Goal: Task Accomplishment & Management: Manage account settings

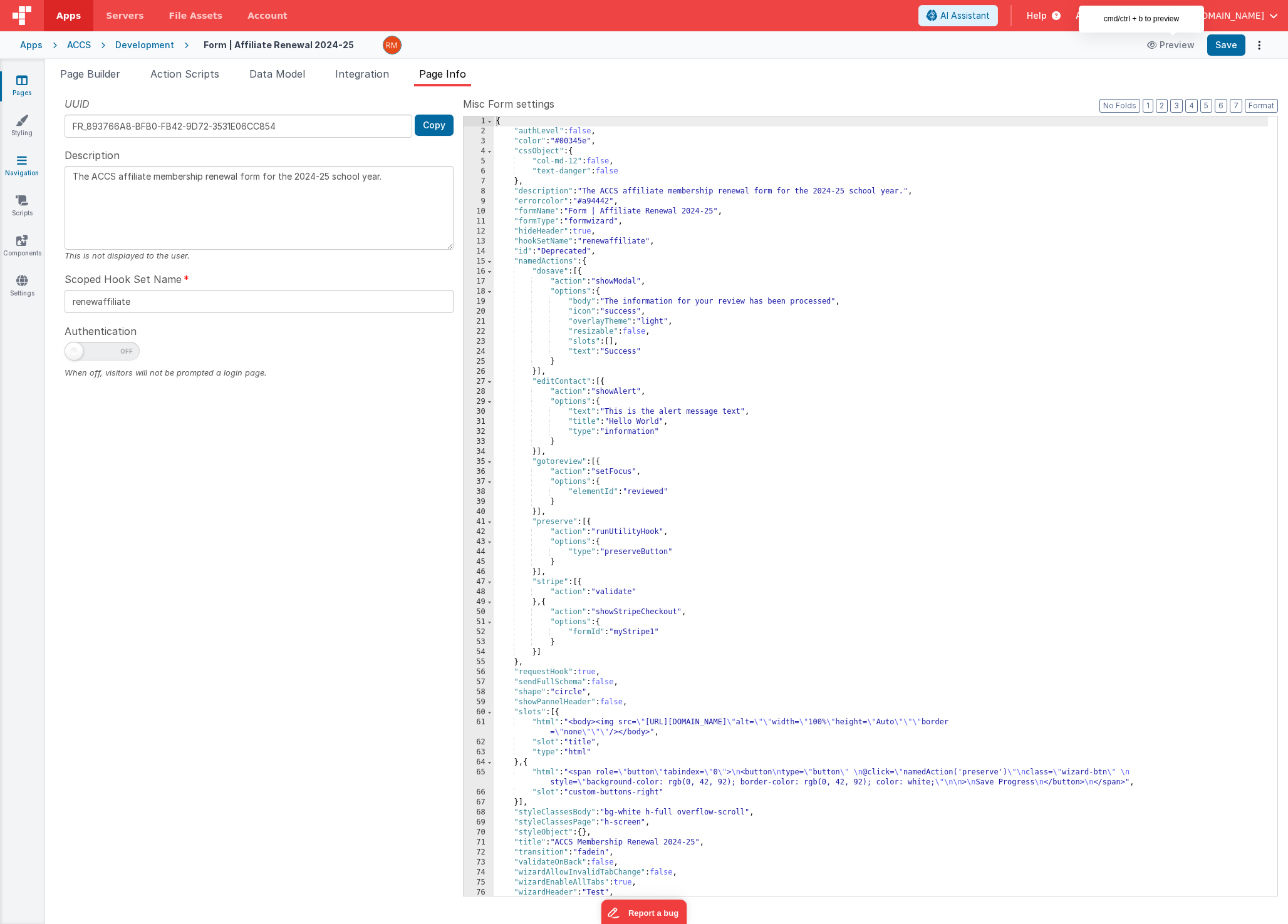
click at [24, 169] on link "Navigation" at bounding box center [21, 166] width 45 height 25
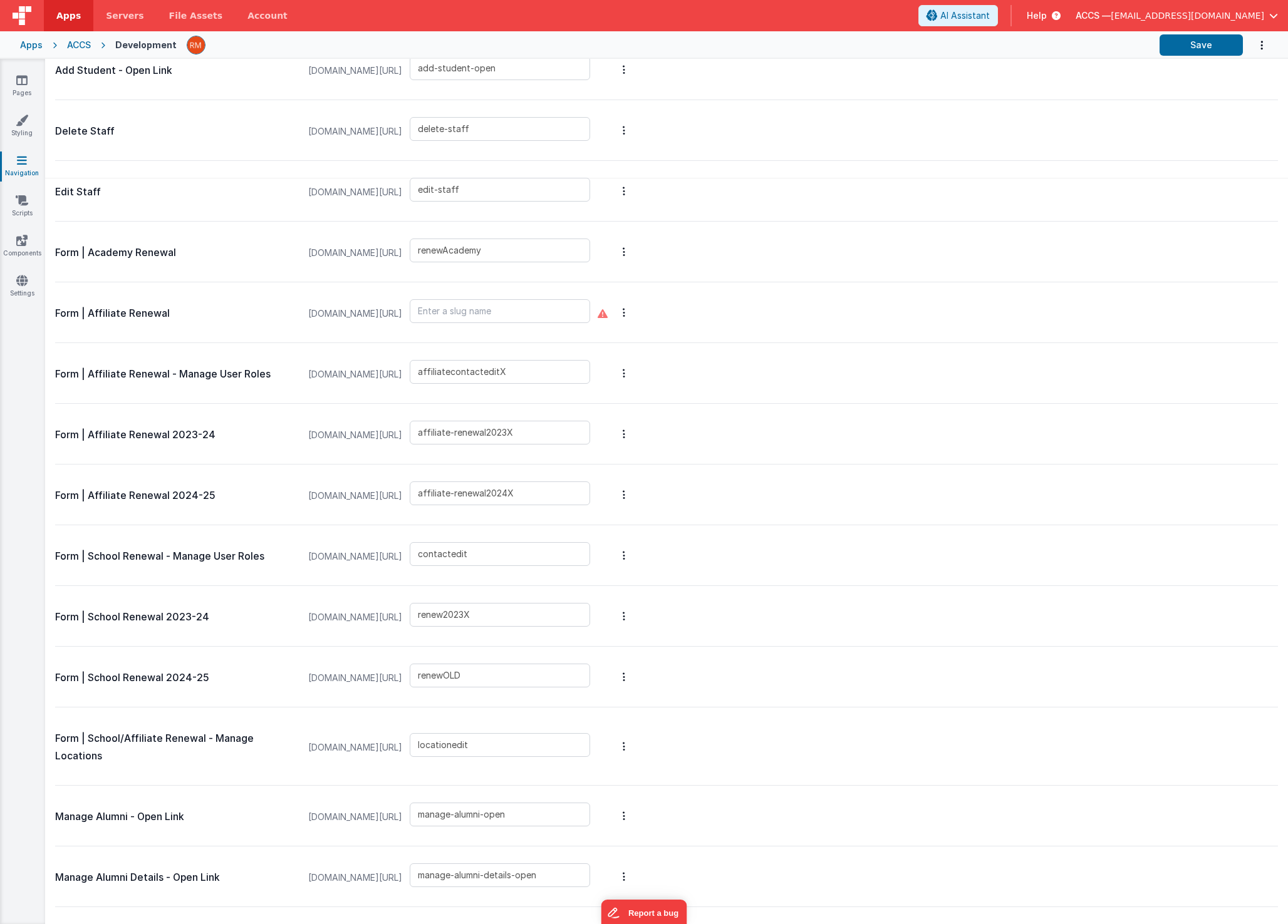
scroll to position [742, 0]
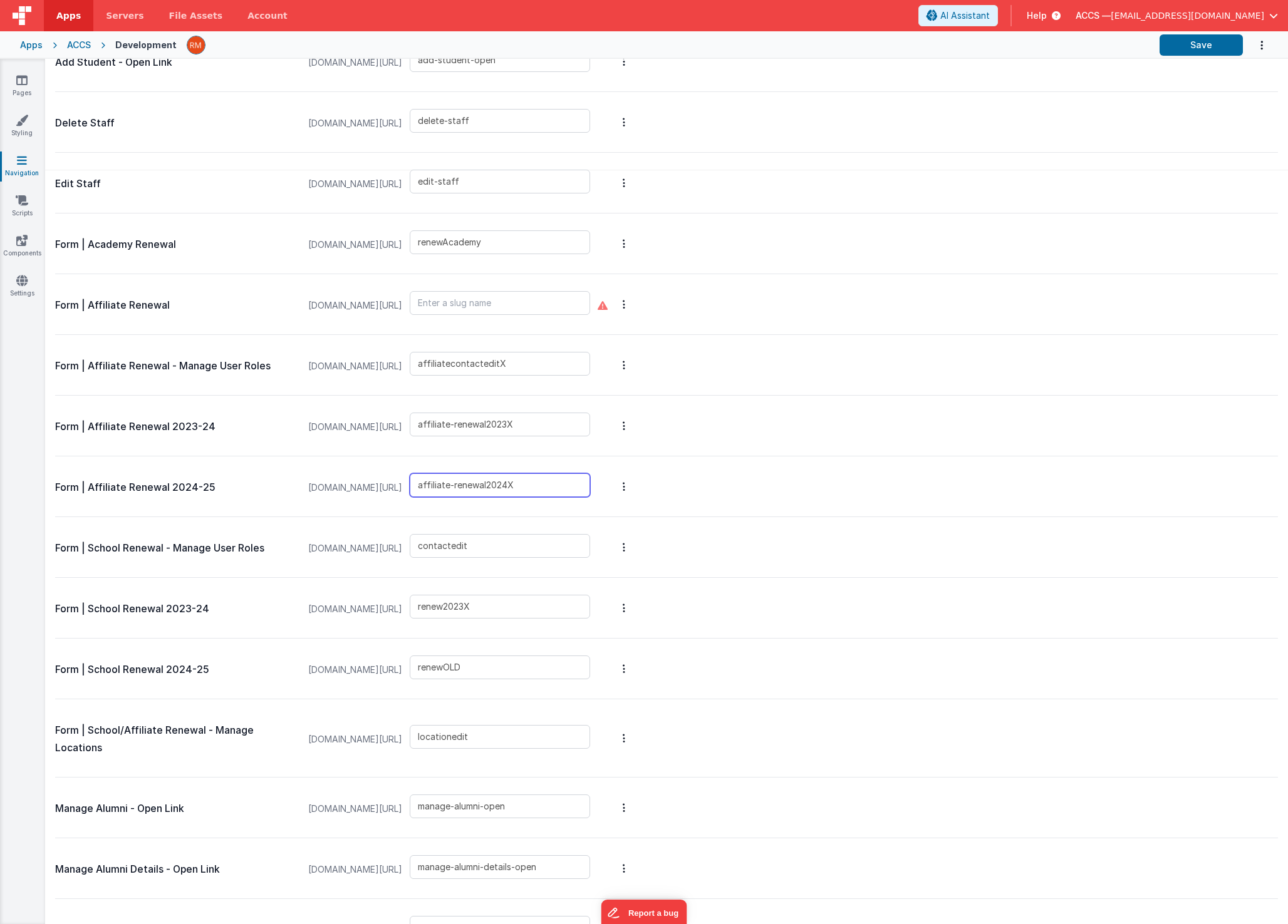
click at [590, 484] on input "affiliate-renewal2024X" at bounding box center [500, 485] width 180 height 24
type input "affiliate-renewal2024"
click at [1183, 51] on button "Save" at bounding box center [1201, 45] width 84 height 21
click at [1172, 52] on button "Save" at bounding box center [1201, 45] width 84 height 21
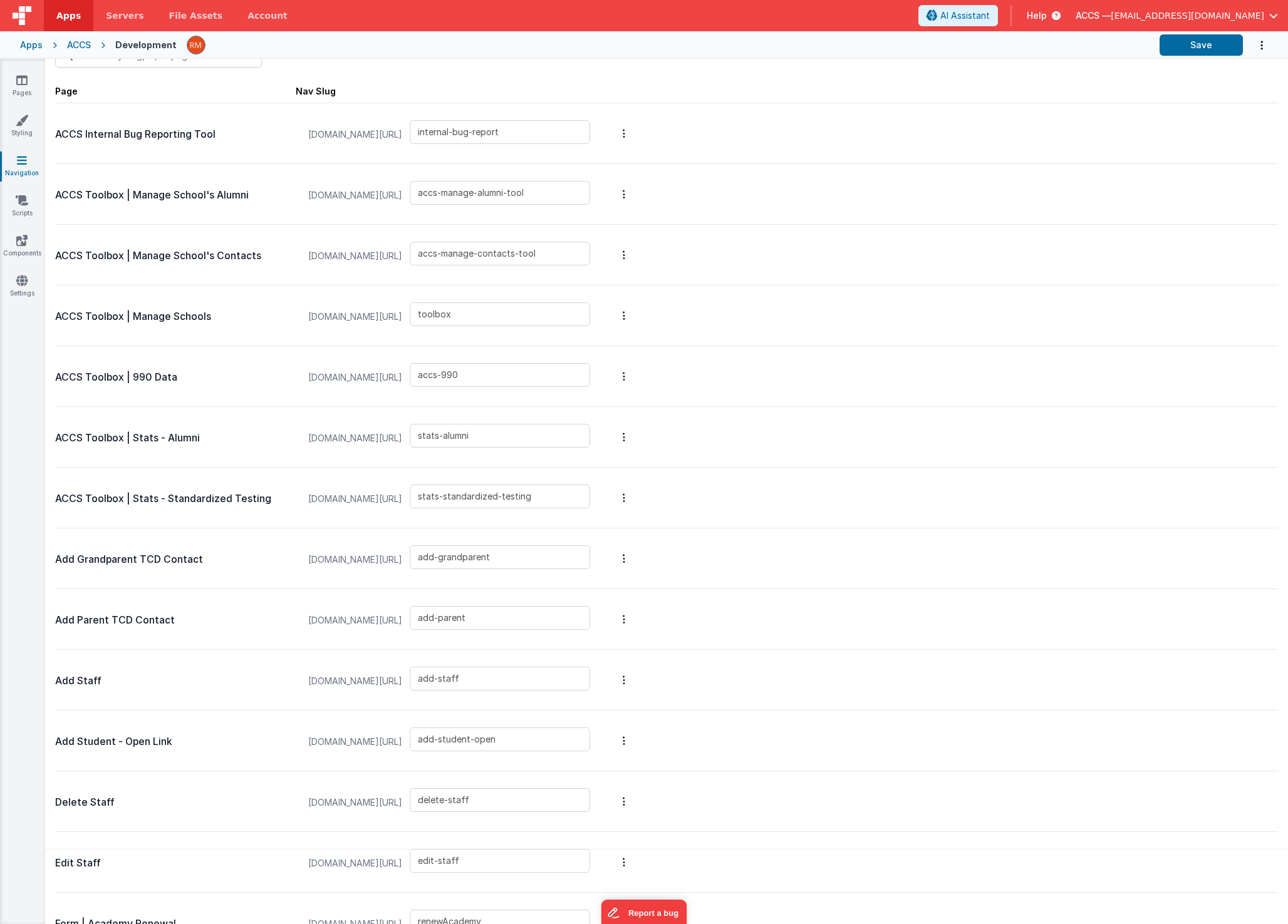
scroll to position [0, 0]
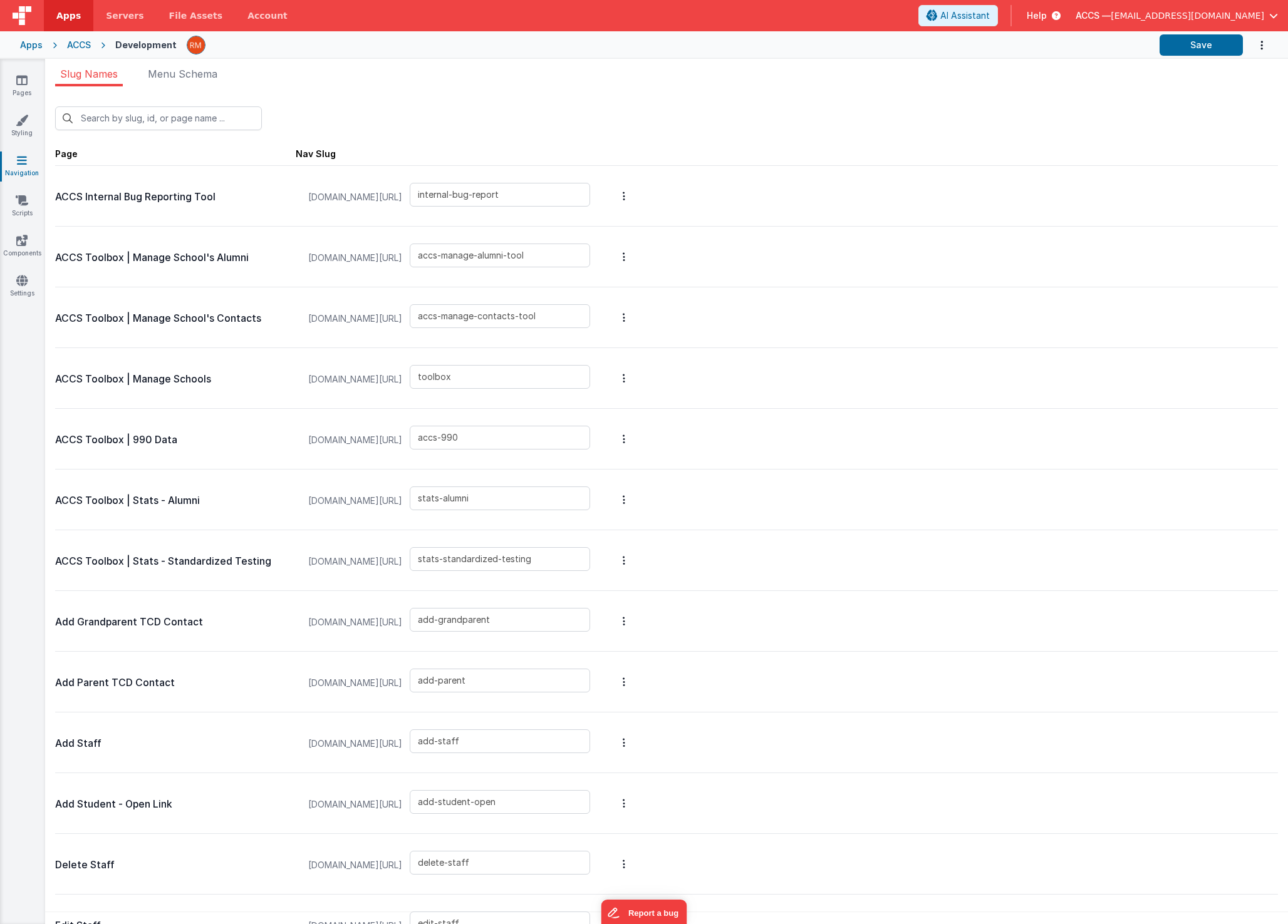
click at [69, 44] on div "ACCS" at bounding box center [78, 45] width 24 height 12
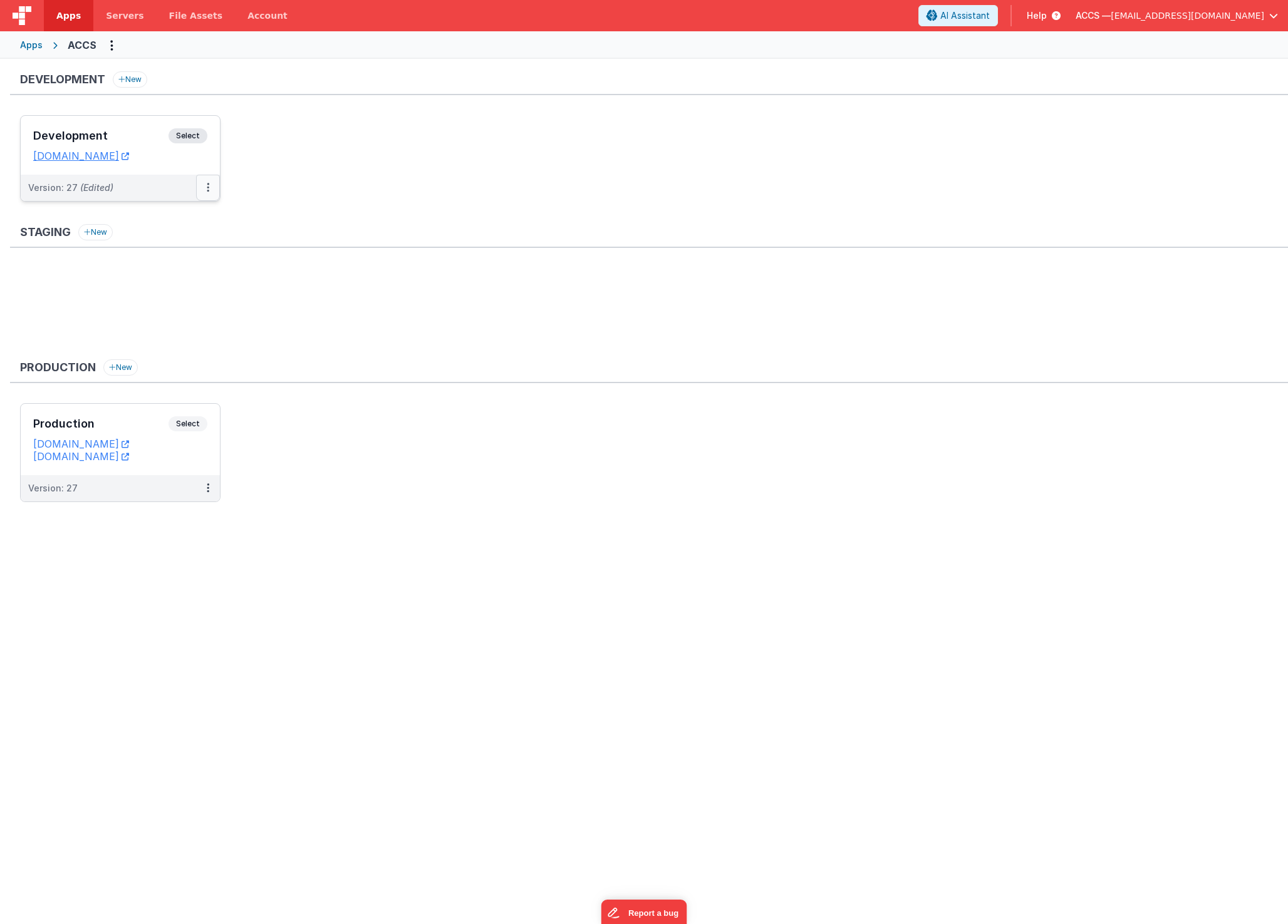
click at [207, 187] on icon at bounding box center [208, 187] width 3 height 1
click at [157, 267] on link "Deploy..." at bounding box center [164, 260] width 110 height 22
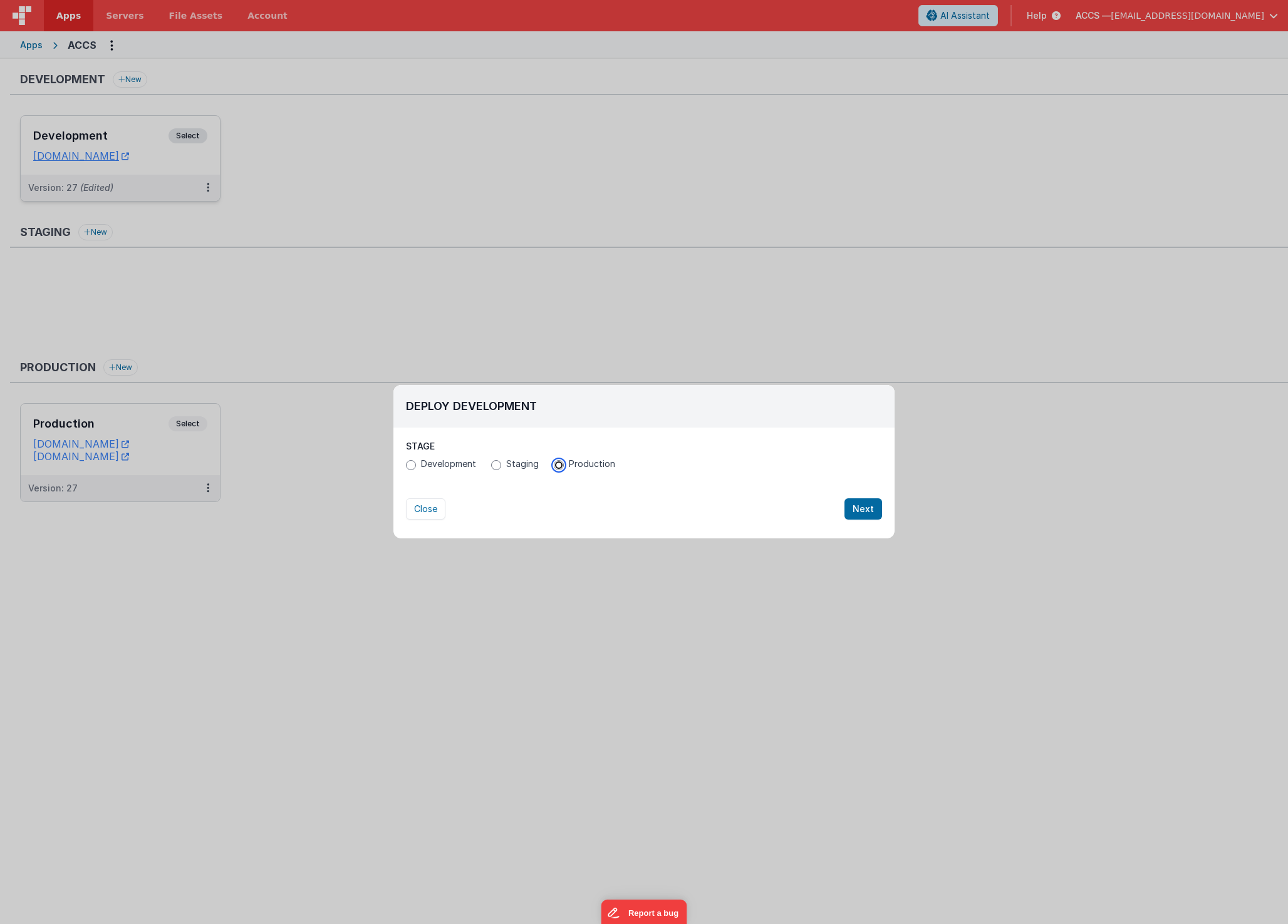
click at [559, 464] on input "Production" at bounding box center [558, 465] width 10 height 10
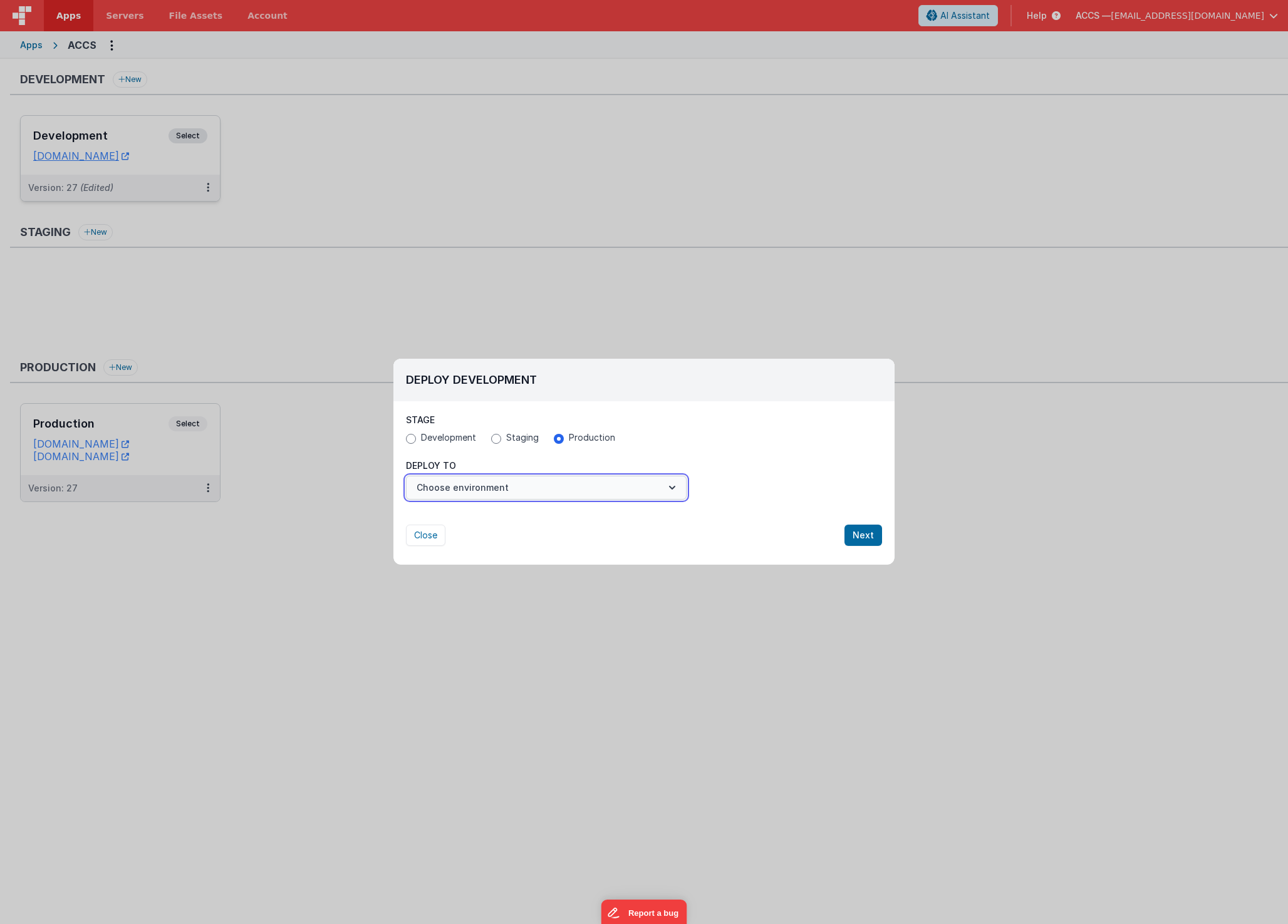
click at [676, 490] on icon "button" at bounding box center [672, 488] width 12 height 12
click at [738, 493] on div at bounding box center [644, 462] width 1288 height 924
click at [428, 537] on button "Close" at bounding box center [426, 536] width 39 height 21
radio input "false"
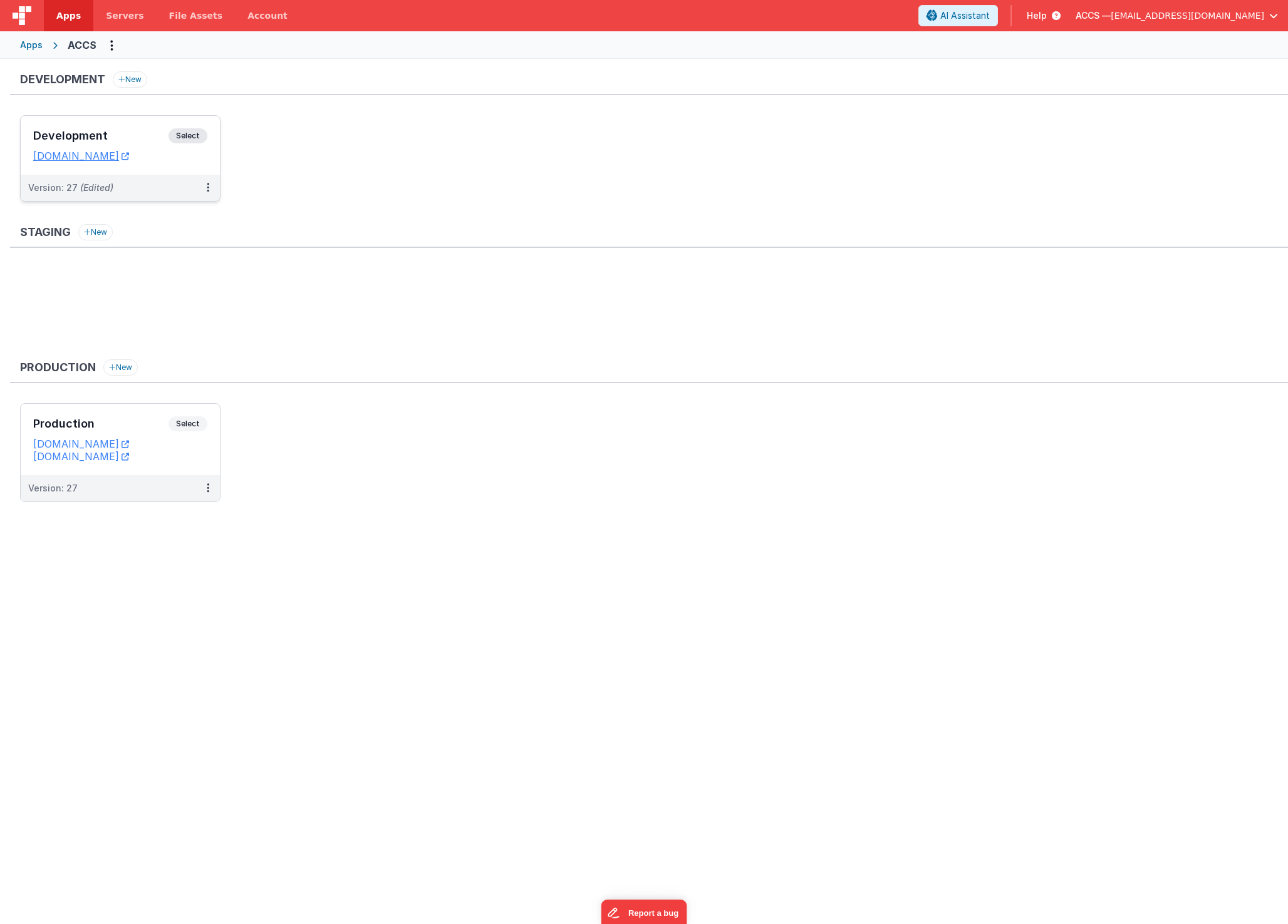
click at [145, 139] on h3 "Development" at bounding box center [100, 136] width 135 height 12
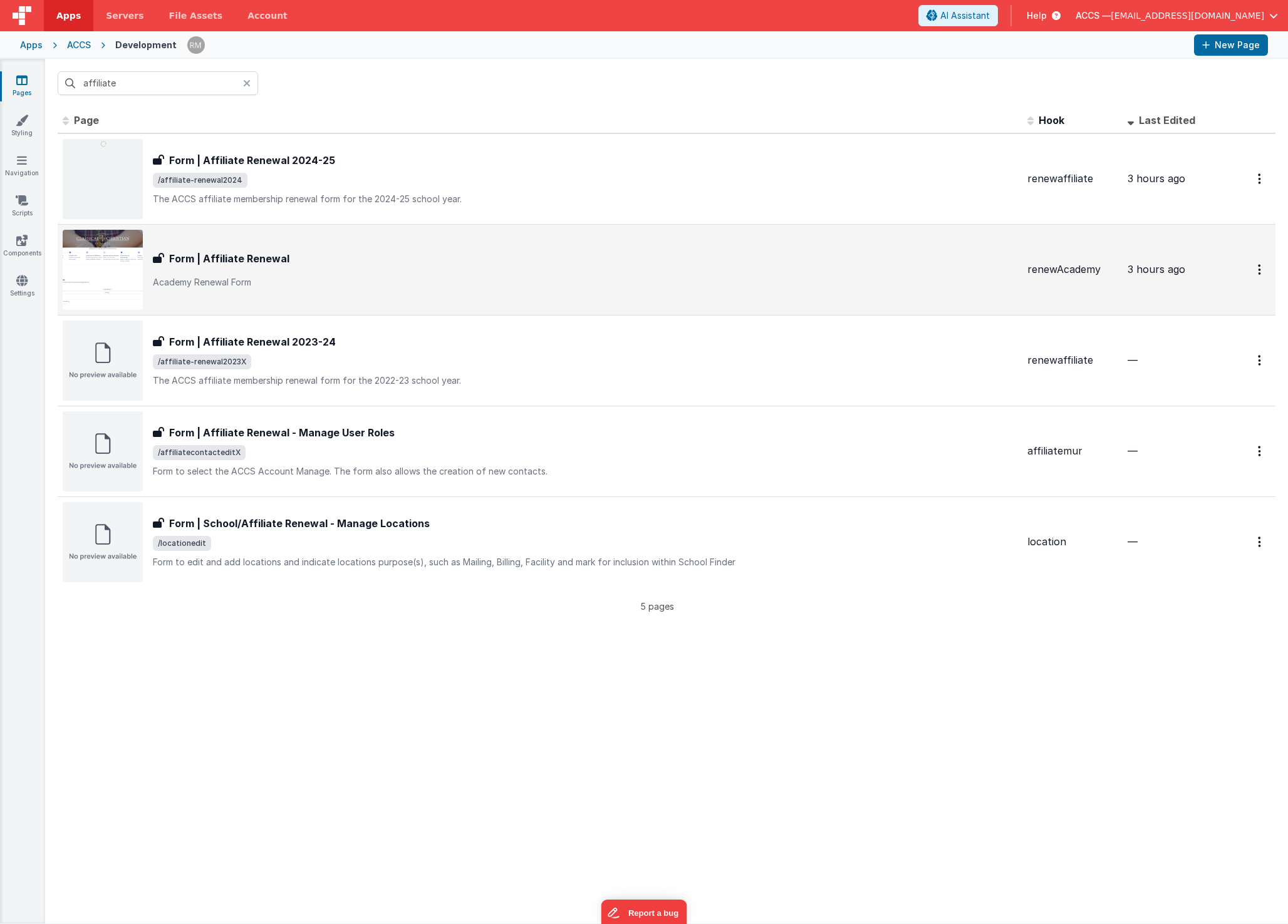
click at [339, 307] on div "Form | Affiliate Renewal Form | Affiliate Renewal Academy Renewal Form" at bounding box center [540, 270] width 955 height 80
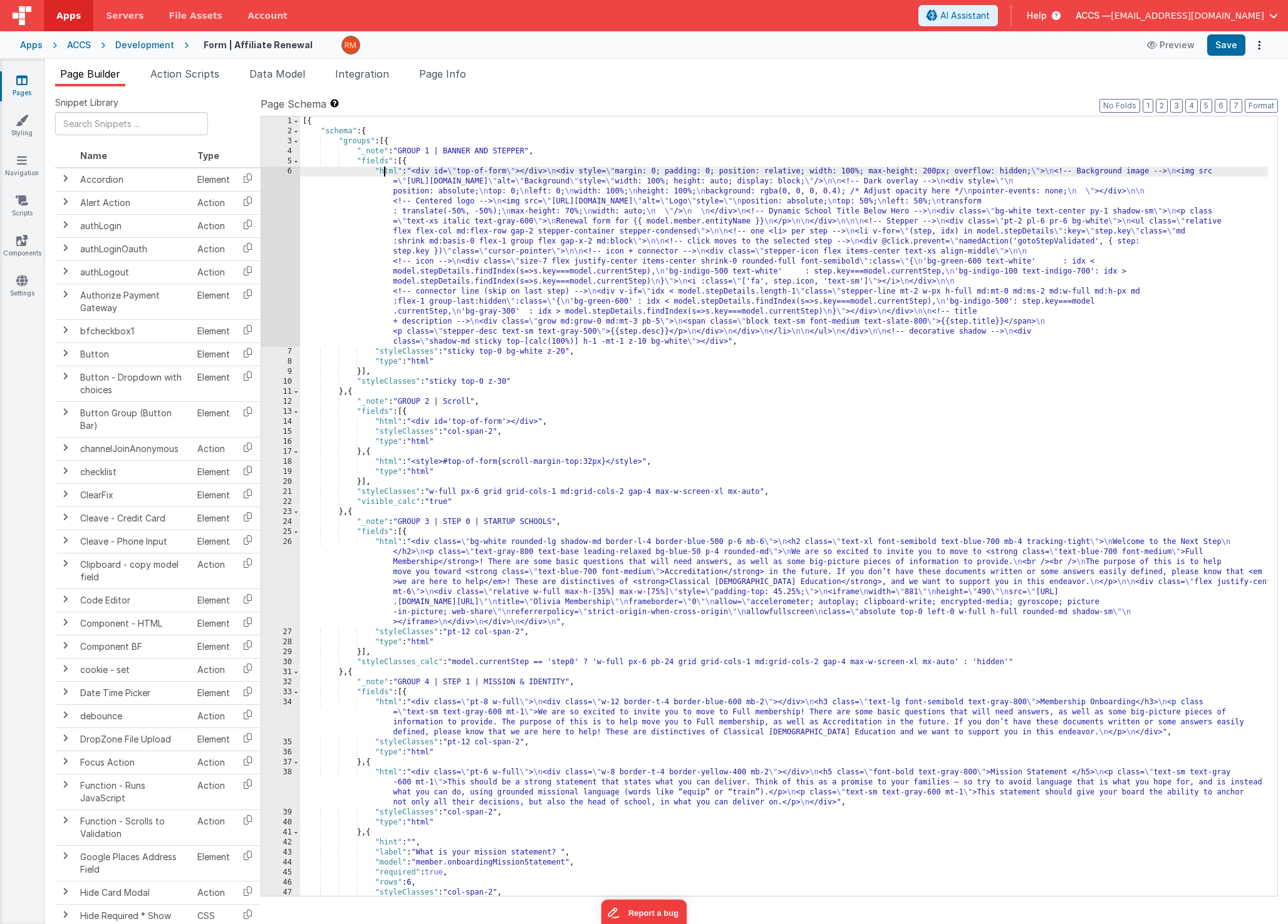
click at [385, 174] on div "[{ "schema" : { "groups" : [{ "_note" : "GROUP 1 | BANNER AND STEPPER" , "field…" at bounding box center [784, 516] width 968 height 800
click at [289, 171] on div "6" at bounding box center [281, 256] width 39 height 180
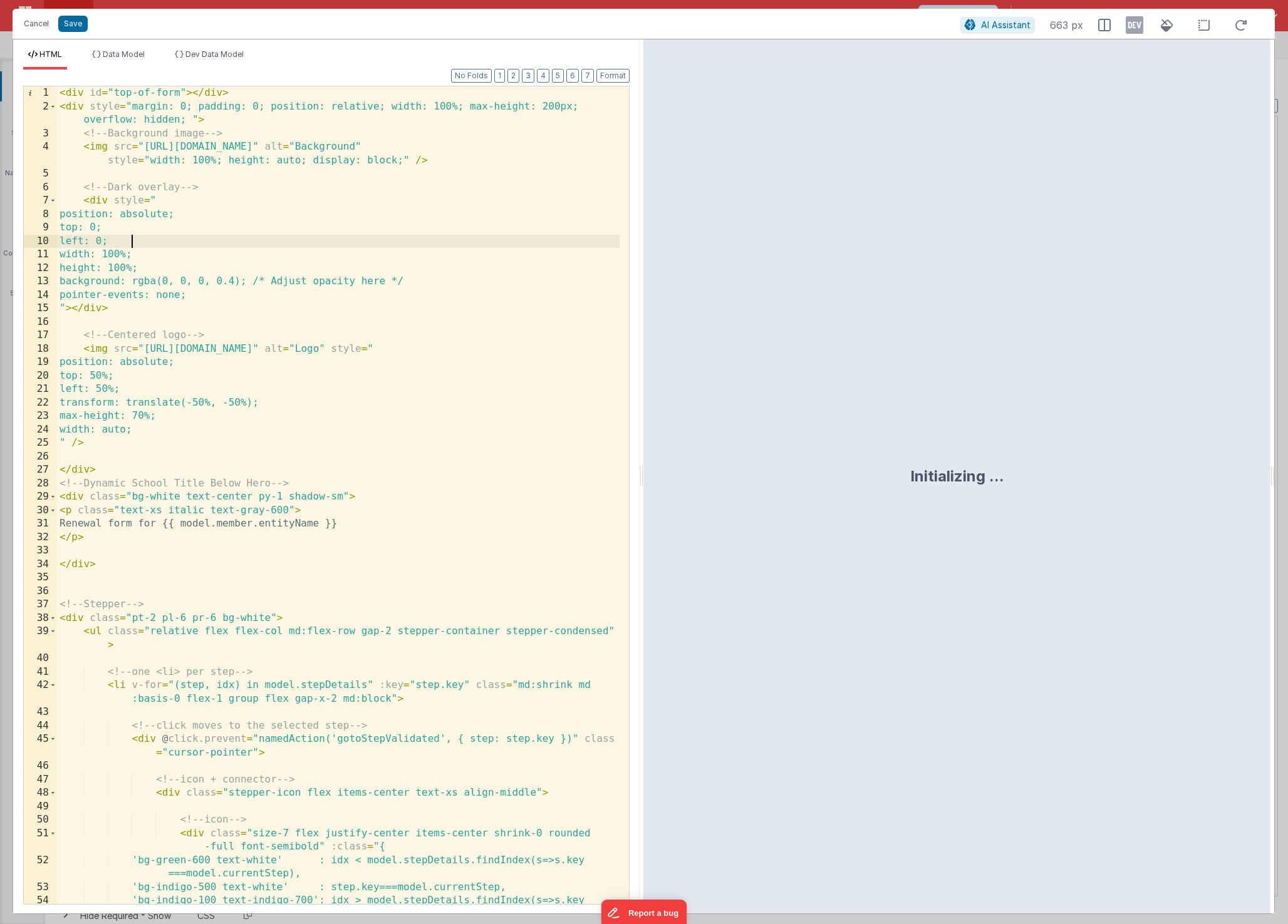
click at [340, 244] on div "< div id = "top-of-form" > </ div > < div style = "margin: 0; padding: 0; posit…" at bounding box center [338, 515] width 563 height 858
type input "school"
click at [175, 484] on div "< div id = "top-of-form" > </ div > < div style = "margin: 0; padding: 0; posit…" at bounding box center [338, 515] width 563 height 858
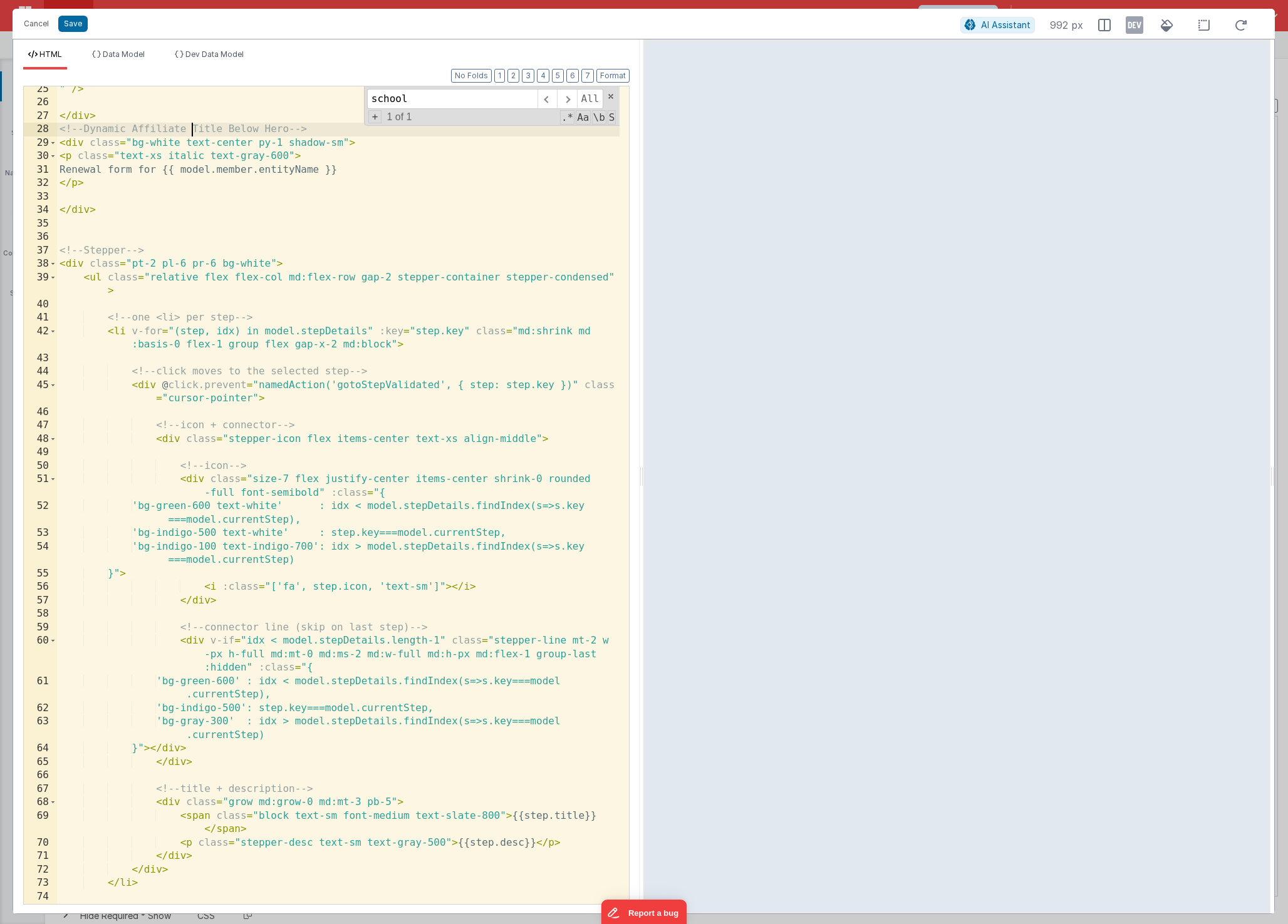
scroll to position [420, 0]
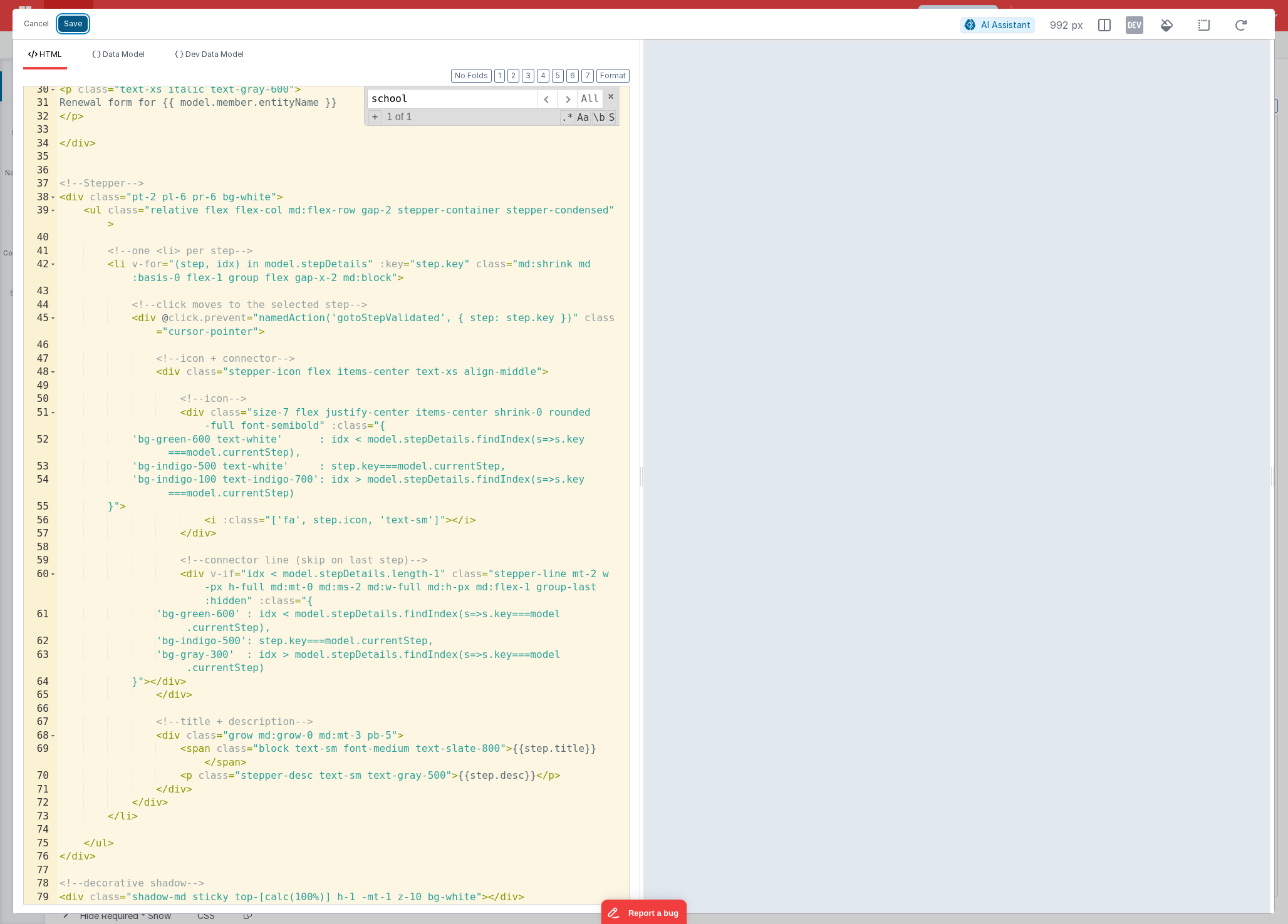
click at [73, 27] on button "Save" at bounding box center [73, 24] width 29 height 16
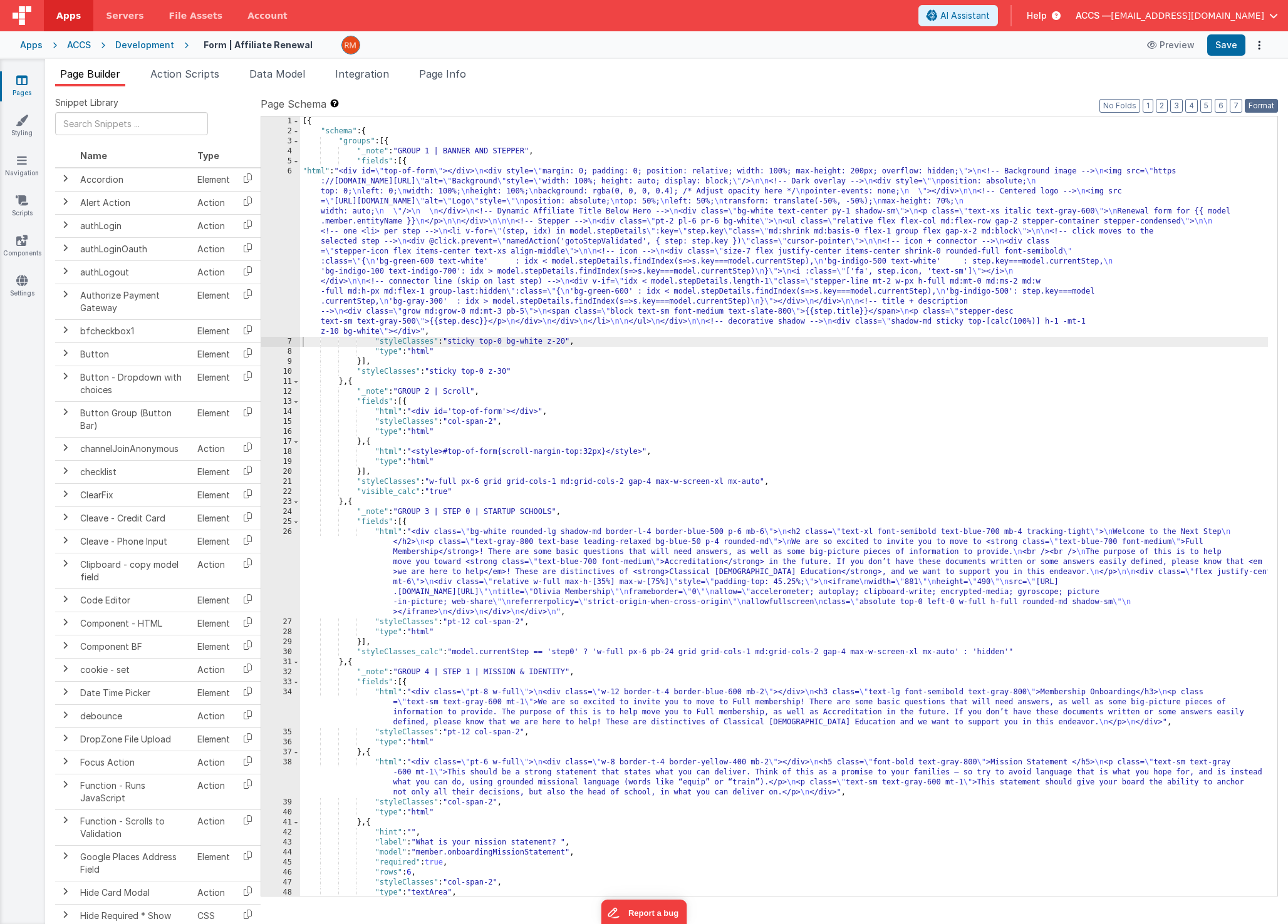
click at [1252, 106] on button "Format" at bounding box center [1260, 106] width 33 height 14
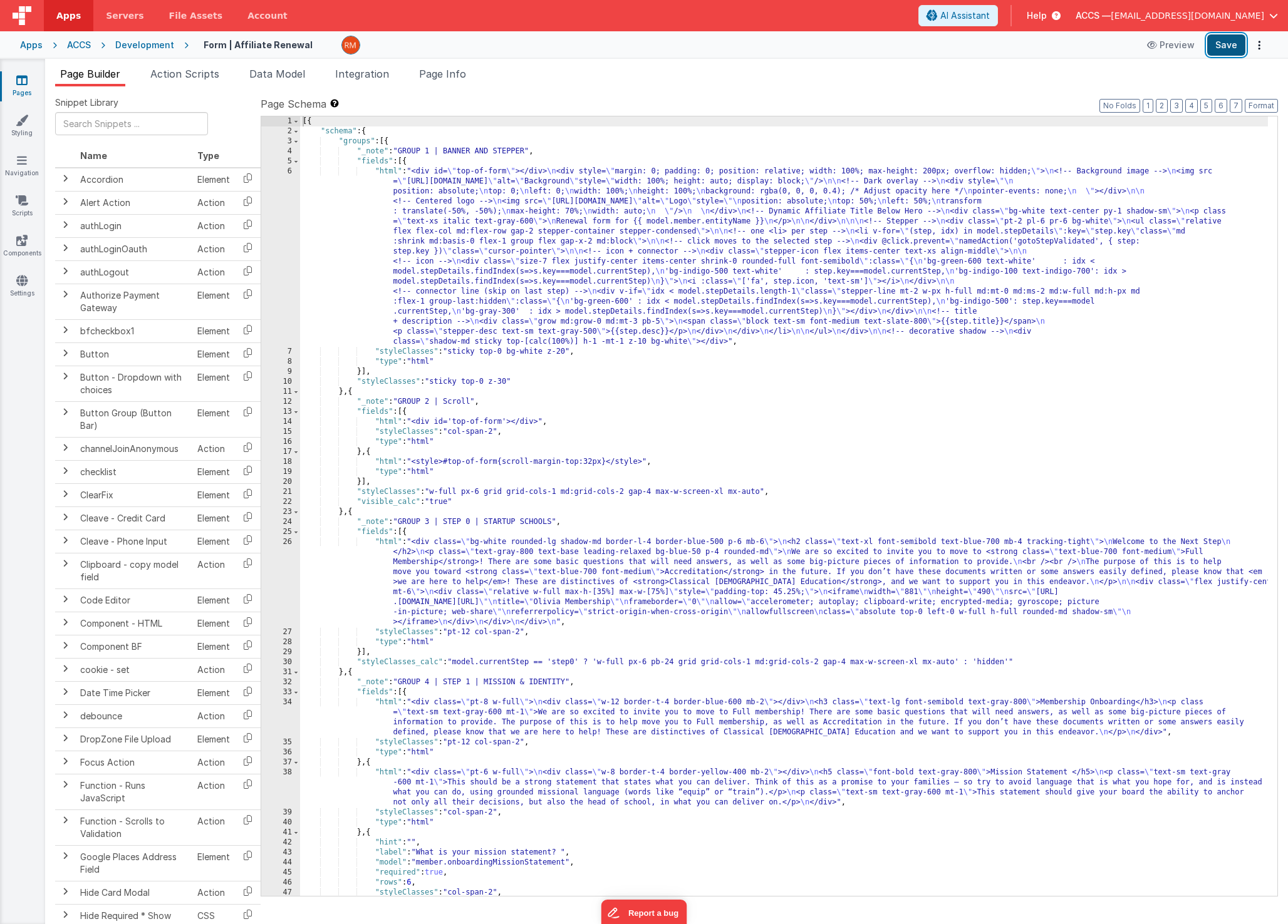
click at [1225, 45] on button "Save" at bounding box center [1226, 45] width 38 height 21
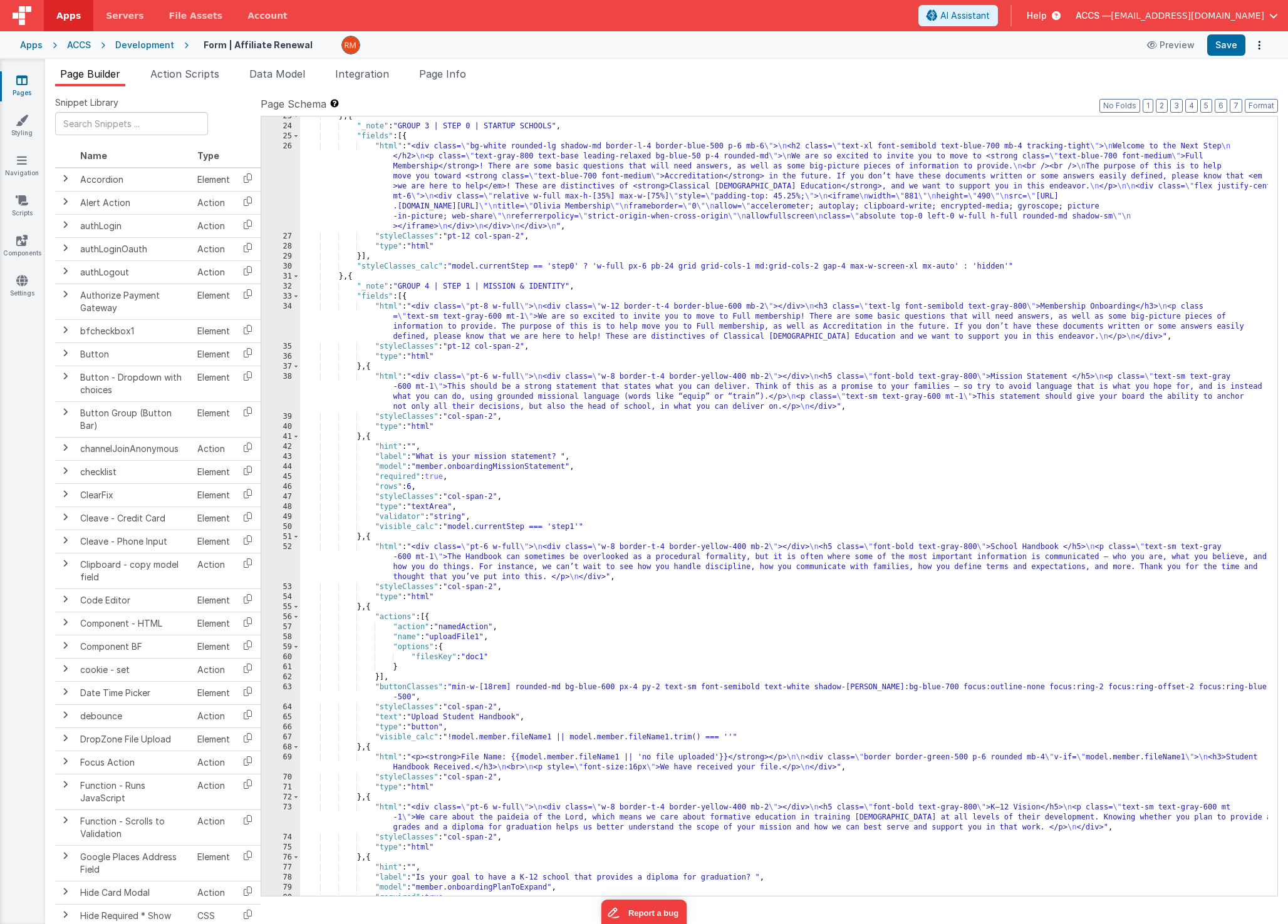
scroll to position [0, 0]
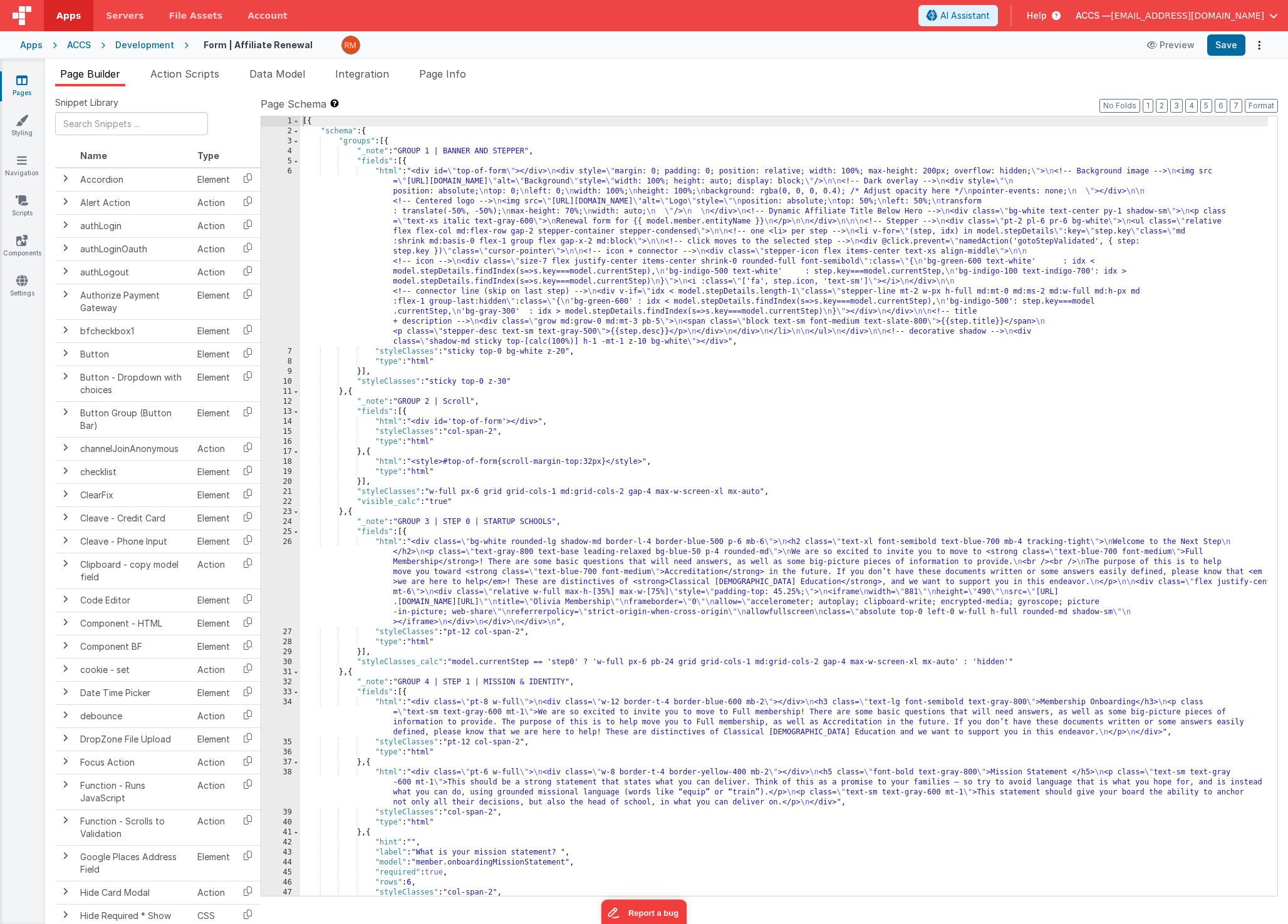
click at [515, 273] on div "[{ "schema" : { "groups" : [{ "_note" : "GROUP 1 | BANNER AND STEPPER" , "field…" at bounding box center [784, 516] width 968 height 800
click at [386, 173] on div "[{ "schema" : { "groups" : [{ "_note" : "GROUP 1 | BANNER AND STEPPER" , "field…" at bounding box center [784, 516] width 968 height 800
click at [287, 170] on div "6" at bounding box center [281, 256] width 39 height 180
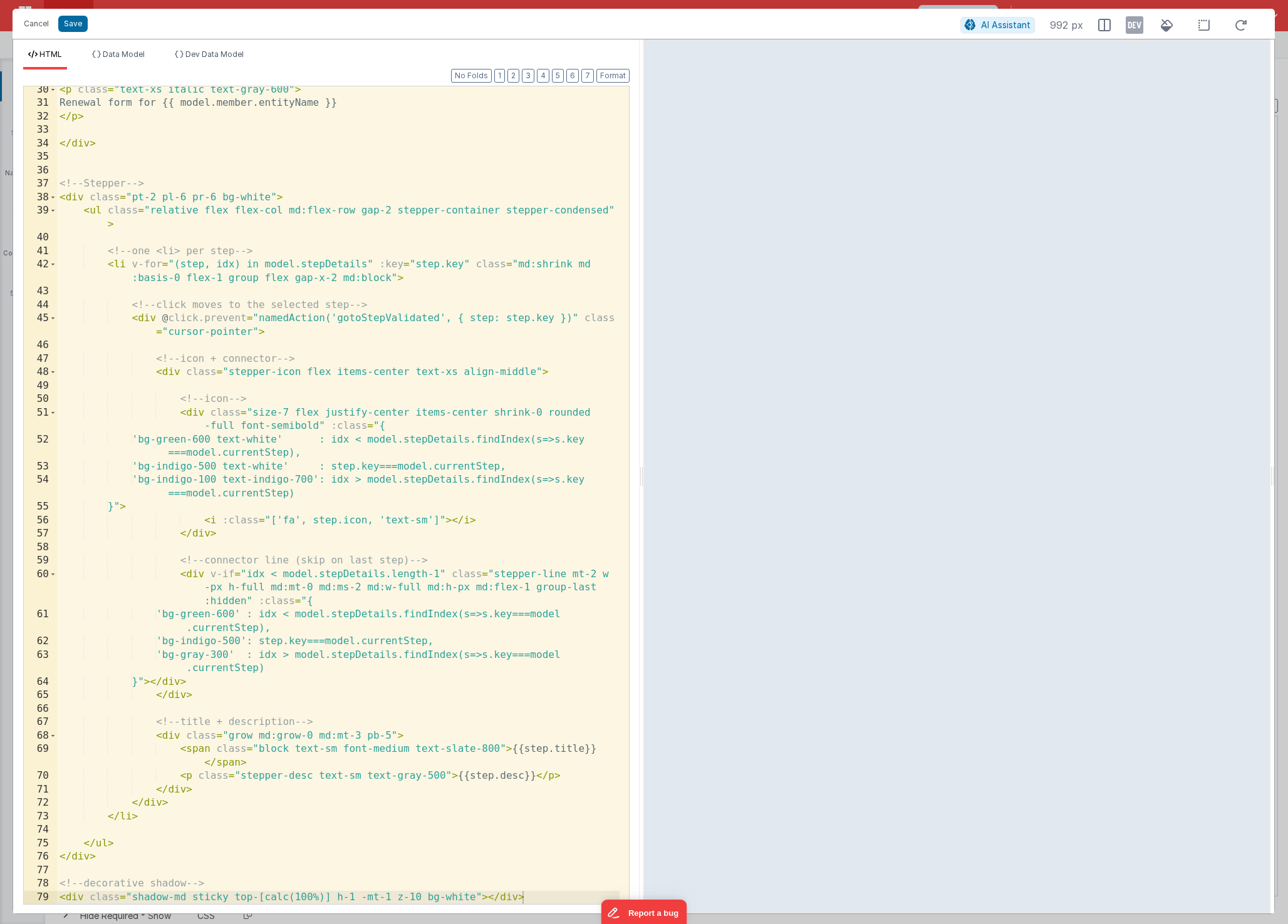
scroll to position [420, 0]
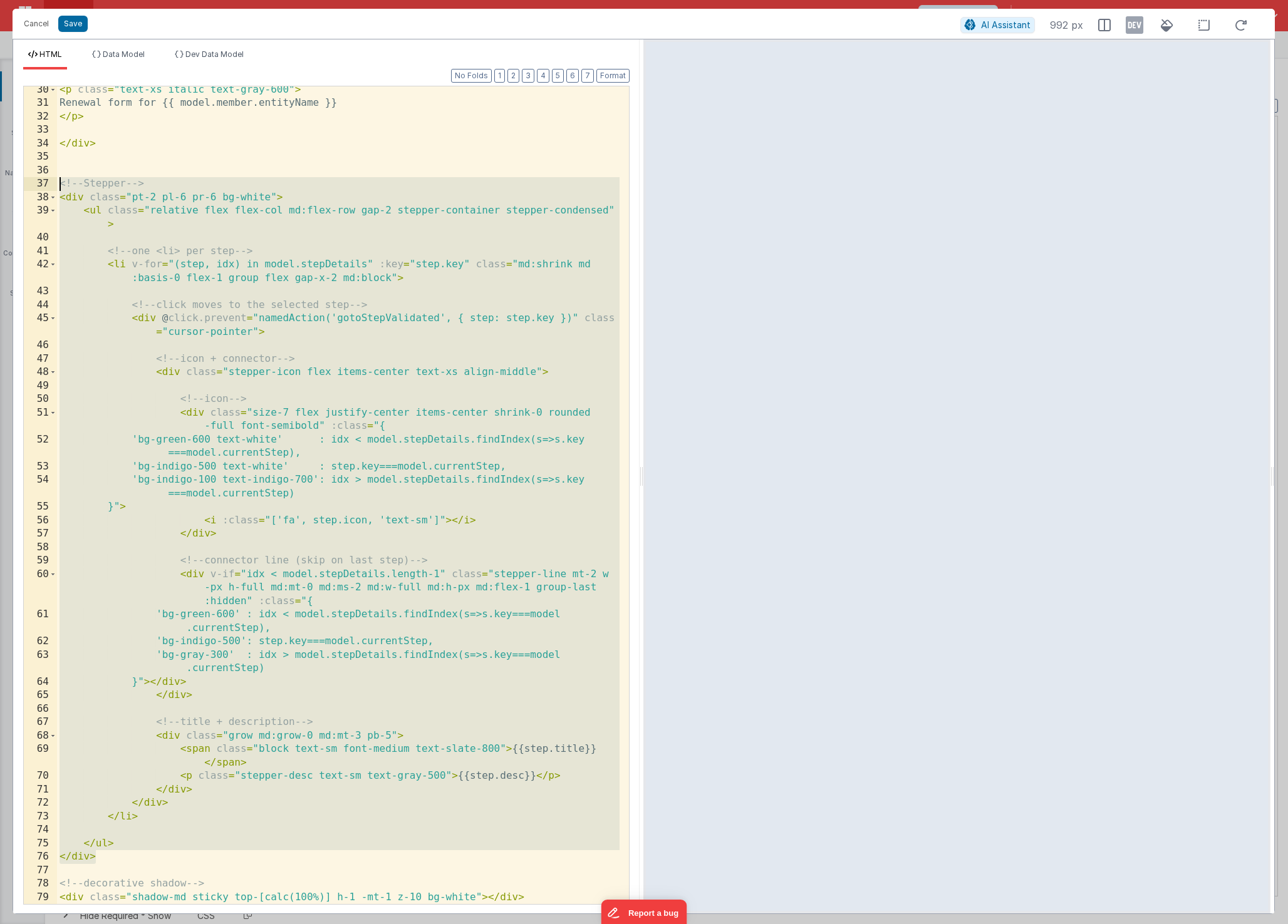
drag, startPoint x: 169, startPoint y: 857, endPoint x: -16, endPoint y: 180, distance: 701.8
click at [0, 180] on html "Cancel Save AI Assistant 992 px HTML Data Model Dev Data Model Format 7 6 5 4 3…" at bounding box center [644, 462] width 1288 height 924
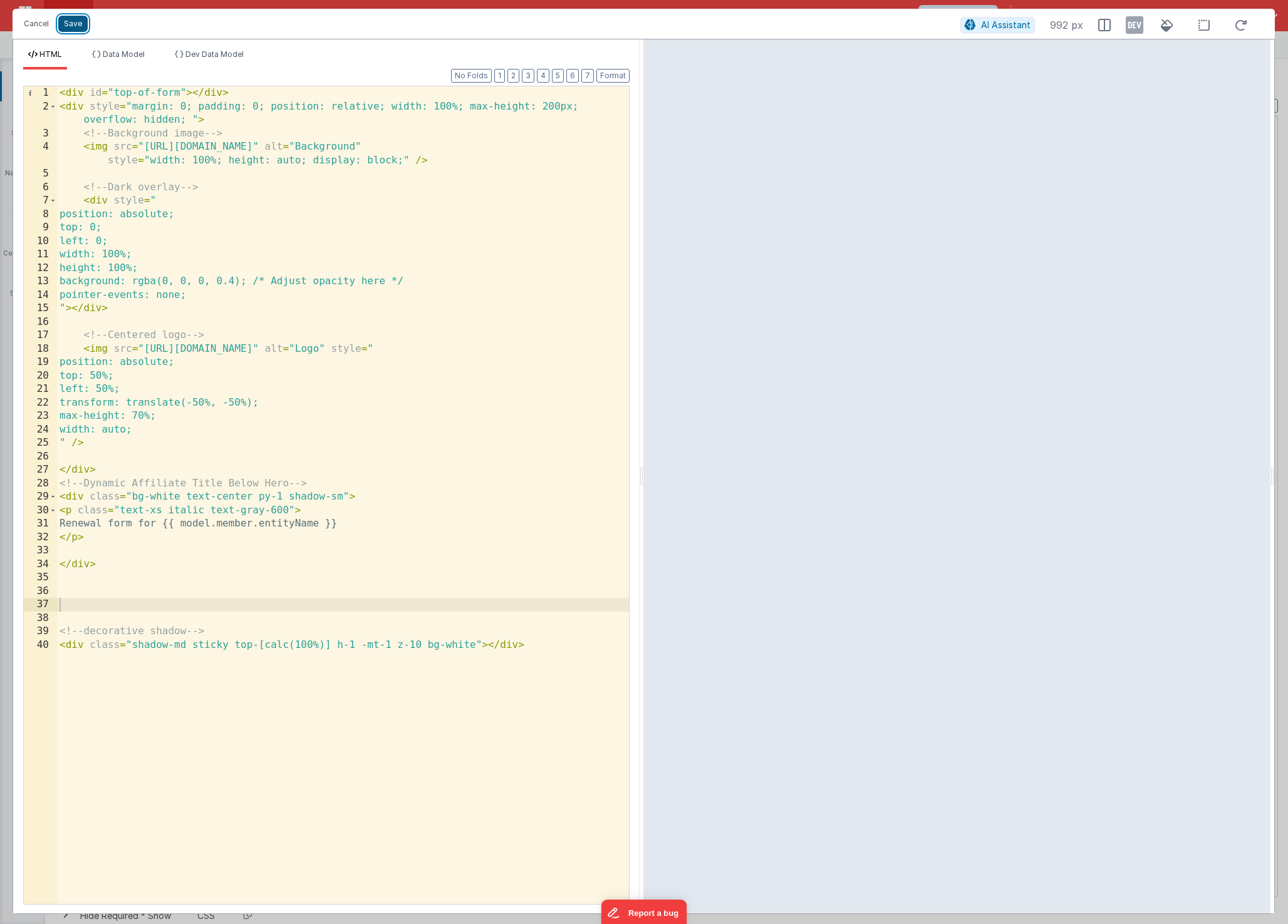
click at [67, 28] on button "Save" at bounding box center [73, 24] width 29 height 16
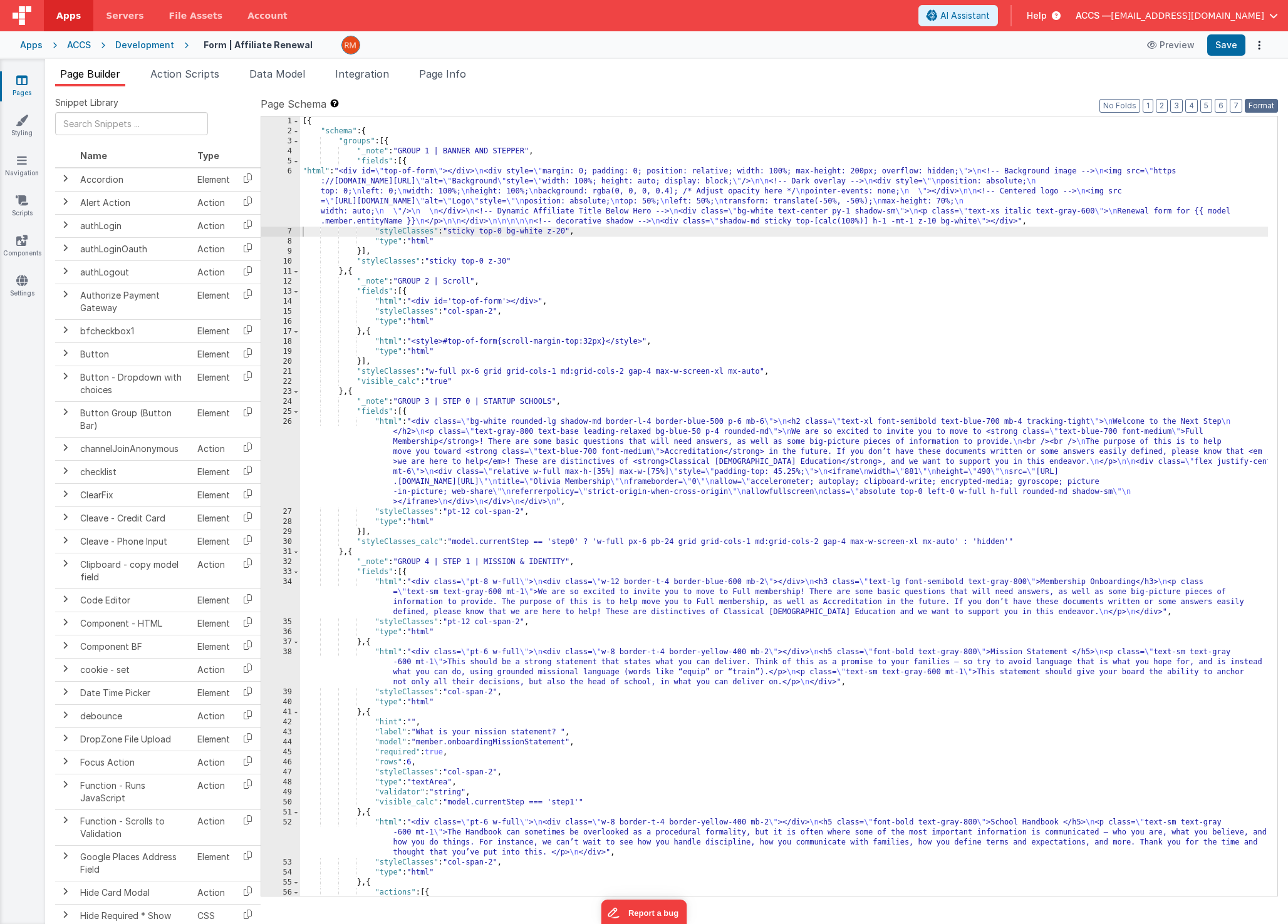
click at [1265, 108] on button "Format" at bounding box center [1260, 106] width 33 height 14
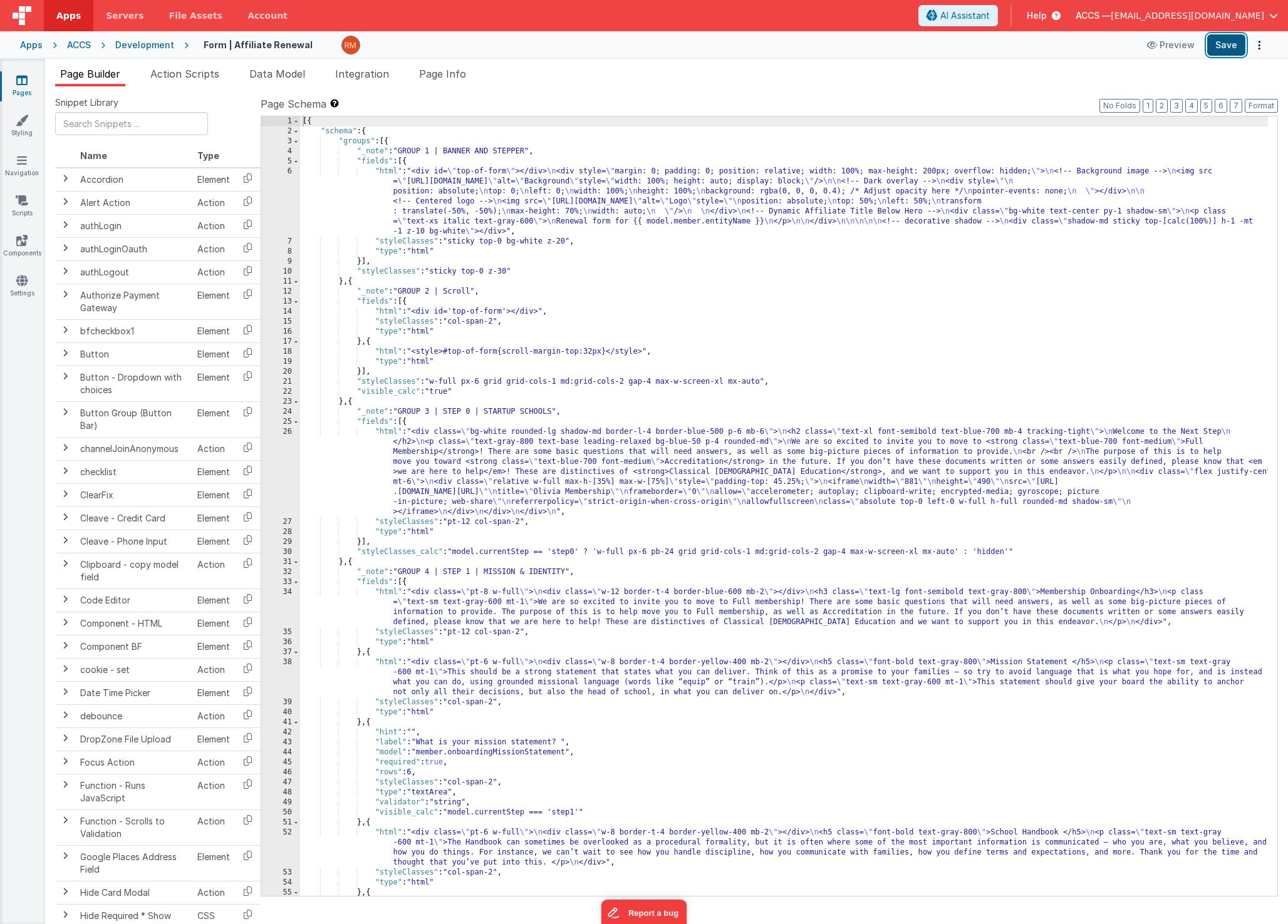
click at [1217, 42] on button "Save" at bounding box center [1226, 45] width 38 height 21
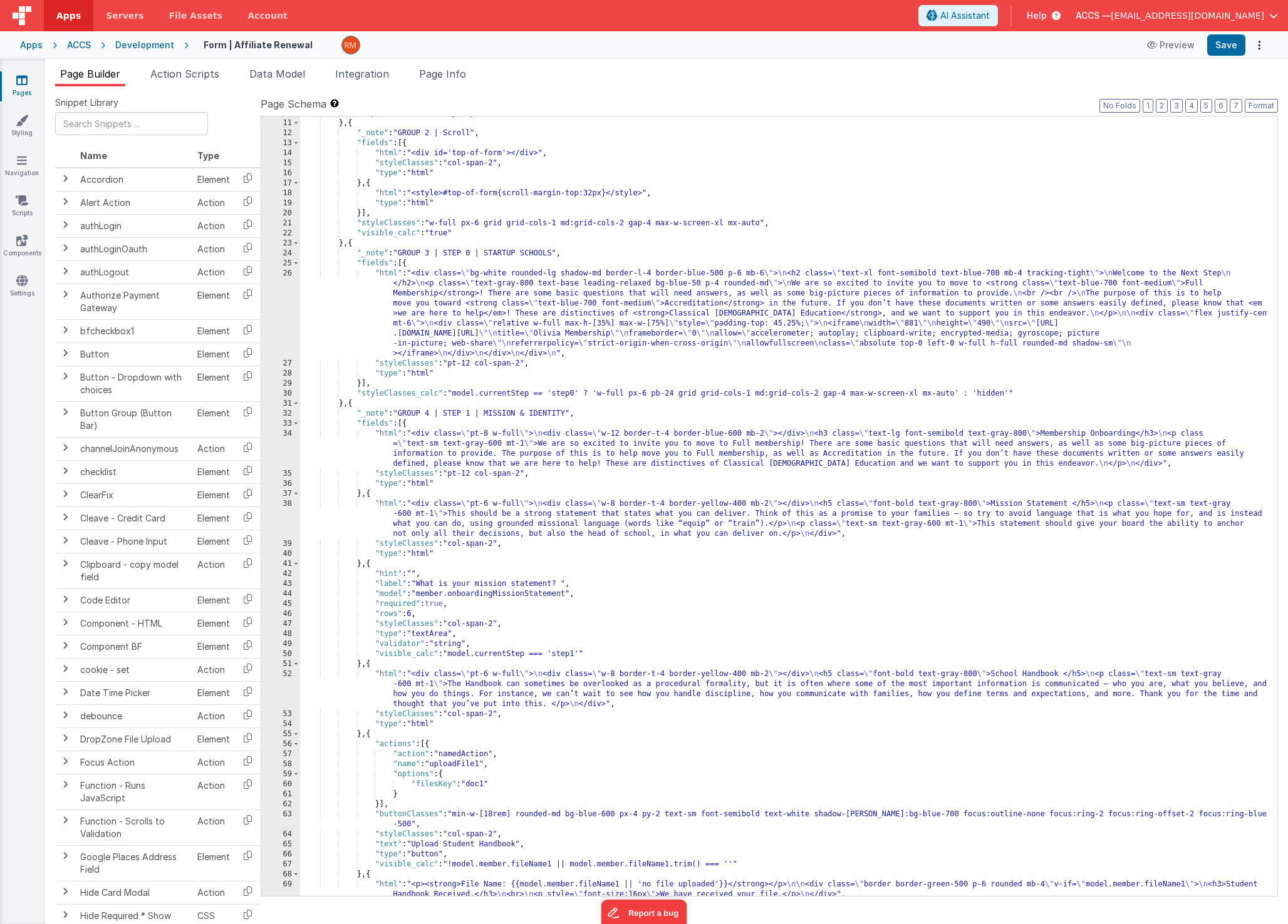
scroll to position [158, 0]
click at [388, 270] on div ""styleClasses" : "sticky top-0 z-30" } , { "_note" : "GROUP 2 | Scroll" , "fiel…" at bounding box center [784, 513] width 968 height 809
click at [281, 272] on div "26" at bounding box center [281, 313] width 39 height 90
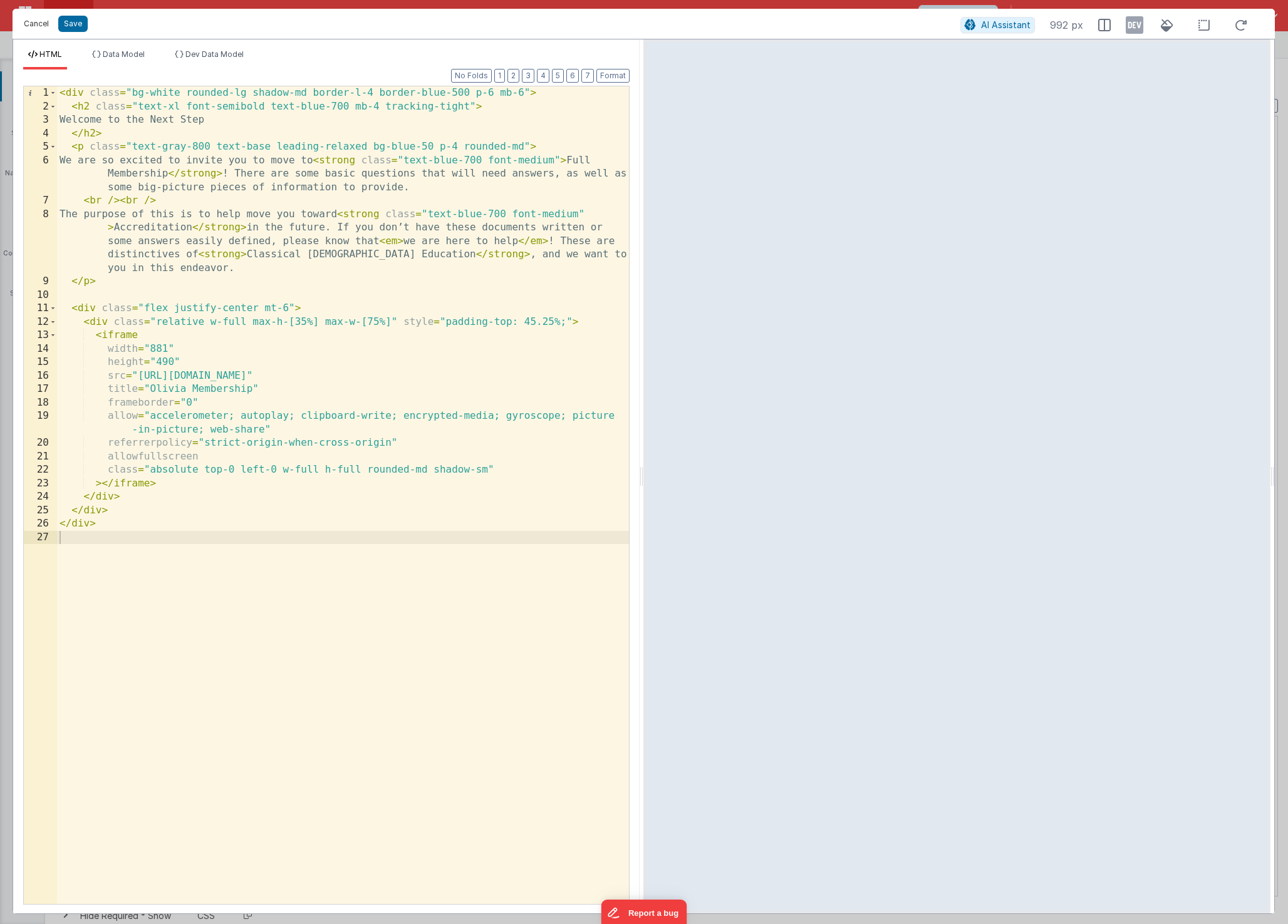
click at [48, 28] on button "Cancel" at bounding box center [36, 24] width 37 height 18
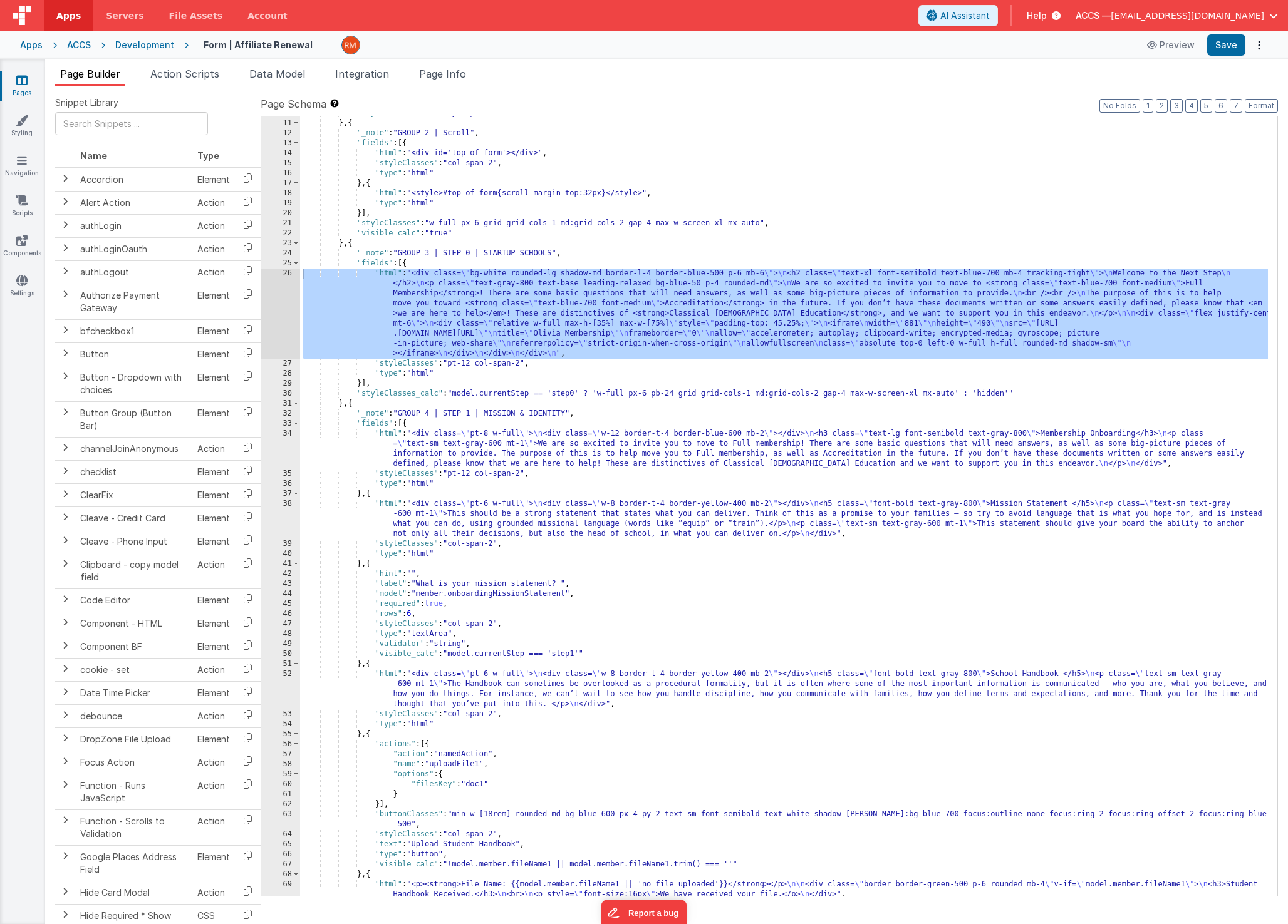
click at [410, 386] on div ""styleClasses" : "sticky top-0 z-30" } , { "_note" : "GROUP 2 | Scroll" , "fiel…" at bounding box center [784, 513] width 968 height 809
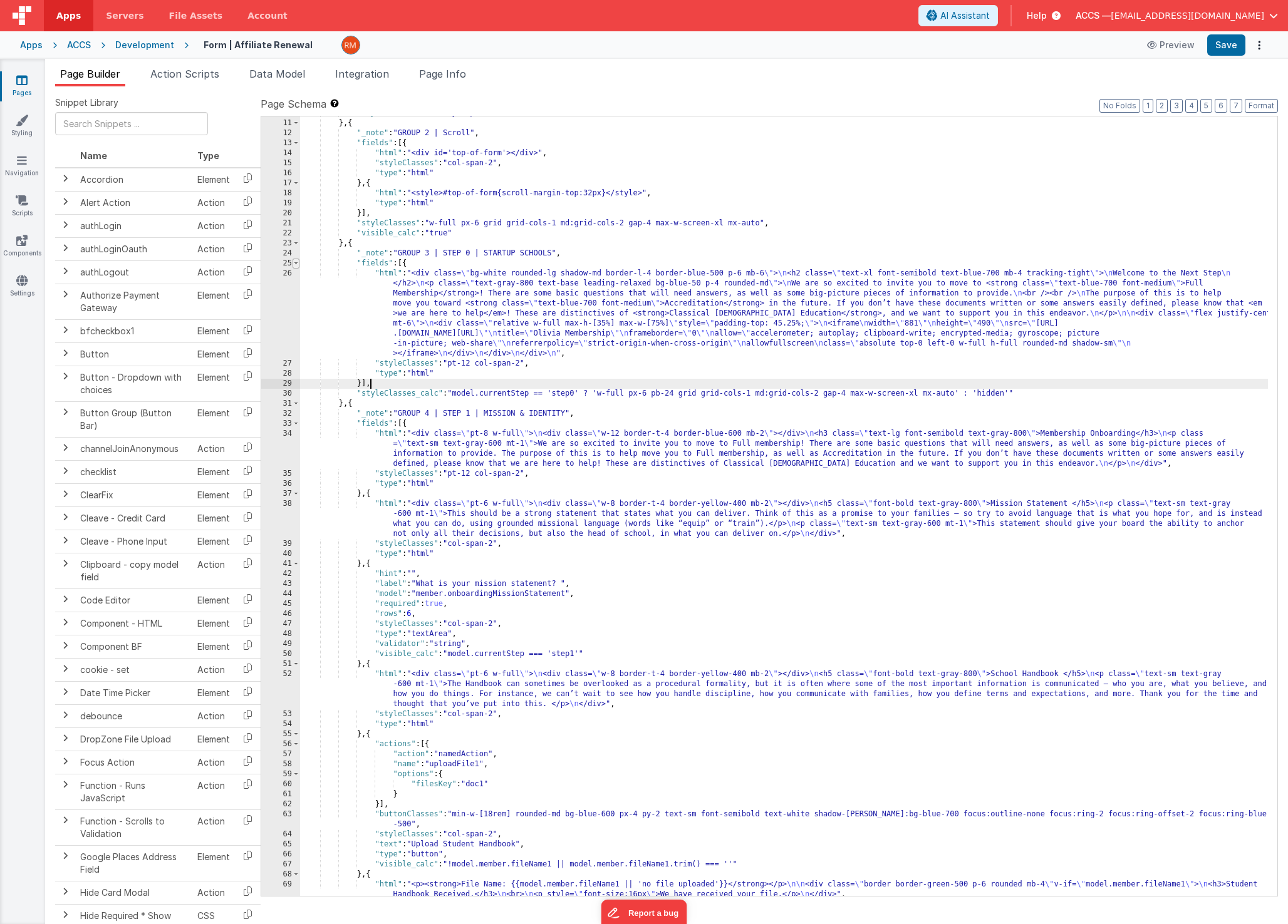
click at [297, 262] on span at bounding box center [296, 263] width 7 height 10
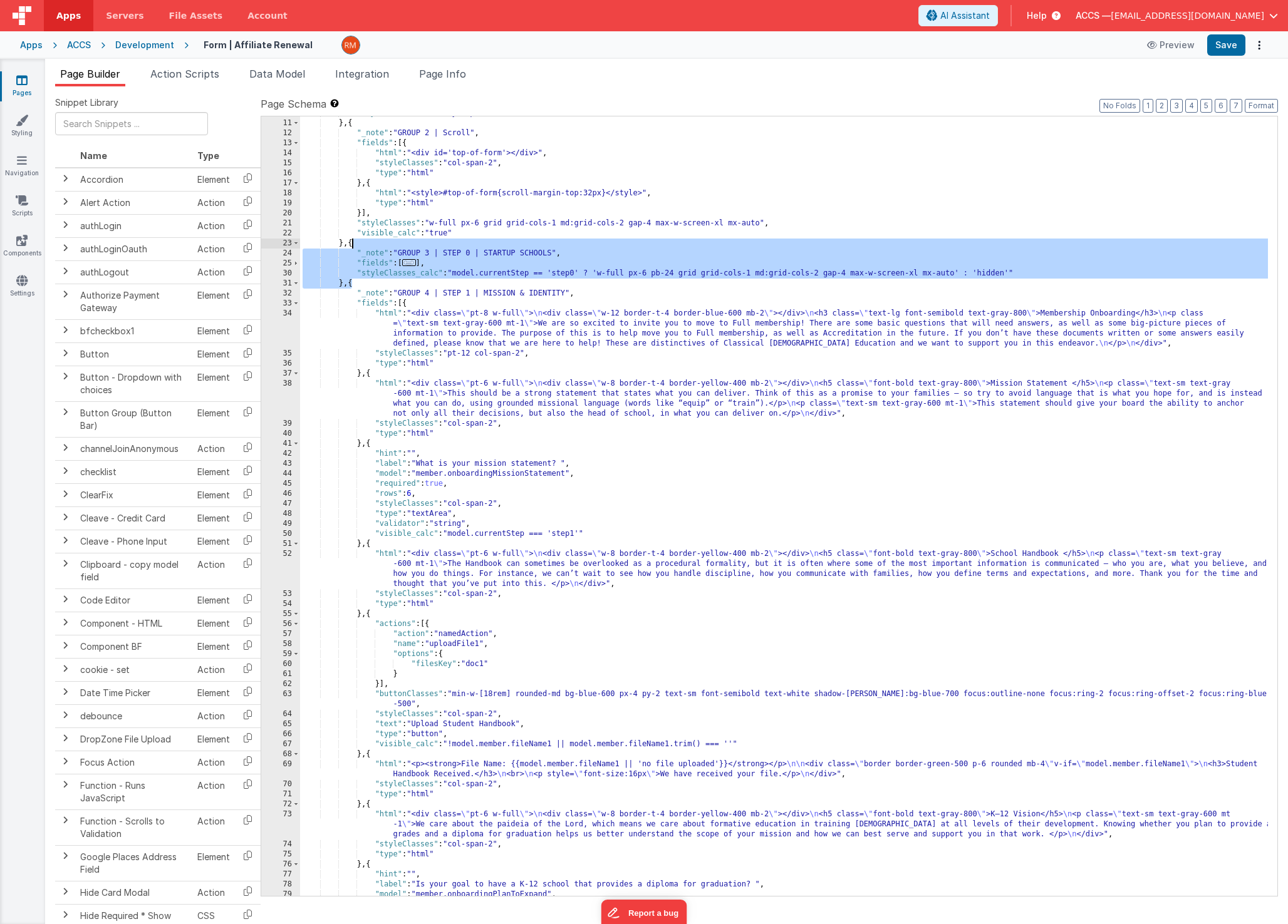
drag, startPoint x: 352, startPoint y: 285, endPoint x: 351, endPoint y: 247, distance: 38.0
click at [351, 247] on div ""styleClasses" : "sticky top-0 z-30" } , { "_note" : "GROUP 2 | Scroll" , "fiel…" at bounding box center [784, 508] width 968 height 800
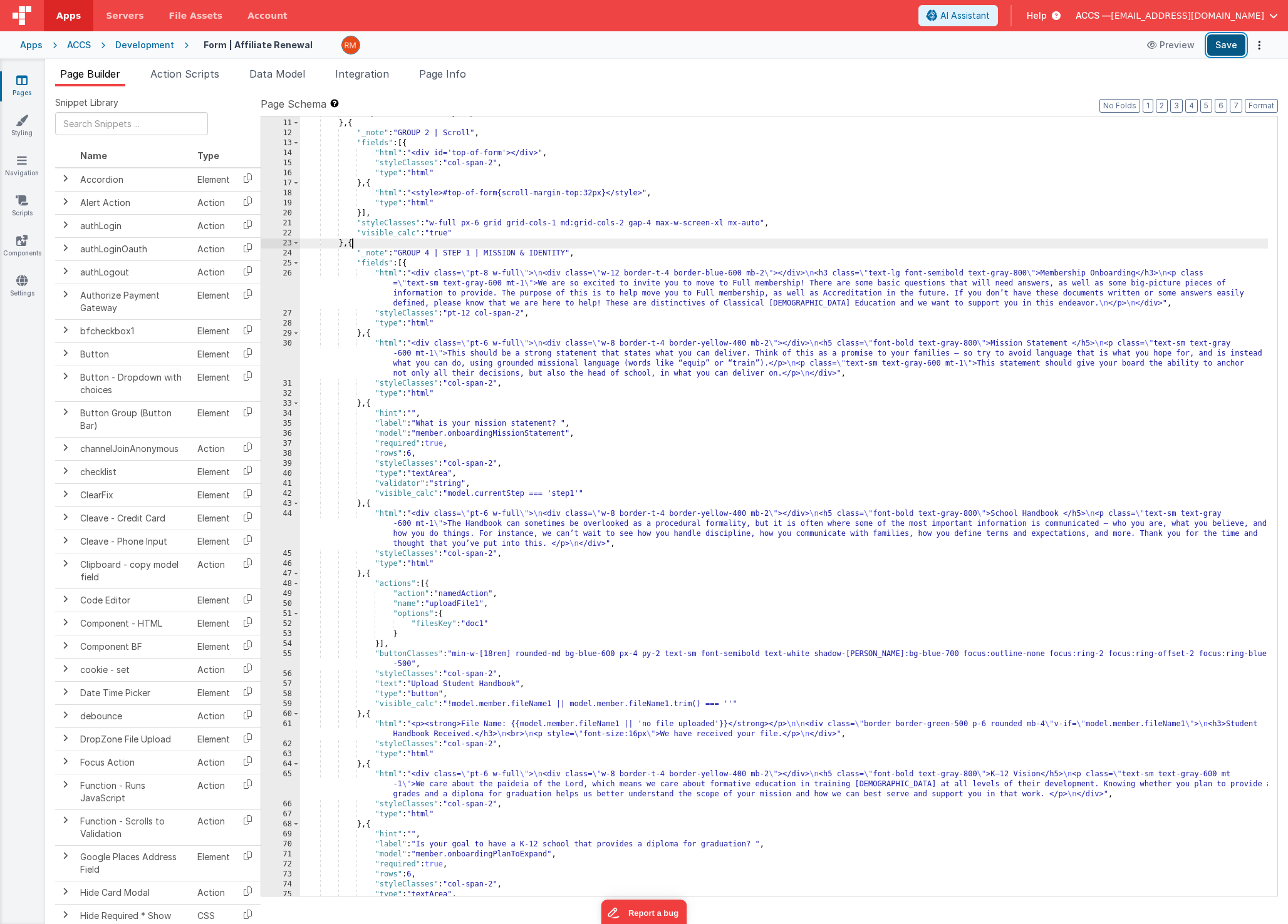
click at [1222, 43] on button "Save" at bounding box center [1226, 45] width 38 height 21
click at [296, 263] on span at bounding box center [296, 263] width 7 height 10
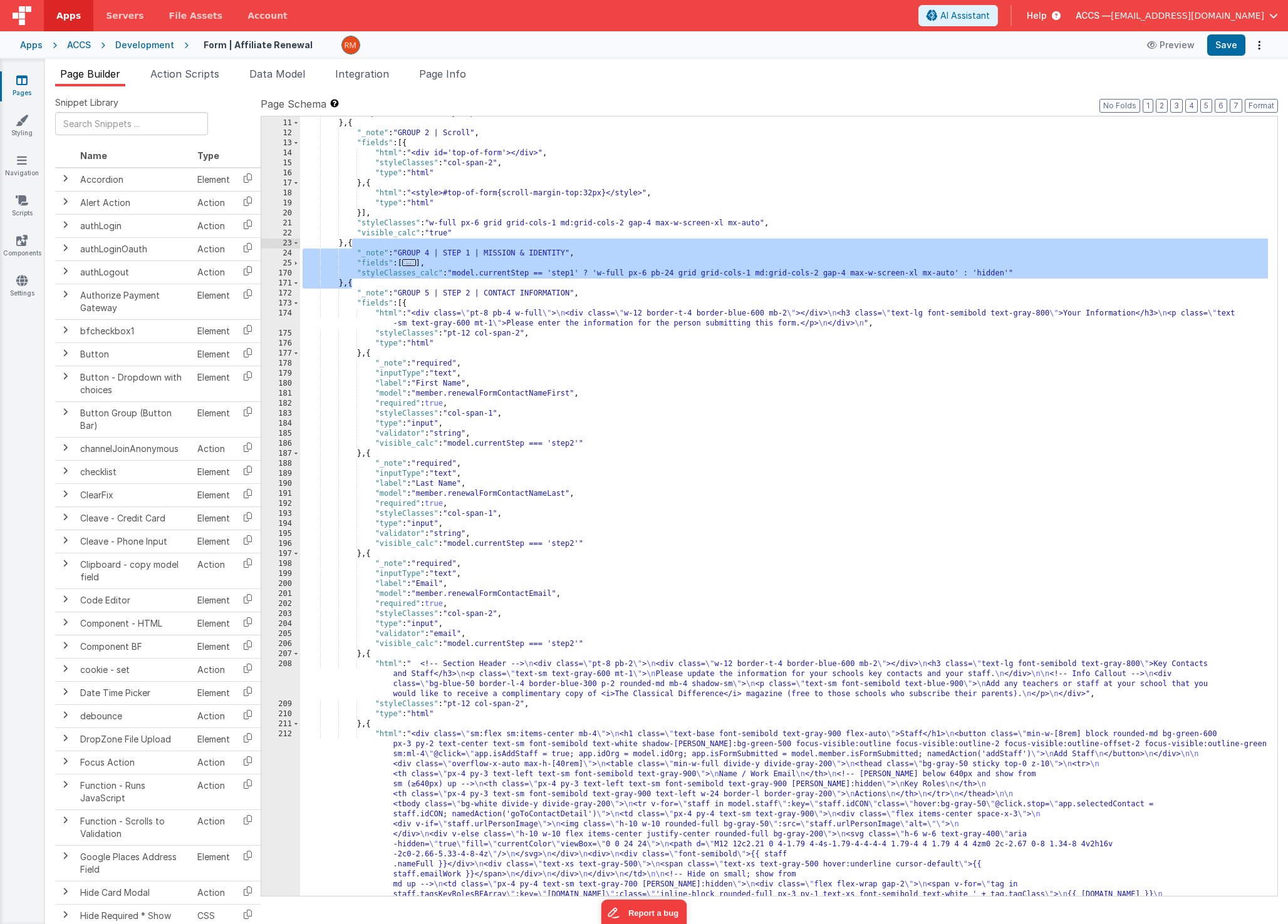
drag, startPoint x: 353, startPoint y: 286, endPoint x: 353, endPoint y: 245, distance: 41.0
click at [353, 245] on div ""styleClasses" : "sticky top-0 z-30" } , { "_note" : "GROUP 2 | Scroll" , "fiel…" at bounding box center [784, 628] width 968 height 1040
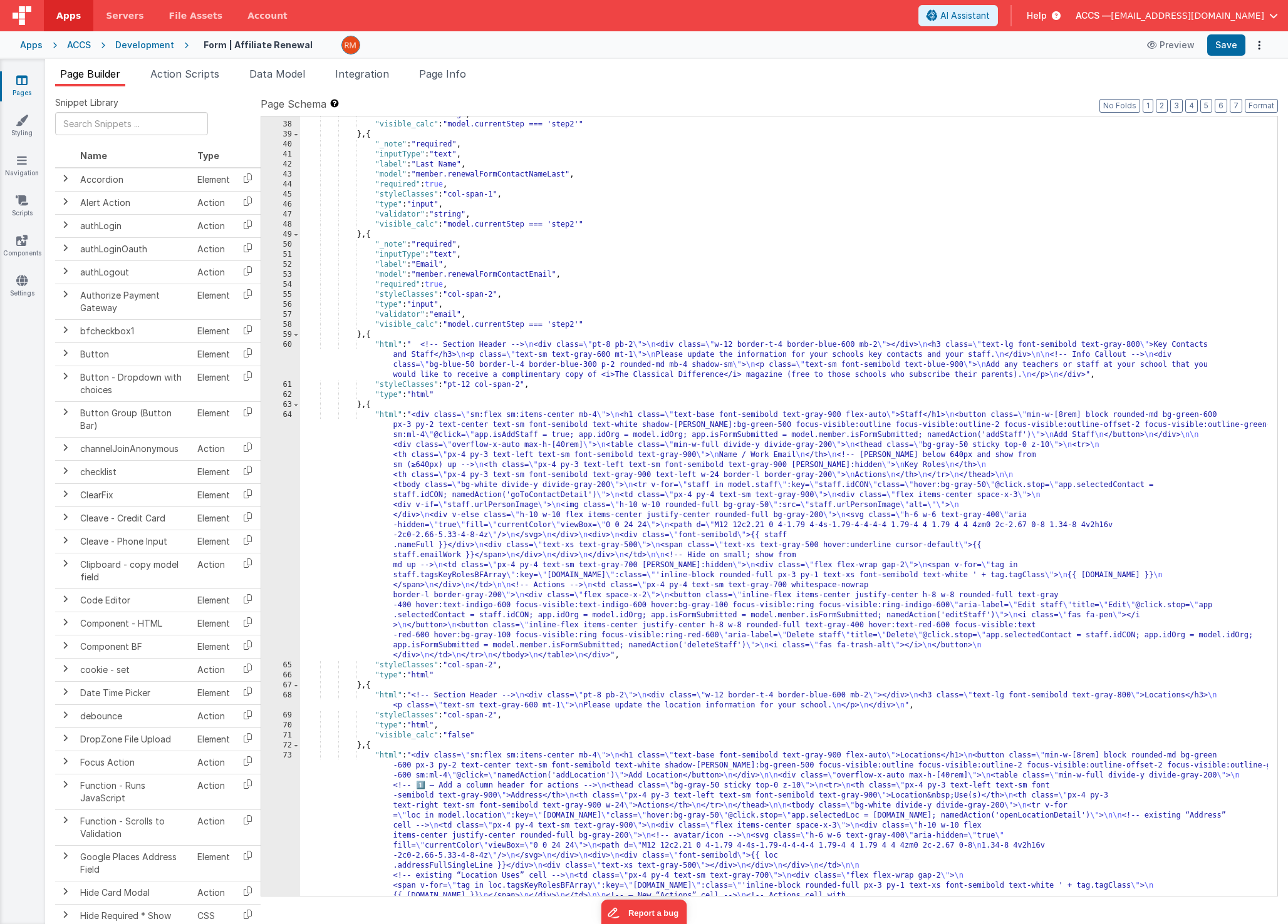
scroll to position [438, 0]
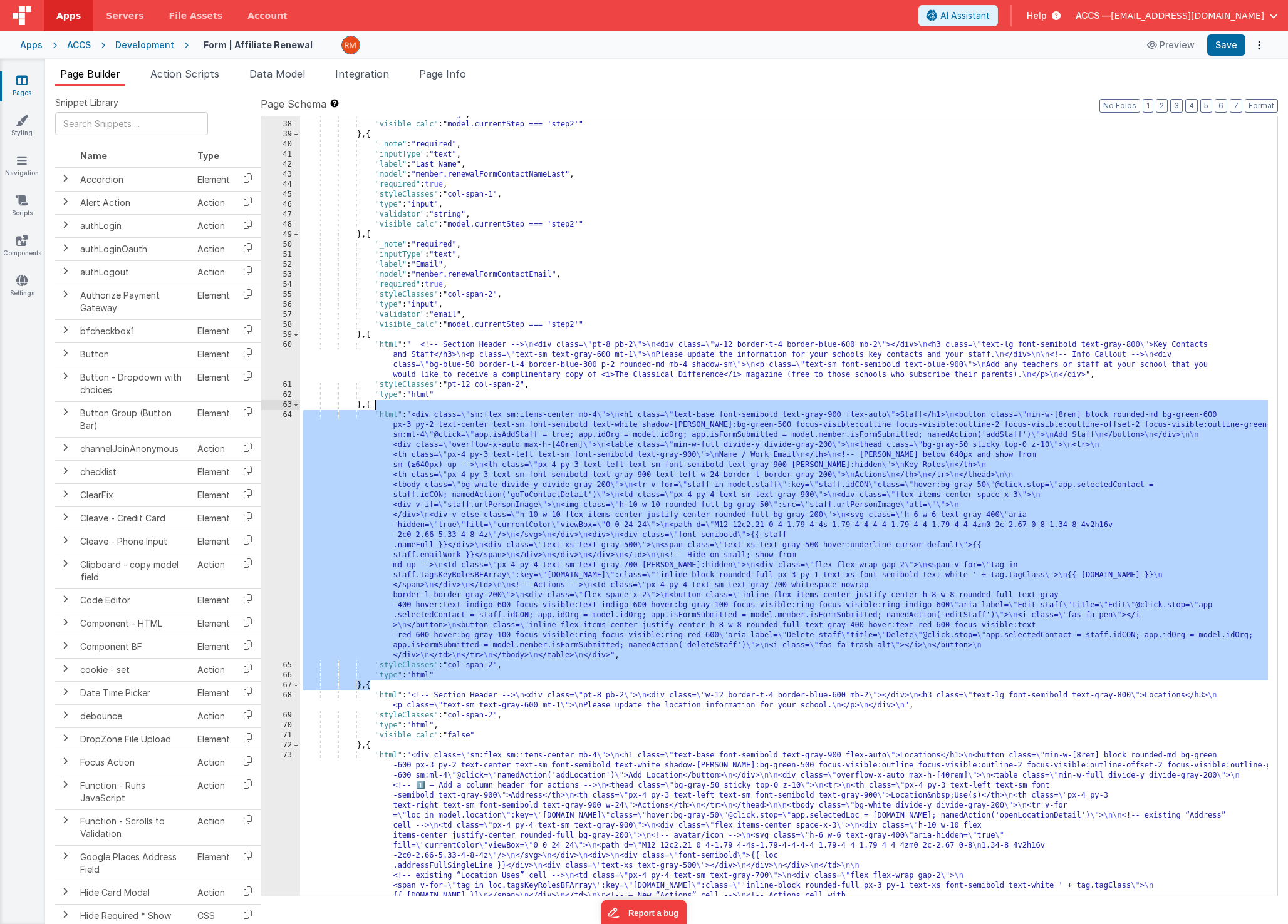
drag, startPoint x: 369, startPoint y: 687, endPoint x: 379, endPoint y: 405, distance: 282.2
click at [379, 405] on div ""validator" : "string" , "visible_calc" : "model.currentStep === 'step2'" } , {…" at bounding box center [784, 619] width 968 height 1020
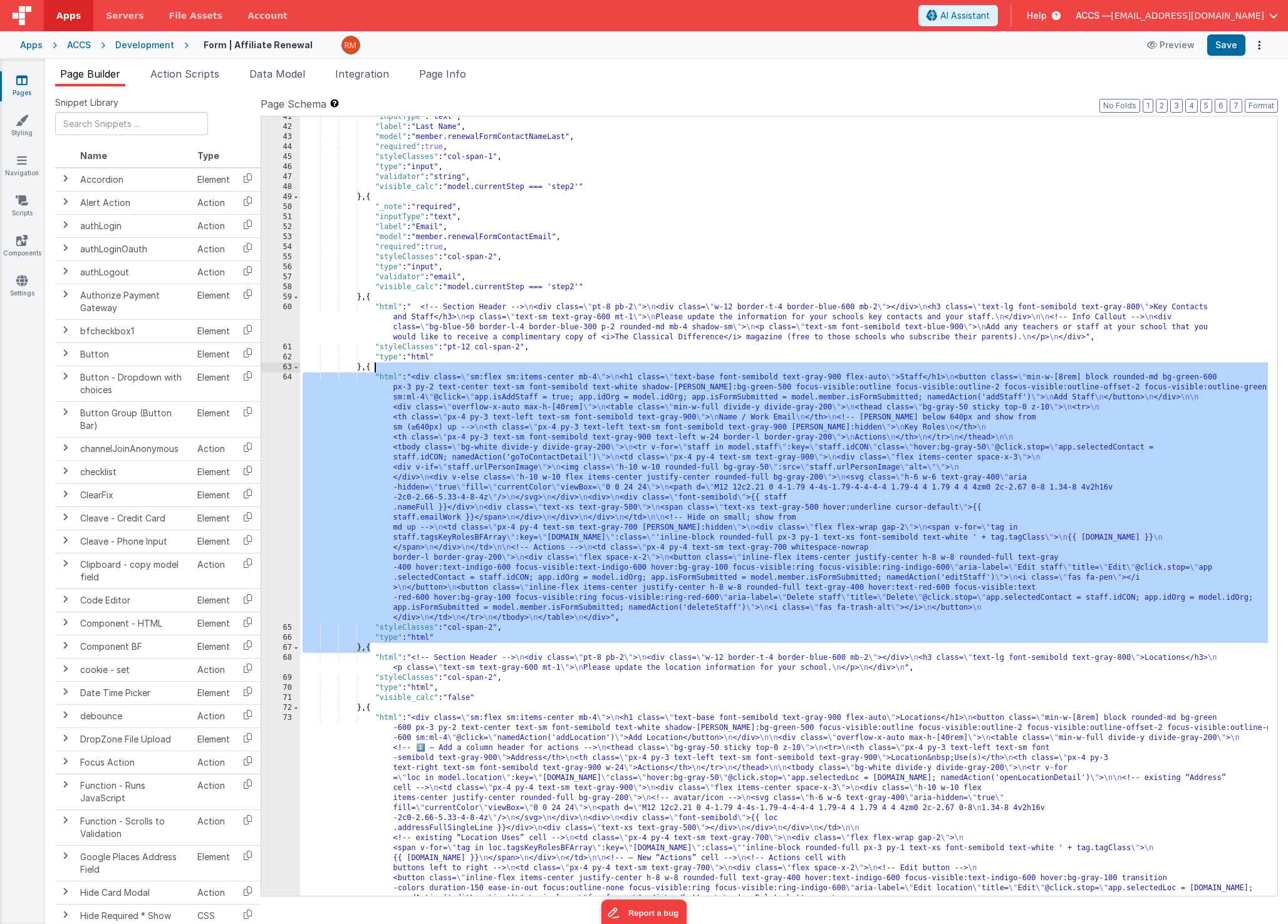
scroll to position [525, 0]
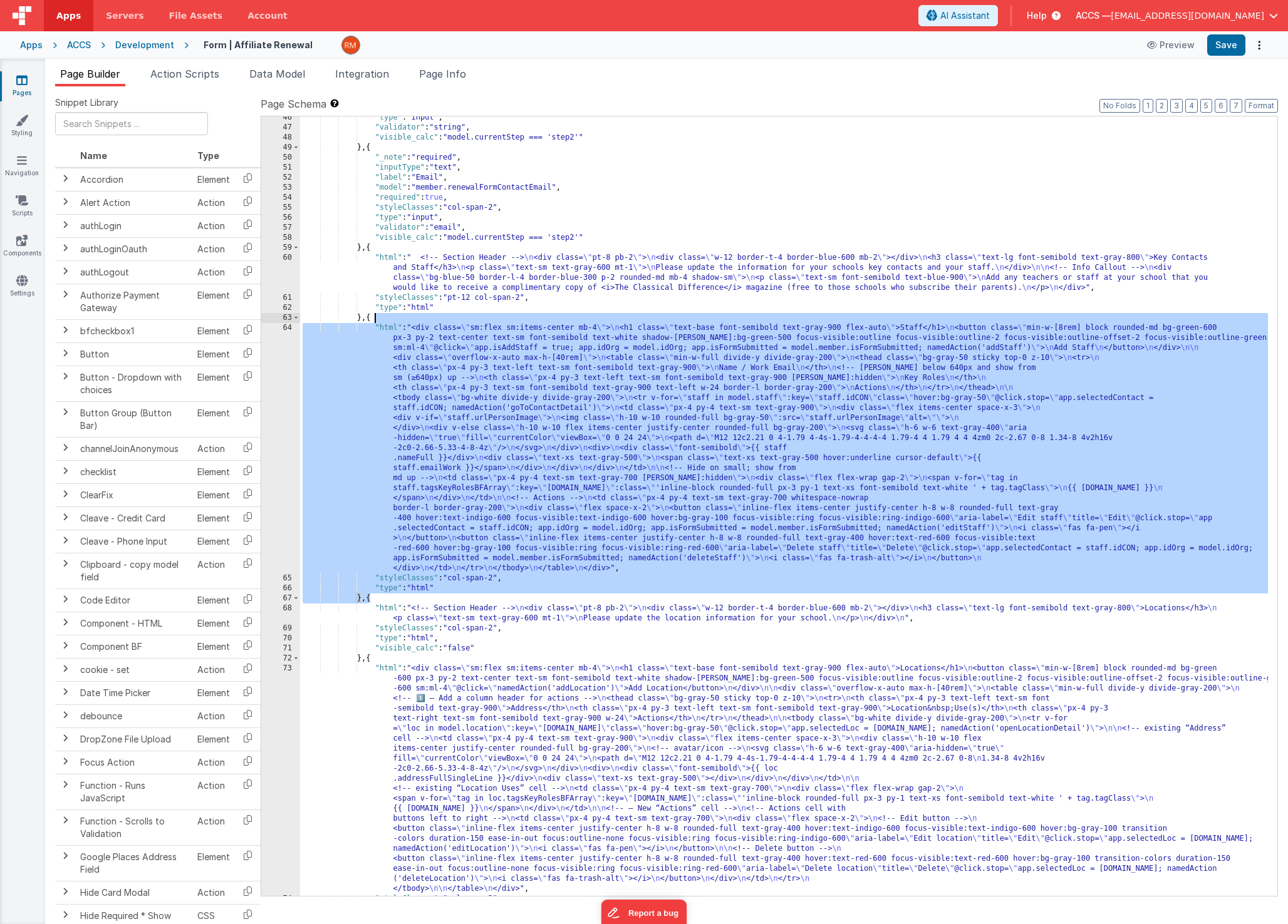
click at [365, 519] on div ""type" : "input" , "validator" : "string" , "visible_calc" : "model.currentStep…" at bounding box center [784, 513] width 968 height 800
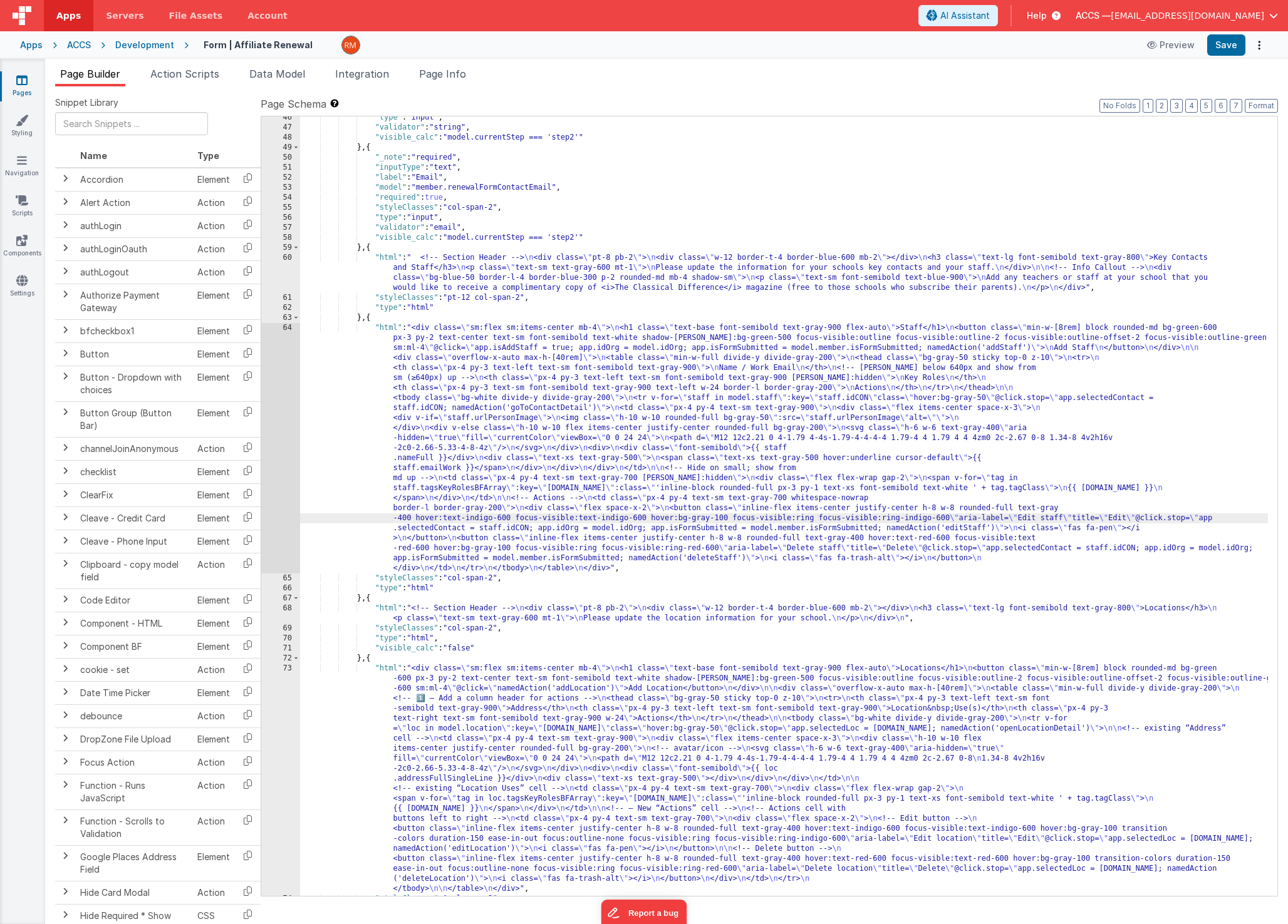
drag, startPoint x: 383, startPoint y: 256, endPoint x: 368, endPoint y: 258, distance: 15.1
click at [383, 256] on div ""type" : "input" , "validator" : "string" , "visible_calc" : "model.currentStep…" at bounding box center [784, 513] width 968 height 800
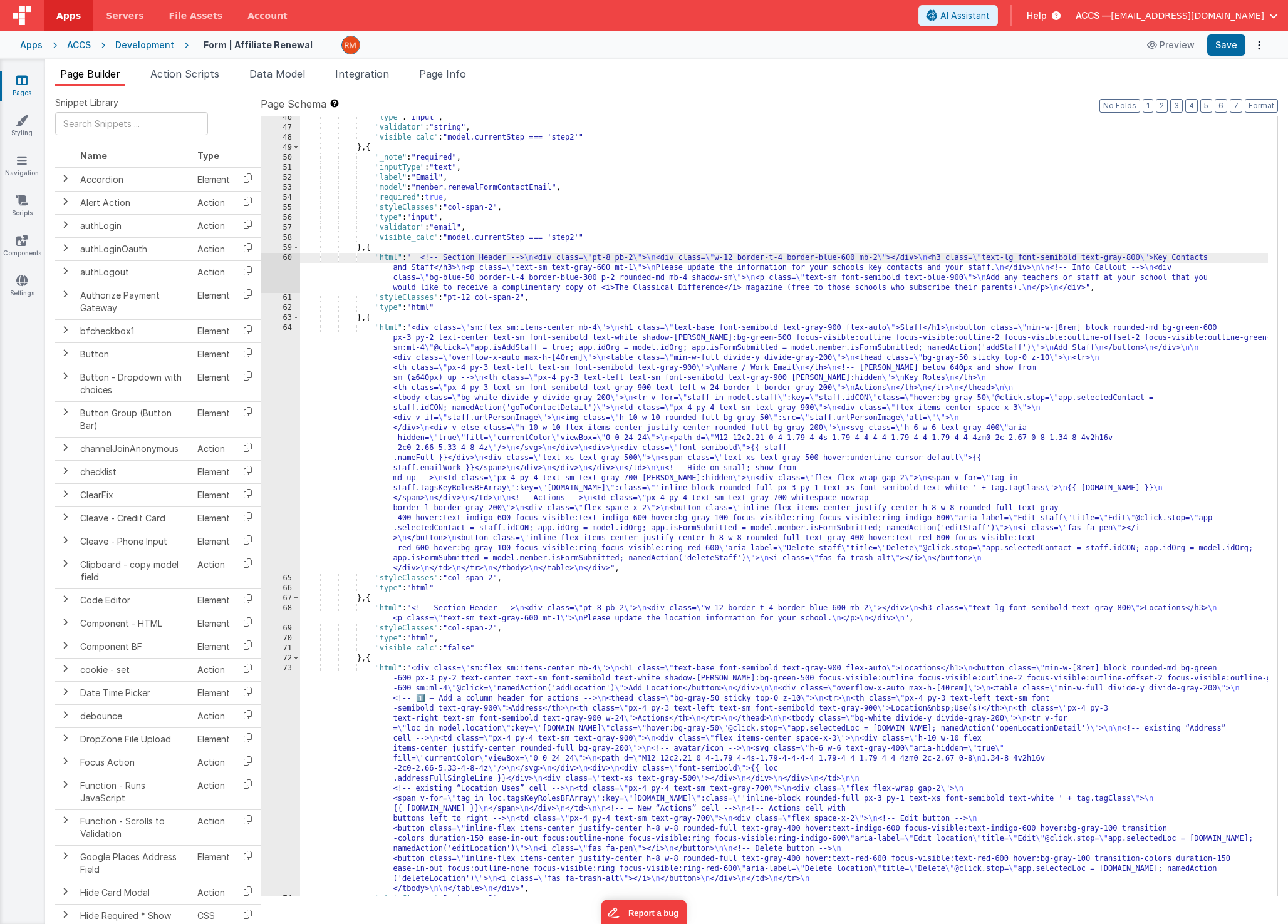
click at [284, 256] on div "60" at bounding box center [281, 273] width 39 height 40
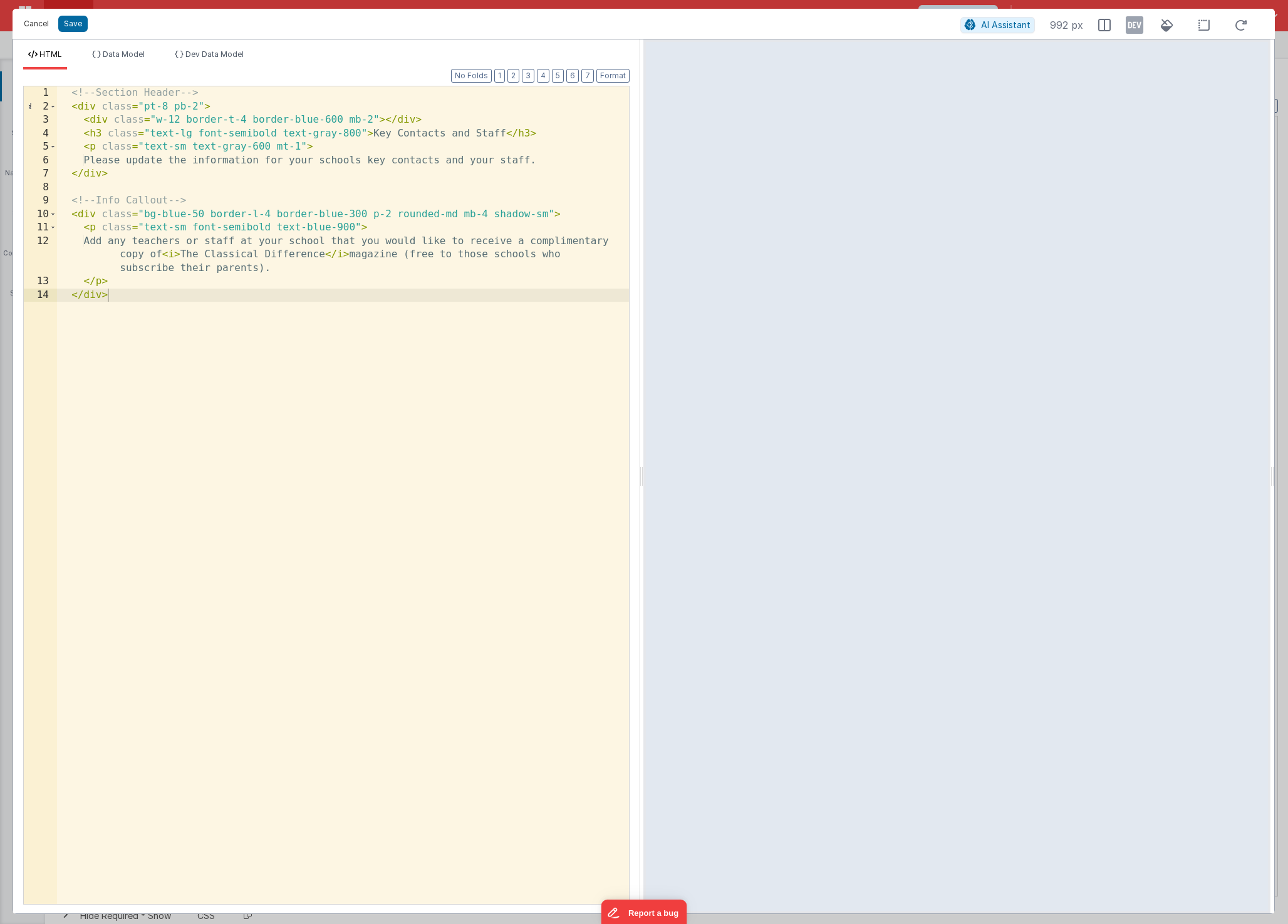
click at [40, 27] on button "Cancel" at bounding box center [36, 24] width 37 height 18
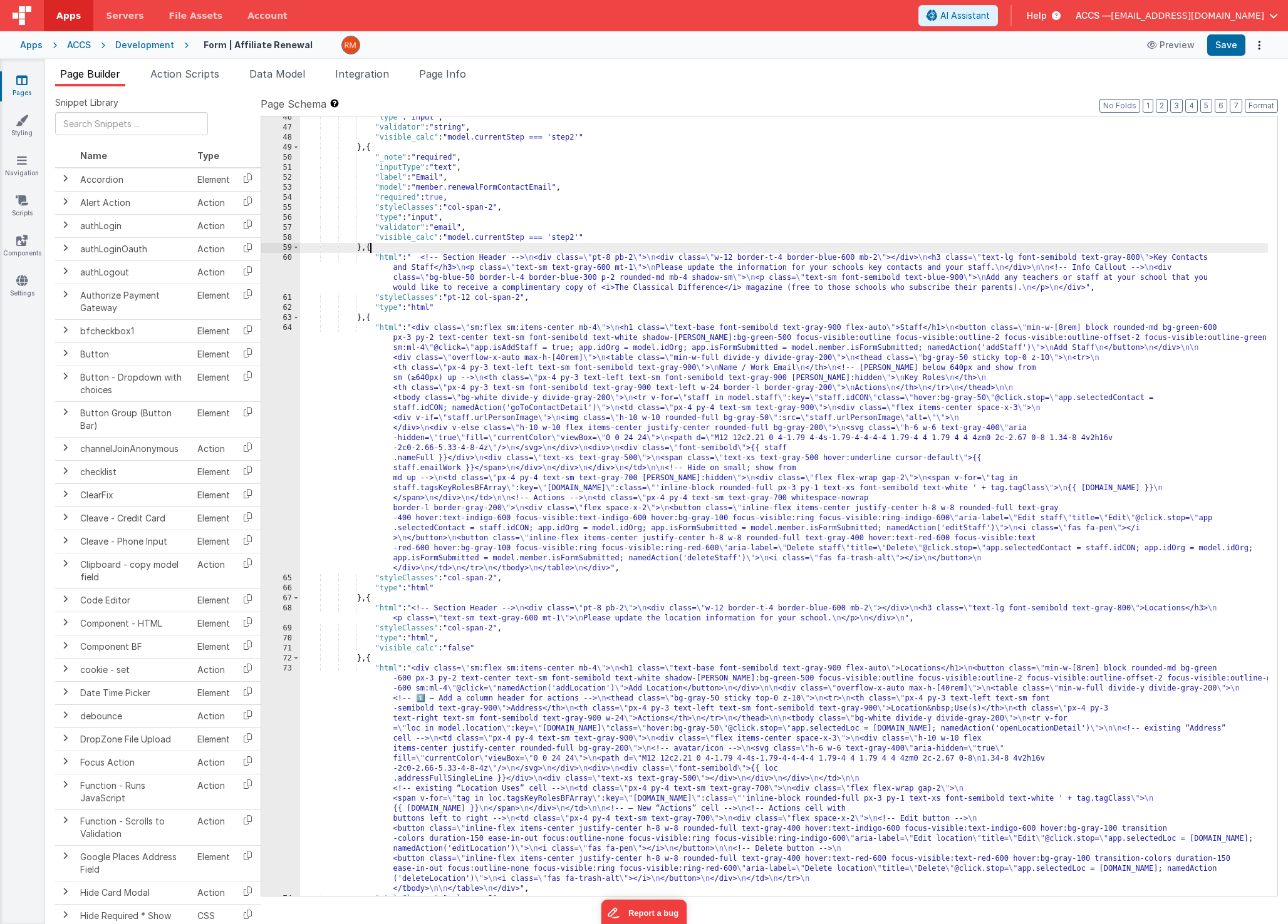
click at [370, 250] on div ""type" : "input" , "validator" : "string" , "visible_calc" : "model.currentStep…" at bounding box center [784, 513] width 968 height 800
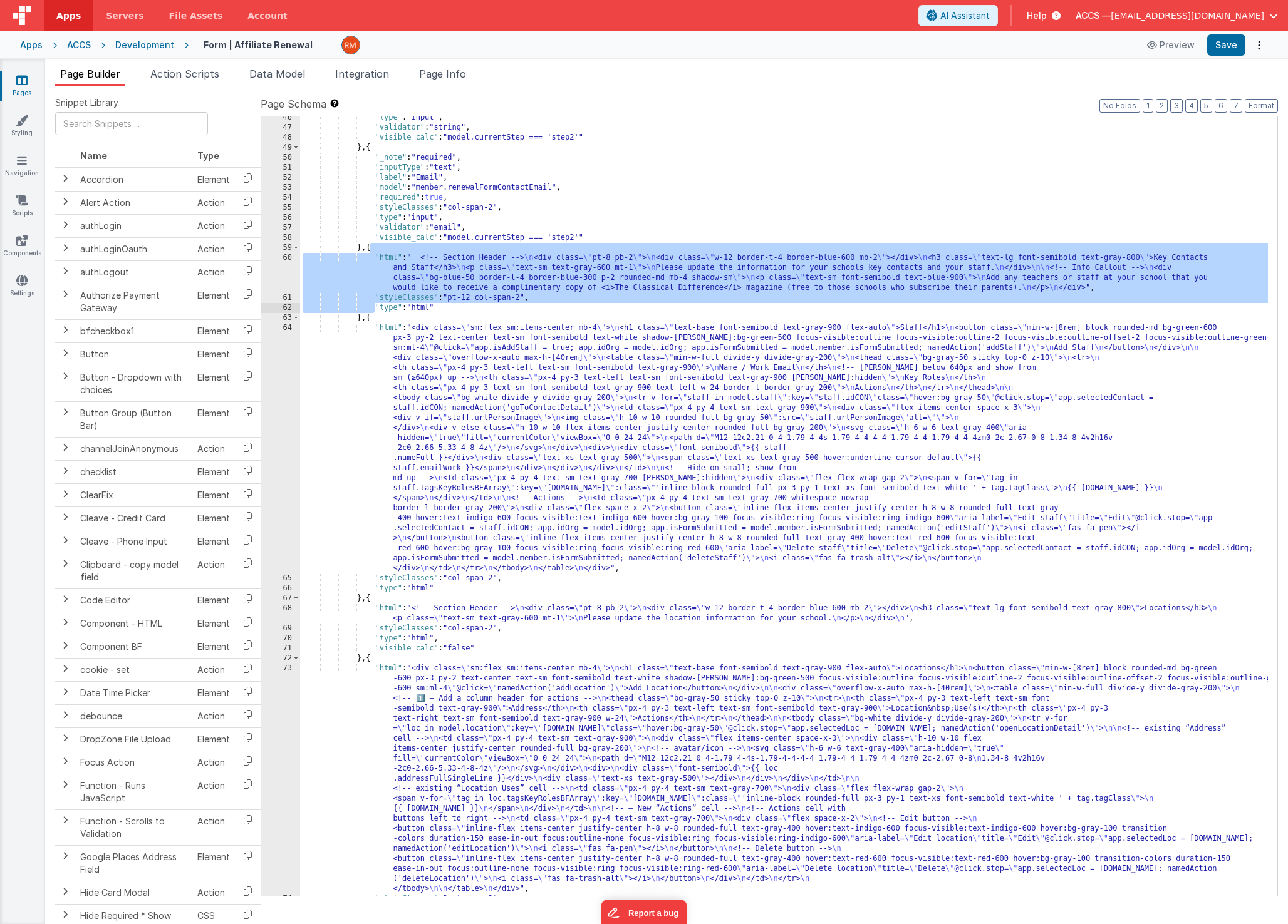
drag, startPoint x: 370, startPoint y: 249, endPoint x: 377, endPoint y: 308, distance: 59.4
click at [377, 308] on div ""type" : "input" , "validator" : "string" , "visible_calc" : "model.currentStep…" at bounding box center [784, 513] width 968 height 800
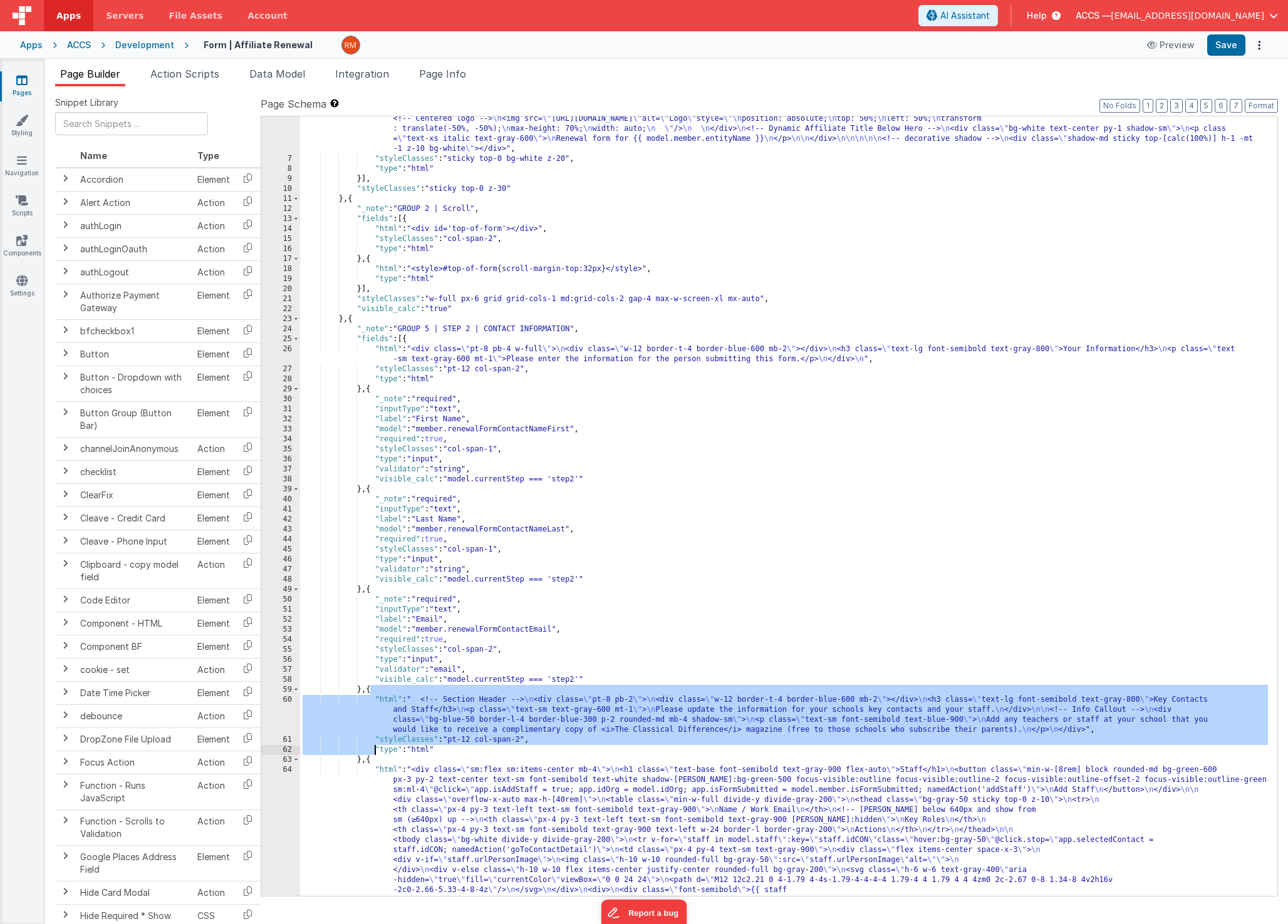
scroll to position [95, 0]
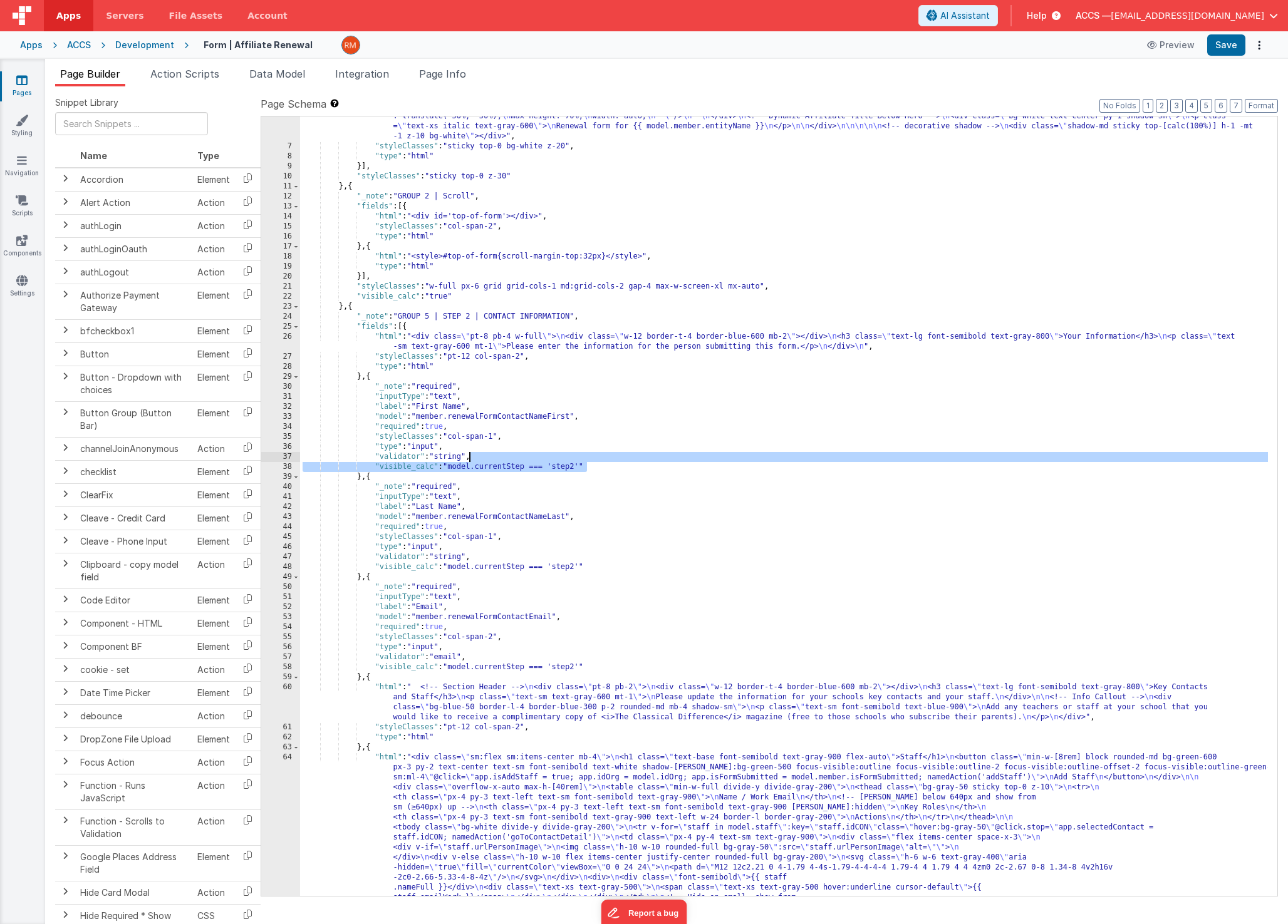
drag, startPoint x: 607, startPoint y: 469, endPoint x: 470, endPoint y: 457, distance: 137.5
click at [470, 457] on div ""html" : "<div id= \" top-of-form \" ></div> \n <div style= \" margin: 0; paddi…" at bounding box center [784, 621] width 968 height 1100
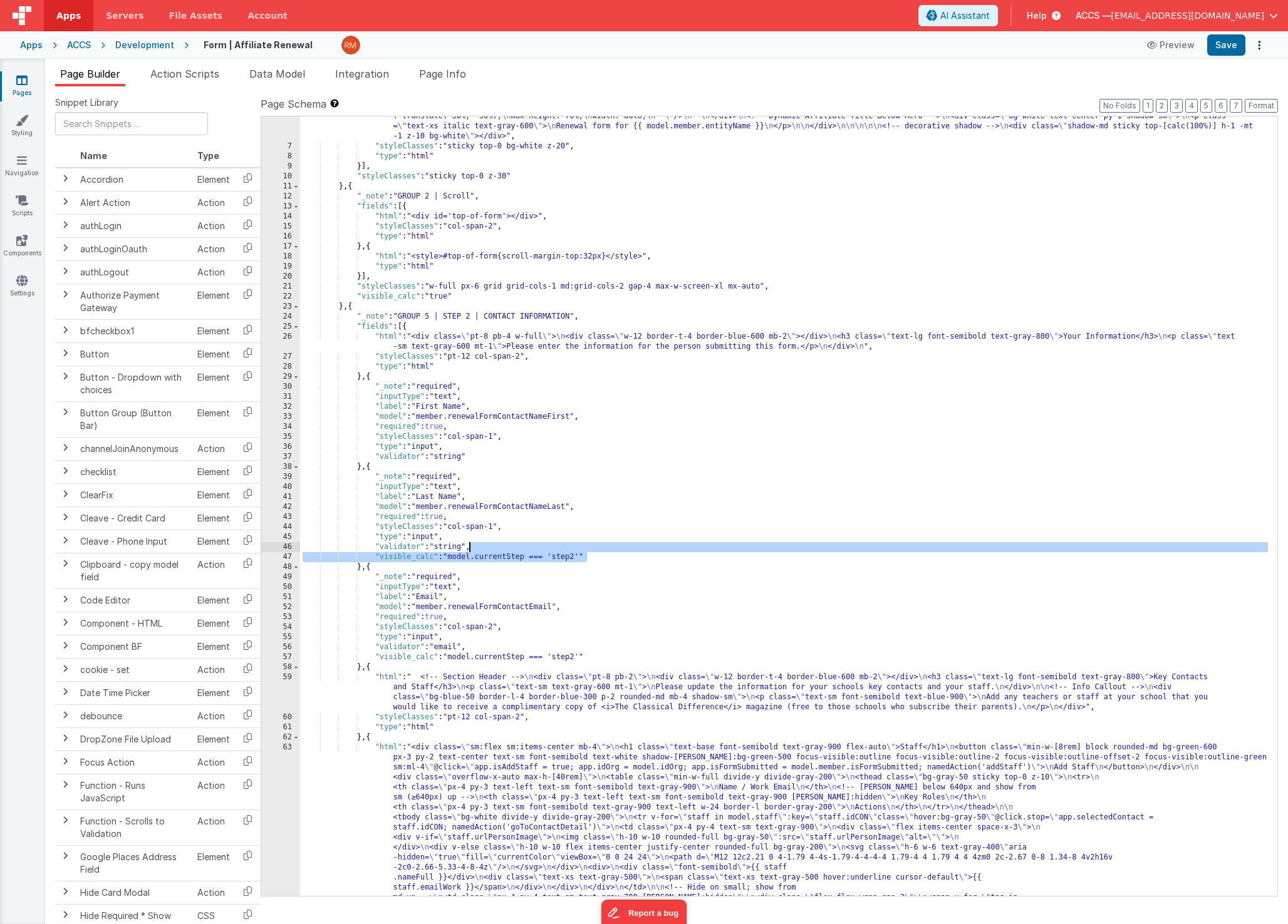
drag, startPoint x: 610, startPoint y: 554, endPoint x: 469, endPoint y: 548, distance: 141.1
click at [469, 548] on div ""html" : "<div id= \" top-of-form \" ></div> \n <div style= \" margin: 0; paddi…" at bounding box center [784, 621] width 968 height 1100
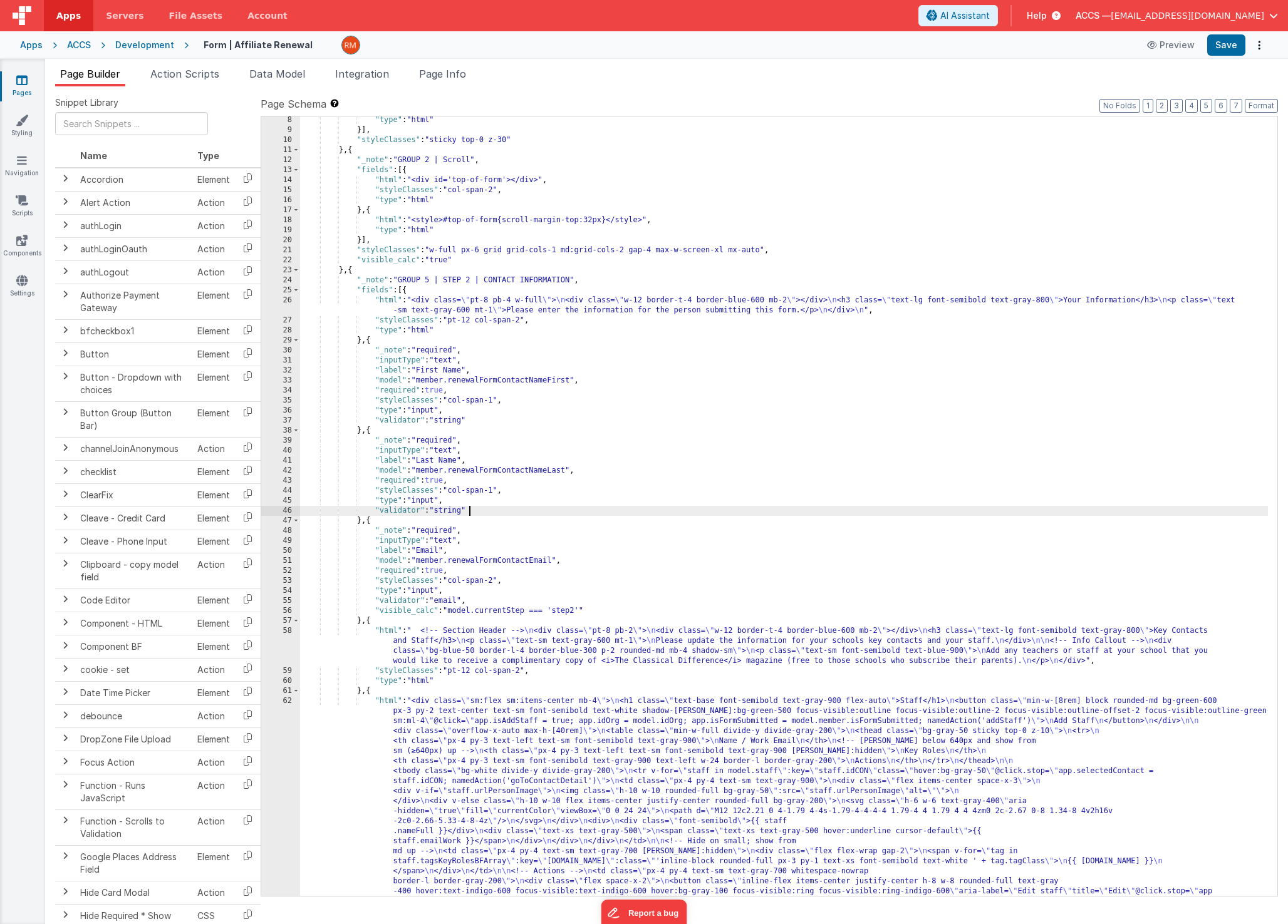
scroll to position [163, 0]
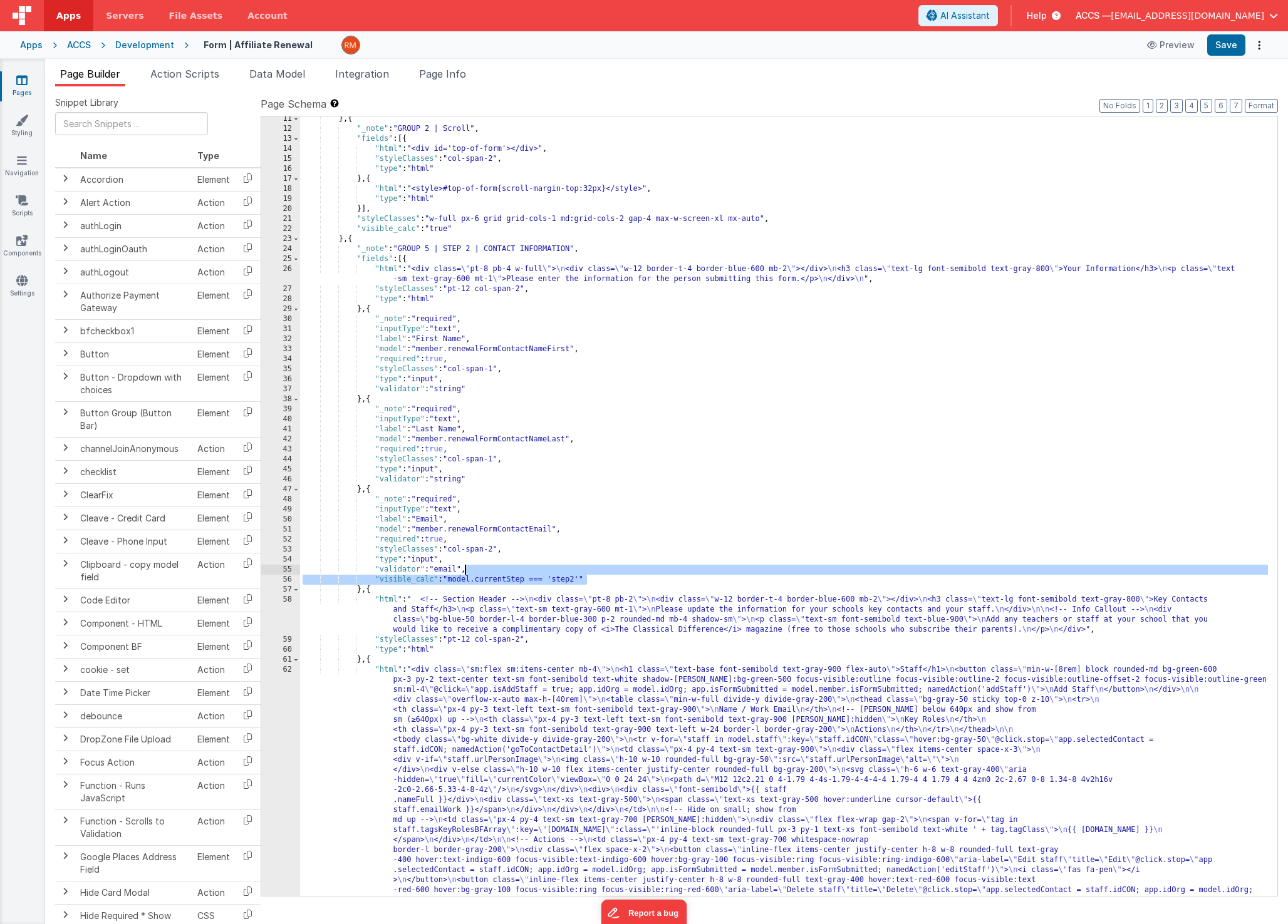
drag, startPoint x: 612, startPoint y: 580, endPoint x: 464, endPoint y: 570, distance: 148.3
click at [464, 570] on div "} , { "_note" : "GROUP 2 | Scroll" , "fields" : [{ "html" : "<div id='top-of-fo…" at bounding box center [784, 633] width 968 height 1040
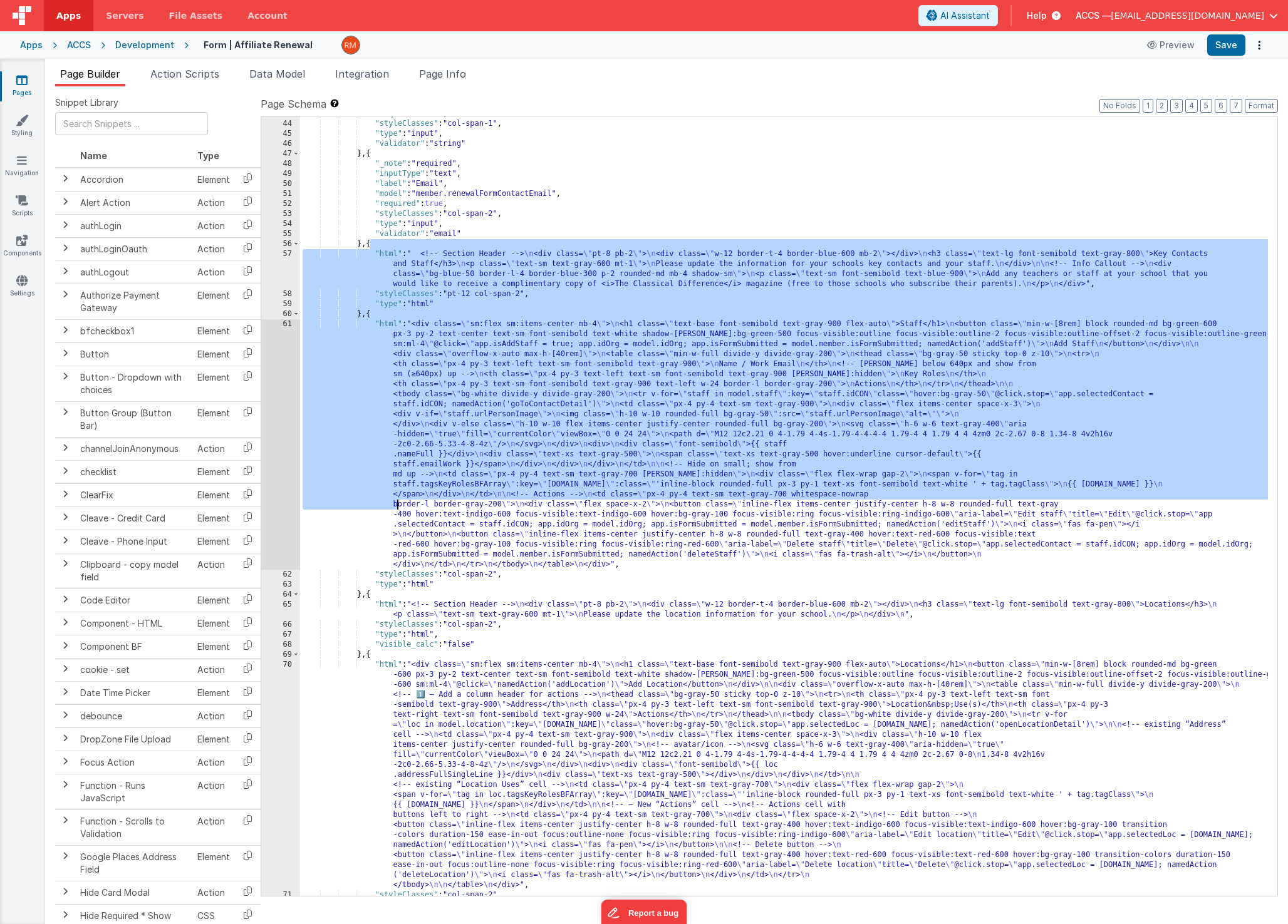
scroll to position [603, 0]
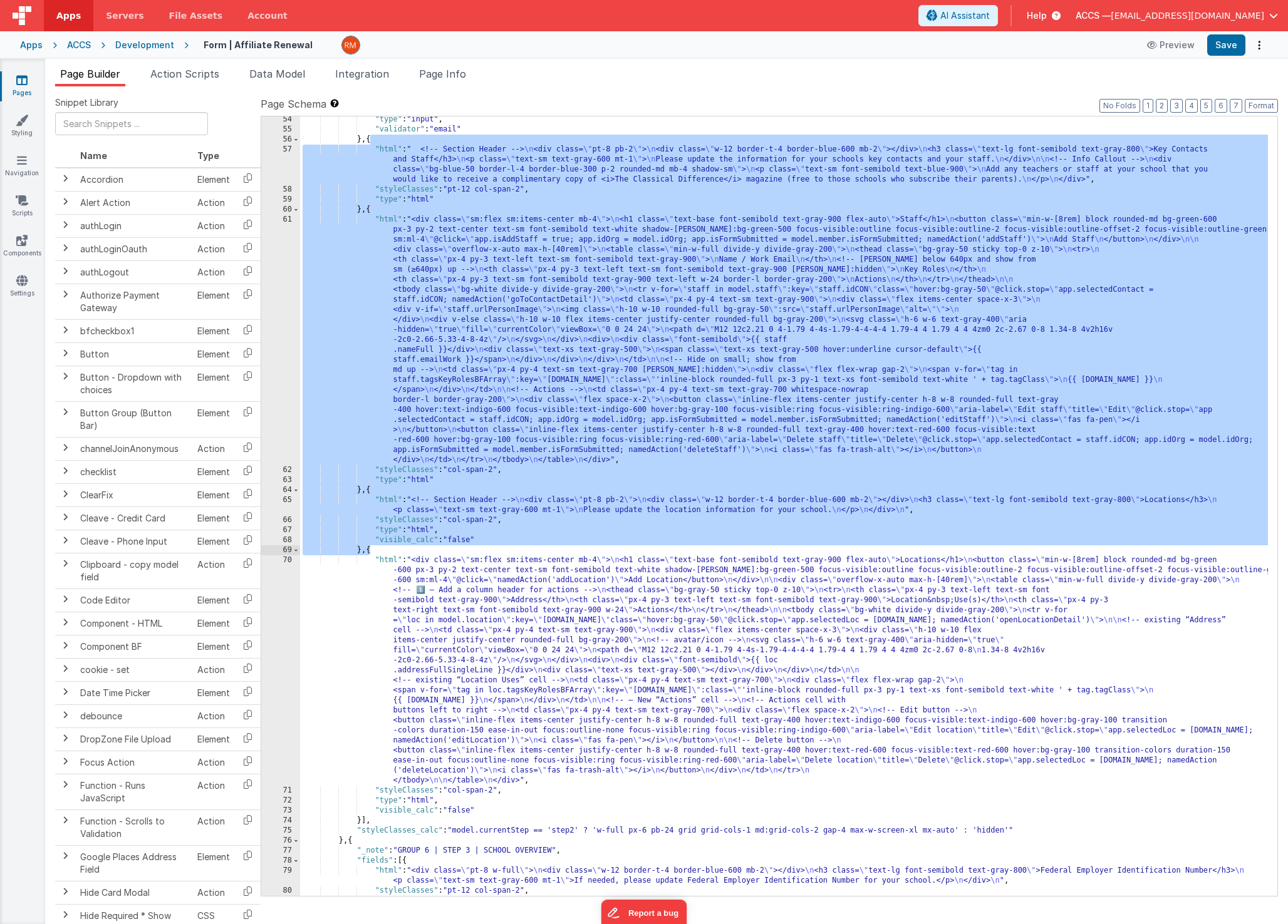
drag, startPoint x: 371, startPoint y: 319, endPoint x: 369, endPoint y: 551, distance: 232.0
click at [369, 551] on div ""type" : "input" , "validator" : "email" } , { "html" : " <!-- Section Header -…" at bounding box center [784, 514] width 968 height 800
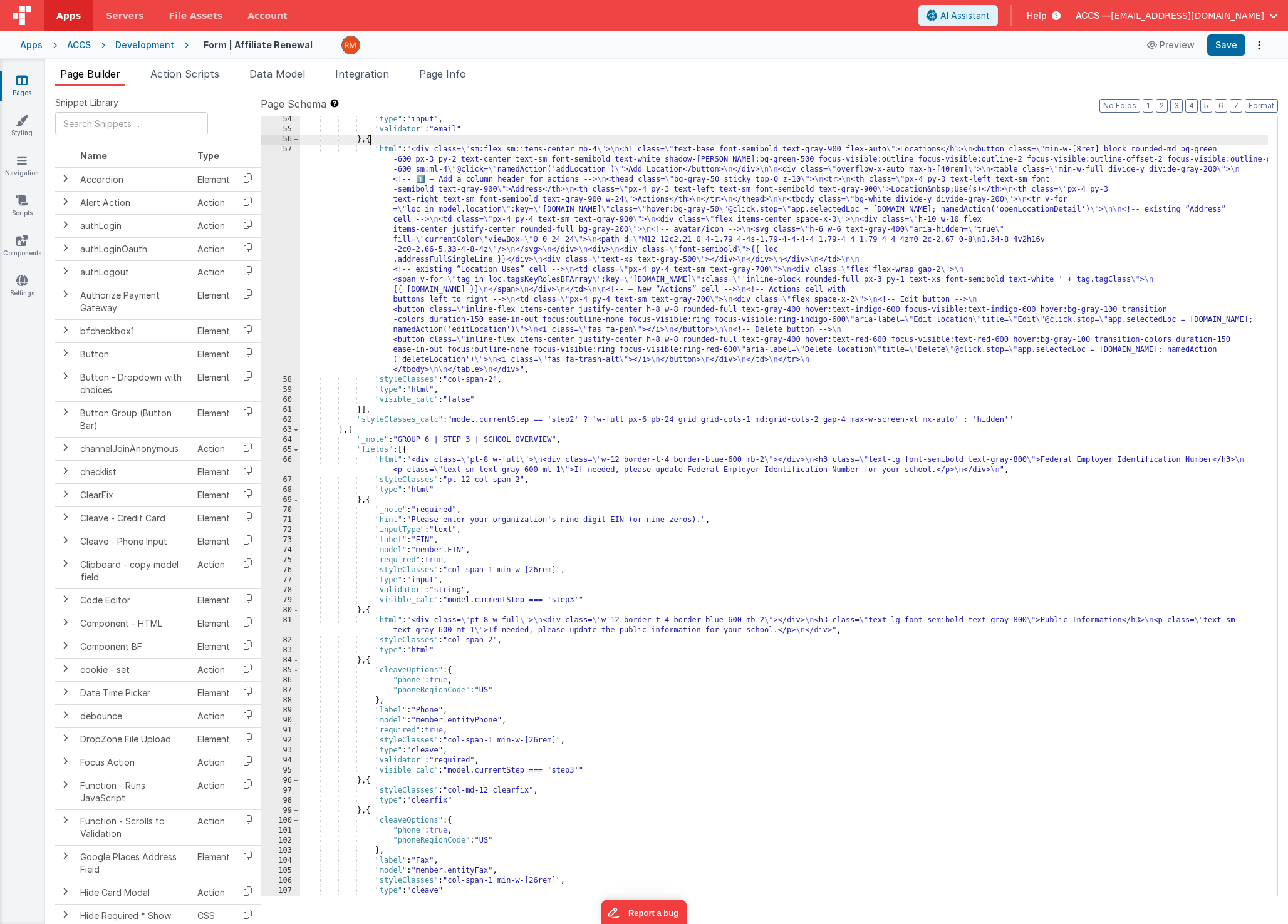
click at [388, 151] on div ""type" : "input" , "validator" : "email" } , { "html" : "<div class= \" sm:flex…" at bounding box center [784, 514] width 968 height 800
click at [286, 147] on div "57" at bounding box center [281, 259] width 39 height 230
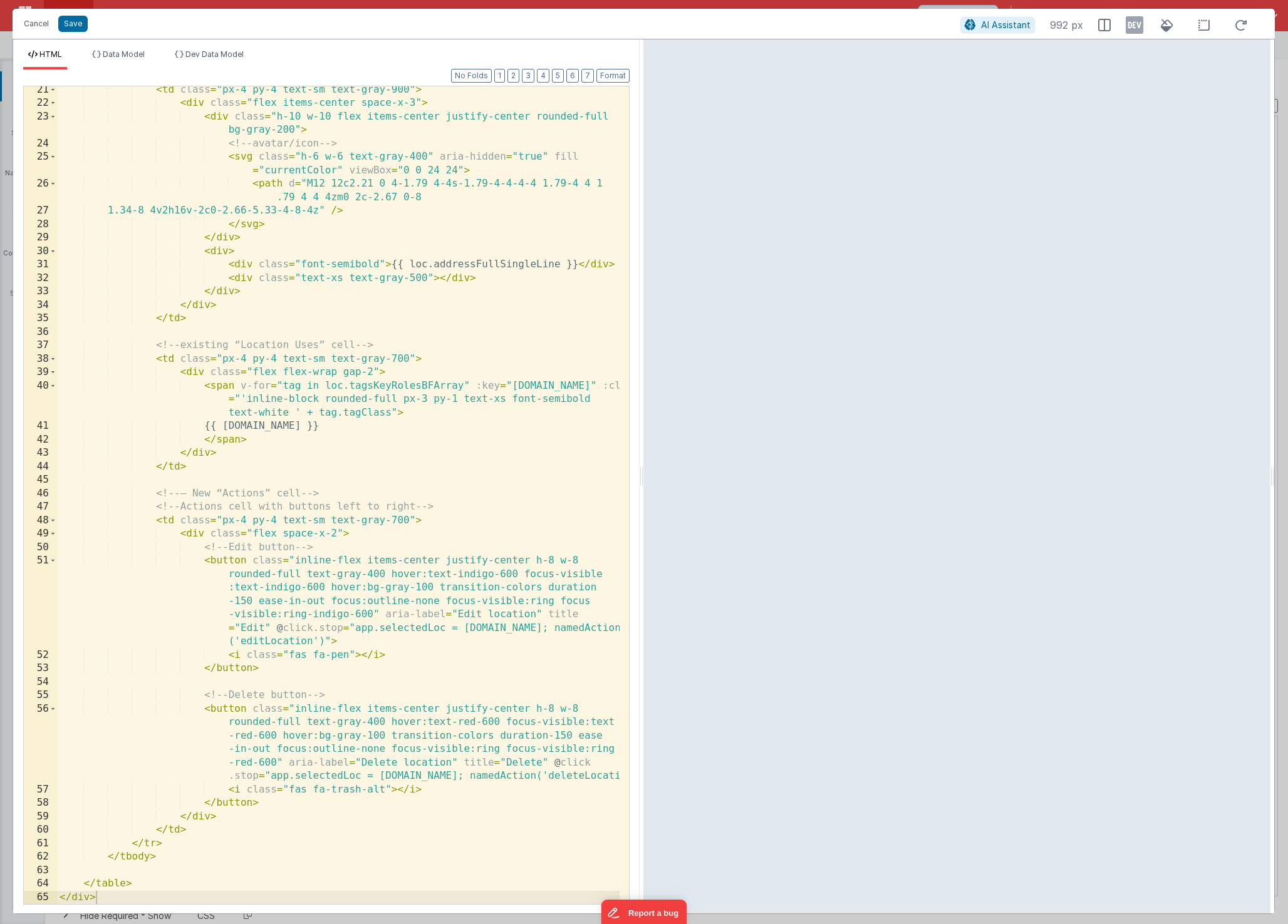
scroll to position [366, 0]
click at [42, 28] on button "Cancel" at bounding box center [36, 24] width 37 height 18
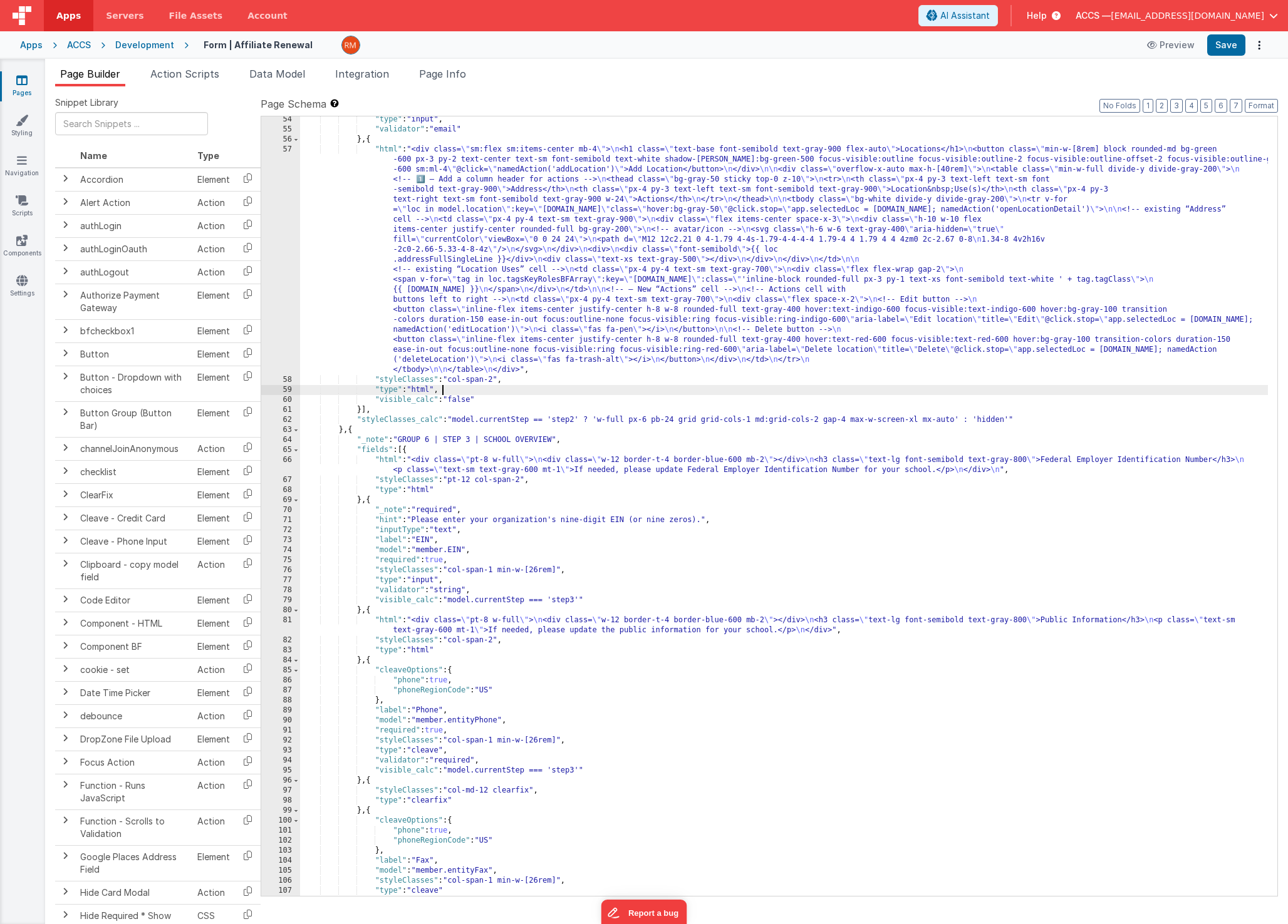
click at [483, 392] on div ""type" : "input" , "validator" : "email" } , { "html" : "<div class= \" sm:flex…" at bounding box center [784, 514] width 968 height 800
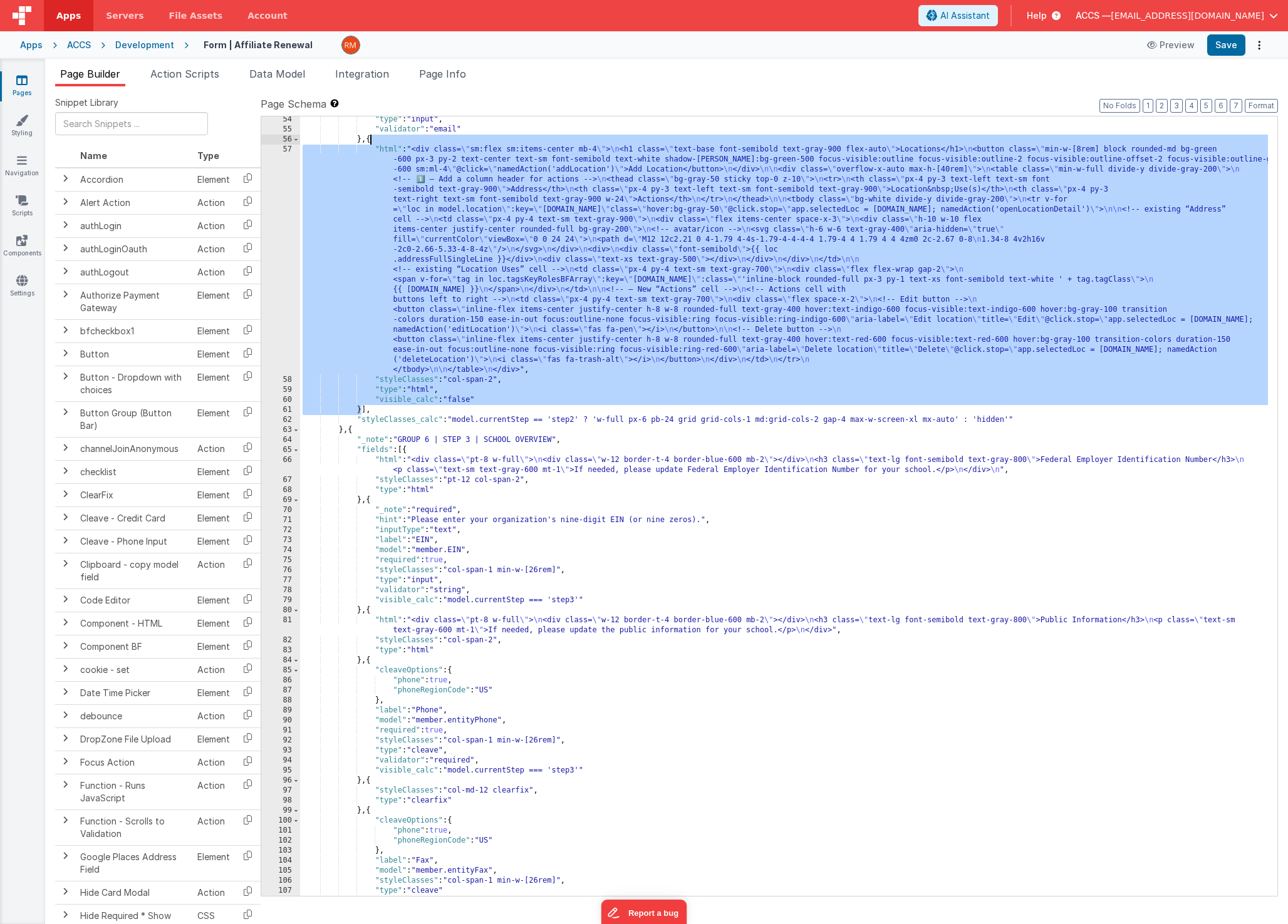
drag, startPoint x: 361, startPoint y: 412, endPoint x: 370, endPoint y: 143, distance: 269.2
click at [370, 143] on div ""type" : "input" , "validator" : "email" } , { "html" : "<div class= \" sm:flex…" at bounding box center [784, 514] width 968 height 800
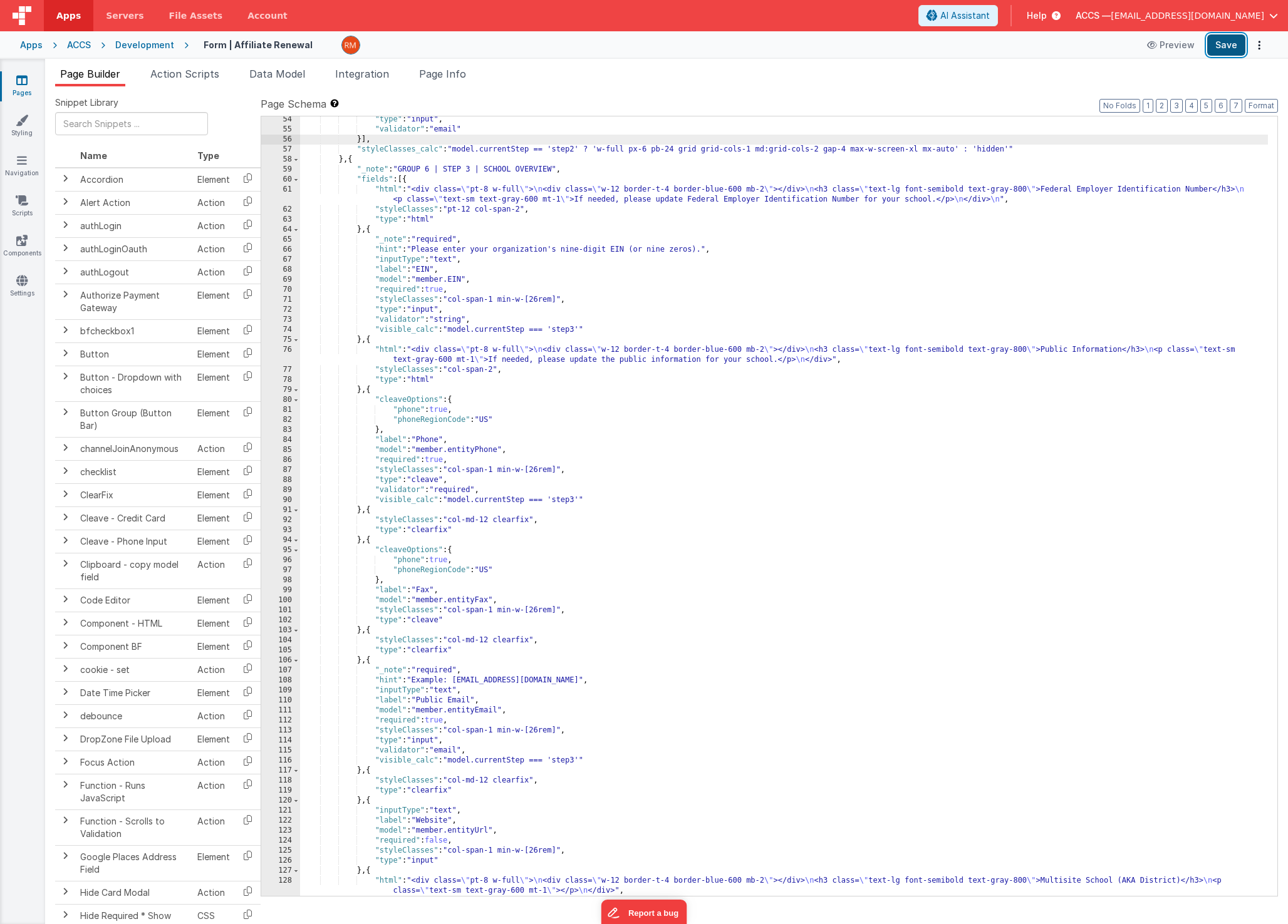
click at [1221, 50] on button "Save" at bounding box center [1226, 45] width 38 height 21
click at [429, 73] on span "Page Info" at bounding box center [442, 74] width 47 height 12
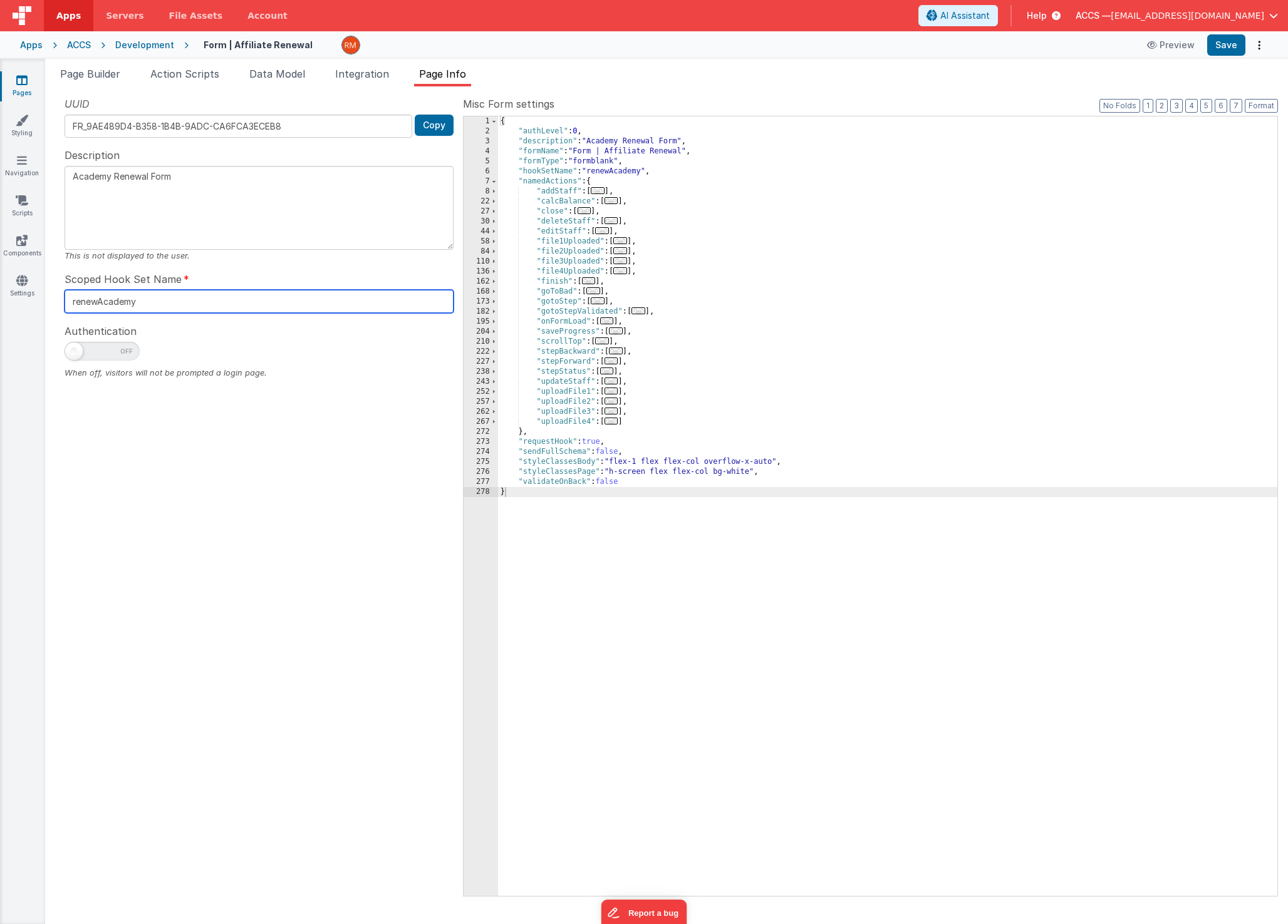
click at [148, 302] on input "renewAcademy" at bounding box center [260, 301] width 389 height 23
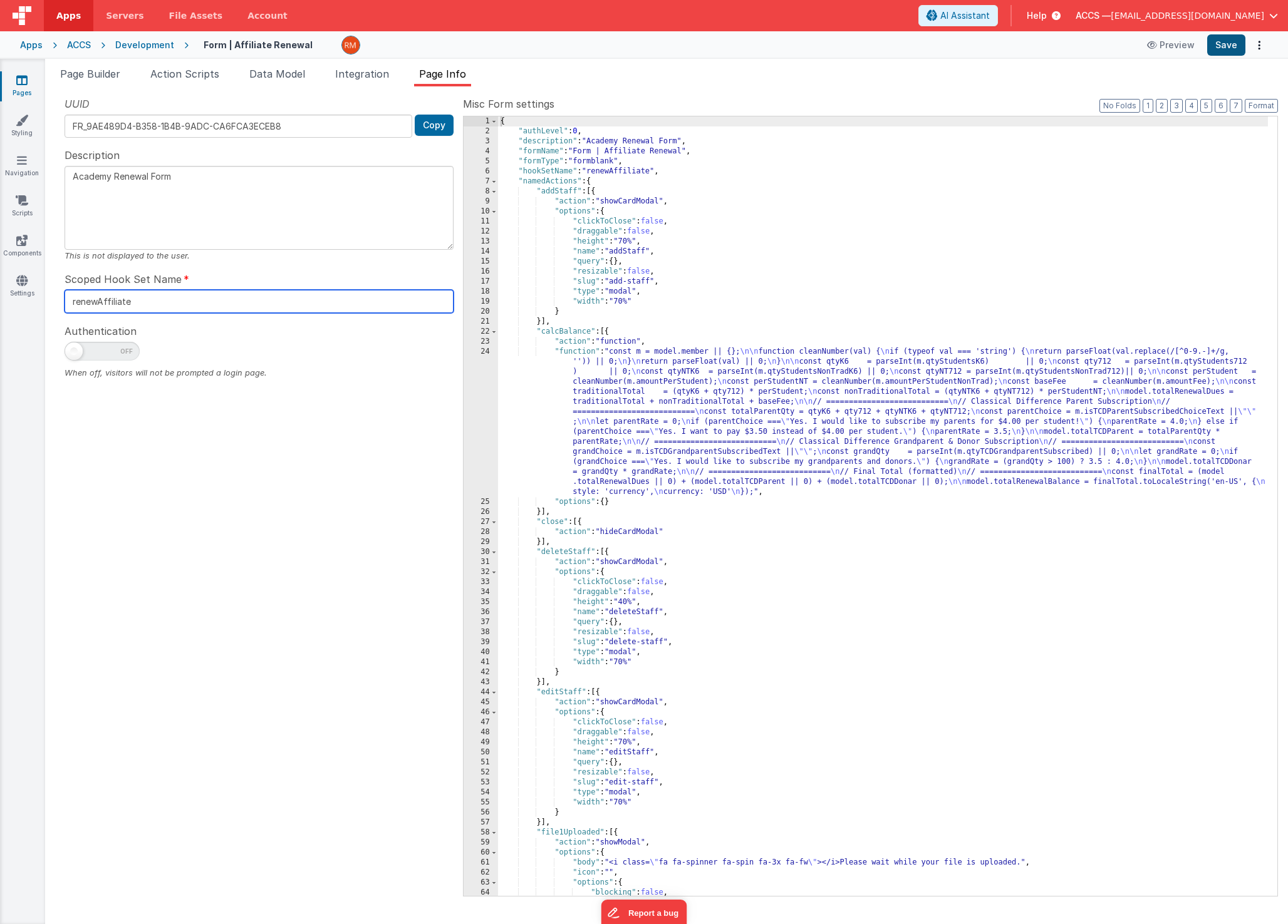
type input "renewAffiliate"
click at [1226, 45] on button "Save" at bounding box center [1226, 45] width 38 height 21
click at [109, 177] on textarea "Academy Renewal Form" at bounding box center [260, 208] width 389 height 84
type textarea "Affiliate Renewal Form"
click at [1235, 42] on button "Save" at bounding box center [1226, 45] width 38 height 21
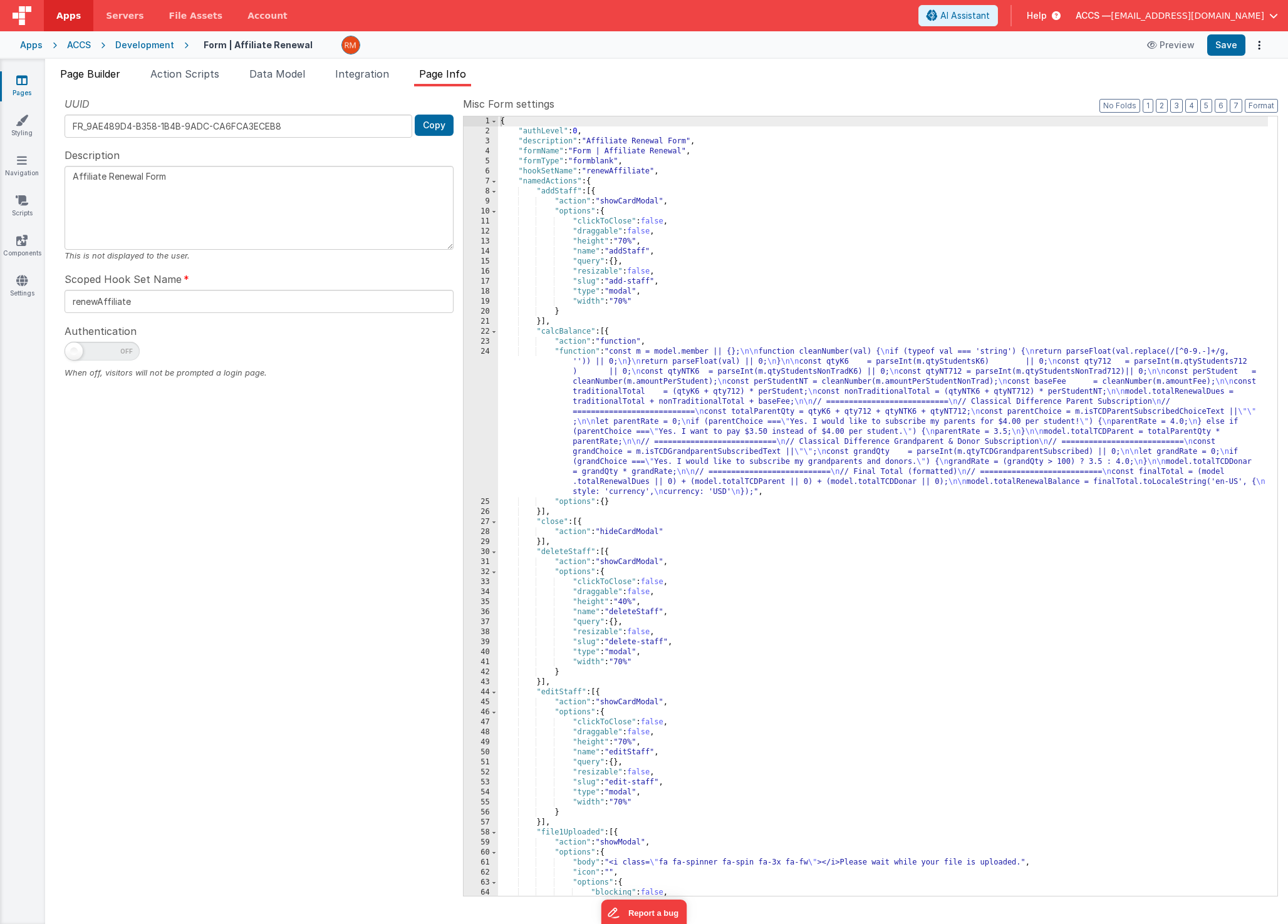
click at [87, 79] on span "Page Builder" at bounding box center [91, 74] width 60 height 12
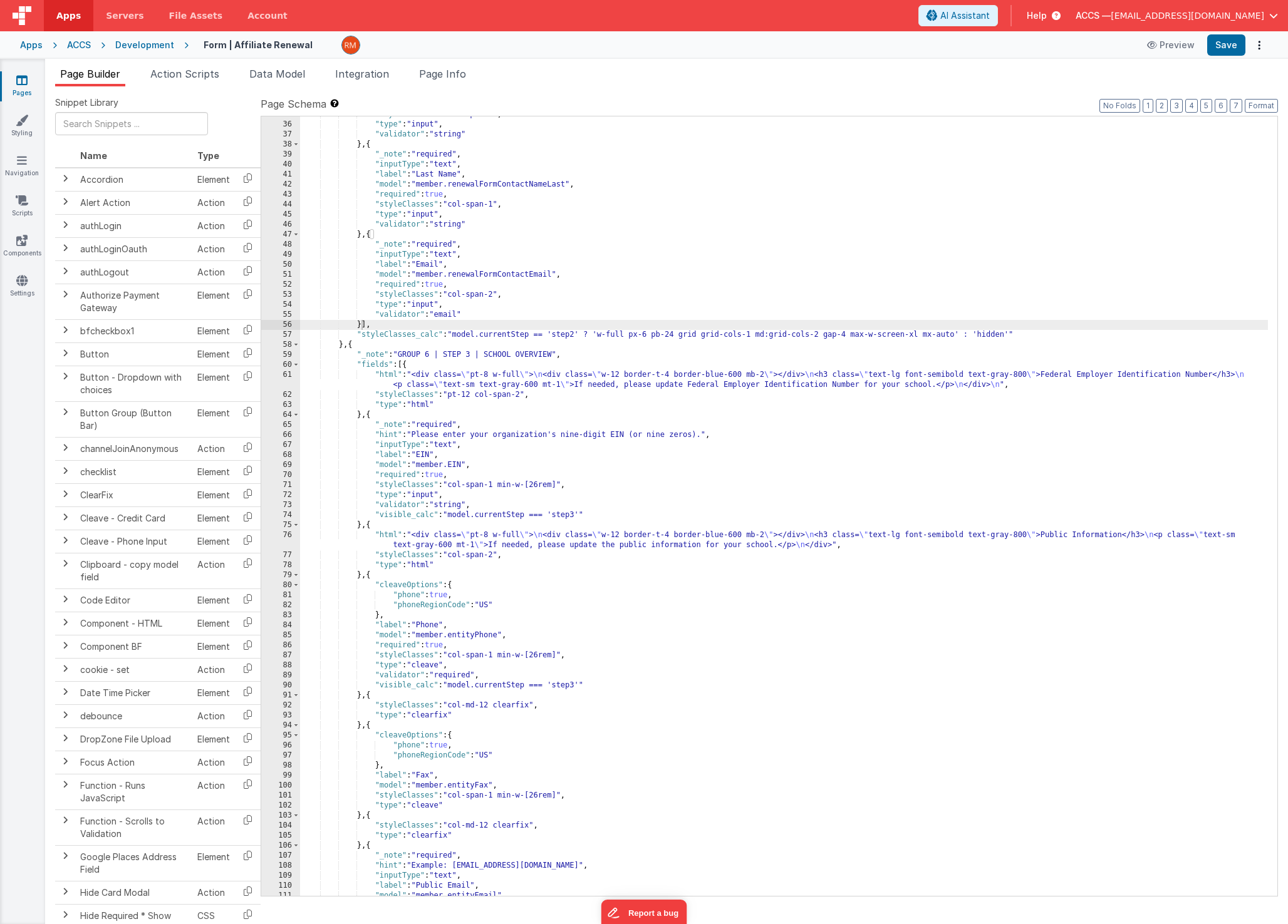
scroll to position [351, 0]
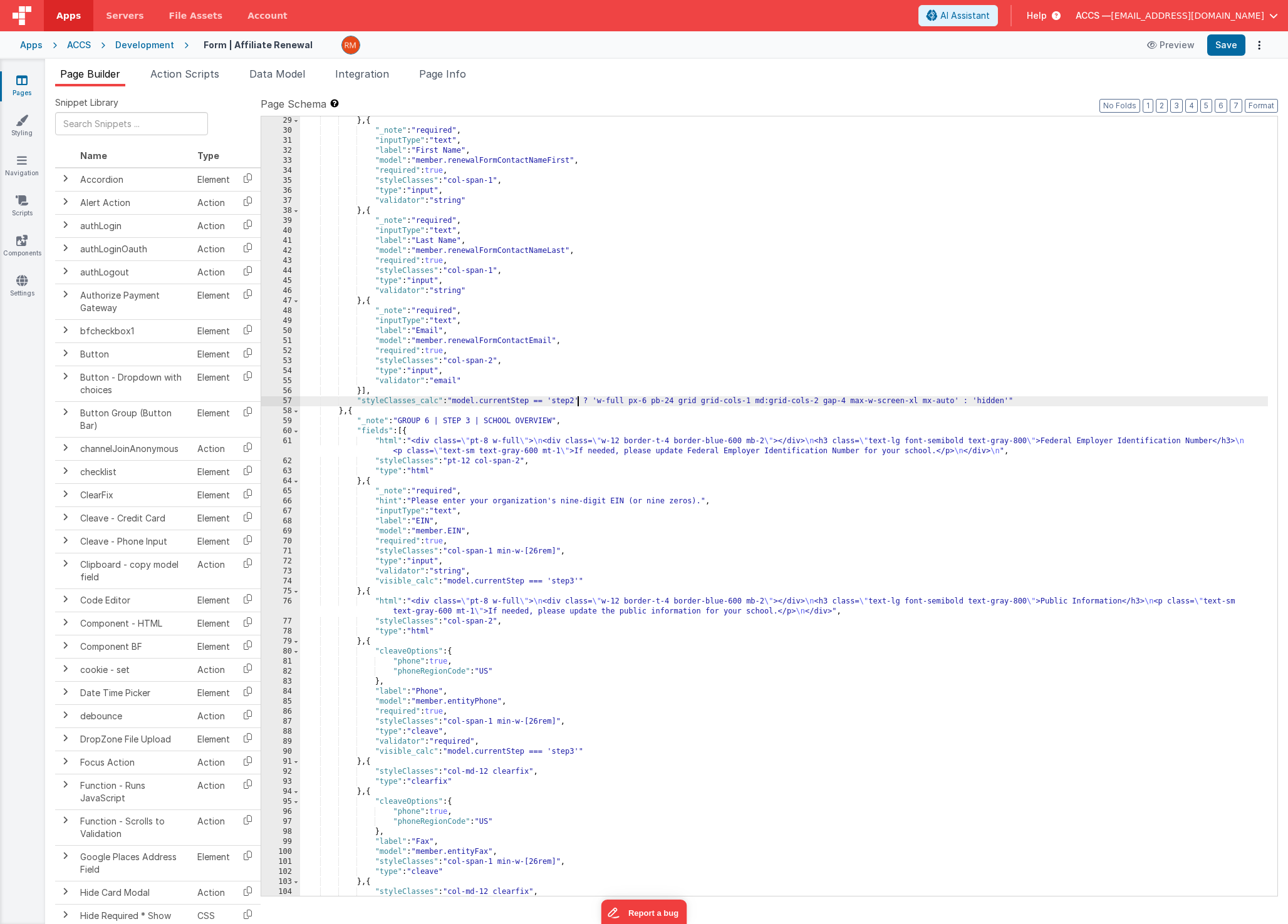
click at [577, 403] on div "} , { "_note" : "required" , "inputType" : "text" , "label" : "First Name" , "m…" at bounding box center [784, 515] width 968 height 800
click at [1214, 45] on button "Save" at bounding box center [1226, 45] width 38 height 21
click at [295, 76] on span "Data Model" at bounding box center [276, 74] width 56 height 12
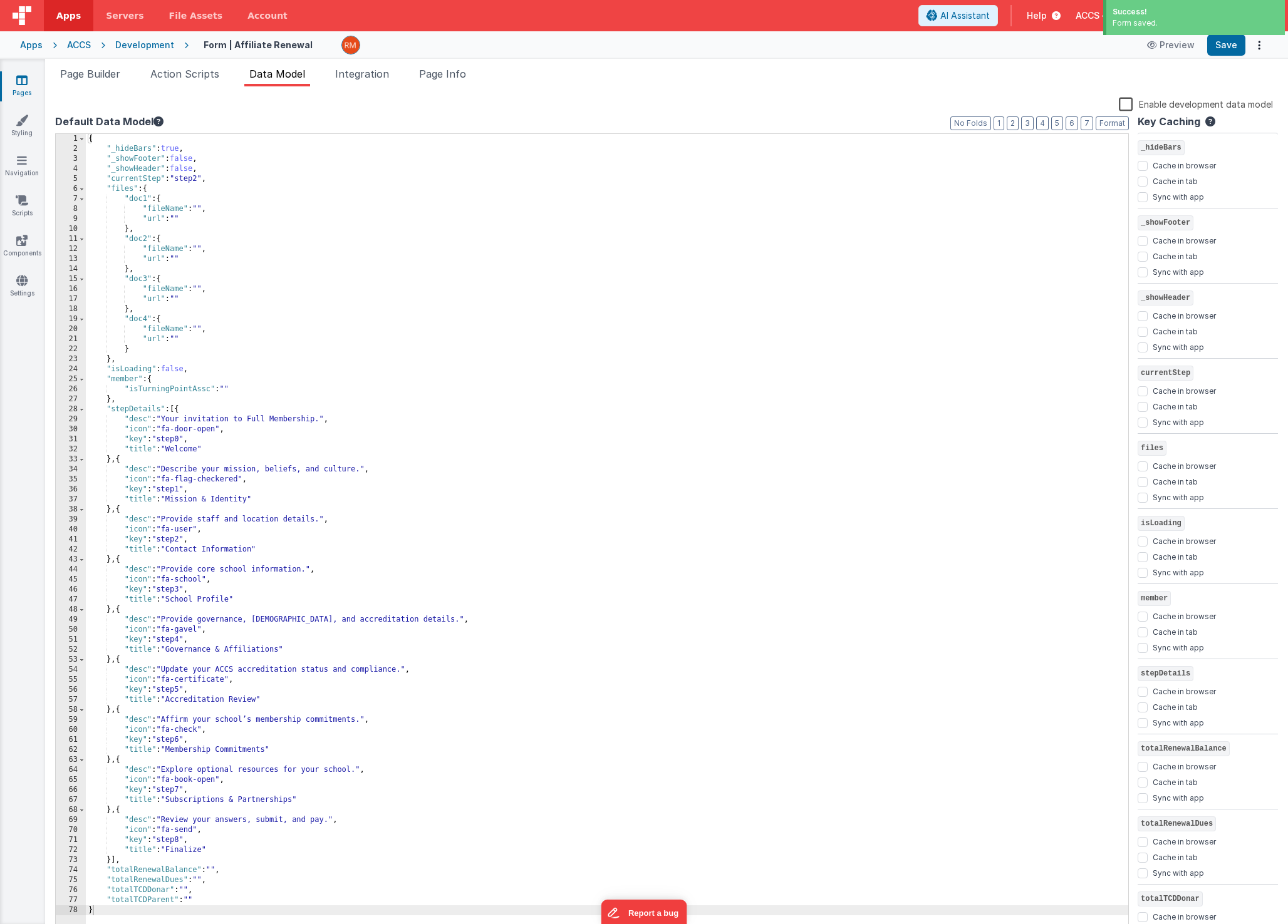
click at [201, 179] on div "{ "_hideBars" : true , "_showFooter" : false , "_showHeader" : false , "current…" at bounding box center [607, 545] width 1043 height 821
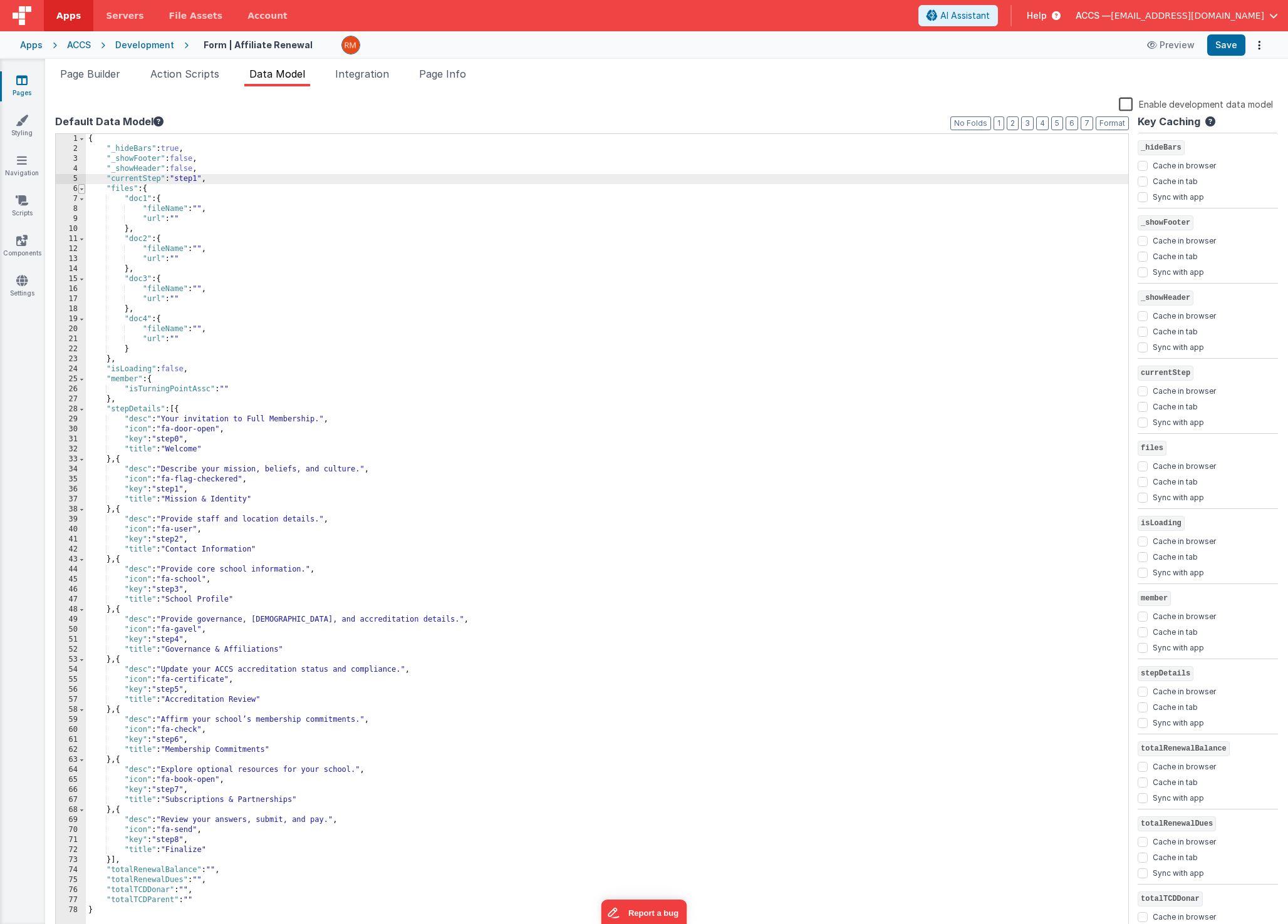
click at [81, 191] on span at bounding box center [82, 188] width 7 height 10
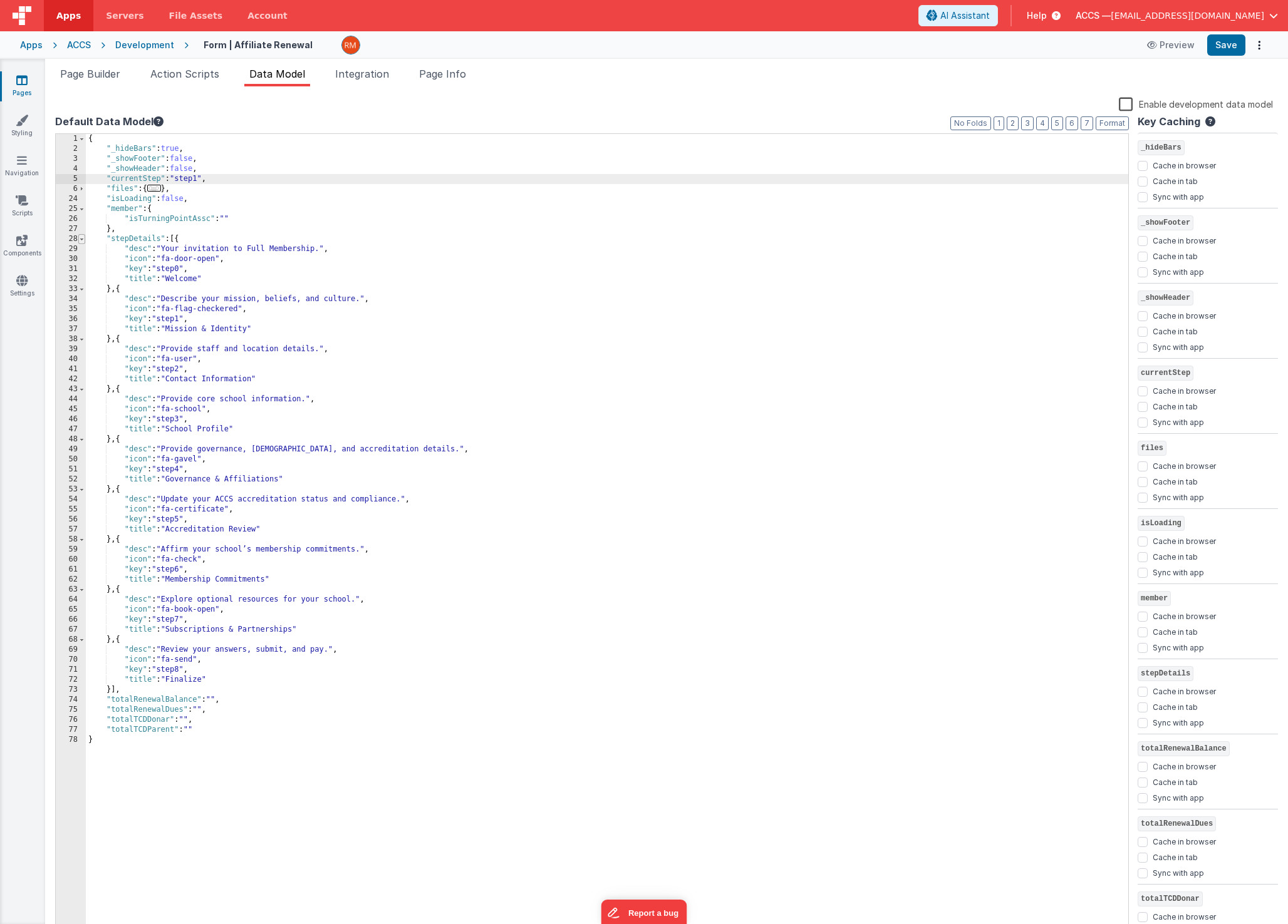
click at [82, 241] on span at bounding box center [82, 239] width 7 height 10
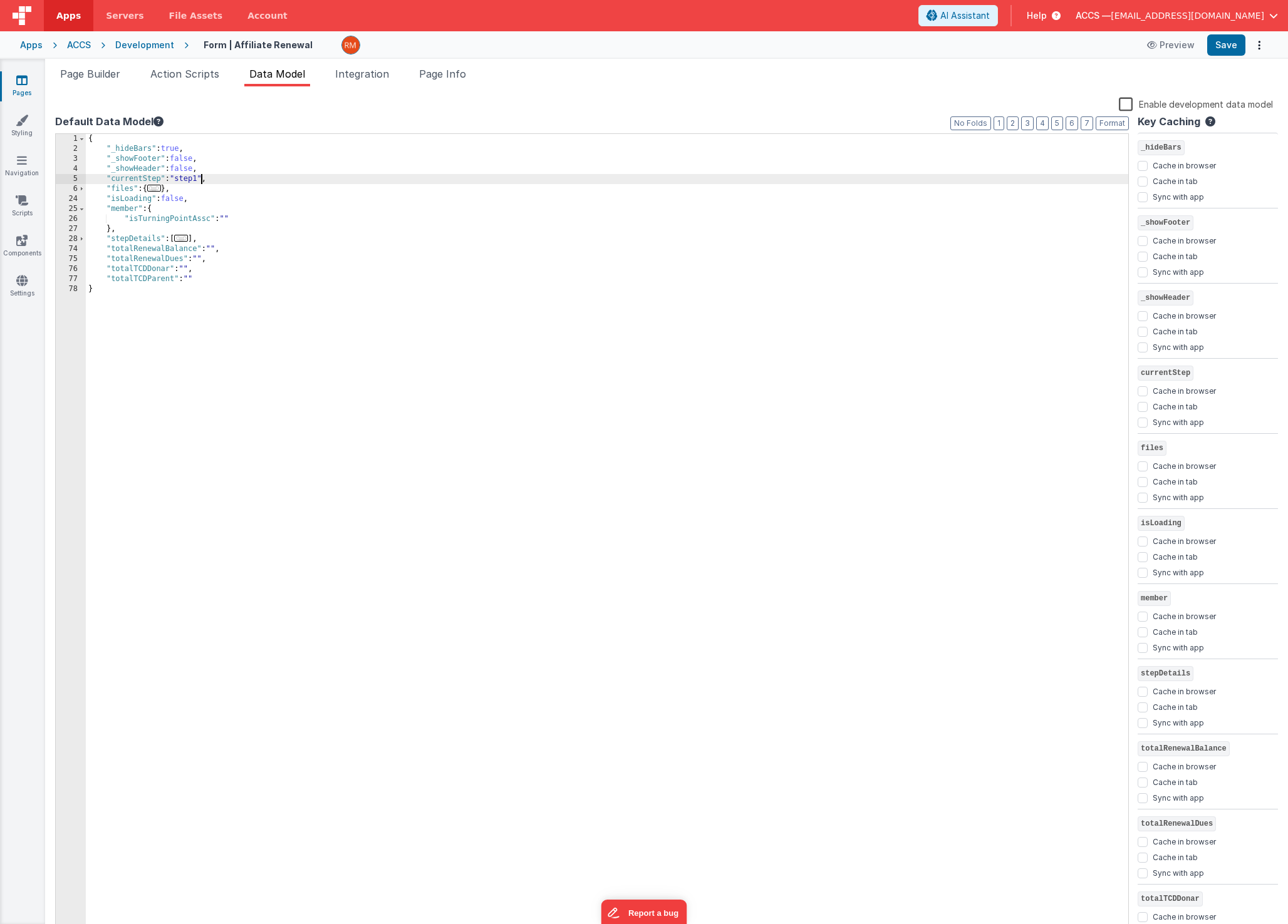
click at [182, 241] on span "..." at bounding box center [181, 238] width 14 height 7
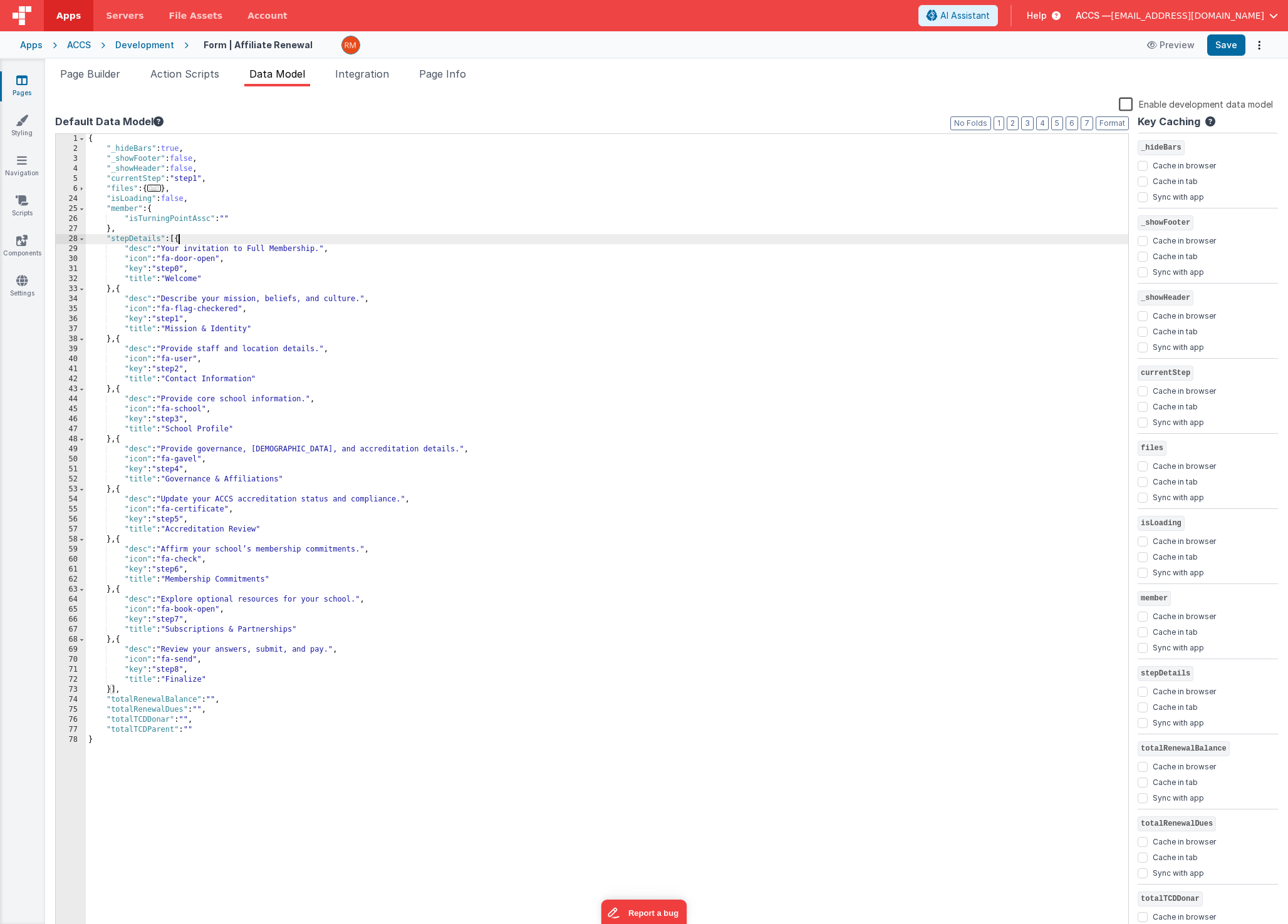
click at [20, 85] on icon at bounding box center [21, 80] width 12 height 12
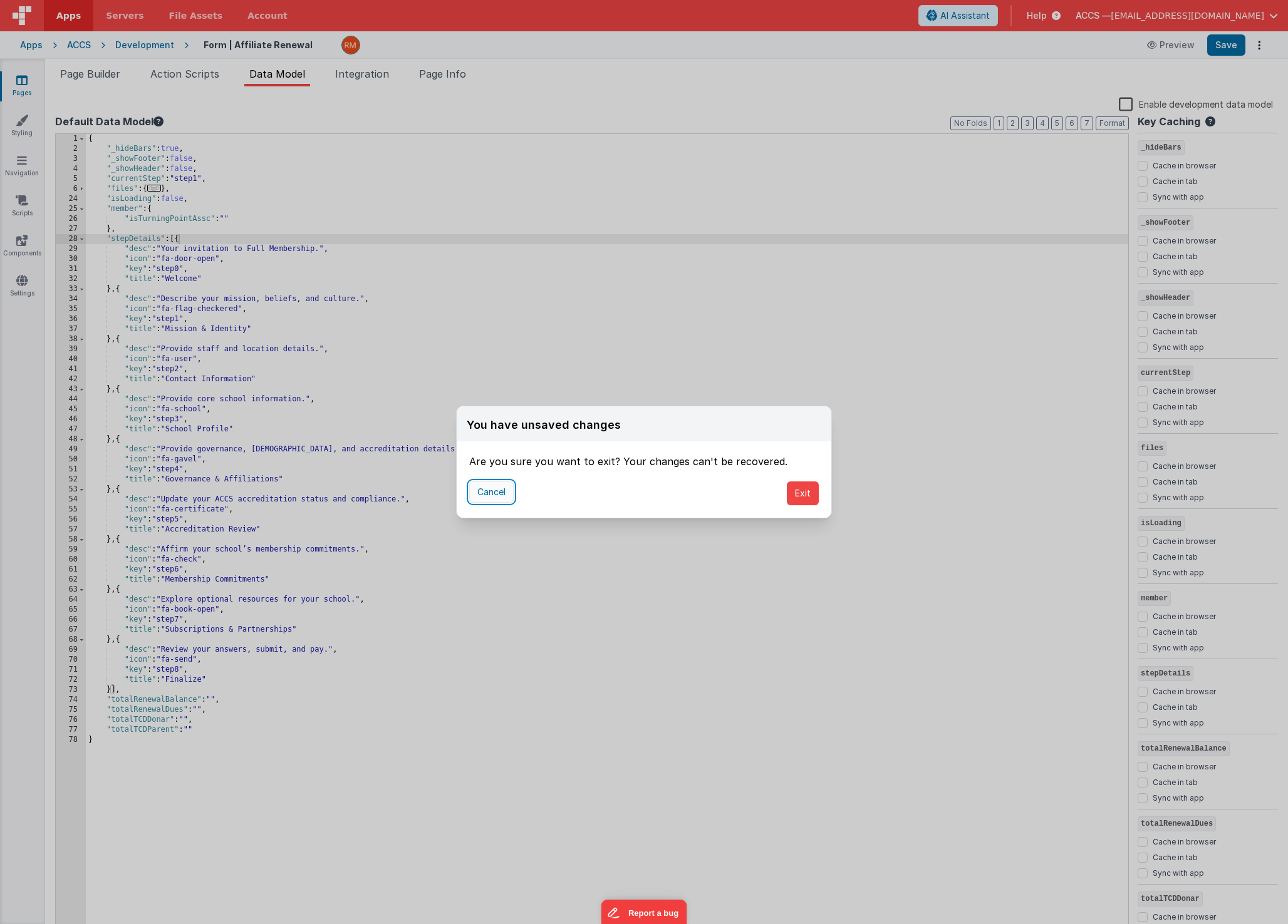
click at [490, 491] on button "Cancel" at bounding box center [492, 492] width 44 height 21
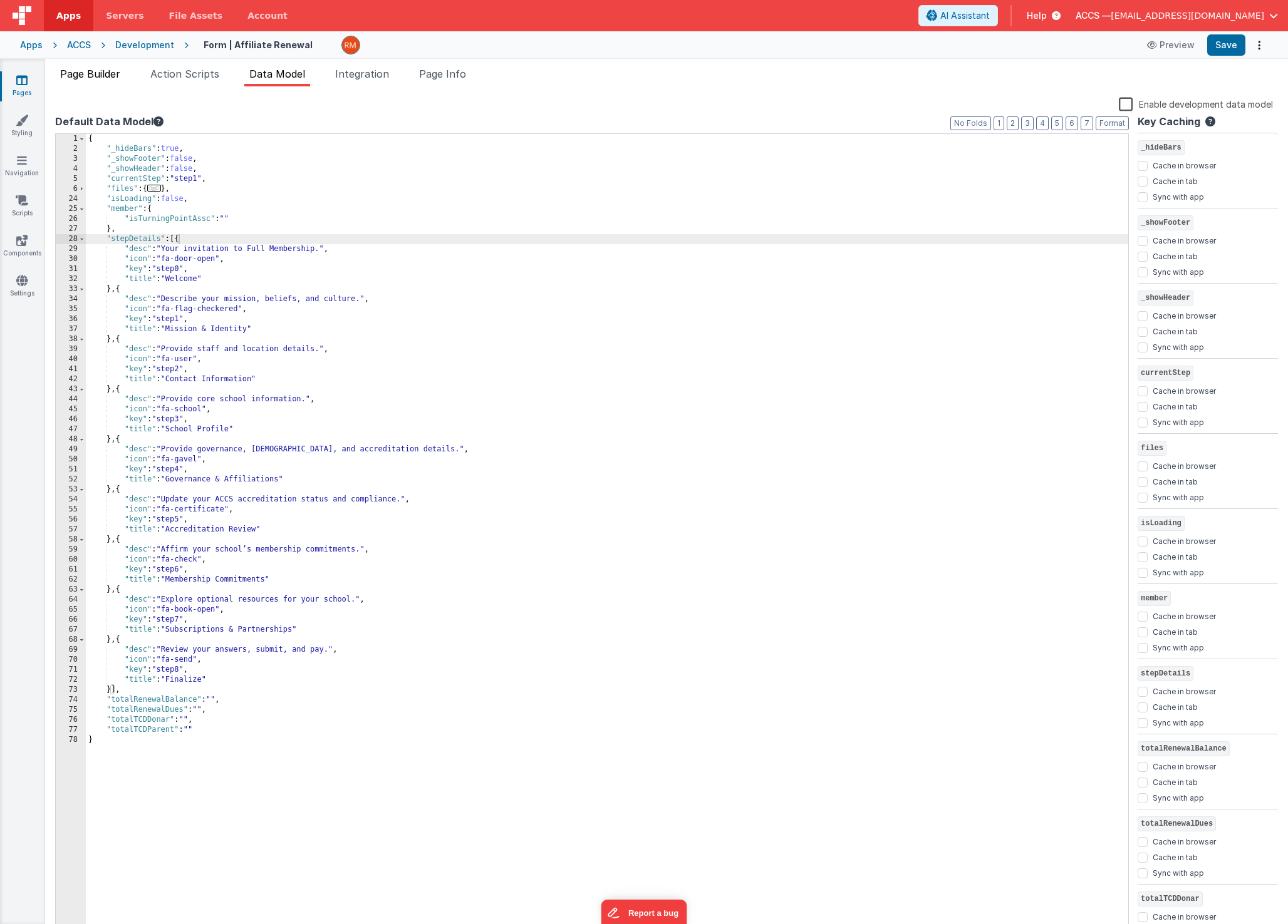
click at [92, 73] on span "Page Builder" at bounding box center [91, 74] width 60 height 12
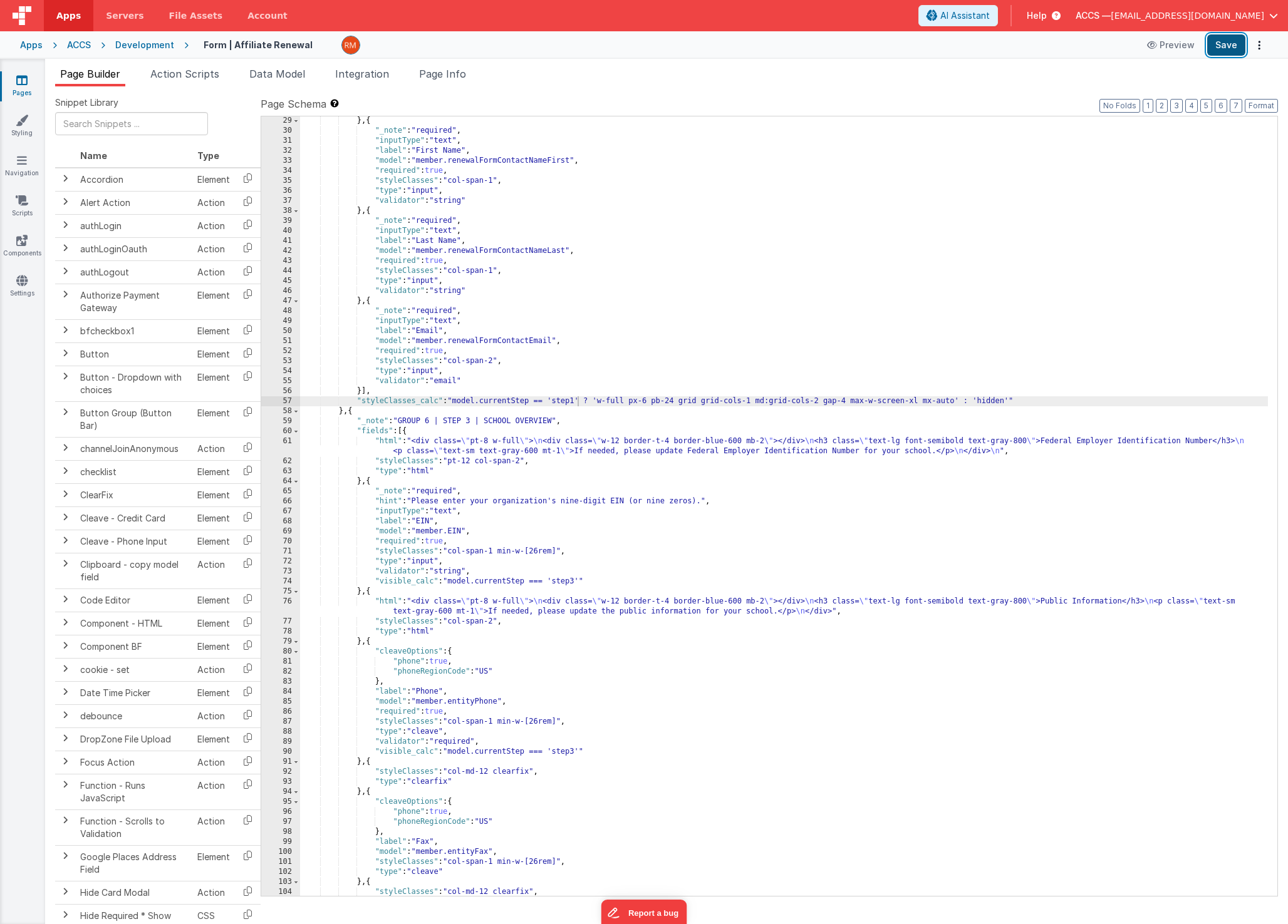
click at [1225, 42] on button "Save" at bounding box center [1226, 45] width 38 height 21
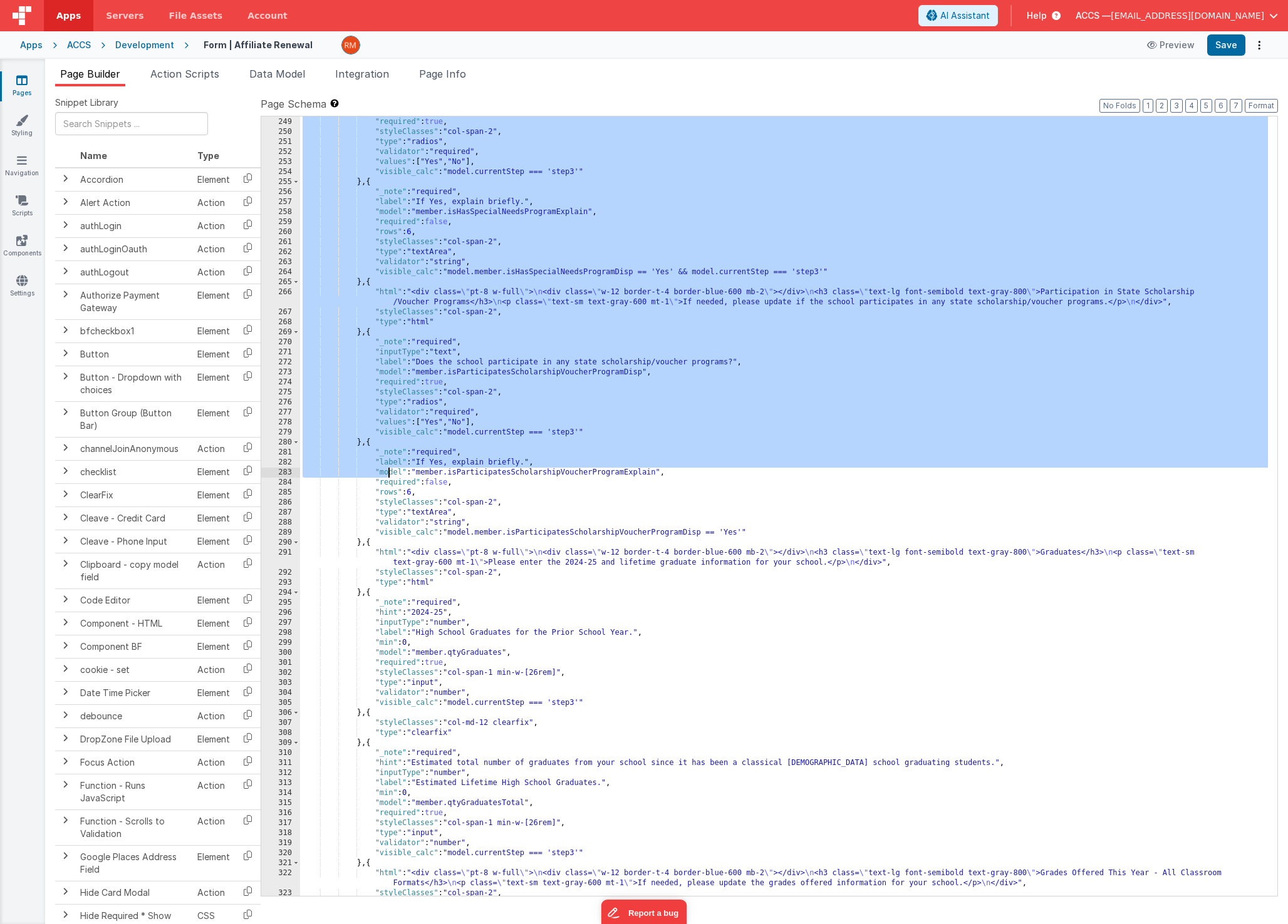
scroll to position [2738, 0]
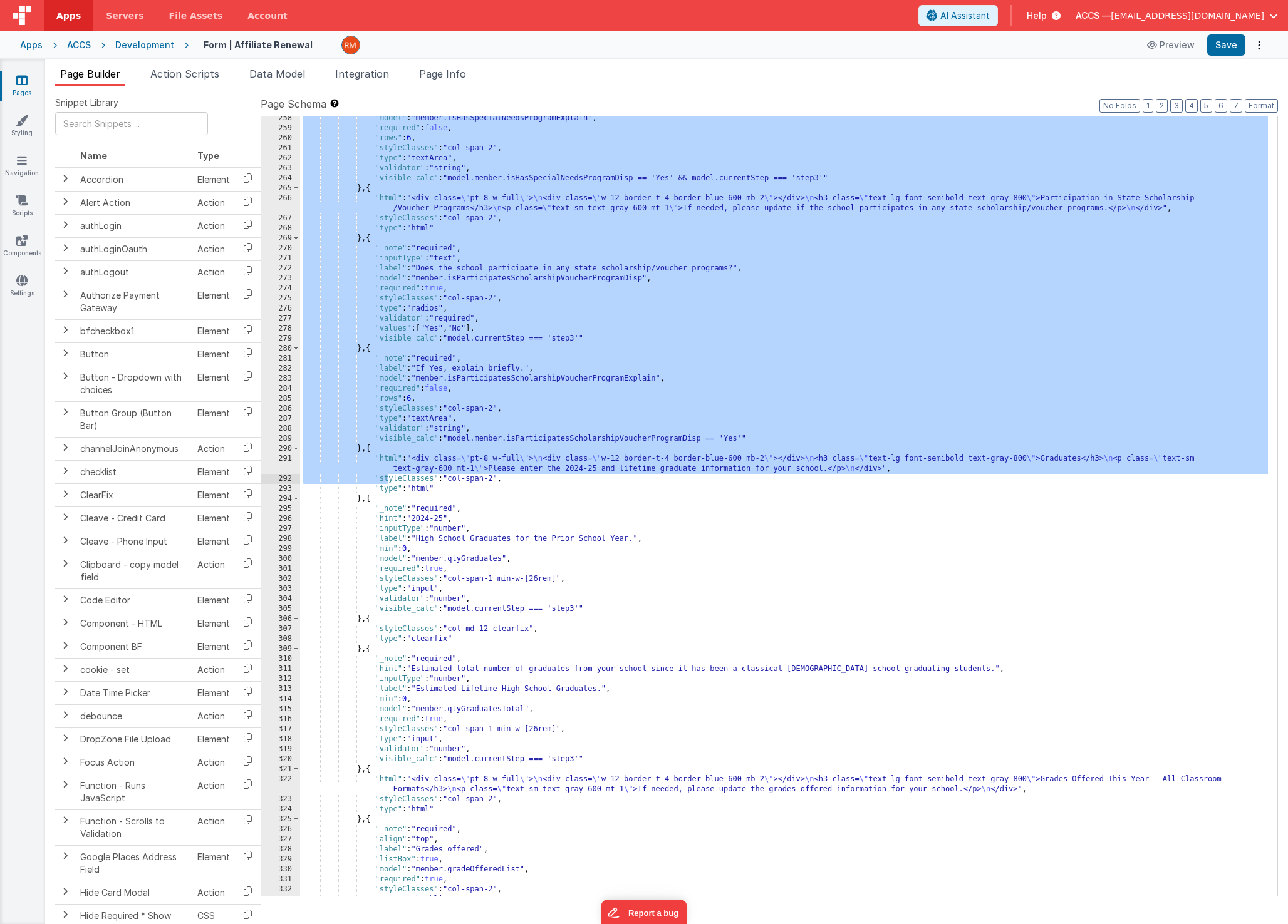
drag, startPoint x: 369, startPoint y: 390, endPoint x: 388, endPoint y: 476, distance: 88.1
click at [388, 476] on div ""model" : "member.isHasSpecialNeedsProgramExplain" , "required" : false , "rows…" at bounding box center [784, 514] width 968 height 800
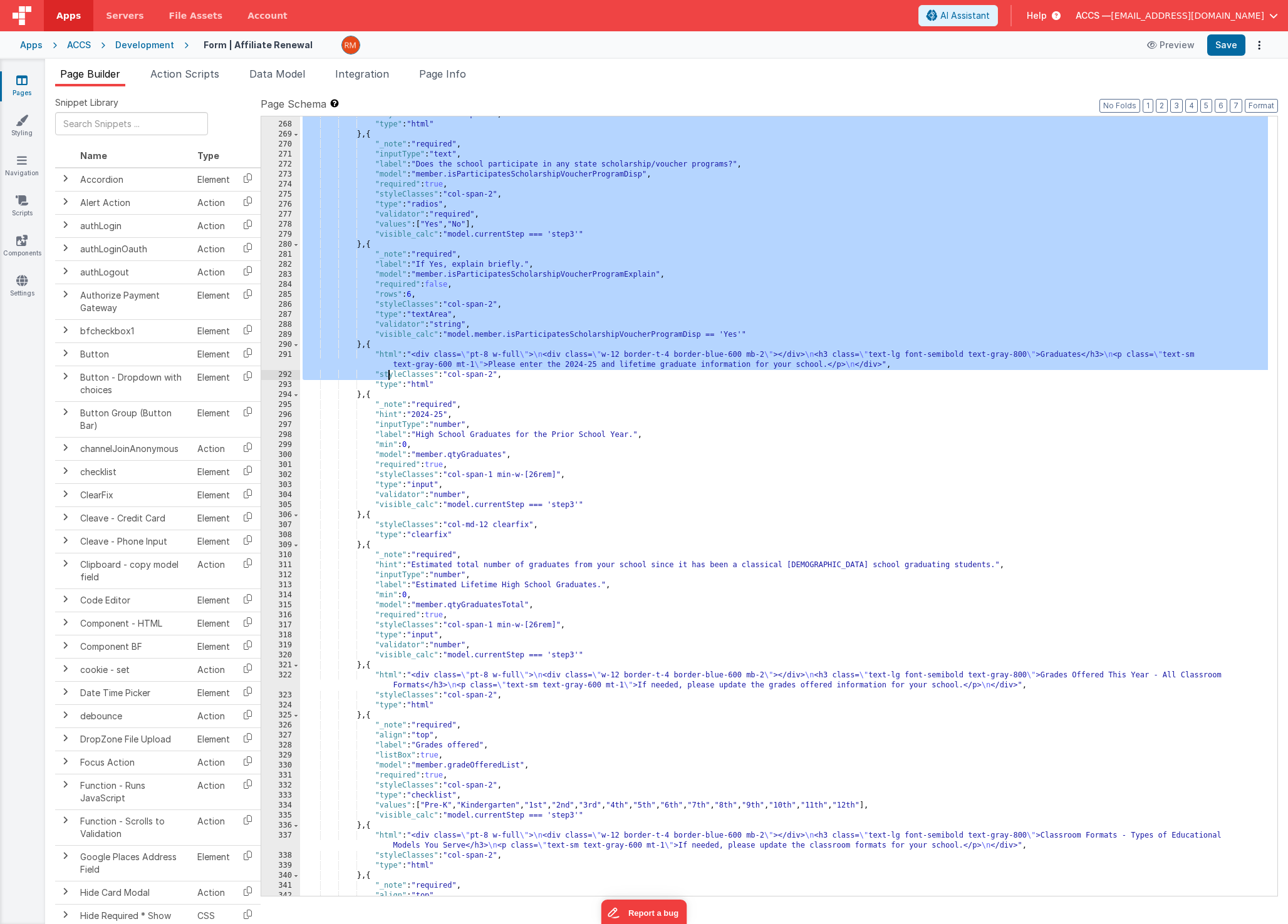
scroll to position [2721, 0]
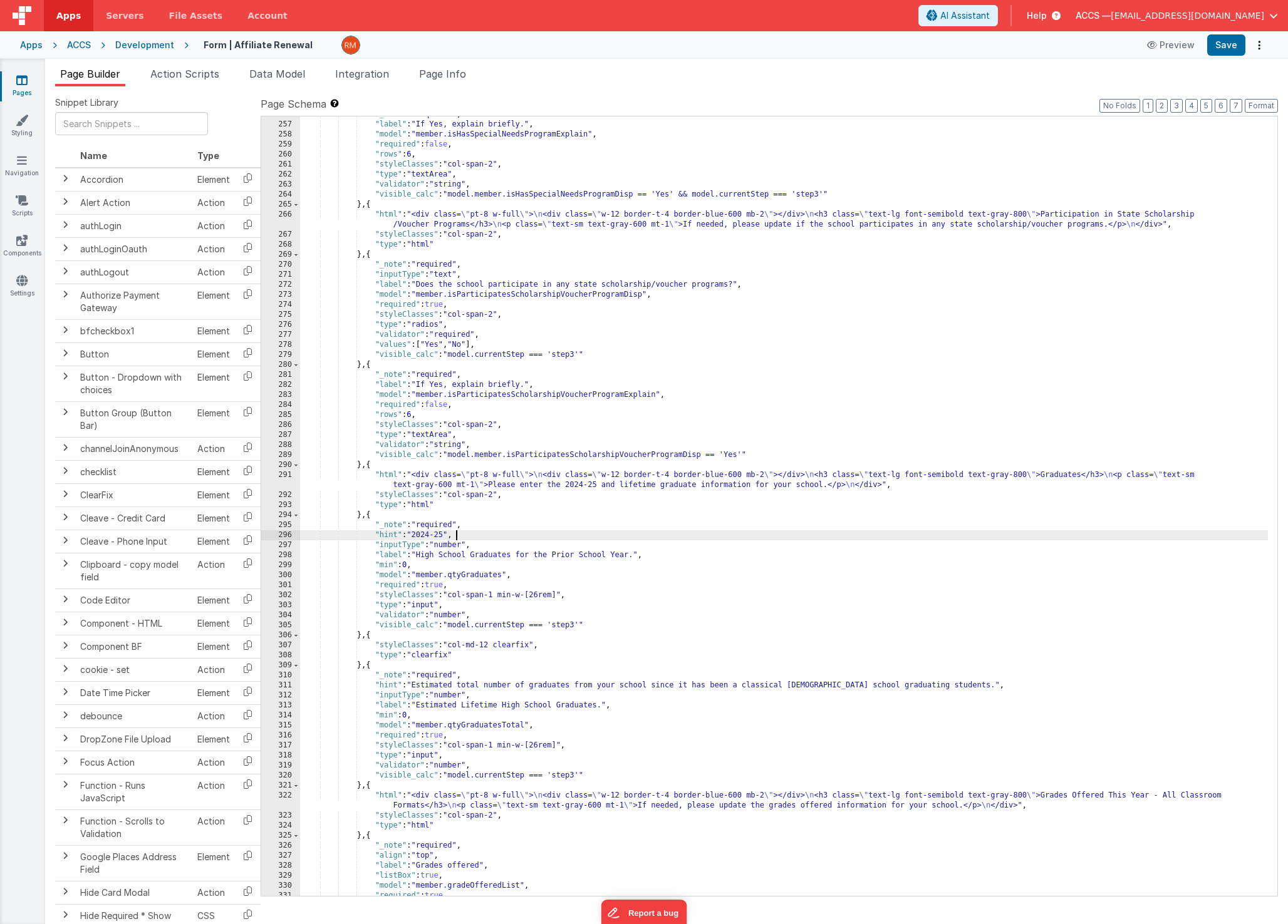
click at [548, 537] on div ""_note" : "required" , "label" : "If Yes, explain briefly." , "model" : "member…" at bounding box center [784, 509] width 968 height 800
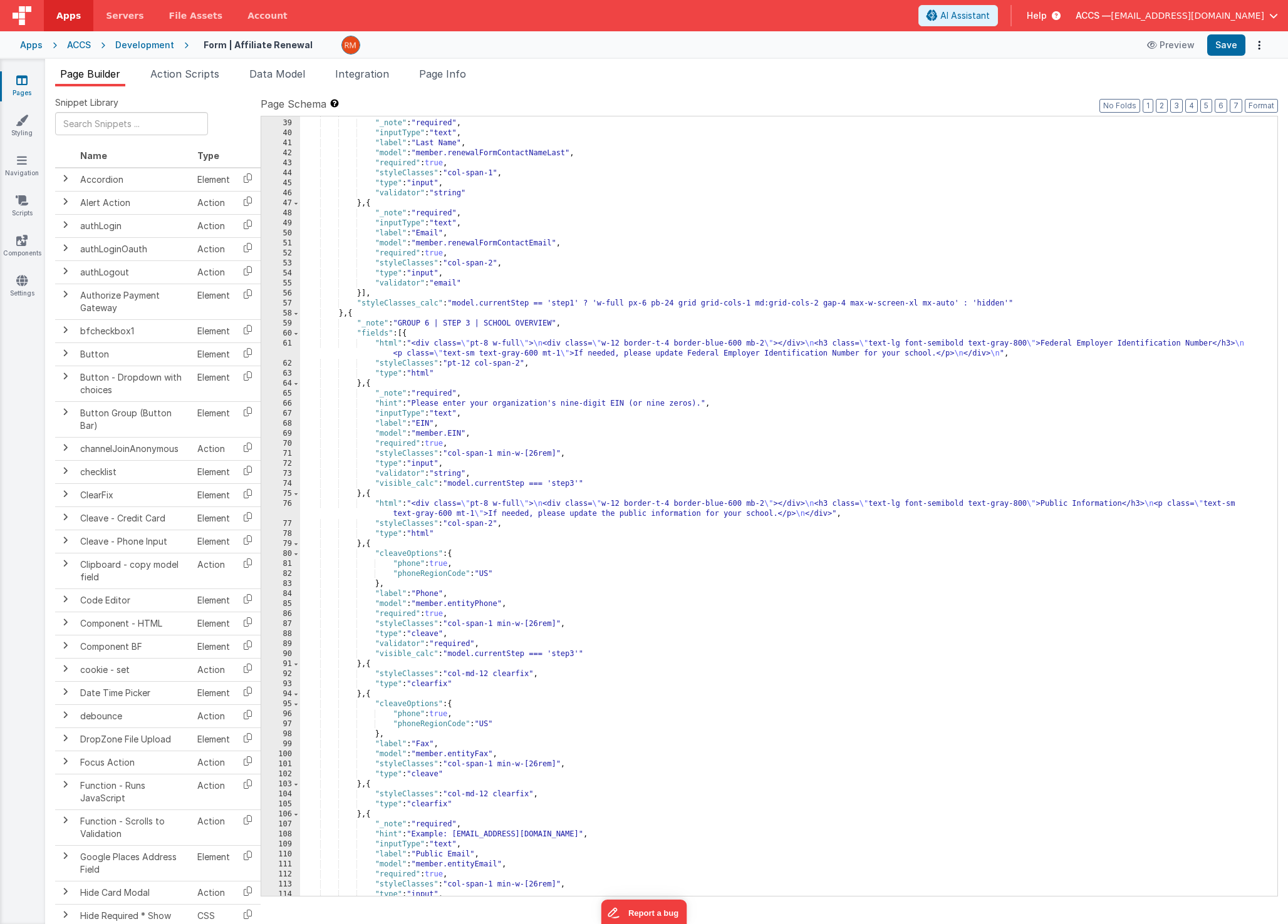
scroll to position [461, 0]
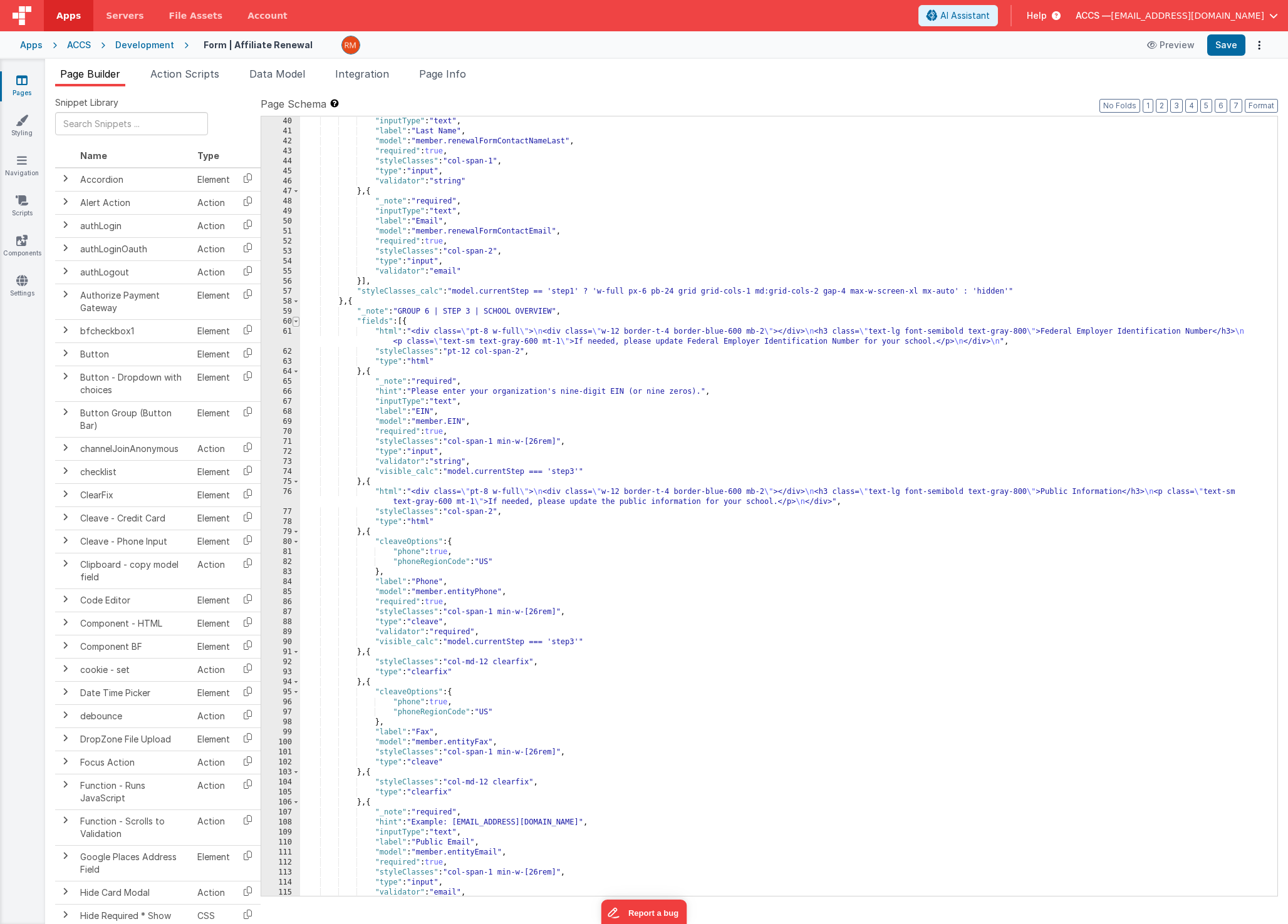
click at [296, 322] on span at bounding box center [296, 322] width 7 height 10
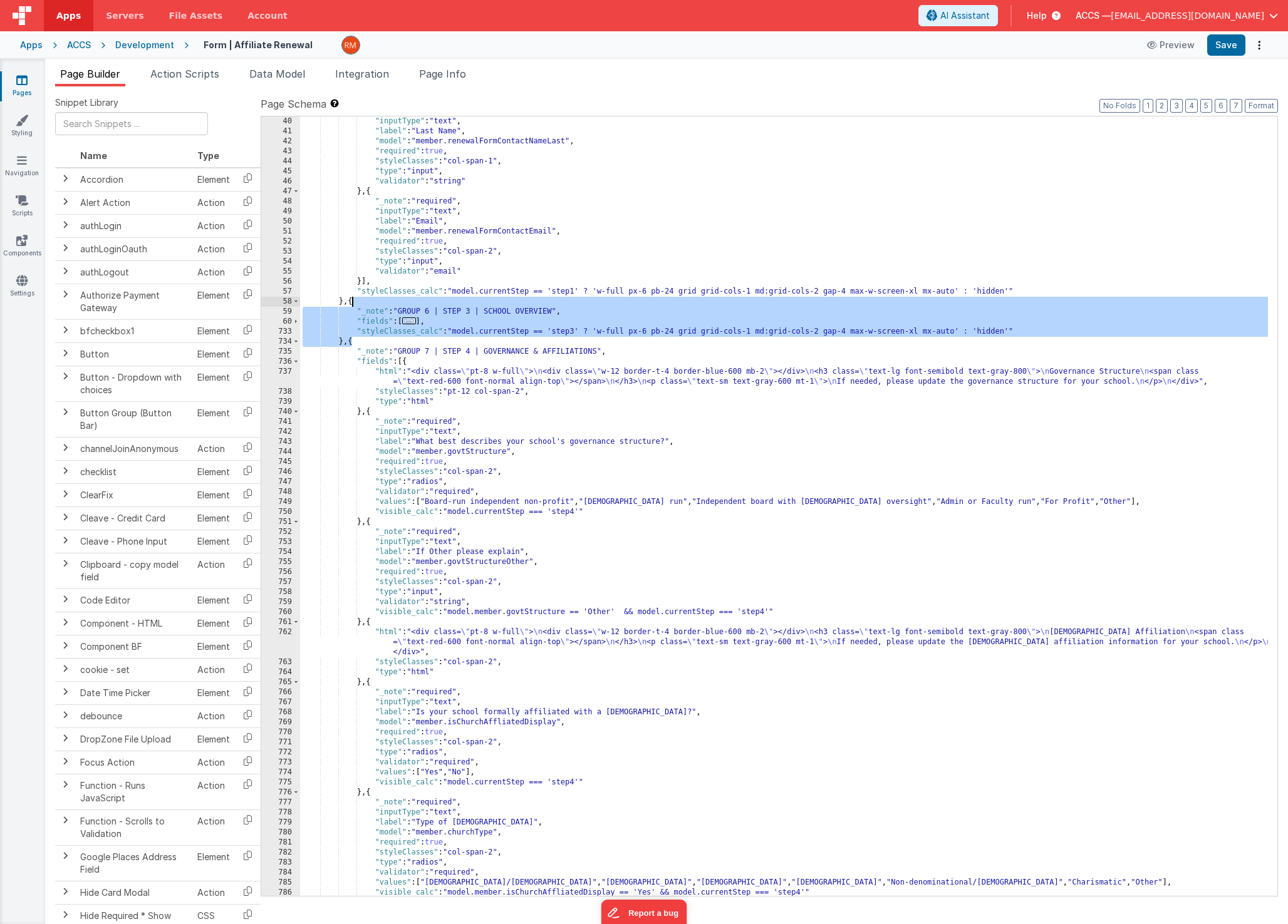
drag, startPoint x: 353, startPoint y: 346, endPoint x: 351, endPoint y: 306, distance: 40.0
click at [351, 306] on div ""inputType" : "text" , "label" : "Last Name" , "model" : "member.renewalFormCon…" at bounding box center [784, 516] width 968 height 800
click at [399, 391] on div ""inputType" : "text" , "label" : "Last Name" , "model" : "member.renewalFormCon…" at bounding box center [784, 516] width 968 height 800
drag, startPoint x: 1003, startPoint y: 333, endPoint x: 293, endPoint y: 304, distance: 710.6
click at [293, 304] on div "40 41 42 43 44 45 46 47 48 49 50 51 52 53 54 55 56 57 58 59 60 733 734 735 736 …" at bounding box center [769, 506] width 1017 height 781
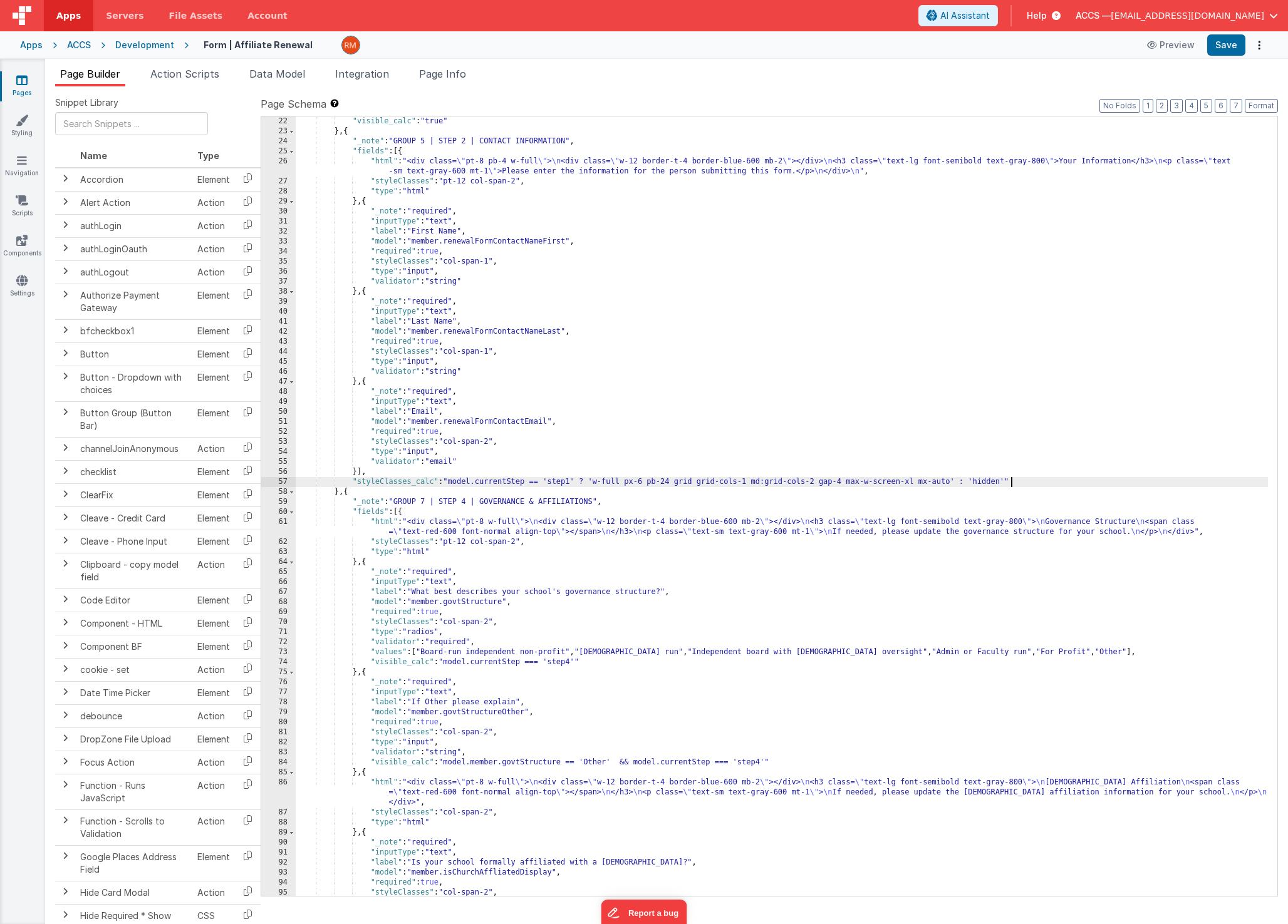
scroll to position [270, 0]
click at [290, 514] on span at bounding box center [292, 512] width 7 height 10
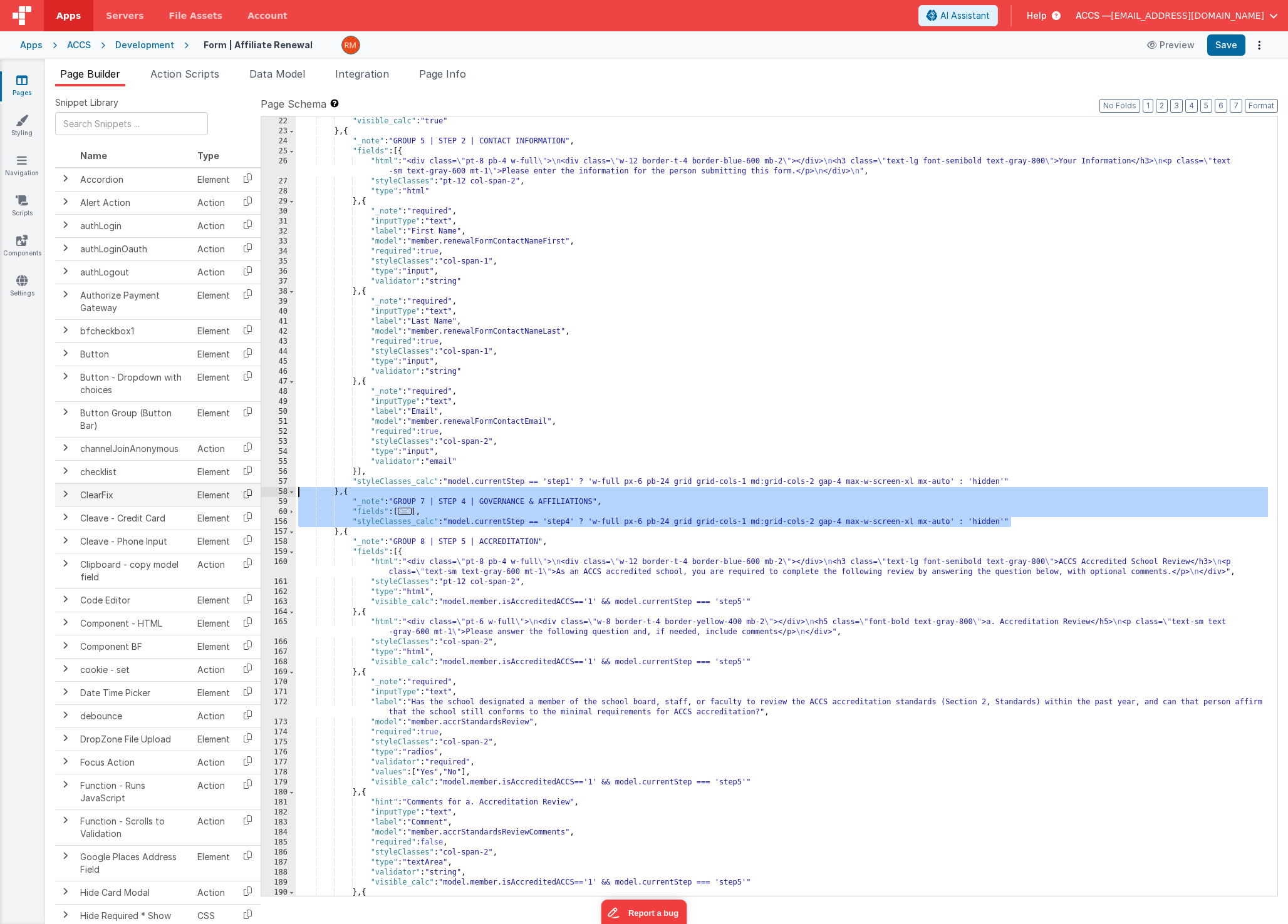
drag, startPoint x: 962, startPoint y: 525, endPoint x: 255, endPoint y: 493, distance: 707.7
click at [255, 493] on div "Snippet Library Name Type Accordion Element Alert Action Action authLogin Actio…" at bounding box center [667, 515] width 1223 height 838
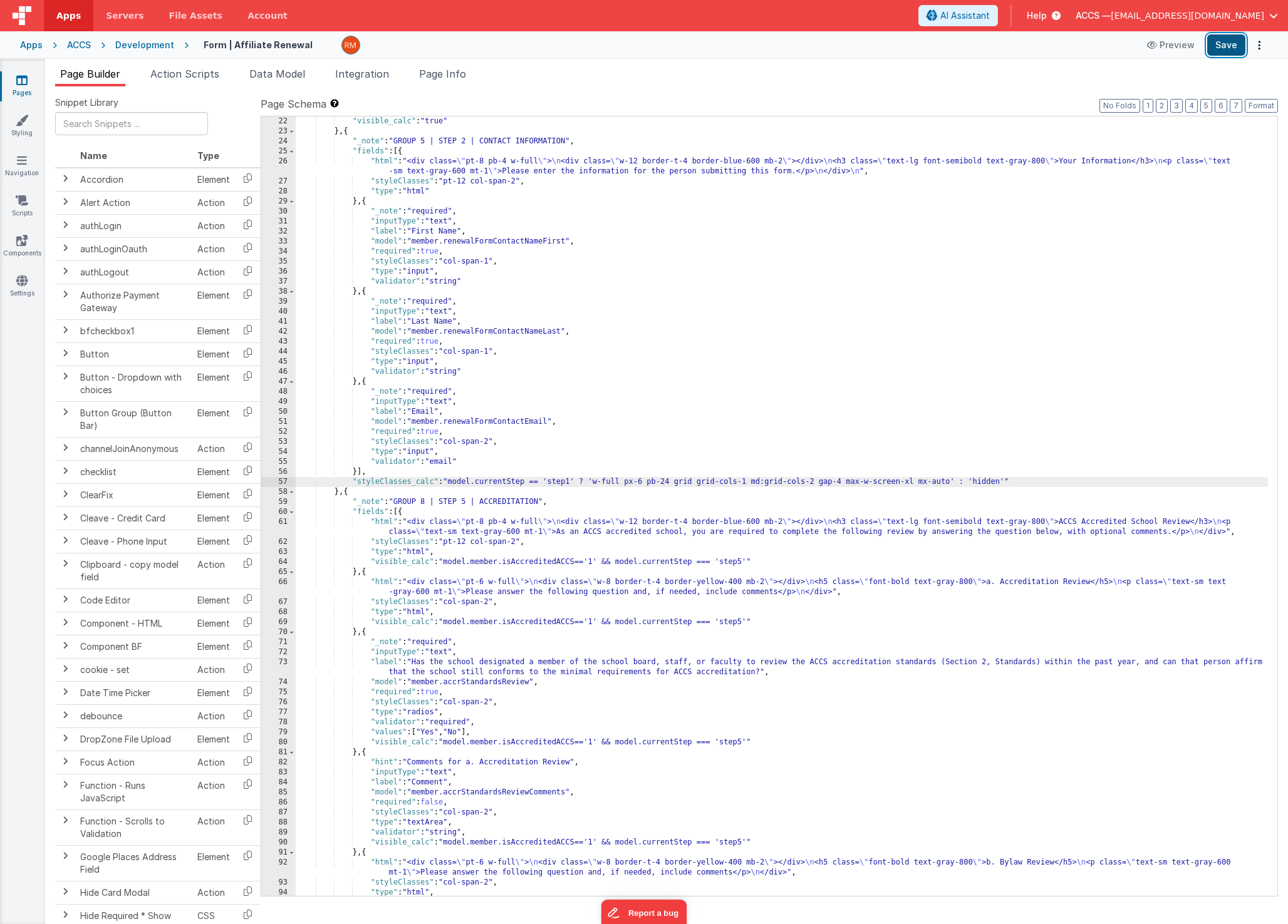
click at [1214, 50] on button "Save" at bounding box center [1226, 45] width 38 height 21
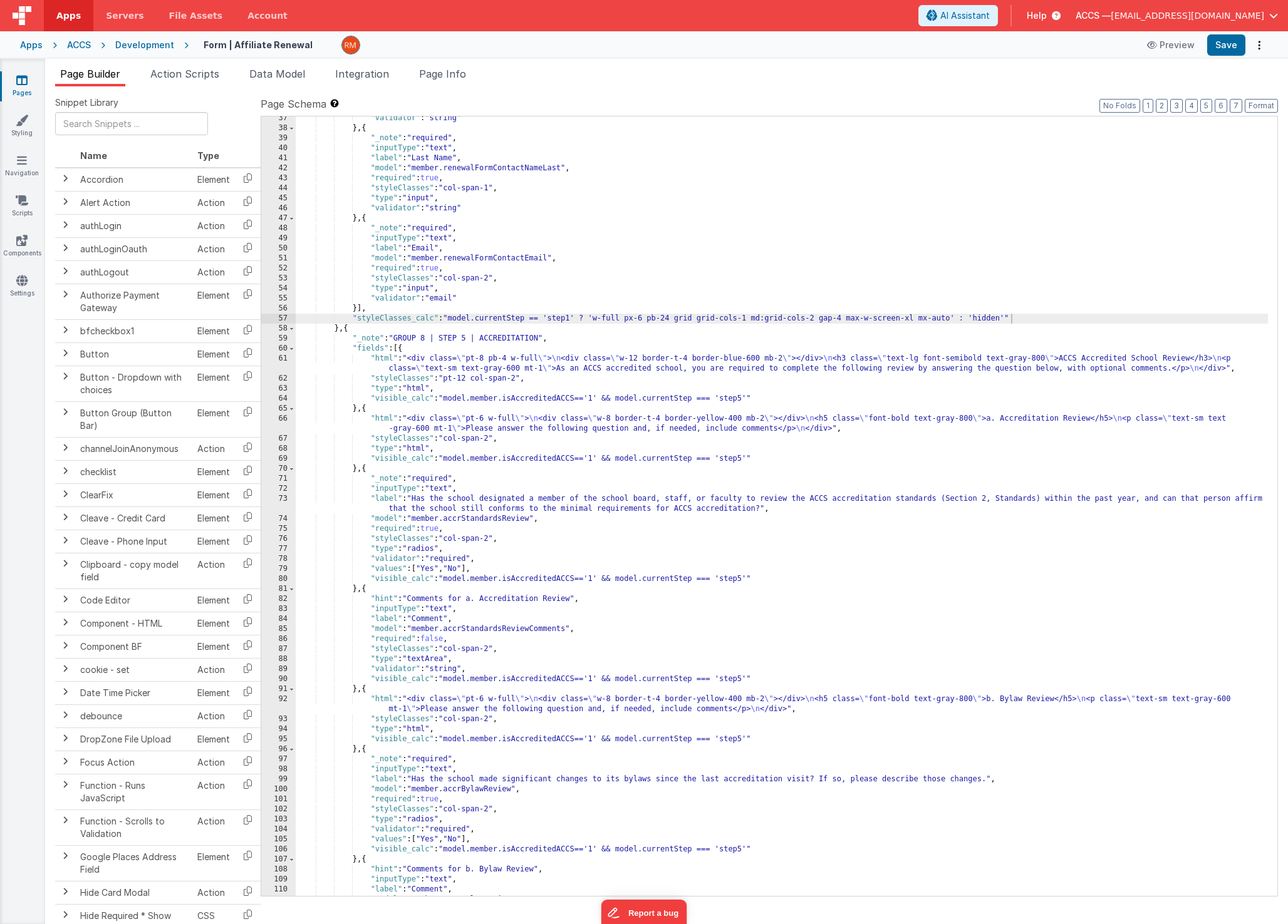
scroll to position [434, 0]
click at [292, 350] on span at bounding box center [292, 348] width 7 height 10
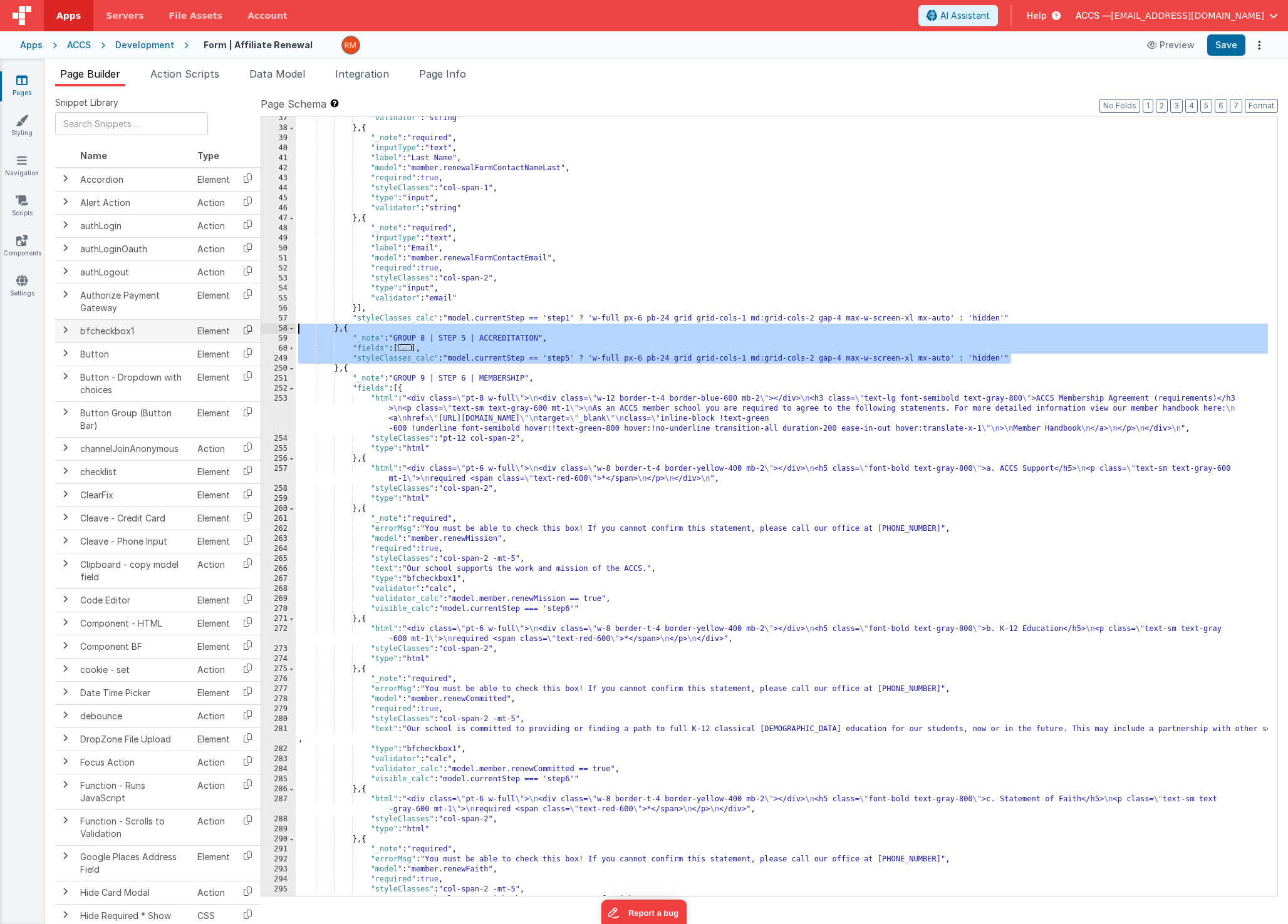
drag, startPoint x: 1021, startPoint y: 359, endPoint x: 236, endPoint y: 330, distance: 785.5
click at [236, 330] on div "Snippet Library Name Type Accordion Element Alert Action Action authLogin Actio…" at bounding box center [667, 515] width 1223 height 838
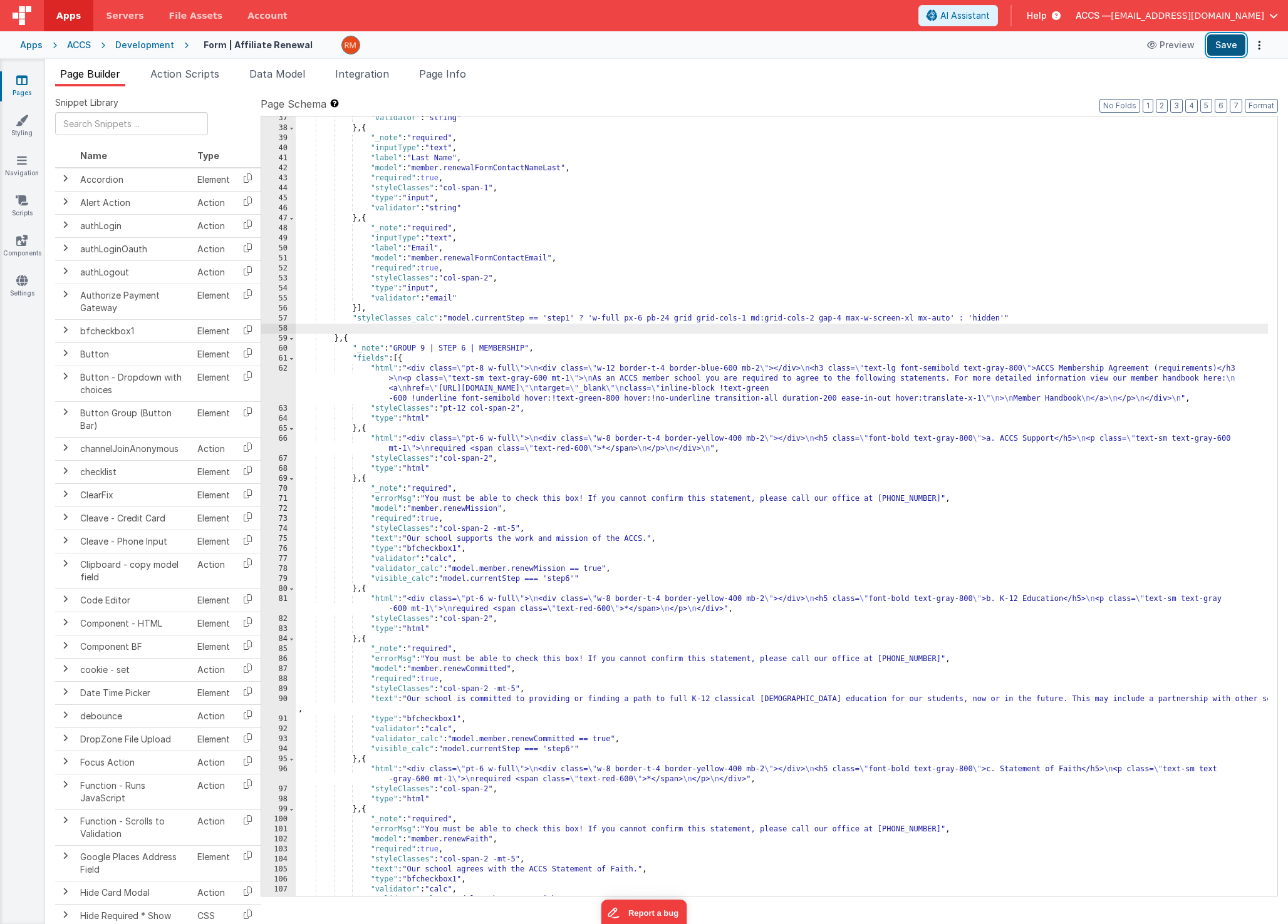
click at [1235, 42] on button "Save" at bounding box center [1226, 45] width 38 height 21
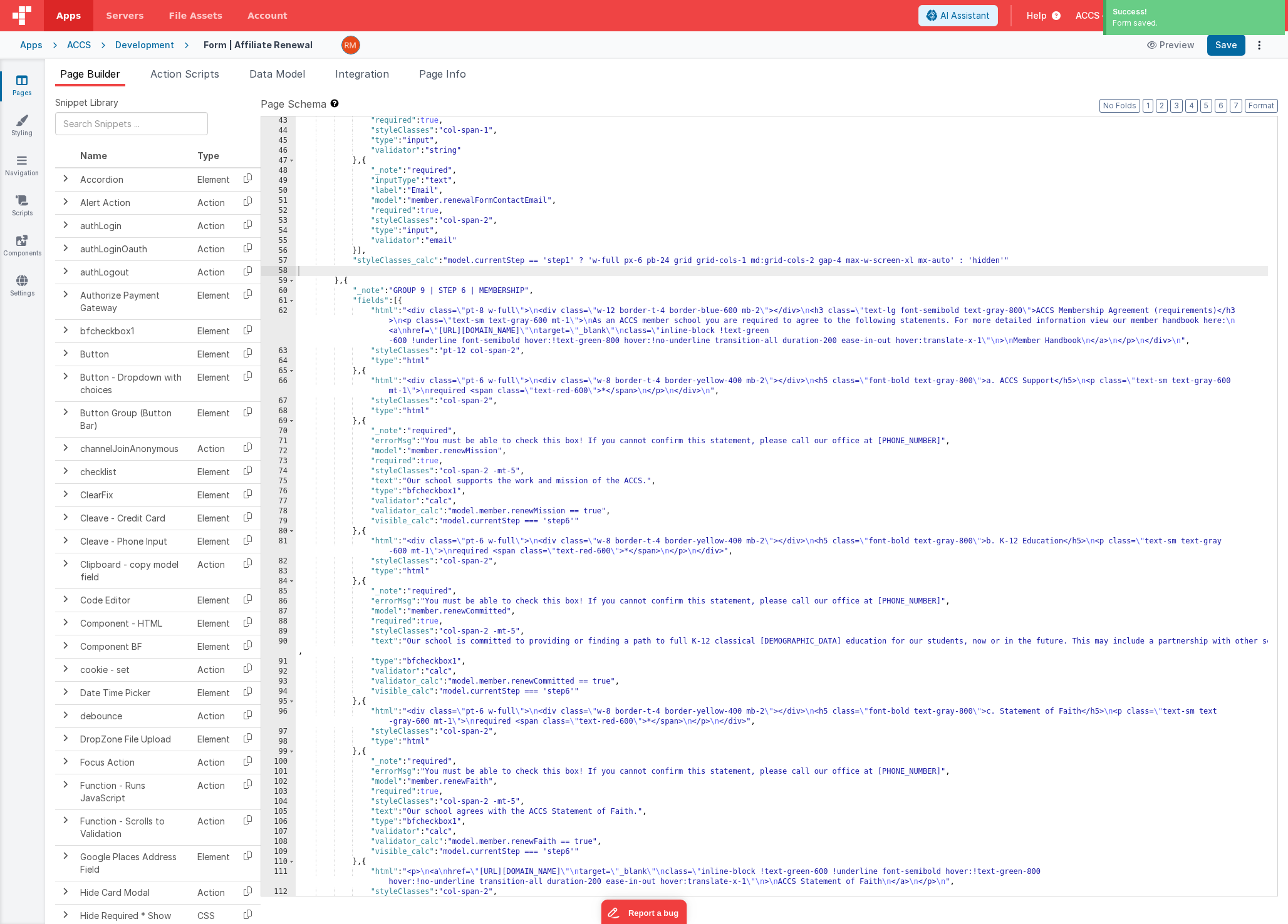
scroll to position [491, 0]
click at [387, 312] on div ""required" : true , "styleClasses" : "col-span-1" , "type" : "input" , "validat…" at bounding box center [782, 515] width 972 height 800
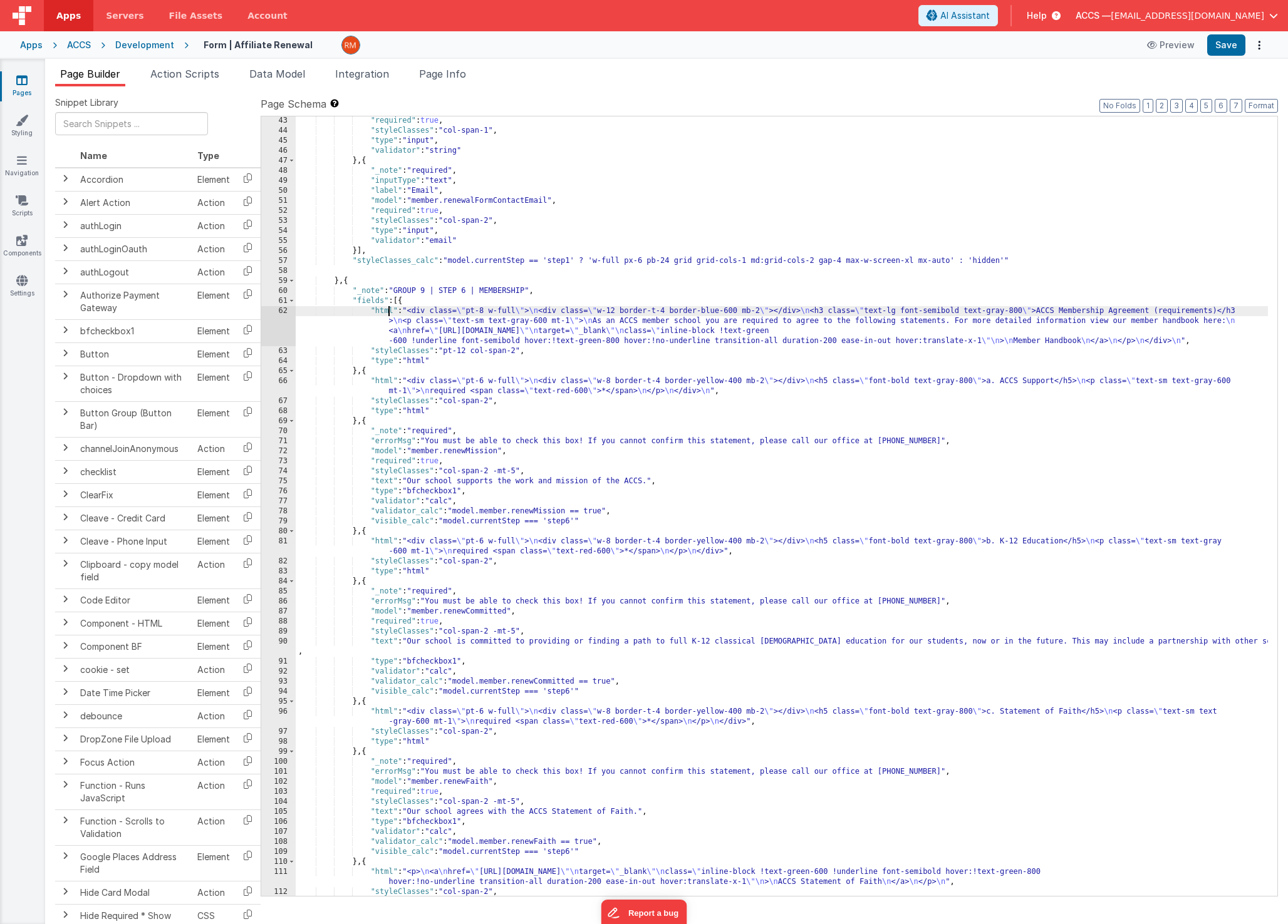
click at [284, 312] on div "62" at bounding box center [278, 326] width 35 height 40
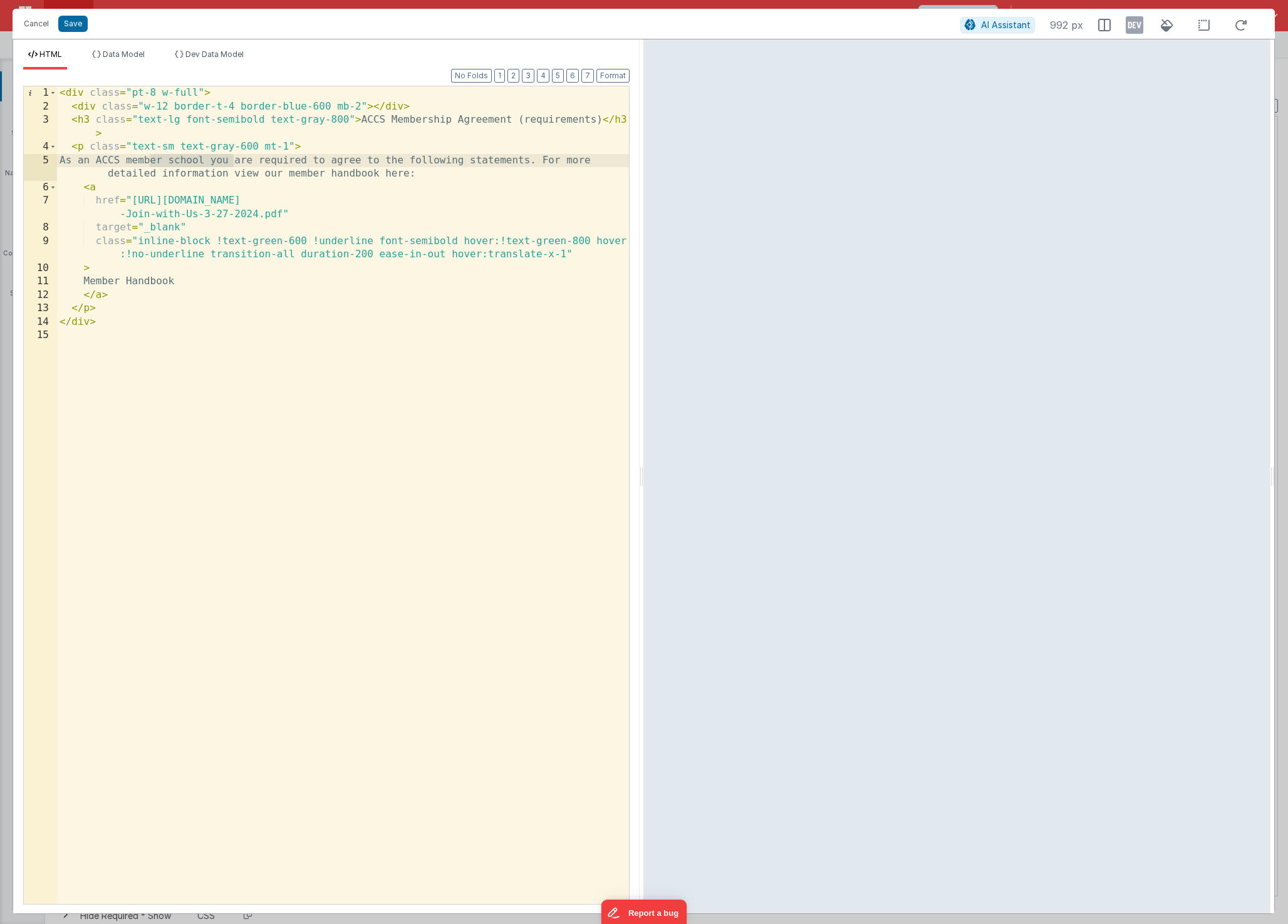
drag, startPoint x: 232, startPoint y: 160, endPoint x: 149, endPoint y: 158, distance: 83.0
click at [149, 158] on div "< div class = "pt-8 w-full" > < div class = "w-12 border-t-4 border-blue-600 mb…" at bounding box center [342, 508] width 572 height 845
click at [449, 120] on div "< div class = "pt-8 w-full" > < div class = "w-12 border-t-4 border-blue-600 mb…" at bounding box center [342, 508] width 572 height 845
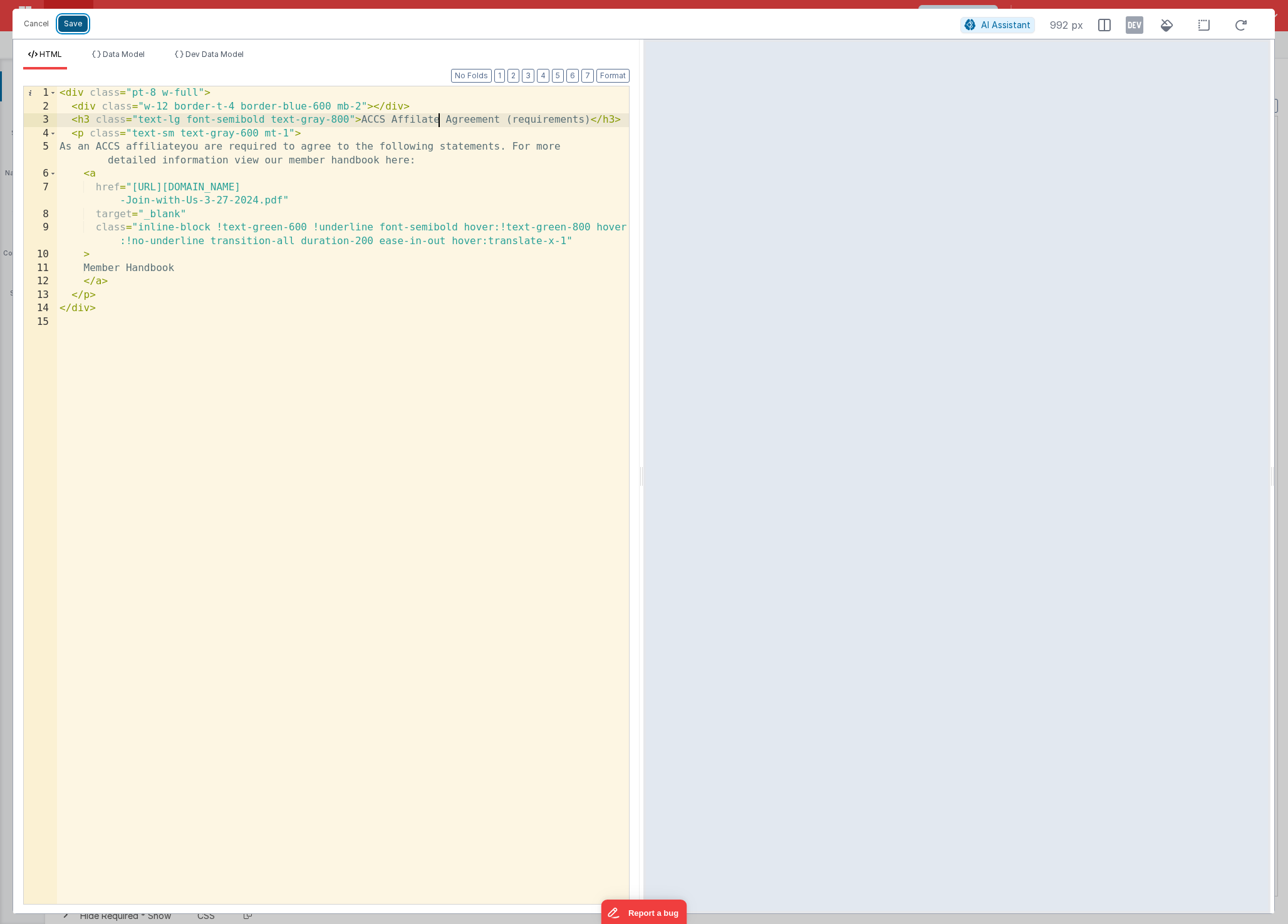
click at [74, 30] on button "Save" at bounding box center [73, 24] width 29 height 16
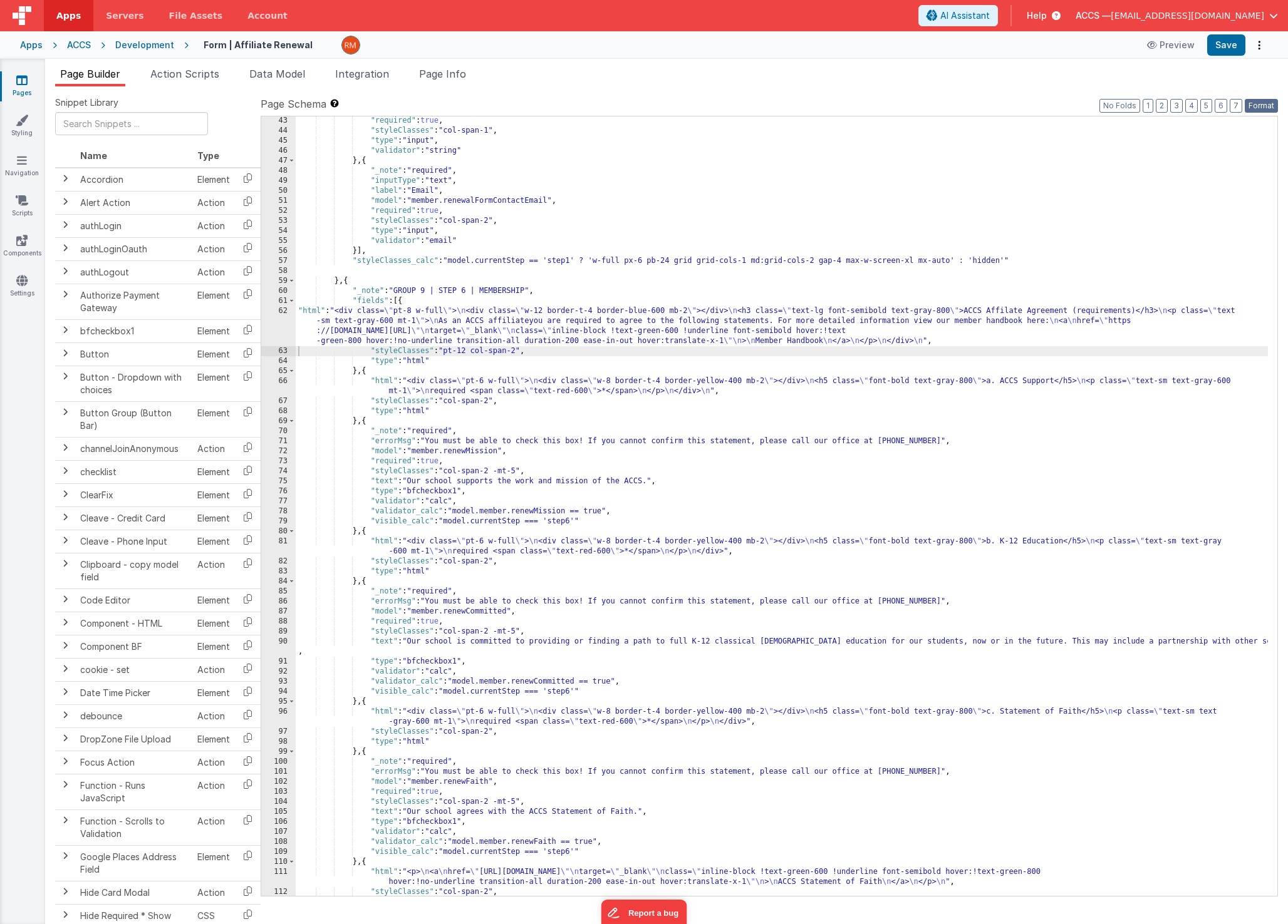
click at [1259, 106] on button "Format" at bounding box center [1260, 106] width 33 height 14
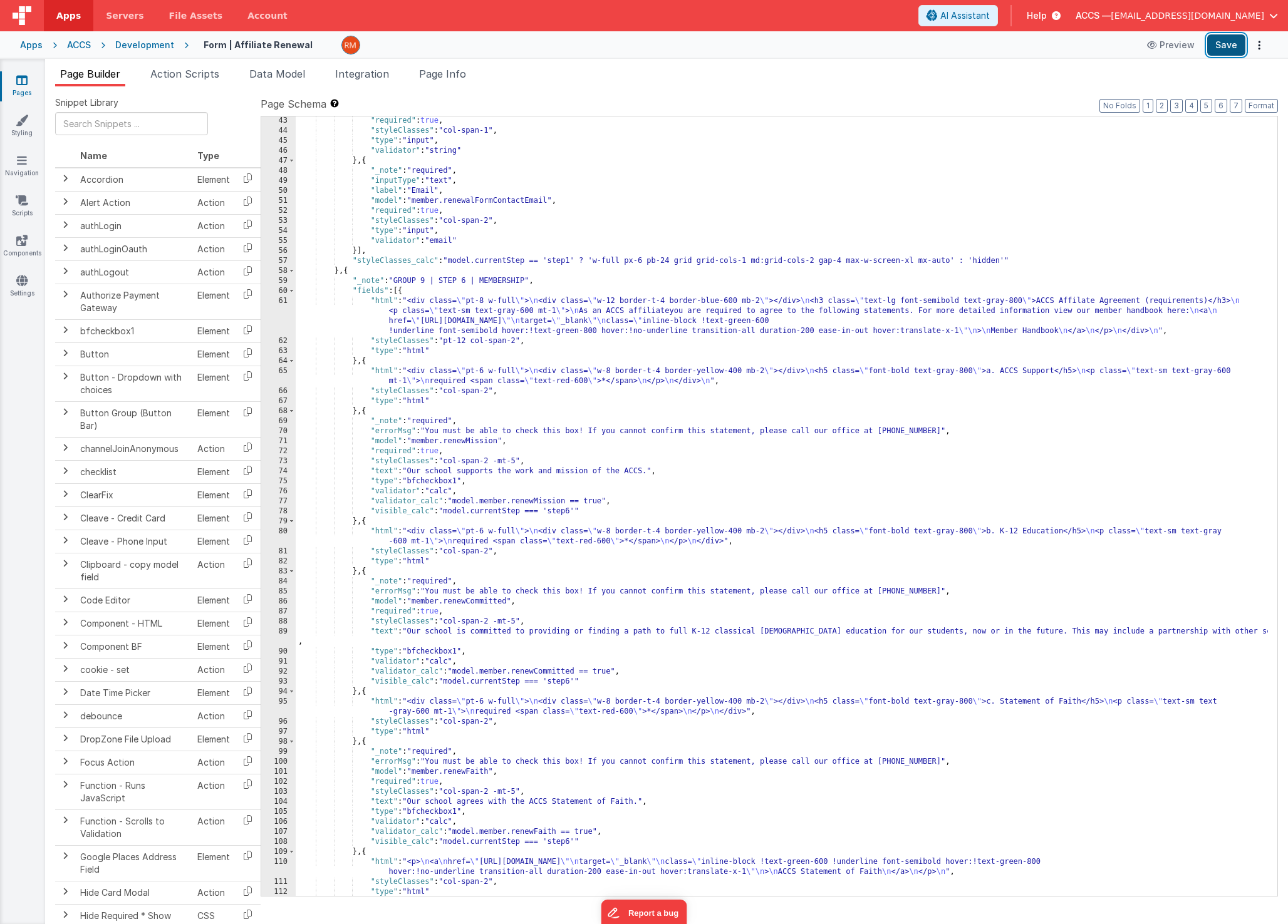
click at [1223, 47] on button "Save" at bounding box center [1226, 45] width 38 height 21
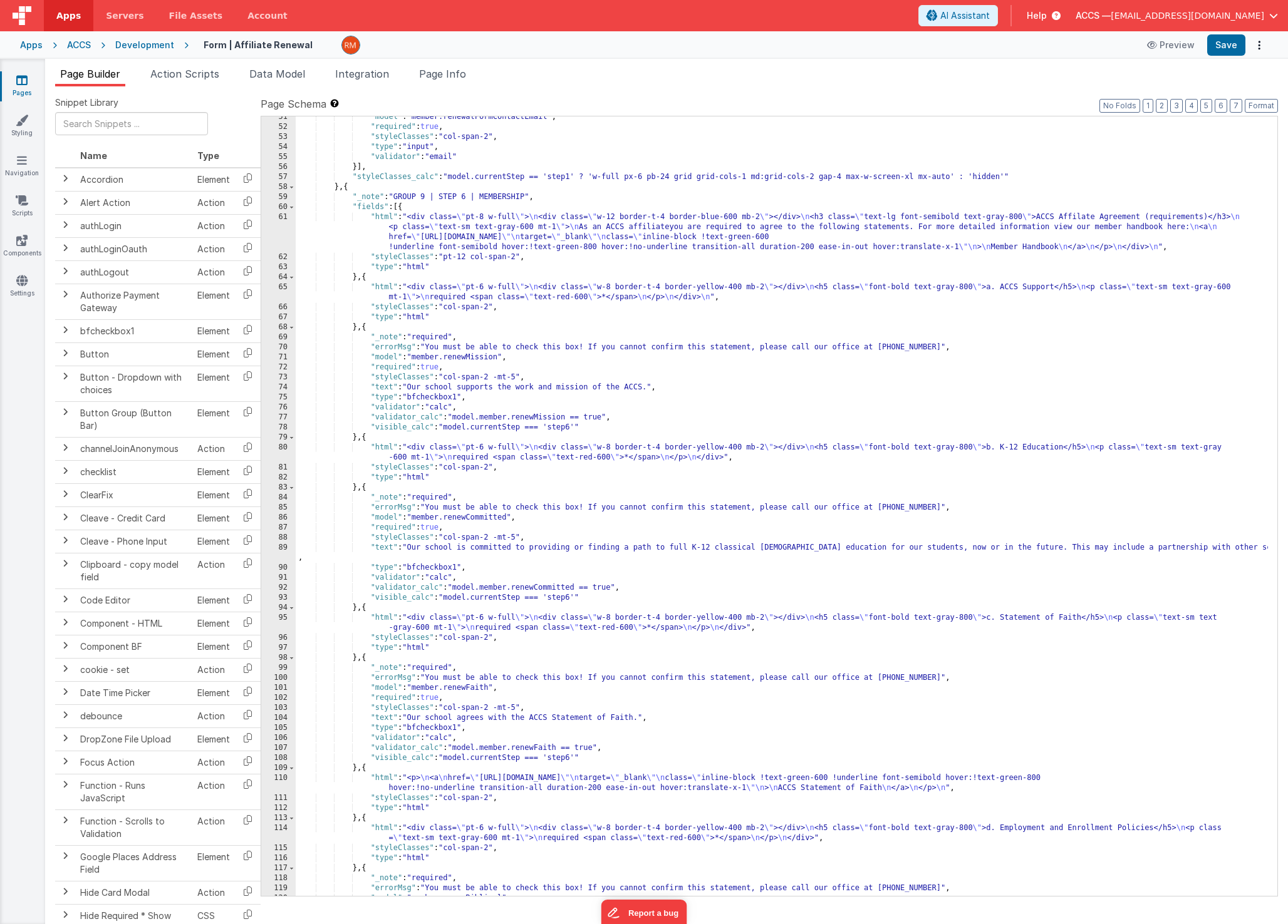
scroll to position [320, 0]
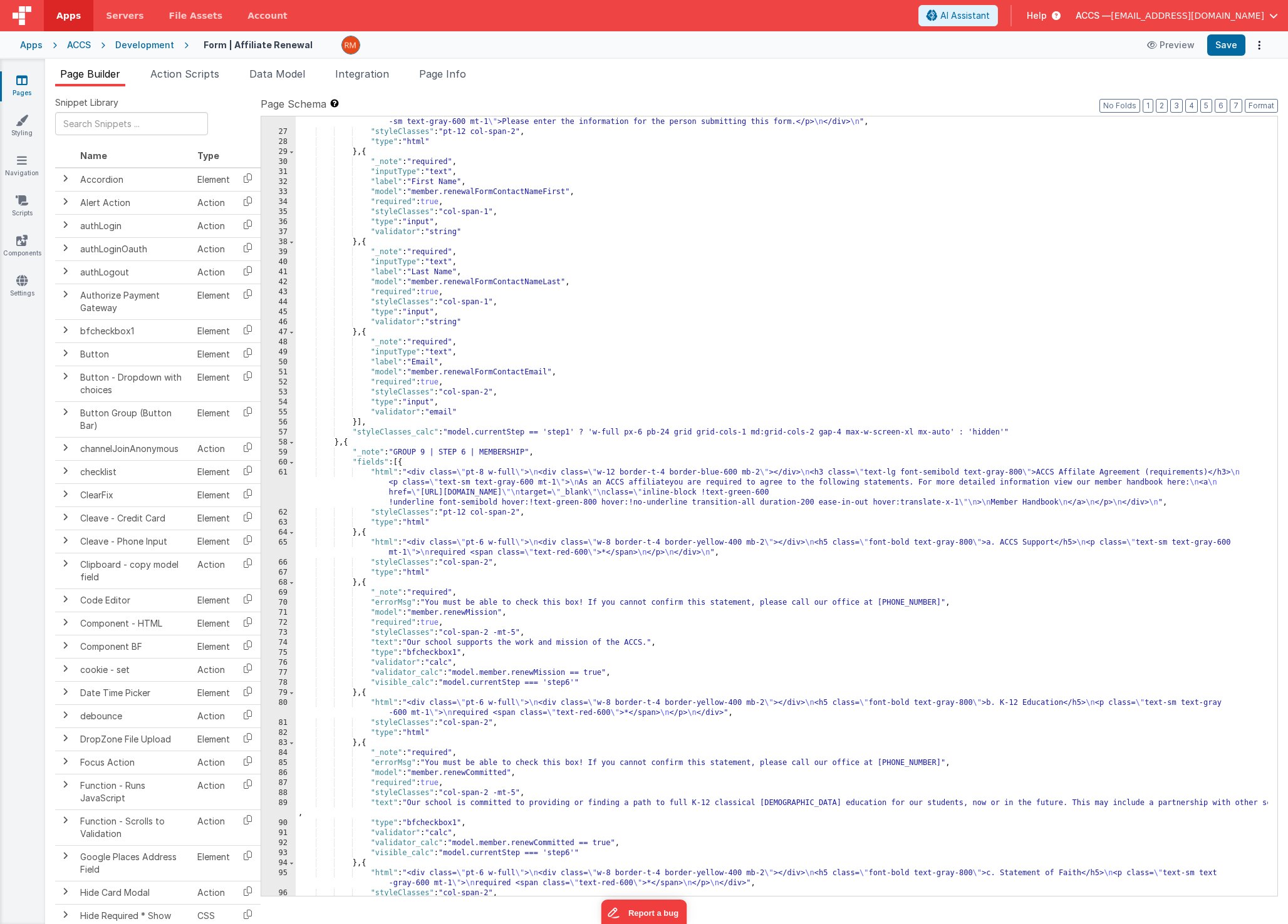
click at [535, 498] on div ""html" : "<div class= \" pt-8 pb-4 w-full \" > \n <div class= \" w-12 border-t-…" at bounding box center [782, 512] width 972 height 809
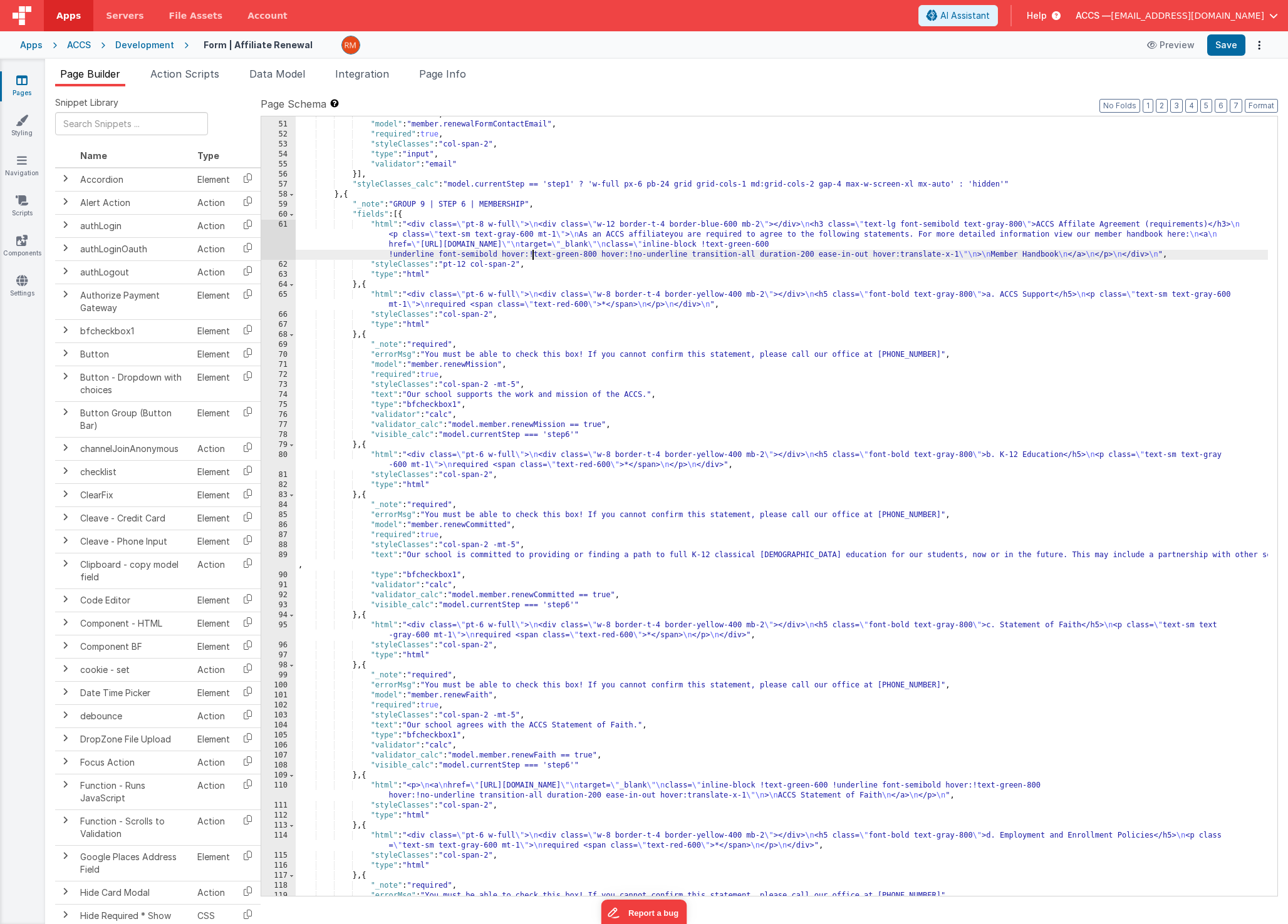
scroll to position [568, 0]
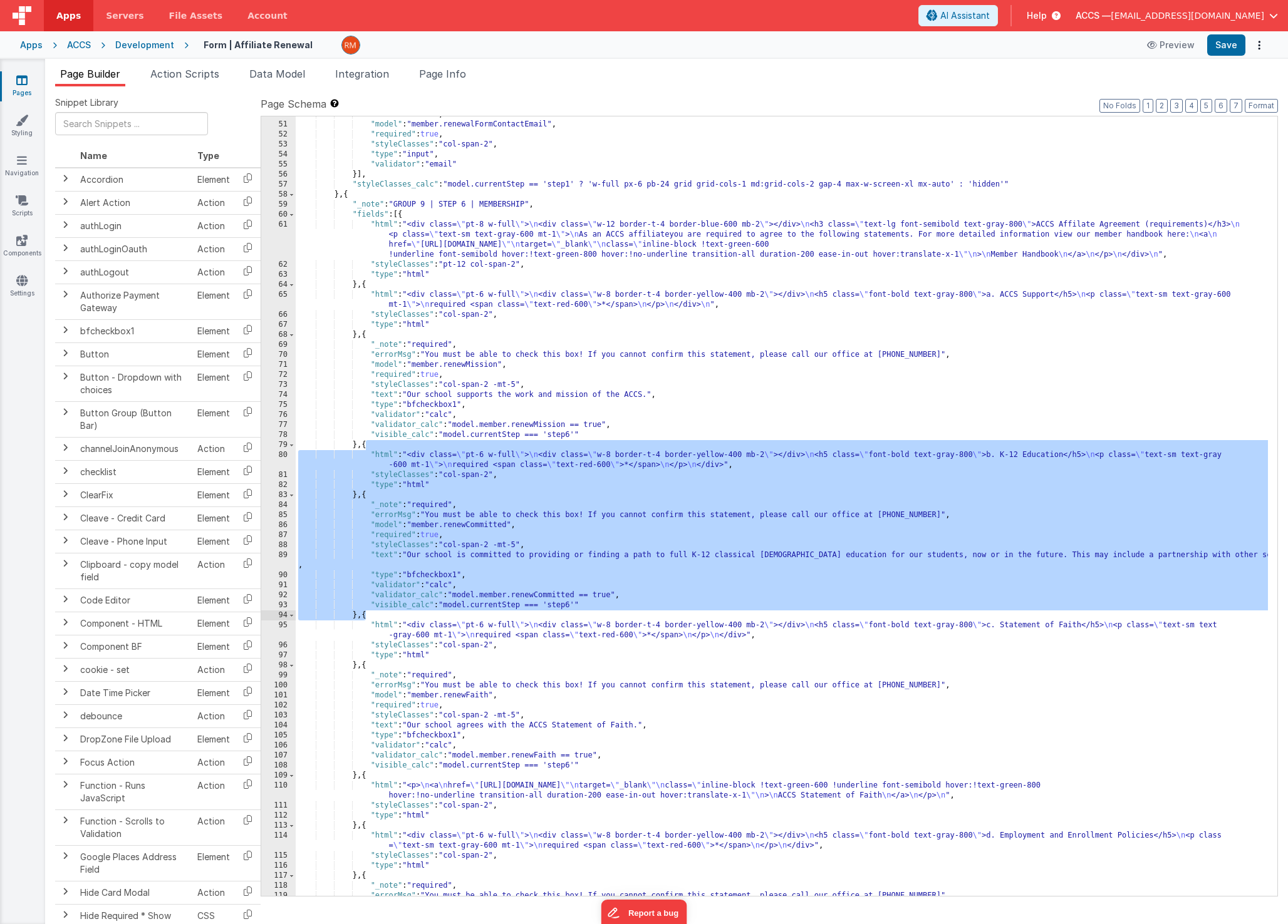
drag, startPoint x: 366, startPoint y: 442, endPoint x: 364, endPoint y: 615, distance: 173.0
click at [364, 615] on div ""label" : "Email" , "model" : "member.renewalFormContactEmail" , "required" : t…" at bounding box center [782, 509] width 972 height 800
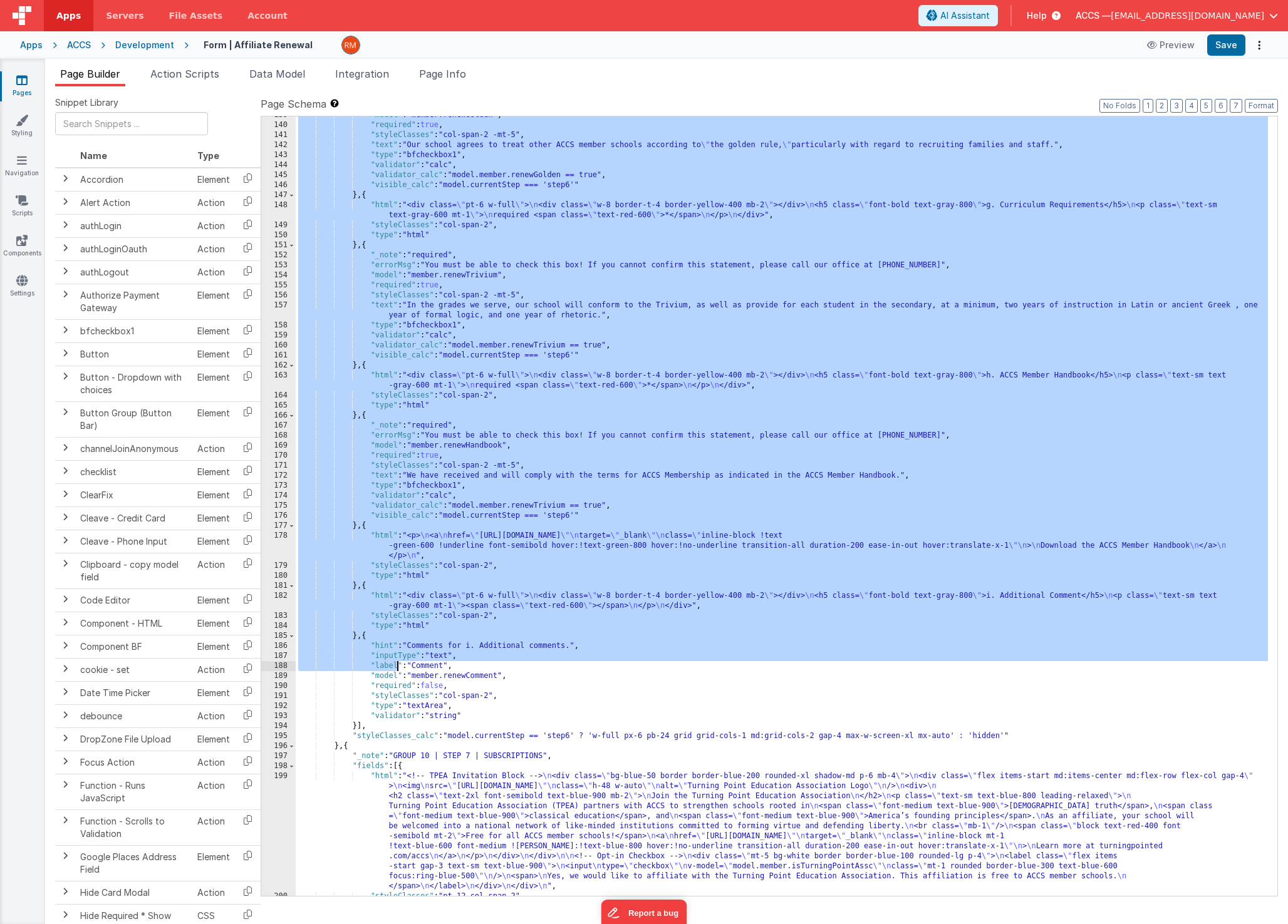
scroll to position [1569, 0]
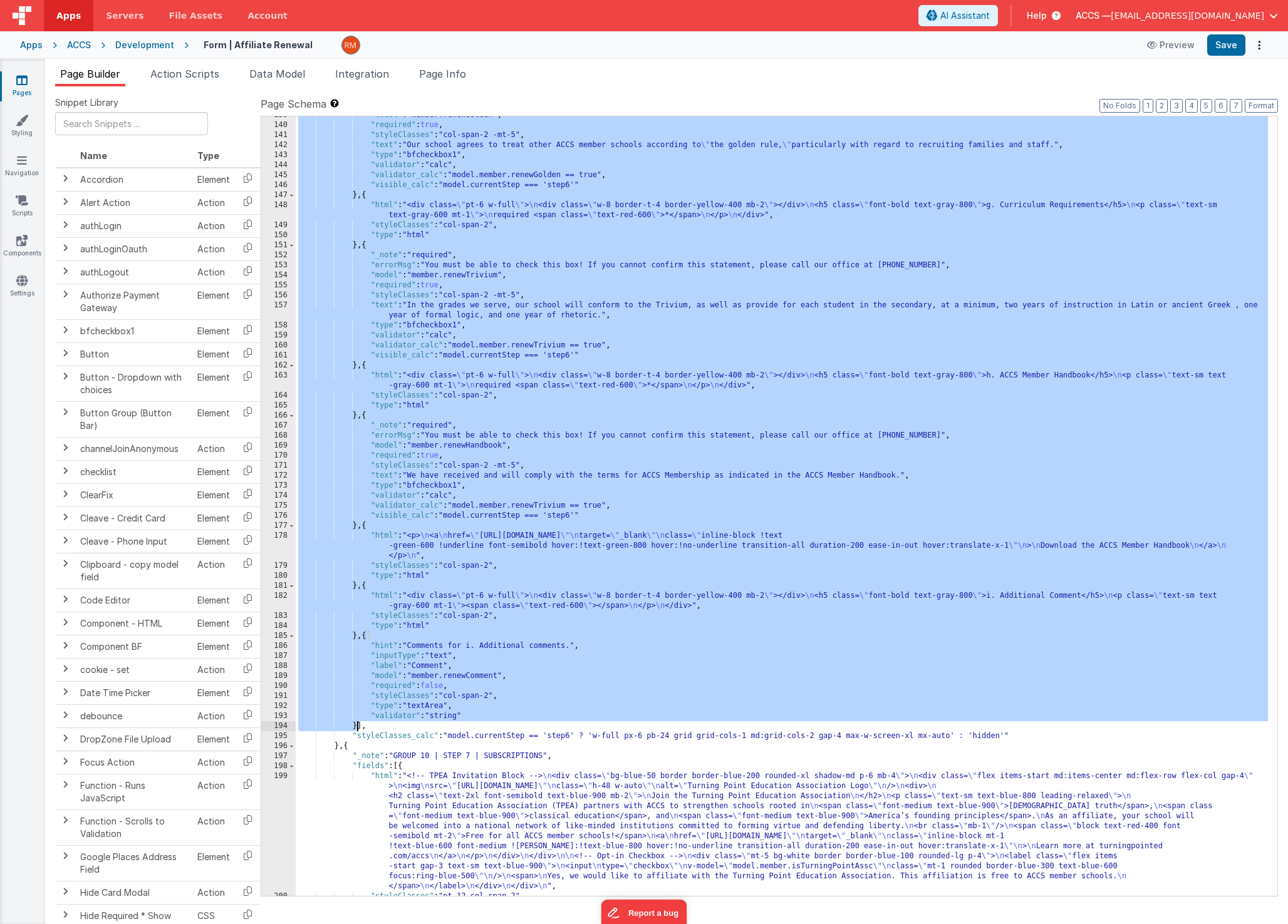
drag, startPoint x: 357, startPoint y: 571, endPoint x: 356, endPoint y: 723, distance: 152.0
click at [356, 723] on div ""model" : "member.renewGolden" , "required" : true , "styleClasses" : "col-span…" at bounding box center [782, 510] width 972 height 800
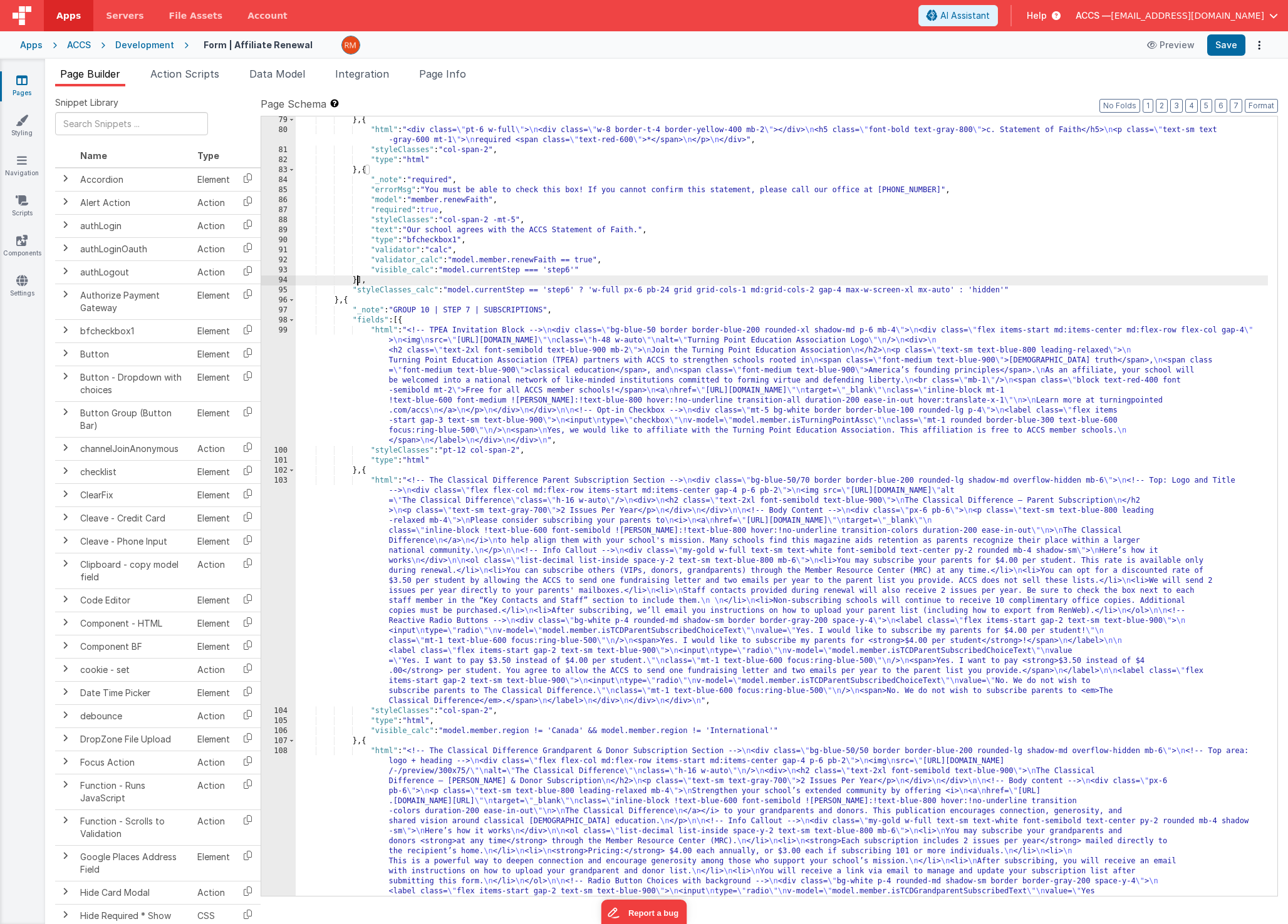
scroll to position [868, 0]
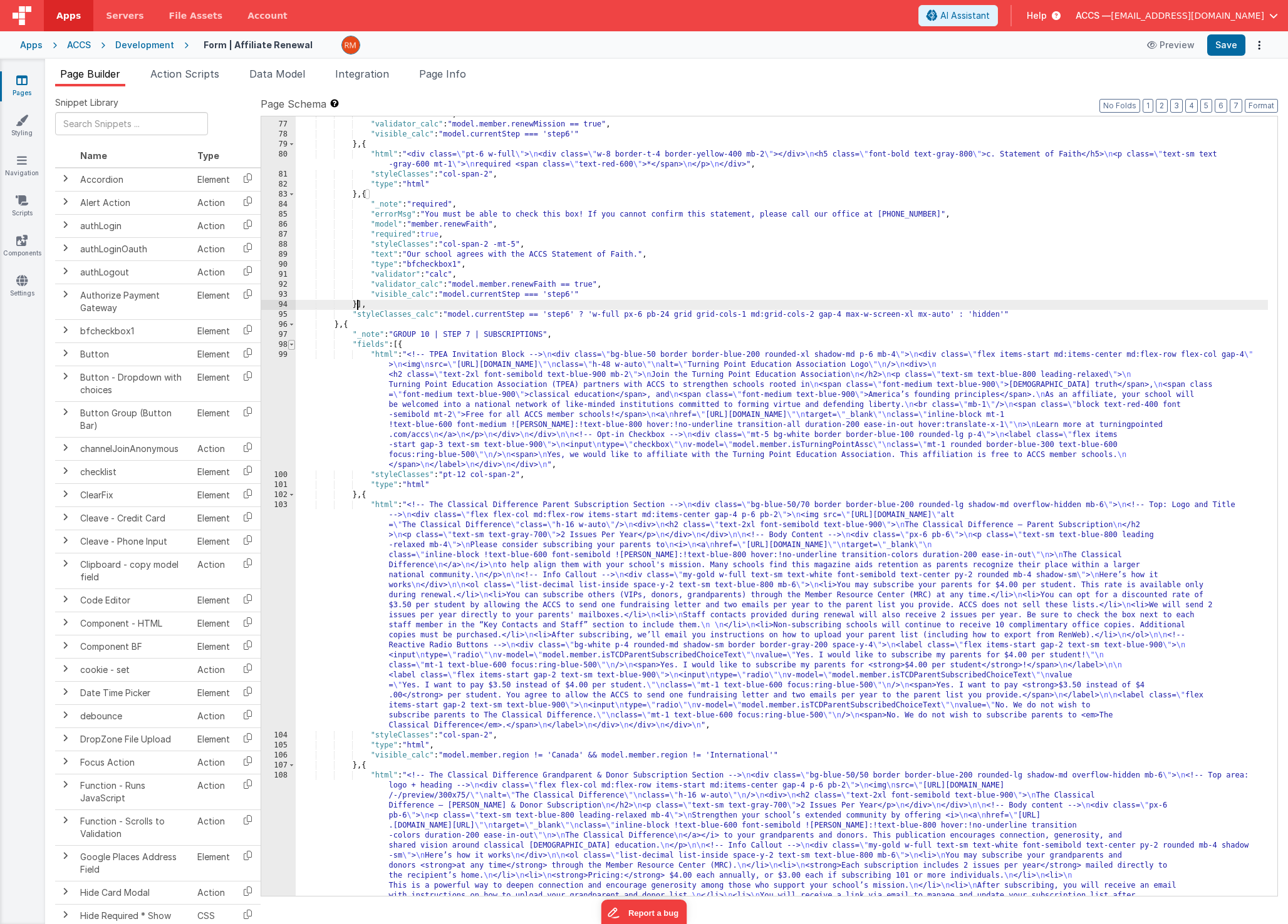
click at [290, 345] on span at bounding box center [292, 345] width 7 height 10
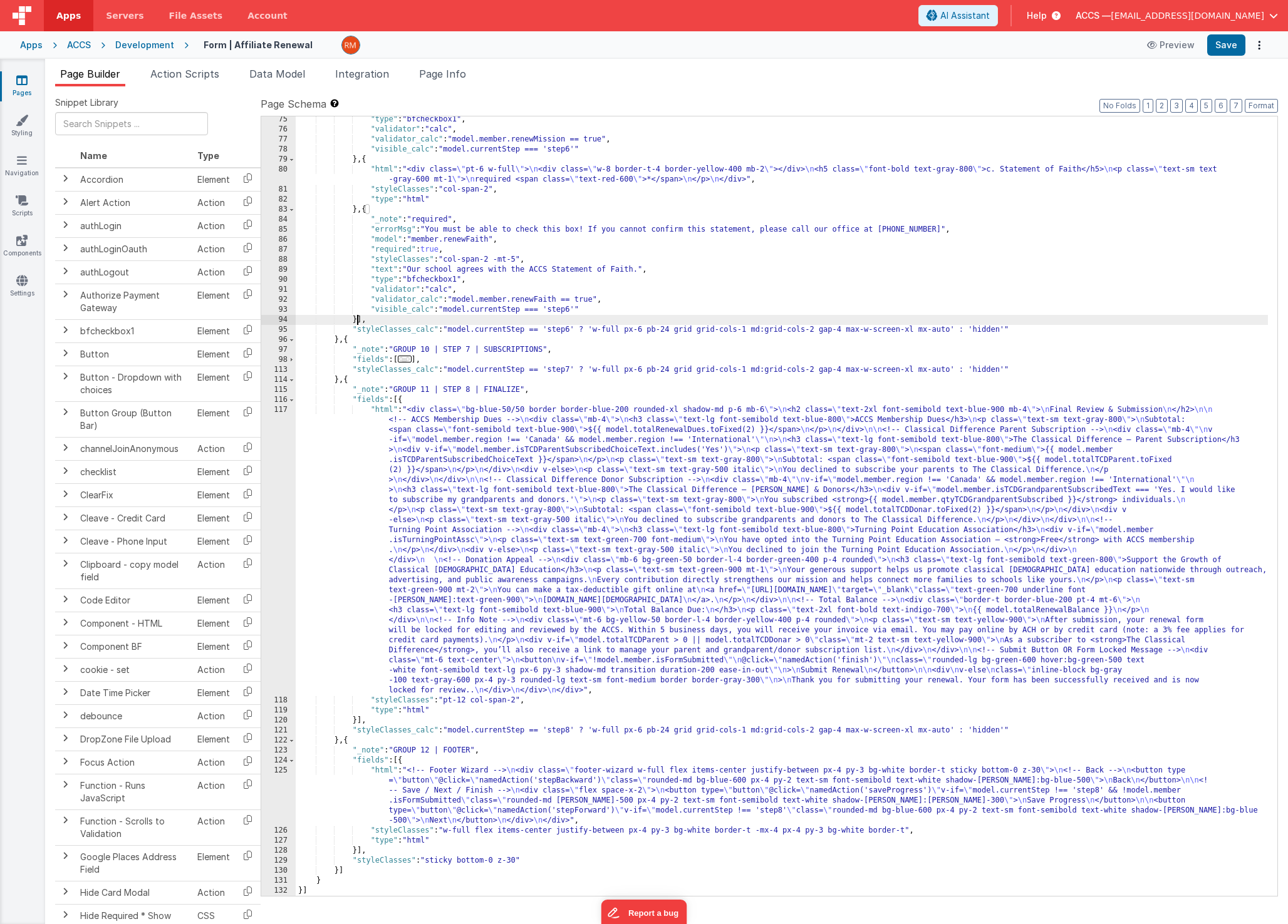
scroll to position [854, 0]
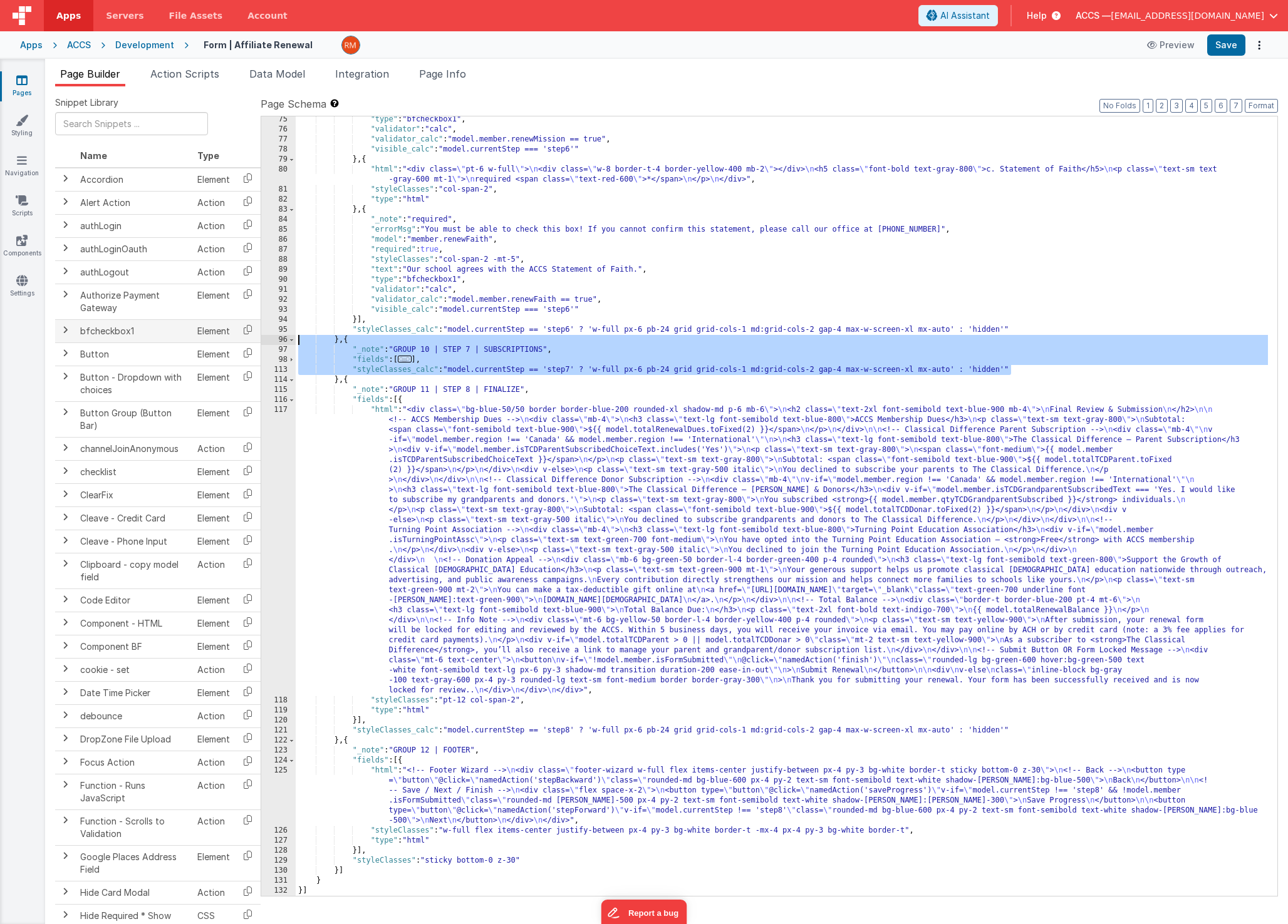
drag, startPoint x: 1045, startPoint y: 368, endPoint x: 256, endPoint y: 341, distance: 789.5
click at [256, 341] on div "Snippet Library Name Type Accordion Element Alert Action Action authLogin Actio…" at bounding box center [667, 515] width 1223 height 838
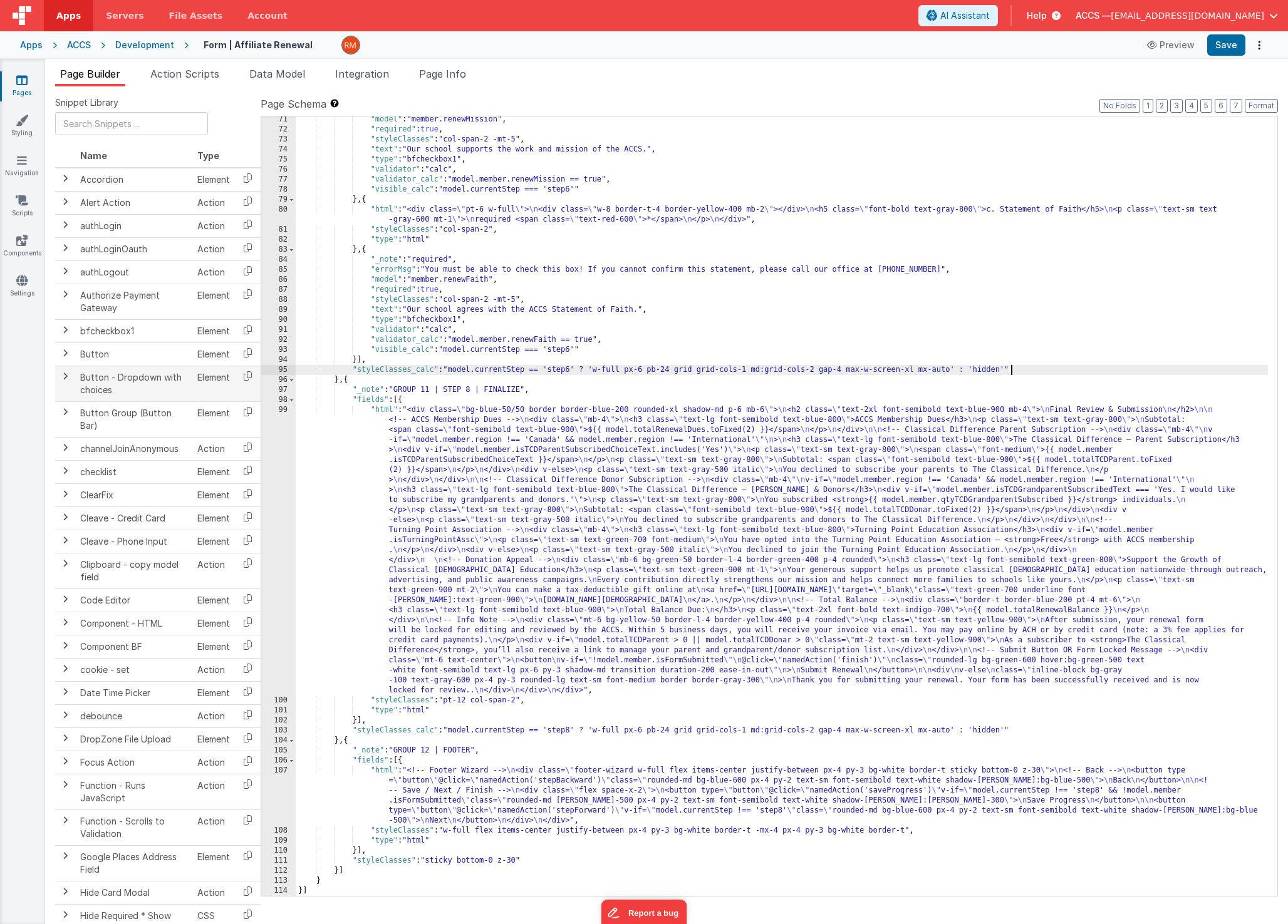
scroll to position [813, 0]
click at [1223, 48] on button "Save" at bounding box center [1226, 45] width 38 height 21
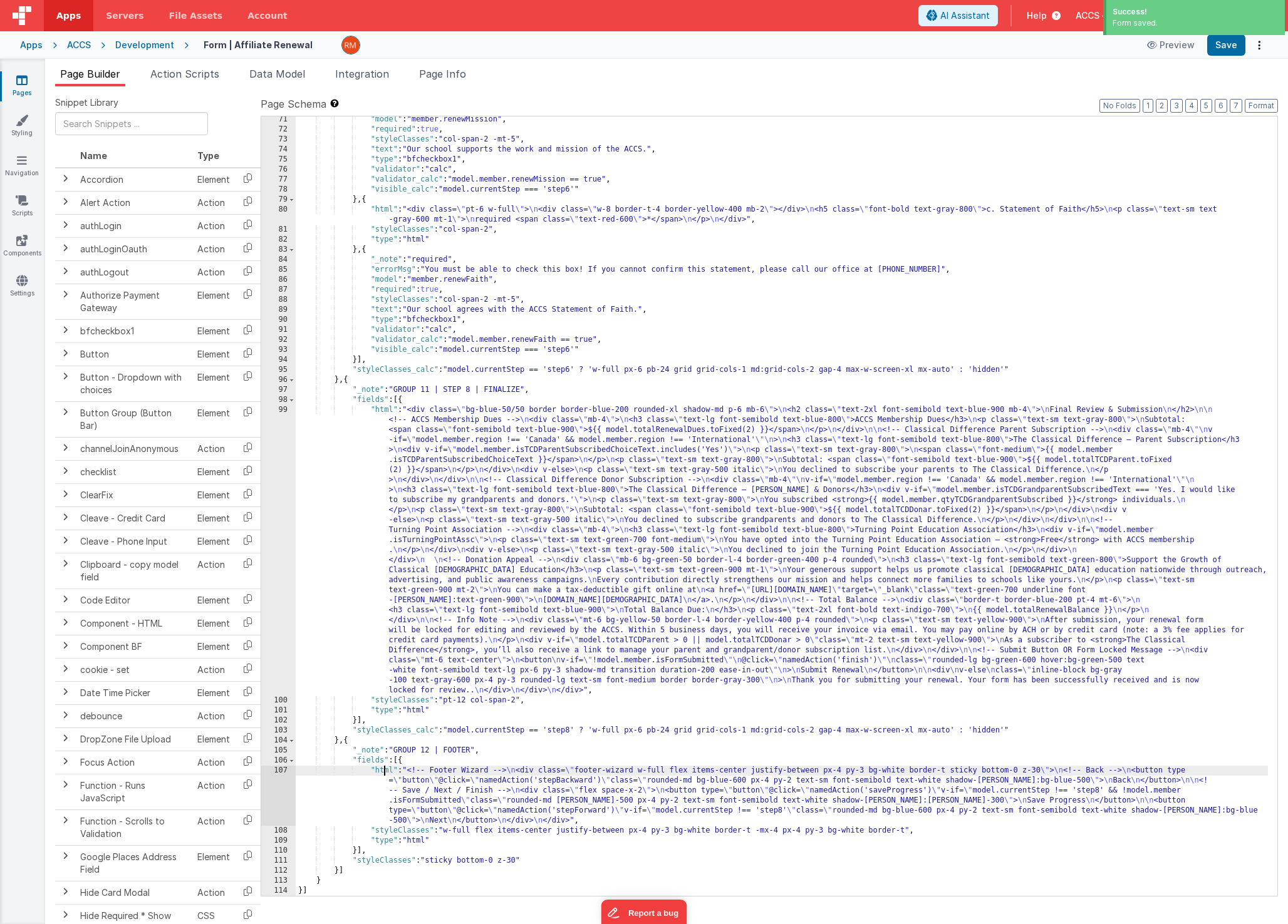
click at [385, 770] on div ""model" : "member.renewMission" , "required" : true , "styleClasses" : "col-spa…" at bounding box center [782, 514] width 972 height 800
click at [285, 769] on div "107" at bounding box center [278, 796] width 35 height 60
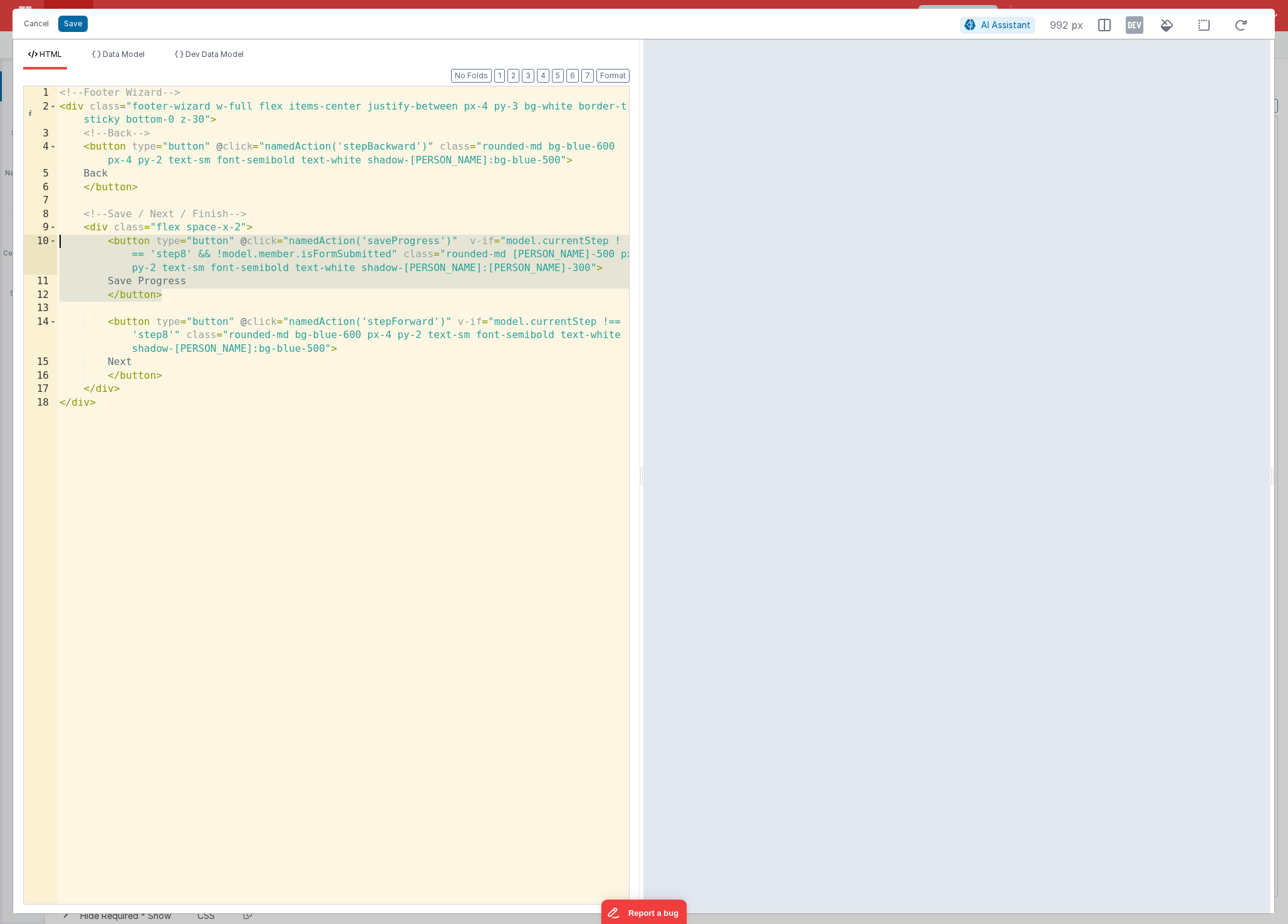
drag, startPoint x: 188, startPoint y: 294, endPoint x: 20, endPoint y: 246, distance: 174.7
click at [20, 246] on div "Format 7 6 5 4 3 2 1 No Folds 1 2 3 4 5 6 7 8 9 10 11 12 13 14 15 16 17 18 <!--…" at bounding box center [326, 491] width 627 height 844
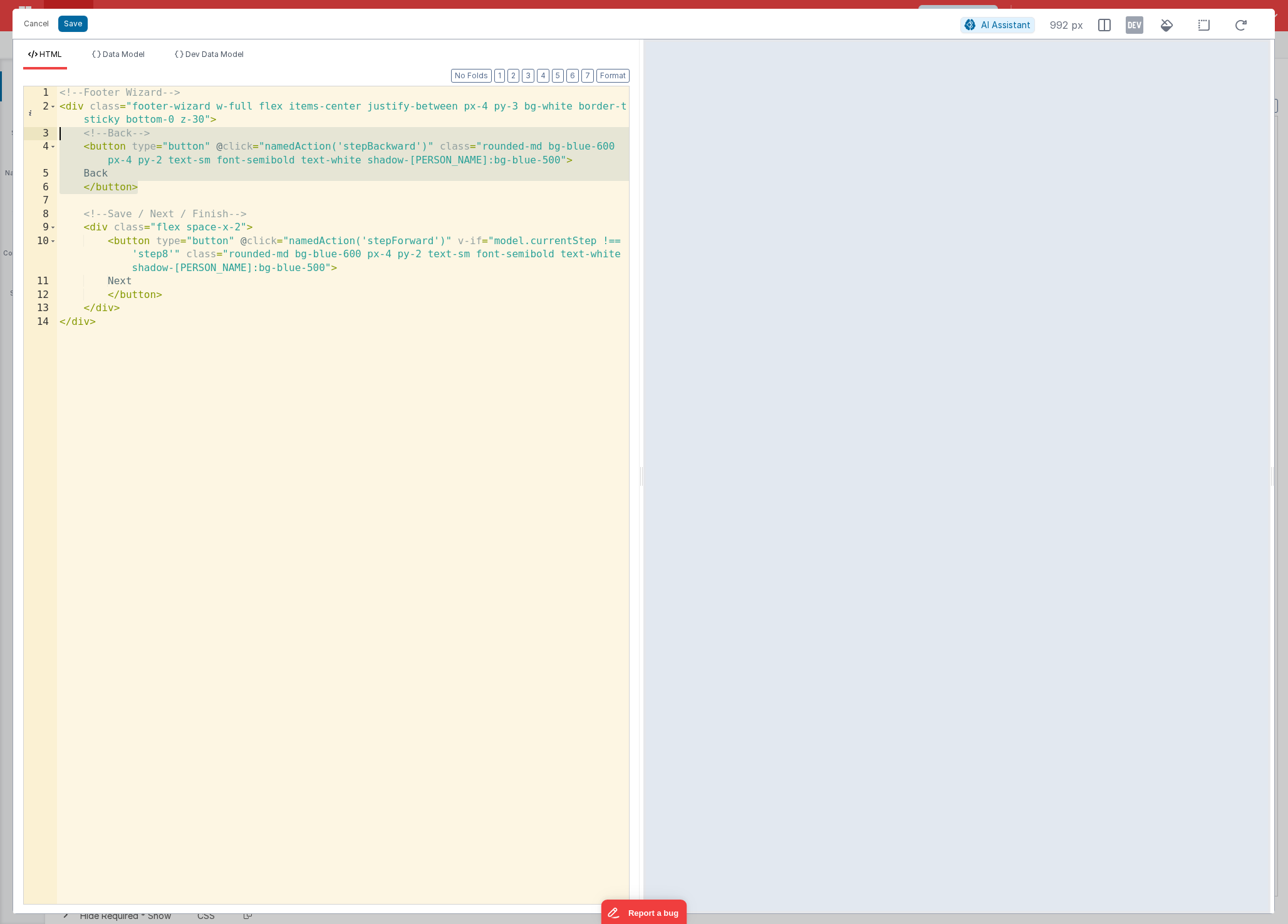
drag, startPoint x: 154, startPoint y: 184, endPoint x: -6, endPoint y: 135, distance: 167.3
click at [0, 135] on html "Cancel Save AI Assistant 992 px HTML Data Model Dev Data Model Format 7 6 5 4 3…" at bounding box center [644, 462] width 1288 height 924
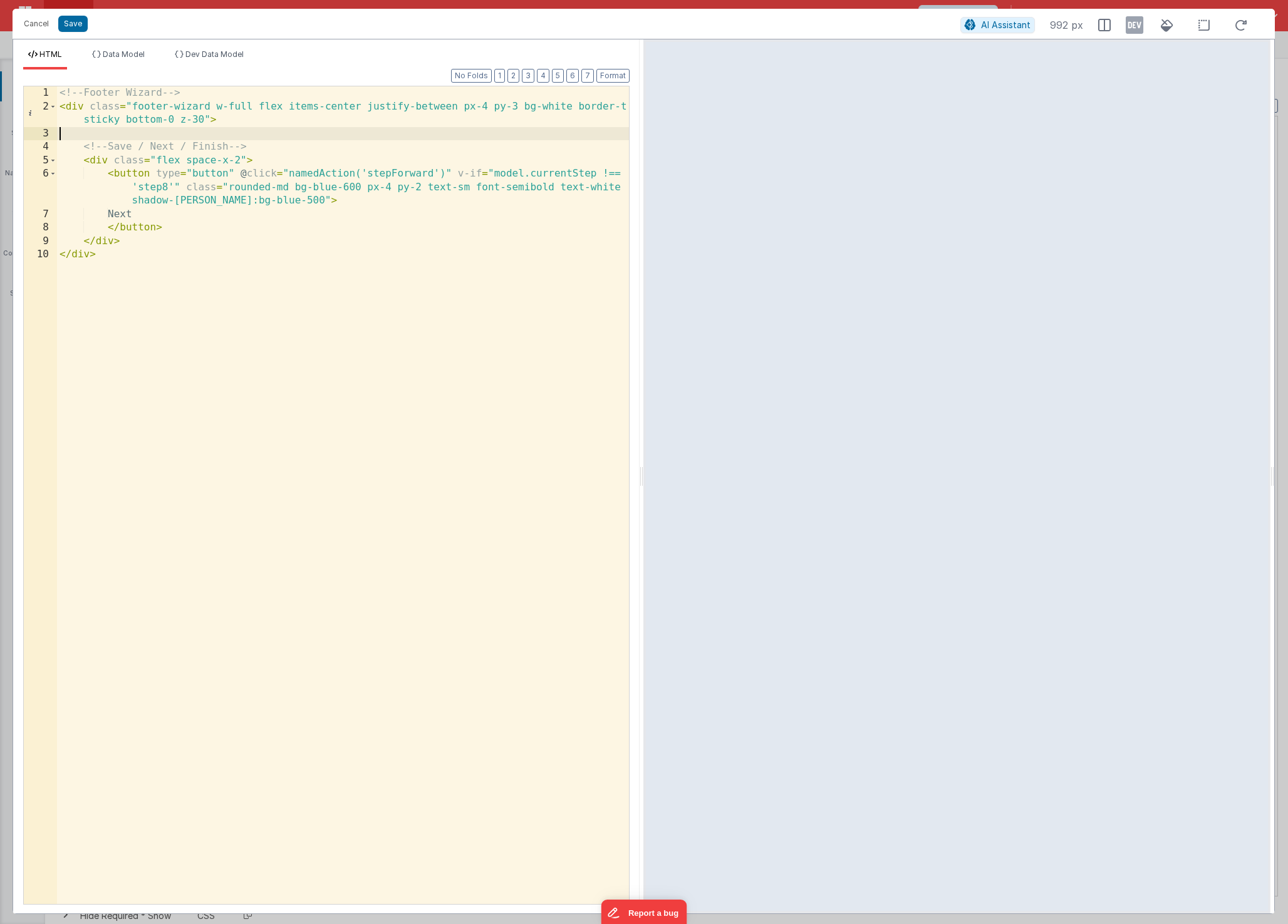
click at [154, 213] on div "<!-- Footer Wizard --> < div class = "footer-wizard w-full flex items-center ju…" at bounding box center [342, 508] width 572 height 845
click at [64, 27] on button "Save" at bounding box center [73, 24] width 29 height 16
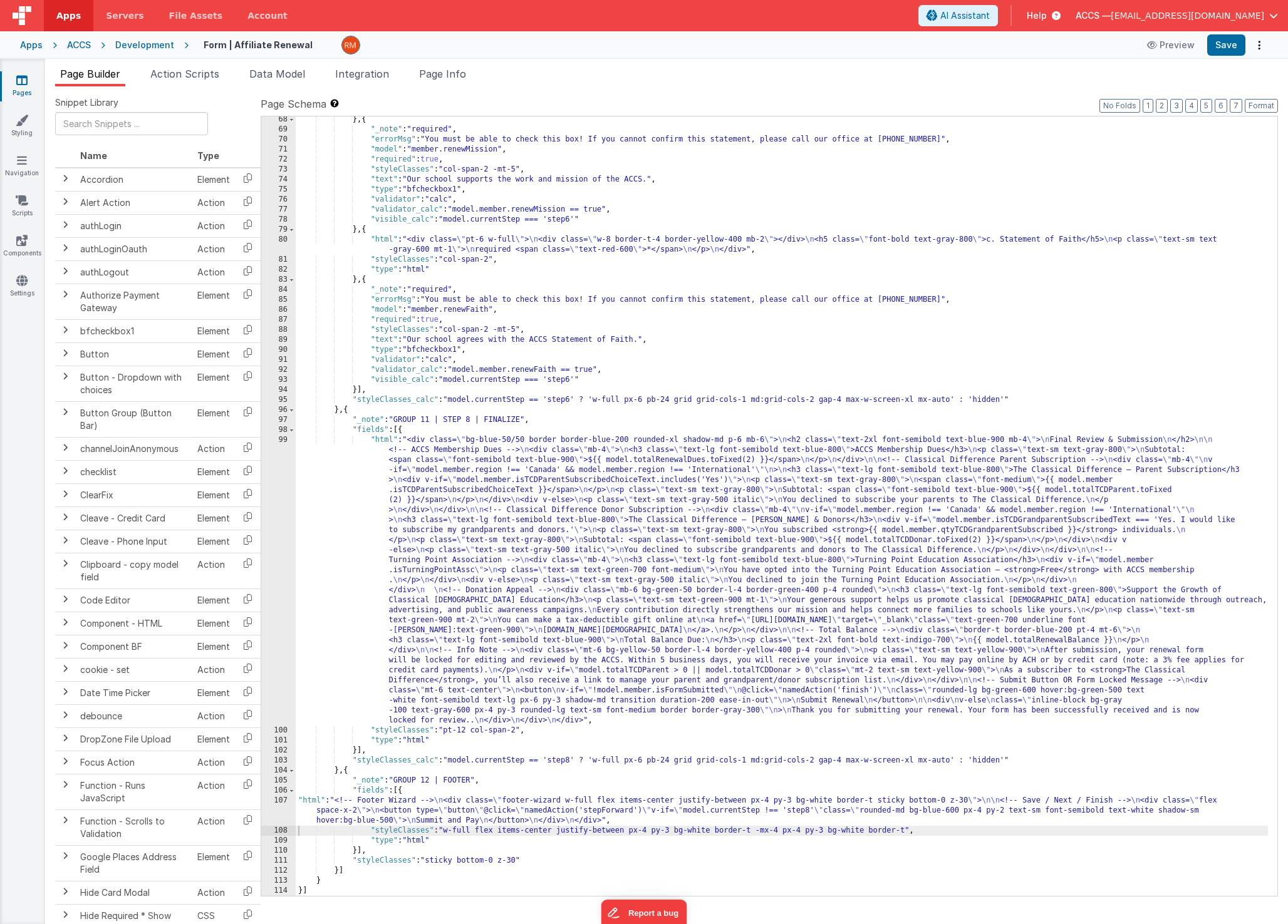
scroll to position [784, 0]
click at [1260, 108] on button "Format" at bounding box center [1260, 106] width 33 height 14
click at [1211, 49] on button "Save" at bounding box center [1226, 45] width 38 height 21
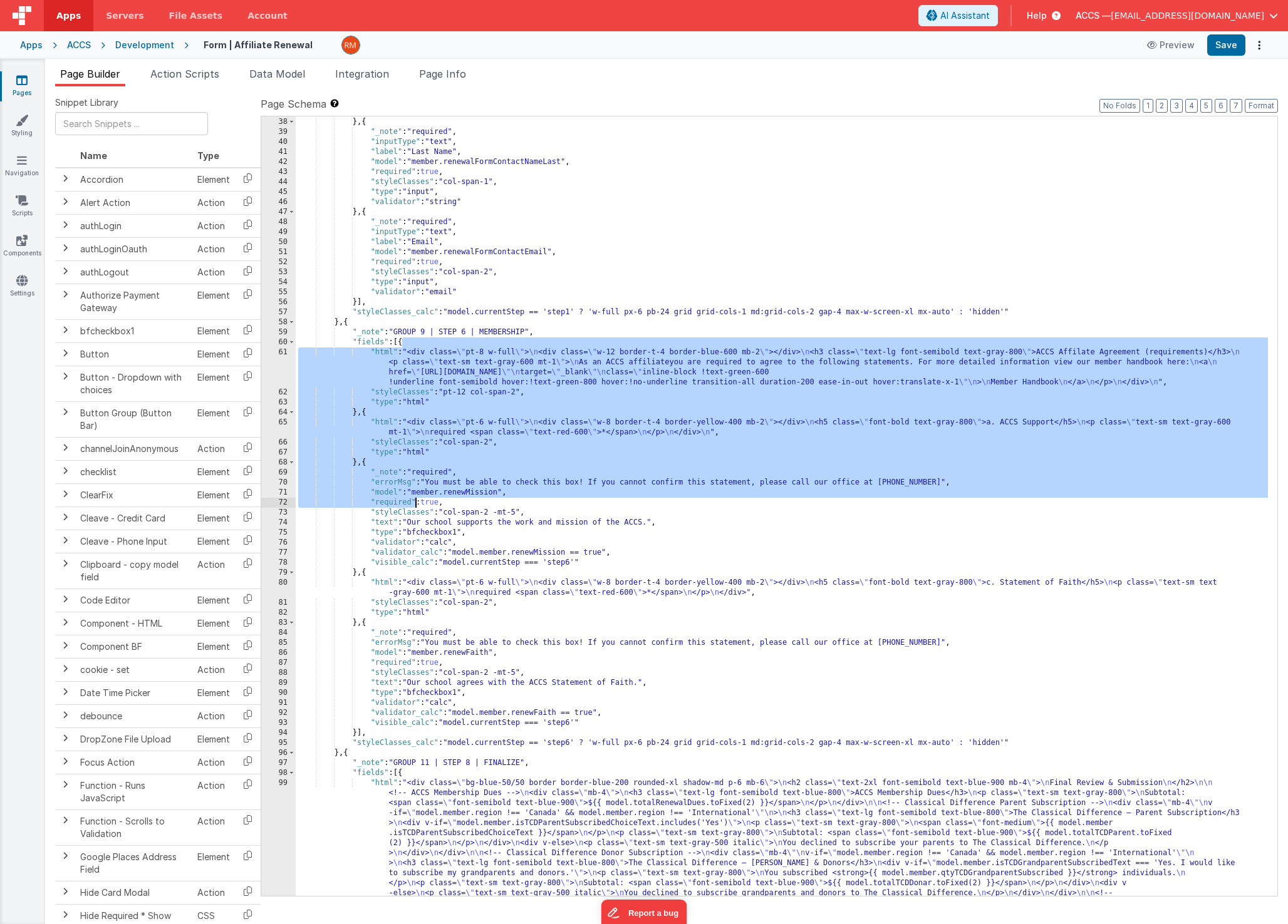
scroll to position [453, 0]
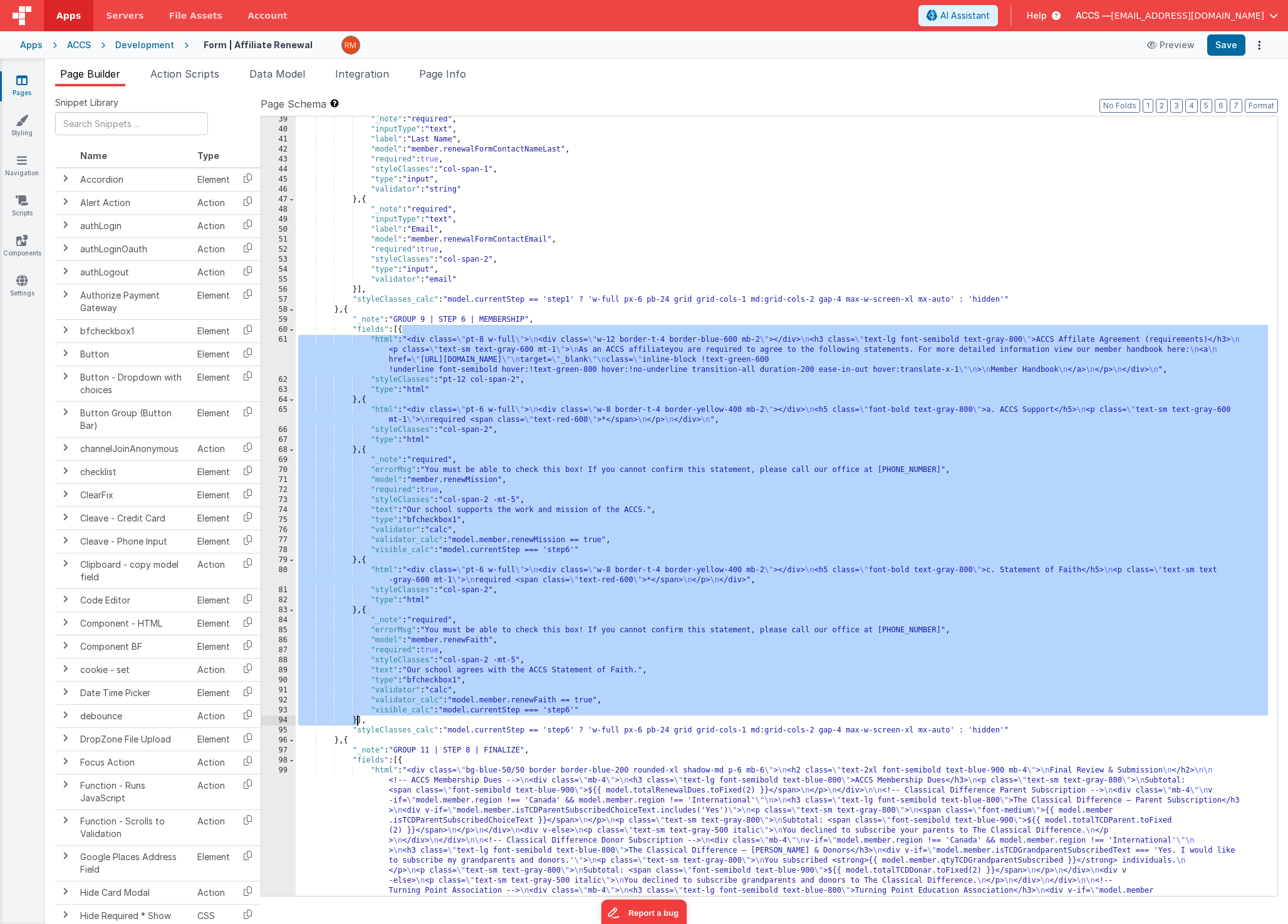
drag, startPoint x: 403, startPoint y: 378, endPoint x: 356, endPoint y: 718, distance: 343.2
click at [356, 718] on div ""_note" : "required" , "inputType" : "text" , "label" : "Last Name" , "model" :…" at bounding box center [782, 655] width 972 height 1080
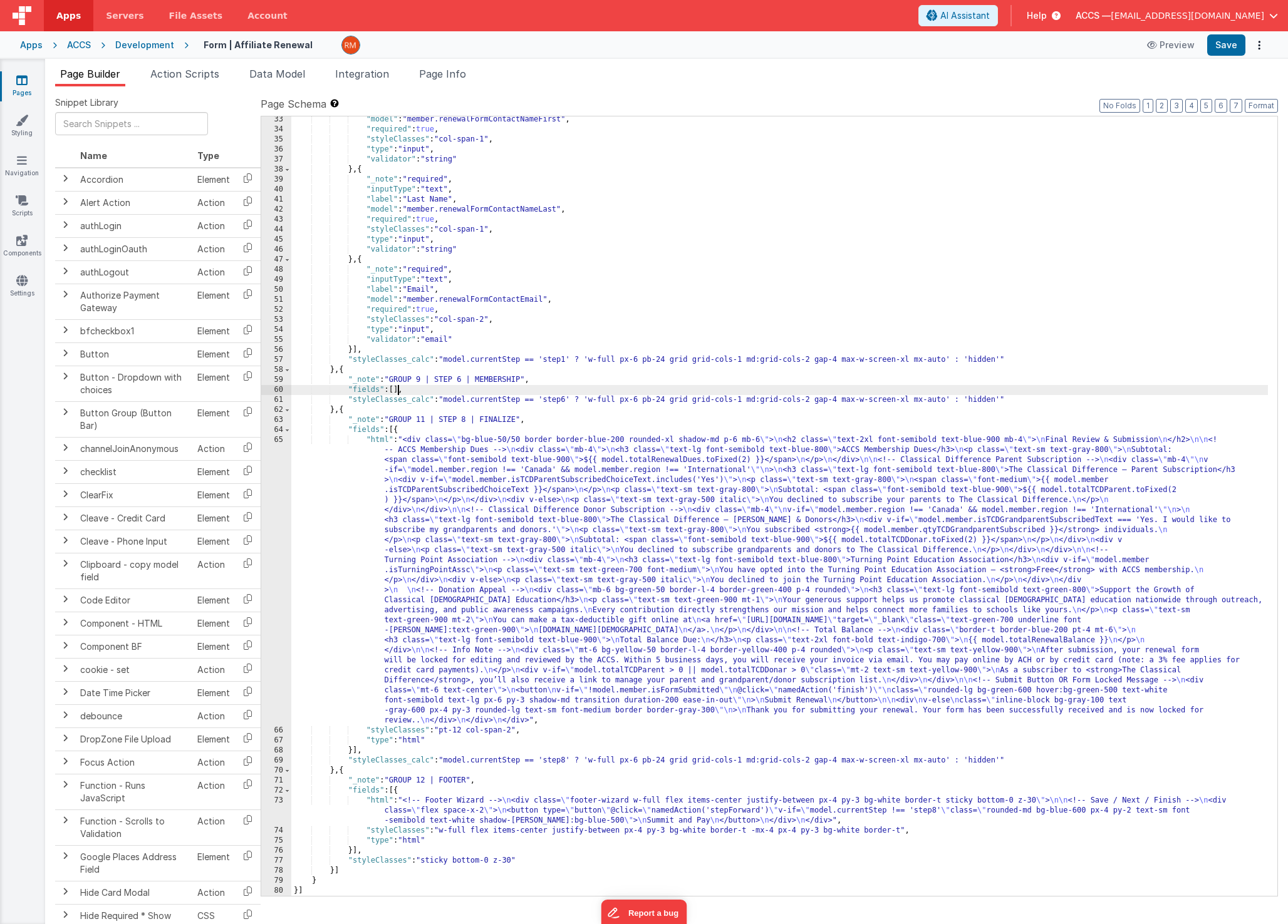
scroll to position [393, 0]
click at [353, 352] on div ""model" : "member.renewalFormContactNameFirst" , "required" : true , "styleClas…" at bounding box center [780, 514] width 977 height 800
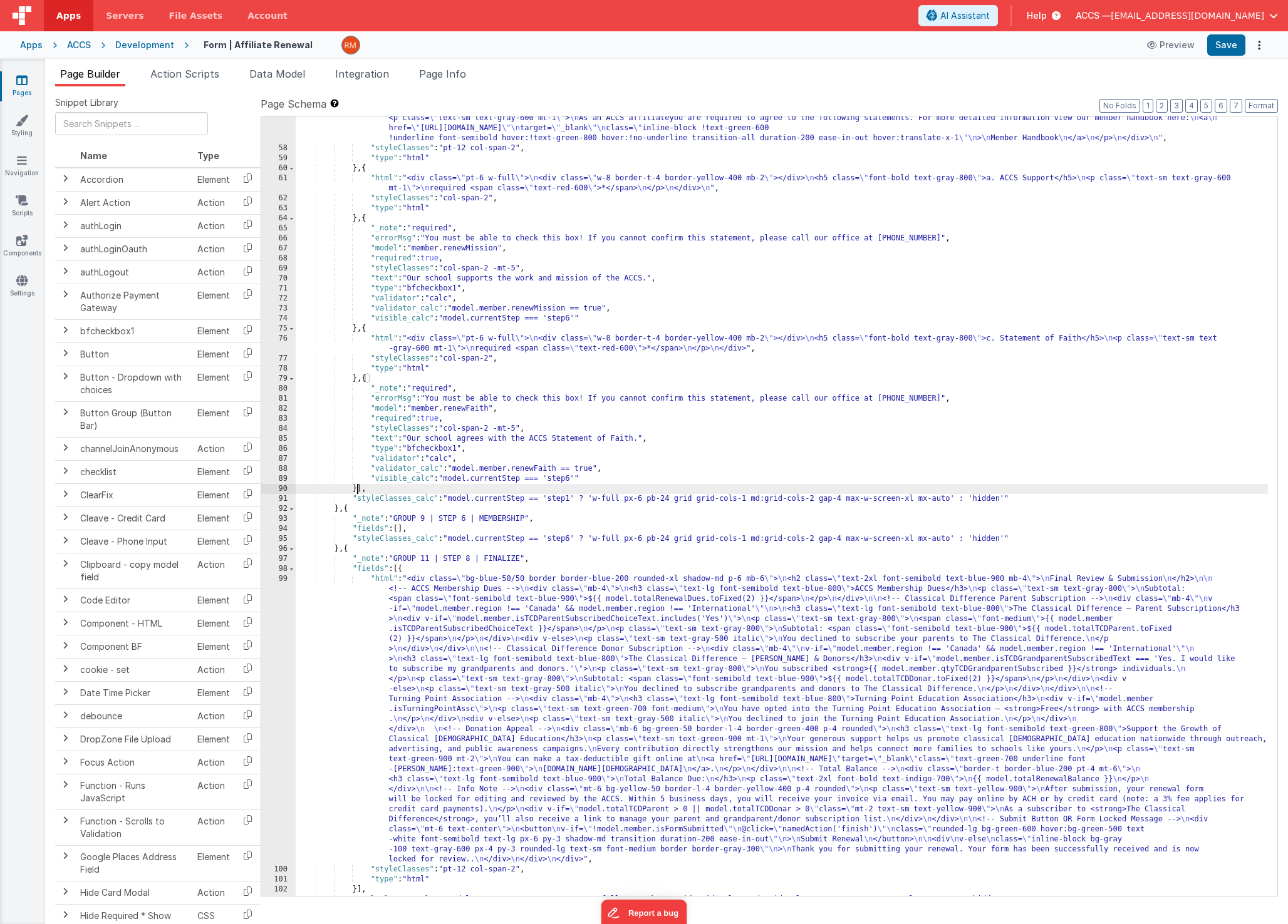
scroll to position [669, 0]
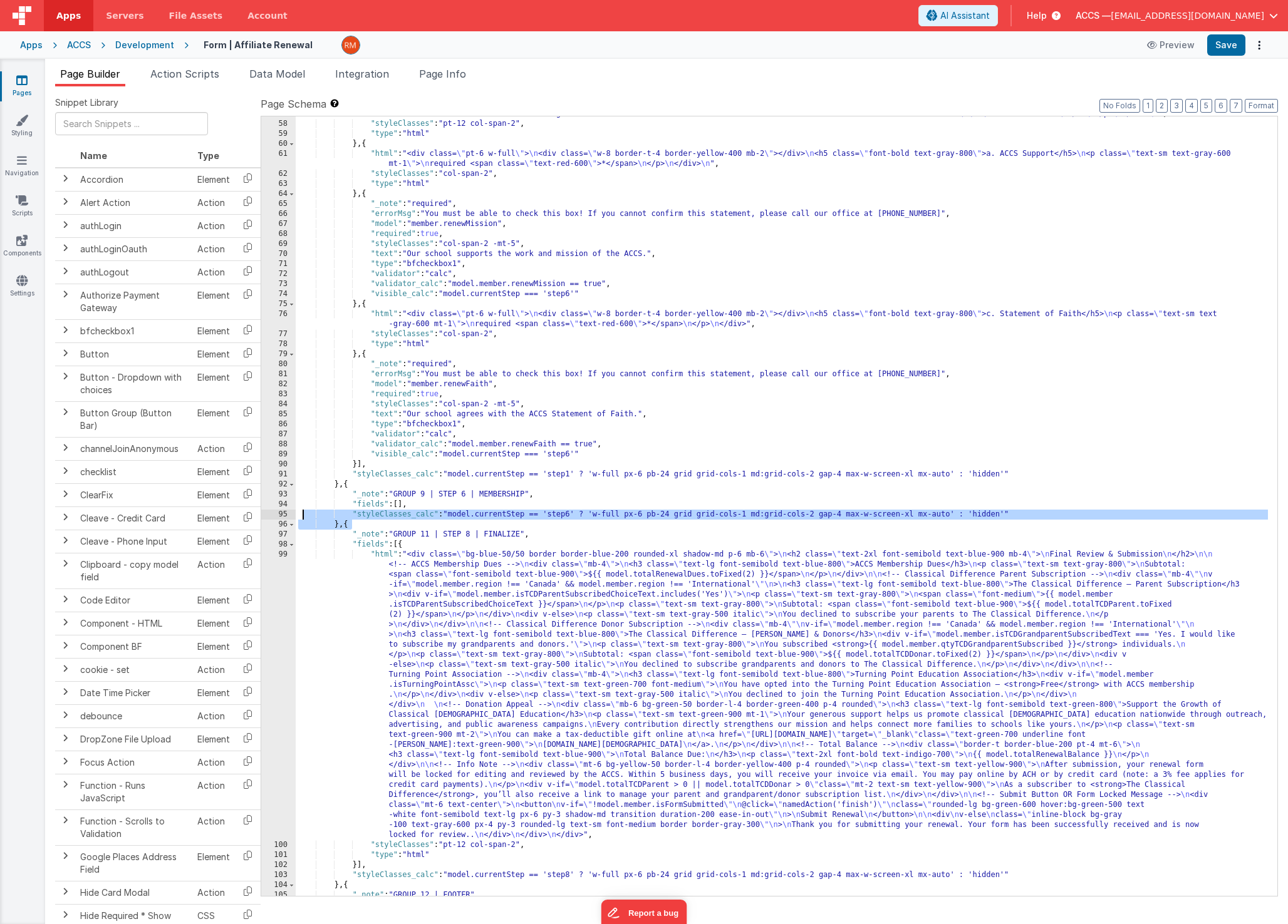
drag, startPoint x: 387, startPoint y: 524, endPoint x: 302, endPoint y: 519, distance: 85.1
click at [302, 519] on div ""html" : "<div class= \" pt-8 w-full \" > \n <div class= \" w-12 border-t-4 bor…" at bounding box center [782, 494] width 972 height 830
click at [764, 511] on div ""html" : "<div class= \" pt-8 w-full \" > \n <div class= \" w-12 border-t-4 bor…" at bounding box center [782, 494] width 972 height 830
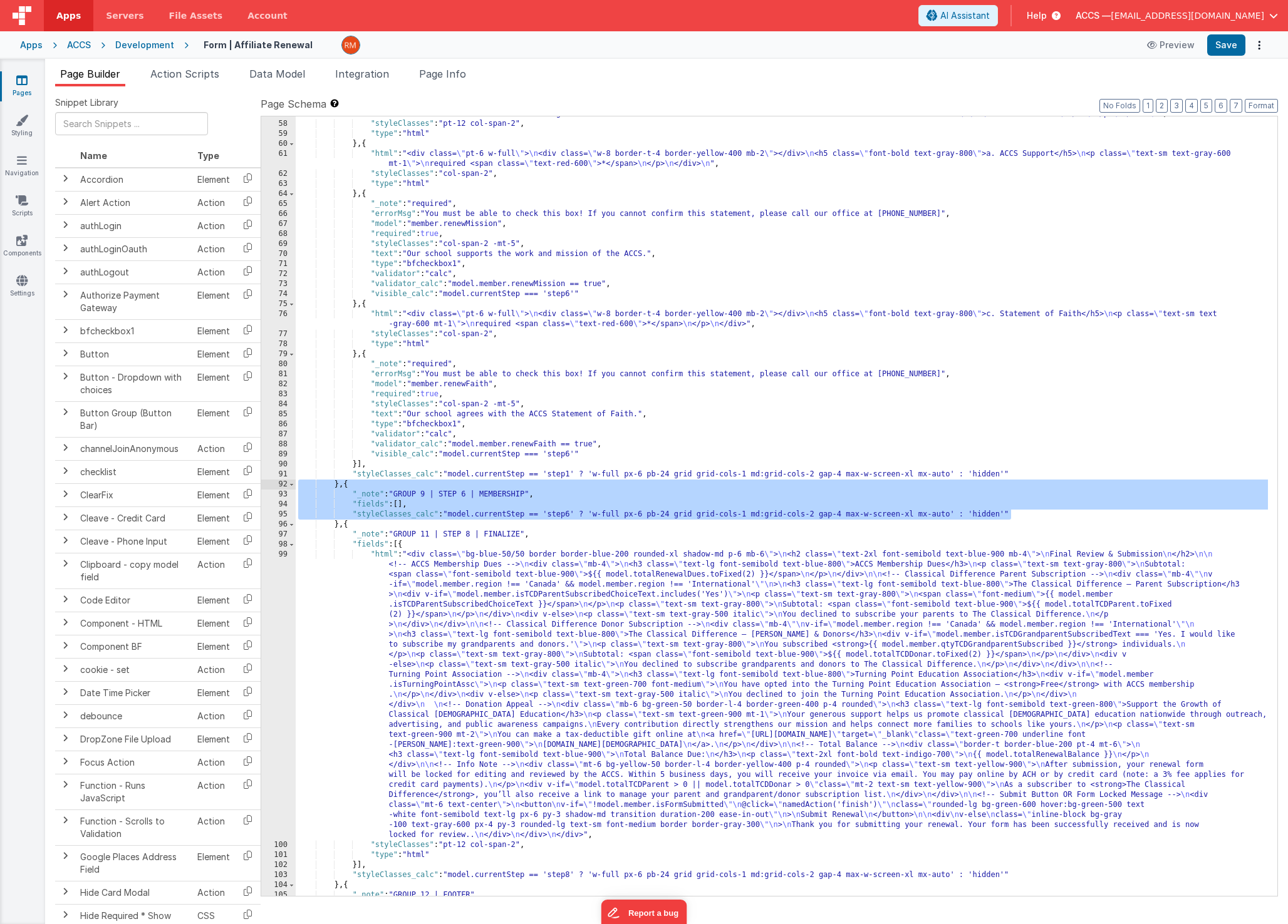
drag, startPoint x: 1024, startPoint y: 512, endPoint x: 268, endPoint y: 486, distance: 756.4
click at [268, 486] on div "57 58 59 60 61 62 63 64 65 66 67 68 69 70 71 72 73 74 75 76 77 78 79 80 81 82 8…" at bounding box center [769, 506] width 1017 height 781
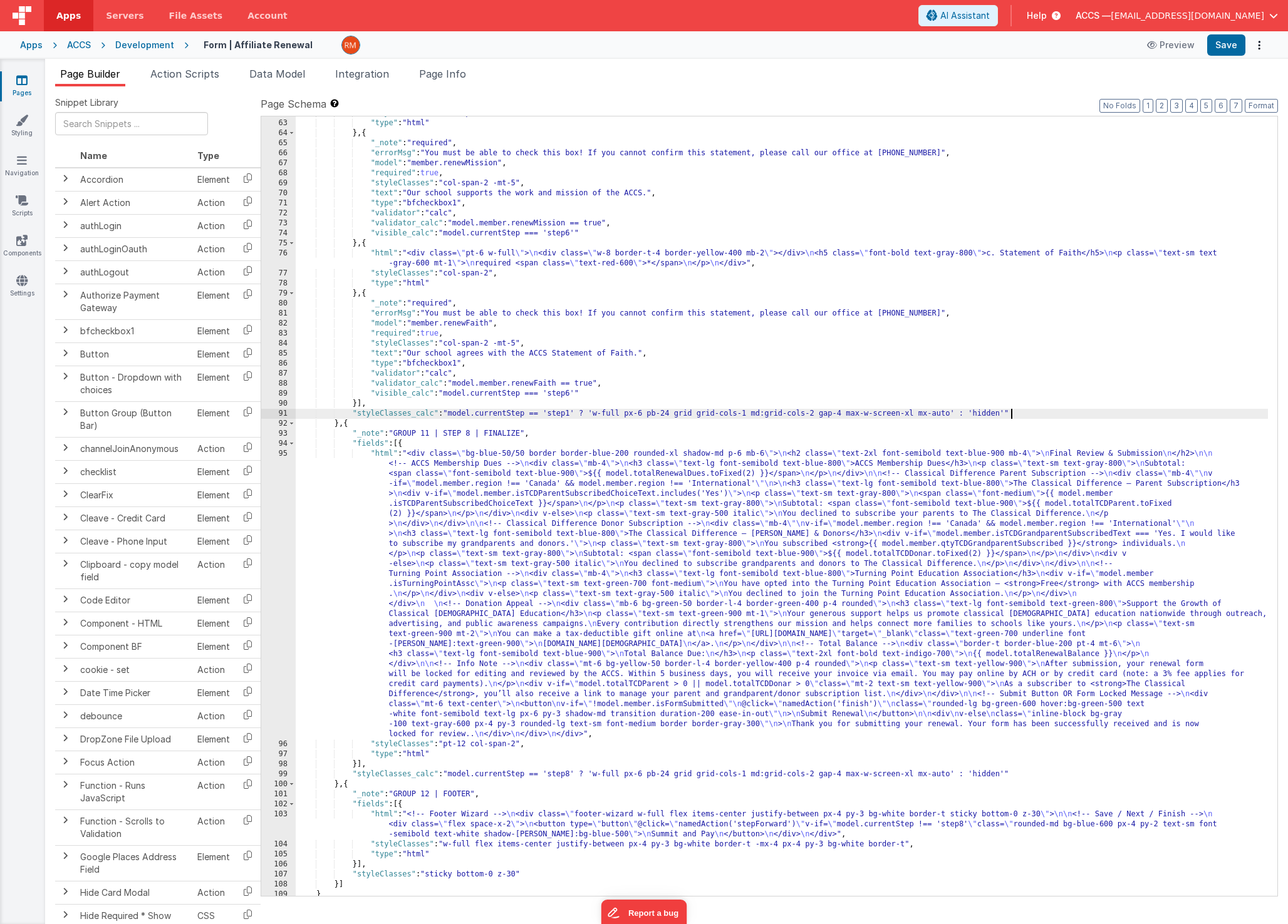
scroll to position [744, 0]
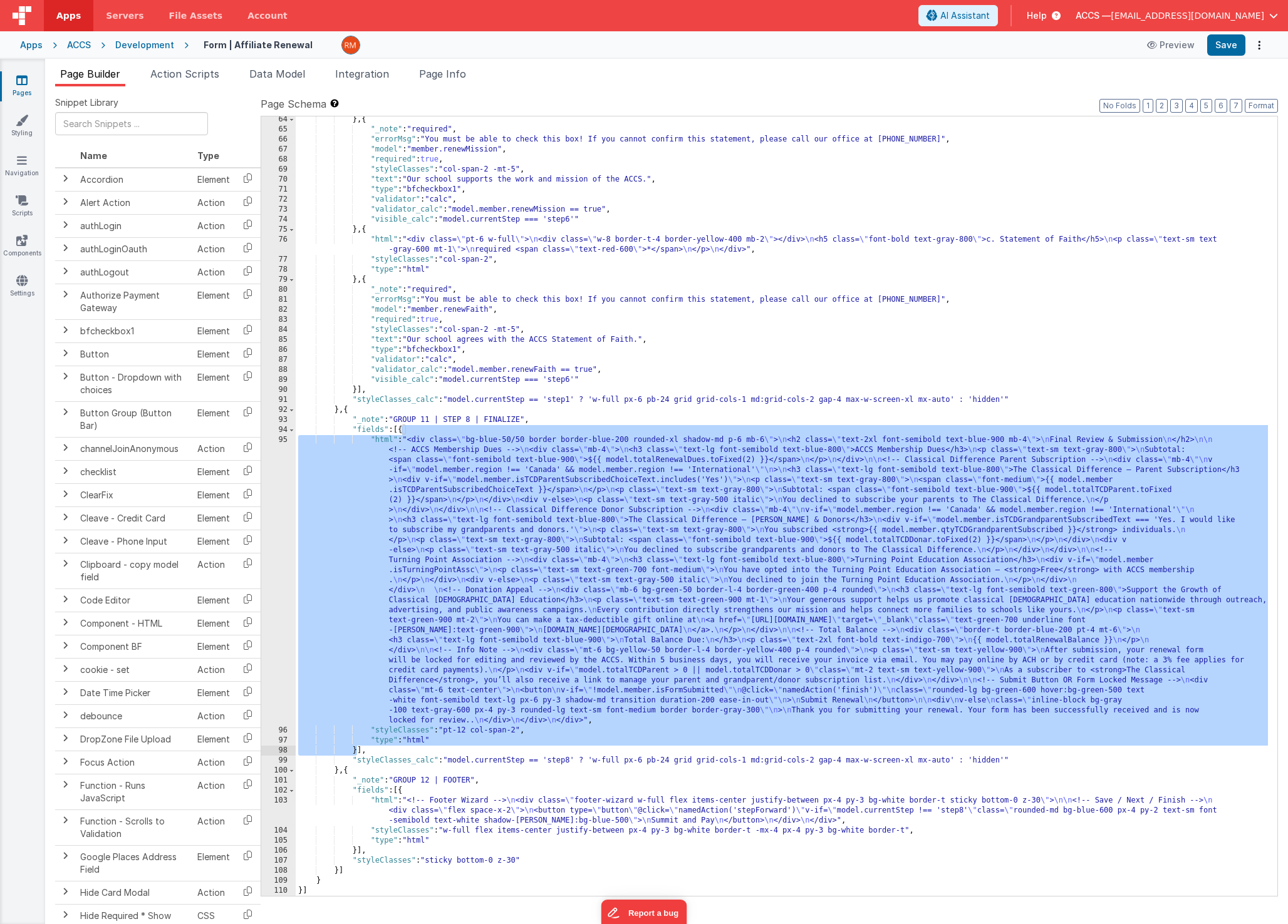
drag, startPoint x: 402, startPoint y: 432, endPoint x: 356, endPoint y: 747, distance: 318.3
click at [356, 747] on div "} , { "_note" : "required" , "errorMsg" : "You must be able to check this box! …" at bounding box center [782, 514] width 972 height 800
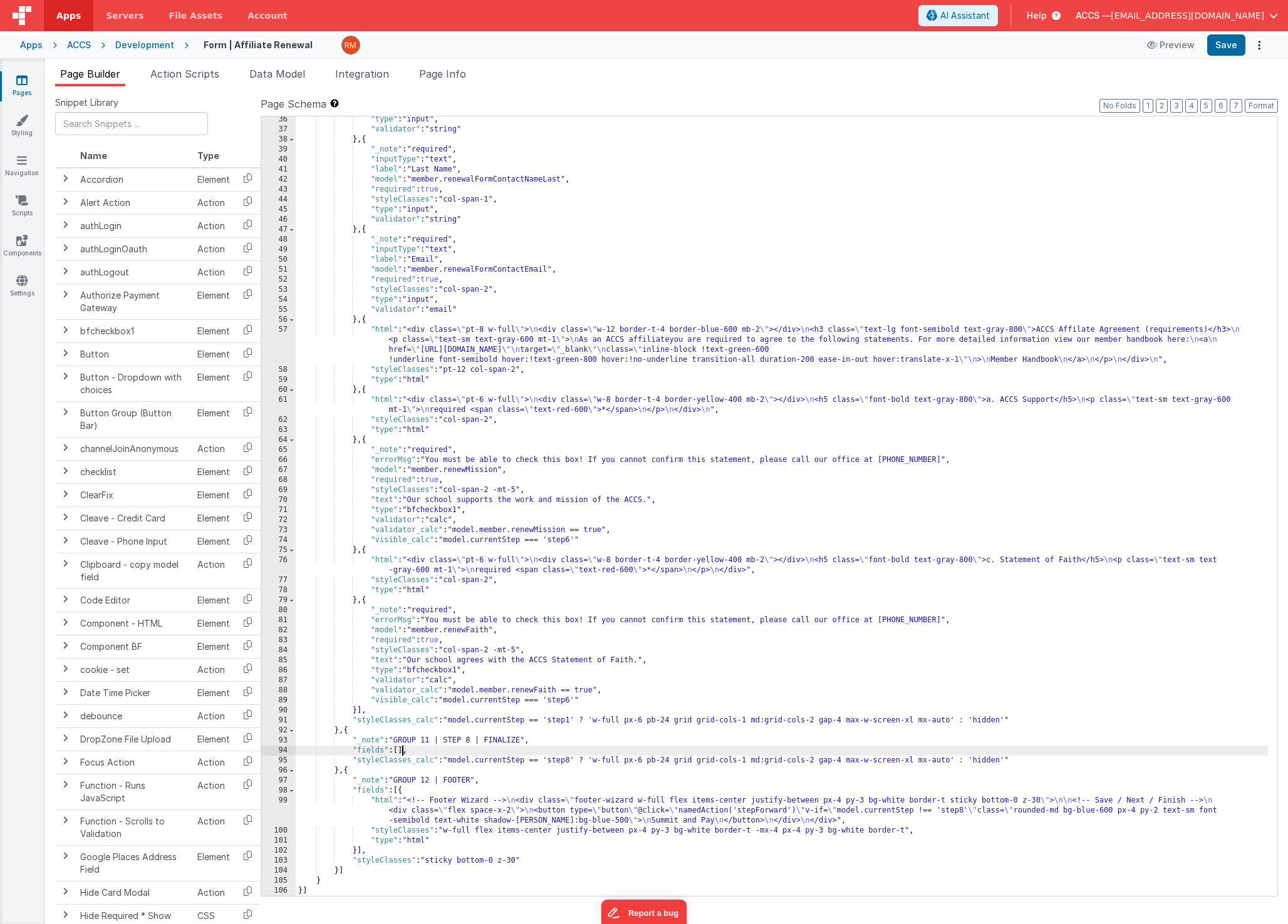
click at [356, 712] on div ""type" : "input" , "validator" : "string" } , { "_note" : "required" , "inputTy…" at bounding box center [782, 514] width 972 height 800
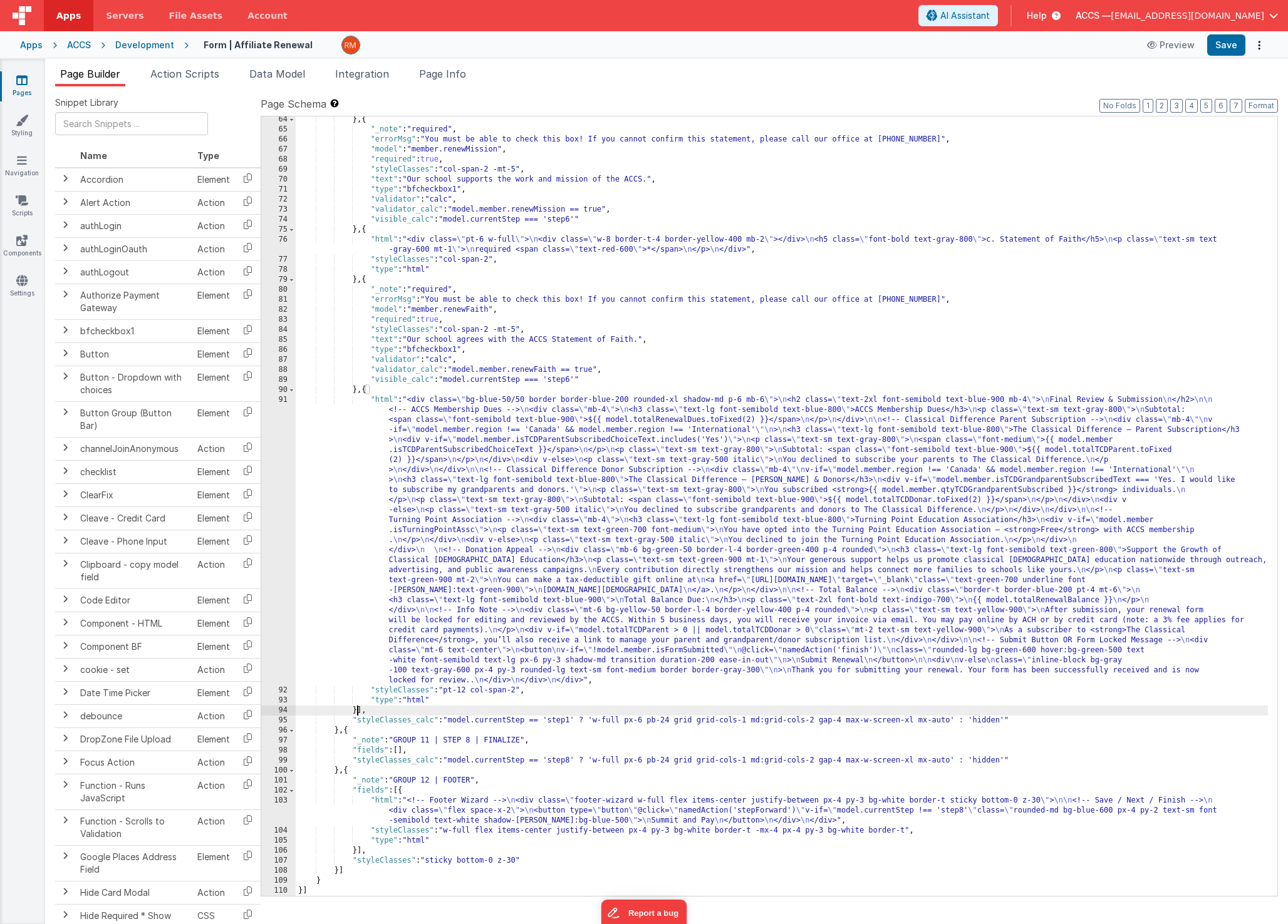
scroll to position [744, 0]
click at [459, 744] on div "} , { "_note" : "required" , "errorMsg" : "You must be able to check this box! …" at bounding box center [782, 514] width 972 height 800
click at [1038, 757] on div "} , { "_note" : "required" , "errorMsg" : "You must be able to check this box! …" at bounding box center [782, 514] width 972 height 800
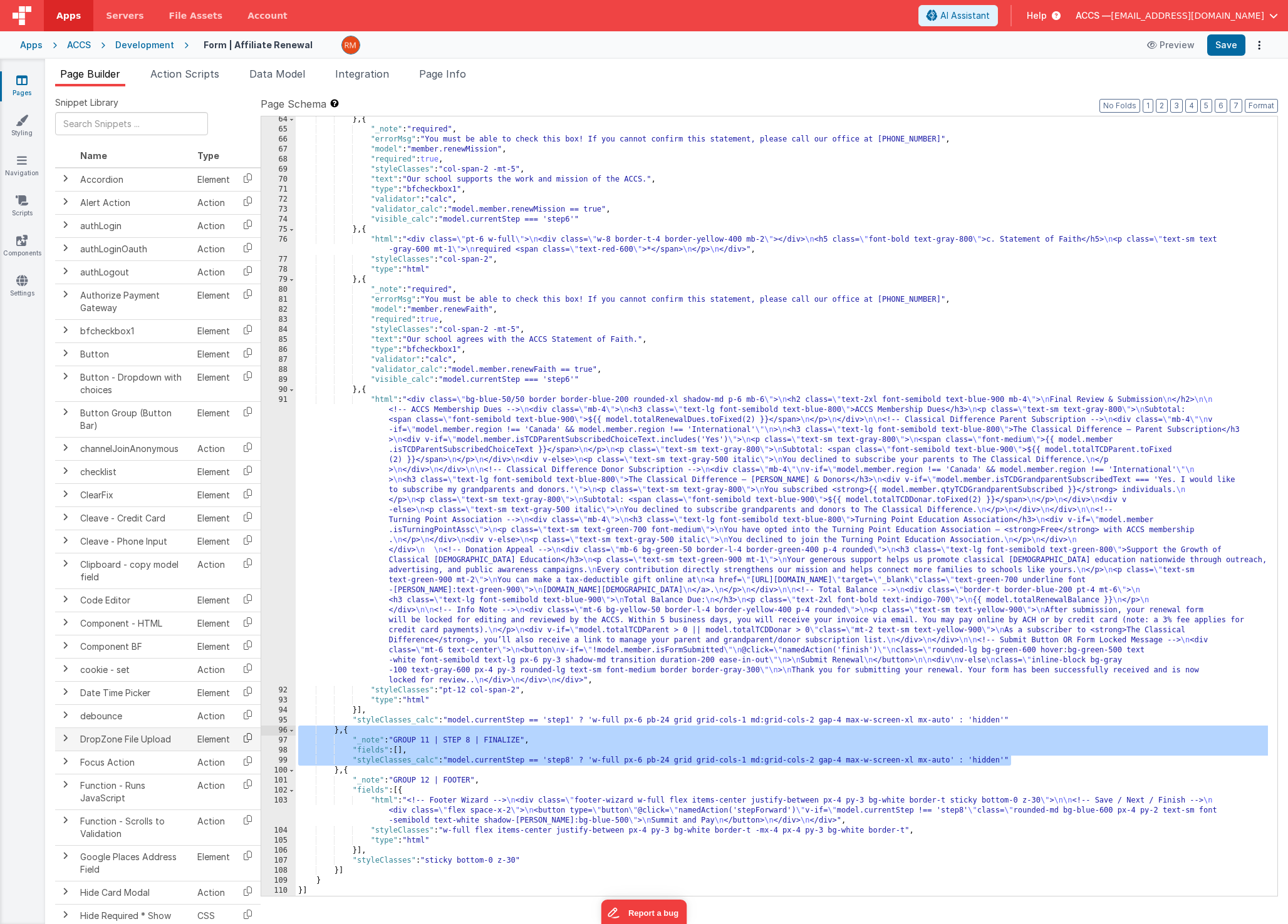
drag, startPoint x: 1050, startPoint y: 761, endPoint x: 236, endPoint y: 730, distance: 814.6
click at [236, 730] on div "Snippet Library Name Type Accordion Element Alert Action Action authLogin Actio…" at bounding box center [667, 515] width 1223 height 838
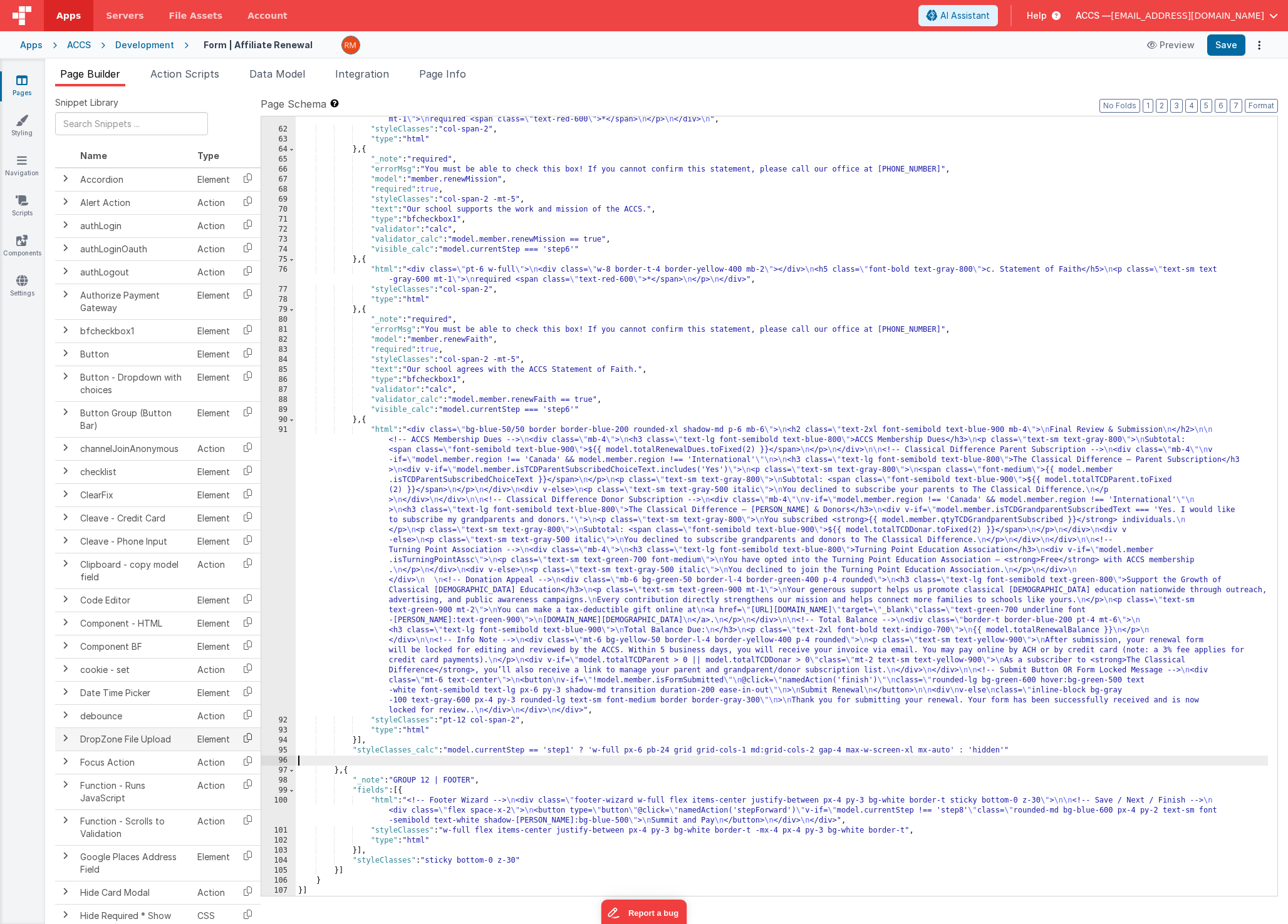
scroll to position [703, 0]
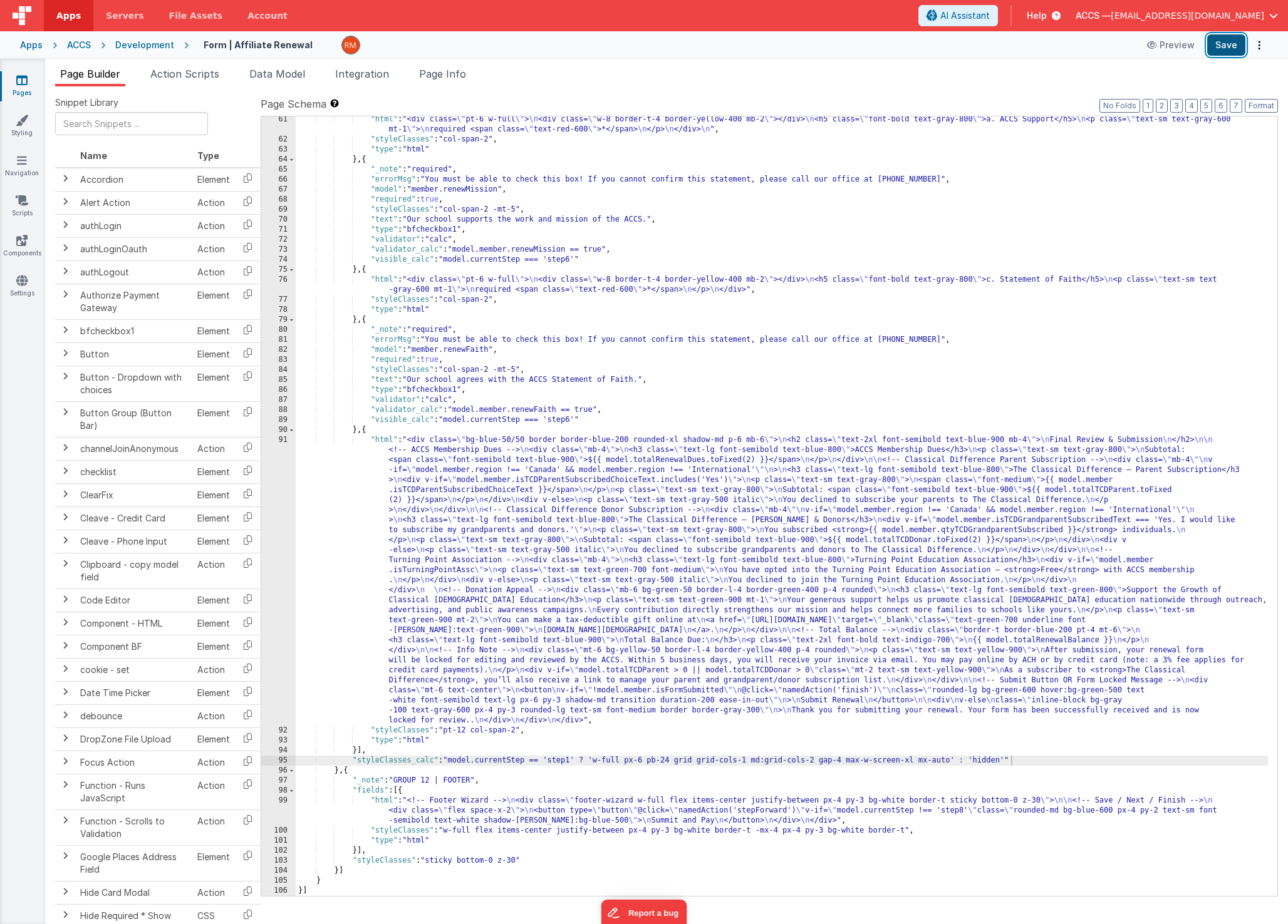
click at [1223, 55] on button "Save" at bounding box center [1226, 45] width 38 height 21
click at [23, 130] on link "Styling" at bounding box center [21, 126] width 45 height 25
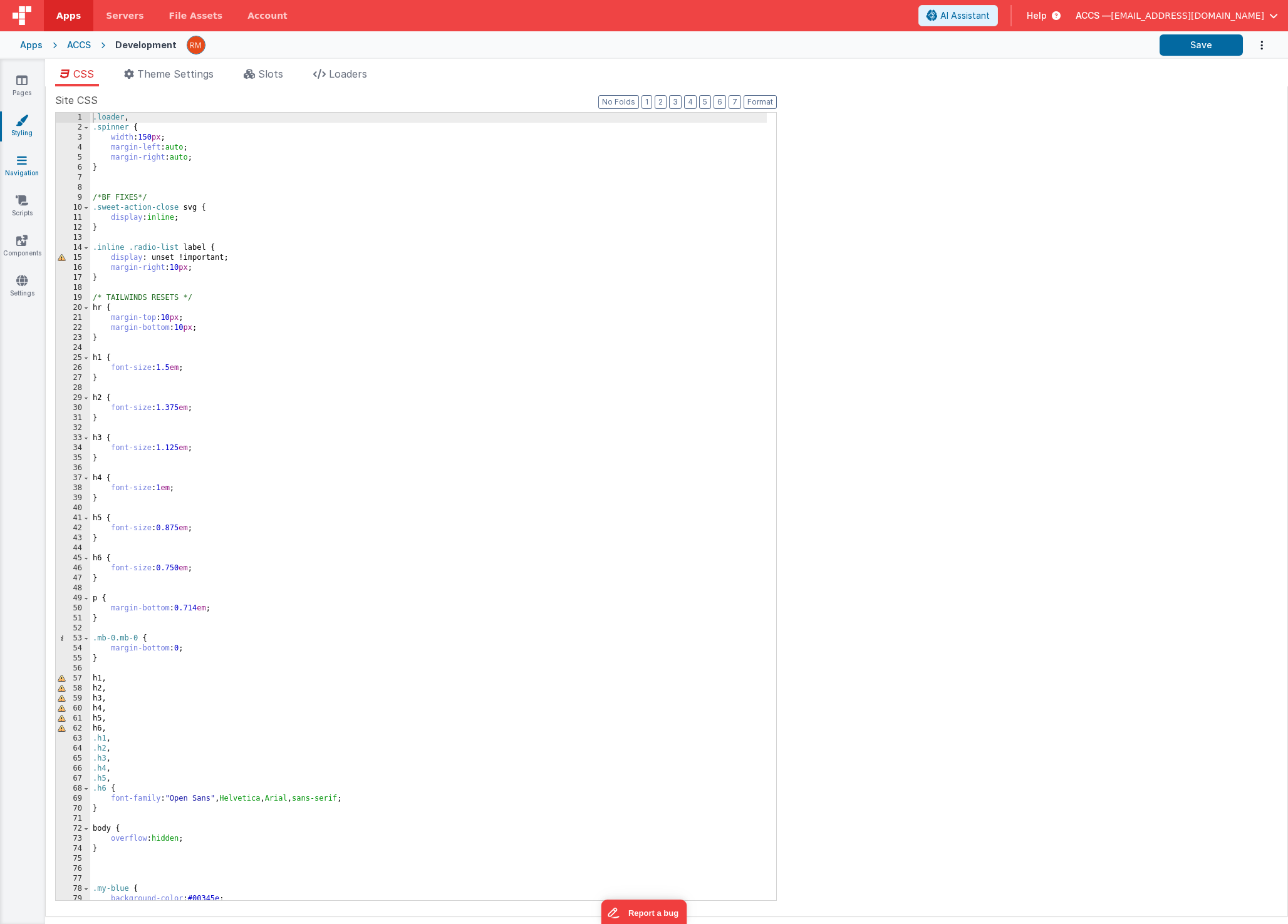
click at [20, 166] on icon at bounding box center [21, 160] width 10 height 12
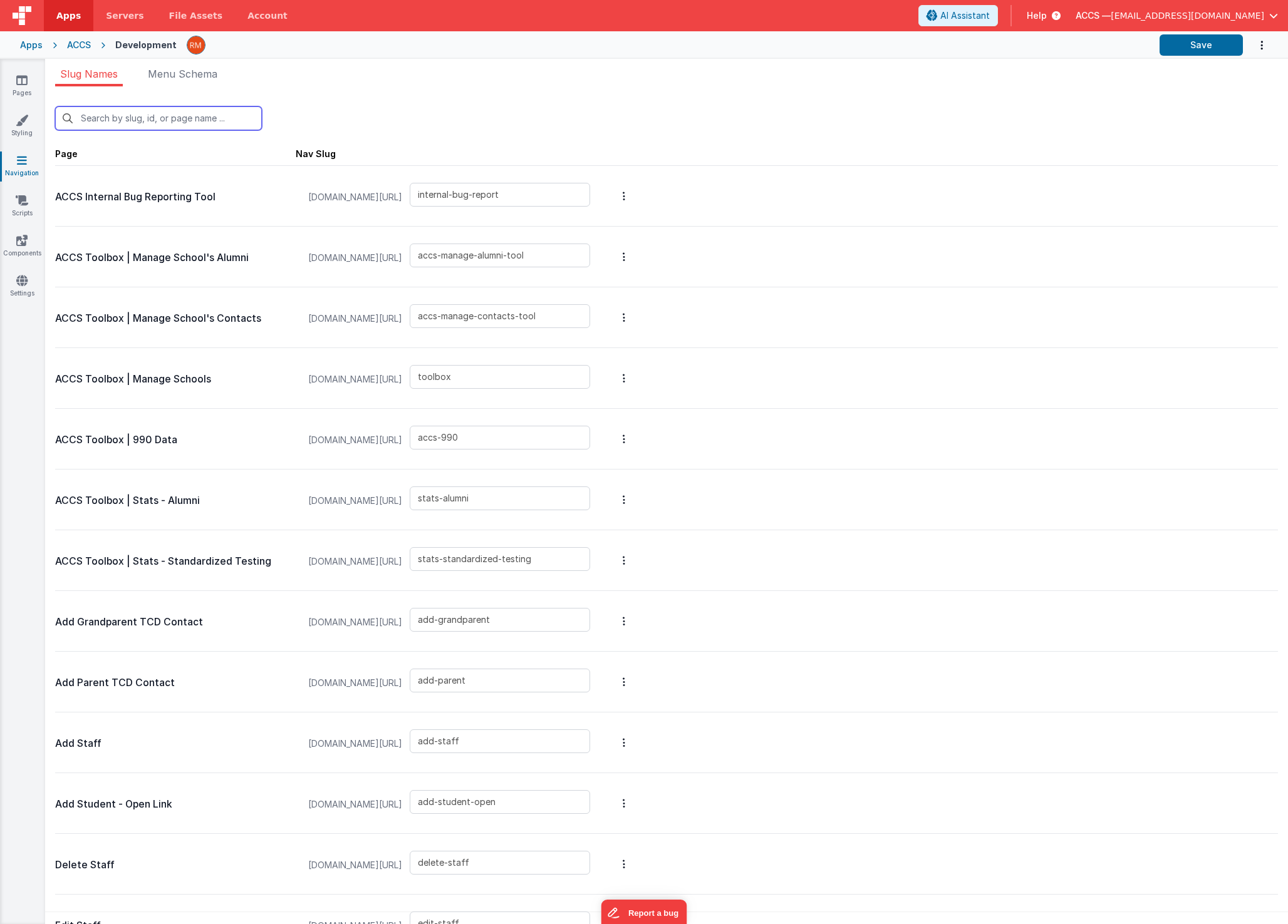
click at [133, 123] on input "text" at bounding box center [158, 118] width 207 height 24
type input "fo"
type input "renewAcademy"
type input "affiliatecontacteditX"
type input "affiliate-renewal2023X"
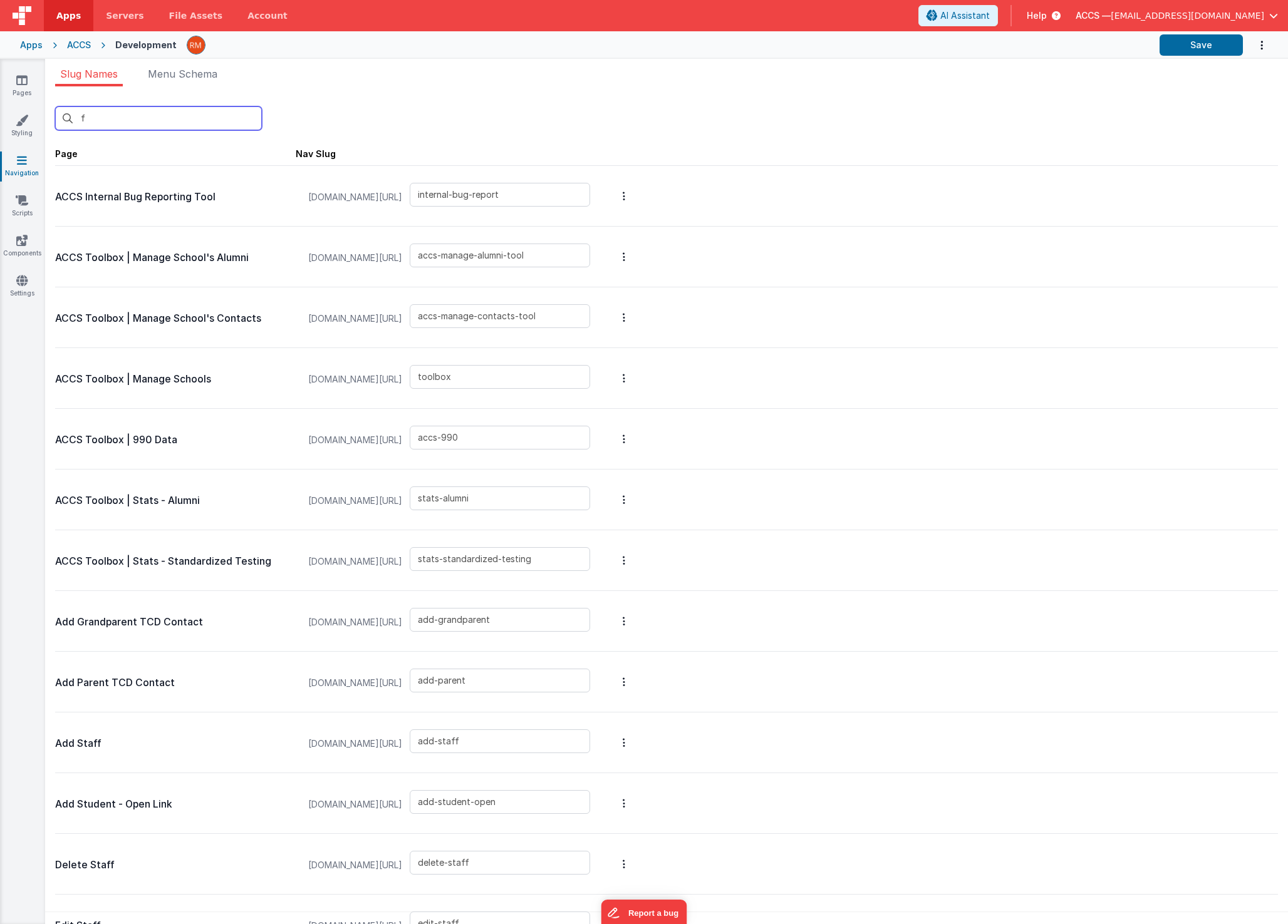
type input "affiliate-renewal2024"
type input "contactedit"
type input "renew2023X"
type input "renewOLD"
type input "locationedit"
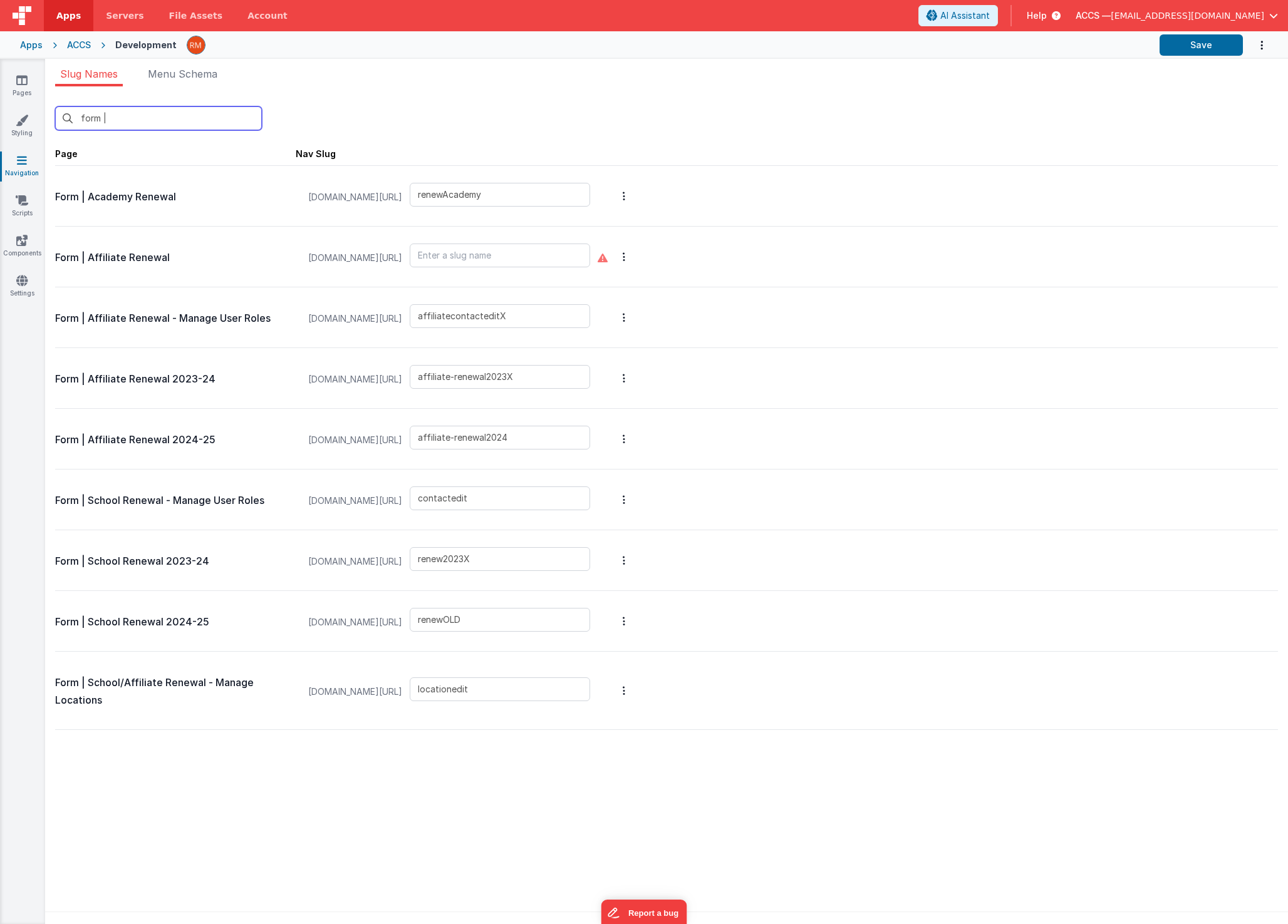
type input "form |"
click at [512, 260] on input "text" at bounding box center [500, 255] width 180 height 24
type input "renewAffliate"
click at [1208, 48] on button "Save" at bounding box center [1201, 45] width 84 height 21
drag, startPoint x: 596, startPoint y: 376, endPoint x: 452, endPoint y: 376, distance: 144.0
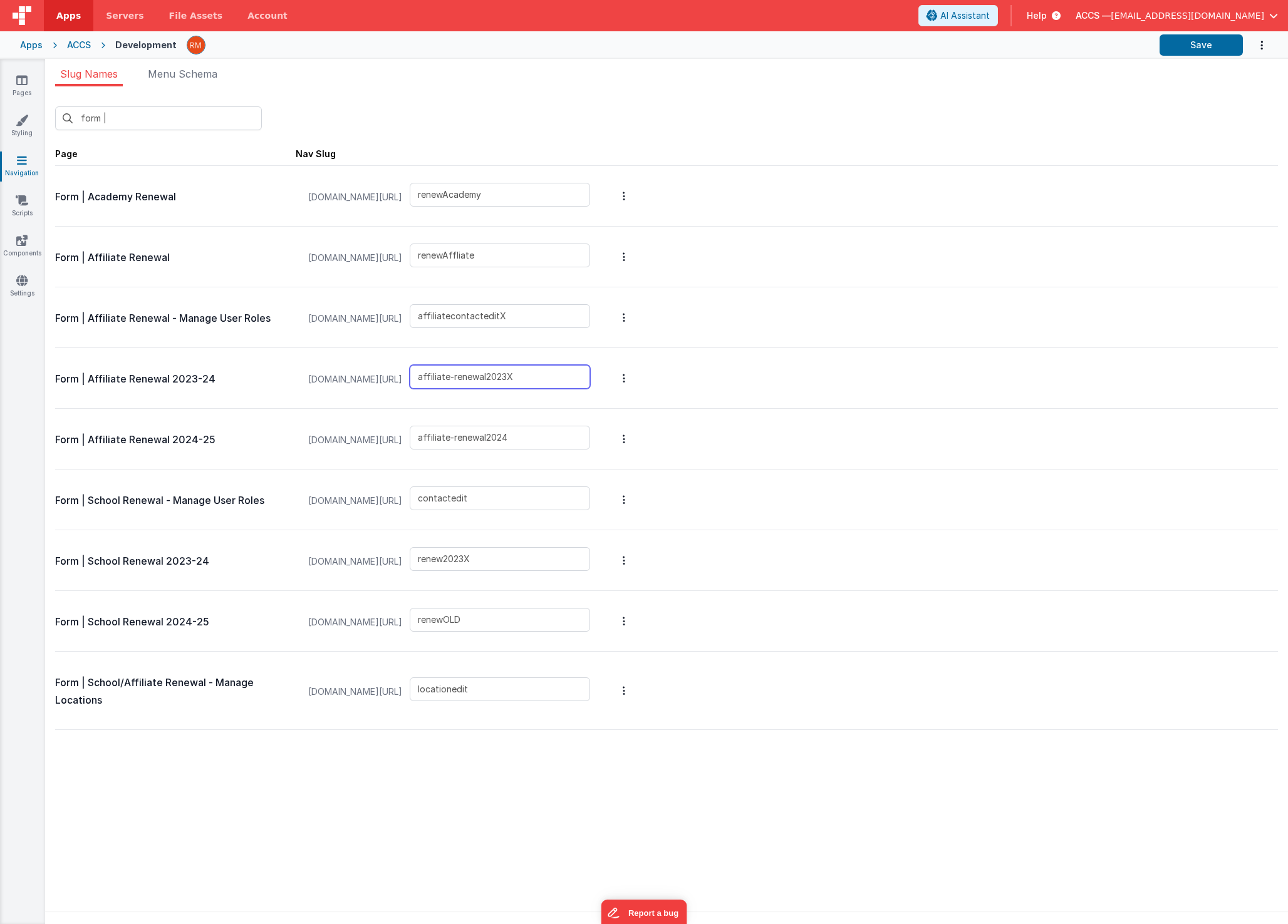
click at [452, 376] on div "myschooldev.classicalchristian.org/#/ affiliate-renewal2023X" at bounding box center [449, 379] width 297 height 48
drag, startPoint x: 590, startPoint y: 436, endPoint x: 417, endPoint y: 438, distance: 173.0
click at [417, 438] on div "myschooldev.classicalchristian.org/#/ affiliate-renewal2024" at bounding box center [449, 441] width 297 height 48
click at [17, 79] on icon at bounding box center [21, 80] width 12 height 12
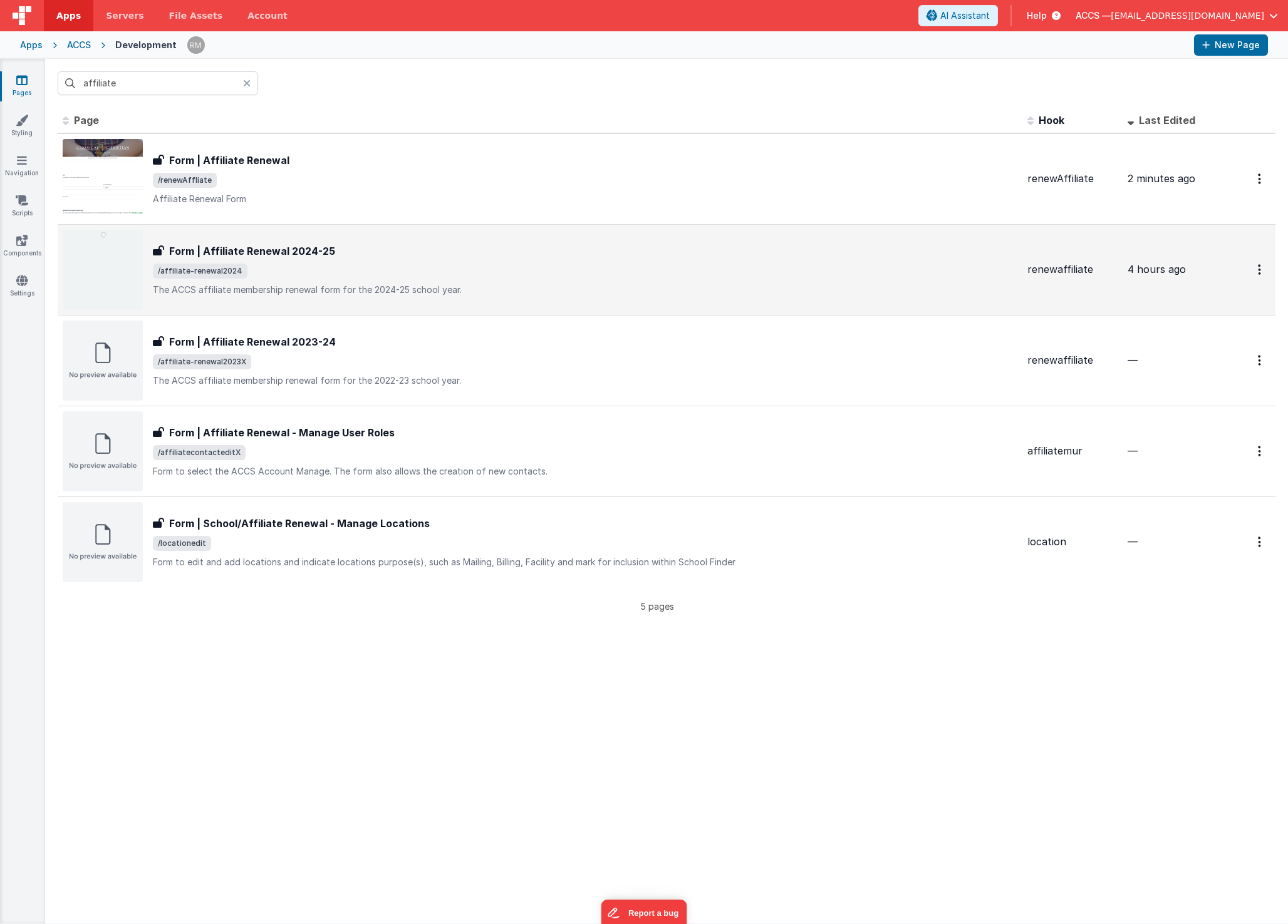
click at [287, 271] on span "/affiliate-renewal2024" at bounding box center [585, 271] width 865 height 15
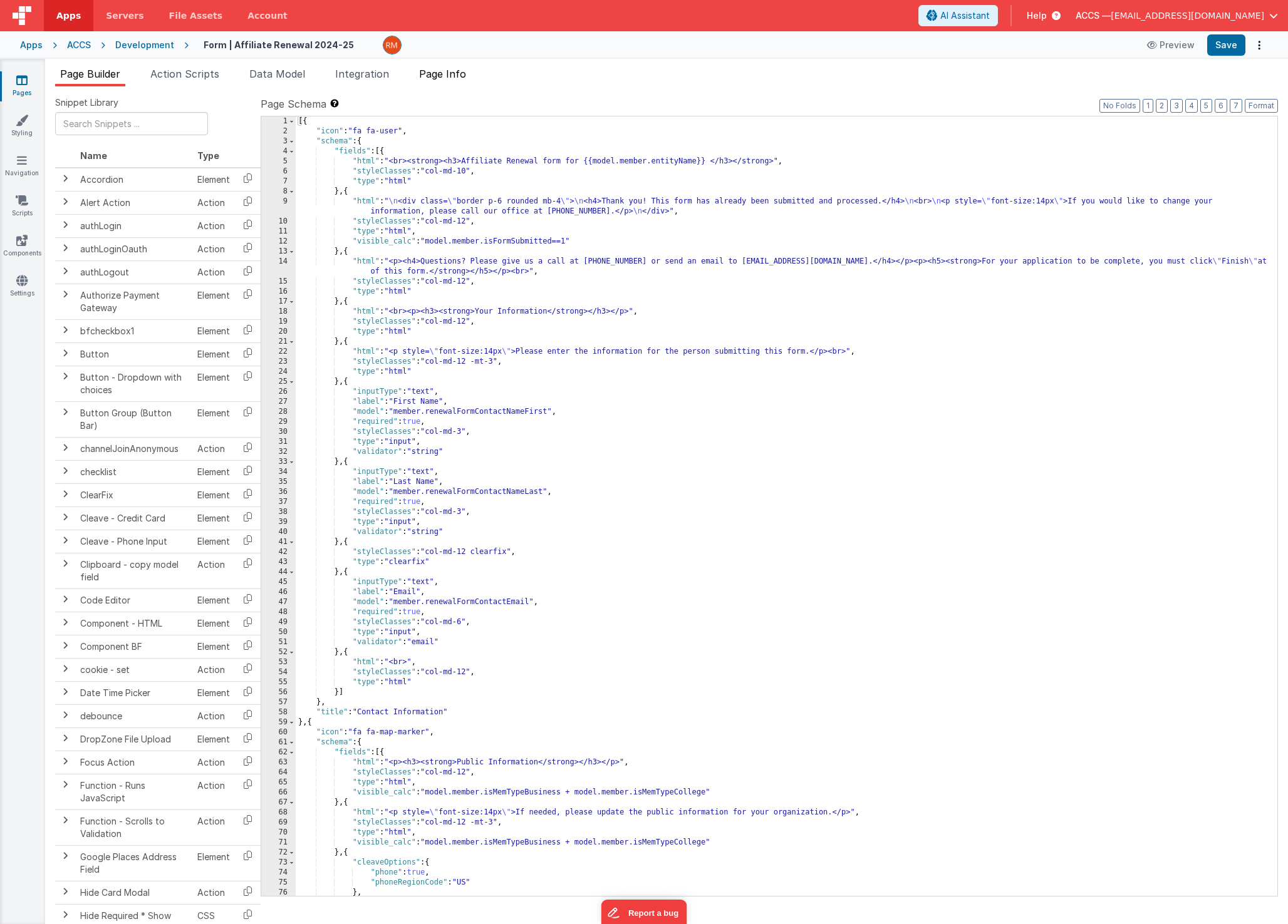
click at [453, 77] on span "Page Info" at bounding box center [442, 74] width 47 height 12
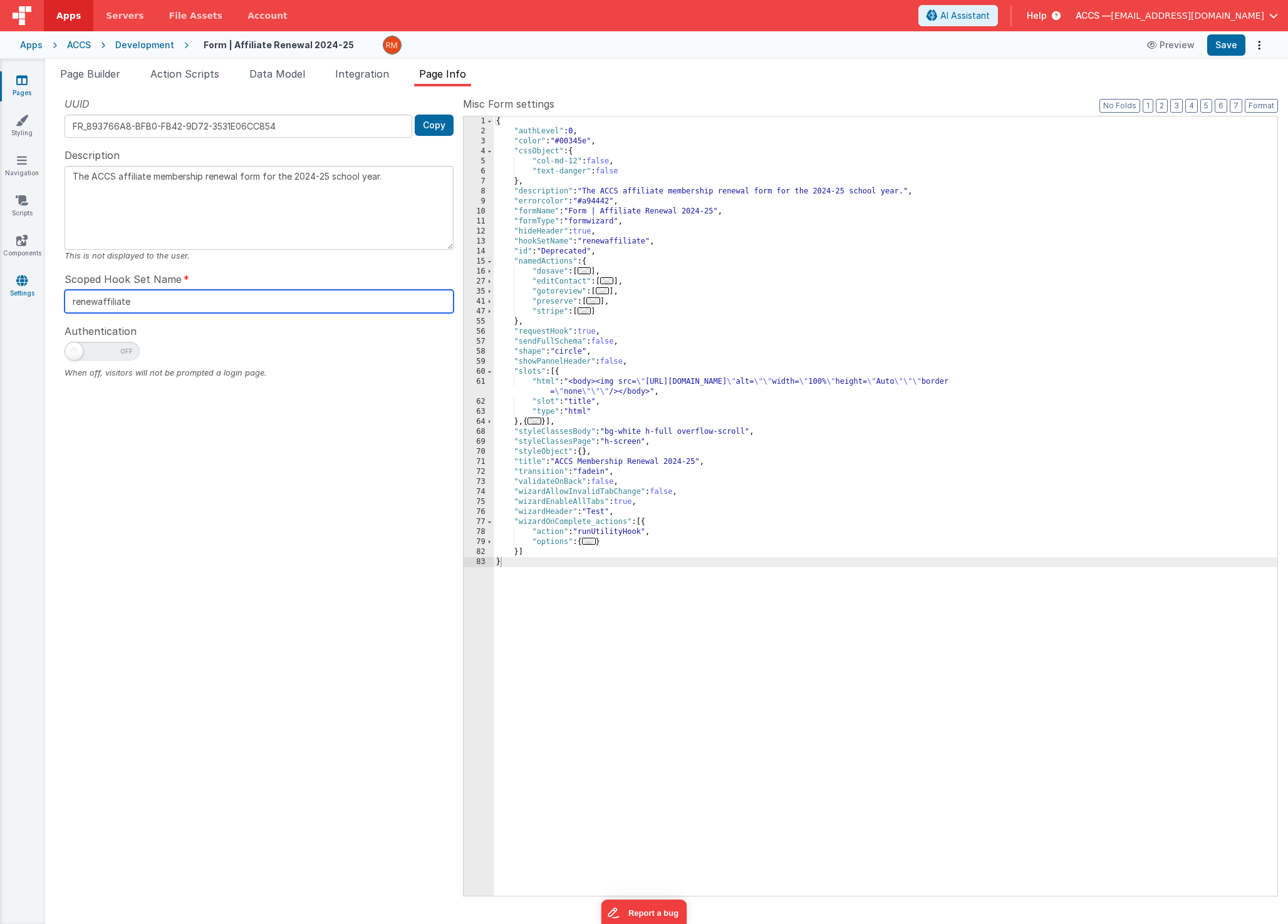
drag, startPoint x: 187, startPoint y: 304, endPoint x: 32, endPoint y: 283, distance: 156.4
click at [32, 283] on section "Pages Styling Navigation Scripts Components Settings Page Builder Action Script…" at bounding box center [644, 491] width 1288 height 865
click at [18, 90] on link "Pages" at bounding box center [21, 86] width 45 height 25
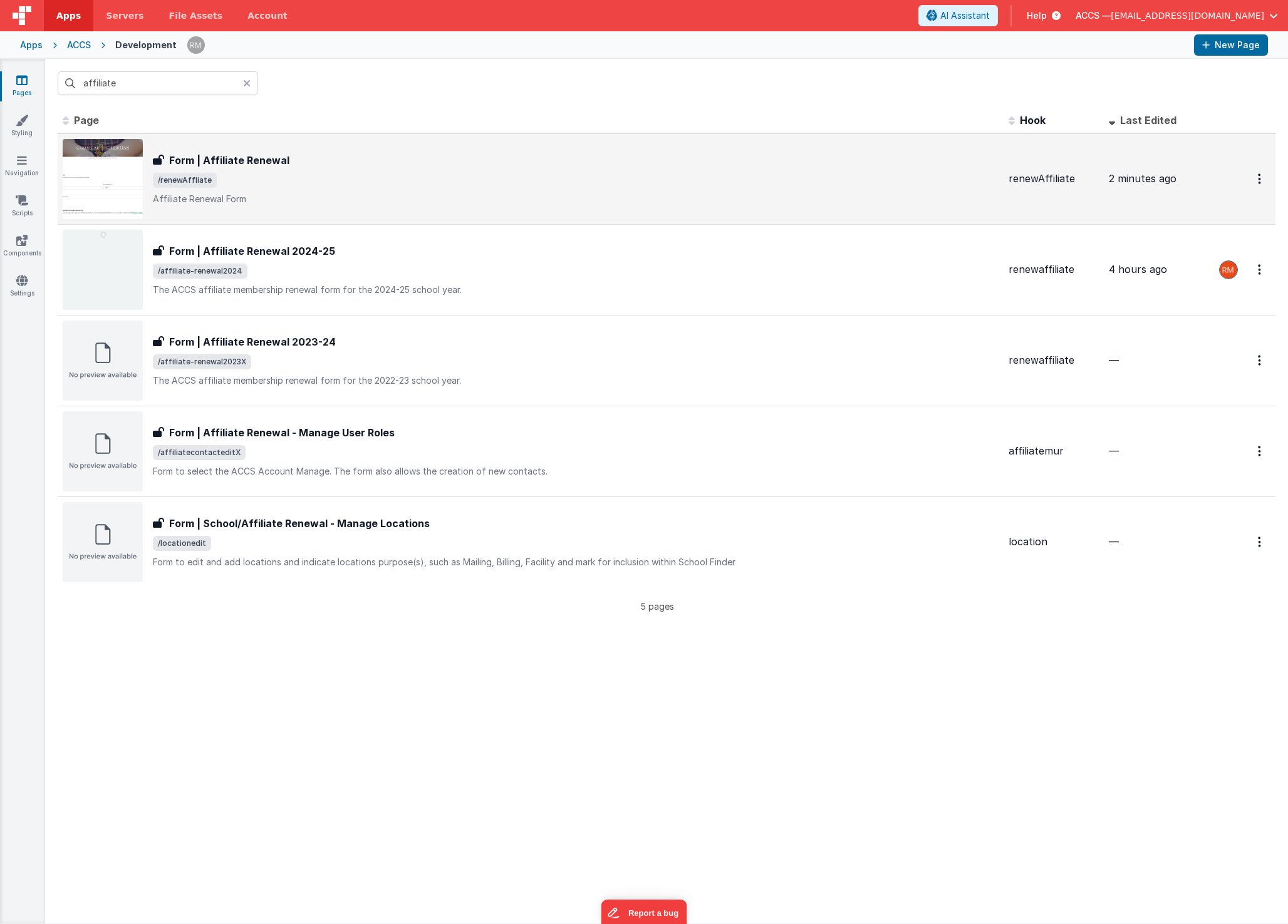
click at [308, 173] on span "/renewAffliate" at bounding box center [575, 180] width 845 height 15
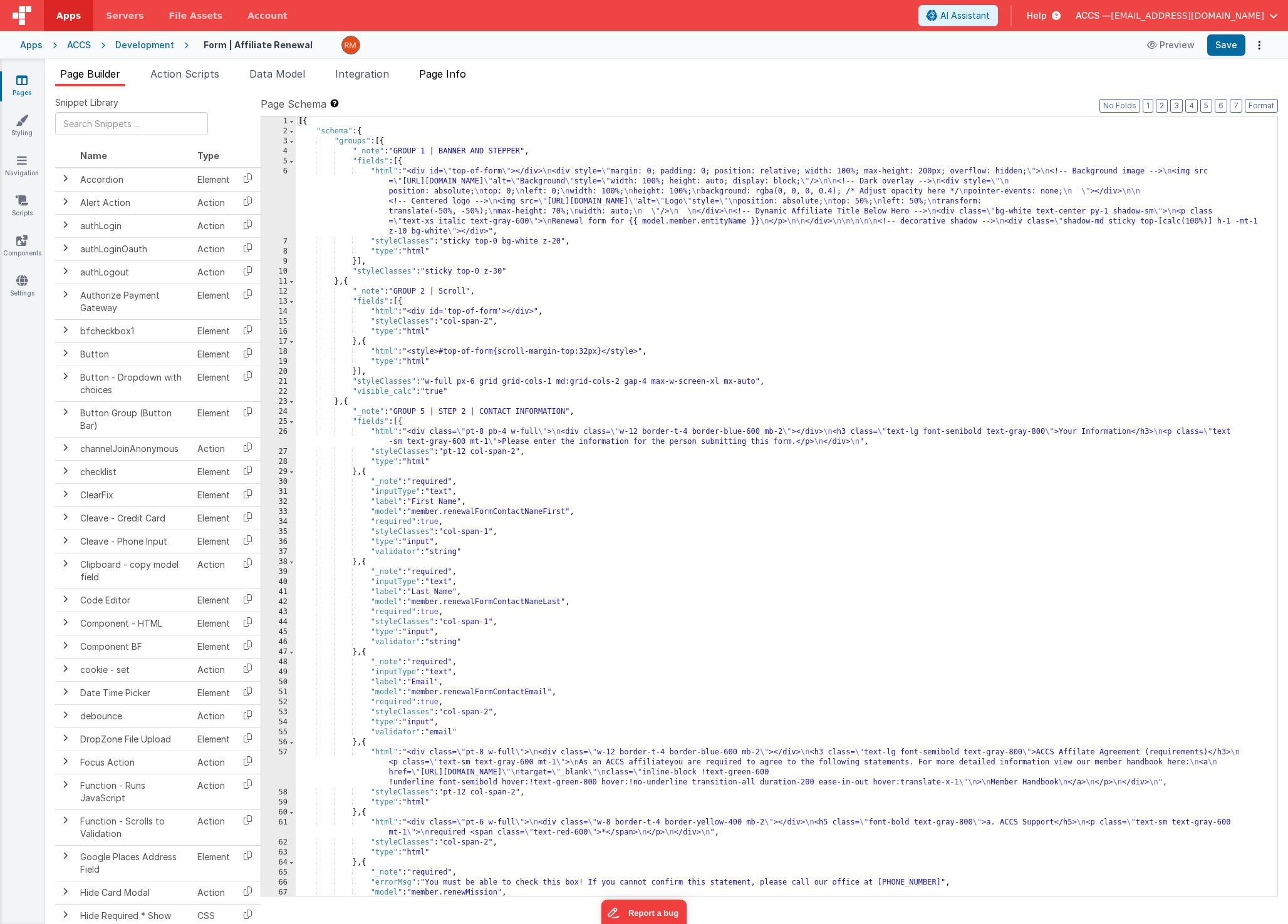
click at [435, 79] on span "Page Info" at bounding box center [442, 74] width 47 height 12
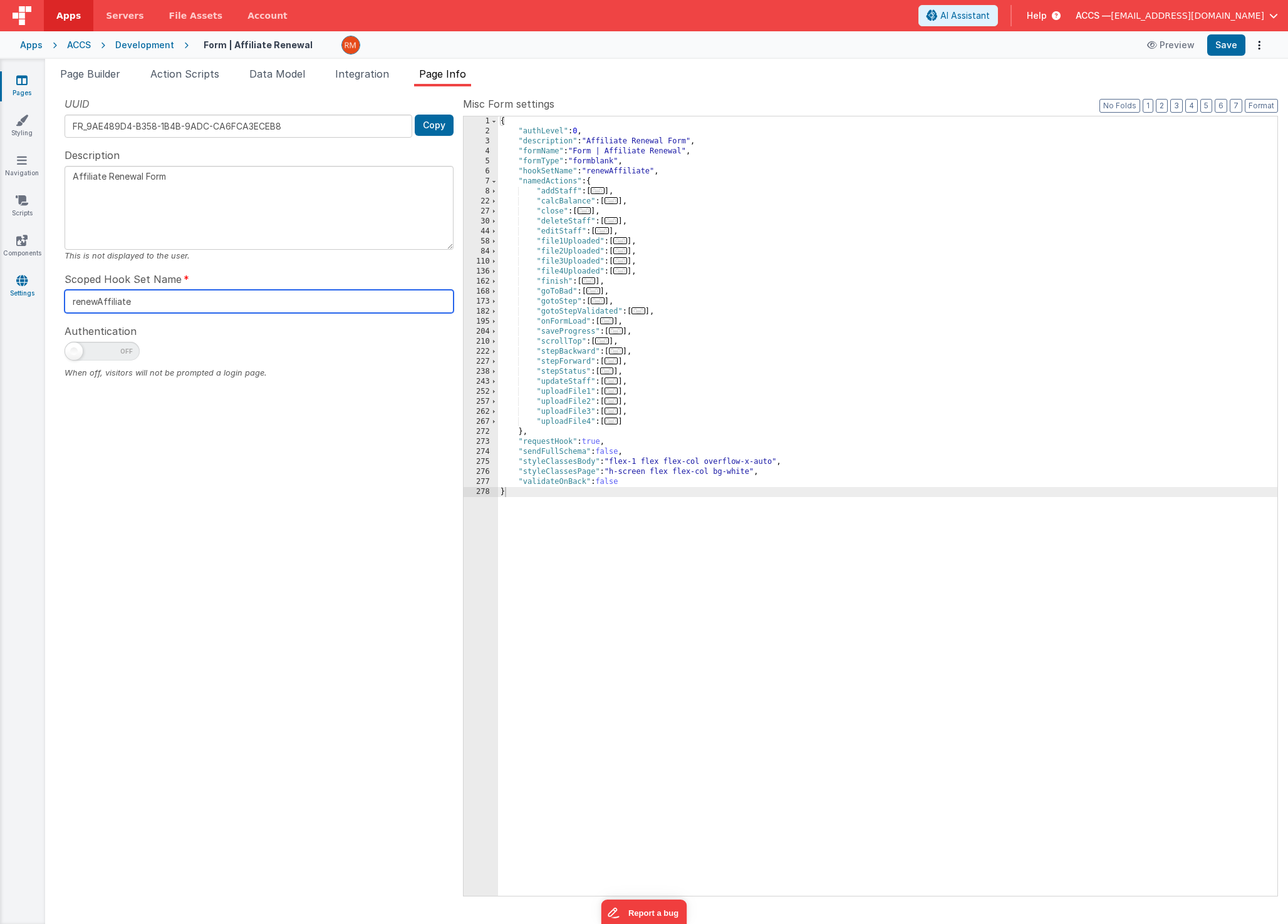
drag, startPoint x: 157, startPoint y: 302, endPoint x: 28, endPoint y: 287, distance: 129.9
click at [28, 287] on section "Pages Styling Navigation Scripts Components Settings Page Builder Action Script…" at bounding box center [644, 491] width 1288 height 865
paste input "a"
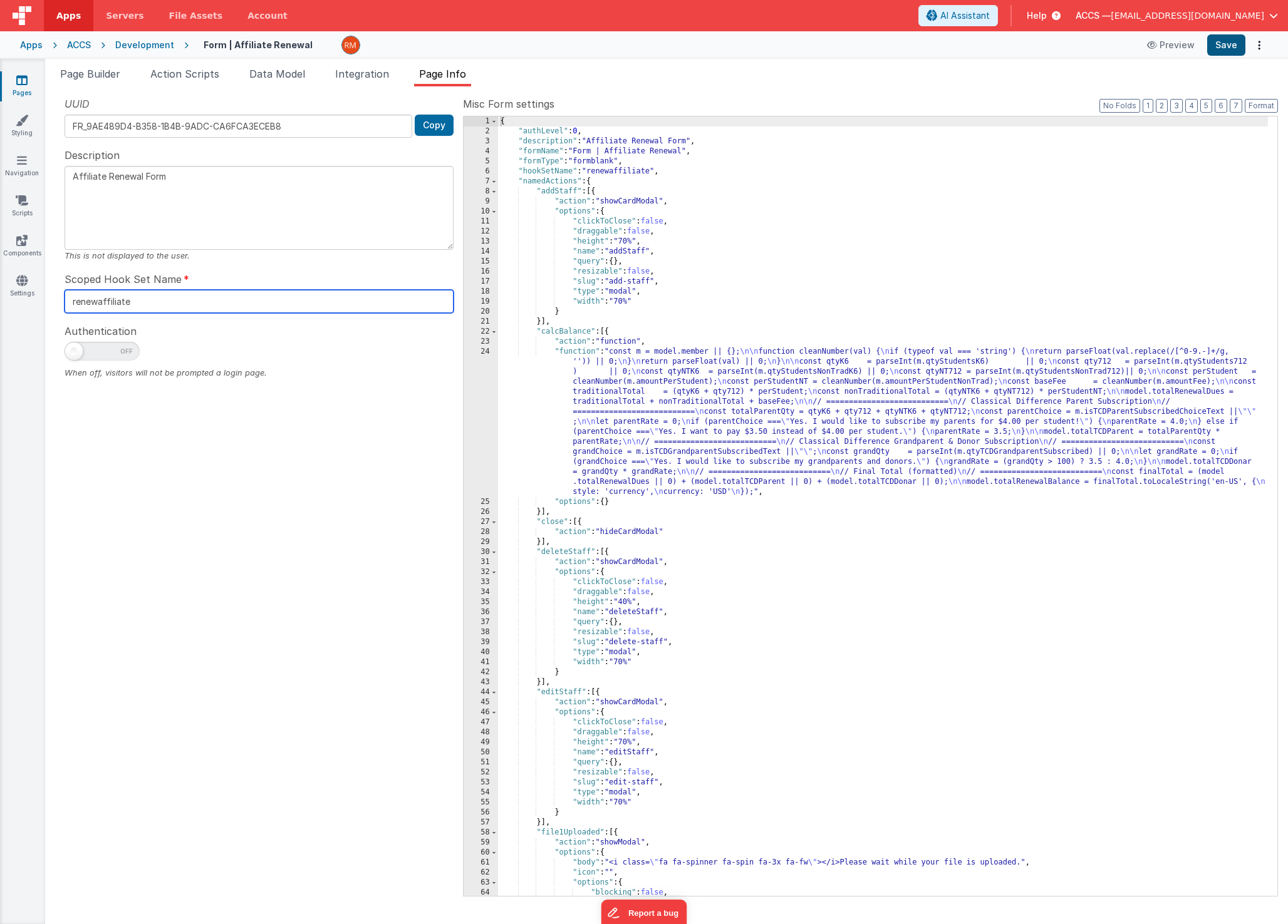
type input "renewaffiliate"
click at [1222, 44] on button "Save" at bounding box center [1226, 45] width 38 height 21
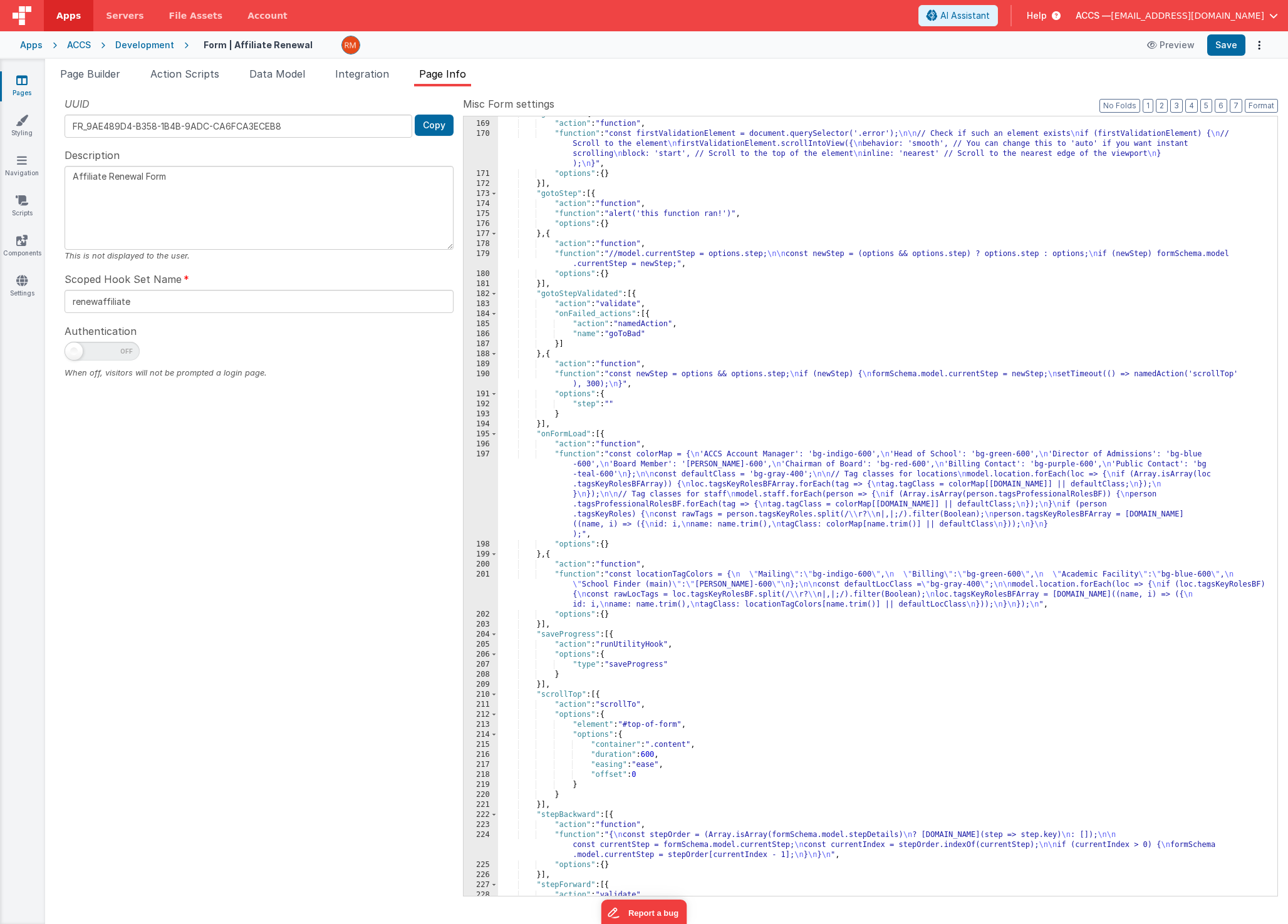
scroll to position [1725, 0]
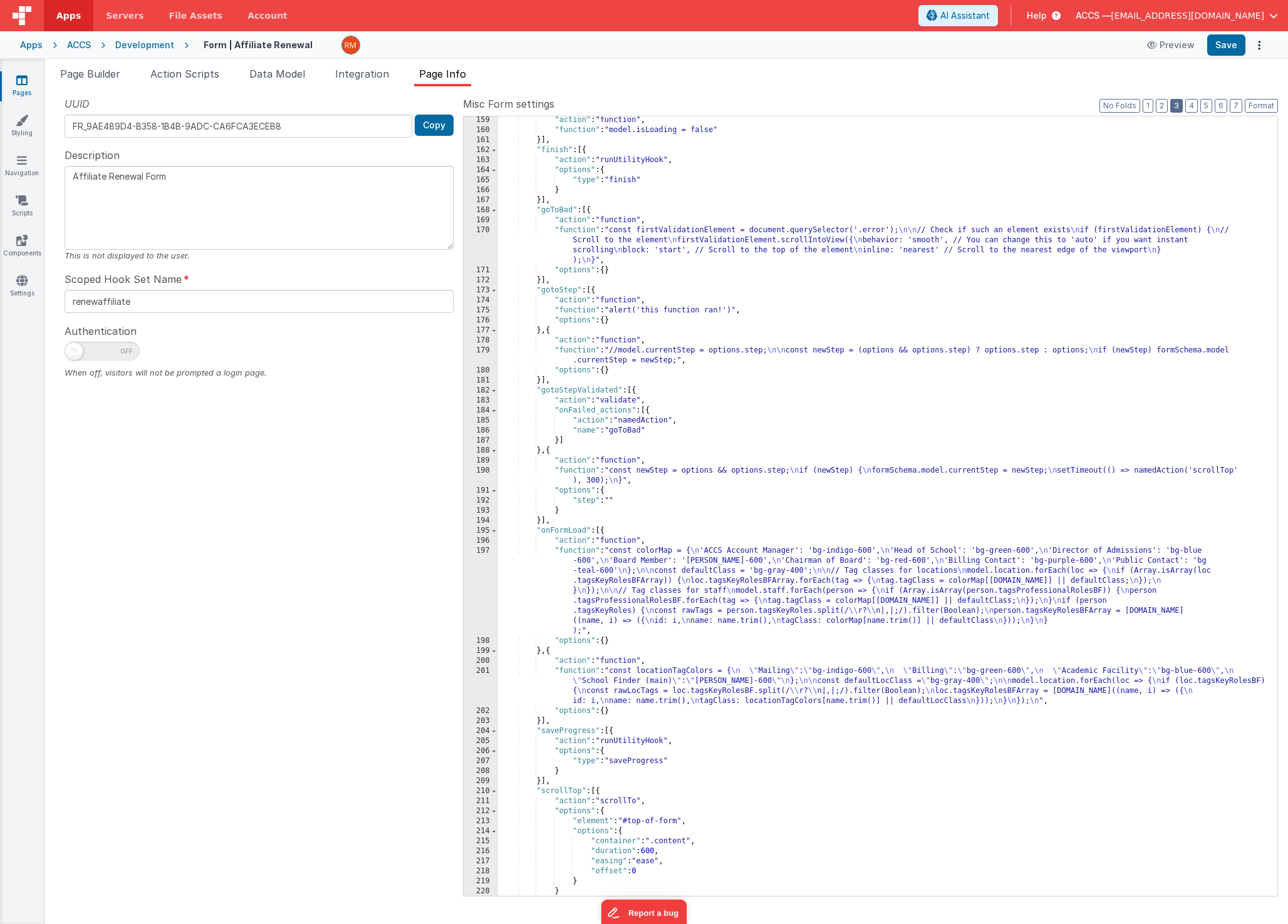
click at [1173, 108] on button "3" at bounding box center [1176, 106] width 12 height 14
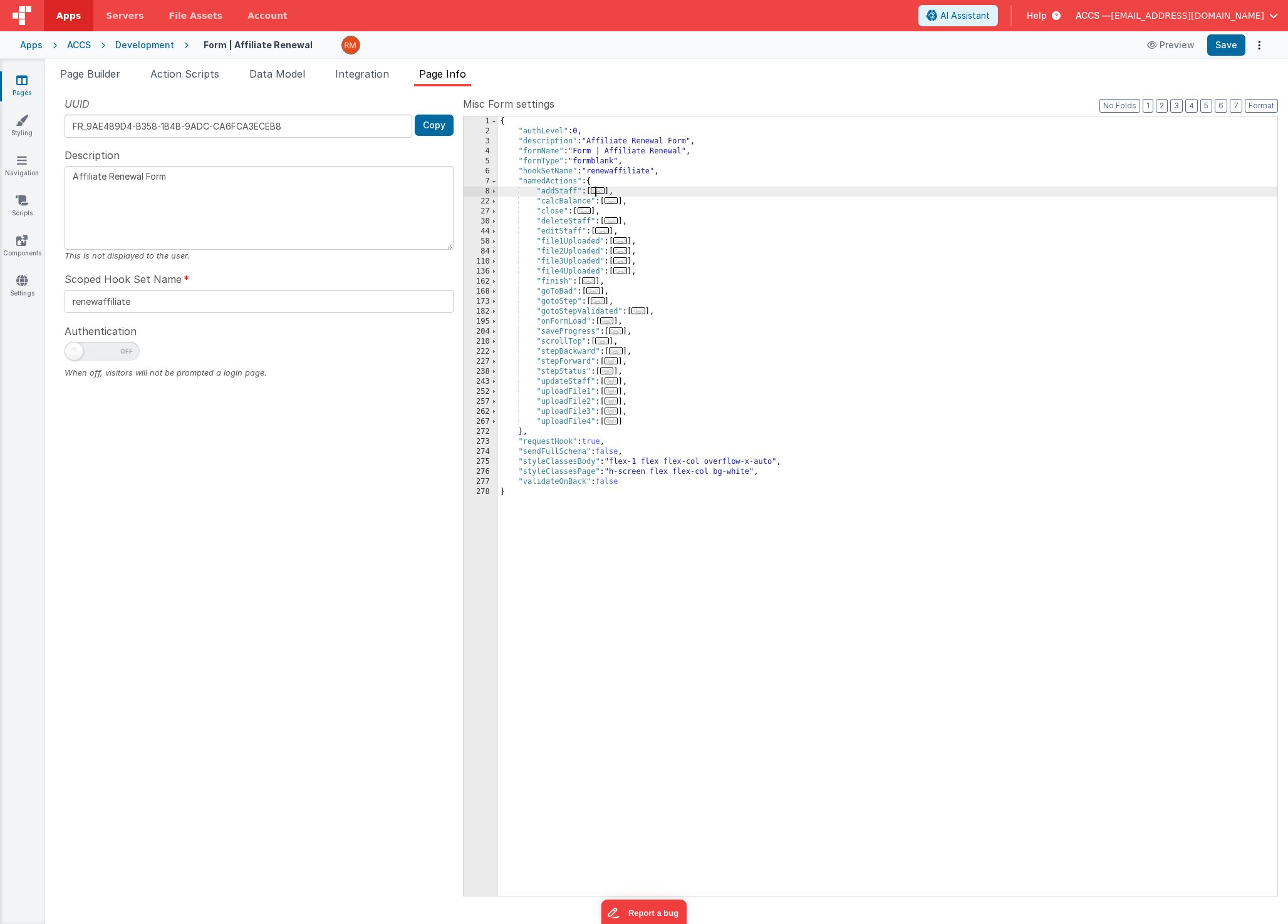
click at [602, 192] on span "..." at bounding box center [598, 191] width 14 height 7
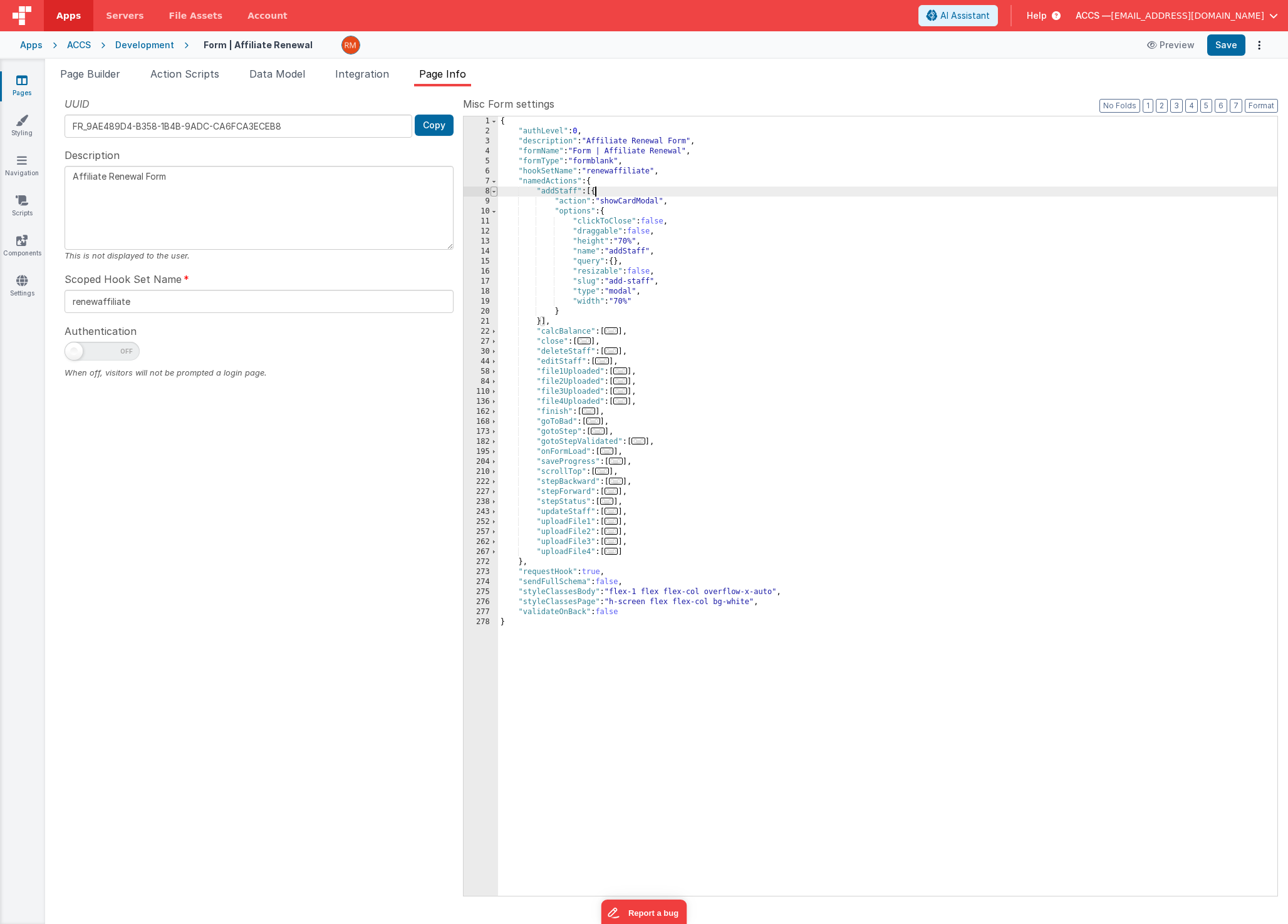
click at [493, 194] on span at bounding box center [494, 191] width 7 height 10
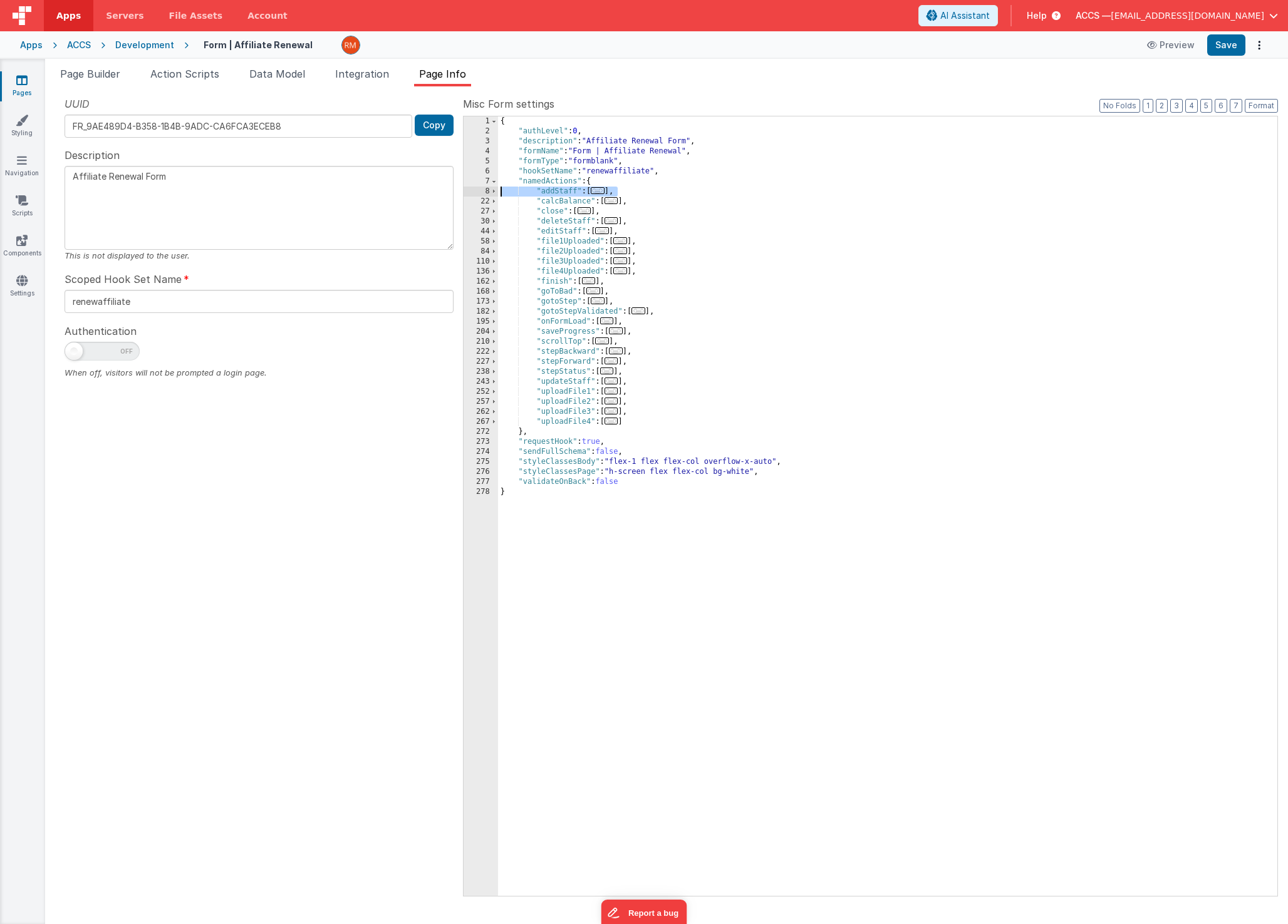
drag, startPoint x: 629, startPoint y: 191, endPoint x: 474, endPoint y: 193, distance: 155.0
click at [474, 193] on div "1 2 3 4 5 6 7 8 22 27 30 44 58 84 110 136 162 168 173 182 195 204 210 222 227 2…" at bounding box center [870, 506] width 815 height 781
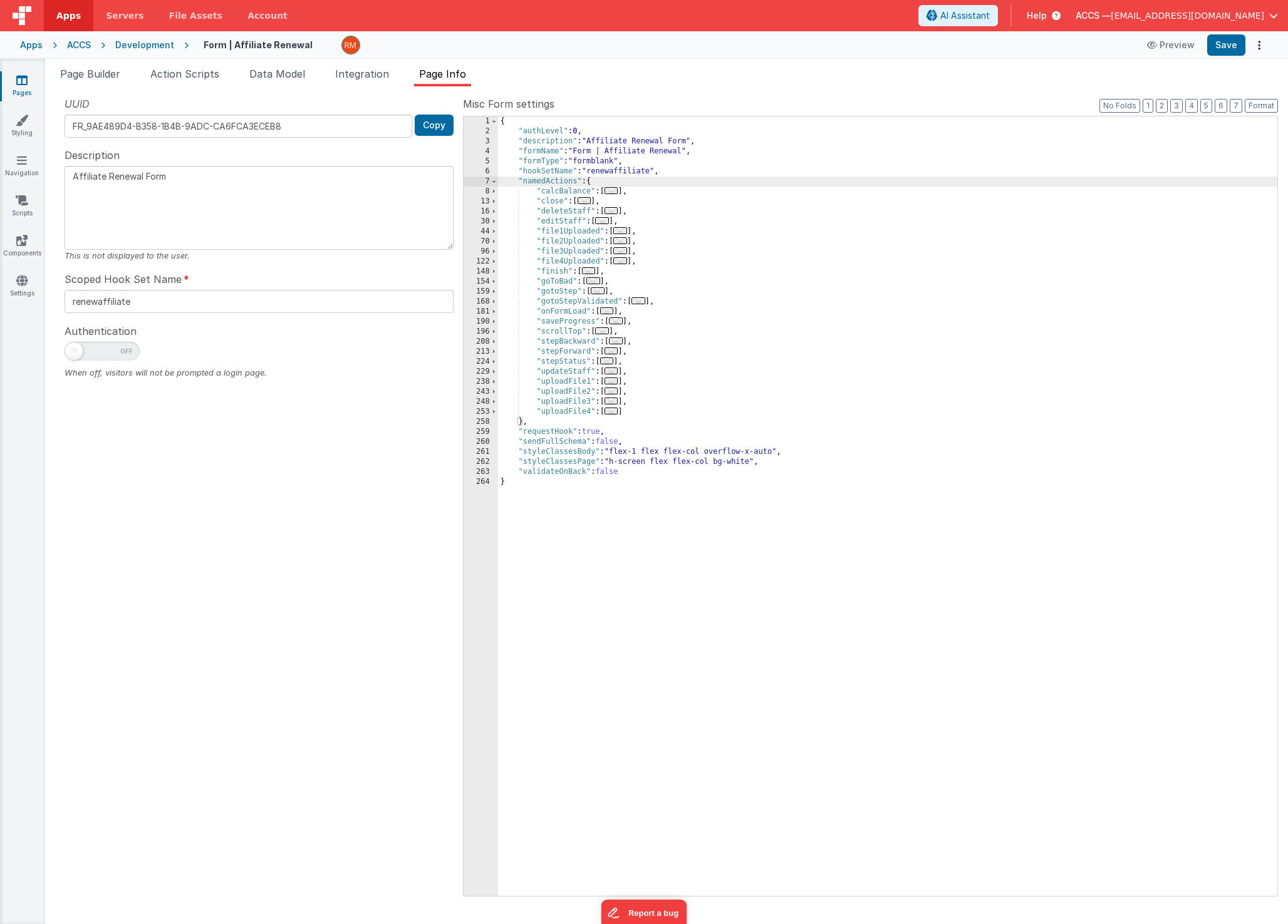
click at [619, 194] on span "..." at bounding box center [612, 191] width 14 height 7
click at [616, 194] on span "..." at bounding box center [612, 191] width 14 height 7
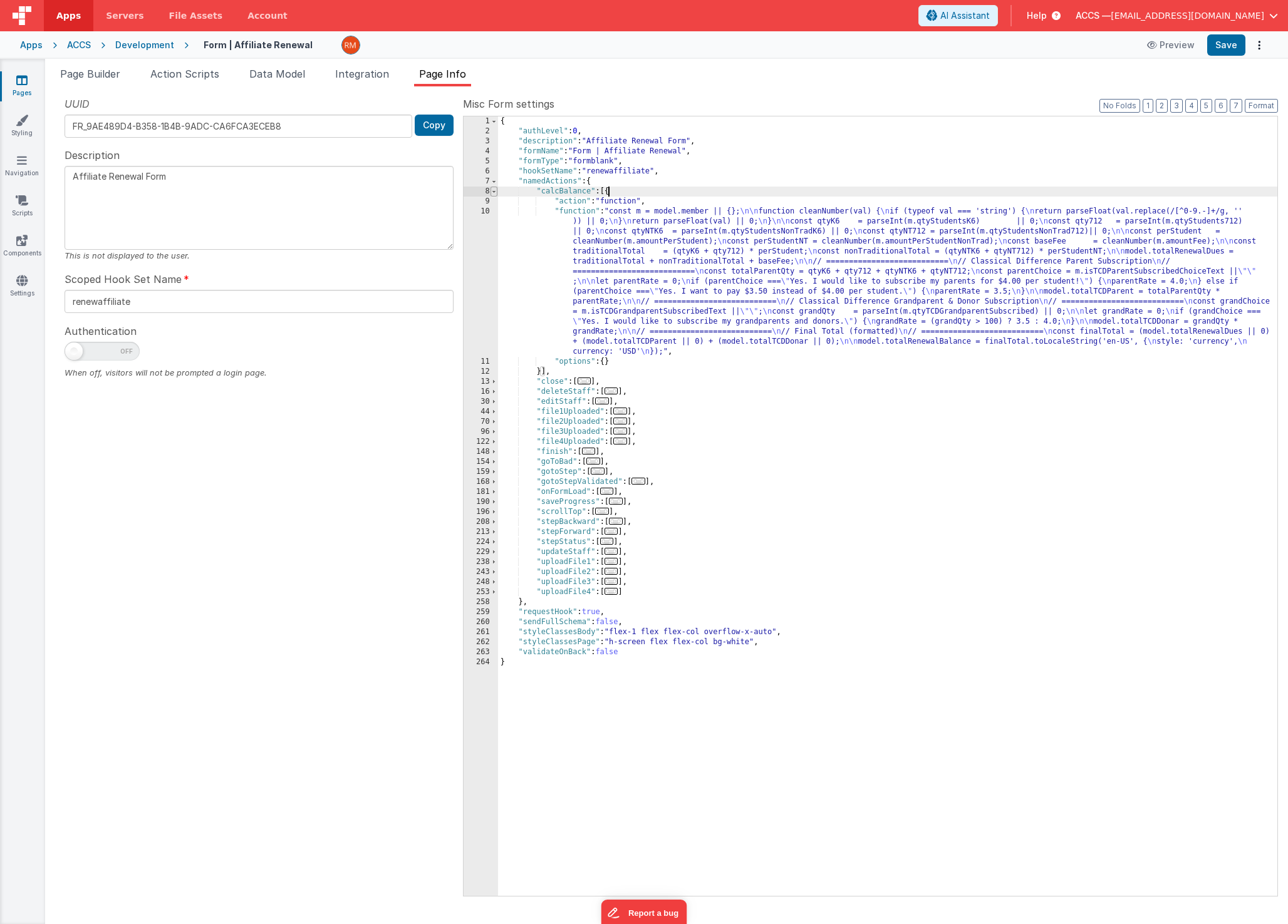
click at [494, 192] on span at bounding box center [494, 191] width 7 height 10
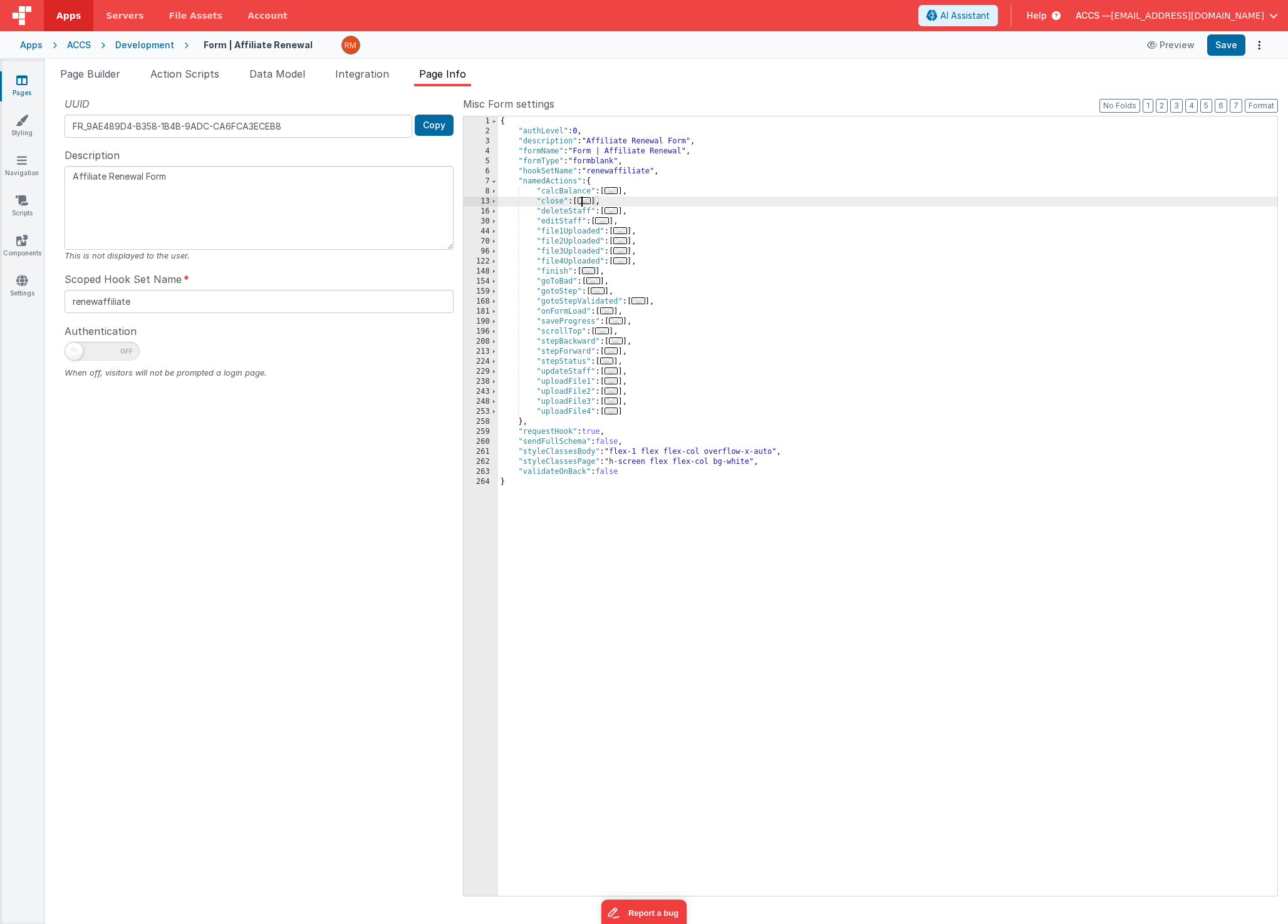
click at [589, 203] on span "..." at bounding box center [585, 201] width 14 height 7
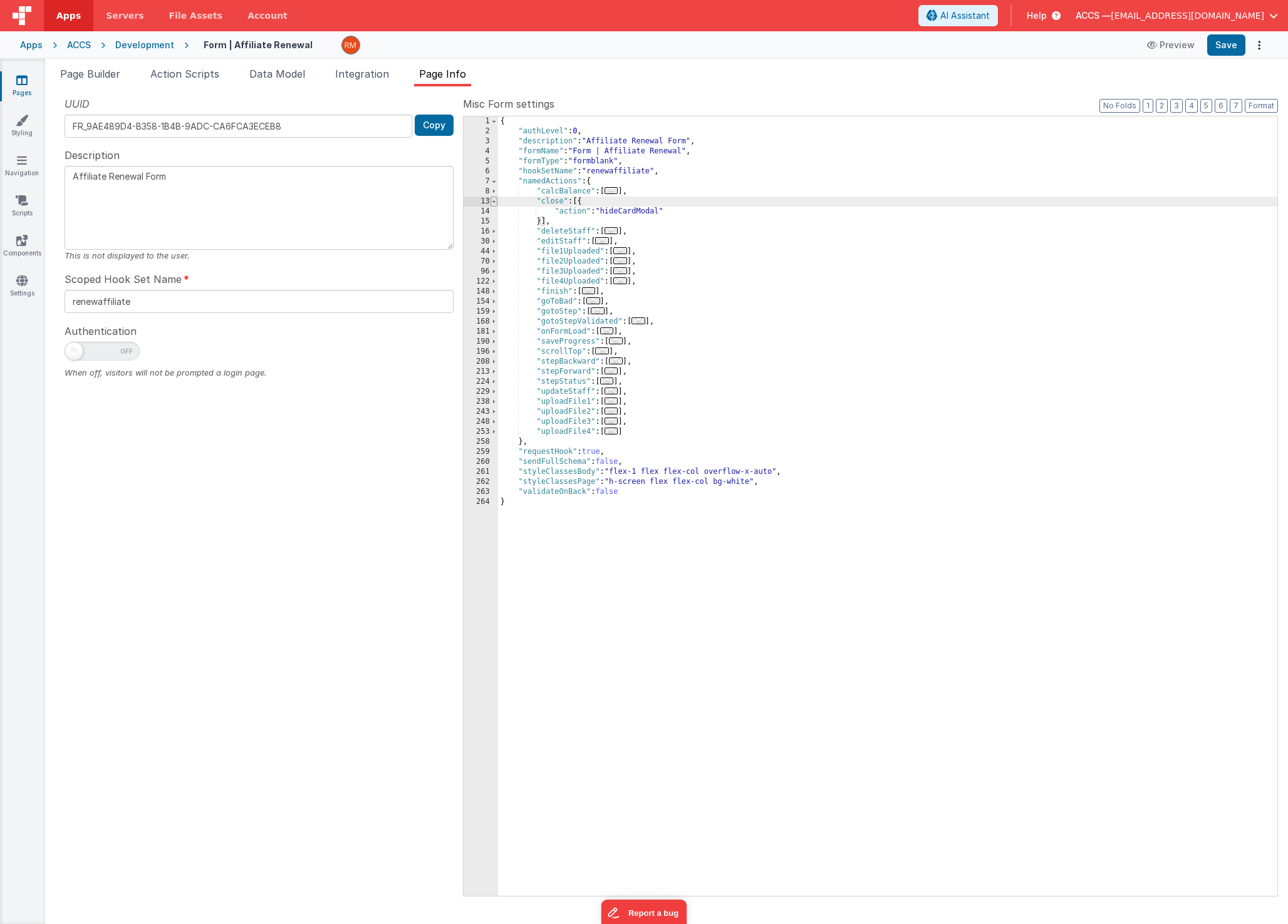
click at [492, 203] on span at bounding box center [494, 201] width 7 height 10
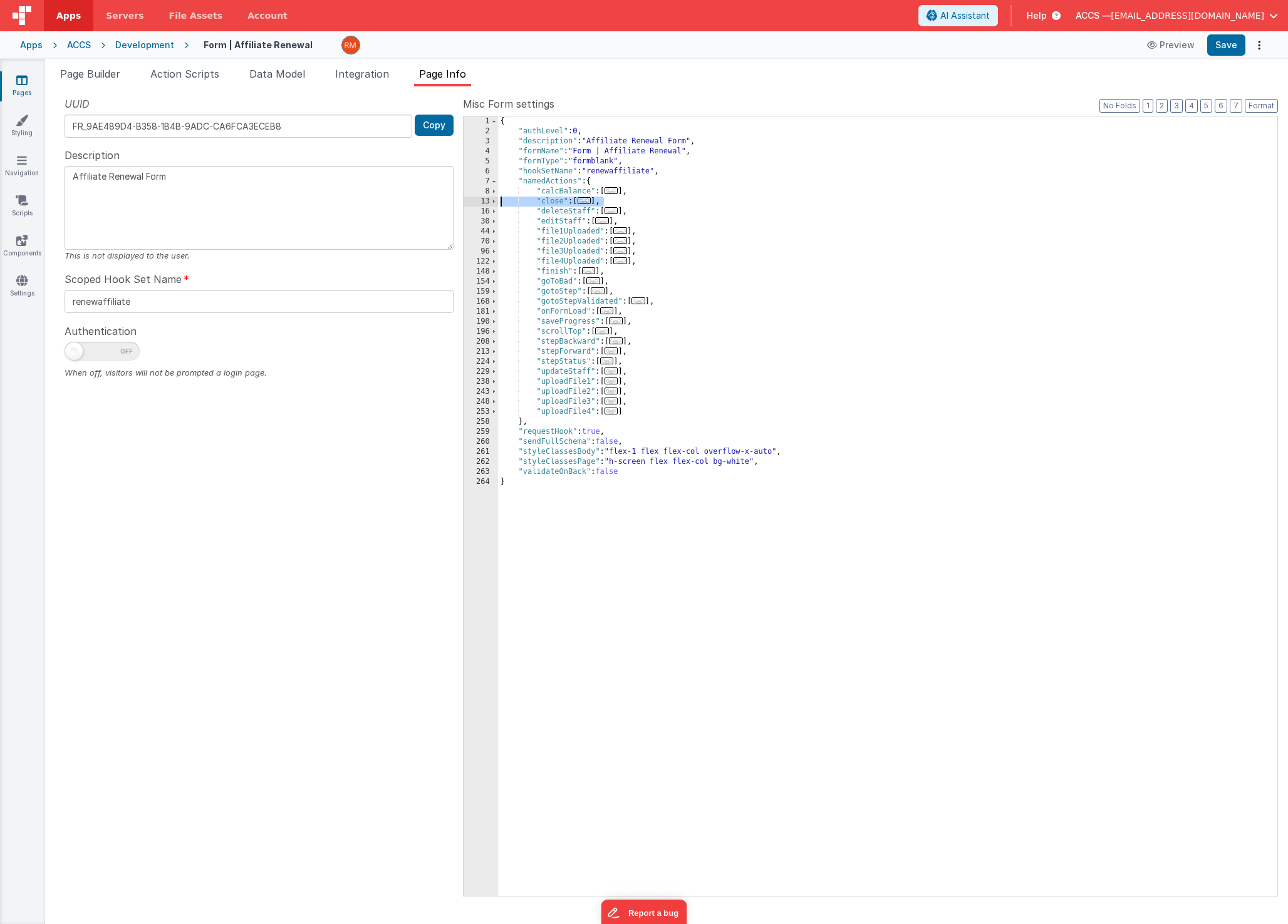
drag, startPoint x: 613, startPoint y: 201, endPoint x: 476, endPoint y: 201, distance: 137.0
click at [476, 201] on div "1 2 3 4 5 6 7 8 13 16 30 44 70 96 122 148 154 159 168 181 190 196 208 213 224 2…" at bounding box center [870, 506] width 815 height 781
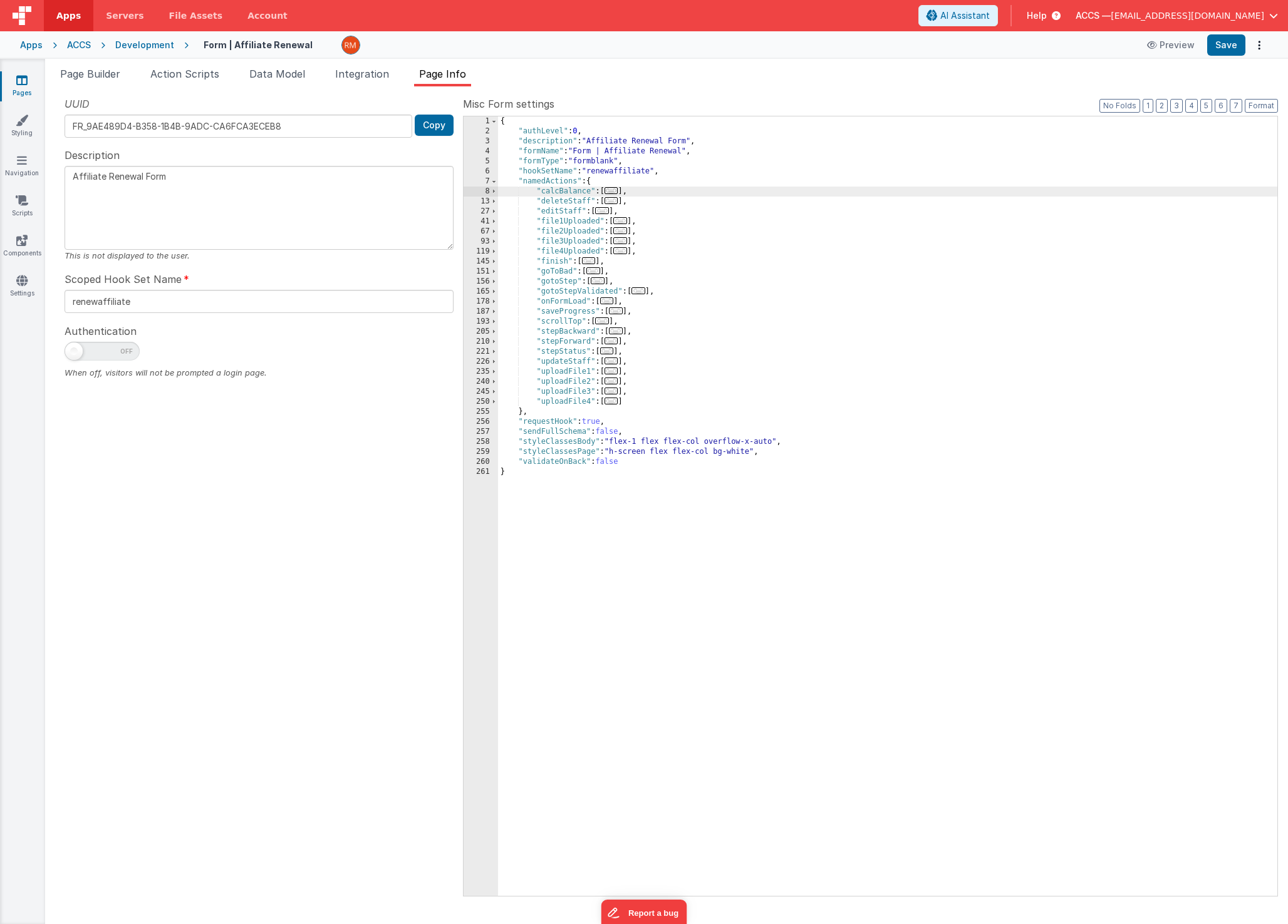
click at [619, 203] on span "..." at bounding box center [612, 201] width 14 height 7
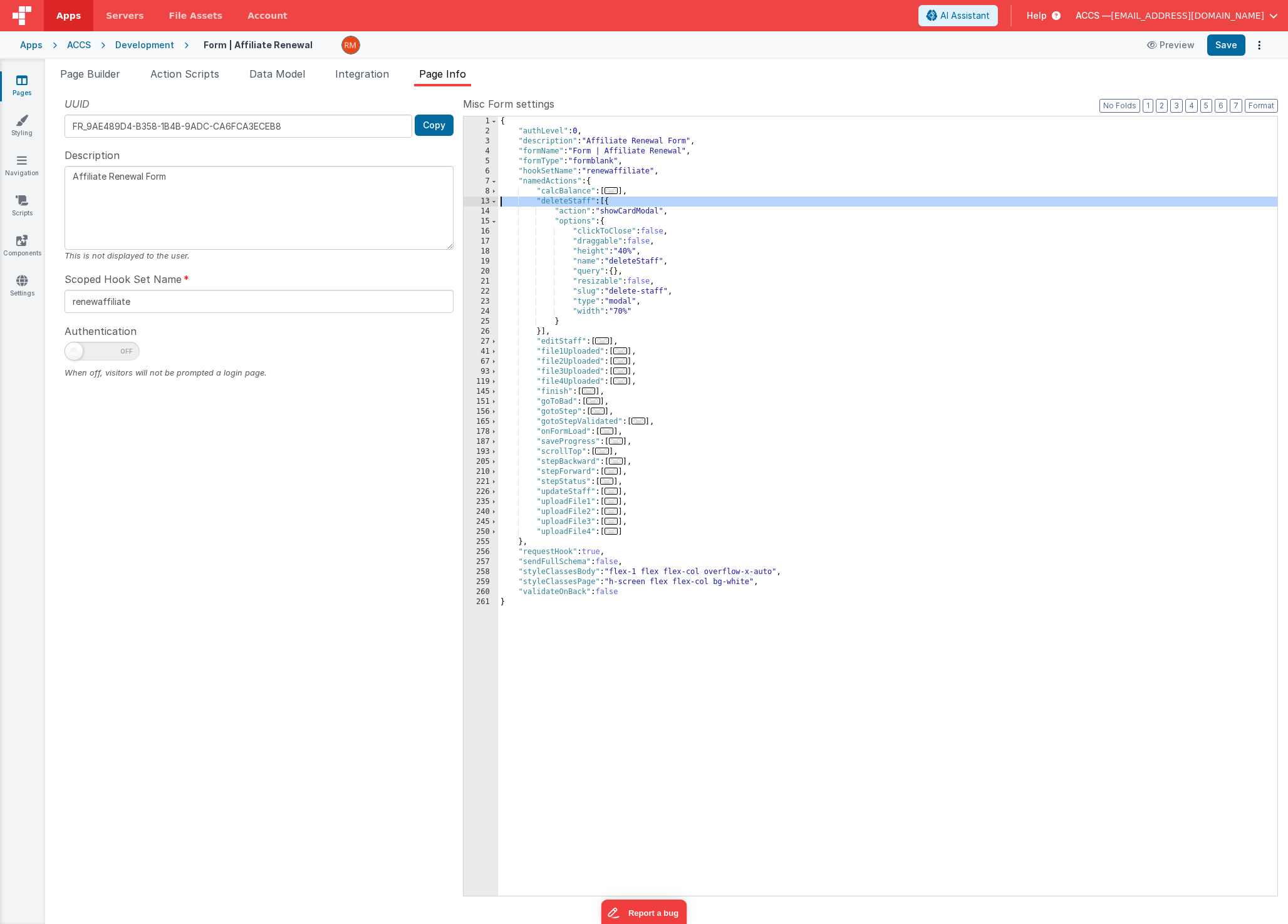
click at [489, 203] on div "13" at bounding box center [480, 201] width 35 height 10
click at [493, 203] on span at bounding box center [494, 201] width 7 height 10
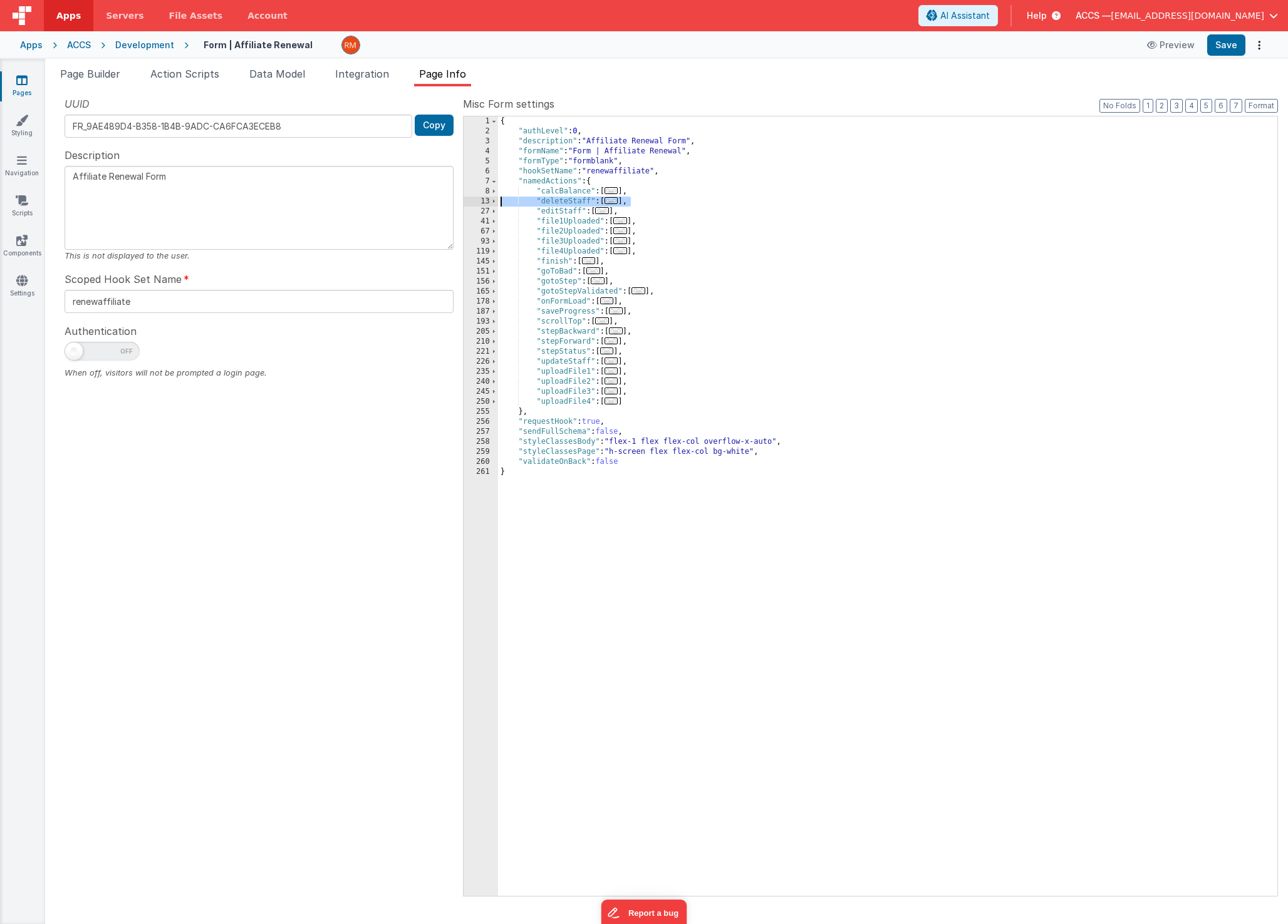
drag, startPoint x: 638, startPoint y: 203, endPoint x: 483, endPoint y: 196, distance: 155.2
click at [483, 196] on div "1 2 3 4 5 6 7 8 13 27 41 67 93 119 145 151 156 165 178 187 193 205 210 221 226 …" at bounding box center [870, 506] width 815 height 781
click at [609, 203] on span "..." at bounding box center [602, 201] width 14 height 7
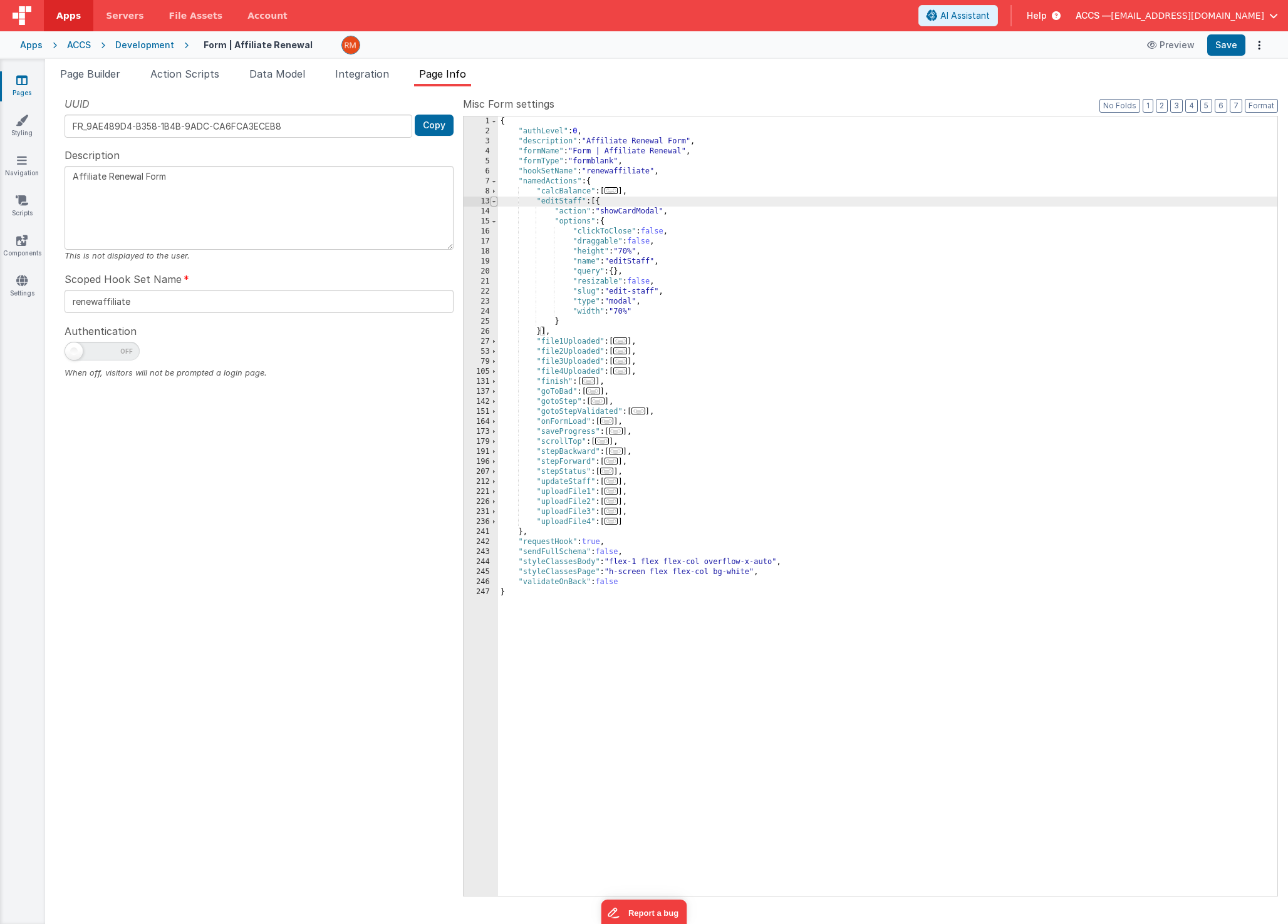
click at [495, 203] on span at bounding box center [494, 201] width 7 height 10
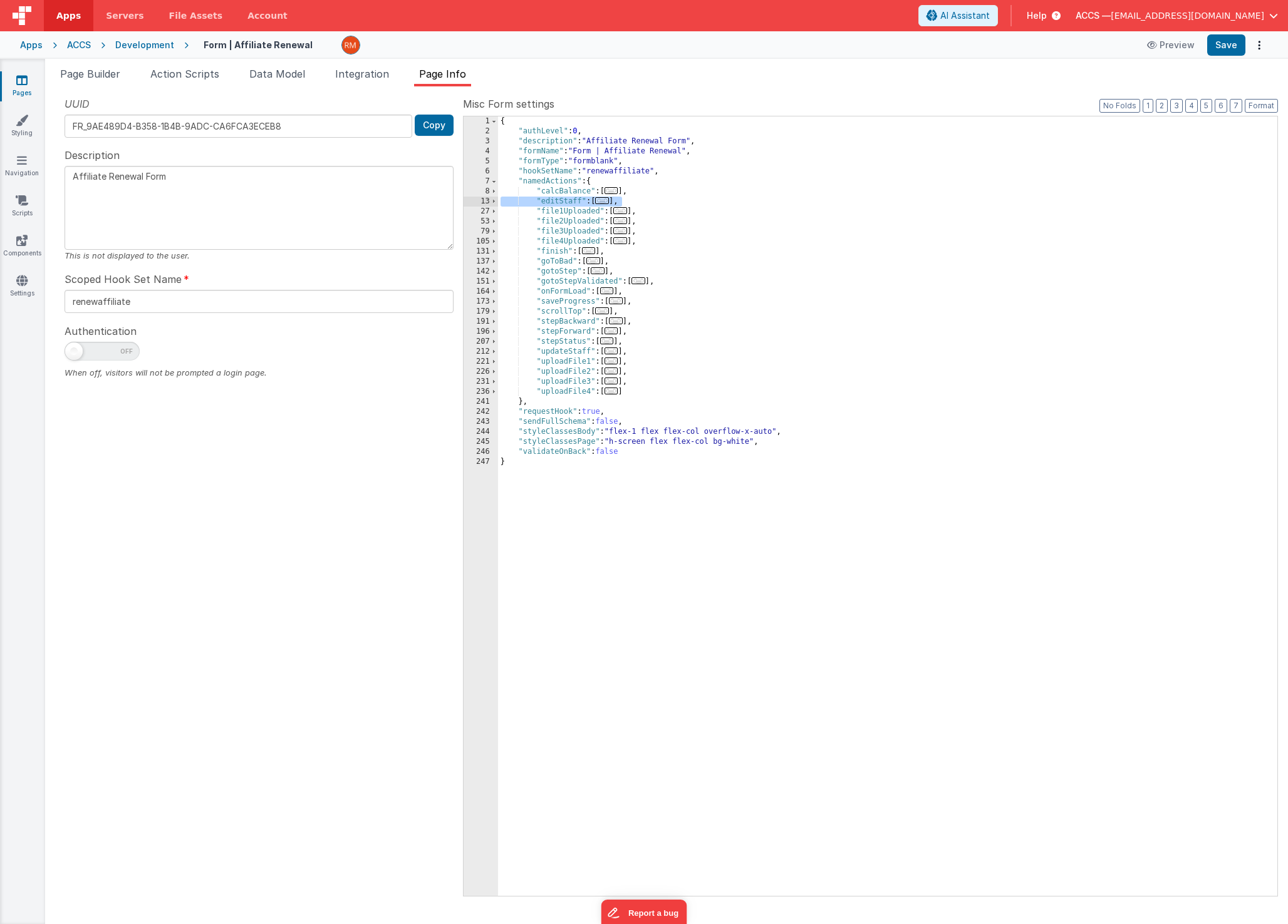
drag, startPoint x: 627, startPoint y: 203, endPoint x: 487, endPoint y: 202, distance: 140.0
click at [487, 202] on div "1 2 3 4 5 6 7 8 13 27 53 79 105 131 137 142 151 164 173 179 191 196 207 212 221…" at bounding box center [870, 506] width 815 height 781
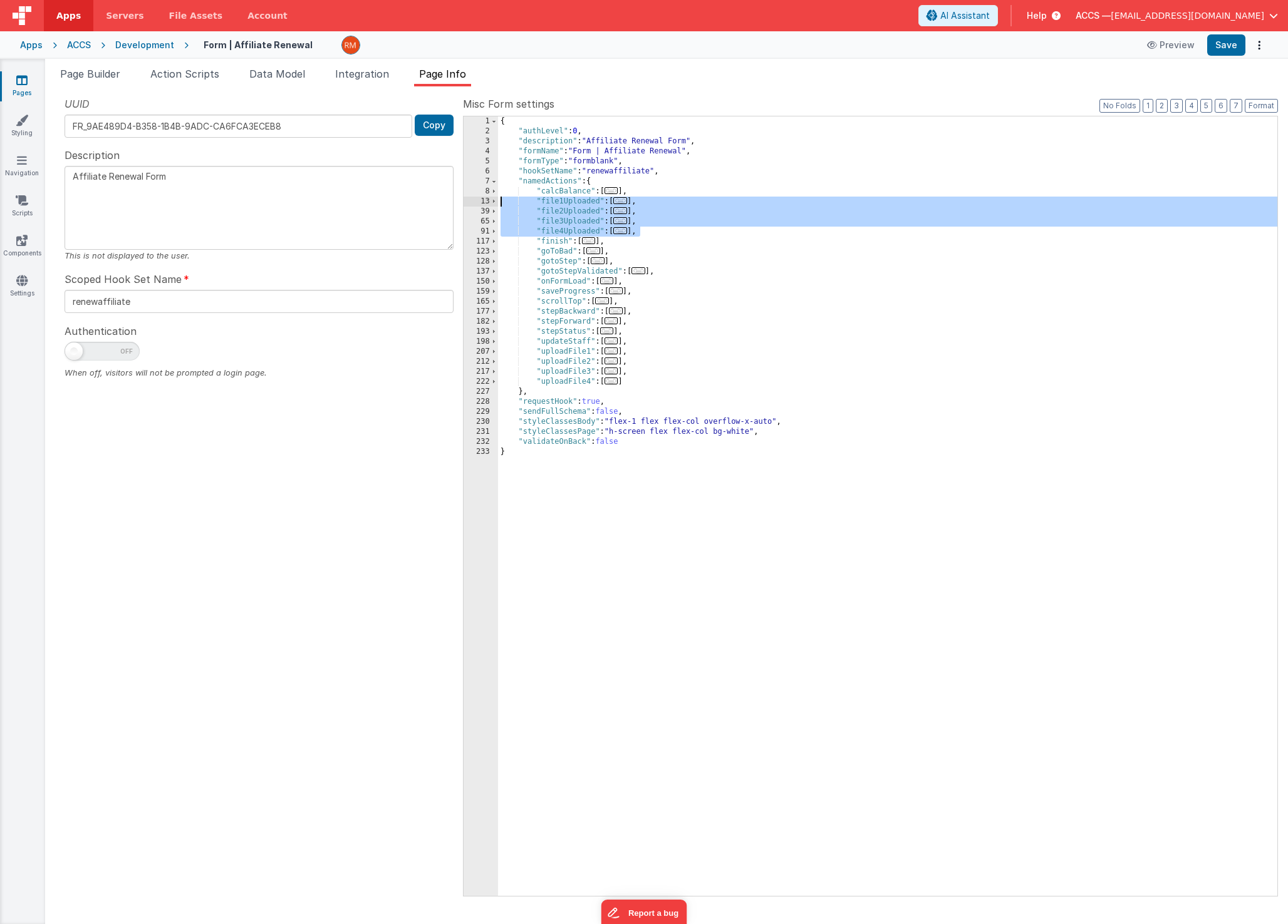
drag, startPoint x: 655, startPoint y: 231, endPoint x: 457, endPoint y: 201, distance: 200.3
click at [457, 201] on div "UUID FR_9AE489D4-B358-1B4B-9ADC-CA6FCA3ECEB8 Copy Description Affiliate Renewal…" at bounding box center [667, 496] width 1223 height 799
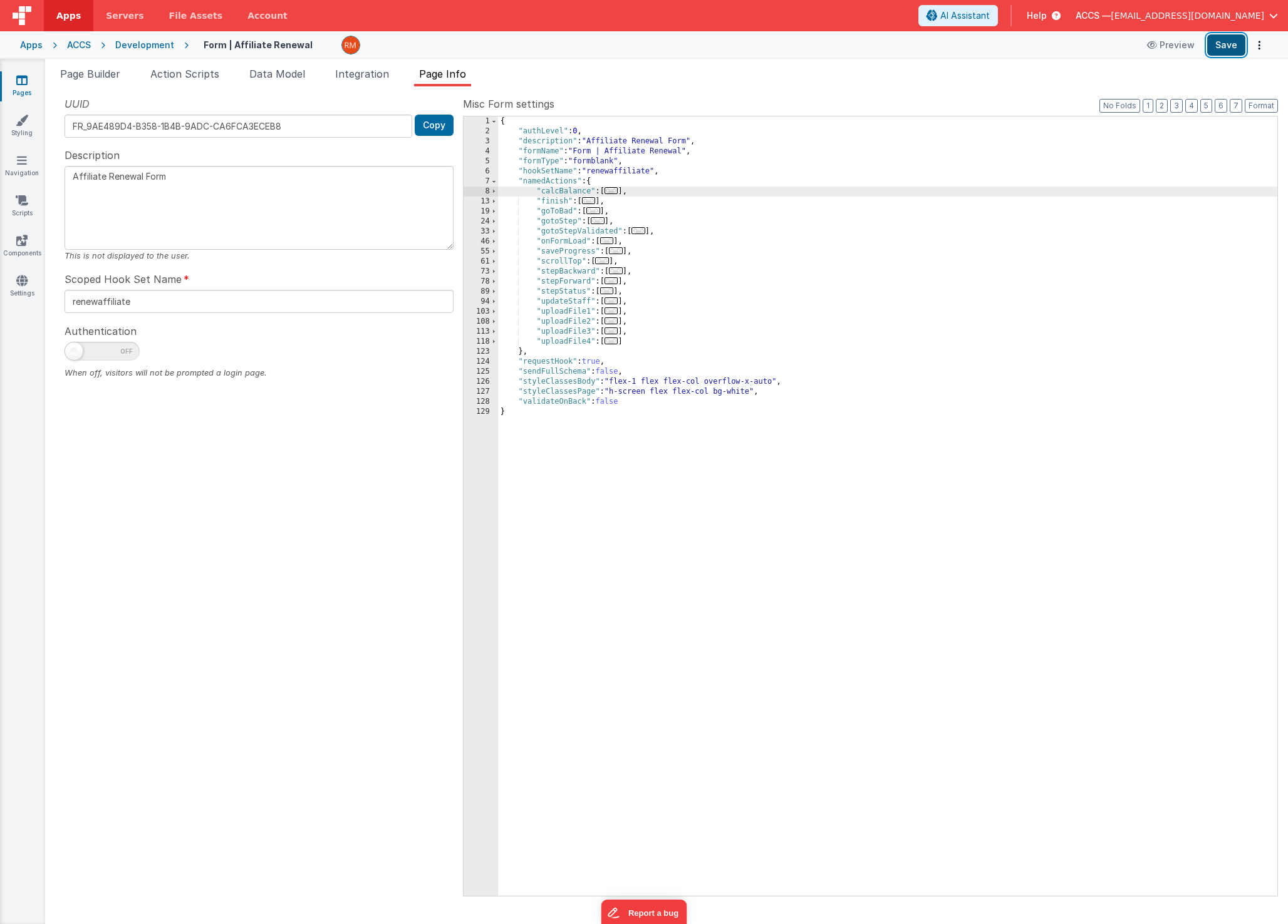
click at [1221, 46] on button "Save" at bounding box center [1226, 45] width 38 height 21
click at [595, 203] on span "..." at bounding box center [589, 201] width 14 height 7
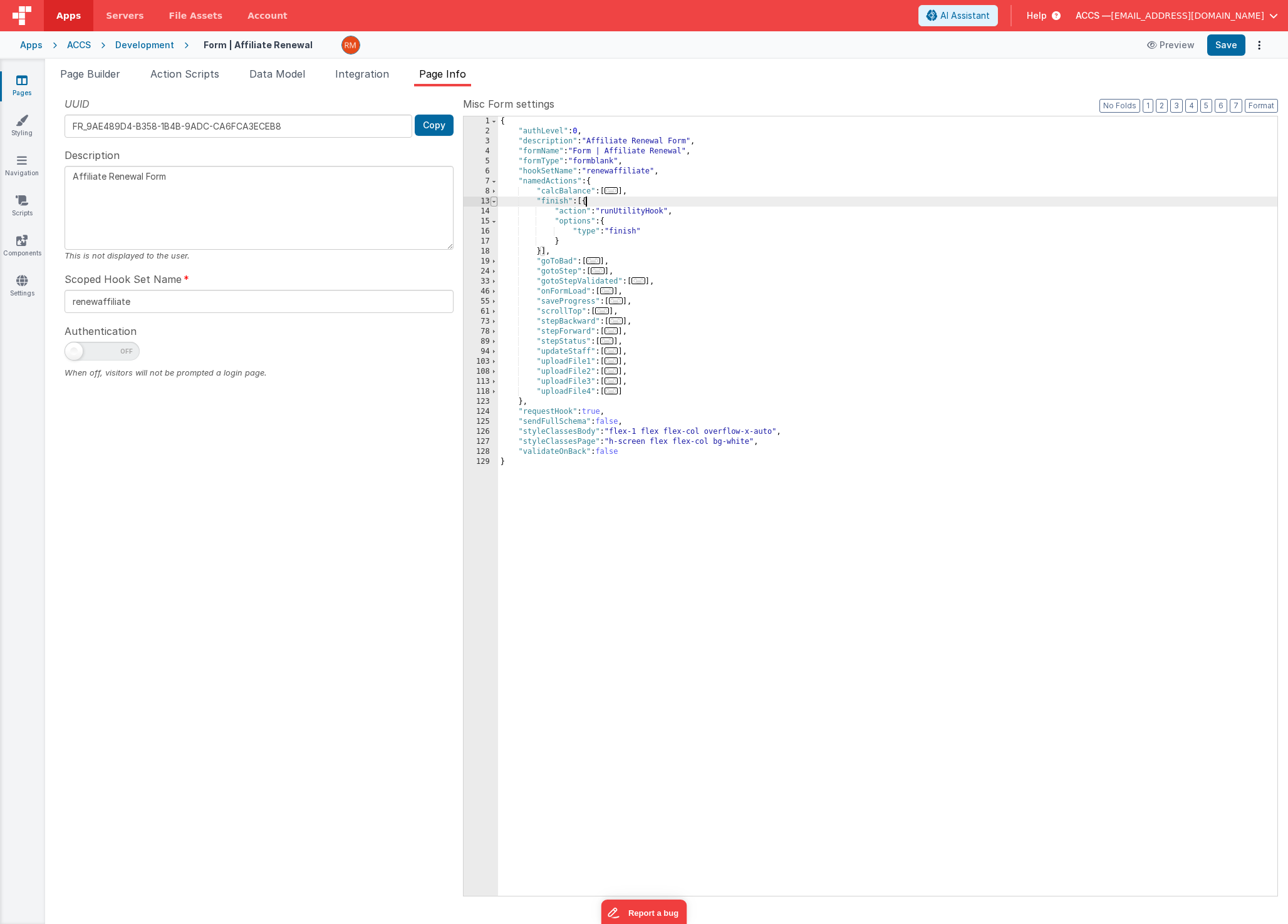
click at [492, 202] on span at bounding box center [494, 201] width 7 height 10
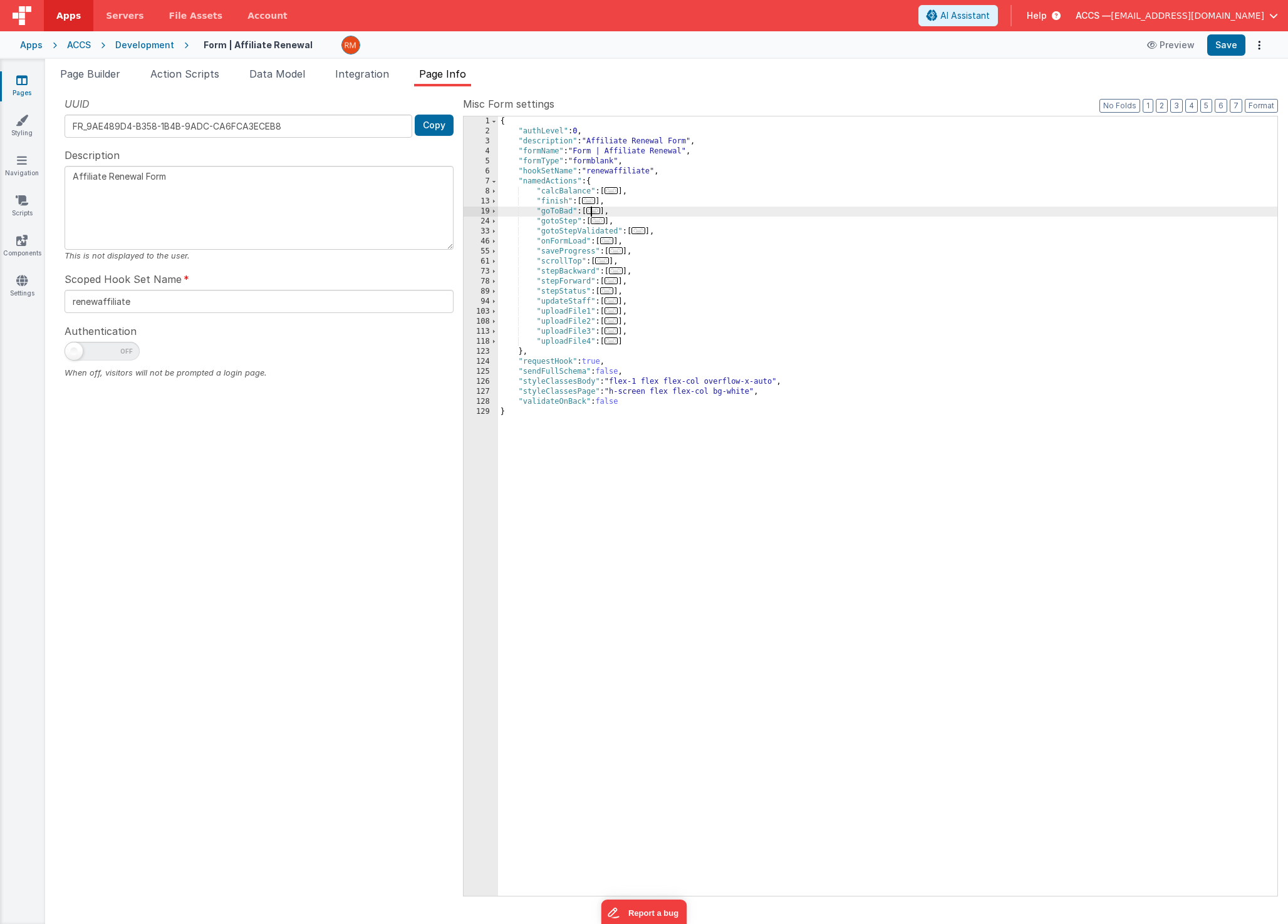
click at [598, 212] on span "..." at bounding box center [594, 211] width 14 height 7
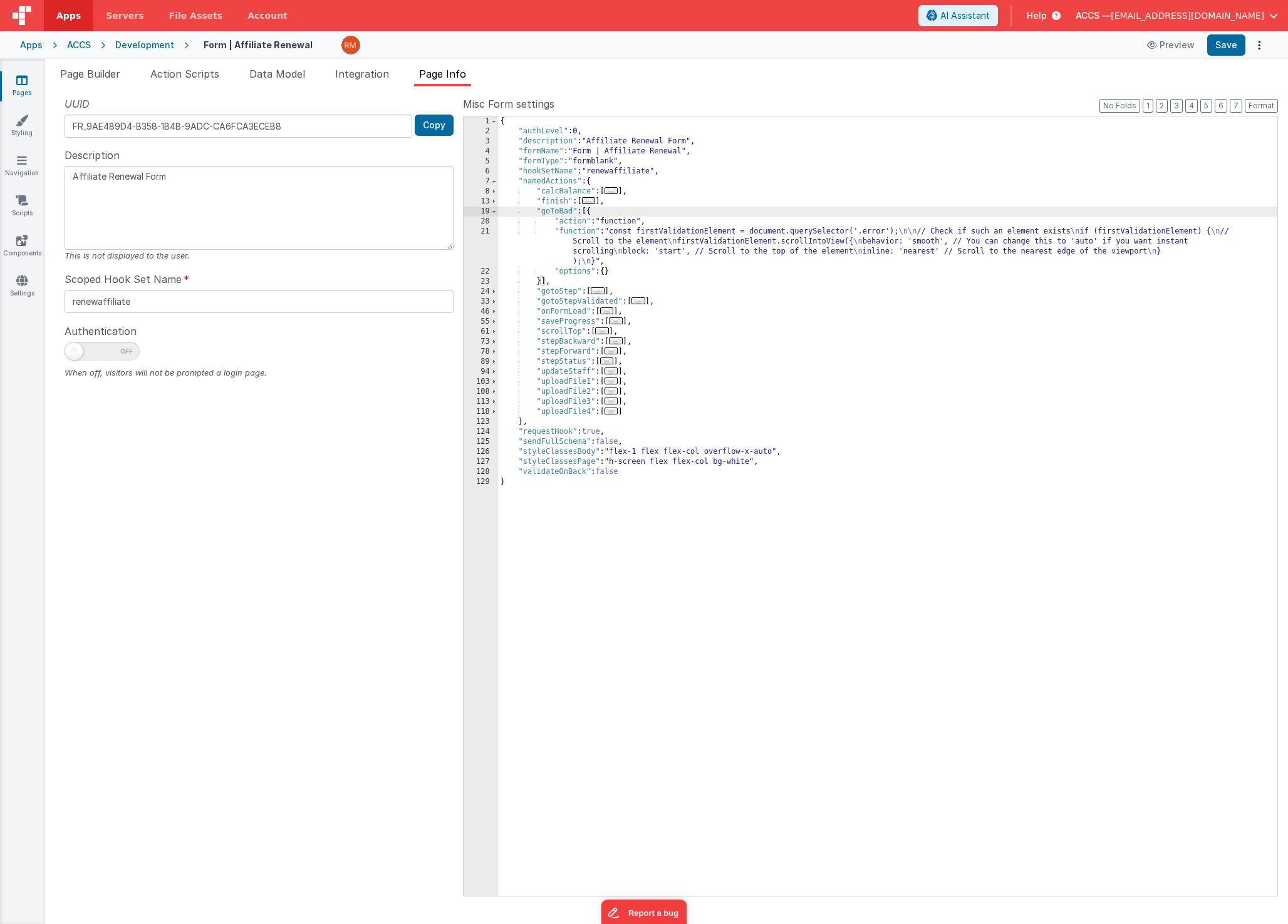
click at [487, 211] on div "19" at bounding box center [480, 211] width 35 height 10
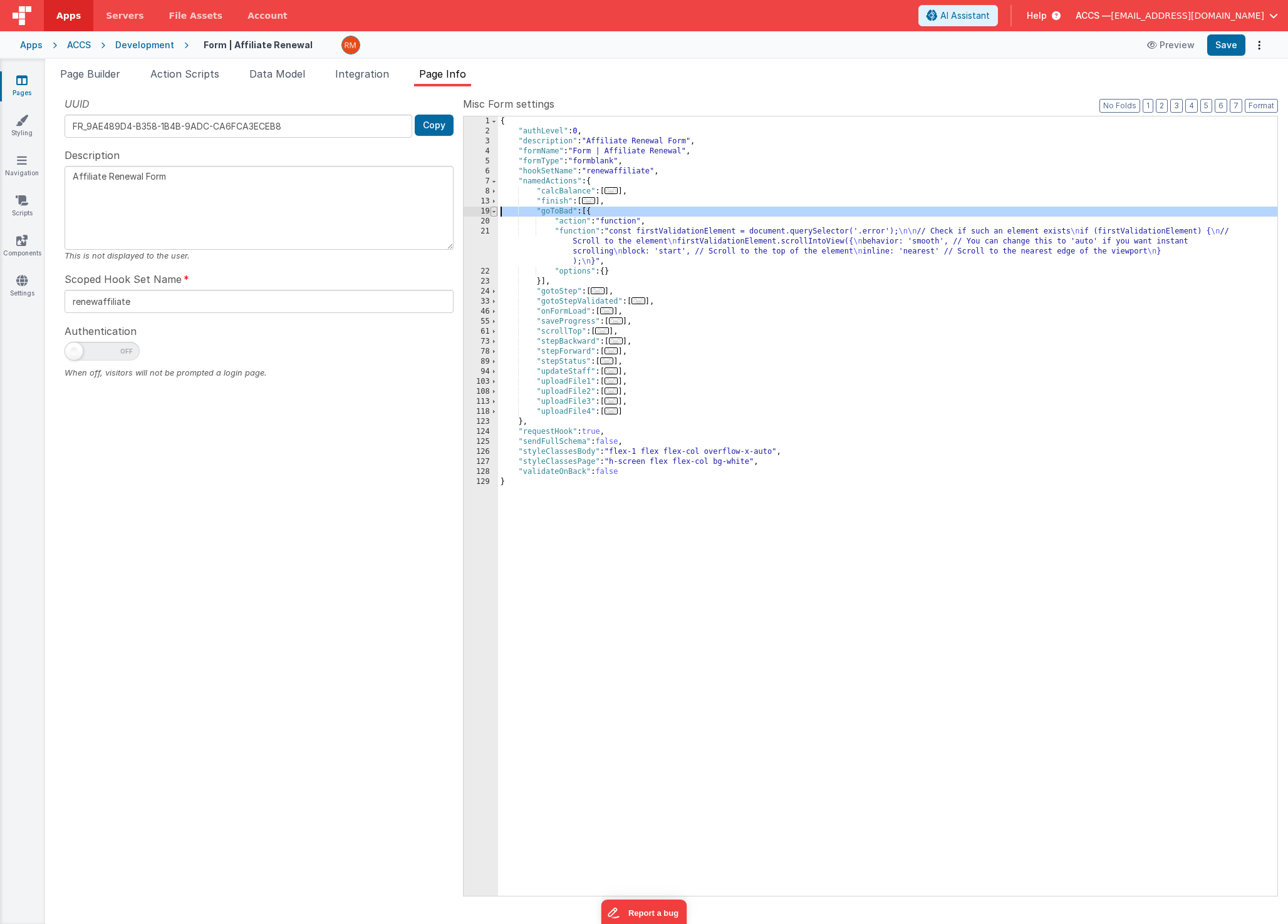
click at [492, 213] on span at bounding box center [494, 211] width 7 height 10
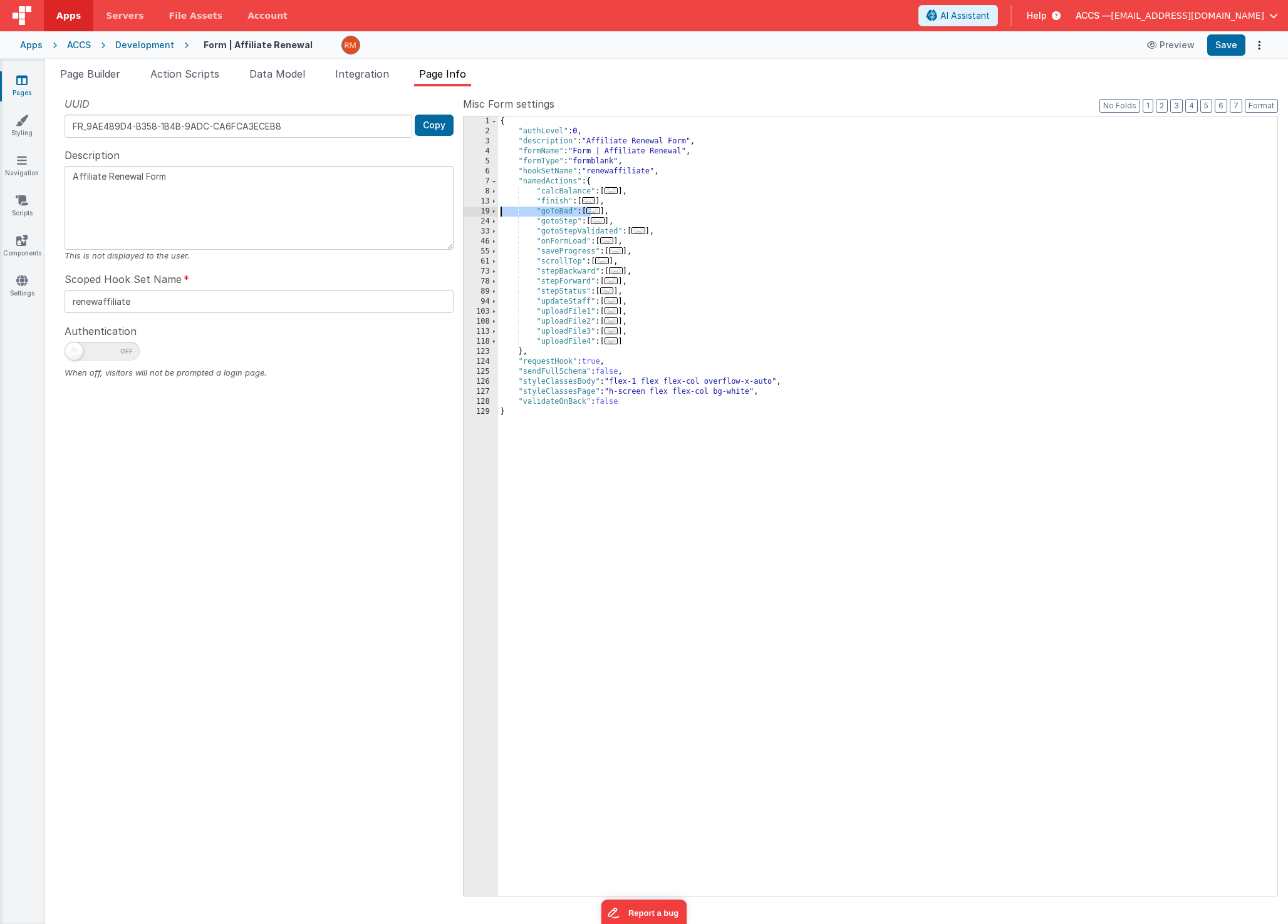
click at [599, 221] on span "..." at bounding box center [598, 221] width 14 height 7
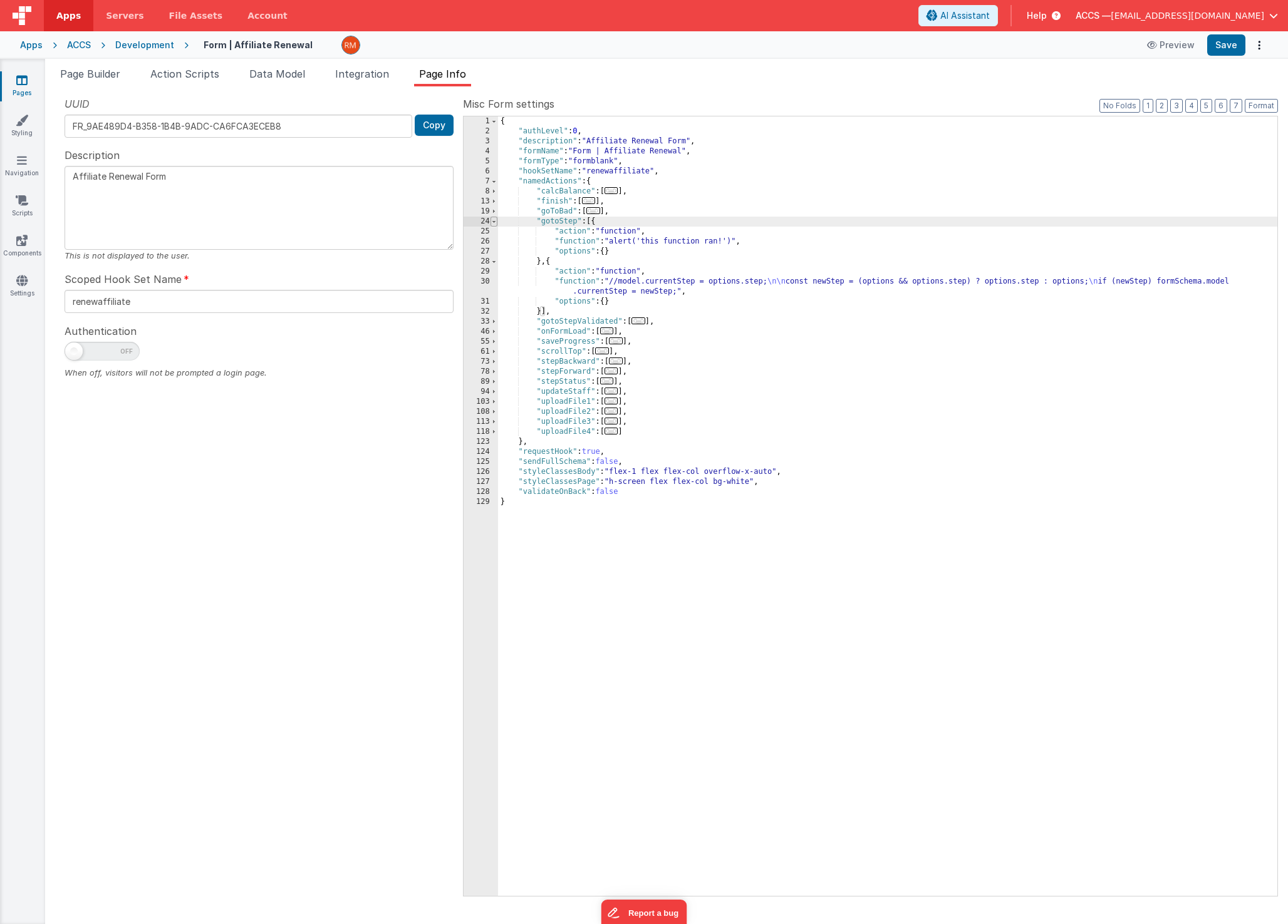
click at [494, 221] on span at bounding box center [494, 221] width 7 height 10
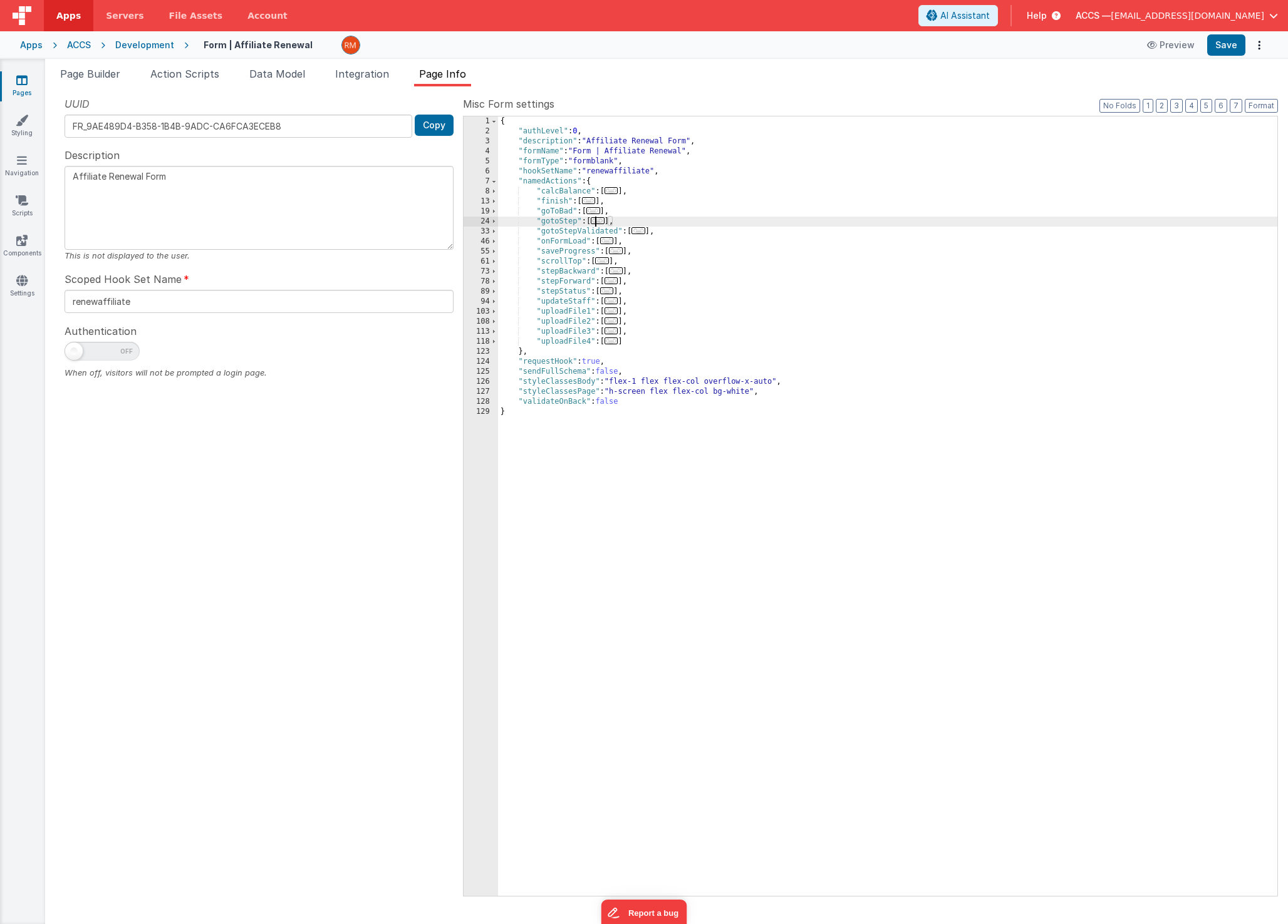
click at [611, 244] on span "..." at bounding box center [607, 241] width 14 height 7
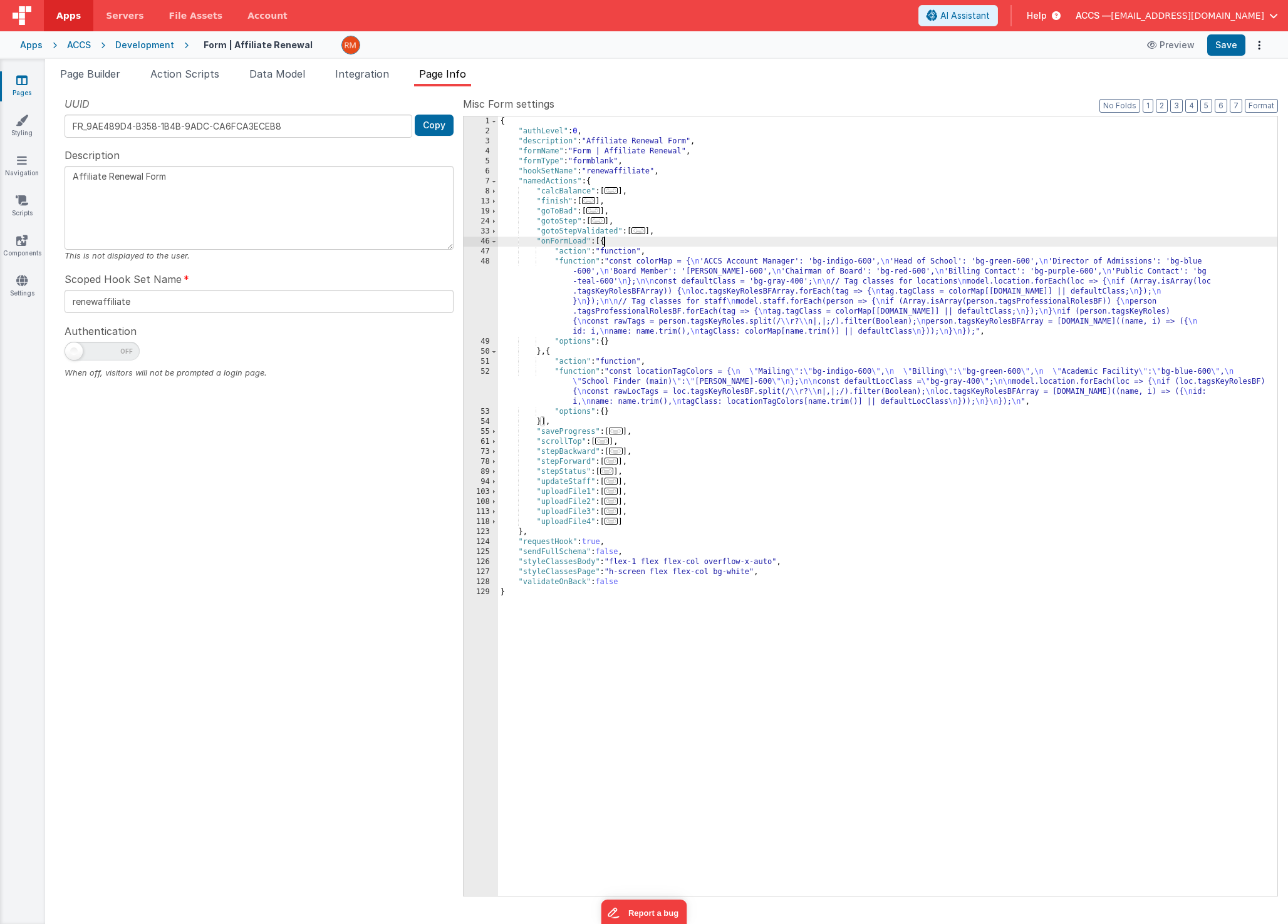
click at [575, 263] on div "{ "authLevel" : 0 , "description" : "Affiliate Renewal Form" , "formName" : "Fo…" at bounding box center [887, 516] width 780 height 800
click at [487, 262] on div "48" at bounding box center [480, 297] width 35 height 80
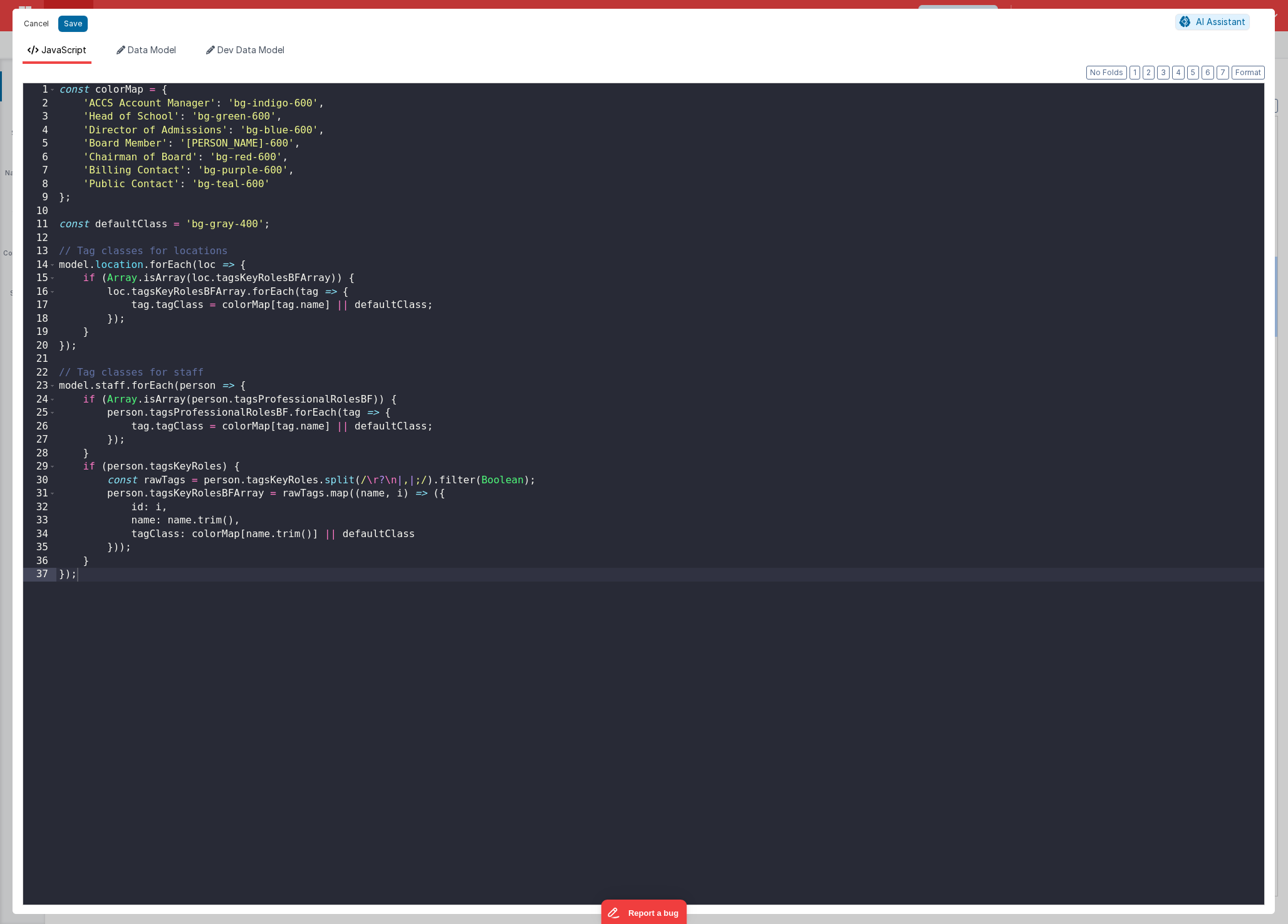
click at [34, 27] on button "Cancel" at bounding box center [36, 24] width 37 height 18
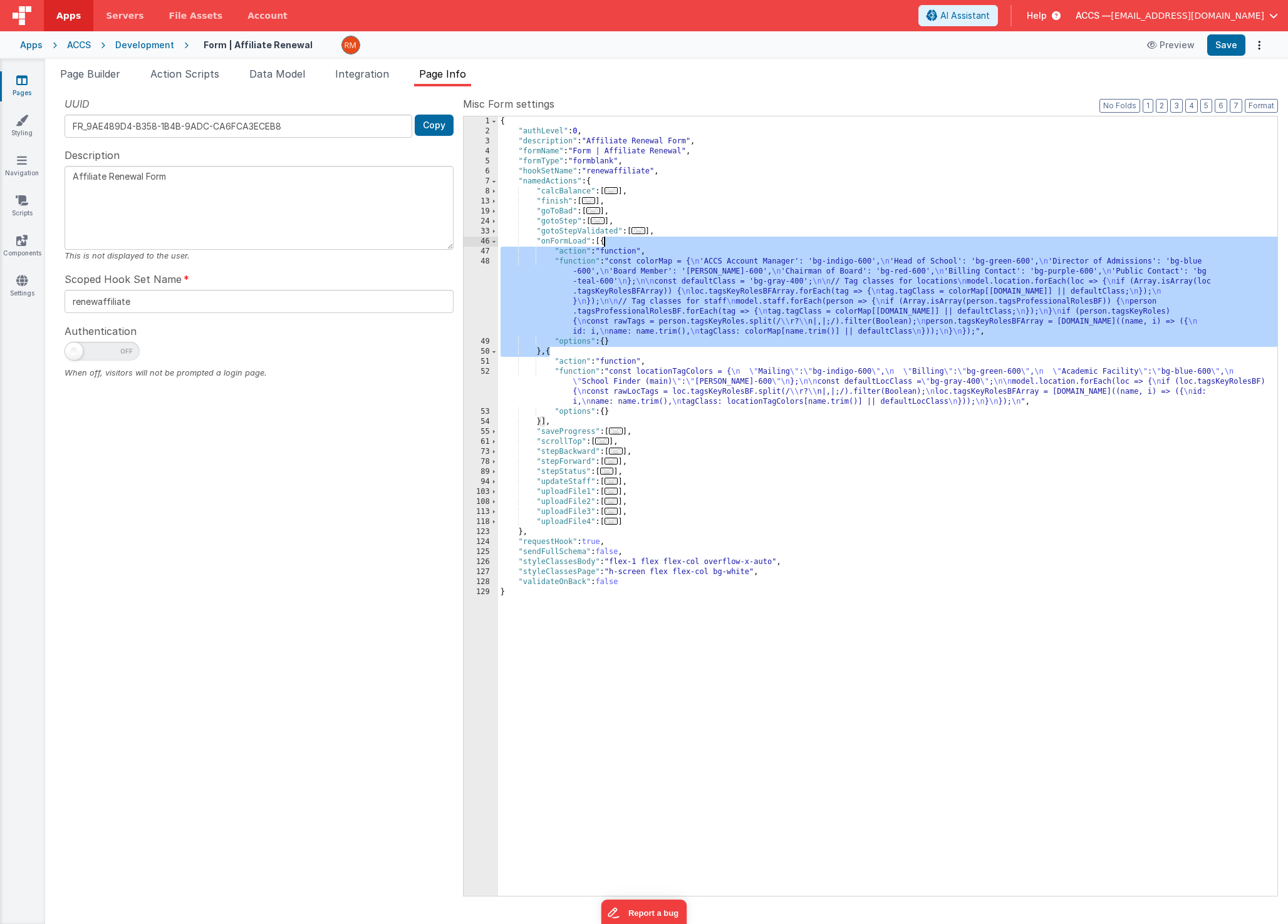
drag, startPoint x: 550, startPoint y: 355, endPoint x: 604, endPoint y: 243, distance: 124.3
click at [604, 243] on div "{ "authLevel" : 0 , "description" : "Affiliate Renewal Form" , "formName" : "Fo…" at bounding box center [887, 516] width 780 height 800
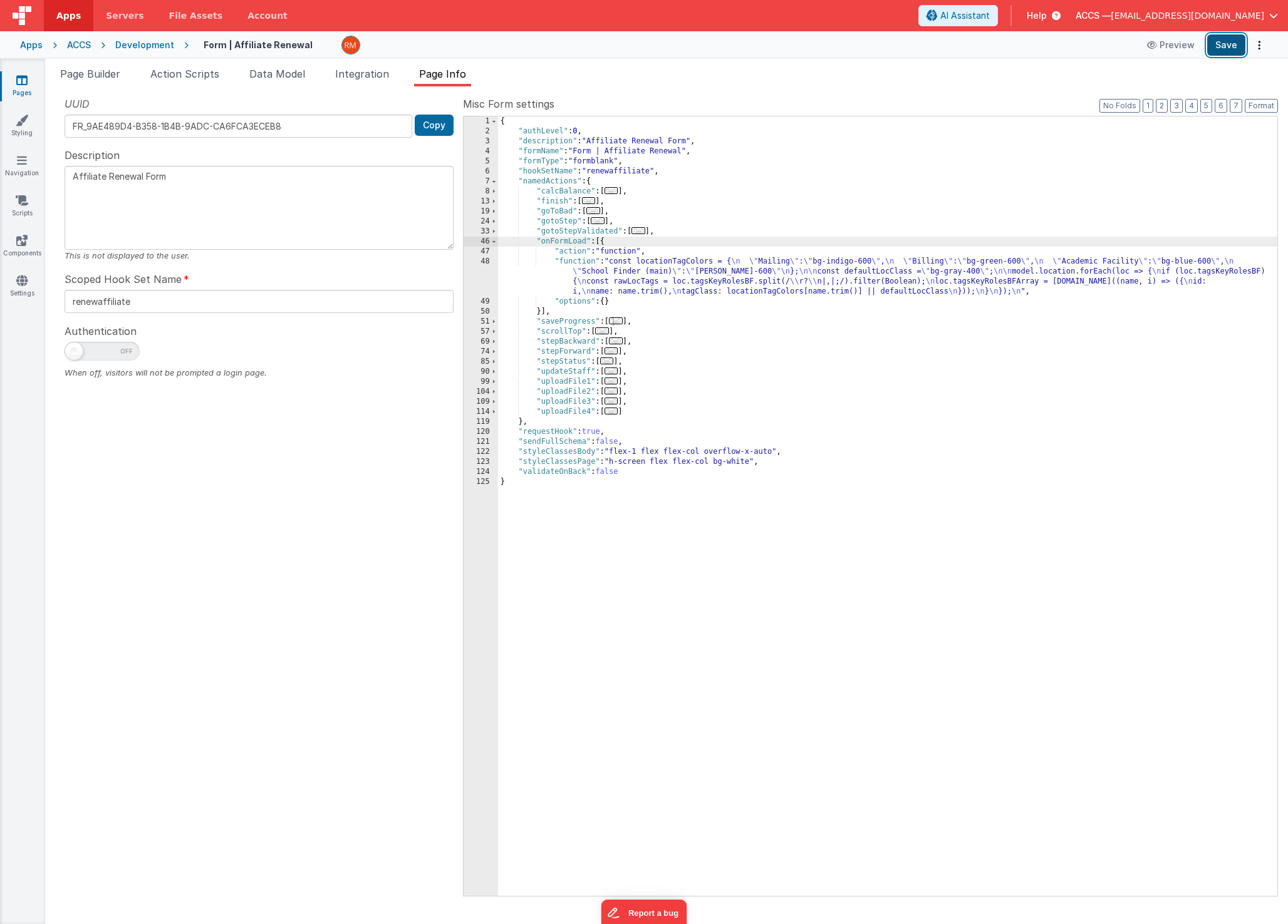
click at [1228, 42] on button "Save" at bounding box center [1226, 45] width 38 height 21
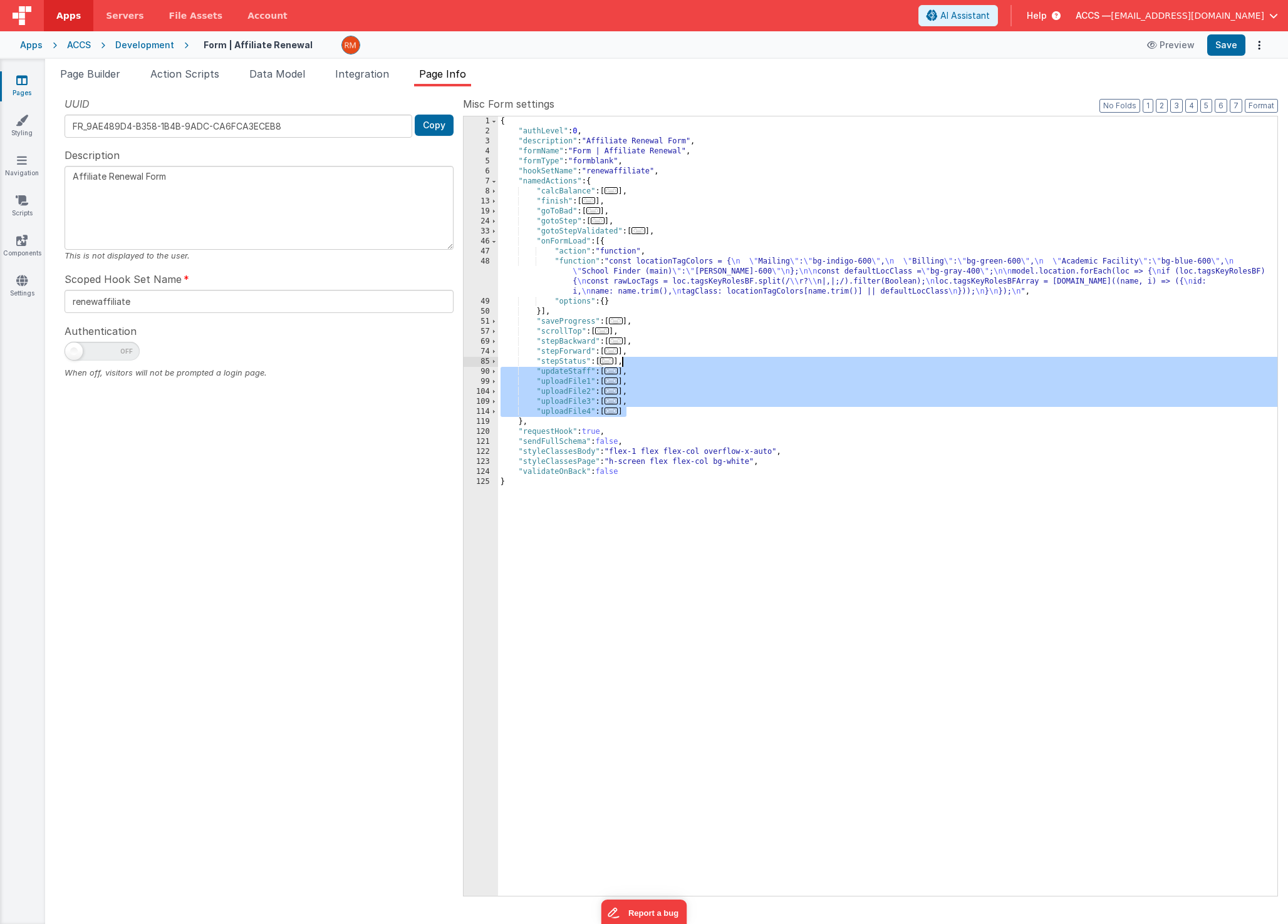
drag, startPoint x: 652, startPoint y: 410, endPoint x: 624, endPoint y: 365, distance: 53.0
click at [624, 365] on div "{ "authLevel" : 0 , "description" : "Affiliate Renewal Form" , "formName" : "Fo…" at bounding box center [887, 516] width 780 height 800
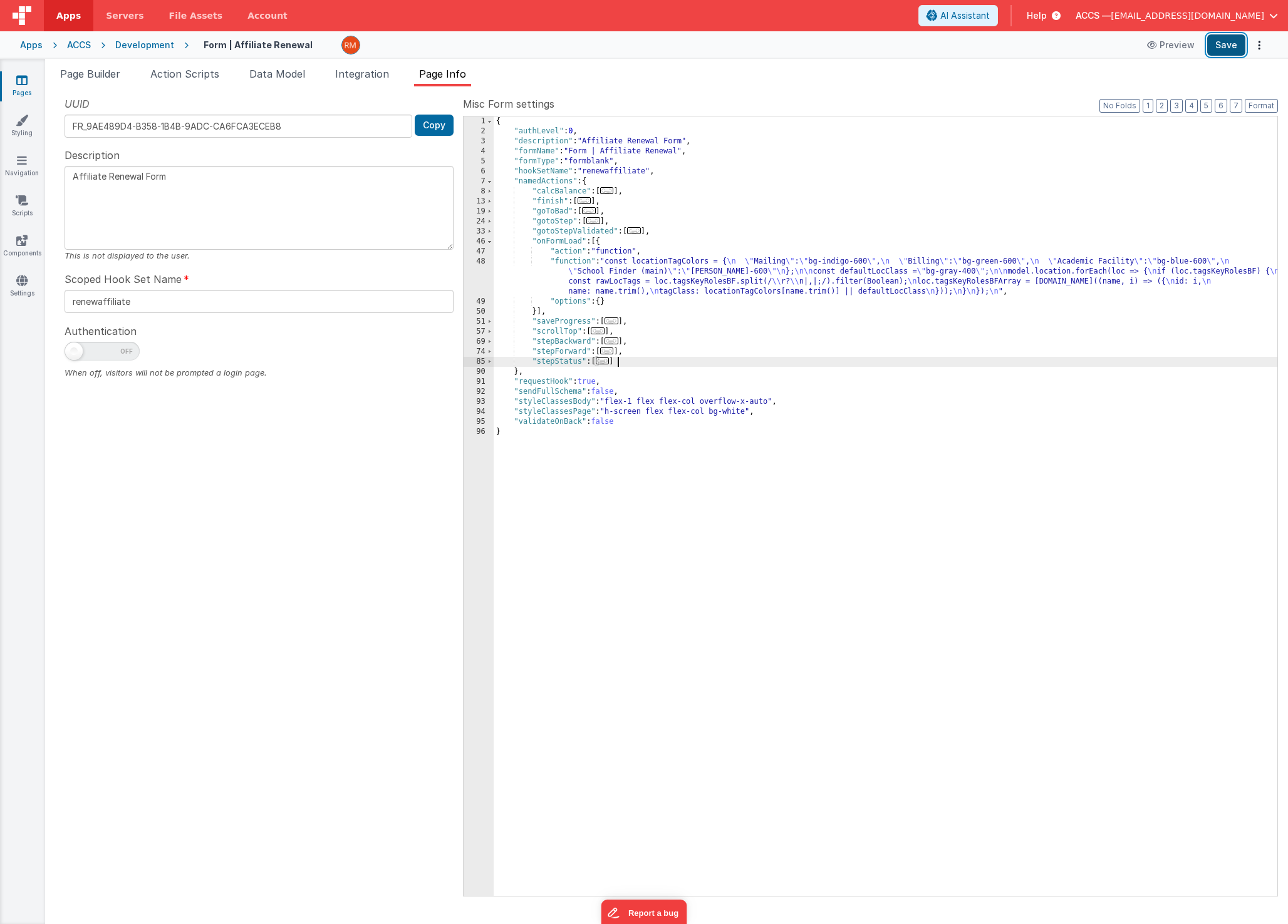
click at [1228, 47] on button "Save" at bounding box center [1226, 45] width 38 height 21
click at [572, 263] on div "{ "authLevel" : 0 , "description" : "Affiliate Renewal Form" , "formName" : "Fo…" at bounding box center [885, 516] width 784 height 800
click at [478, 262] on div "48" at bounding box center [478, 276] width 30 height 40
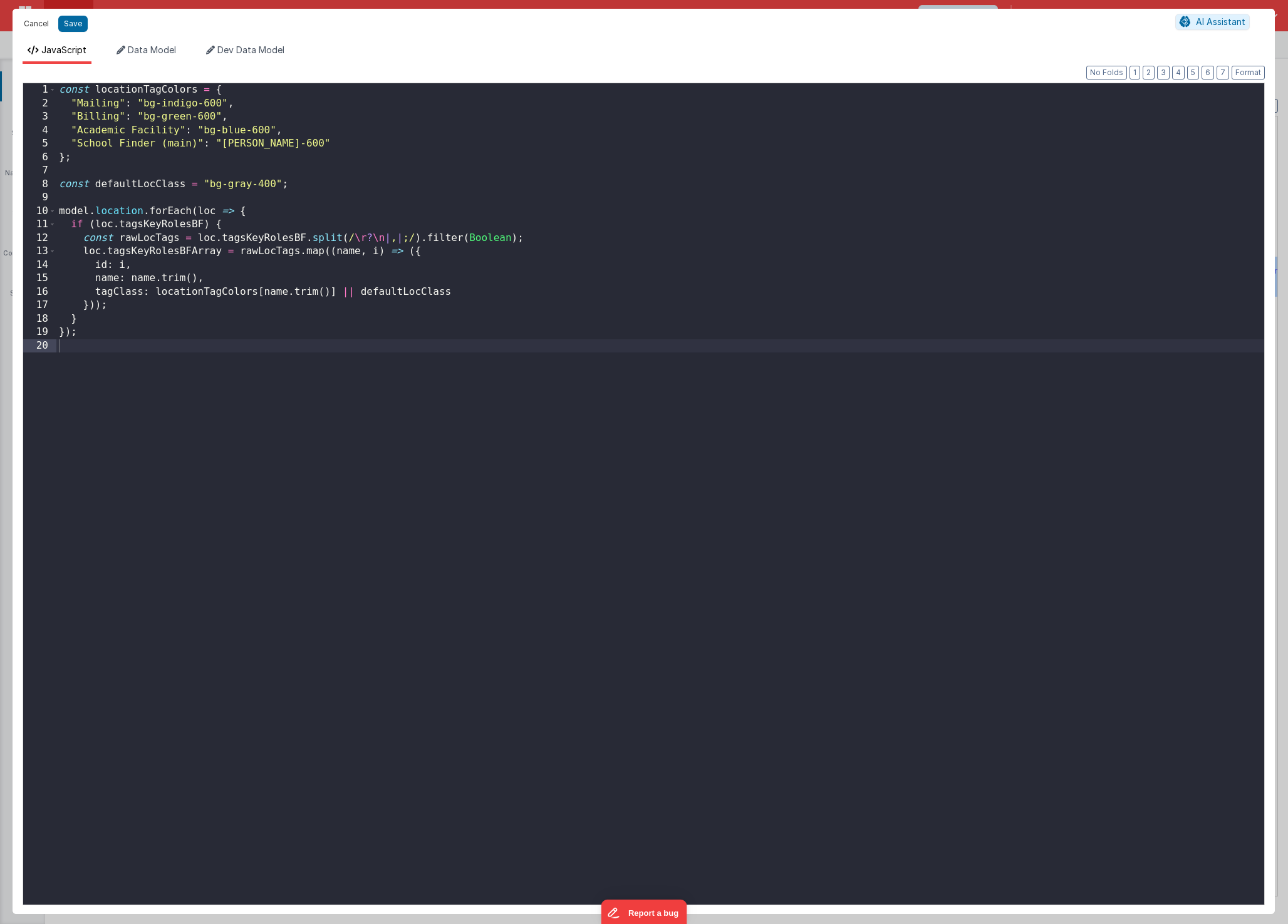
click at [44, 24] on button "Cancel" at bounding box center [36, 24] width 37 height 18
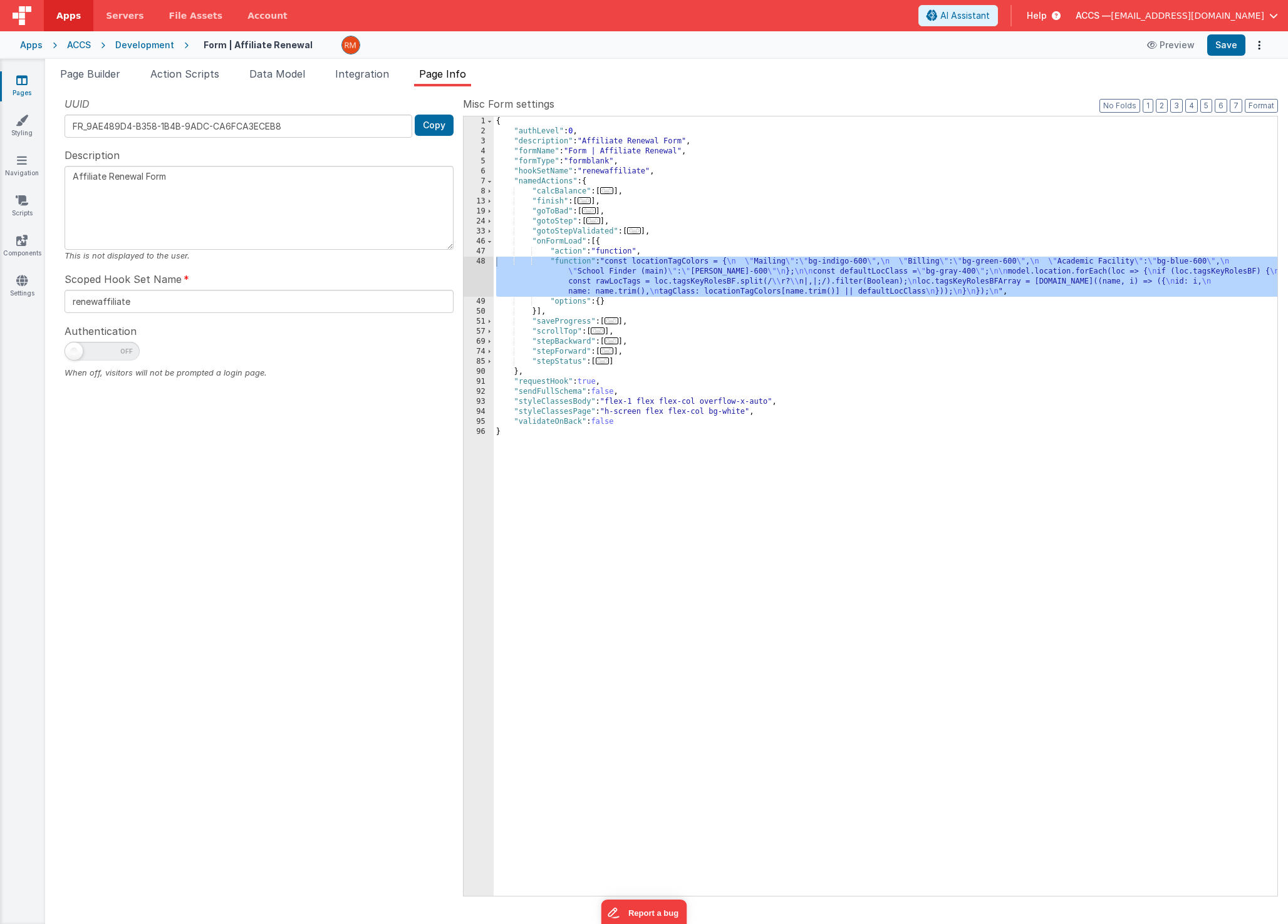
click at [563, 270] on div "{ "authLevel" : 0 , "description" : "Affiliate Renewal Form" , "formName" : "Fo…" at bounding box center [885, 516] width 784 height 800
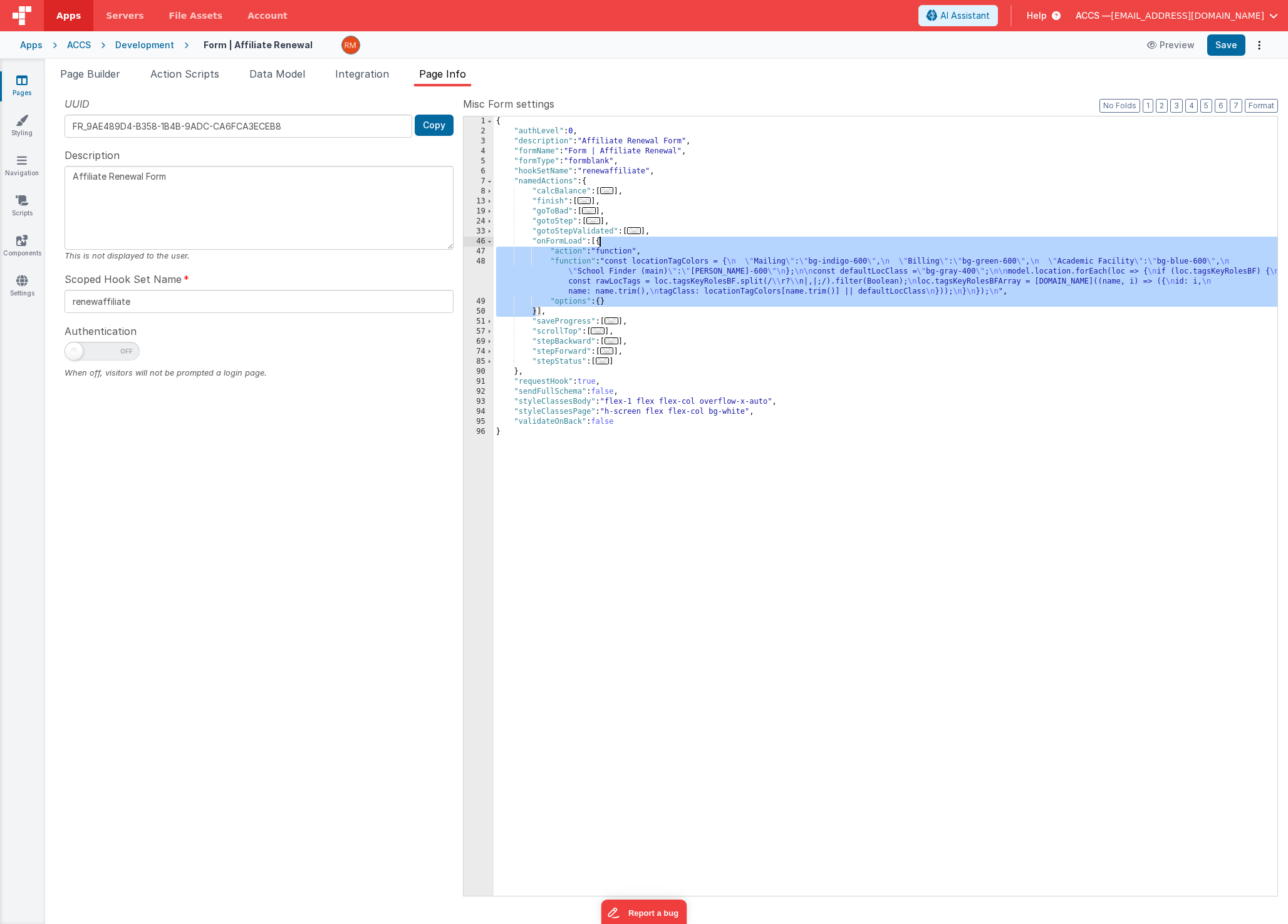
drag, startPoint x: 537, startPoint y: 313, endPoint x: 600, endPoint y: 245, distance: 92.7
click at [600, 245] on div "{ "authLevel" : 0 , "description" : "Affiliate Renewal Form" , "formName" : "Fo…" at bounding box center [885, 516] width 784 height 800
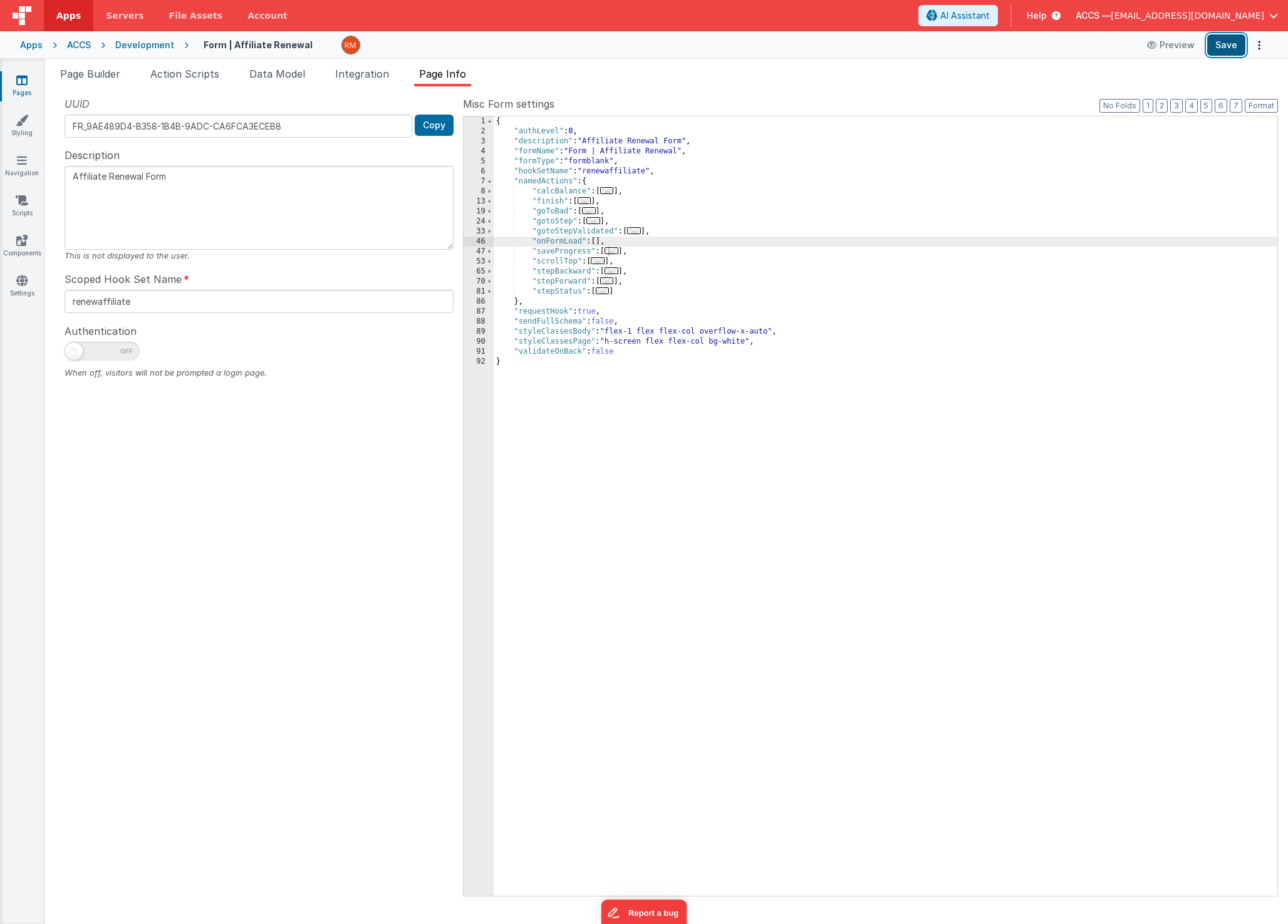
click at [1217, 52] on button "Save" at bounding box center [1226, 45] width 38 height 21
click at [617, 253] on span "..." at bounding box center [612, 251] width 14 height 7
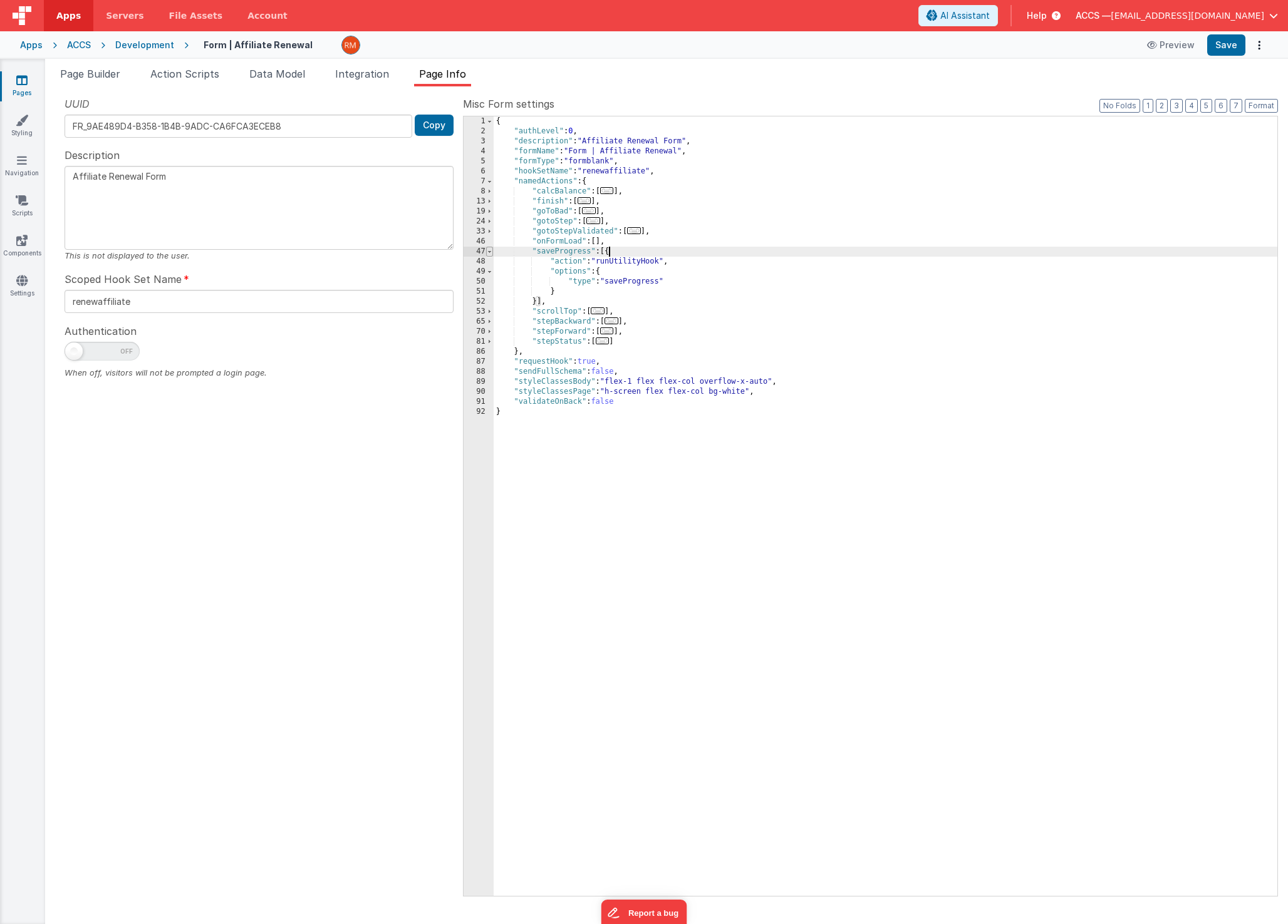
click at [490, 251] on span at bounding box center [490, 251] width 7 height 10
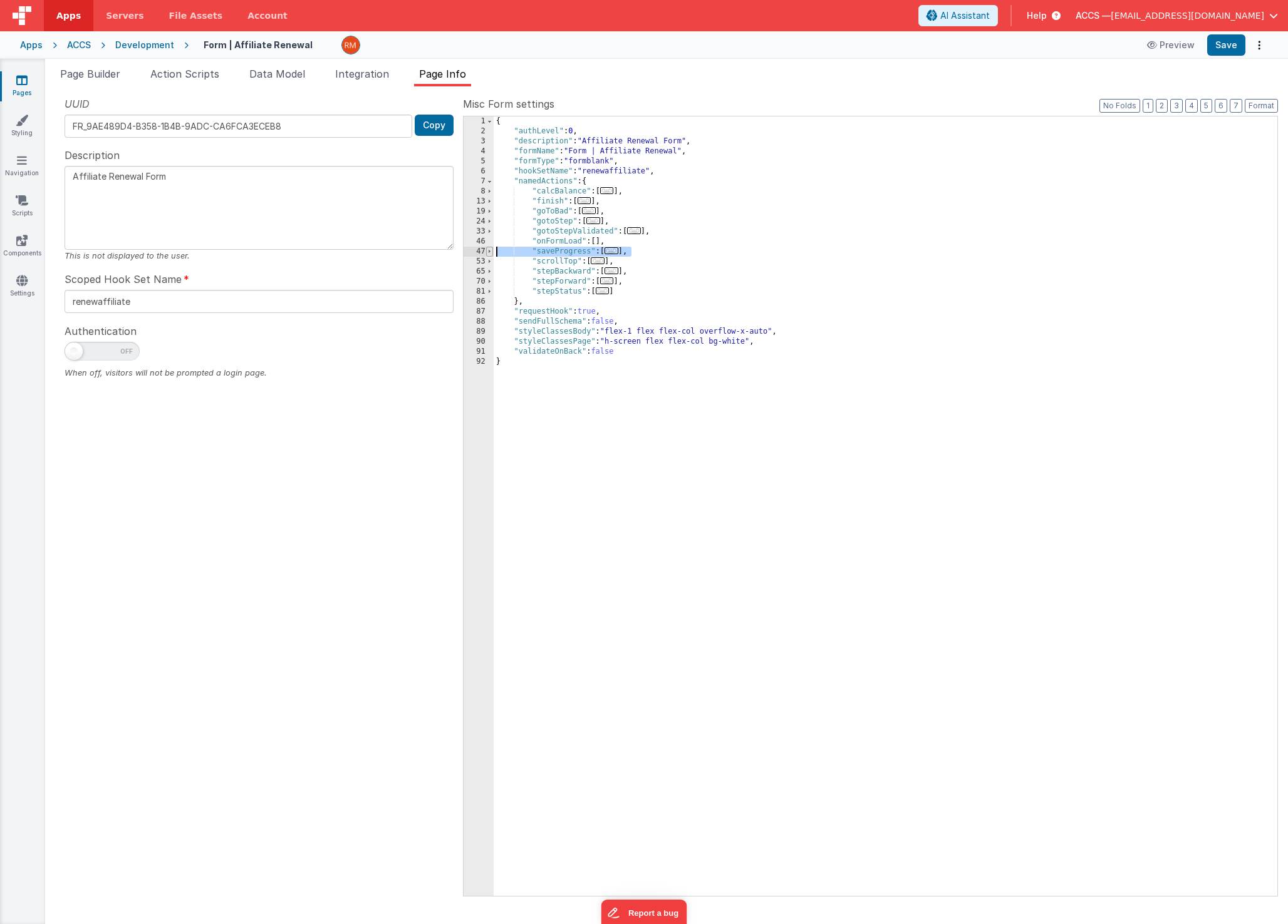
drag, startPoint x: 660, startPoint y: 250, endPoint x: 489, endPoint y: 253, distance: 171.0
click at [489, 253] on div "1 2 3 4 5 6 7 8 13 19 24 33 46 47 53 65 70 81 86 87 88 89 90 91 92 { "authLevel…" at bounding box center [870, 506] width 815 height 781
click at [616, 263] on span "..." at bounding box center [612, 261] width 14 height 7
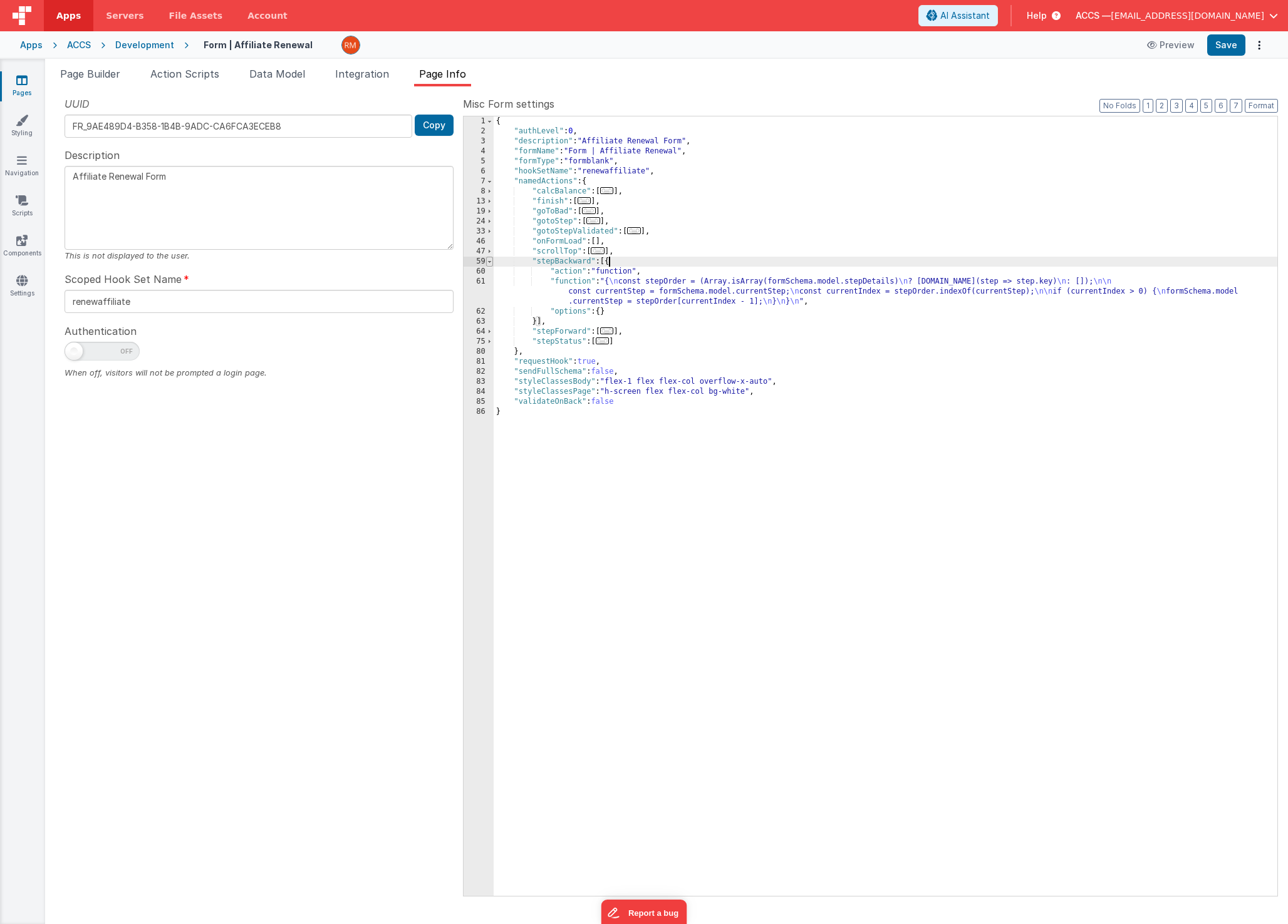
click at [490, 264] on span at bounding box center [490, 261] width 7 height 10
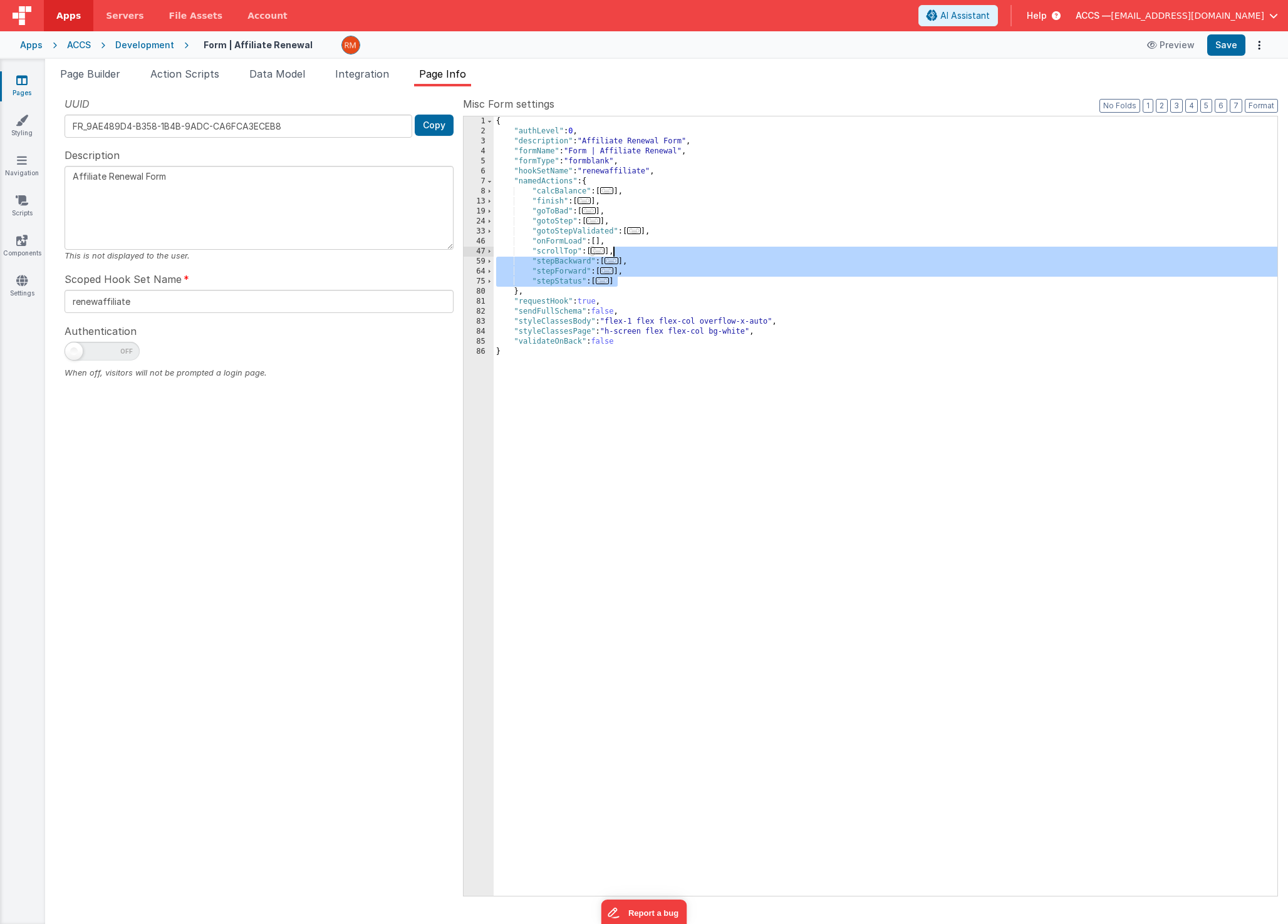
drag, startPoint x: 643, startPoint y: 280, endPoint x: 614, endPoint y: 255, distance: 38.3
click at [614, 255] on div "{ "authLevel" : 0 , "description" : "Affiliate Renewal Form" , "formName" : "Fo…" at bounding box center [885, 516] width 784 height 800
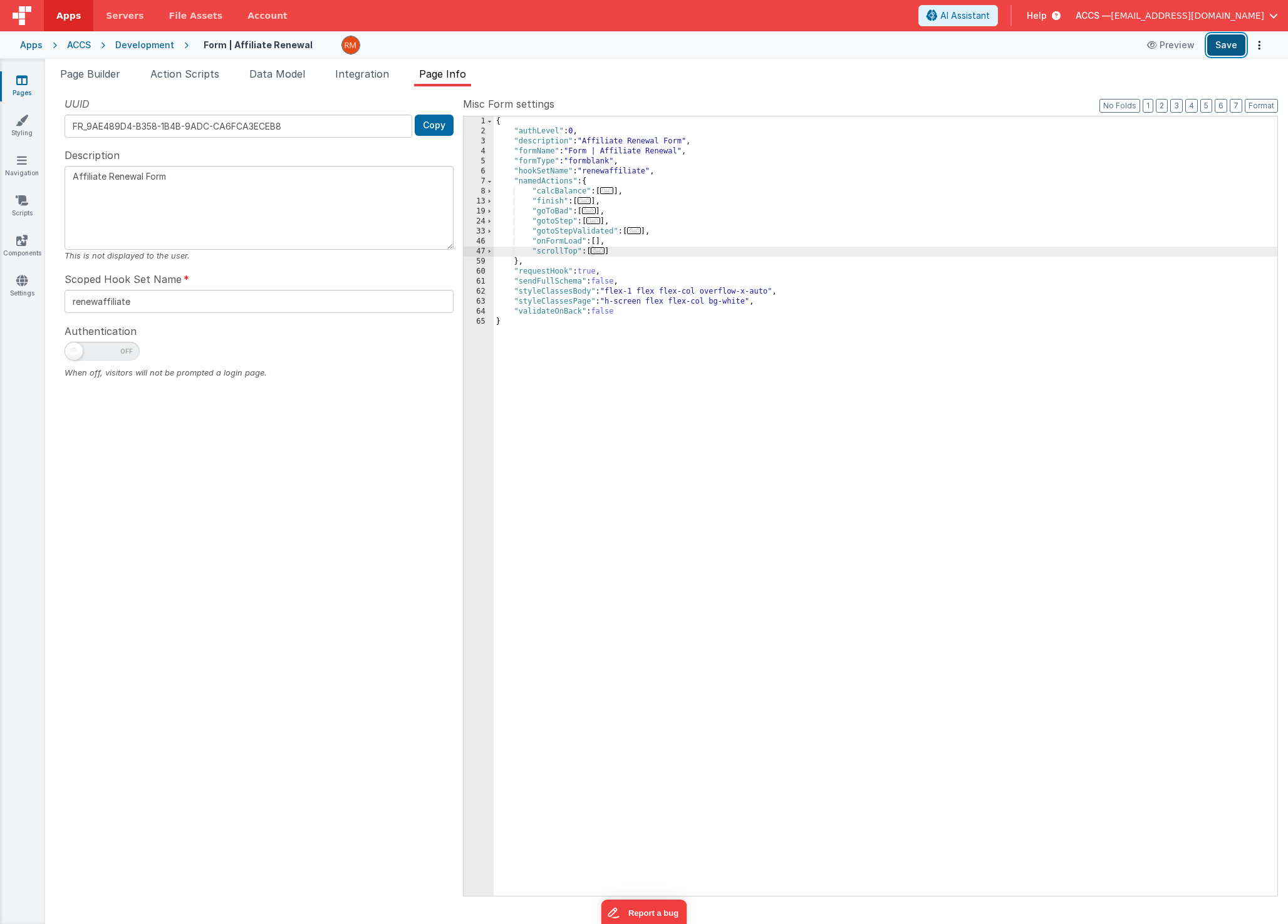
click at [1231, 42] on button "Save" at bounding box center [1226, 45] width 38 height 21
click at [20, 158] on icon at bounding box center [21, 160] width 10 height 12
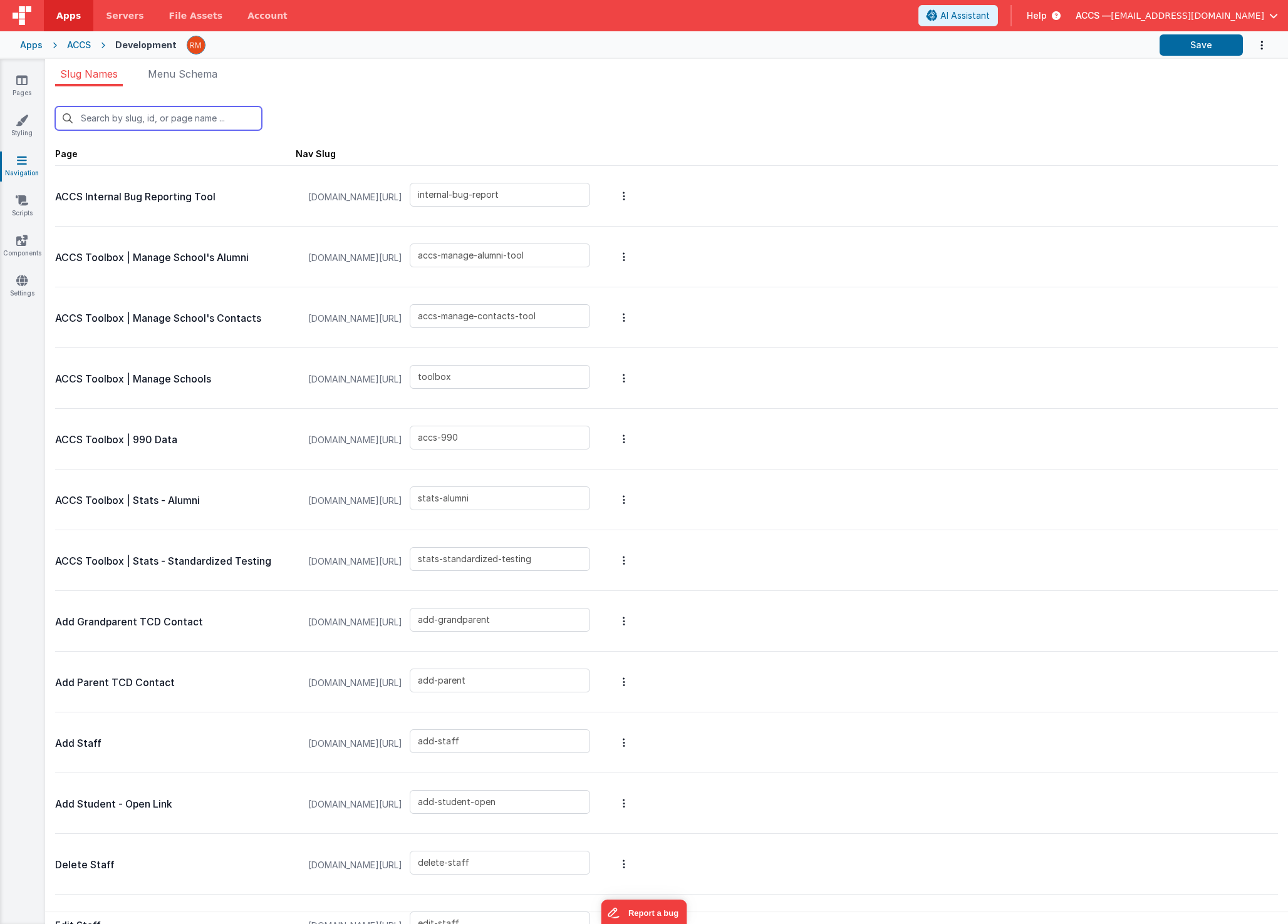
click at [124, 121] on input "text" at bounding box center [158, 118] width 207 height 24
type input "fo"
type input "renewAcademy"
type input "renewAffliate"
type input "affiliatecontacteditX"
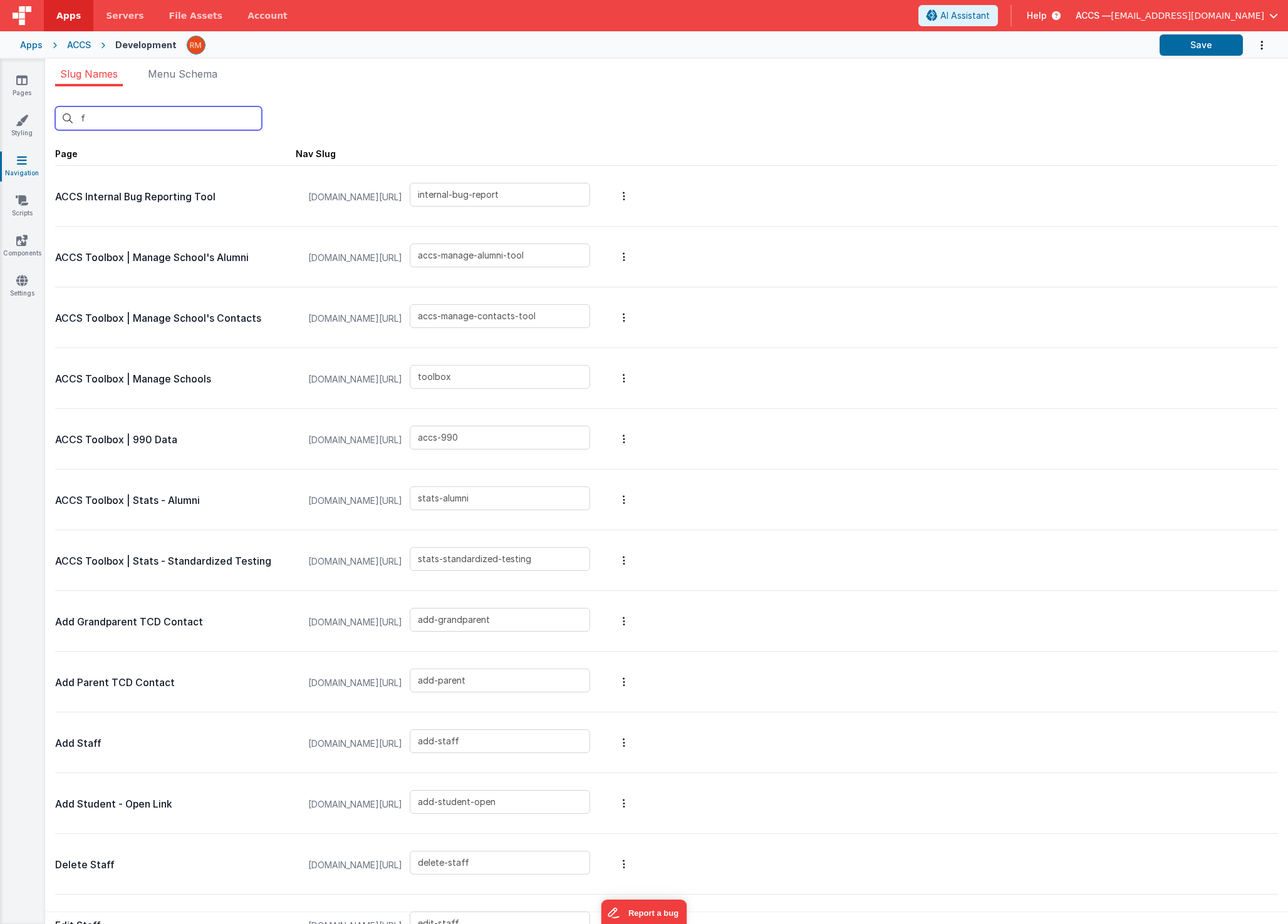
type input "affiliate-renewal2023X"
type input "affiliate-renewal2024"
type input "contactedit"
type input "renew2023X"
type input "renewOLD"
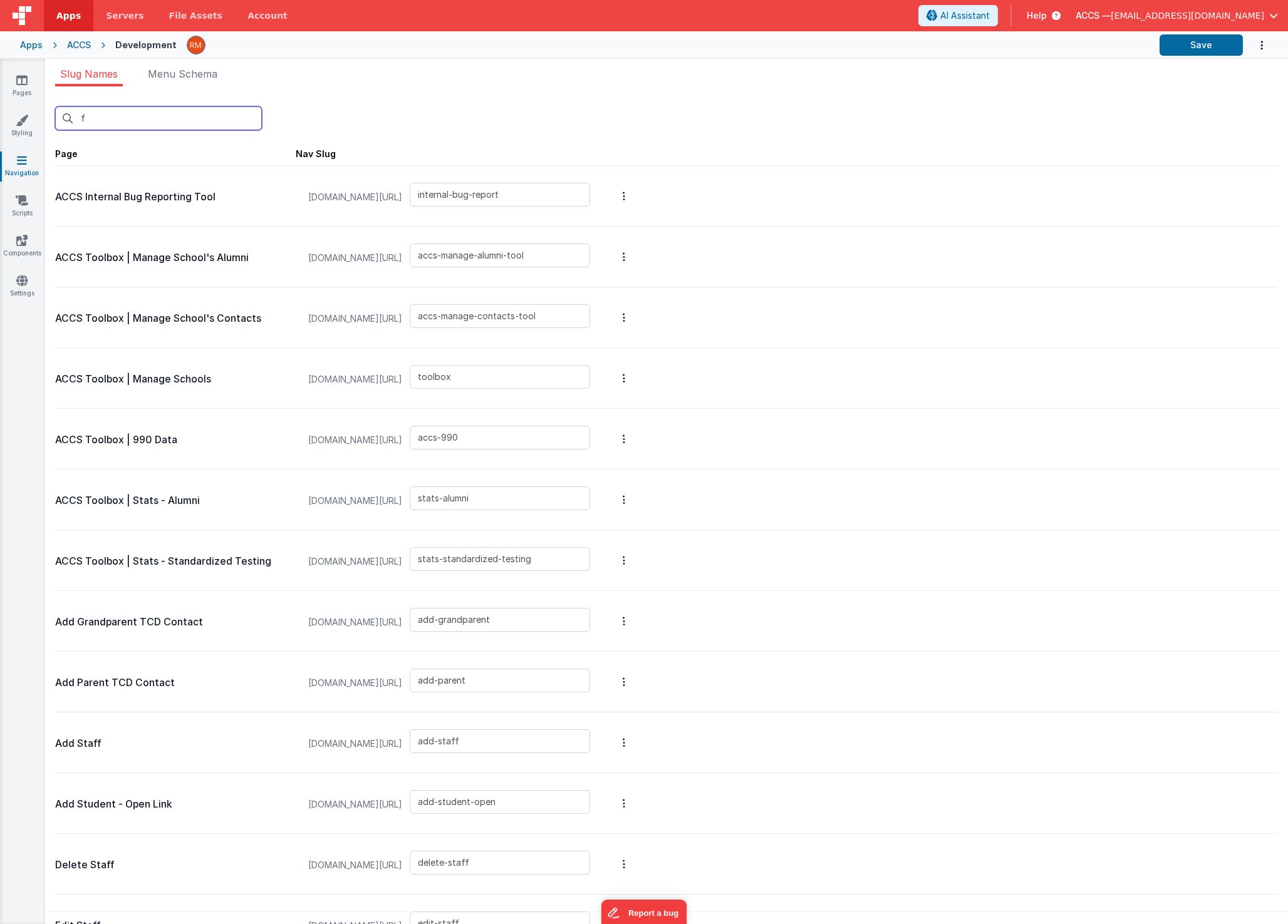
type input "locationedit"
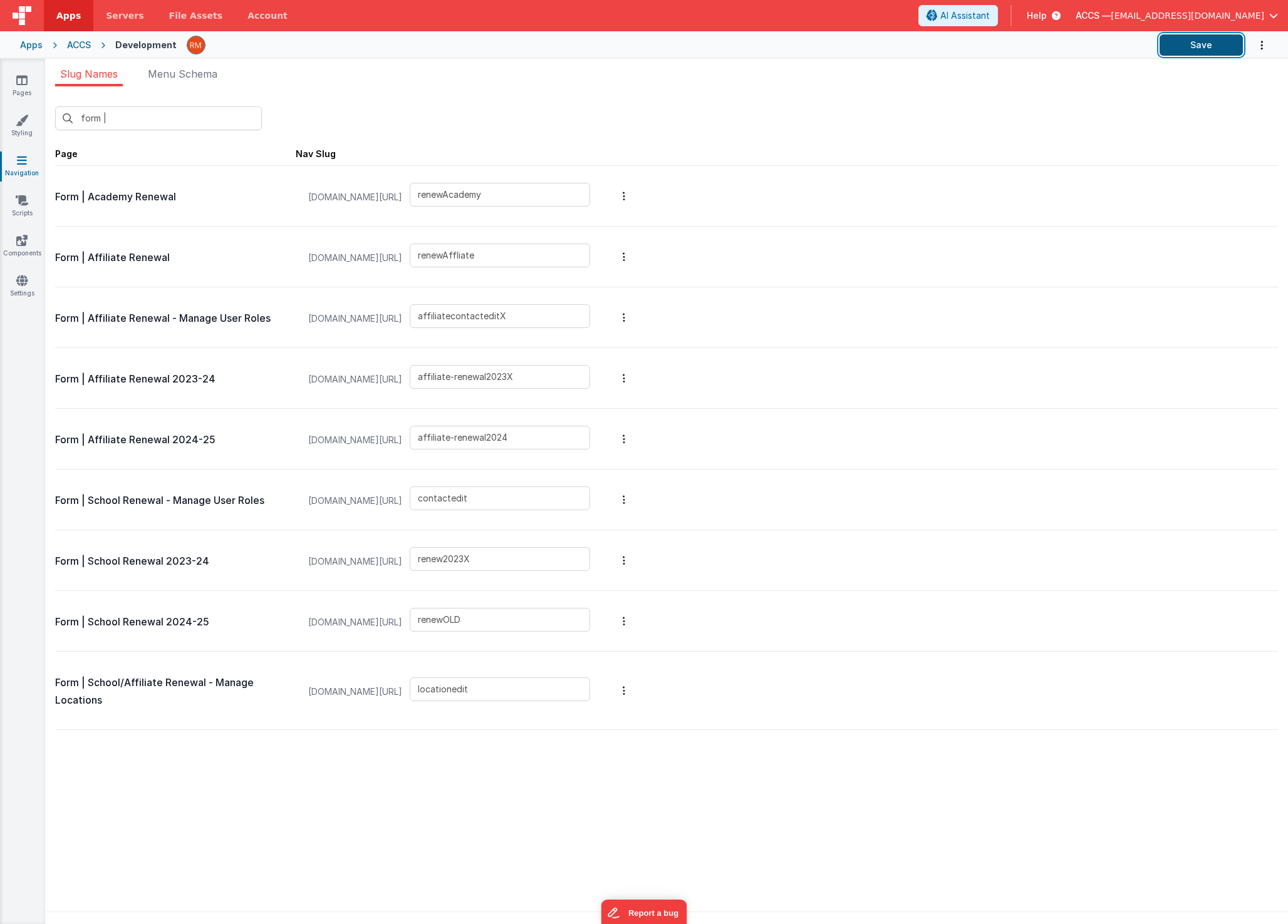
click at [1187, 50] on button "Save" at bounding box center [1201, 45] width 84 height 21
drag, startPoint x: 132, startPoint y: 123, endPoint x: 29, endPoint y: 102, distance: 105.1
click at [29, 102] on section "Pages Styling Navigation Scripts Components Settings Slug Names Menu Schema for…" at bounding box center [644, 491] width 1288 height 865
paste input "renewAffiliate"
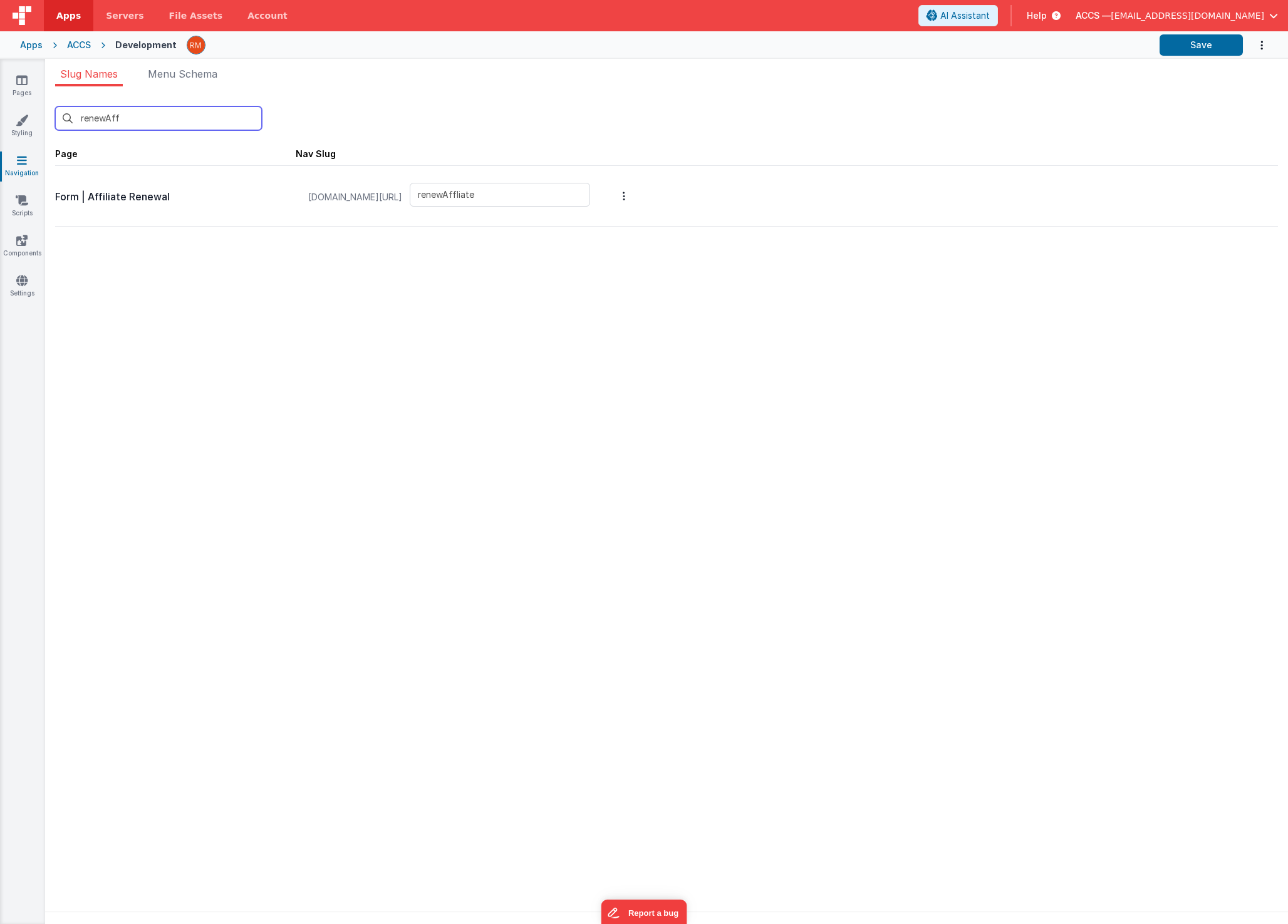
type input "renewAff"
drag, startPoint x: 547, startPoint y: 197, endPoint x: 460, endPoint y: 194, distance: 87.1
click at [460, 194] on div "myschooldev.classicalchristian.org/#/ renewAffliate" at bounding box center [449, 197] width 297 height 48
click at [534, 196] on input "renewAffliate" at bounding box center [500, 195] width 180 height 24
drag, startPoint x: 570, startPoint y: 196, endPoint x: 508, endPoint y: 192, distance: 62.1
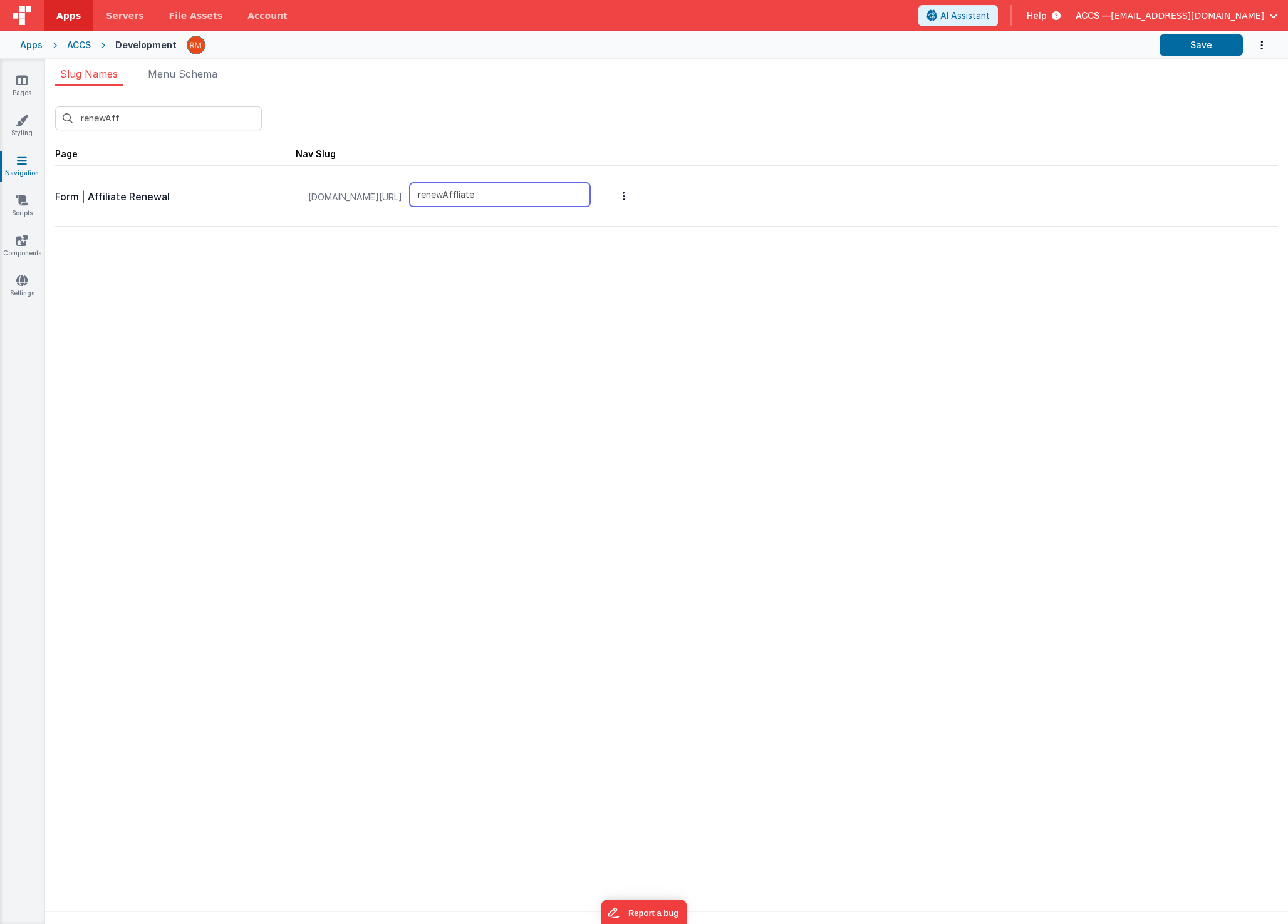
click at [508, 192] on input "renewAffliate" at bounding box center [500, 195] width 180 height 24
paste input "affi"
click at [510, 194] on input "renewaffiliate" at bounding box center [500, 195] width 180 height 24
type input "renewAffiliate"
click at [1197, 45] on button "Save" at bounding box center [1201, 45] width 84 height 21
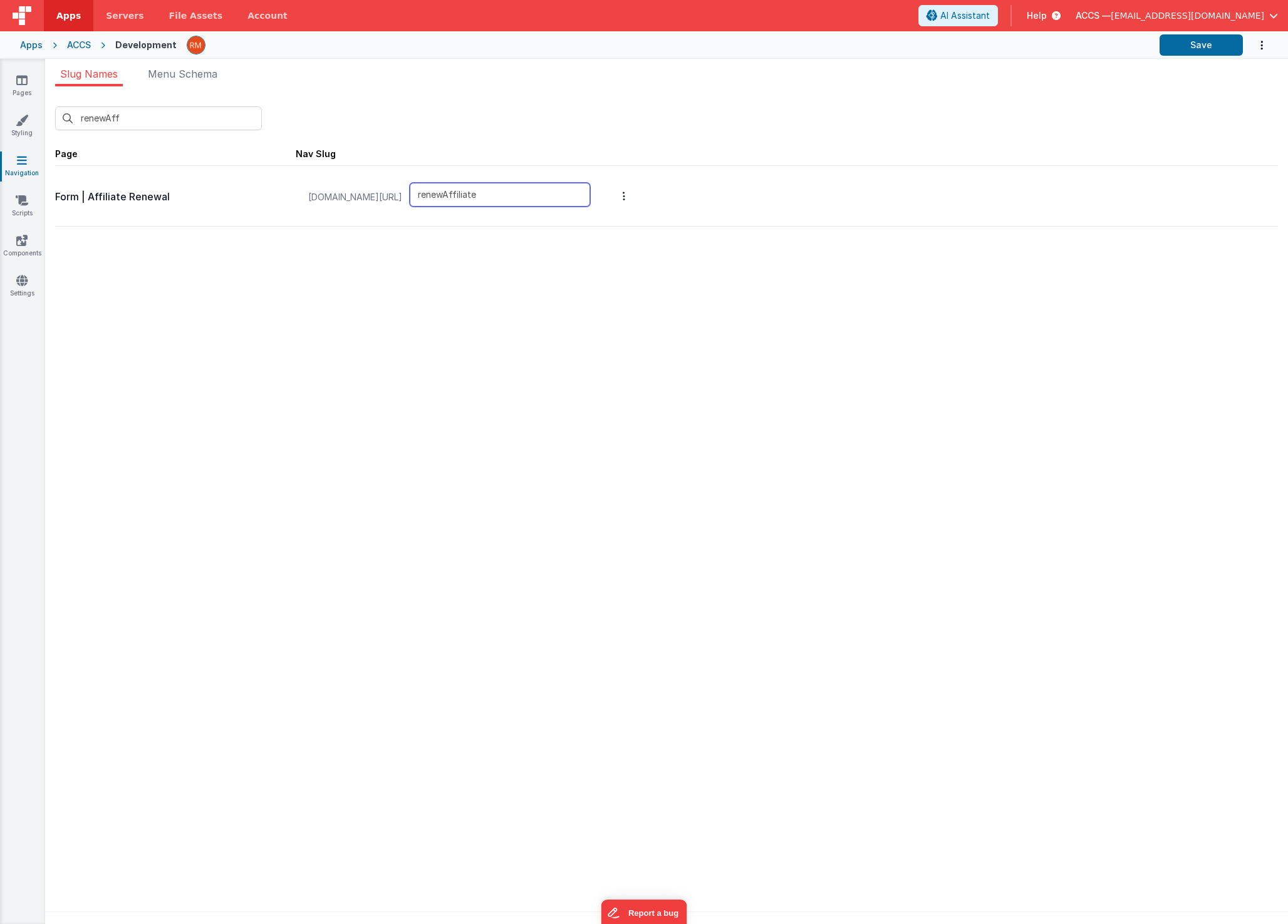
drag, startPoint x: 558, startPoint y: 197, endPoint x: 445, endPoint y: 187, distance: 113.4
click at [445, 187] on div "myschooldev.classicalchristian.org/#/ renewAffiliate" at bounding box center [449, 197] width 297 height 48
click at [20, 84] on icon at bounding box center [21, 80] width 12 height 12
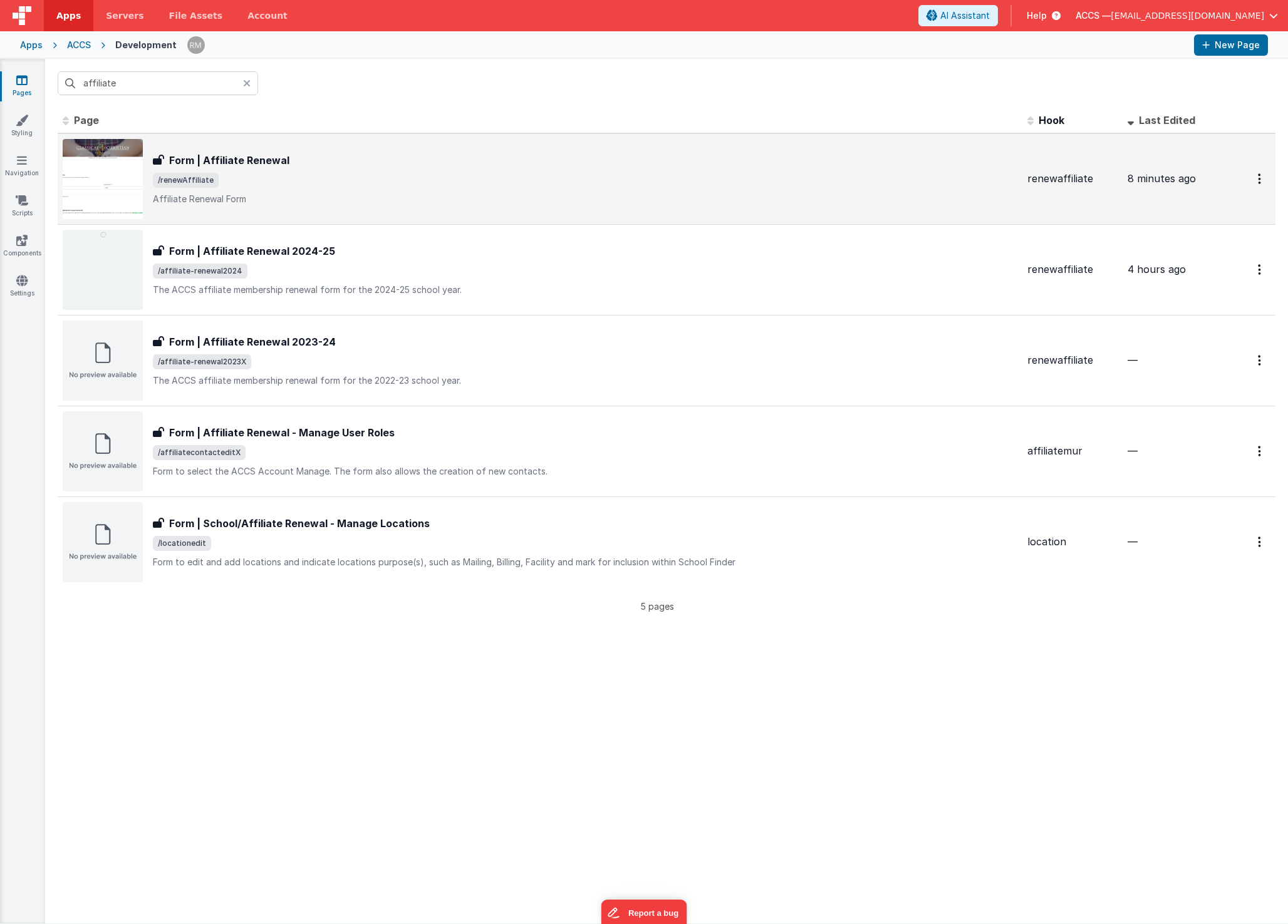
click at [231, 164] on h3 "Form | Affiliate Renewal" at bounding box center [228, 160] width 120 height 15
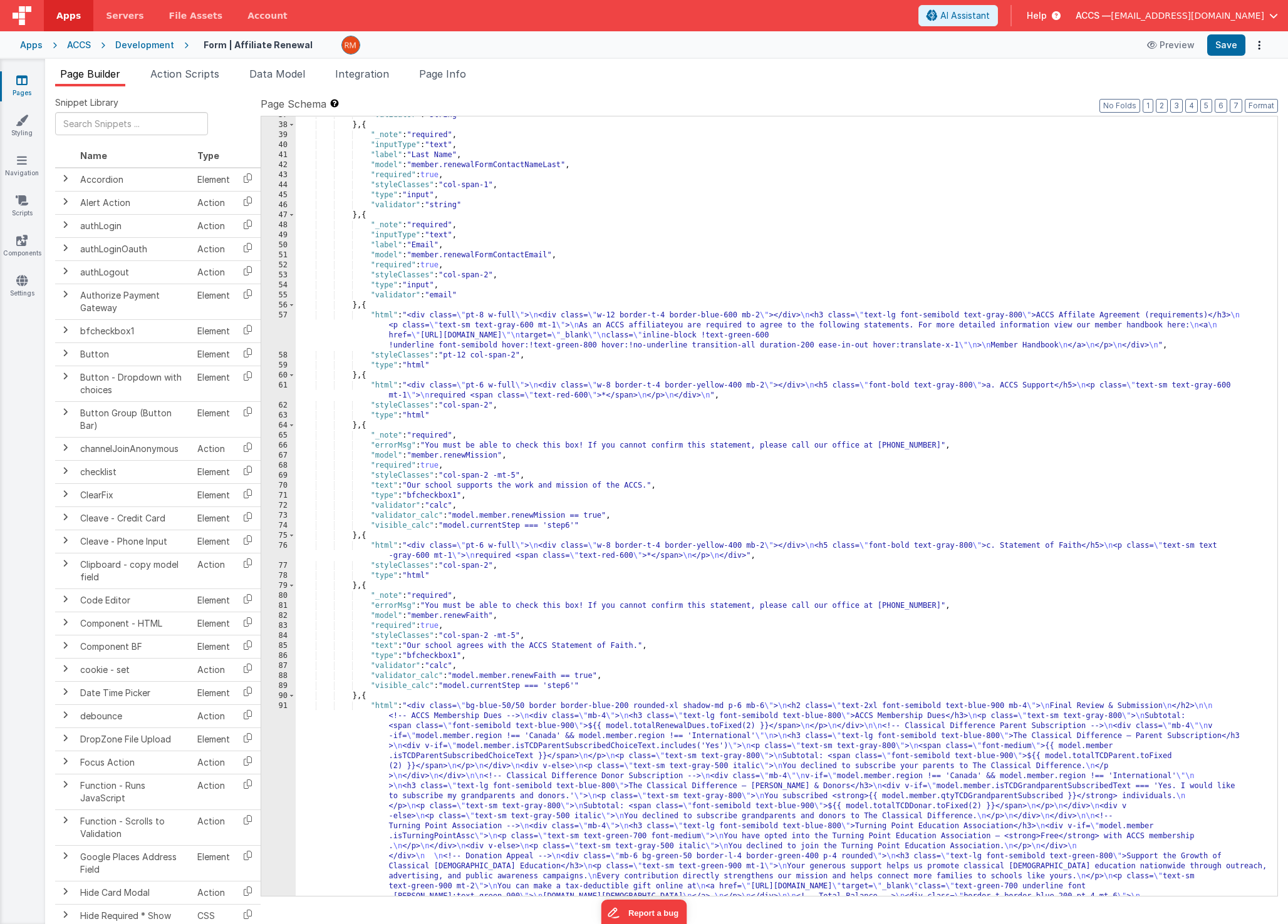
scroll to position [437, 0]
drag, startPoint x: 592, startPoint y: 528, endPoint x: 610, endPoint y: 516, distance: 21.6
click at [610, 516] on div ""validator" : "string" } , { "_note" : "required" , "inputType" : "text" , "lab…" at bounding box center [782, 650] width 972 height 1080
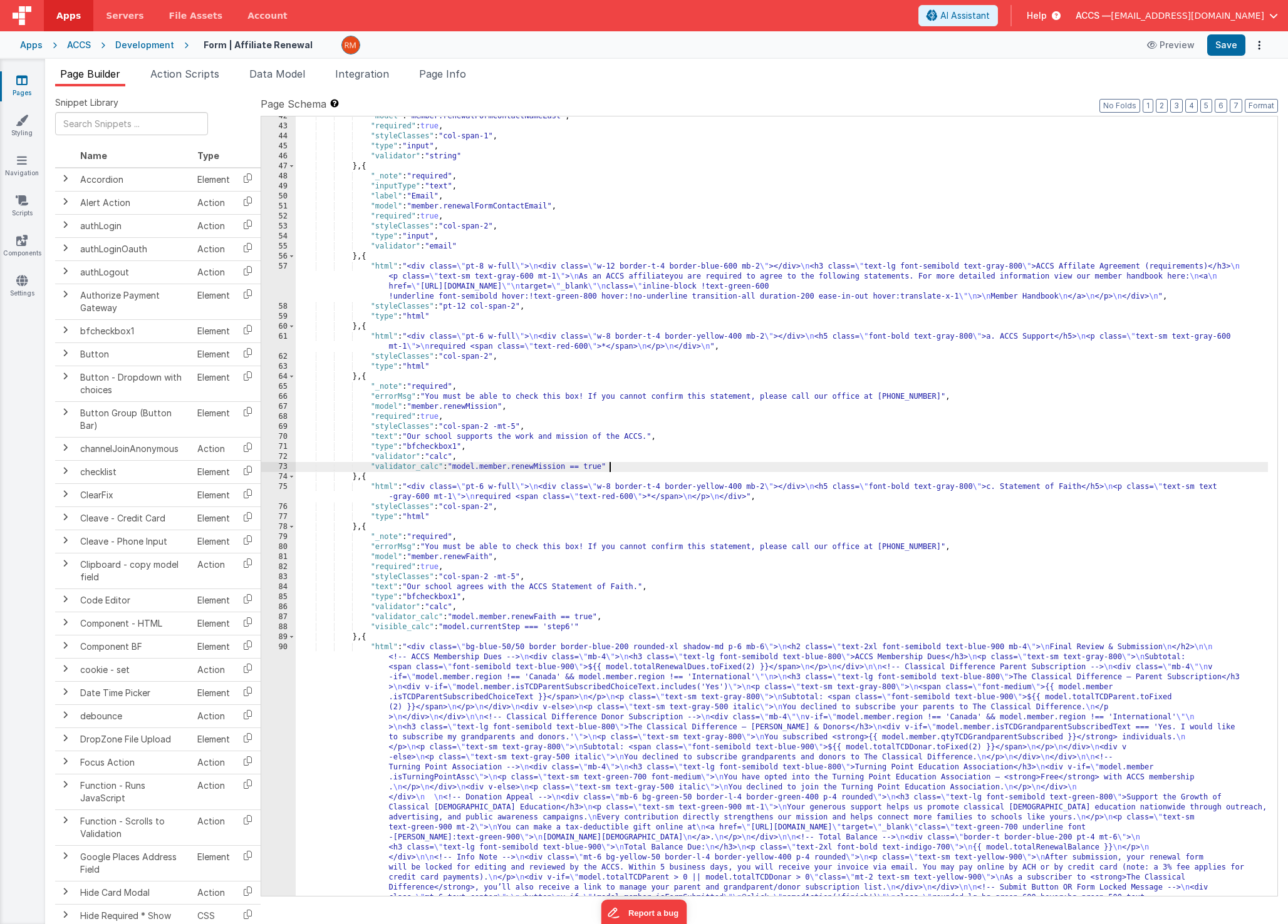
scroll to position [498, 0]
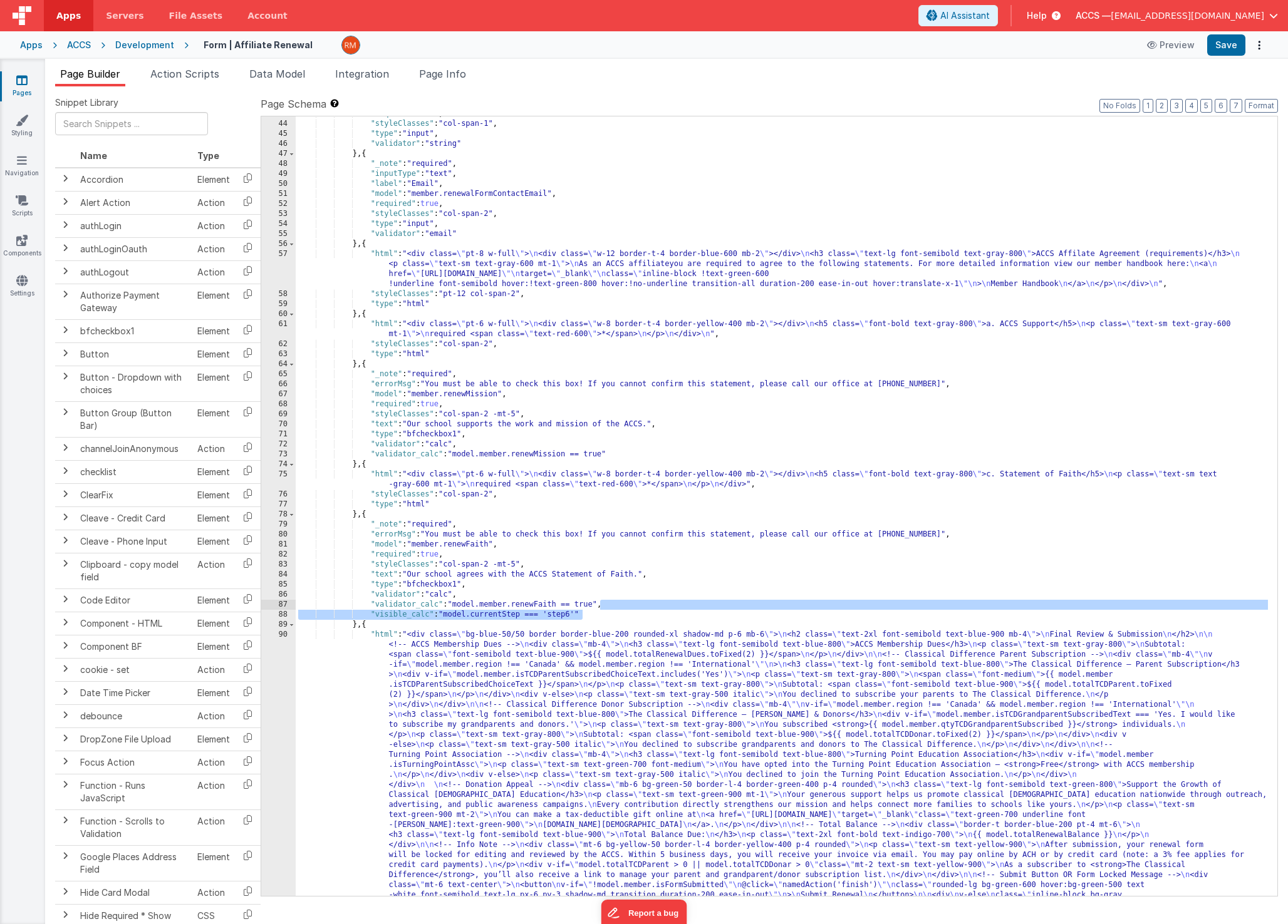
drag, startPoint x: 584, startPoint y: 616, endPoint x: 602, endPoint y: 606, distance: 20.6
click at [602, 606] on div ""required" : true , "styleClasses" : "col-span-1" , "type" : "input" , "validat…" at bounding box center [782, 649] width 972 height 1080
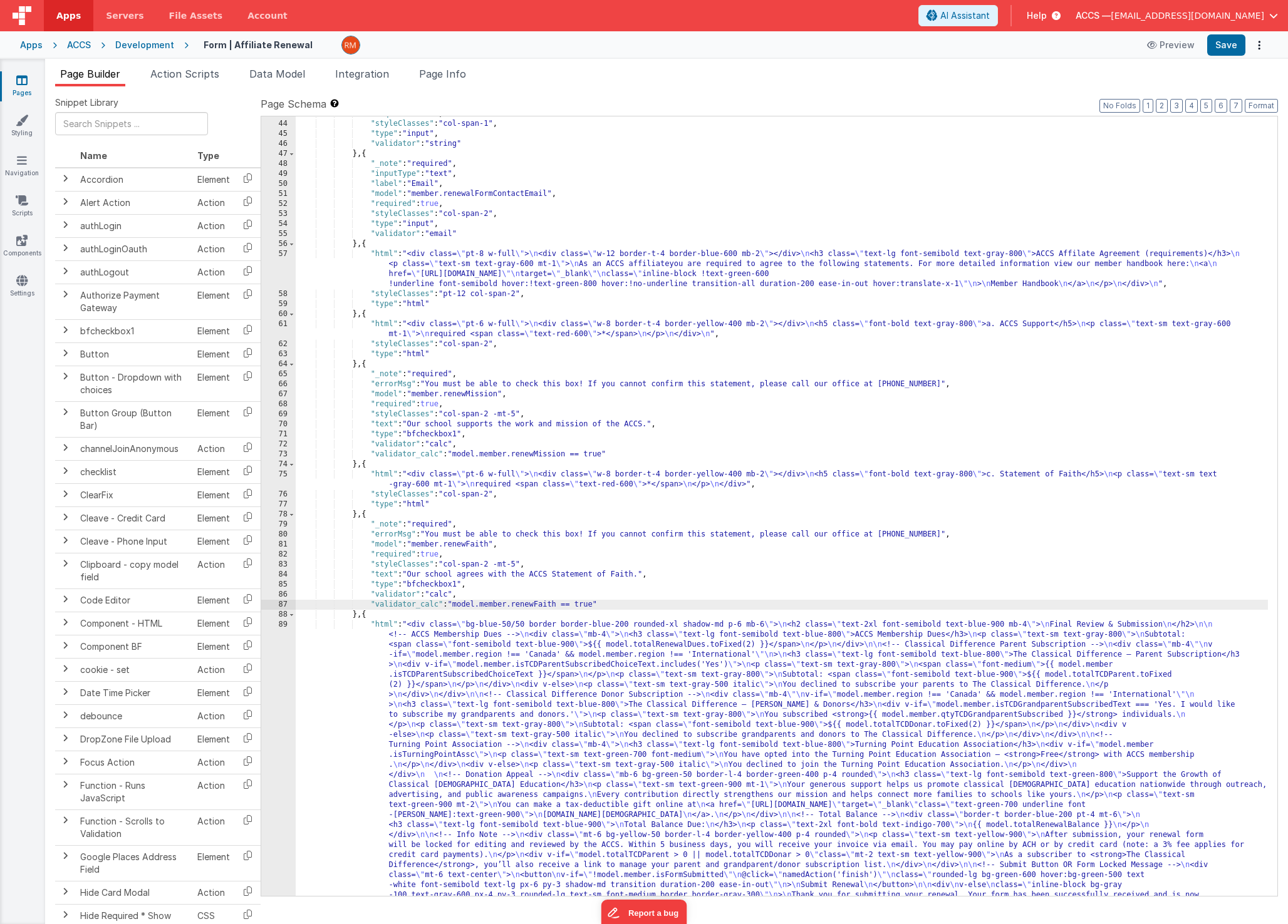
scroll to position [683, 0]
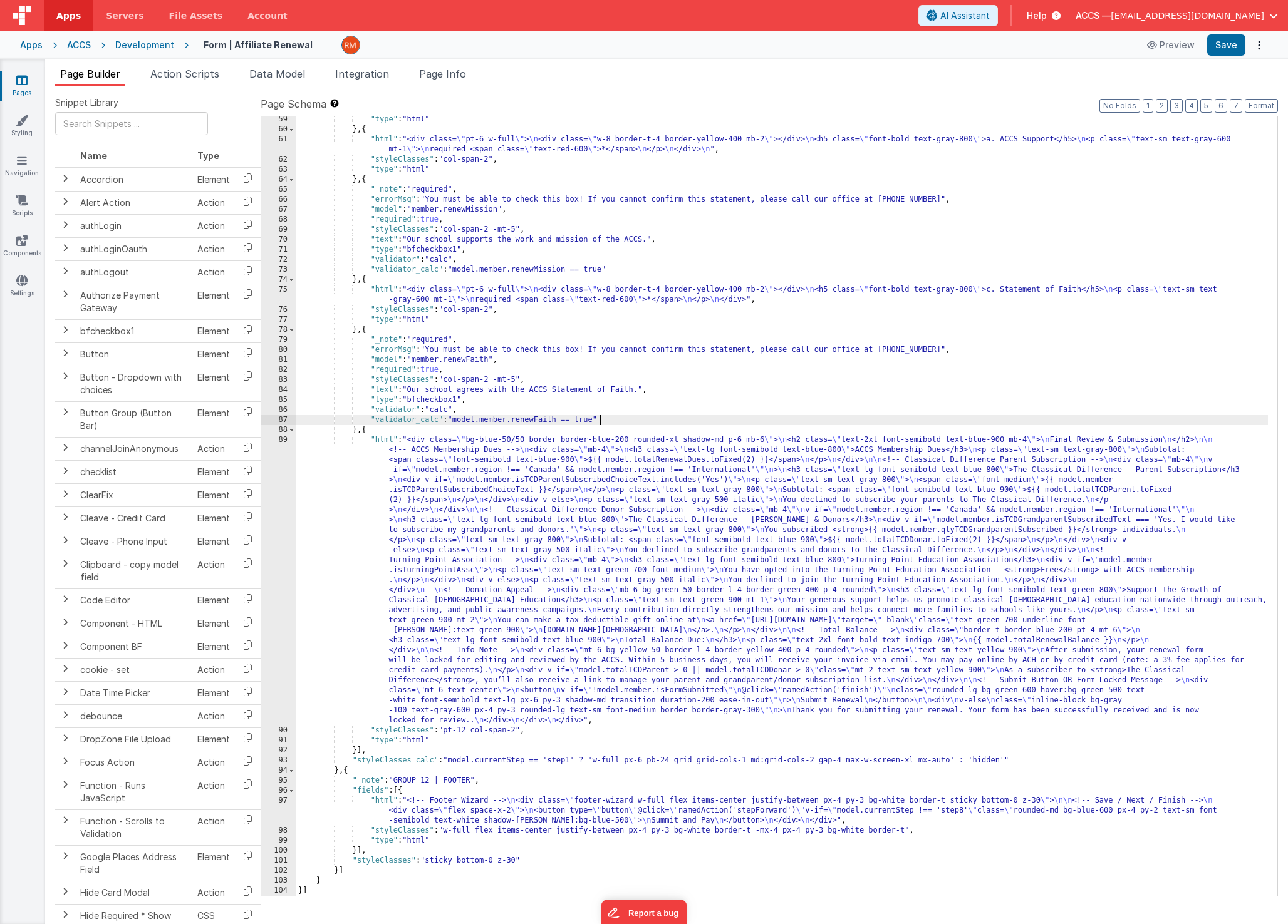
scroll to position [683, 0]
click at [382, 440] on div ""type" : "html" } , { "html" : "<div class= \" pt-6 w-full \" > \n <div class= …" at bounding box center [782, 514] width 972 height 800
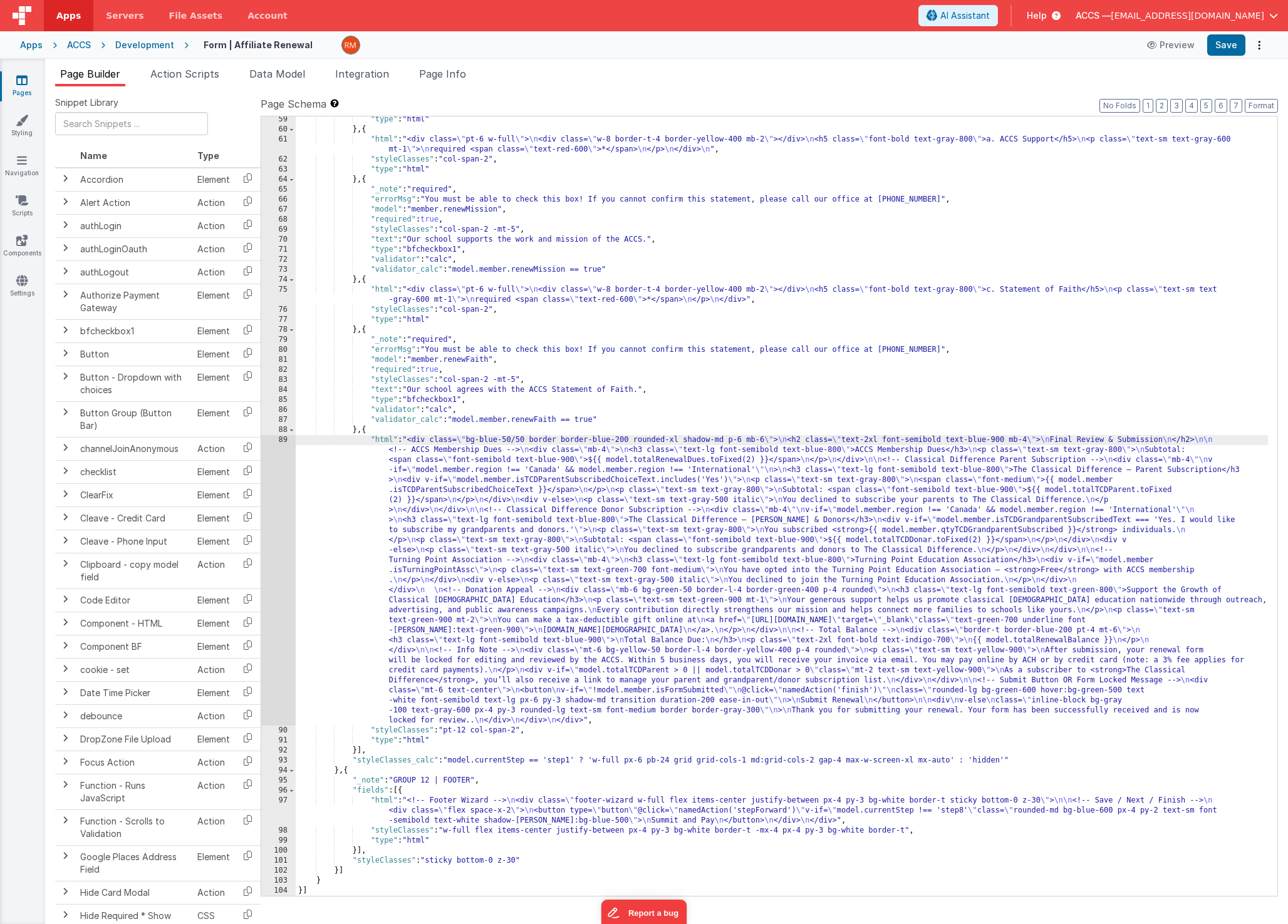
click at [285, 440] on div "89" at bounding box center [278, 580] width 35 height 291
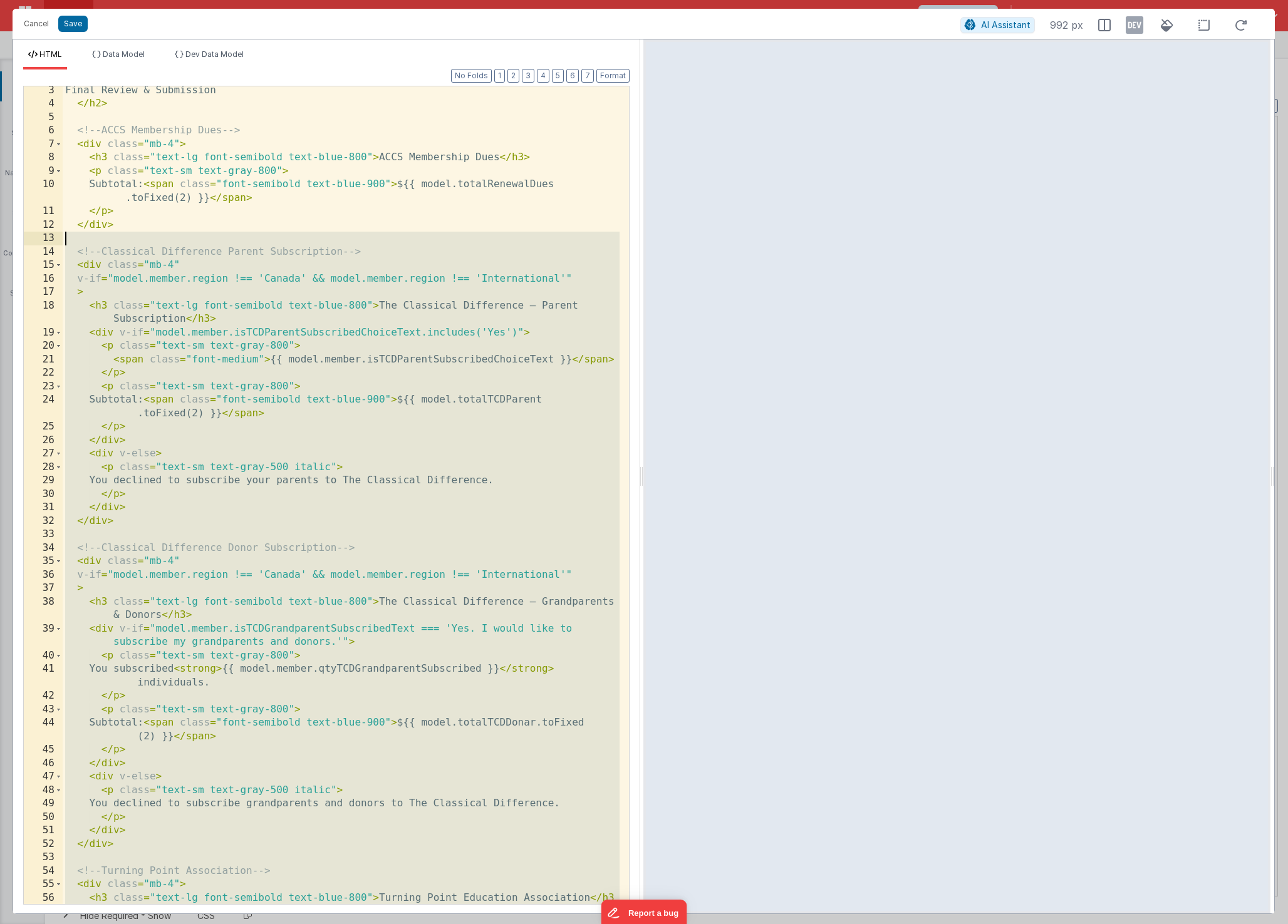
scroll to position [0, 0]
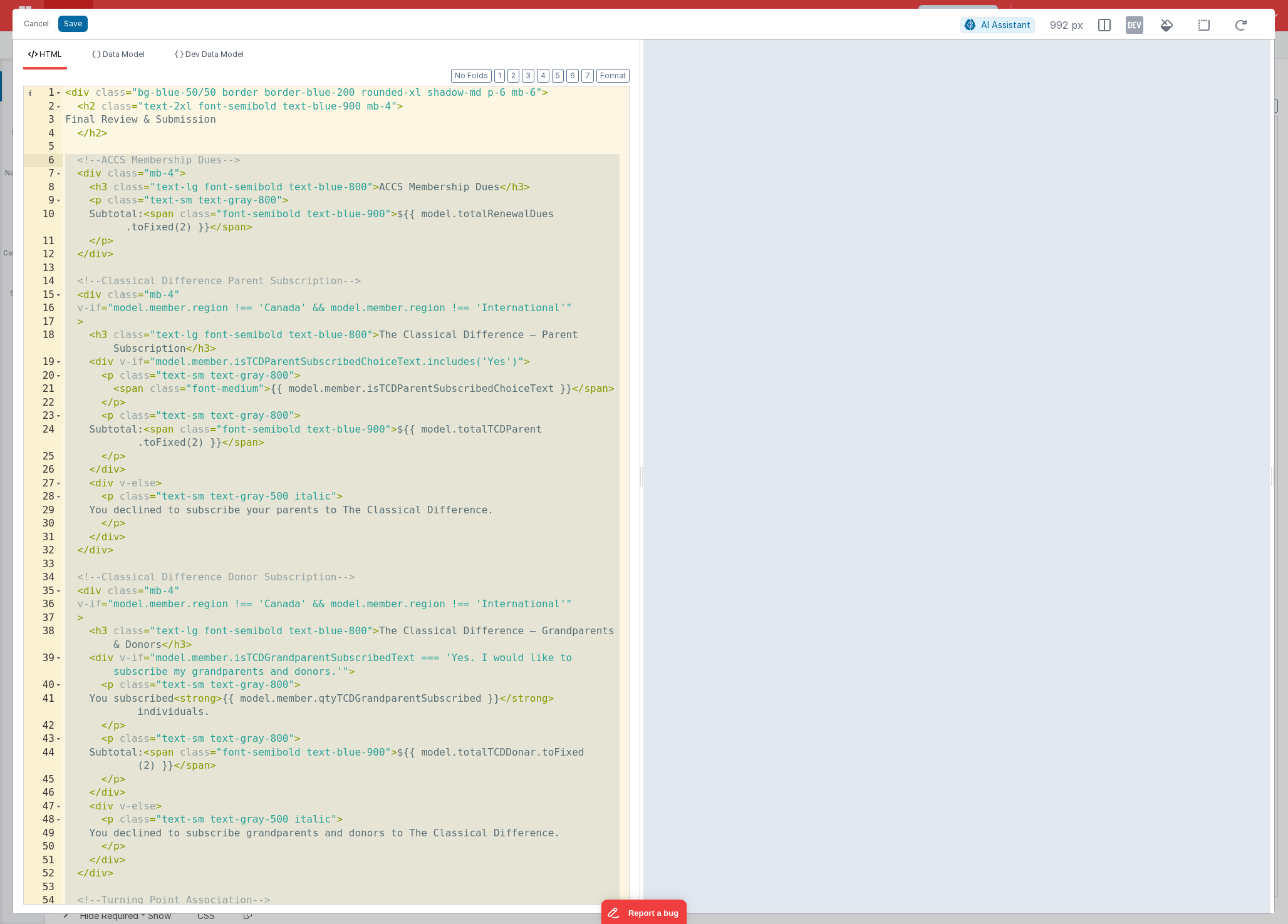
drag, startPoint x: 148, startPoint y: 372, endPoint x: 39, endPoint y: 158, distance: 240.2
click at [39, 158] on div "1 2 3 4 5 6 7 8 9 10 11 12 13 14 15 16 17 18 19 20 21 22 23 24 25 26 27 28 29 3…" at bounding box center [326, 496] width 606 height 819
click at [127, 245] on div "< div class = "bg-blue-50/50 border border-blue-200 rounded-xl shadow-md p-6 mb…" at bounding box center [340, 508] width 556 height 845
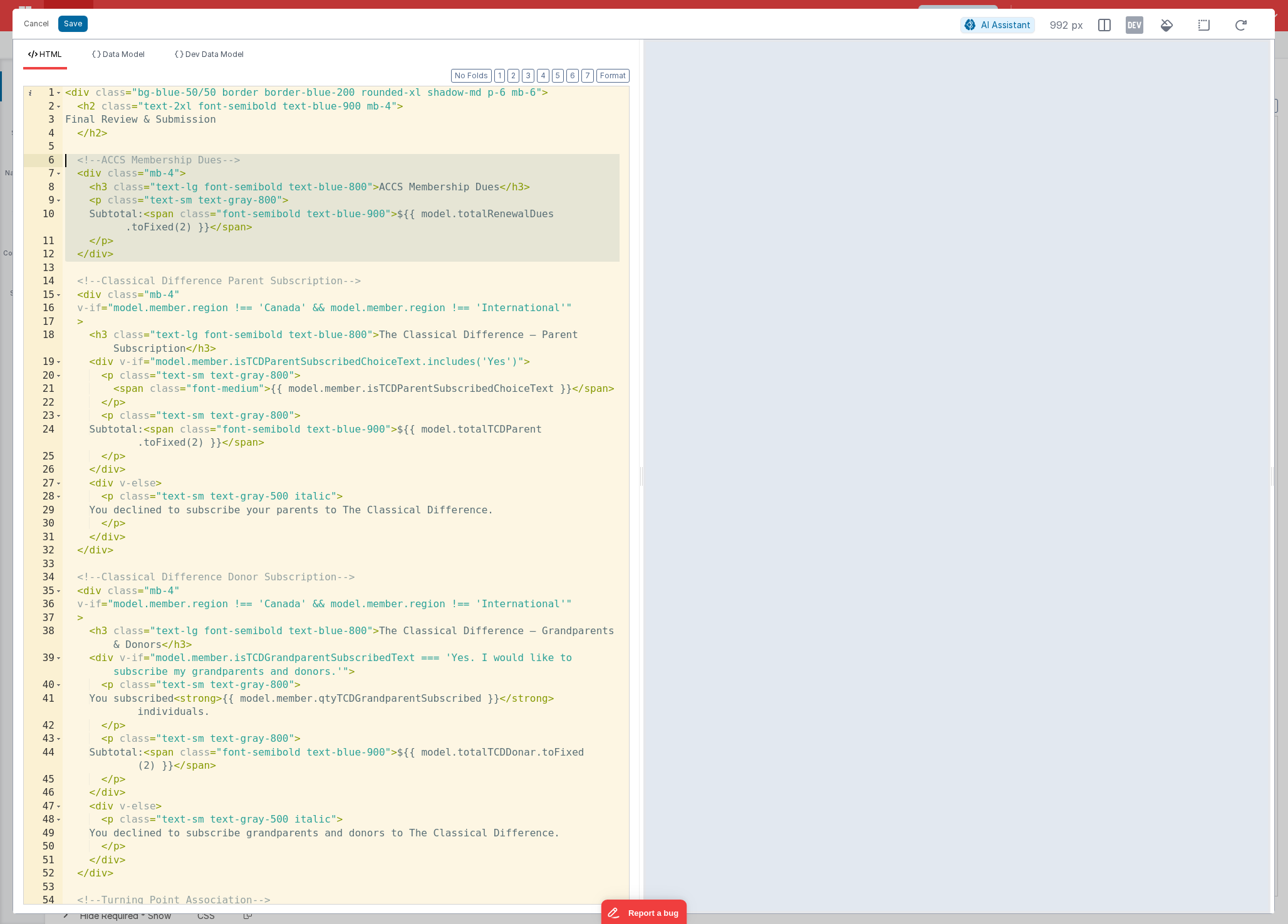
drag, startPoint x: 135, startPoint y: 263, endPoint x: 12, endPoint y: 164, distance: 157.9
click at [12, 164] on div "HTML Data Model Dev Data Model Format 7 6 5 4 3 2 1 No Folds 1 2 3 4 5 6 7 8 9 …" at bounding box center [644, 476] width 1262 height 875
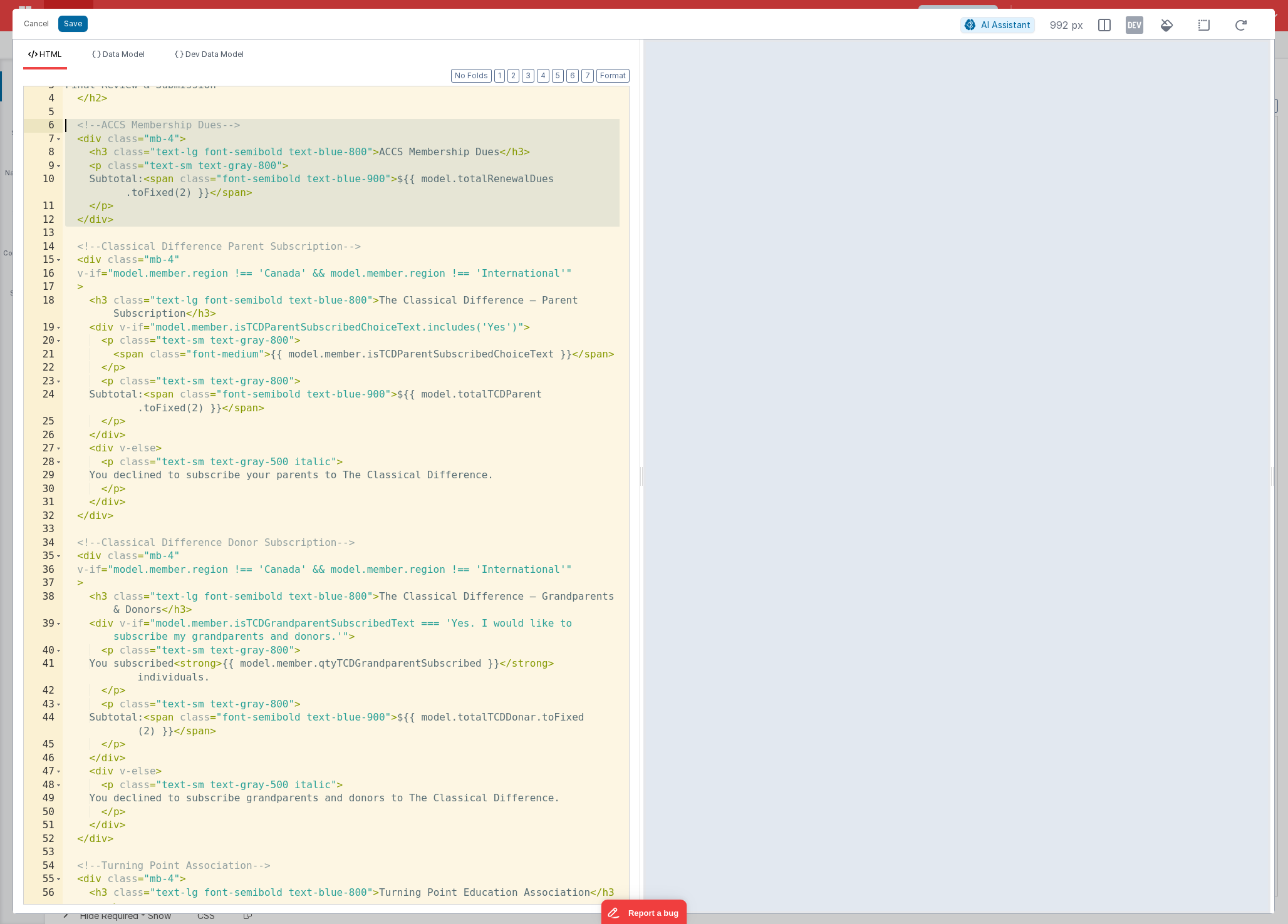
scroll to position [47, 0]
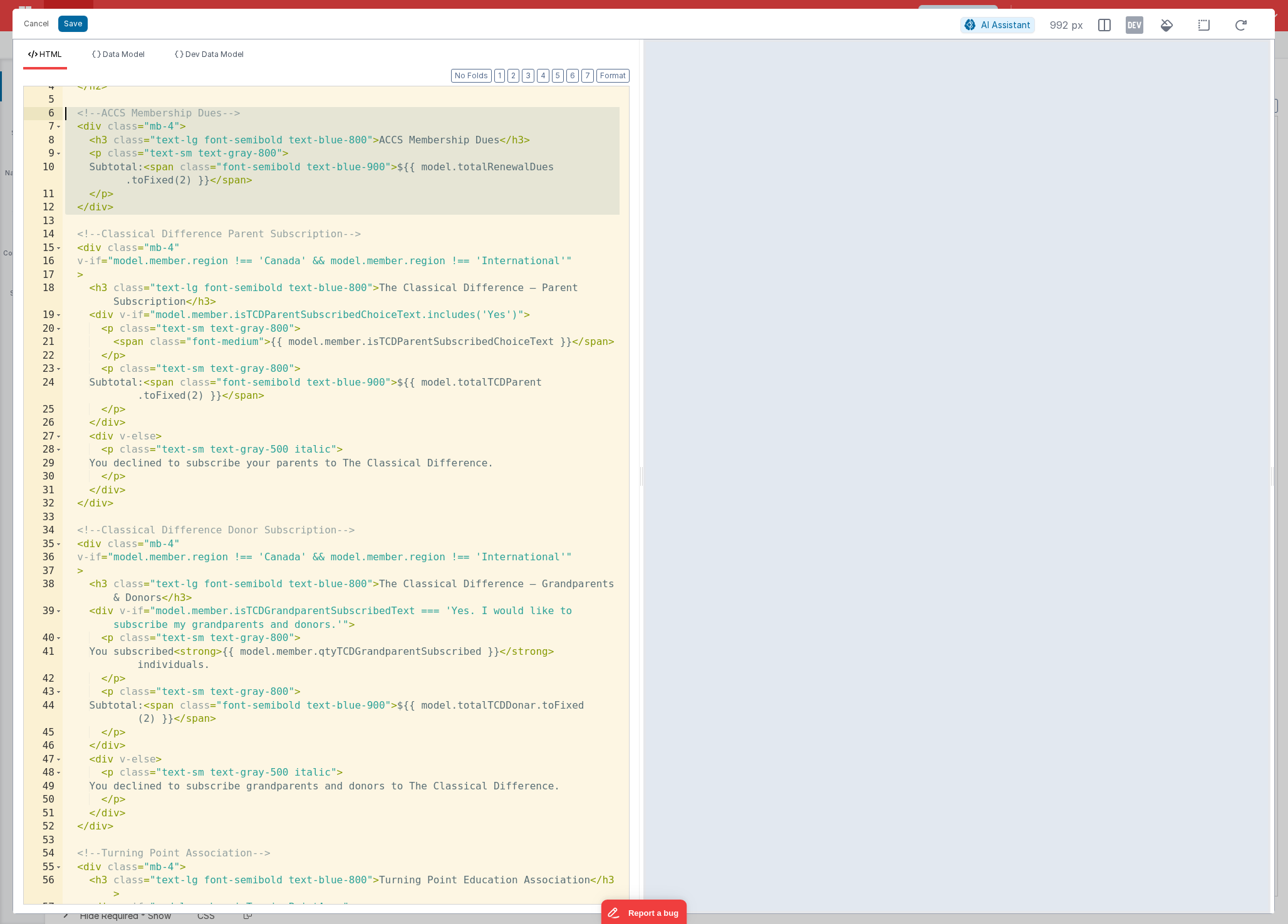
click at [135, 506] on div "</ h2 > <!-- ACCS Membership Dues --> < div class = "mb-4" > < h3 class = "text…" at bounding box center [340, 502] width 556 height 845
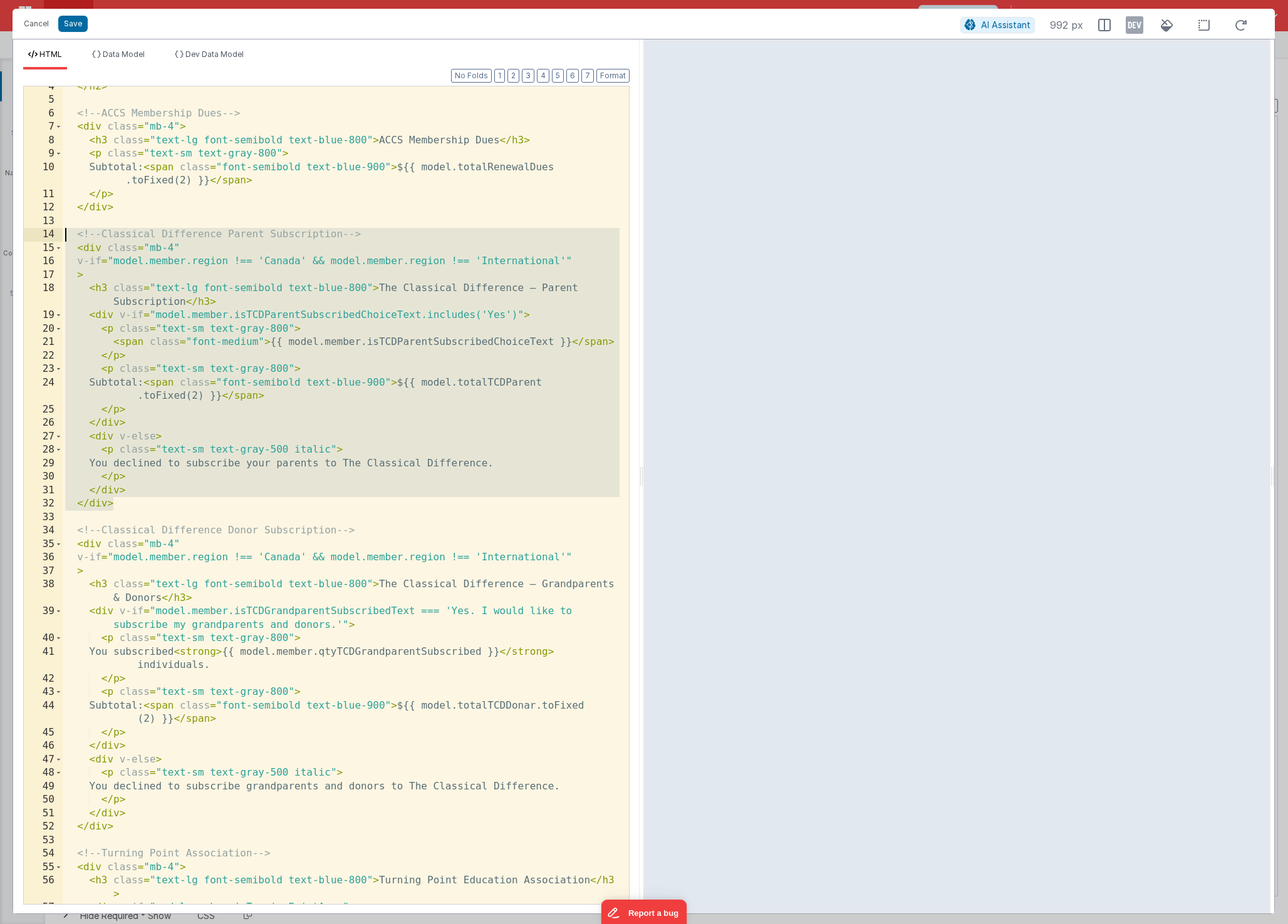
drag, startPoint x: 167, startPoint y: 505, endPoint x: -20, endPoint y: 238, distance: 326.0
click at [0, 238] on html "Cancel Save AI Assistant 992 px HTML Data Model Dev Data Model Format 7 6 5 4 3…" at bounding box center [644, 462] width 1288 height 924
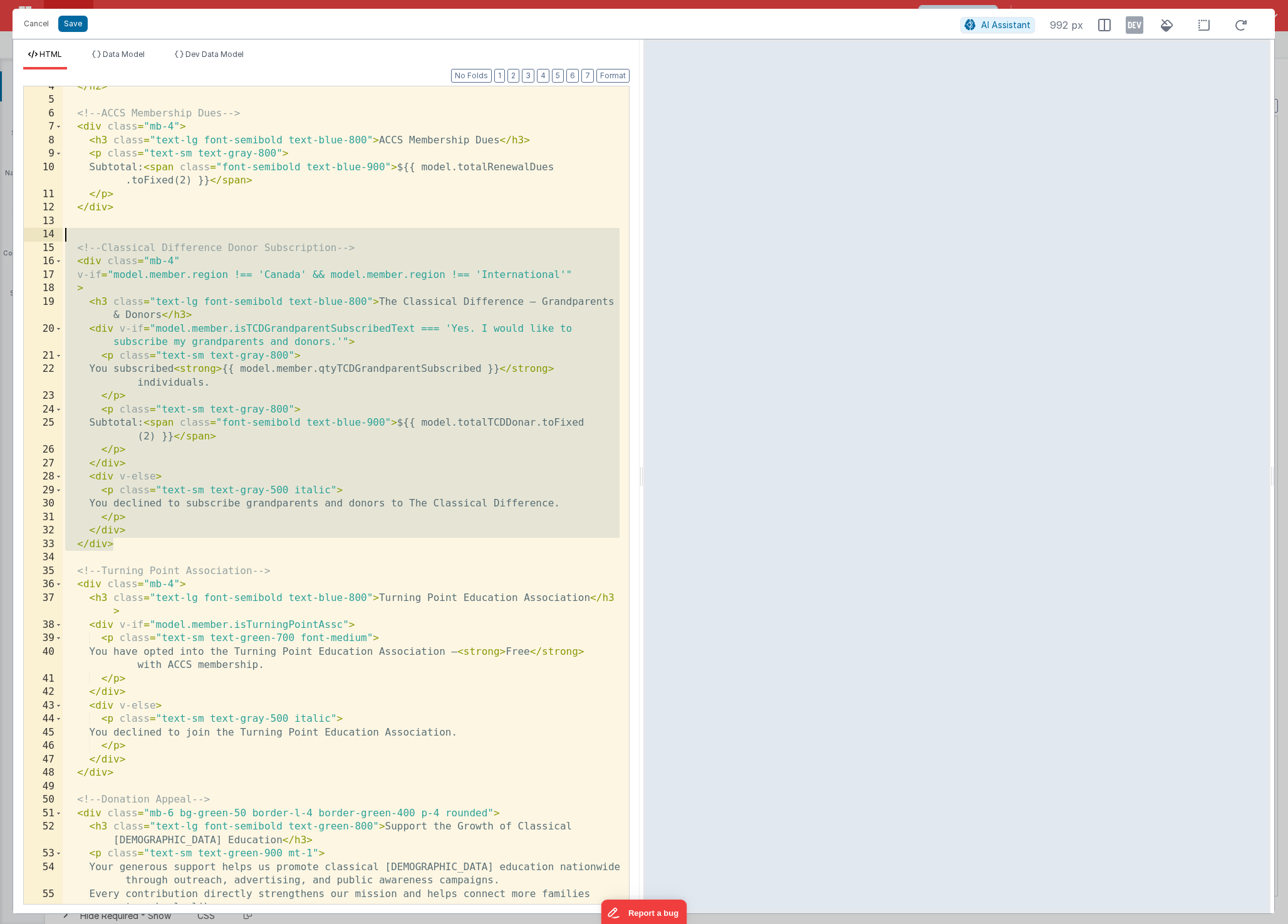
drag, startPoint x: 145, startPoint y: 545, endPoint x: 26, endPoint y: 238, distance: 329.3
click at [26, 238] on div "4 5 6 7 8 9 10 11 12 13 14 15 16 17 18 19 20 21 22 23 24 25 26 27 28 29 30 31 3…" at bounding box center [326, 496] width 606 height 819
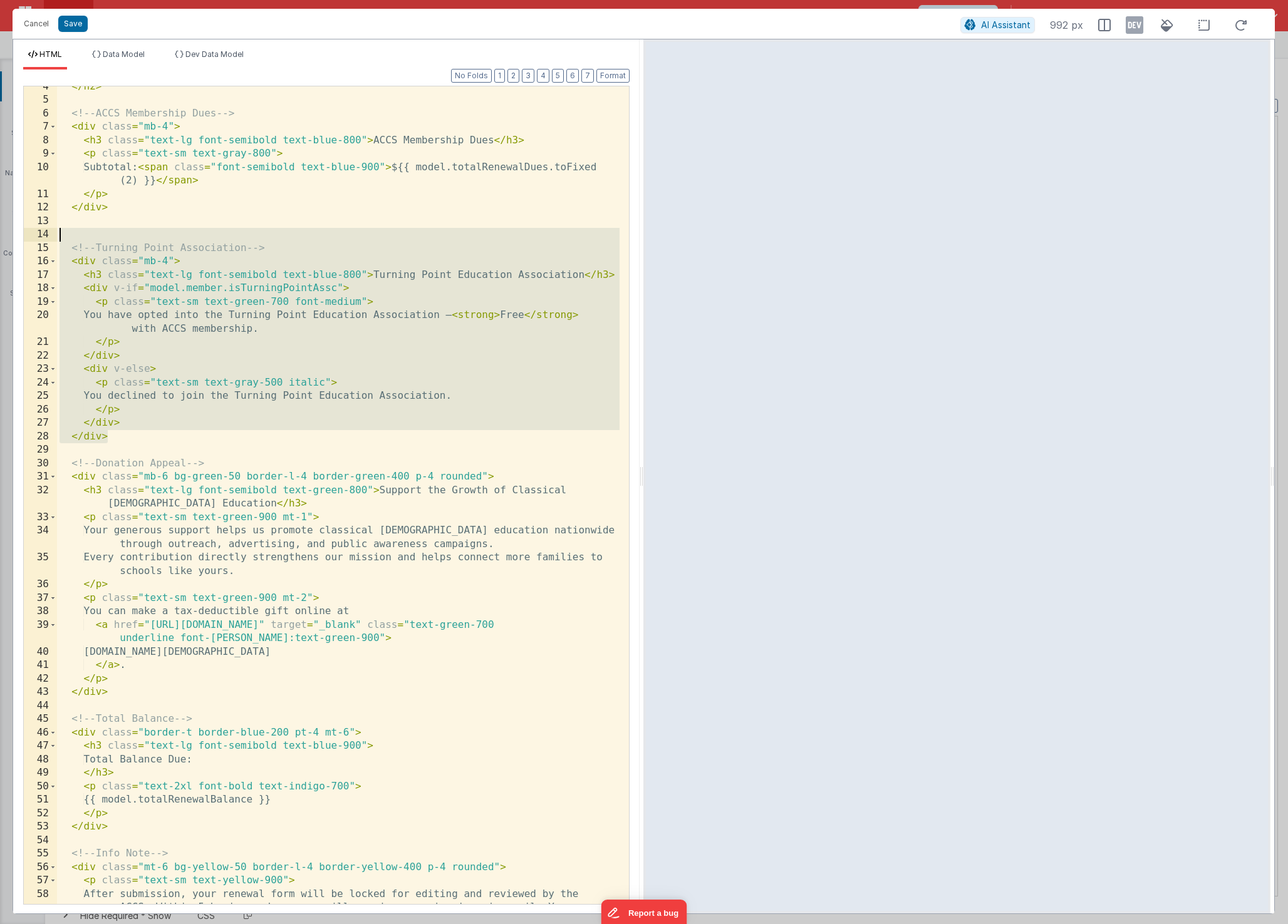
drag, startPoint x: 140, startPoint y: 439, endPoint x: 20, endPoint y: 229, distance: 241.9
click at [20, 229] on div "Format 7 6 5 4 3 2 1 No Folds 4 5 6 7 8 9 10 11 12 13 14 15 16 17 18 19 20 21 2…" at bounding box center [326, 491] width 627 height 844
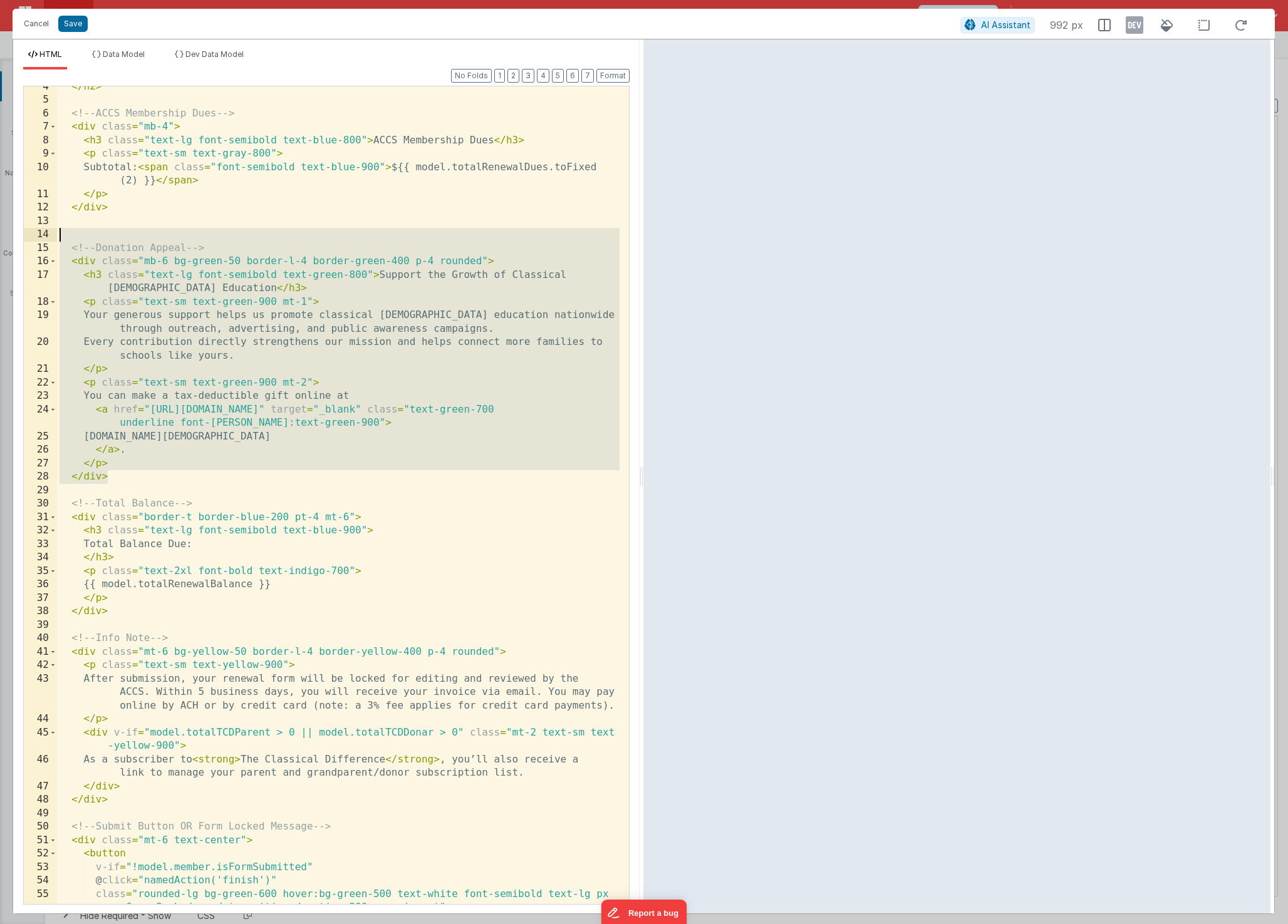
drag, startPoint x: 168, startPoint y: 483, endPoint x: 16, endPoint y: 237, distance: 289.2
click at [16, 237] on div "Format 7 6 5 4 3 2 1 No Folds 4 5 6 7 8 9 10 11 12 13 14 15 16 17 18 19 20 21 2…" at bounding box center [326, 491] width 627 height 844
click at [17, 238] on div "Format 7 6 5 4 3 2 1 No Folds 4 5 6 7 8 9 10 11 12 13 14 15 16 17 18 19 20 21 2…" at bounding box center [326, 491] width 627 height 844
click at [168, 408] on div "</ h2 > <!-- ACCS Membership Dues --> < div class = "mb-4" > < h3 class = "text…" at bounding box center [338, 509] width 563 height 858
drag, startPoint x: 139, startPoint y: 477, endPoint x: 21, endPoint y: 244, distance: 261.2
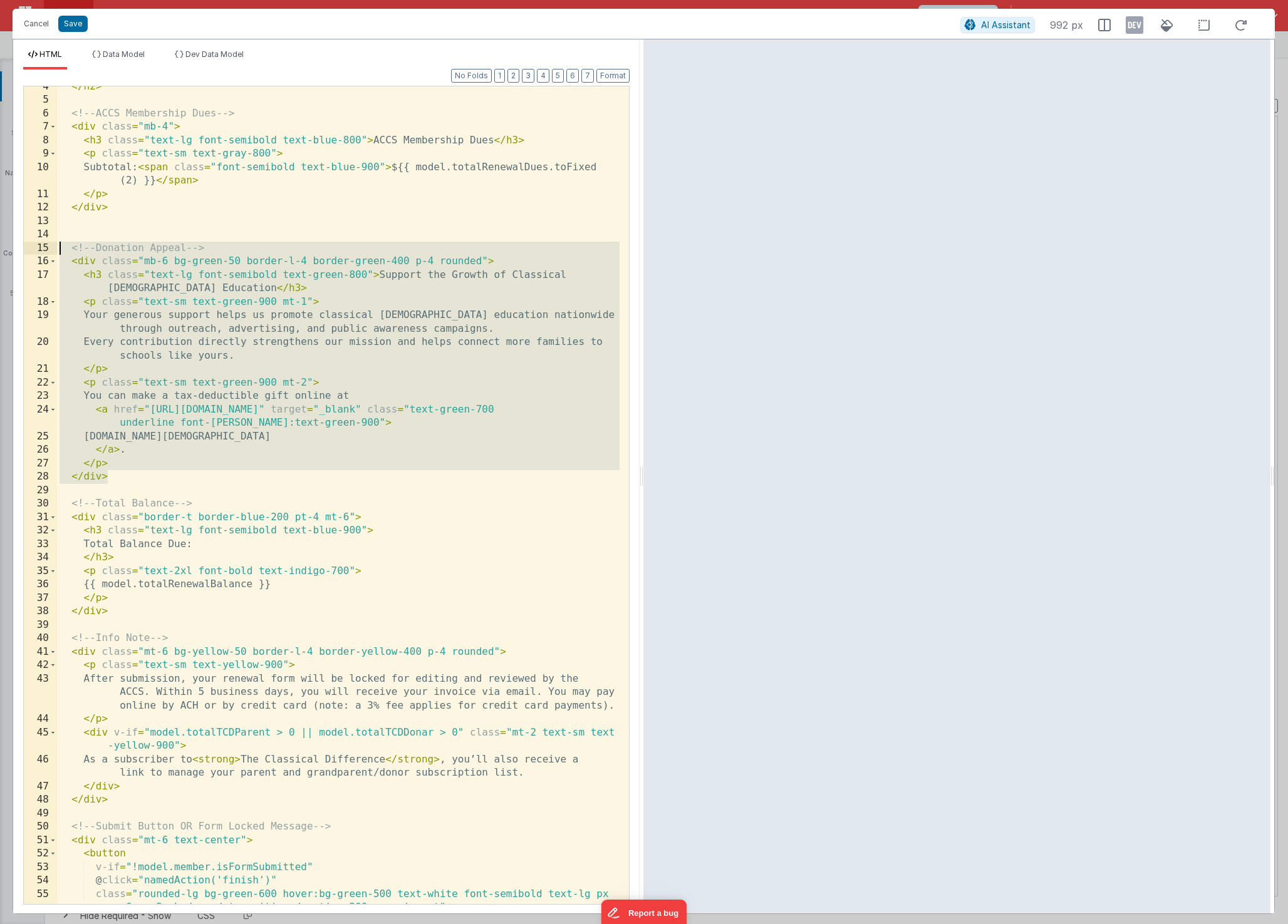
click at [21, 244] on div "Format 7 6 5 4 3 2 1 No Folds 4 5 6 7 8 9 10 11 12 13 14 15 16 17 18 19 20 21 2…" at bounding box center [326, 491] width 627 height 844
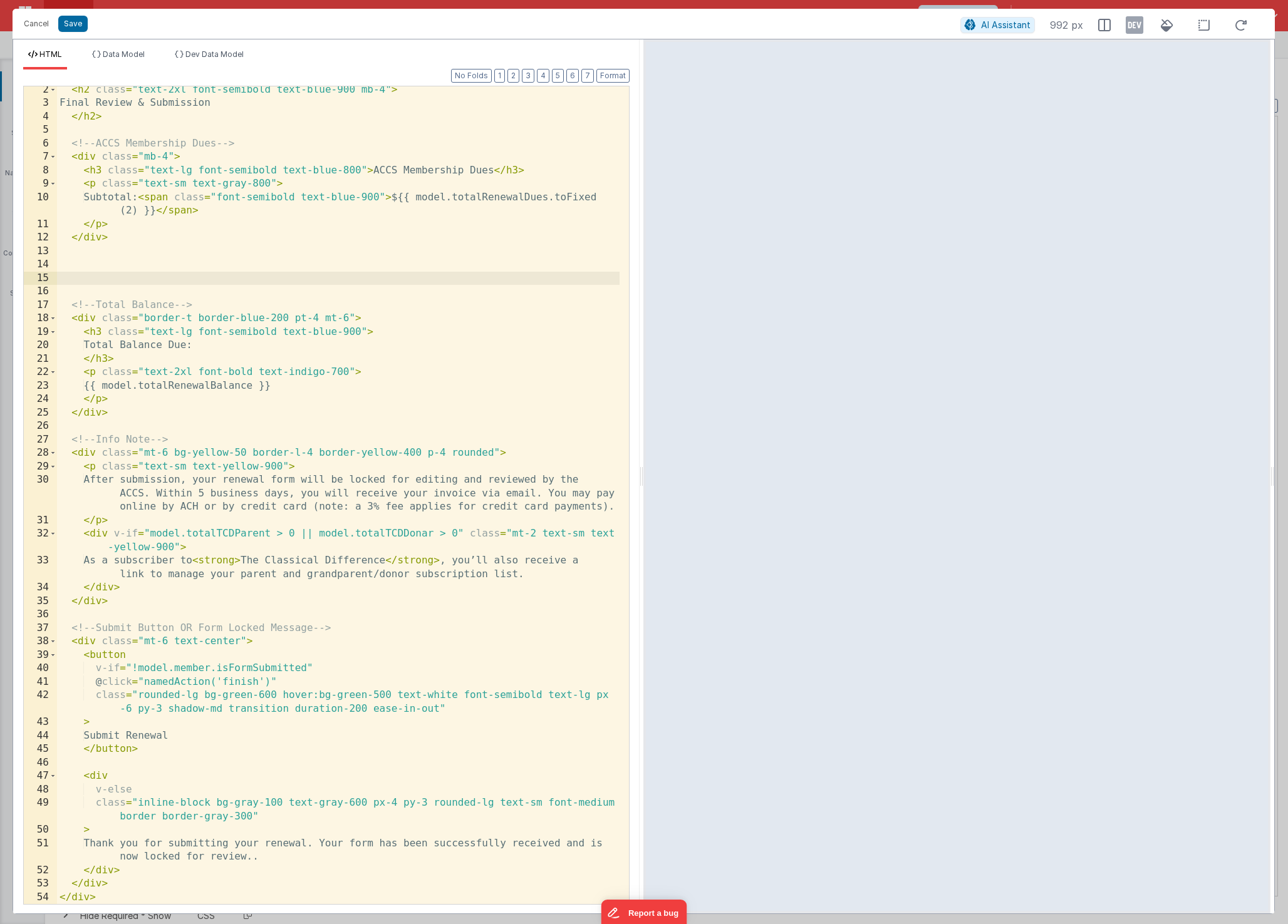
scroll to position [4, 0]
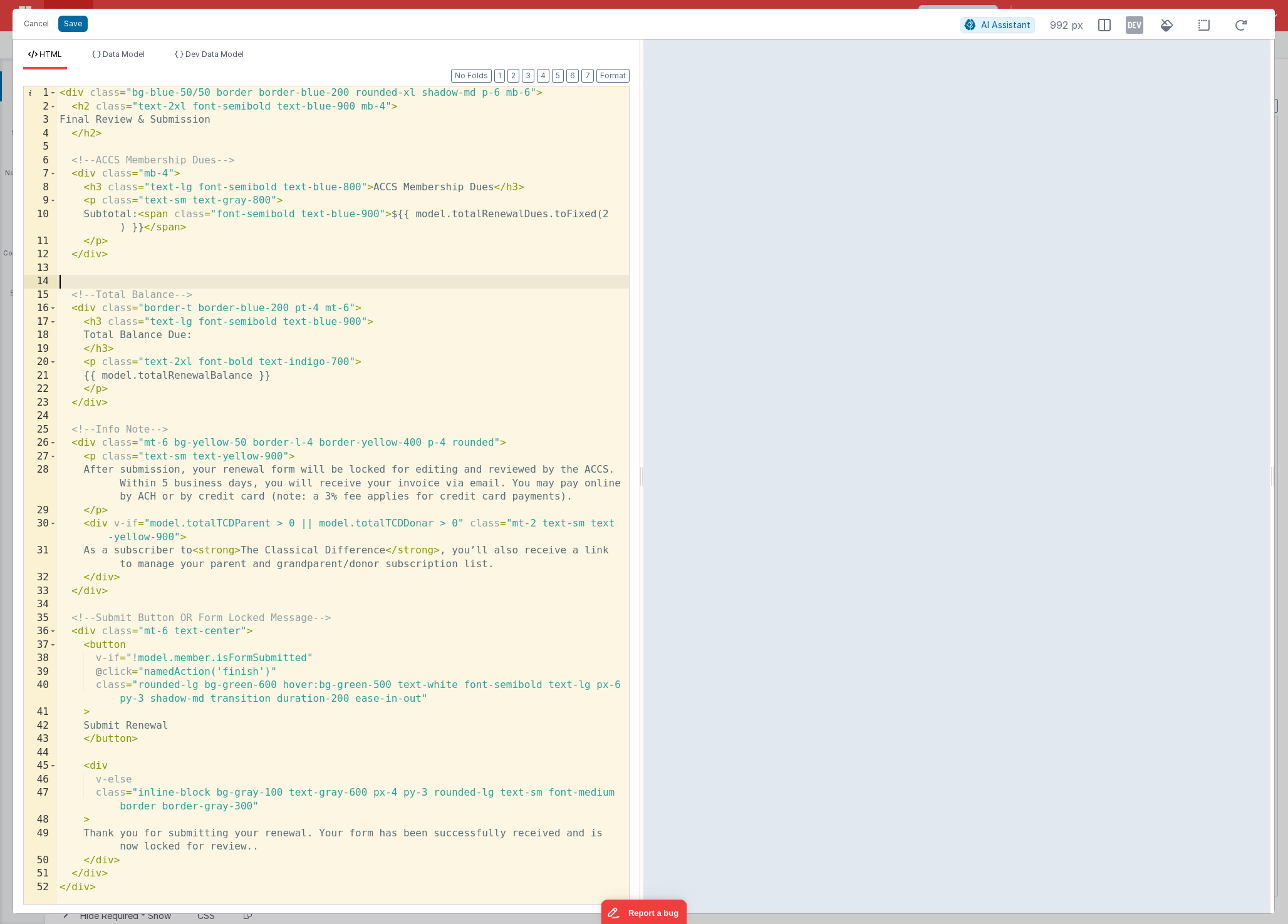
click at [64, 279] on div "< div class = "bg-blue-50/50 border border-blue-200 rounded-xl shadow-md p-6 mb…" at bounding box center [342, 508] width 572 height 845
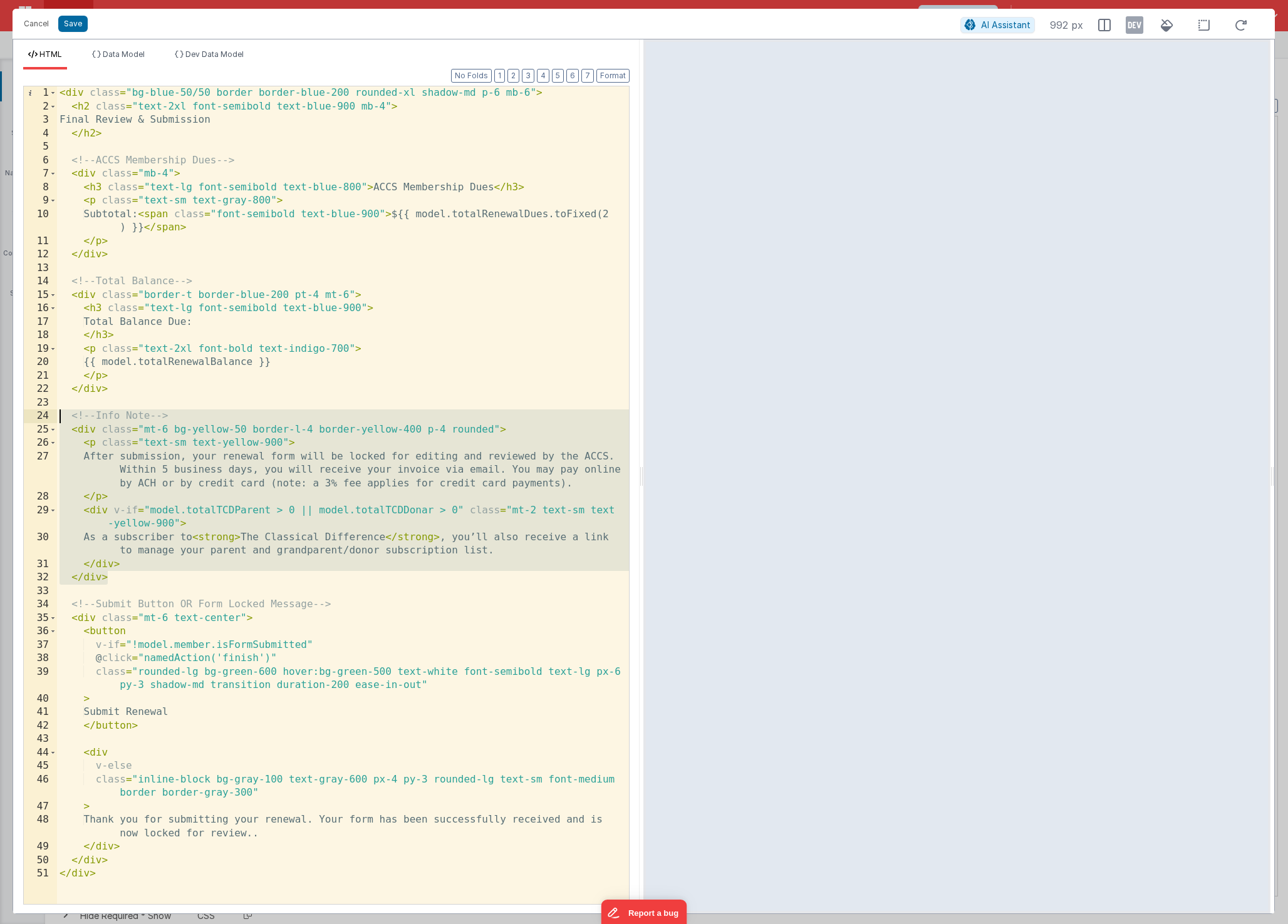
drag, startPoint x: 174, startPoint y: 576, endPoint x: -7, endPoint y: 413, distance: 243.6
click at [0, 413] on html "Cancel Save AI Assistant 992 px HTML Data Model Dev Data Model Format 7 6 5 4 3…" at bounding box center [644, 462] width 1288 height 924
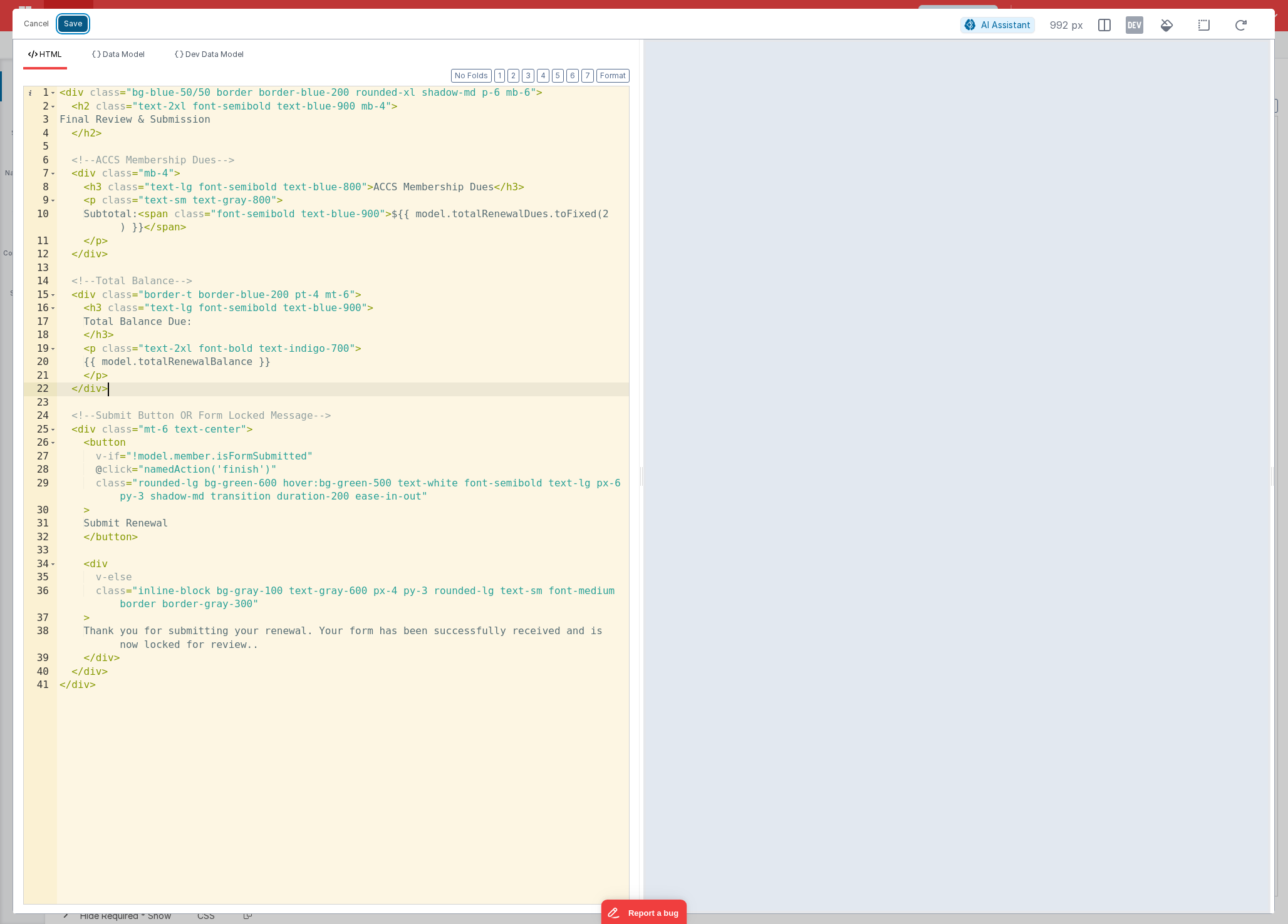
click at [68, 23] on button "Save" at bounding box center [73, 24] width 29 height 16
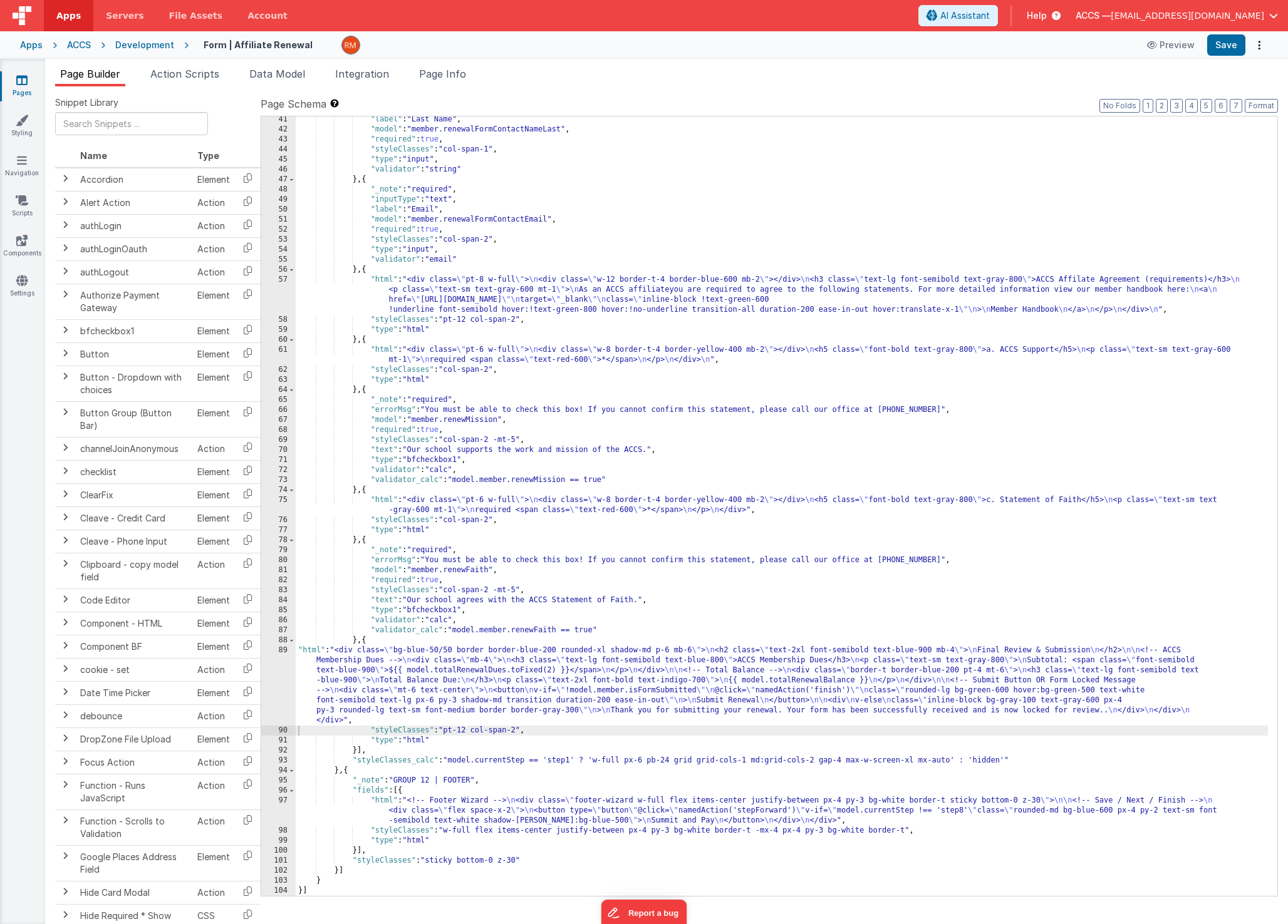
scroll to position [473, 0]
click at [1269, 108] on button "Format" at bounding box center [1260, 106] width 33 height 14
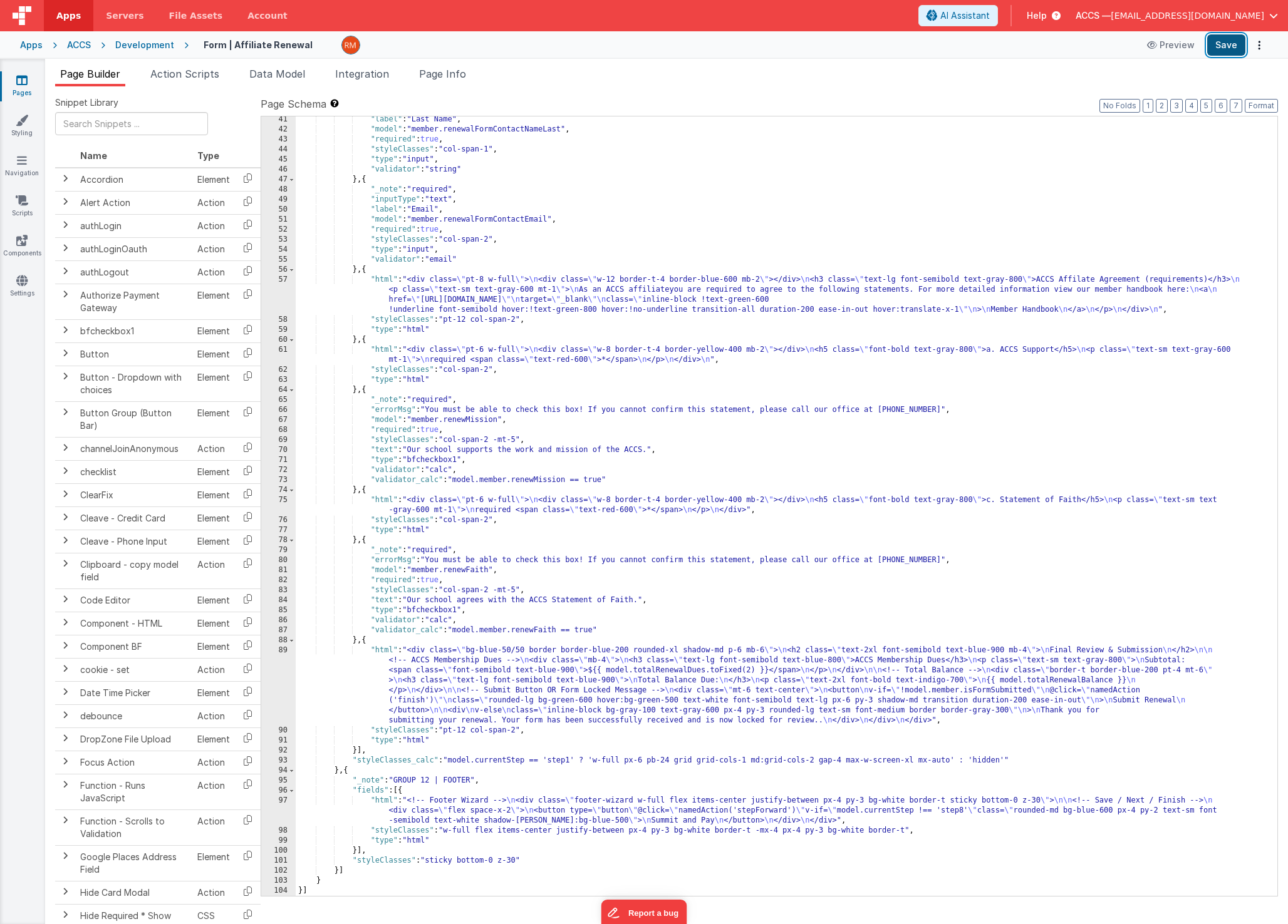
click at [1222, 46] on button "Save" at bounding box center [1226, 45] width 38 height 21
click at [1009, 501] on div ""label" : "Last Name" , "model" : "member.renewalFormContactNameLast" , "requir…" at bounding box center [782, 514] width 972 height 800
click at [1224, 50] on button "Save" at bounding box center [1226, 45] width 38 height 21
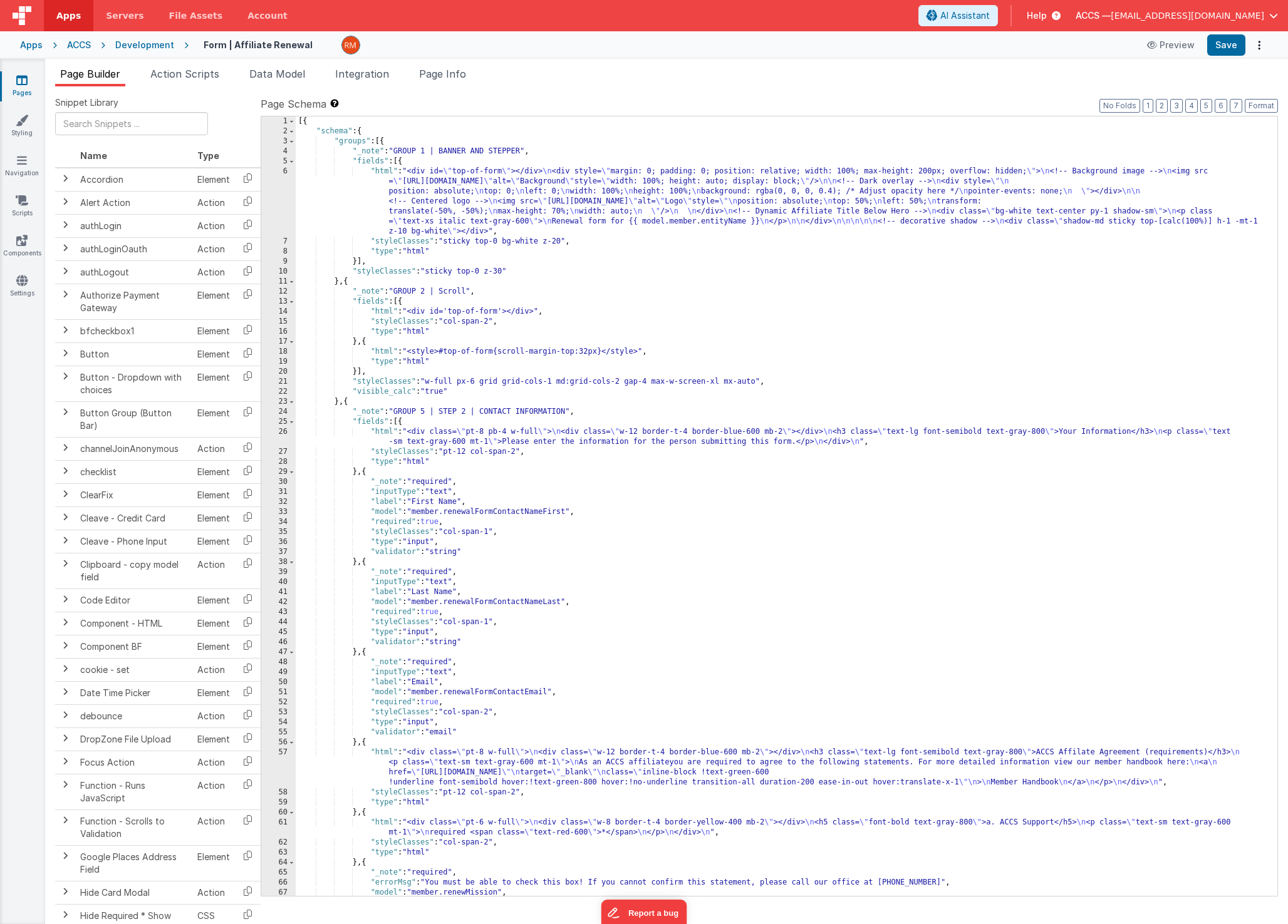
scroll to position [0, 0]
click at [360, 177] on div "[{ "schema" : { "groups" : [{ "_note" : "GROUP 1 | BANNER AND STEPPER" , "field…" at bounding box center [782, 516] width 972 height 800
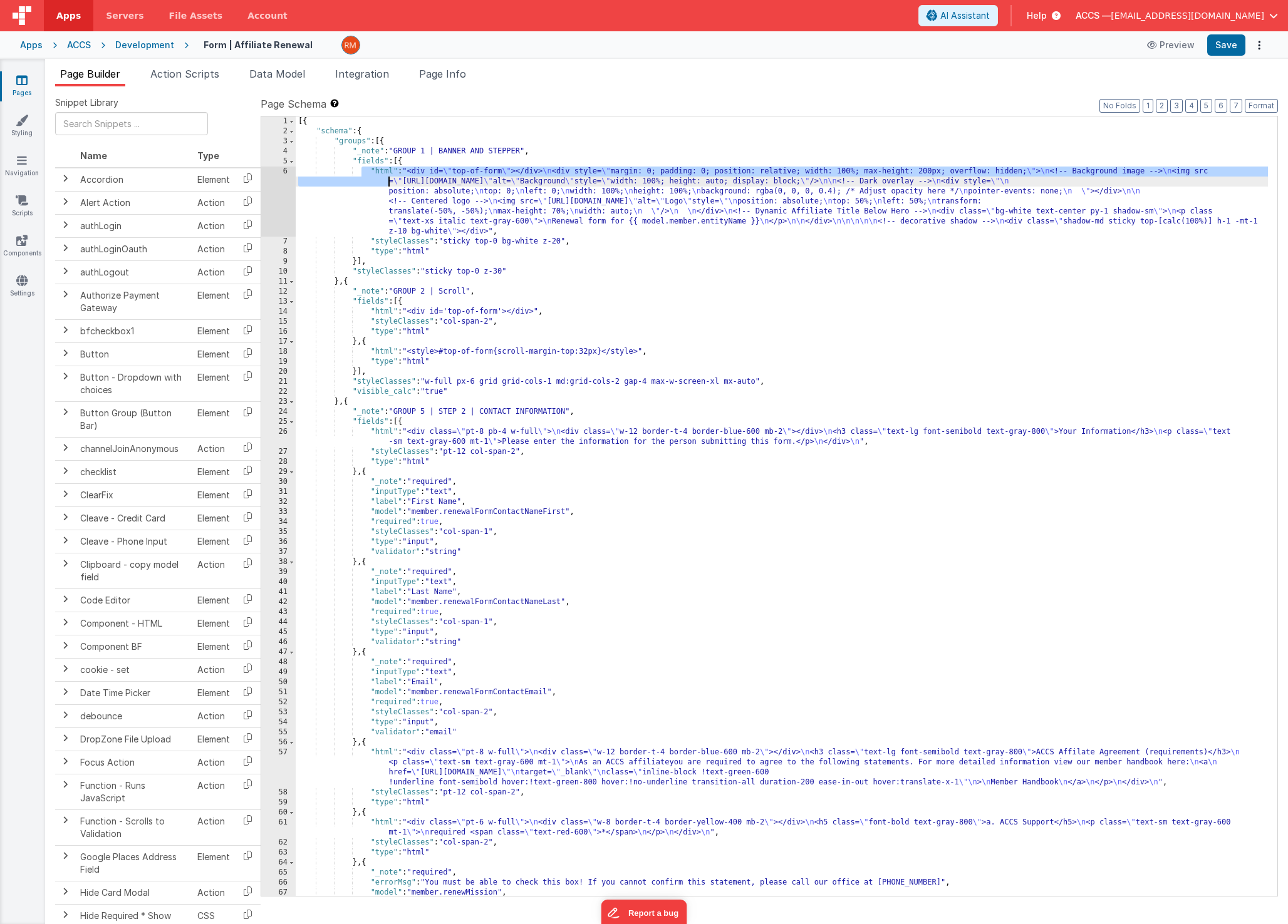
click at [380, 171] on div "[{ "schema" : { "groups" : [{ "_note" : "GROUP 1 | BANNER AND STEPPER" , "field…" at bounding box center [782, 516] width 972 height 800
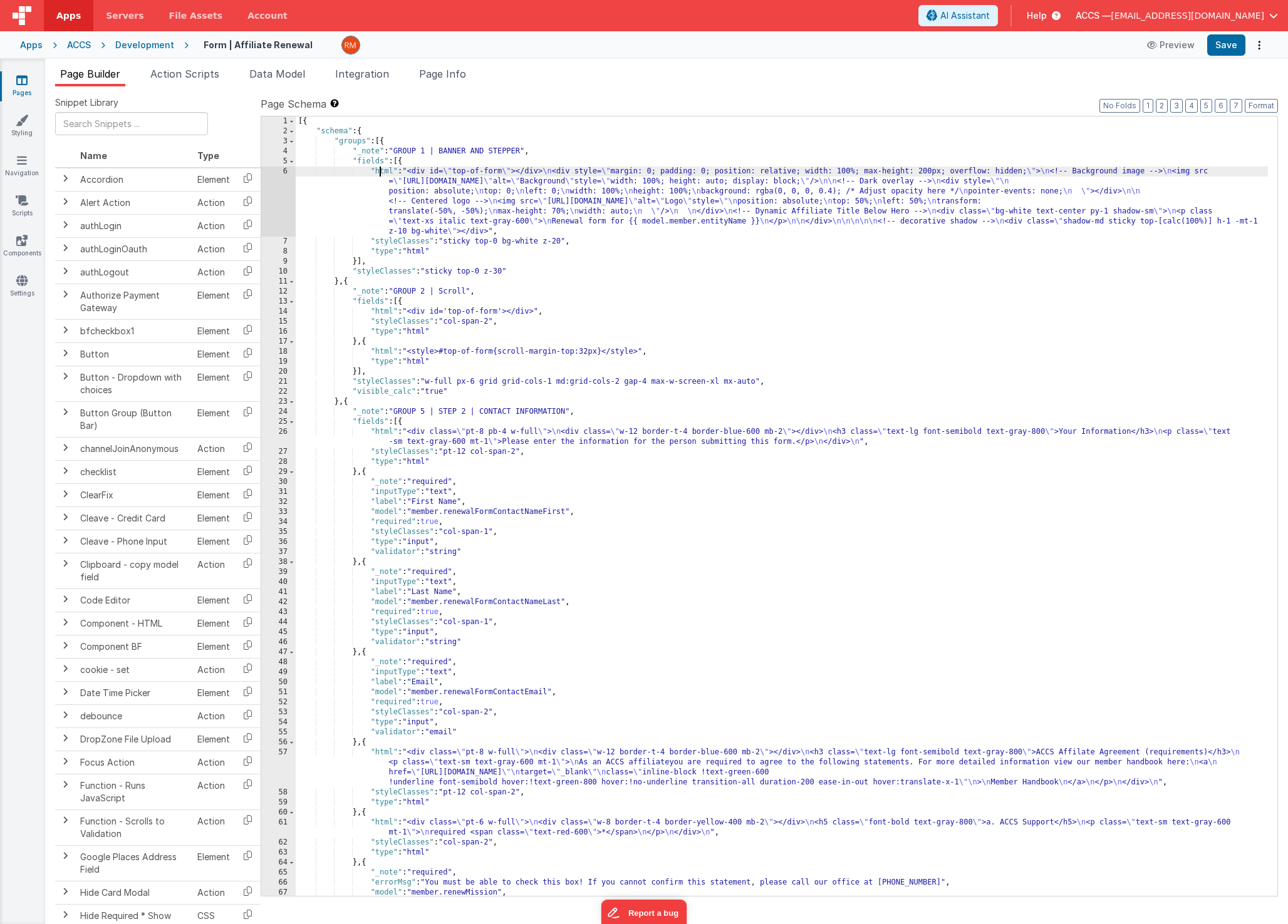
click at [383, 171] on div "[{ "schema" : { "groups" : [{ "_note" : "GROUP 1 | BANNER AND STEPPER" , "field…" at bounding box center [782, 516] width 972 height 800
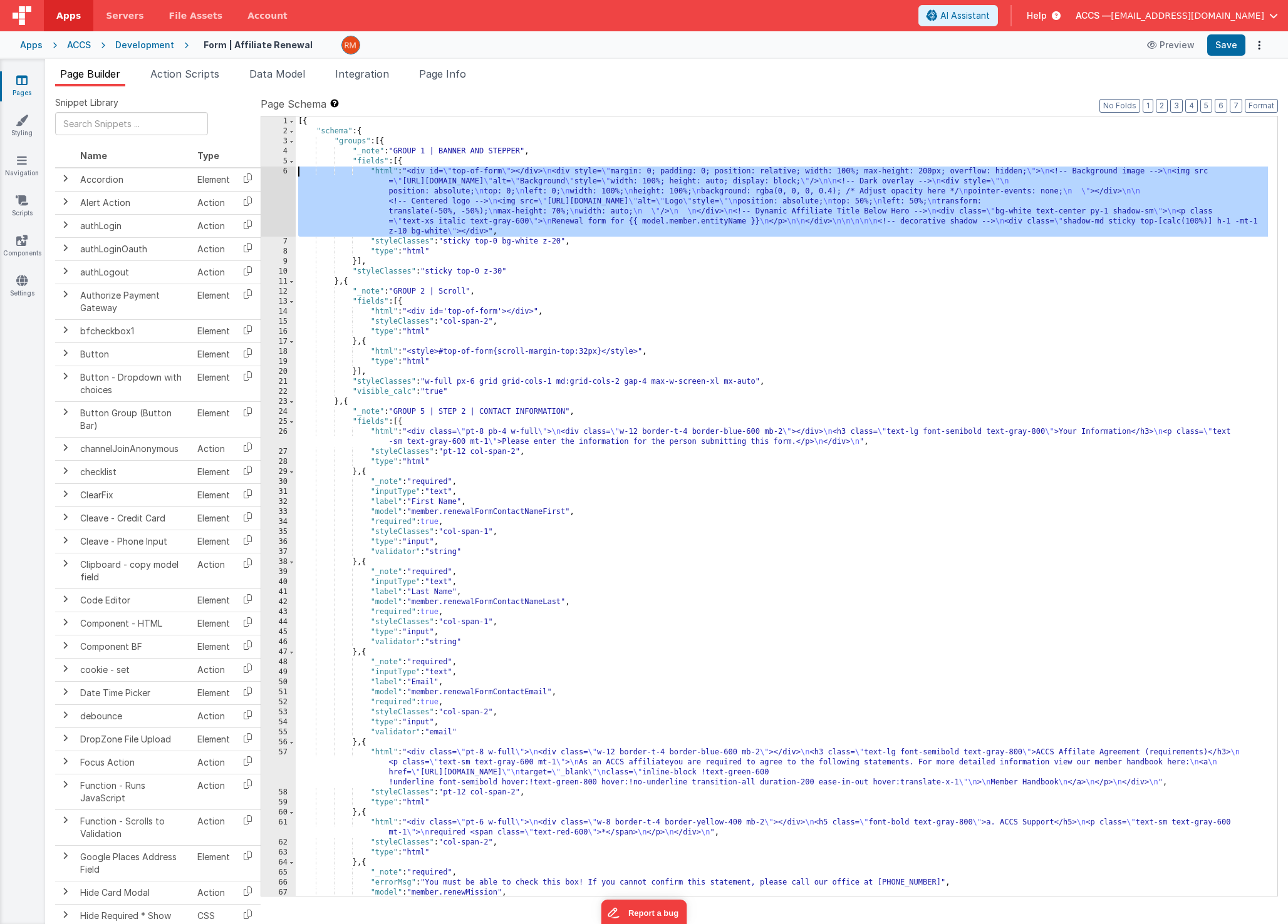
click at [285, 173] on div "6" at bounding box center [278, 201] width 35 height 70
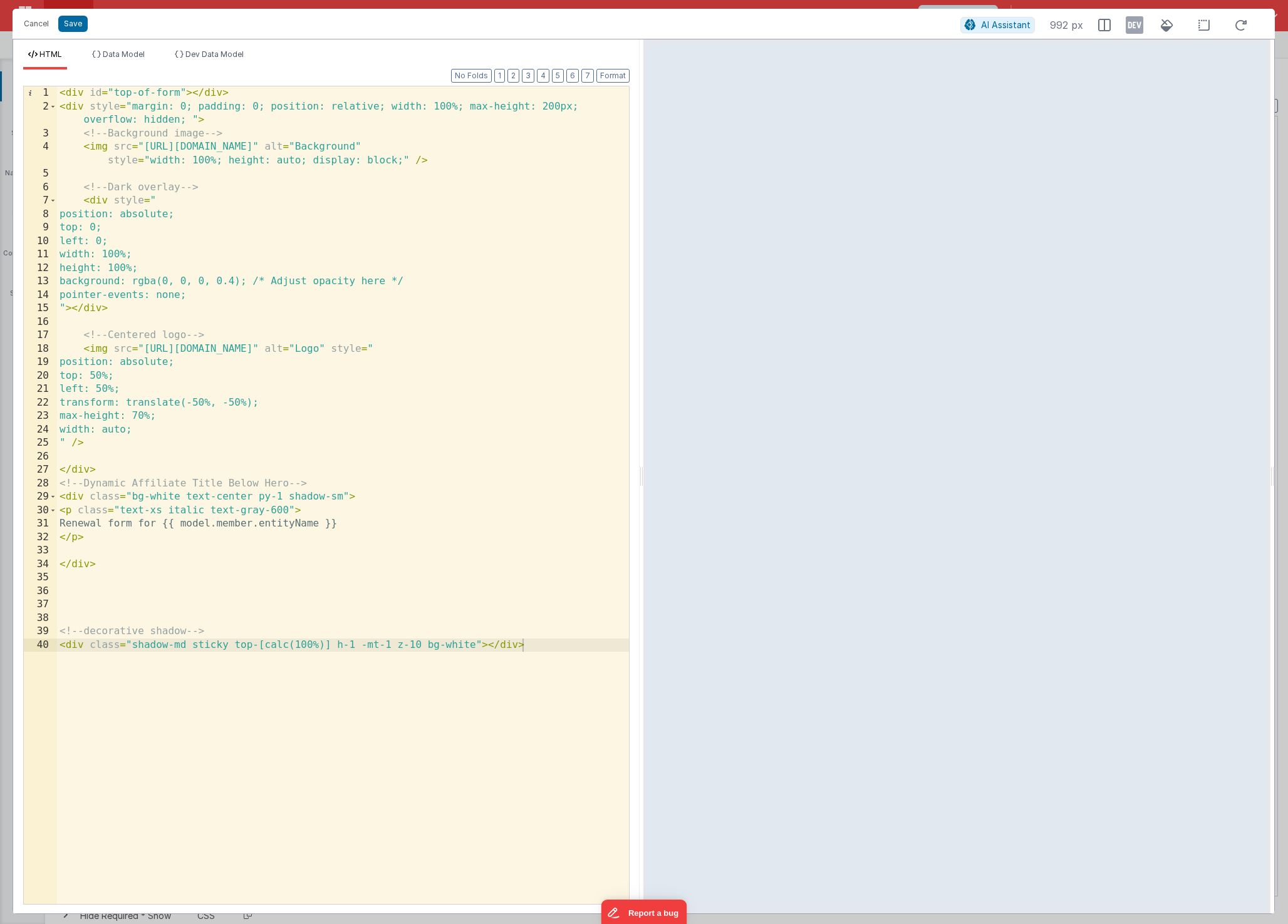
click at [161, 513] on div "< div id = "top-of-form" > </ div > < div style = "margin: 0; padding: 0; posit…" at bounding box center [342, 508] width 572 height 845
click at [68, 25] on button "Save" at bounding box center [73, 24] width 29 height 16
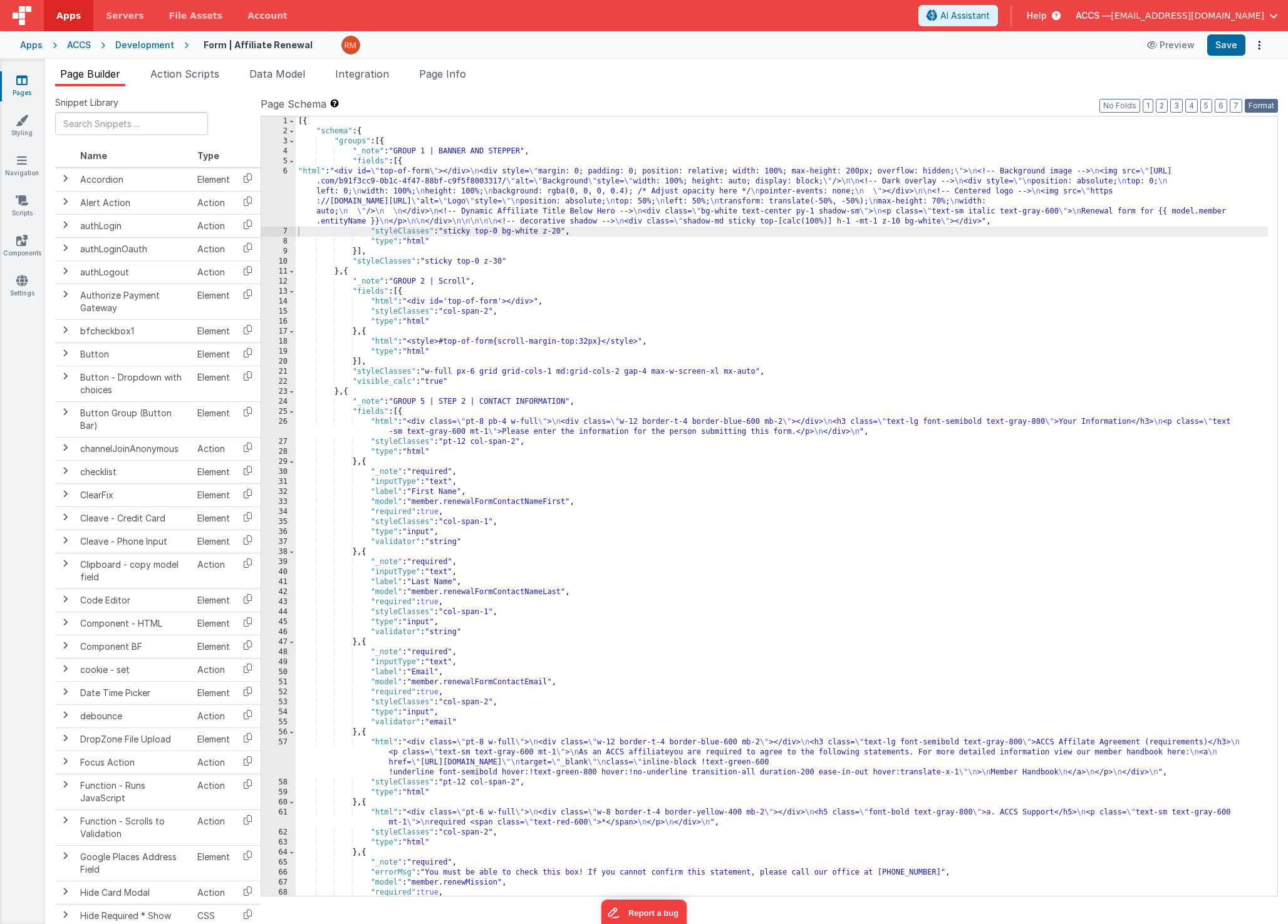
click at [1262, 109] on button "Format" at bounding box center [1260, 106] width 33 height 14
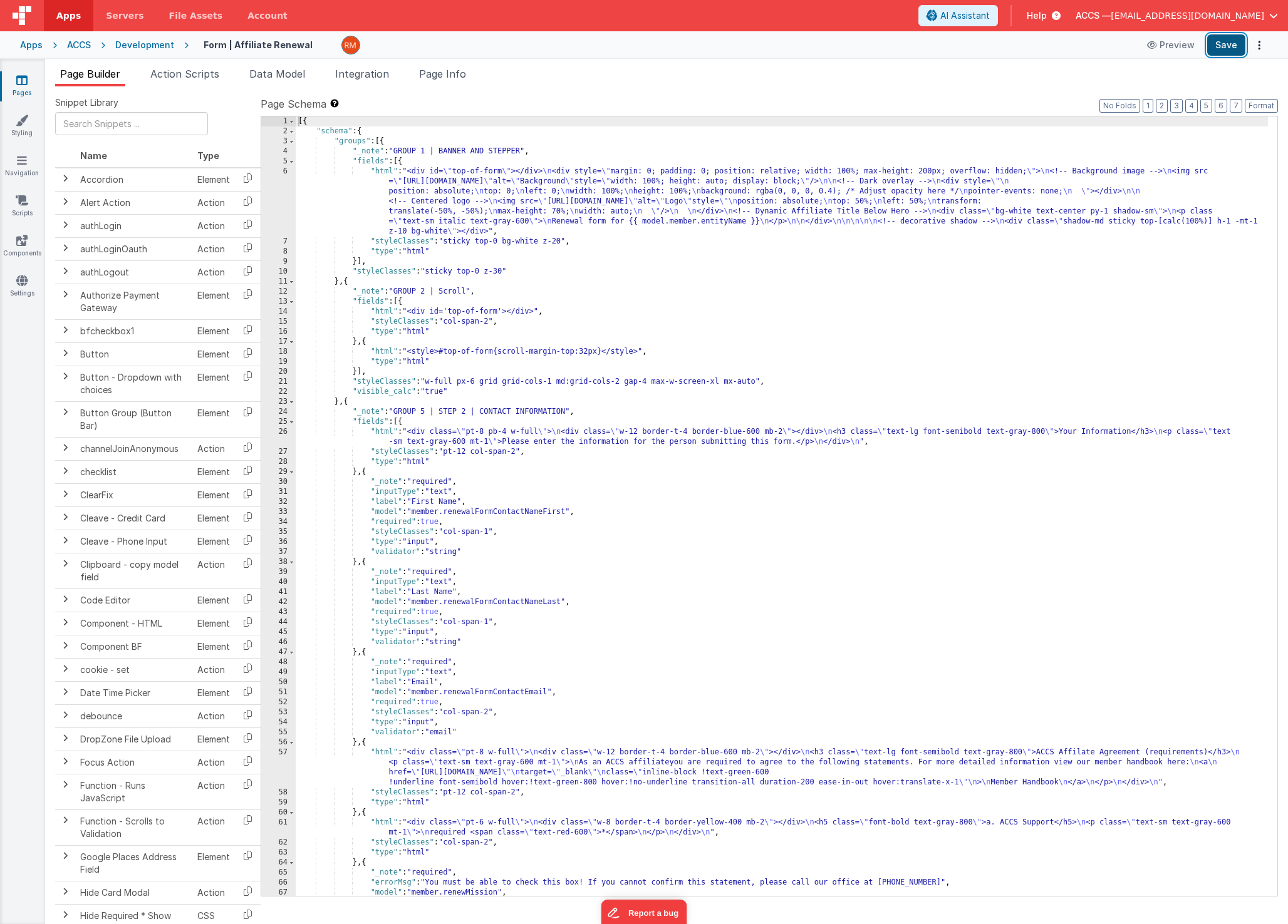
click at [1216, 51] on button "Save" at bounding box center [1226, 45] width 38 height 21
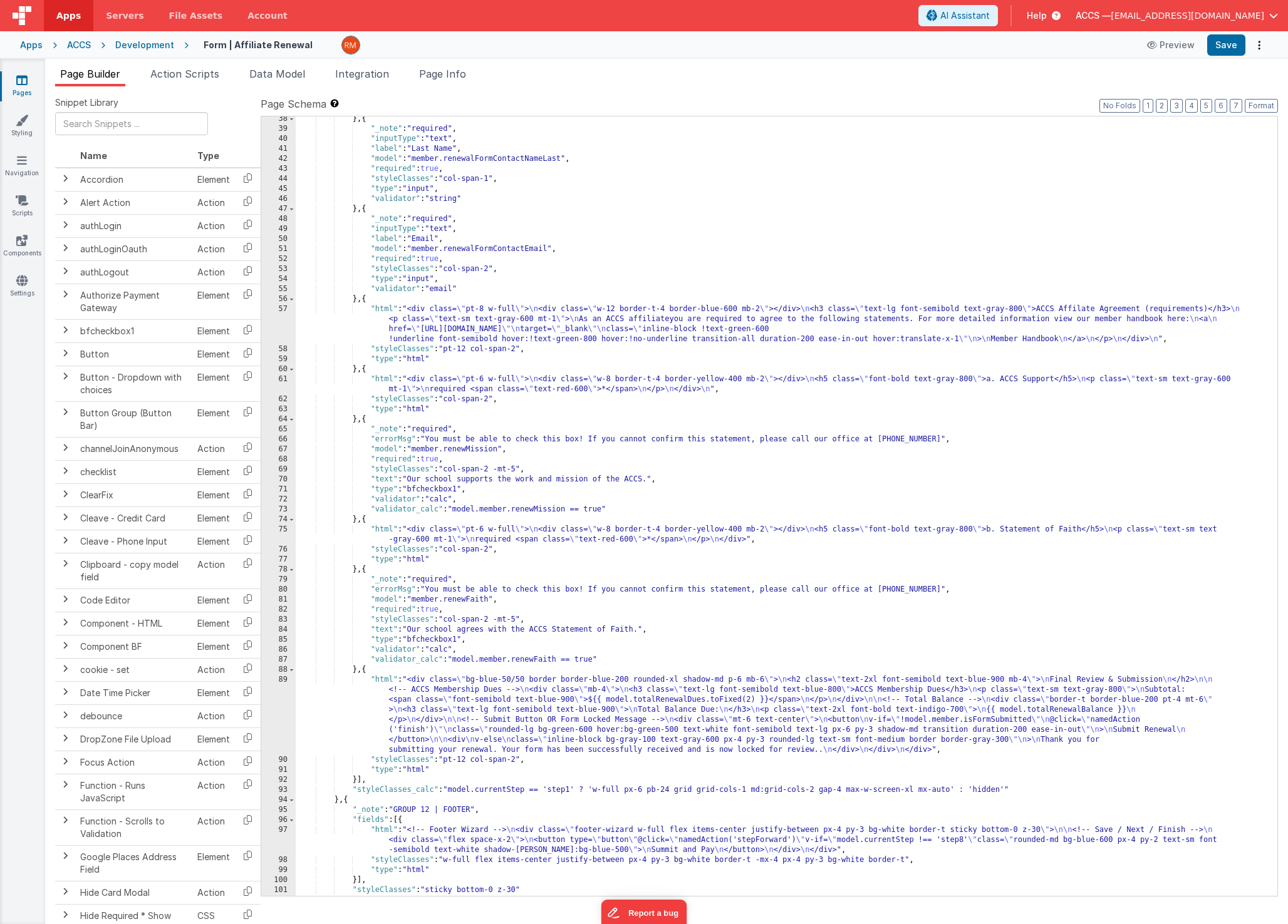
scroll to position [473, 0]
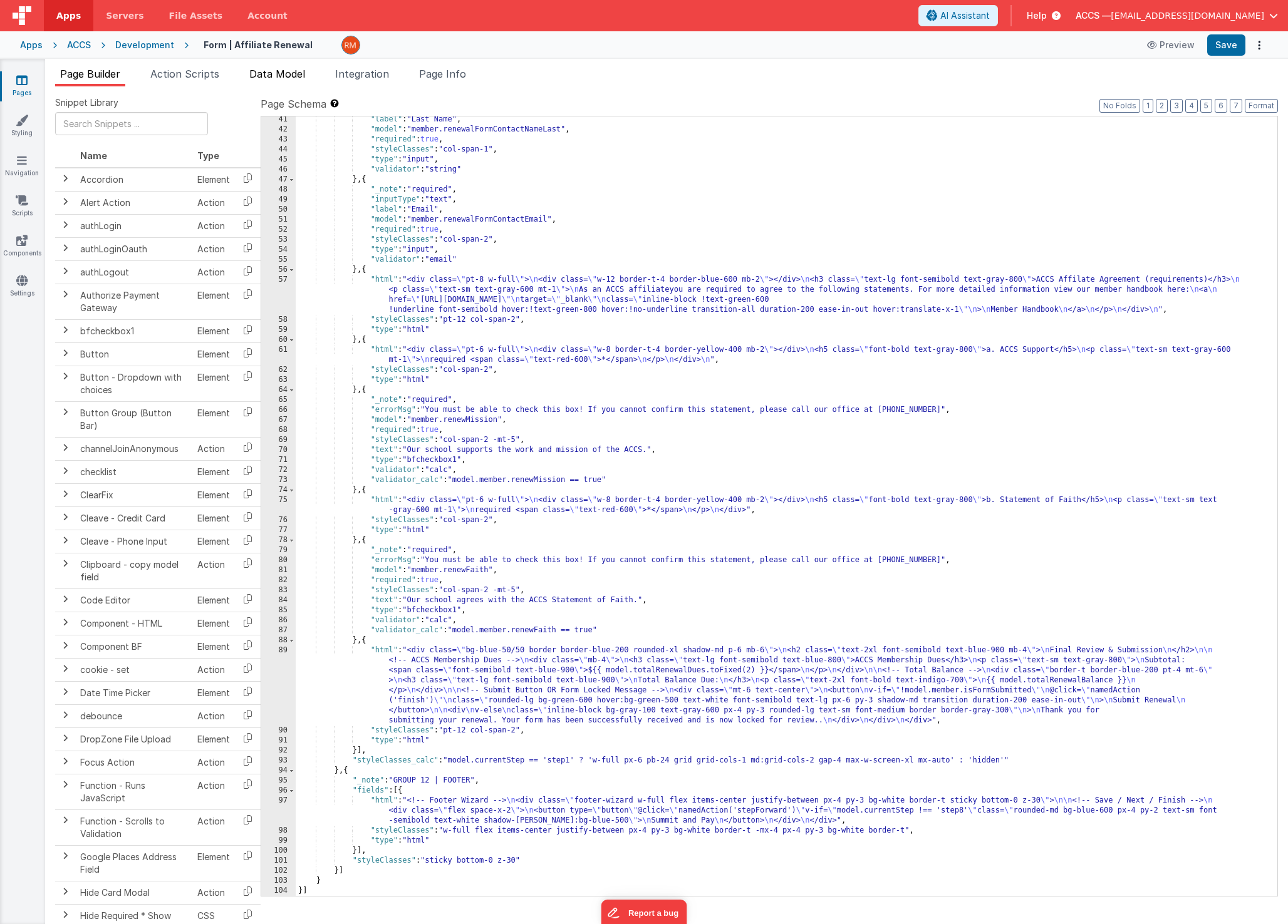
click at [292, 76] on span "Data Model" at bounding box center [276, 74] width 56 height 12
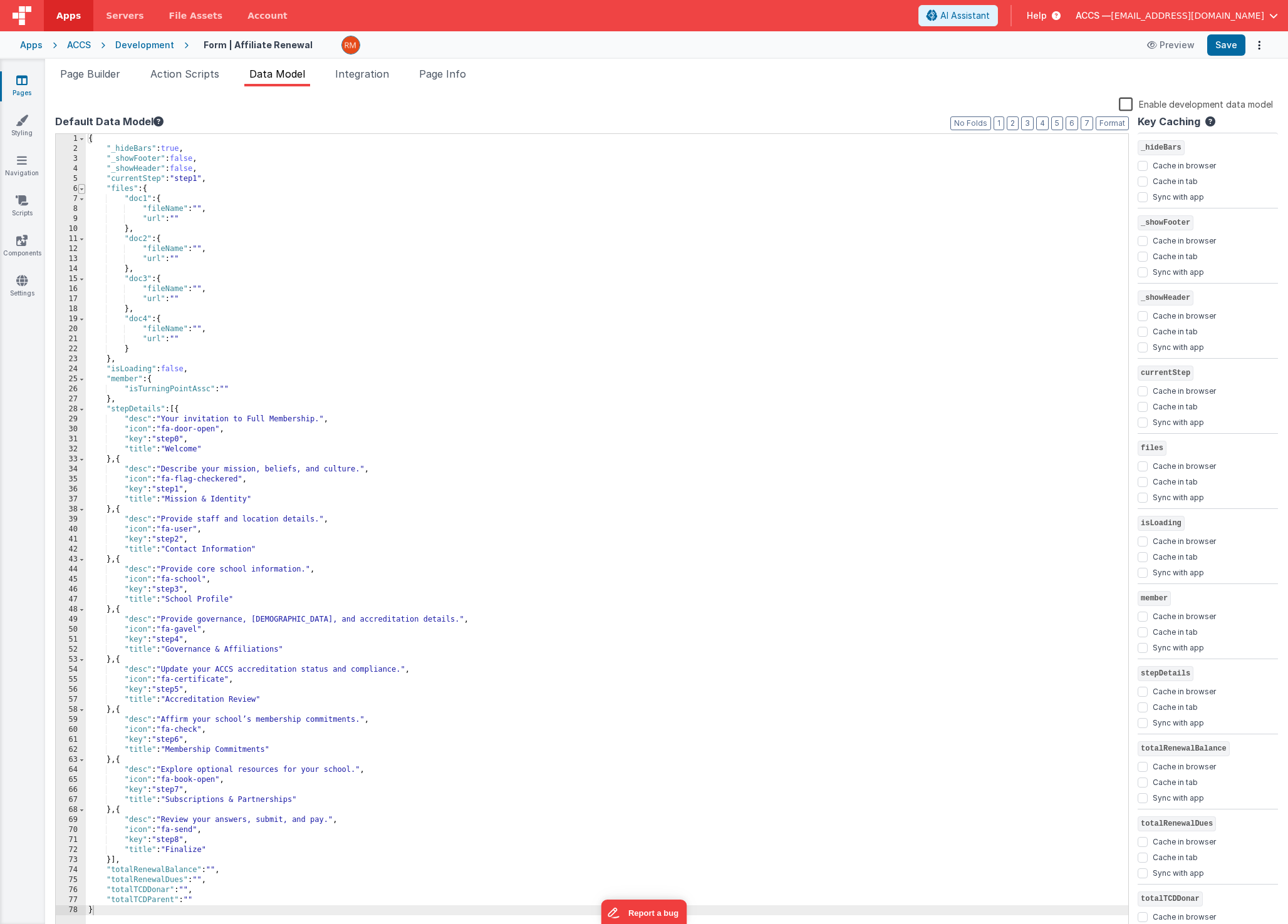
click at [82, 190] on span at bounding box center [82, 188] width 7 height 10
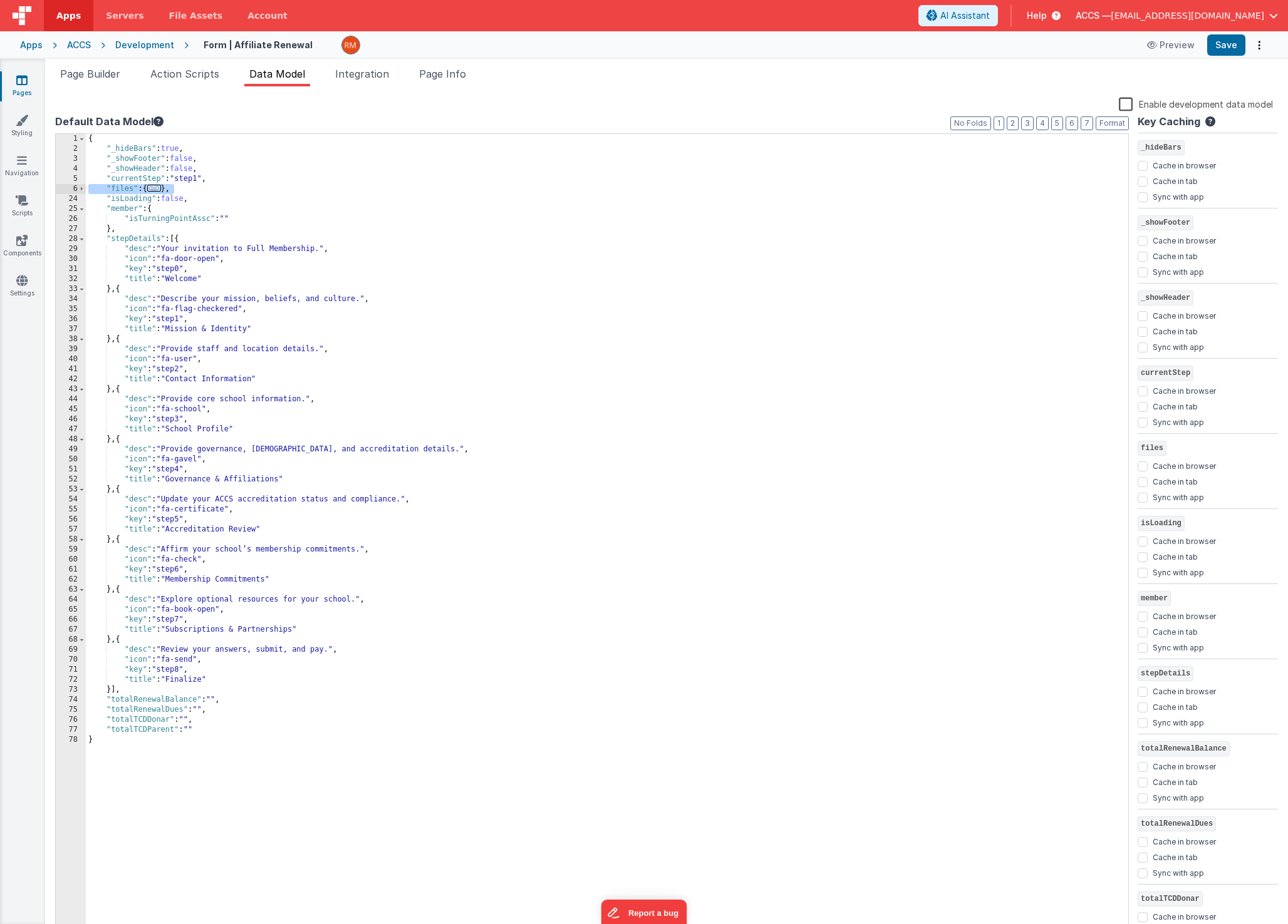
drag, startPoint x: 183, startPoint y: 187, endPoint x: 61, endPoint y: 190, distance: 122.0
click at [61, 190] on div "1 2 3 4 5 6 24 25 26 27 28 29 30 31 32 33 34 35 36 37 38 39 40 41 42 43 44 45 4…" at bounding box center [592, 534] width 1074 height 802
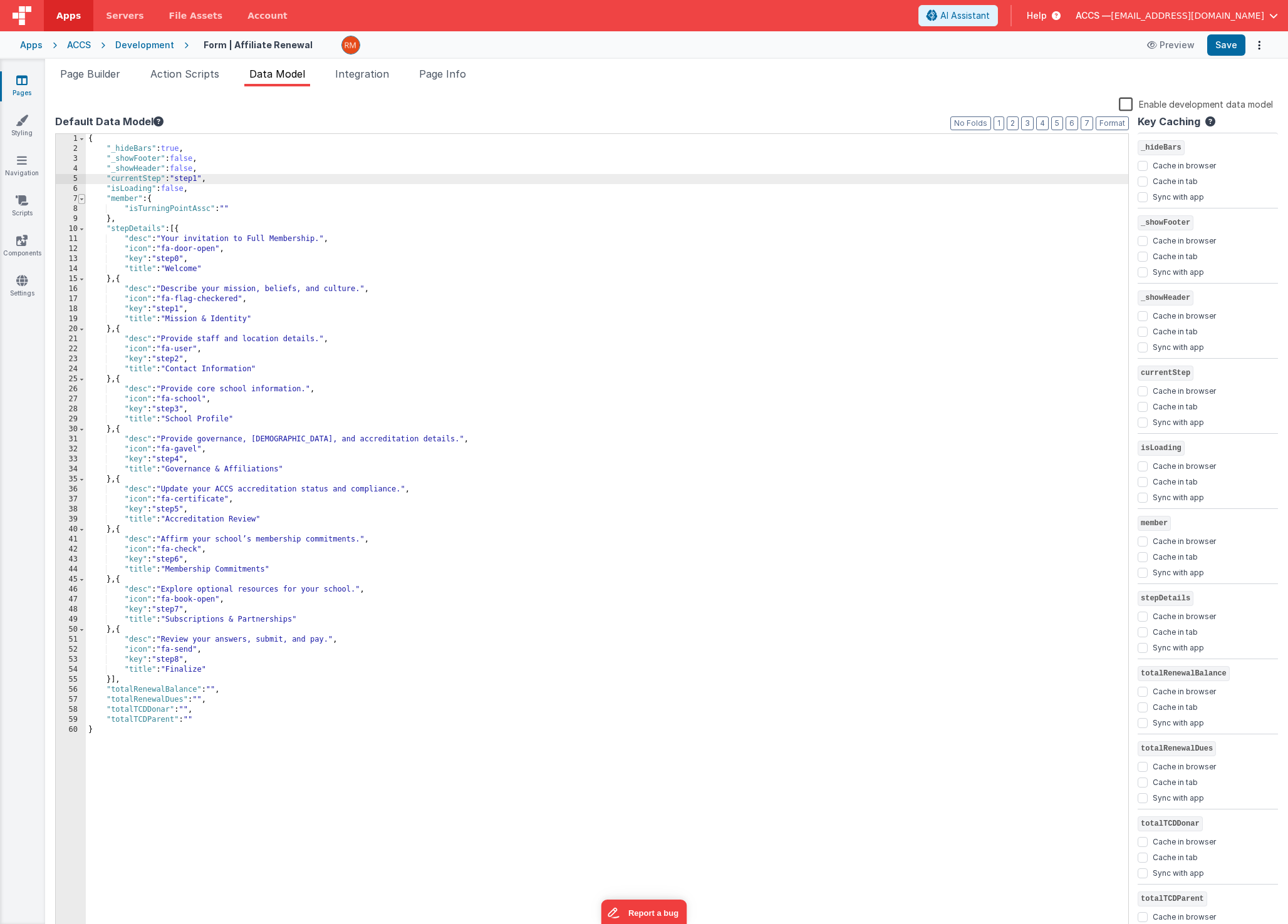
click at [82, 197] on span at bounding box center [82, 198] width 7 height 10
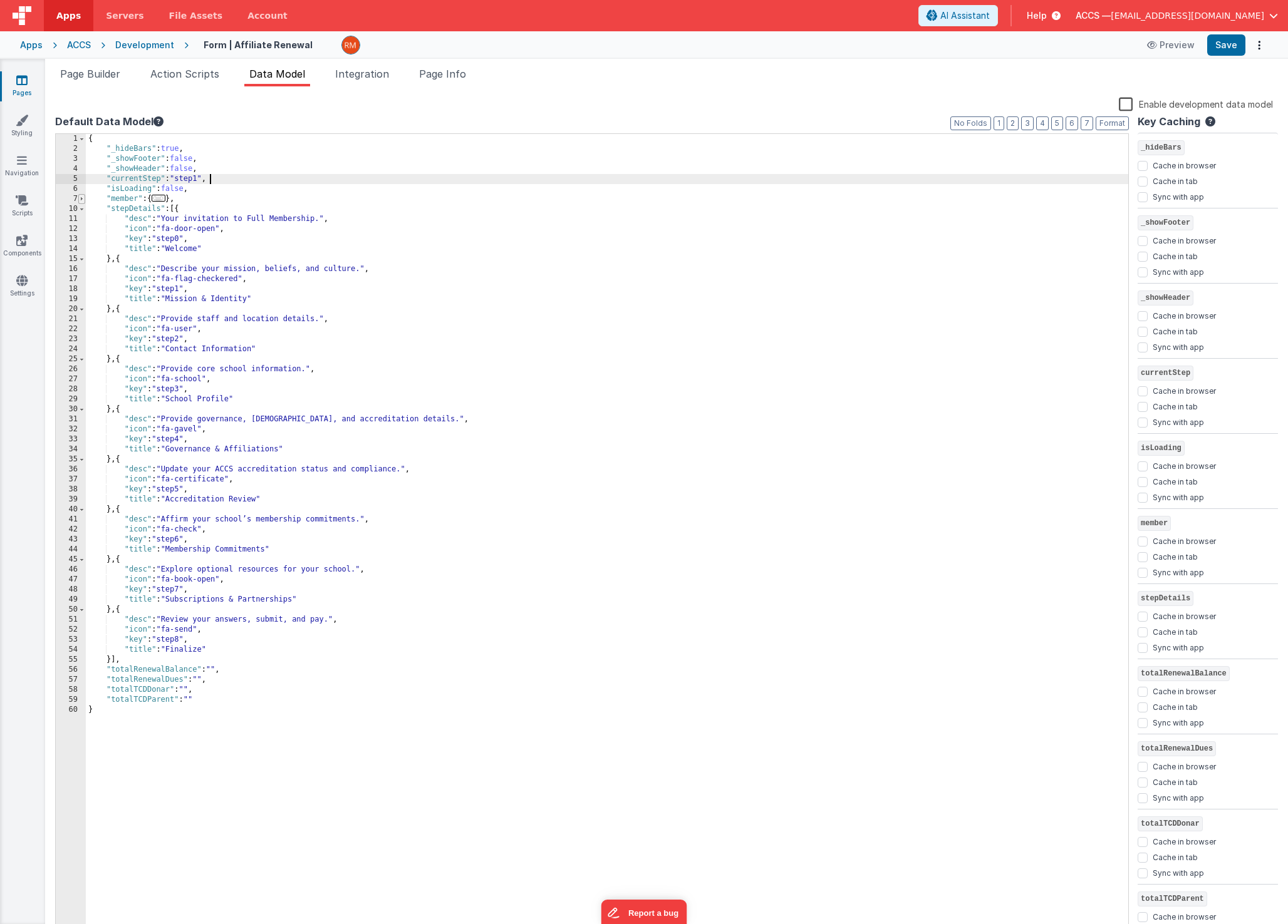
click at [82, 197] on span at bounding box center [82, 198] width 7 height 10
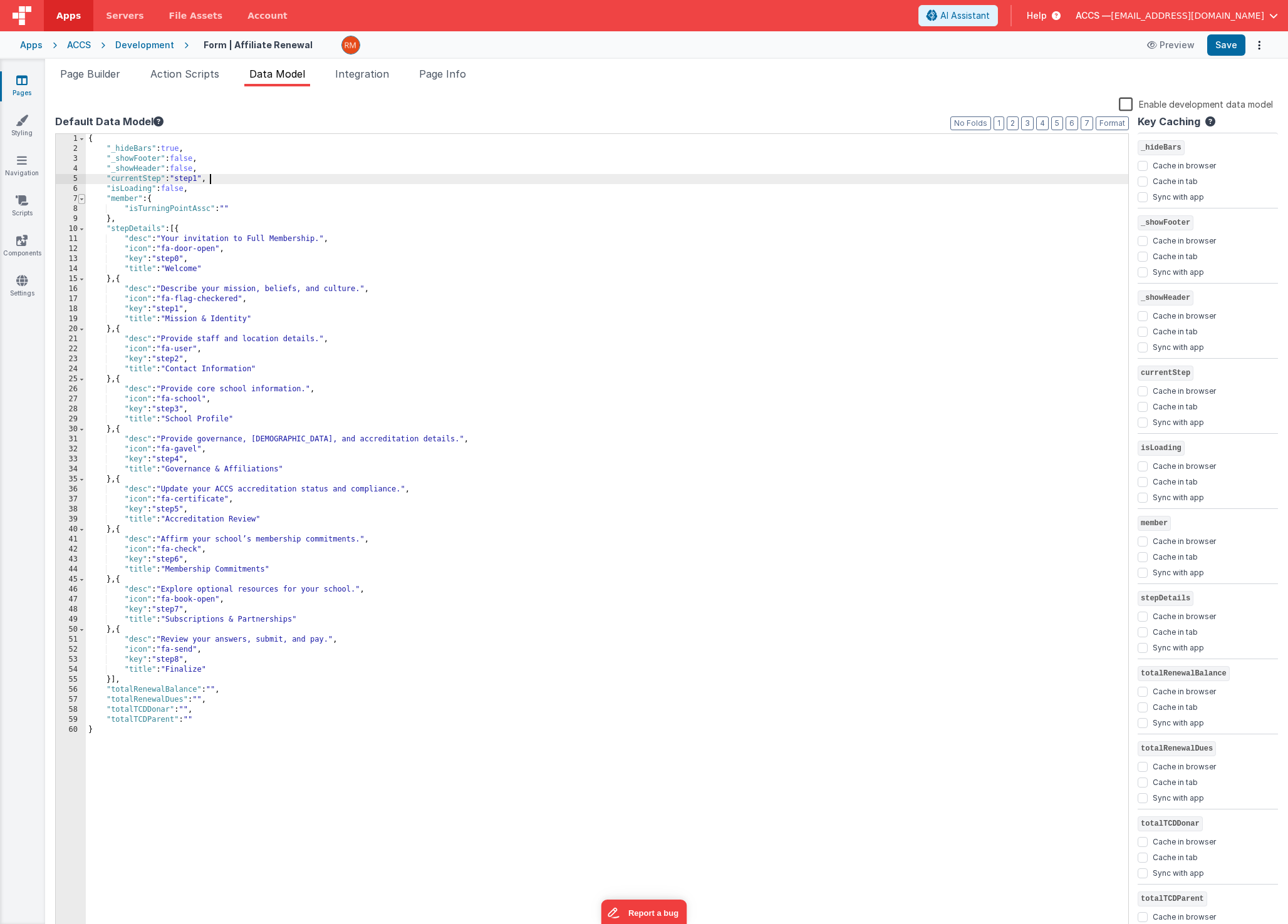
click at [82, 197] on span at bounding box center [82, 198] width 7 height 10
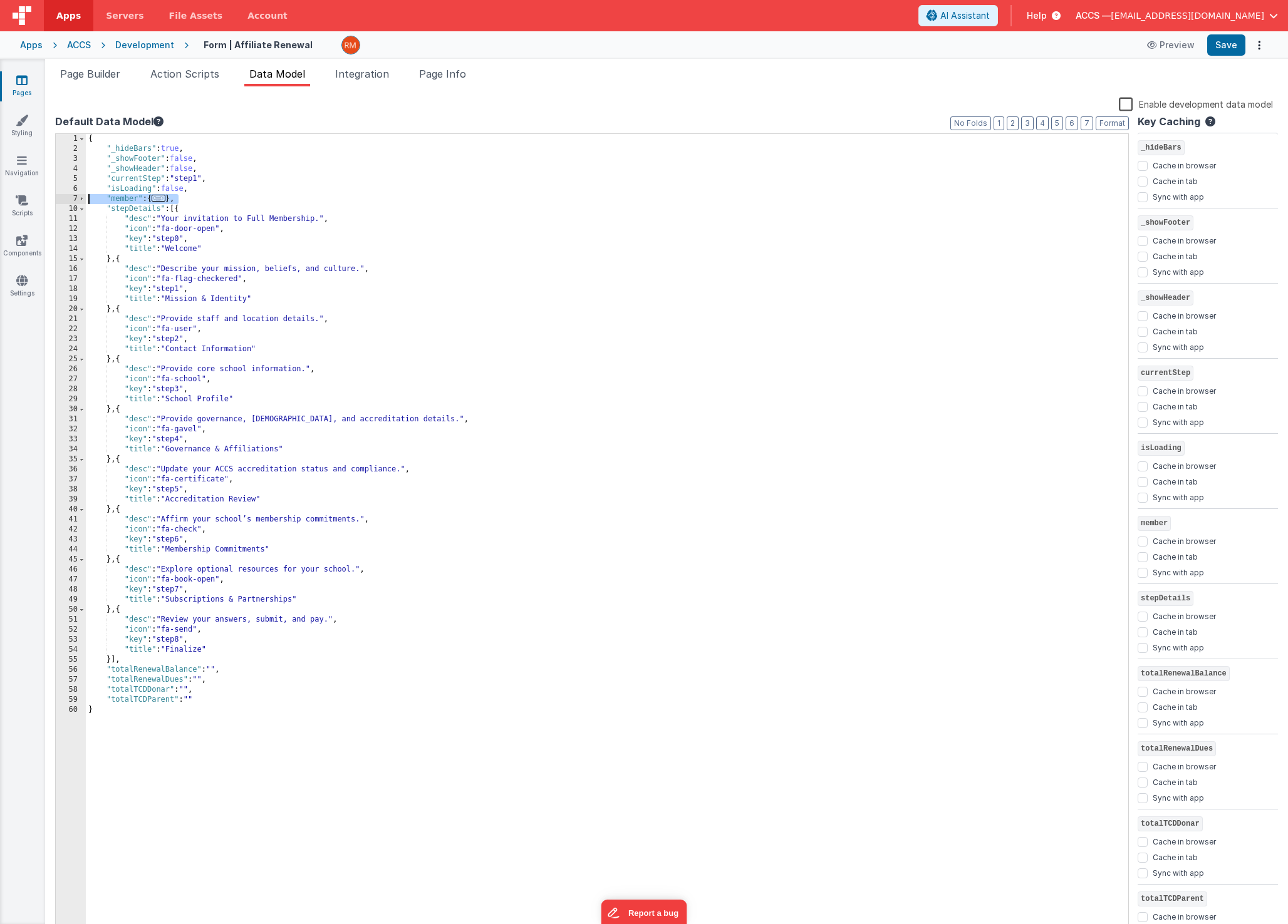
drag, startPoint x: 188, startPoint y: 198, endPoint x: 54, endPoint y: 198, distance: 134.0
click at [54, 198] on div "Snippet Library Name Type Accordion Element Alert Action Action authLogin Actio…" at bounding box center [667, 514] width 1243 height 857
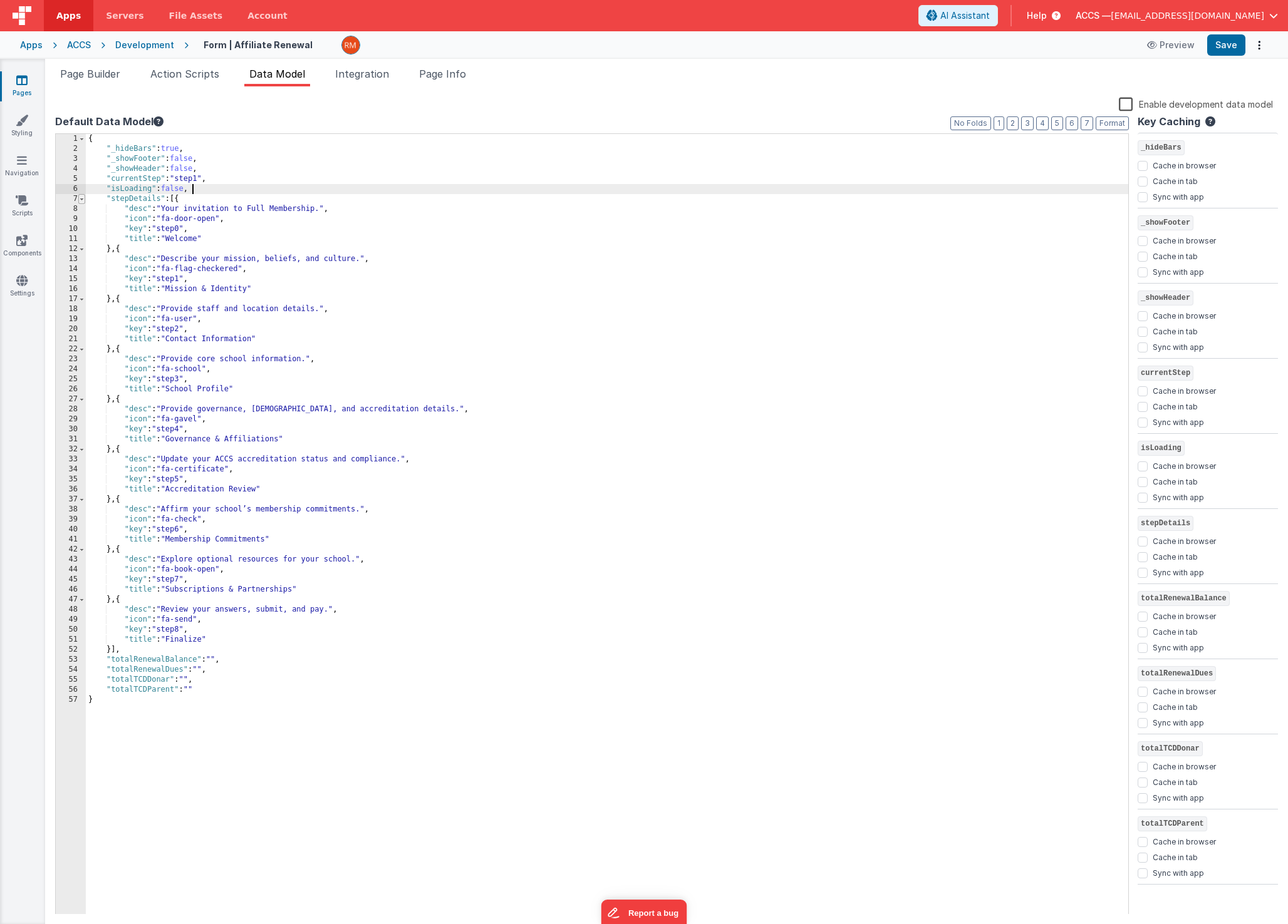
click at [83, 199] on span at bounding box center [82, 198] width 7 height 10
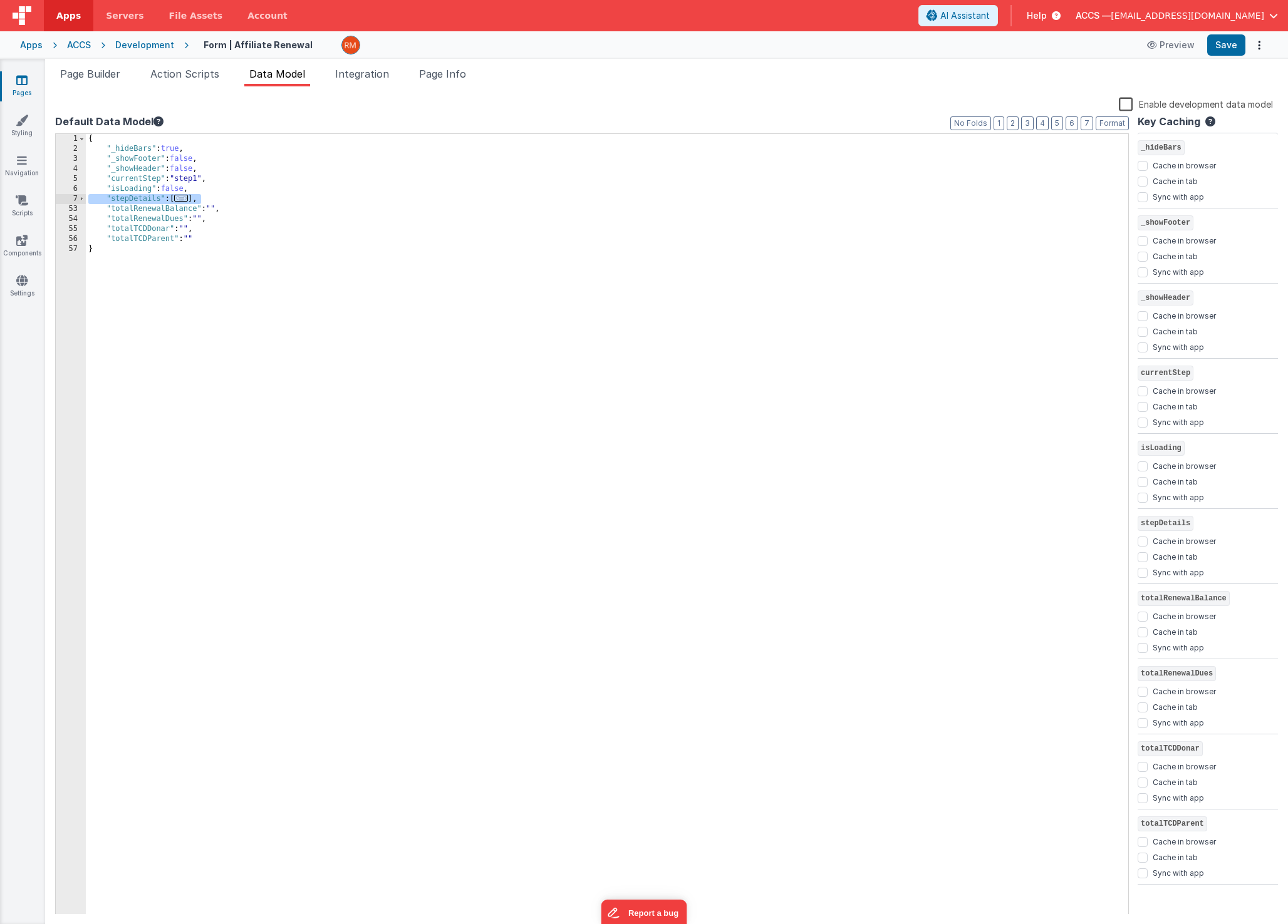
drag, startPoint x: 224, startPoint y: 199, endPoint x: 62, endPoint y: 198, distance: 162.0
click at [62, 198] on div "1 2 3 4 5 6 7 53 54 55 56 57 { "_hideBars" : true , "_showFooter" : false , "_s…" at bounding box center [592, 524] width 1074 height 782
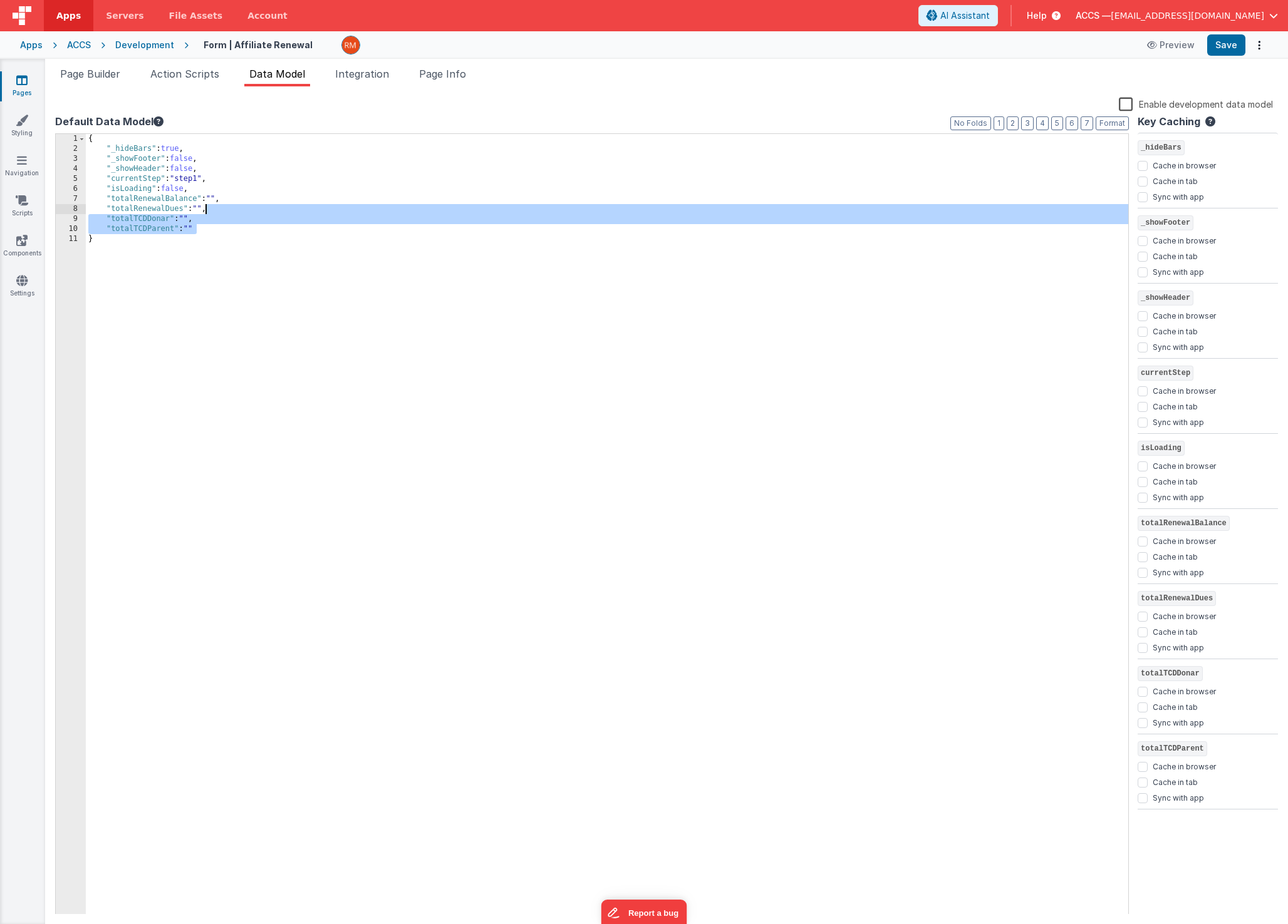
drag, startPoint x: 208, startPoint y: 228, endPoint x: 206, endPoint y: 213, distance: 15.1
click at [206, 213] on div "{ "_hideBars" : true , "_showFooter" : false , "_showHeader" : false , "current…" at bounding box center [607, 545] width 1043 height 821
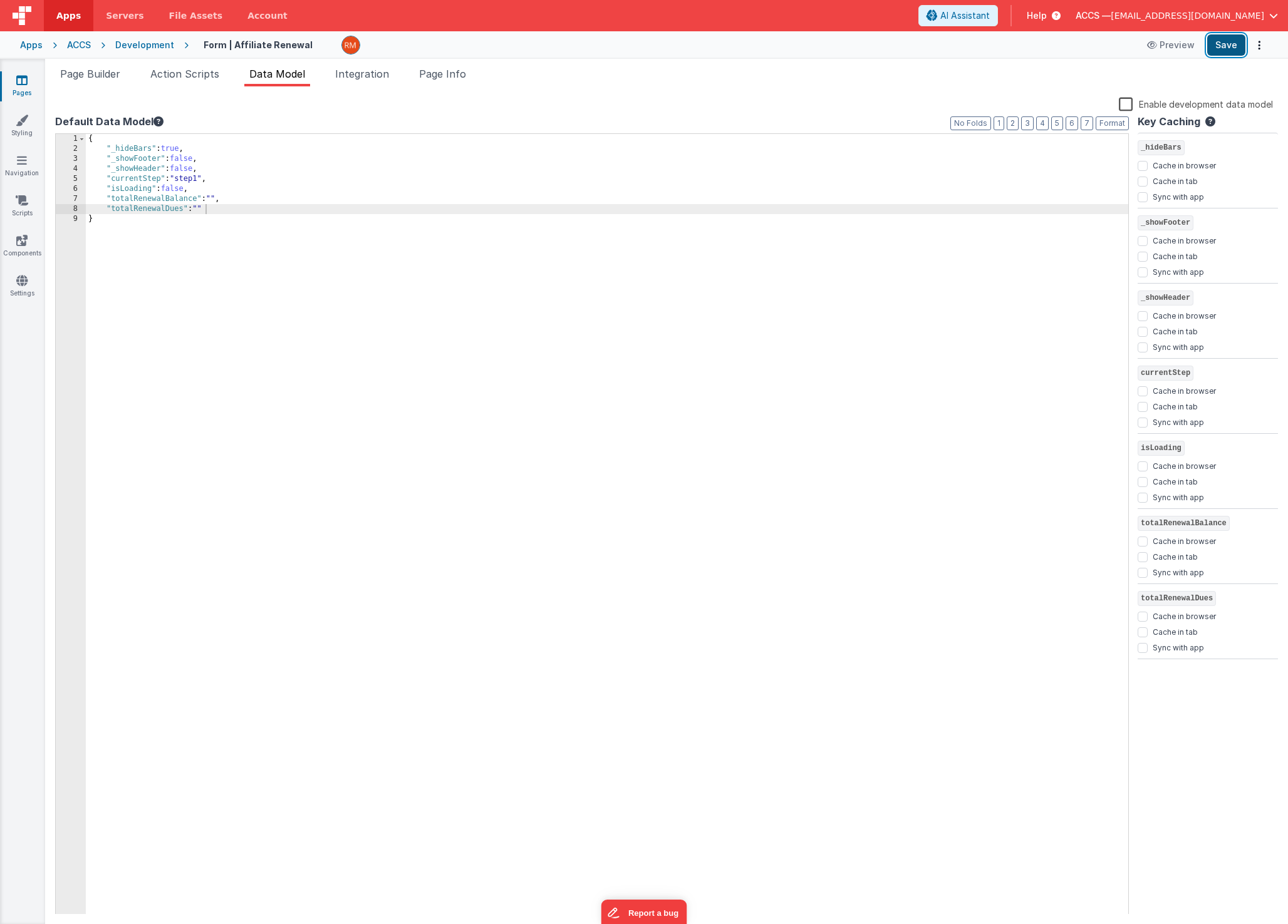
click at [1215, 49] on button "Save" at bounding box center [1226, 45] width 38 height 21
click at [90, 71] on span "Page Builder" at bounding box center [91, 74] width 60 height 12
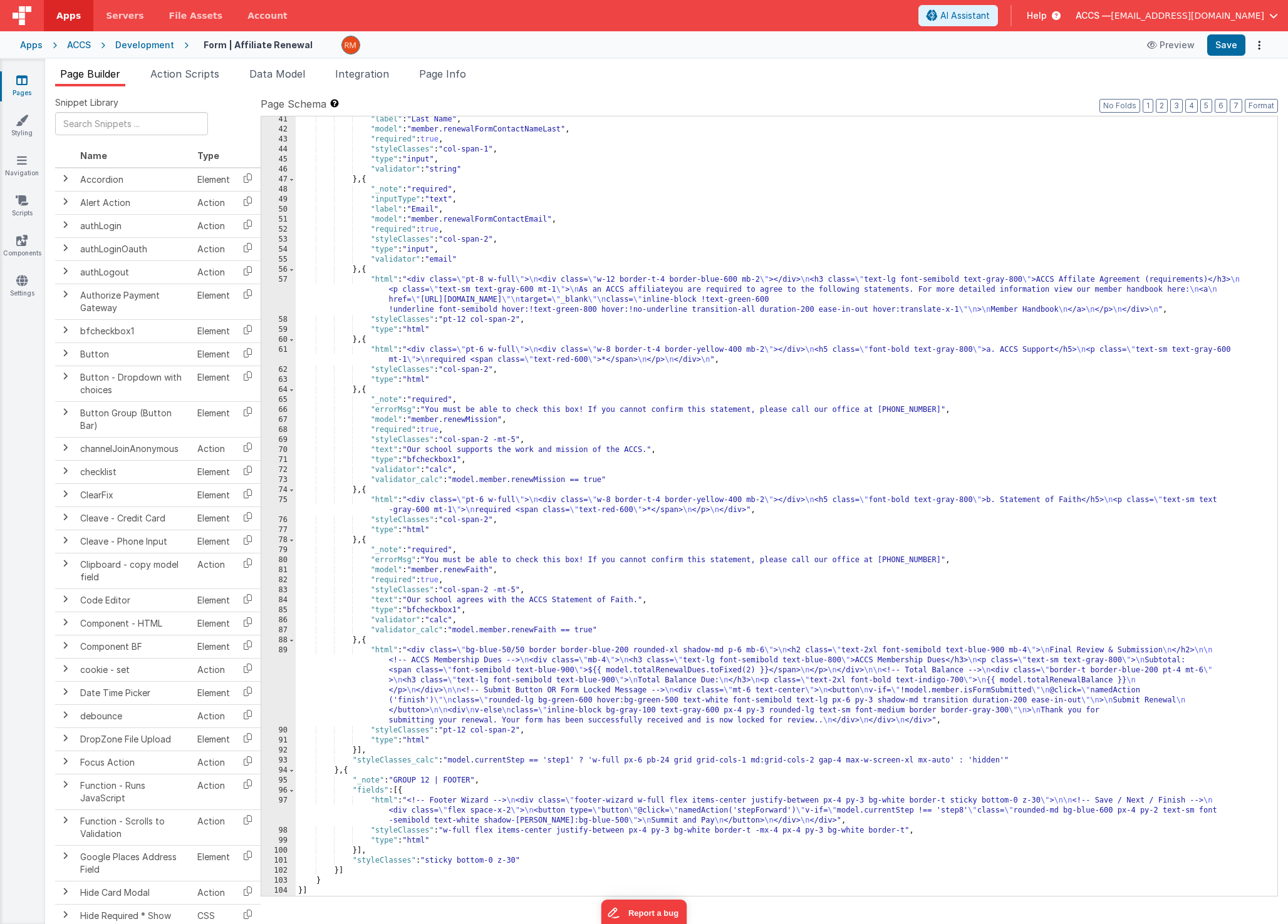
click at [387, 652] on div ""label" : "Last Name" , "model" : "member.renewalFormContactNameLast" , "requir…" at bounding box center [782, 514] width 972 height 800
click at [281, 650] on div "89" at bounding box center [278, 686] width 35 height 80
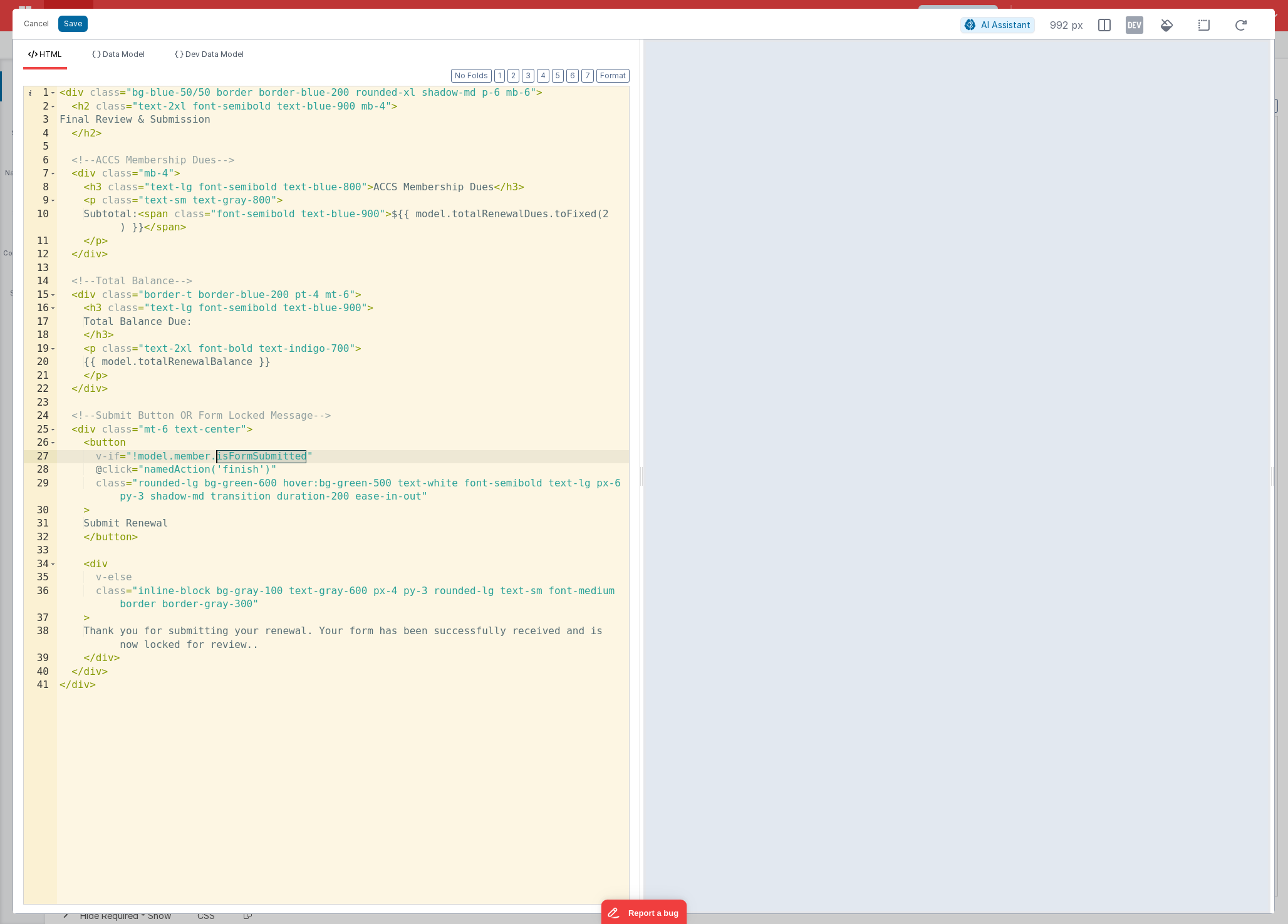
drag, startPoint x: 308, startPoint y: 457, endPoint x: 217, endPoint y: 456, distance: 91.0
click at [217, 456] on div "< div class = "bg-blue-50/50 border border-blue-200 rounded-xl shadow-md p-6 mb…" at bounding box center [342, 508] width 572 height 845
click at [145, 59] on li "Data Model" at bounding box center [118, 60] width 62 height 20
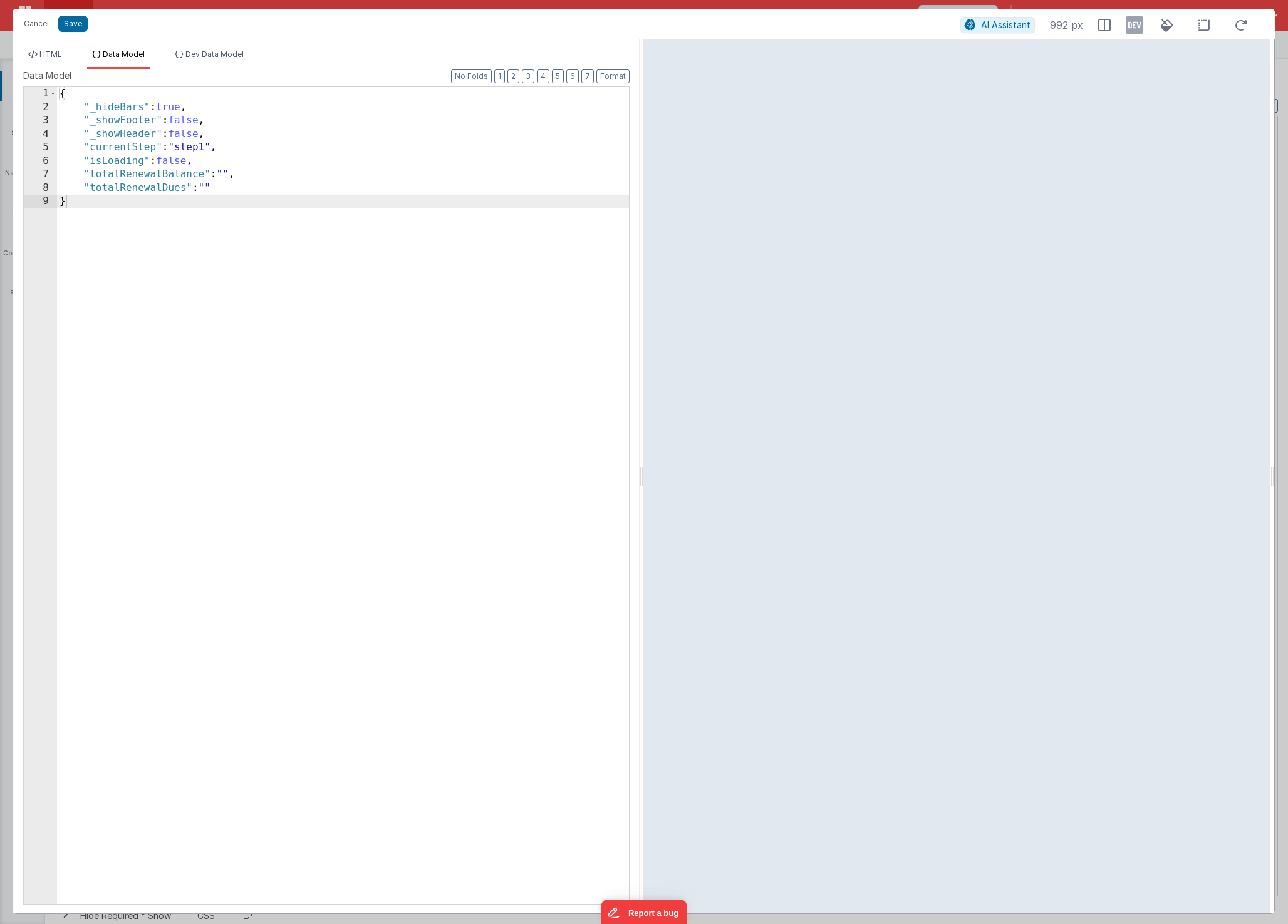
click at [230, 190] on div "{ "_hideBars" : true , "_showFooter" : false , "_showHeader" : false , "current…" at bounding box center [342, 509] width 572 height 844
paste textarea
click at [230, 187] on div "{ "_hideBars" : true , "_showFooter" : false , "_showHeader" : false , "current…" at bounding box center [342, 509] width 572 height 844
click at [81, 27] on button "Save" at bounding box center [73, 24] width 29 height 16
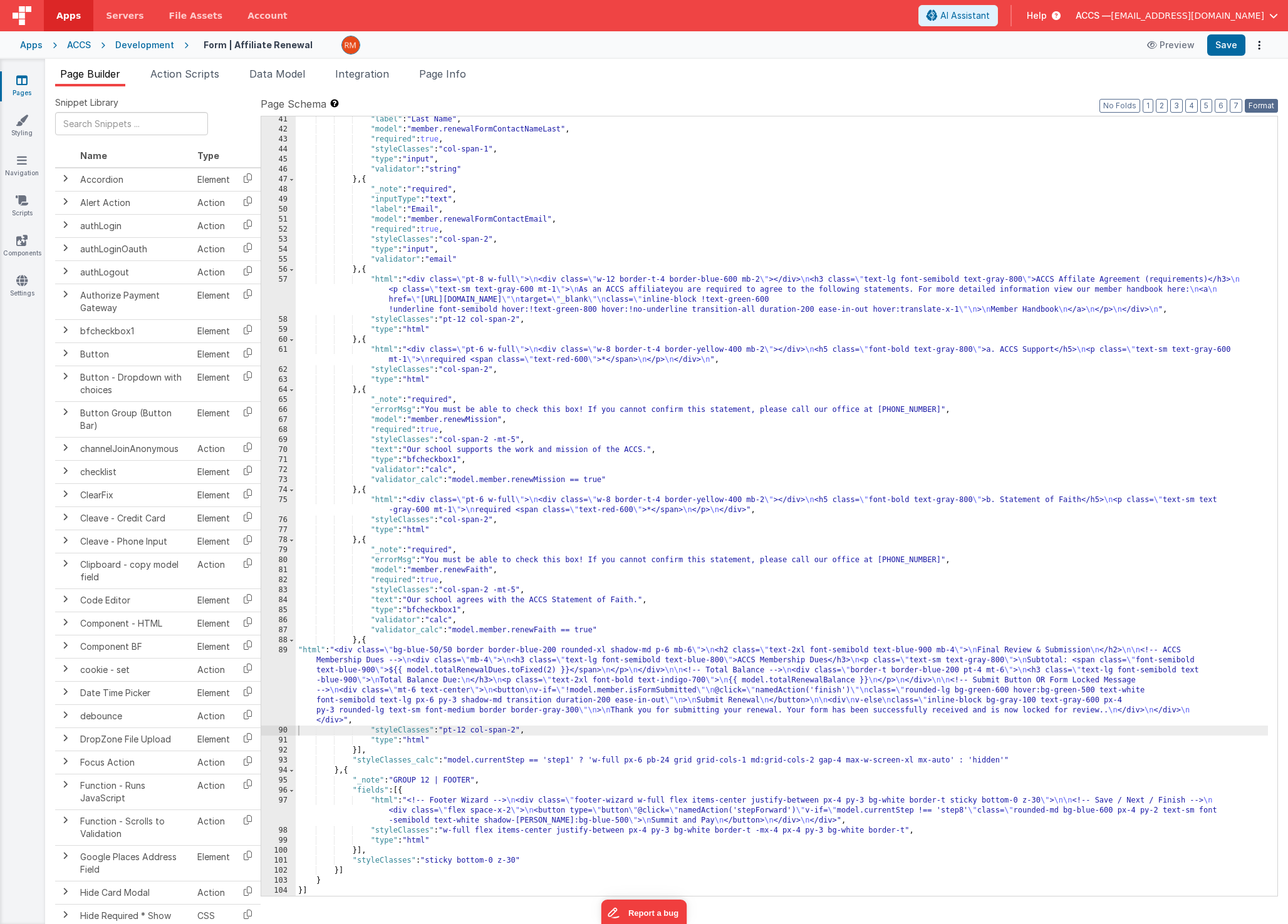
click at [1268, 106] on button "Format" at bounding box center [1260, 106] width 33 height 14
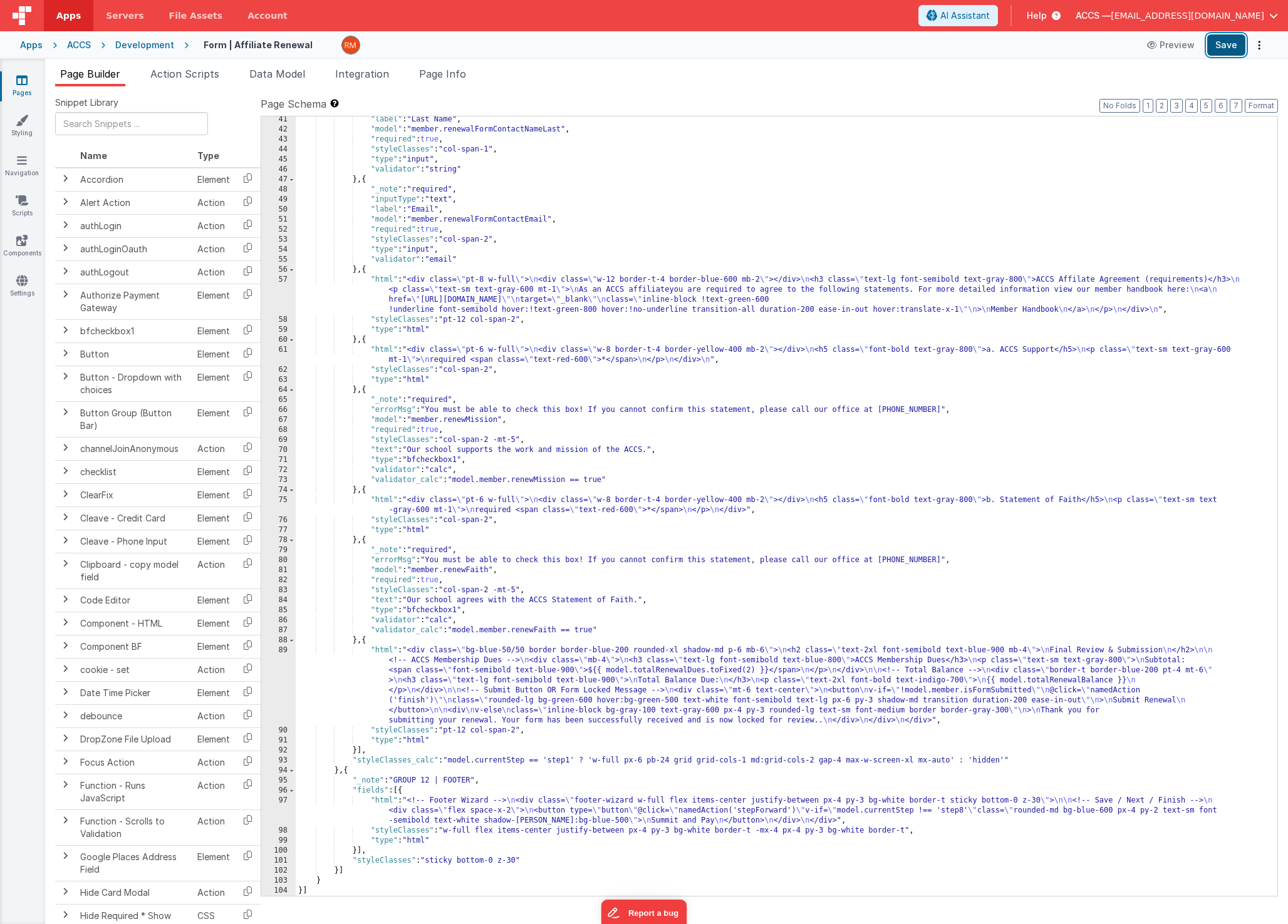
click at [1226, 45] on button "Save" at bounding box center [1226, 45] width 38 height 21
click at [386, 652] on div ""label" : "Last Name" , "model" : "member.renewalFormContactNameLast" , "requir…" at bounding box center [782, 514] width 972 height 800
click at [284, 649] on div "89" at bounding box center [278, 686] width 35 height 80
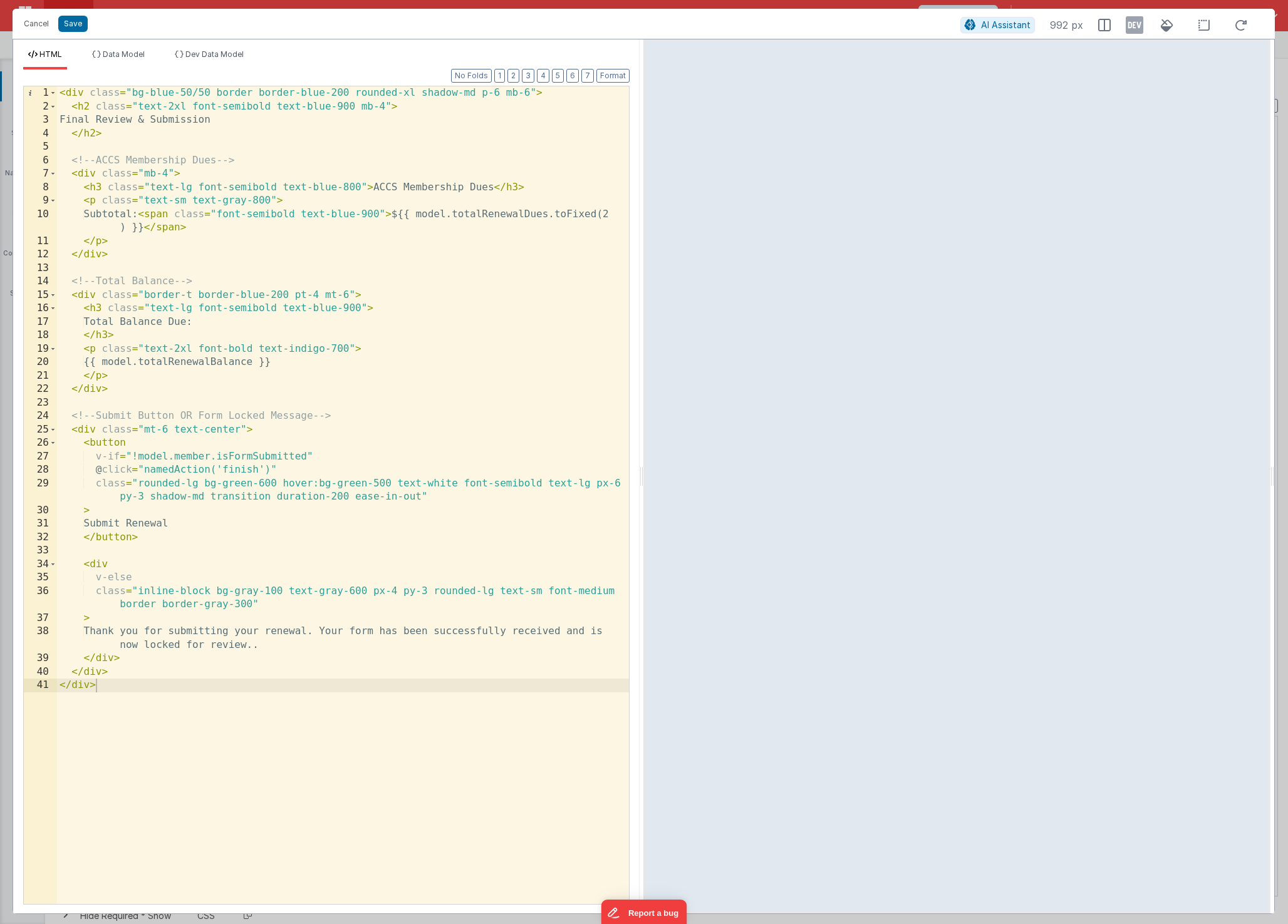
click at [250, 649] on div "< div class = "bg-blue-50/50 border border-blue-200 rounded-xl shadow-md p-6 mb…" at bounding box center [342, 508] width 572 height 845
click at [211, 726] on div "< div class = "bg-blue-50/50 border border-blue-200 rounded-xl shadow-md p-6 mb…" at bounding box center [342, 508] width 572 height 845
drag, startPoint x: 307, startPoint y: 457, endPoint x: 219, endPoint y: 457, distance: 88.0
click at [219, 457] on div "< div class = "bg-blue-50/50 border border-blue-200 rounded-xl shadow-md p-6 mb…" at bounding box center [342, 508] width 572 height 845
click at [463, 189] on div "< div class = "bg-blue-50/50 border border-blue-200 rounded-xl shadow-md p-6 mb…" at bounding box center [342, 508] width 572 height 845
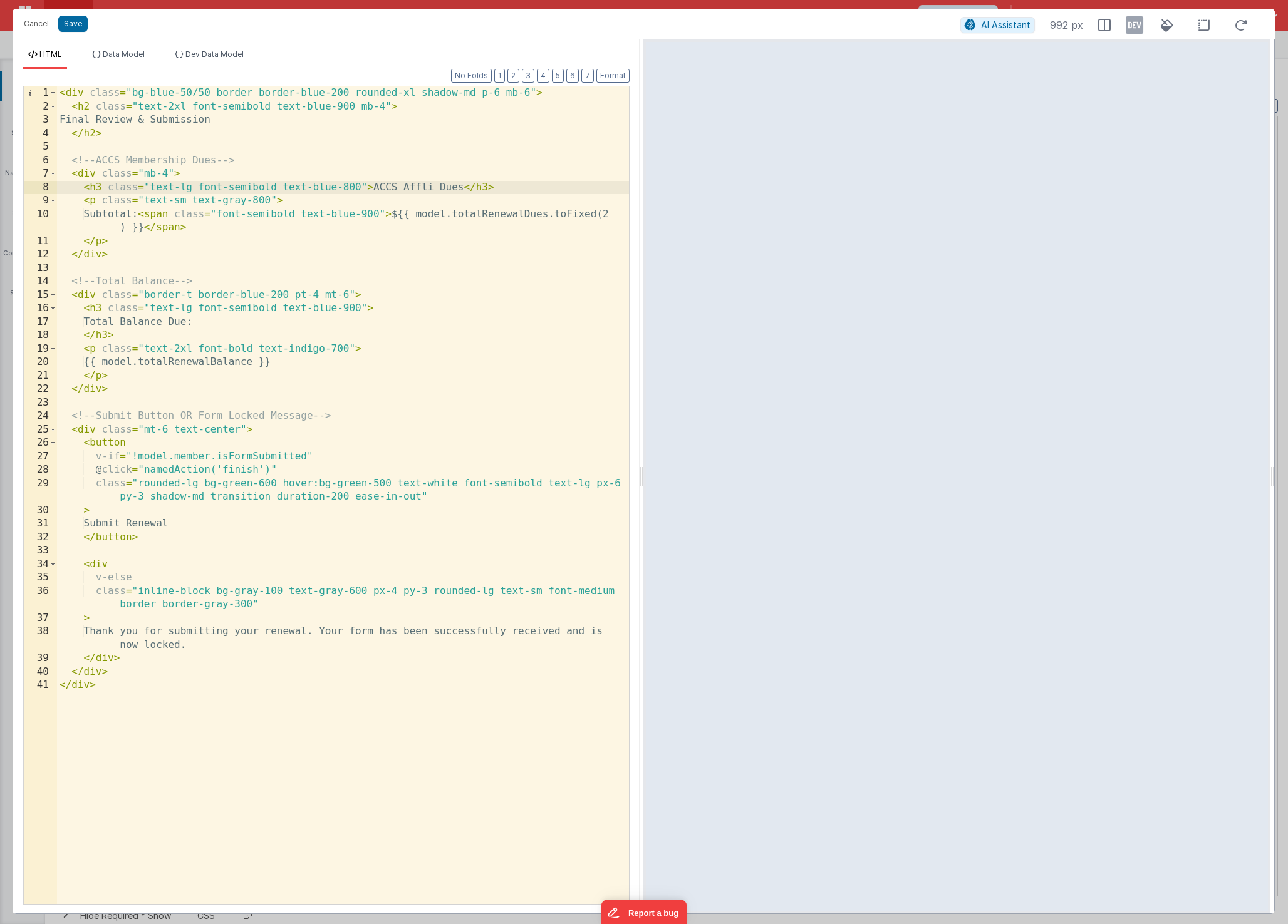
click at [381, 203] on div "< div class = "bg-blue-50/50 border border-blue-200 rounded-xl shadow-md p-6 mb…" at bounding box center [342, 508] width 572 height 845
drag, startPoint x: 432, startPoint y: 187, endPoint x: 403, endPoint y: 185, distance: 29.1
click at [403, 185] on div "< div class = "bg-blue-50/50 border border-blue-200 rounded-xl shadow-md p-6 mb…" at bounding box center [342, 508] width 572 height 845
paste textarea
click at [409, 187] on div "< div class = "bg-blue-50/50 border border-blue-200 rounded-xl shadow-md p-6 mb…" at bounding box center [342, 508] width 572 height 845
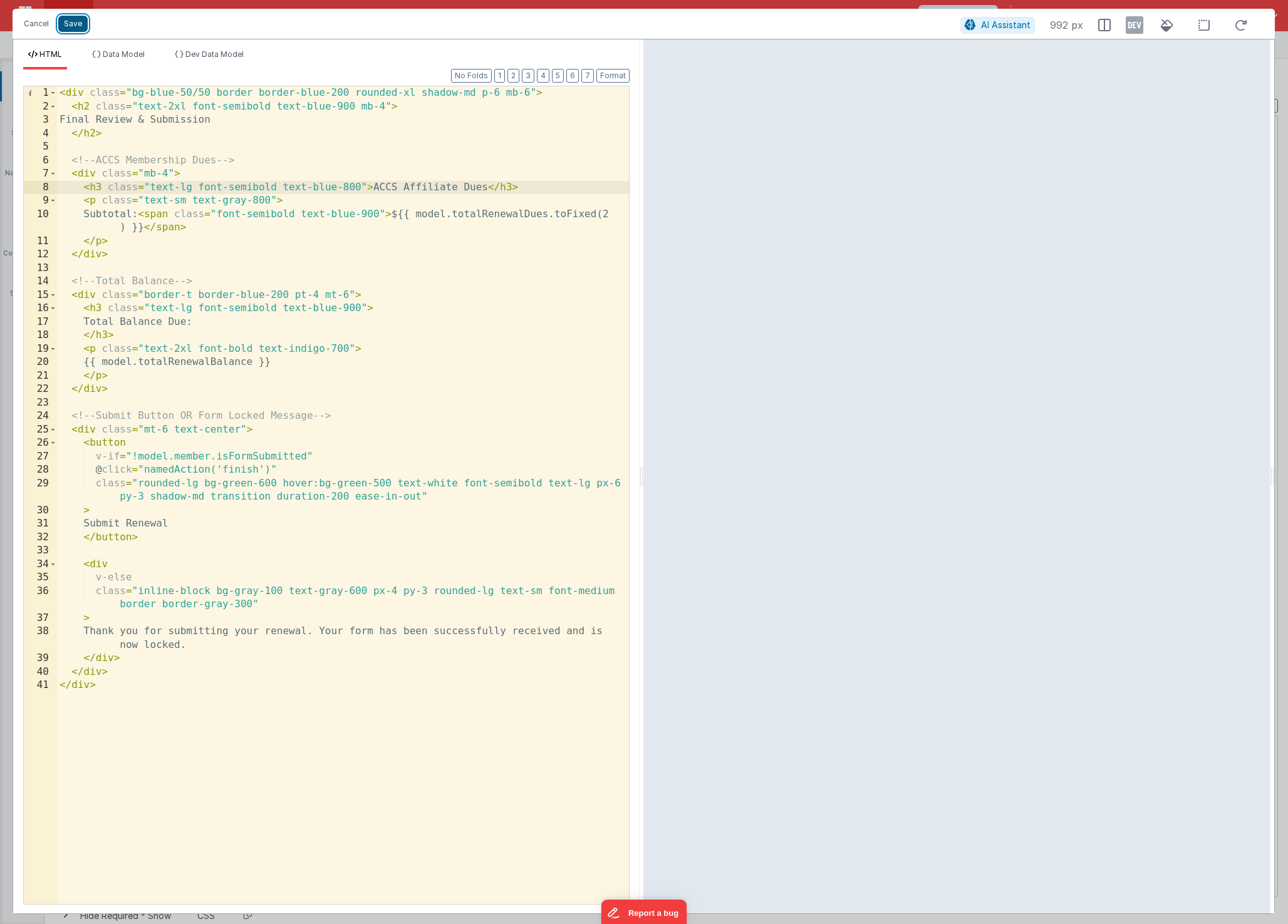
click at [80, 27] on button "Save" at bounding box center [73, 24] width 29 height 16
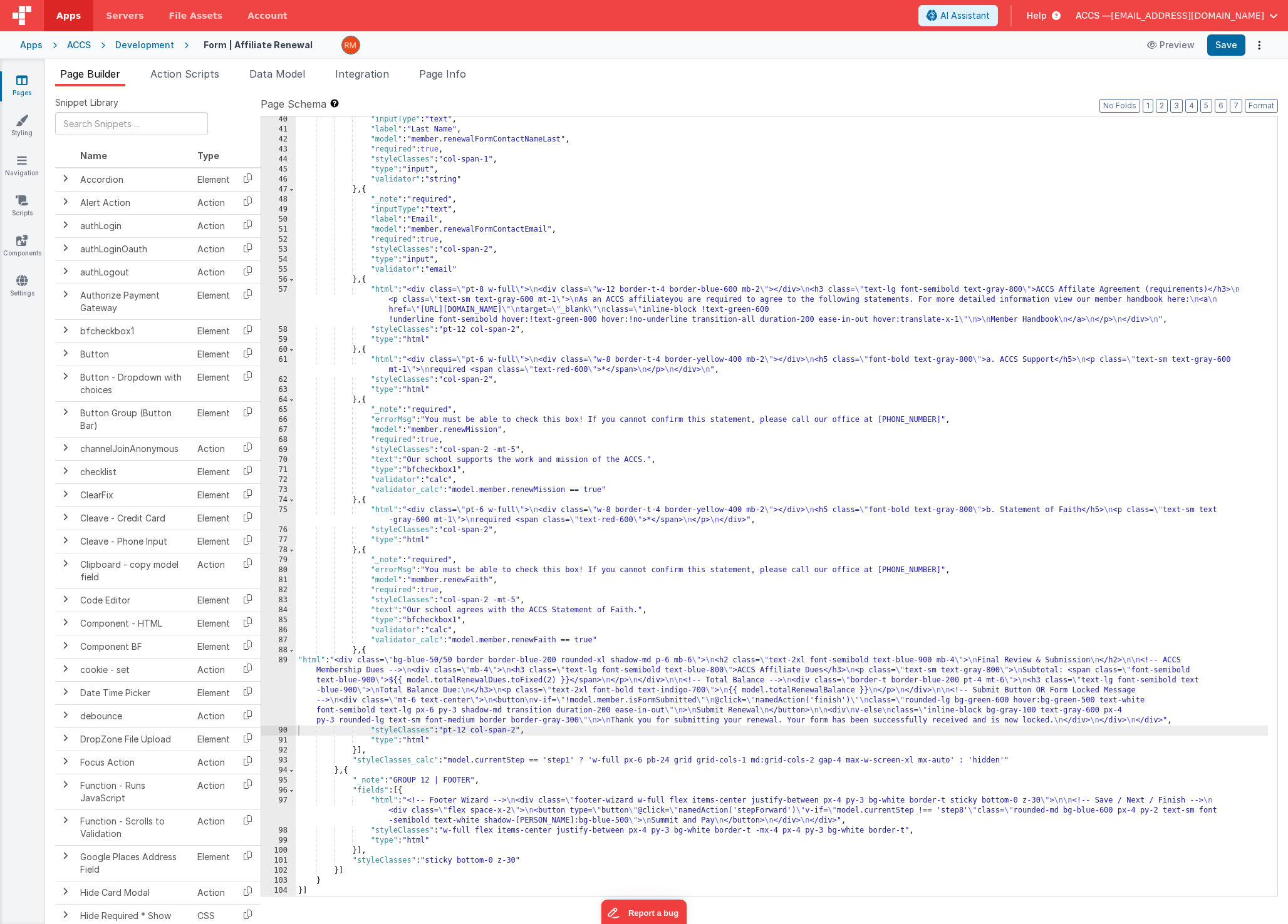
scroll to position [463, 0]
click at [1252, 102] on button "Format" at bounding box center [1260, 106] width 33 height 14
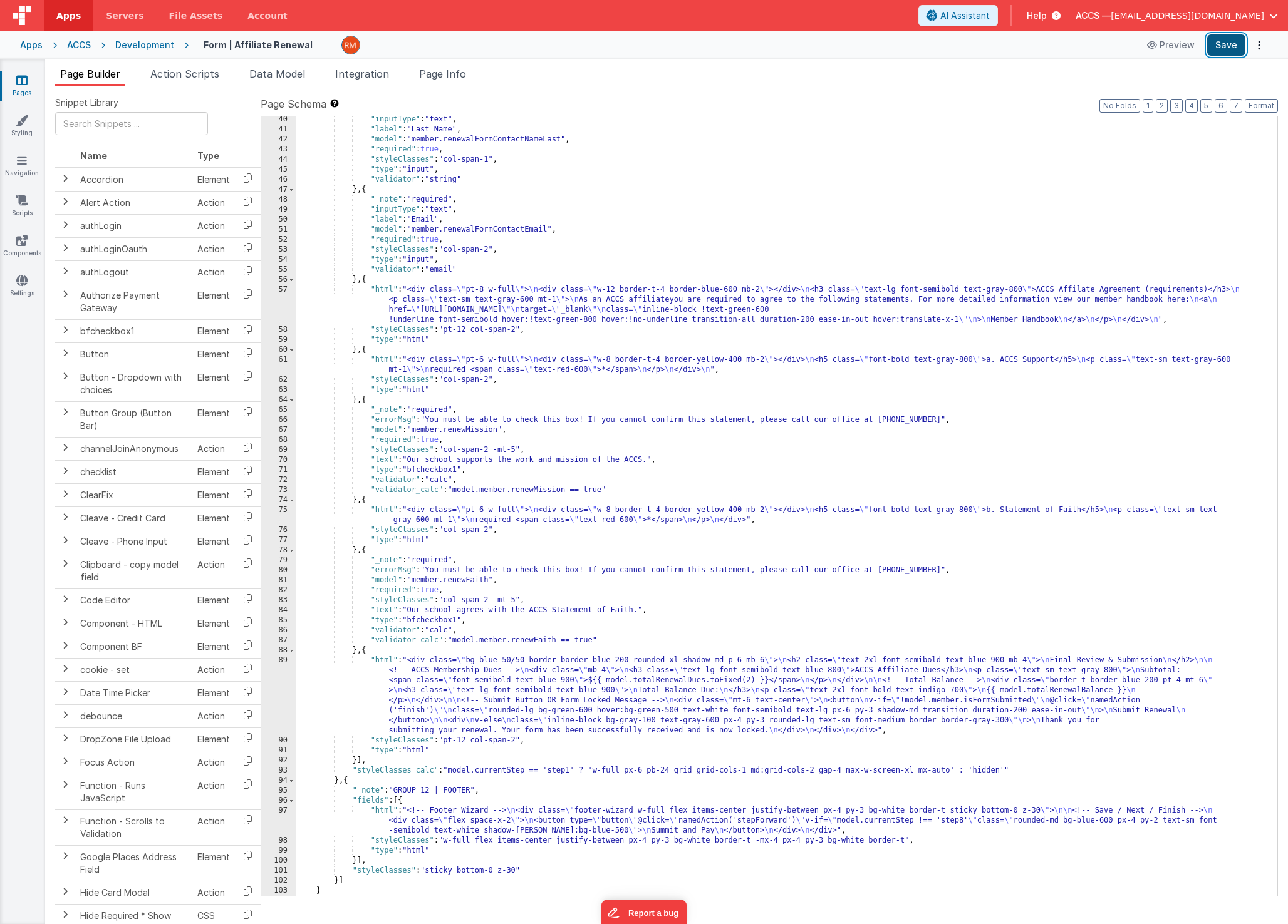
click at [1226, 48] on button "Save" at bounding box center [1226, 45] width 38 height 21
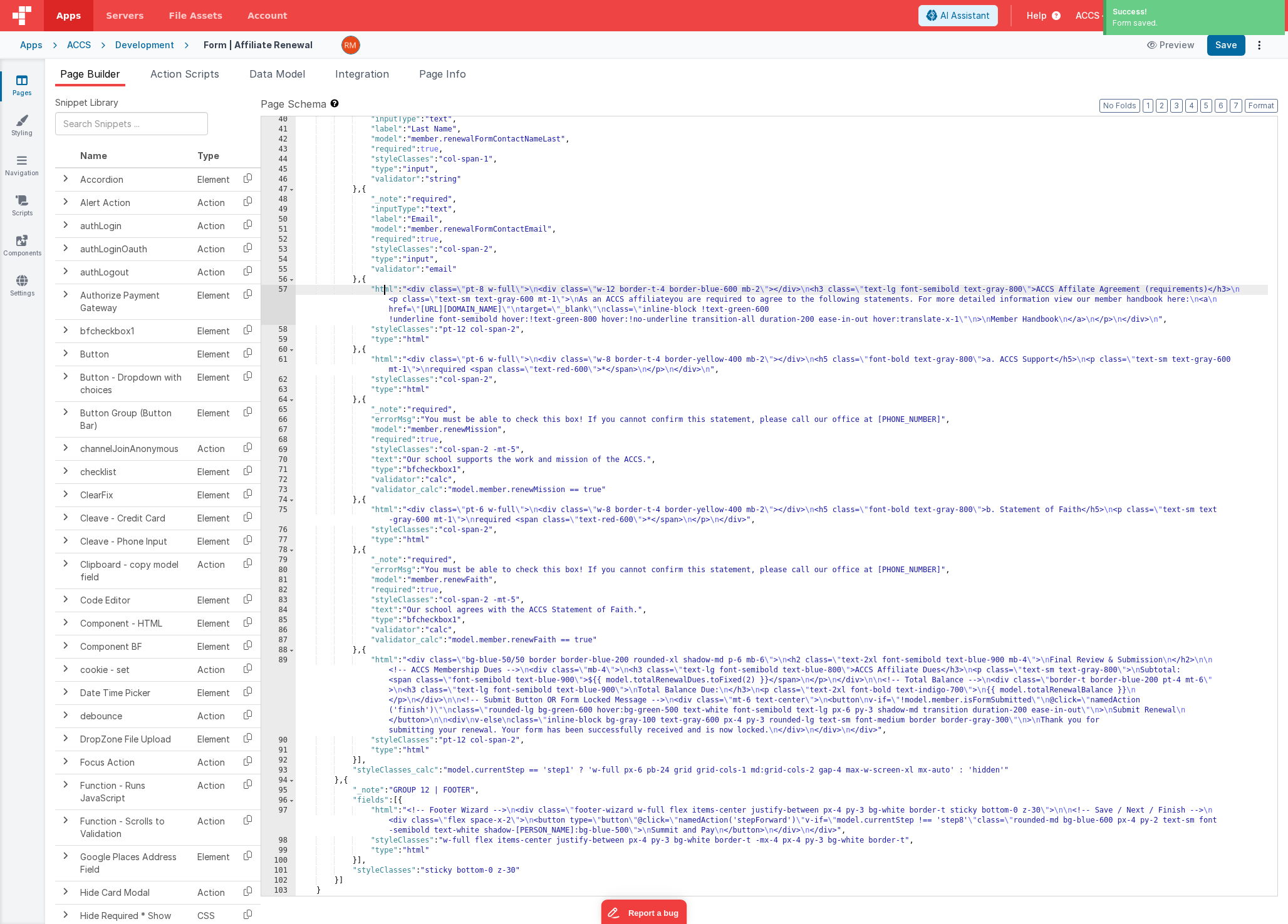
click at [383, 291] on div ""inputType" : "text" , "label" : "Last Name" , "model" : "member.renewalFormCon…" at bounding box center [782, 514] width 972 height 800
click at [279, 289] on div "57" at bounding box center [278, 305] width 35 height 40
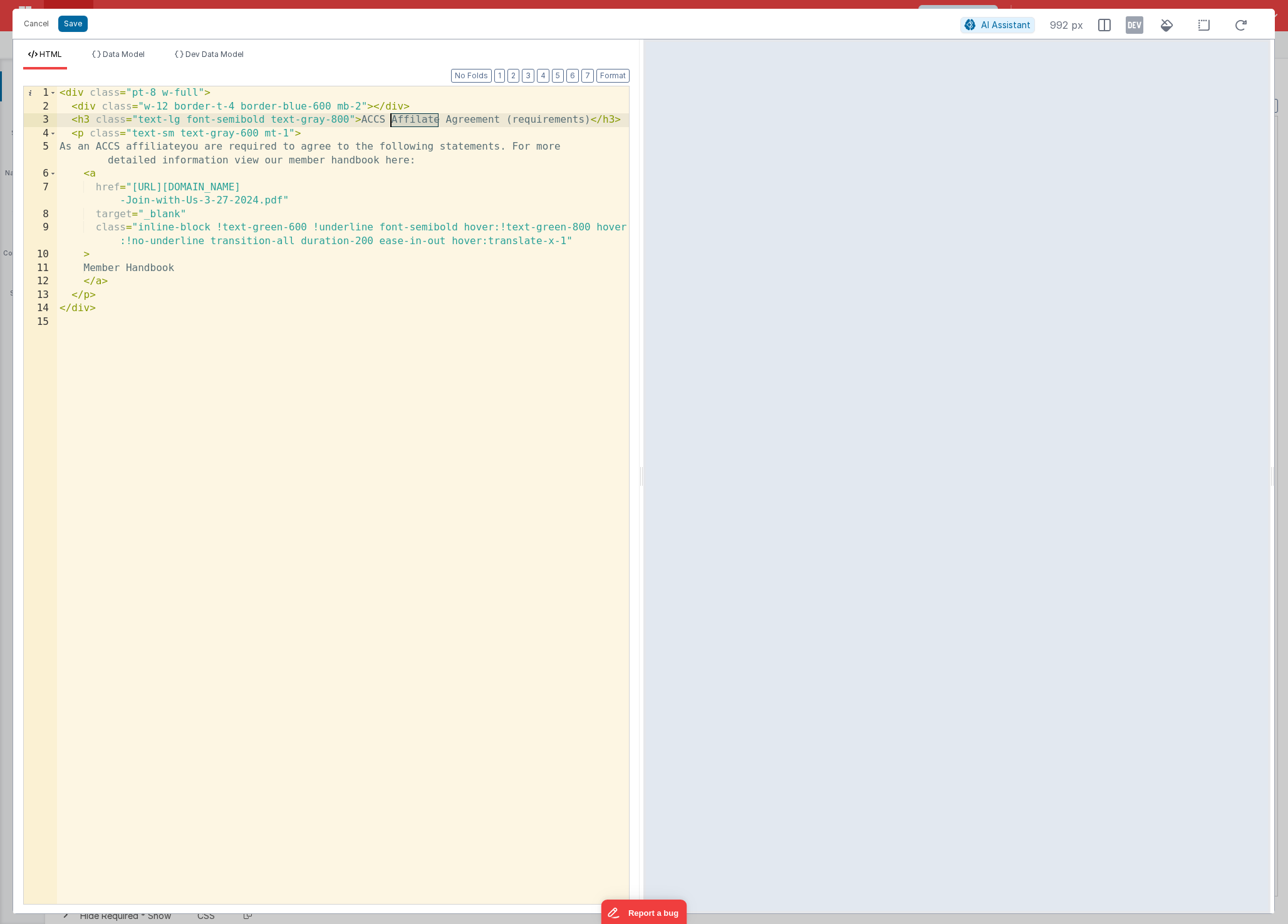
drag, startPoint x: 439, startPoint y: 120, endPoint x: 391, endPoint y: 118, distance: 48.0
click at [391, 118] on div "< div class = "pt-8 w-full" > < div class = "w-12 border-t-4 border-blue-600 mb…" at bounding box center [342, 508] width 572 height 845
paste textarea
click at [396, 121] on div "< div class = "pt-8 w-full" > < div class = "w-12 border-t-4 border-blue-600 mb…" at bounding box center [342, 508] width 572 height 845
click at [200, 149] on div "< div class = "pt-8 w-full" > < div class = "w-12 border-t-4 border-blue-600 mb…" at bounding box center [342, 508] width 572 height 845
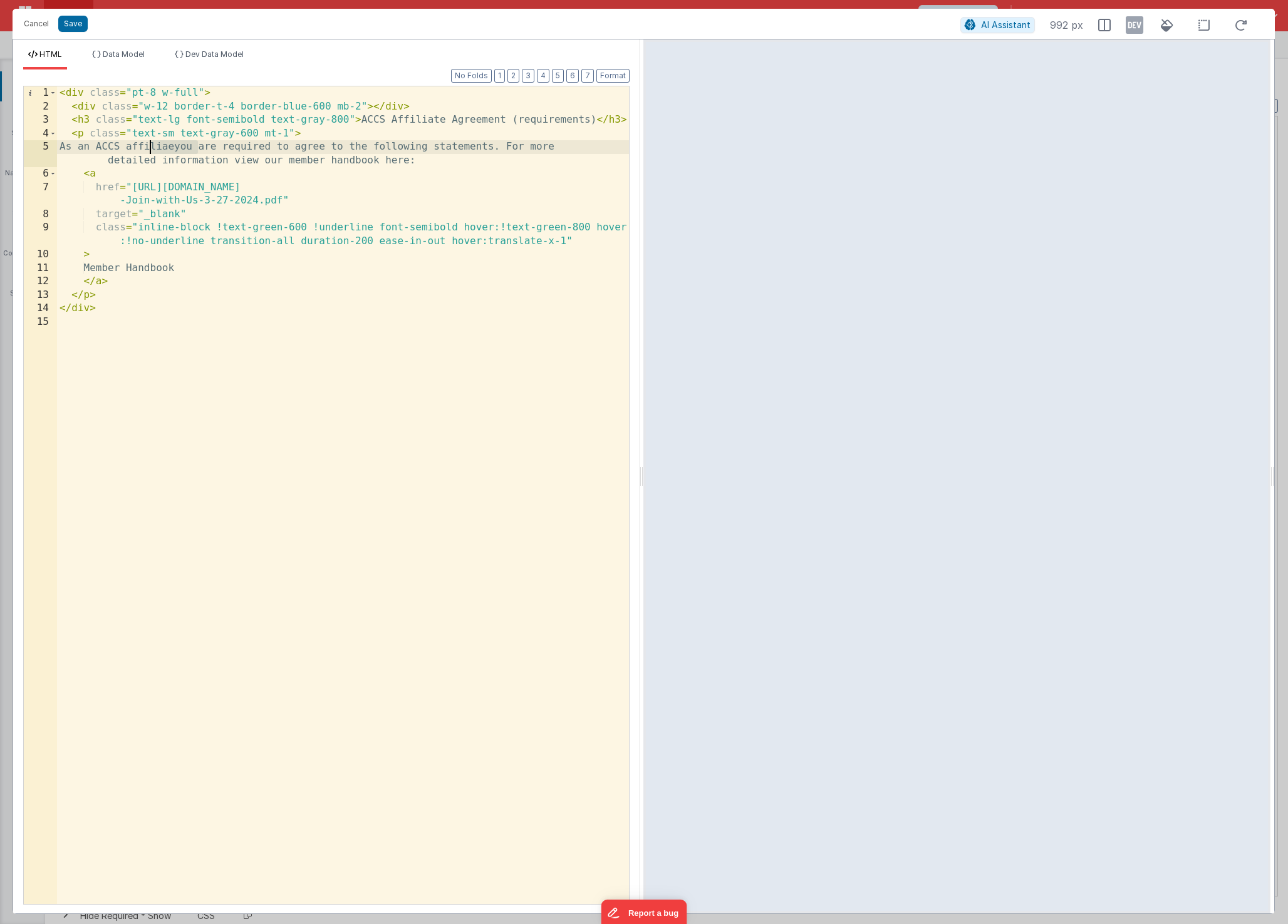
drag, startPoint x: 197, startPoint y: 148, endPoint x: 152, endPoint y: 147, distance: 45.0
click at [152, 147] on div "< div class = "pt-8 w-full" > < div class = "w-12 border-t-4 border-blue-600 mb…" at bounding box center [342, 508] width 572 height 845
paste textarea
click at [76, 23] on button "Save" at bounding box center [73, 24] width 29 height 16
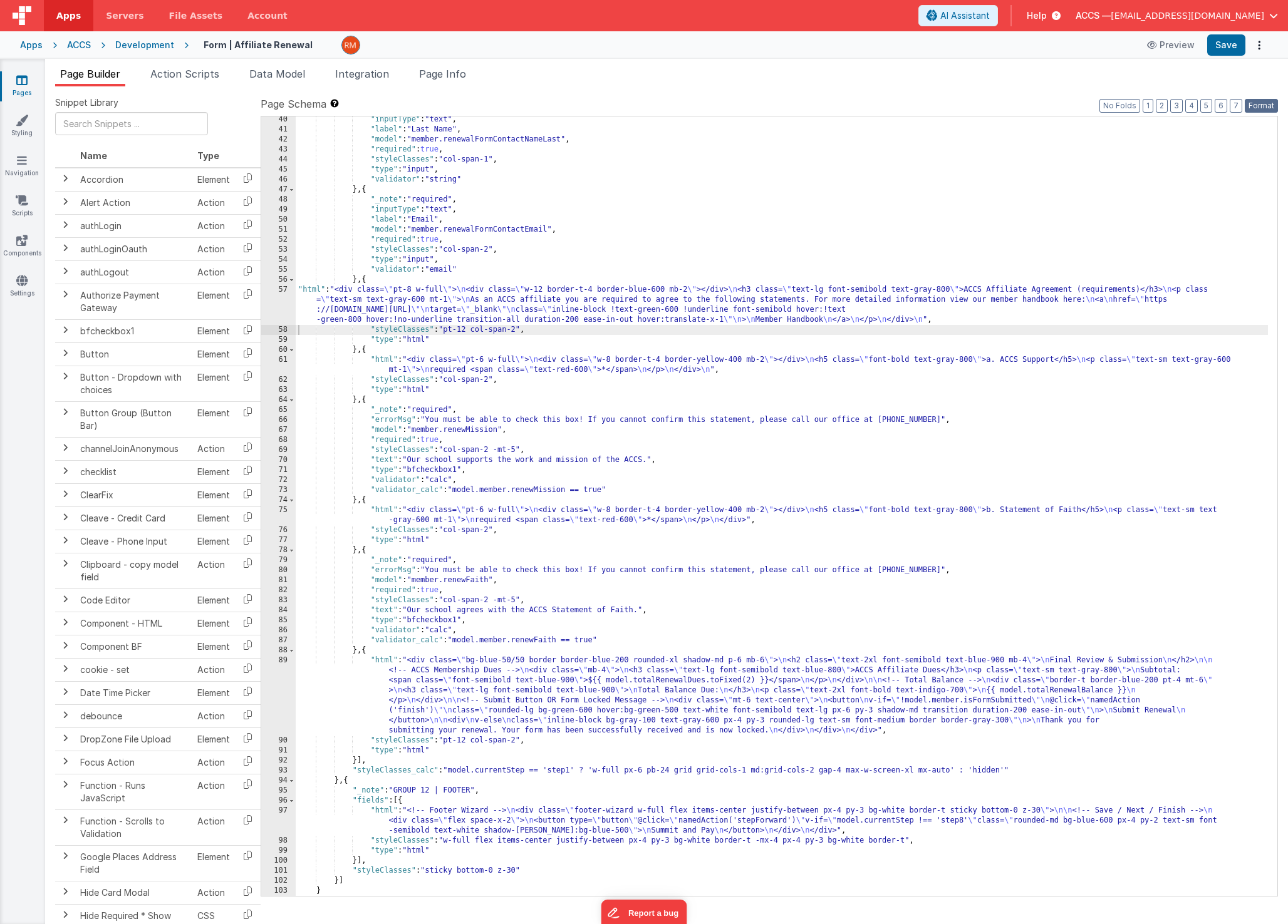
click at [1263, 108] on button "Format" at bounding box center [1260, 106] width 33 height 14
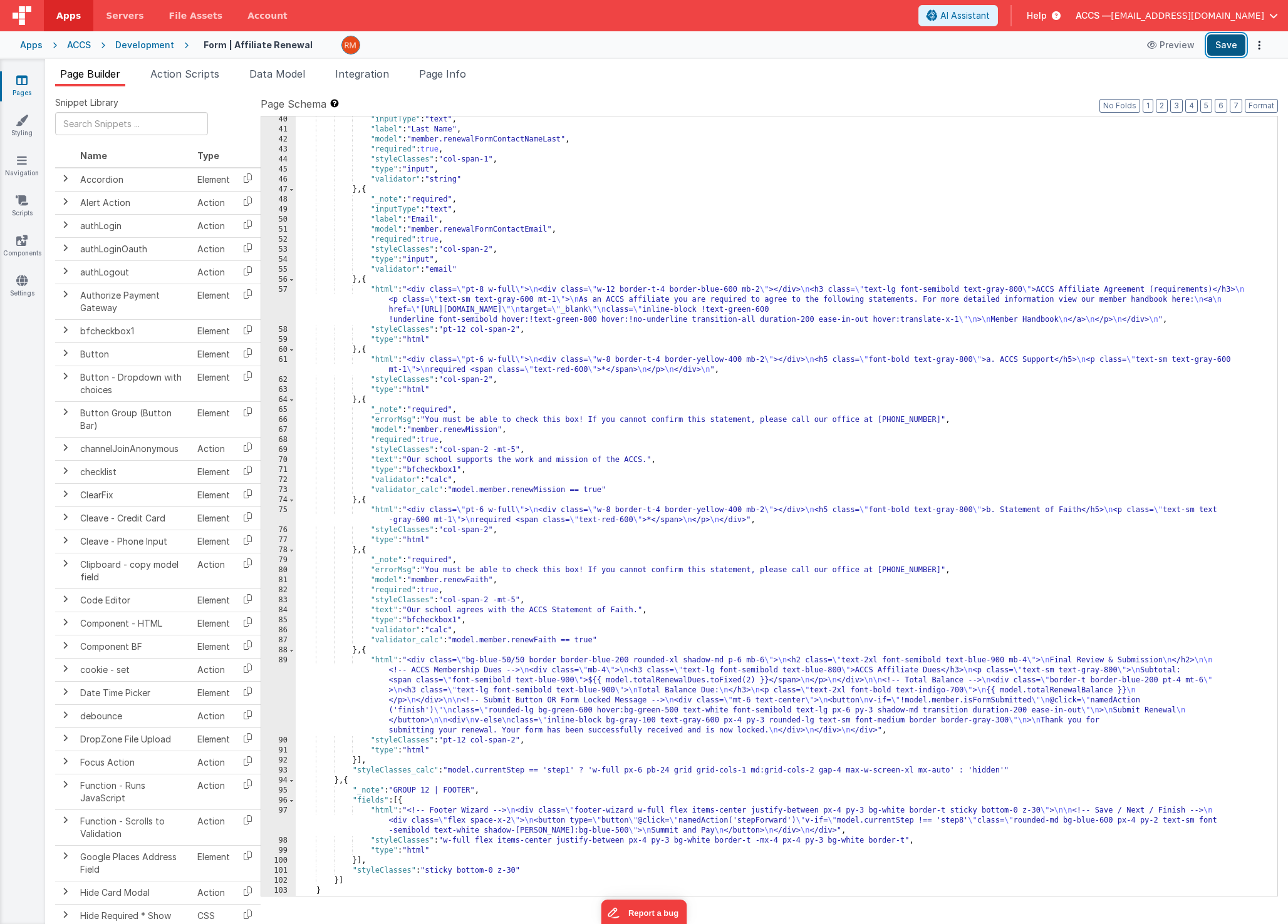
click at [1228, 48] on button "Save" at bounding box center [1226, 45] width 38 height 21
click at [291, 76] on span "Data Model" at bounding box center [276, 74] width 56 height 12
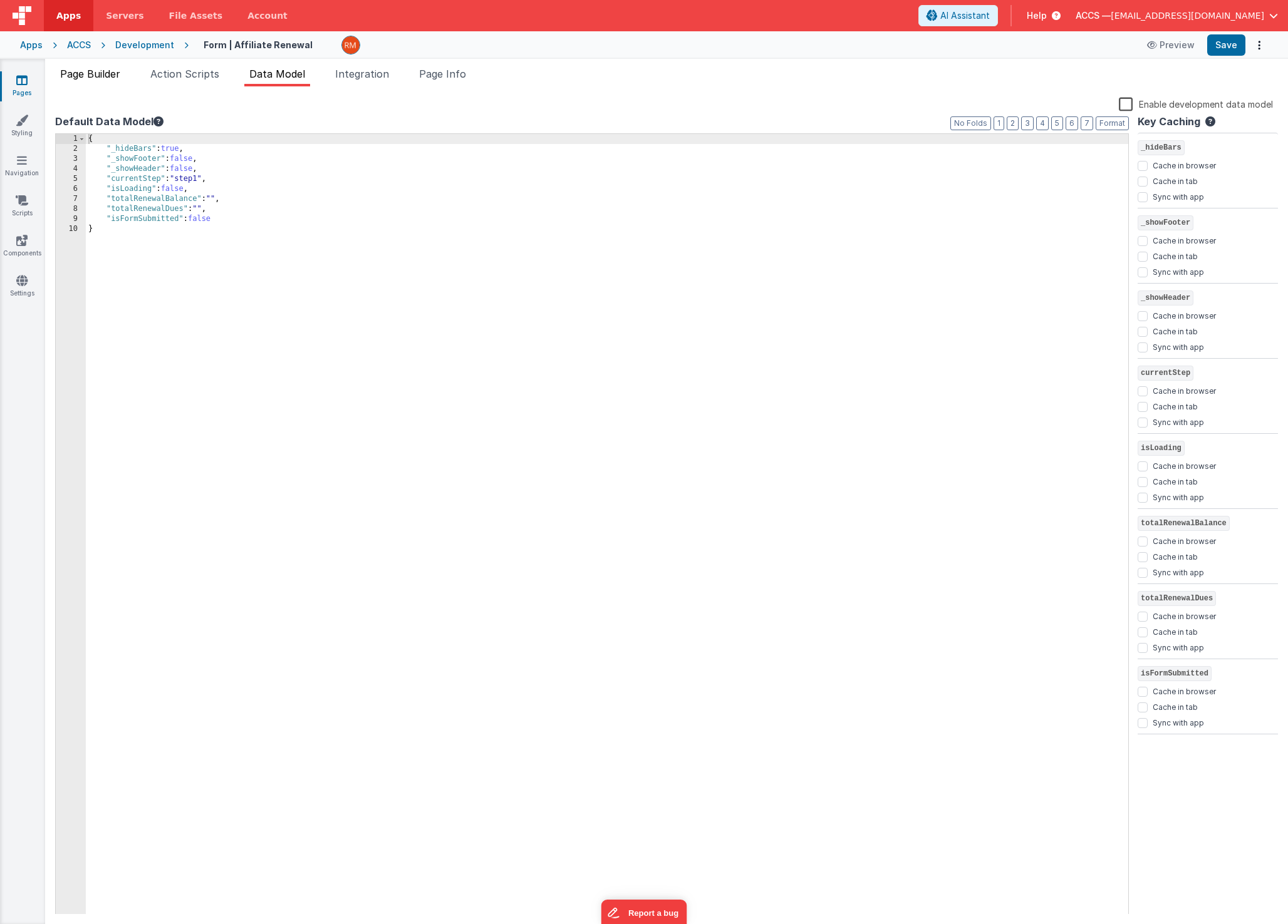
click at [92, 76] on span "Page Builder" at bounding box center [91, 74] width 60 height 12
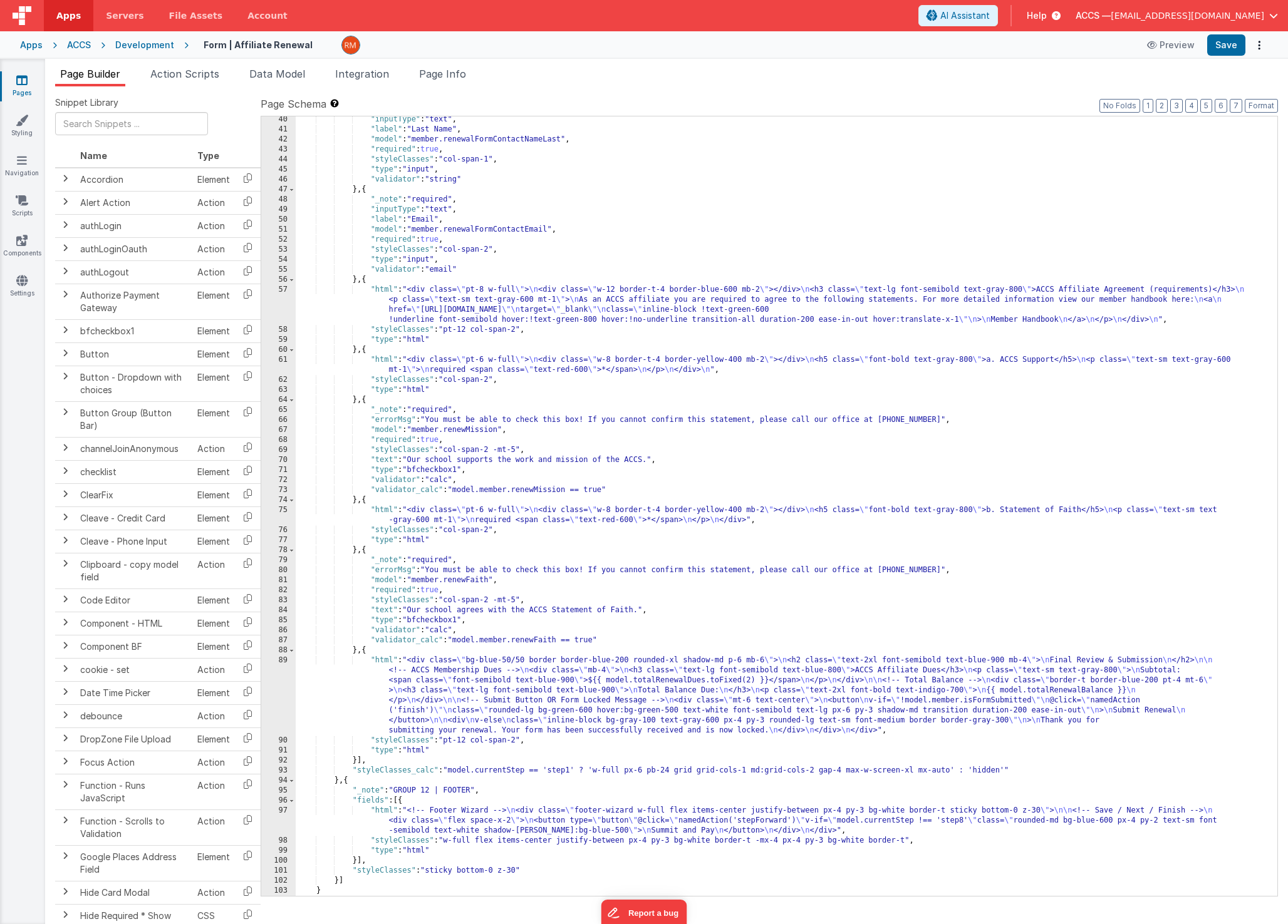
scroll to position [473, 0]
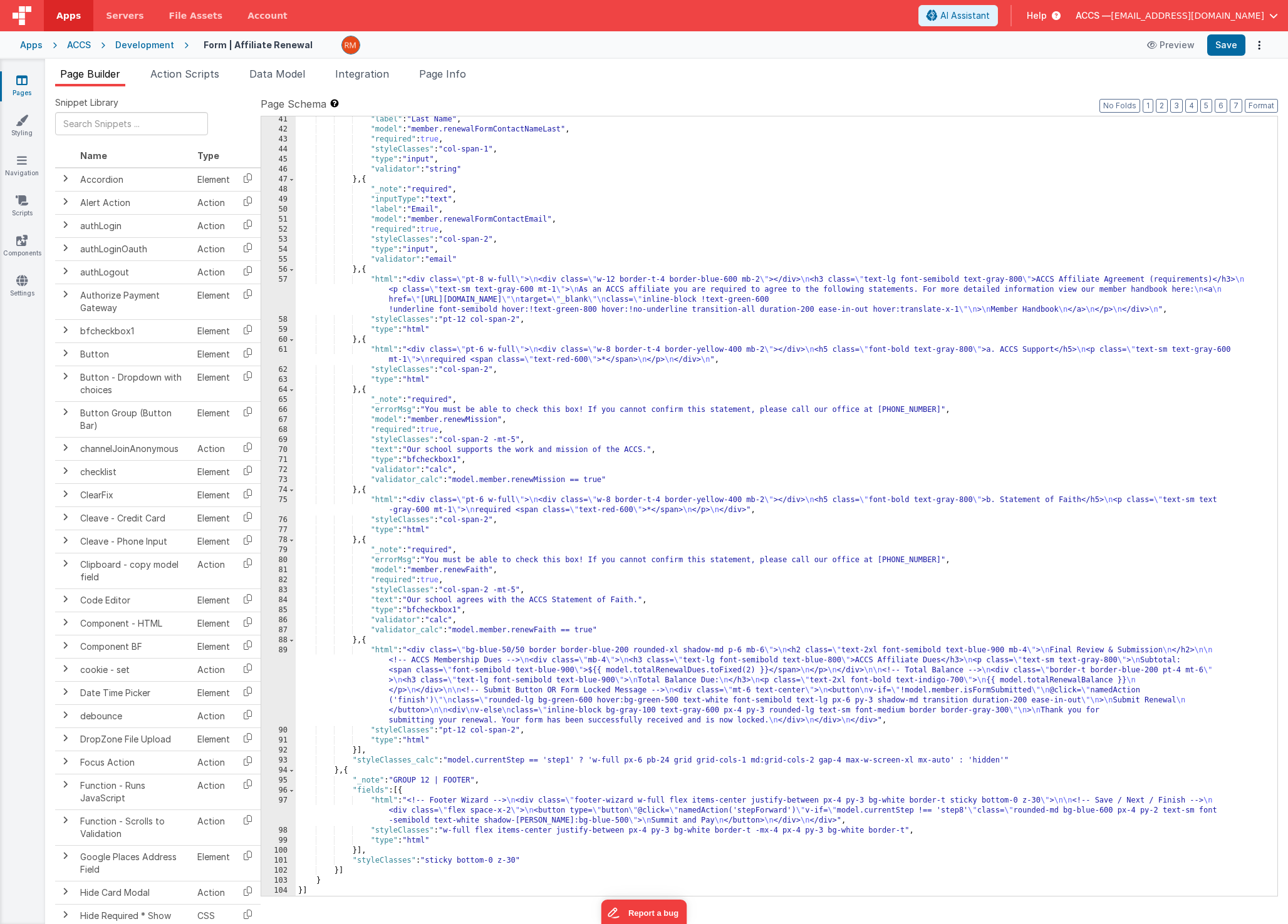
click at [381, 652] on div ""label" : "Last Name" , "model" : "member.renewalFormContactNameLast" , "requir…" at bounding box center [782, 514] width 972 height 800
click at [284, 648] on div "89" at bounding box center [278, 686] width 35 height 80
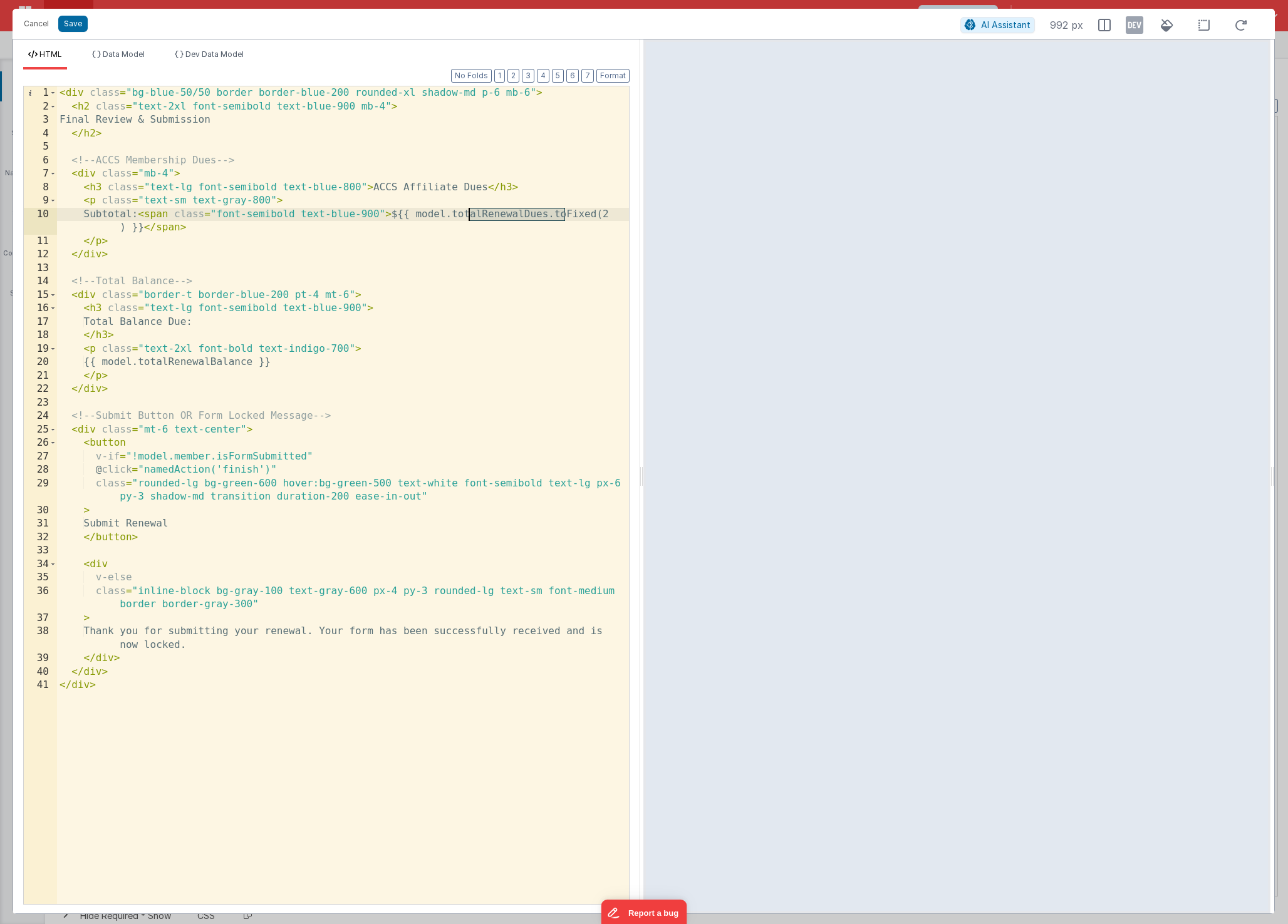
drag, startPoint x: 565, startPoint y: 215, endPoint x: 468, endPoint y: 214, distance: 97.0
click at [468, 214] on div "< div class = "bg-blue-50/50 border border-blue-200 rounded-xl shadow-md p-6 mb…" at bounding box center [342, 508] width 572 height 845
click at [141, 55] on span "Data Model" at bounding box center [124, 54] width 42 height 10
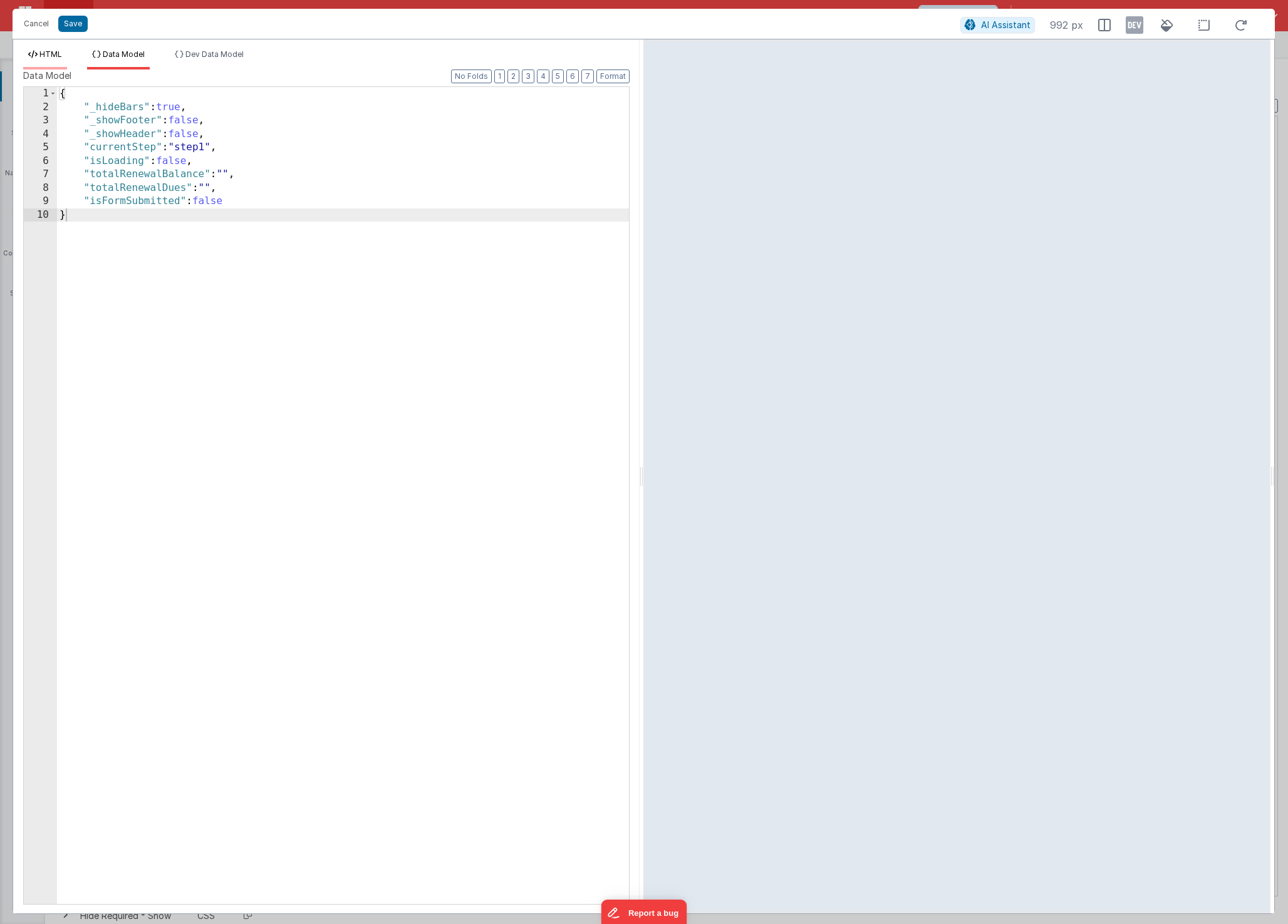
click at [53, 57] on span "HTML" at bounding box center [50, 54] width 22 height 10
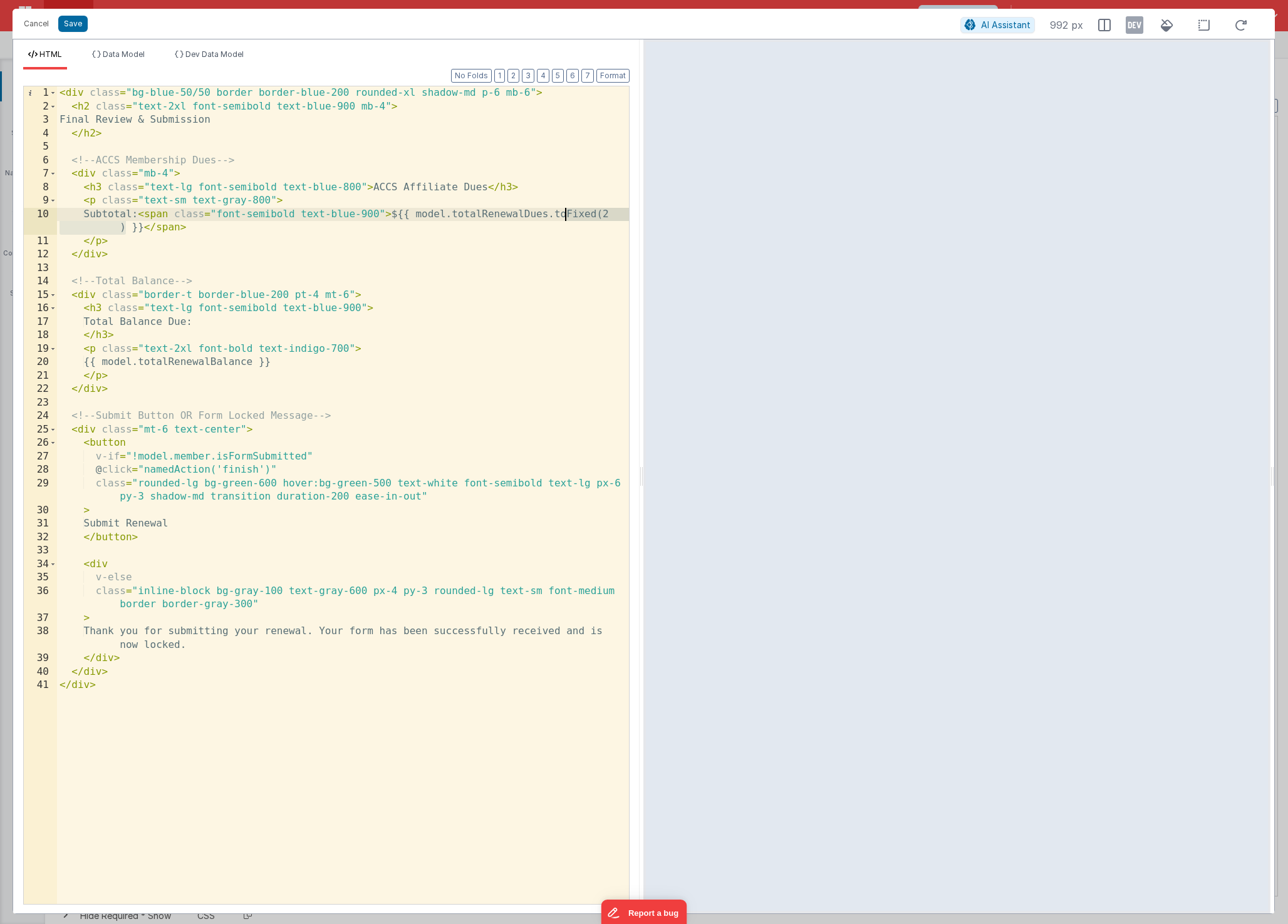
drag, startPoint x: 128, startPoint y: 229, endPoint x: 565, endPoint y: 216, distance: 437.2
click at [565, 216] on div "< div class = "bg-blue-50/50 border border-blue-200 rounded-xl shadow-md p-6 mb…" at bounding box center [342, 508] width 572 height 845
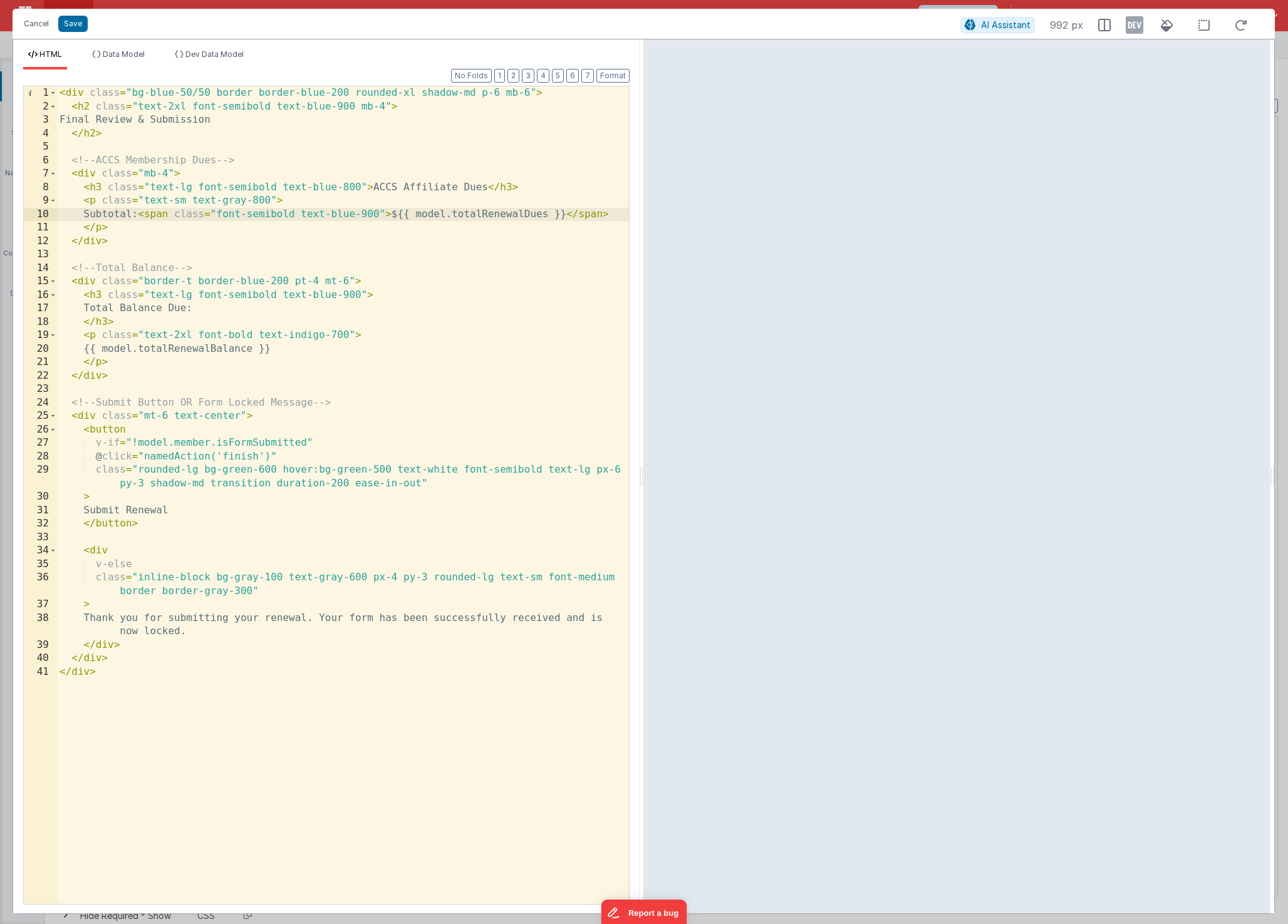
click at [471, 272] on div "< div class = "bg-blue-50/50 border border-blue-200 rounded-xl shadow-md p-6 mb…" at bounding box center [342, 508] width 572 height 845
click at [82, 27] on button "Save" at bounding box center [73, 24] width 29 height 16
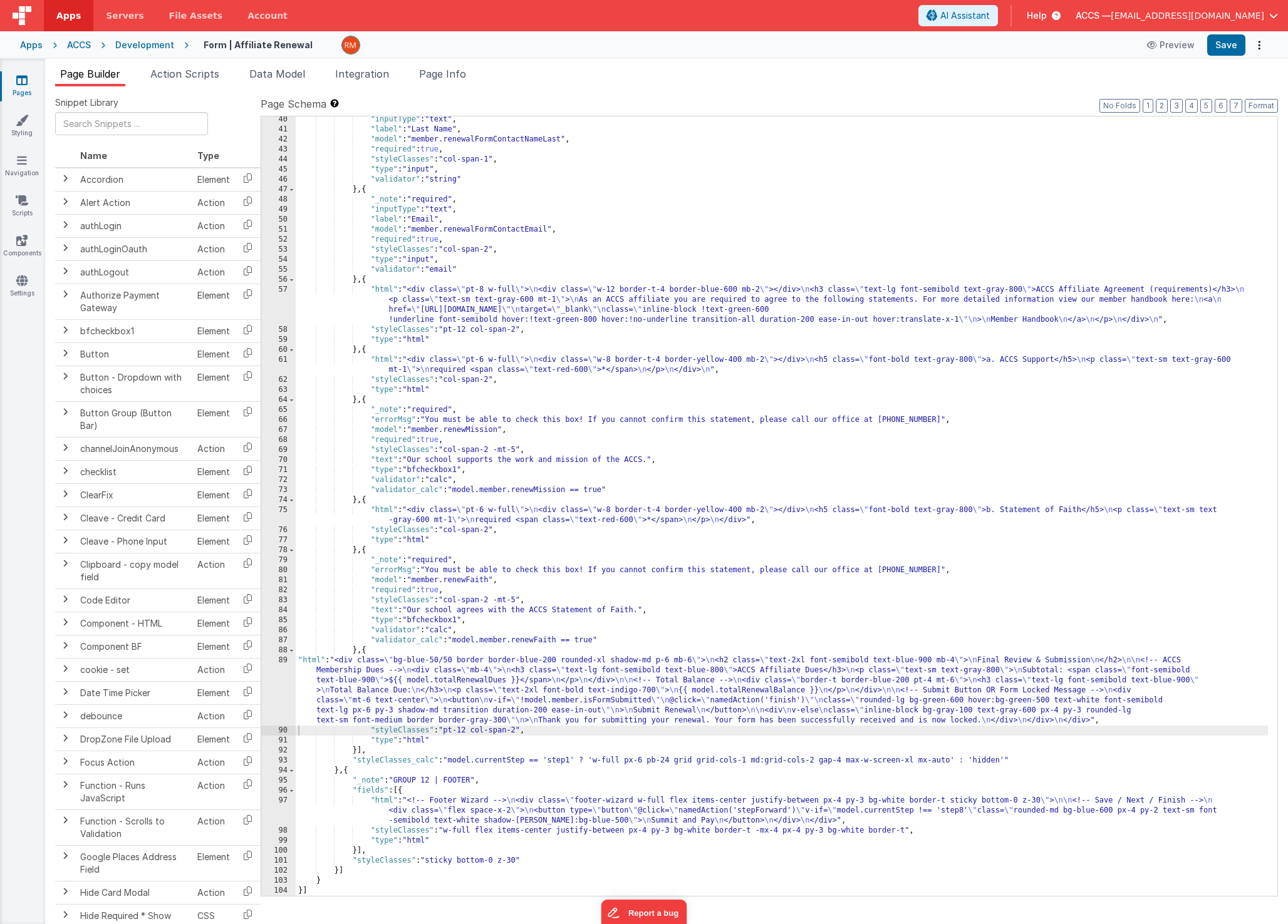
scroll to position [463, 0]
drag, startPoint x: 1268, startPoint y: 108, endPoint x: 1242, endPoint y: 73, distance: 43.6
click at [1268, 108] on button "Format" at bounding box center [1260, 106] width 33 height 14
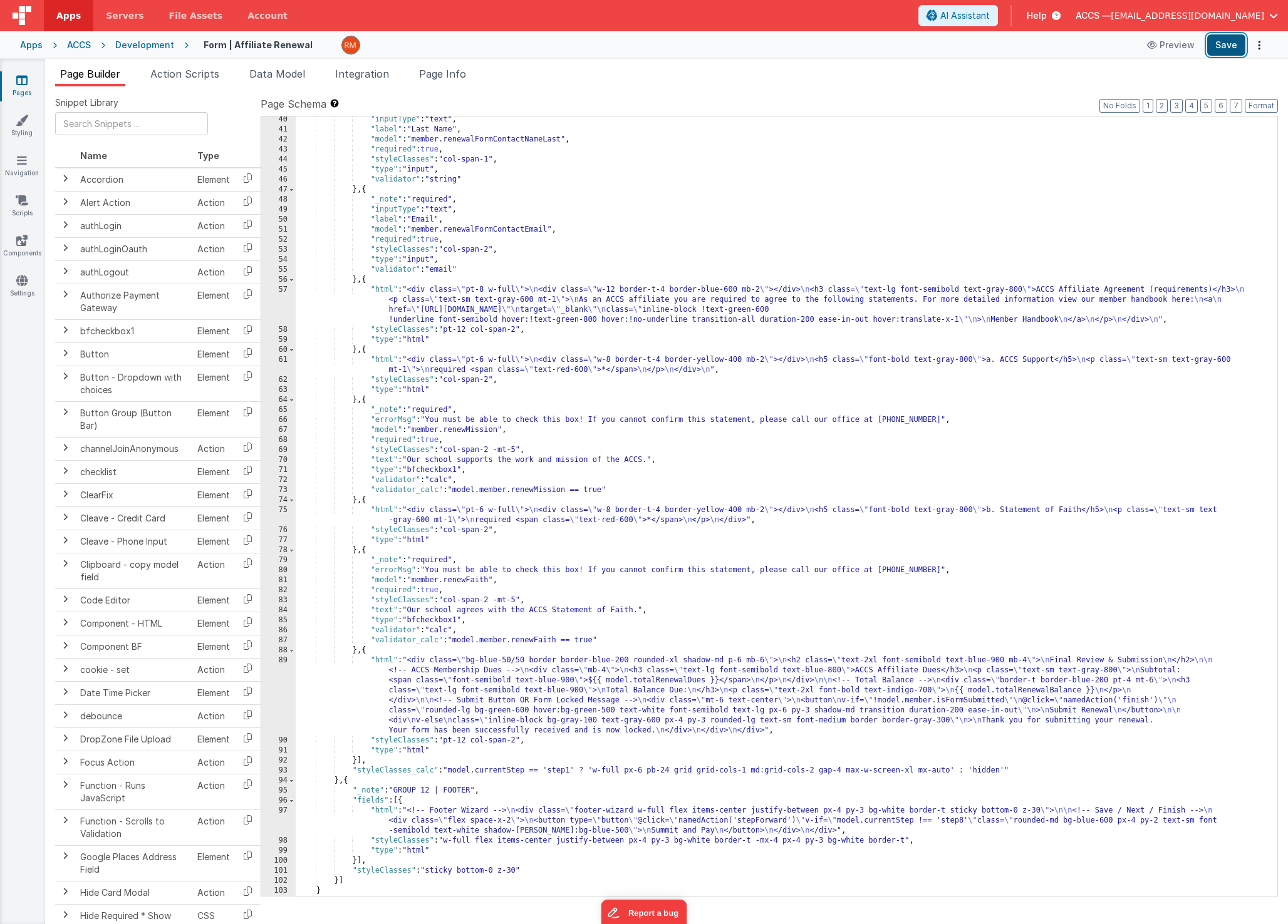
click at [1228, 45] on button "Save" at bounding box center [1226, 45] width 38 height 21
click at [385, 659] on div ""inputType" : "text" , "label" : "Last Name" , "model" : "member.renewalFormCon…" at bounding box center [782, 514] width 972 height 800
click at [285, 663] on div "89" at bounding box center [278, 696] width 35 height 80
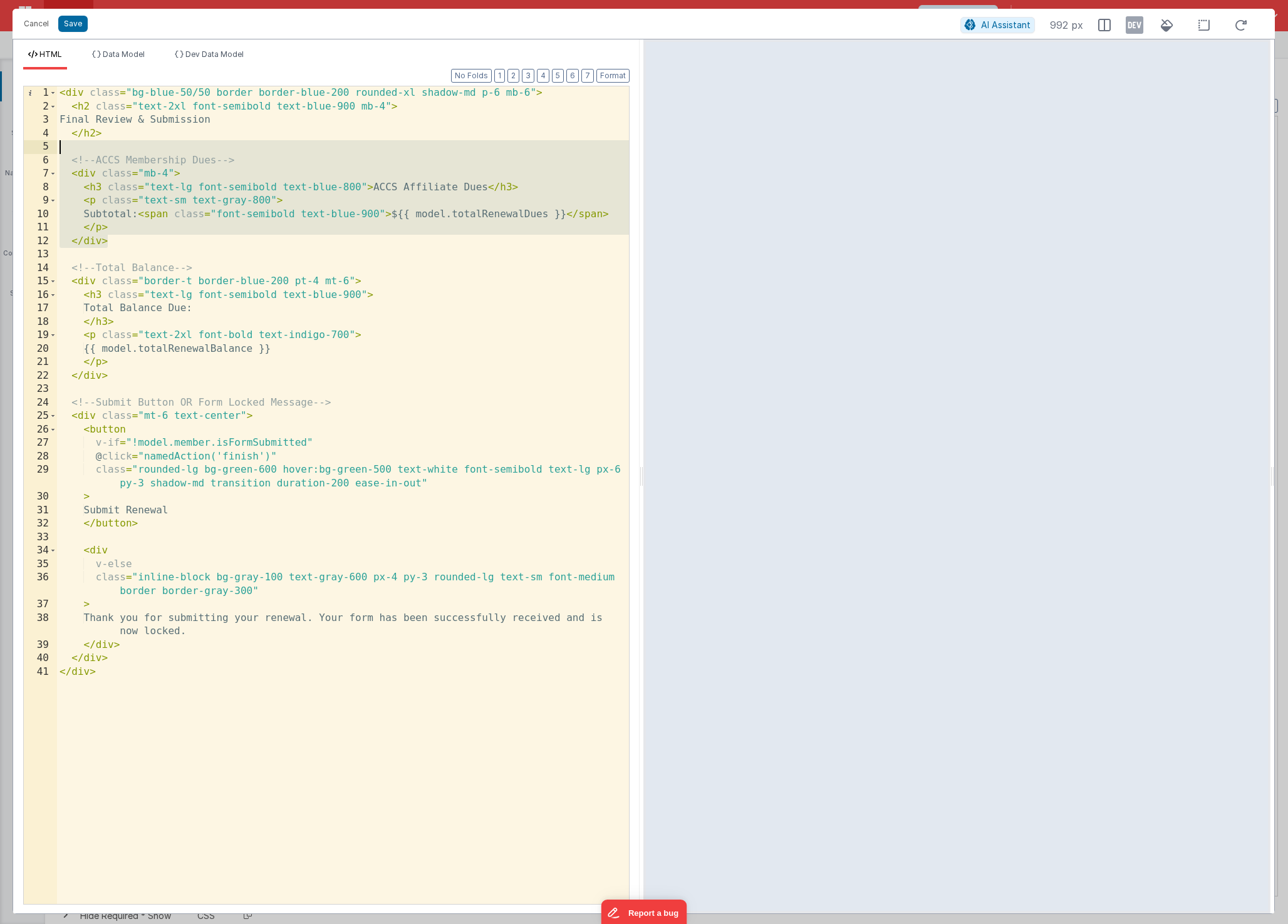
drag, startPoint x: 139, startPoint y: 243, endPoint x: -1, endPoint y: 154, distance: 165.9
click at [0, 154] on html "Cancel Save AI Assistant 992 px HTML Data Model Dev Data Model Format 7 6 5 4 3…" at bounding box center [644, 462] width 1288 height 924
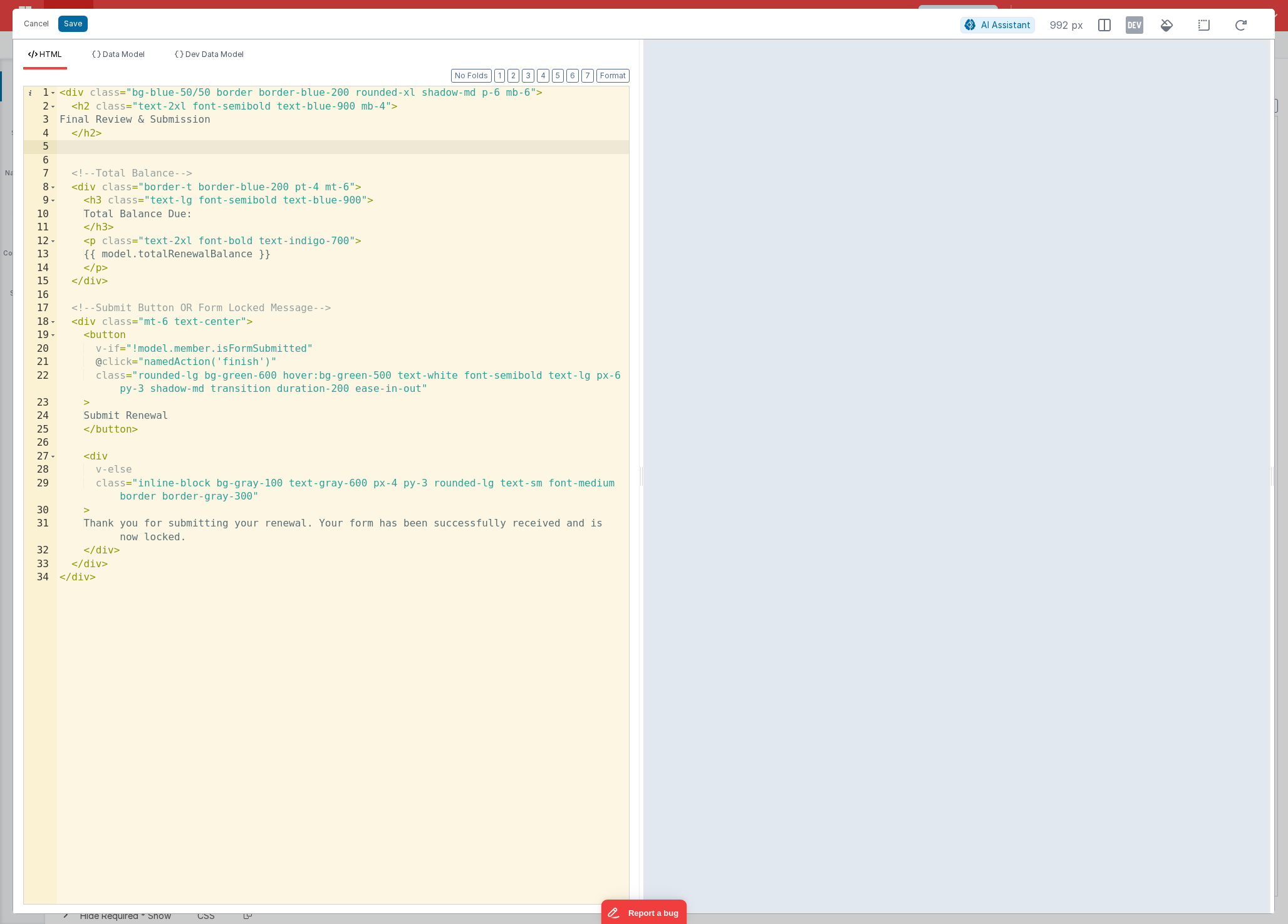
click at [79, 158] on div "< div class = "bg-blue-50/50 border border-blue-200 rounded-xl shadow-md p-6 mb…" at bounding box center [342, 508] width 572 height 845
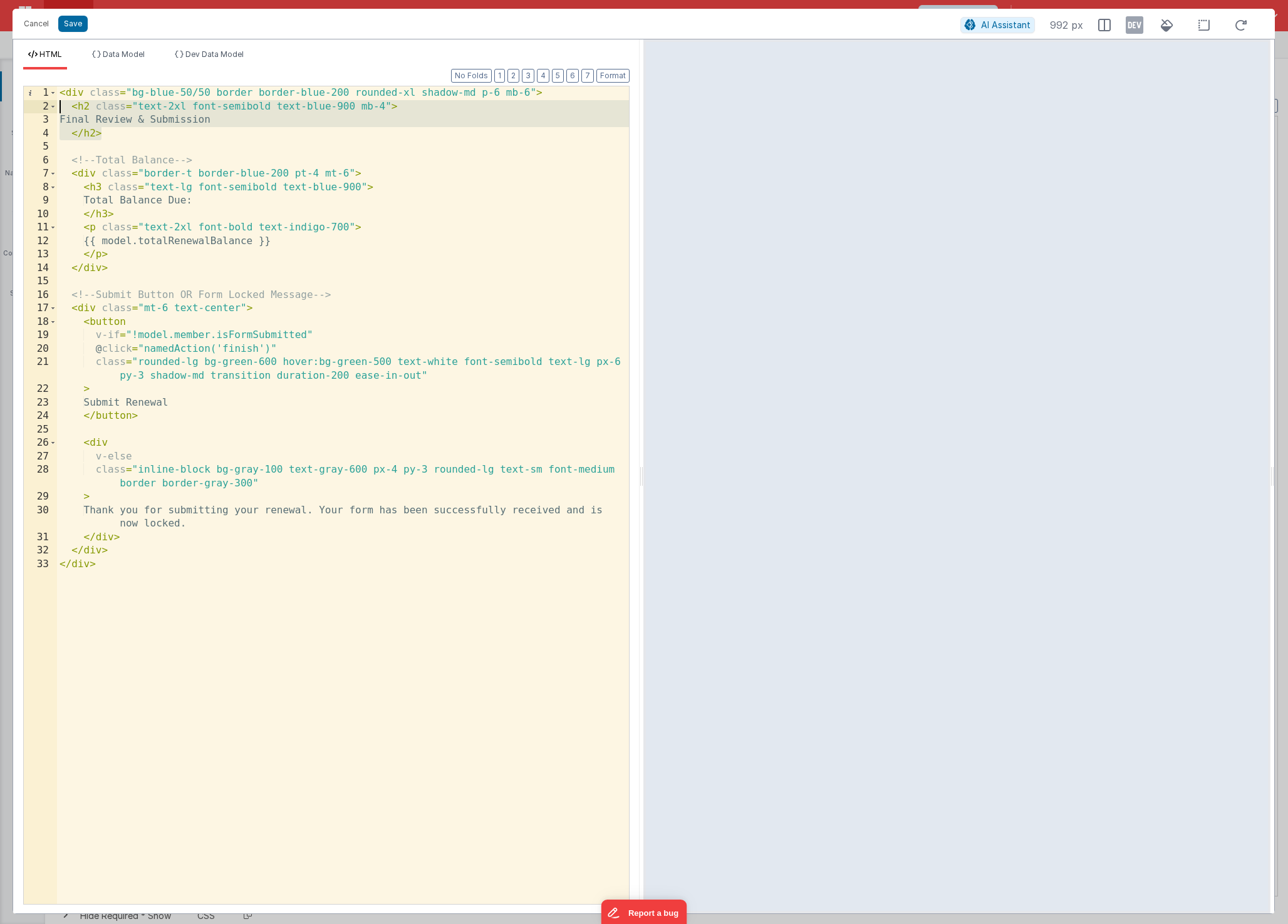
drag, startPoint x: 122, startPoint y: 131, endPoint x: 39, endPoint y: 109, distance: 85.9
click at [39, 109] on div "1 2 3 4 5 6 7 8 9 10 11 12 13 14 15 16 17 18 19 20 21 22 23 24 25 26 27 28 29 3…" at bounding box center [326, 496] width 606 height 819
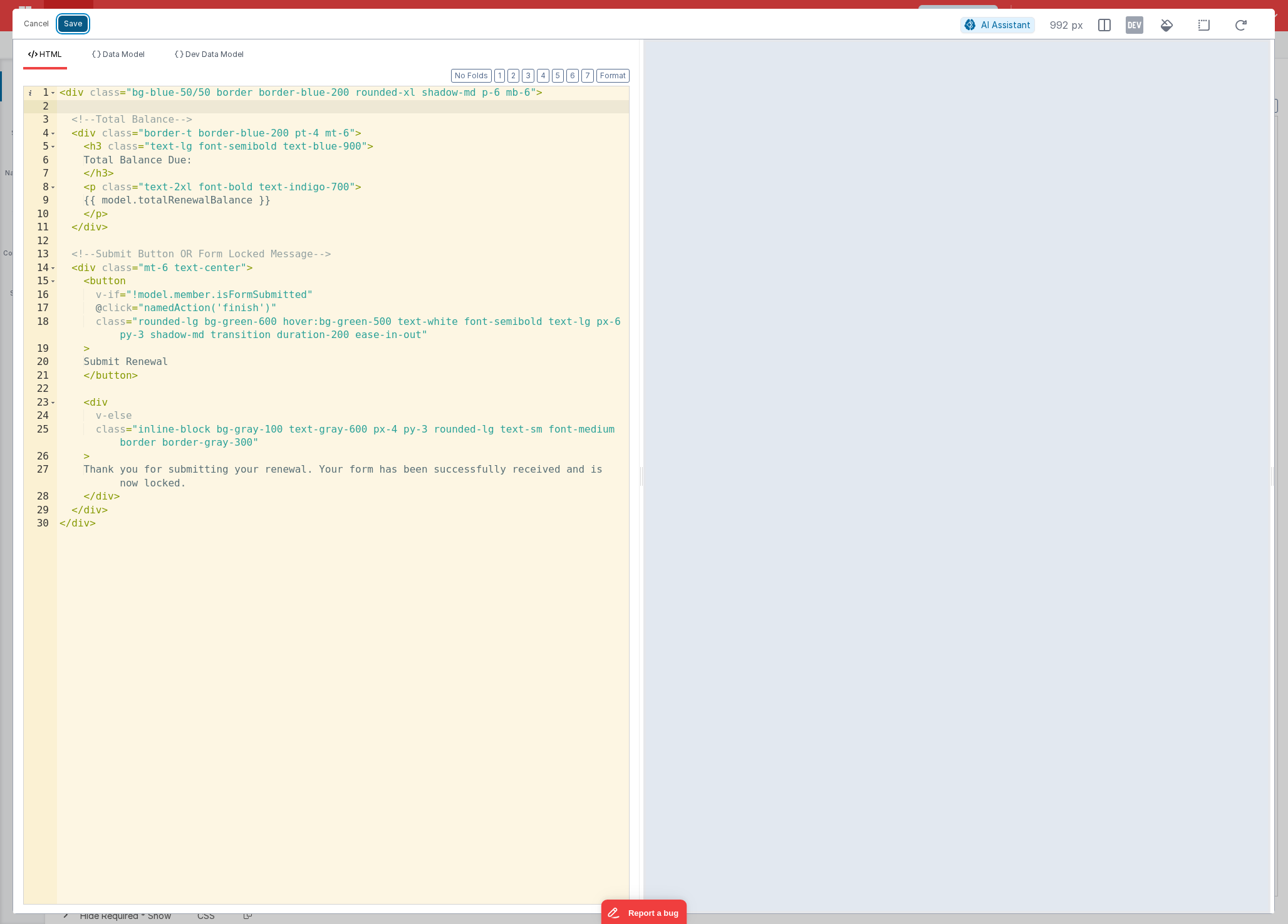
click at [71, 27] on button "Save" at bounding box center [73, 24] width 29 height 16
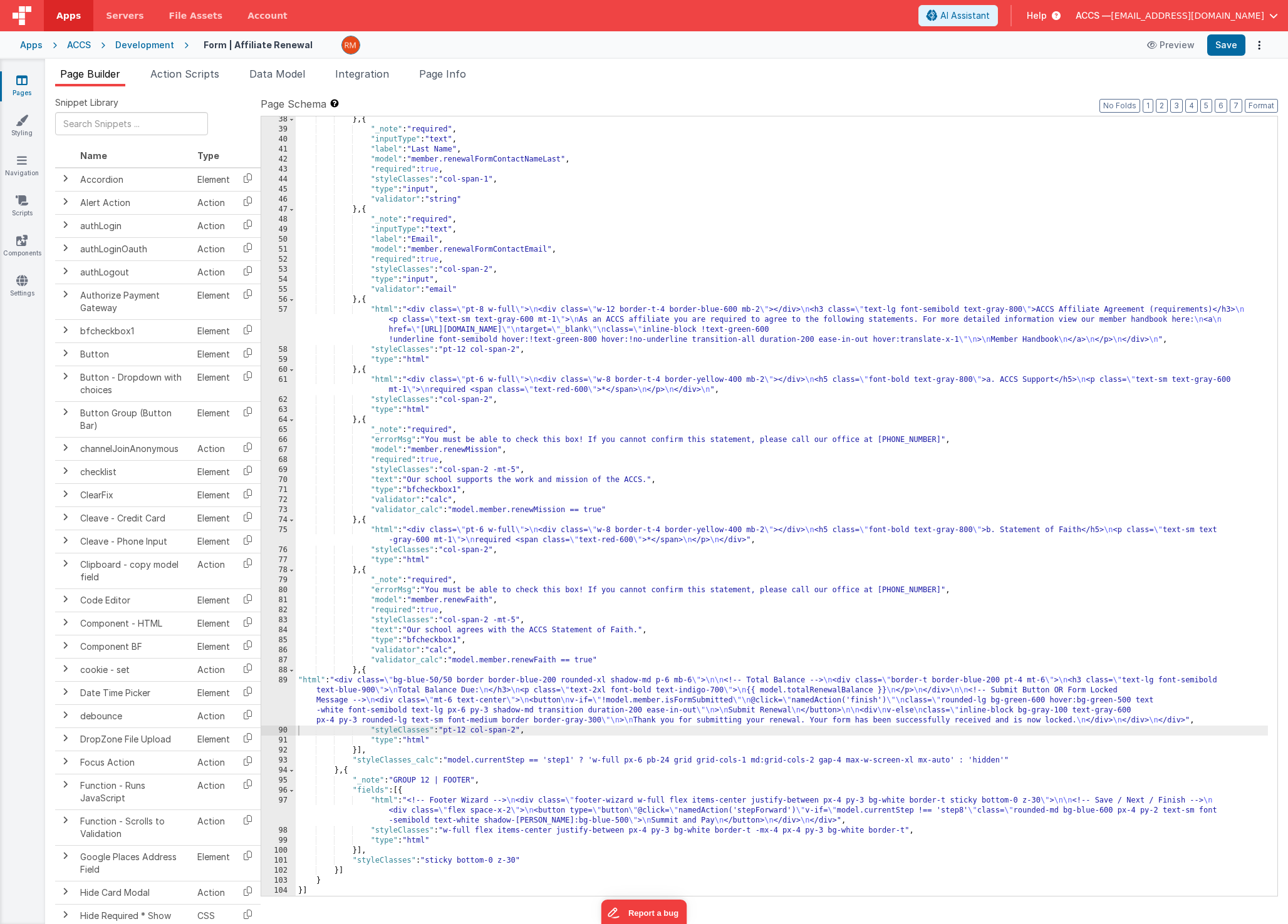
scroll to position [442, 0]
click at [1255, 108] on button "Format" at bounding box center [1260, 106] width 33 height 14
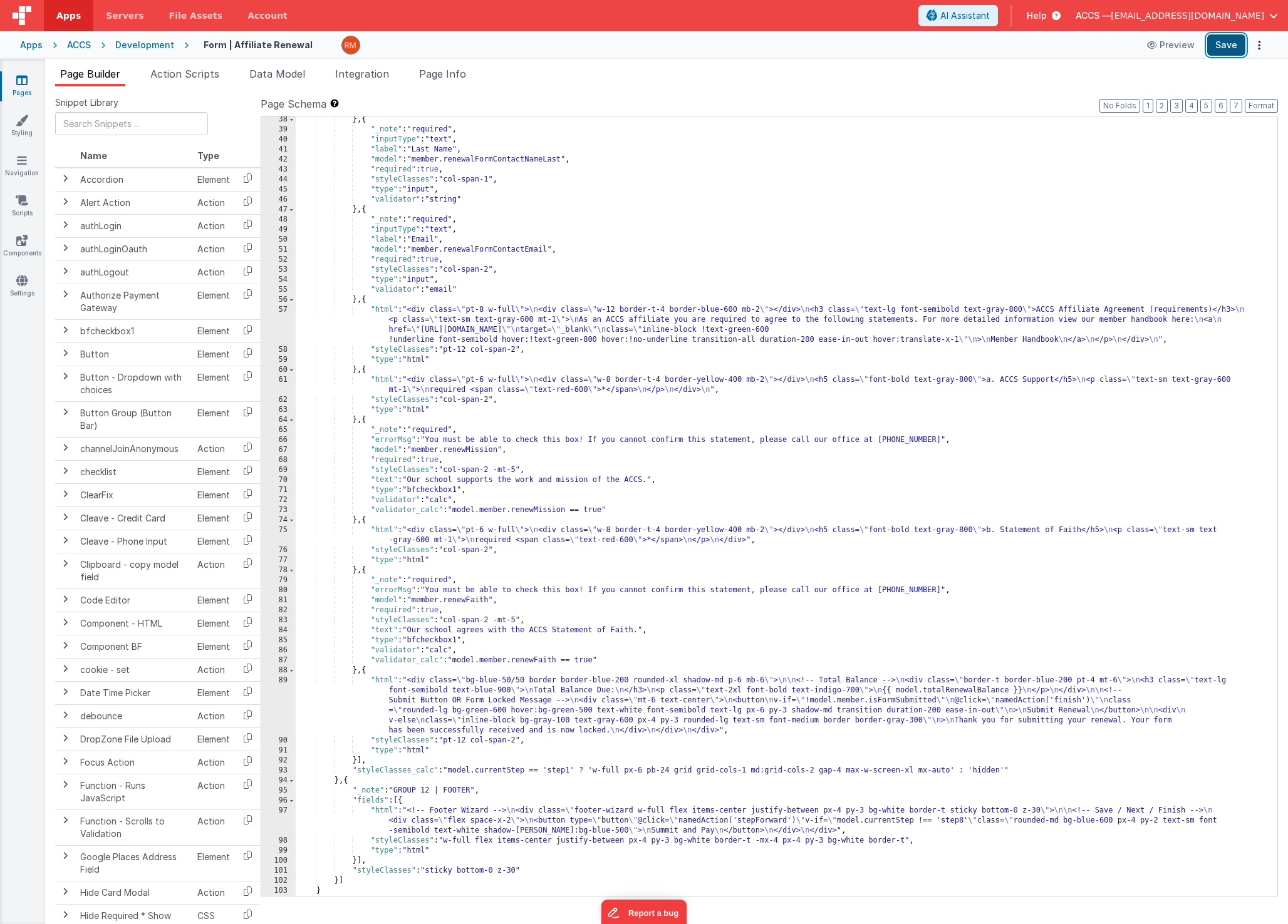
click at [1227, 46] on button "Save" at bounding box center [1226, 45] width 38 height 21
click at [388, 678] on div "} , { "_note" : "required" , "inputType" : "text" , "label" : "Last Name" , "mo…" at bounding box center [782, 514] width 972 height 800
click at [285, 681] on div "89" at bounding box center [278, 705] width 35 height 60
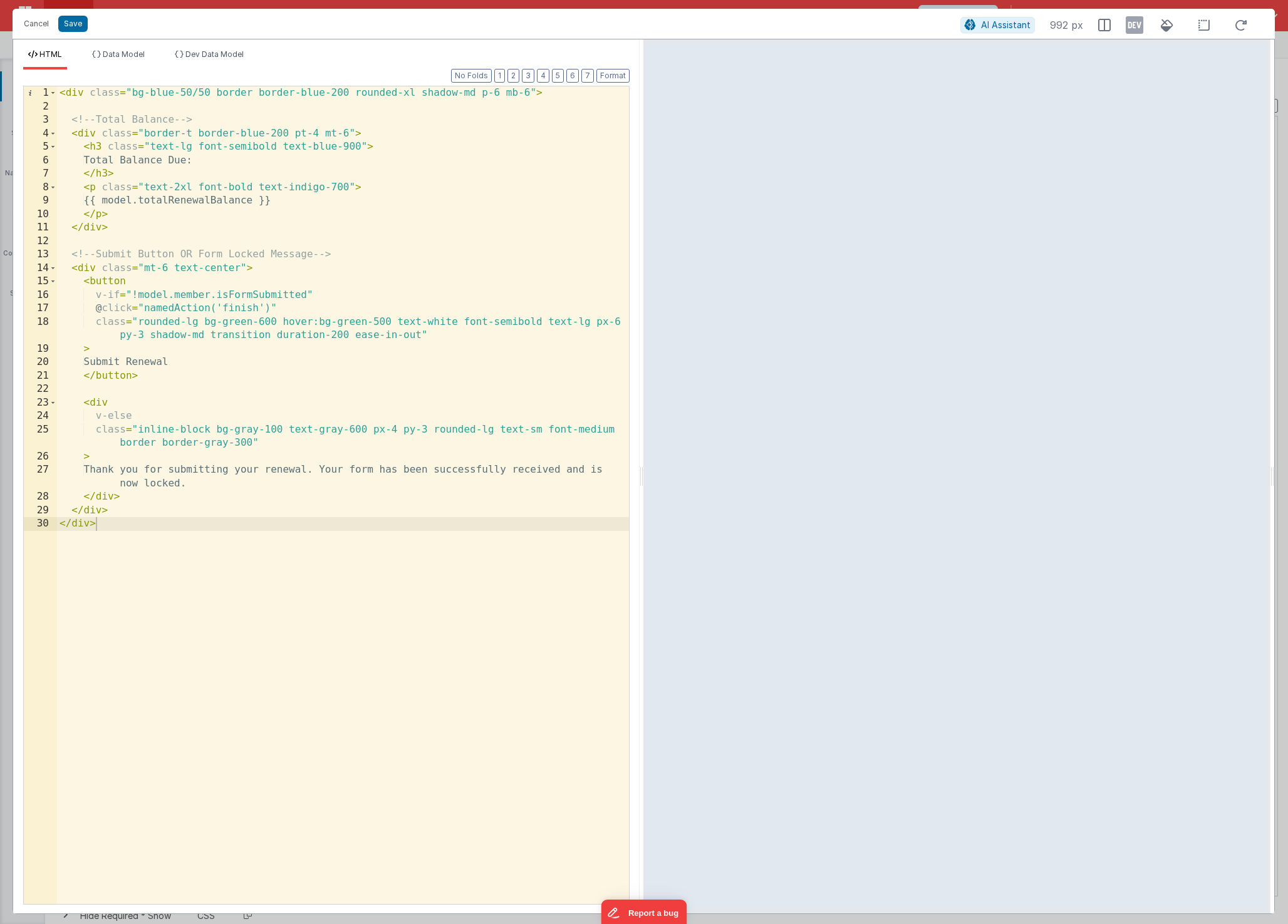
click at [180, 365] on div "< div class = "bg-blue-50/50 border border-blue-200 rounded-xl shadow-md p-6 mb…" at bounding box center [342, 508] width 572 height 845
drag, startPoint x: 292, startPoint y: 135, endPoint x: 145, endPoint y: 135, distance: 147.0
click at [145, 135] on div "< div class = "bg-blue-50/50 border border-blue-200 rounded-xl shadow-md p-6 mb…" at bounding box center [342, 508] width 572 height 845
click at [73, 27] on button "Save" at bounding box center [73, 24] width 29 height 16
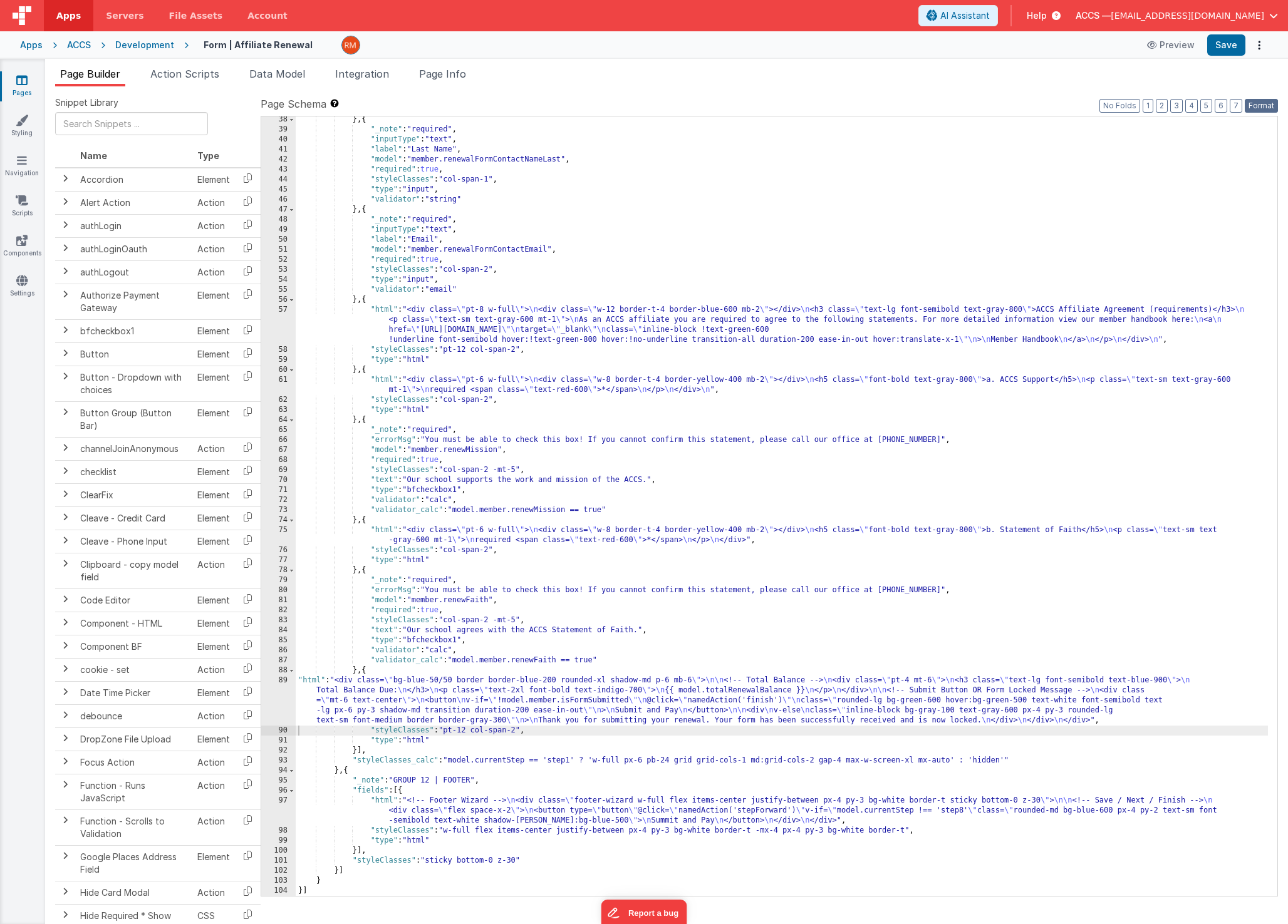
click at [1266, 108] on button "Format" at bounding box center [1260, 106] width 33 height 14
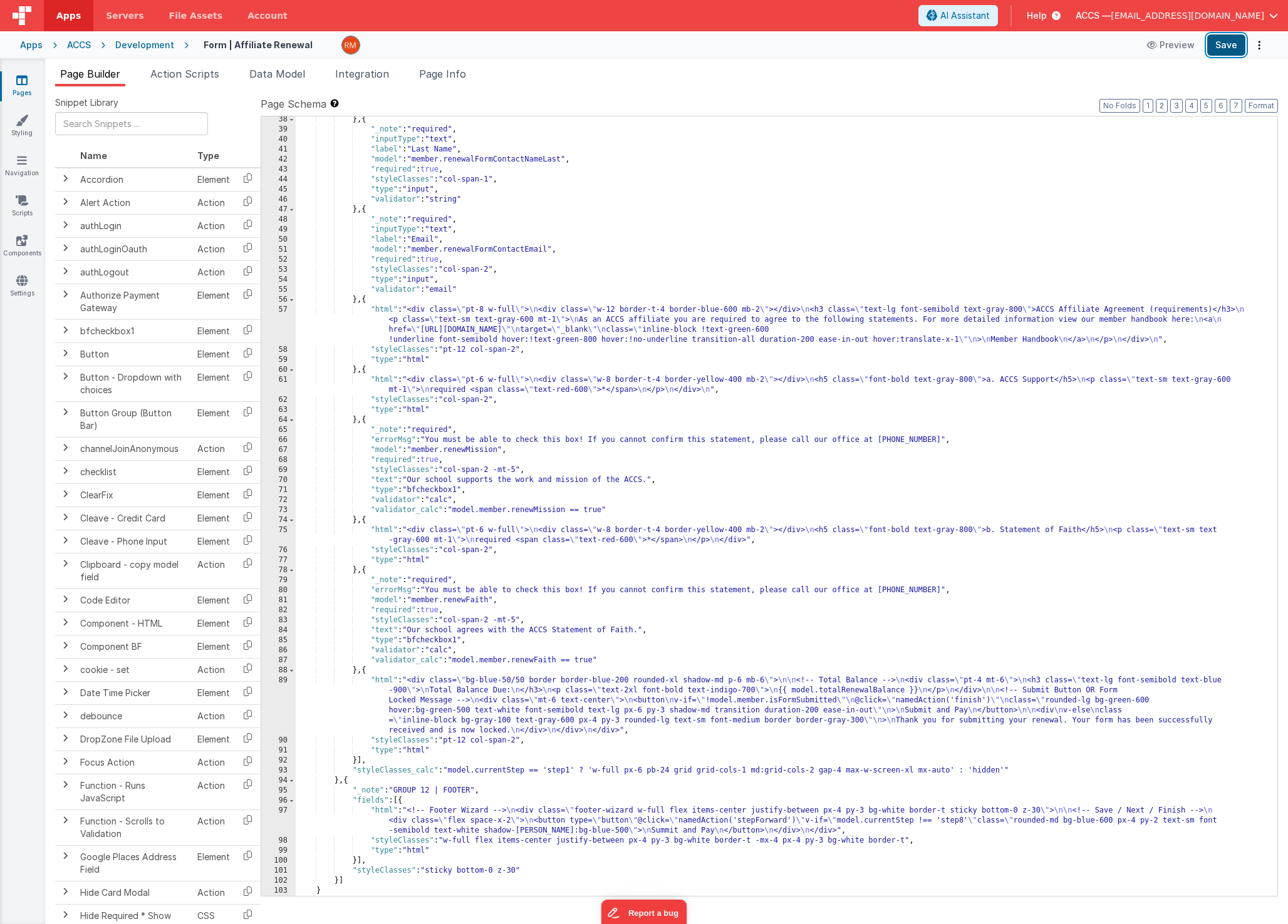
click at [1228, 47] on button "Save" at bounding box center [1226, 45] width 38 height 21
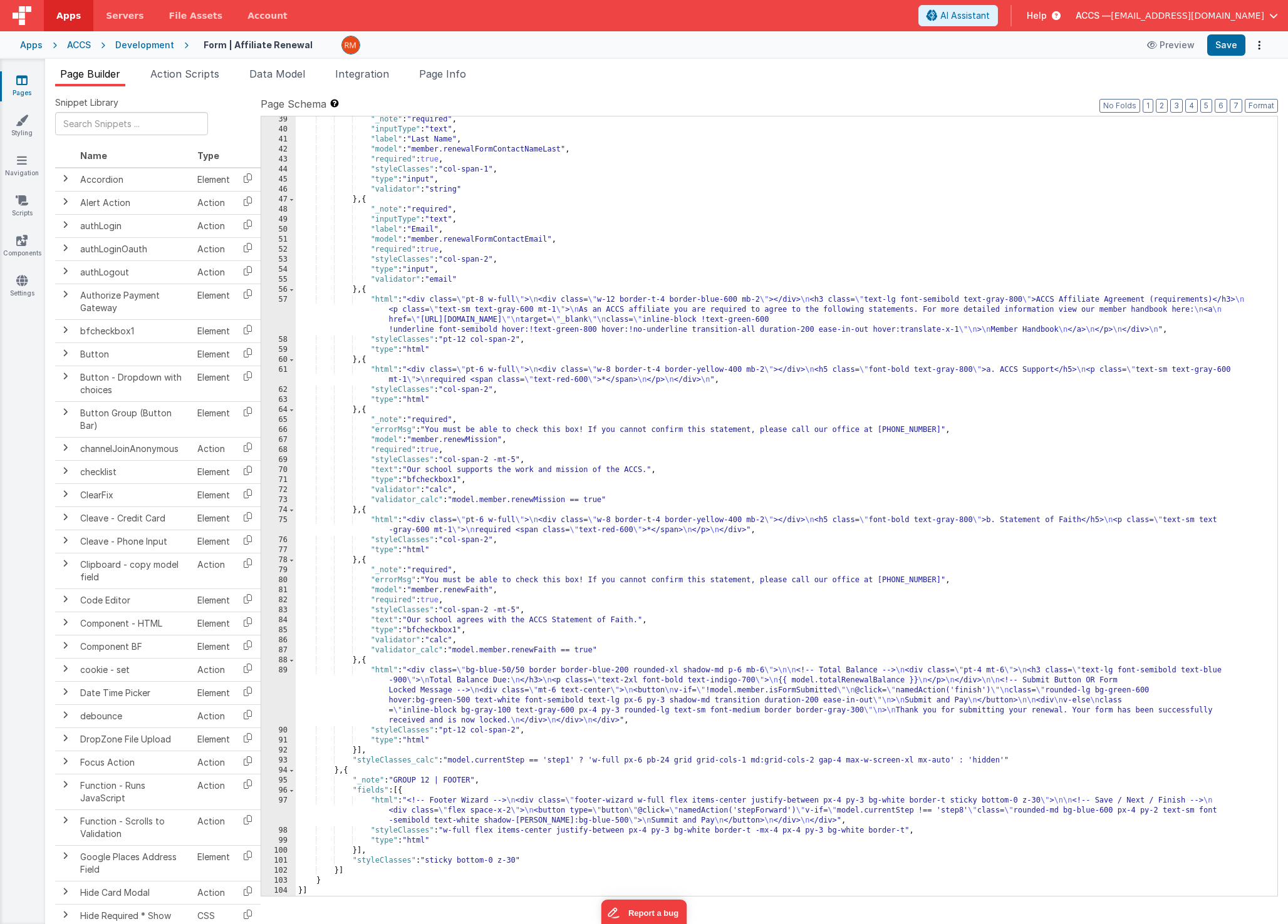
click at [379, 801] on div ""_note" : "required" , "inputType" : "text" , "label" : "Last Name" , "model" :…" at bounding box center [782, 514] width 972 height 800
click at [281, 801] on div "97" at bounding box center [278, 811] width 35 height 30
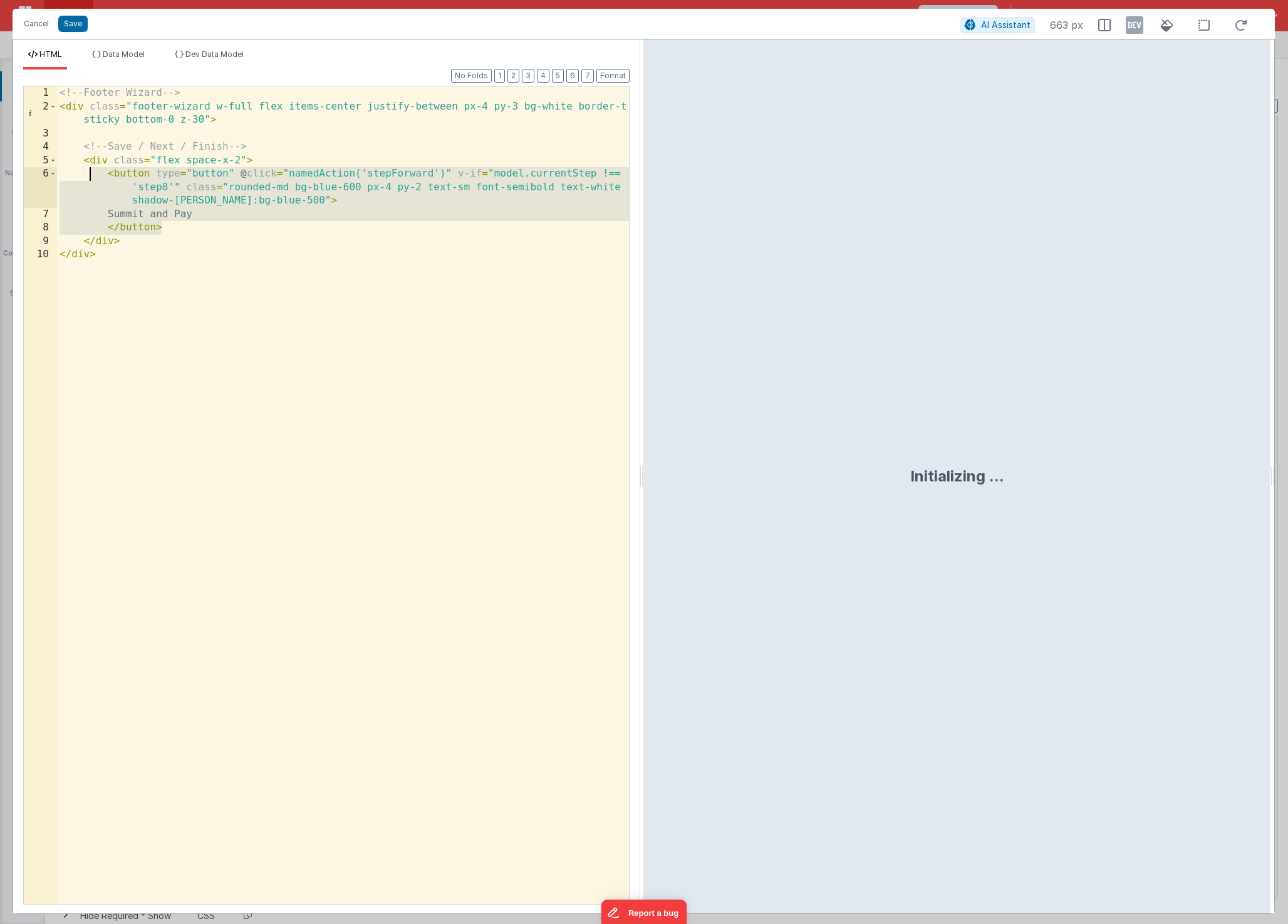
drag, startPoint x: 177, startPoint y: 233, endPoint x: 91, endPoint y: 178, distance: 102.1
click at [91, 178] on div "<!-- Footer Wizard --> < div class = "footer-wizard w-full flex items-center ju…" at bounding box center [342, 508] width 572 height 845
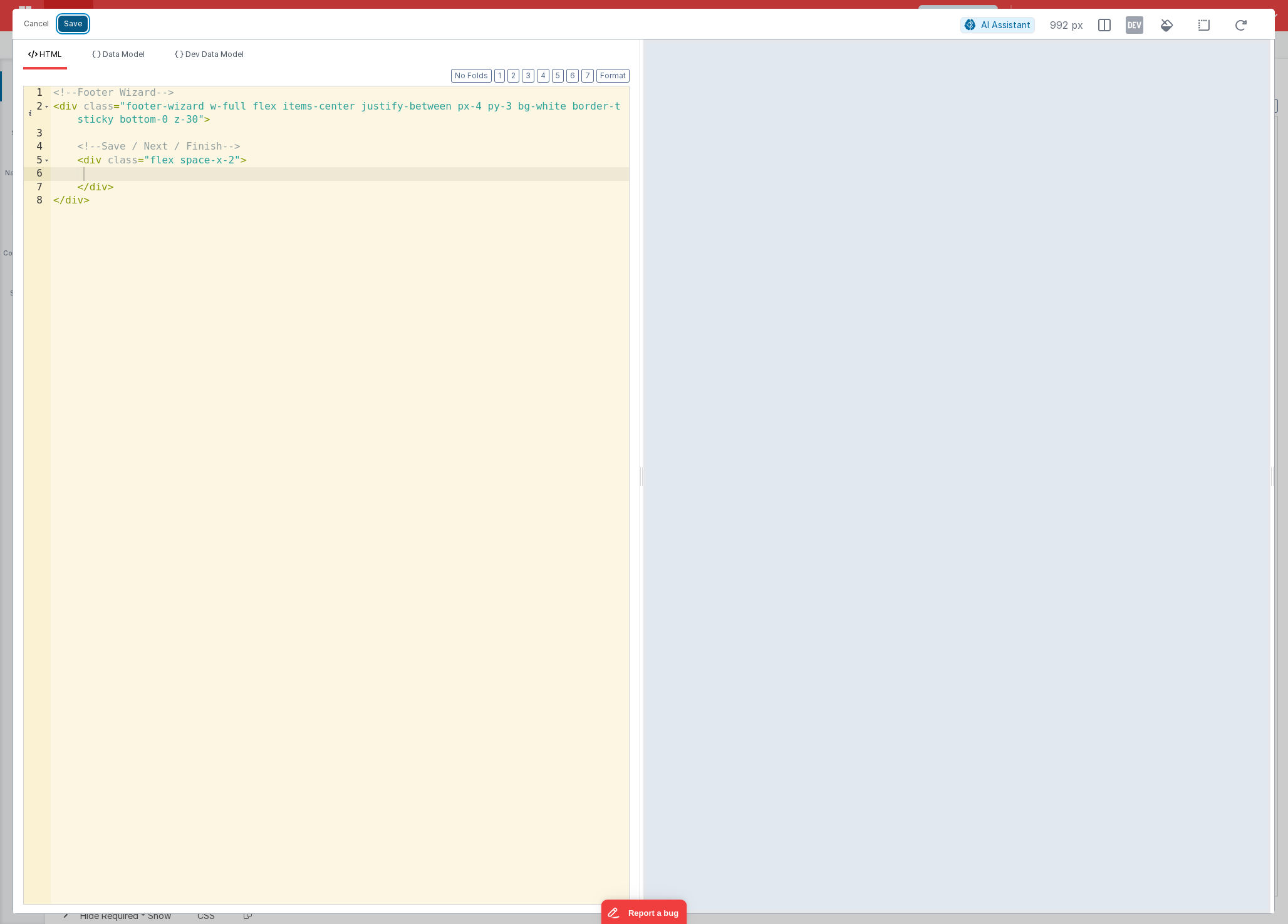
click at [76, 31] on button "Save" at bounding box center [73, 24] width 29 height 16
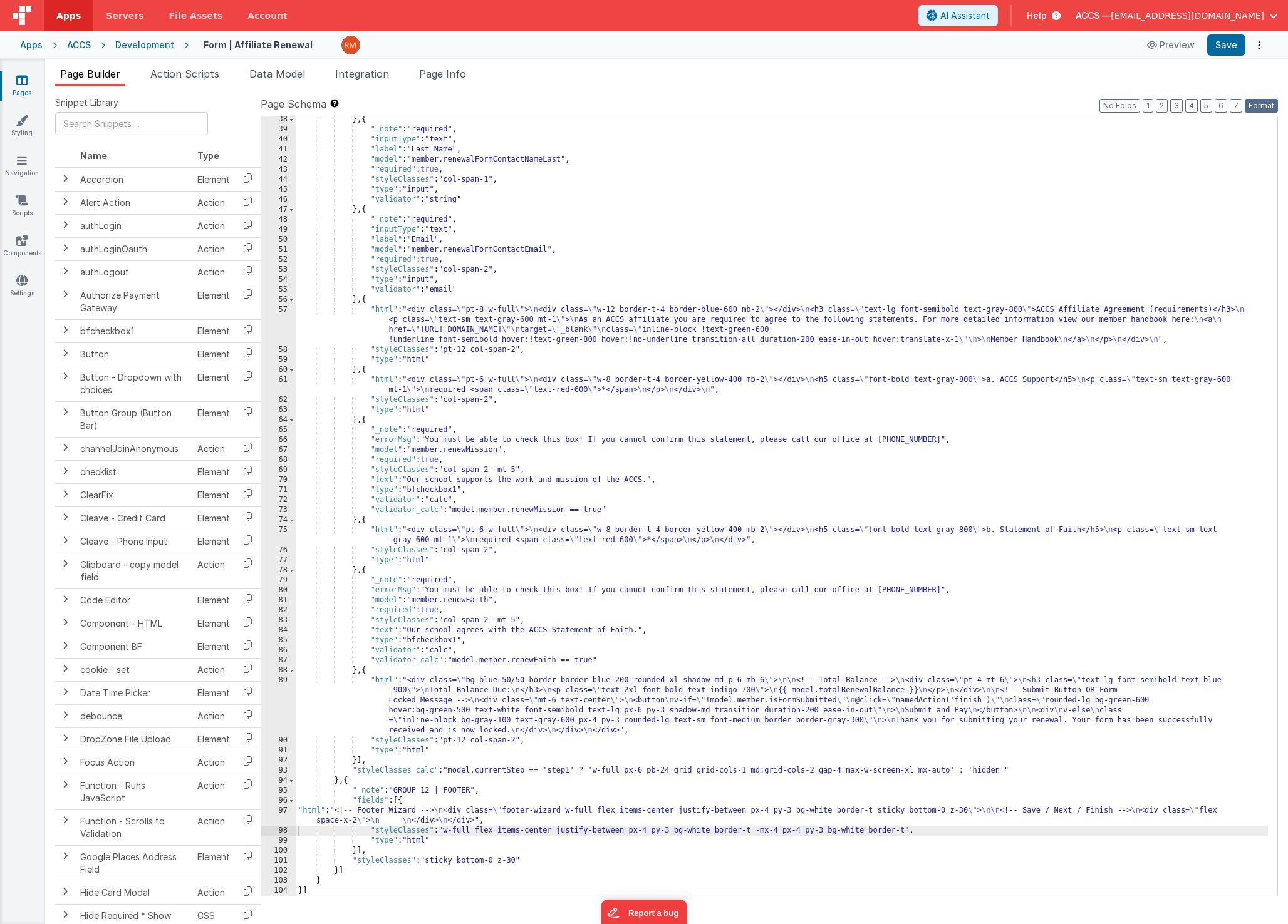
drag, startPoint x: 1268, startPoint y: 108, endPoint x: 1252, endPoint y: 92, distance: 22.6
click at [1268, 108] on button "Format" at bounding box center [1260, 106] width 33 height 14
click at [1230, 49] on button "Save" at bounding box center [1226, 45] width 38 height 21
click at [384, 807] on div "} , { "_note" : "required" , "inputType" : "text" , "label" : "Last Name" , "mo…" at bounding box center [782, 514] width 972 height 800
click at [288, 808] on div "97" at bounding box center [278, 816] width 35 height 20
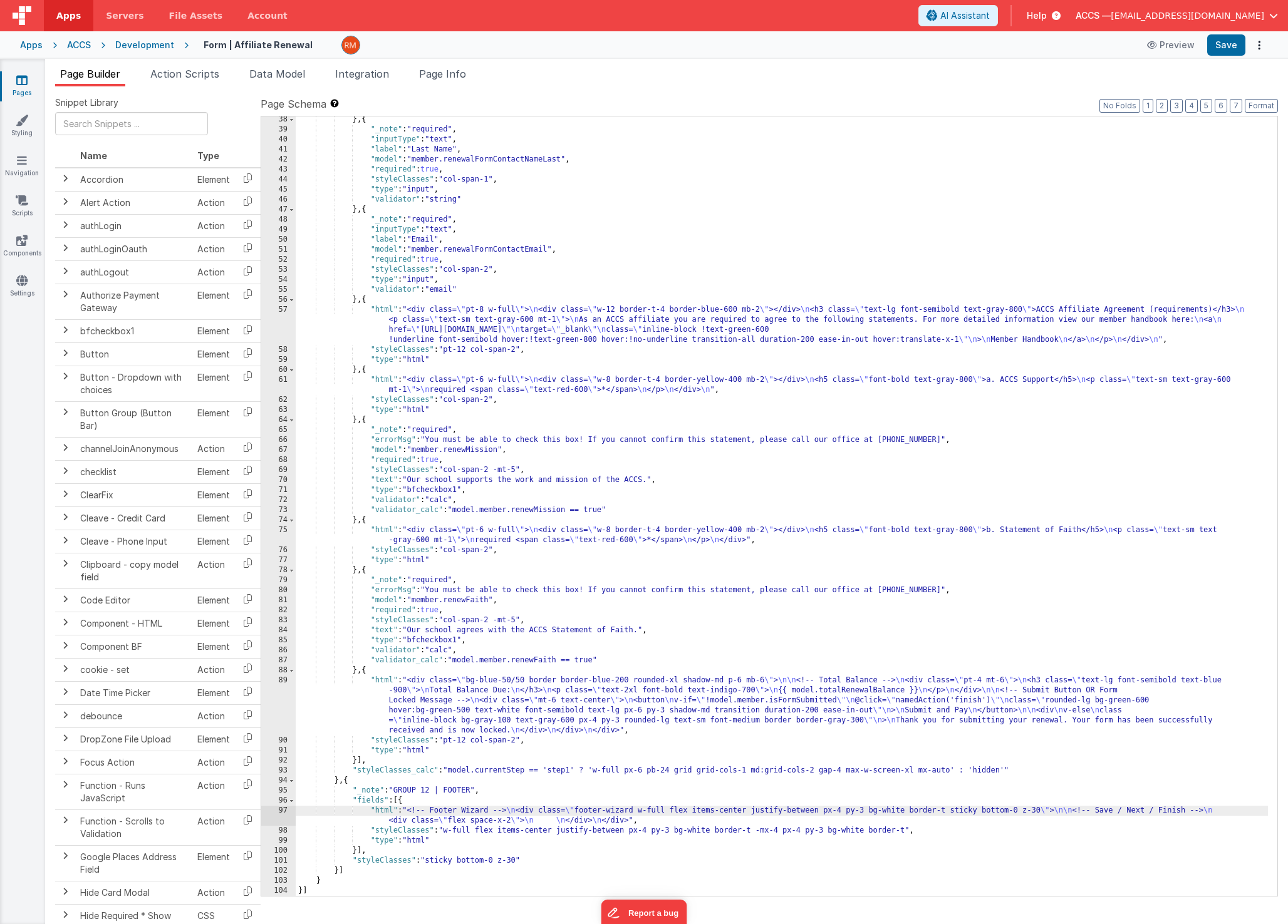
click at [284, 808] on div "97" at bounding box center [278, 816] width 35 height 20
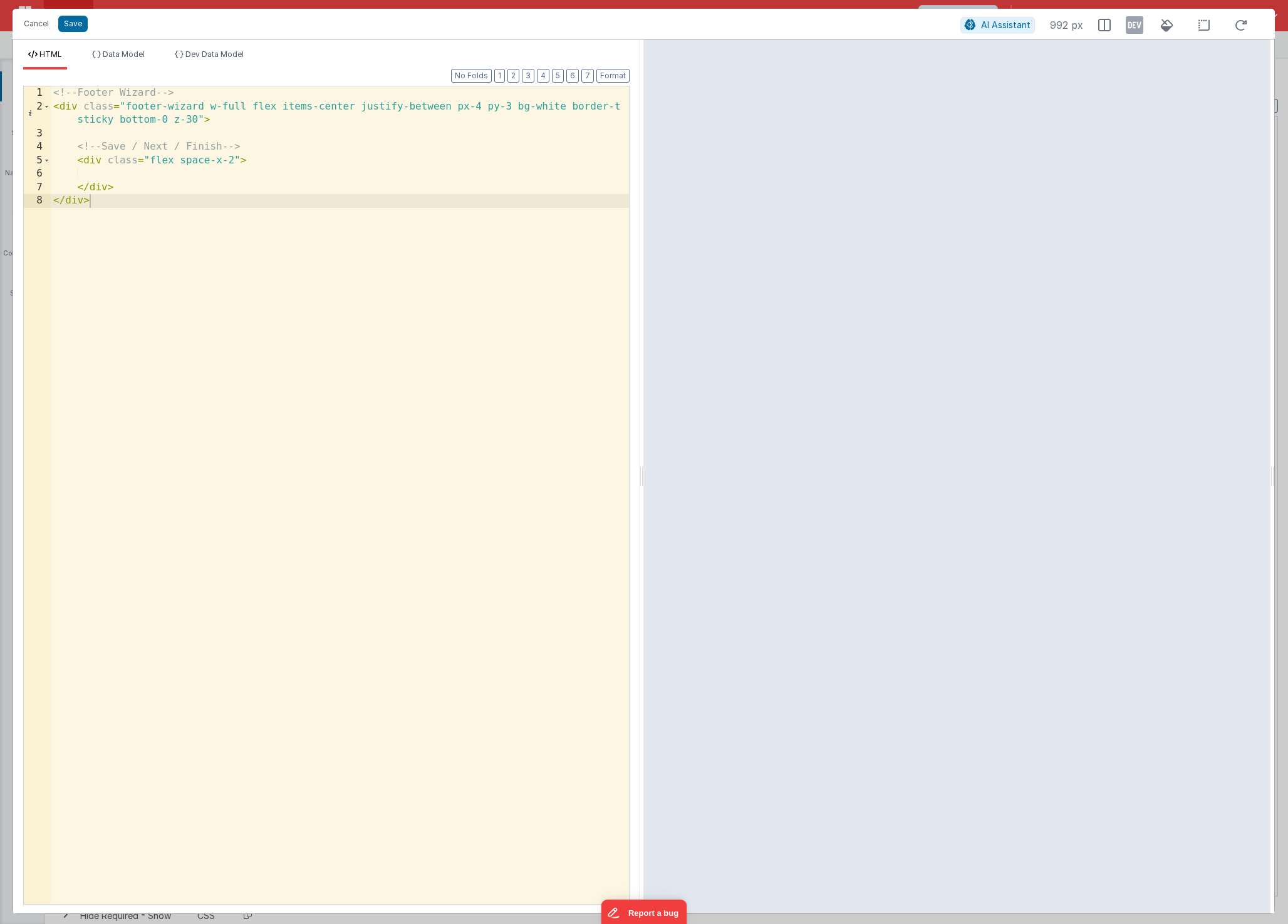
click at [140, 176] on div "<!-- Footer Wizard --> < div class = "footer-wizard w-full flex items-center ju…" at bounding box center [340, 508] width 578 height 845
click at [28, 31] on button "Cancel" at bounding box center [36, 24] width 37 height 18
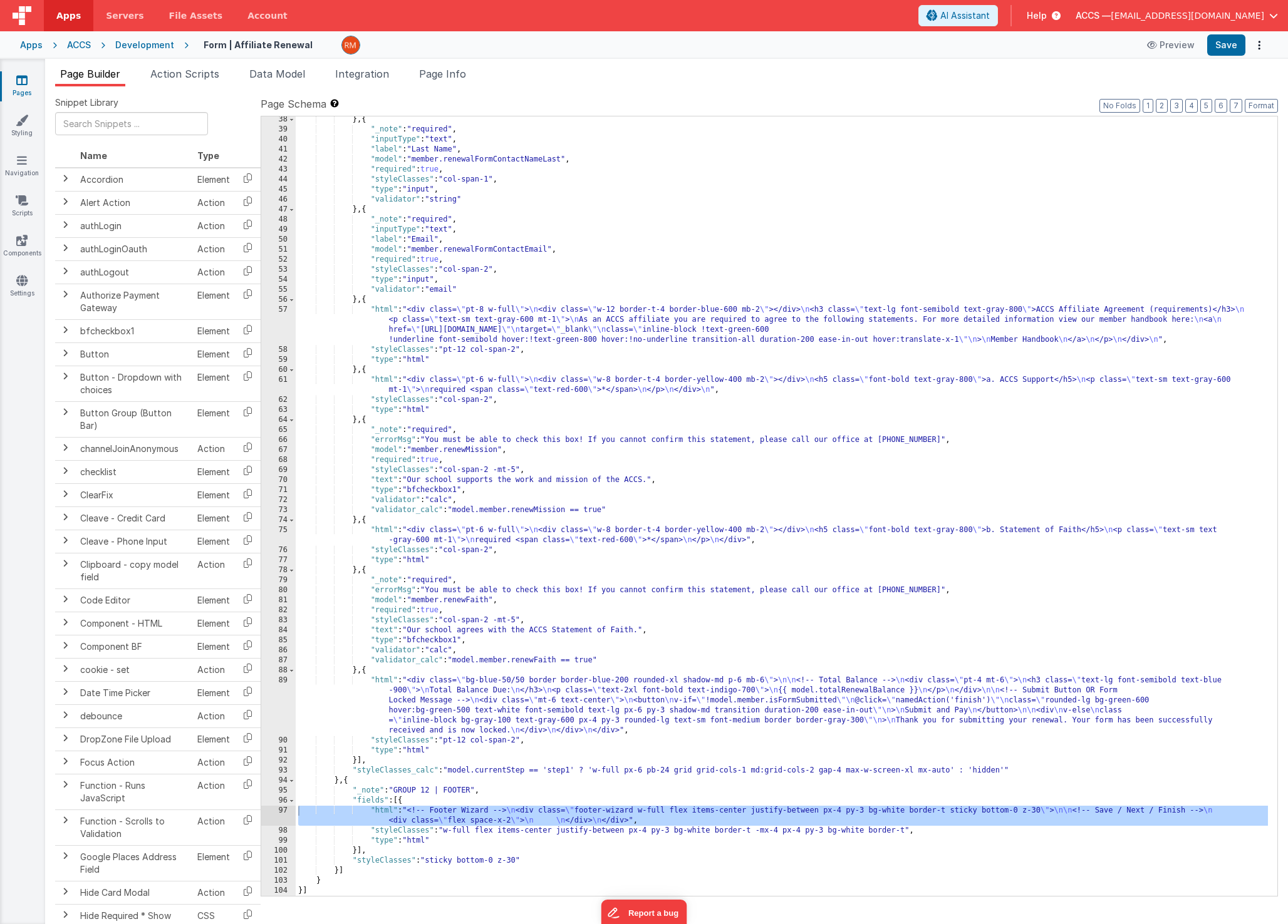
click at [28, 90] on link "Pages" at bounding box center [21, 86] width 45 height 25
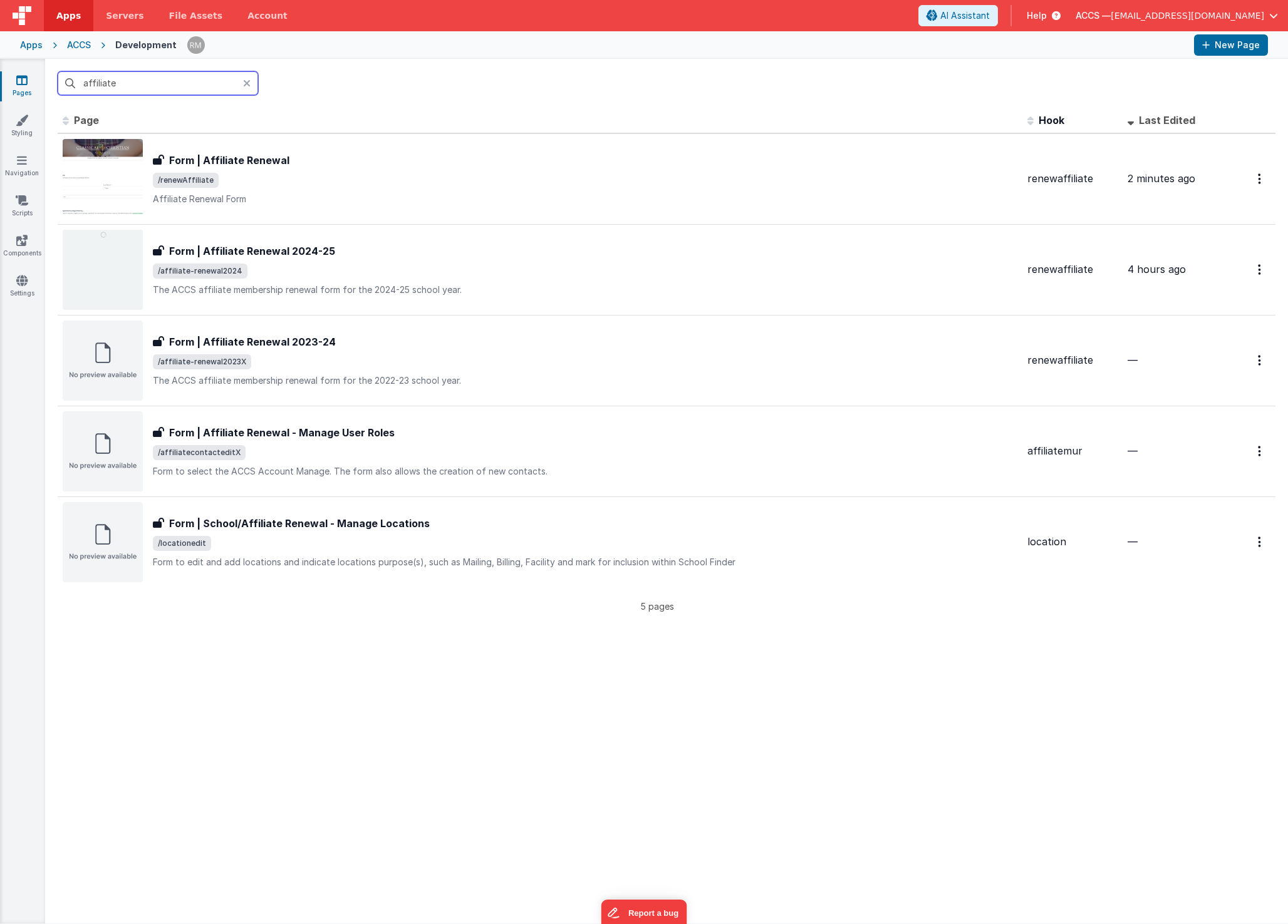
click at [147, 84] on input "affiliate" at bounding box center [158, 83] width 201 height 24
drag, startPoint x: 174, startPoint y: 83, endPoint x: 37, endPoint y: 66, distance: 138.1
click at [37, 66] on section "Pages Styling Navigation Scripts Components Settings affiliate Id Page Descript…" at bounding box center [644, 490] width 1288 height 864
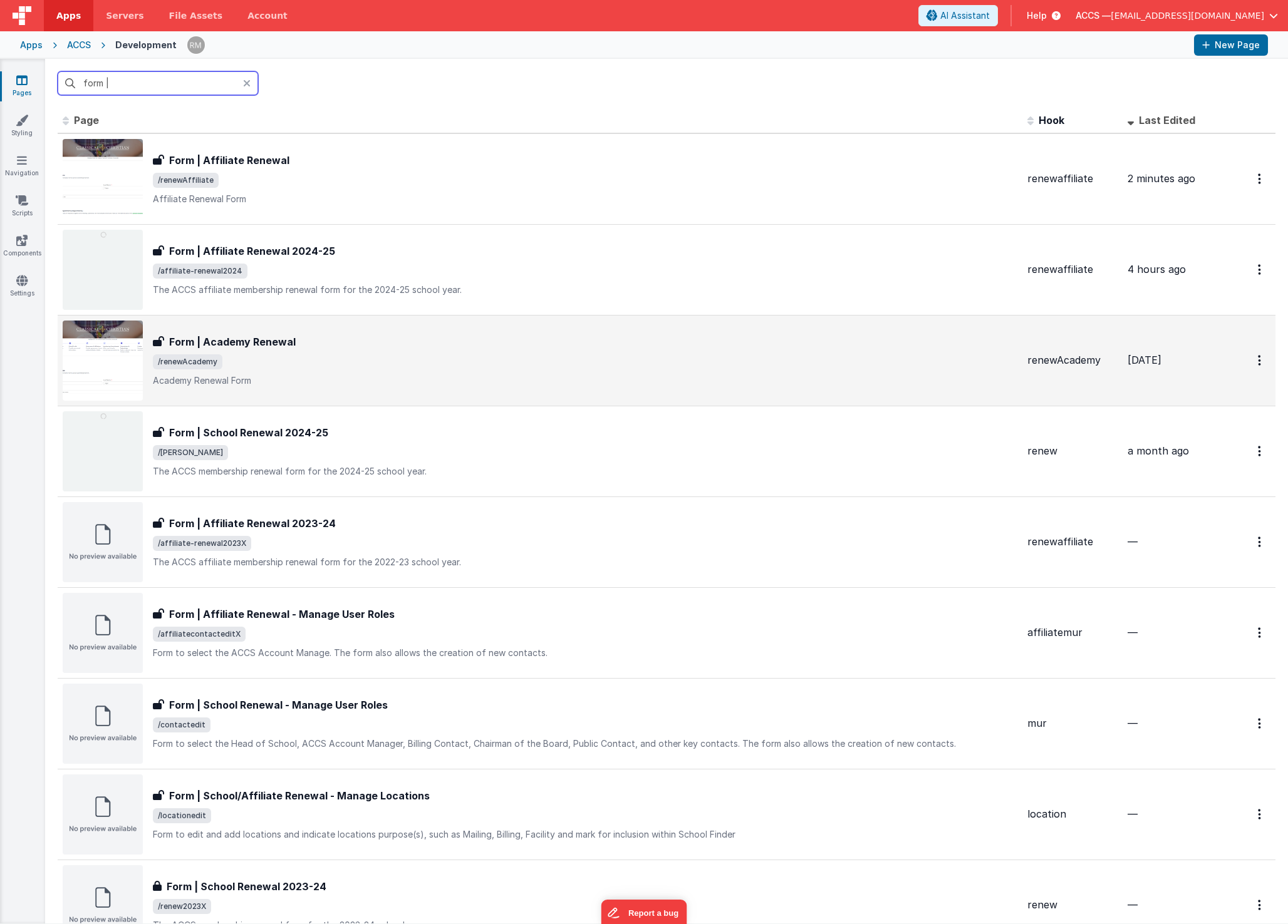
type input "form |"
click at [268, 350] on div "Form | Academy Renewal Form | Academy Renewal /renewAcademy Academy Renewal Form" at bounding box center [585, 360] width 865 height 52
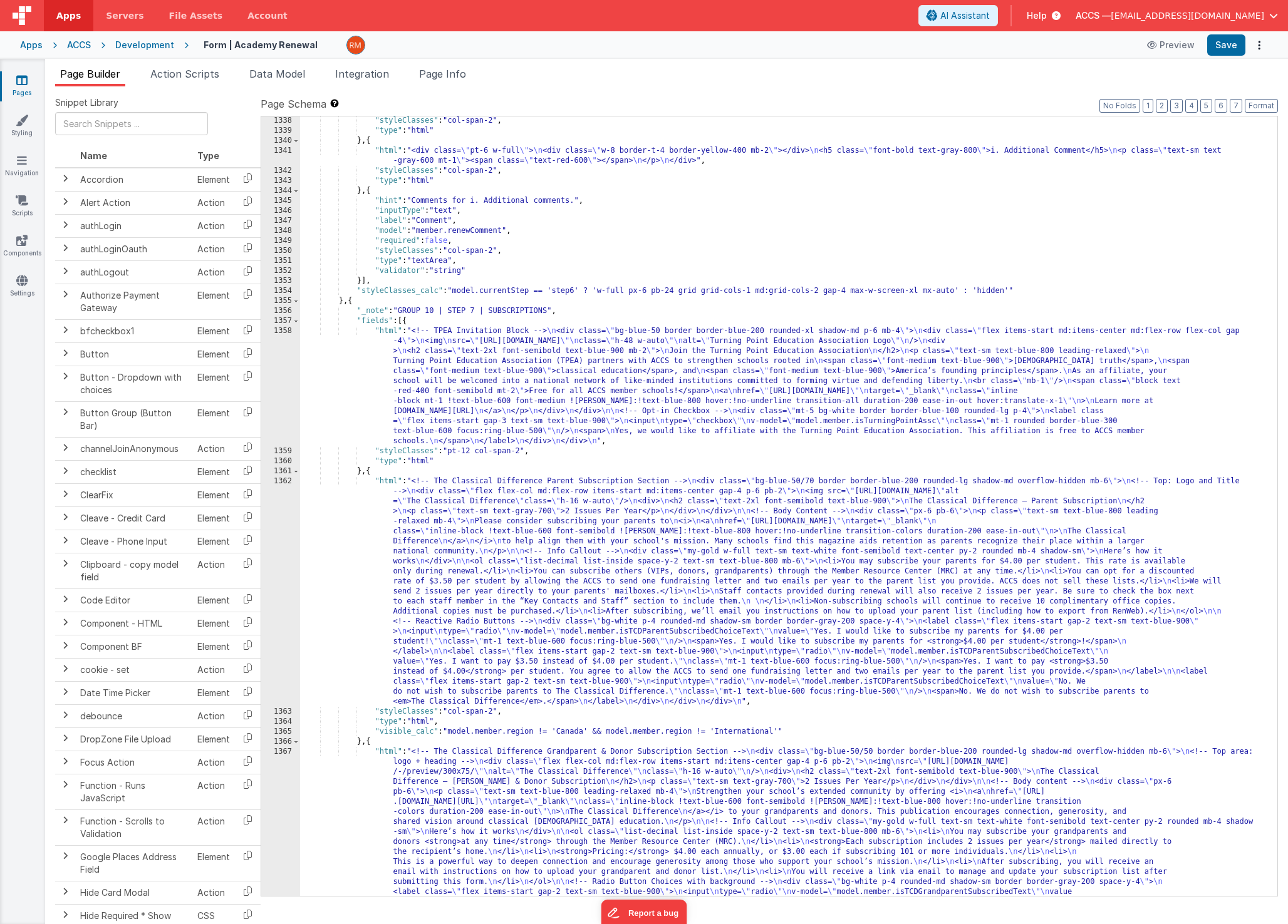
scroll to position [15720, 0]
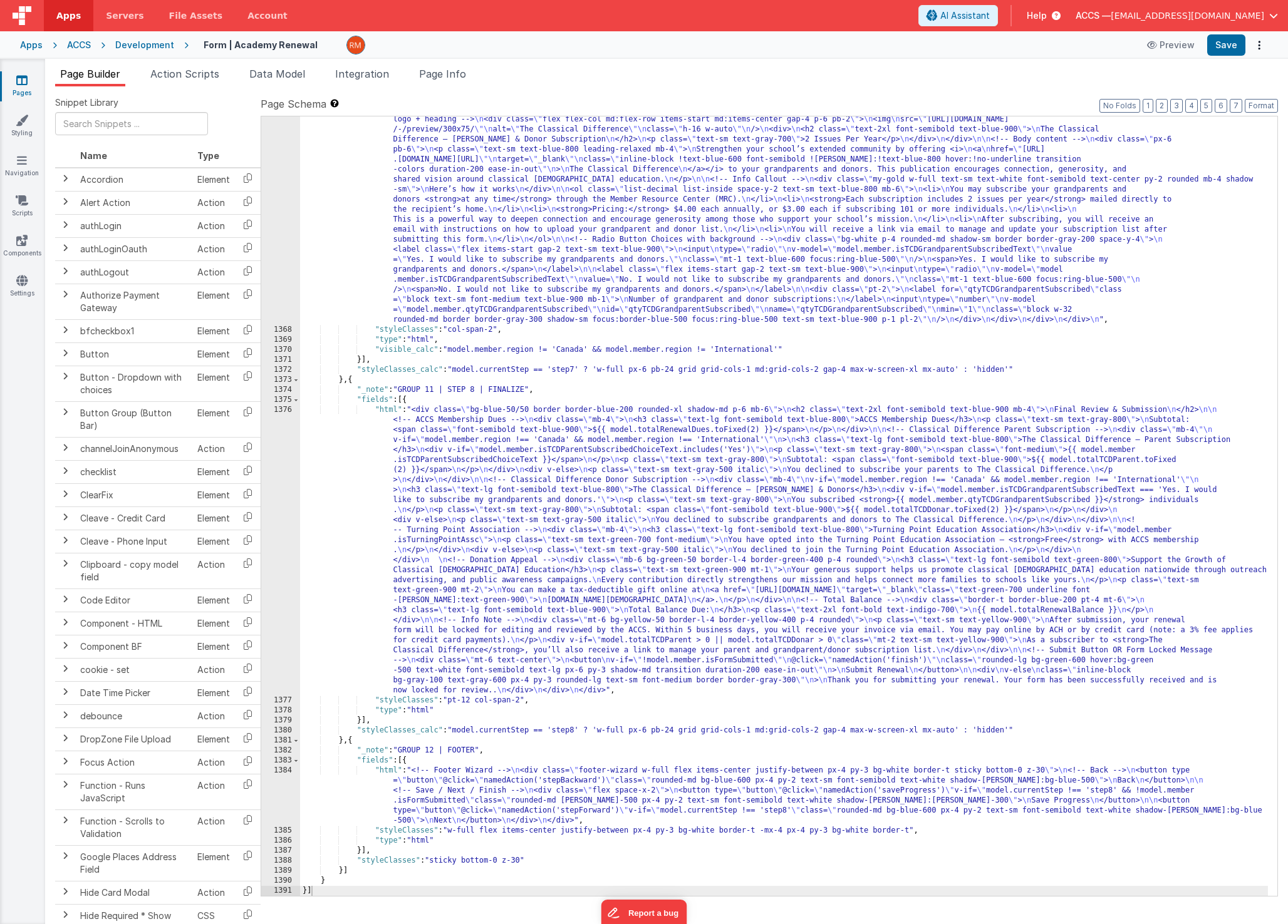
click at [394, 770] on div ""html" : "<!-- The Classical Difference Grandparent & Donor Subscription Sectio…" at bounding box center [784, 609] width 968 height 1010
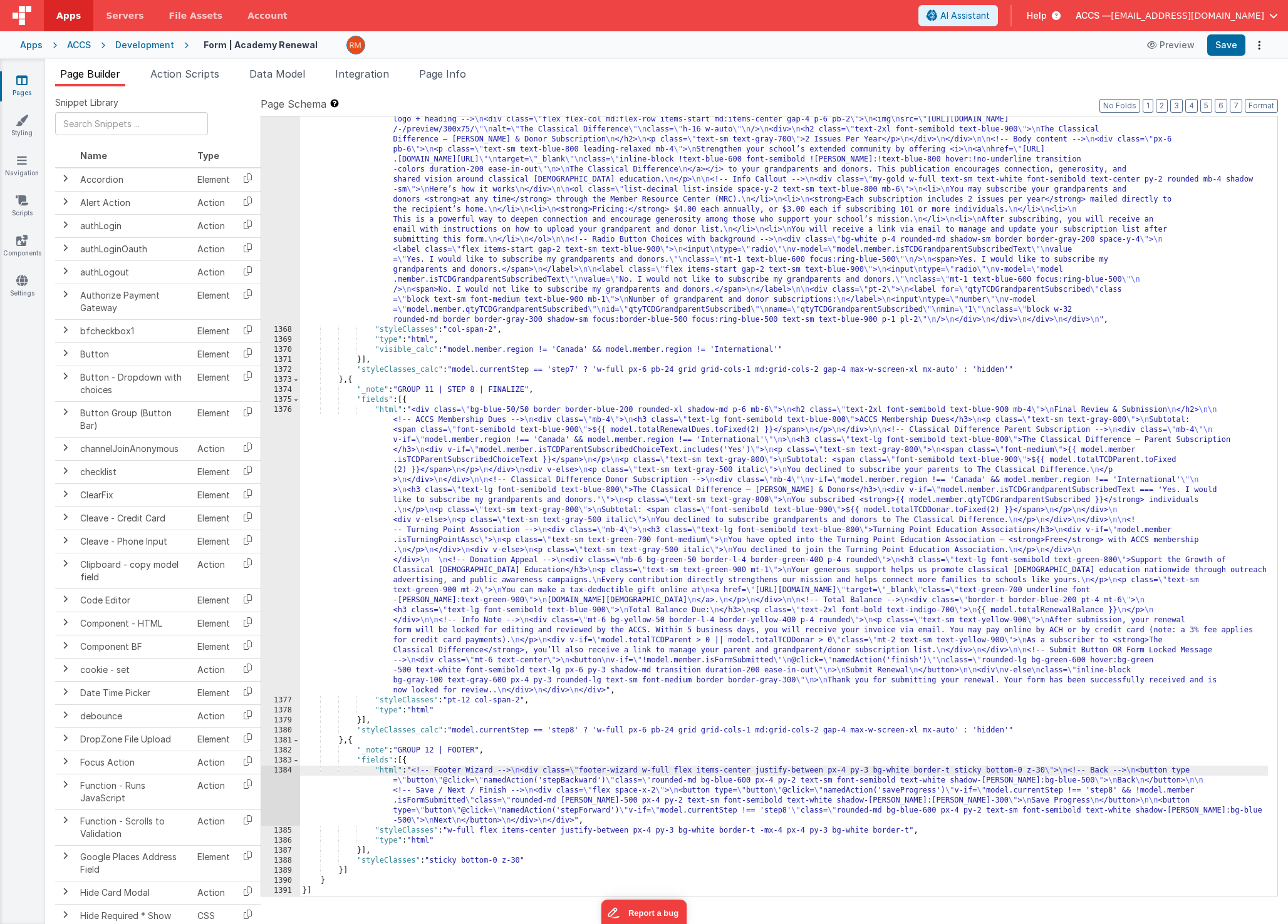
click at [287, 772] on div "1384" at bounding box center [281, 796] width 39 height 60
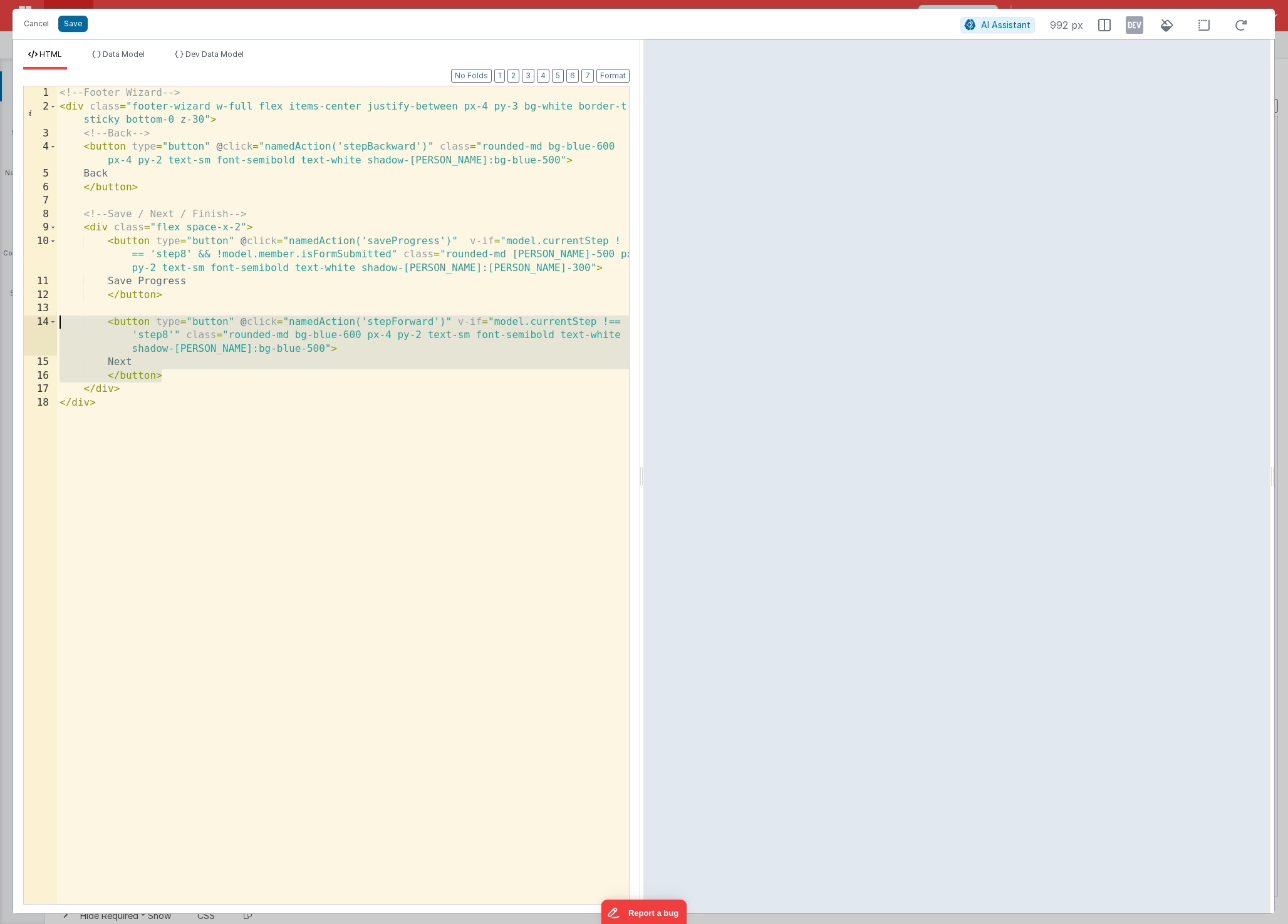
drag, startPoint x: 196, startPoint y: 374, endPoint x: -8, endPoint y: 322, distance: 210.5
click at [0, 322] on html "Cancel Save AI Assistant 992 px HTML Data Model Dev Data Model Format 7 6 5 4 3…" at bounding box center [644, 462] width 1288 height 924
click at [42, 24] on button "Cancel" at bounding box center [36, 24] width 37 height 18
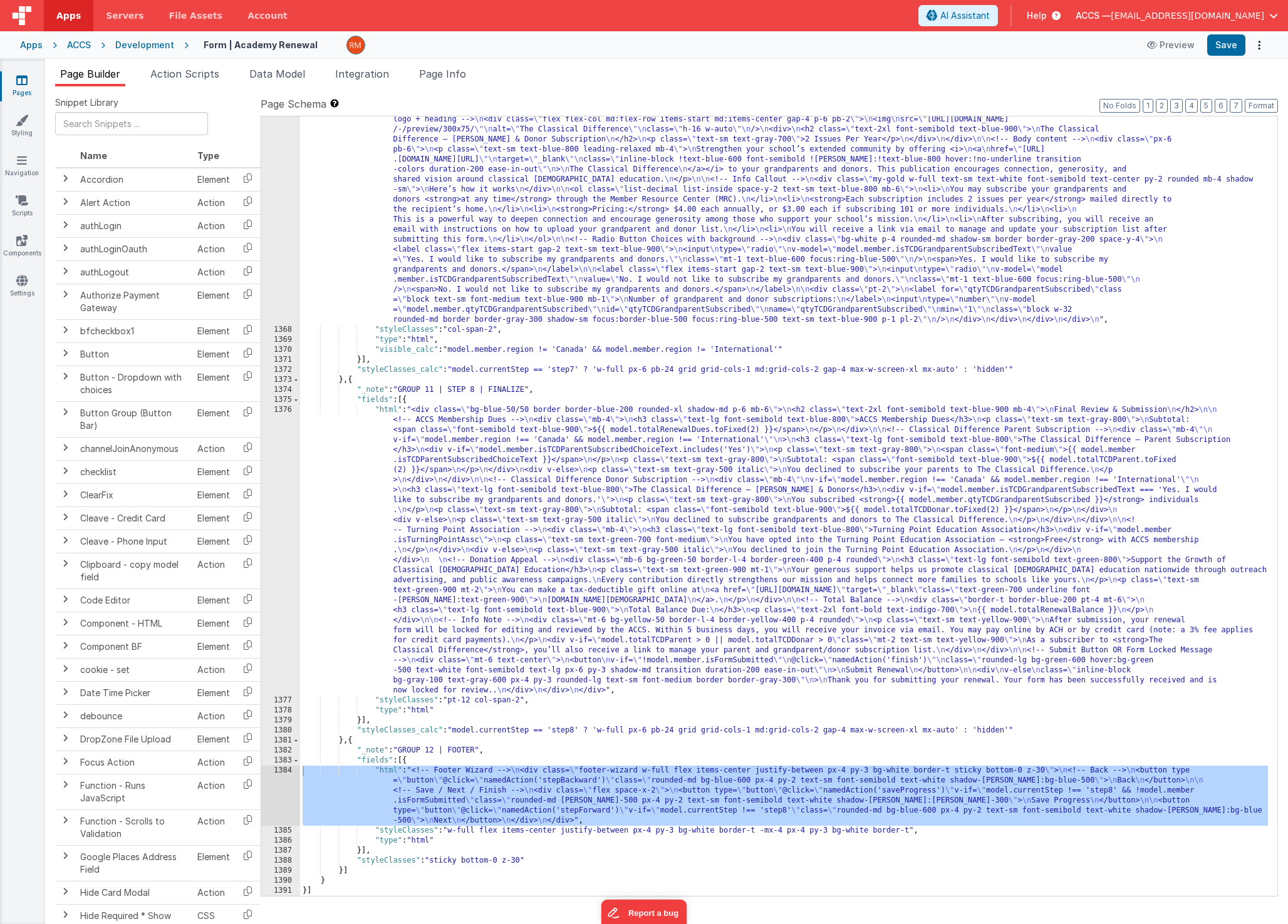
click at [22, 89] on link "Pages" at bounding box center [21, 86] width 45 height 25
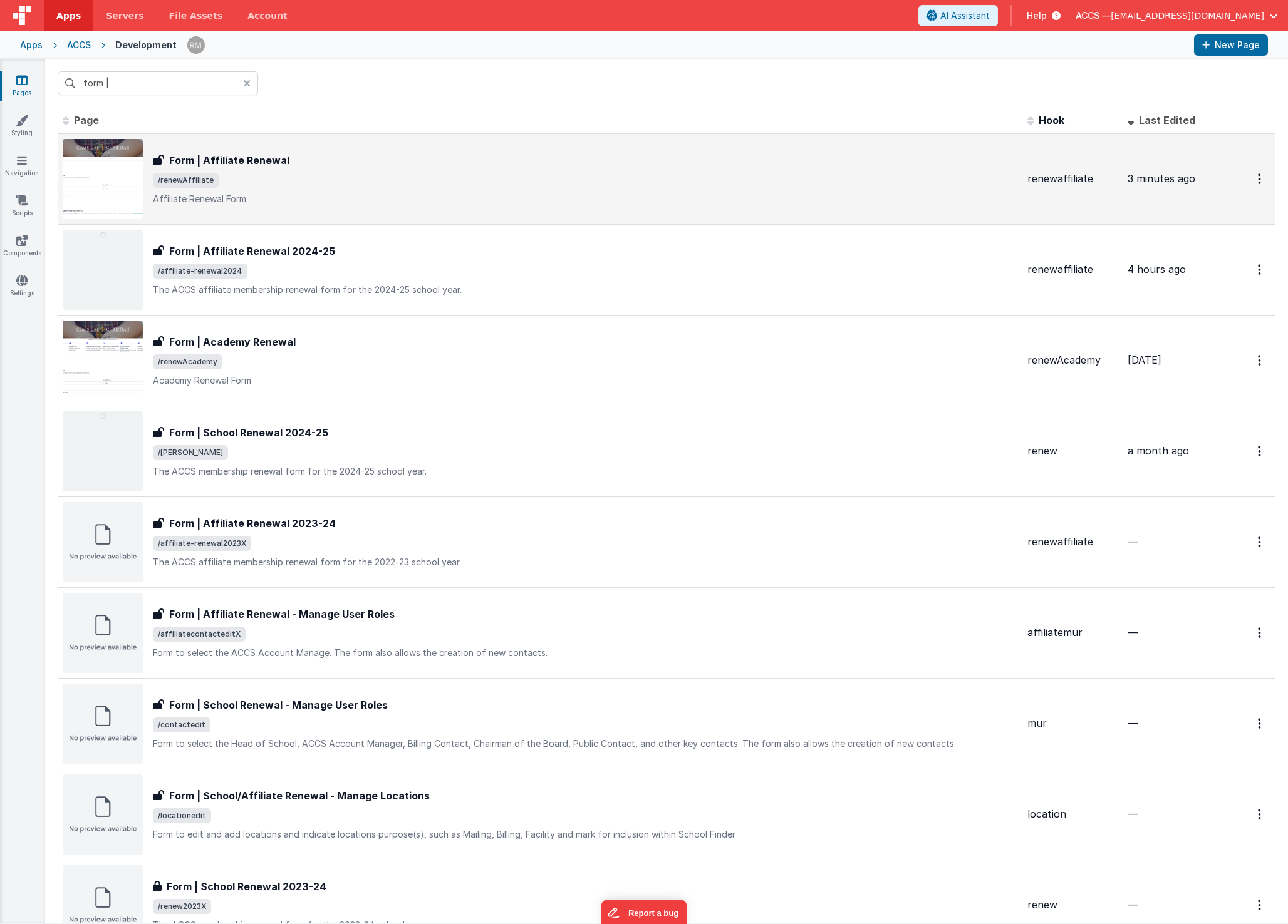
click at [291, 173] on span "/renewAffiliate" at bounding box center [585, 180] width 865 height 15
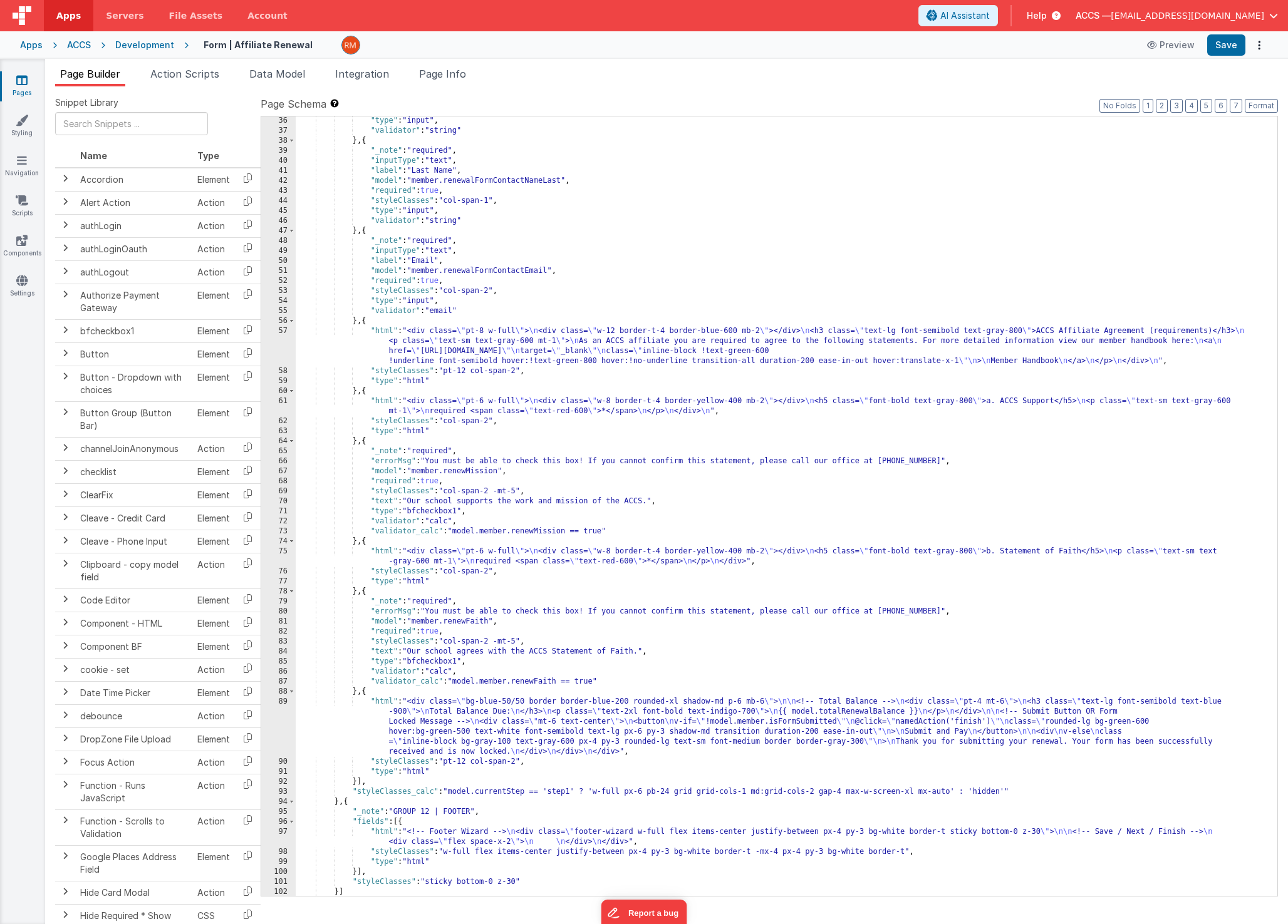
scroll to position [442, 0]
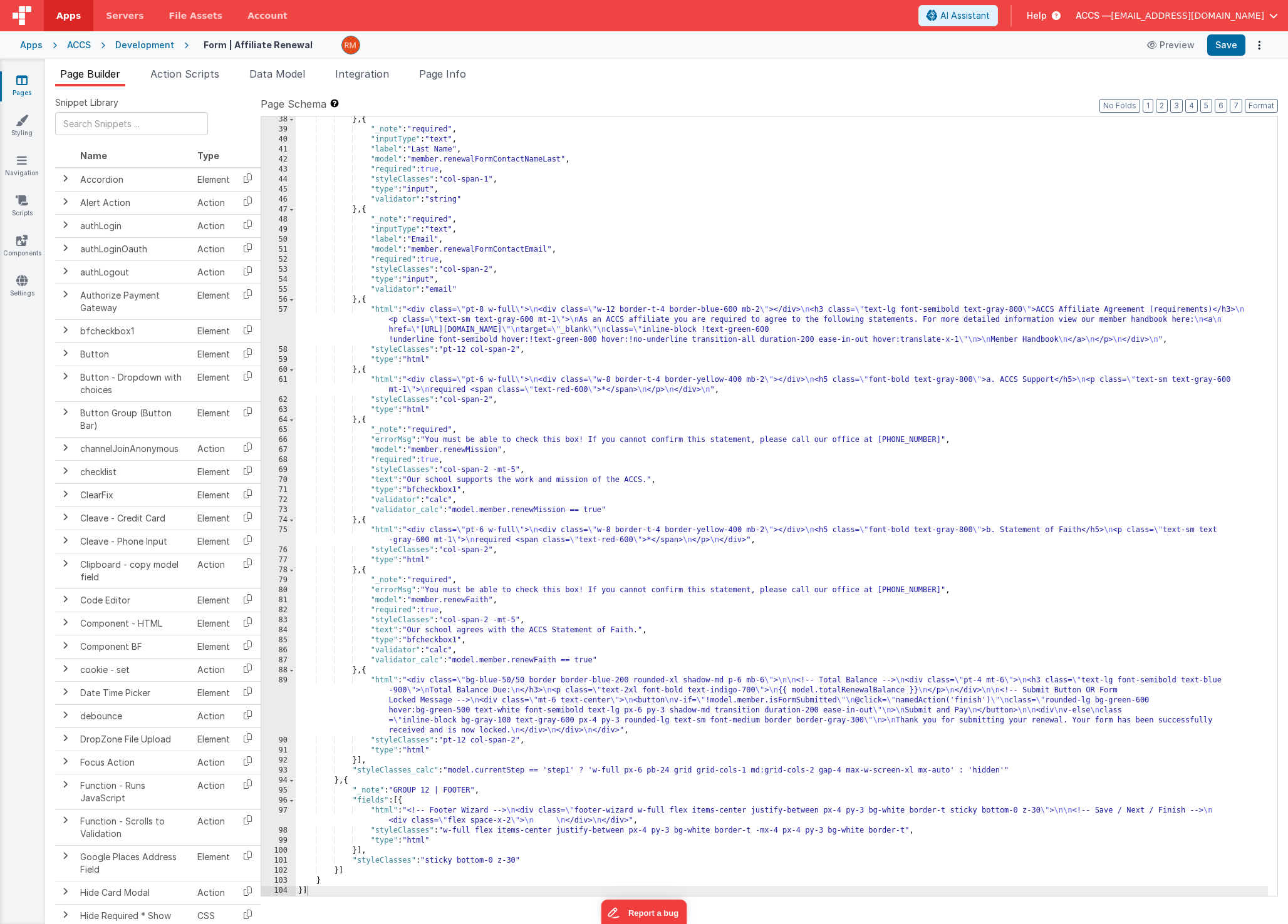
click at [381, 813] on div "} , { "_note" : "required" , "inputType" : "text" , "label" : "Last Name" , "mo…" at bounding box center [782, 514] width 972 height 800
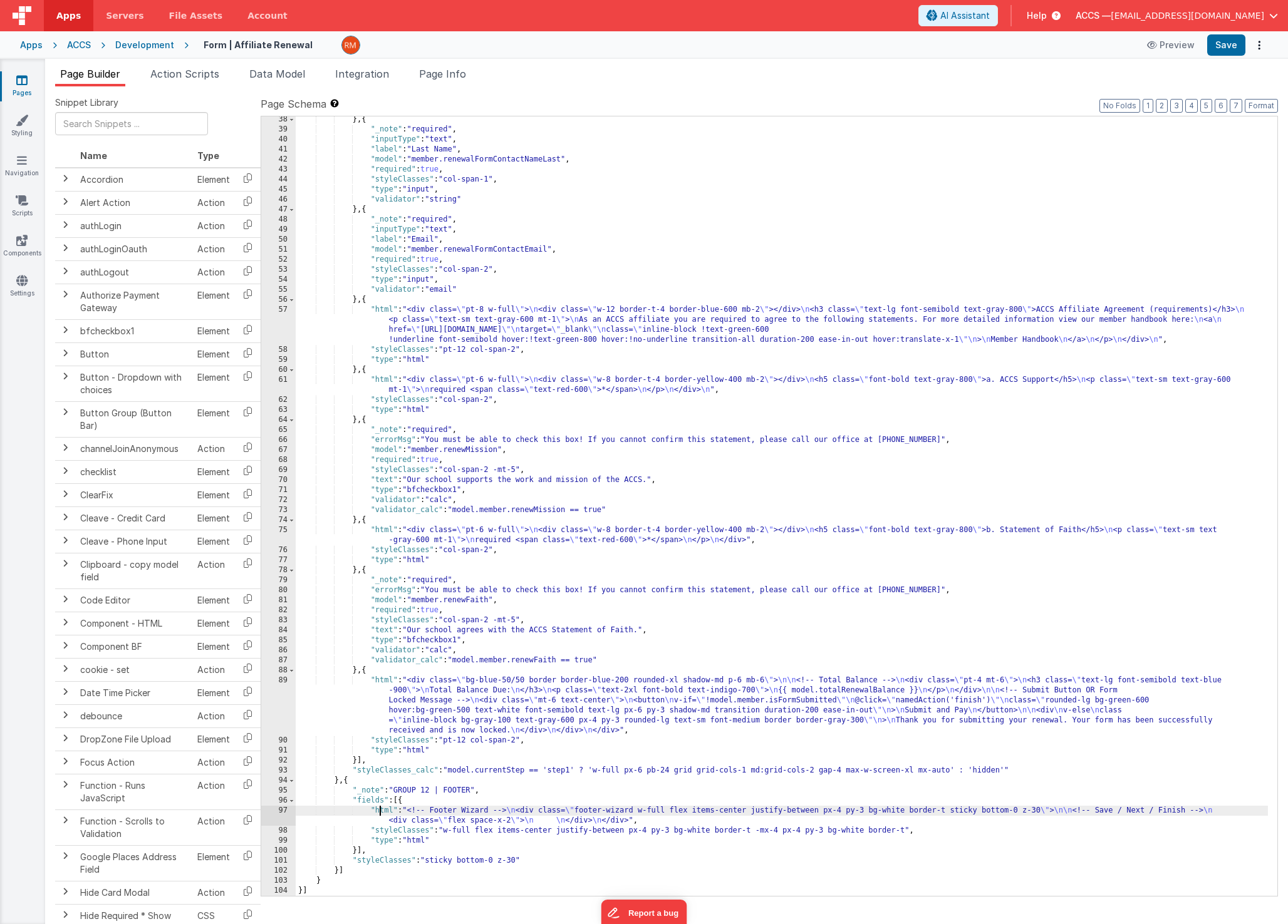
click at [285, 809] on div "97" at bounding box center [278, 816] width 35 height 20
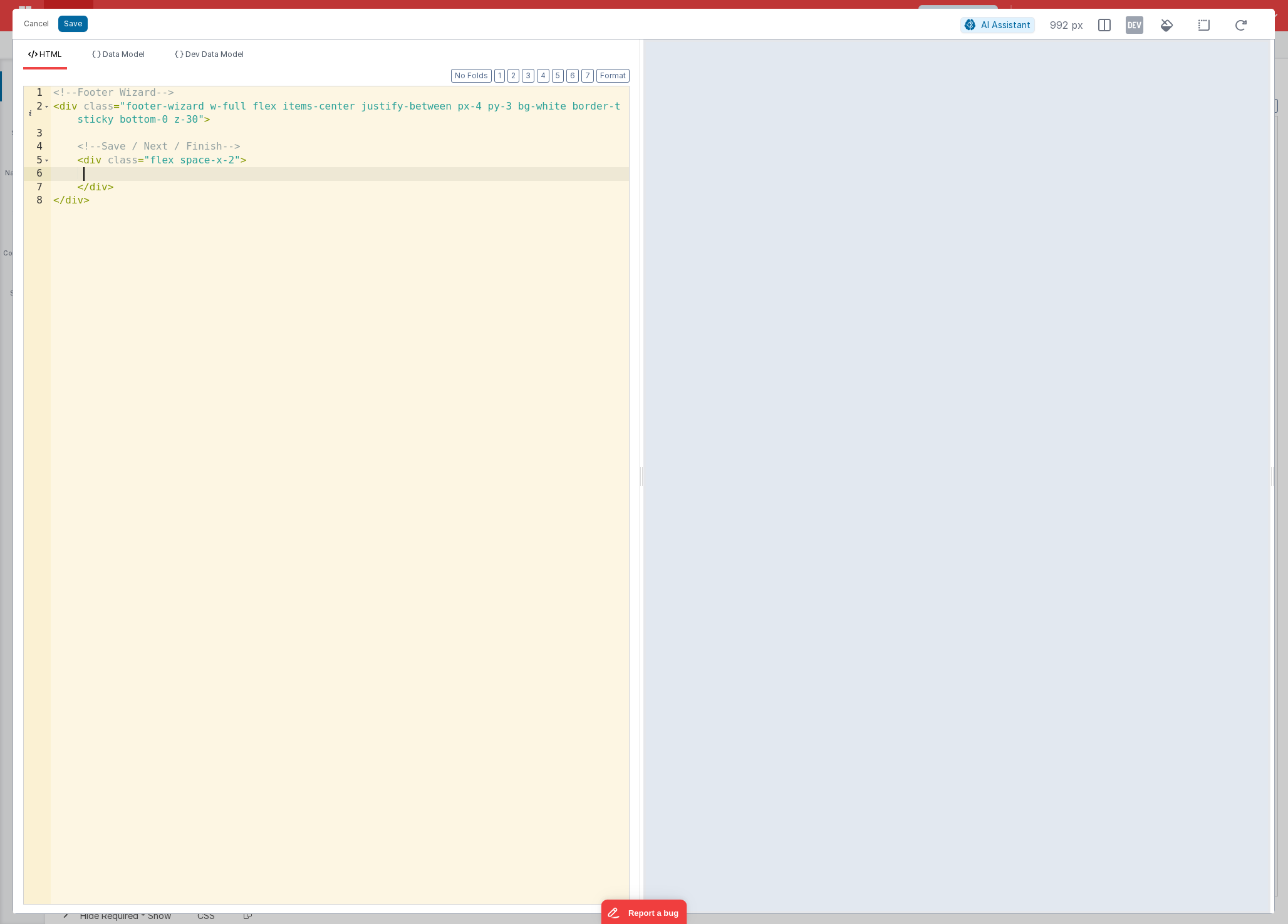
click at [145, 174] on div "<!-- Footer Wizard --> < div class = "footer-wizard w-full flex items-center ju…" at bounding box center [340, 508] width 578 height 845
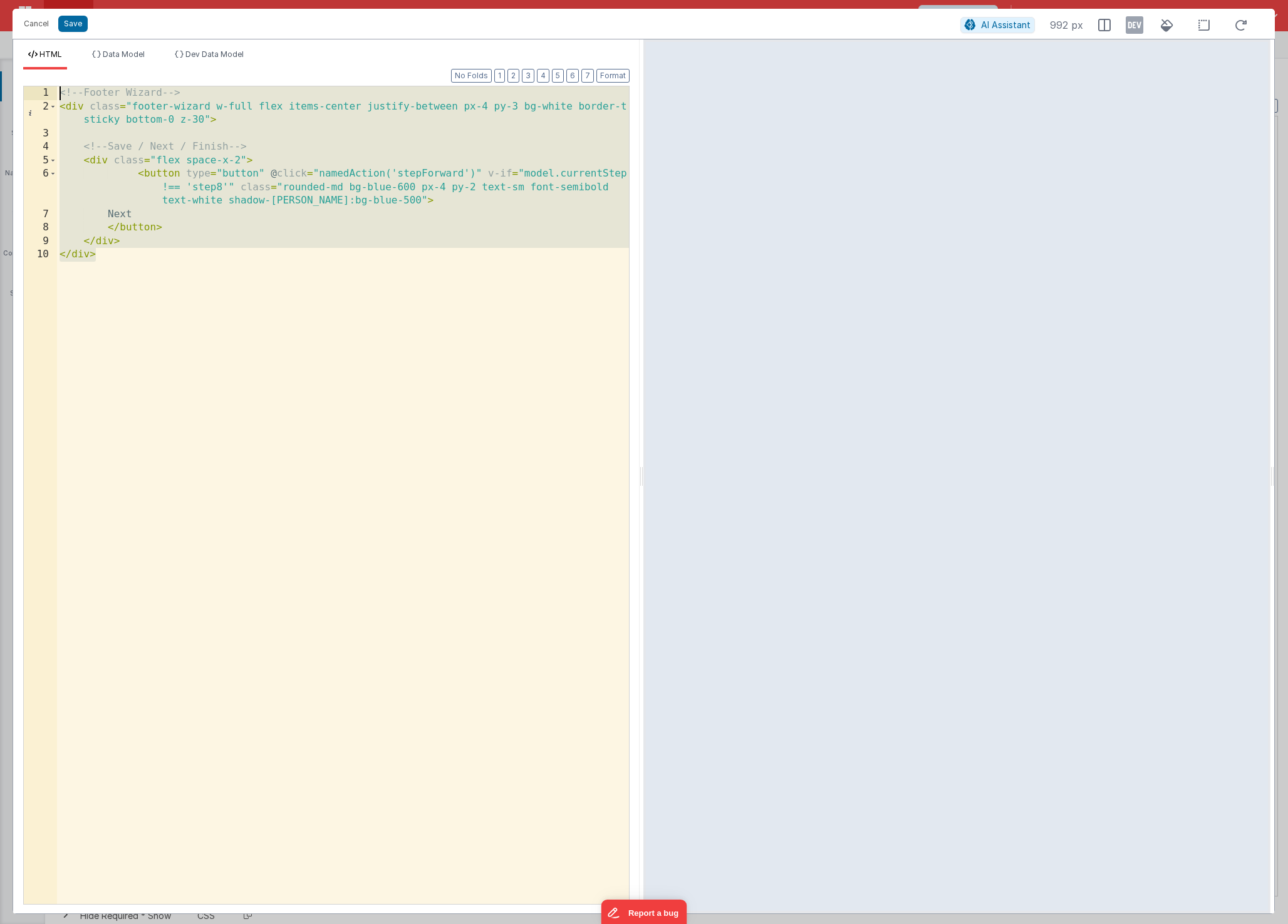
drag, startPoint x: 114, startPoint y: 287, endPoint x: 9, endPoint y: 82, distance: 230.3
click at [9, 82] on div "Cancel Save AI Assistant 992 px HTML Data Model Dev Data Model Format 7 6 5 4 3…" at bounding box center [644, 462] width 1288 height 924
click at [135, 276] on div "<!-- Footer Wizard --> < div class = "footer-wizard w-full flex items-center ju…" at bounding box center [342, 508] width 572 height 845
drag, startPoint x: 141, startPoint y: 287, endPoint x: 48, endPoint y: 71, distance: 235.2
click at [48, 71] on div "Format 7 6 5 4 3 2 1 No Folds 1 2 3 4 5 6 7 8 9 10 <!-- Footer Wizard --> < div…" at bounding box center [326, 486] width 606 height 834
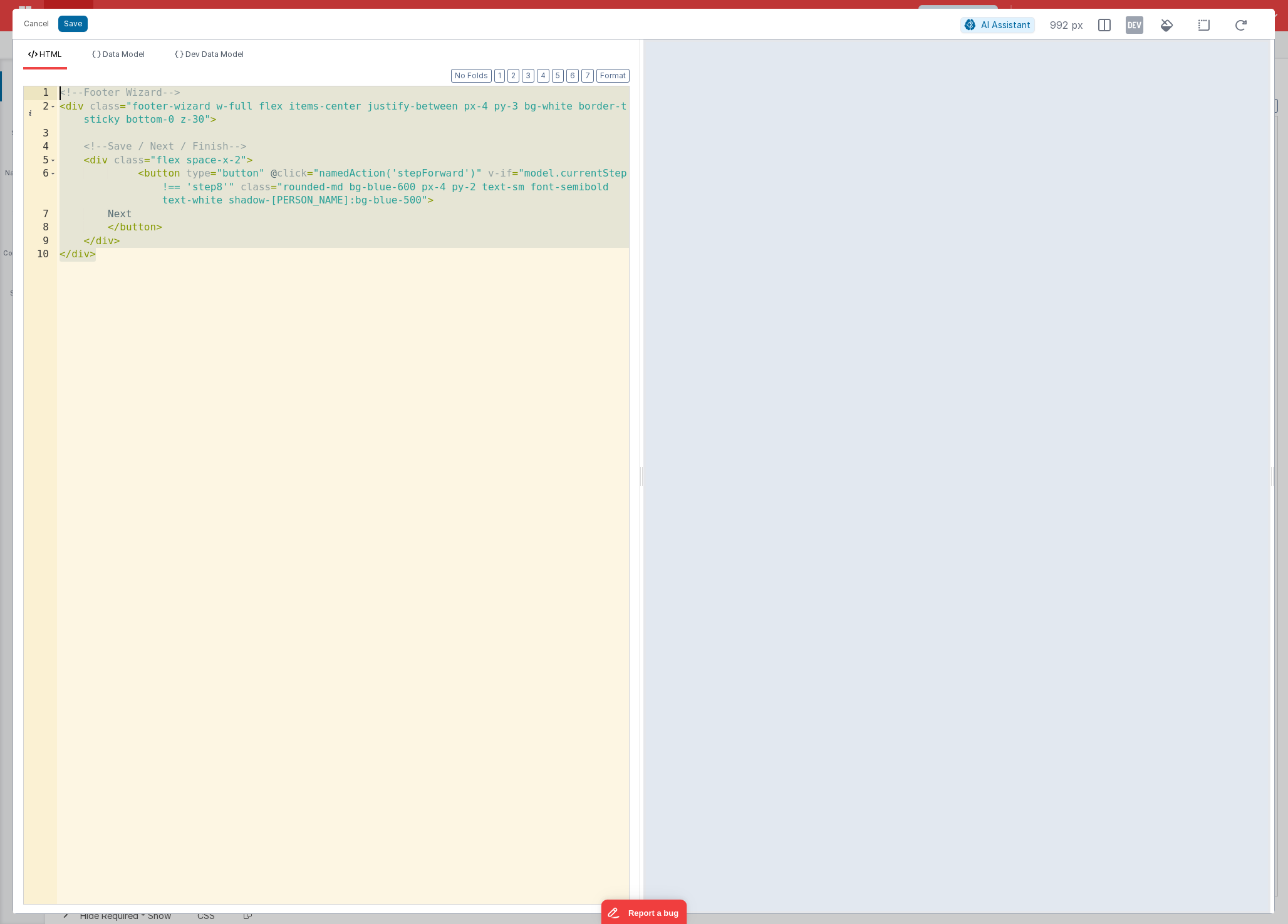
click at [134, 277] on div "<!-- Footer Wizard --> < div class = "footer-wizard w-full flex items-center ju…" at bounding box center [342, 508] width 572 height 845
drag, startPoint x: 127, startPoint y: 269, endPoint x: 41, endPoint y: 65, distance: 221.4
click at [41, 65] on div "HTML Data Model Dev Data Model Format 7 6 5 4 3 2 1 No Folds 1 2 3 4 5 6 7 8 9 …" at bounding box center [326, 482] width 627 height 864
click at [194, 271] on div "<!-- Footer Wizard --> < div class = "footer-wizard w-full flex items-center ju…" at bounding box center [342, 508] width 572 height 845
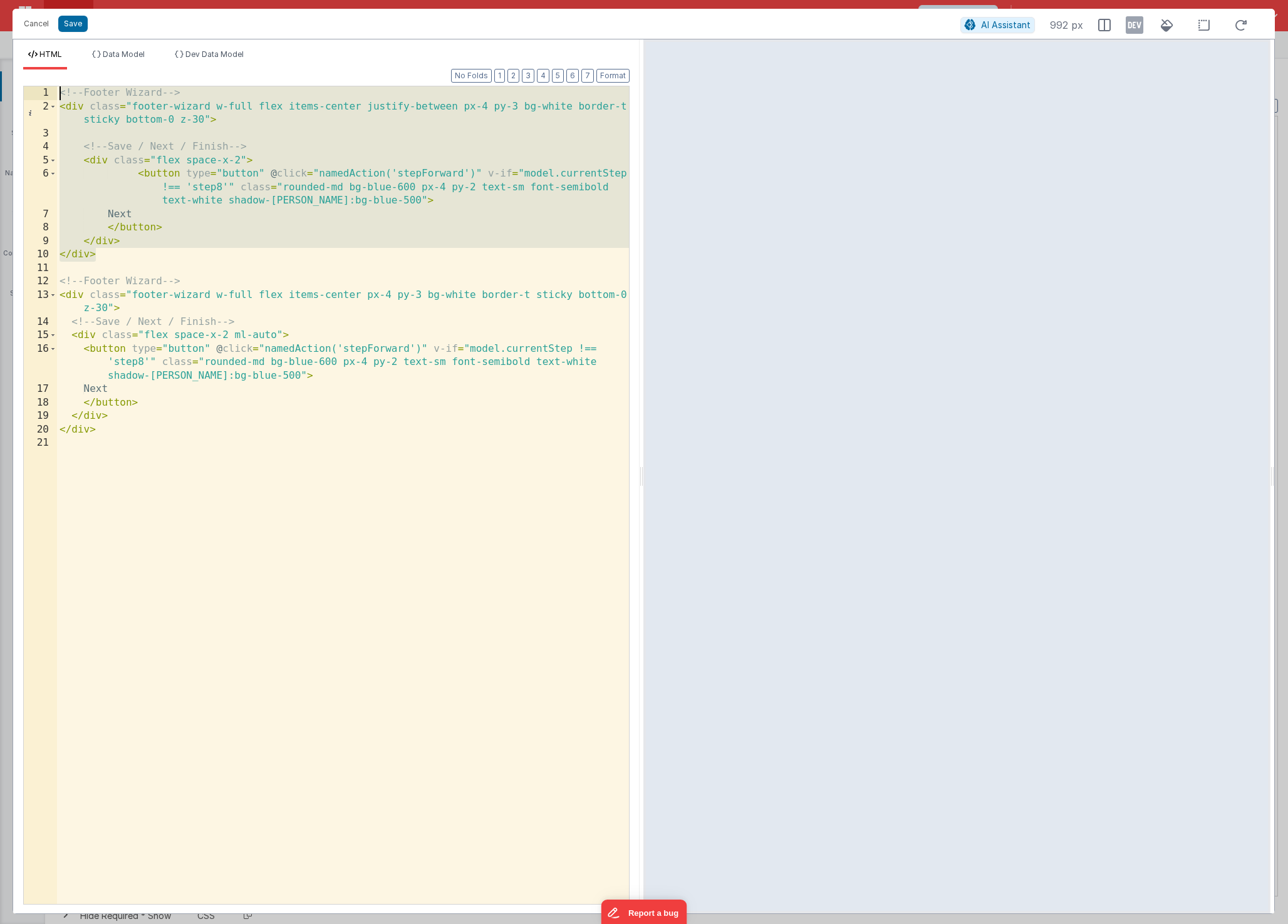
drag, startPoint x: 128, startPoint y: 255, endPoint x: -2, endPoint y: 79, distance: 218.8
click at [0, 79] on html "Cancel Save AI Assistant 992 px HTML Data Model Dev Data Model Format 7 6 5 4 3…" at bounding box center [644, 462] width 1288 height 924
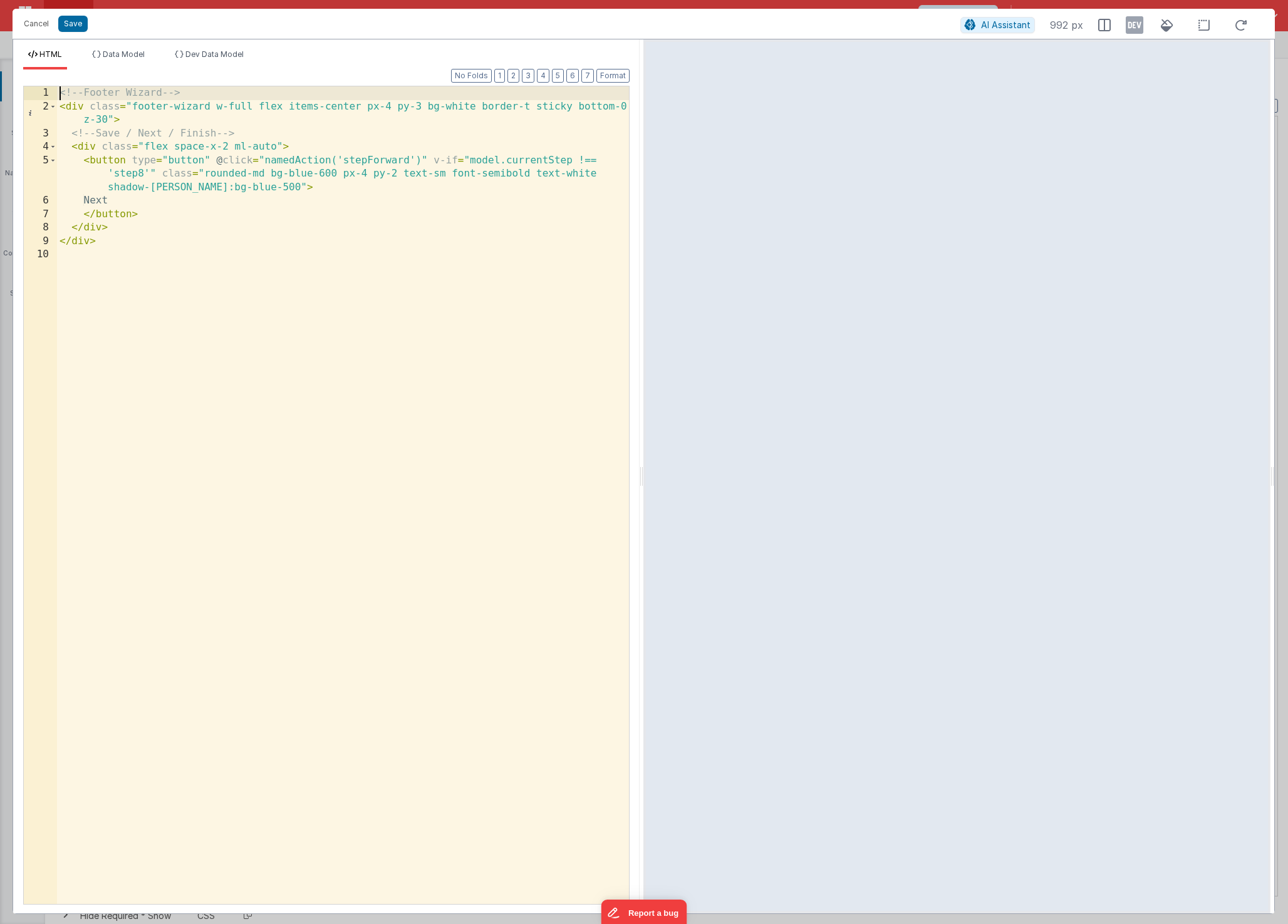
click at [312, 174] on div "<!-- Footer Wizard --> < div class = "footer-wizard w-full flex items-center px…" at bounding box center [342, 508] width 572 height 845
click at [245, 190] on div "<!-- Footer Wizard --> < div class = "footer-wizard w-full flex items-center px…" at bounding box center [342, 508] width 572 height 845
click at [117, 203] on div "<!-- Footer Wizard --> < div class = "footer-wizard w-full flex items-center px…" at bounding box center [342, 508] width 572 height 845
click at [73, 28] on button "Save" at bounding box center [73, 24] width 29 height 16
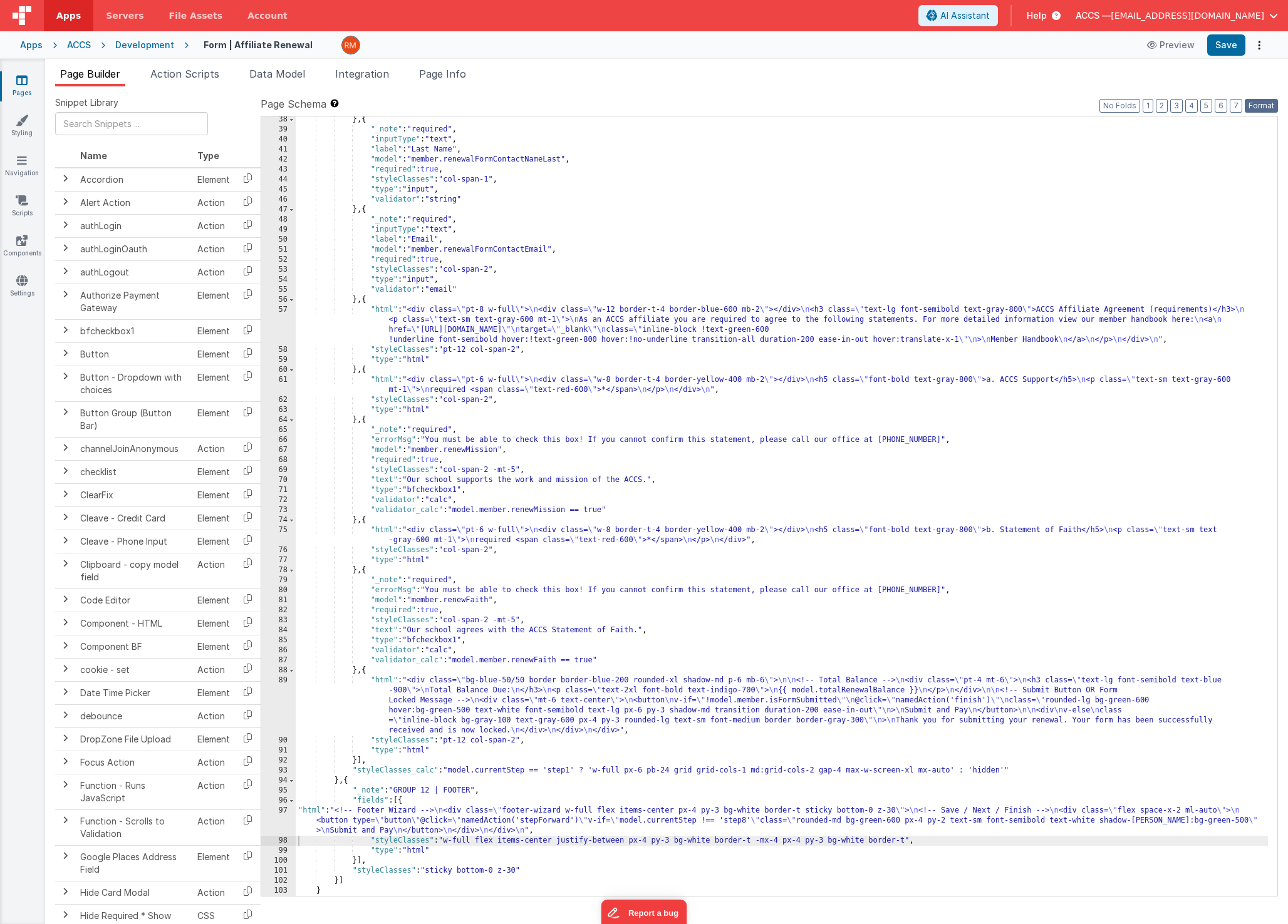
drag, startPoint x: 1264, startPoint y: 104, endPoint x: 1257, endPoint y: 92, distance: 13.9
click at [1263, 103] on button "Format" at bounding box center [1260, 106] width 33 height 14
click at [1228, 44] on button "Save" at bounding box center [1226, 45] width 38 height 21
click at [264, 77] on span "Data Model" at bounding box center [276, 74] width 56 height 12
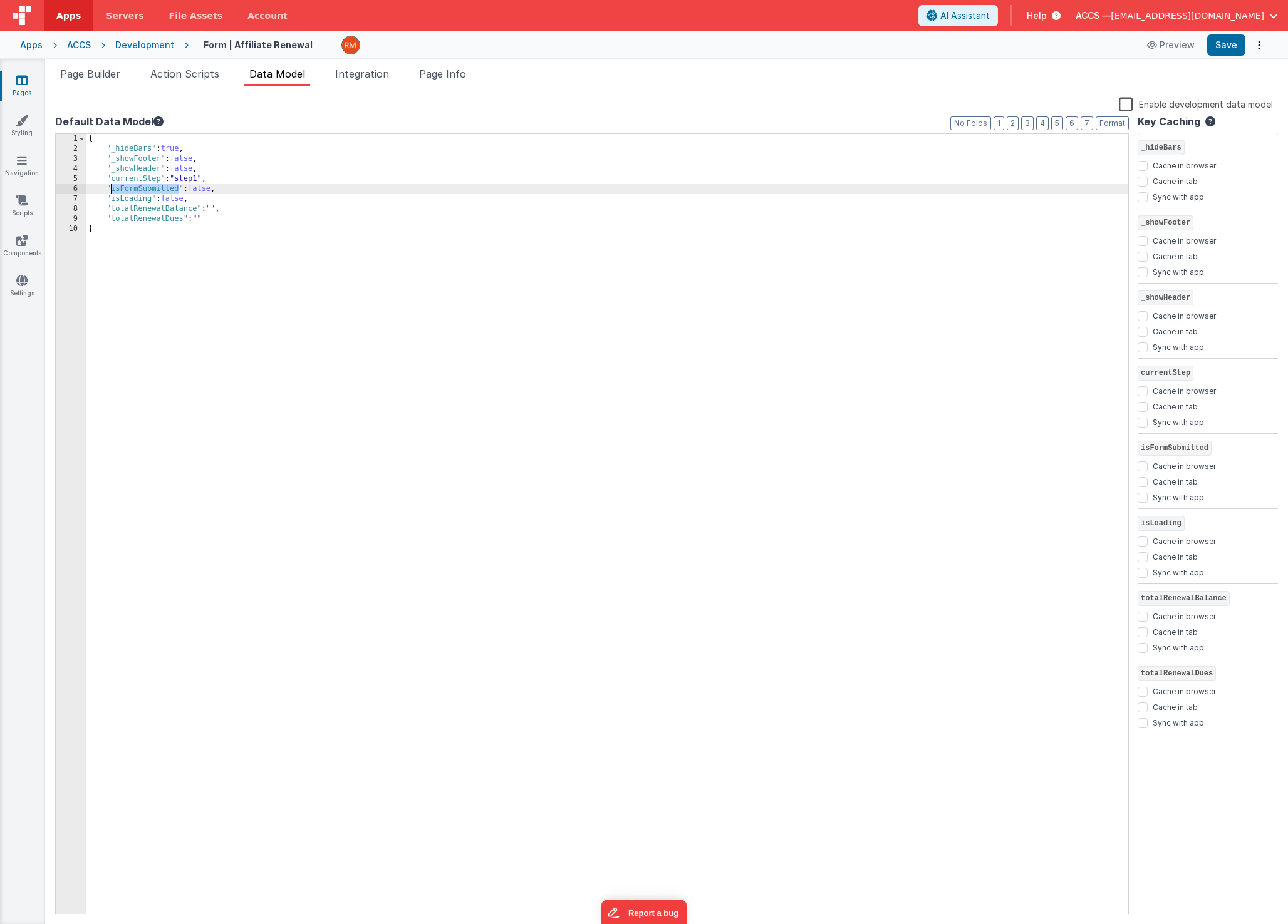
drag, startPoint x: 179, startPoint y: 191, endPoint x: 111, endPoint y: 192, distance: 68.0
click at [111, 192] on div "{ "_hideBars" : true , "_showFooter" : false , "_showHeader" : false , "current…" at bounding box center [607, 534] width 1043 height 801
click at [1220, 50] on button "Save" at bounding box center [1226, 45] width 38 height 21
click at [89, 77] on span "Page Builder" at bounding box center [91, 74] width 60 height 12
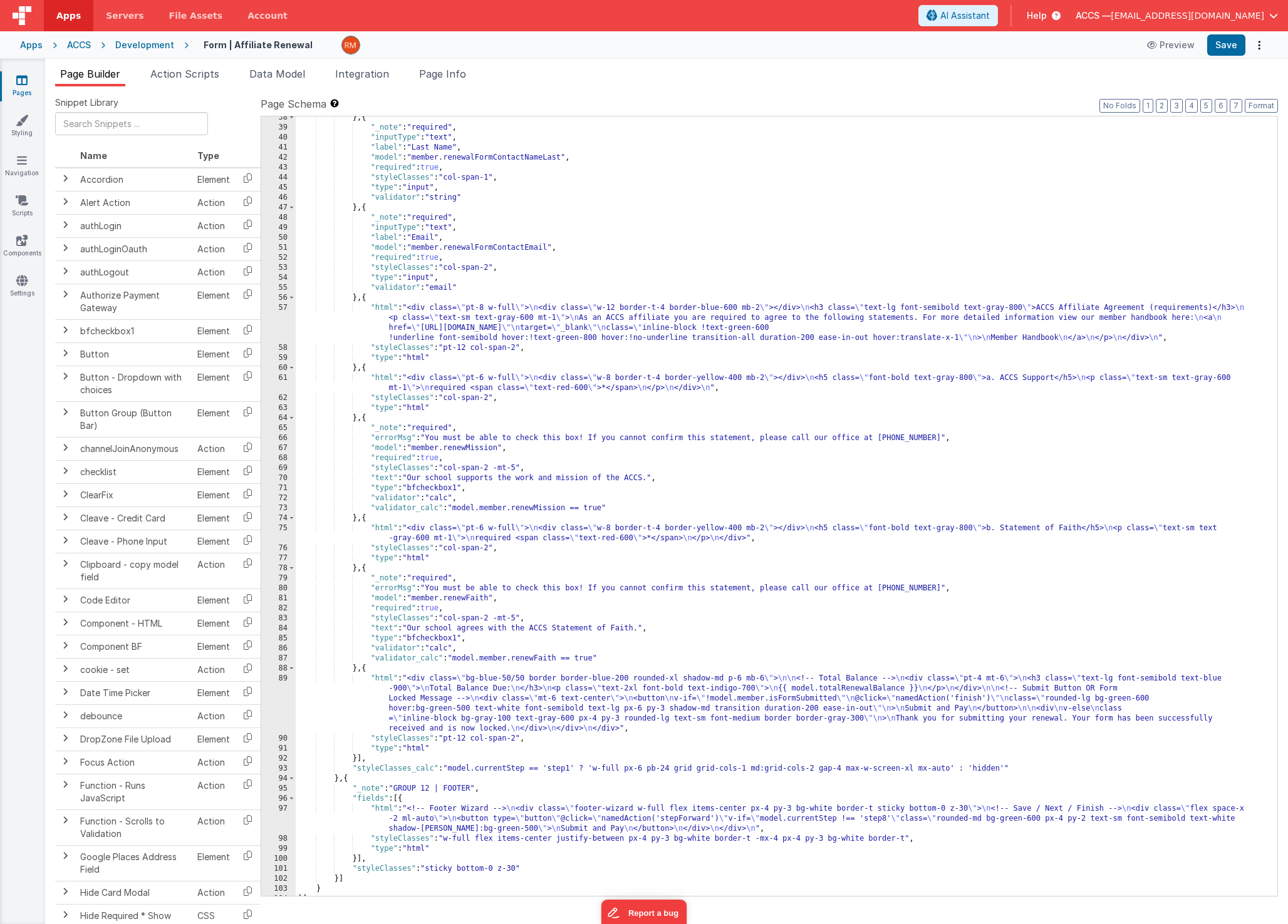
scroll to position [453, 0]
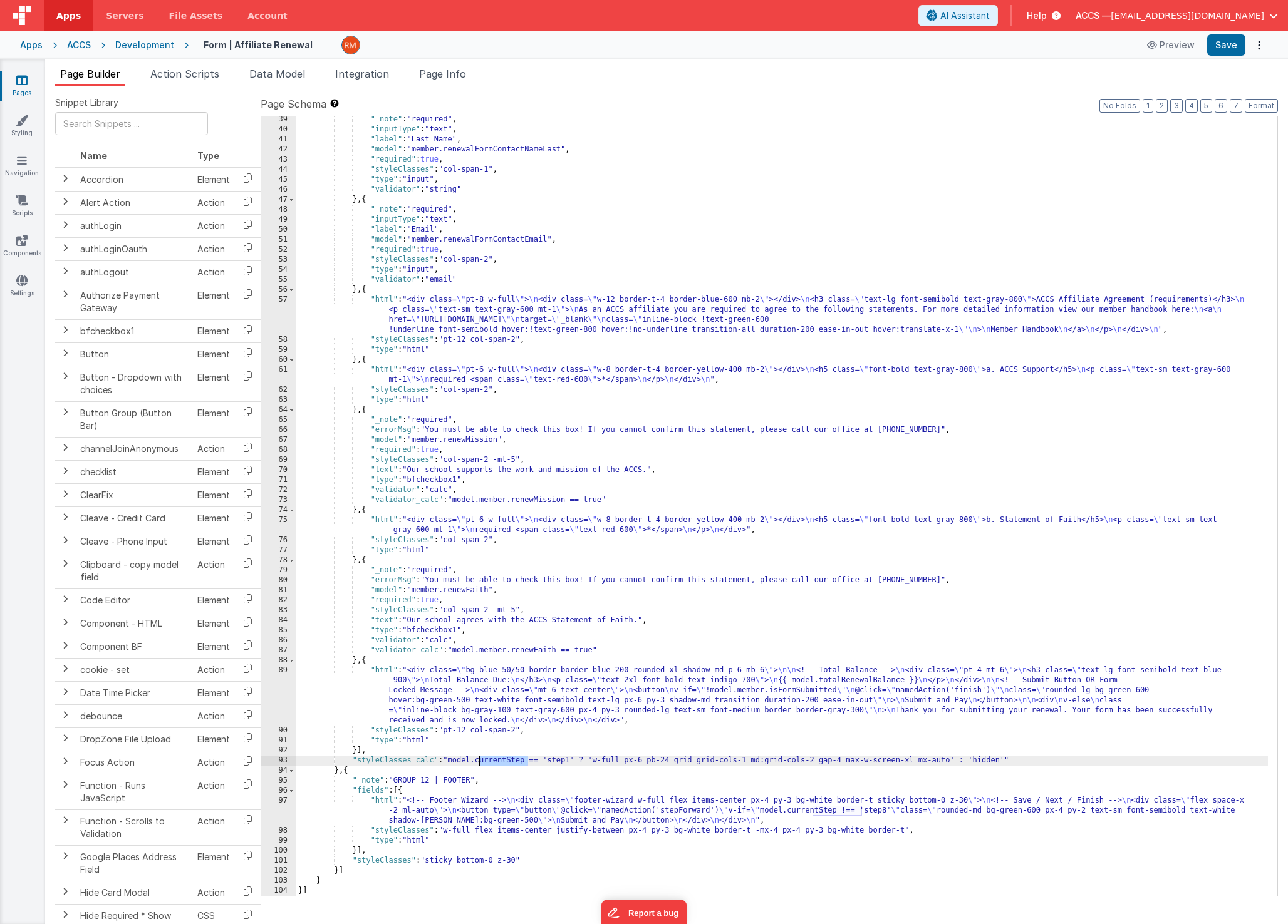
drag, startPoint x: 527, startPoint y: 761, endPoint x: 481, endPoint y: 763, distance: 46.0
click at [481, 763] on div ""_note" : "required" , "inputType" : "text" , "label" : "Last Name" , "model" :…" at bounding box center [782, 514] width 972 height 800
click at [590, 762] on div ""_note" : "required" , "inputType" : "text" , "label" : "Last Name" , "model" :…" at bounding box center [782, 514] width 972 height 800
click at [383, 796] on div ""_note" : "required" , "inputType" : "text" , "label" : "Last Name" , "model" :…" at bounding box center [782, 514] width 972 height 800
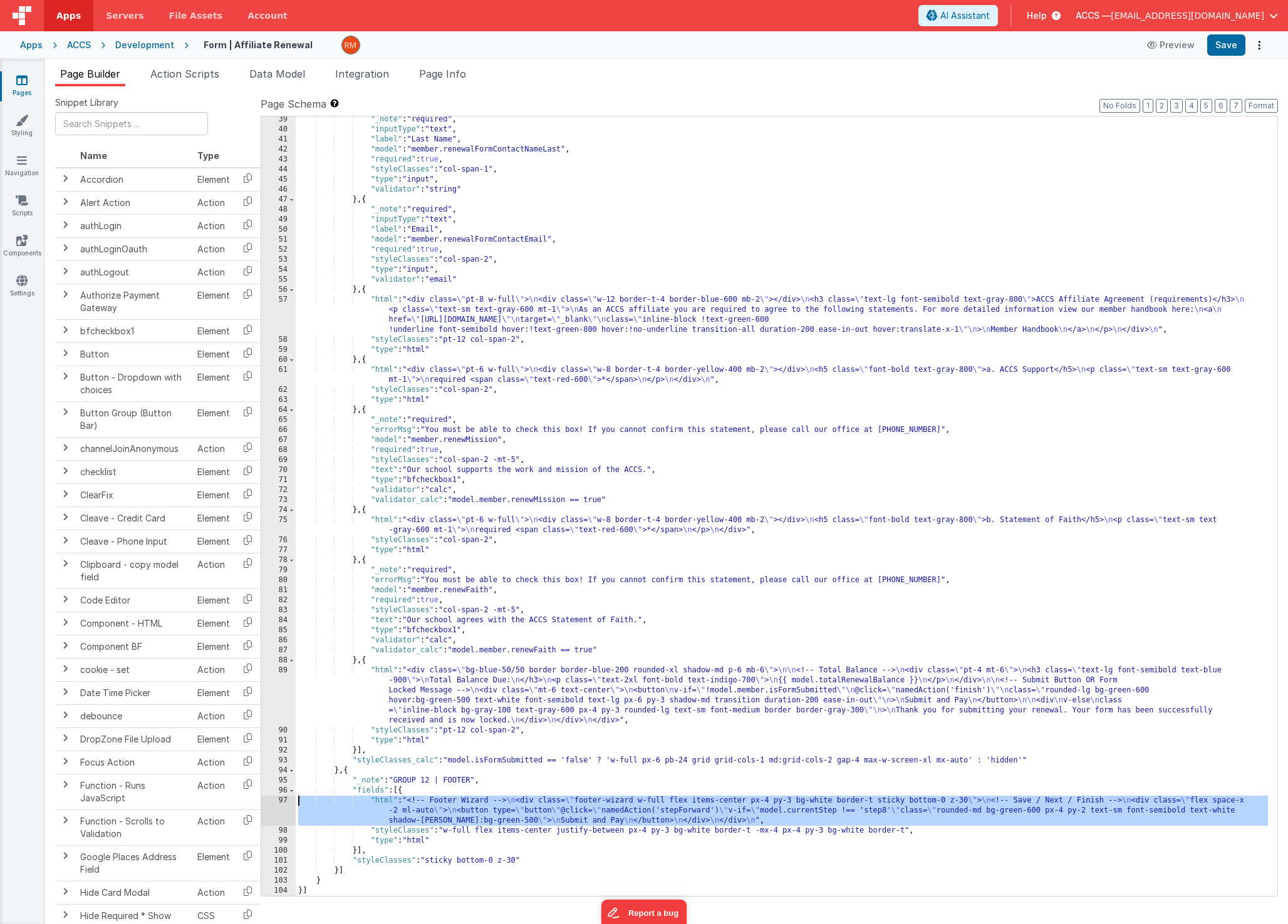
click at [286, 801] on div "97" at bounding box center [278, 811] width 35 height 30
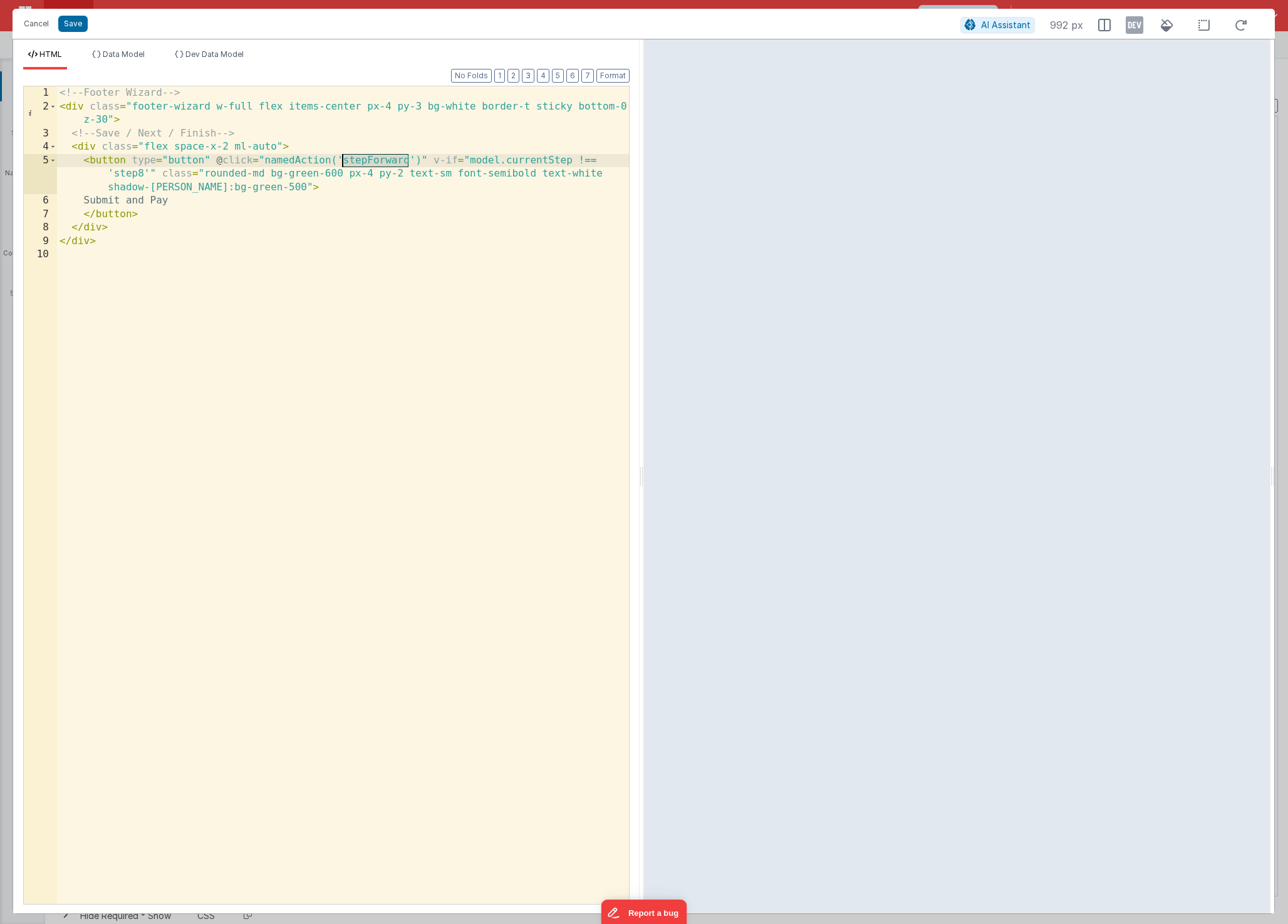
drag, startPoint x: 409, startPoint y: 162, endPoint x: 343, endPoint y: 160, distance: 66.0
click at [343, 160] on div "<!-- Footer Wizard --> < div class = "footer-wizard w-full flex items-center px…" at bounding box center [342, 508] width 572 height 845
drag, startPoint x: 400, startPoint y: 160, endPoint x: 619, endPoint y: 164, distance: 219.0
click at [619, 164] on div "<!-- Footer Wizard --> < div class = "footer-wizard w-full flex items-center px…" at bounding box center [342, 508] width 572 height 845
click at [540, 163] on div "<!-- Footer Wizard --> < div class = "footer-wizard w-full flex items-center px…" at bounding box center [342, 508] width 572 height 845
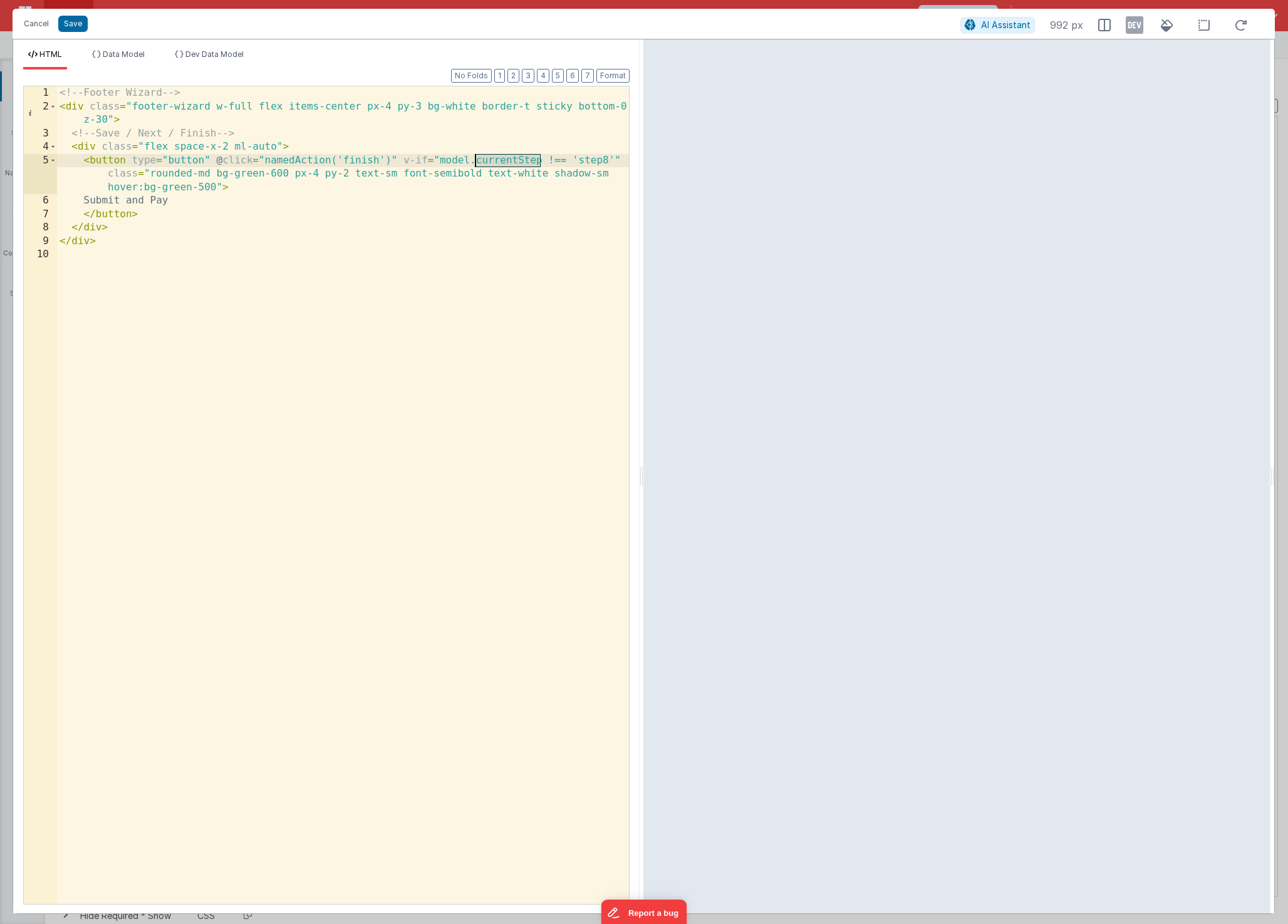
drag, startPoint x: 538, startPoint y: 163, endPoint x: 476, endPoint y: 160, distance: 62.1
click at [476, 160] on div "<!-- Footer Wizard --> < div class = "footer-wizard w-full flex items-center px…" at bounding box center [342, 508] width 572 height 845
click at [144, 176] on div "<!-- Footer Wizard --> < div class = "footer-wizard w-full flex items-center px…" at bounding box center [342, 508] width 572 height 845
drag, startPoint x: 181, startPoint y: 132, endPoint x: 100, endPoint y: 135, distance: 81.1
click at [100, 135] on div "<!-- Footer Wizard --> < div class = "footer-wizard w-full flex items-center px…" at bounding box center [342, 508] width 572 height 845
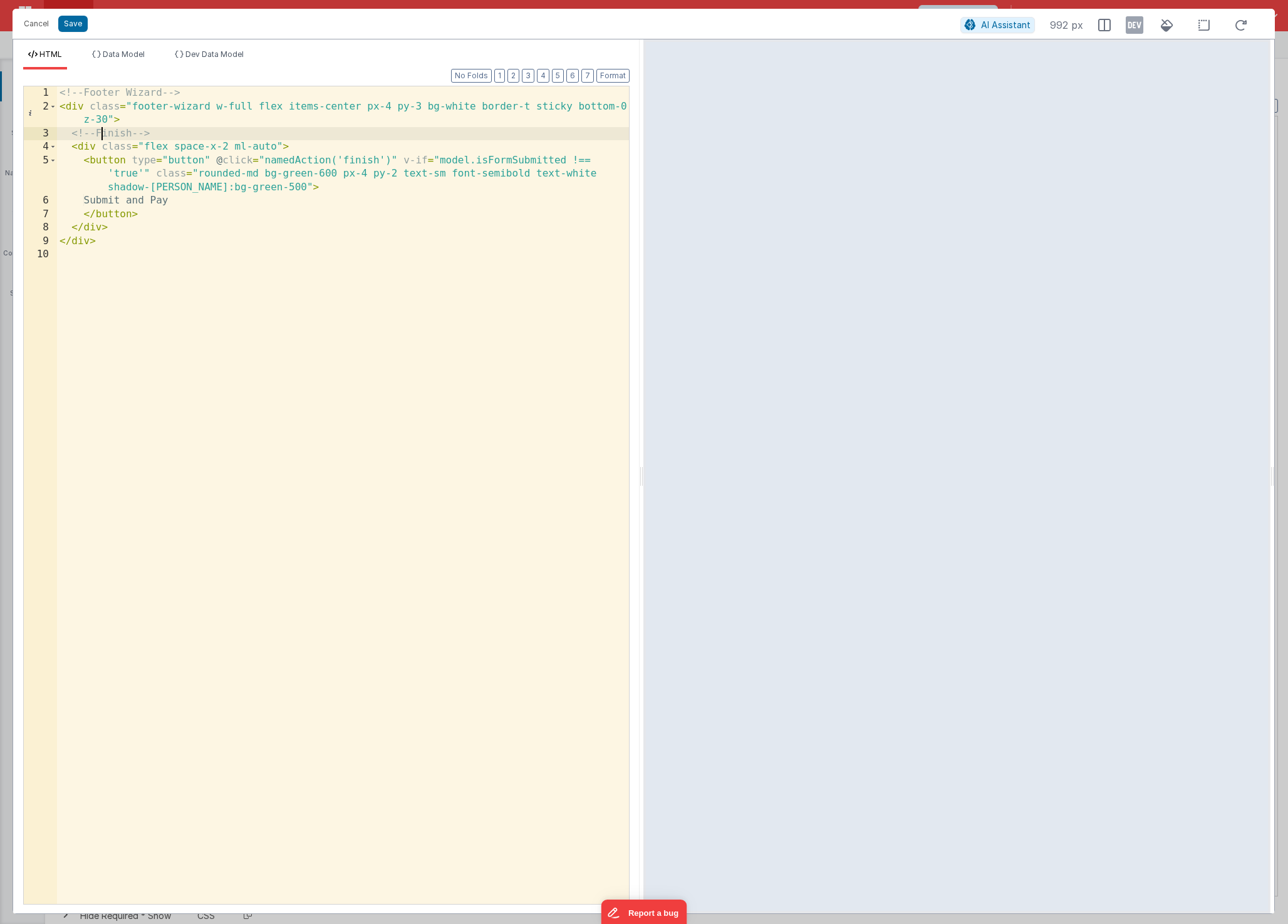
click at [106, 134] on div "<!-- Footer Wizard --> < div class = "footer-wizard w-full flex items-center px…" at bounding box center [342, 508] width 572 height 845
click at [241, 357] on div "<!-- Footer Wizard --> < div class = "footer-wizard w-full flex items-center px…" at bounding box center [342, 508] width 572 height 845
click at [66, 24] on button "Save" at bounding box center [73, 24] width 29 height 16
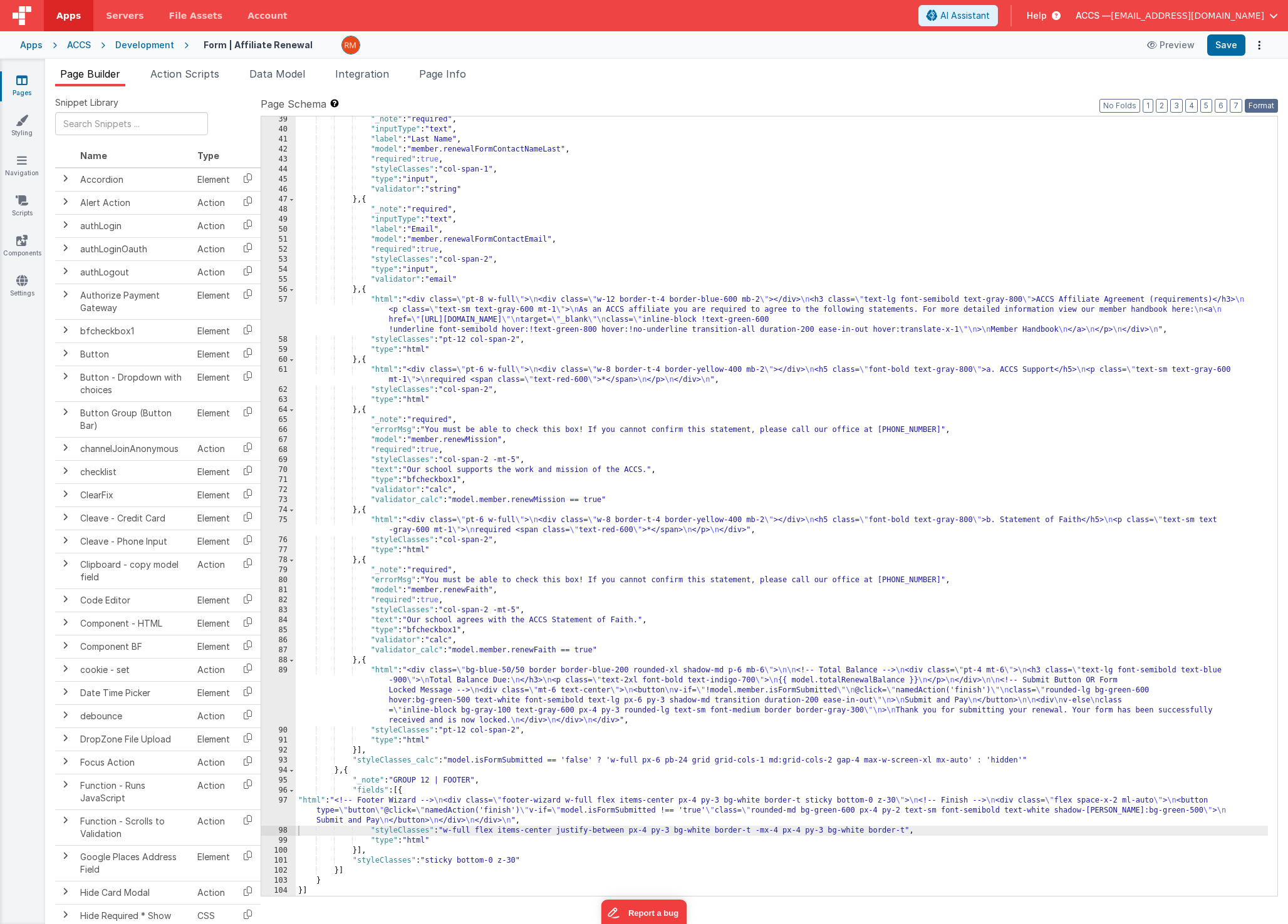
click at [1260, 102] on button "Format" at bounding box center [1260, 106] width 33 height 14
click at [1223, 48] on button "Save" at bounding box center [1226, 45] width 38 height 21
click at [569, 761] on div ""_note" : "required" , "inputType" : "text" , "label" : "Last Name" , "model" :…" at bounding box center [782, 514] width 972 height 800
click at [576, 767] on div ""_note" : "required" , "inputType" : "text" , "label" : "Last Name" , "model" :…" at bounding box center [782, 514] width 972 height 800
click at [567, 761] on div ""_note" : "required" , "inputType" : "text" , "label" : "Last Name" , "model" :…" at bounding box center [782, 514] width 972 height 800
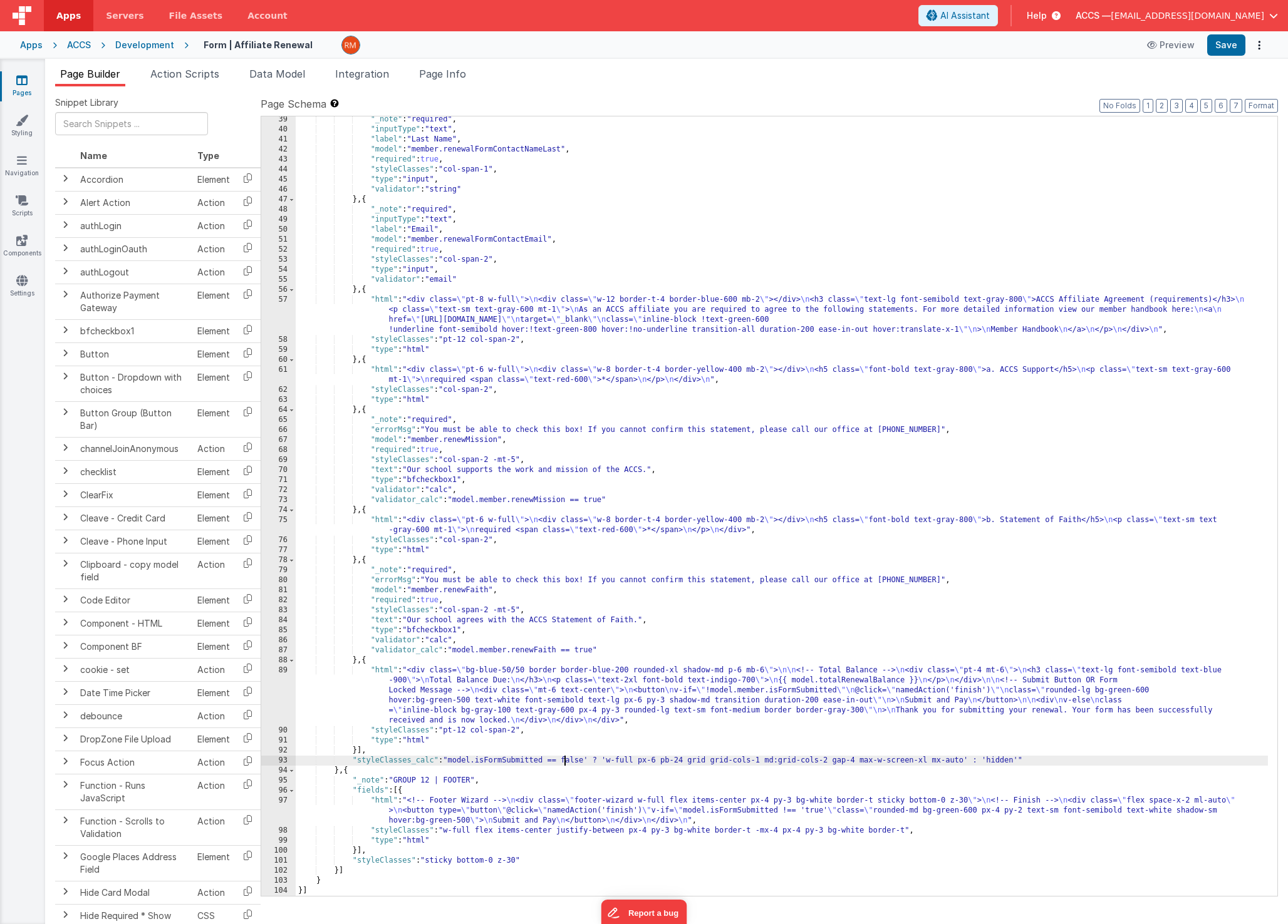
click at [591, 761] on div ""_note" : "required" , "inputType" : "text" , "label" : "Last Name" , "model" :…" at bounding box center [782, 514] width 972 height 800
click at [1229, 50] on button "Save" at bounding box center [1226, 45] width 38 height 21
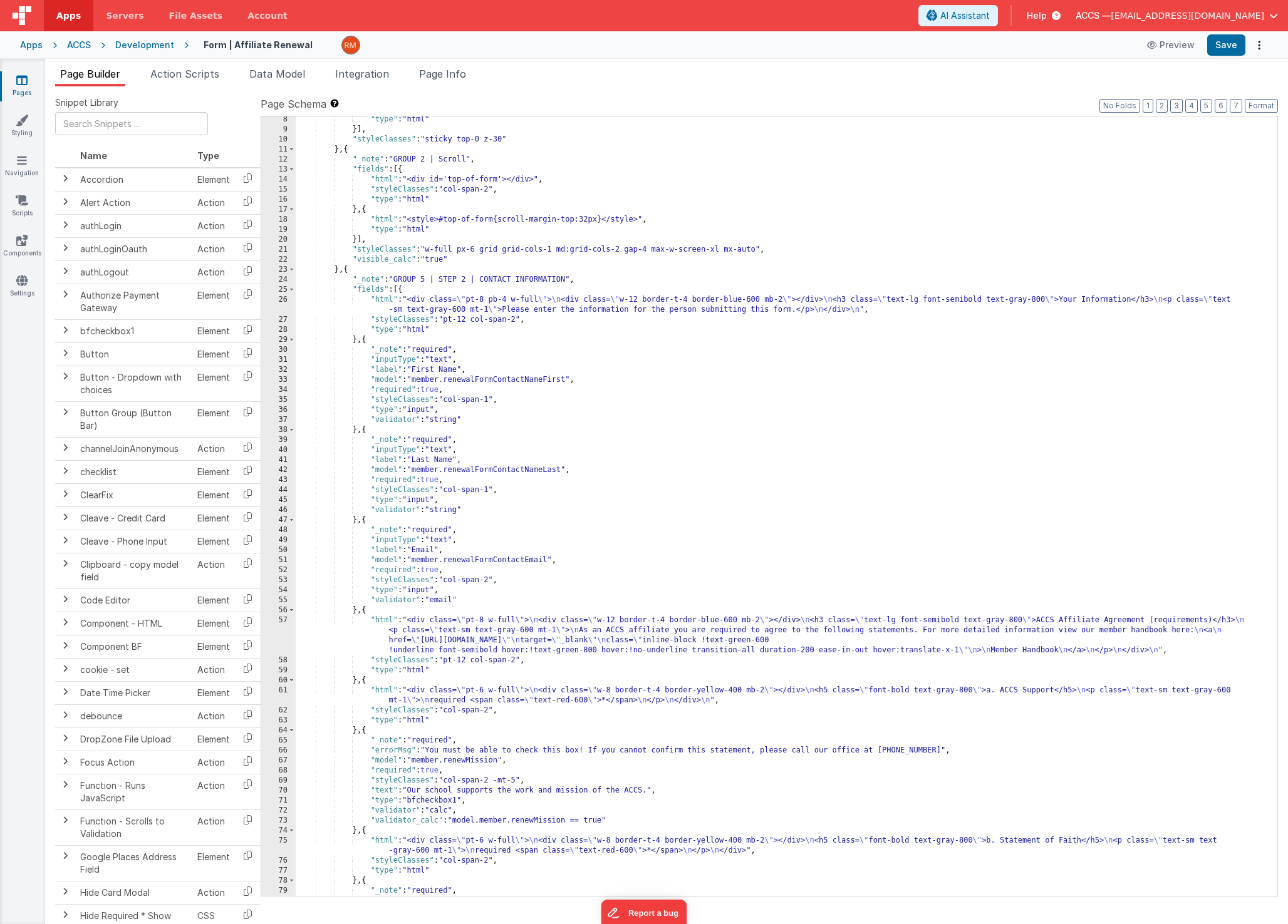
scroll to position [0, 0]
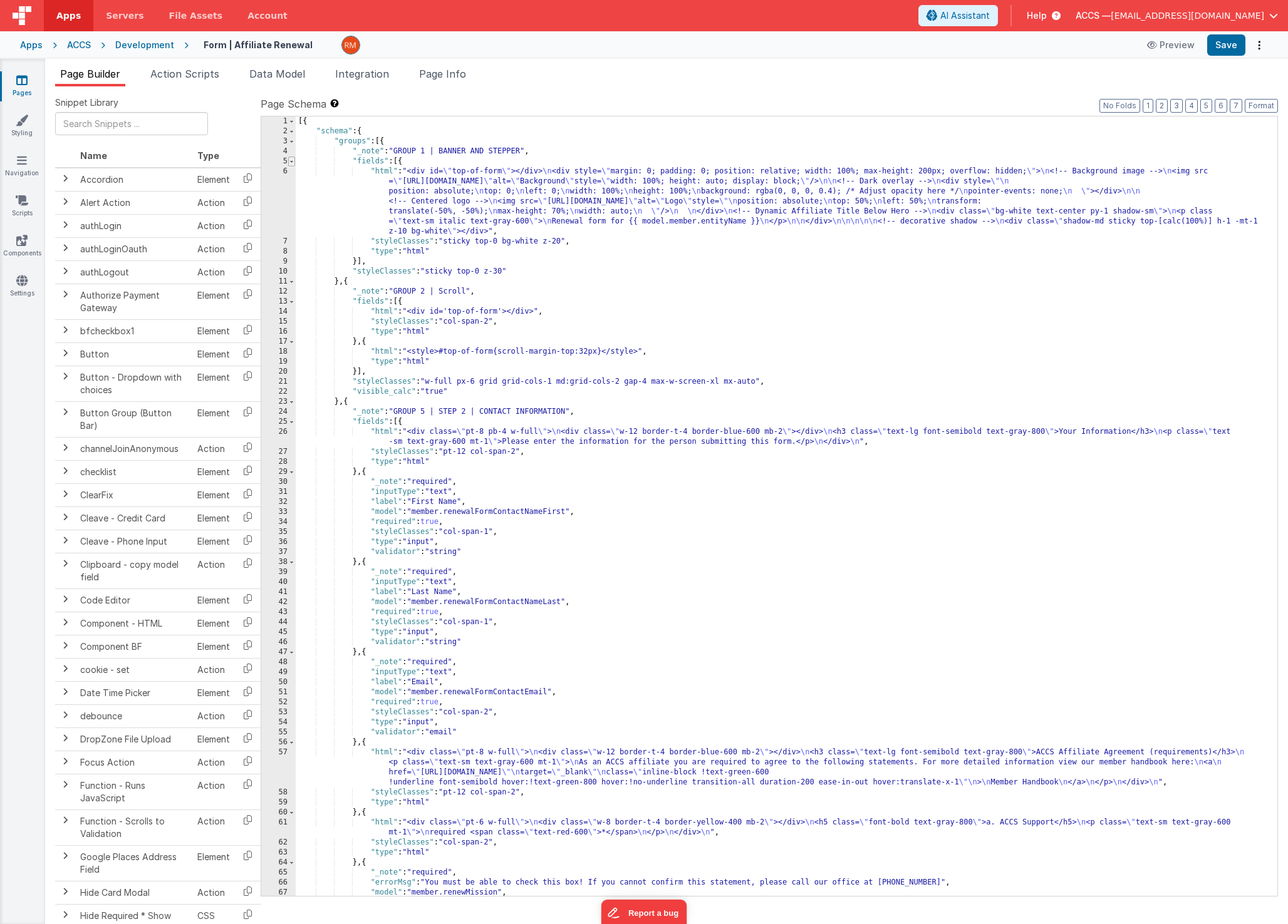
click at [293, 164] on span at bounding box center [292, 161] width 7 height 10
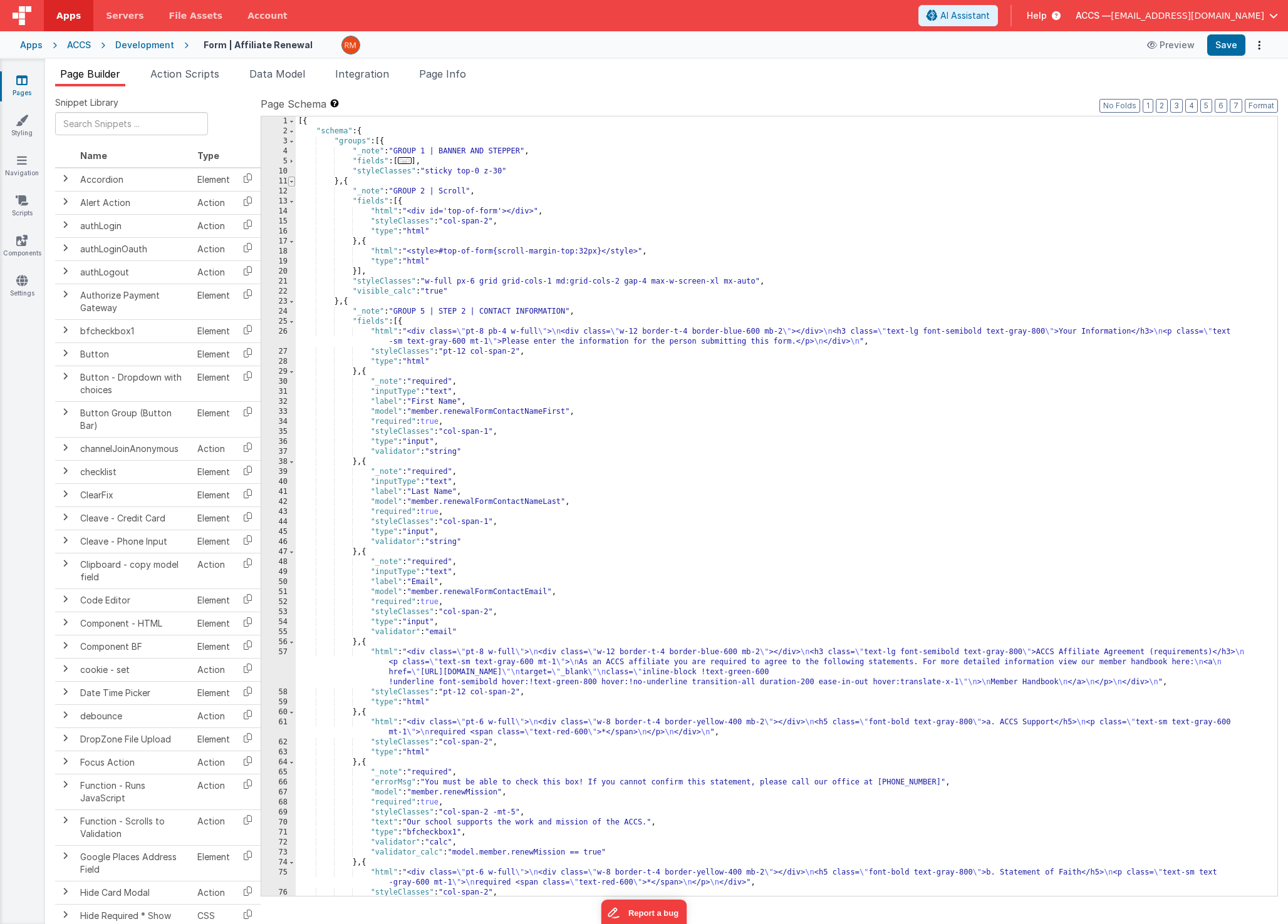
click at [292, 181] on span at bounding box center [292, 181] width 7 height 10
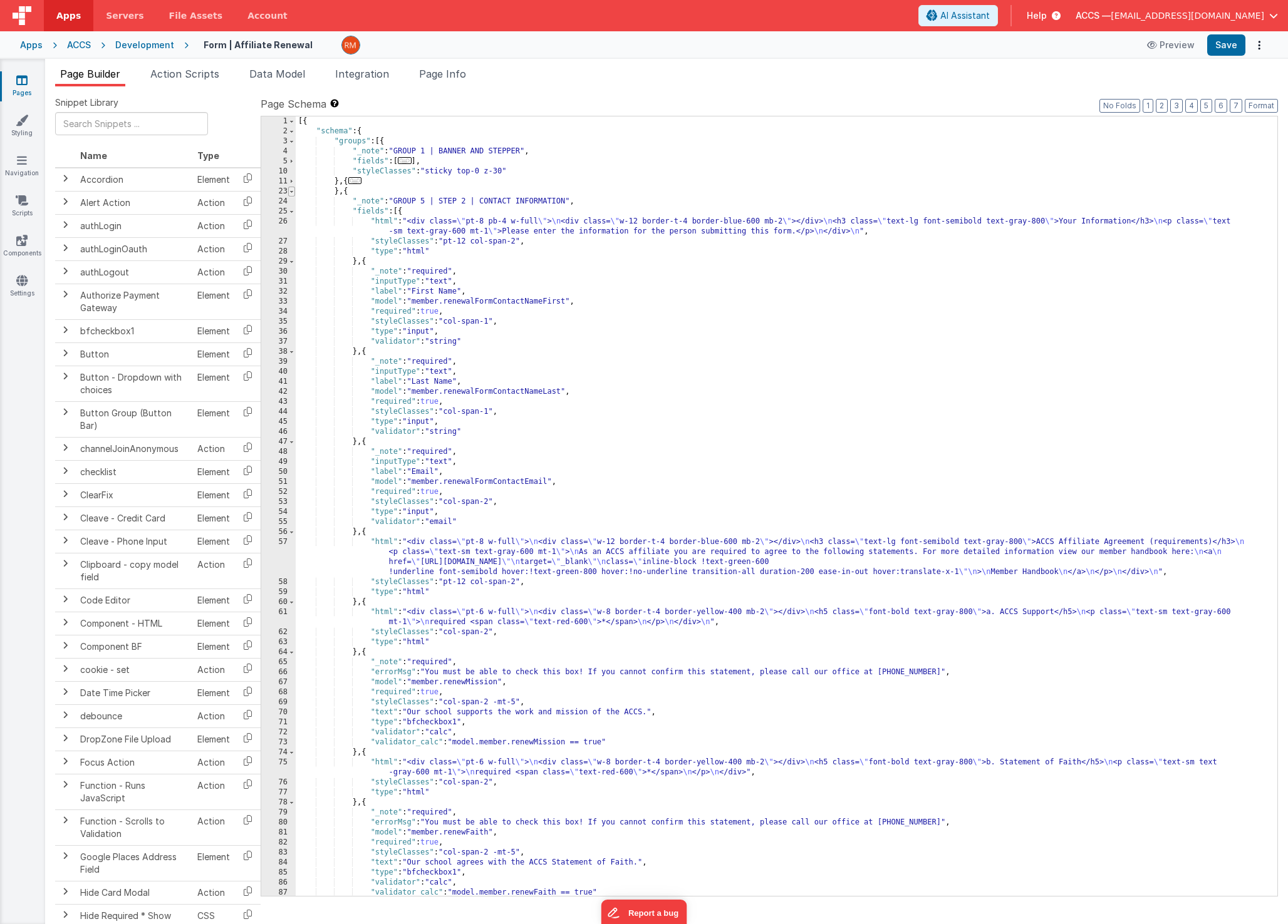
click at [292, 192] on span at bounding box center [292, 191] width 7 height 10
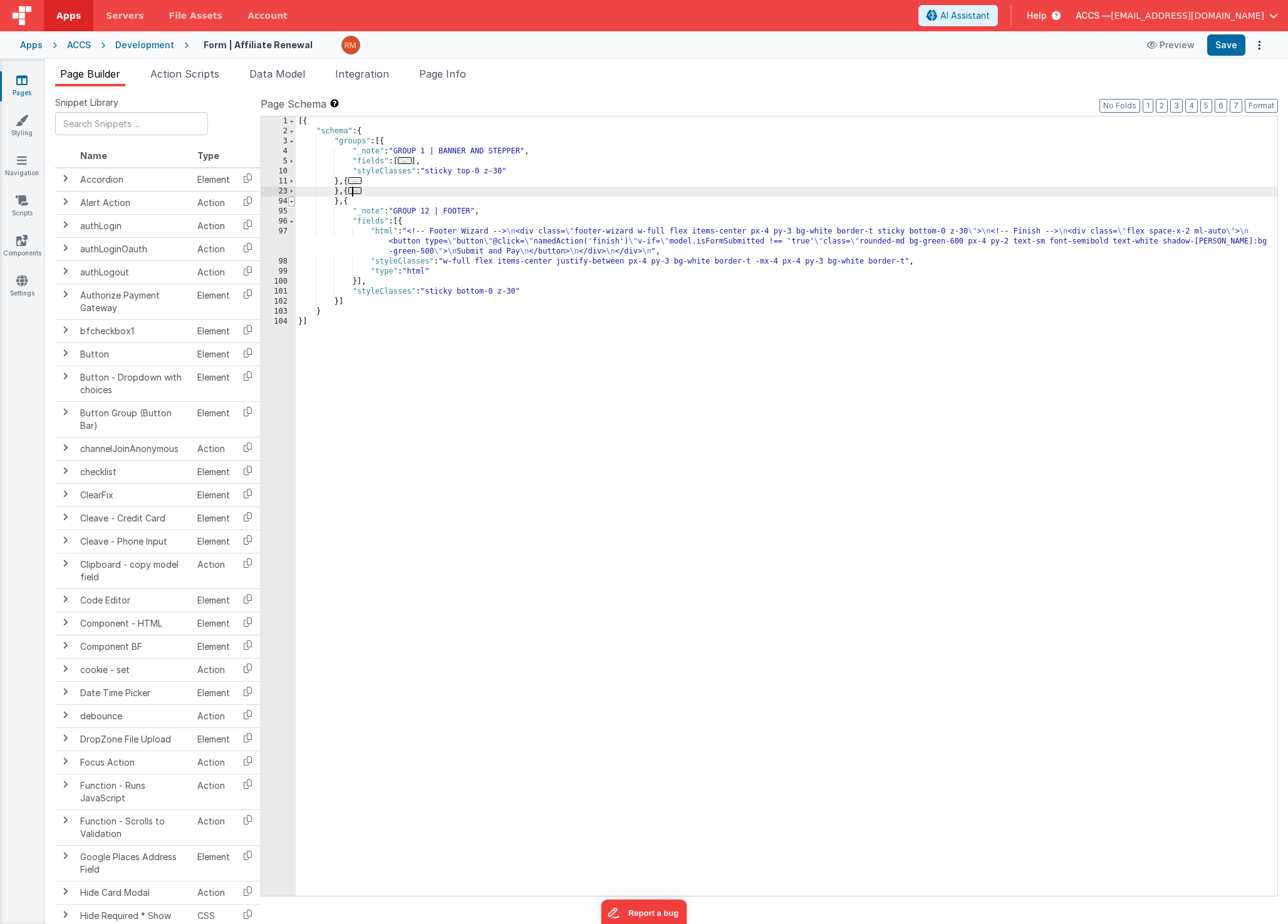
click at [292, 201] on span at bounding box center [292, 201] width 7 height 10
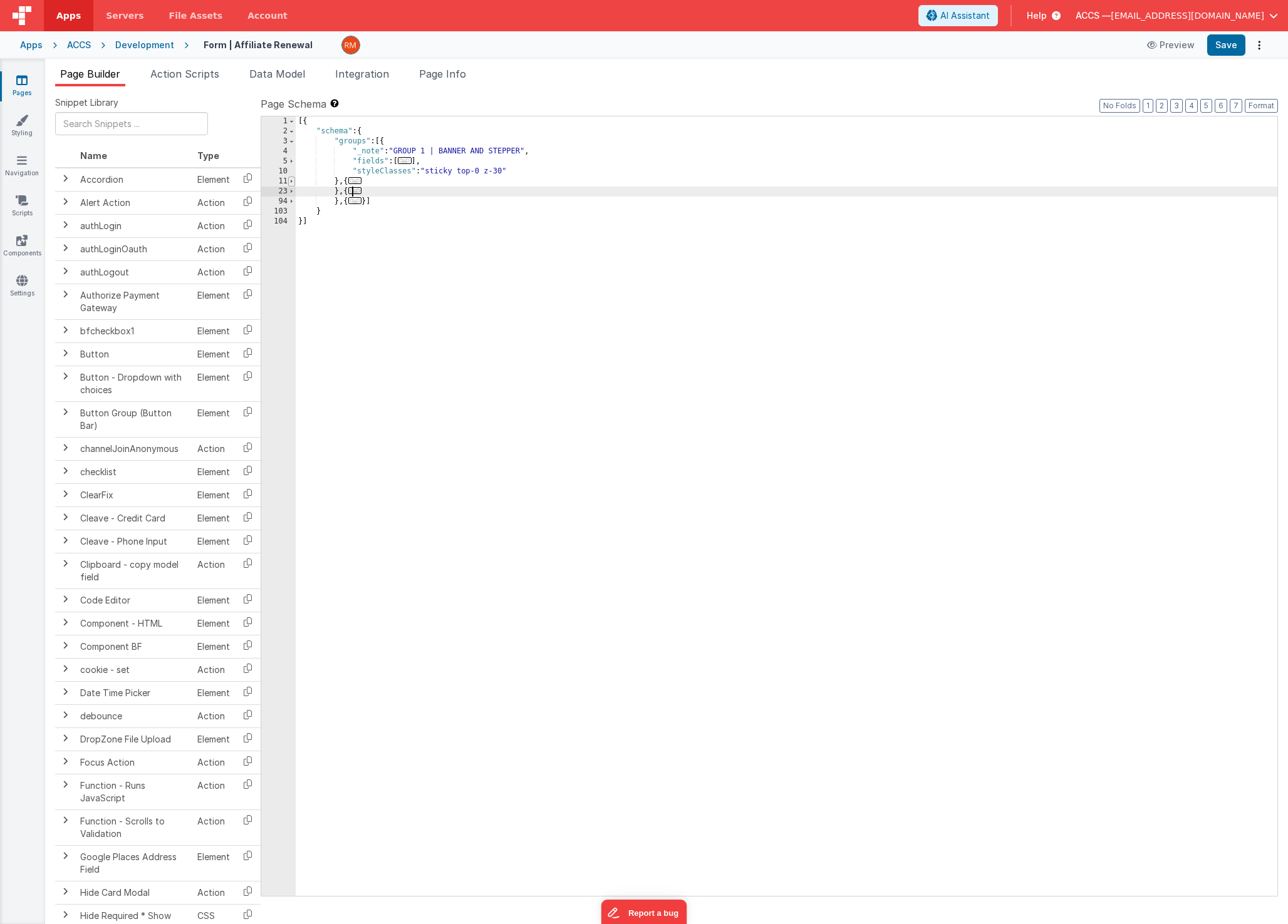
click at [294, 181] on span at bounding box center [292, 181] width 7 height 10
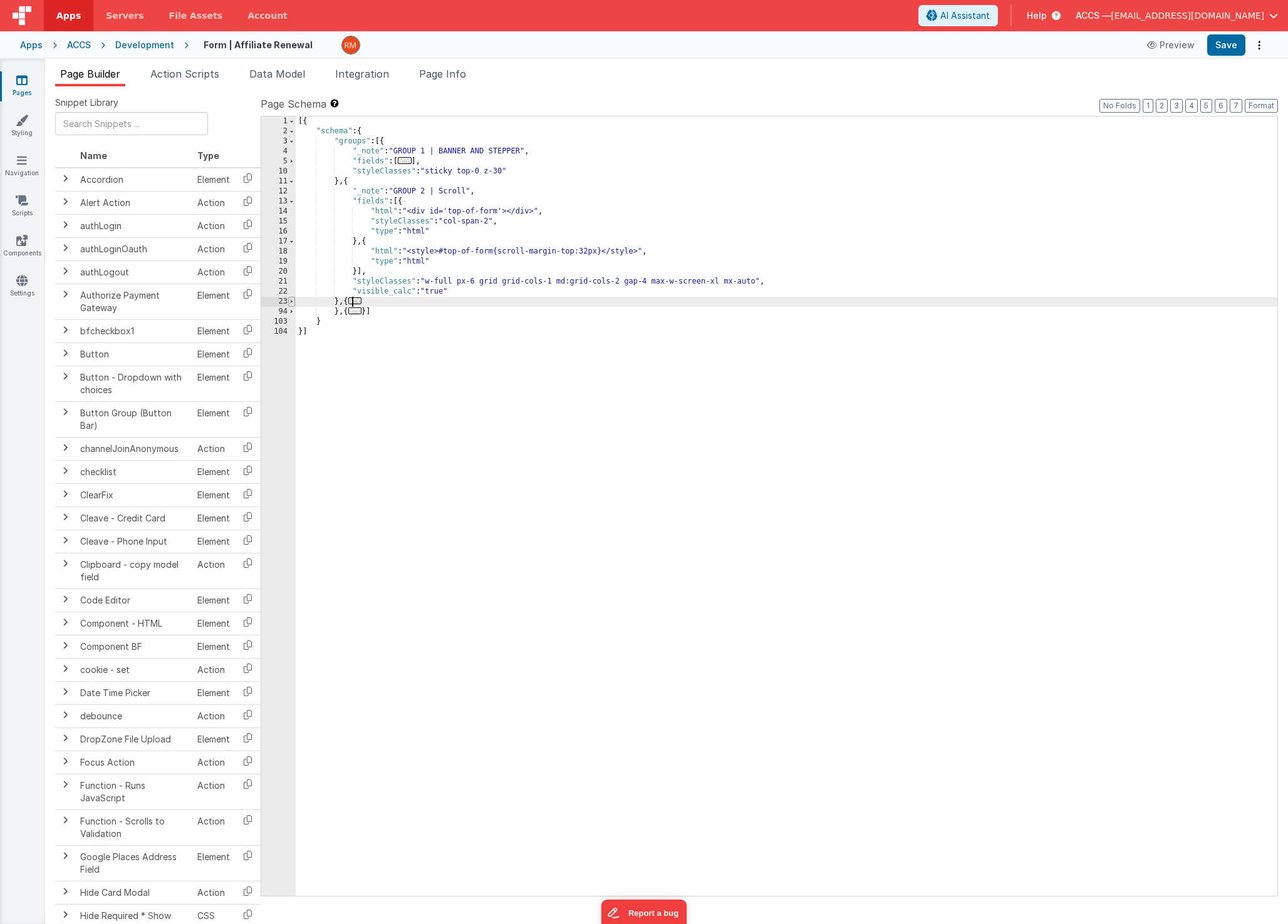
click at [289, 302] on span at bounding box center [292, 301] width 7 height 10
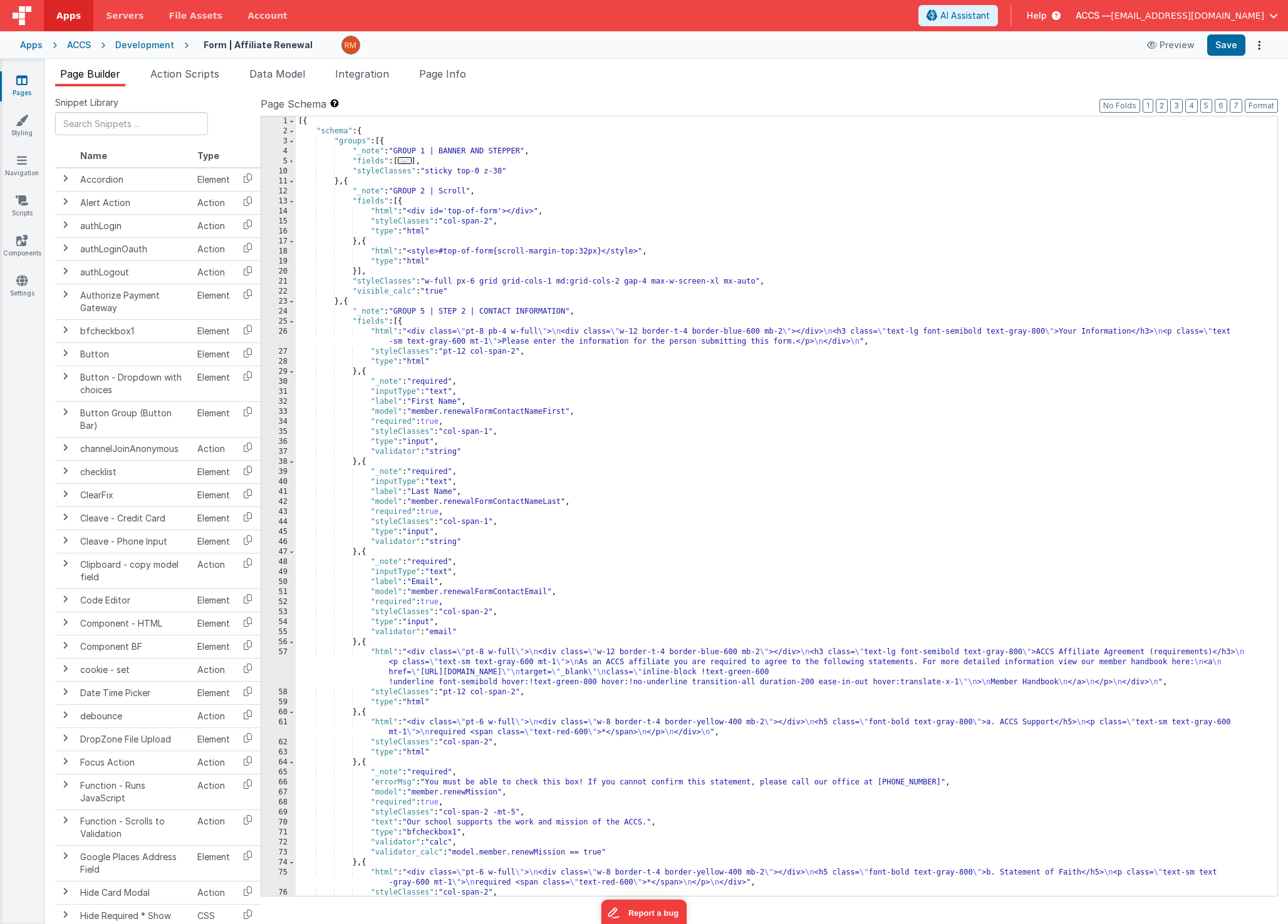
click at [21, 84] on icon at bounding box center [21, 80] width 12 height 12
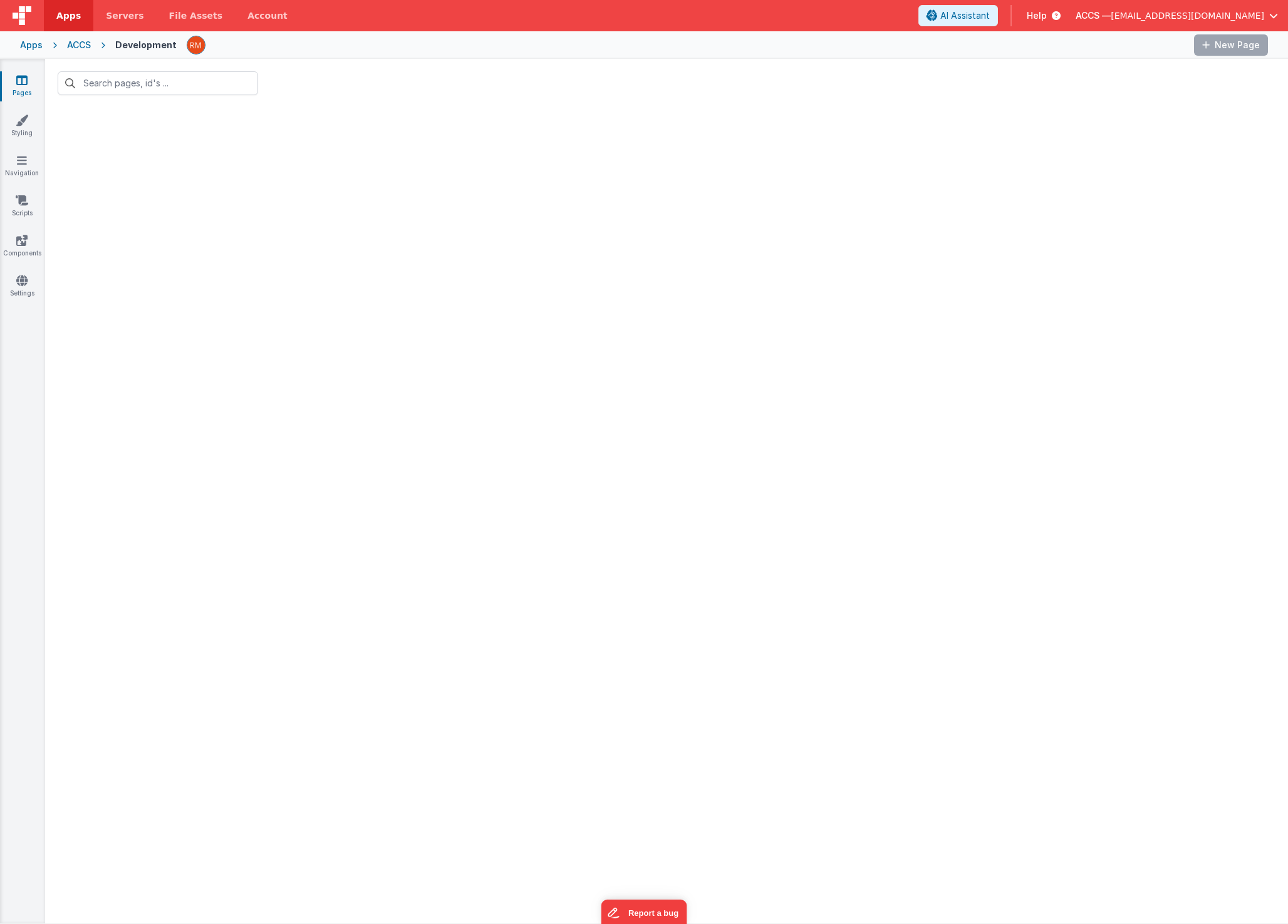
type input "form |"
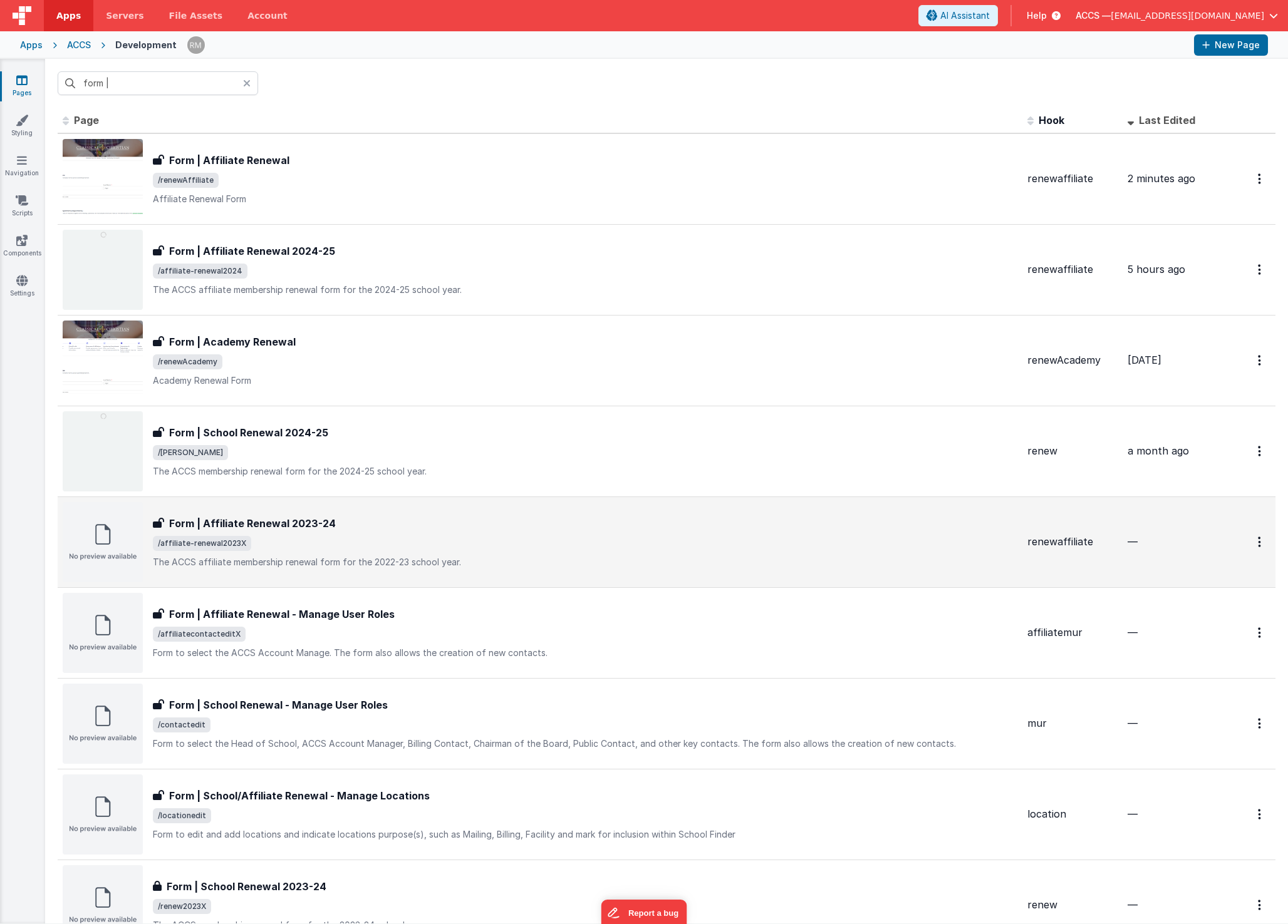
click at [356, 523] on div "Form | Affiliate Renewal 2023-24" at bounding box center [585, 523] width 865 height 15
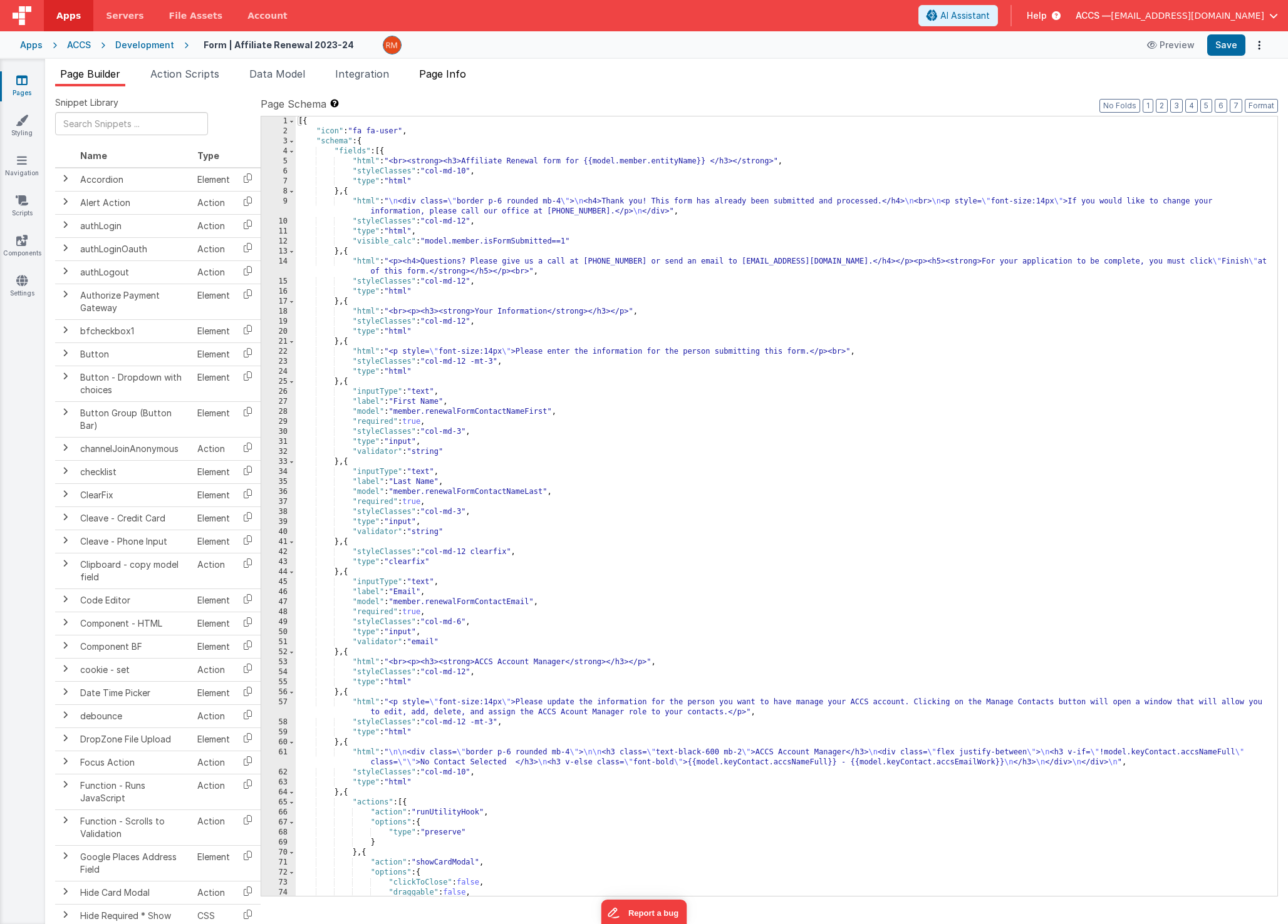
click at [436, 77] on span "Page Info" at bounding box center [442, 74] width 47 height 12
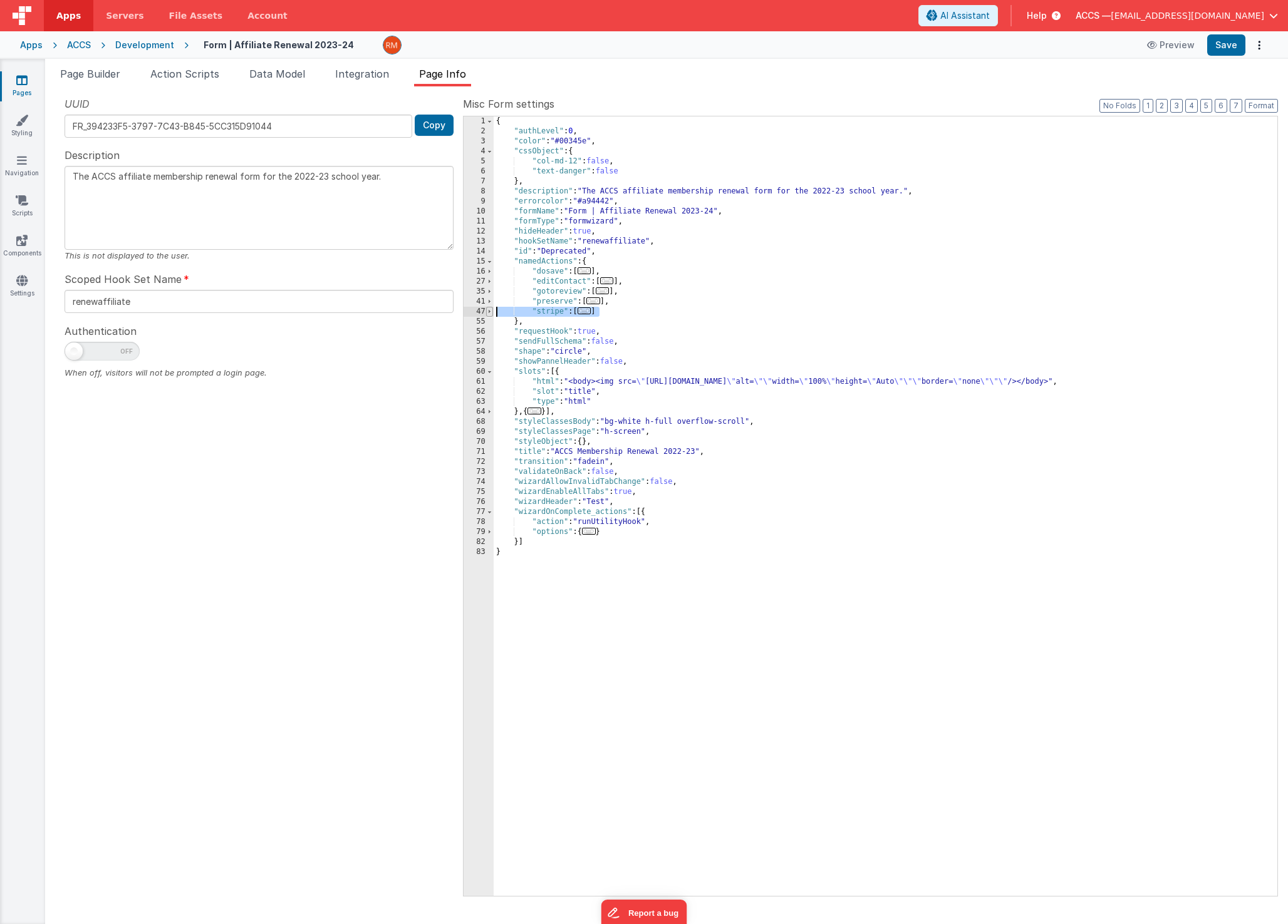
drag, startPoint x: 620, startPoint y: 313, endPoint x: 487, endPoint y: 313, distance: 133.0
click at [487, 313] on div "1 2 3 4 5 6 7 8 9 10 11 12 13 14 15 16 27 35 41 47 55 56 57 58 59 60 61 62 63 6…" at bounding box center [870, 506] width 815 height 781
click at [591, 308] on span "..." at bounding box center [585, 311] width 14 height 7
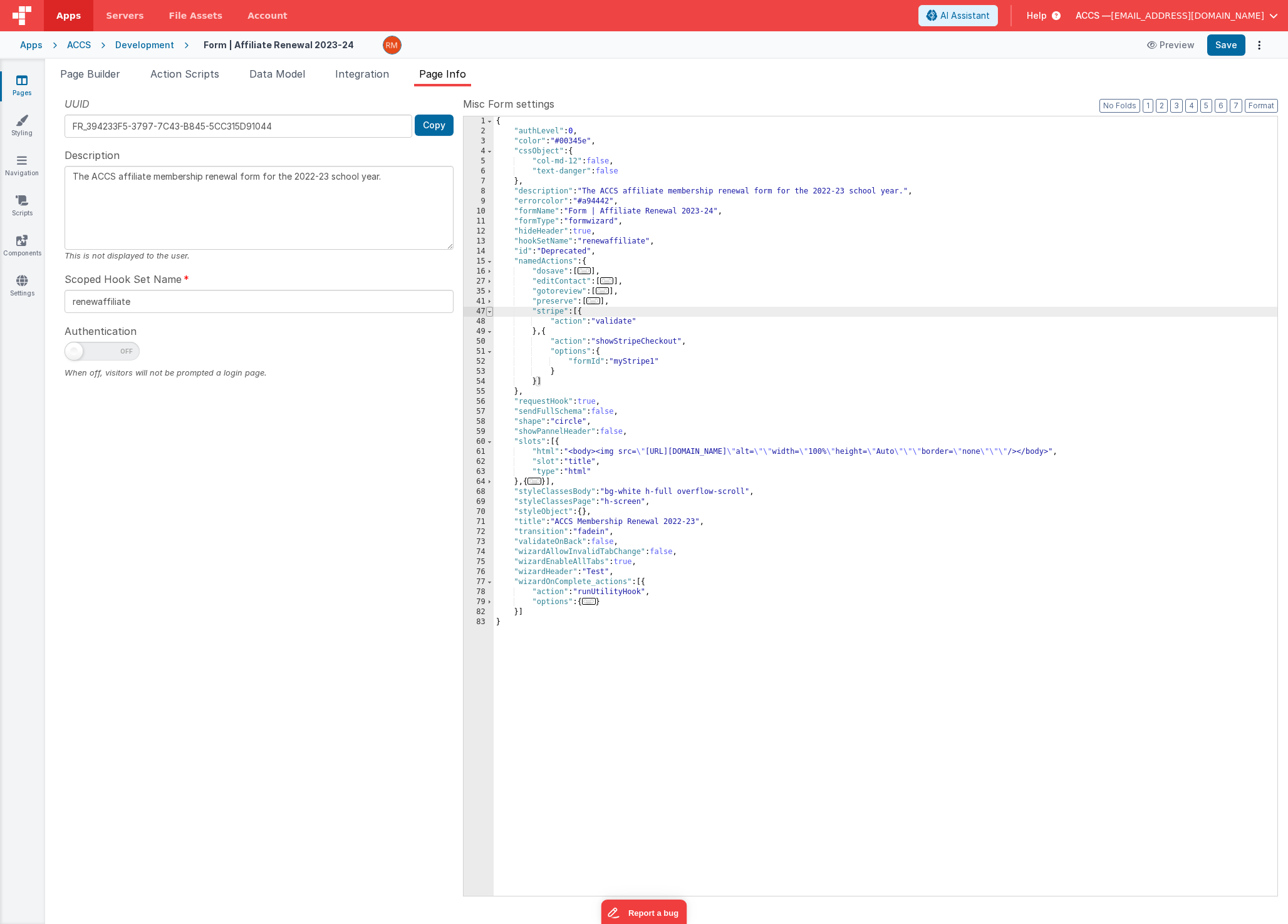
click at [489, 314] on span at bounding box center [490, 311] width 7 height 10
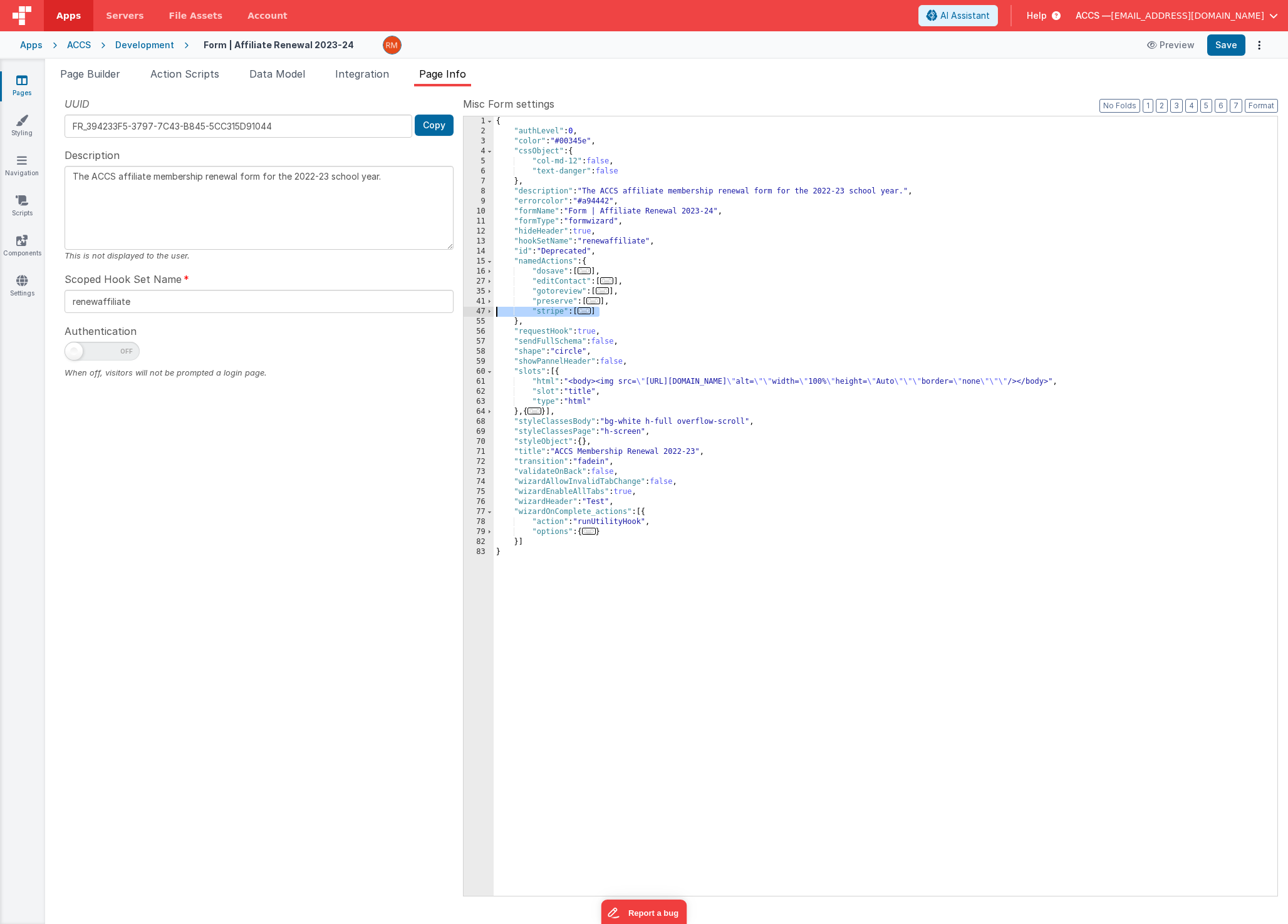
drag, startPoint x: 620, startPoint y: 311, endPoint x: 483, endPoint y: 313, distance: 137.0
click at [483, 313] on div "1 2 3 4 5 6 7 8 9 10 11 12 13 14 15 16 27 35 41 47 55 56 57 58 59 60 61 62 63 6…" at bounding box center [870, 506] width 815 height 781
click at [588, 273] on span "..." at bounding box center [585, 271] width 14 height 7
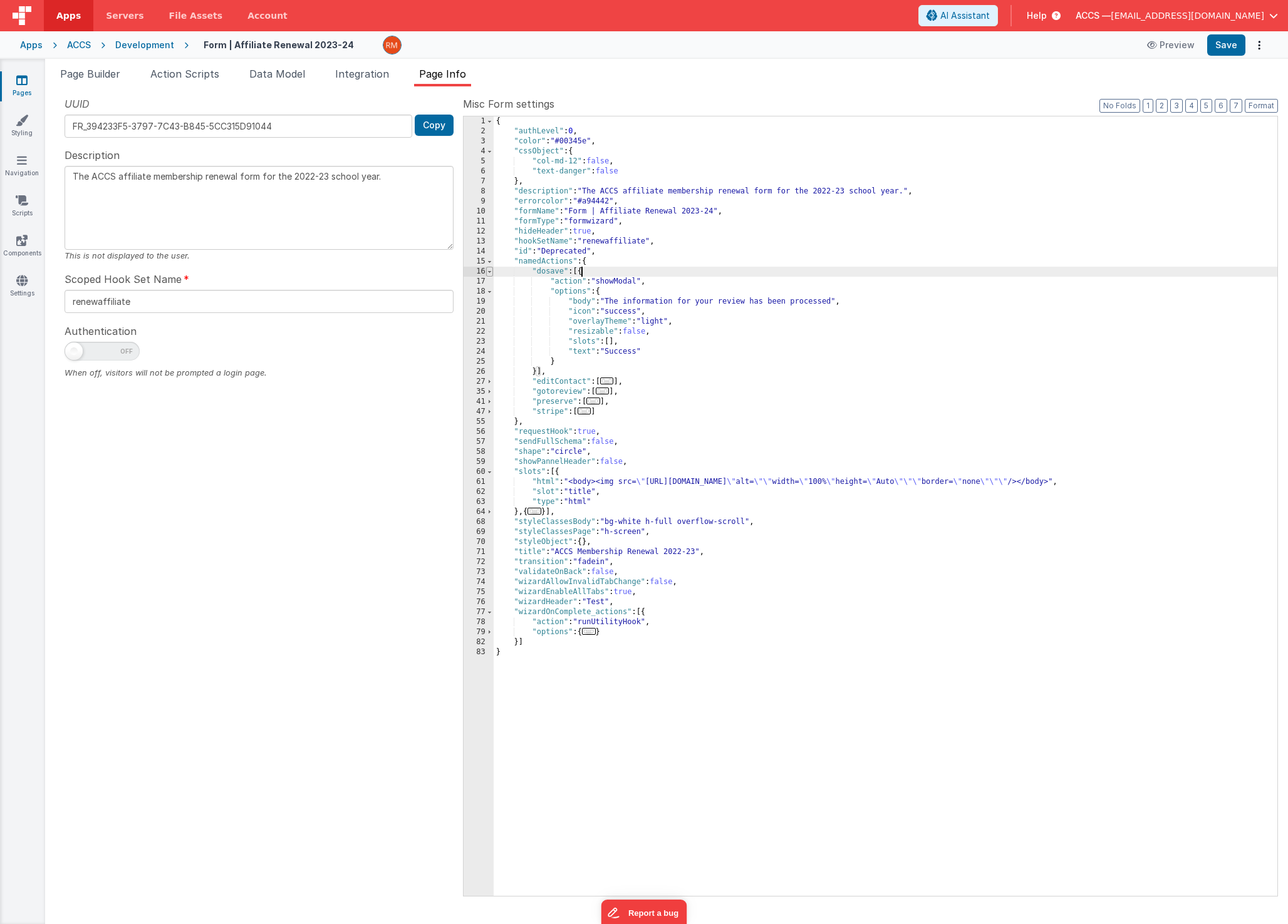
click at [489, 273] on span at bounding box center [490, 271] width 7 height 10
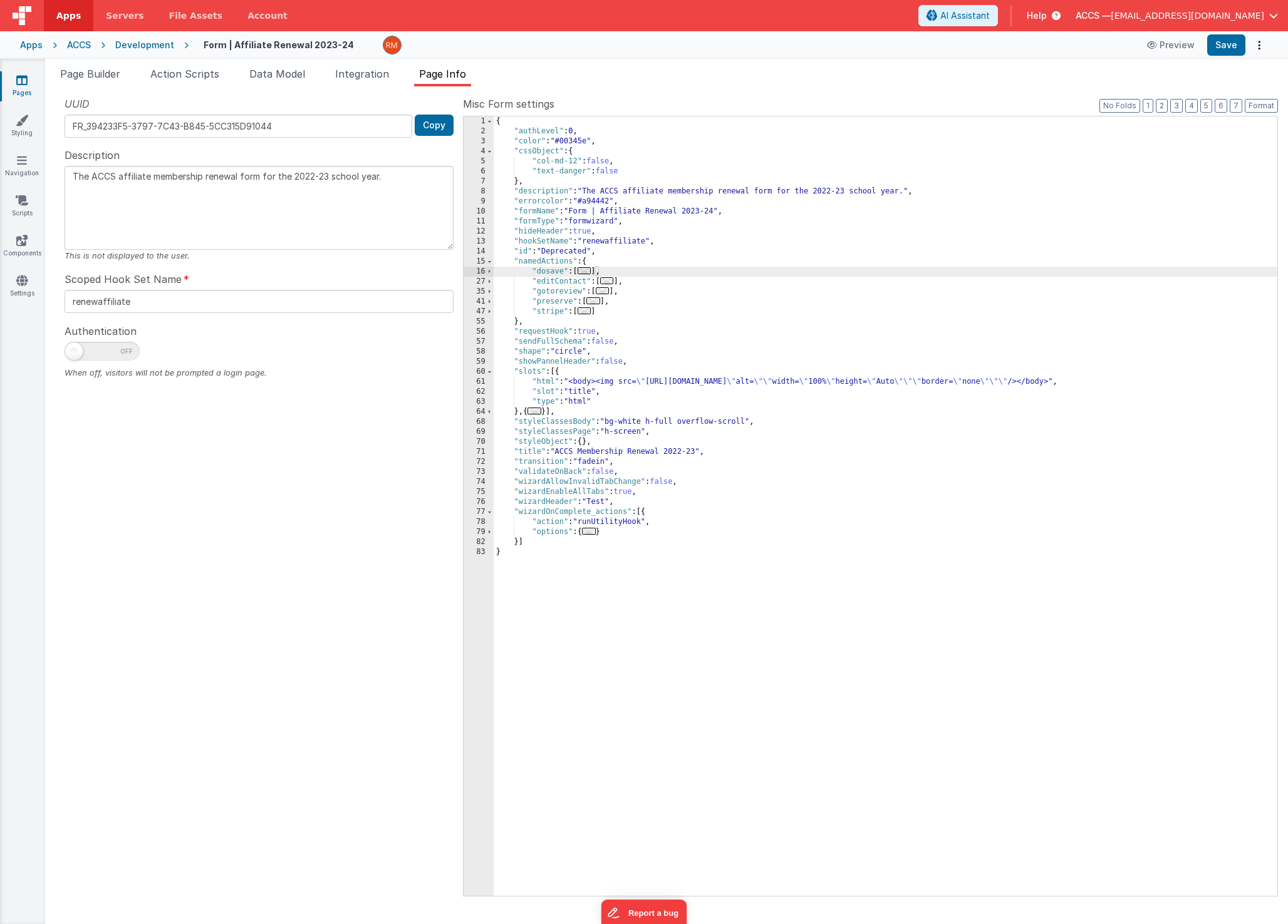
click at [591, 313] on span "..." at bounding box center [585, 311] width 14 height 7
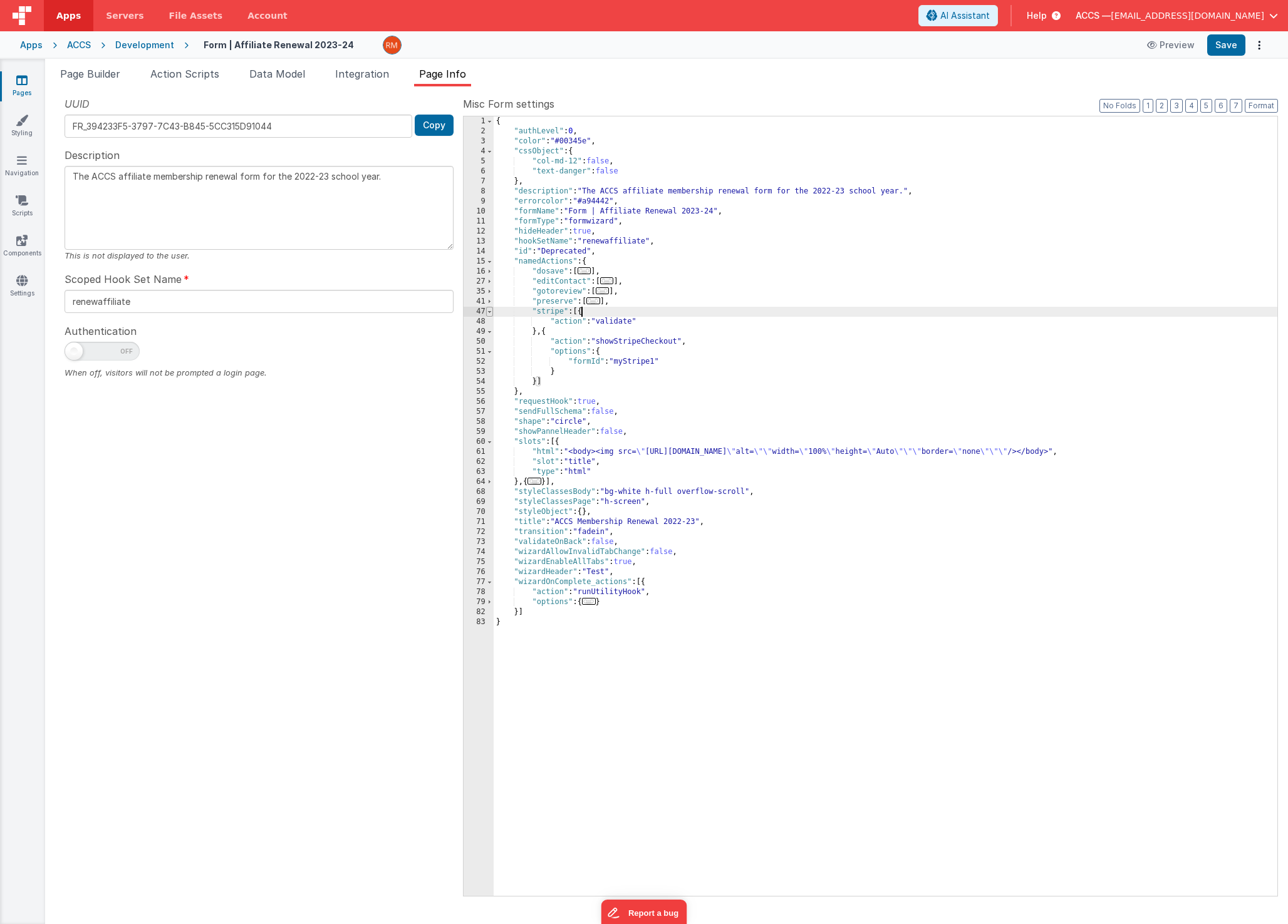
click at [489, 313] on span at bounding box center [490, 311] width 7 height 10
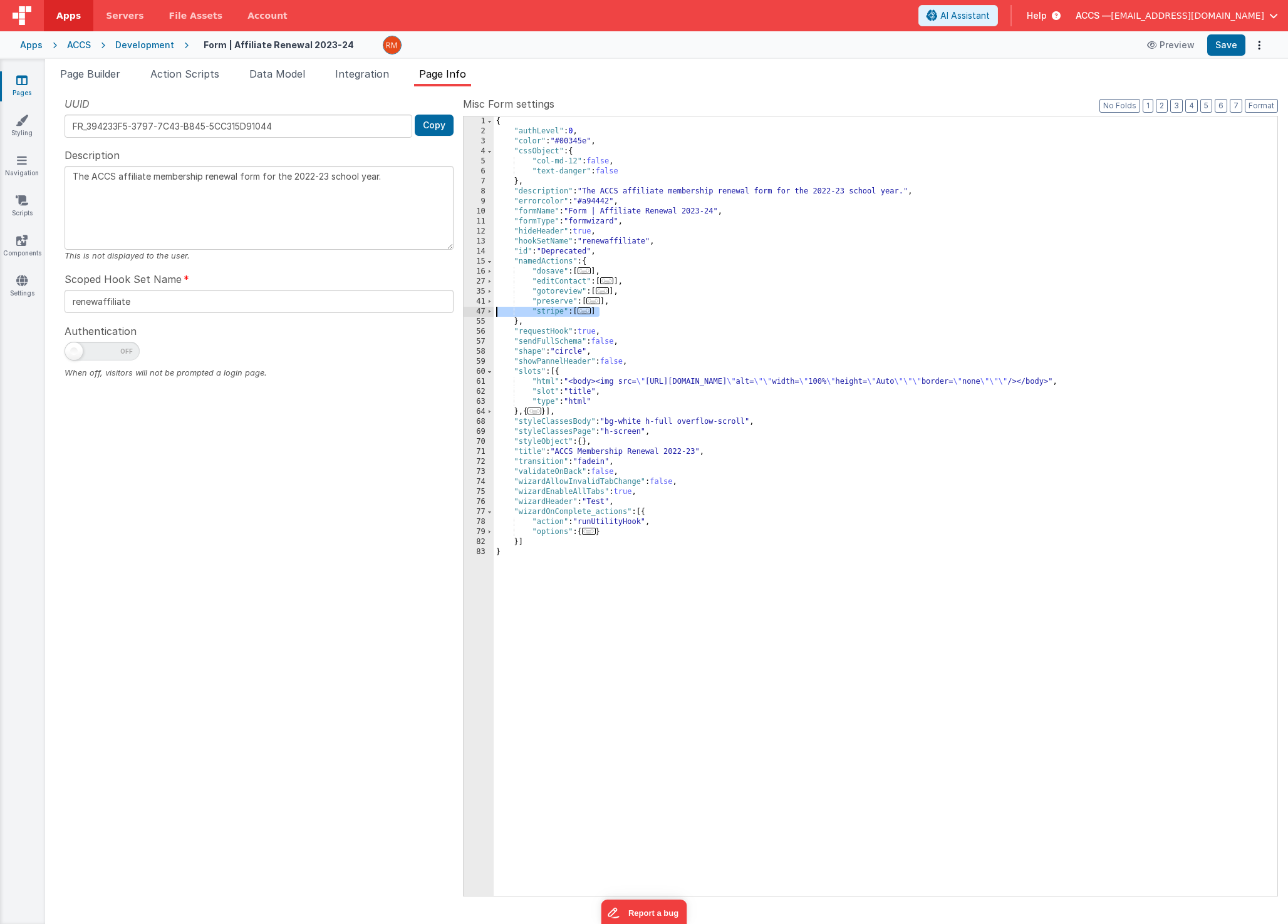
drag, startPoint x: 628, startPoint y: 311, endPoint x: 470, endPoint y: 310, distance: 158.0
click at [471, 310] on div "1 2 3 4 5 6 7 8 9 10 11 12 13 14 15 16 27 35 41 47 55 56 57 58 59 60 61 62 63 6…" at bounding box center [870, 506] width 815 height 781
click at [27, 87] on link "Pages" at bounding box center [21, 86] width 45 height 25
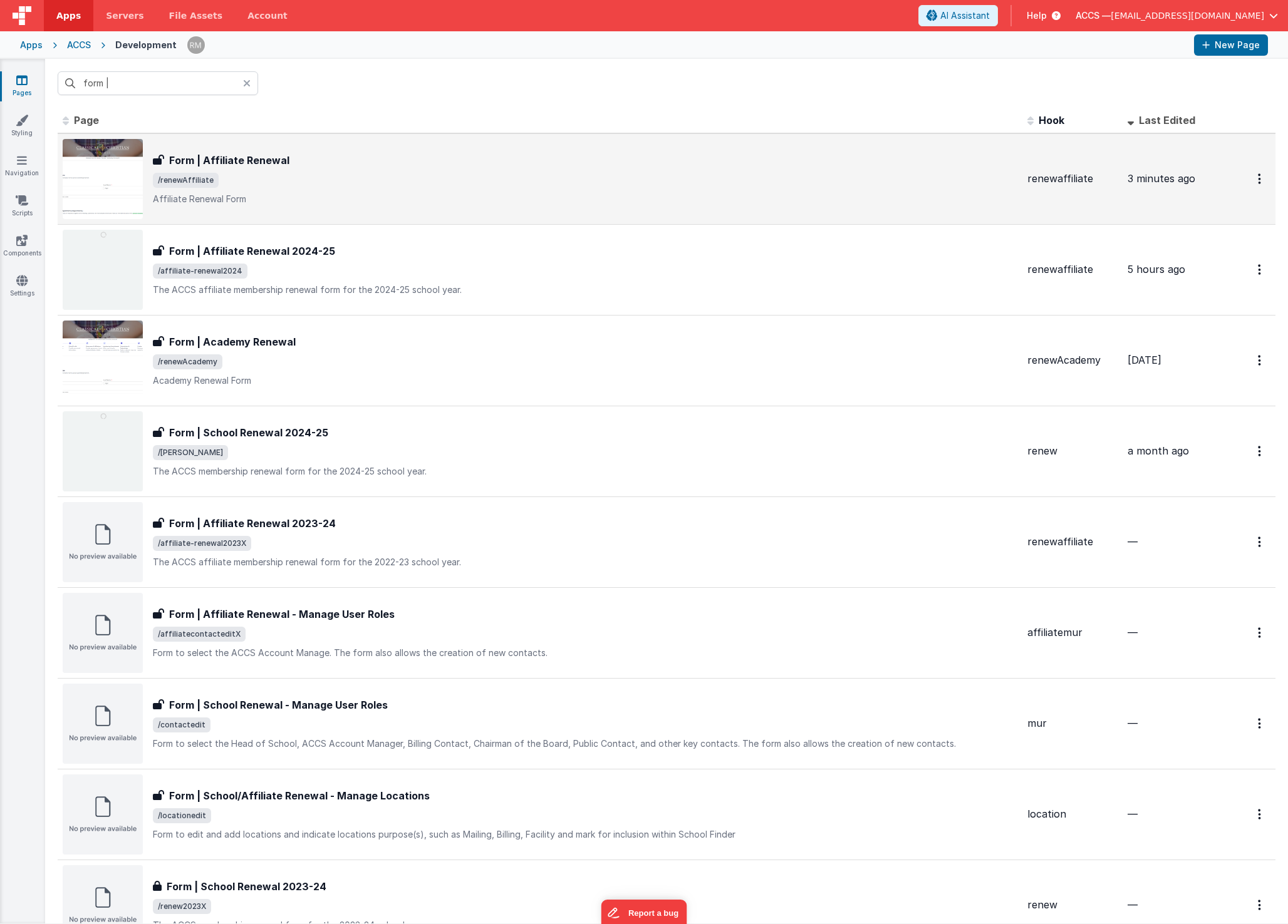
click at [251, 162] on h3 "Form | Affiliate Renewal" at bounding box center [228, 160] width 120 height 15
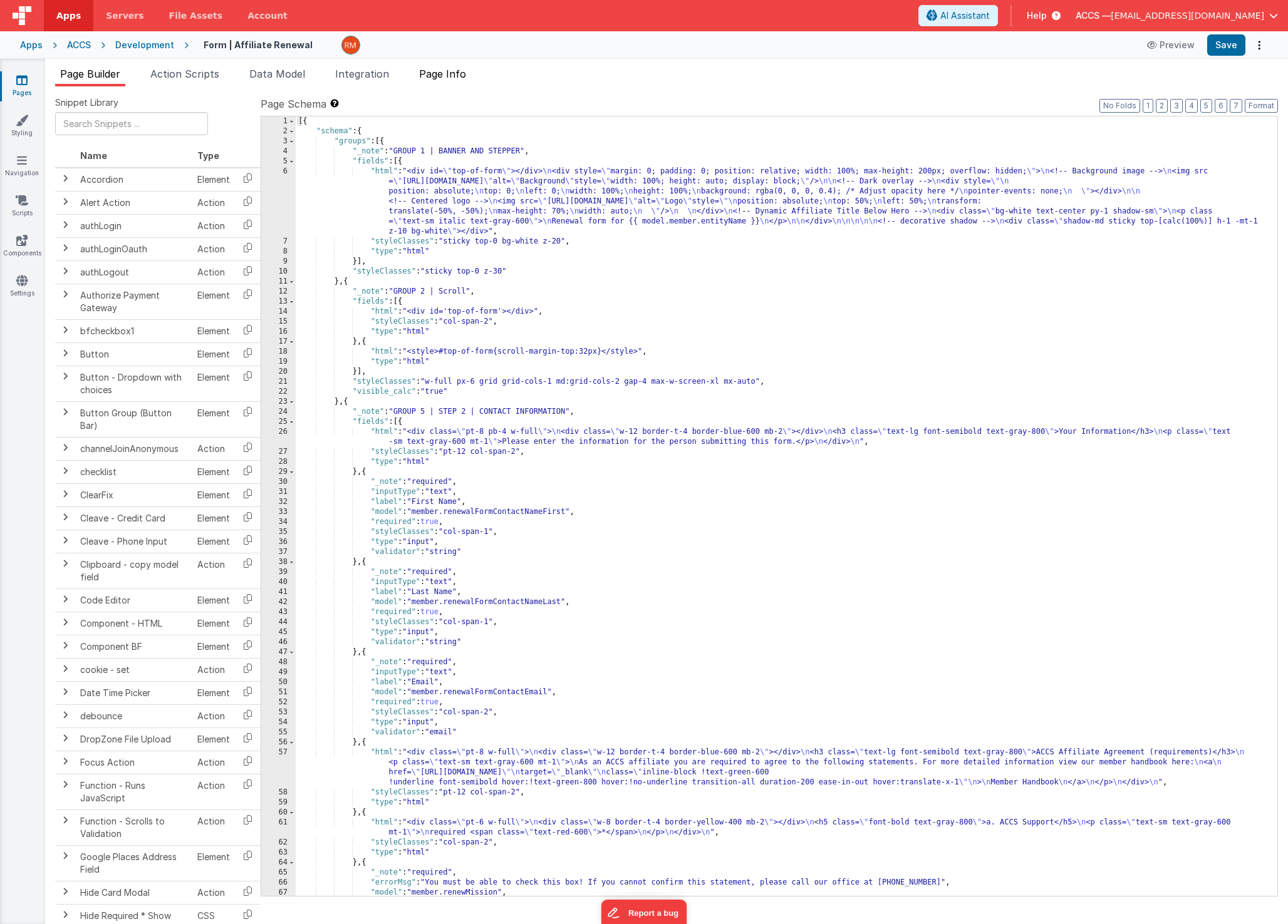
click at [436, 76] on span "Page Info" at bounding box center [442, 74] width 47 height 12
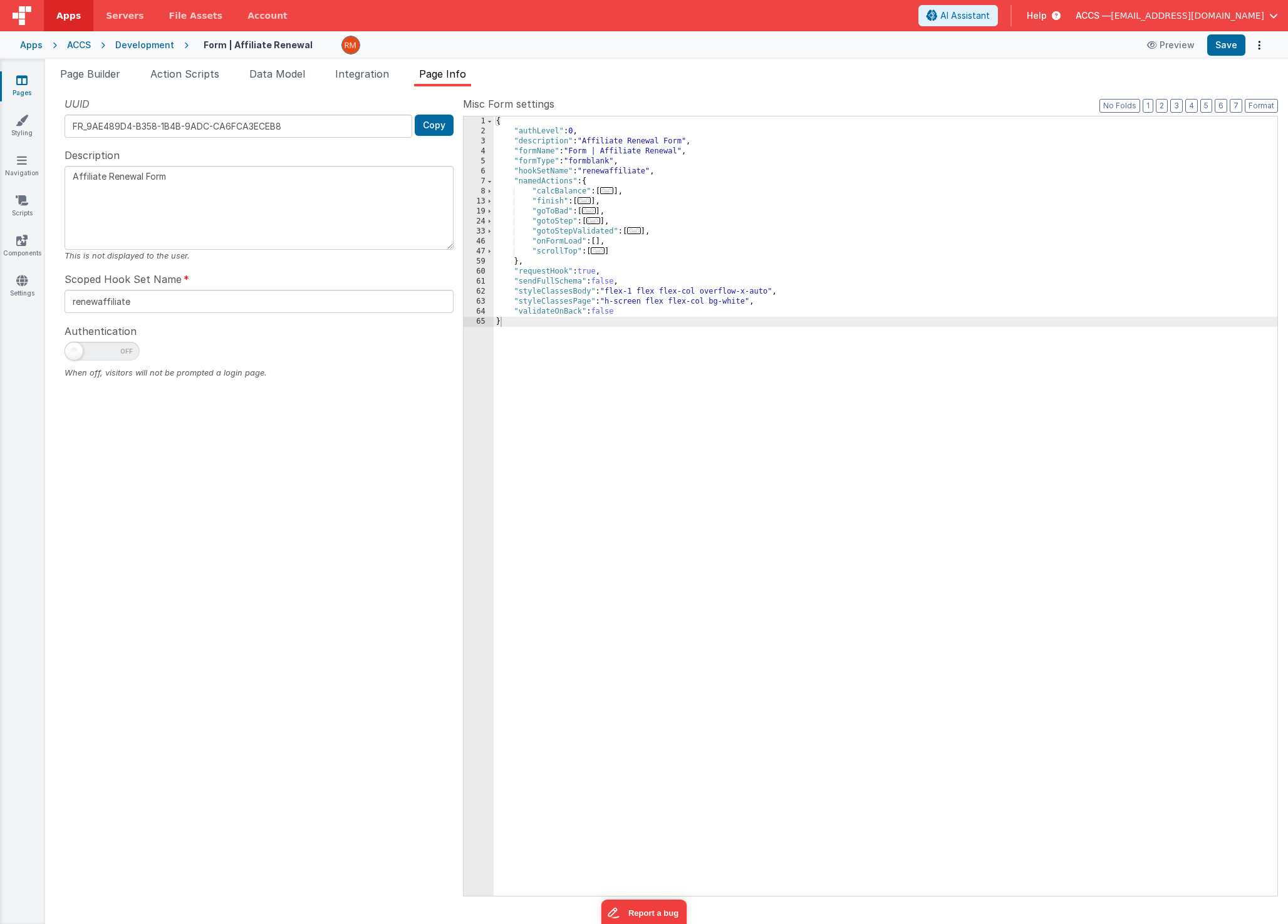
click at [28, 84] on link "Pages" at bounding box center [21, 86] width 45 height 25
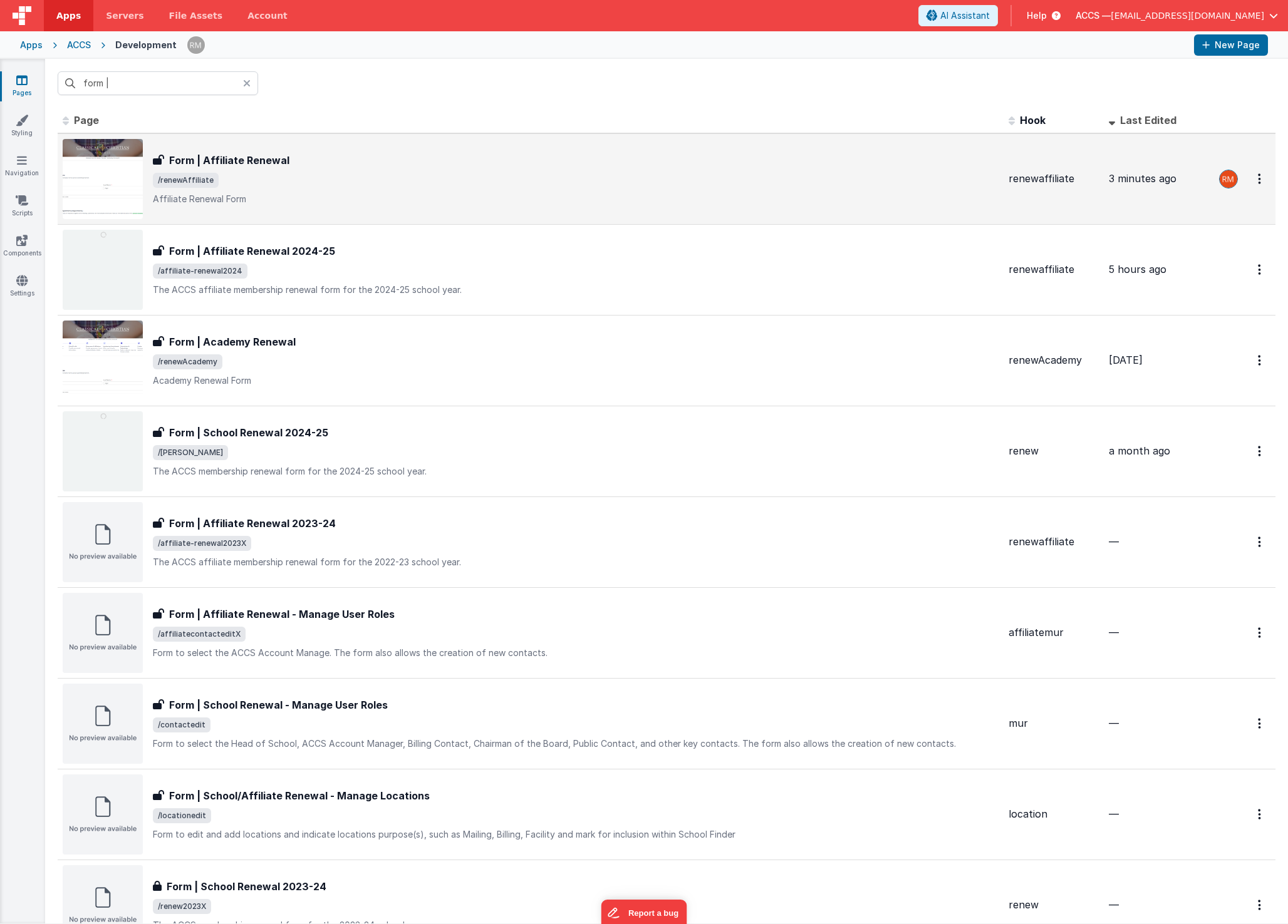
click at [235, 156] on h3 "Form | Affiliate Renewal" at bounding box center [228, 160] width 120 height 15
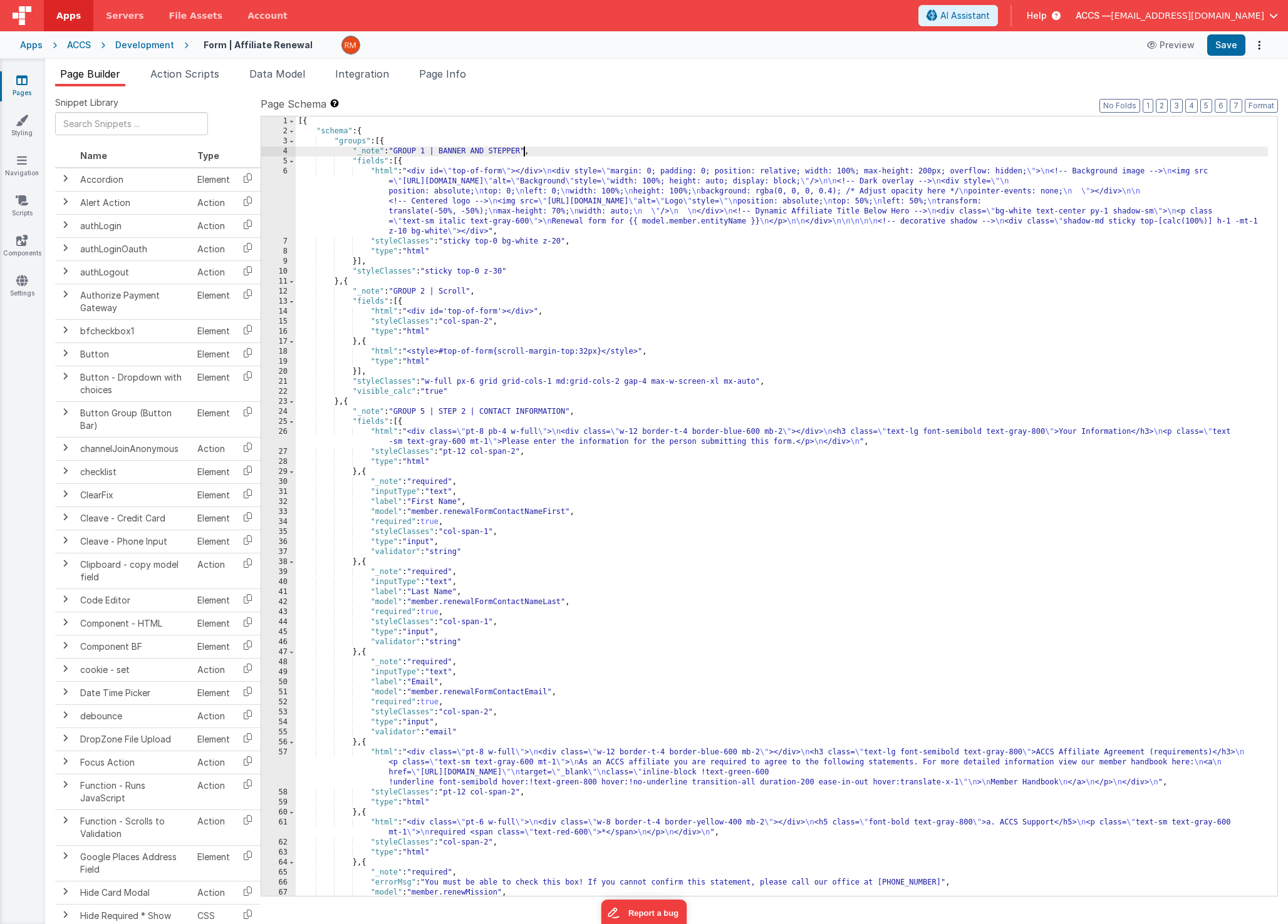
click at [523, 154] on div "[{ "schema" : { "groups" : [{ "_note" : "GROUP 1 | BANNER AND STEPPER" , "field…" at bounding box center [782, 516] width 972 height 800
click at [1221, 50] on button "Save" at bounding box center [1226, 45] width 38 height 21
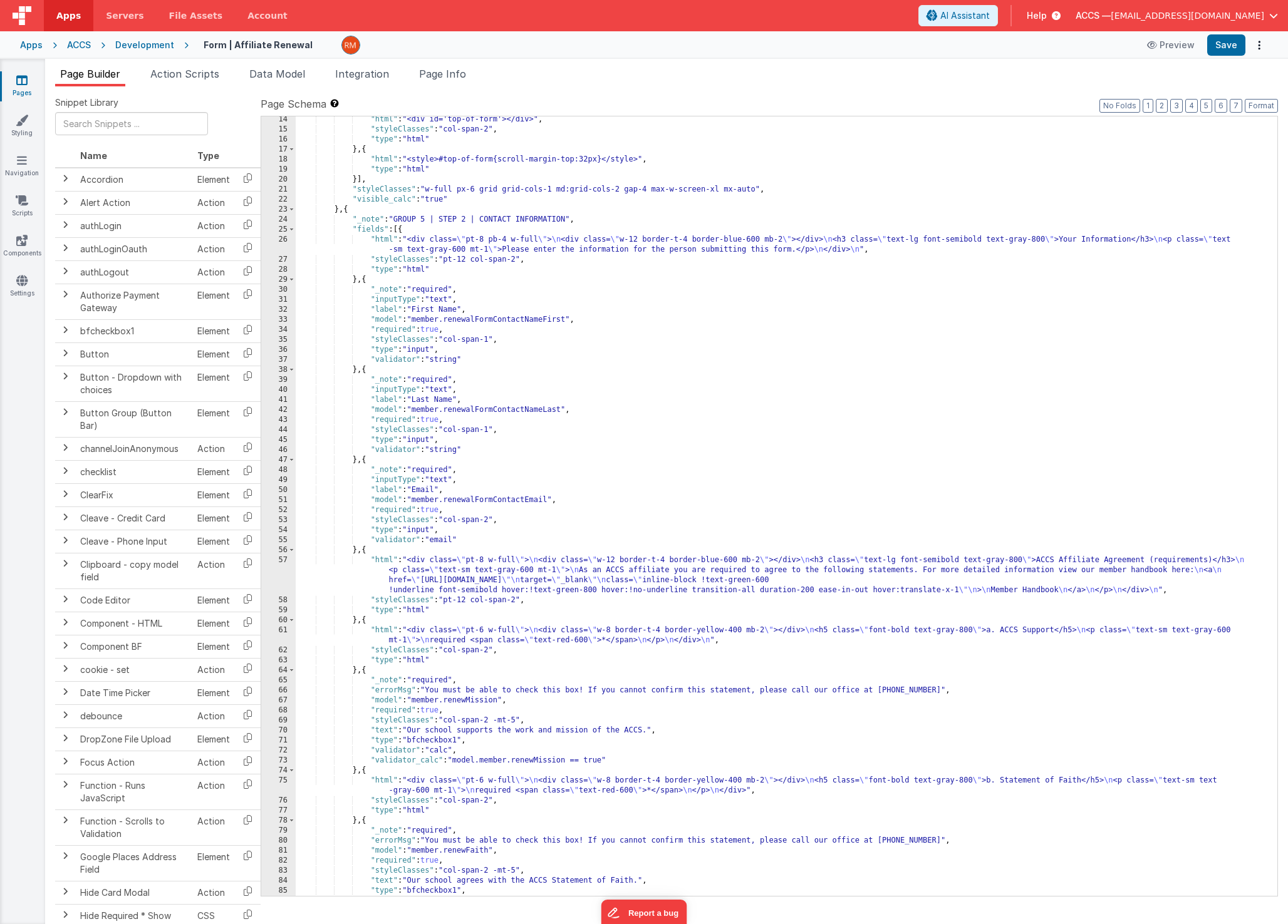
scroll to position [453, 0]
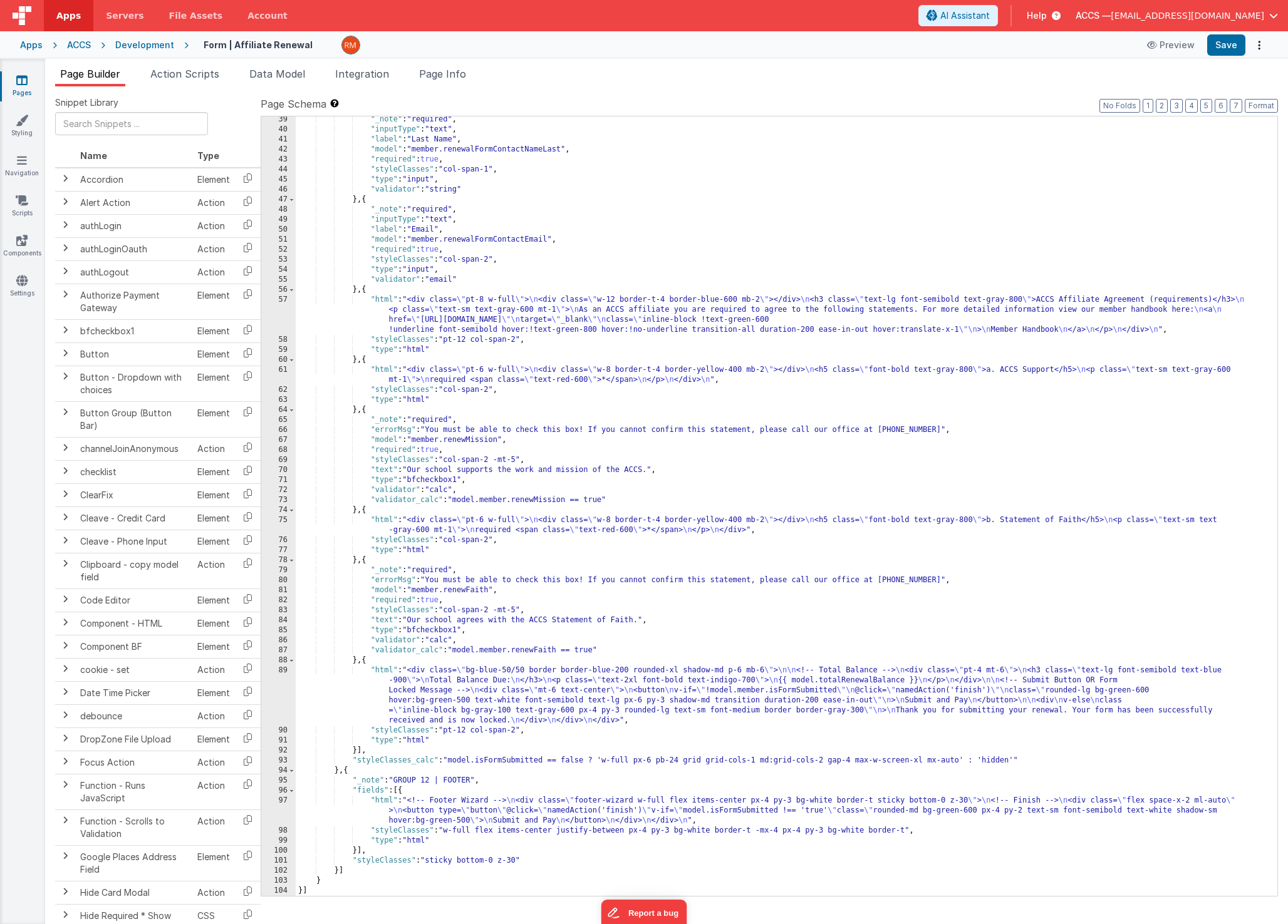
click at [384, 672] on div ""_note" : "required" , "inputType" : "text" , "label" : "Last Name" , "model" :…" at bounding box center [782, 514] width 972 height 800
click at [281, 669] on div "89" at bounding box center [278, 696] width 35 height 60
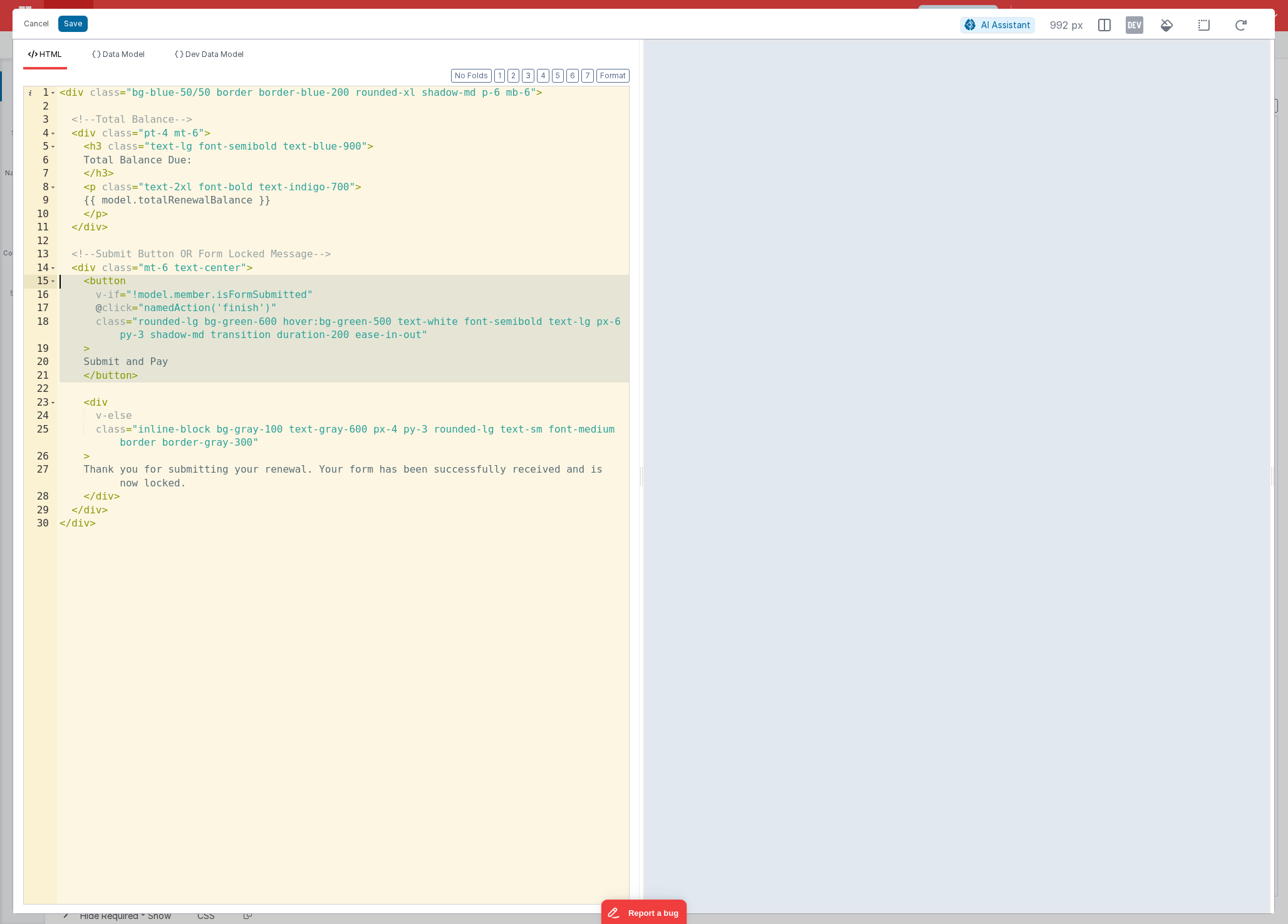
drag, startPoint x: 169, startPoint y: 388, endPoint x: 27, endPoint y: 285, distance: 175.4
click at [27, 285] on div "1 2 3 4 5 6 7 8 9 10 11 12 13 14 15 16 17 18 19 20 21 22 23 24 25 26 27 28 29 3…" at bounding box center [326, 496] width 606 height 819
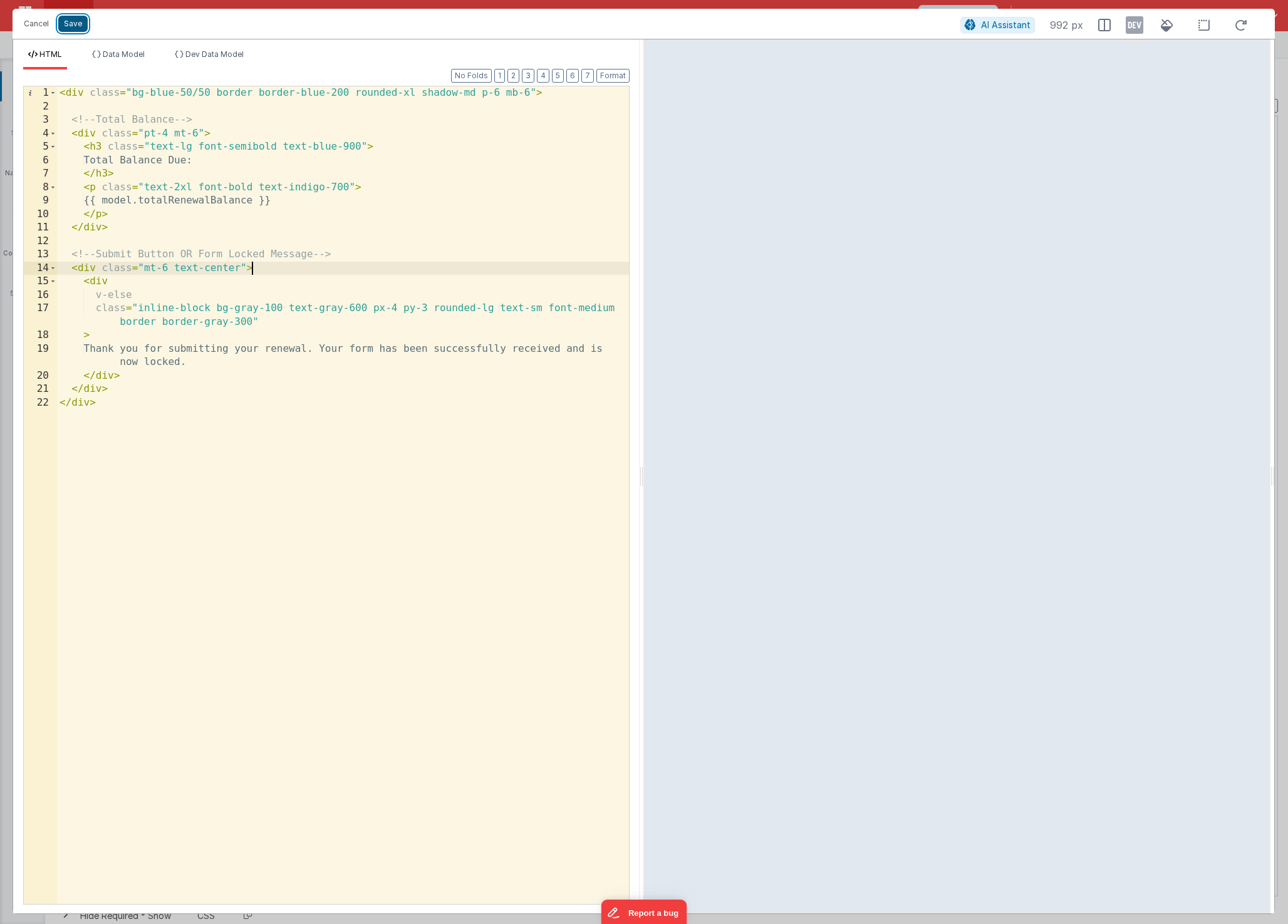
click at [72, 28] on button "Save" at bounding box center [73, 24] width 29 height 16
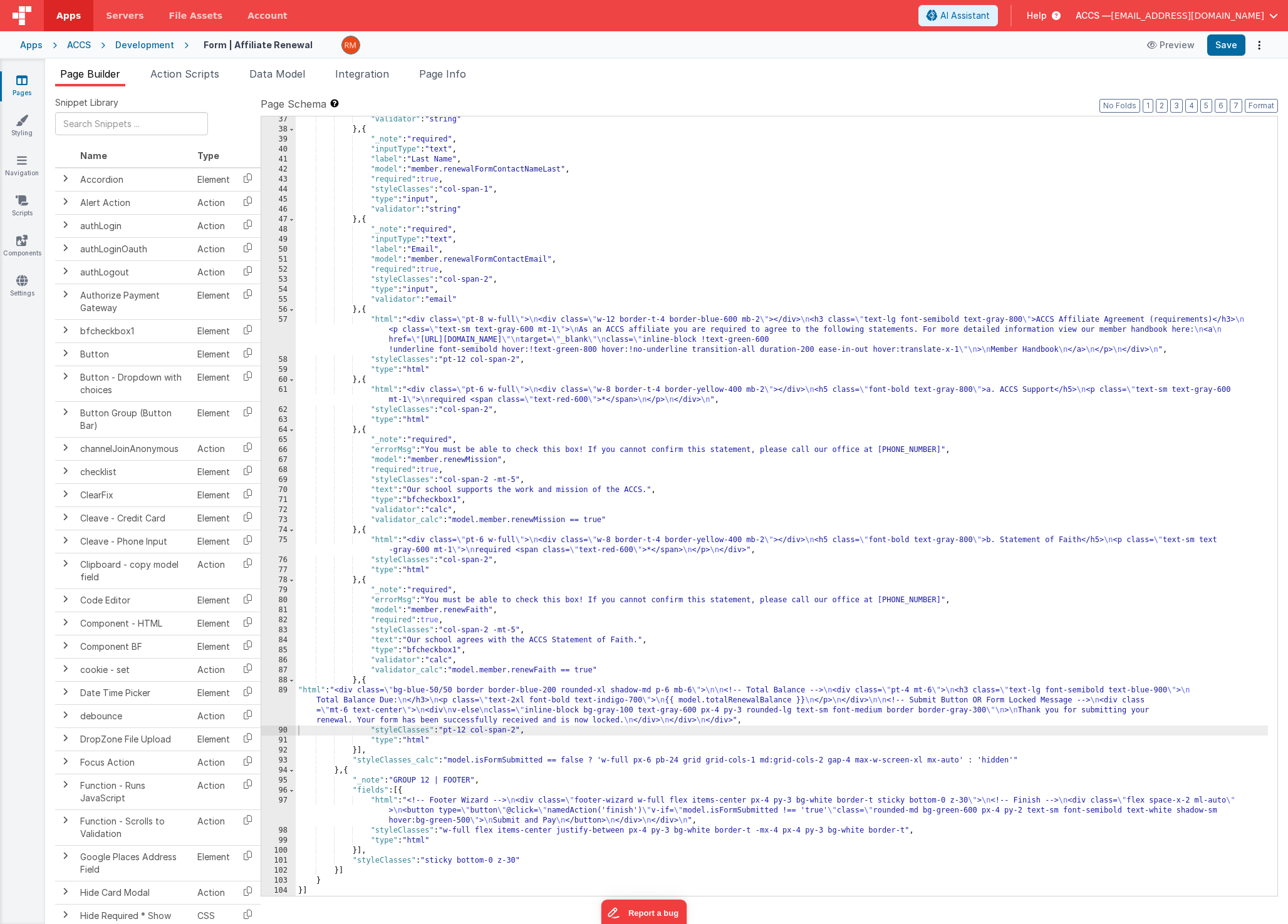
scroll to position [433, 0]
click at [1267, 106] on button "Format" at bounding box center [1260, 106] width 33 height 14
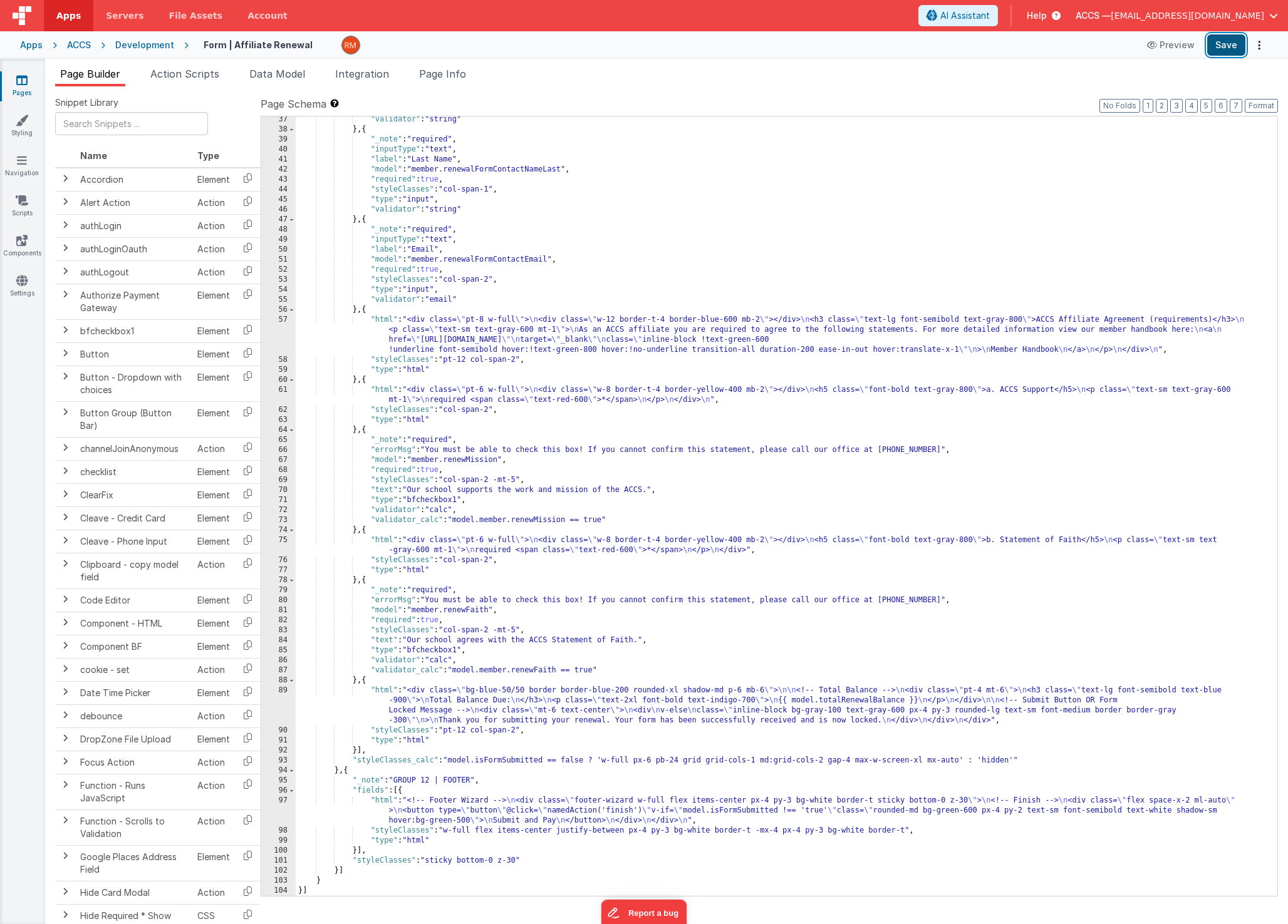
click at [1222, 42] on button "Save" at bounding box center [1226, 45] width 38 height 21
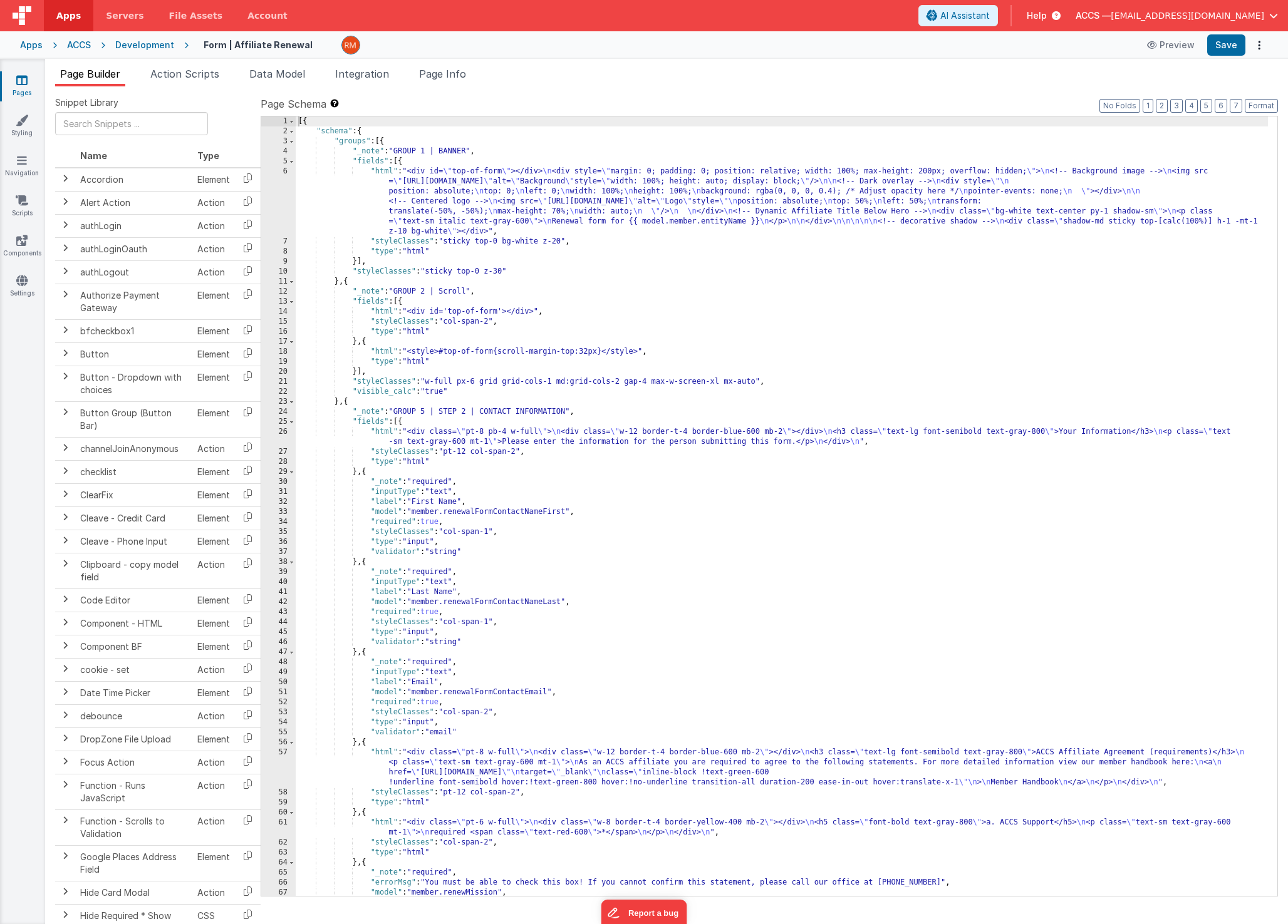
scroll to position [0, 0]
click at [453, 74] on span "Page Info" at bounding box center [442, 74] width 47 height 12
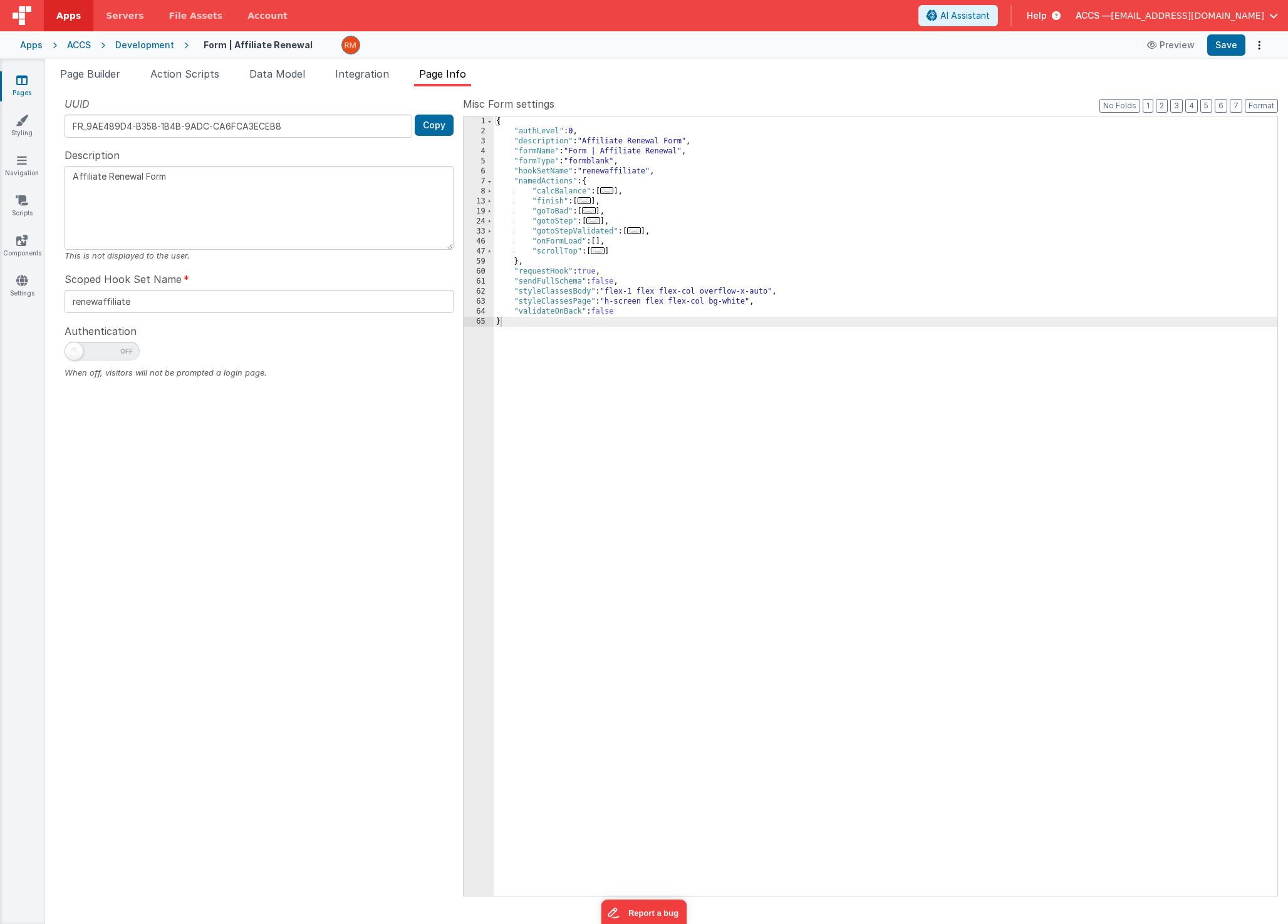
click at [628, 253] on div "{ "authLevel" : 0 , "description" : "Affiliate Renewal Form" , "formName" : "Fo…" at bounding box center [885, 516] width 784 height 800
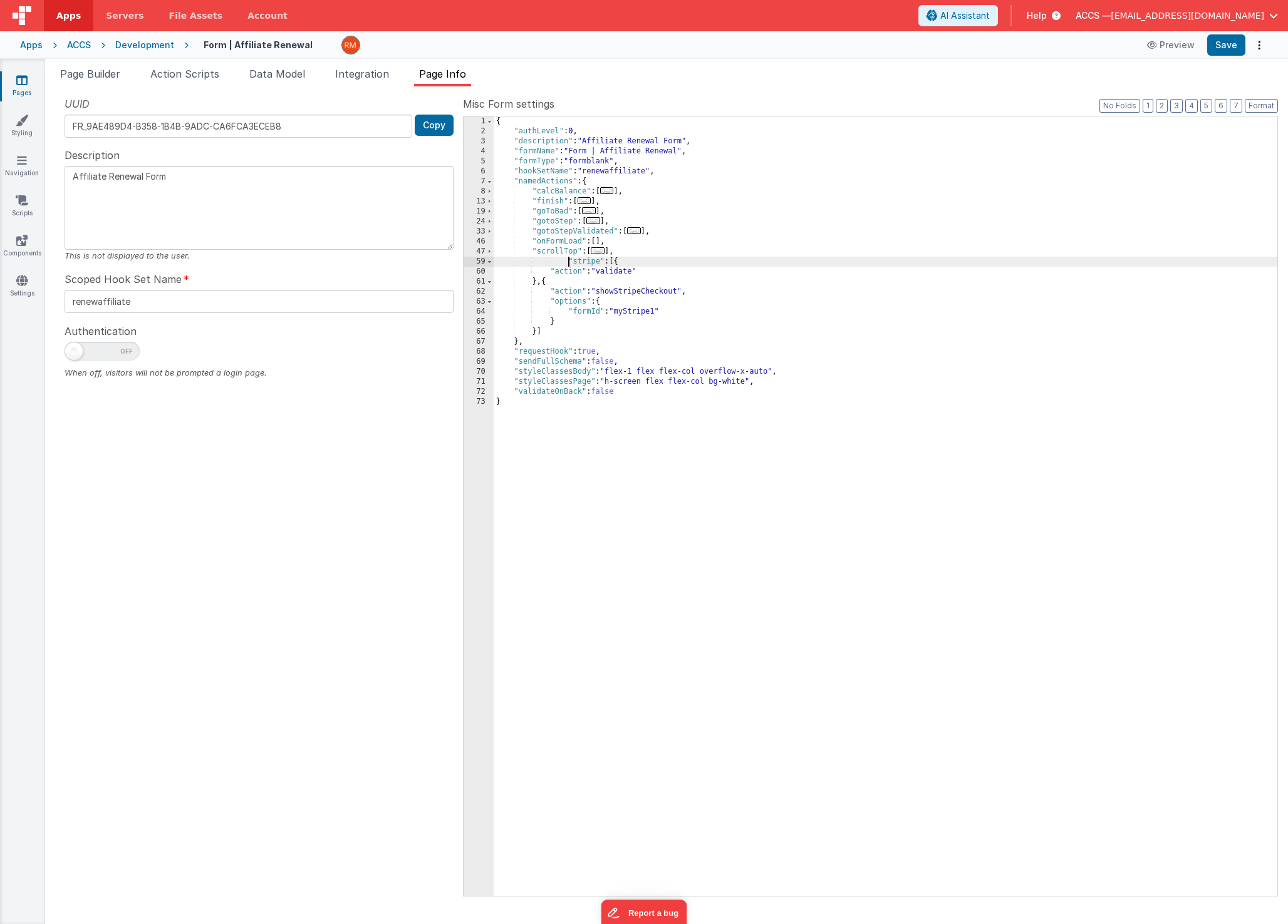
click at [567, 262] on div "{ "authLevel" : 0 , "description" : "Affiliate Renewal Form" , "formName" : "Fo…" at bounding box center [885, 516] width 784 height 800
click at [1255, 111] on button "Format" at bounding box center [1260, 106] width 33 height 14
click at [1221, 42] on button "Save" at bounding box center [1226, 45] width 38 height 21
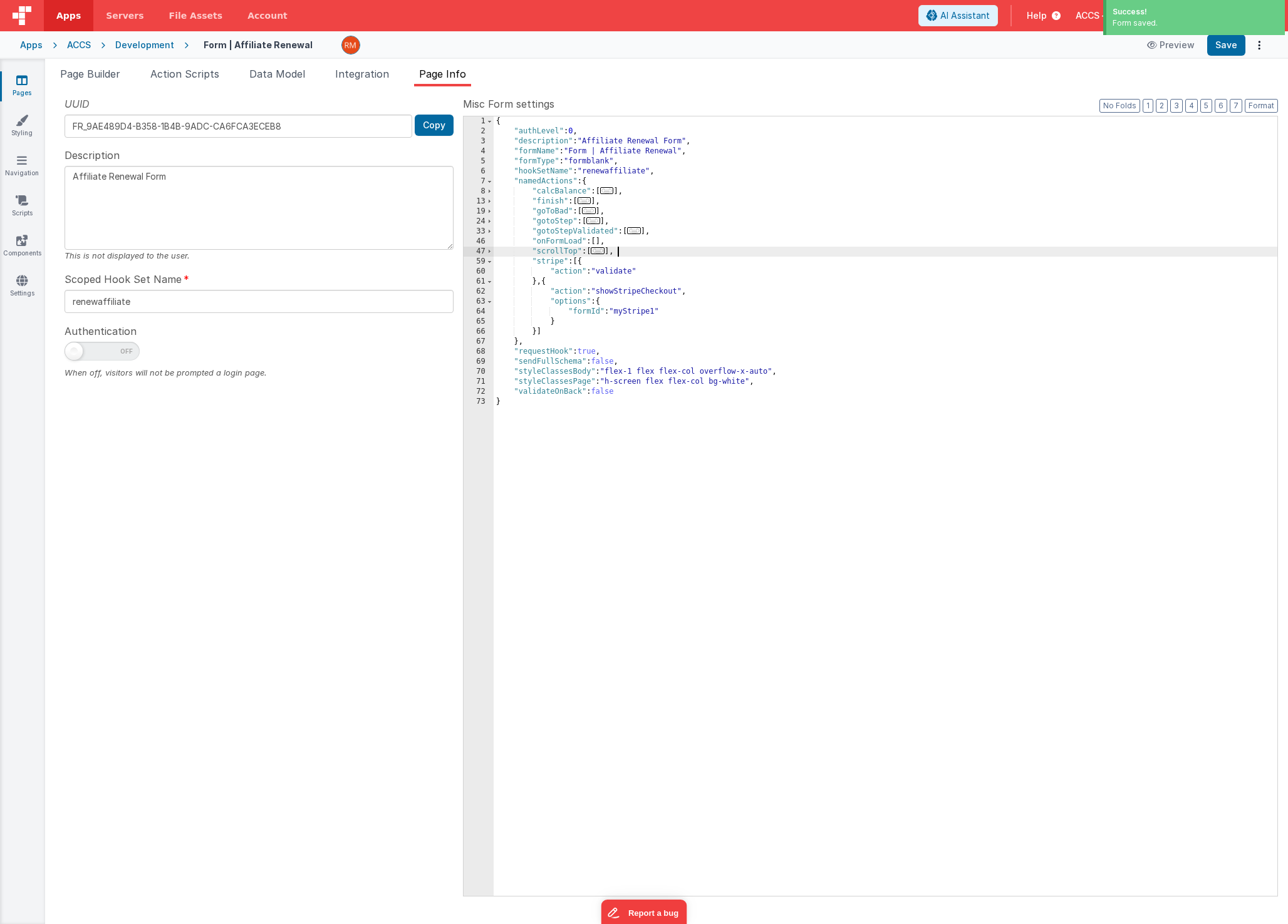
click at [626, 251] on div "{ "authLevel" : 0 , "description" : "Affiliate Renewal Form" , "formName" : "Fo…" at bounding box center [885, 516] width 784 height 800
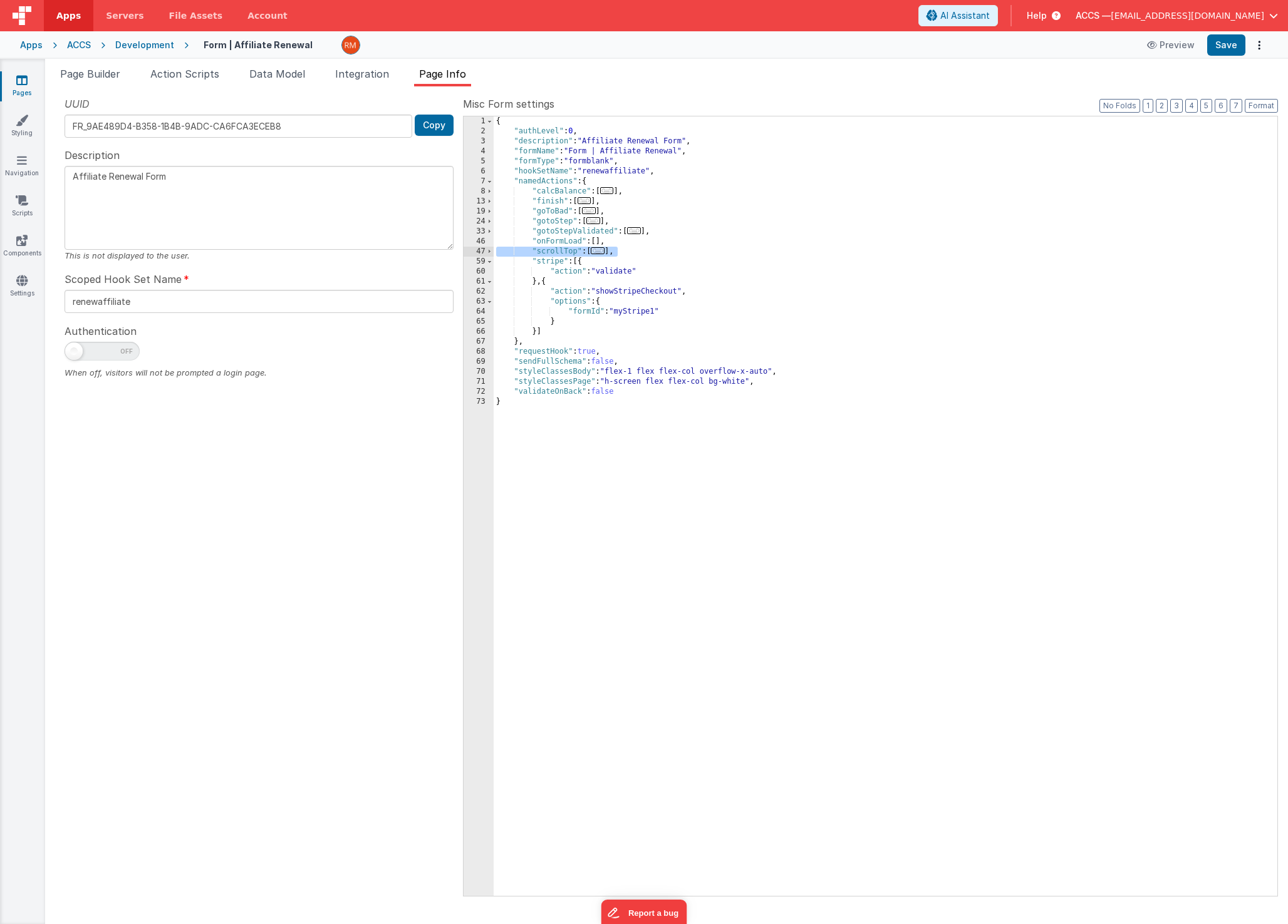
drag, startPoint x: 635, startPoint y: 250, endPoint x: 459, endPoint y: 251, distance: 176.0
click at [459, 251] on div "UUID FR_9AE489D4-B358-1B4B-9ADC-CA6FCA3ECEB8 Copy Description Affiliate Renewal…" at bounding box center [667, 496] width 1223 height 799
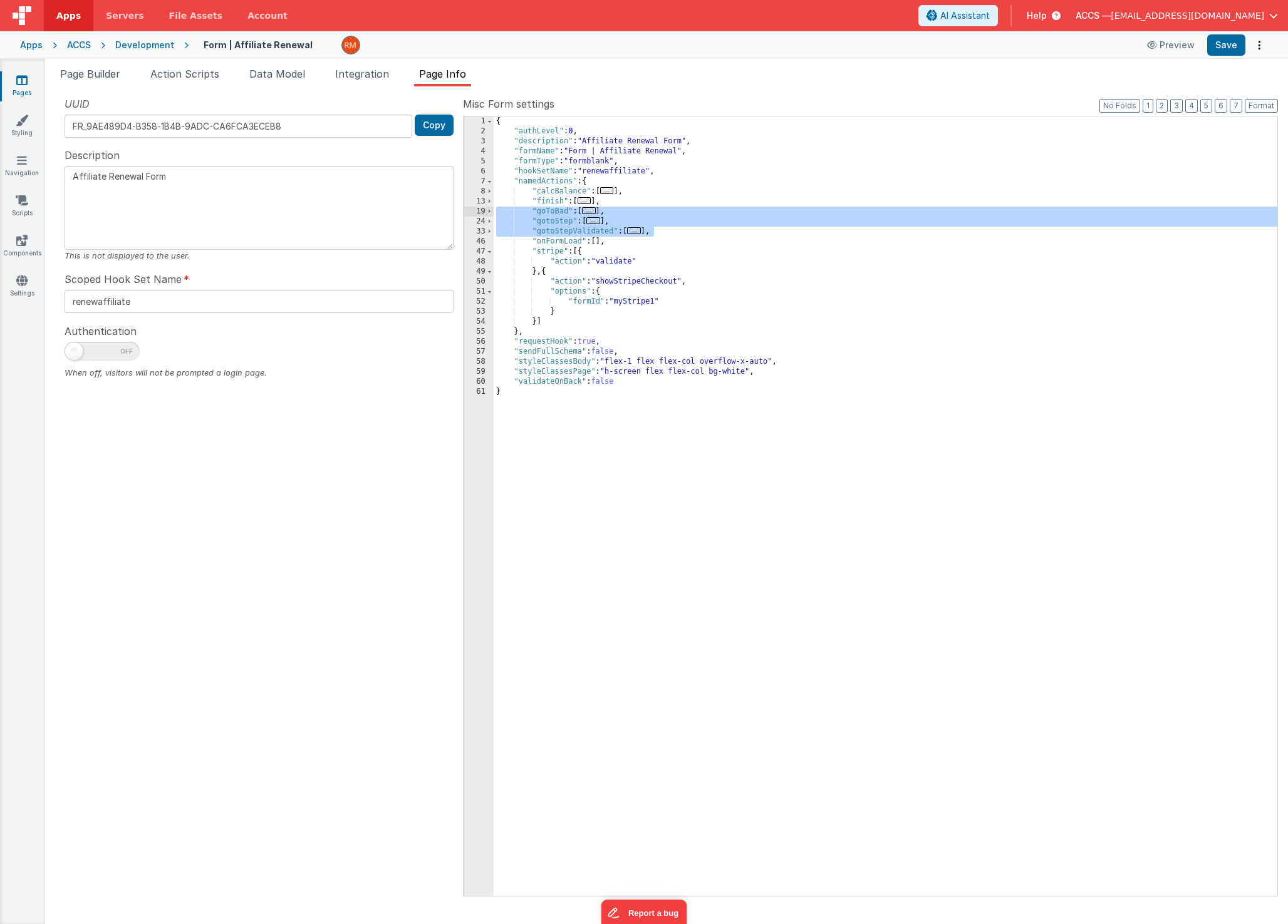
drag, startPoint x: 669, startPoint y: 231, endPoint x: 461, endPoint y: 211, distance: 209.0
click at [461, 211] on div "UUID FR_9AE489D4-B358-1B4B-9ADC-CA6FCA3ECEB8 Copy Description Affiliate Renewal…" at bounding box center [667, 496] width 1223 height 799
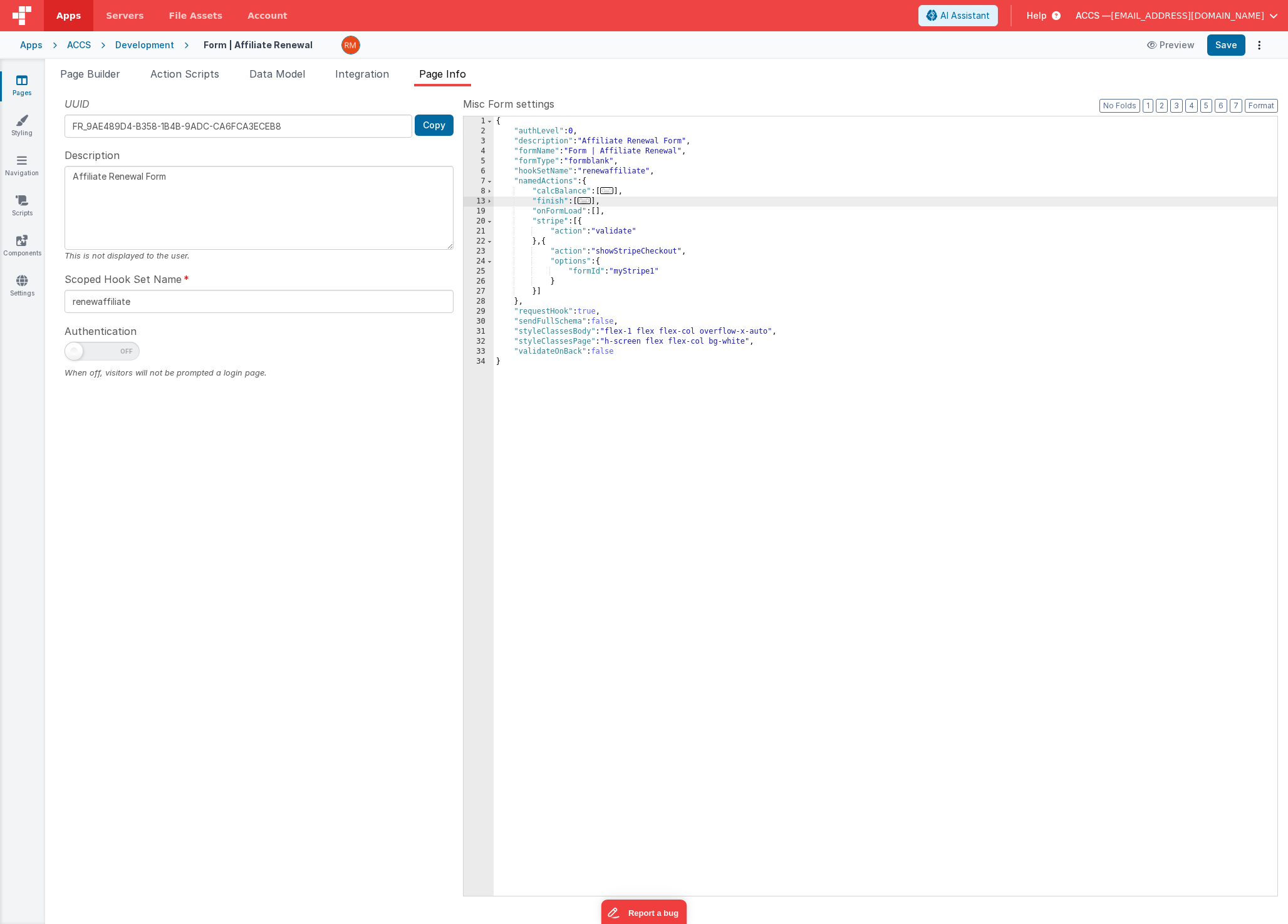
click at [614, 190] on span "..." at bounding box center [607, 191] width 14 height 7
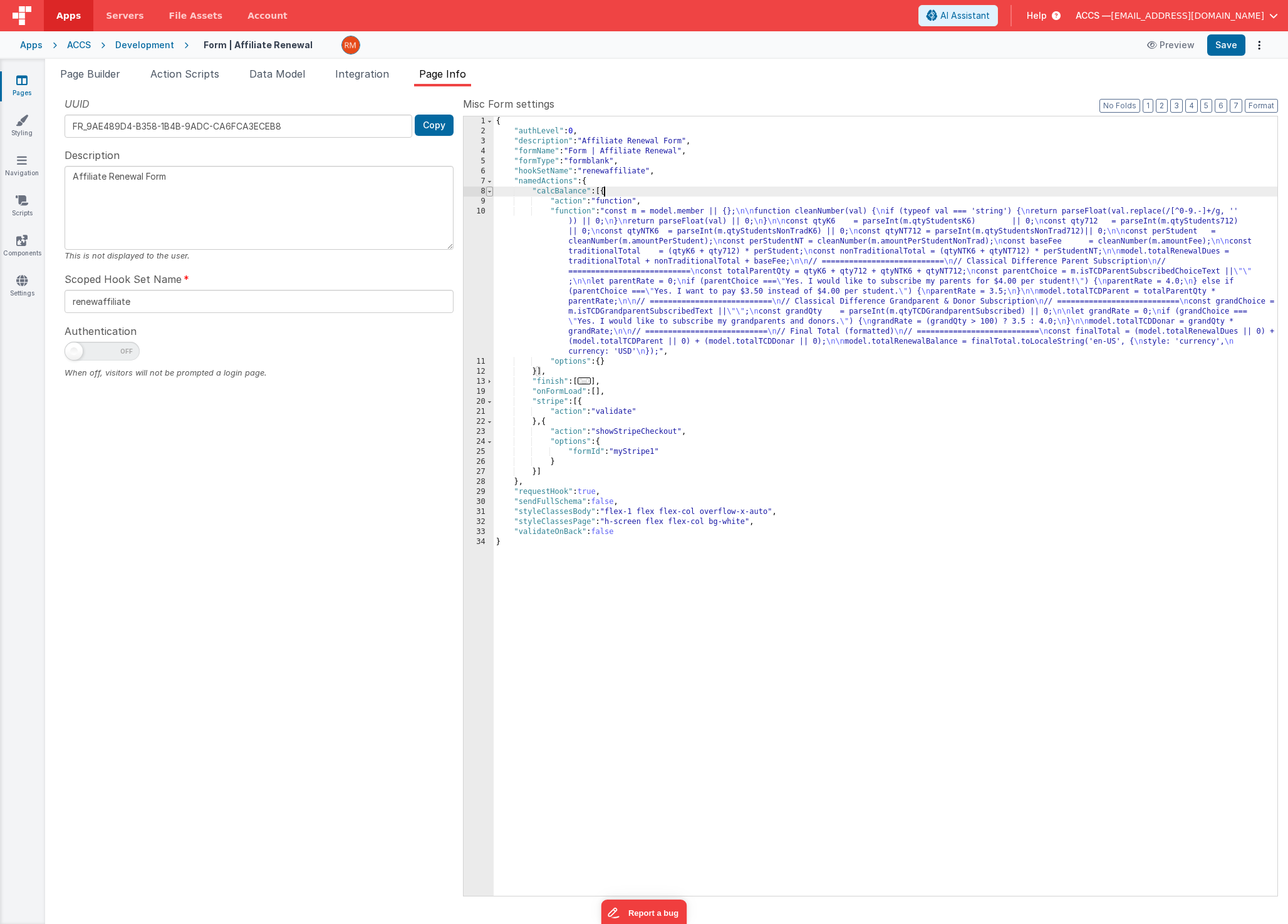
click at [489, 194] on span at bounding box center [490, 191] width 7 height 10
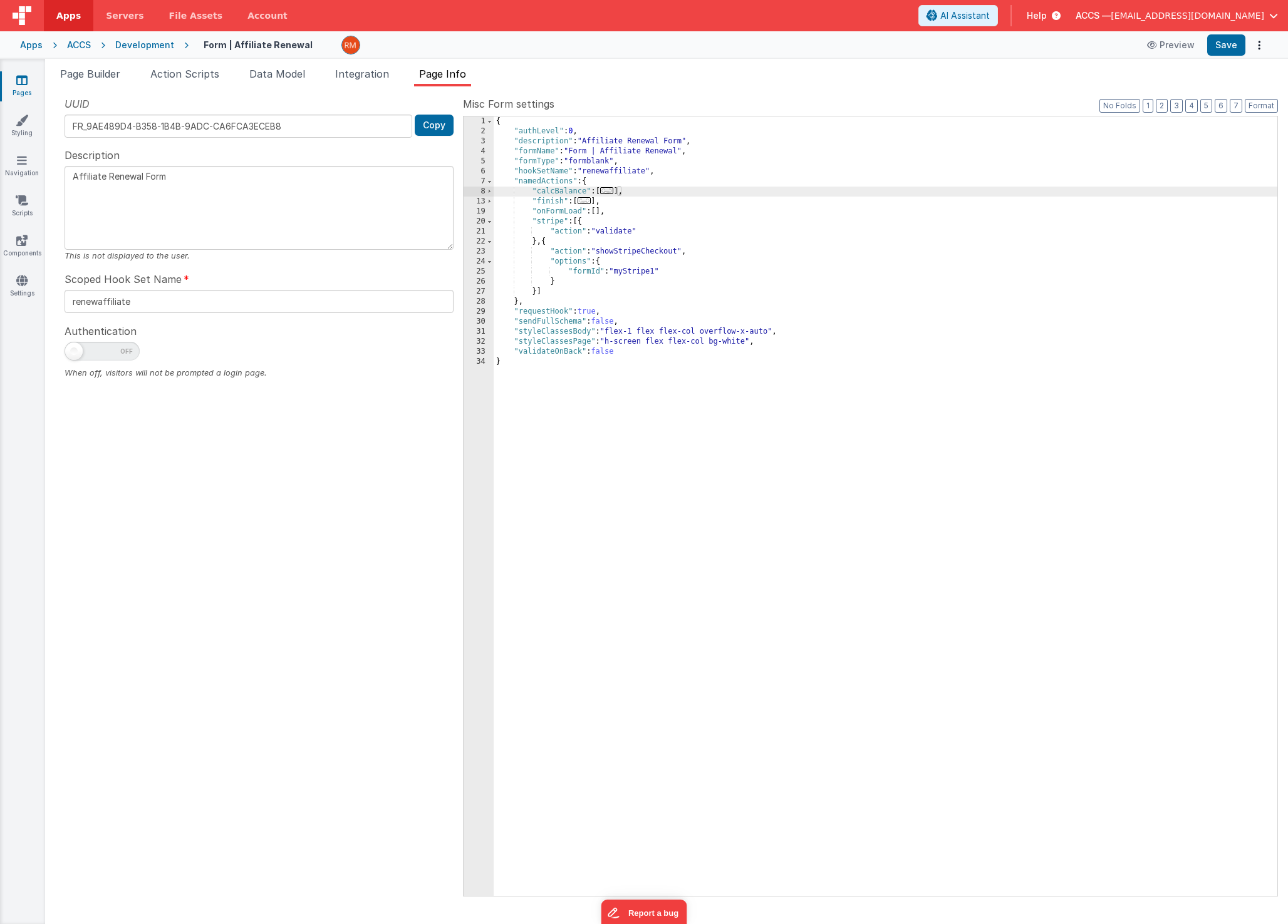
click at [636, 193] on div "{ "authLevel" : 0 , "description" : "Affiliate Renewal Form" , "formName" : "Fo…" at bounding box center [885, 516] width 784 height 800
drag, startPoint x: 665, startPoint y: 190, endPoint x: 472, endPoint y: 194, distance: 193.0
click at [472, 194] on div "1 2 3 4 5 6 7 8 13 19 20 21 22 23 24 25 26 27 28 29 30 31 32 33 34 { "authLevel…" at bounding box center [870, 506] width 815 height 781
click at [871, 402] on div "{ "authLevel" : 0 , "description" : "Affiliate Renewal Form" , "formName" : "Fo…" at bounding box center [885, 516] width 784 height 800
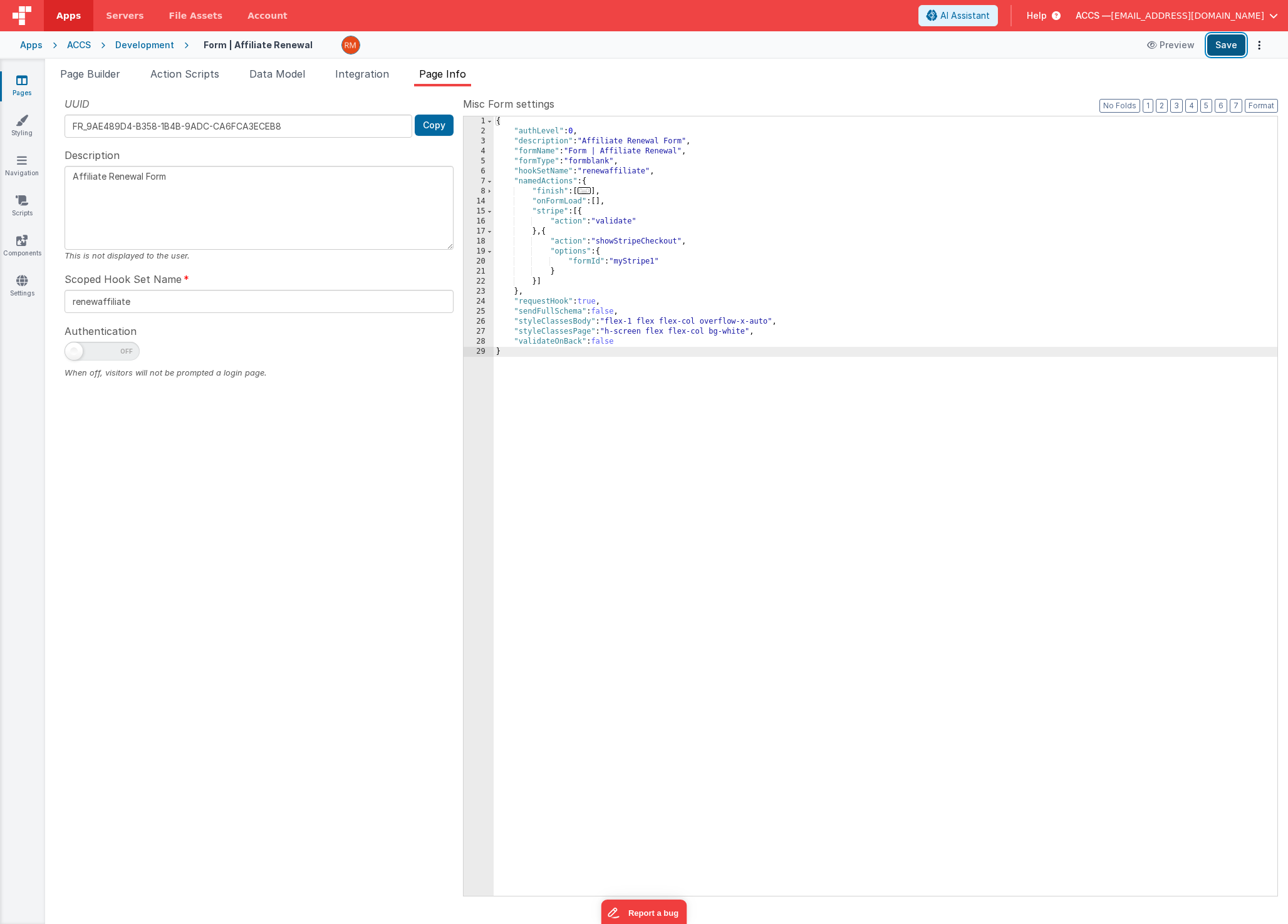
click at [1229, 39] on button "Save" at bounding box center [1226, 45] width 38 height 21
click at [99, 74] on span "Page Builder" at bounding box center [91, 74] width 60 height 12
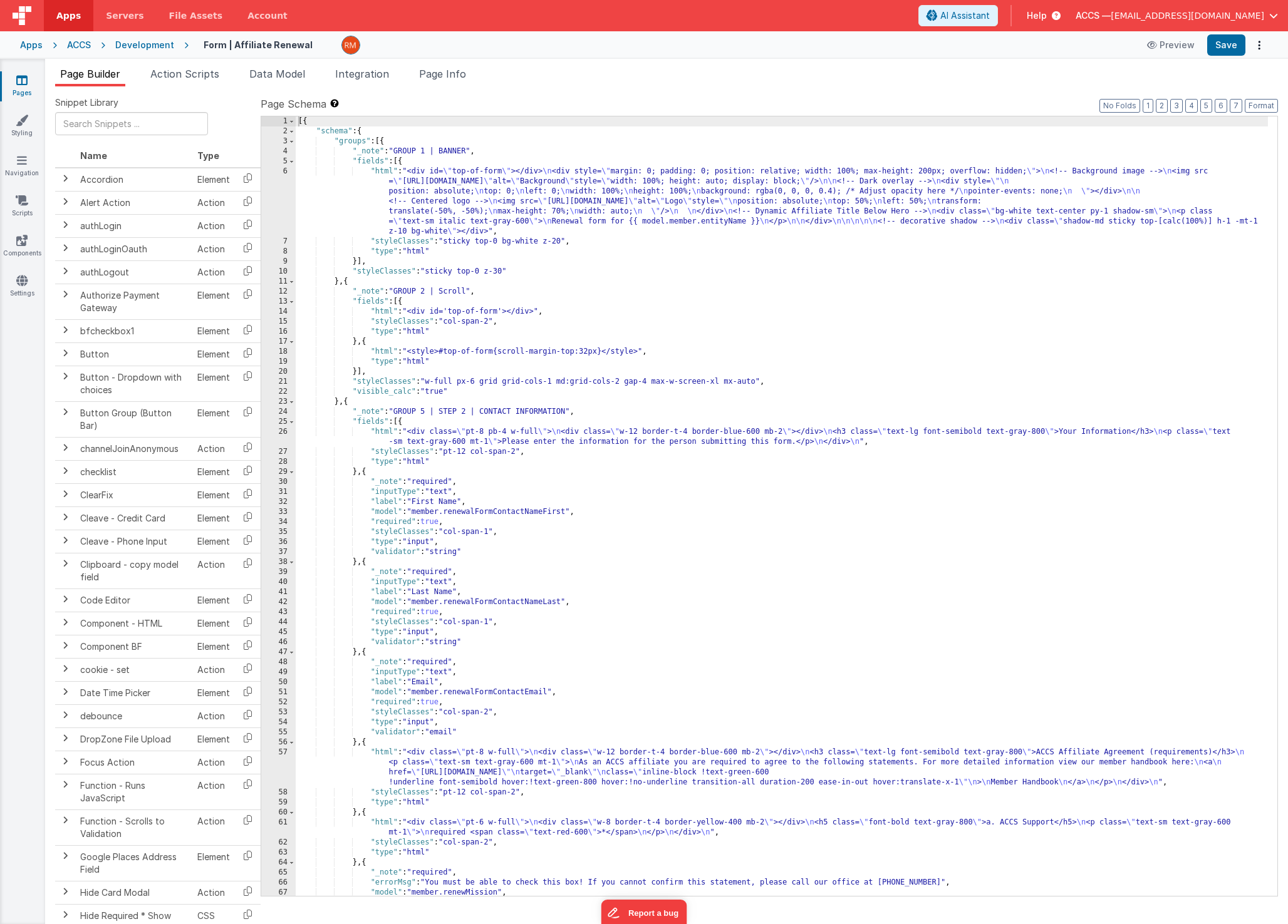
click at [380, 170] on div "[{ "schema" : { "groups" : [{ "_note" : "GROUP 1 | BANNER" , "fields" : [{ "htm…" at bounding box center [782, 516] width 972 height 800
click at [285, 171] on div "6" at bounding box center [278, 201] width 35 height 70
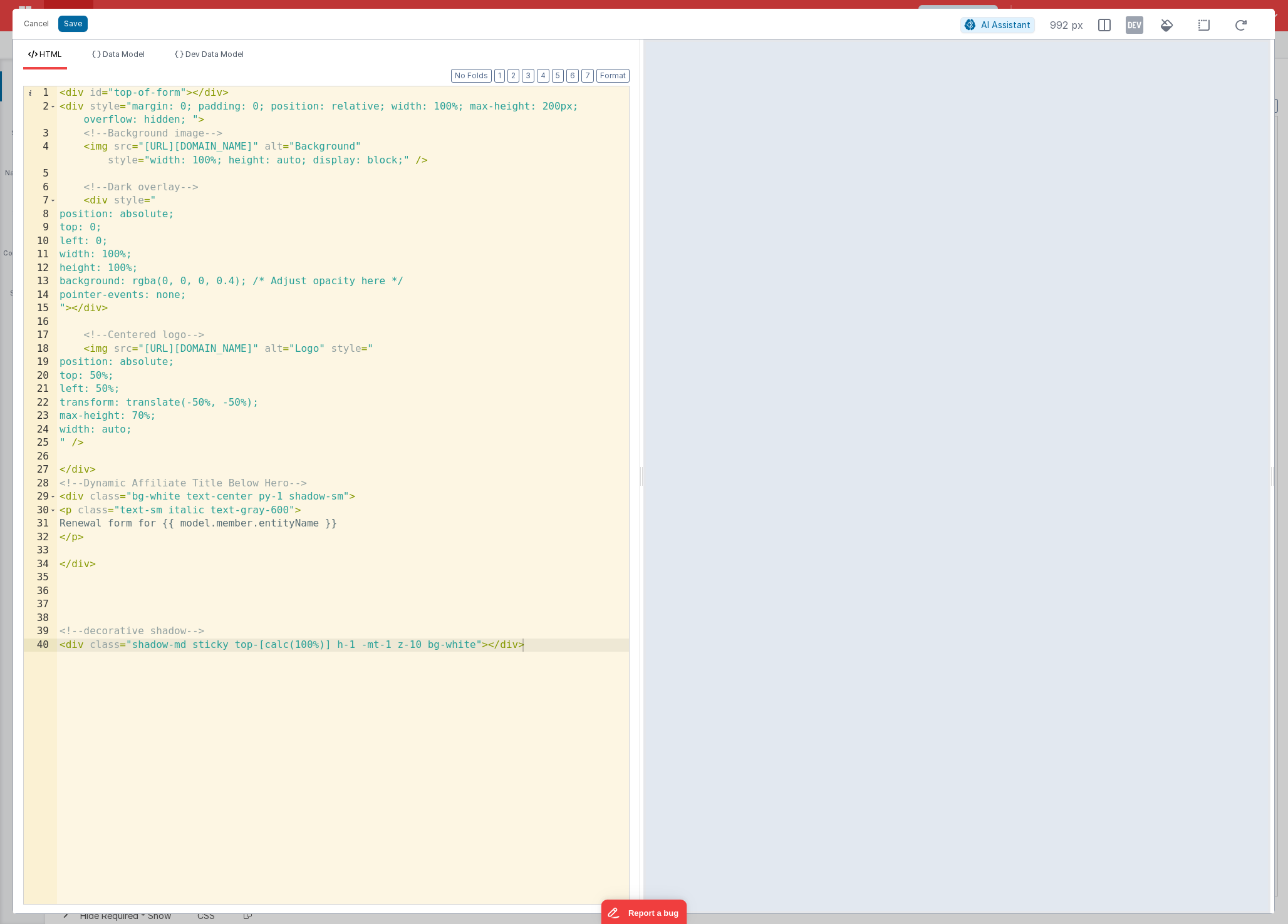
click at [160, 510] on div "< div id = "top-of-form" > </ div > < div style = "margin: 0; padding: 0; posit…" at bounding box center [342, 508] width 572 height 845
click at [69, 27] on button "Save" at bounding box center [73, 24] width 29 height 16
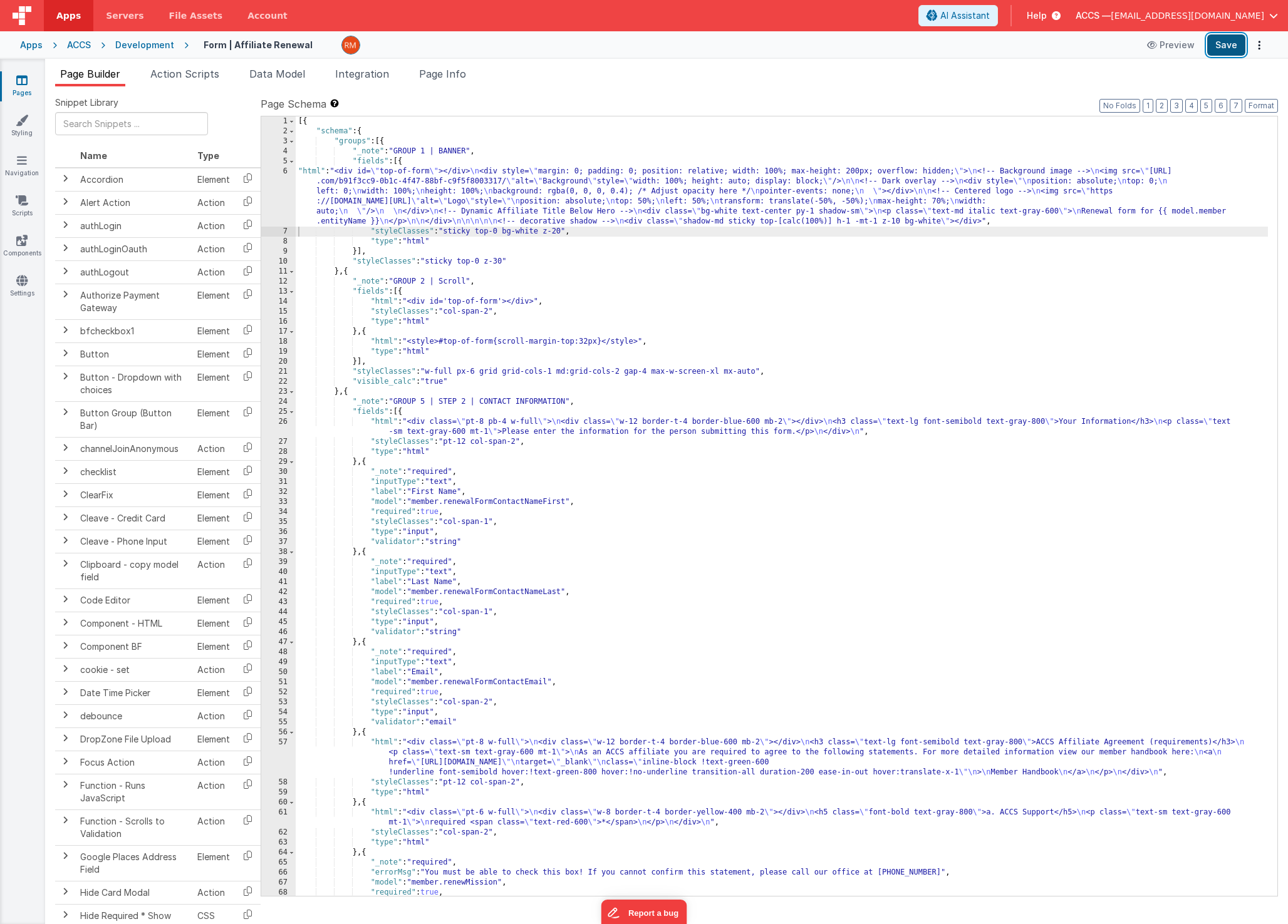
click at [1229, 50] on button "Save" at bounding box center [1226, 45] width 38 height 21
click at [315, 173] on div "[{ "schema" : { "groups" : [{ "_note" : "GROUP 1 | BANNER" , "fields" : [{ "htm…" at bounding box center [782, 516] width 972 height 800
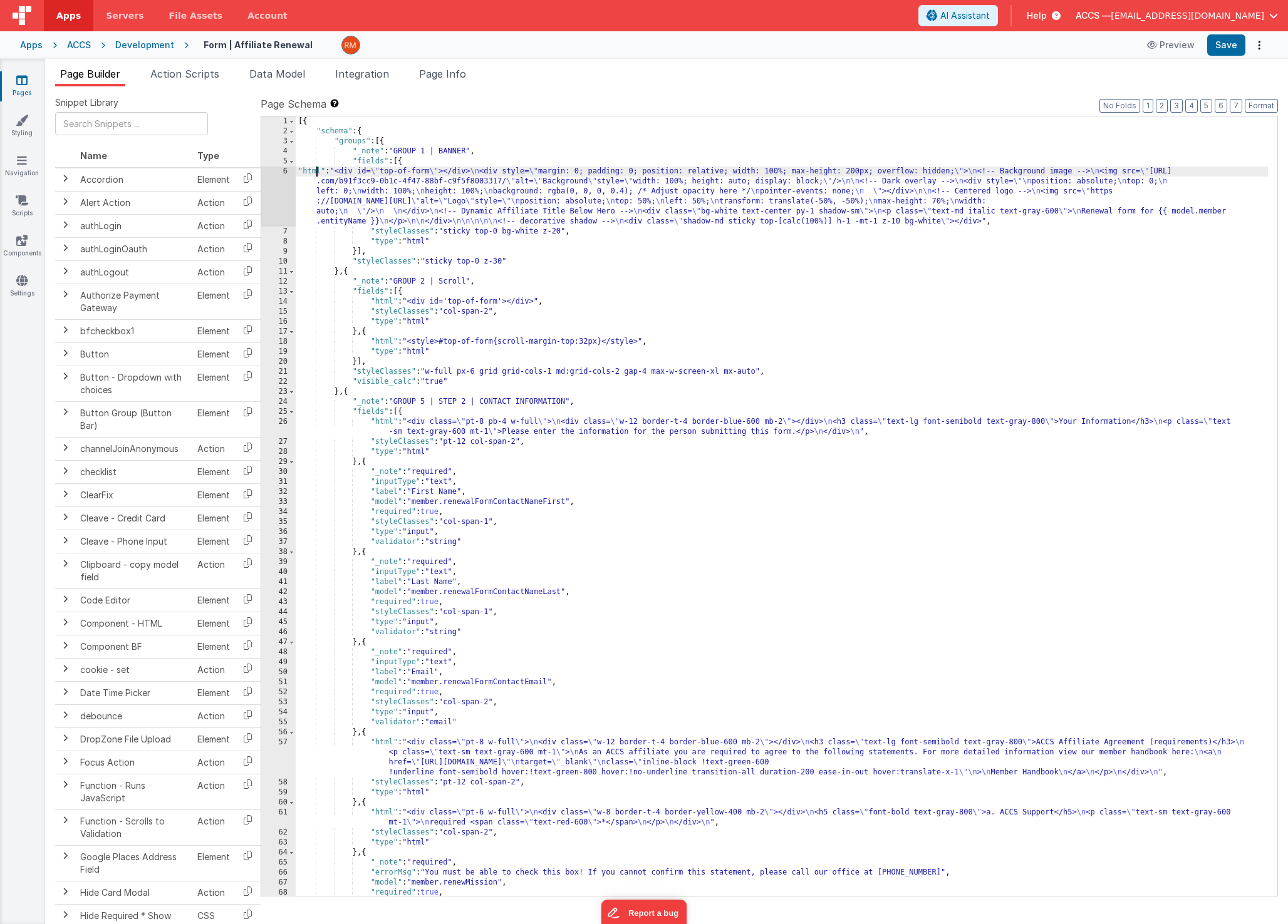
click at [285, 172] on div "6" at bounding box center [278, 196] width 35 height 60
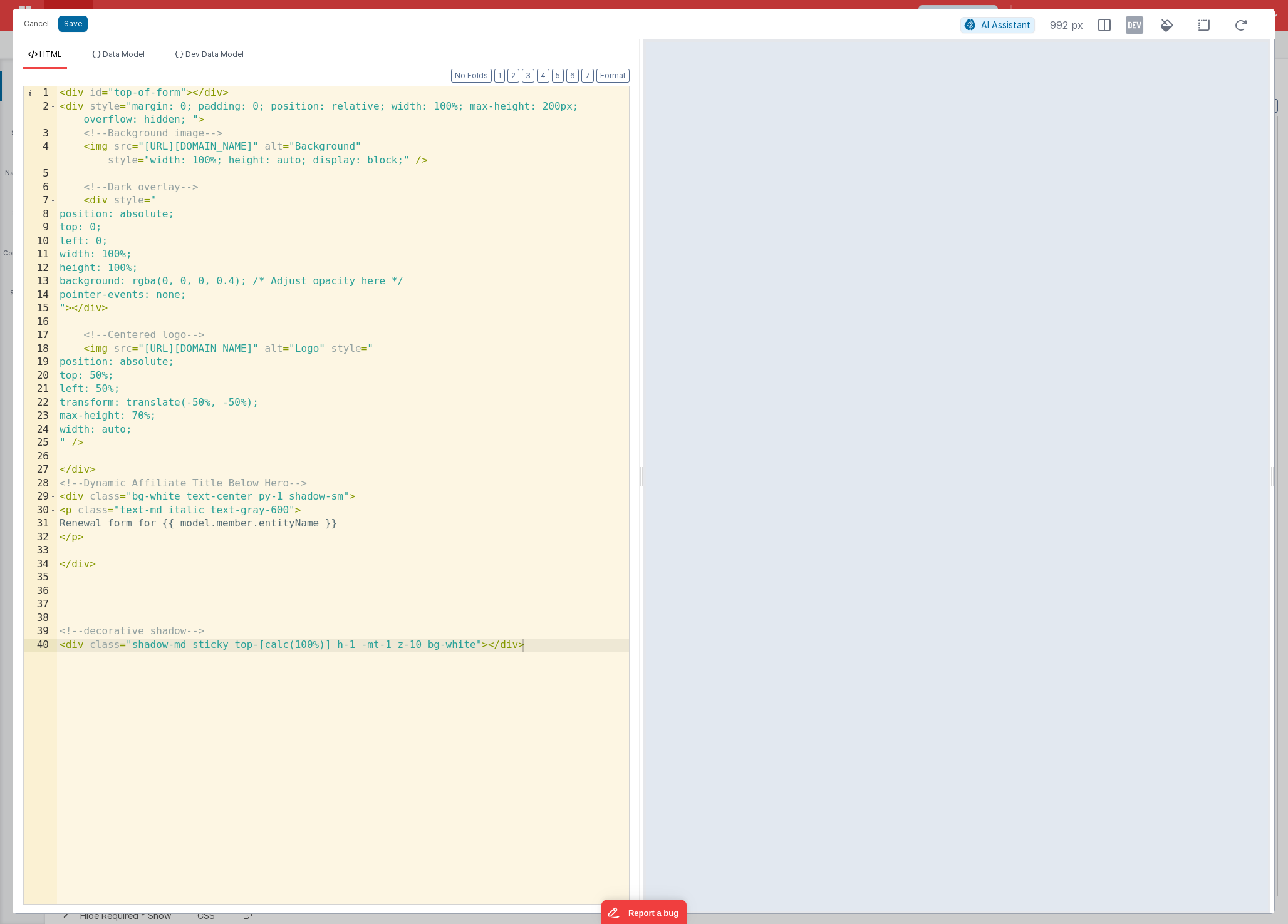
click at [160, 510] on div "< div id = "top-of-form" > </ div > < div style = "margin: 0; padding: 0; posit…" at bounding box center [342, 508] width 572 height 845
click at [76, 27] on button "Save" at bounding box center [73, 24] width 29 height 16
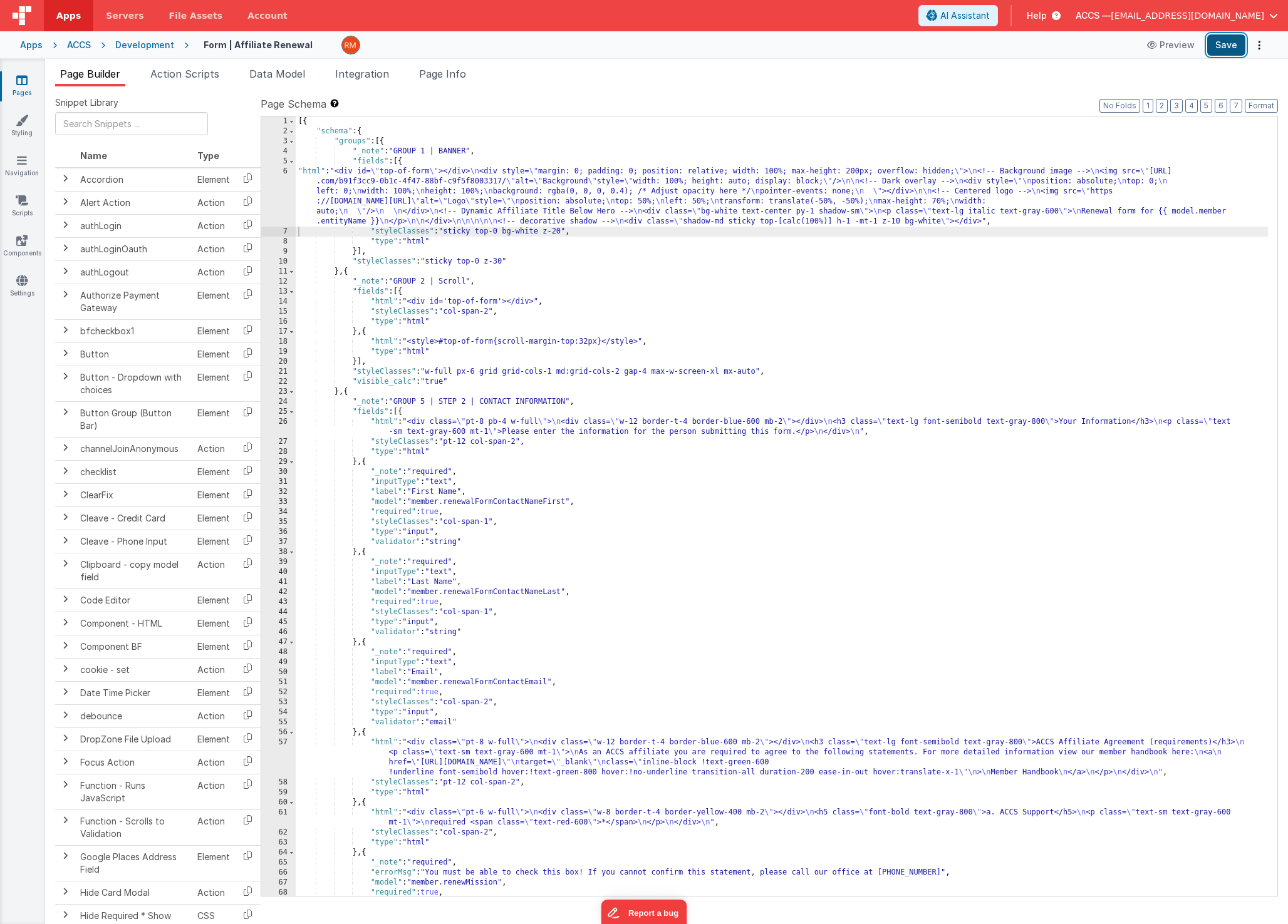
click at [1219, 47] on button "Save" at bounding box center [1226, 45] width 38 height 21
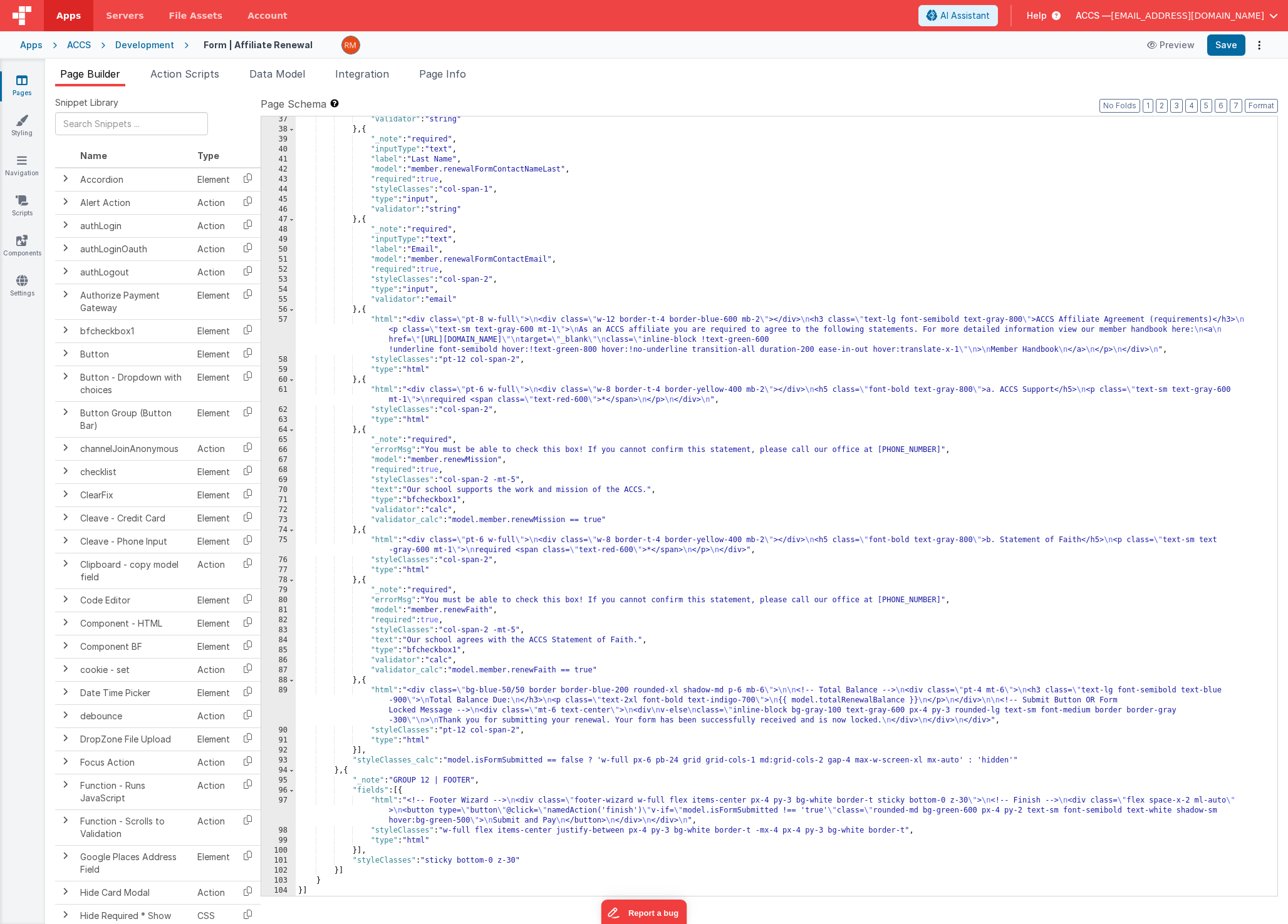
scroll to position [423, 0]
click at [387, 692] on div ""validator" : "string" } , { "_note" : "required" , "inputType" : "text" , "lab…" at bounding box center [782, 514] width 972 height 800
click at [285, 690] on div "89" at bounding box center [278, 705] width 35 height 40
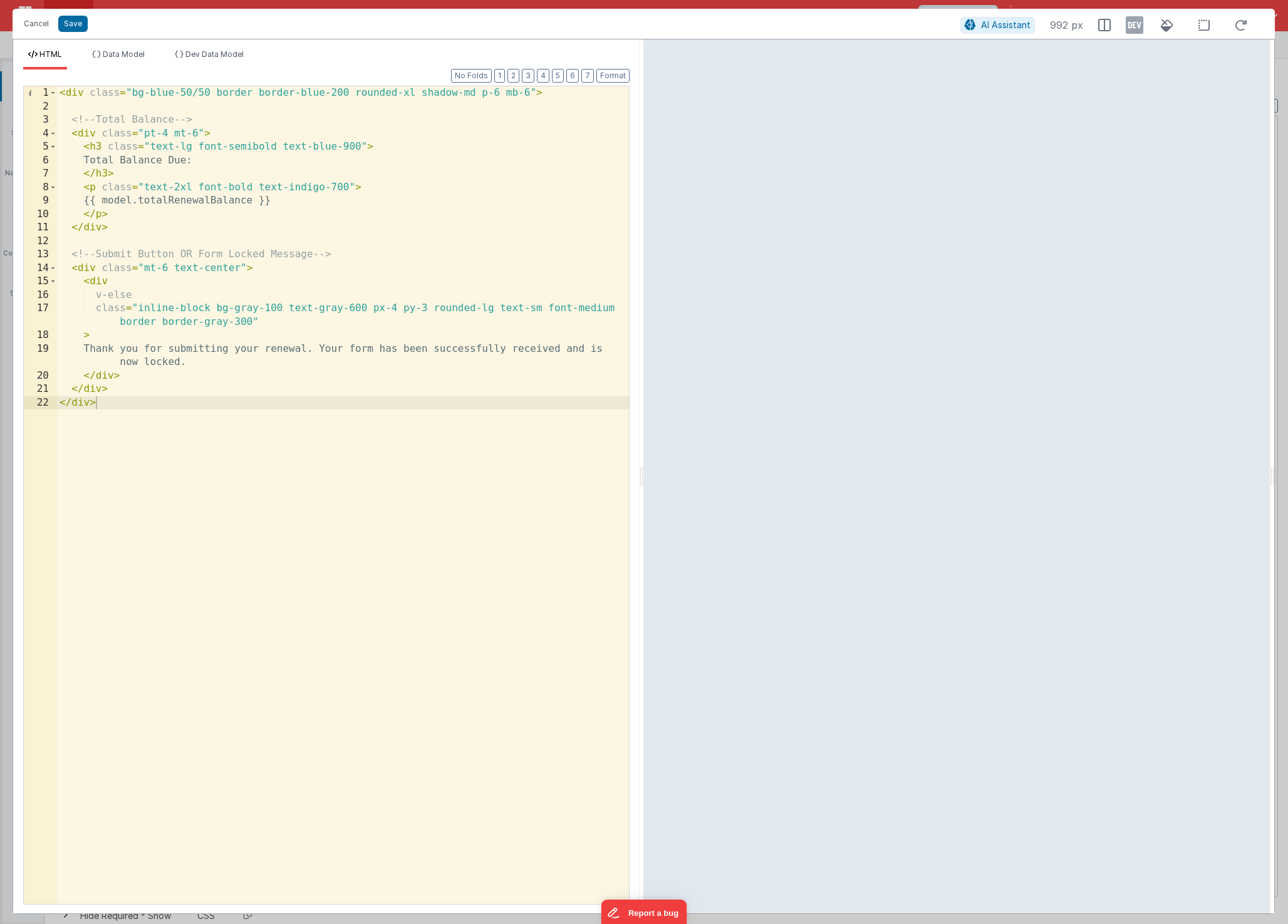
click at [198, 136] on div "< div class = "bg-blue-50/50 border border-blue-200 rounded-xl shadow-md p-6 mb…" at bounding box center [342, 508] width 572 height 845
drag, startPoint x: 171, startPoint y: 268, endPoint x: 145, endPoint y: 268, distance: 26.0
click at [145, 268] on div "< div class = "bg-blue-50/50 border border-blue-200 rounded-xl shadow-md p-6 mb…" at bounding box center [342, 508] width 572 height 845
drag, startPoint x: 203, startPoint y: 256, endPoint x: 104, endPoint y: 253, distance: 99.0
click at [104, 253] on div "< div class = "bg-blue-50/50 border border-blue-200 rounded-xl shadow-md p-6 mb…" at bounding box center [342, 508] width 572 height 845
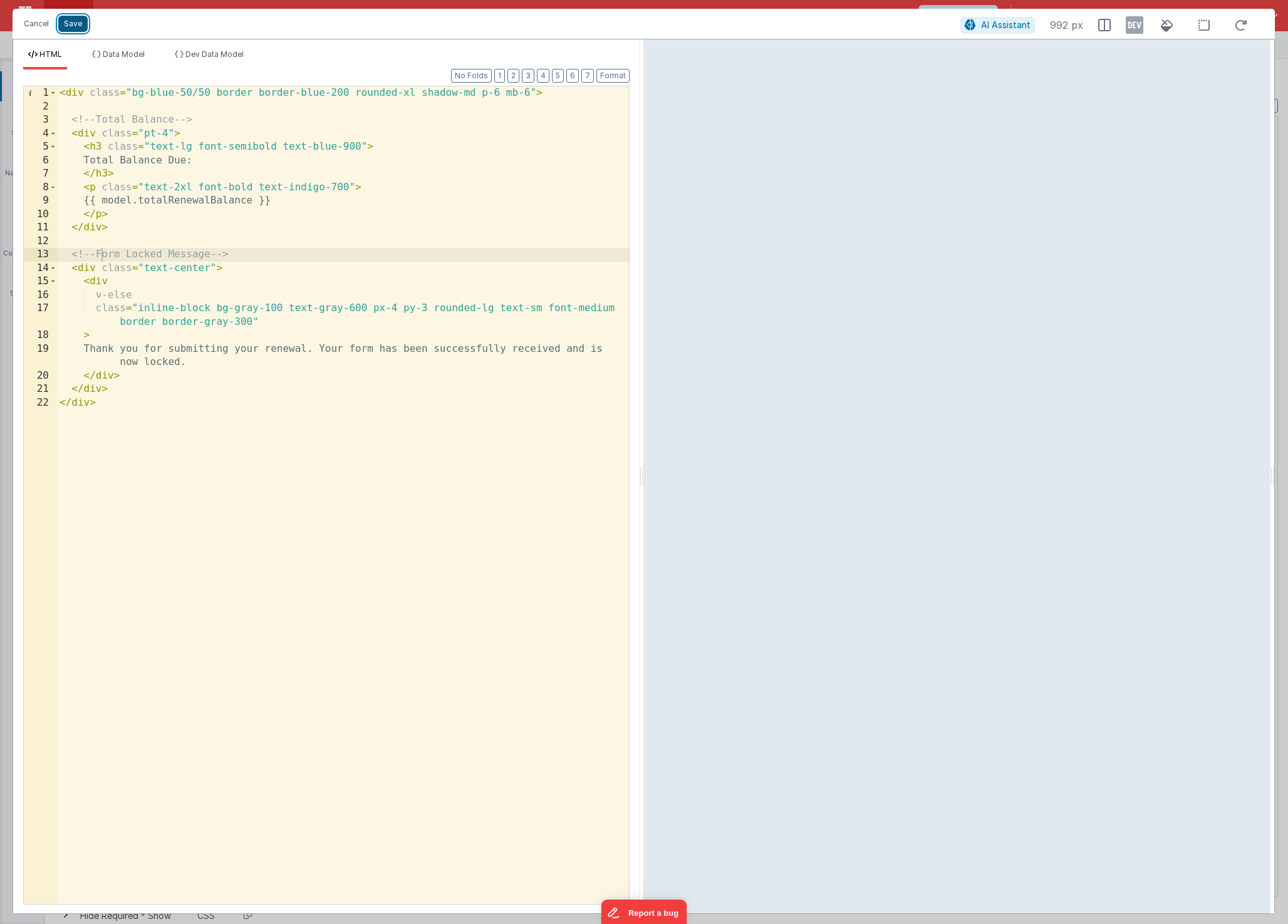
click at [73, 24] on button "Save" at bounding box center [73, 24] width 29 height 16
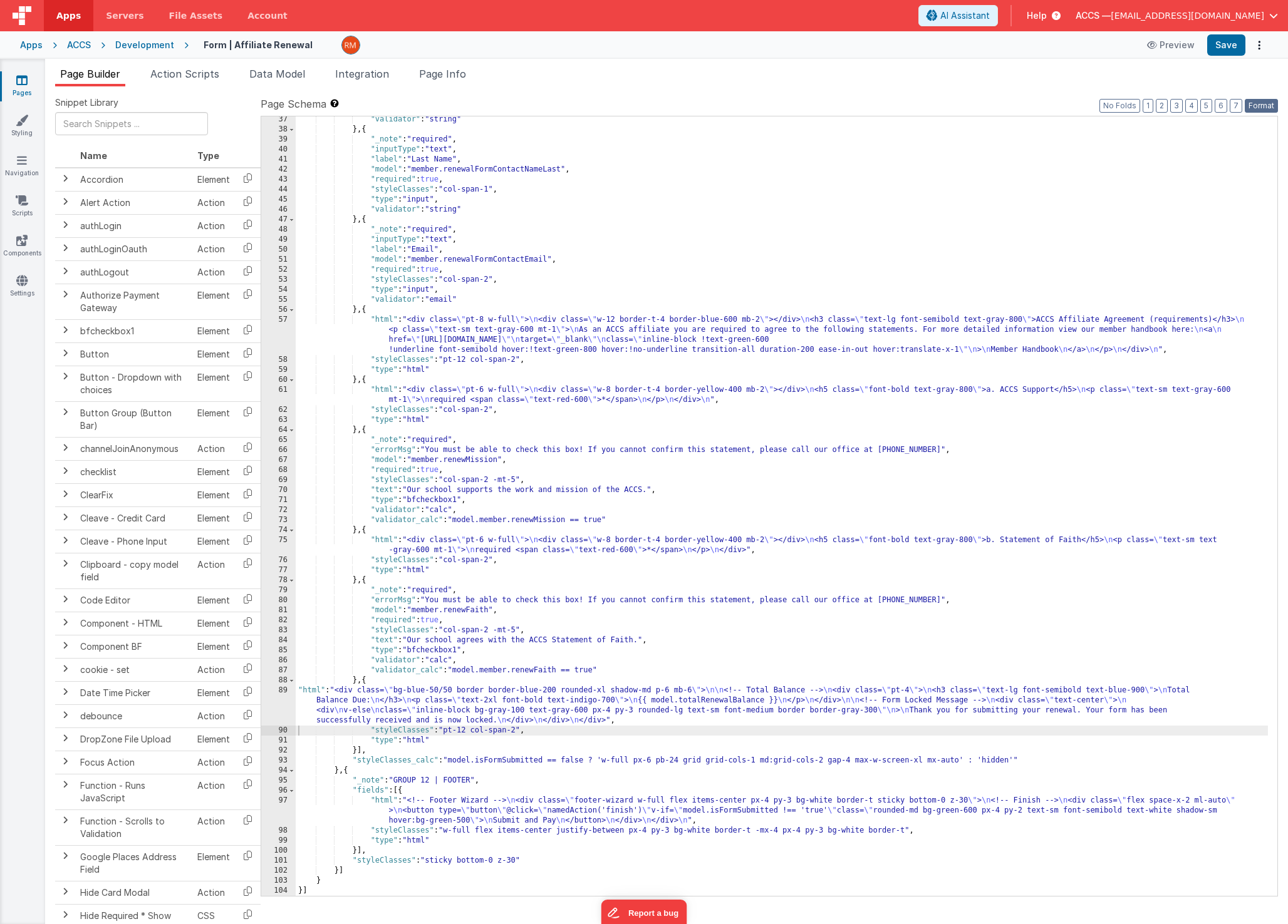
click at [1259, 109] on button "Format" at bounding box center [1260, 106] width 33 height 14
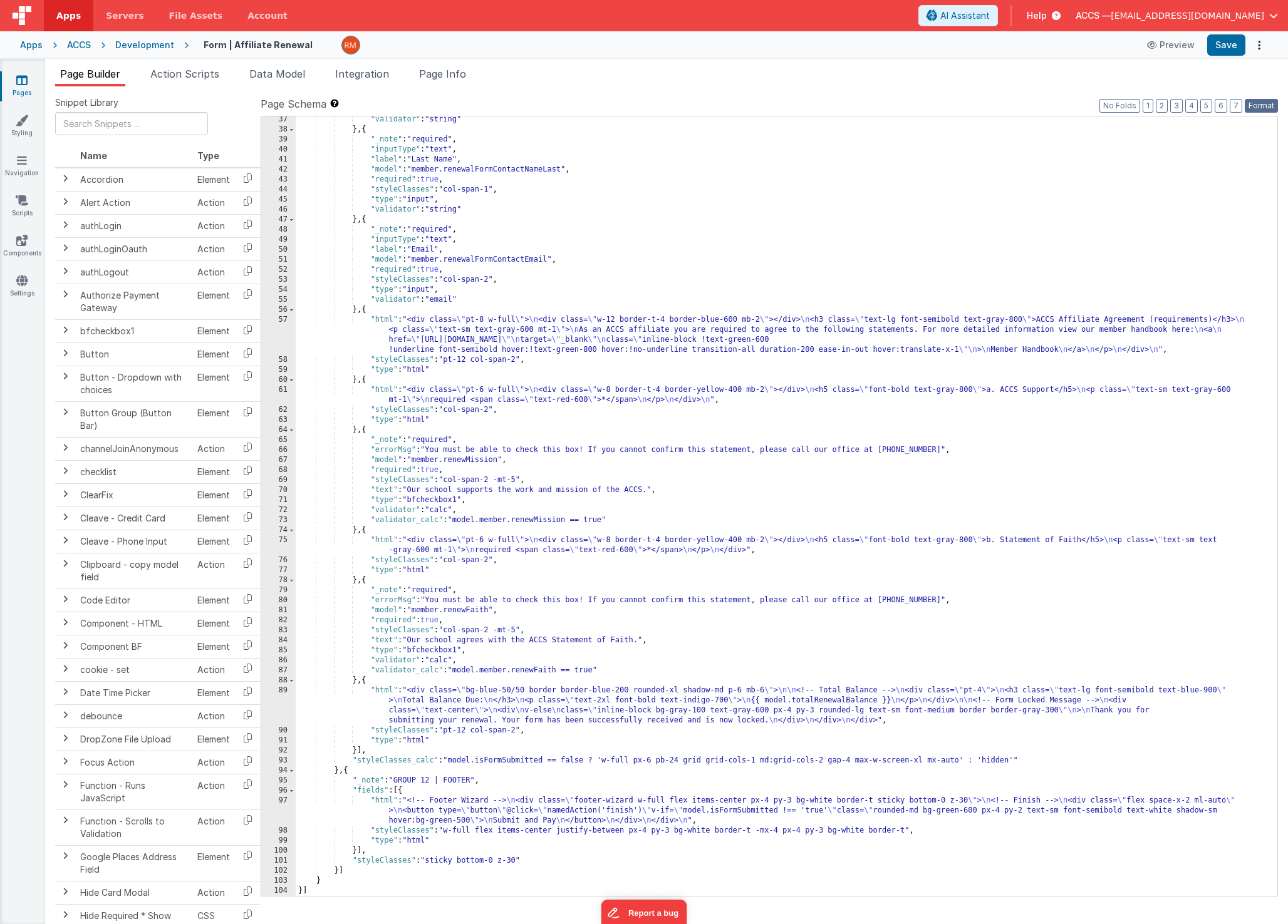
scroll to position [433, 0]
click at [1229, 45] on button "Save" at bounding box center [1226, 45] width 38 height 21
click at [377, 801] on div ""validator" : "string" } , { "_note" : "required" , "inputType" : "text" , "lab…" at bounding box center [782, 514] width 972 height 800
click at [281, 801] on div "97" at bounding box center [278, 811] width 35 height 30
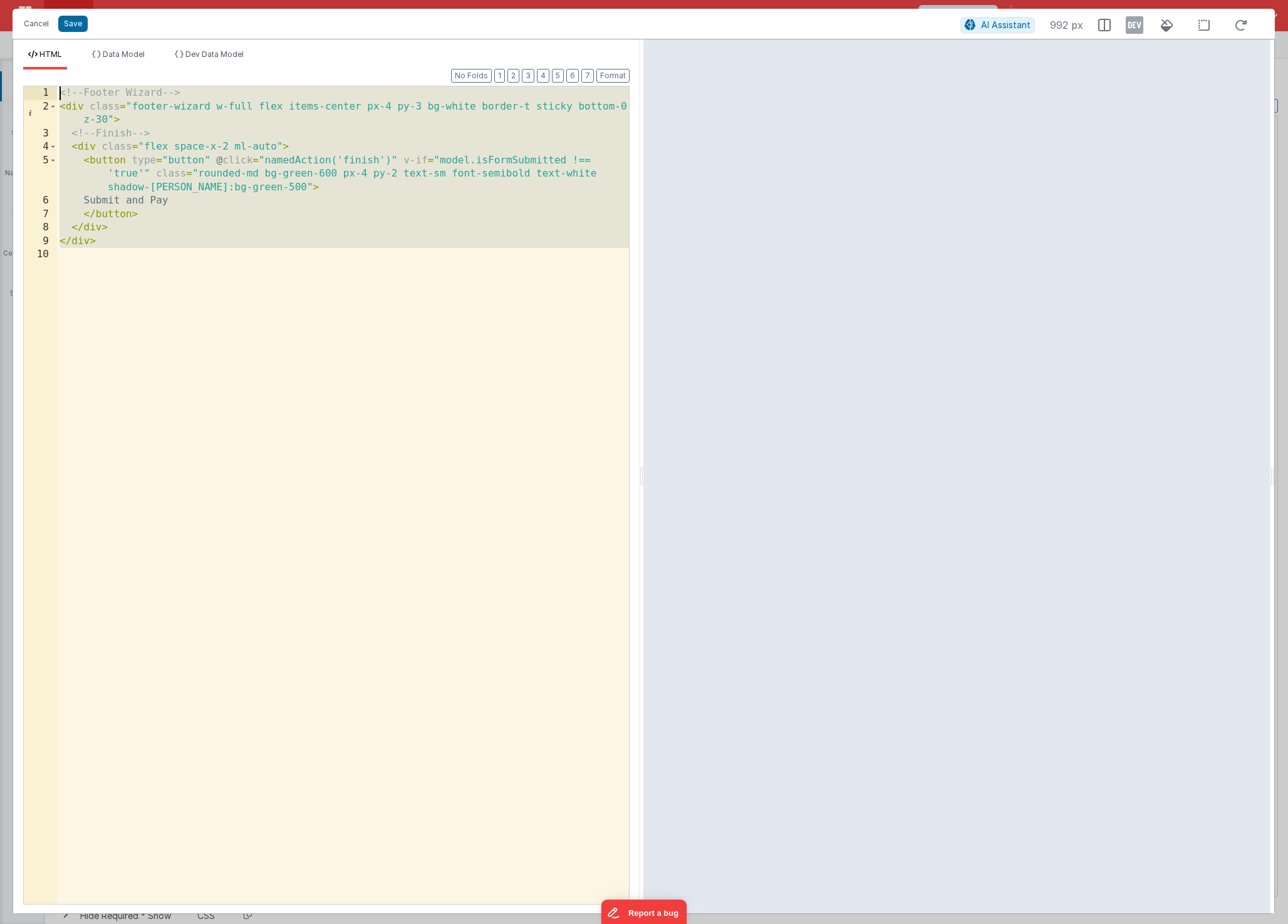
drag, startPoint x: 145, startPoint y: 256, endPoint x: 19, endPoint y: 81, distance: 215.6
click at [19, 81] on div "Format 7 6 5 4 3 2 1 No Folds 1 2 3 4 5 6 7 8 9 10 <!-- Footer Wizard --> < div…" at bounding box center [326, 491] width 627 height 844
click at [226, 236] on div "<!-- Footer Wizard --> < div class = "footer-wizard w-full flex items-center px…" at bounding box center [342, 508] width 572 height 845
drag, startPoint x: 120, startPoint y: 276, endPoint x: 42, endPoint y: 61, distance: 228.7
click at [42, 61] on div "HTML Data Model Dev Data Model Format 7 6 5 4 3 2 1 No Folds 1 2 3 4 5 6 7 8 9 …" at bounding box center [326, 482] width 627 height 864
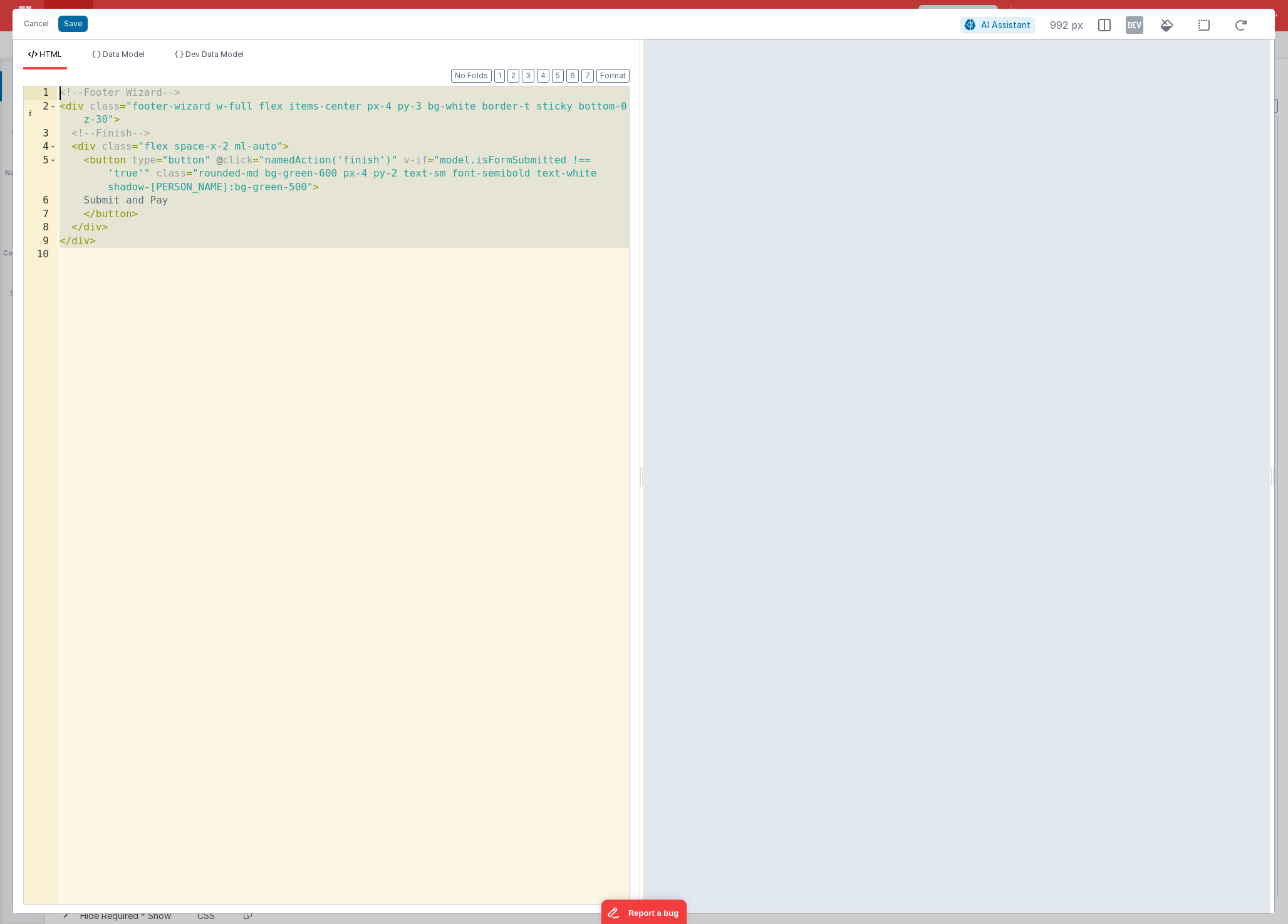
drag, startPoint x: 136, startPoint y: 406, endPoint x: 7, endPoint y: -85, distance: 507.7
click at [7, 0] on html "Cancel Save AI Assistant 992 px HTML Data Model Dev Data Model Format 7 6 5 4 3…" at bounding box center [644, 462] width 1288 height 924
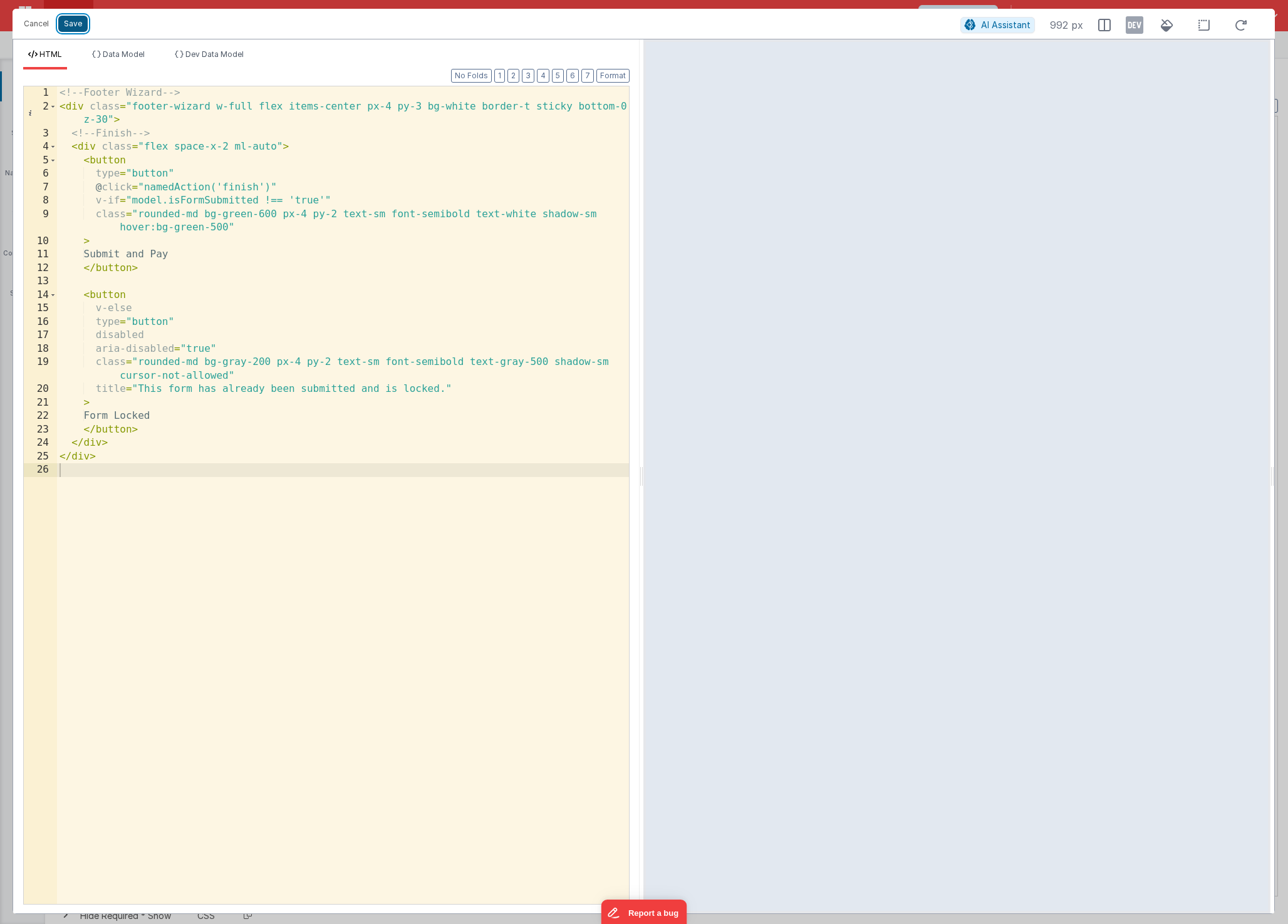
click at [81, 24] on button "Save" at bounding box center [73, 24] width 29 height 16
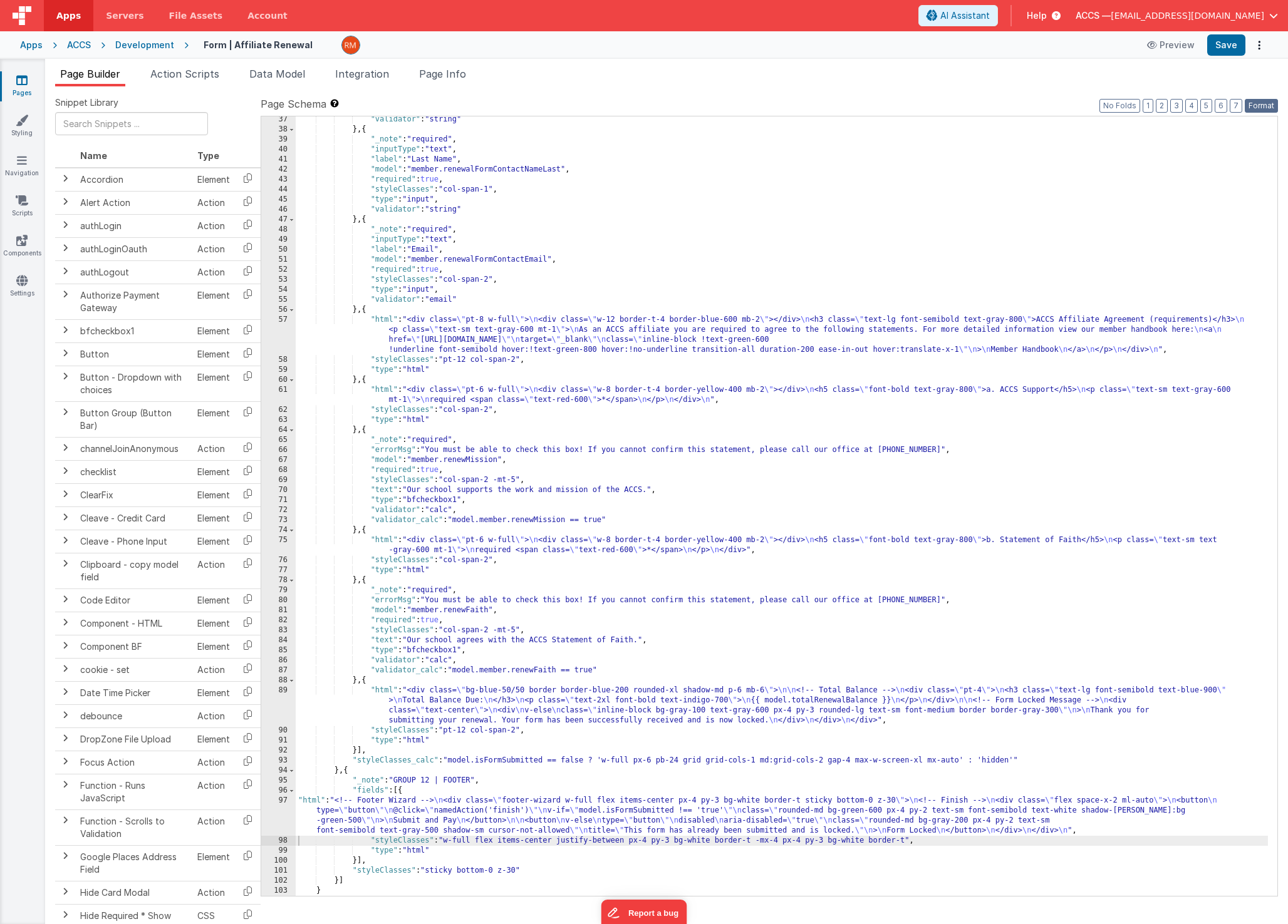
drag, startPoint x: 1263, startPoint y: 106, endPoint x: 1246, endPoint y: 92, distance: 22.0
click at [1263, 107] on button "Format" at bounding box center [1260, 106] width 33 height 14
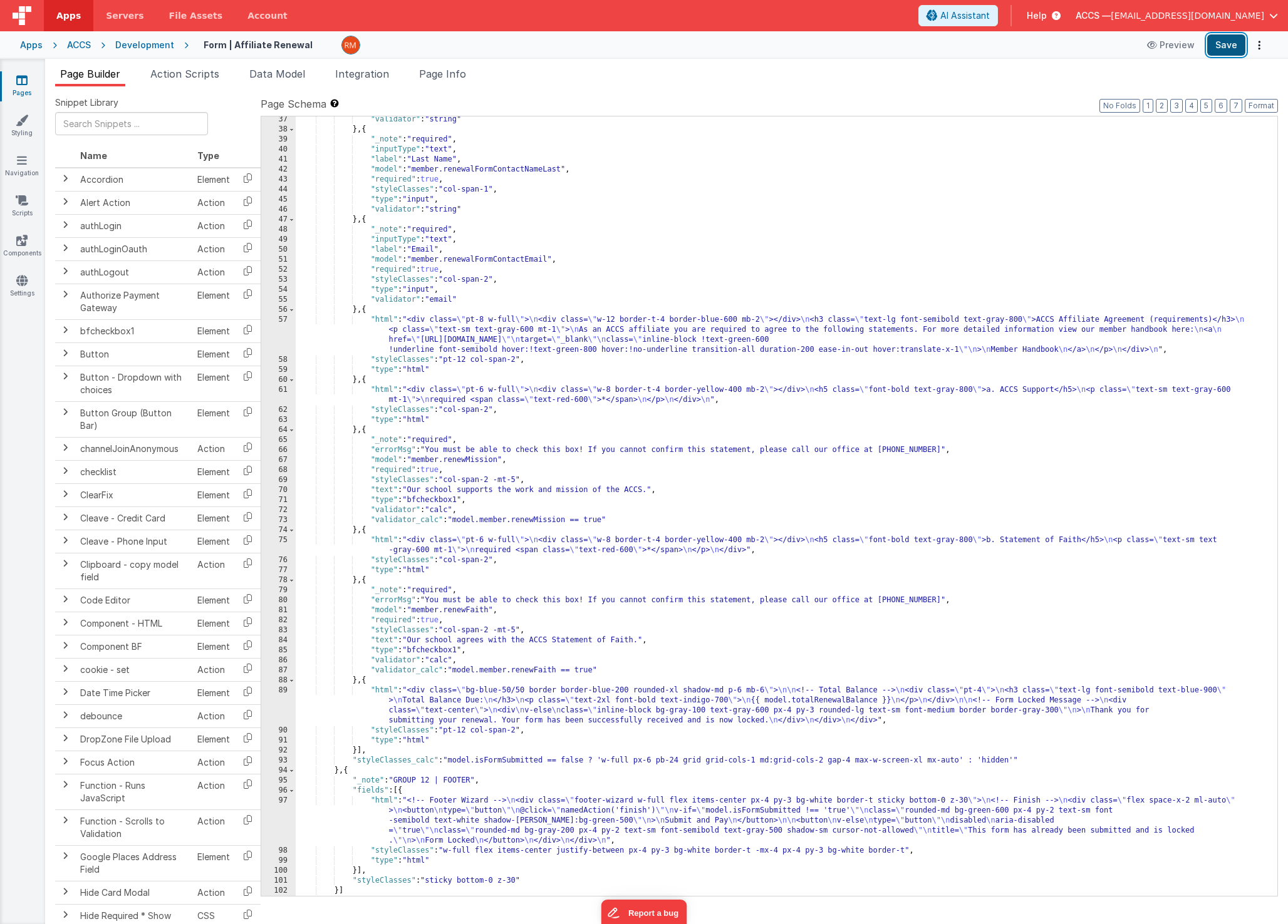
click at [1223, 44] on button "Save" at bounding box center [1226, 45] width 38 height 21
click at [273, 79] on span "Data Model" at bounding box center [276, 74] width 56 height 12
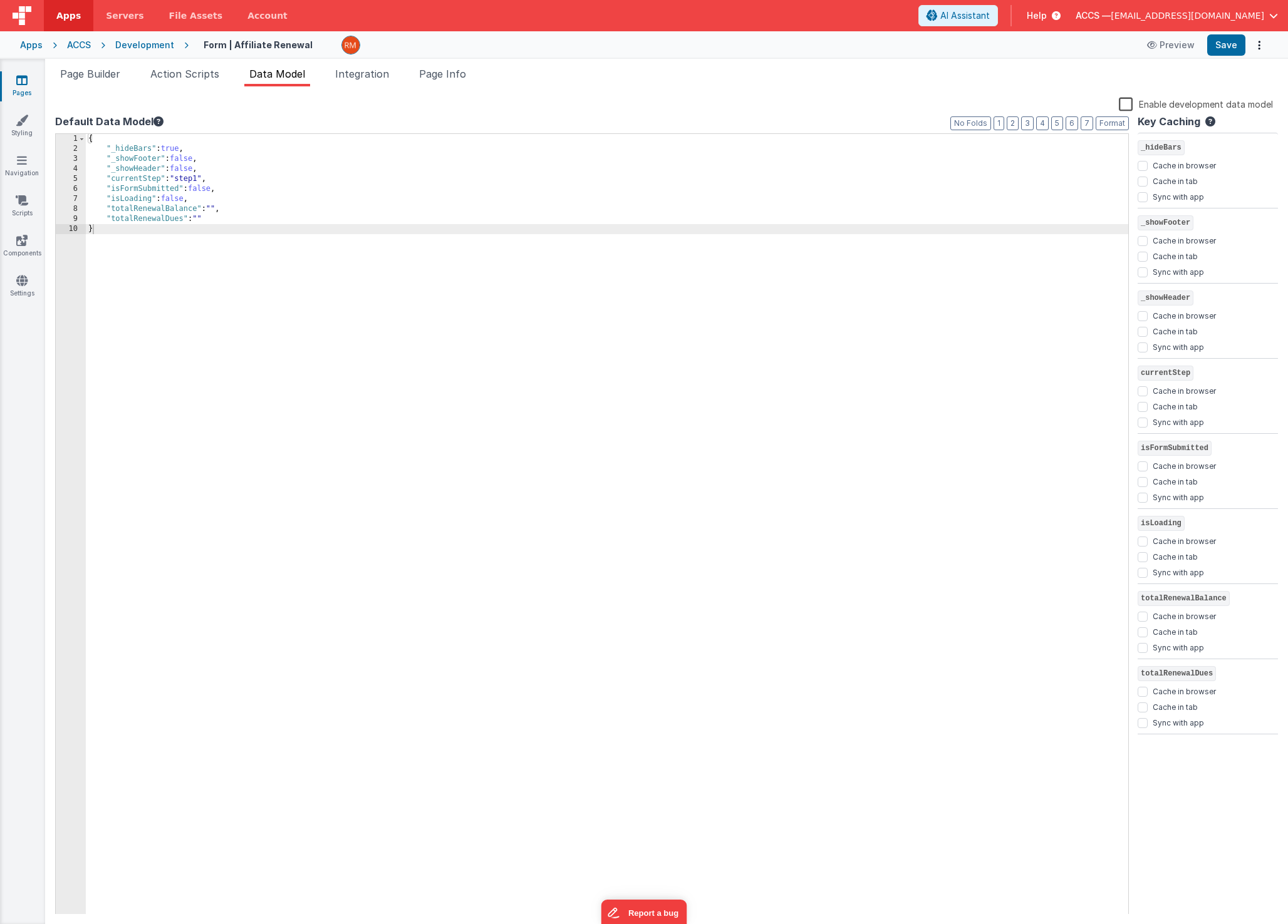
click at [213, 190] on div "{ "_hideBars" : true , "_showFooter" : false , "_showHeader" : false , "current…" at bounding box center [607, 534] width 1043 height 801
click at [1217, 50] on button "Save" at bounding box center [1226, 45] width 38 height 21
click at [1229, 50] on button "Save" at bounding box center [1226, 45] width 38 height 21
click at [103, 70] on span "Page Builder" at bounding box center [91, 74] width 60 height 12
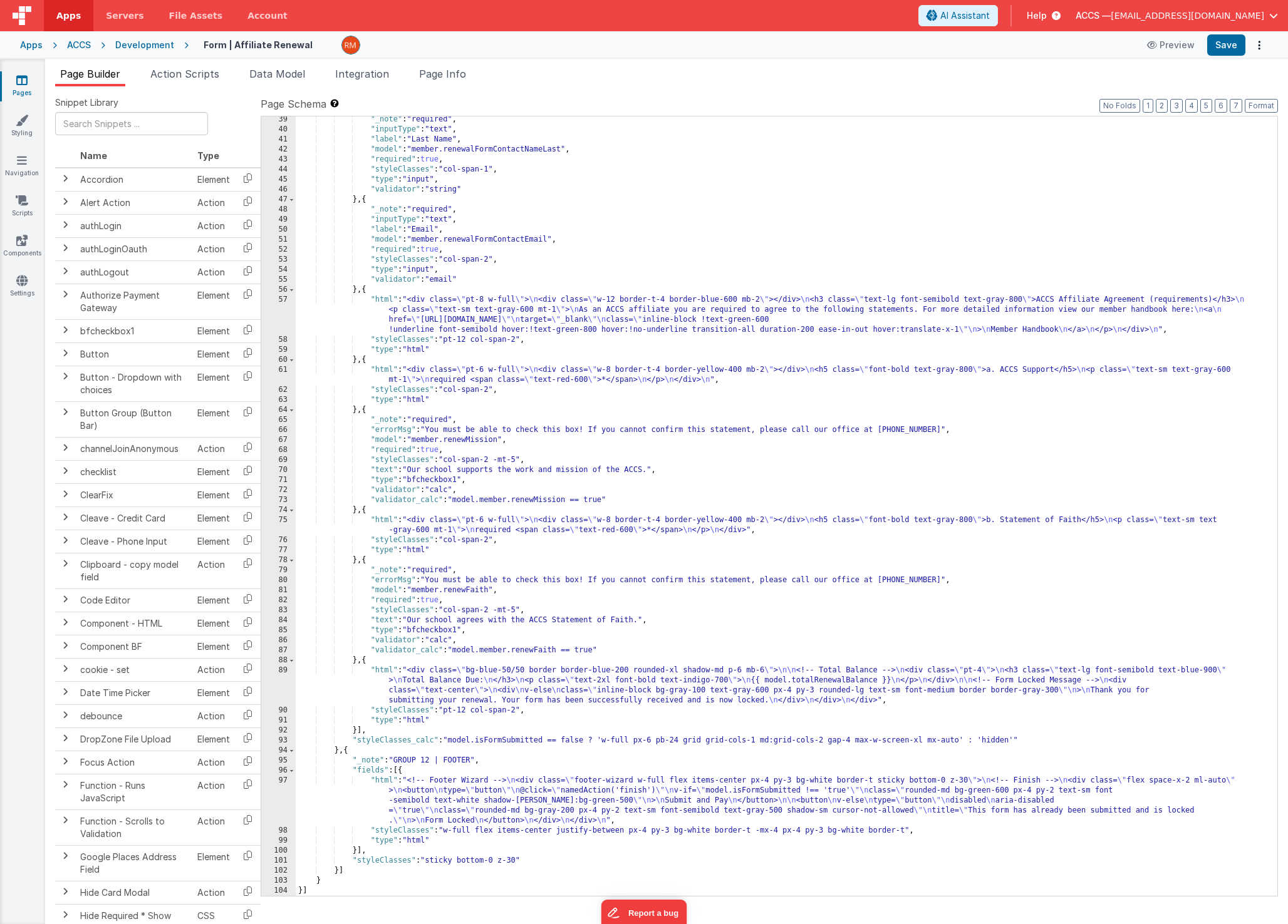
scroll to position [453, 0]
click at [382, 784] on div ""_note" : "required" , "inputType" : "text" , "label" : "Last Name" , "model" :…" at bounding box center [782, 514] width 972 height 800
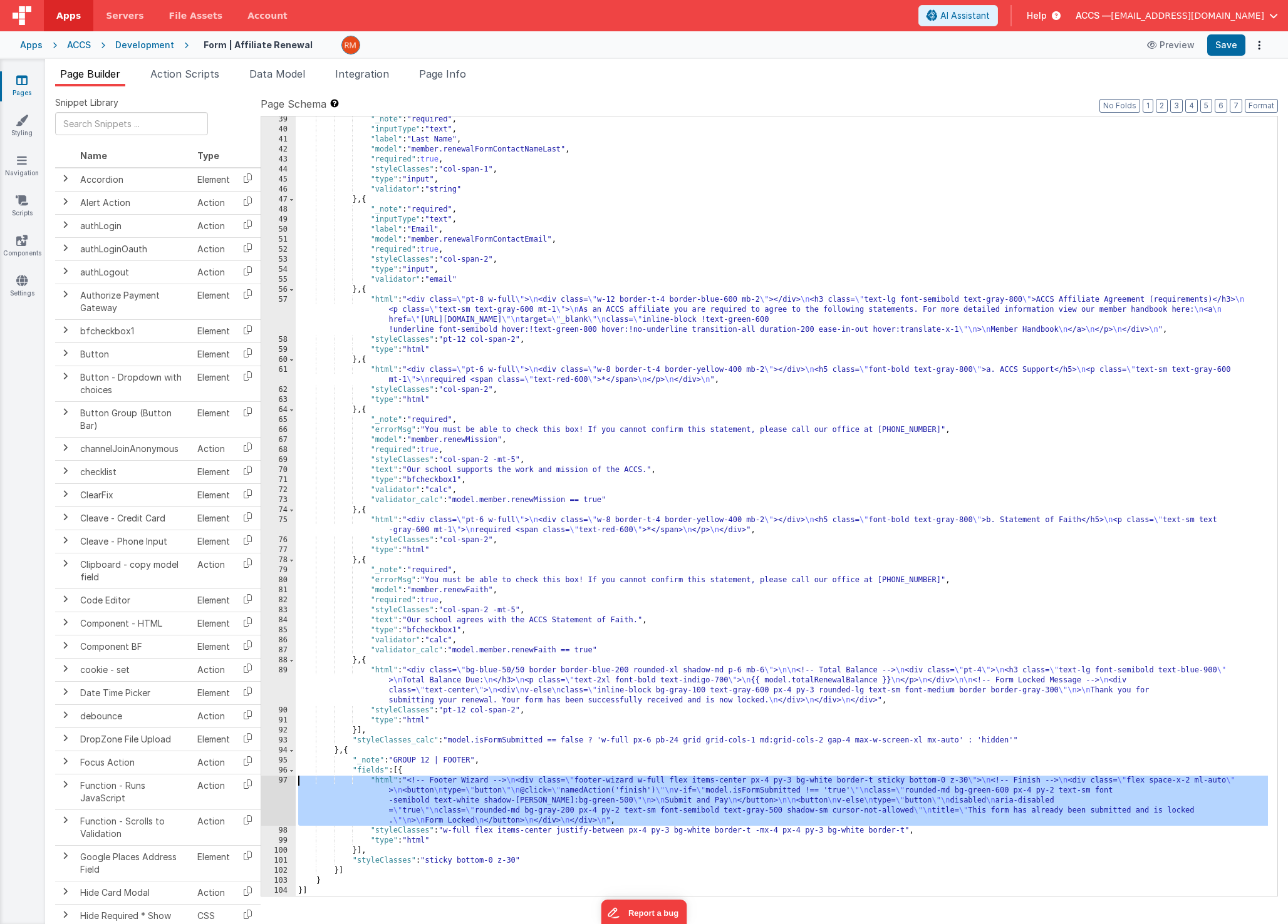
click at [287, 780] on div "97" at bounding box center [278, 801] width 35 height 50
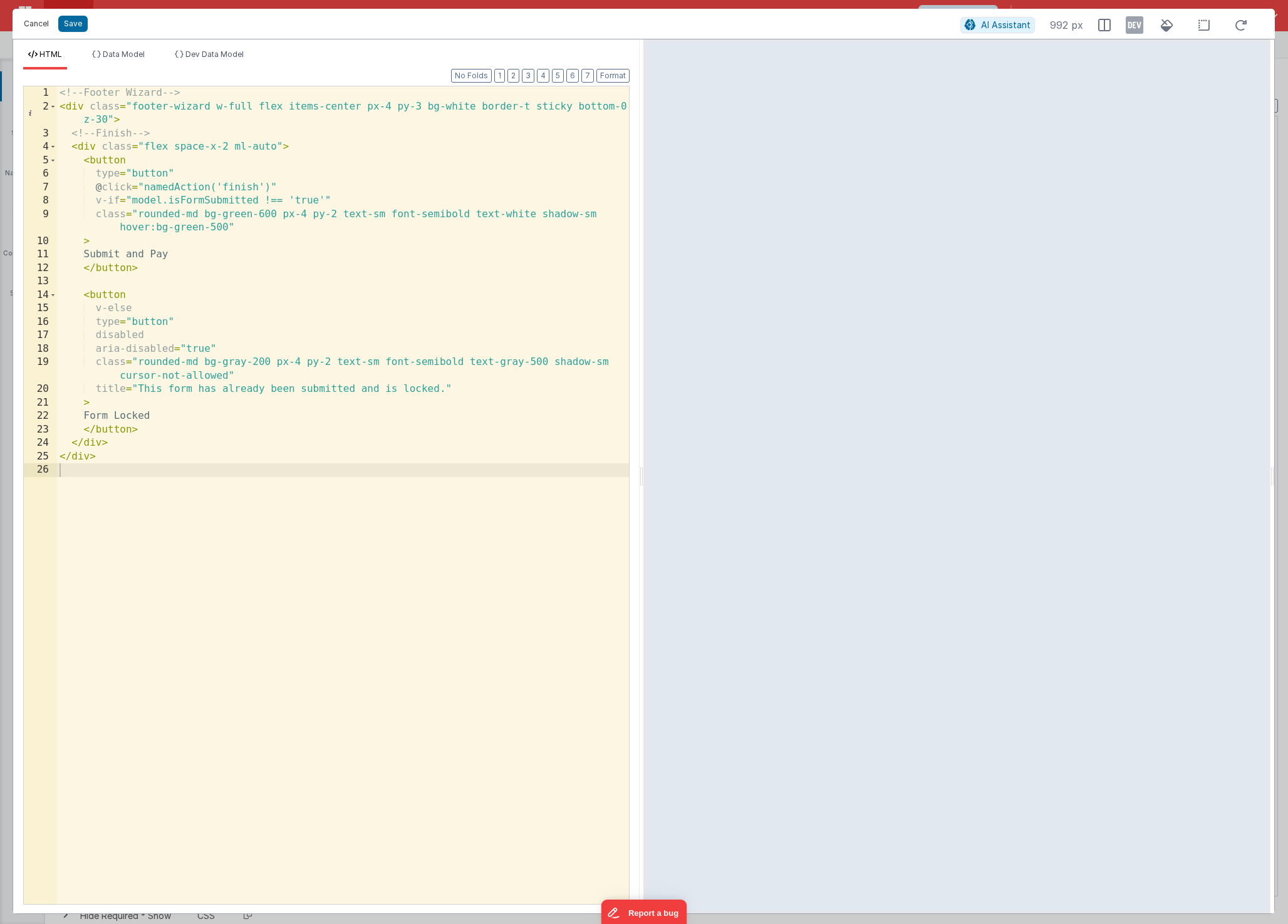
click at [45, 29] on button "Cancel" at bounding box center [36, 24] width 37 height 18
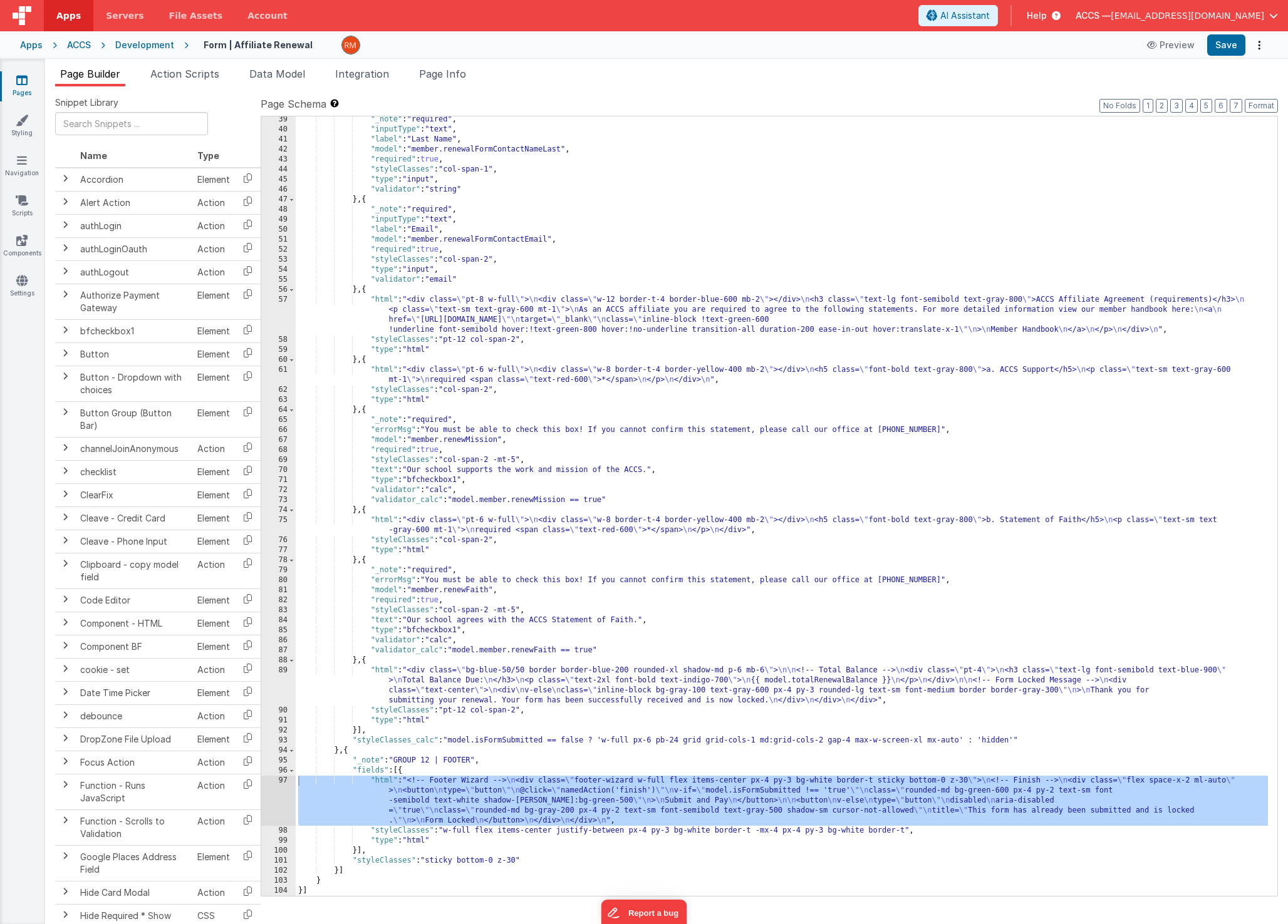
click at [531, 833] on div ""_note" : "required" , "inputType" : "text" , "label" : "Last Name" , "model" :…" at bounding box center [782, 514] width 972 height 800
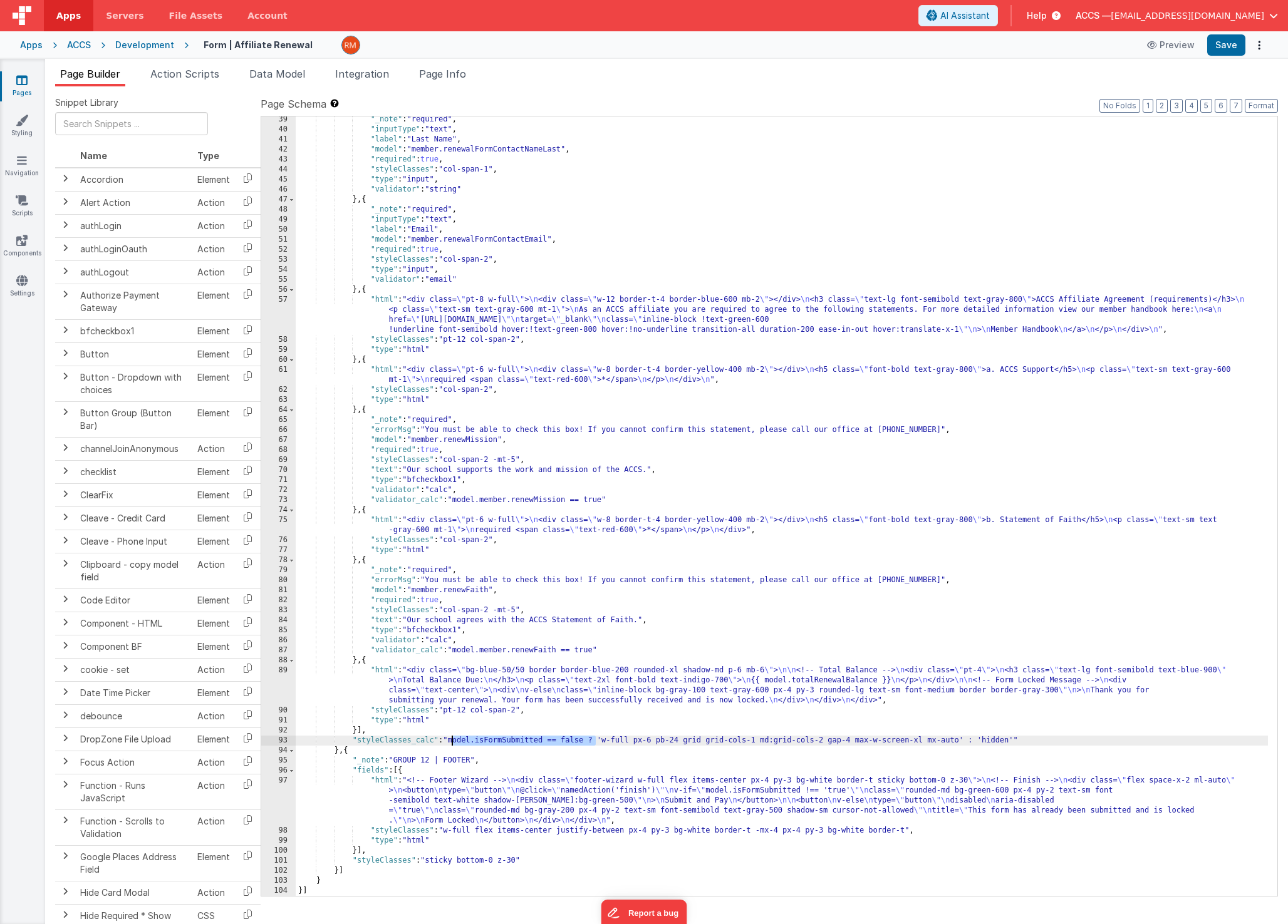
drag, startPoint x: 596, startPoint y: 741, endPoint x: 451, endPoint y: 739, distance: 145.0
click at [451, 739] on div ""_note" : "required" , "inputType" : "text" , "label" : "Last Name" , "model" :…" at bounding box center [782, 514] width 972 height 800
click at [460, 741] on div ""_note" : "required" , "inputType" : "text" , "label" : "Last Name" , "model" :…" at bounding box center [782, 514] width 972 height 800
drag, startPoint x: 862, startPoint y: 740, endPoint x: 810, endPoint y: 739, distance: 52.0
click at [810, 739] on div ""_note" : "required" , "inputType" : "text" , "label" : "Last Name" , "model" :…" at bounding box center [782, 514] width 972 height 800
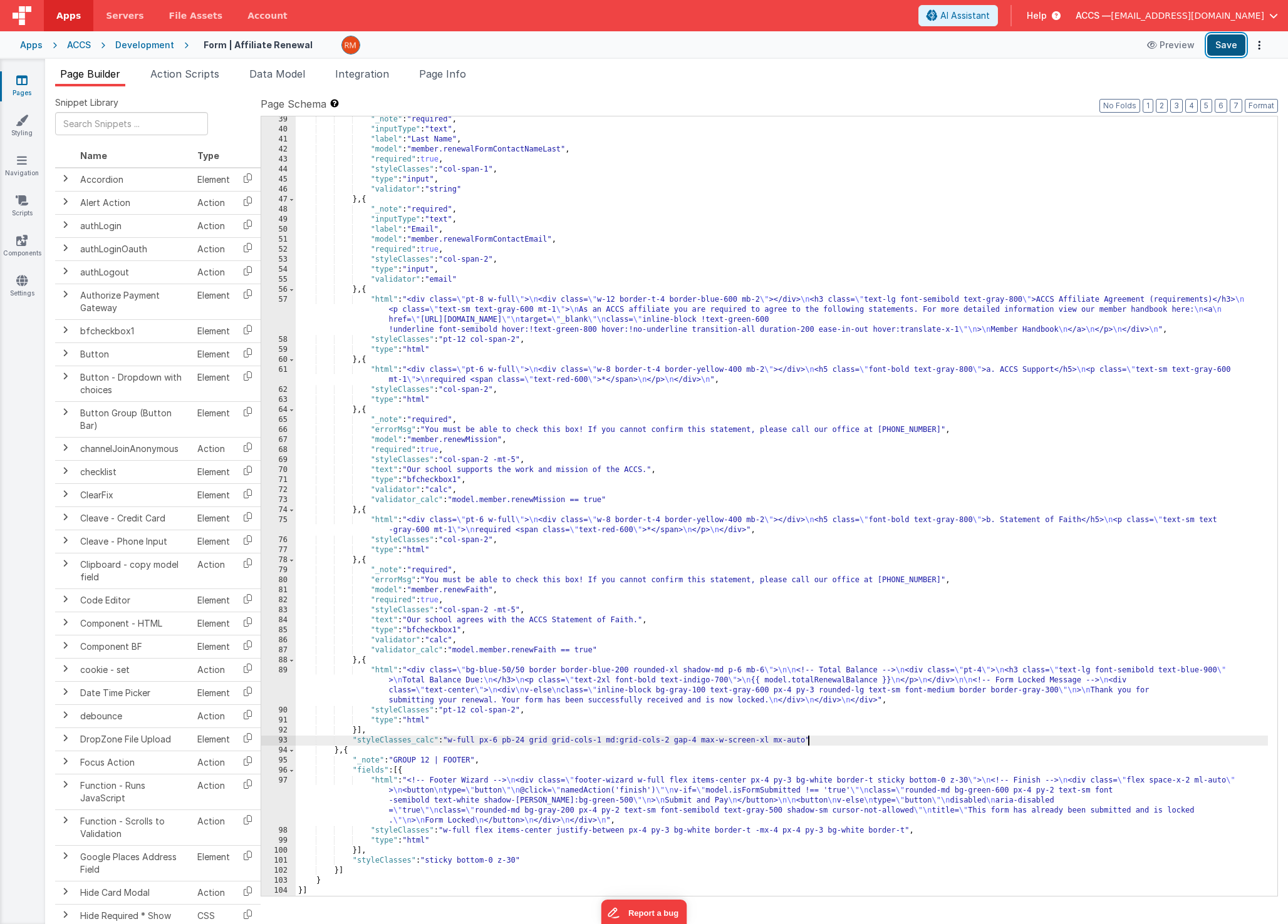
click at [1224, 55] on button "Save" at bounding box center [1226, 45] width 38 height 21
click at [580, 744] on div ""_note" : "required" , "inputType" : "text" , "label" : "Last Name" , "model" :…" at bounding box center [782, 514] width 972 height 800
click at [1226, 51] on button "Save" at bounding box center [1226, 45] width 38 height 21
click at [433, 741] on div ""_note" : "required" , "inputType" : "text" , "label" : "Last Name" , "model" :…" at bounding box center [782, 514] width 972 height 800
click at [1228, 50] on button "Save" at bounding box center [1226, 45] width 38 height 21
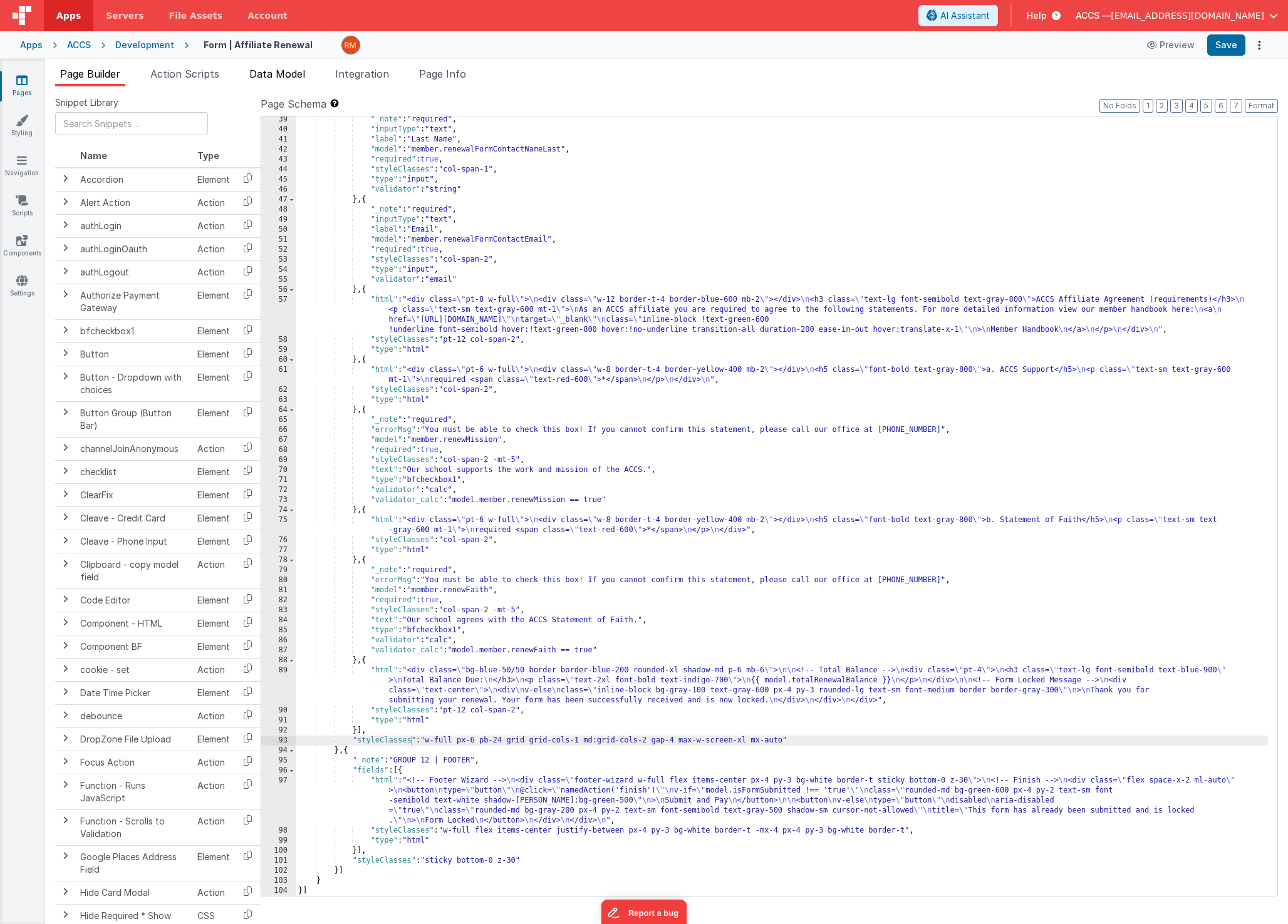
click at [292, 82] on li "Data Model" at bounding box center [277, 76] width 66 height 20
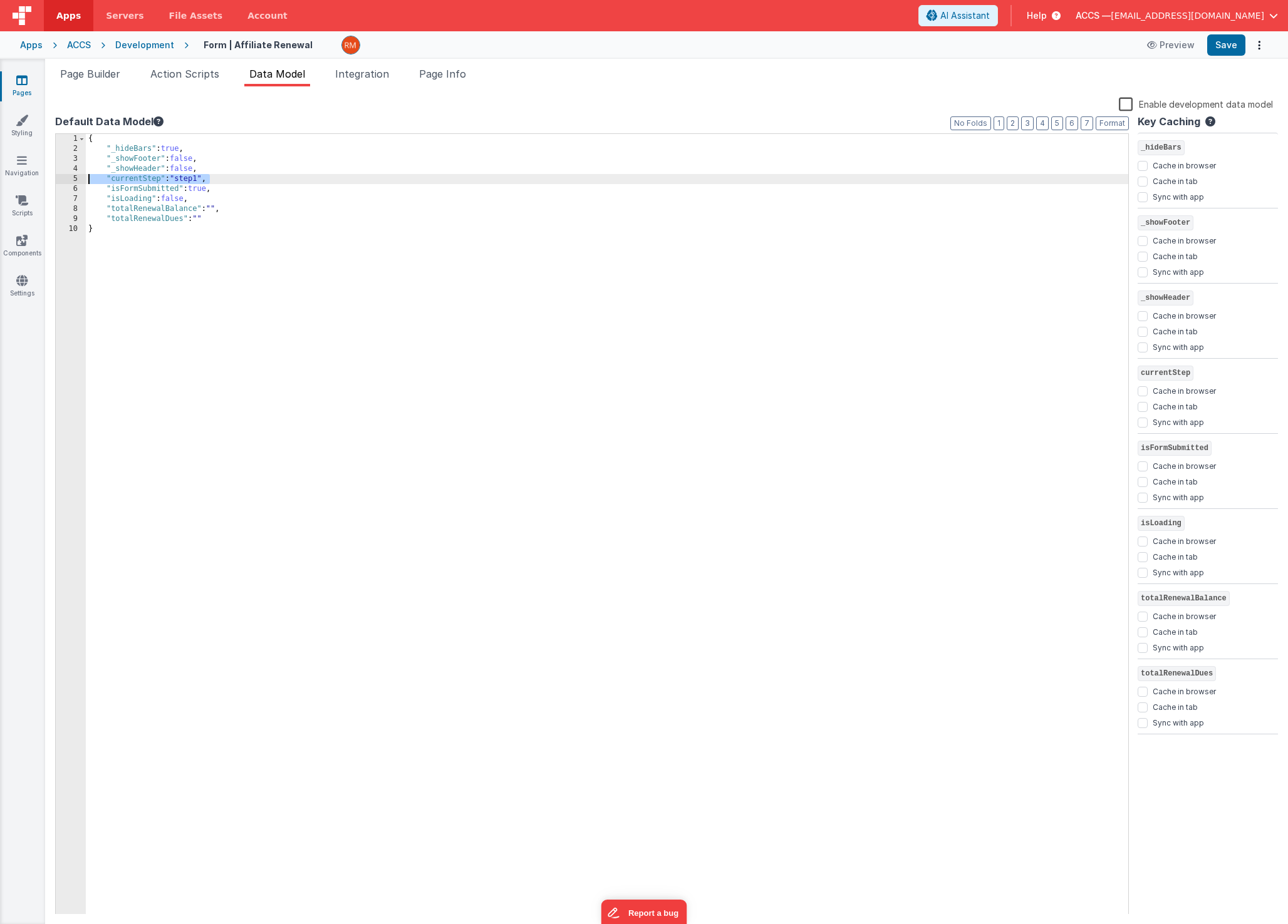
drag, startPoint x: 219, startPoint y: 178, endPoint x: 51, endPoint y: 181, distance: 168.0
click at [51, 181] on div "Snippet Library Name Type Accordion Element Alert Action Action authLogin Actio…" at bounding box center [667, 505] width 1243 height 838
click at [1234, 50] on button "Save" at bounding box center [1226, 45] width 38 height 21
click at [85, 73] on span "Page Builder" at bounding box center [91, 74] width 60 height 12
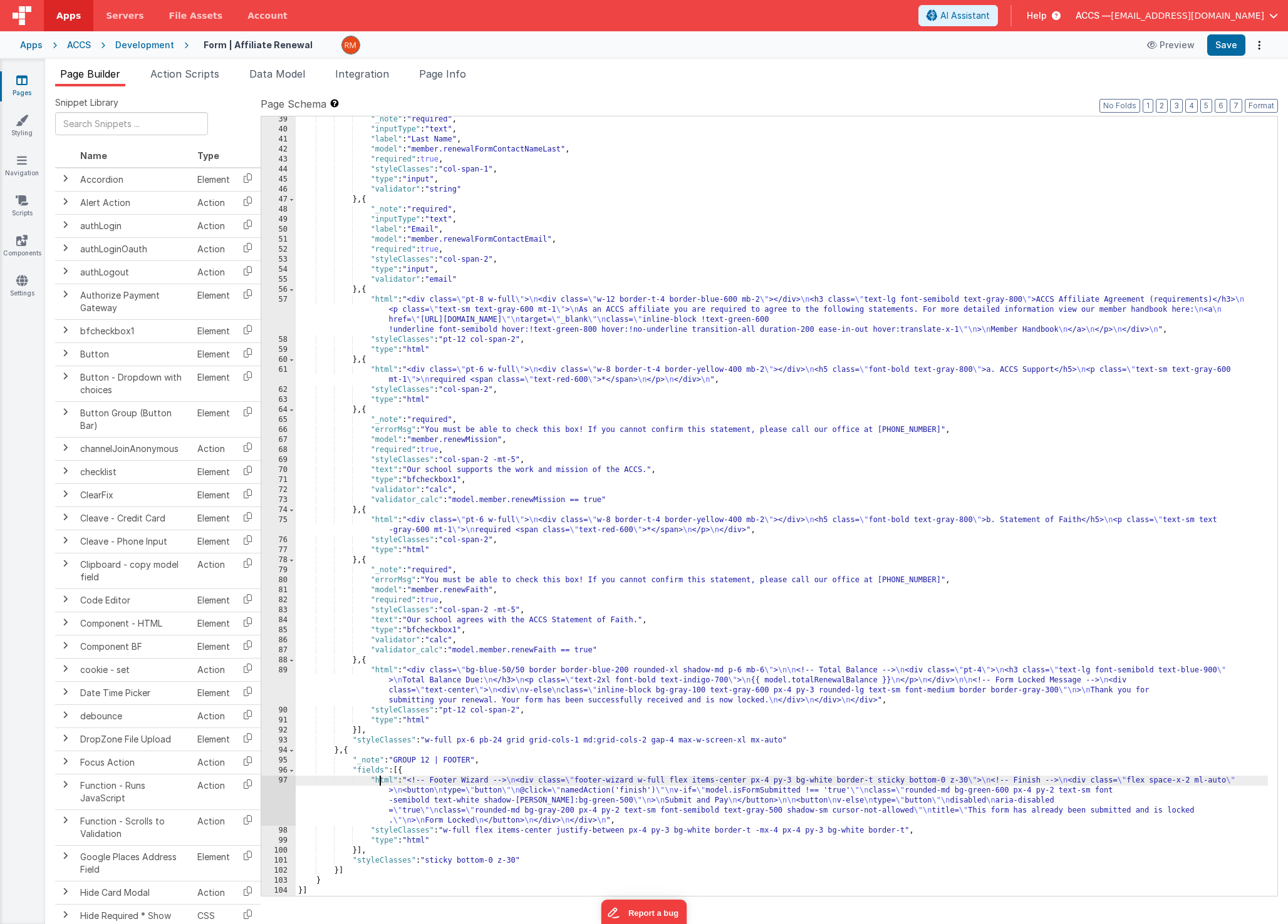
click at [381, 779] on div ""_note" : "required" , "inputType" : "text" , "label" : "Last Name" , "model" :…" at bounding box center [782, 514] width 972 height 800
click at [286, 779] on div "97" at bounding box center [278, 801] width 35 height 50
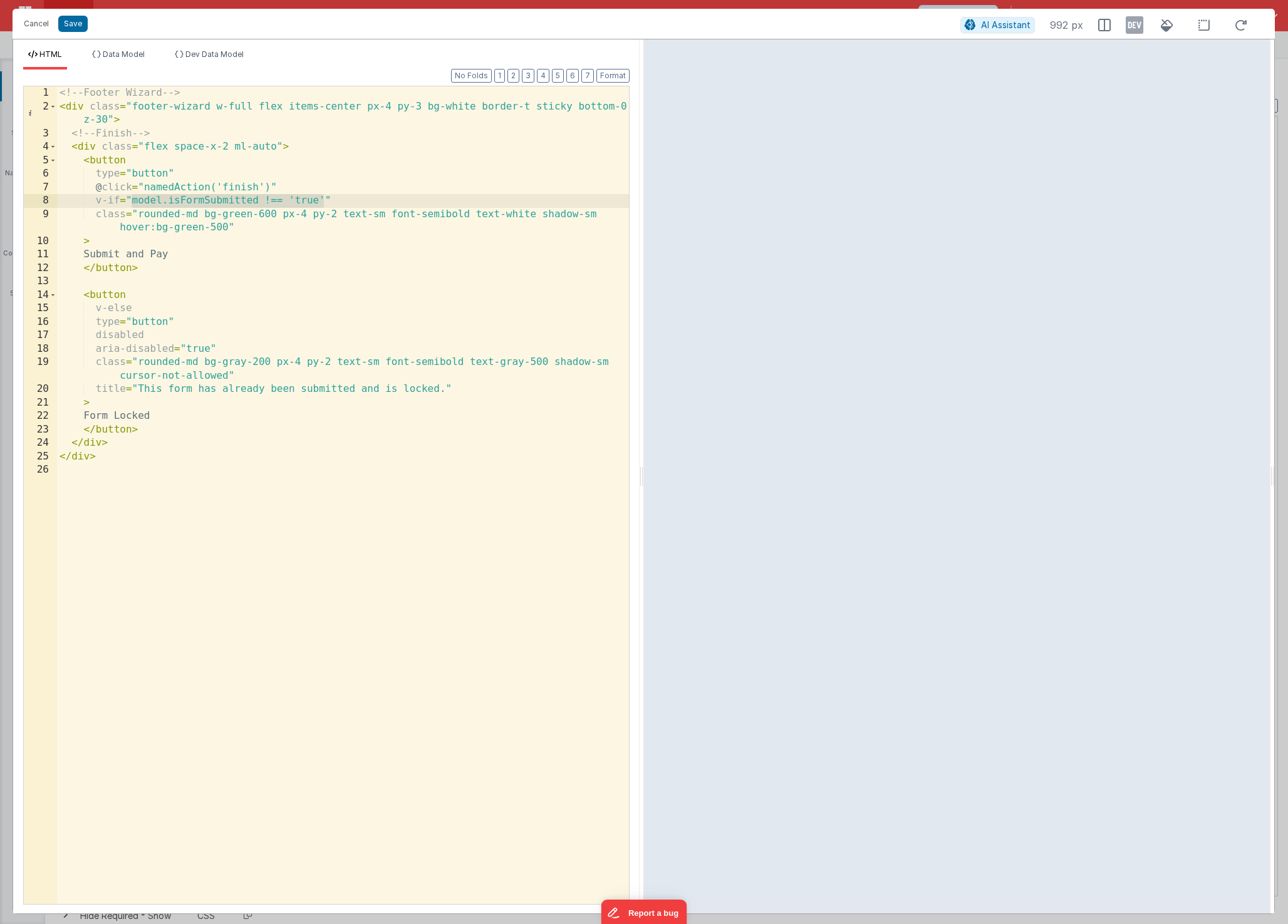
drag, startPoint x: 325, startPoint y: 201, endPoint x: 130, endPoint y: 203, distance: 195.0
click at [130, 203] on div "<!-- Footer Wizard --> < div class = "footer-wizard w-full flex items-center px…" at bounding box center [342, 508] width 572 height 845
click at [79, 28] on button "Save" at bounding box center [73, 24] width 29 height 16
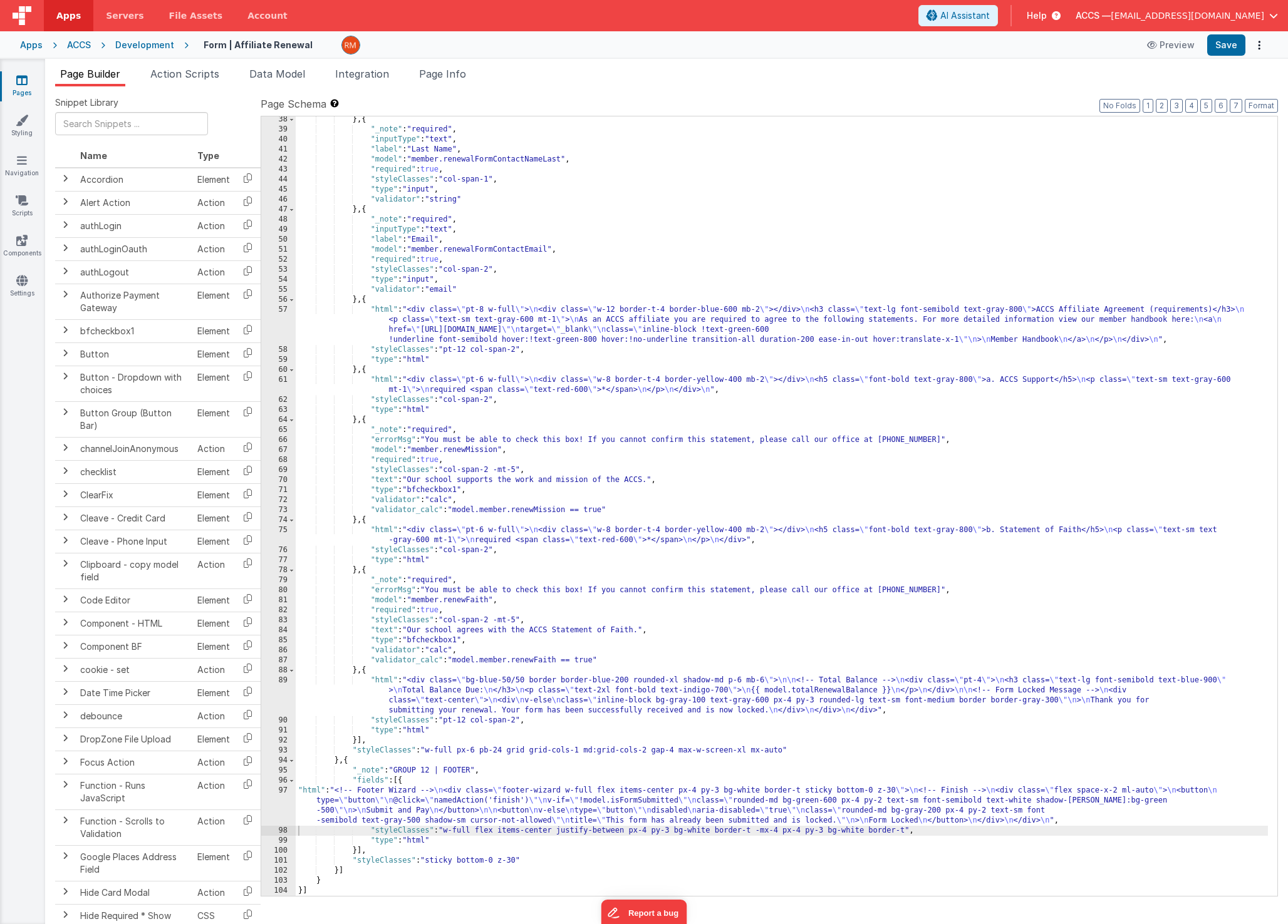
scroll to position [442, 0]
click at [1258, 103] on button "Format" at bounding box center [1260, 106] width 33 height 14
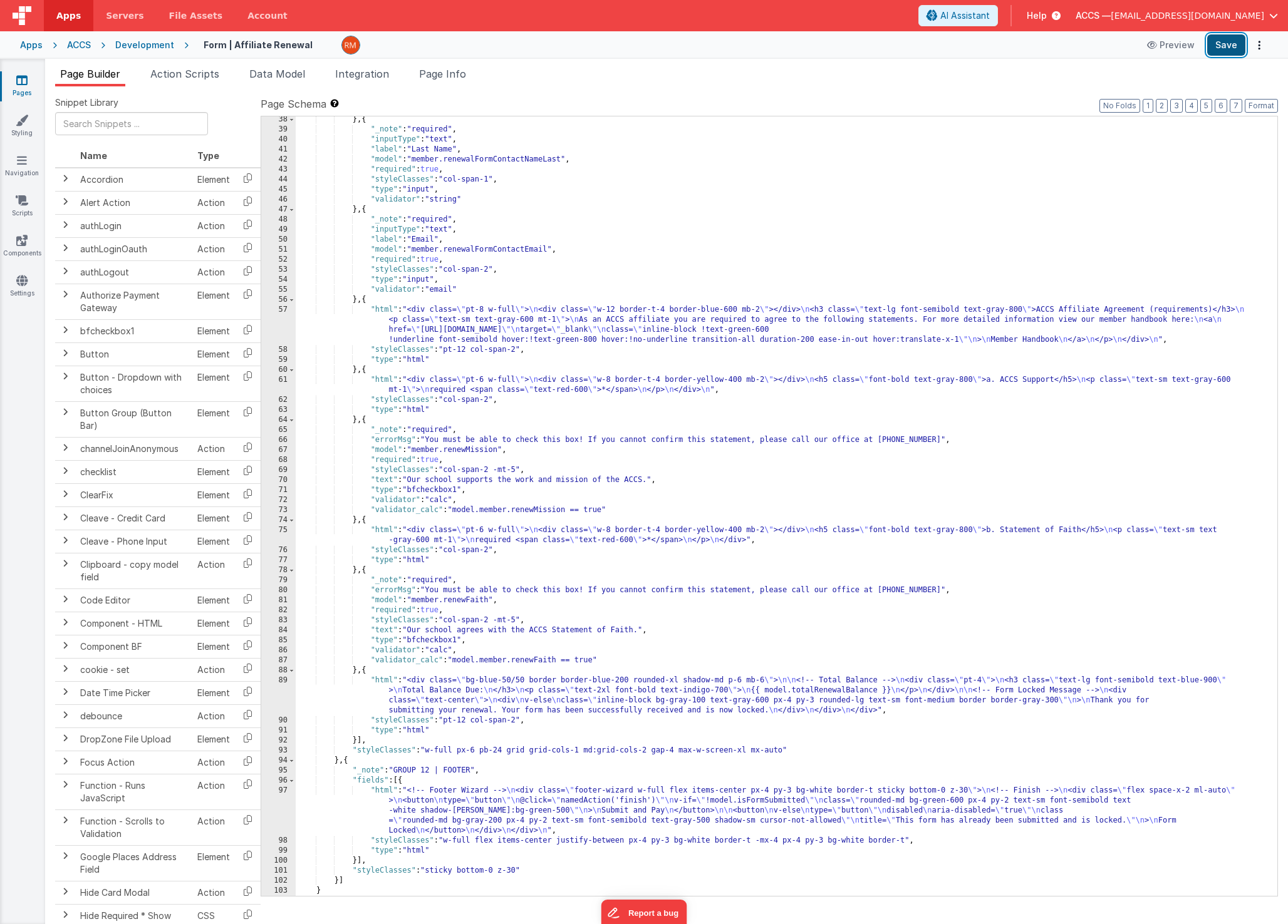
click at [1229, 48] on button "Save" at bounding box center [1226, 45] width 38 height 21
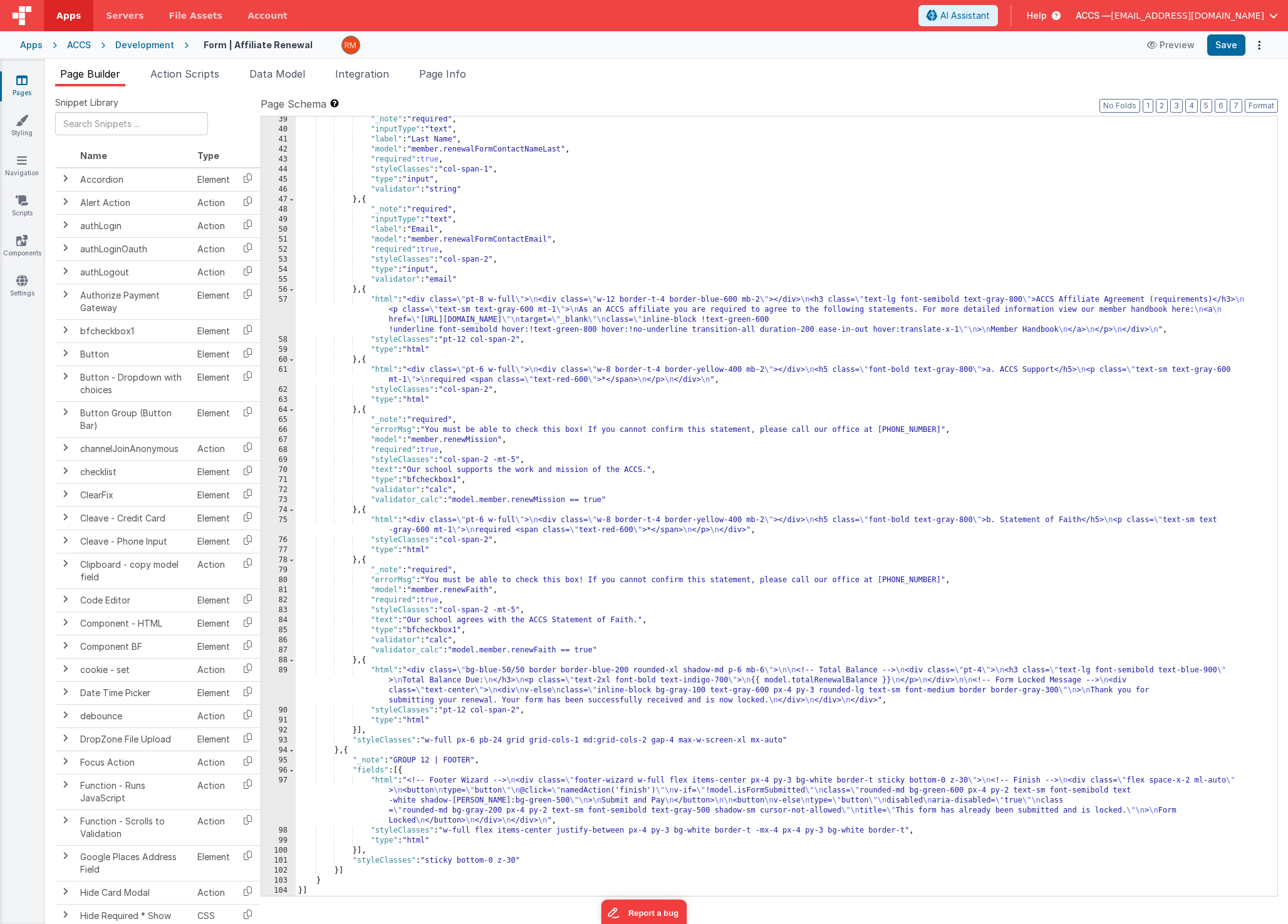
scroll to position [453, 0]
click at [385, 669] on div ""_note" : "required" , "inputType" : "text" , "label" : "Last Name" , "model" :…" at bounding box center [782, 514] width 972 height 800
click at [285, 671] on div "89" at bounding box center [278, 685] width 35 height 40
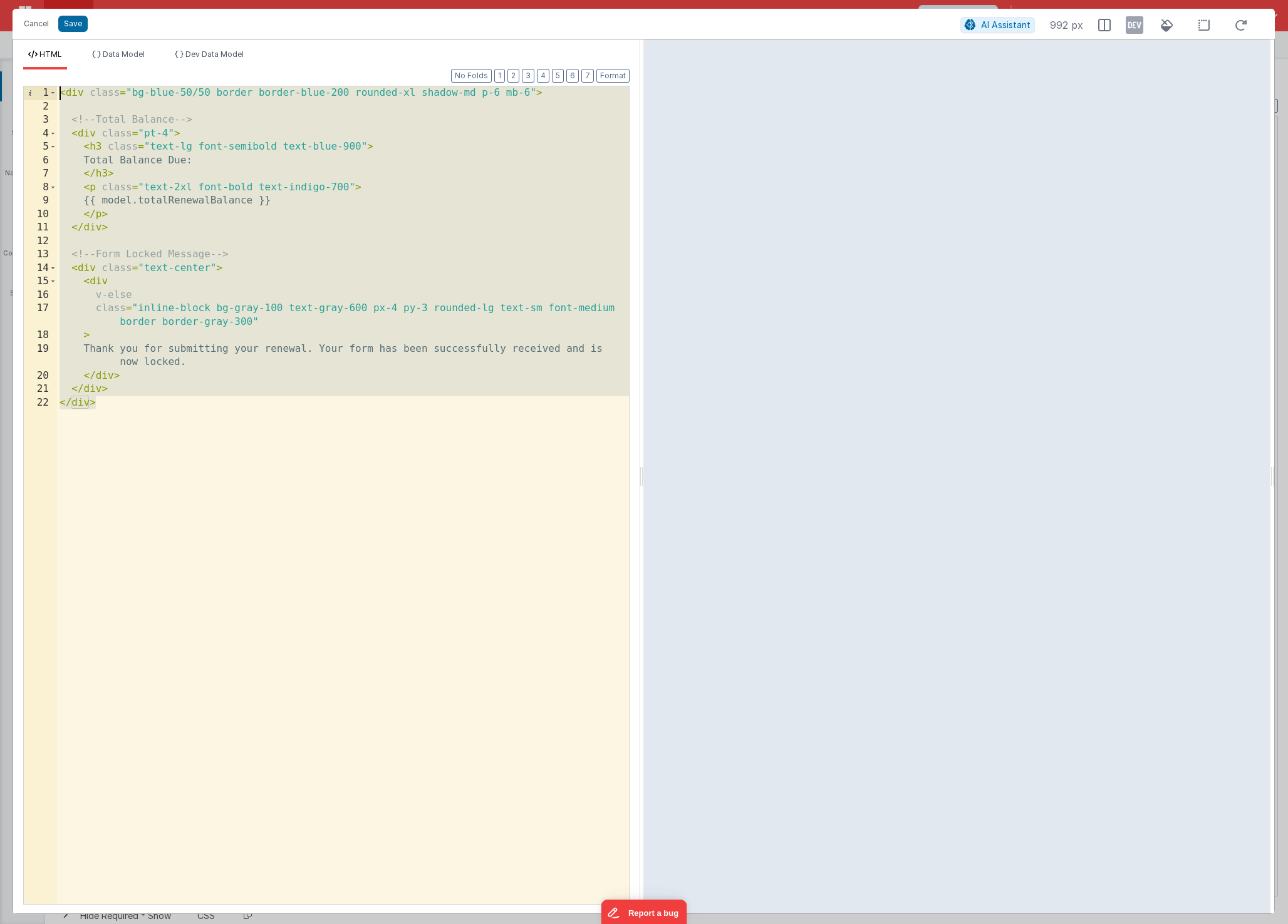
drag, startPoint x: 152, startPoint y: 448, endPoint x: 48, endPoint y: 56, distance: 405.6
click at [48, 56] on div "HTML Data Model Dev Data Model Format 7 6 5 4 3 2 1 No Folds 1 2 3 4 5 6 7 8 9 …" at bounding box center [326, 482] width 627 height 864
drag, startPoint x: 137, startPoint y: 458, endPoint x: 33, endPoint y: 2, distance: 467.7
click at [33, 2] on div "Cancel Save AI Assistant 992 px HTML Data Model Dev Data Model Format 7 6 5 4 3…" at bounding box center [644, 462] width 1288 height 924
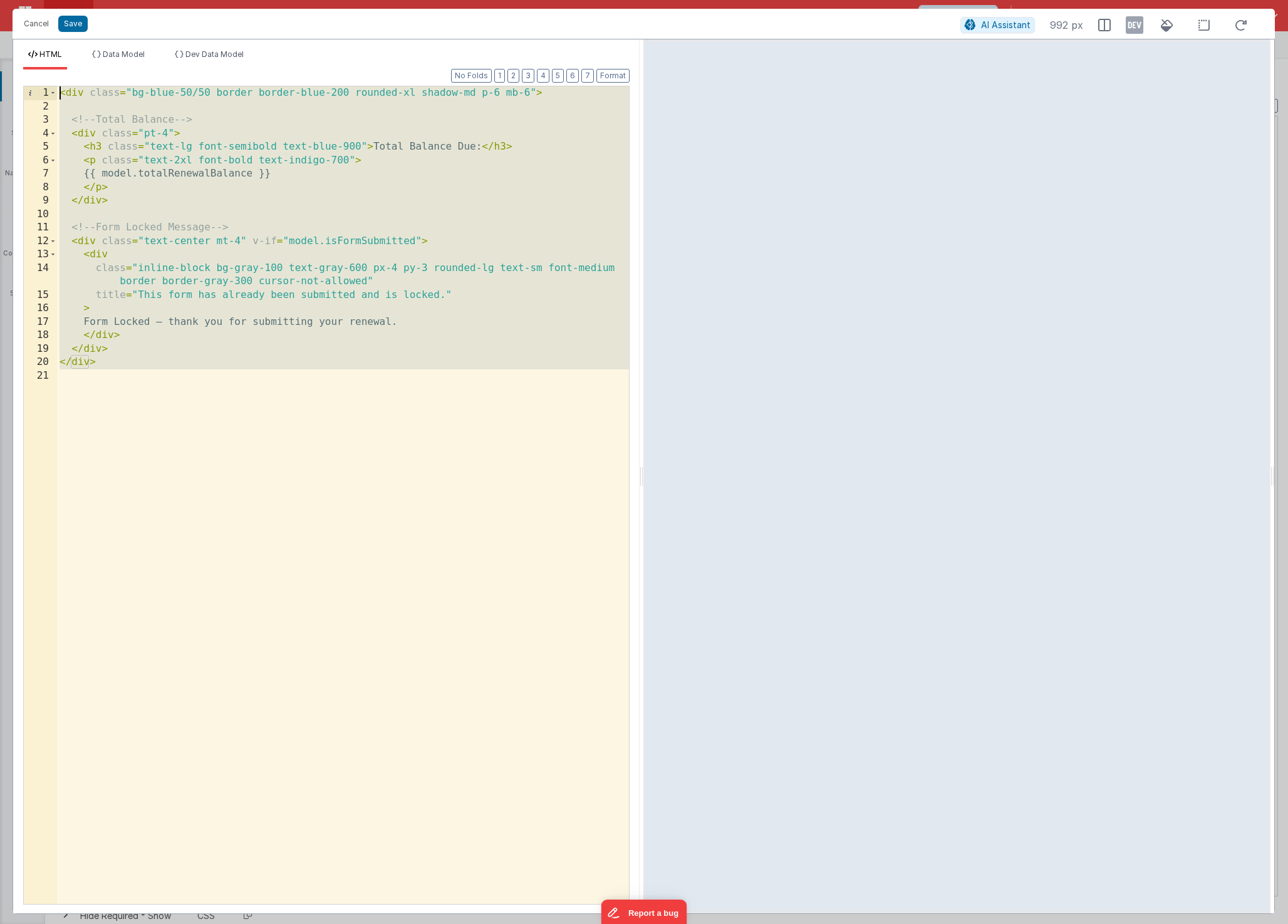
drag, startPoint x: 207, startPoint y: 457, endPoint x: -77, endPoint y: -29, distance: 562.9
click at [0, 0] on html "Cancel Save AI Assistant 992 px HTML Data Model Dev Data Model Format 7 6 5 4 3…" at bounding box center [644, 462] width 1288 height 924
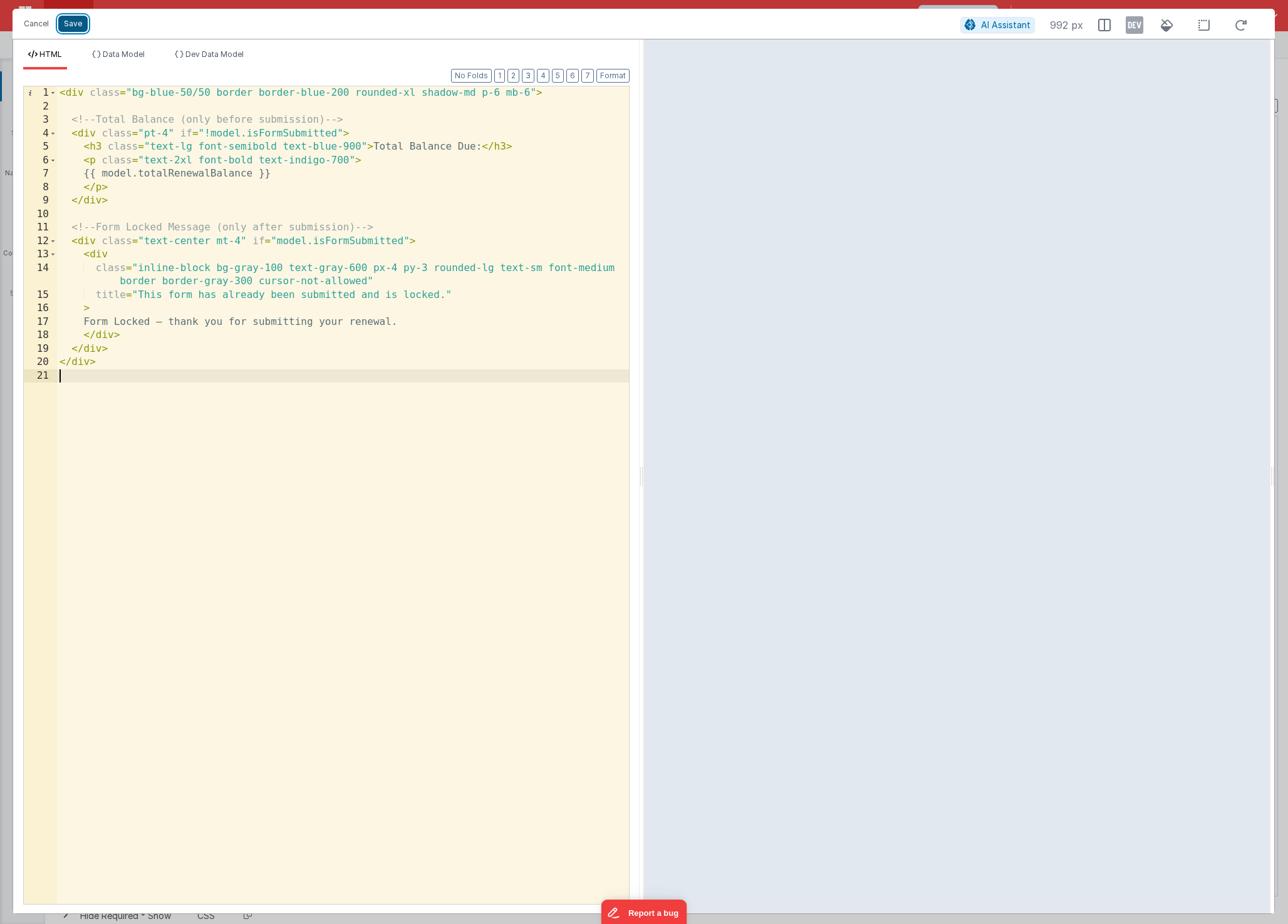
click at [77, 30] on button "Save" at bounding box center [73, 24] width 29 height 16
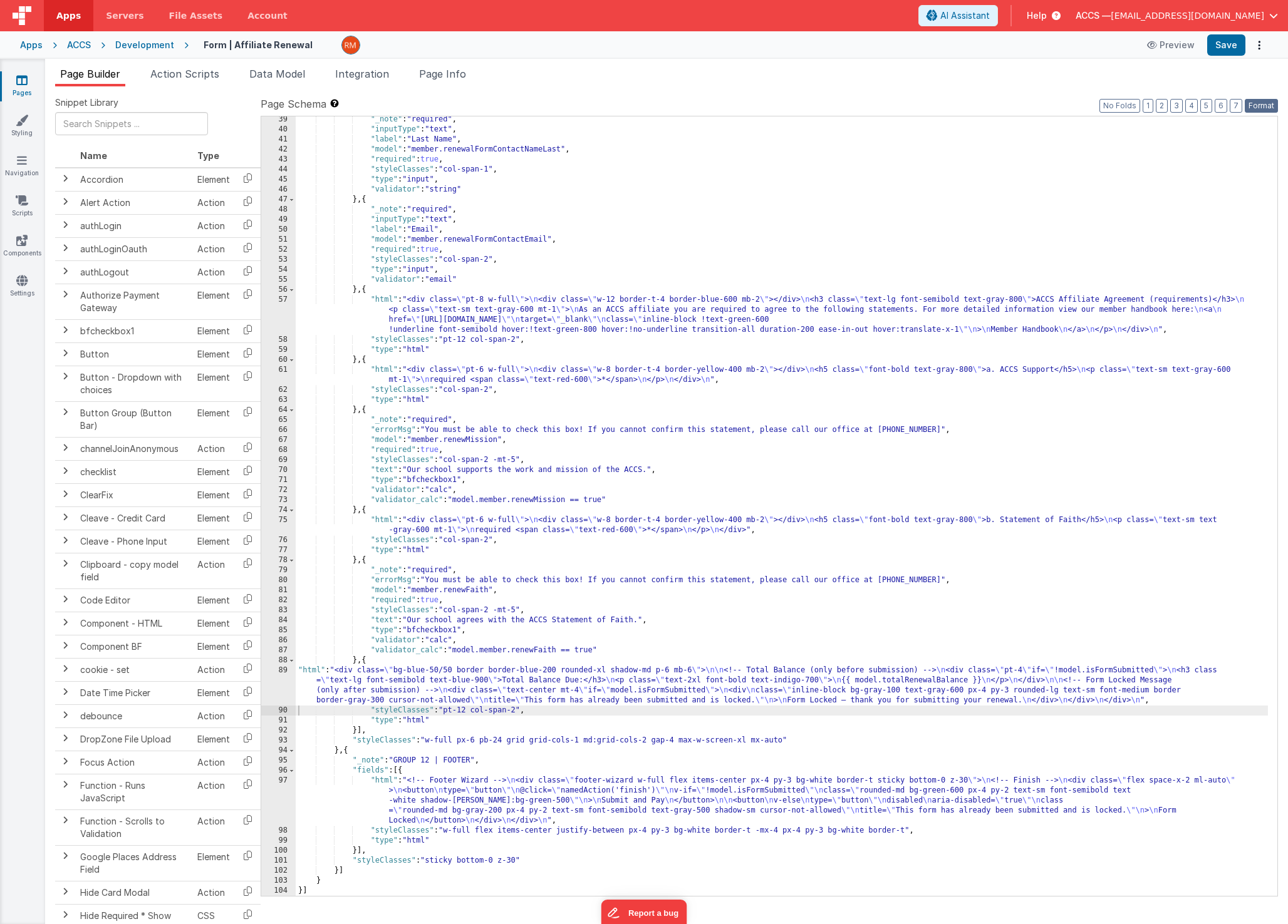
click at [1257, 111] on button "Format" at bounding box center [1260, 106] width 33 height 14
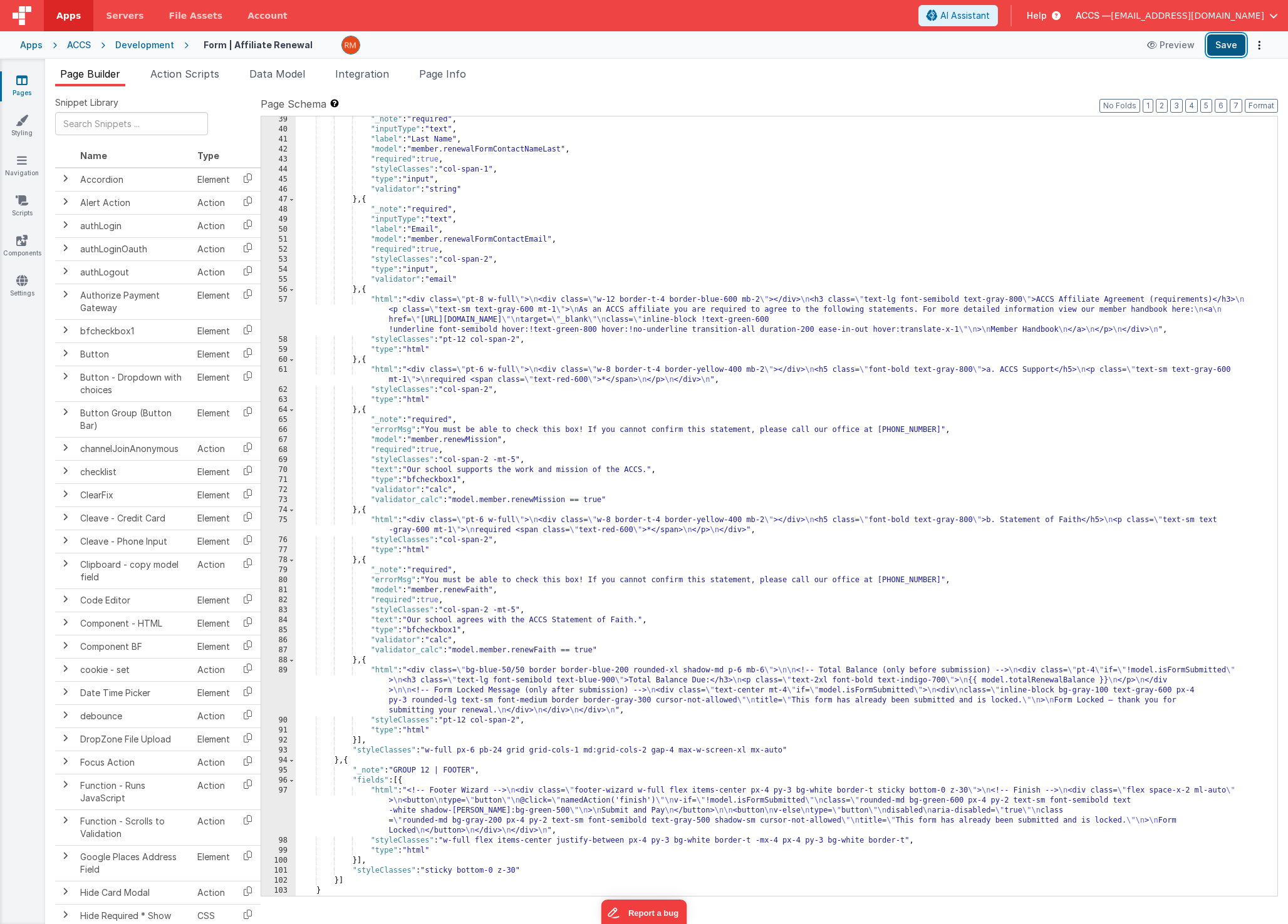
click at [1228, 43] on button "Save" at bounding box center [1226, 45] width 38 height 21
click at [383, 670] on div ""_note" : "required" , "inputType" : "text" , "label" : "Last Name" , "model" :…" at bounding box center [782, 514] width 972 height 800
click at [287, 671] on div "89" at bounding box center [278, 690] width 35 height 50
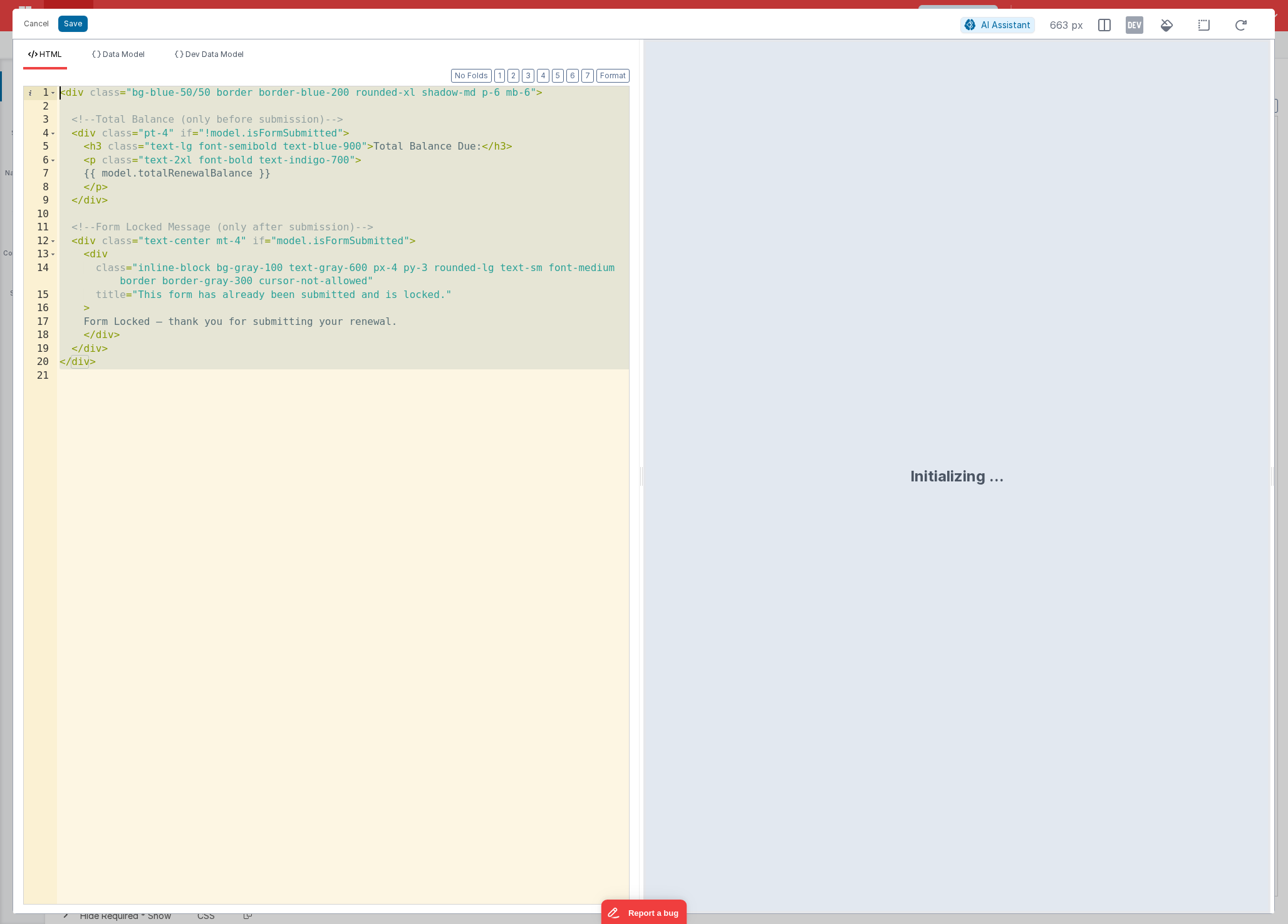
drag, startPoint x: 183, startPoint y: 658, endPoint x: 29, endPoint y: -135, distance: 807.8
click at [29, 0] on html "Cancel Save AI Assistant 663 px HTML Data Model Dev Data Model Format 7 6 5 4 3…" at bounding box center [644, 462] width 1288 height 924
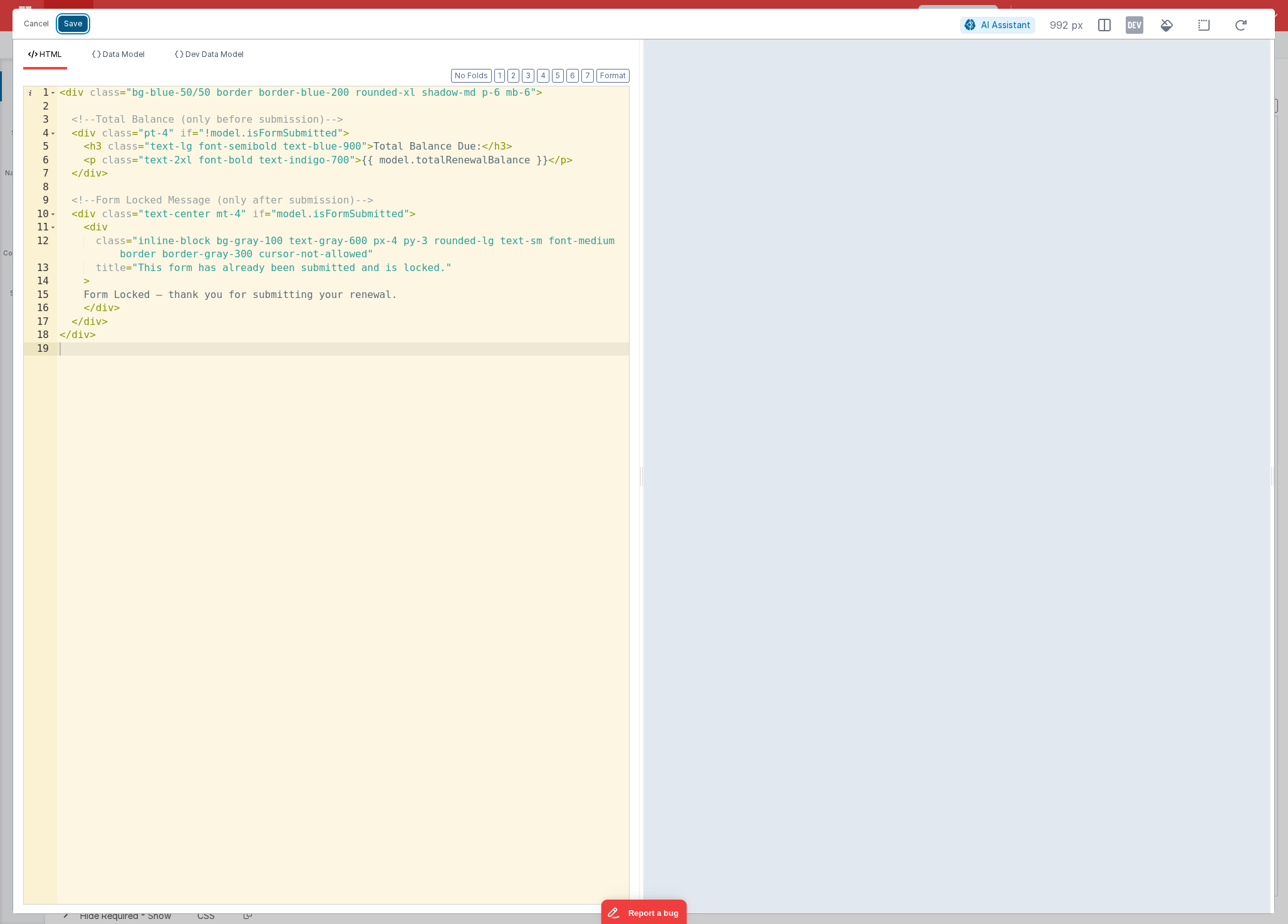
click at [76, 26] on button "Save" at bounding box center [73, 24] width 29 height 16
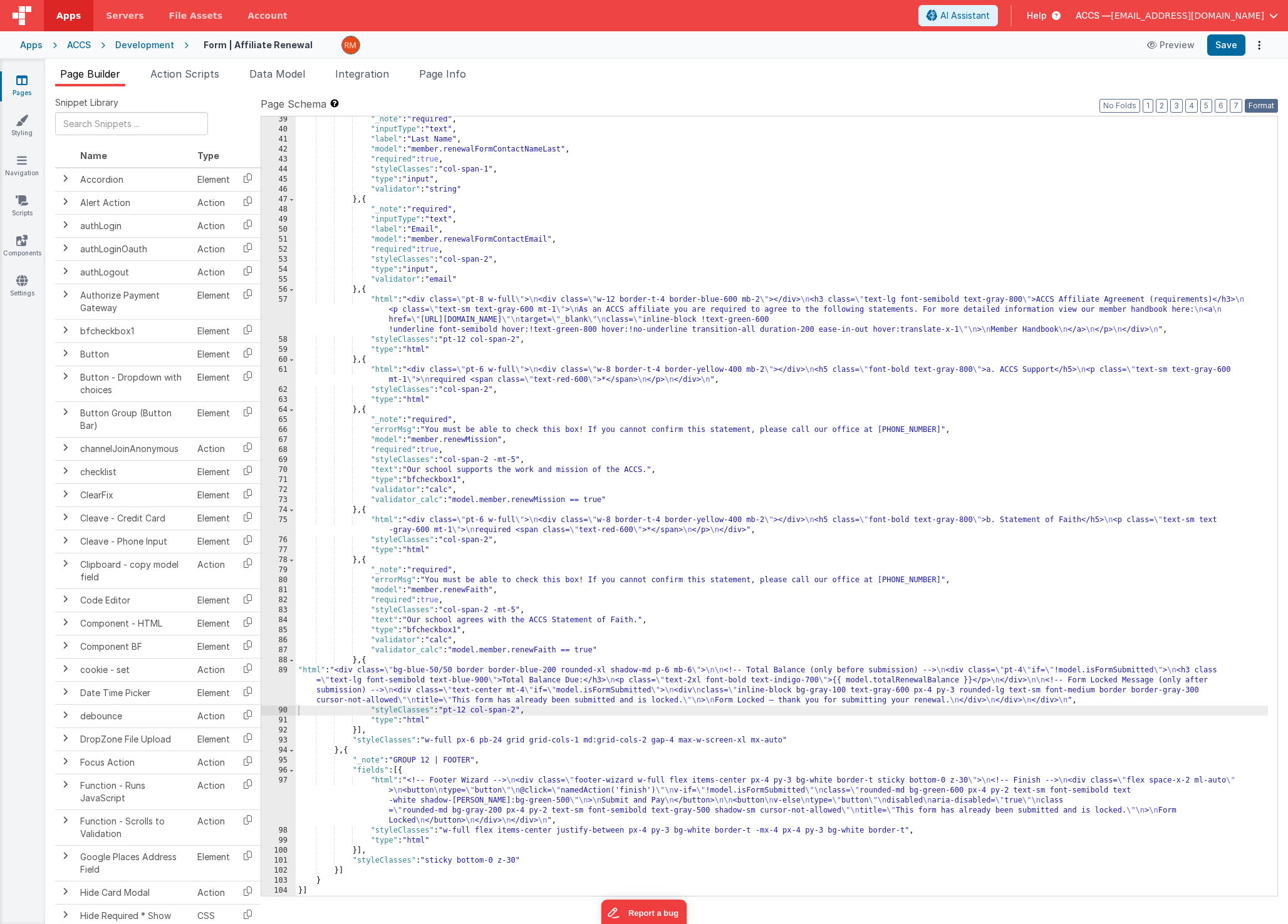
click at [1254, 109] on button "Format" at bounding box center [1260, 106] width 33 height 14
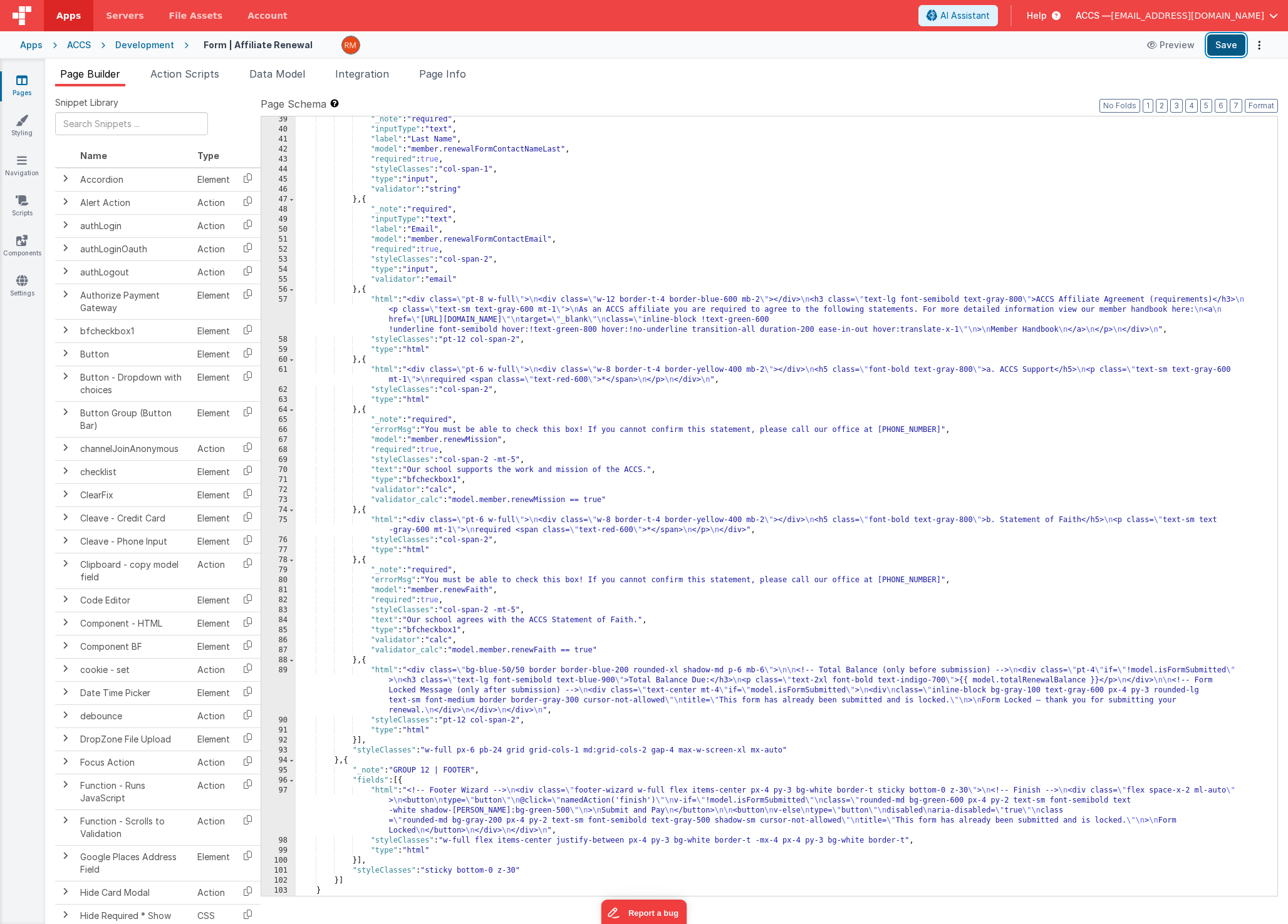
click at [1228, 49] on button "Save" at bounding box center [1226, 45] width 38 height 21
click at [385, 669] on div ""_note" : "required" , "inputType" : "text" , "label" : "Last Name" , "model" :…" at bounding box center [782, 514] width 972 height 800
click at [284, 670] on div "89" at bounding box center [278, 690] width 35 height 50
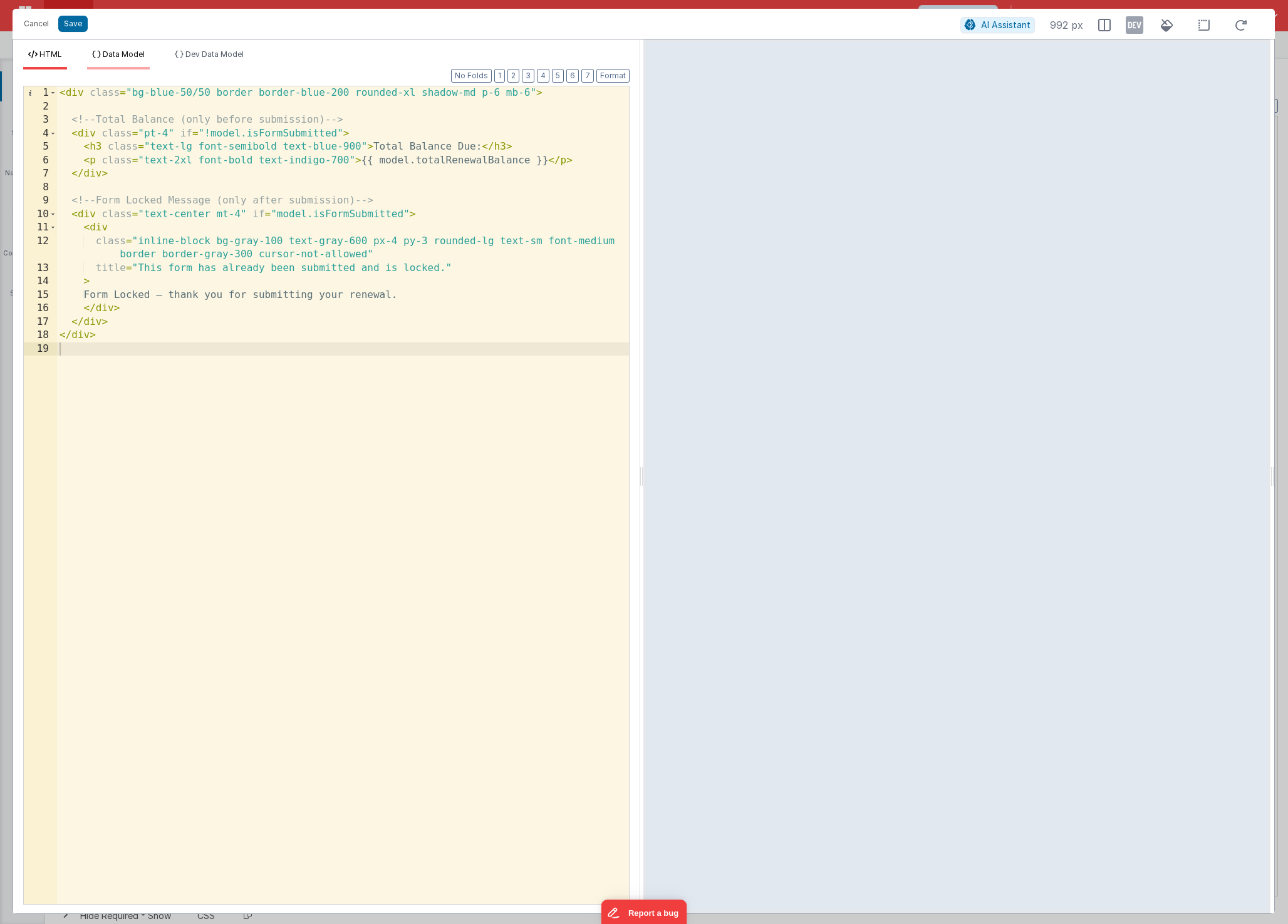
click at [113, 51] on span "Data Model" at bounding box center [124, 54] width 42 height 10
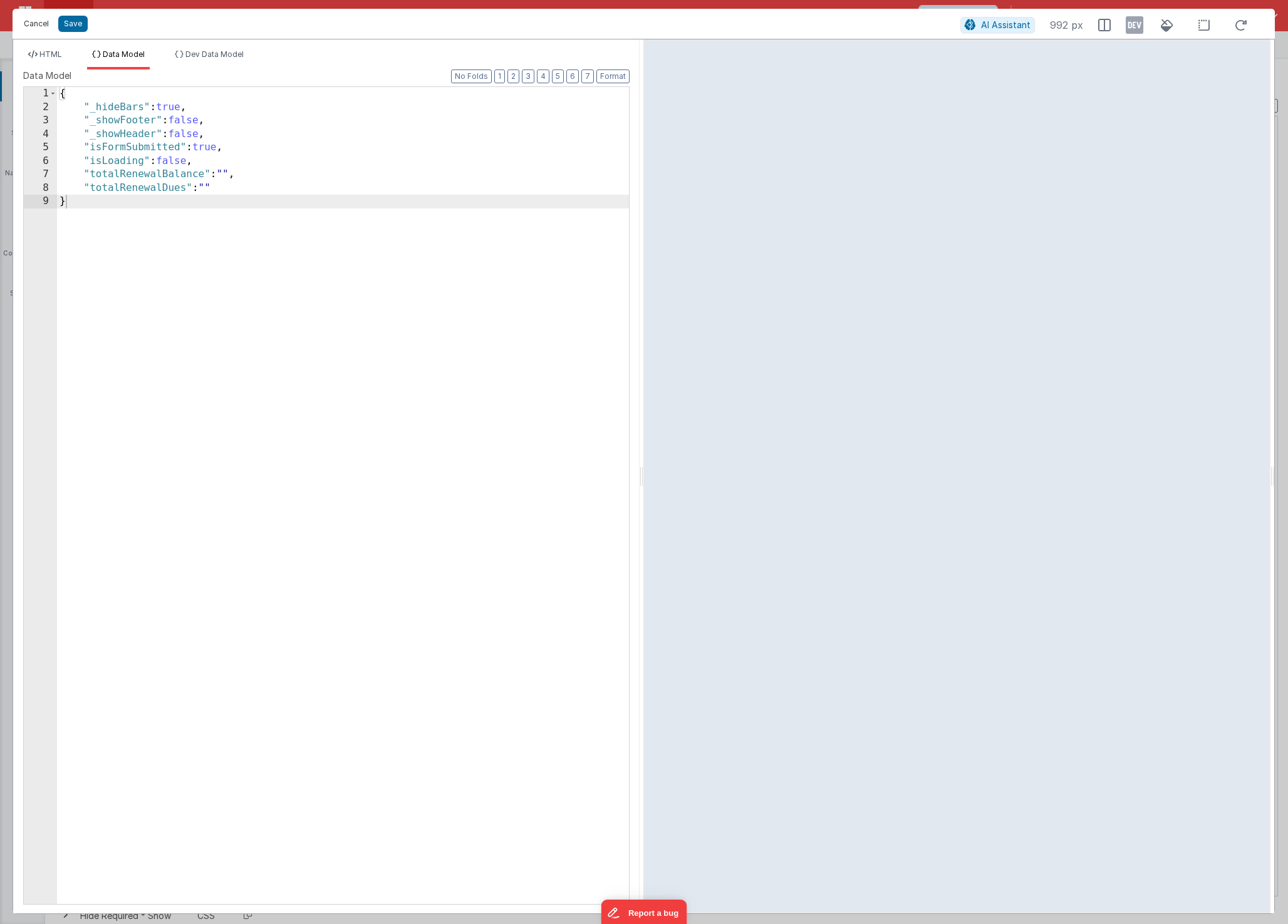
click at [40, 28] on button "Cancel" at bounding box center [36, 24] width 37 height 18
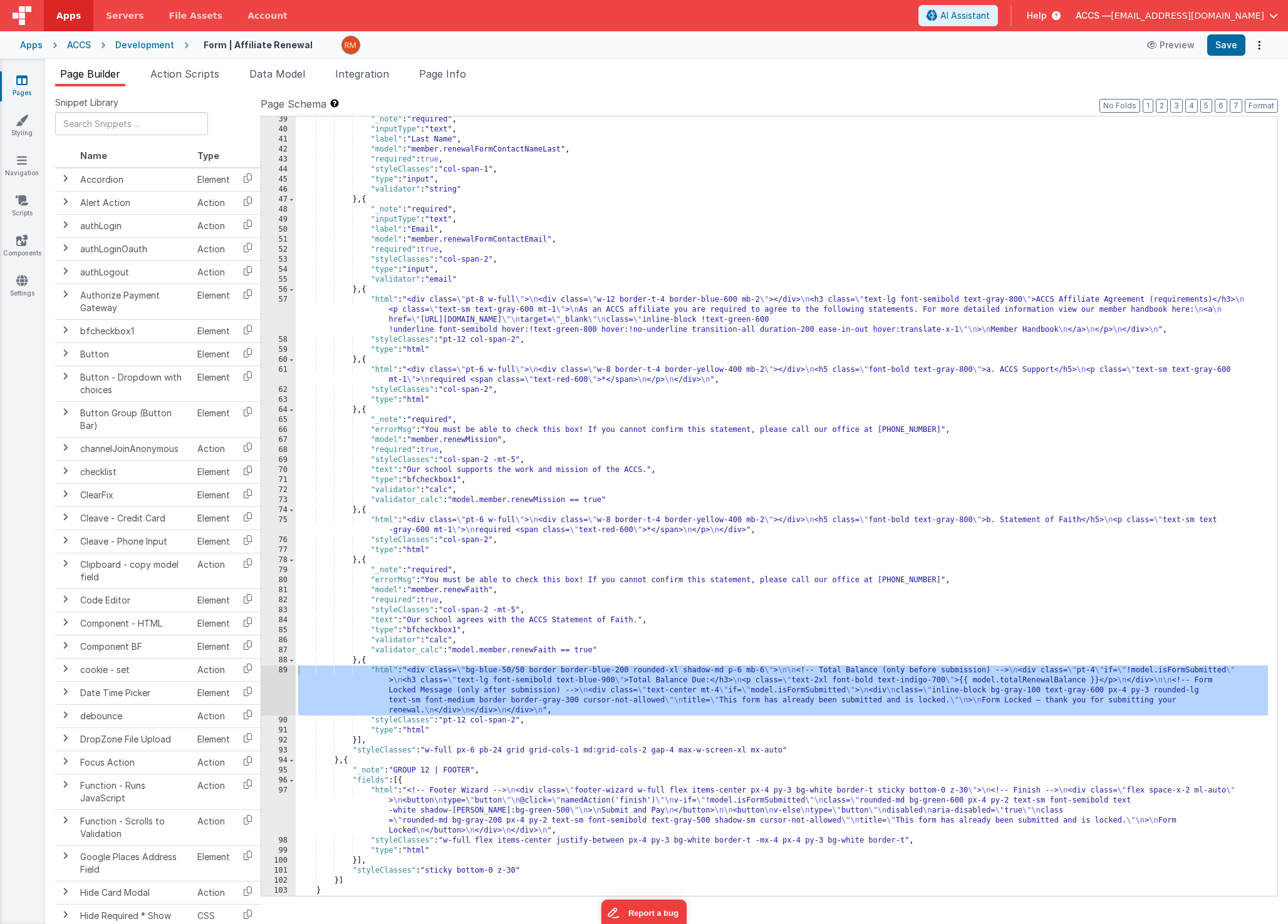
click at [543, 669] on div ""_note" : "required" , "inputType" : "text" , "label" : "Last Name" , "model" :…" at bounding box center [782, 514] width 972 height 800
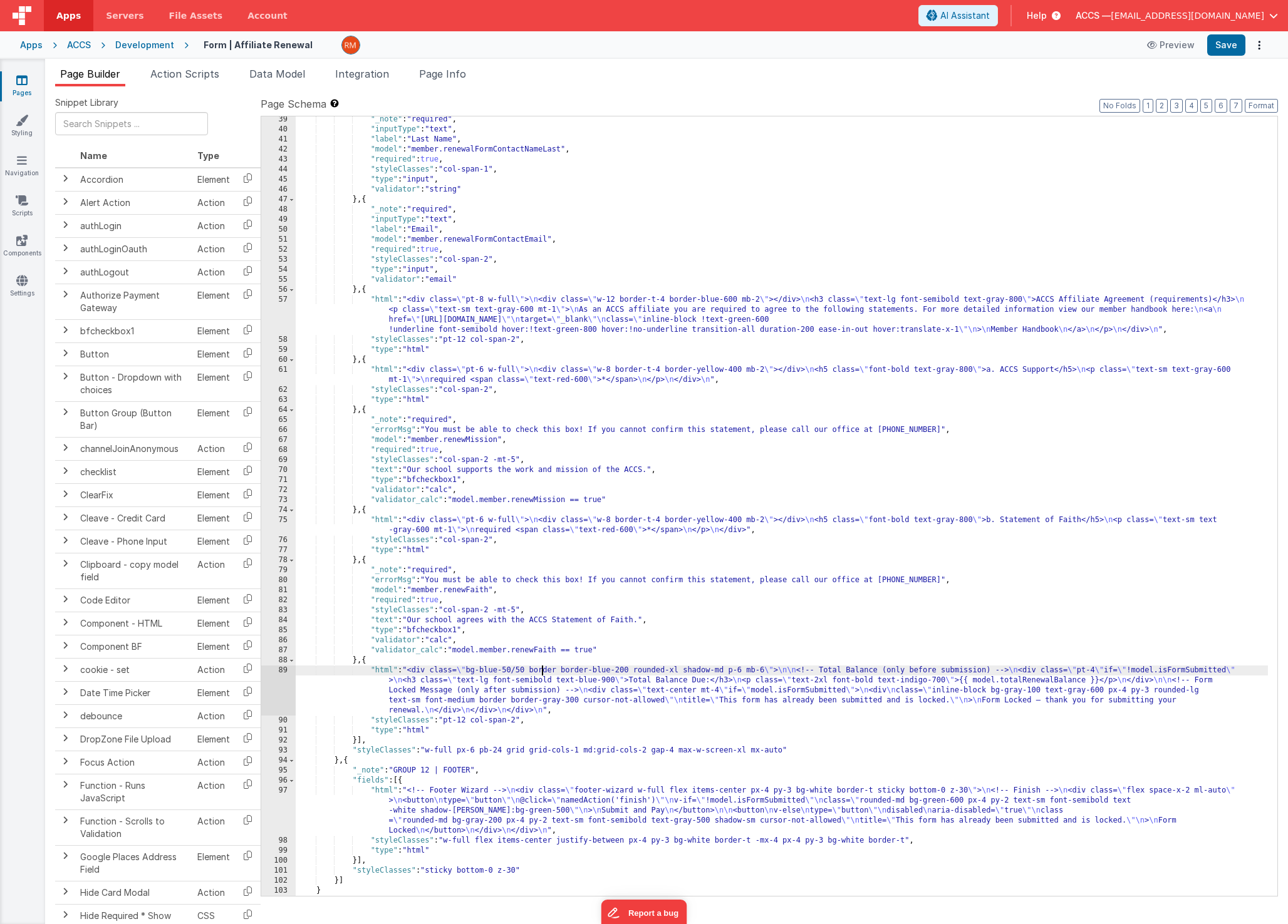
click at [380, 673] on div ""_note" : "required" , "inputType" : "text" , "label" : "Last Name" , "model" :…" at bounding box center [782, 514] width 972 height 800
click at [279, 673] on div "89" at bounding box center [278, 690] width 35 height 50
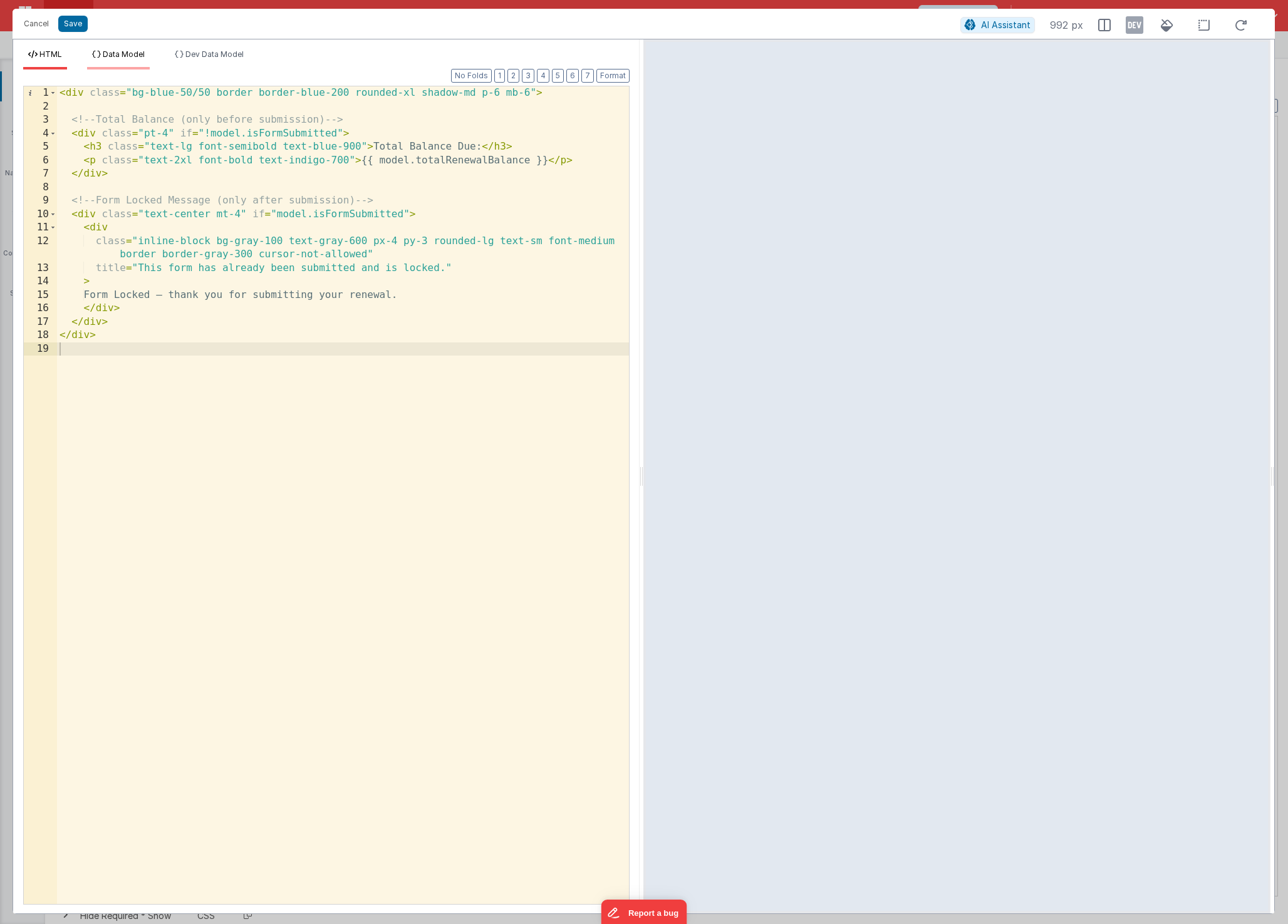
click at [130, 55] on span "Data Model" at bounding box center [124, 54] width 42 height 10
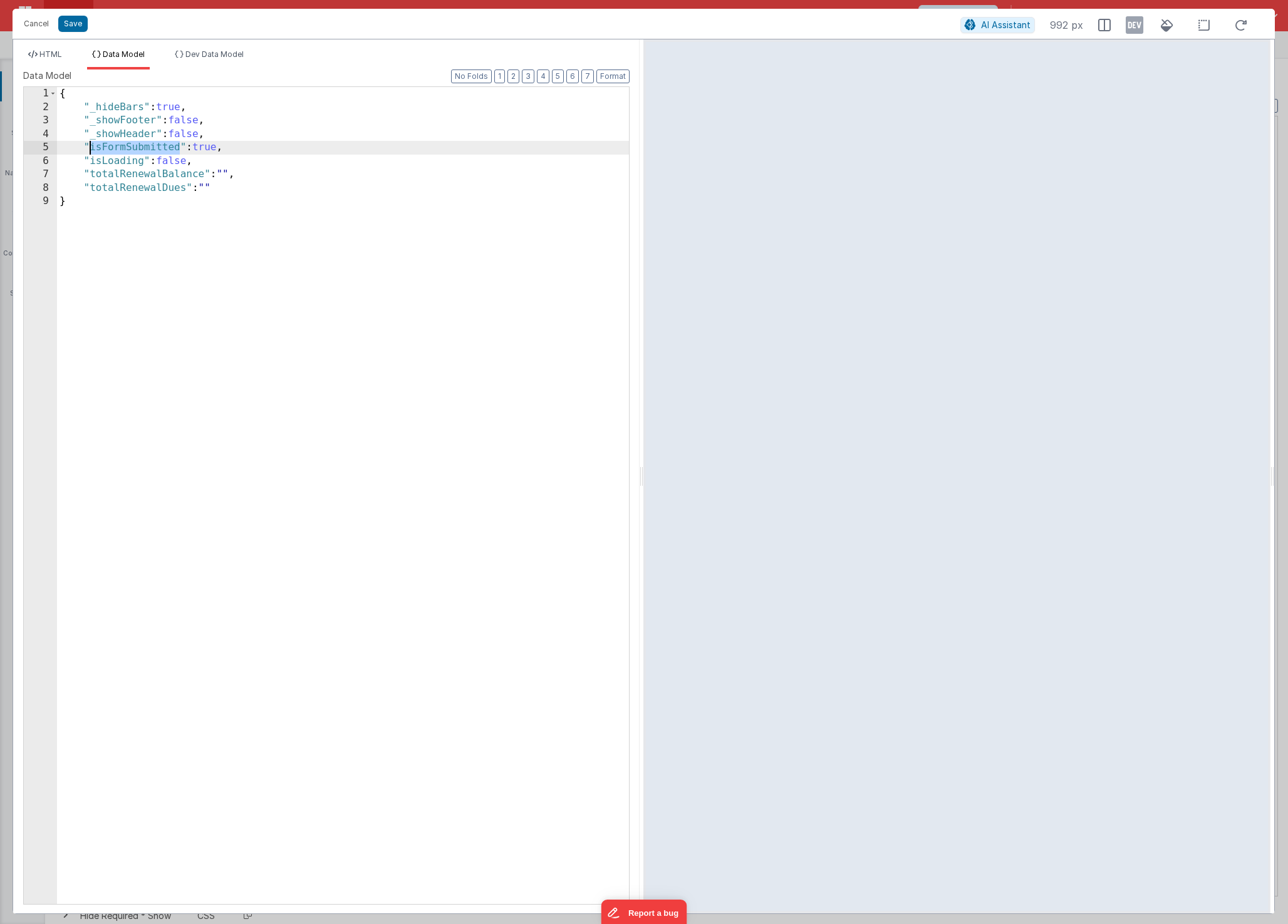
drag, startPoint x: 180, startPoint y: 149, endPoint x: 92, endPoint y: 153, distance: 88.1
click at [92, 153] on div "{ "_hideBars" : true , "_showFooter" : false , "_showHeader" : false , "isFormS…" at bounding box center [342, 509] width 572 height 844
click at [49, 52] on span "HTML" at bounding box center [50, 54] width 22 height 10
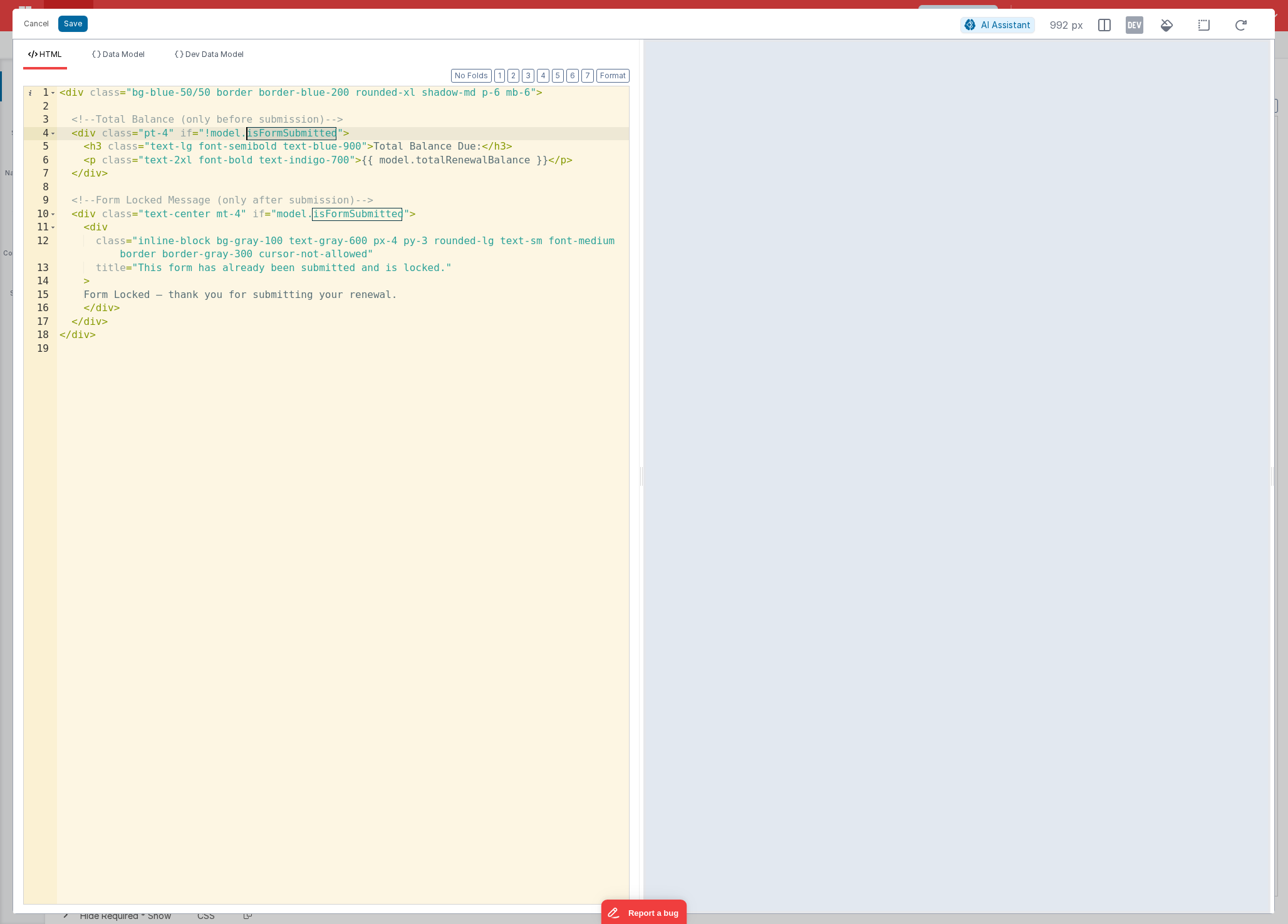
drag, startPoint x: 336, startPoint y: 133, endPoint x: 249, endPoint y: 131, distance: 87.0
click at [249, 131] on div "< div class = "bg-blue-50/50 border border-blue-200 rounded-xl shadow-md p-6 mb…" at bounding box center [342, 508] width 572 height 845
drag, startPoint x: 404, startPoint y: 213, endPoint x: 314, endPoint y: 214, distance: 90.0
click at [314, 214] on div "< div class = "bg-blue-50/50 border border-blue-200 rounded-xl shadow-md p-6 mb…" at bounding box center [342, 508] width 572 height 845
click at [69, 25] on button "Save" at bounding box center [73, 24] width 29 height 16
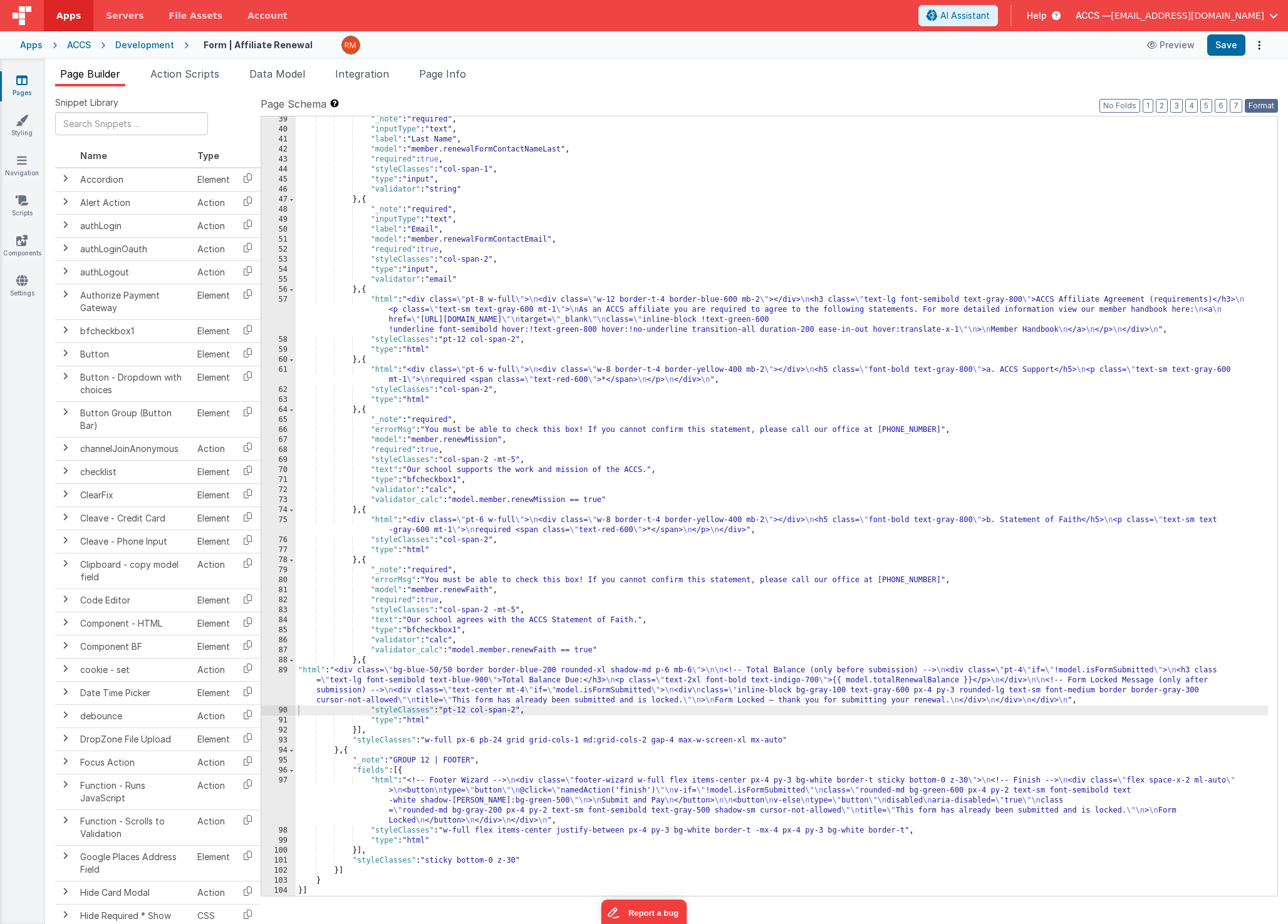
click at [1272, 108] on button "Format" at bounding box center [1260, 106] width 33 height 14
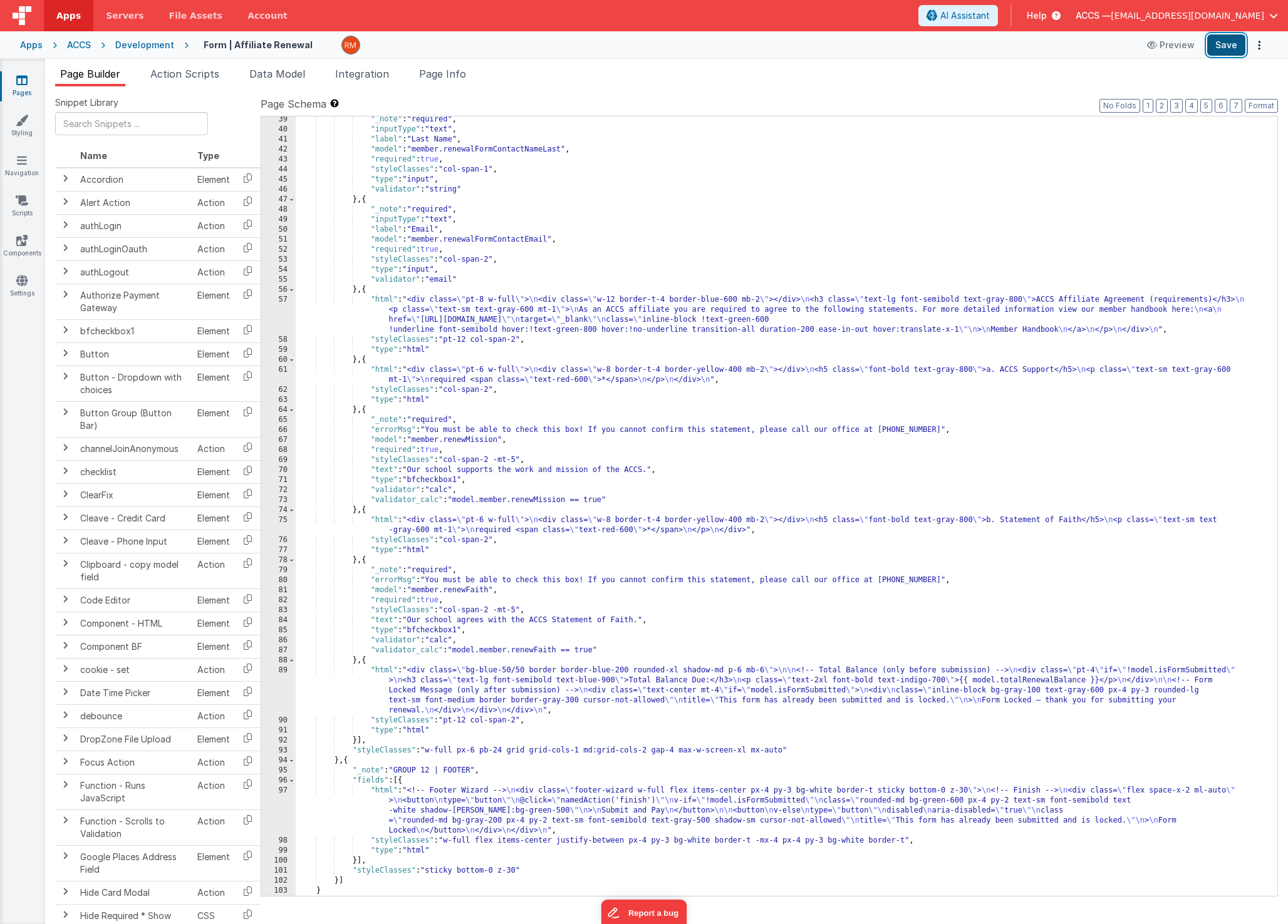
click at [1227, 52] on button "Save" at bounding box center [1226, 45] width 38 height 21
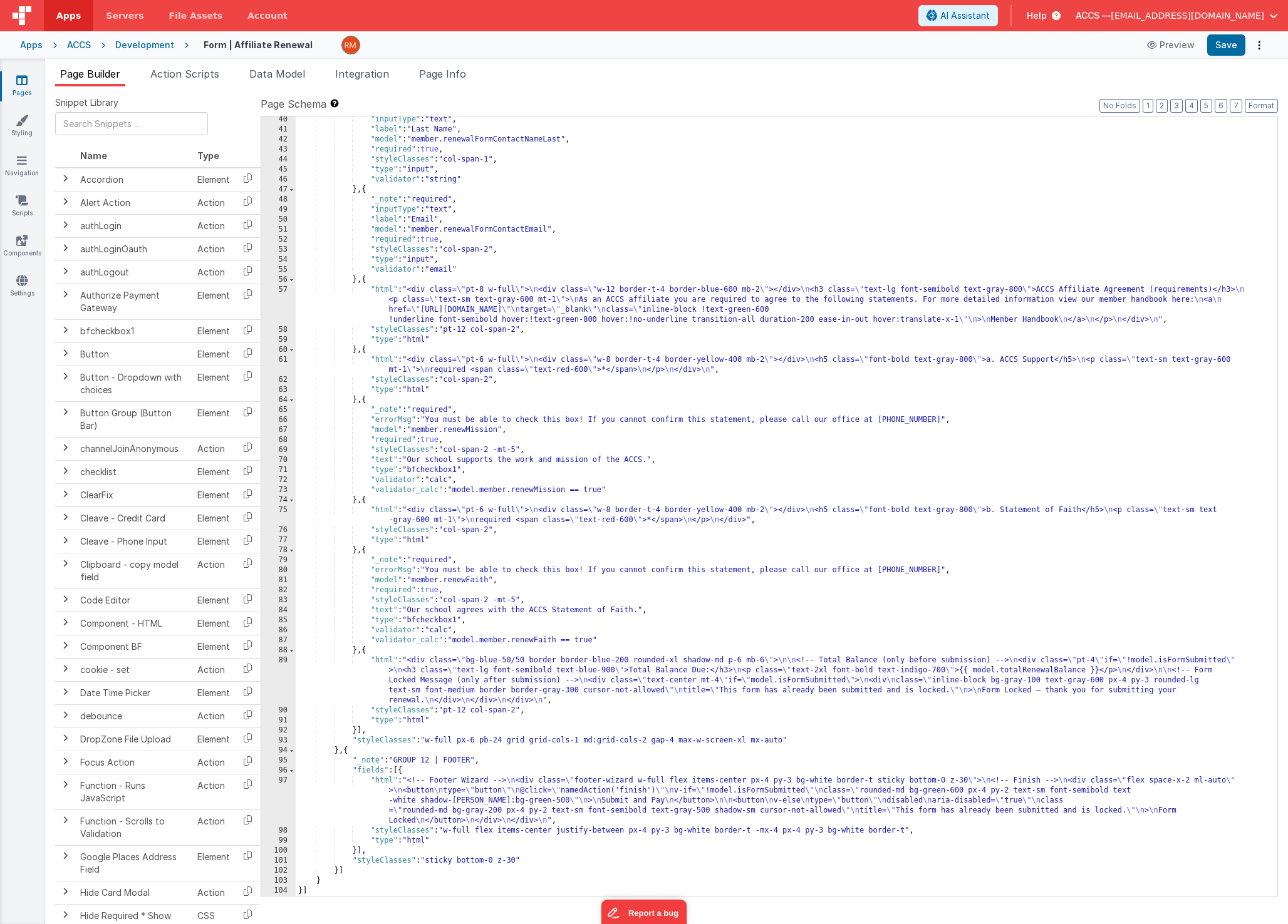
scroll to position [463, 0]
click at [268, 76] on span "Data Model" at bounding box center [276, 74] width 56 height 12
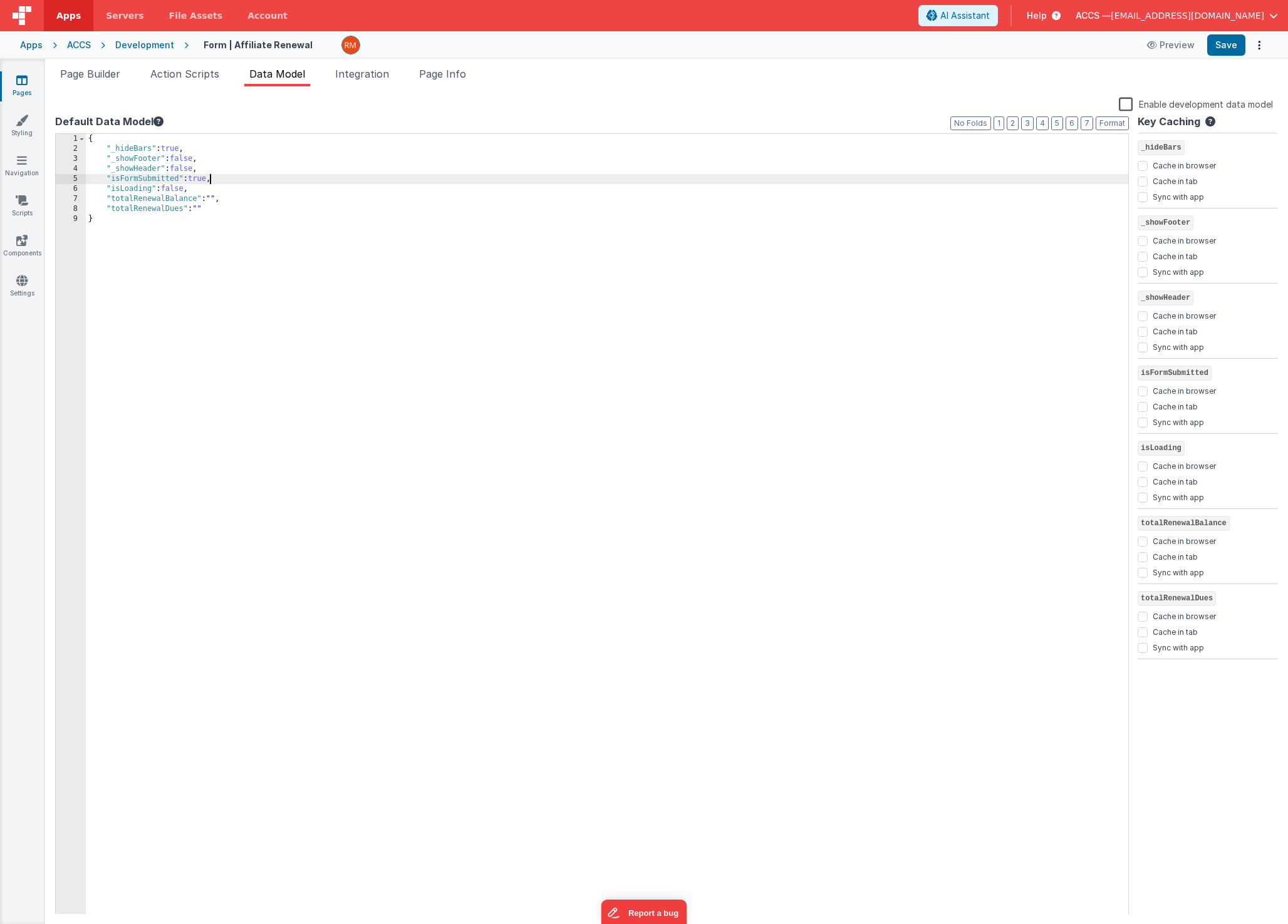
click at [210, 180] on div "{ "_hideBars" : true , "_showFooter" : false , "_showHeader" : false , "isFormS…" at bounding box center [607, 534] width 1043 height 801
click at [1225, 39] on button "Save" at bounding box center [1226, 45] width 38 height 21
click at [88, 77] on span "Page Builder" at bounding box center [91, 74] width 60 height 12
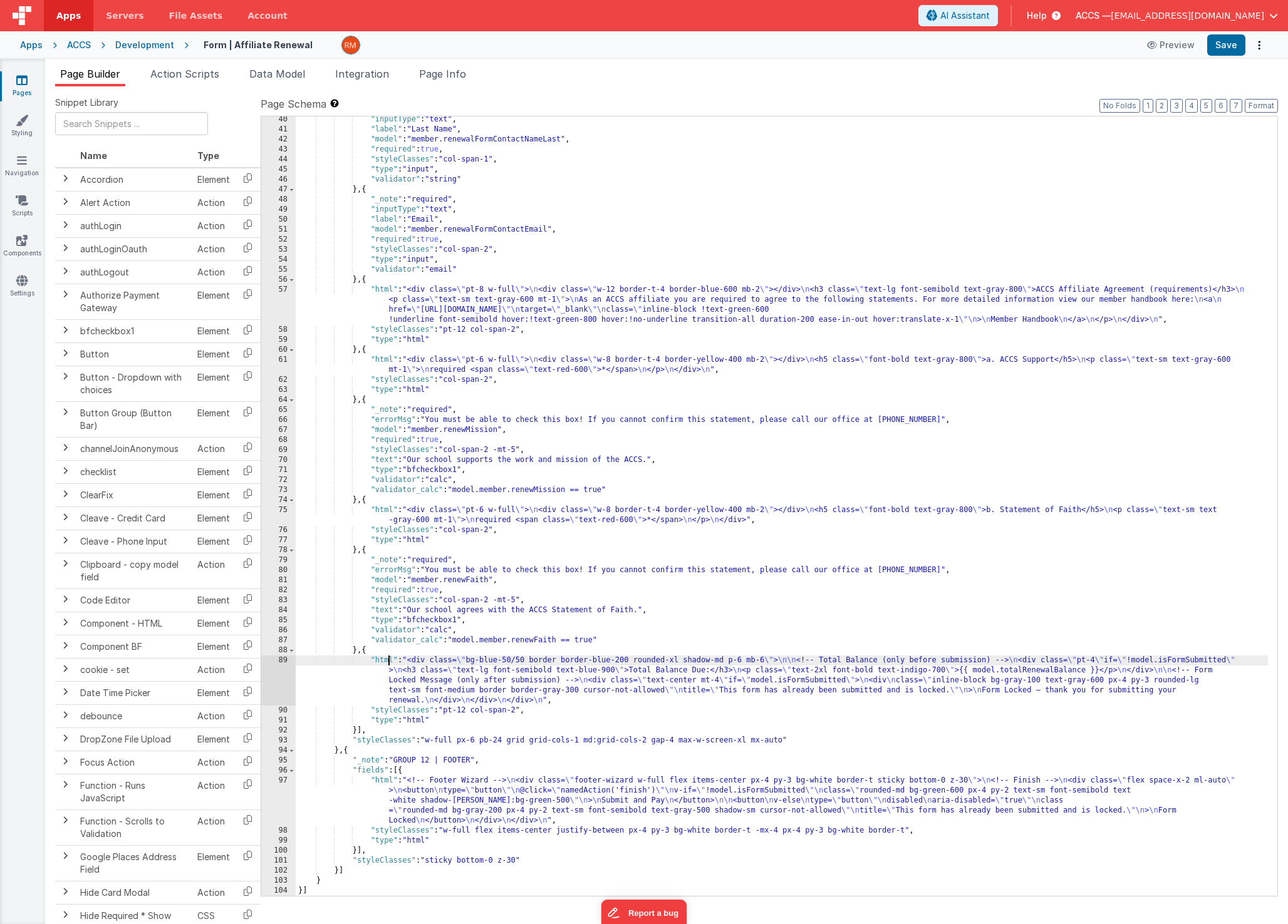
click at [388, 663] on div ""inputType" : "text" , "label" : "Last Name" , "model" : "member.renewalFormCon…" at bounding box center [782, 514] width 972 height 800
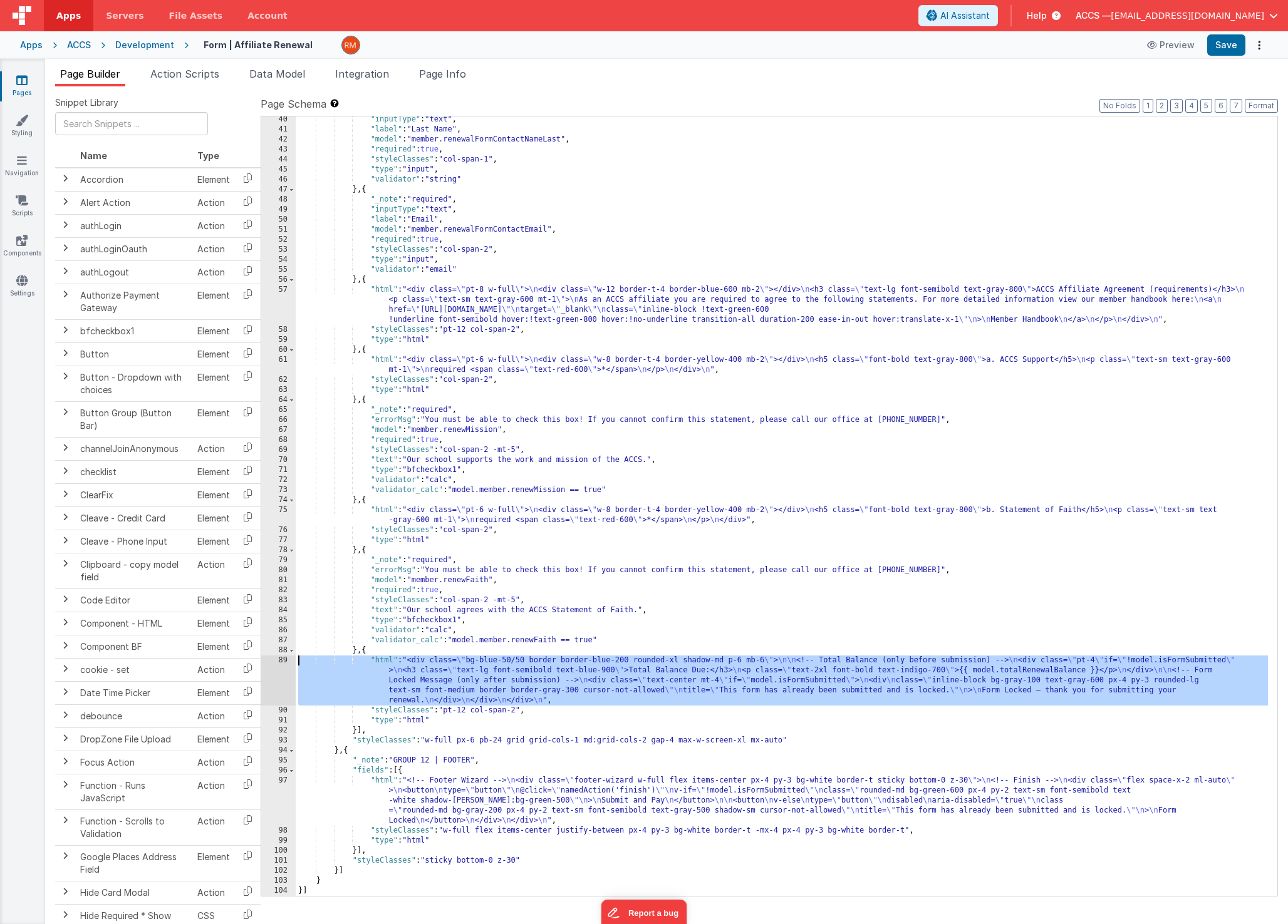
click at [279, 660] on div "89" at bounding box center [278, 681] width 35 height 50
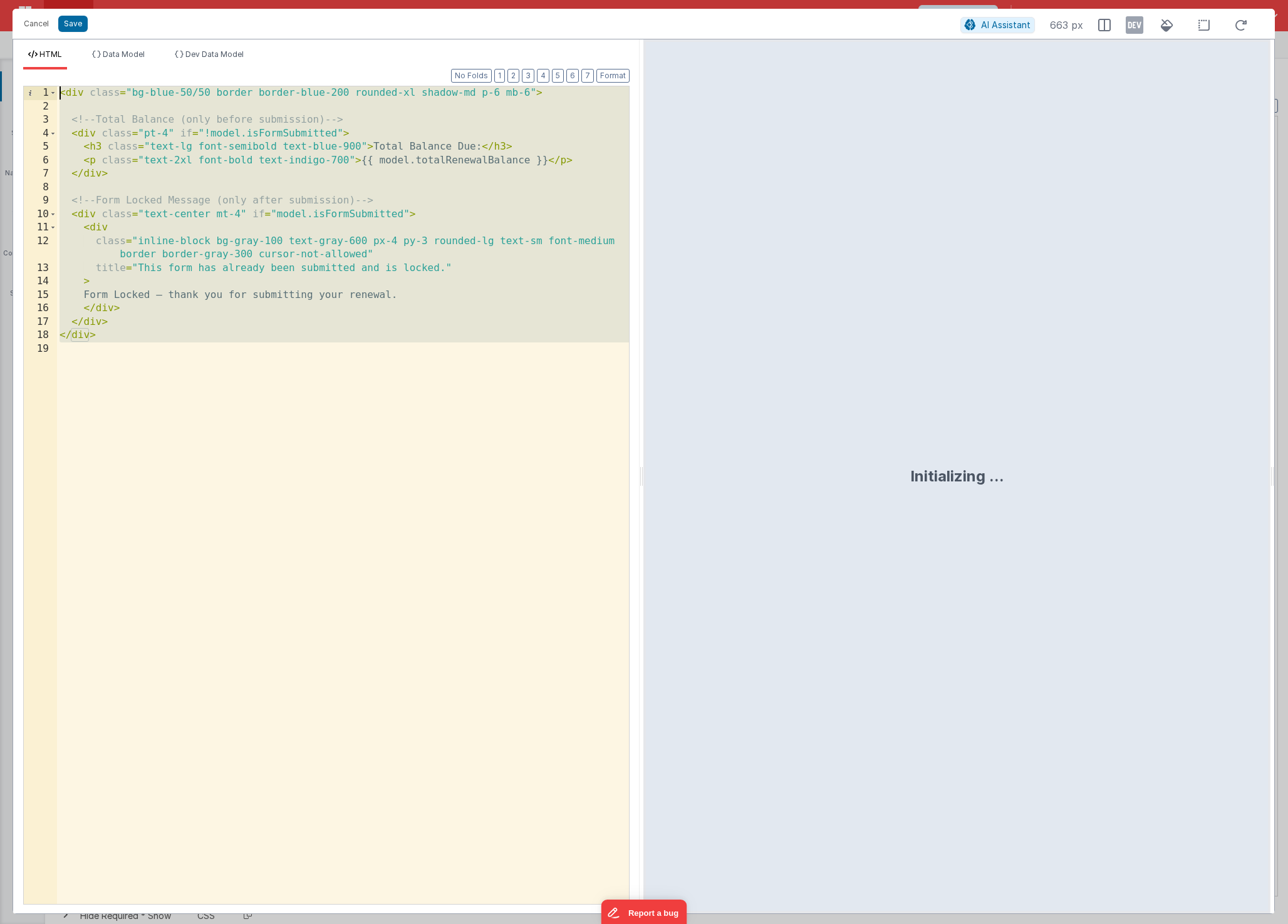
drag, startPoint x: 128, startPoint y: 404, endPoint x: -14, endPoint y: 44, distance: 387.0
click at [0, 44] on html "Cancel Save AI Assistant 663 px HTML Data Model Dev Data Model Format 7 6 5 4 3…" at bounding box center [644, 462] width 1288 height 924
click at [136, 56] on span "Data Model" at bounding box center [124, 54] width 42 height 10
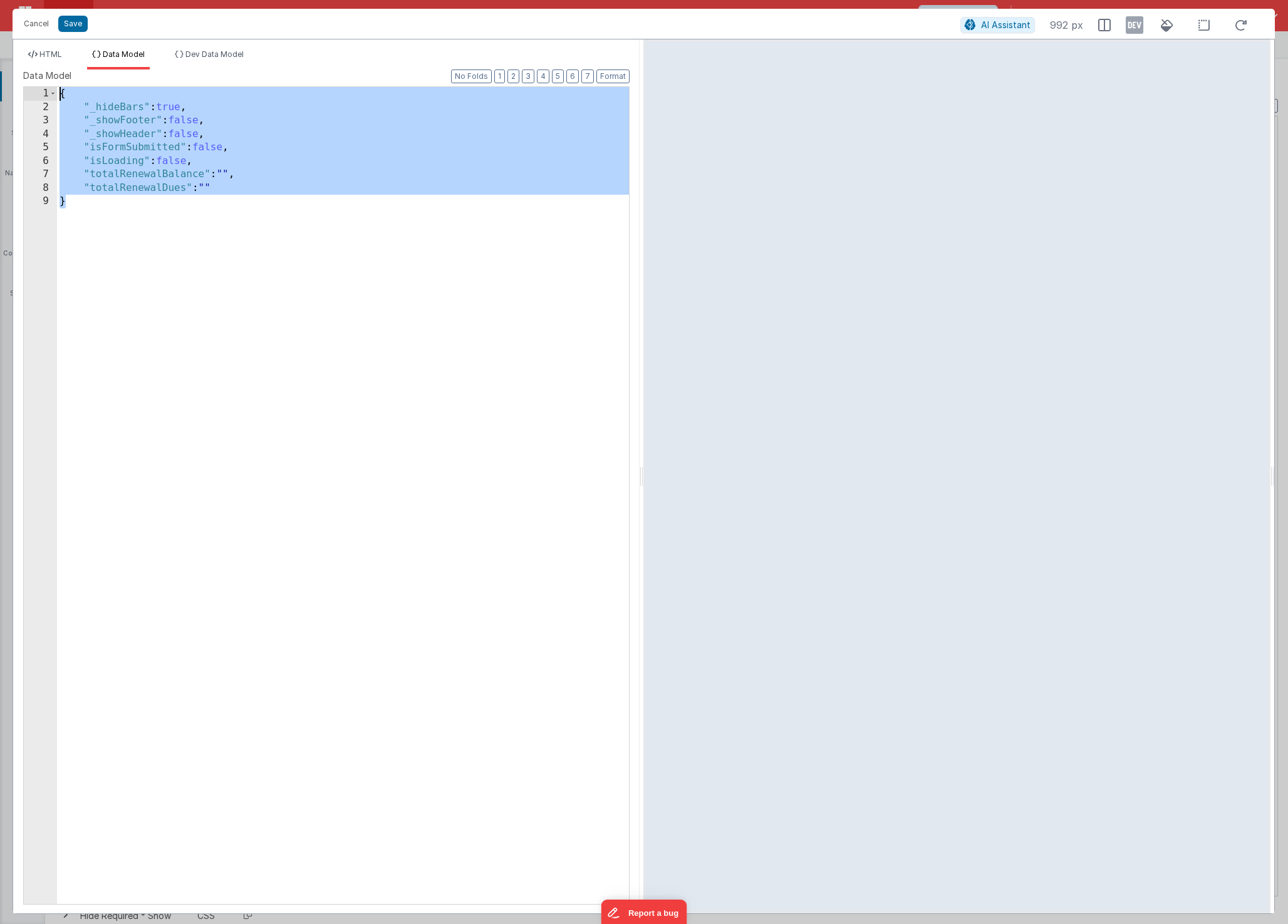
drag, startPoint x: 152, startPoint y: 293, endPoint x: 50, endPoint y: 13, distance: 298.0
click at [50, 13] on div "Cancel Save AI Assistant 992 px HTML Data Model Dev Data Model Format 7 6 5 4 3…" at bounding box center [644, 461] width 1262 height 905
click at [33, 62] on li "HTML" at bounding box center [44, 60] width 44 height 20
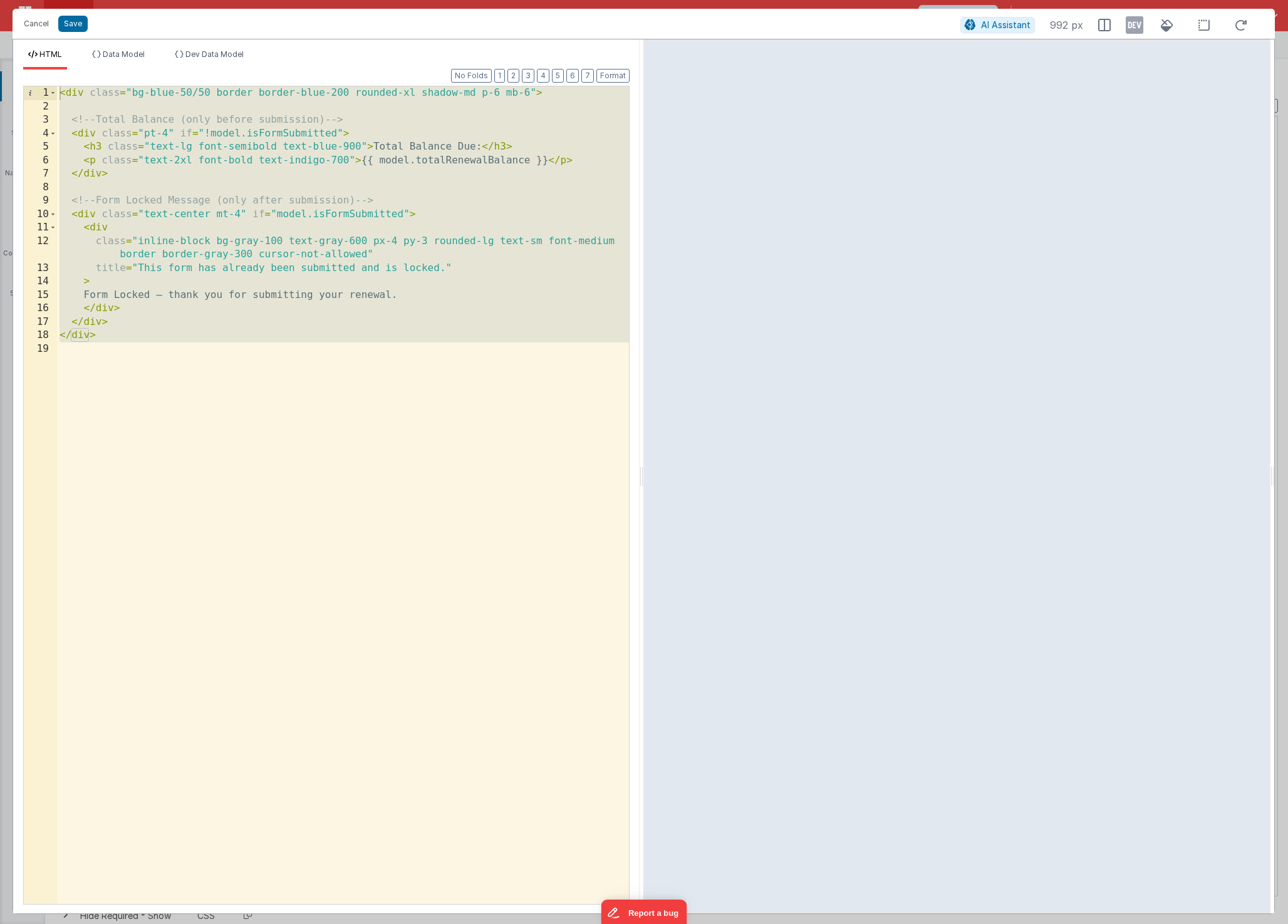
click at [148, 406] on div "< div class = "bg-blue-50/50 border border-blue-200 rounded-xl shadow-md p-6 mb…" at bounding box center [342, 508] width 572 height 845
drag, startPoint x: 100, startPoint y: 323, endPoint x: -10, endPoint y: -10, distance: 350.7
click at [0, 0] on html "Cancel Save AI Assistant 992 px HTML Data Model Dev Data Model Format 7 6 5 4 3…" at bounding box center [644, 462] width 1288 height 924
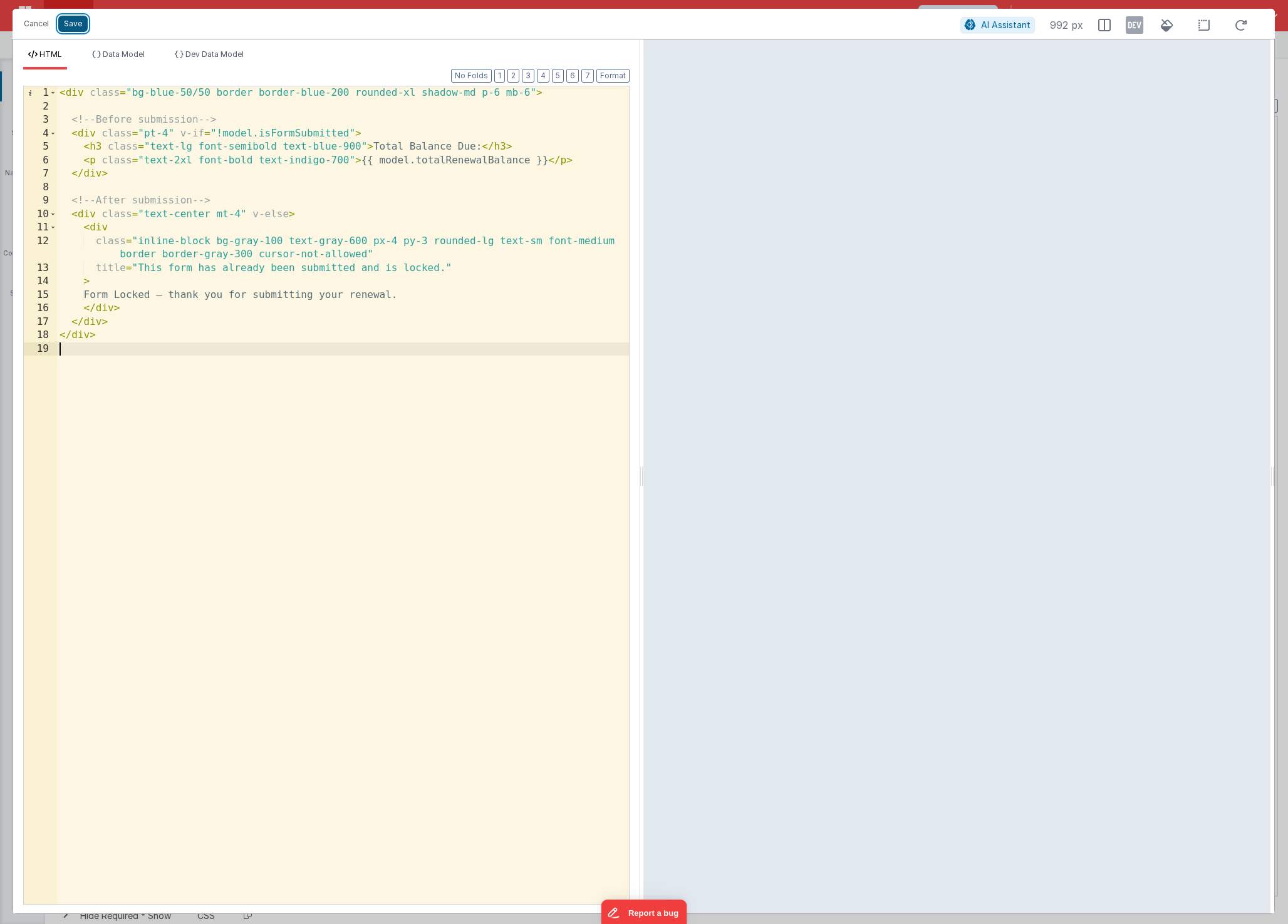
click at [74, 25] on button "Save" at bounding box center [73, 24] width 29 height 16
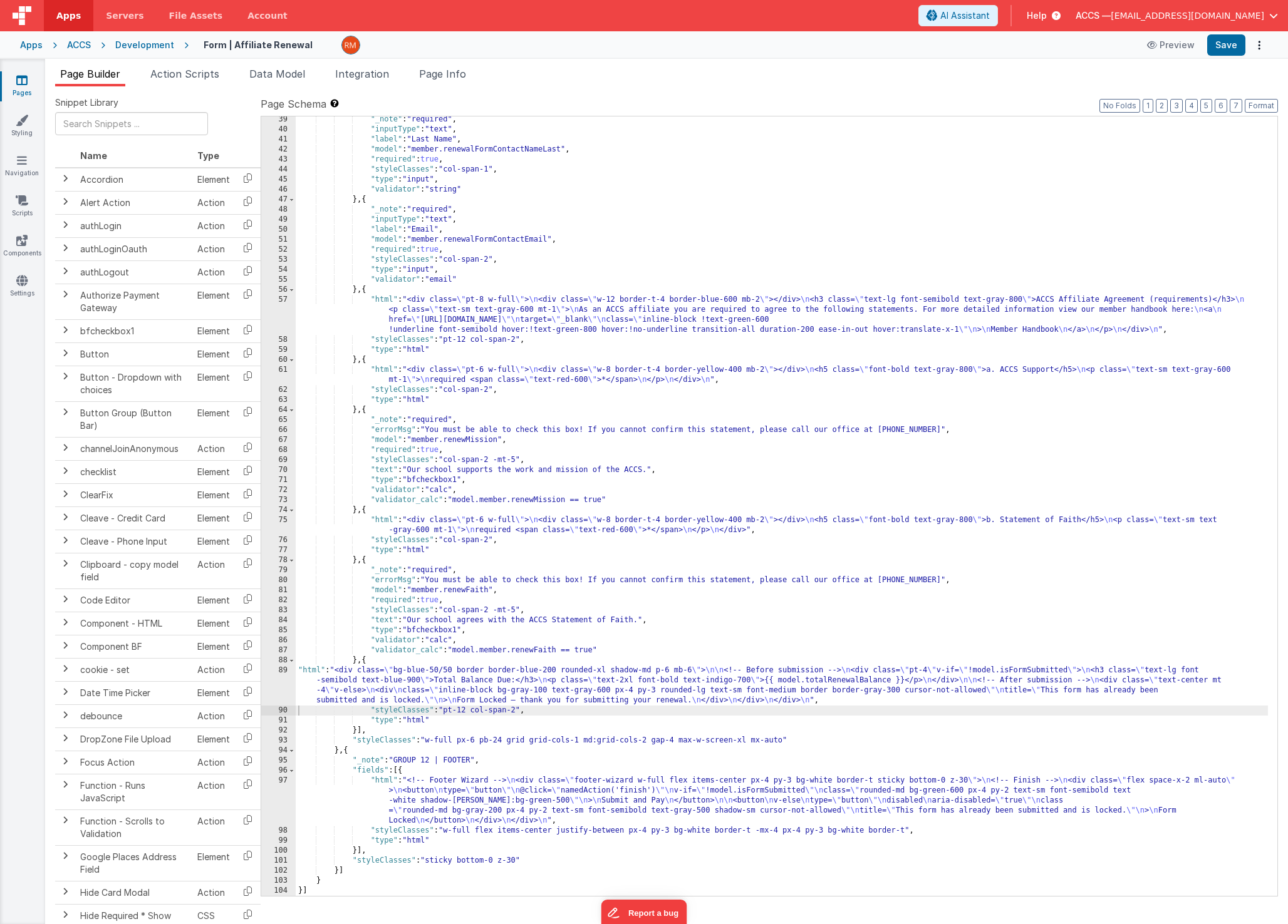
scroll to position [453, 0]
click at [1254, 111] on button "Format" at bounding box center [1260, 106] width 33 height 14
click at [1228, 56] on div "Apps ACCS Development Form | Affiliate Renewal Preview Save" at bounding box center [644, 44] width 1288 height 28
click at [1227, 49] on button "Save" at bounding box center [1226, 45] width 38 height 21
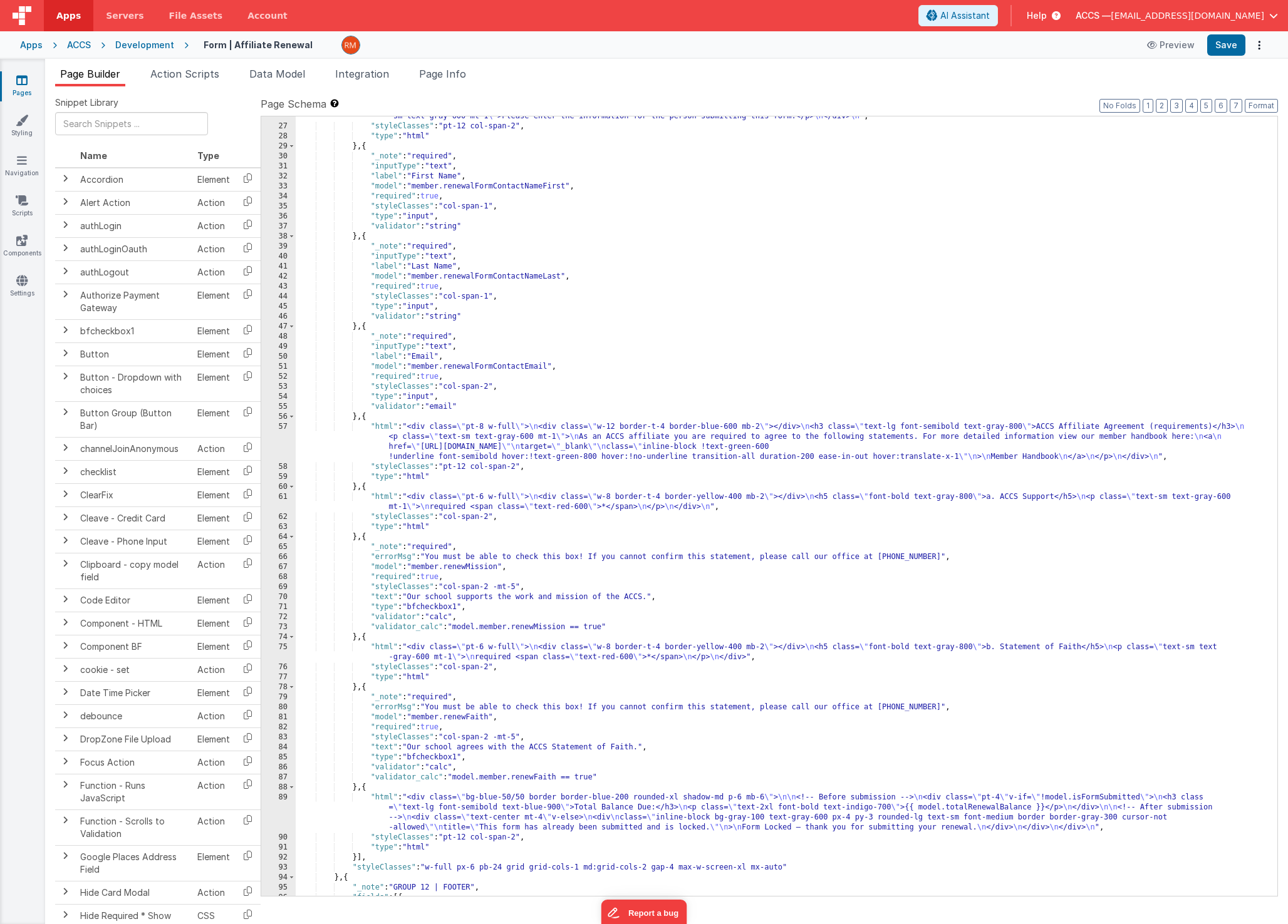
scroll to position [315, 0]
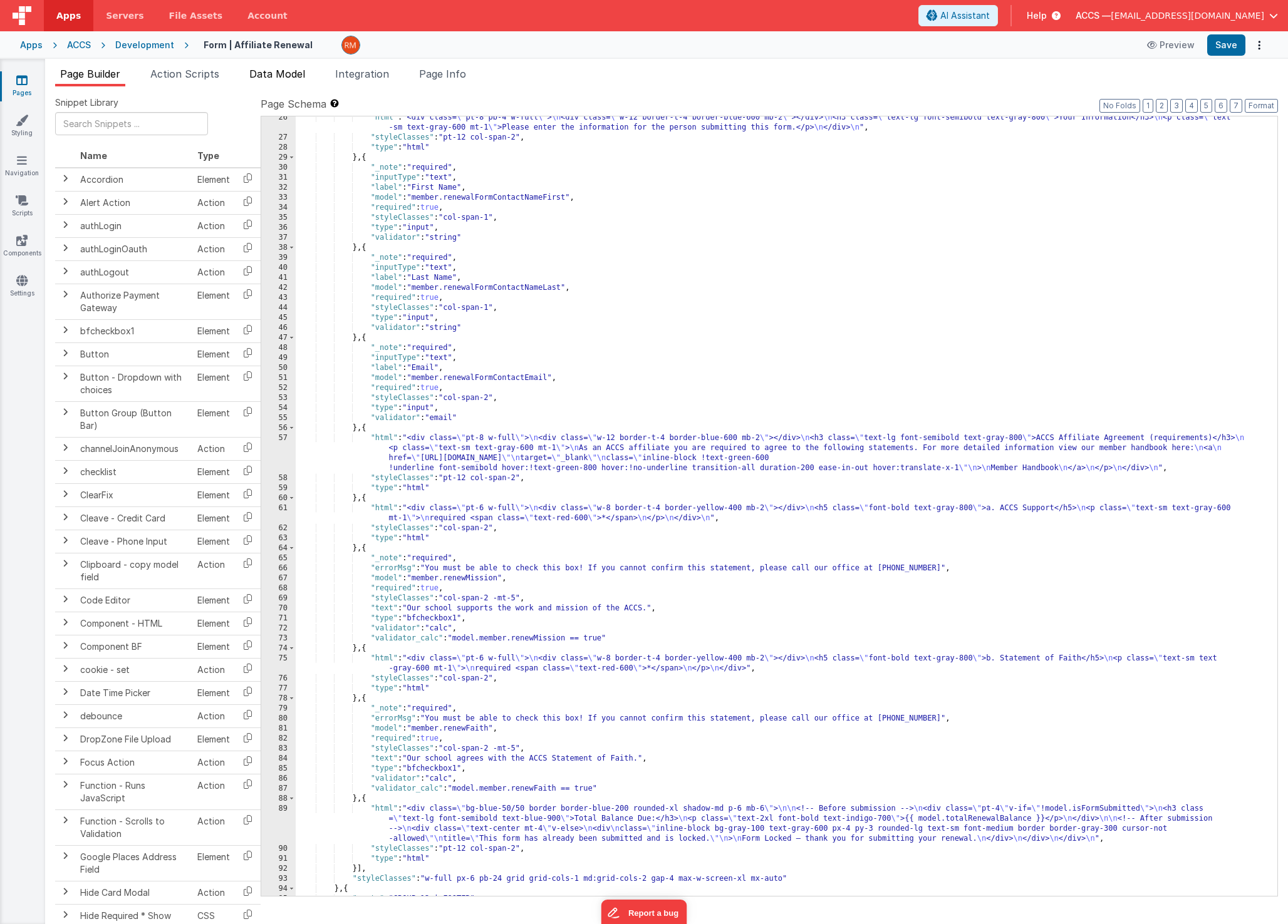
click at [281, 79] on span "Data Model" at bounding box center [276, 74] width 56 height 12
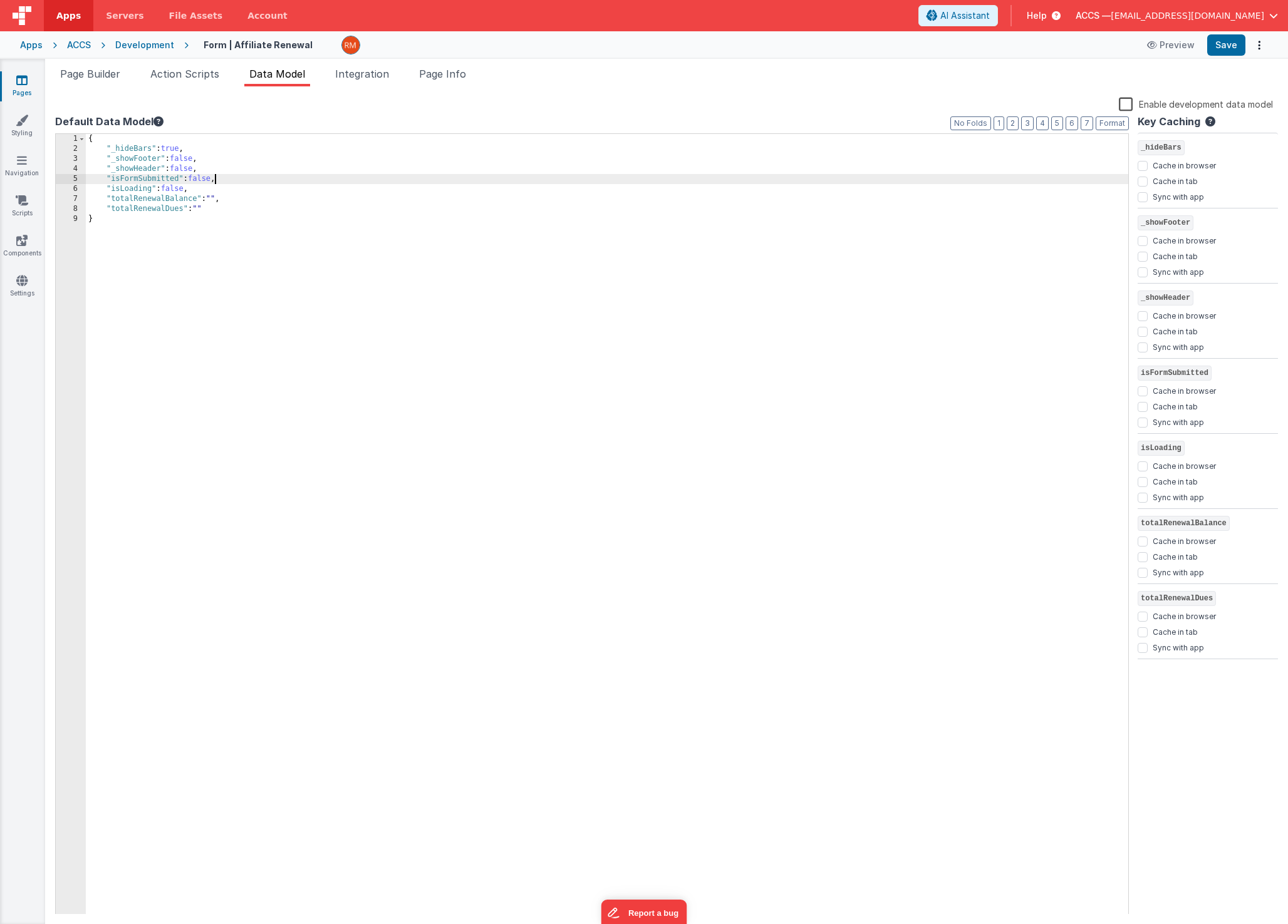
click at [213, 182] on div "{ "_hideBars" : true , "_showFooter" : false , "_showHeader" : false , "isFormS…" at bounding box center [607, 534] width 1043 height 801
click at [1219, 44] on button "Save" at bounding box center [1226, 45] width 38 height 21
click at [371, 73] on span "Integration" at bounding box center [362, 74] width 54 height 12
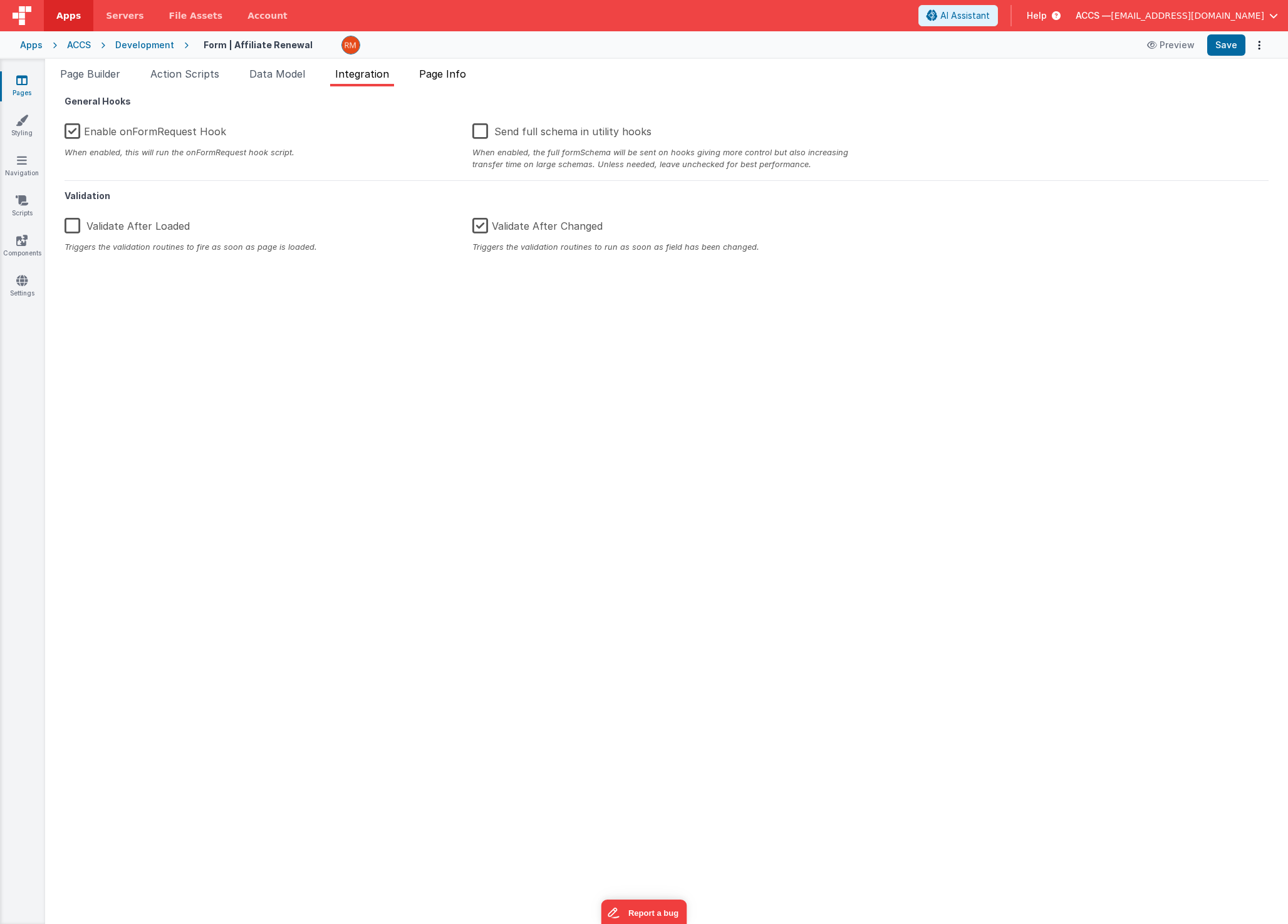
click at [461, 76] on span "Page Info" at bounding box center [442, 74] width 47 height 12
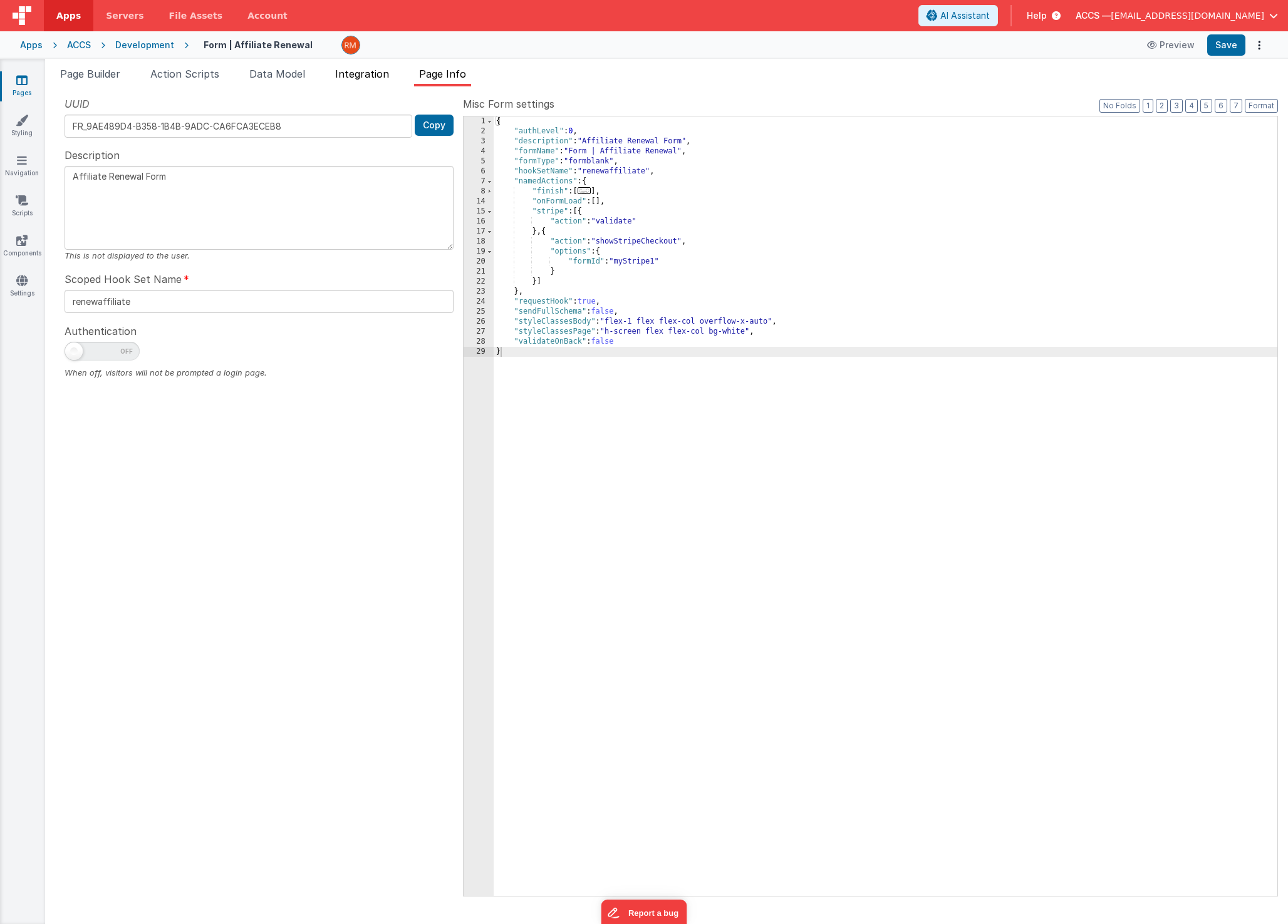
click at [380, 76] on span "Integration" at bounding box center [362, 74] width 54 height 12
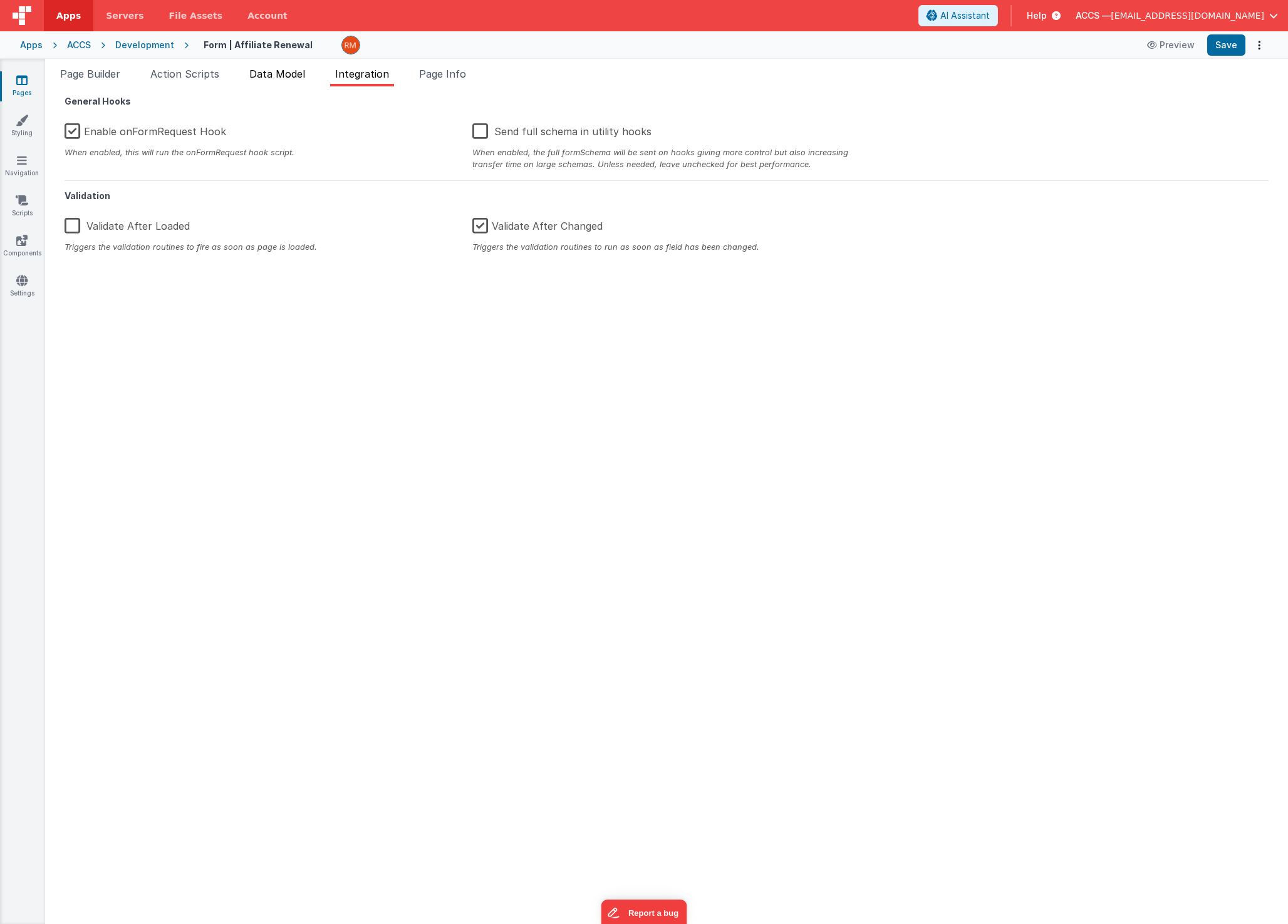
click at [281, 77] on span "Data Model" at bounding box center [276, 74] width 56 height 12
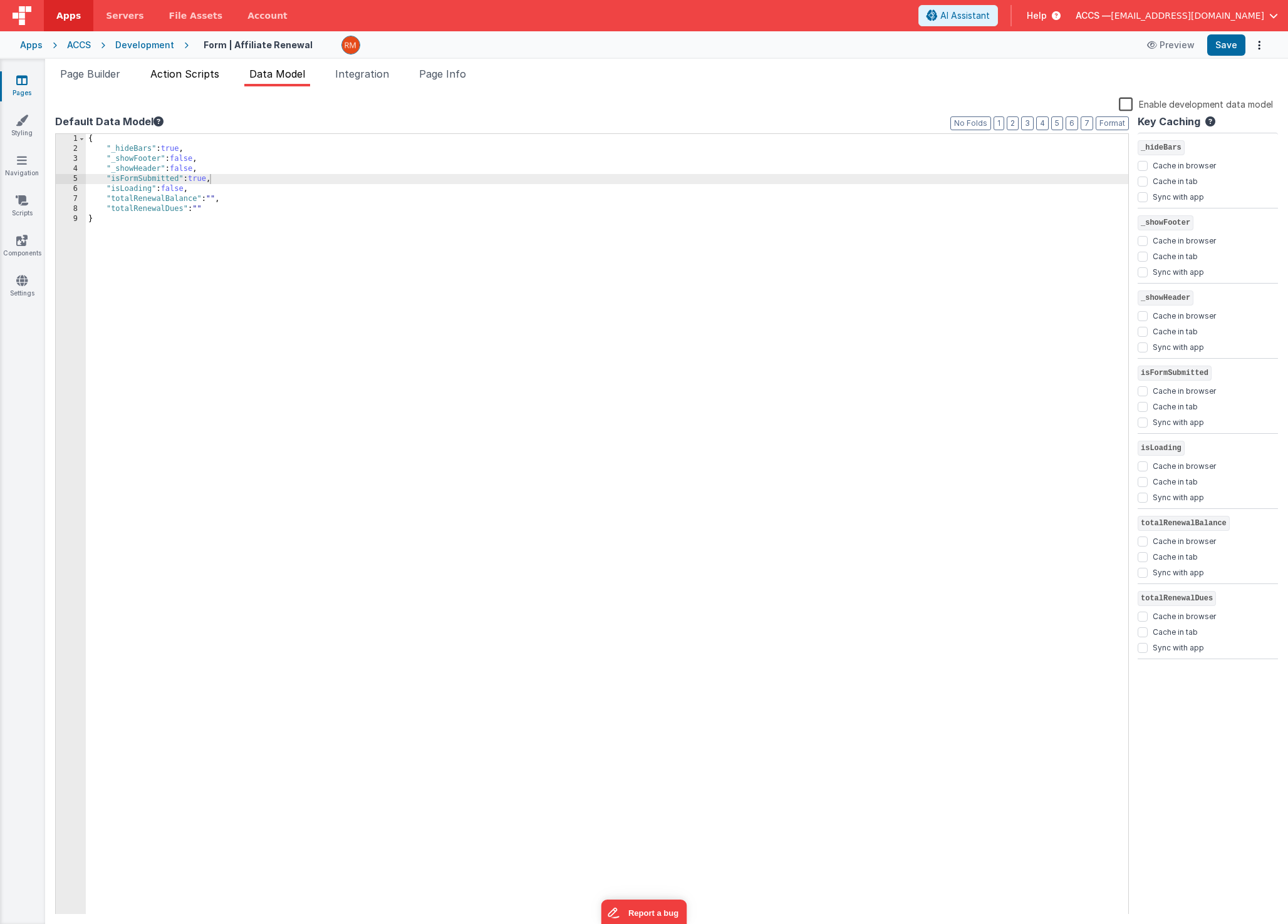
click at [183, 76] on span "Action Scripts" at bounding box center [185, 74] width 69 height 12
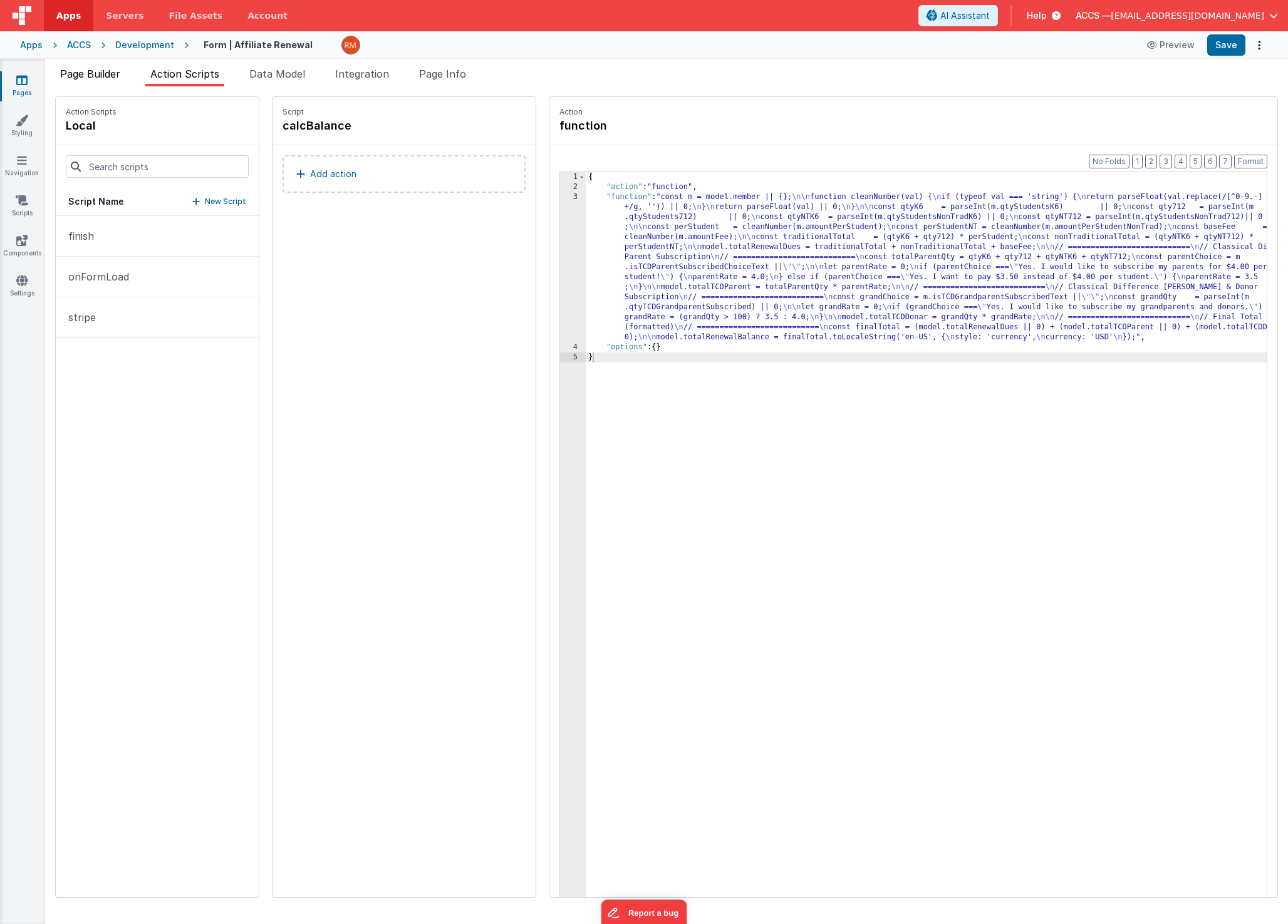
click at [102, 78] on span "Page Builder" at bounding box center [91, 74] width 60 height 12
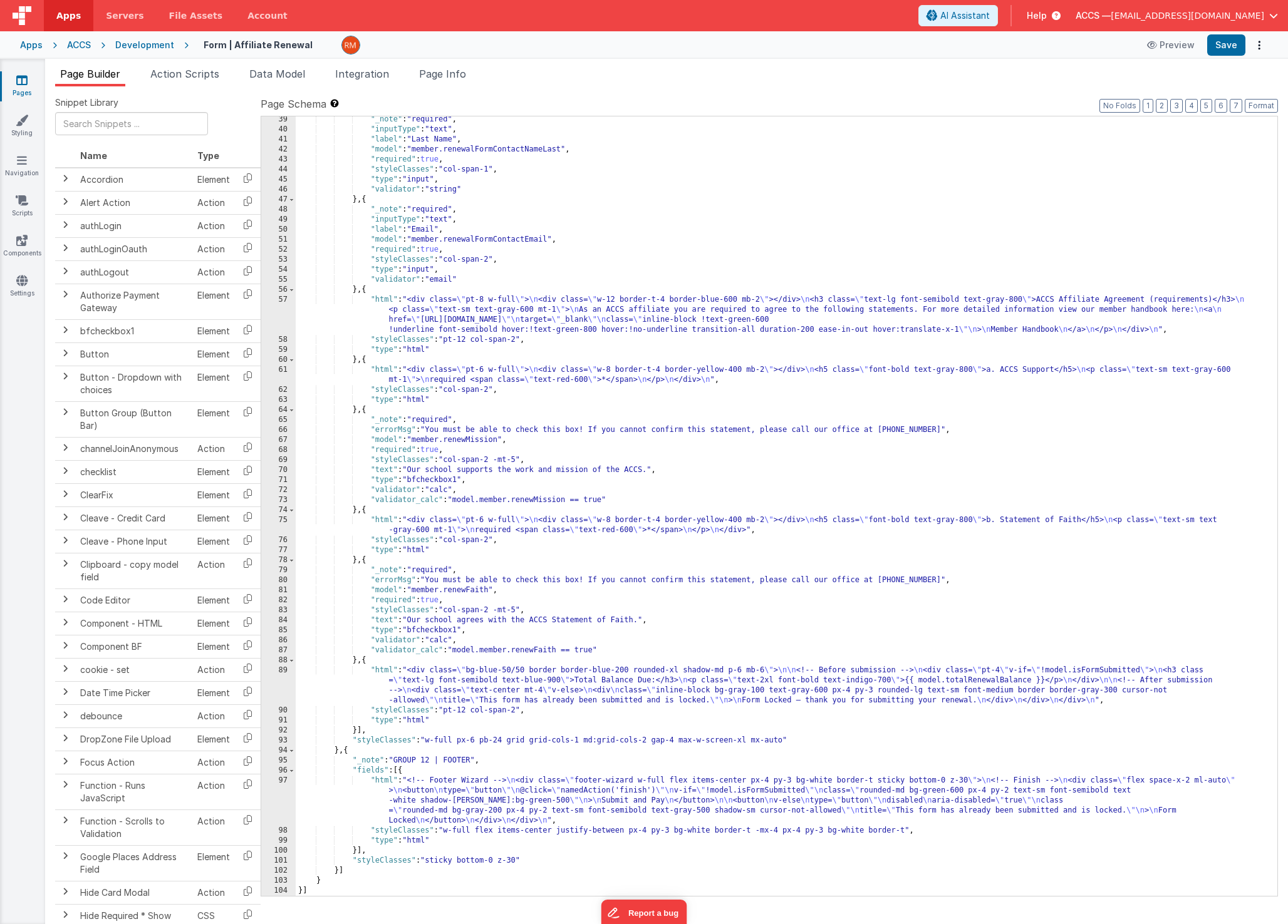
scroll to position [453, 0]
click at [382, 671] on div ""_note" : "required" , "inputType" : "text" , "label" : "Last Name" , "model" :…" at bounding box center [782, 514] width 972 height 800
click at [284, 671] on div "89" at bounding box center [278, 685] width 35 height 40
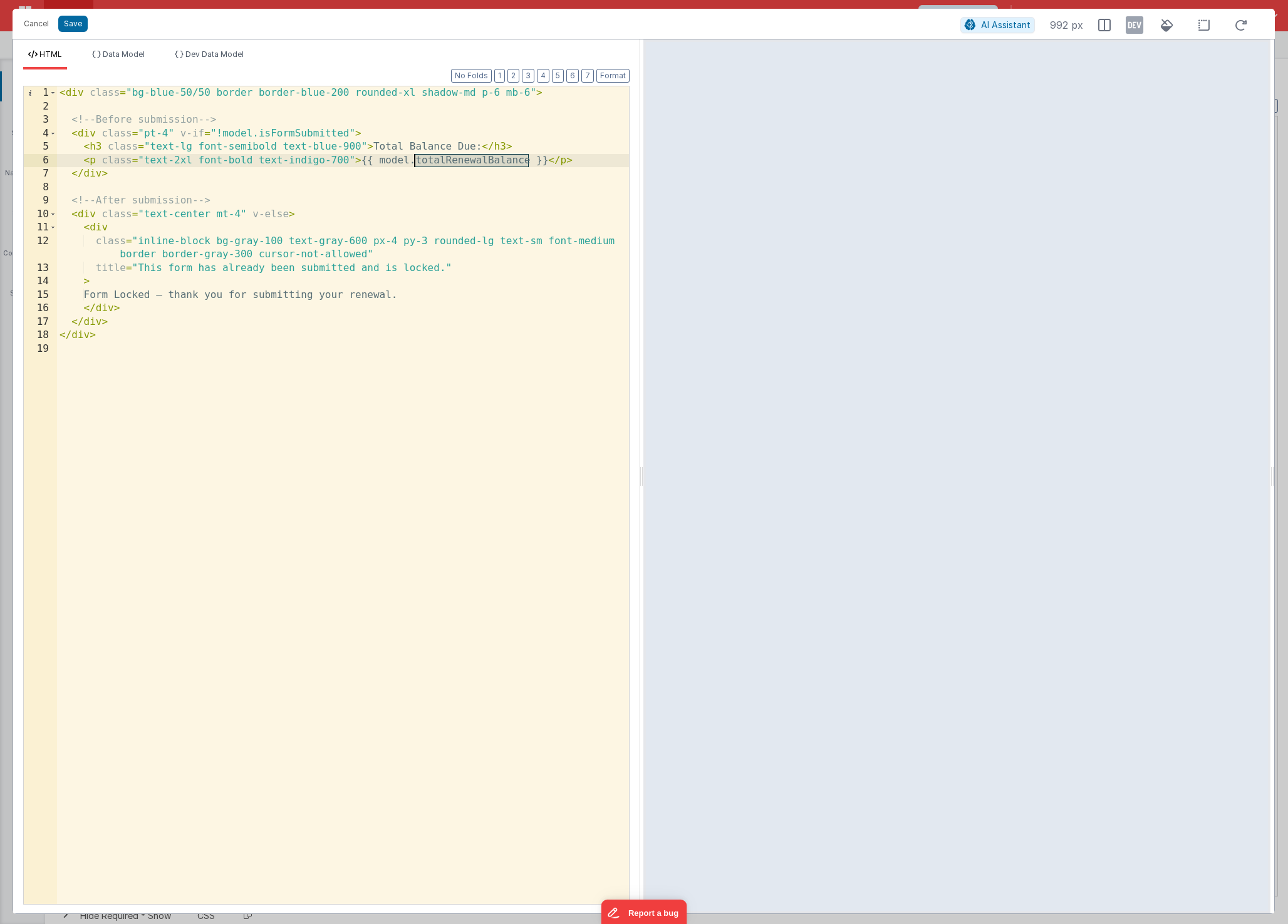
drag, startPoint x: 527, startPoint y: 162, endPoint x: 416, endPoint y: 160, distance: 111.0
click at [416, 160] on div "< div class = "bg-blue-50/50 border border-blue-200 rounded-xl shadow-md p-6 mb…" at bounding box center [342, 508] width 572 height 845
click at [67, 29] on button "Save" at bounding box center [73, 24] width 29 height 16
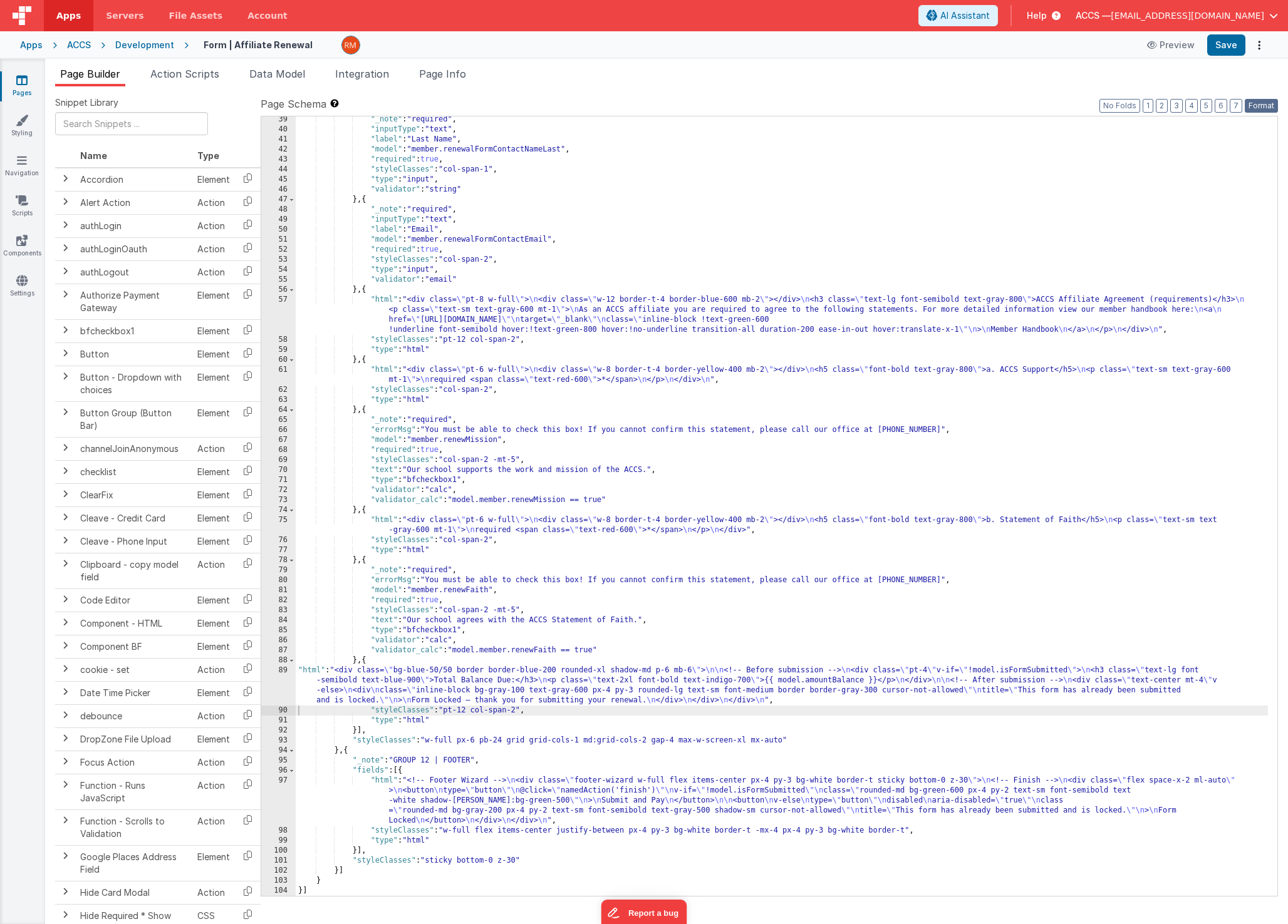
drag, startPoint x: 1257, startPoint y: 108, endPoint x: 1252, endPoint y: 90, distance: 18.7
click at [1257, 108] on button "Format" at bounding box center [1260, 106] width 33 height 14
click at [1222, 45] on button "Save" at bounding box center [1226, 45] width 38 height 21
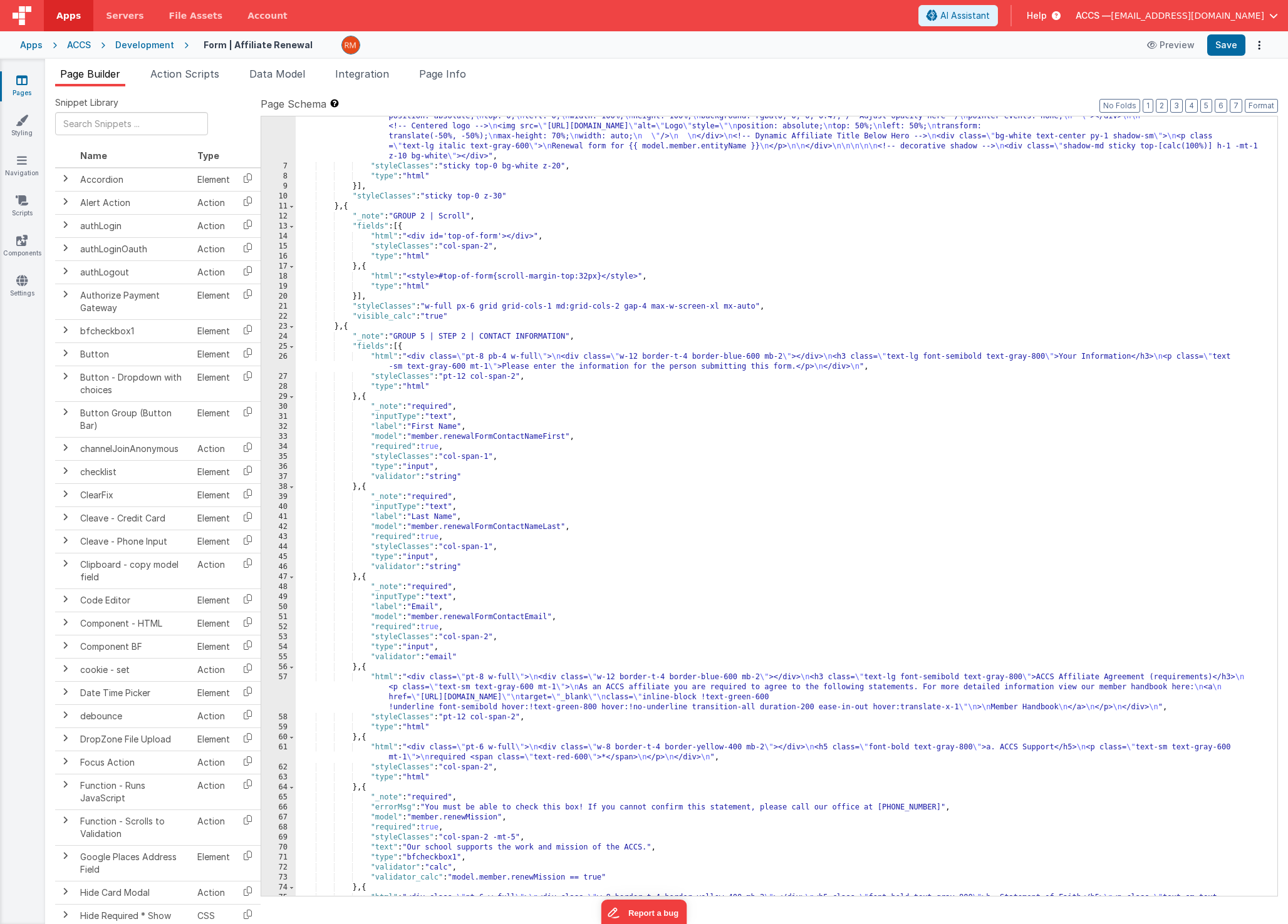
scroll to position [365, 0]
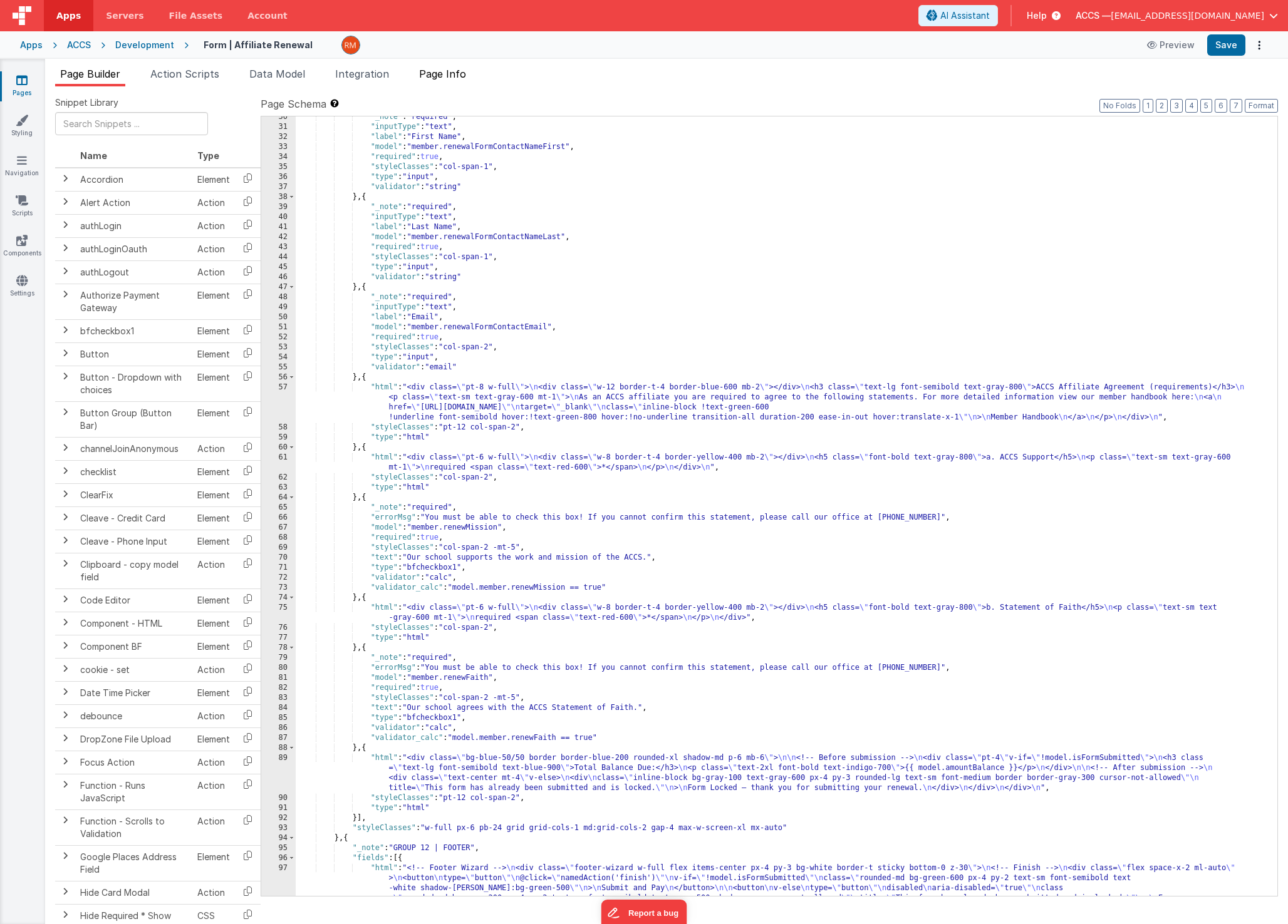
click at [441, 75] on span "Page Info" at bounding box center [442, 74] width 47 height 12
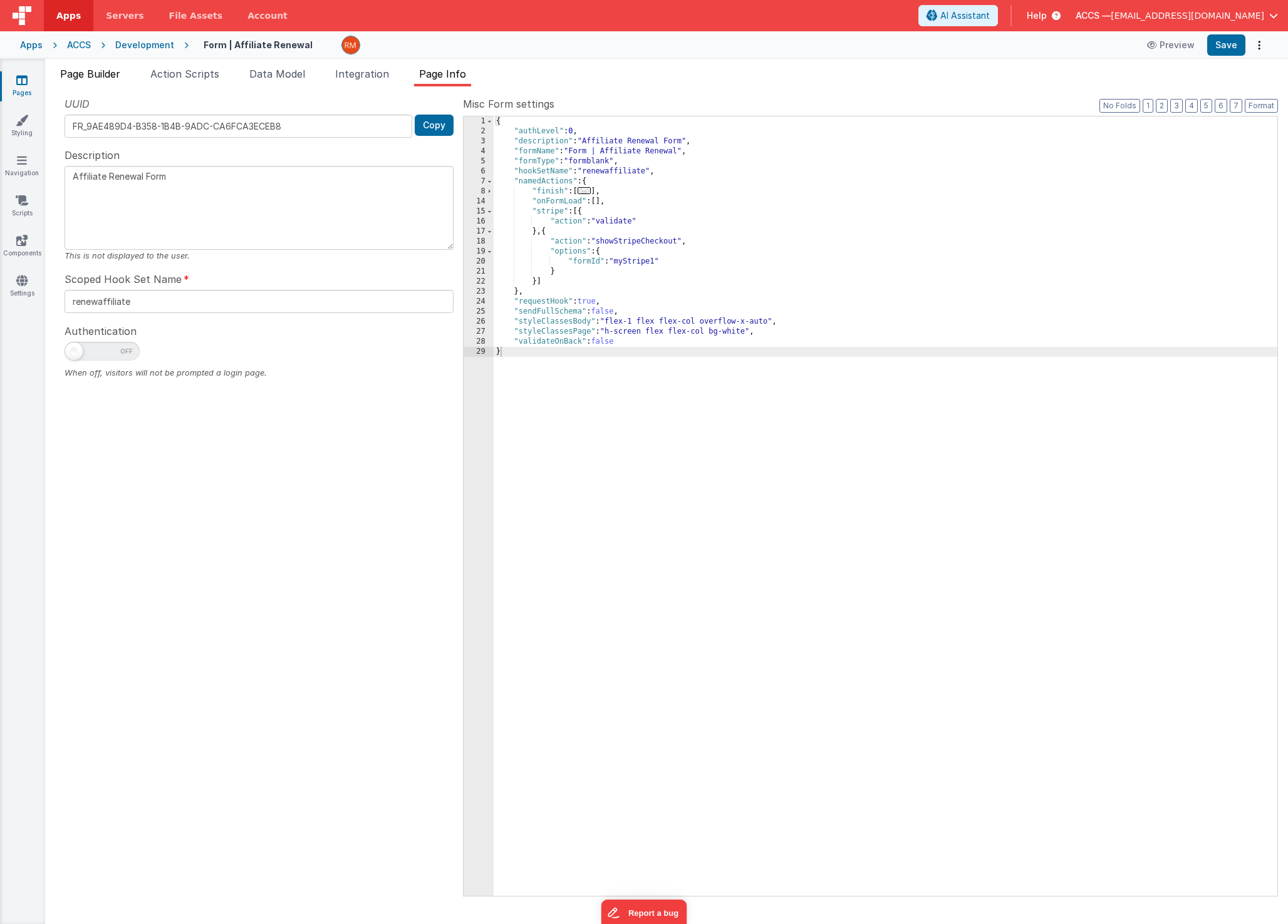
click at [92, 74] on span "Page Builder" at bounding box center [91, 74] width 60 height 12
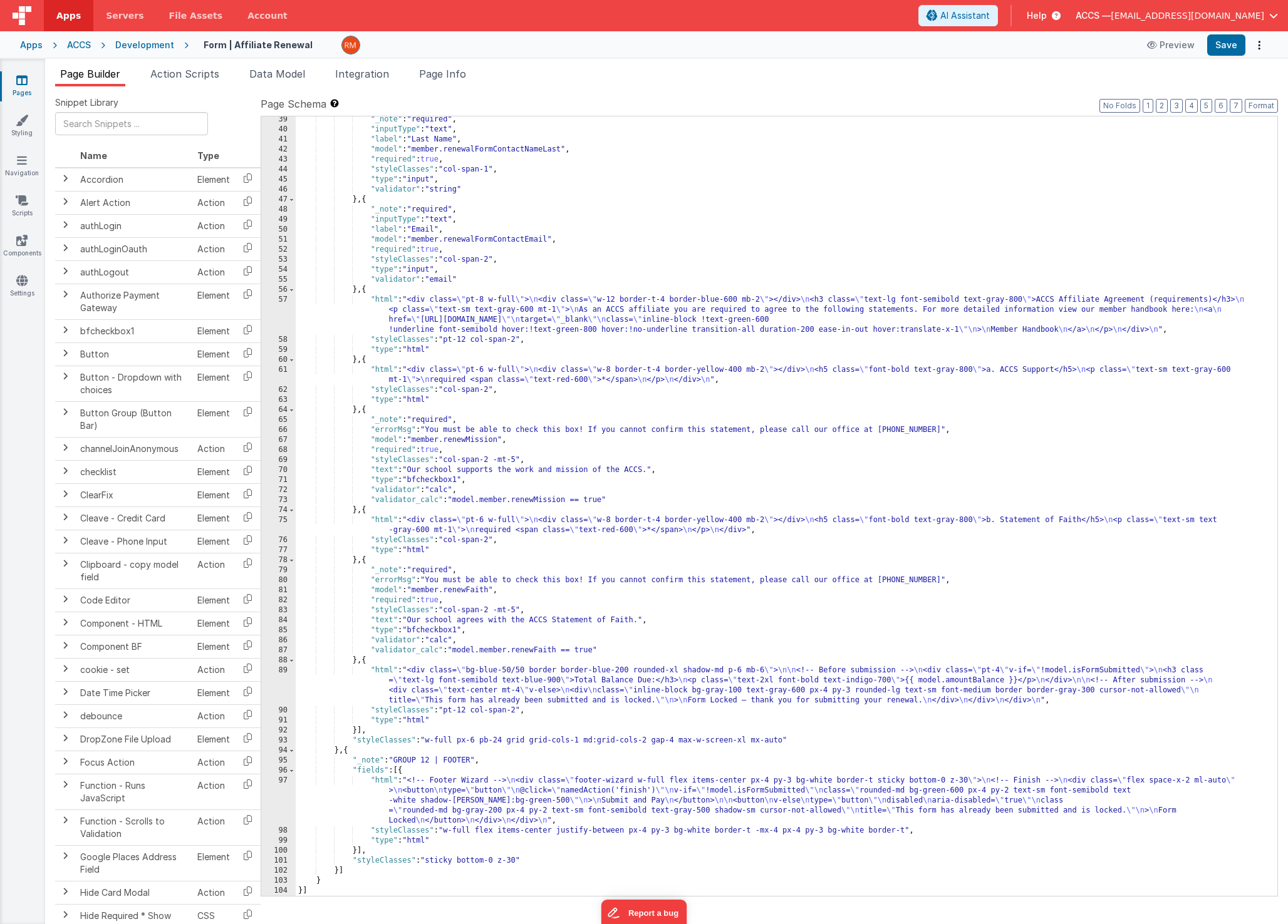
scroll to position [158, 0]
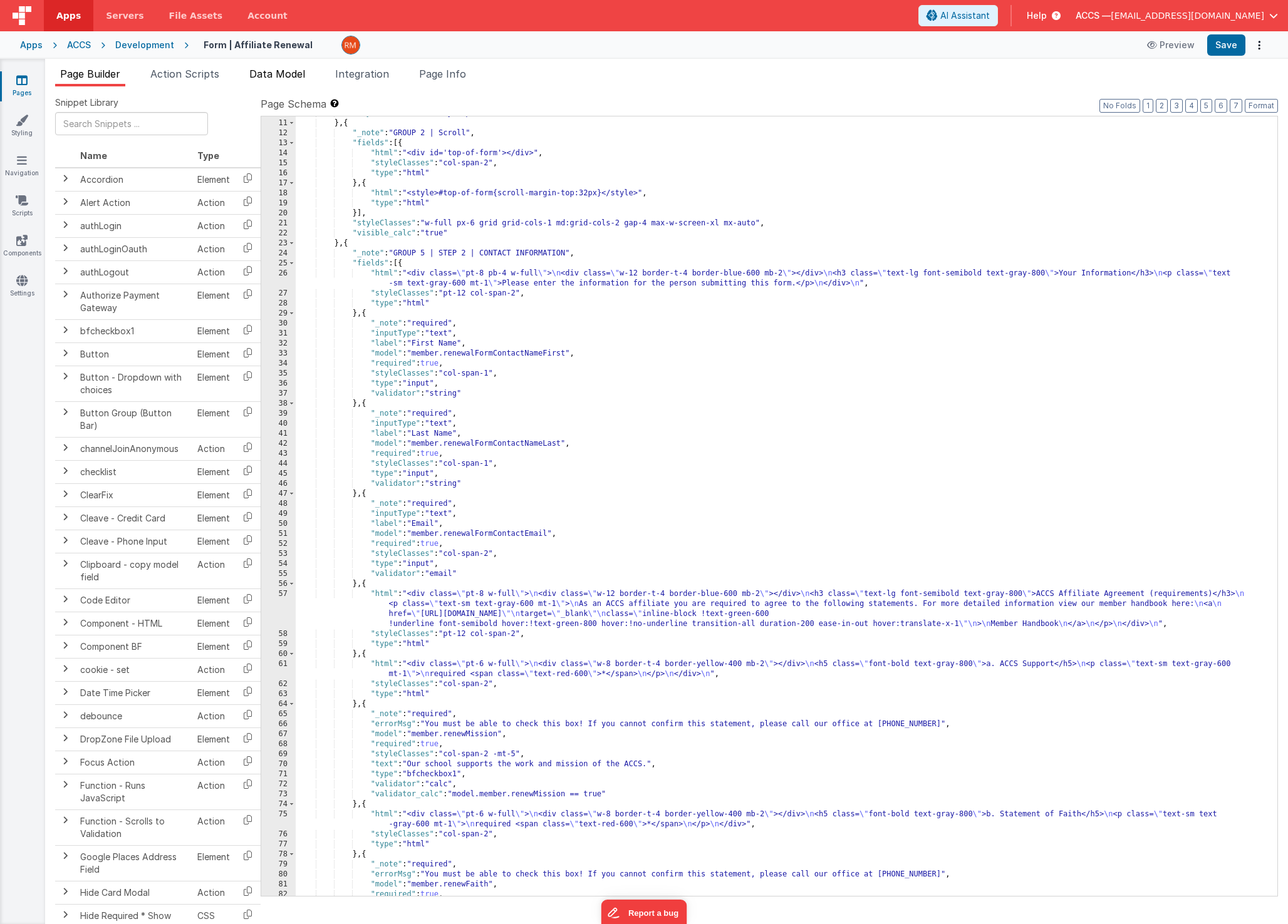
click at [264, 72] on span "Data Model" at bounding box center [276, 74] width 56 height 12
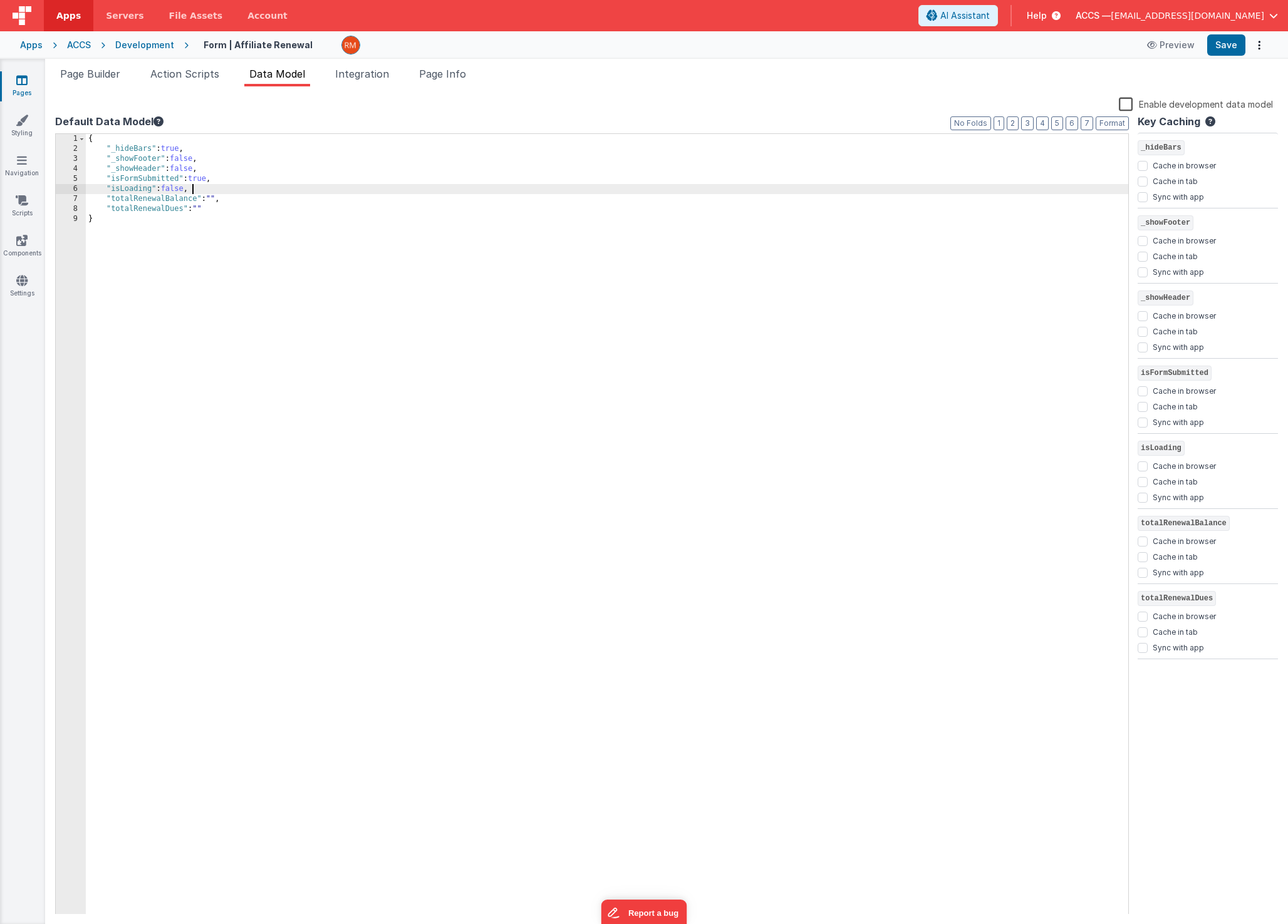
click at [209, 185] on div "{ "_hideBars" : true , "_showFooter" : false , "_showHeader" : false , "isFormS…" at bounding box center [607, 534] width 1043 height 801
click at [209, 179] on div "{ "_hideBars" : true , "_showFooter" : false , "_showHeader" : false , "isFormS…" at bounding box center [607, 534] width 1043 height 801
click at [1221, 46] on button "Save" at bounding box center [1226, 45] width 38 height 21
click at [210, 198] on div "{ "_hideBars" : true , "_showFooter" : false , "_showHeader" : false , "isFormS…" at bounding box center [607, 534] width 1043 height 801
click at [255, 200] on div "{ "_hideBars" : true , "_showFooter" : false , "_showHeader" : false , "isFormS…" at bounding box center [607, 534] width 1043 height 801
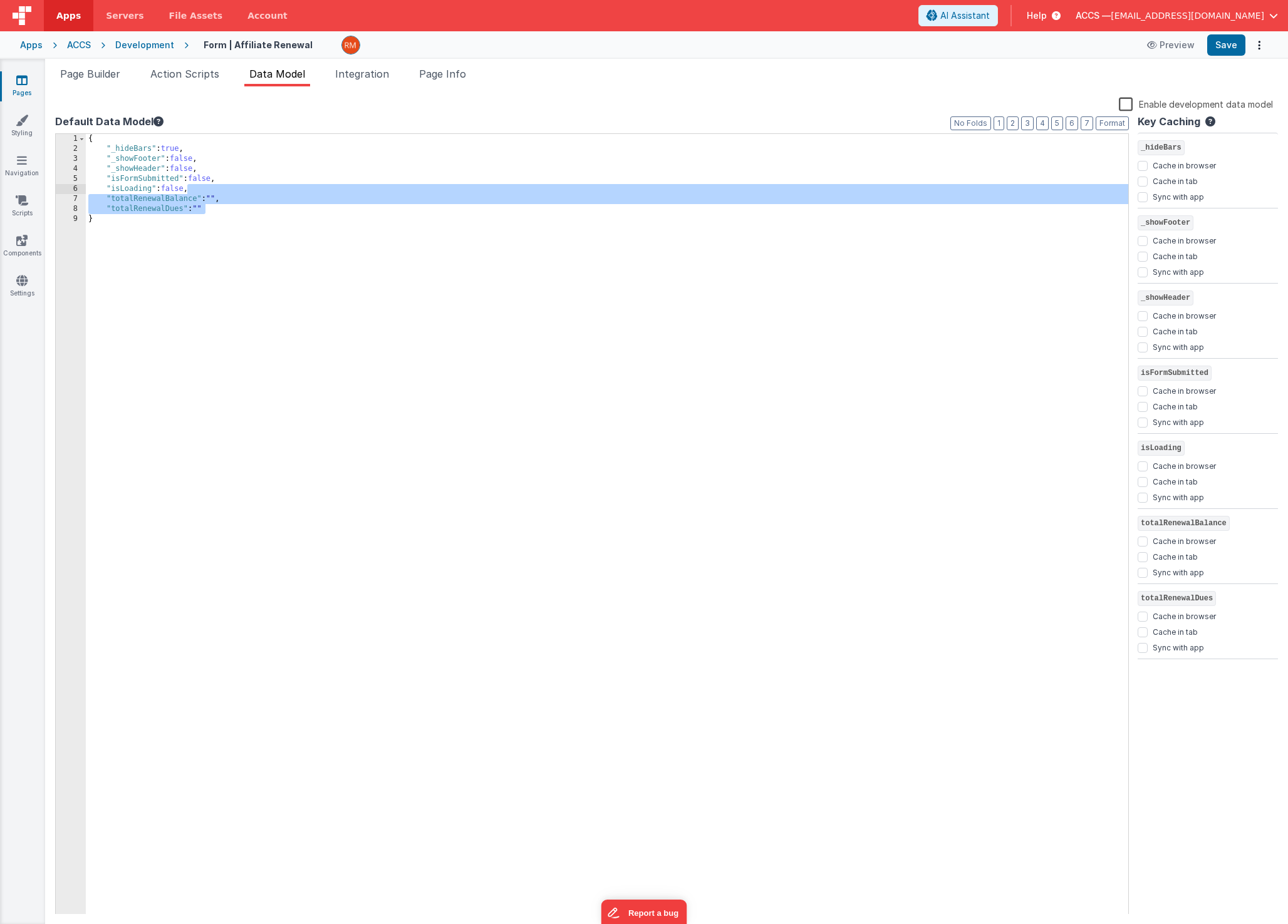
drag, startPoint x: 258, startPoint y: 204, endPoint x: 187, endPoint y: 193, distance: 71.8
click at [187, 193] on div "{ "_hideBars" : true , "_showFooter" : false , "_showHeader" : false , "isFormS…" at bounding box center [607, 534] width 1043 height 801
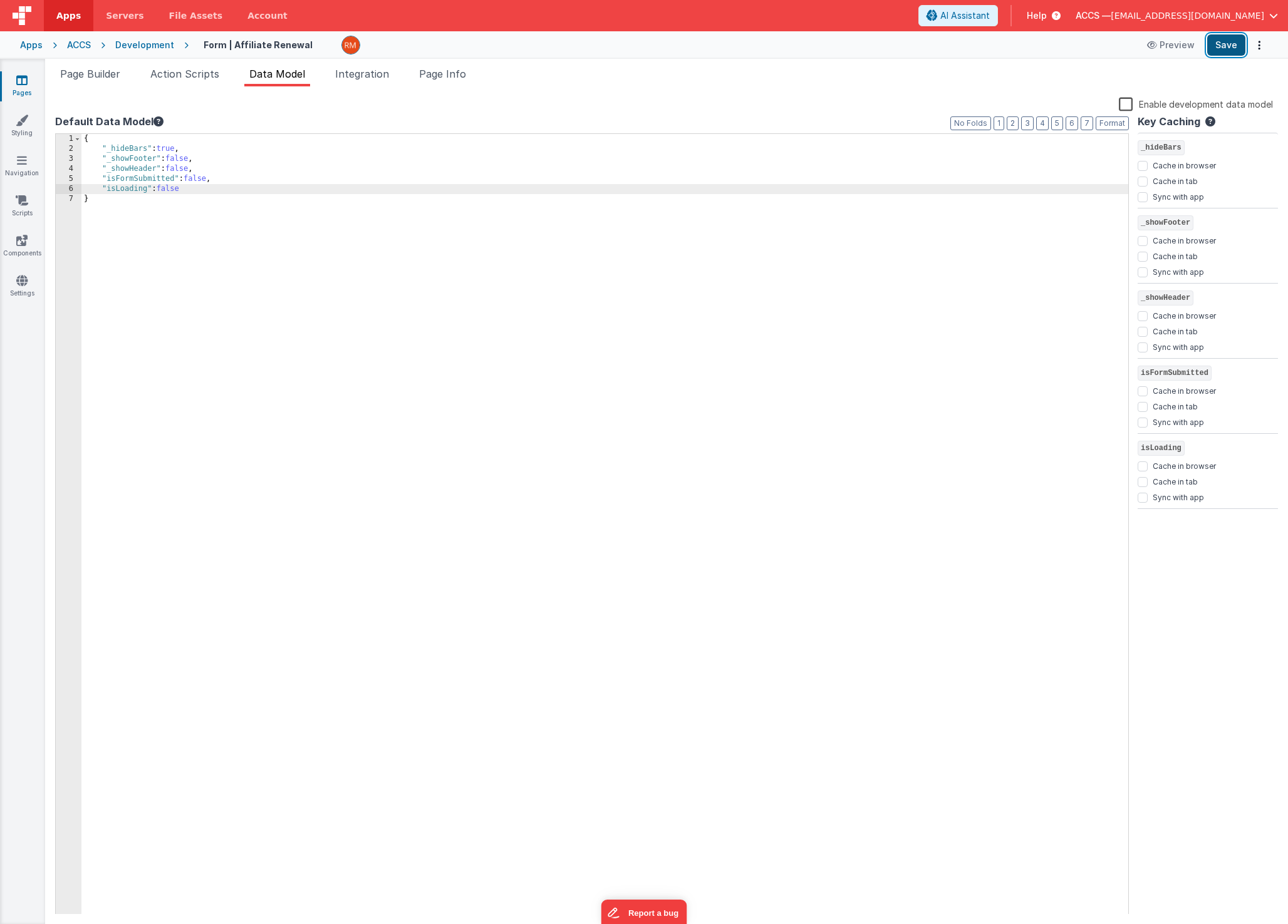
click at [1226, 52] on button "Save" at bounding box center [1226, 45] width 38 height 21
click at [98, 79] on span "Page Builder" at bounding box center [91, 74] width 60 height 12
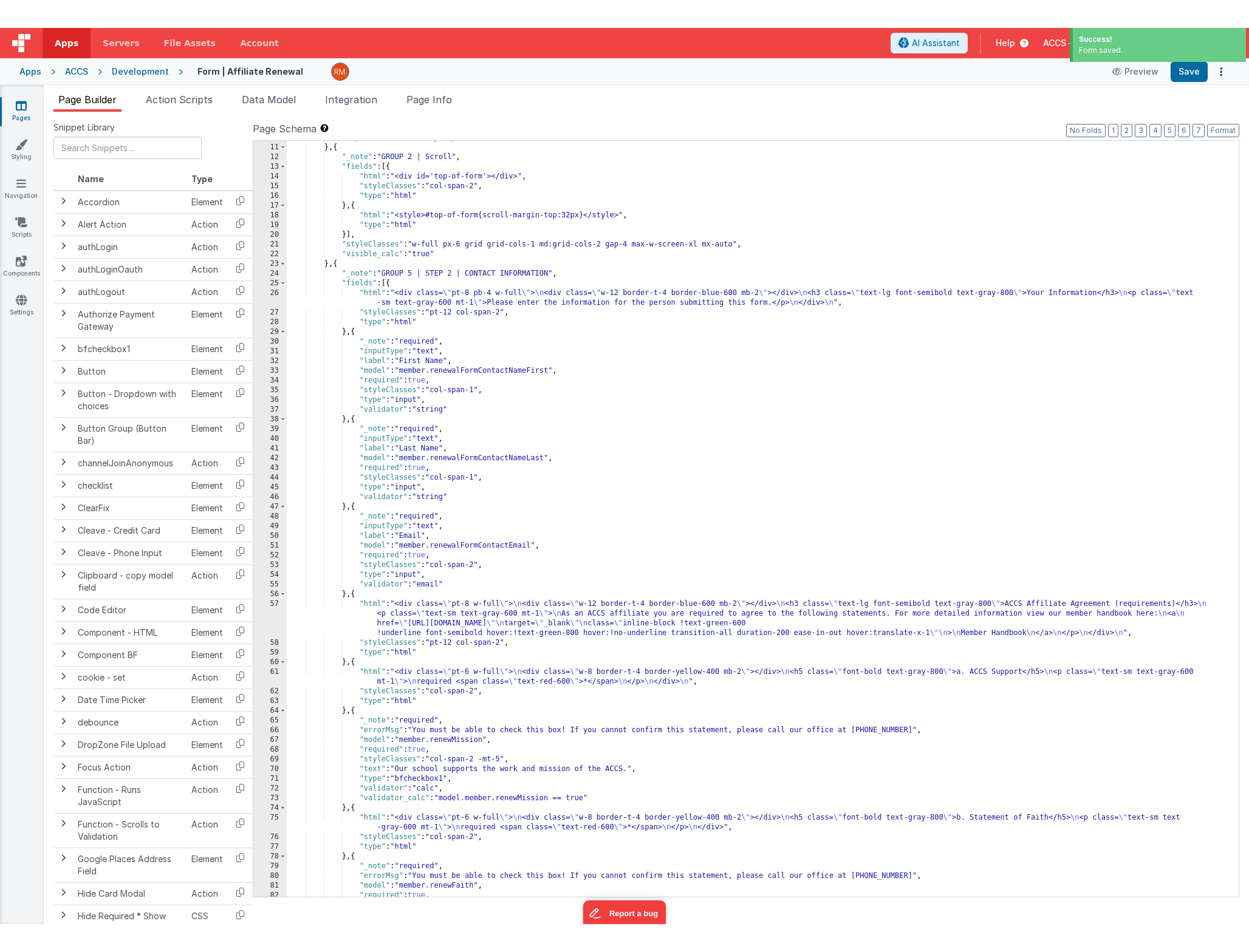
scroll to position [439, 0]
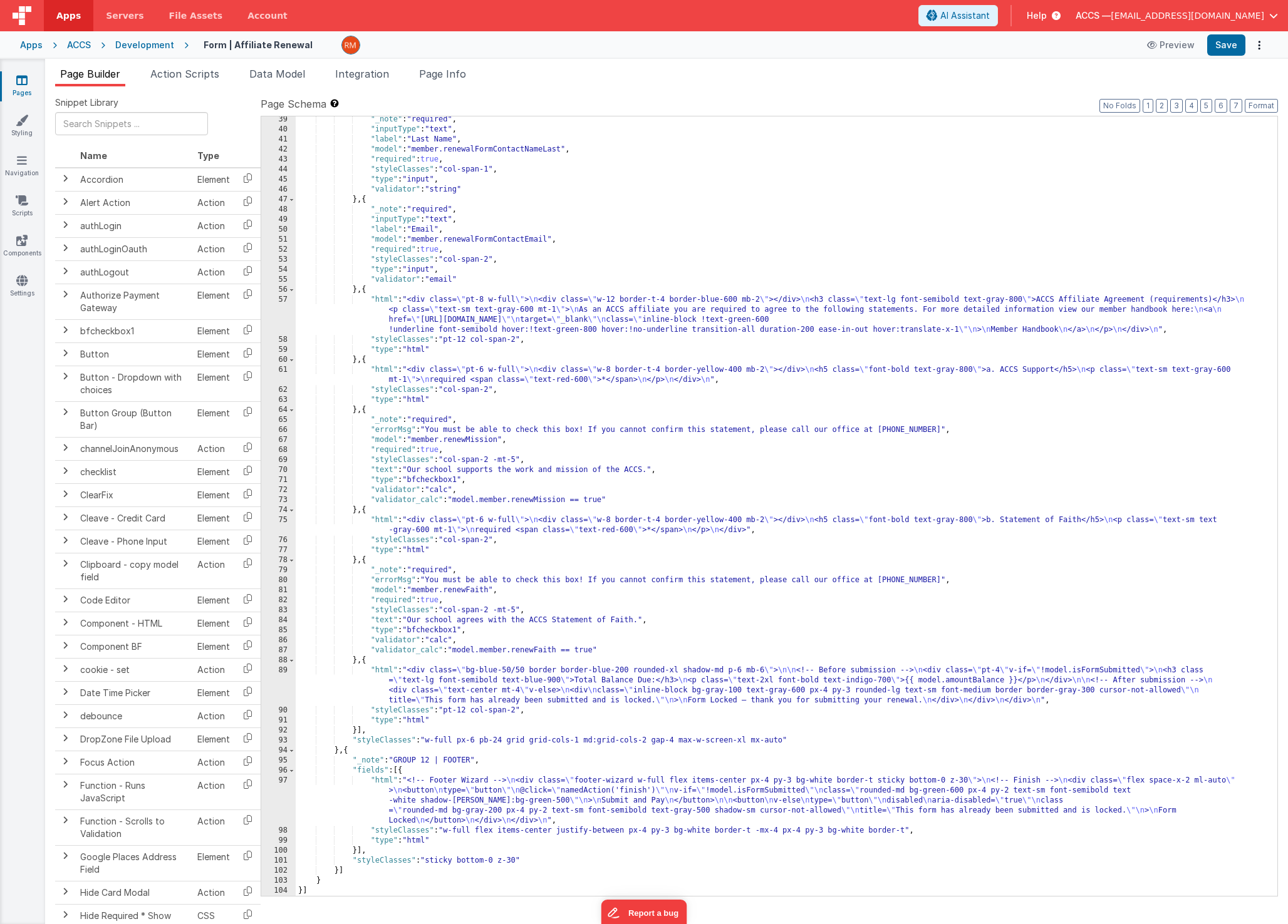
click at [383, 673] on div ""_note" : "required" , "inputType" : "text" , "label" : "Last Name" , "model" :…" at bounding box center [782, 514] width 972 height 800
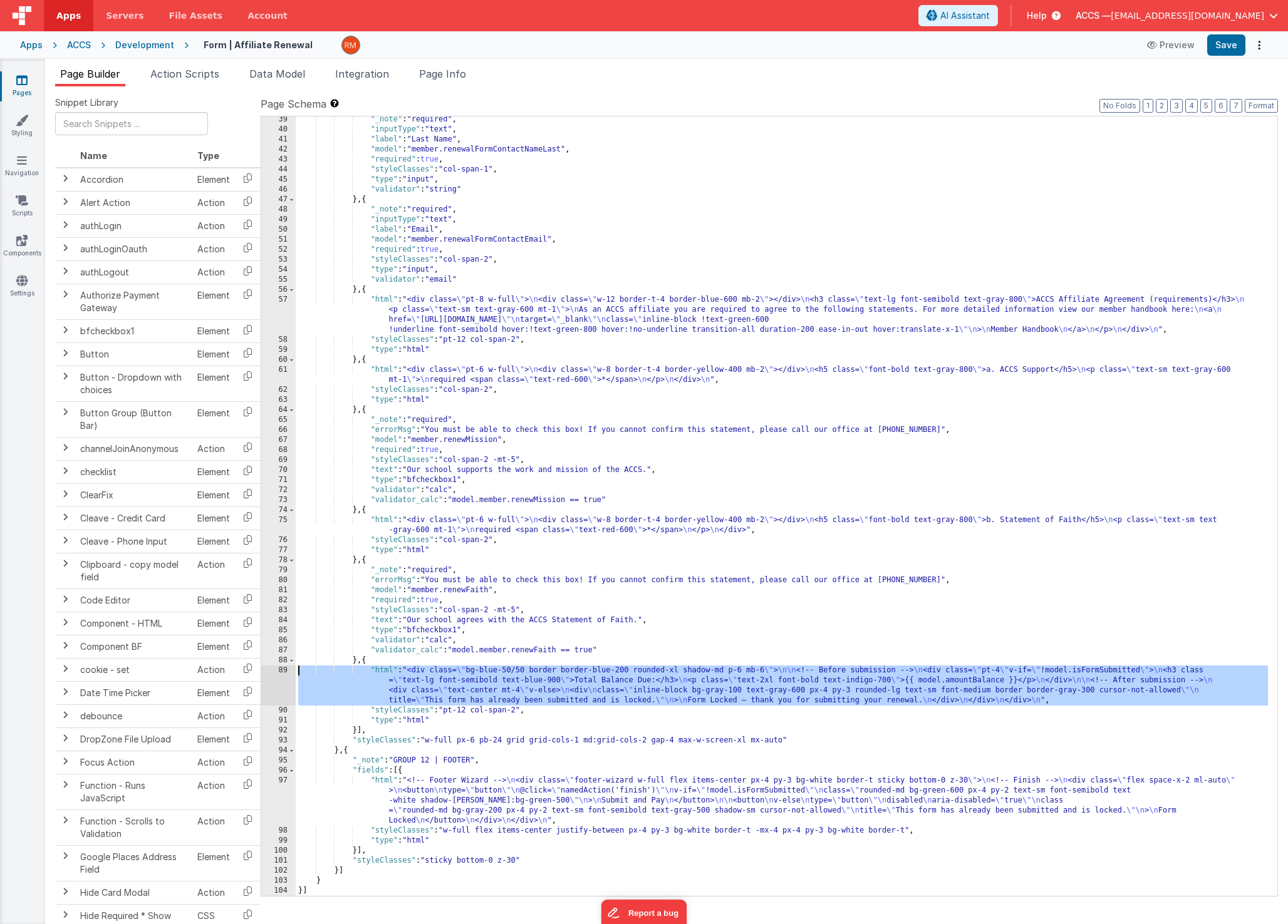
click at [285, 671] on div "89" at bounding box center [278, 685] width 35 height 40
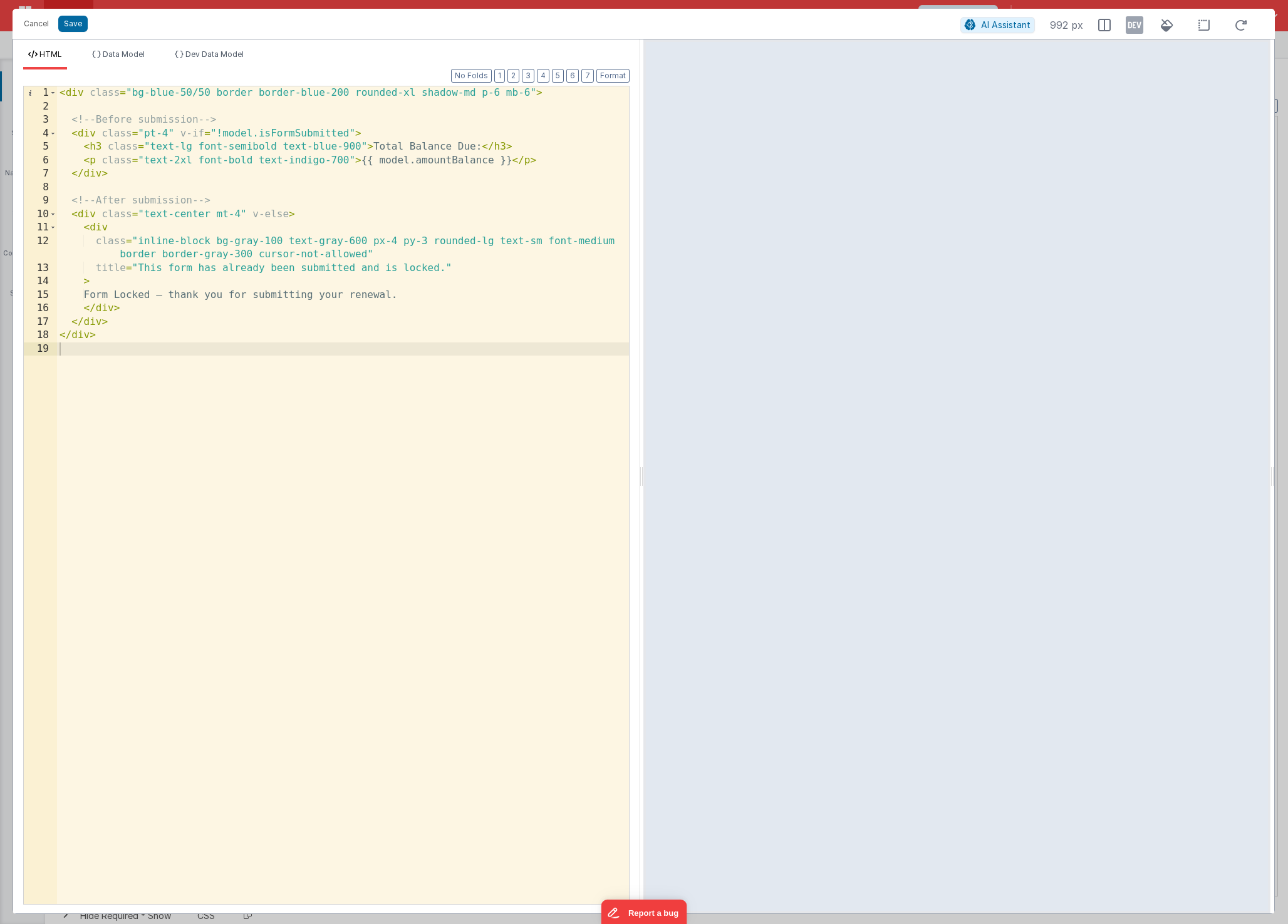
click at [413, 161] on div "< div class = "bg-blue-50/50 border border-blue-200 rounded-xl shadow-md p-6 mb…" at bounding box center [342, 508] width 572 height 845
click at [76, 24] on button "Save" at bounding box center [73, 24] width 29 height 16
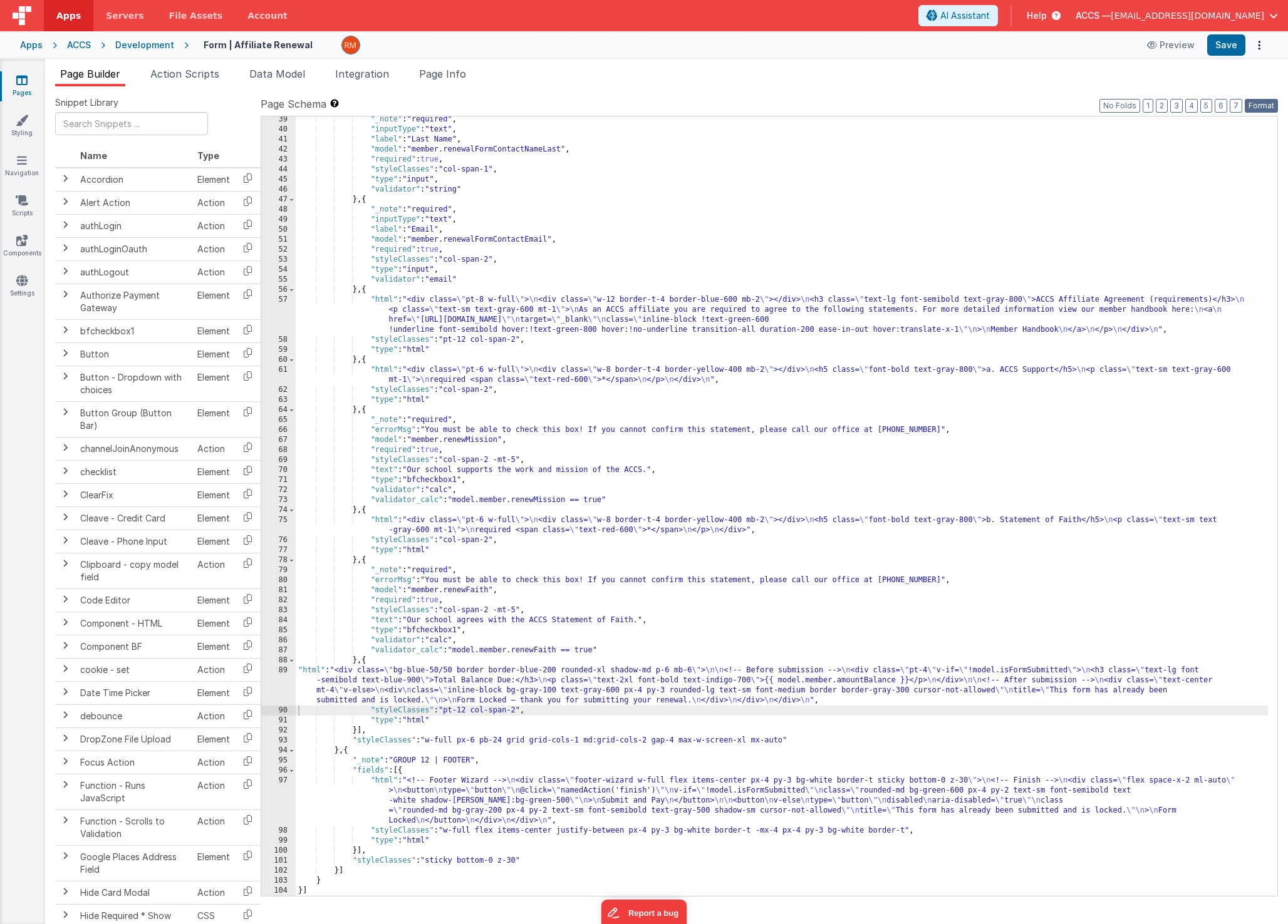
click at [1263, 108] on button "Format" at bounding box center [1260, 106] width 33 height 14
click at [1223, 42] on button "Save" at bounding box center [1226, 45] width 38 height 21
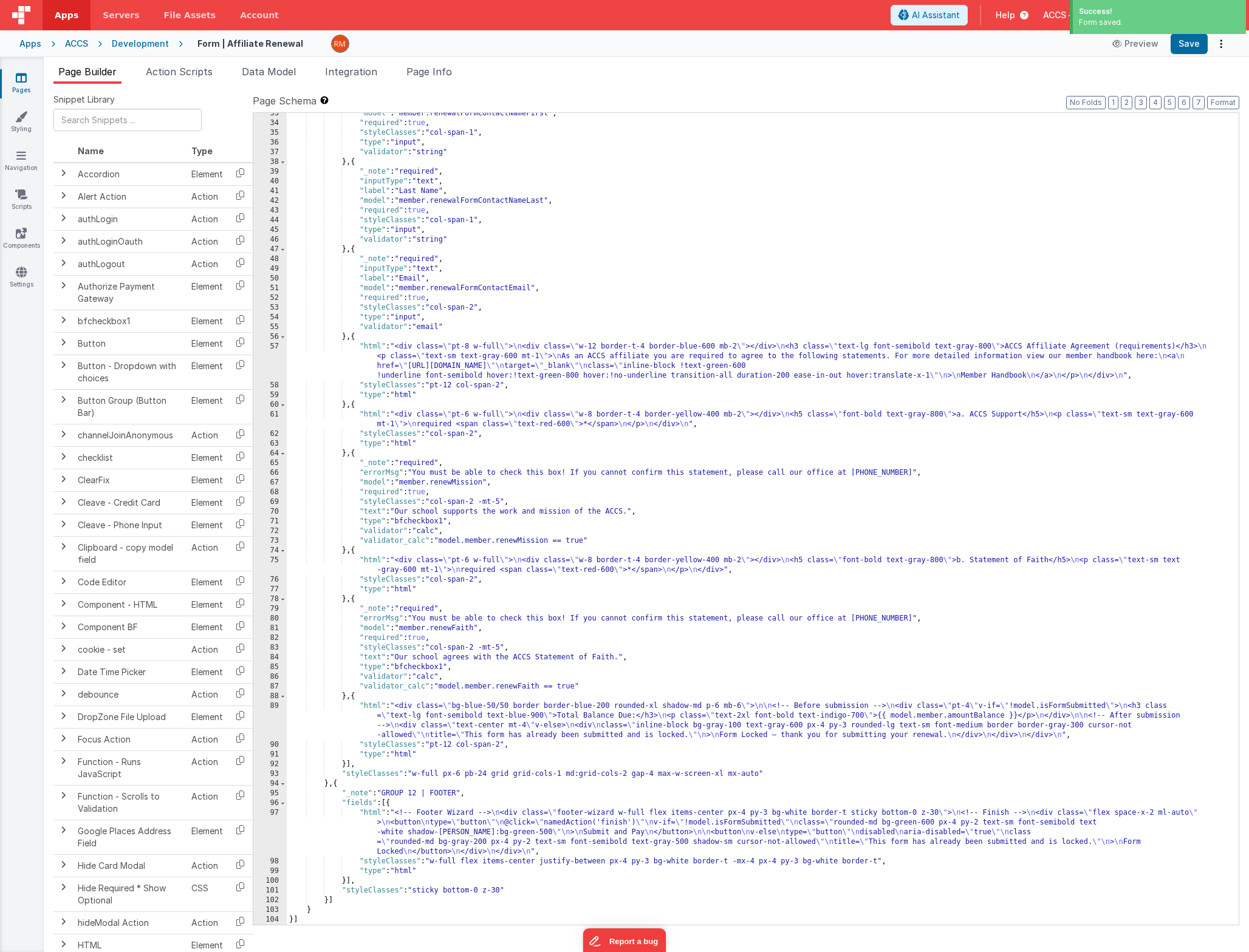
scroll to position [383, 0]
click at [15, 87] on link "Pages" at bounding box center [21, 84] width 44 height 24
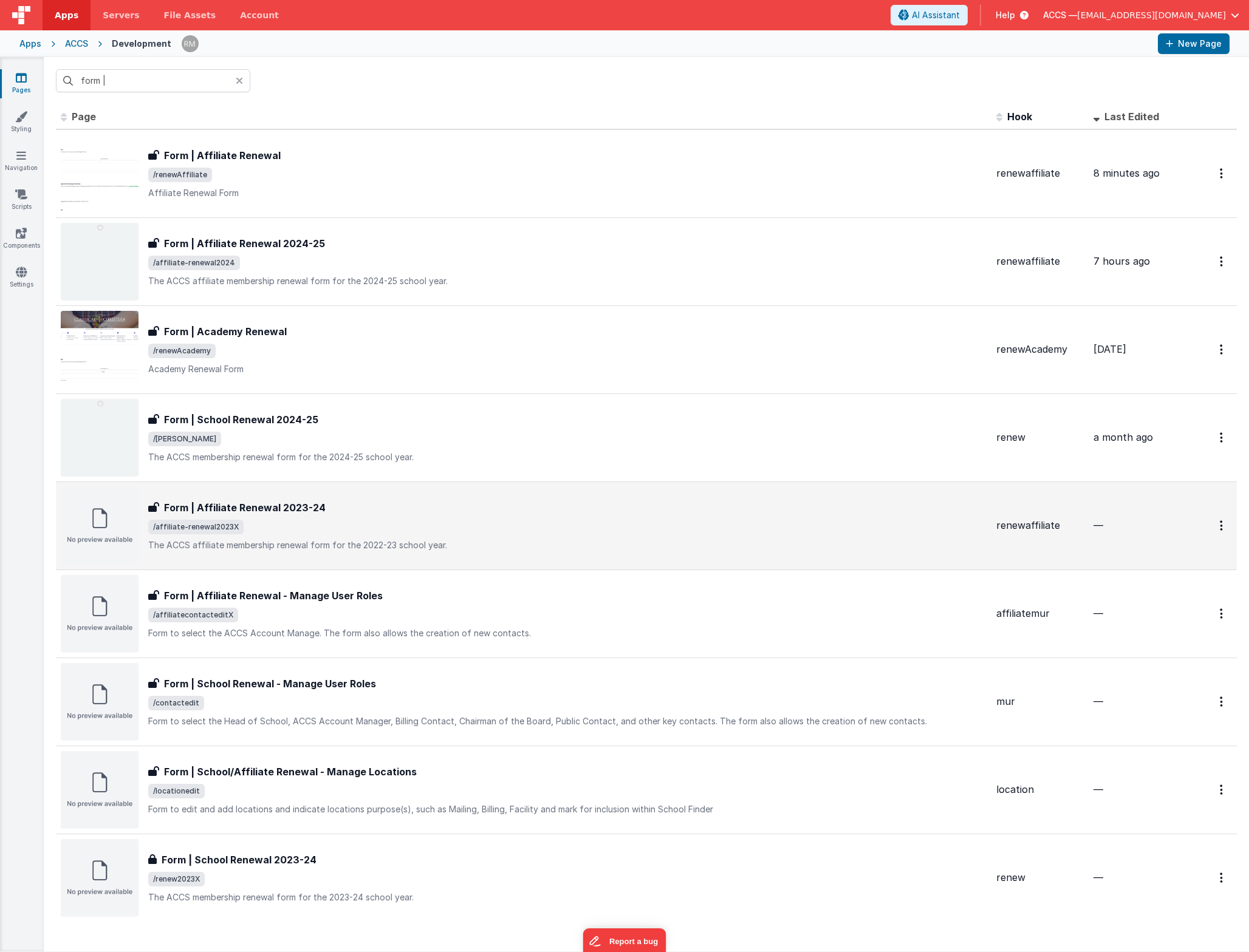
click at [379, 517] on div "Form | Affiliate Renewal 2023-24 Form | Affiliate Renewal 2023-24 /affiliate-re…" at bounding box center [567, 526] width 839 height 51
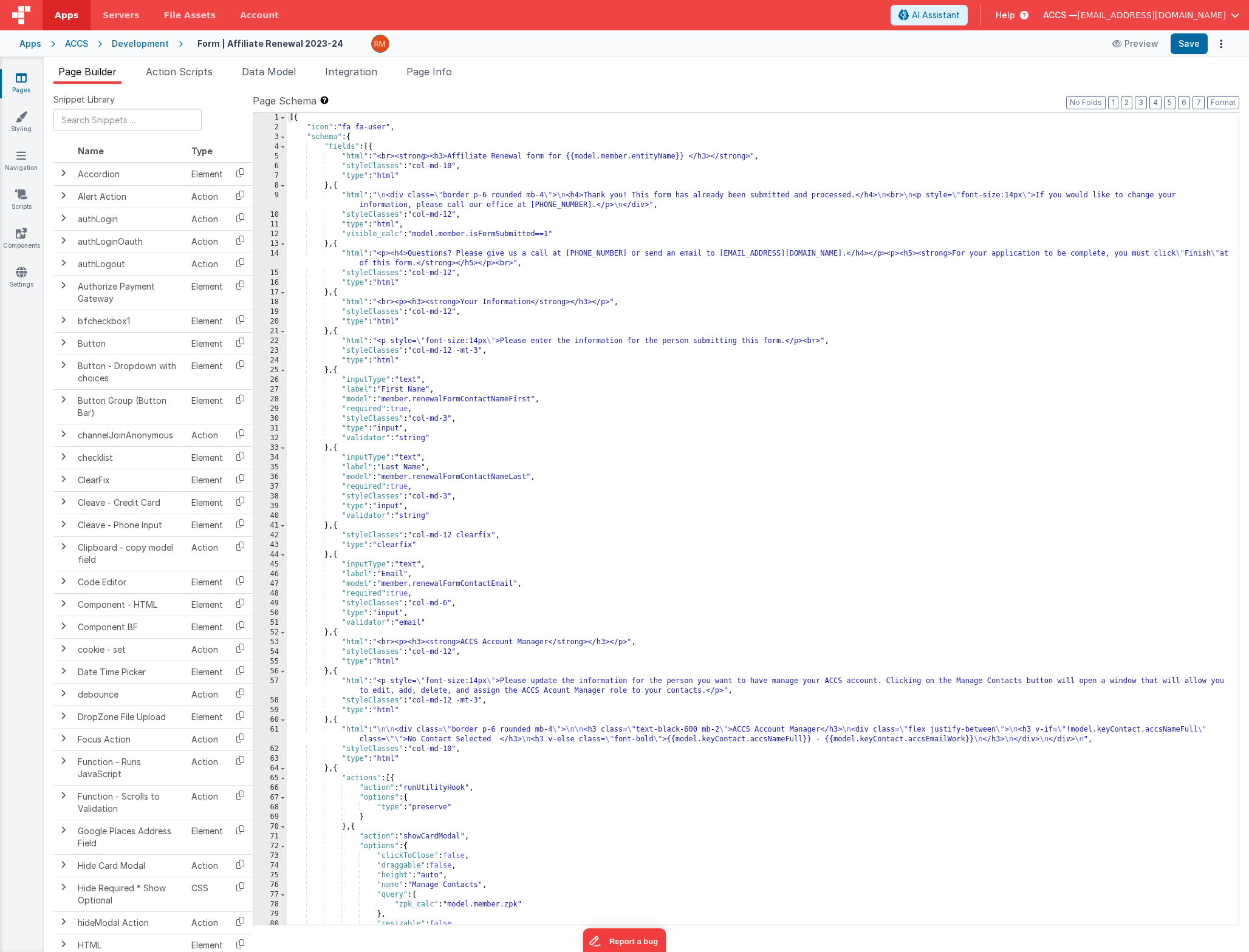
click at [646, 453] on div "[{ "icon" : "fa fa-user" , "schema" : { "fields" : [{ "html" : "<br><strong><h3…" at bounding box center [759, 528] width 943 height 831
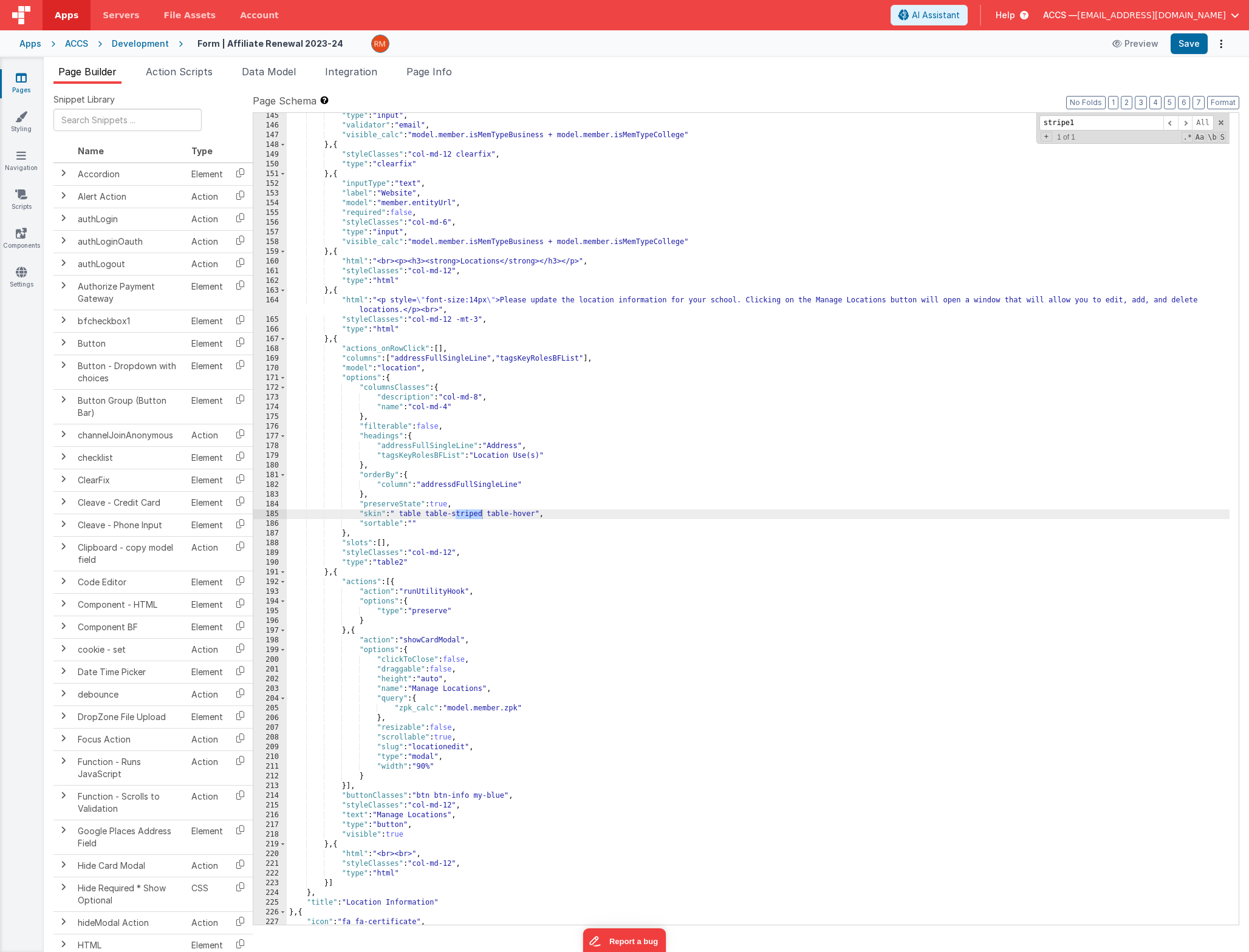
scroll to position [3239, 0]
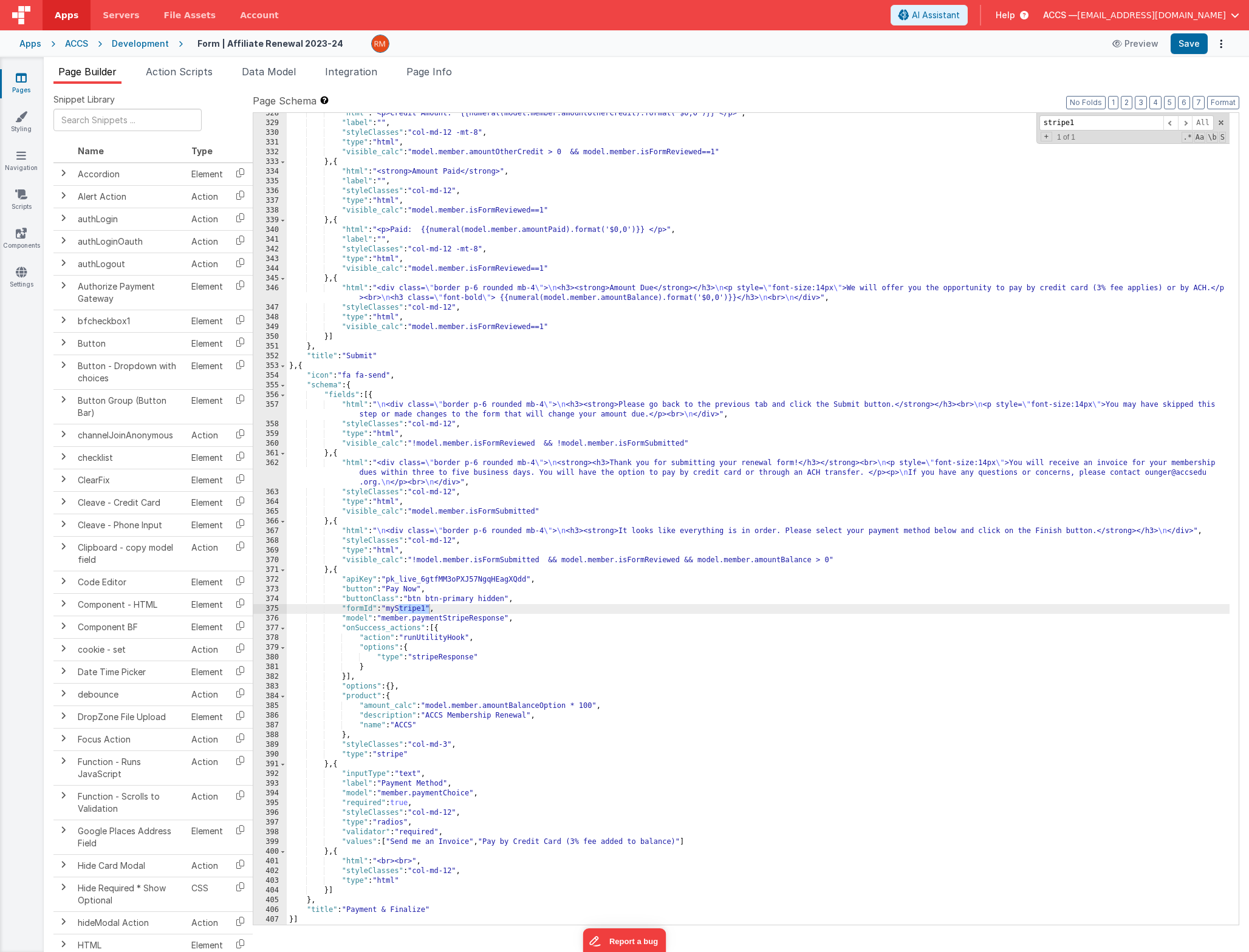
type input "stripe1"
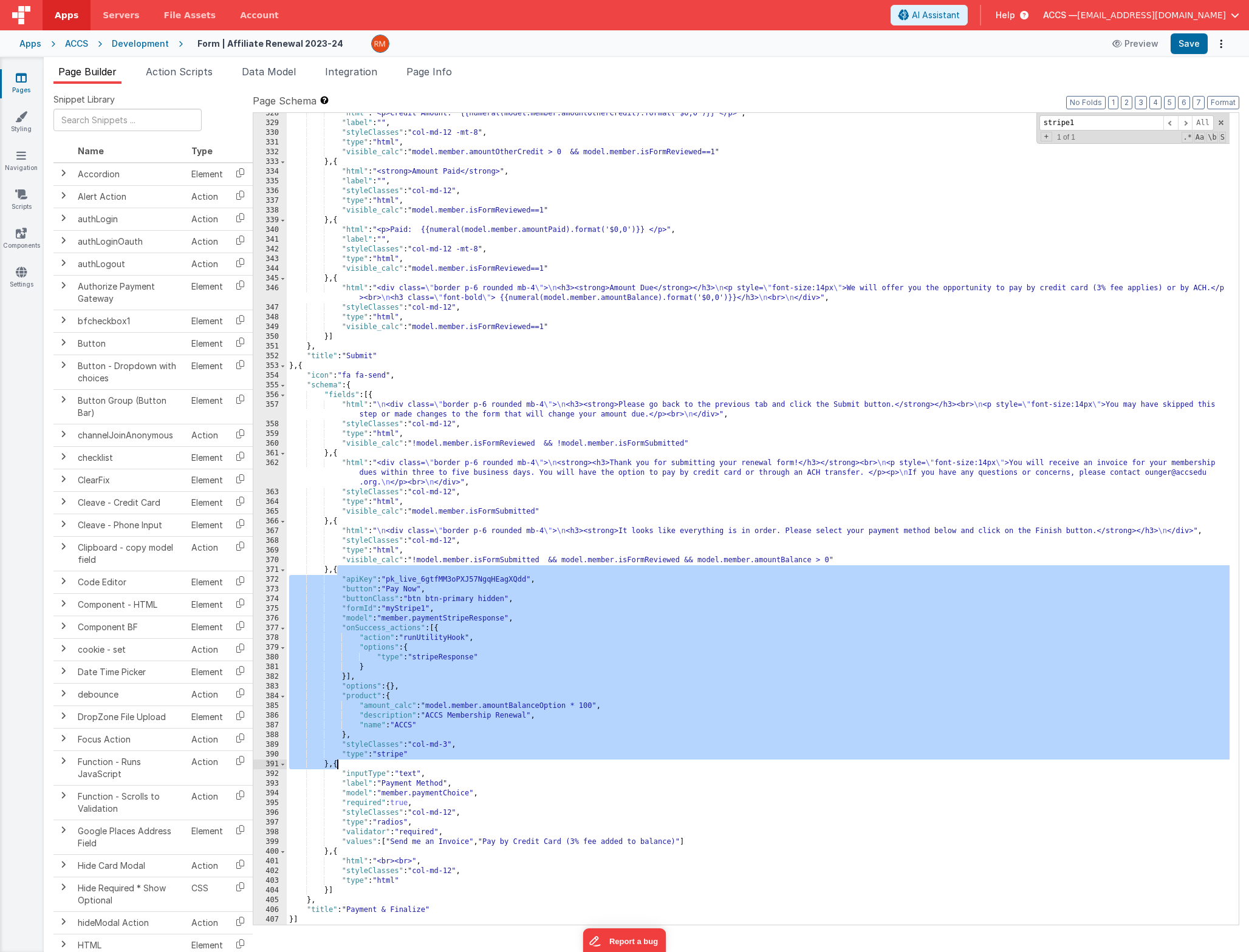
drag, startPoint x: 337, startPoint y: 569, endPoint x: 338, endPoint y: 760, distance: 191.0
click at [338, 760] on div ""html" : "<p>Credit Amount: {{numeral(model.member.amountOtherCredit).format('$…" at bounding box center [759, 524] width 943 height 831
click at [432, 555] on div ""html" : "<p>Credit Amount: {{numeral(model.member.amountOtherCredit).format('$…" at bounding box center [759, 524] width 943 height 831
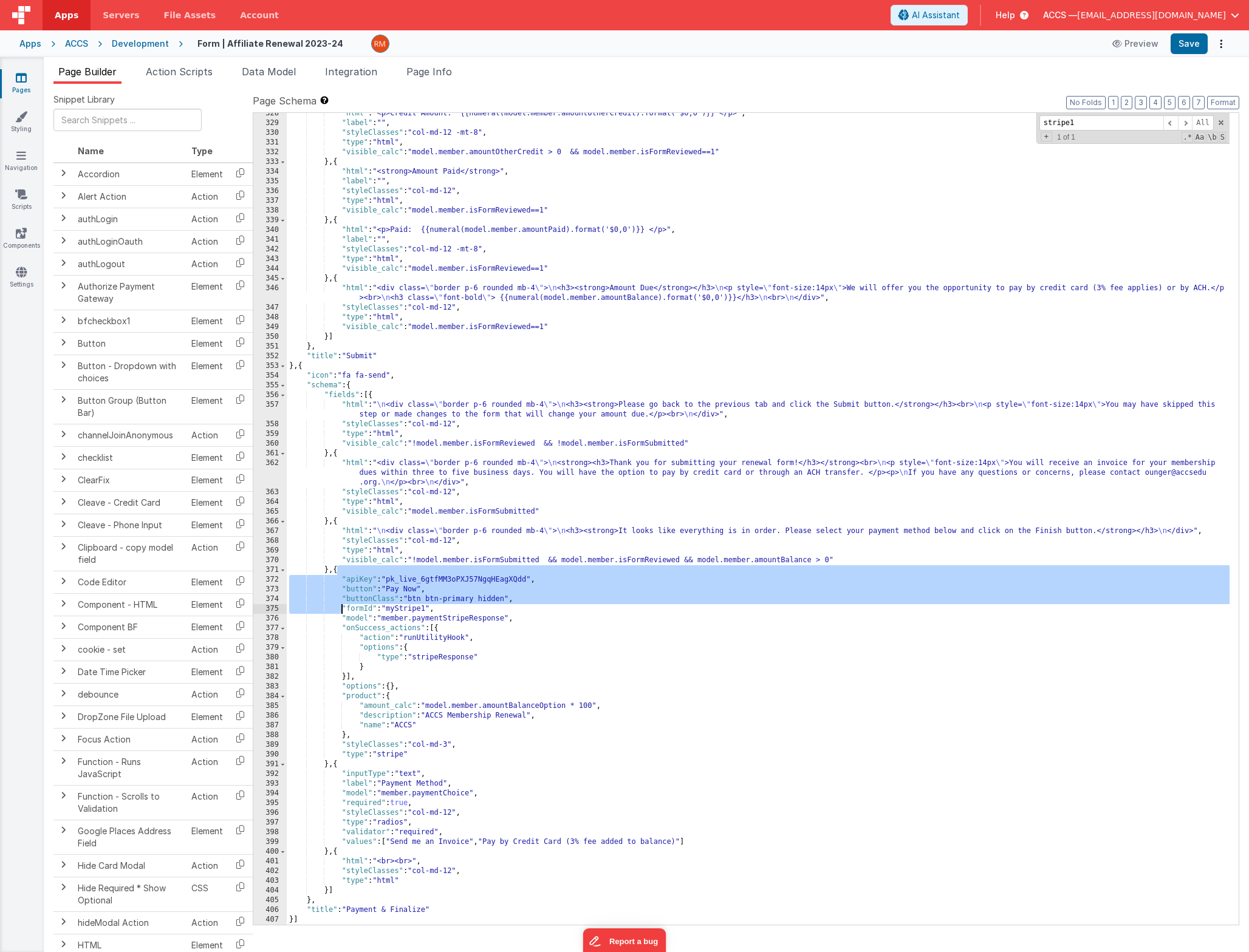
drag, startPoint x: 338, startPoint y: 571, endPoint x: 340, endPoint y: 606, distance: 35.1
click at [340, 606] on div ""html" : "<p>Credit Amount: {{numeral(model.member.amountOtherCredit).format('$…" at bounding box center [759, 524] width 943 height 831
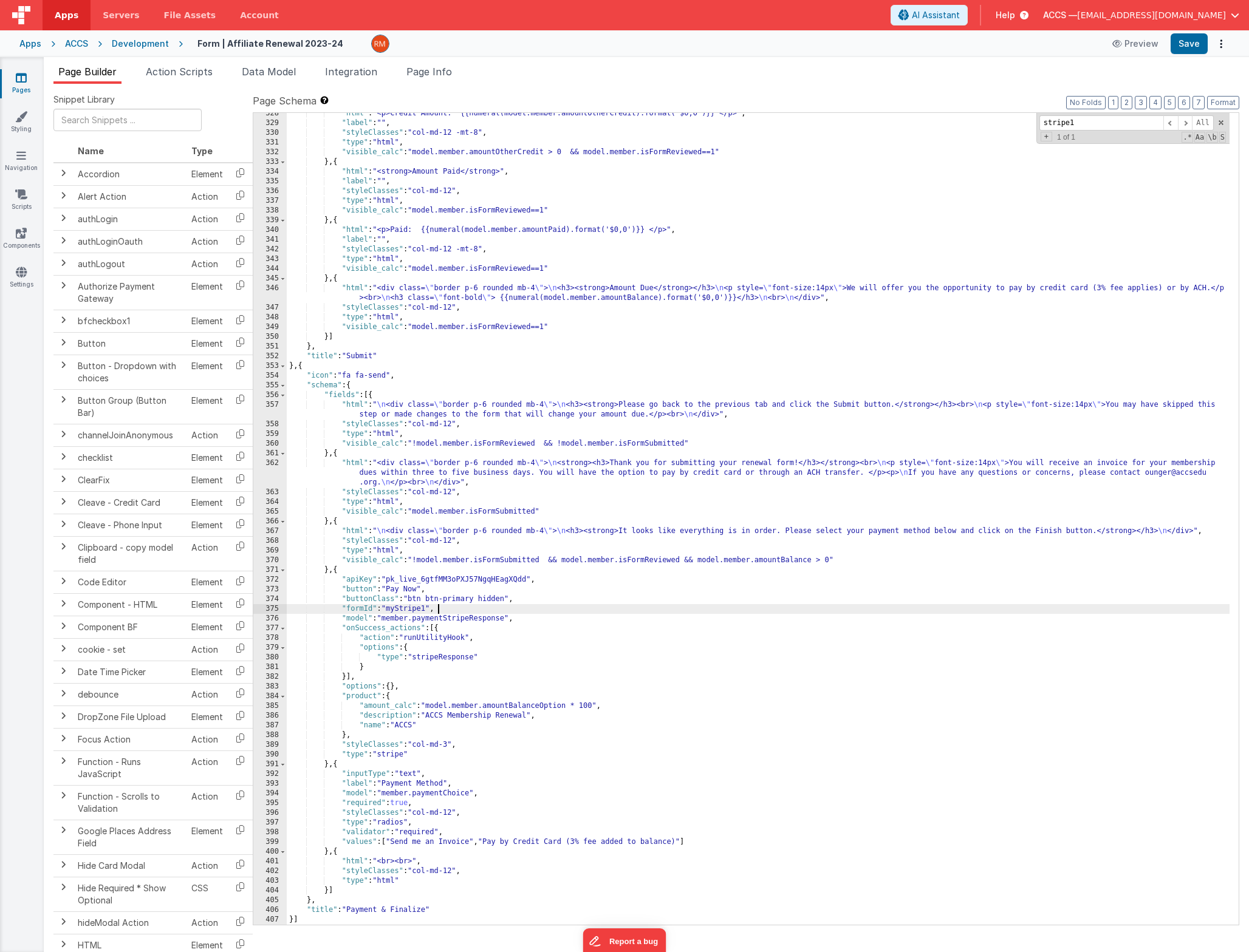
click at [636, 607] on div ""html" : "<p>Credit Amount: {{numeral(model.member.amountOtherCredit).format('$…" at bounding box center [759, 524] width 943 height 831
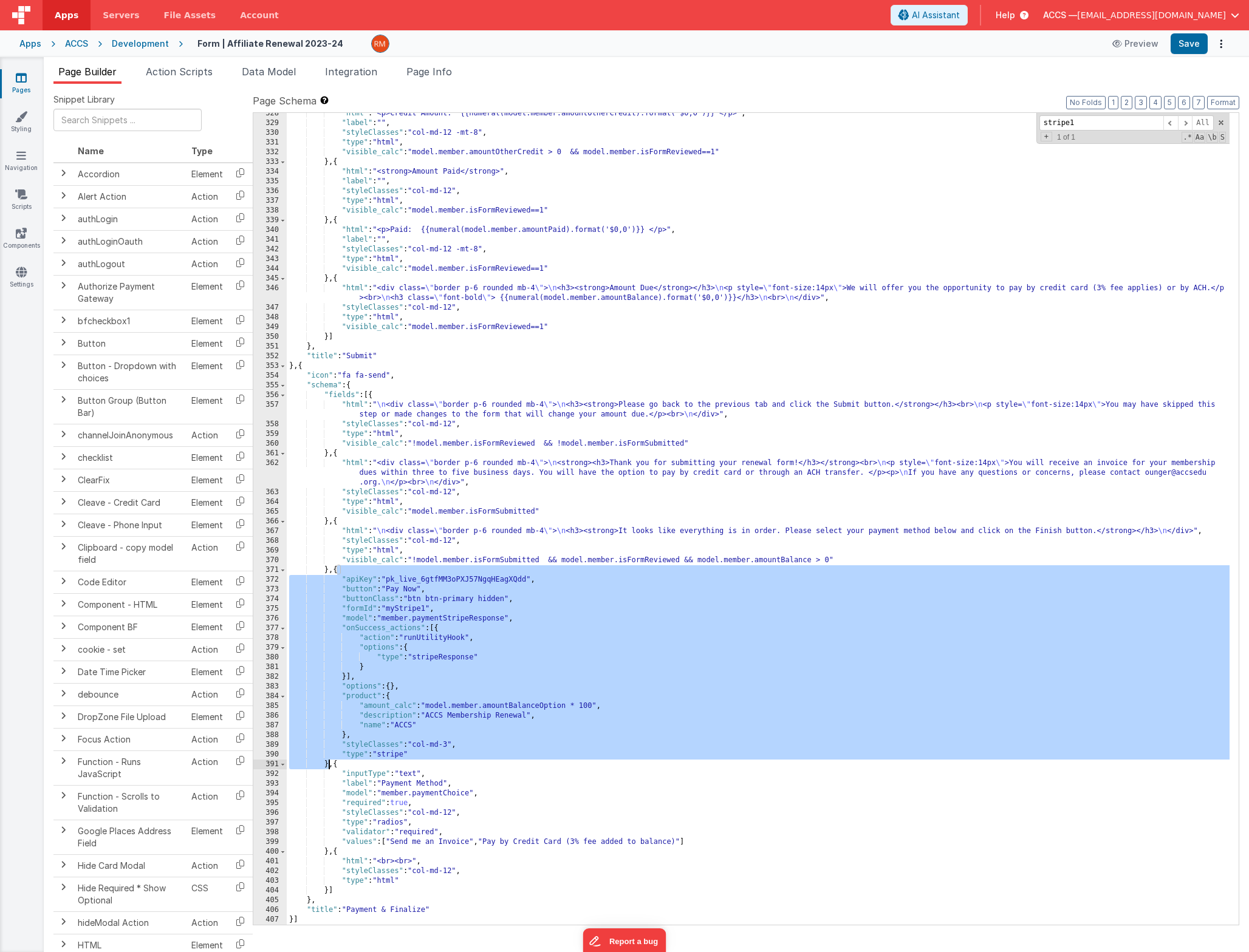
drag, startPoint x: 337, startPoint y: 570, endPoint x: 328, endPoint y: 762, distance: 192.2
click at [328, 762] on div ""html" : "<p>Credit Amount: {{numeral(model.member.amountOtherCredit).format('$…" at bounding box center [759, 524] width 943 height 831
click at [20, 82] on icon at bounding box center [21, 78] width 11 height 12
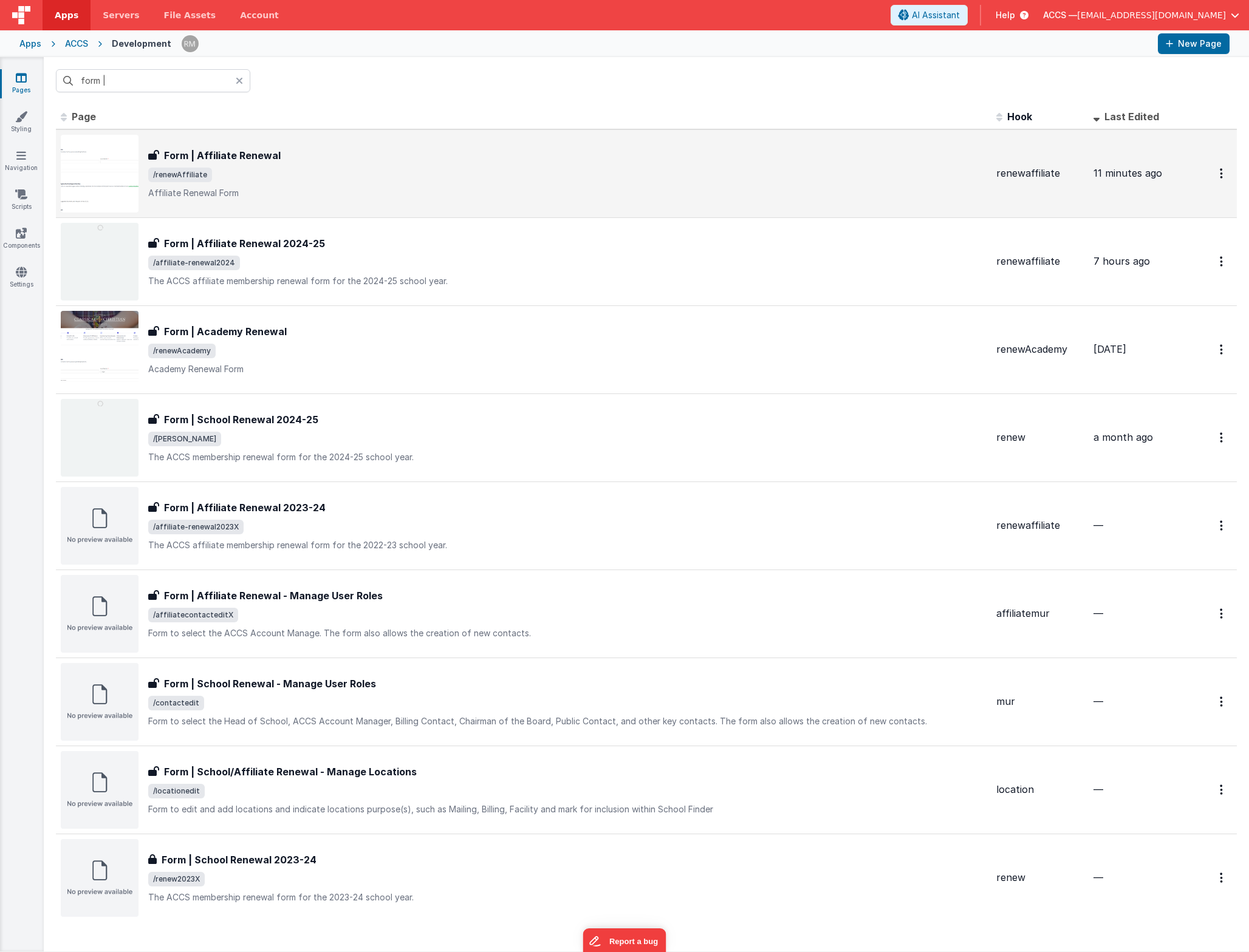
click at [297, 172] on span "/renewAffiliate" at bounding box center [567, 175] width 839 height 15
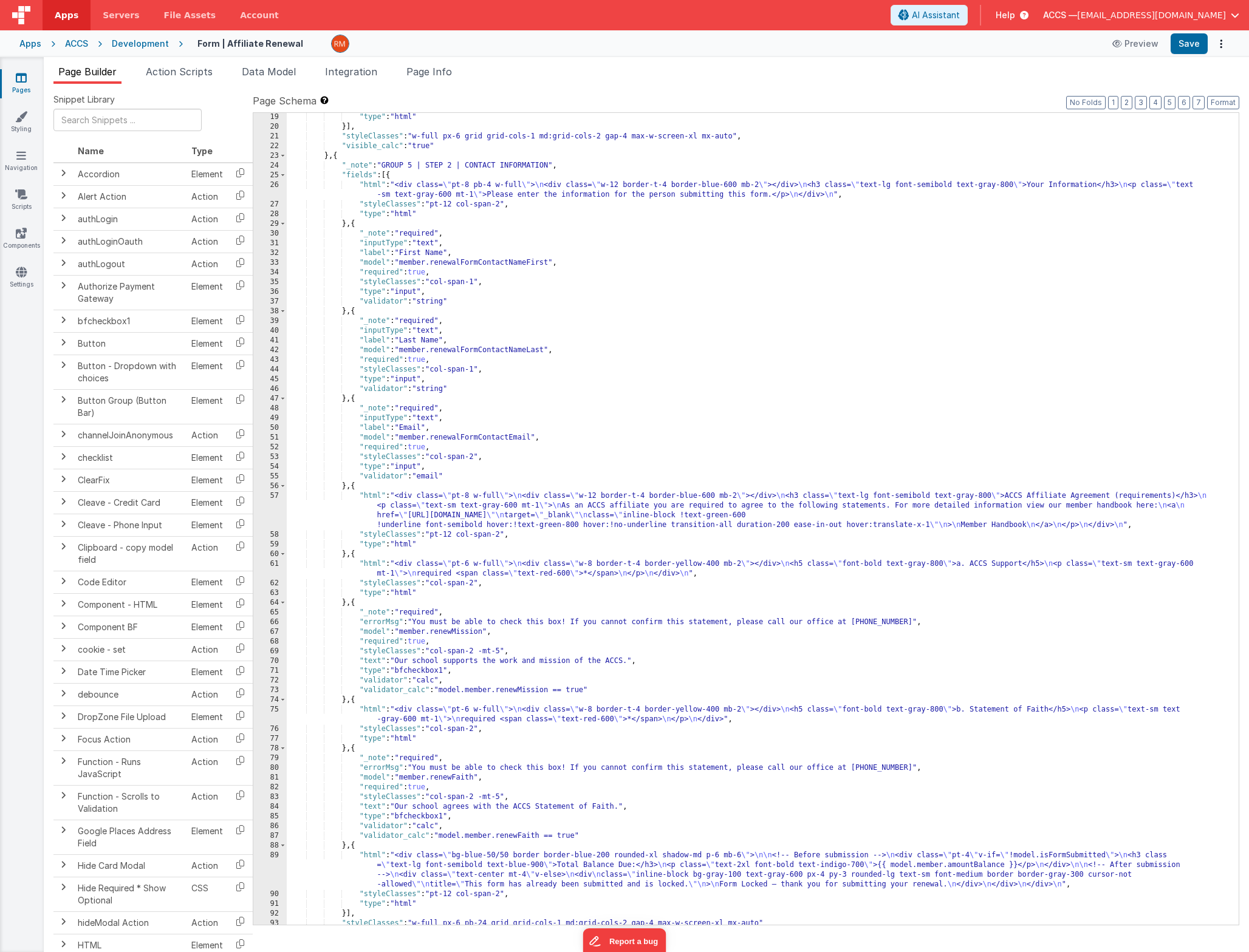
scroll to position [383, 0]
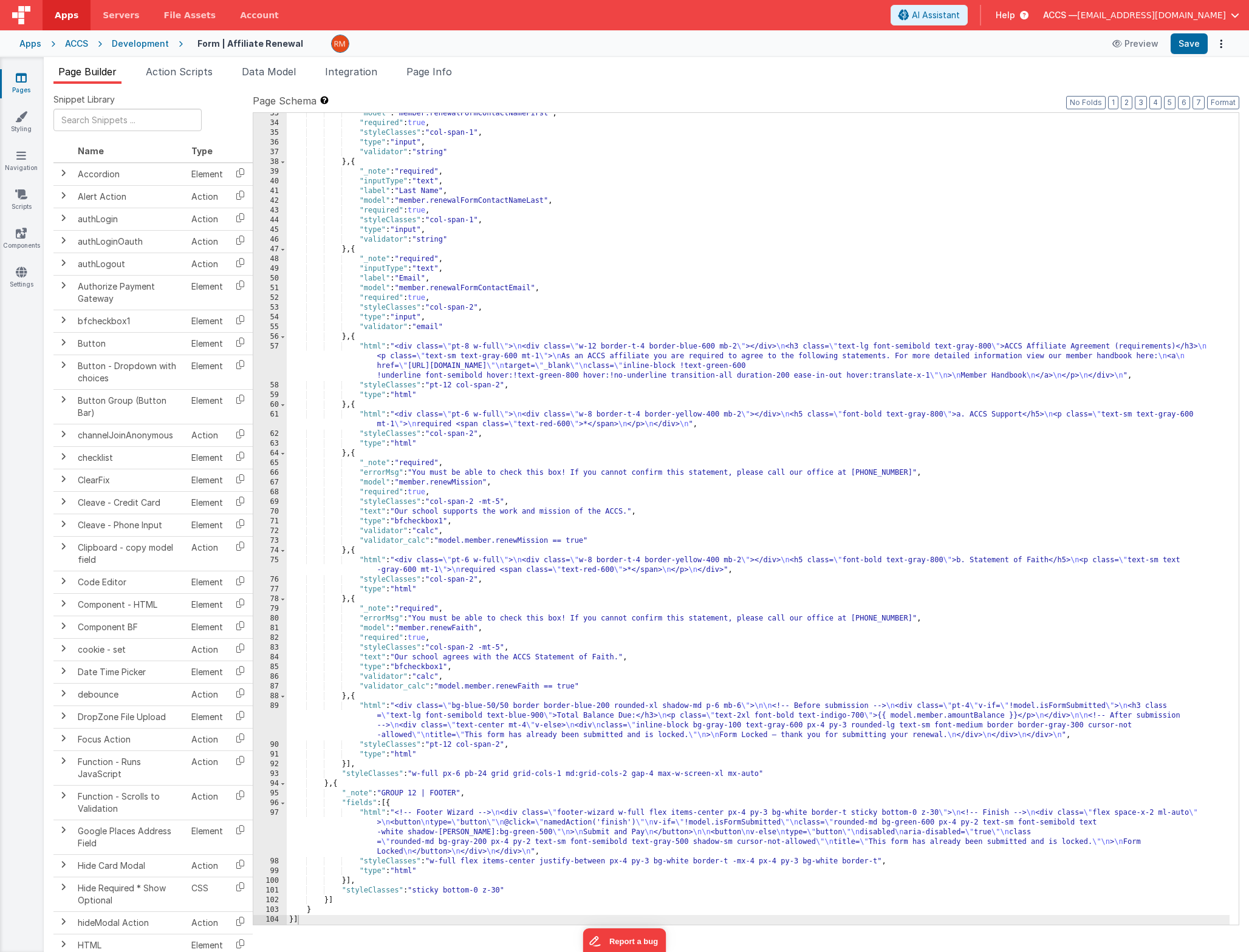
click at [367, 811] on div ""model" : "member.renewalFormContactNameFirst" , "required" : true , "styleClas…" at bounding box center [759, 524] width 943 height 831
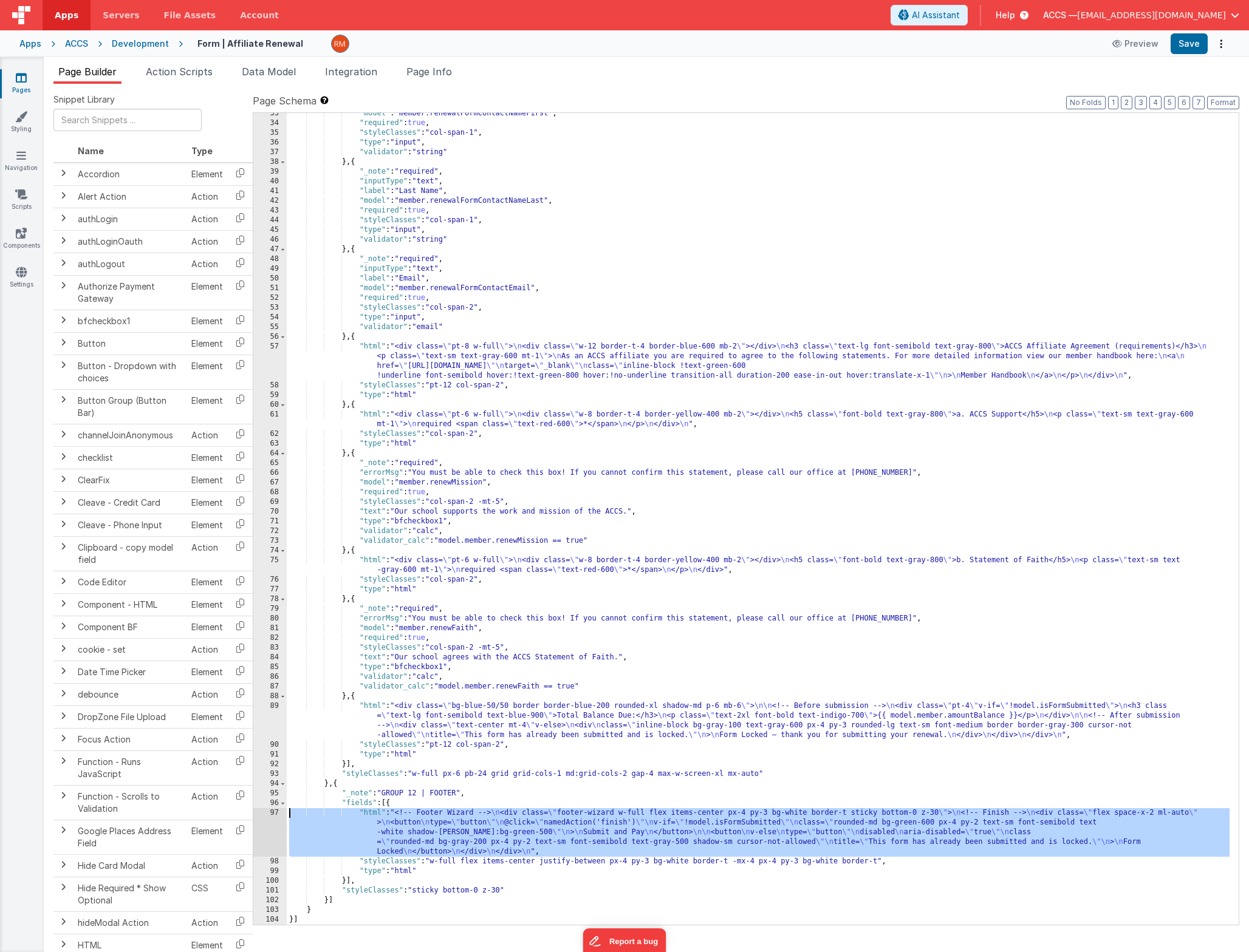
click at [272, 812] on div "97" at bounding box center [270, 832] width 34 height 48
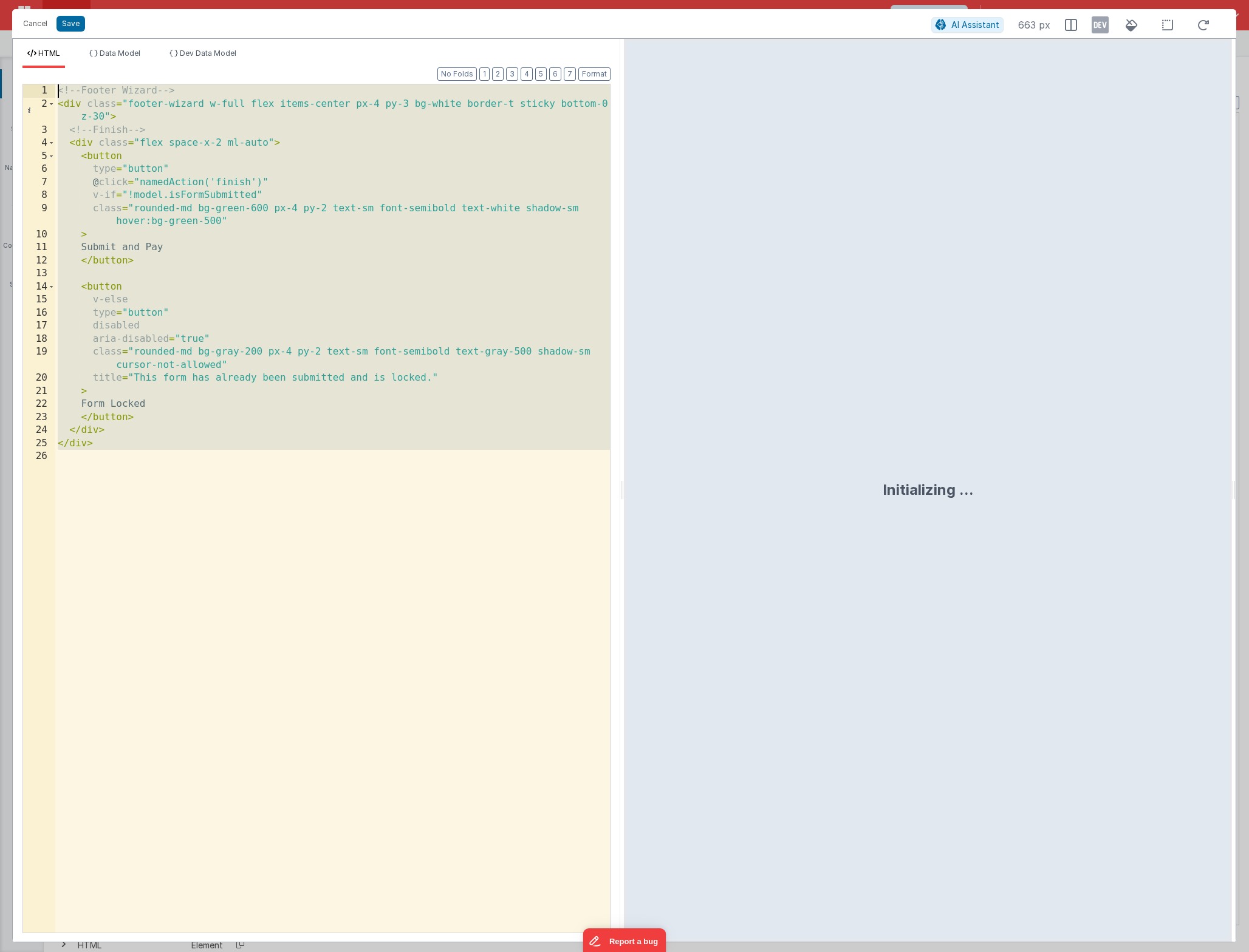
drag, startPoint x: 122, startPoint y: 501, endPoint x: 23, endPoint y: 69, distance: 443.2
click at [23, 69] on div "Format 7 6 5 4 3 2 1 No Folds 1 2 3 4 5 6 7 8 9 10 11 12 13 14 15 16 17 18 19 2…" at bounding box center [316, 500] width 588 height 864
click at [34, 27] on button "Cancel" at bounding box center [35, 24] width 36 height 17
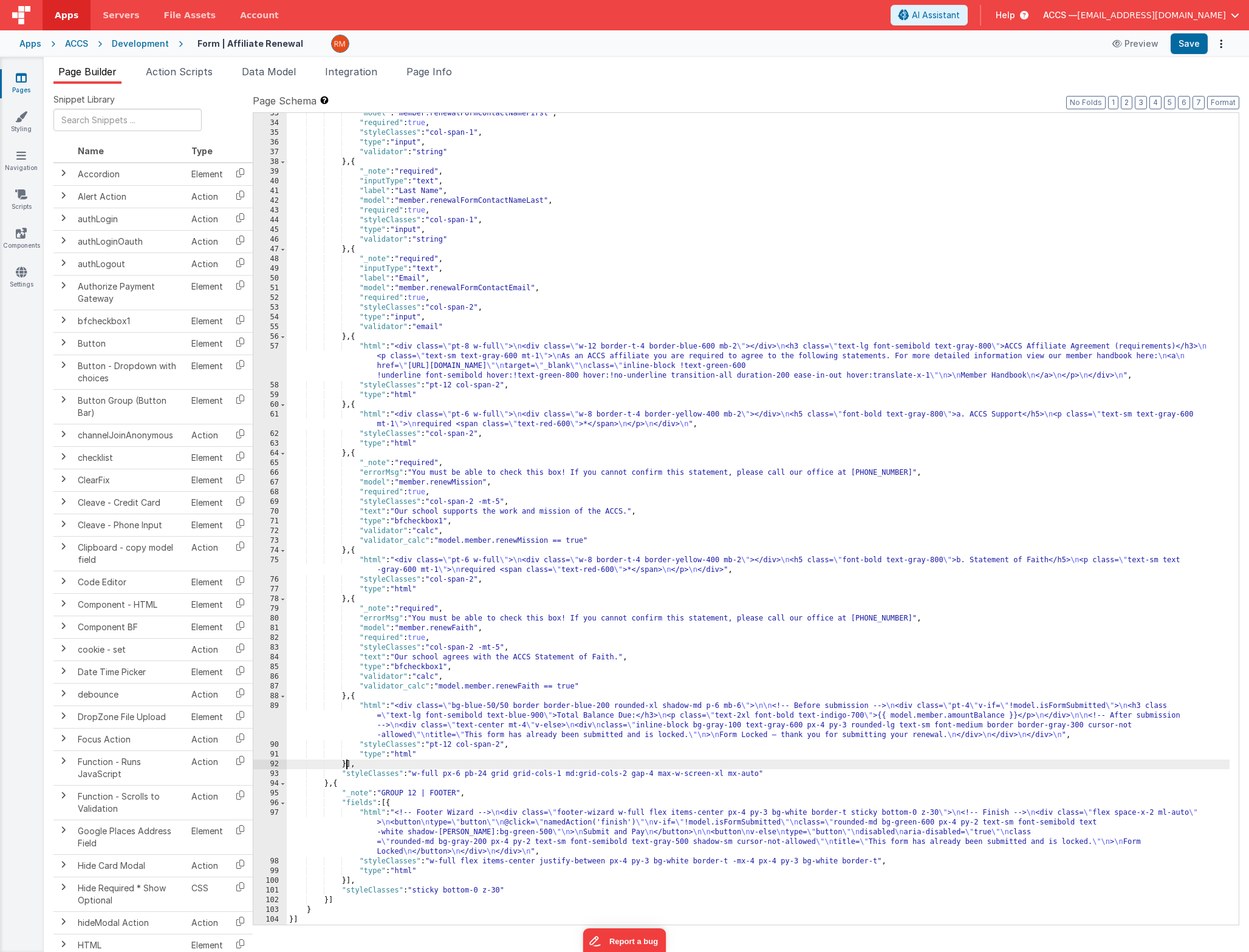
click at [347, 765] on div ""model" : "member.renewalFormContactNameFirst" , "required" : true , "styleClas…" at bounding box center [759, 524] width 943 height 831
click at [345, 766] on div ""model" : "member.renewalFormContactNameFirst" , "required" : true , "styleClas…" at bounding box center [759, 524] width 943 height 831
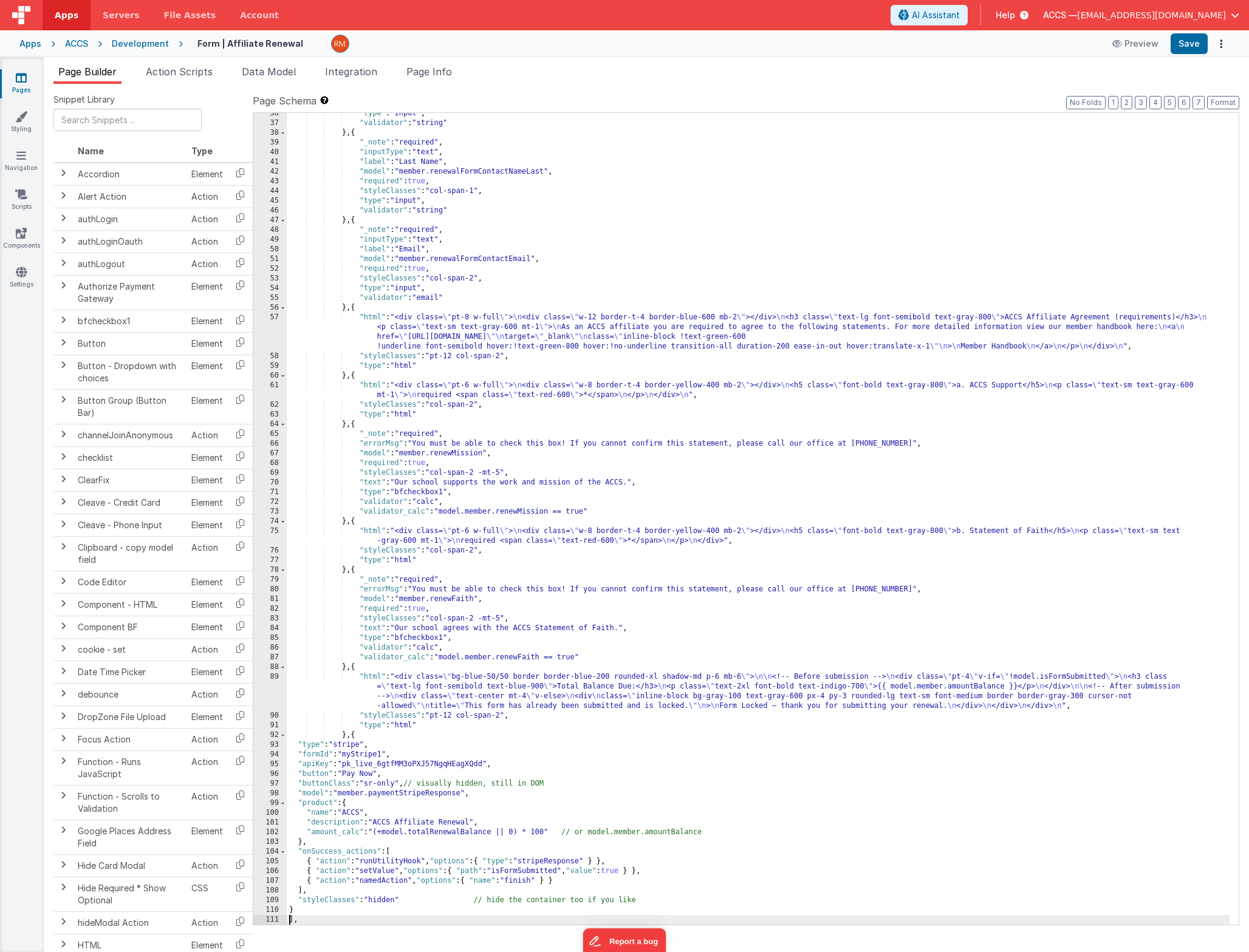
scroll to position [413, 0]
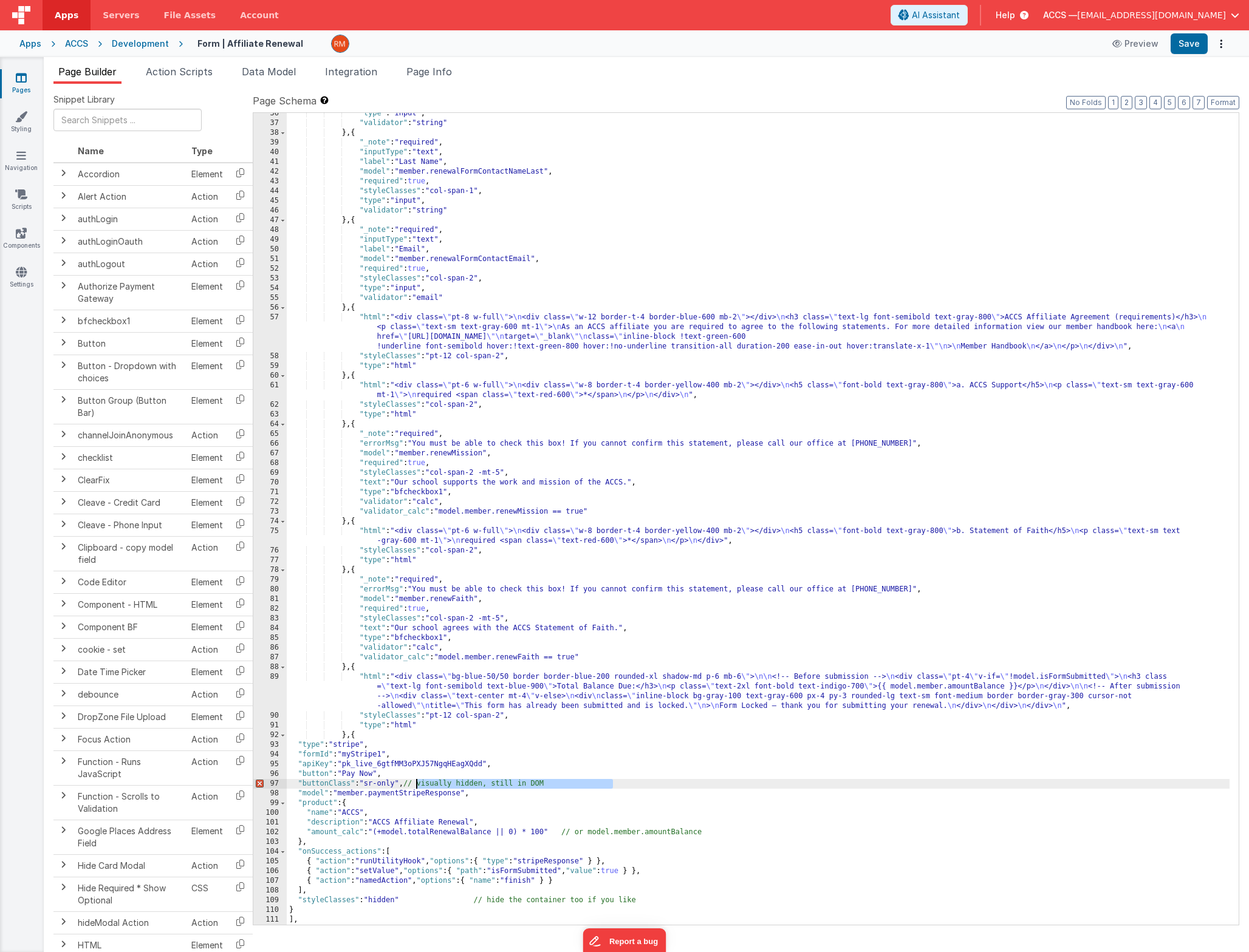
drag, startPoint x: 654, startPoint y: 785, endPoint x: 415, endPoint y: 785, distance: 239.0
click at [415, 785] on div ""type" : "input" , "validator" : "string" } , { "_note" : "required" , "inputTy…" at bounding box center [759, 524] width 943 height 831
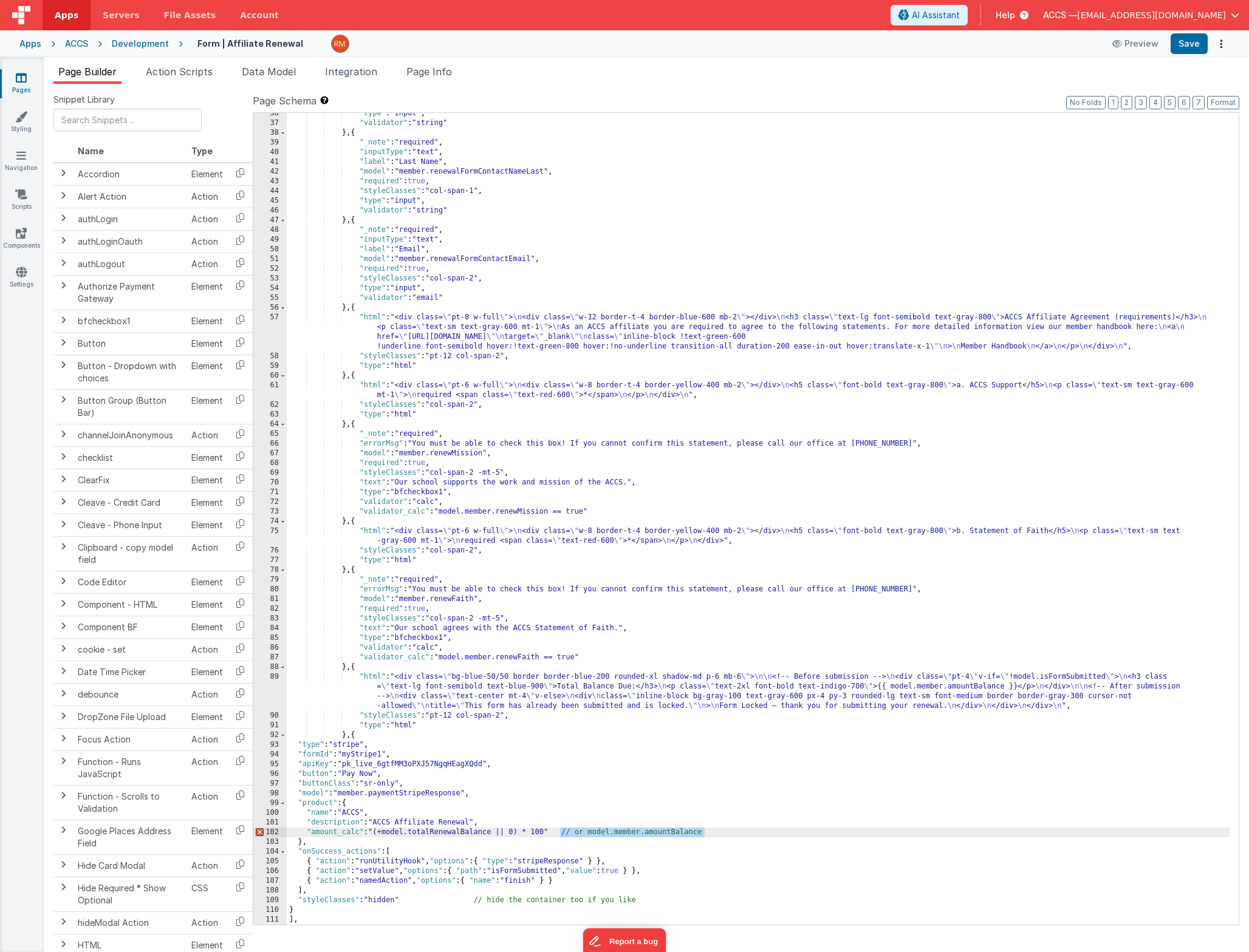
drag, startPoint x: 715, startPoint y: 834, endPoint x: 560, endPoint y: 831, distance: 155.0
click at [560, 831] on div ""type" : "input" , "validator" : "string" } , { "_note" : "required" , "inputTy…" at bounding box center [759, 524] width 943 height 831
click at [465, 833] on div ""type" : "input" , "validator" : "string" } , { "_note" : "required" , "inputTy…" at bounding box center [759, 524] width 943 height 831
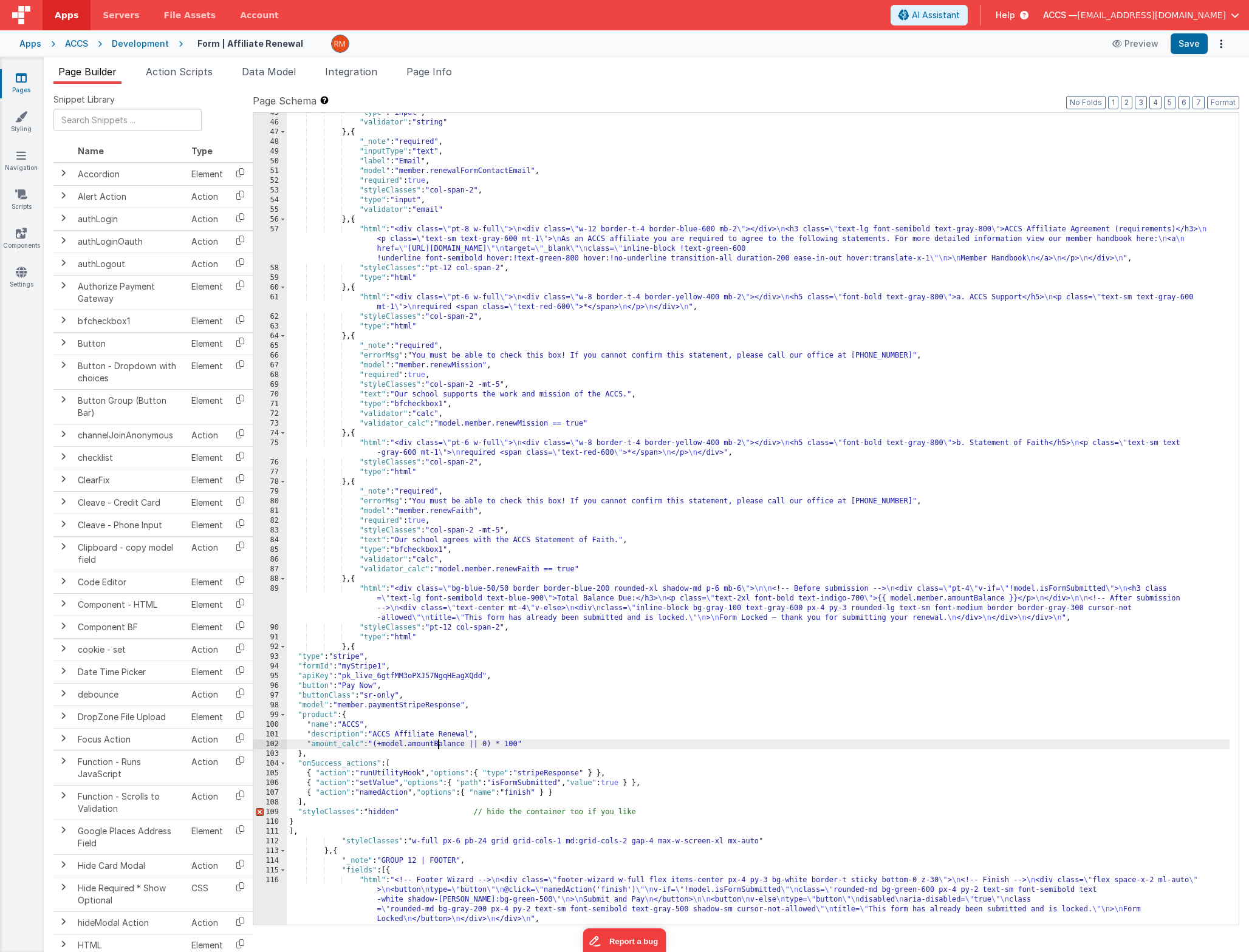
scroll to position [513, 0]
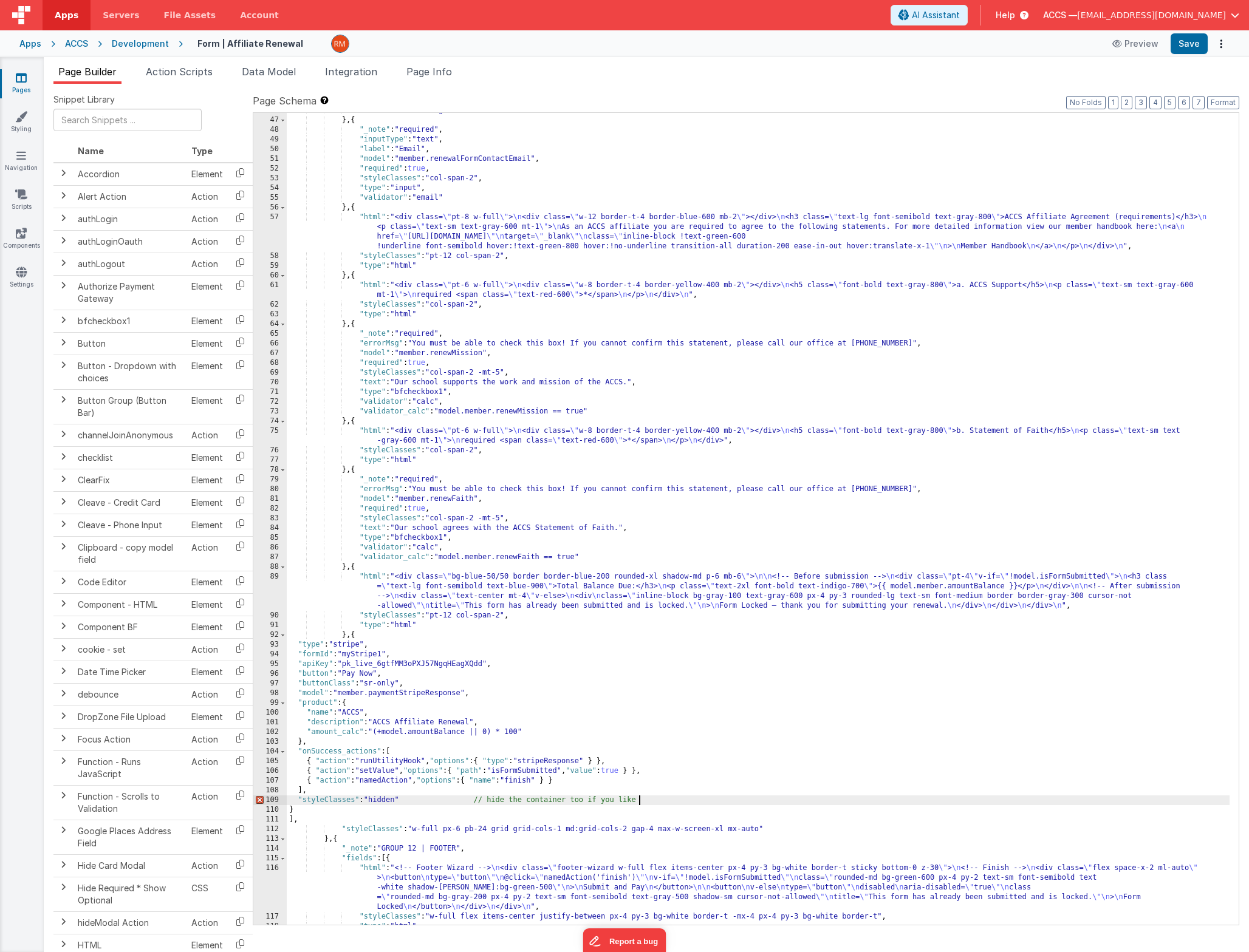
drag, startPoint x: 660, startPoint y: 800, endPoint x: 640, endPoint y: 799, distance: 20.0
click at [640, 799] on div ""validator" : "string" } , { "_note" : "required" , "inputType" : "text" , "lab…" at bounding box center [759, 521] width 943 height 831
click at [658, 800] on div ""validator" : "string" } , { "_note" : "required" , "inputType" : "text" , "lab…" at bounding box center [759, 521] width 943 height 831
drag, startPoint x: 665, startPoint y: 803, endPoint x: 433, endPoint y: 799, distance: 232.0
click at [433, 799] on div ""validator" : "string" } , { "_note" : "required" , "inputType" : "text" , "lab…" at bounding box center [759, 521] width 943 height 831
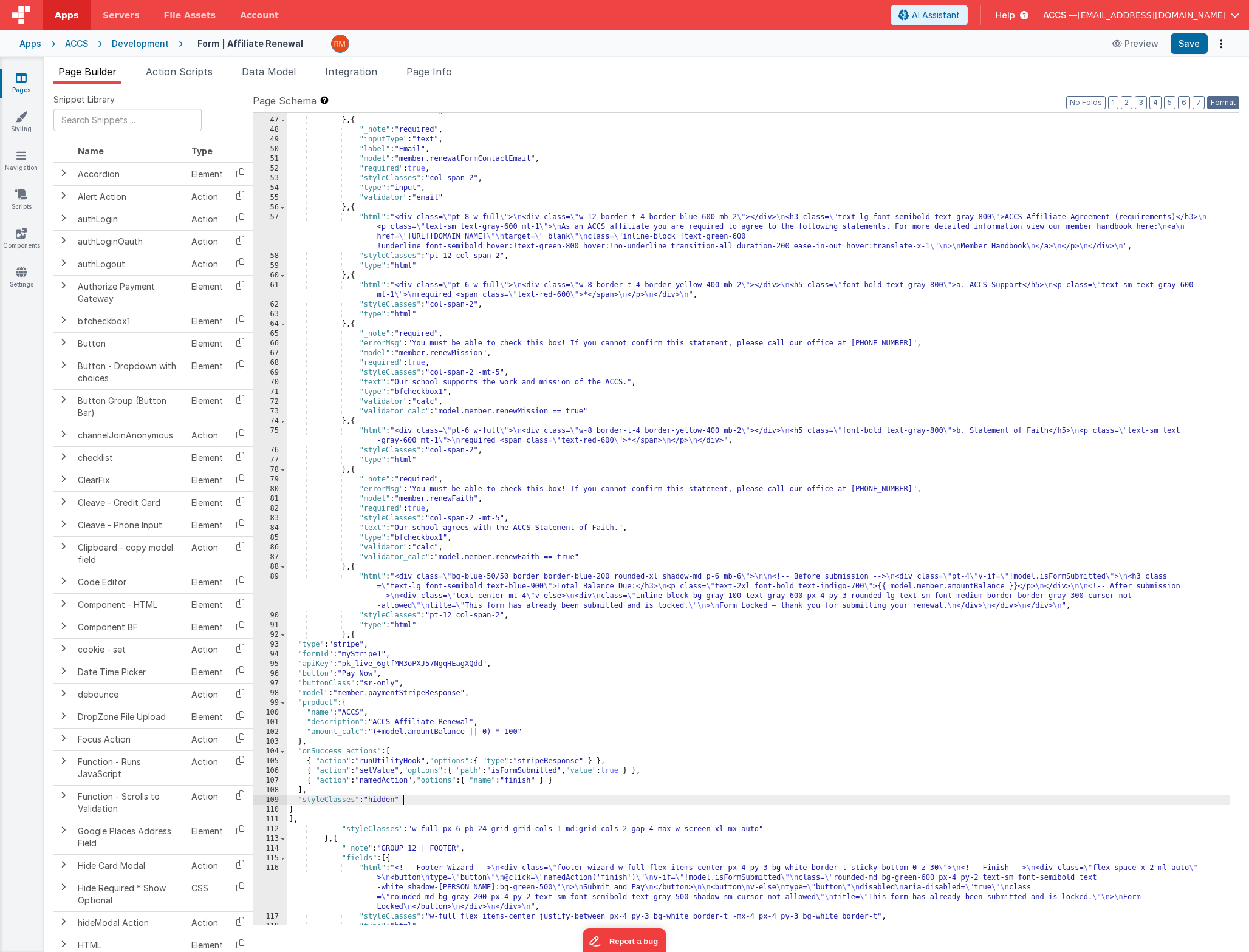
click at [1229, 101] on button "Format" at bounding box center [1222, 103] width 32 height 14
click at [1190, 38] on button "Save" at bounding box center [1189, 44] width 37 height 21
click at [18, 85] on link "Pages" at bounding box center [21, 84] width 44 height 24
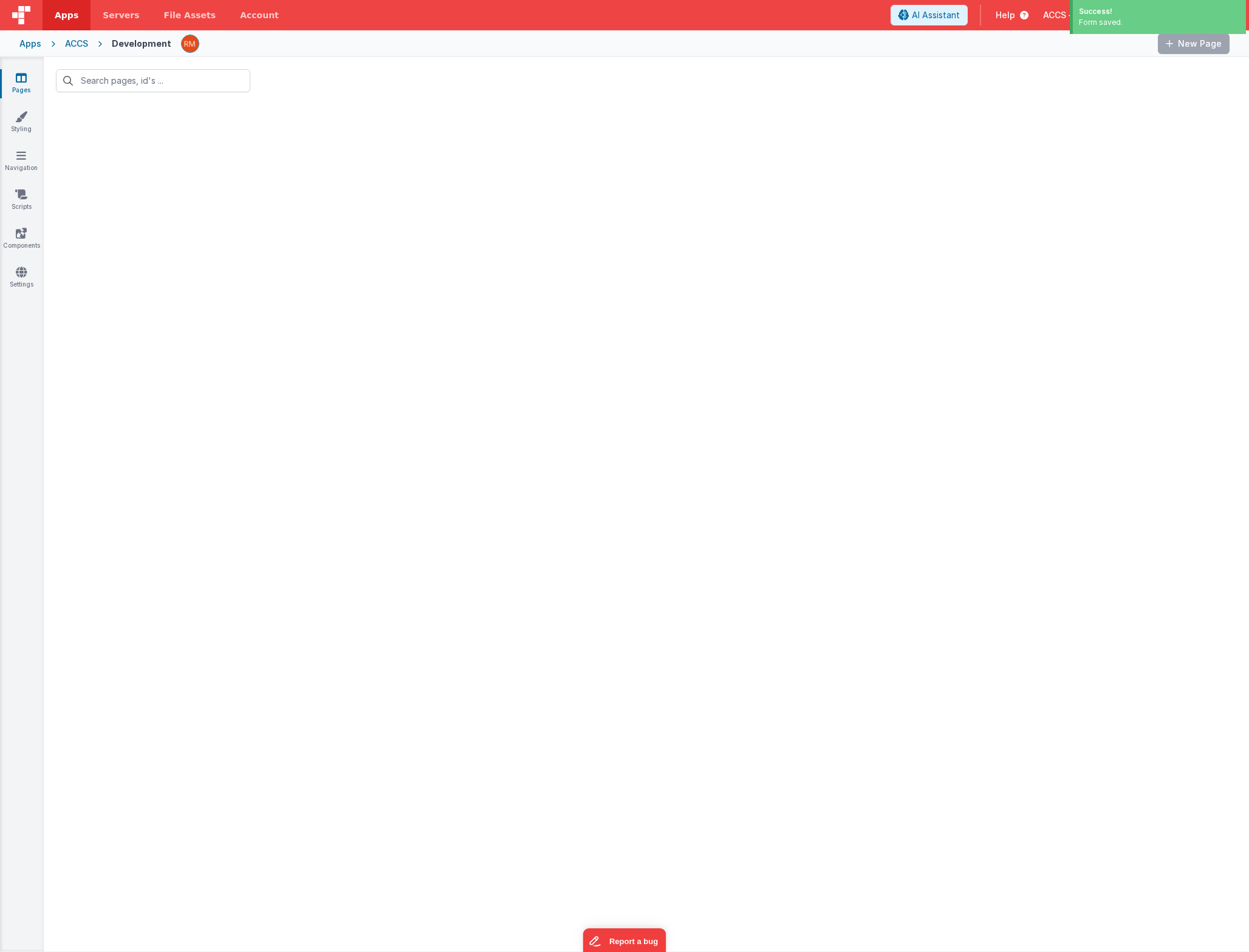
type input "form |"
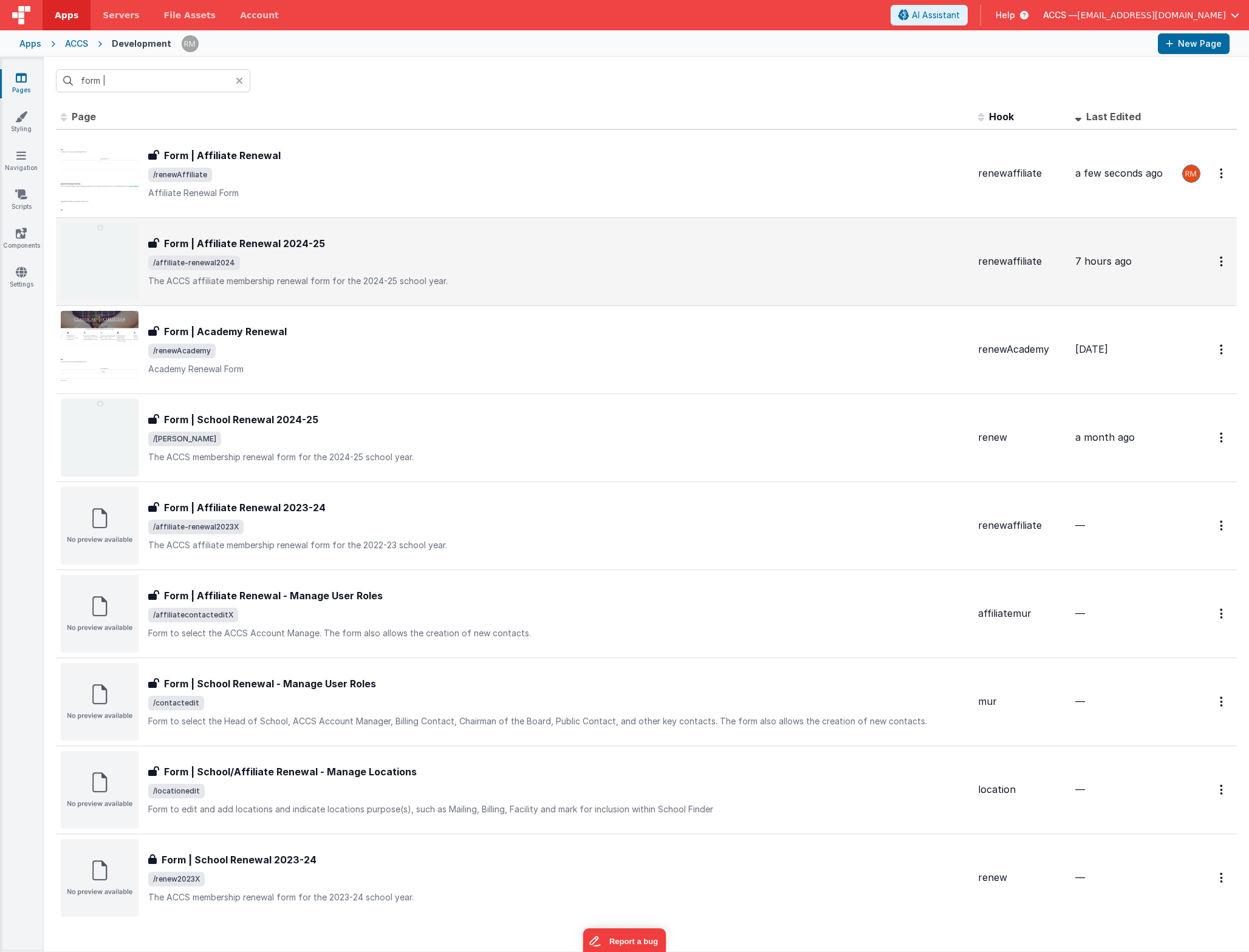
click at [290, 244] on h3 "Form | Affiliate Renewal 2024-25" at bounding box center [244, 243] width 161 height 15
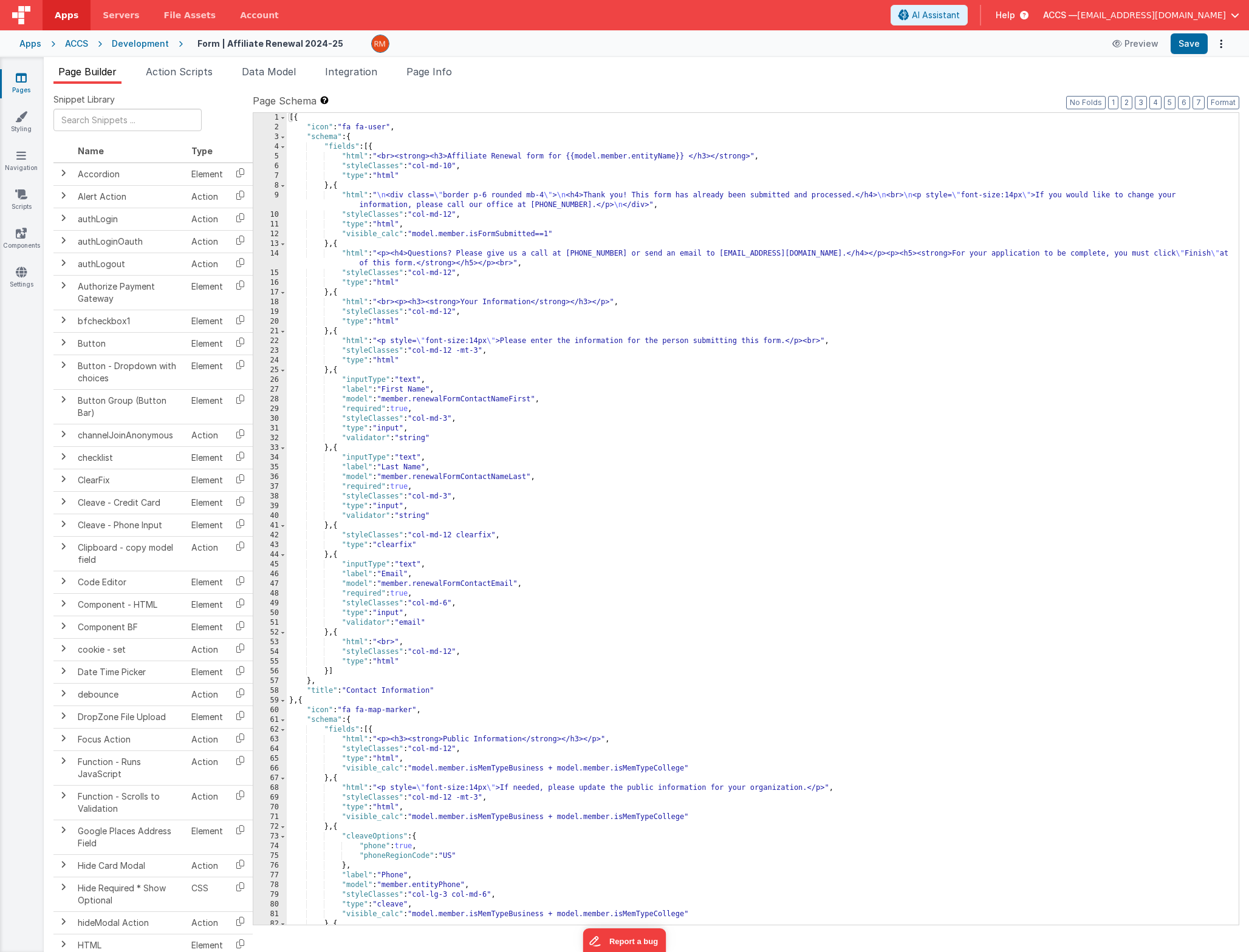
click at [22, 81] on icon at bounding box center [21, 78] width 11 height 12
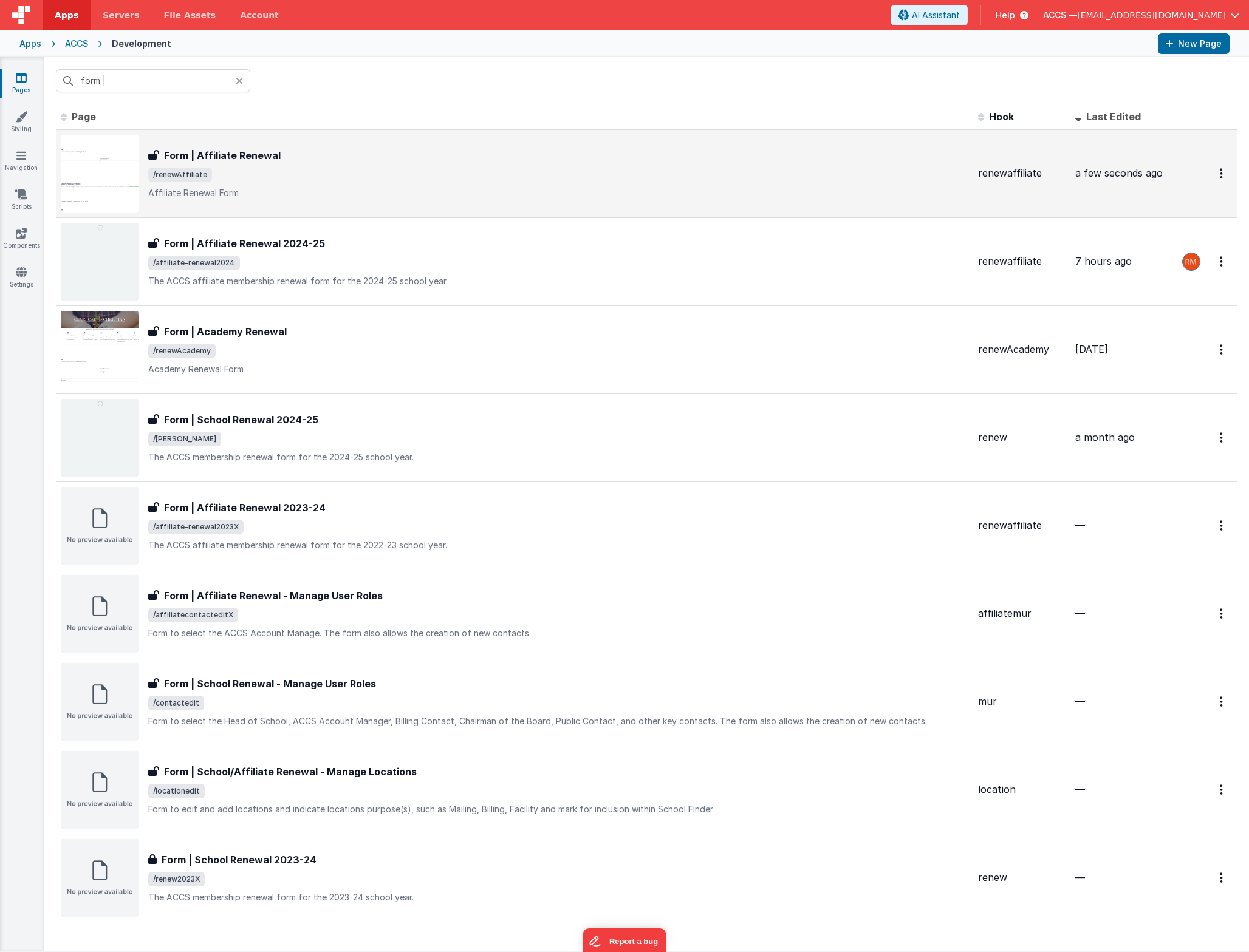
click at [235, 158] on h3 "Form | Affiliate Renewal" at bounding box center [222, 155] width 116 height 15
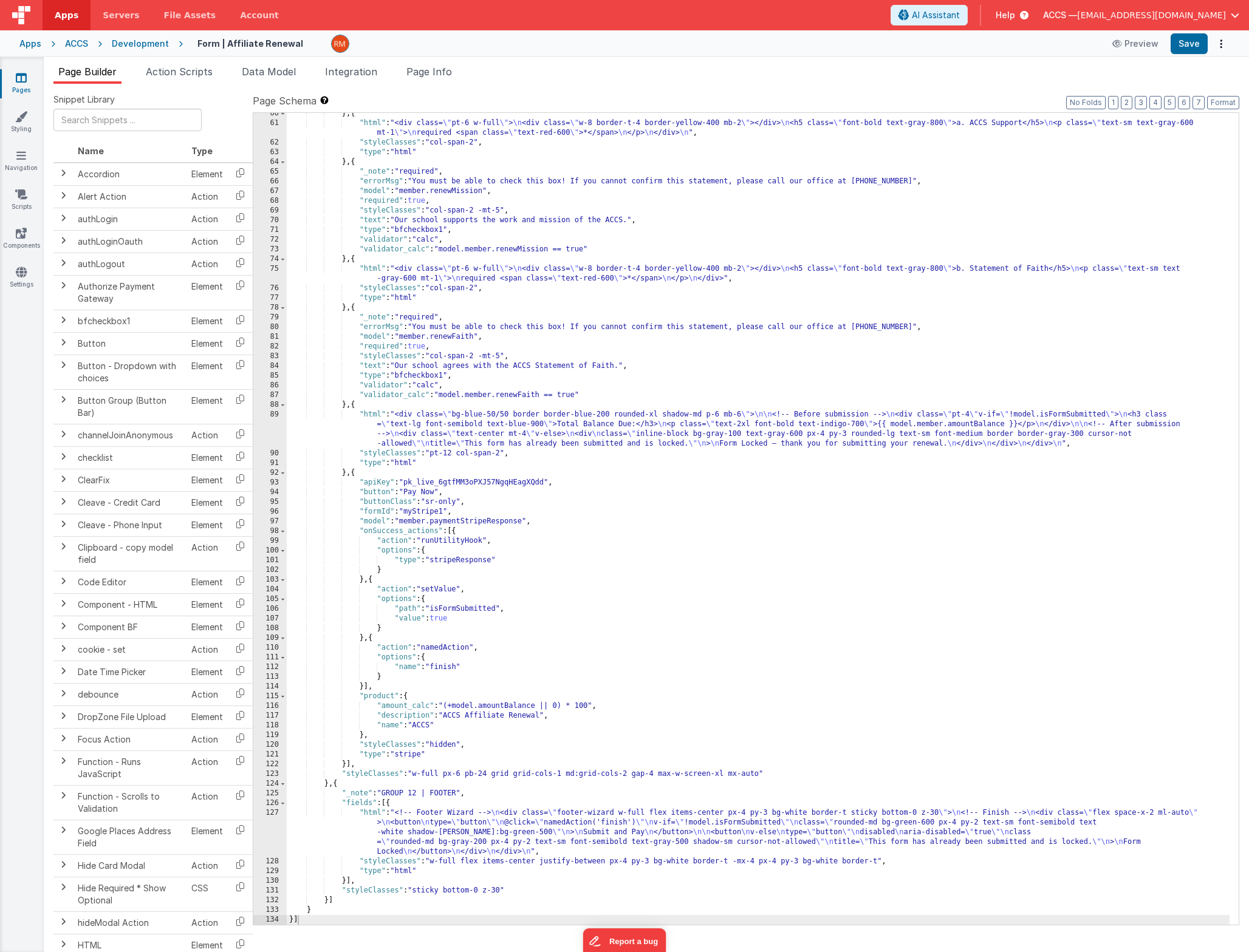
scroll to position [675, 0]
drag, startPoint x: 526, startPoint y: 523, endPoint x: 434, endPoint y: 521, distance: 92.0
click at [434, 521] on div "} , { "html" : "<div class= \" pt-6 w-full \" > \n <div class= \" w-8 border-t-…" at bounding box center [759, 524] width 943 height 831
click at [449, 72] on span "Page Info" at bounding box center [428, 72] width 46 height 12
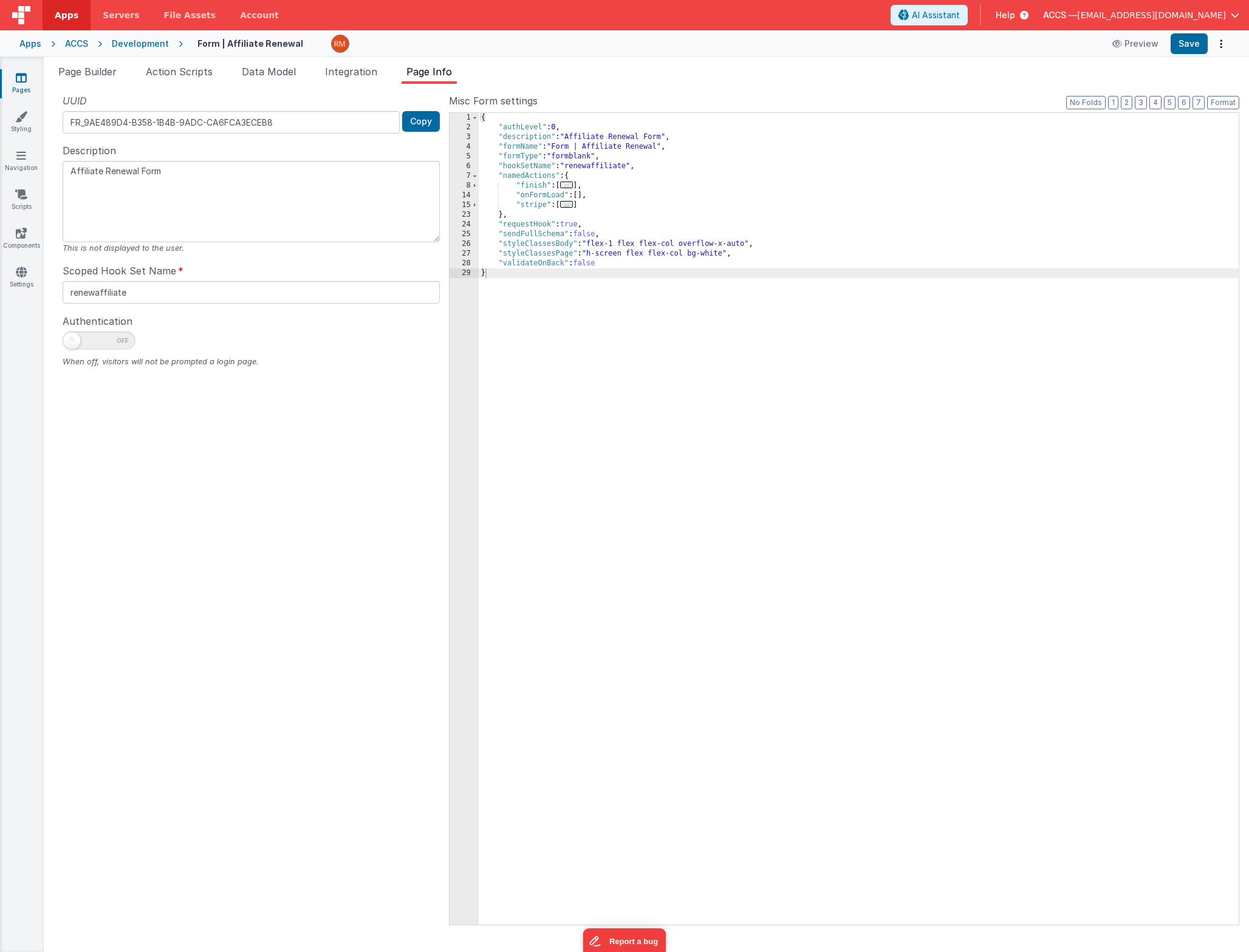
click at [570, 207] on span "..." at bounding box center [567, 204] width 14 height 7
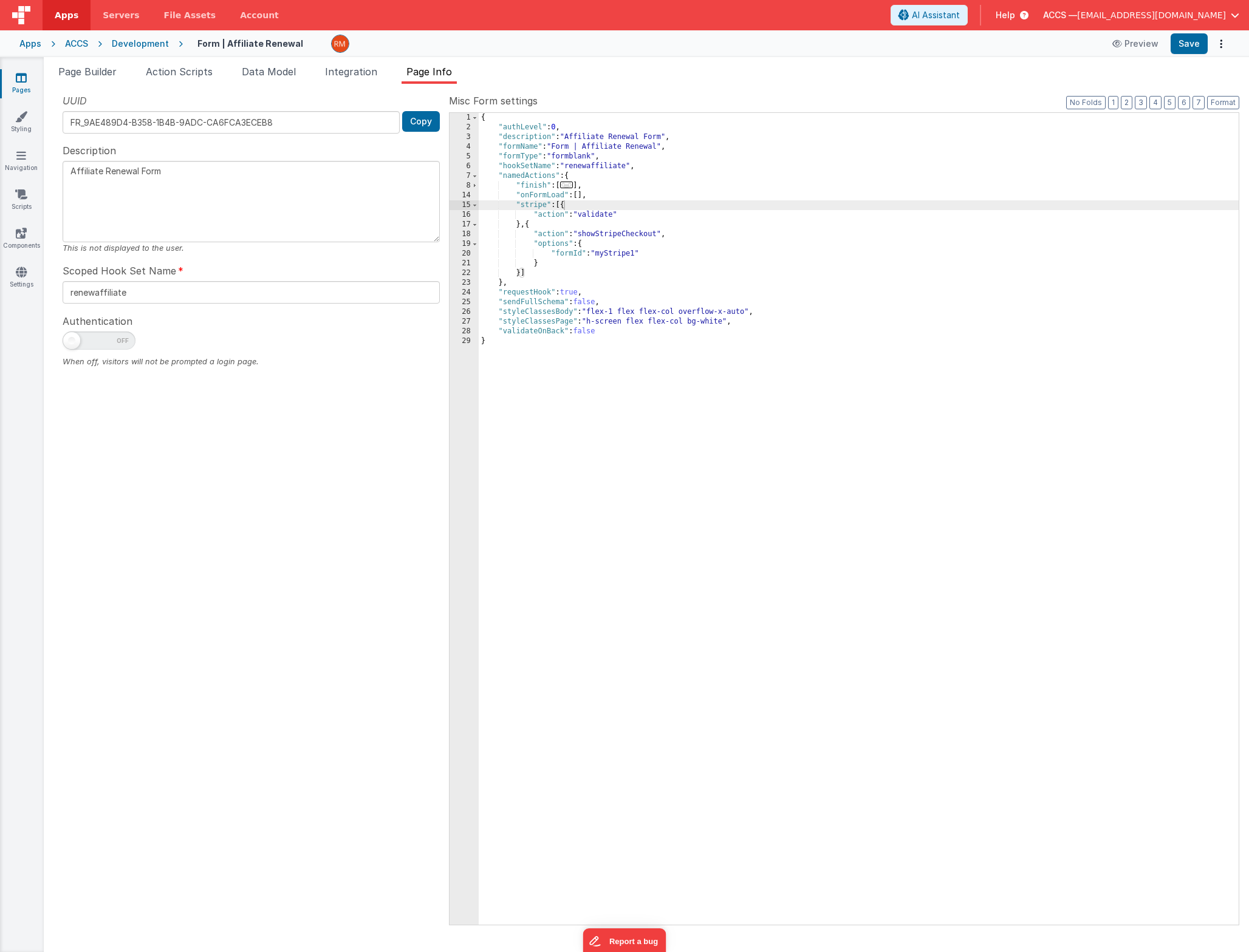
click at [25, 84] on link "Pages" at bounding box center [21, 84] width 44 height 24
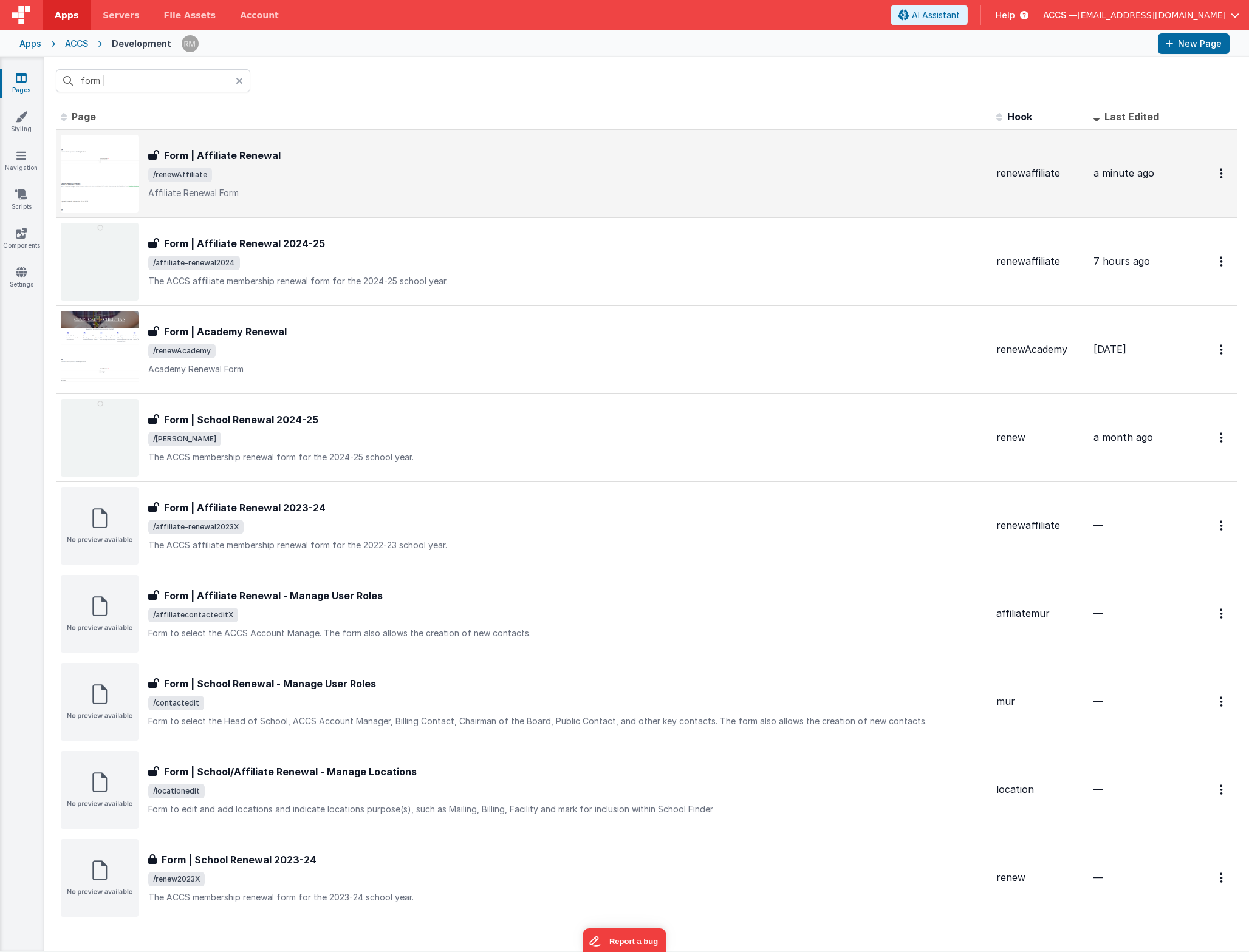
click at [190, 161] on h3 "Form | Affiliate Renewal" at bounding box center [222, 155] width 116 height 15
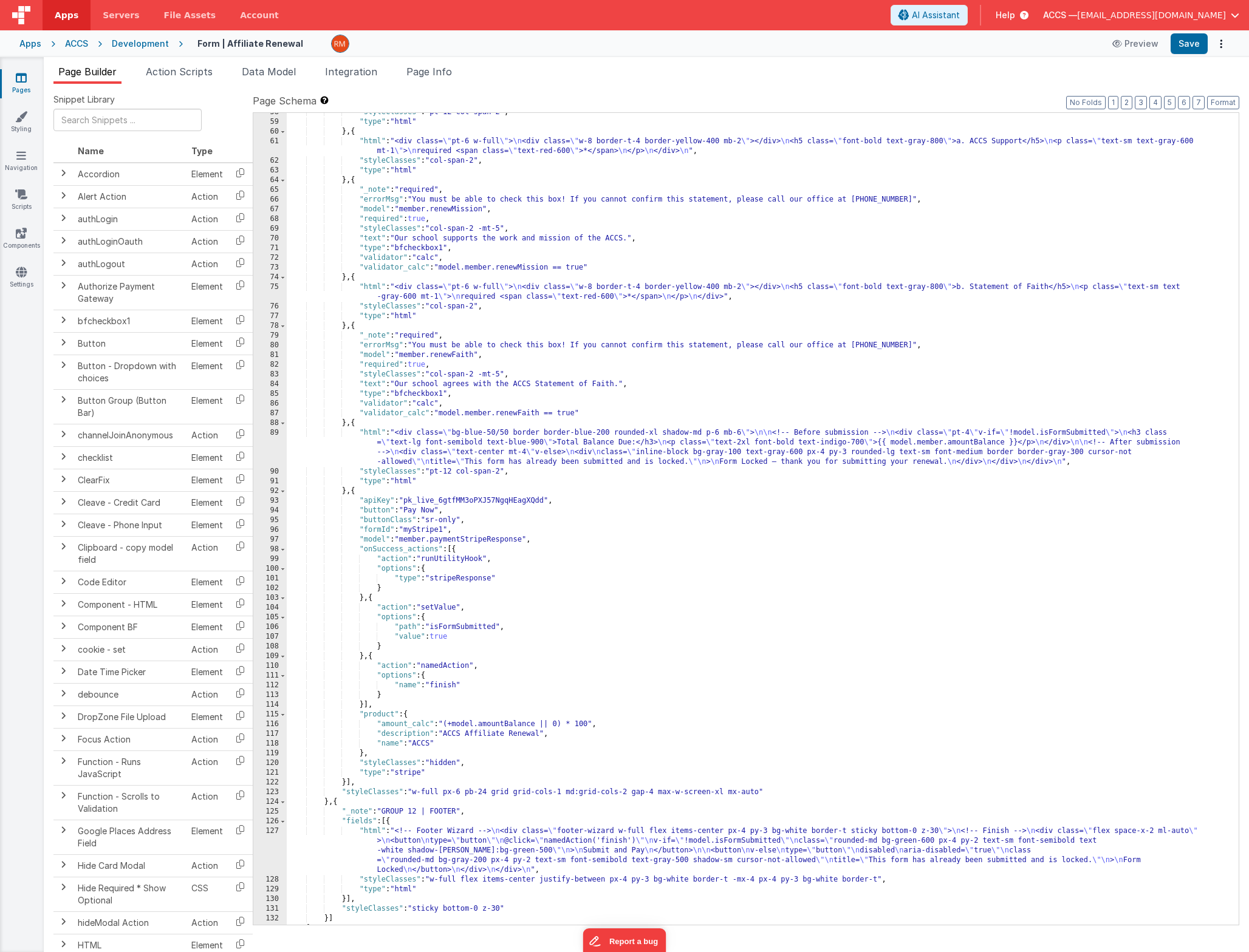
scroll to position [675, 0]
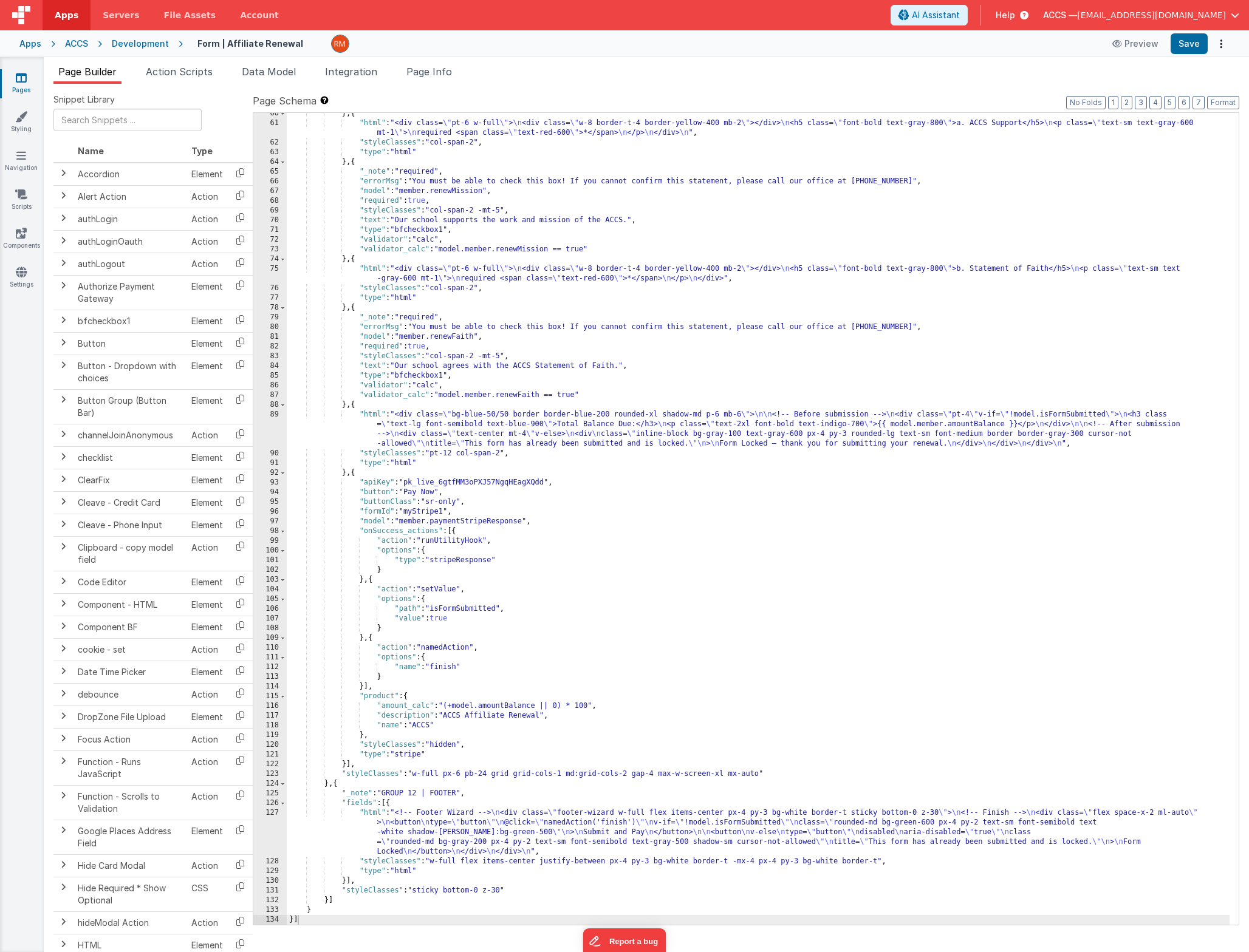
click at [376, 815] on div "} , { "html" : "<div class= \" pt-6 w-full \" > \n <div class= \" w-8 border-t-…" at bounding box center [759, 524] width 943 height 831
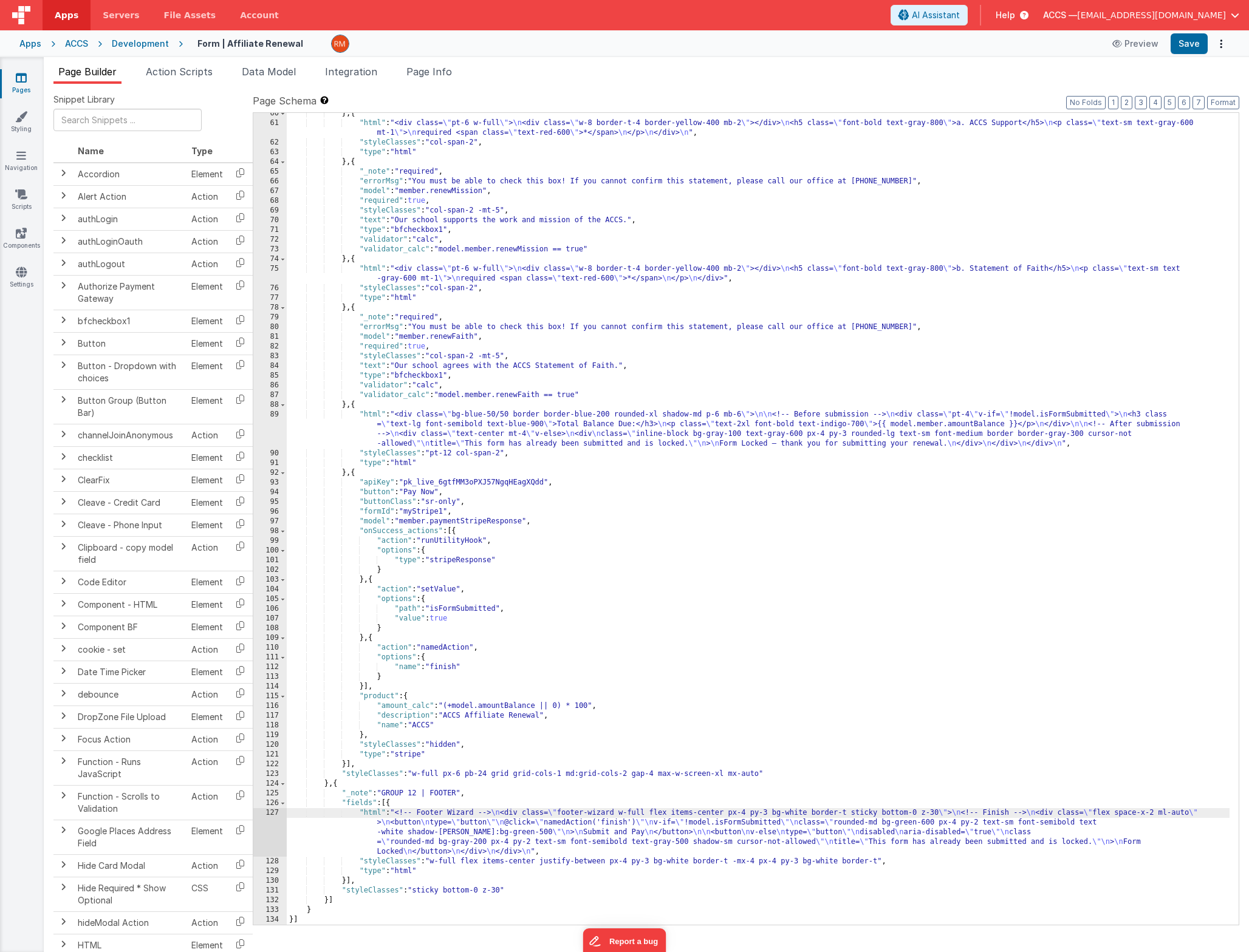
click at [272, 810] on div "127" at bounding box center [270, 832] width 34 height 48
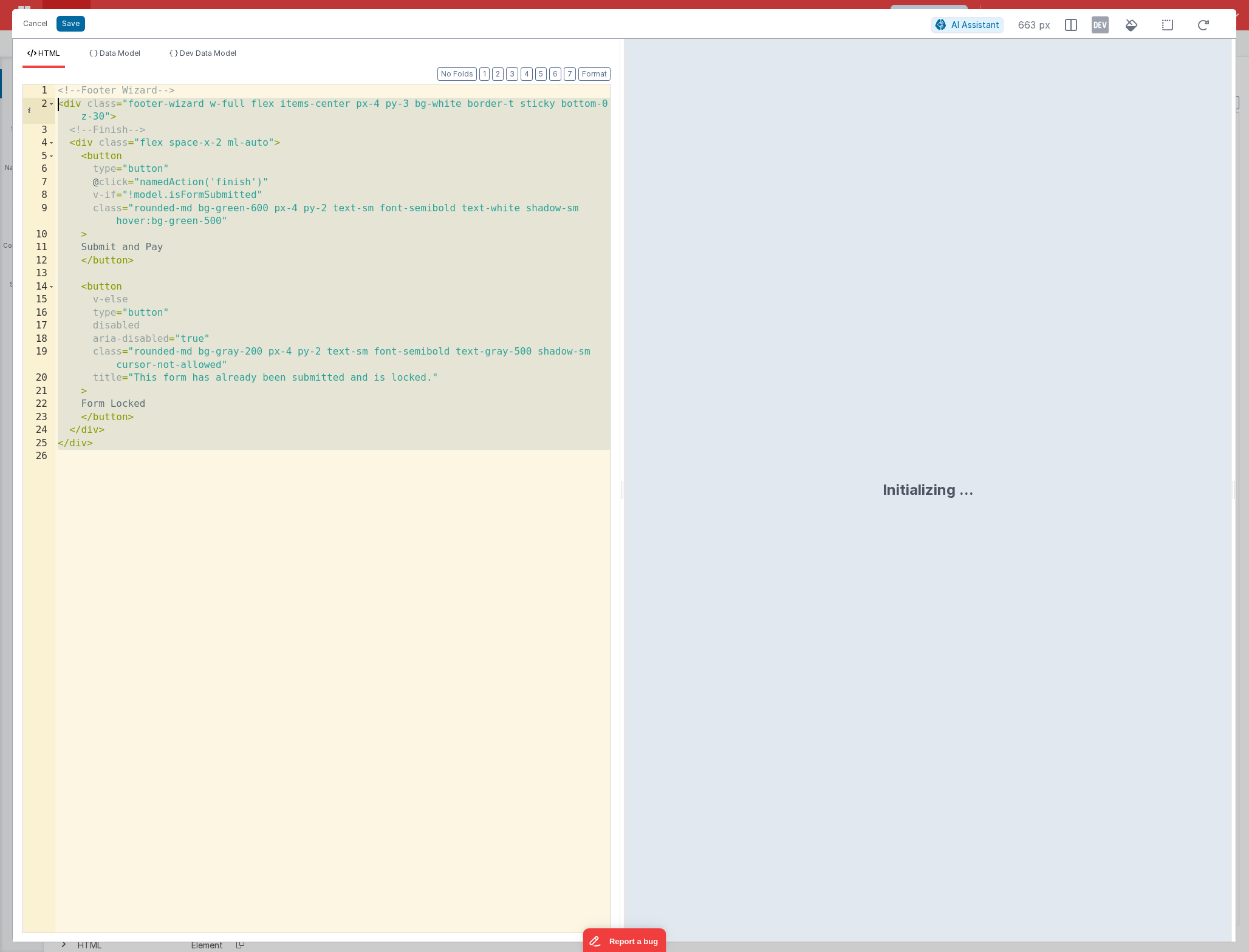
drag, startPoint x: 102, startPoint y: 588, endPoint x: -9, endPoint y: 61, distance: 538.6
click at [0, 61] on html "Cancel Save AI Assistant 663 px HTML Data Model Dev Data Model Format 7 6 5 4 3…" at bounding box center [624, 476] width 1249 height 952
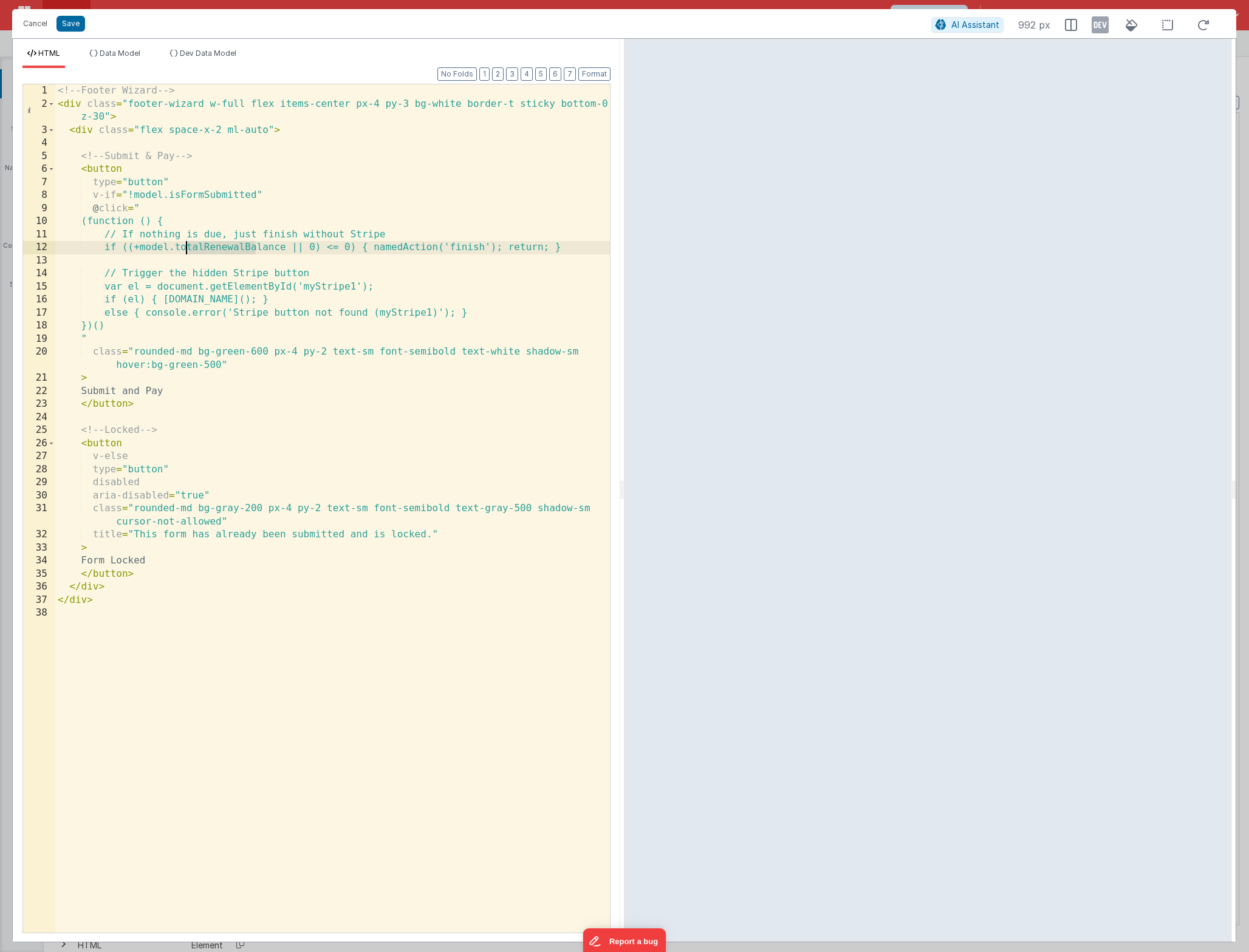
drag, startPoint x: 258, startPoint y: 250, endPoint x: 189, endPoint y: 250, distance: 69.0
click at [189, 250] on div "<!-- Footer Wizard --> < div class = "footer-wizard w-full flex items-center px…" at bounding box center [332, 521] width 554 height 874
click at [274, 388] on div "<!-- Footer Wizard --> < div class = "footer-wizard w-full flex items-center px…" at bounding box center [332, 521] width 554 height 874
click at [60, 22] on button "Save" at bounding box center [71, 23] width 28 height 16
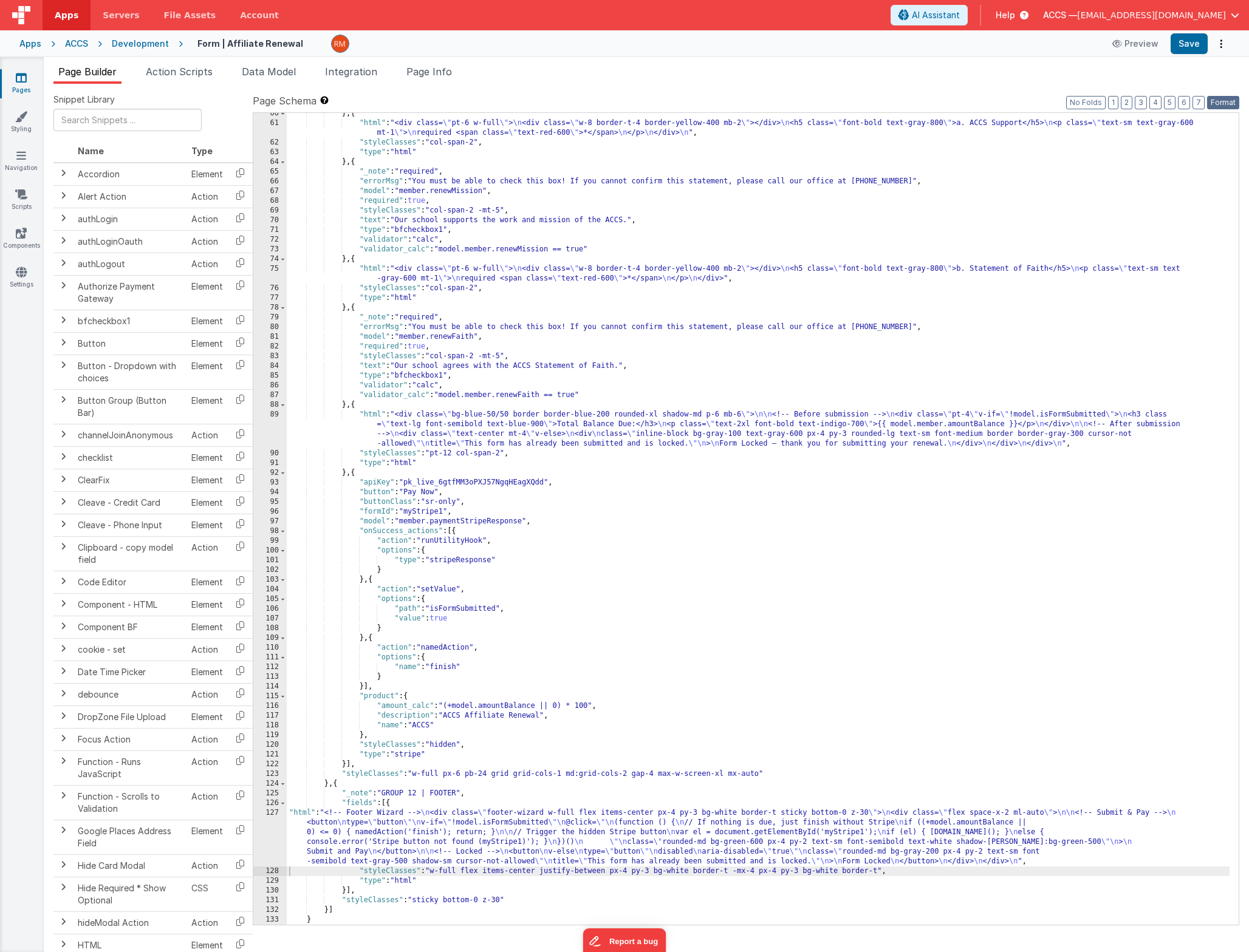
click at [1227, 104] on button "Format" at bounding box center [1222, 103] width 32 height 14
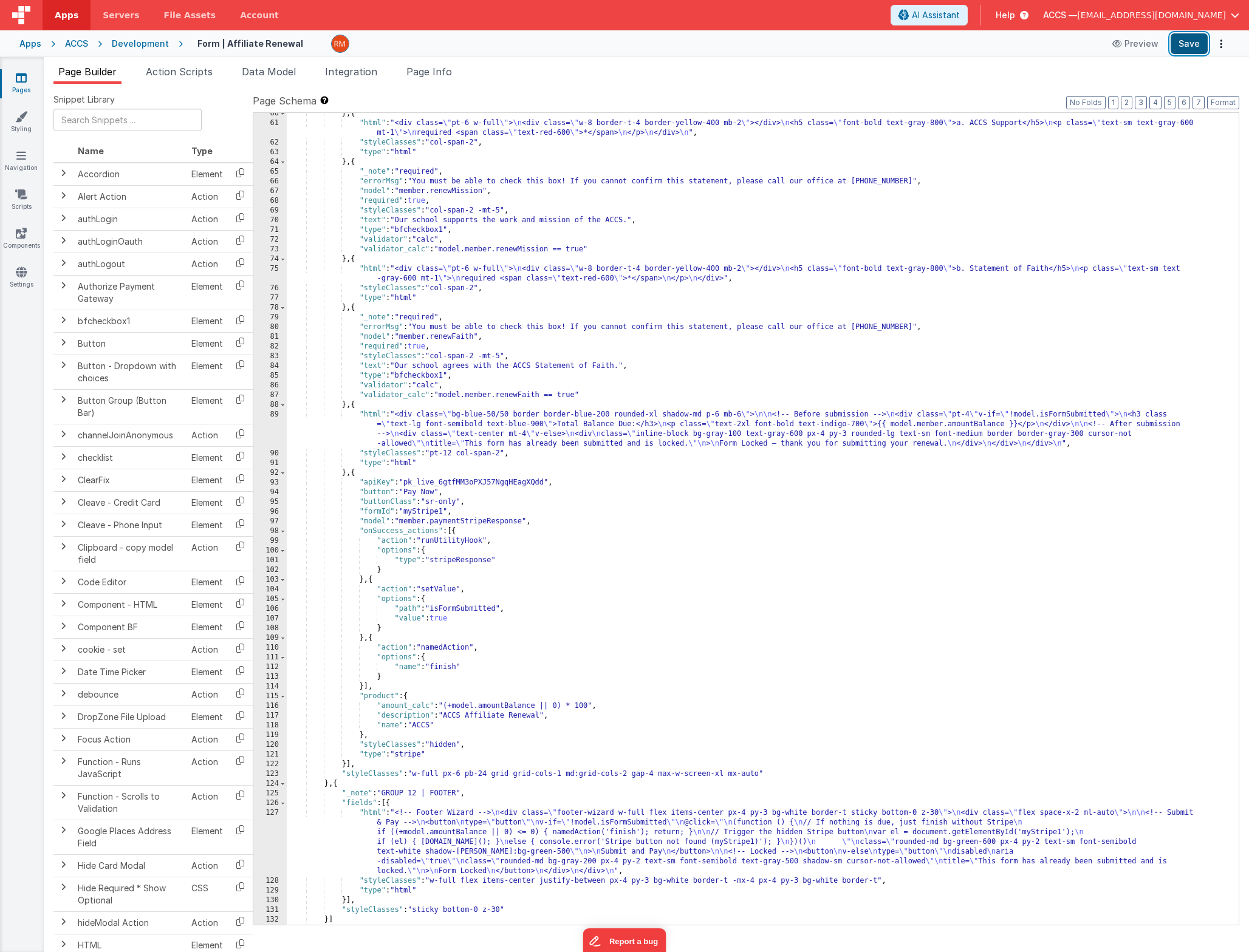
click at [1195, 45] on button "Save" at bounding box center [1189, 44] width 37 height 21
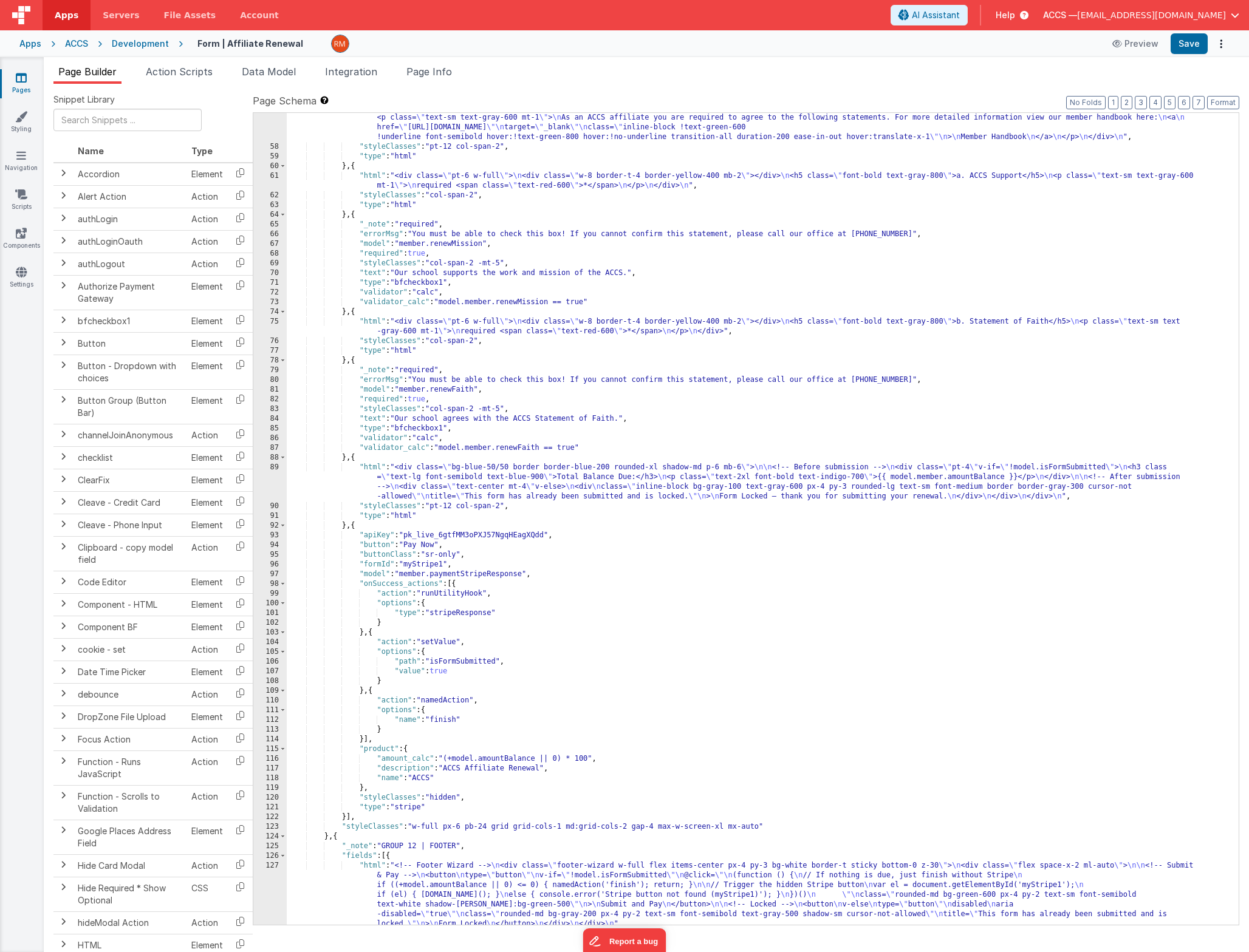
scroll to position [694, 0]
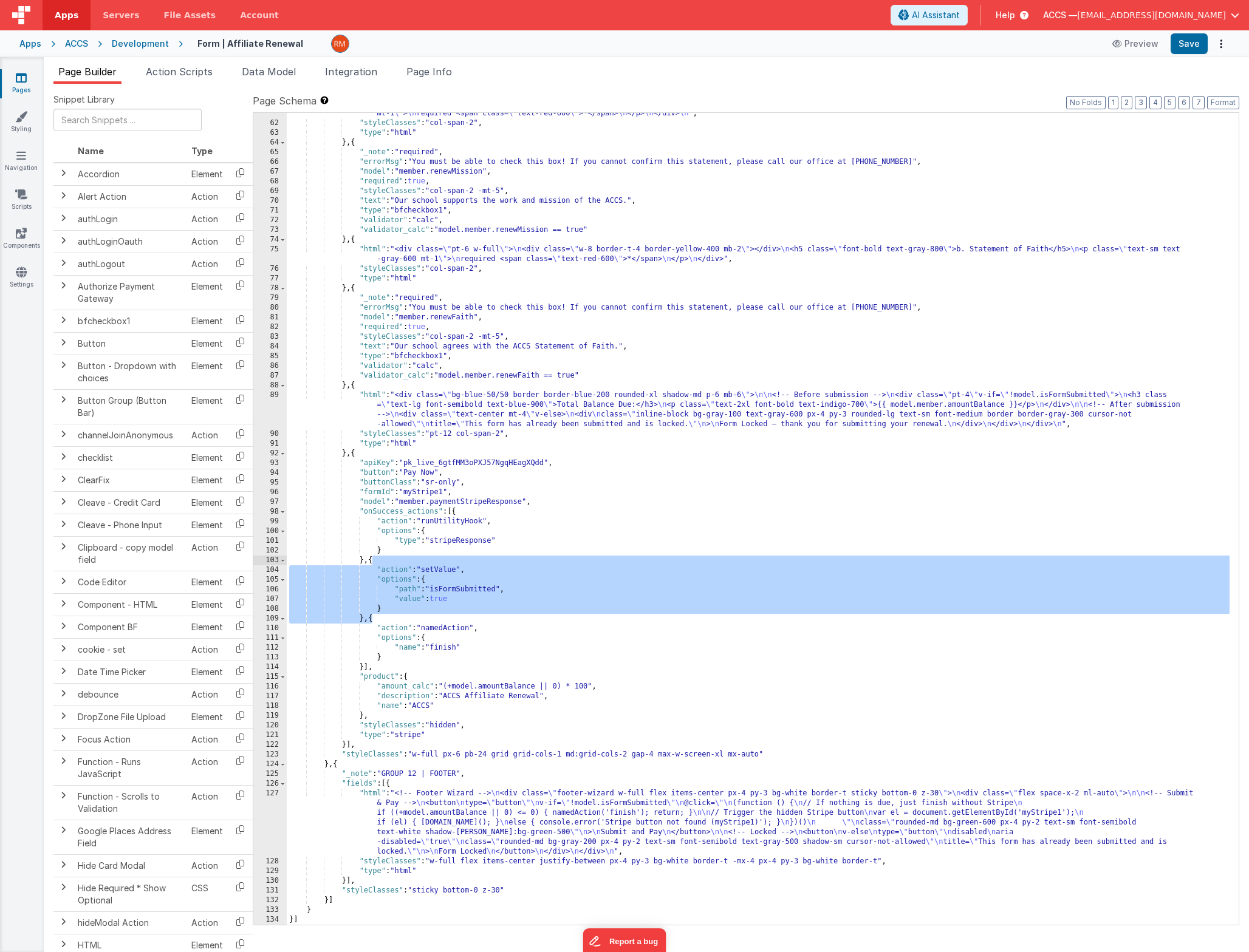
drag, startPoint x: 372, startPoint y: 620, endPoint x: 372, endPoint y: 564, distance: 56.0
click at [372, 564] on div ""html" : "<div class= \" pt-6 w-full \" > \n <div class= \" w-8 border-t-4 bord…" at bounding box center [759, 520] width 943 height 841
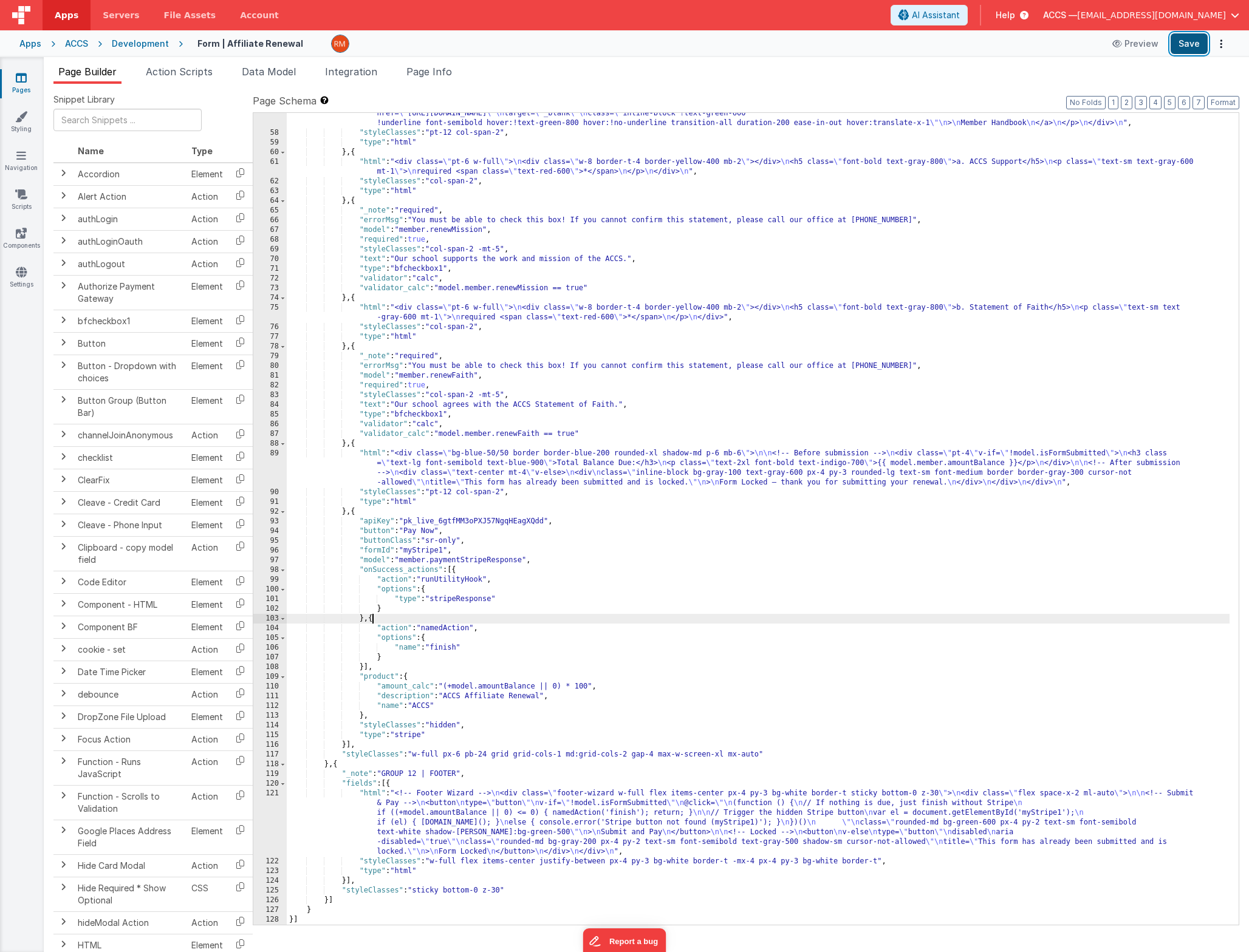
click at [1184, 49] on button "Save" at bounding box center [1189, 44] width 37 height 21
click at [376, 794] on div ""html" : "<div class= \" pt-8 w-full \" > \n <div class= \" w-12 border-t-4 bor…" at bounding box center [759, 520] width 943 height 861
click at [271, 793] on div "121" at bounding box center [270, 822] width 34 height 68
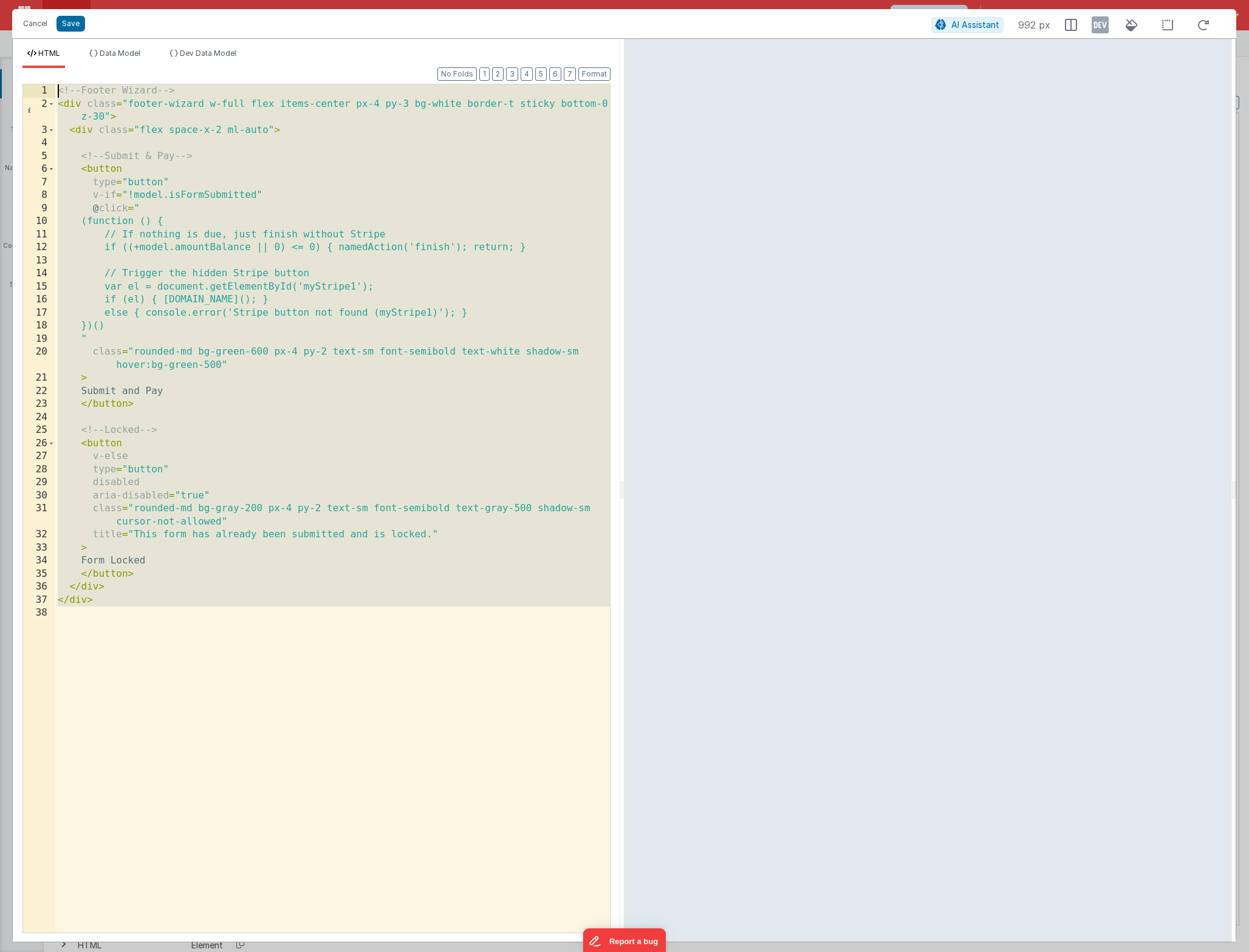
drag, startPoint x: 127, startPoint y: 646, endPoint x: 27, endPoint y: 85, distance: 569.8
click at [27, 85] on div "1 2 3 4 5 6 7 8 9 10 11 12 13 14 15 16 17 18 19 20 21 22 23 24 25 26 27 28 29 3…" at bounding box center [316, 508] width 588 height 849
drag, startPoint x: 119, startPoint y: 658, endPoint x: 41, endPoint y: 34, distance: 628.9
click at [41, 34] on div "Cancel Save AI Assistant 992 px HTML Data Model Dev Data Model Format 7 6 5 4 3…" at bounding box center [624, 476] width 1224 height 933
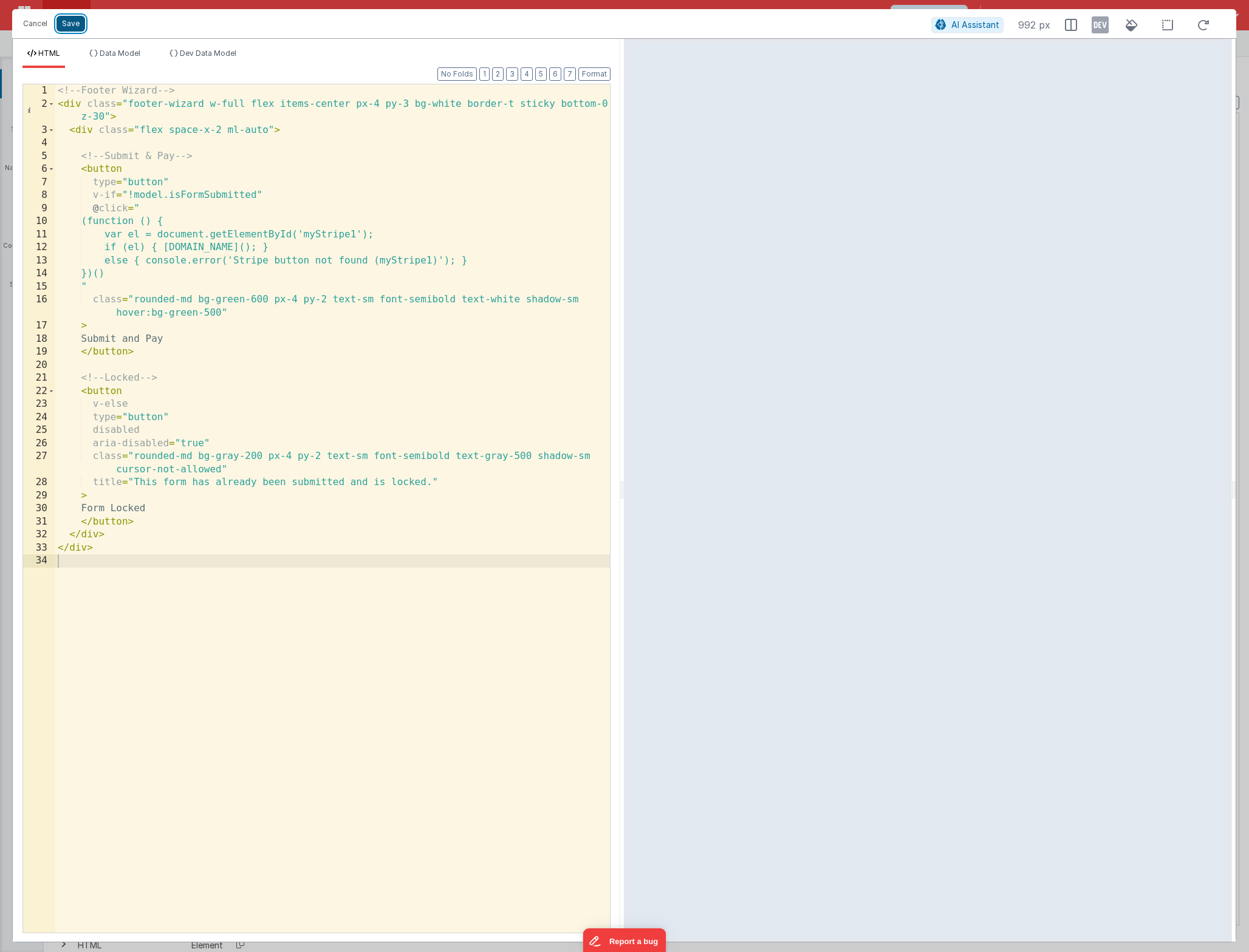
click at [69, 23] on button "Save" at bounding box center [71, 23] width 28 height 16
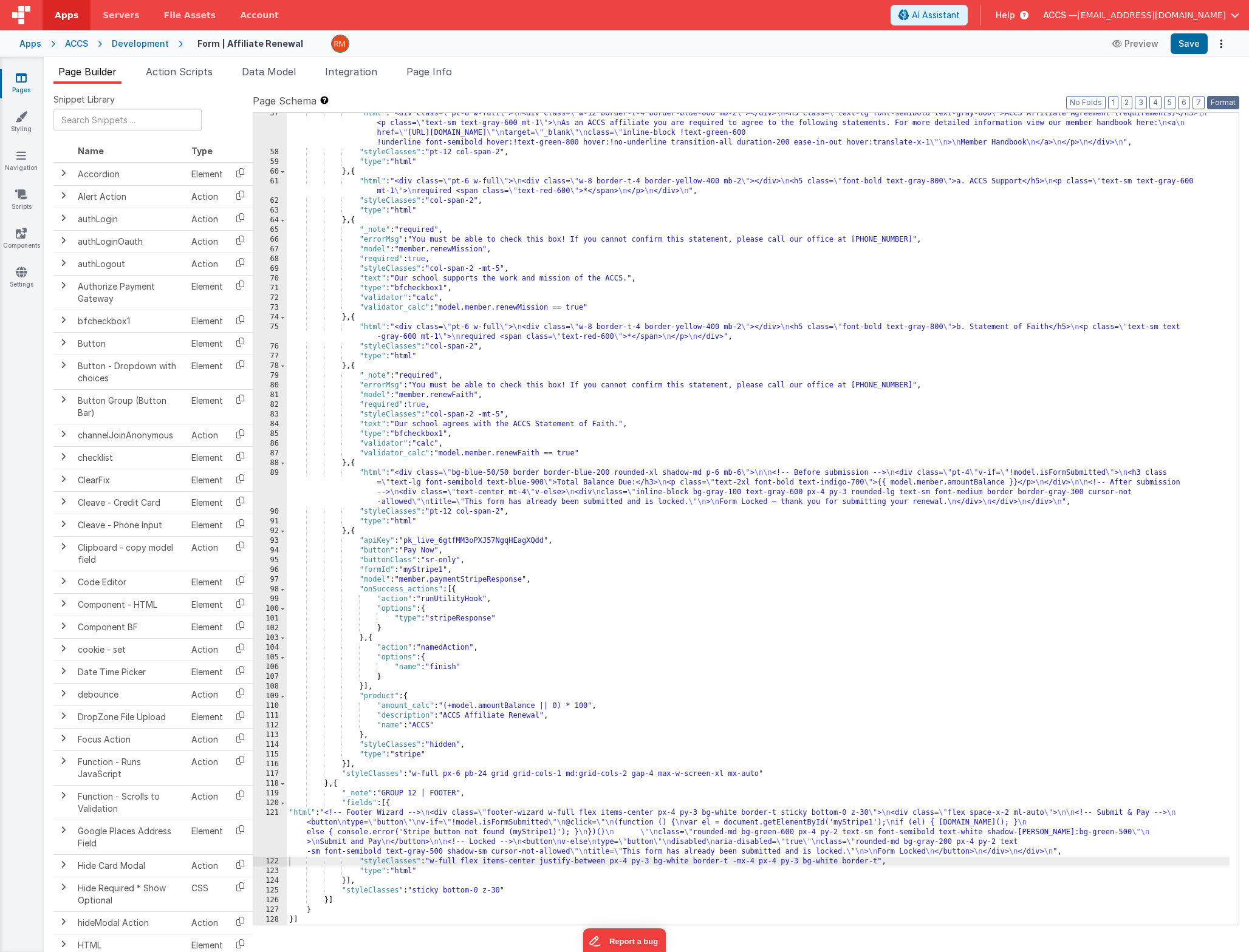
click at [1221, 108] on button "Format" at bounding box center [1222, 103] width 32 height 14
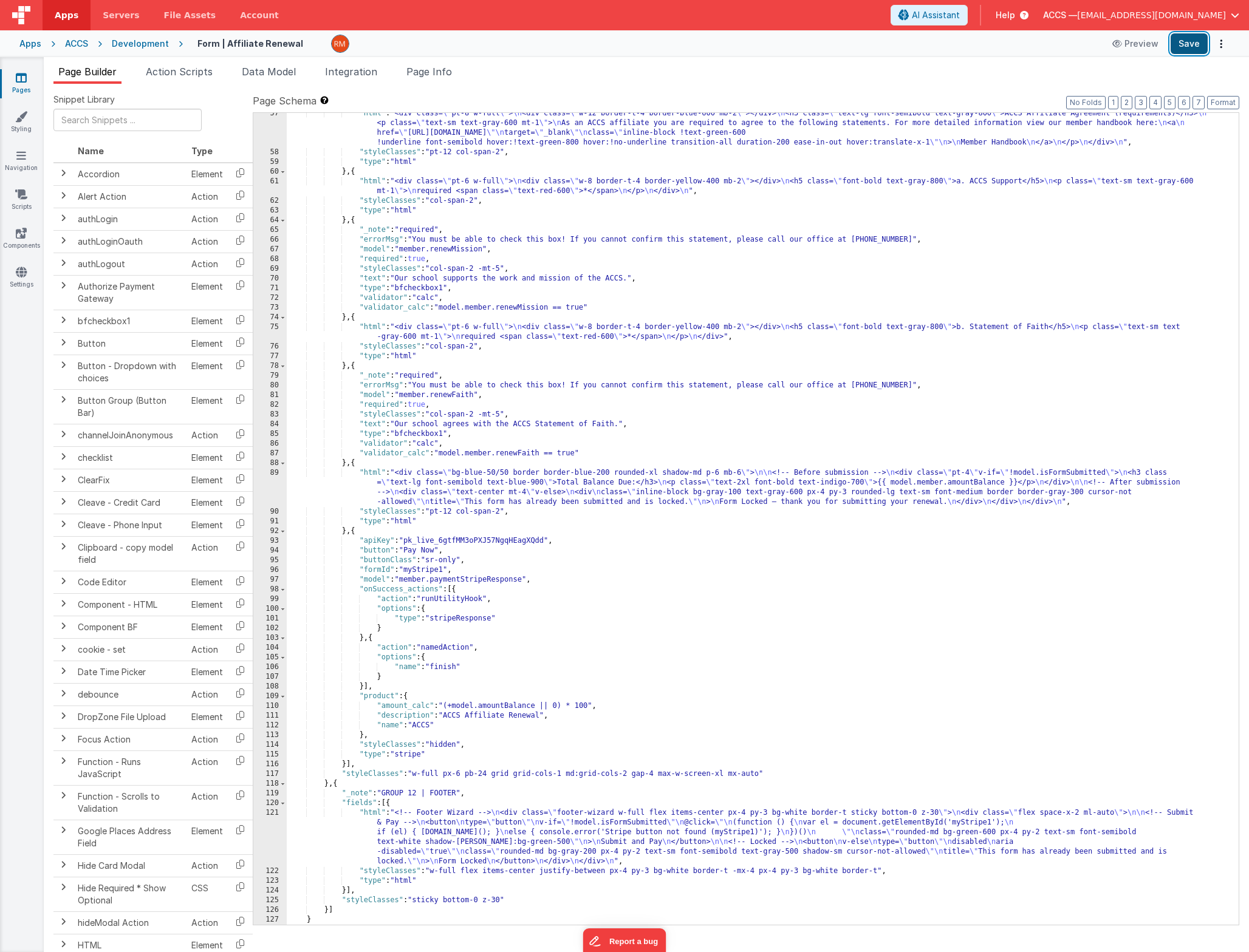
click at [1190, 47] on button "Save" at bounding box center [1189, 44] width 37 height 21
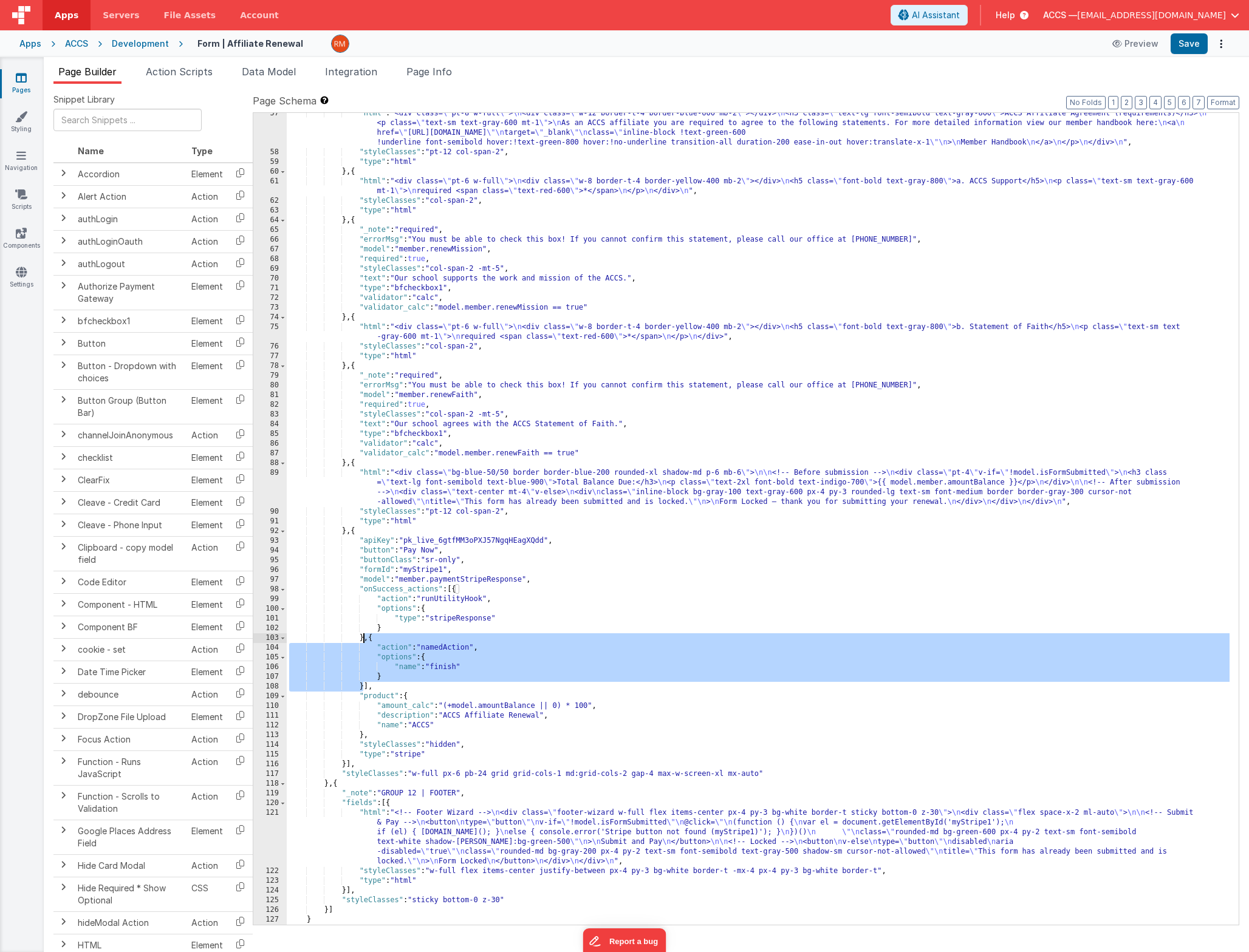
drag, startPoint x: 364, startPoint y: 688, endPoint x: 364, endPoint y: 643, distance: 45.0
click at [364, 643] on div ""html" : "<div class= \" pt-8 w-full \" > \n <div class= \" w-12 border-t-4 bor…" at bounding box center [759, 538] width 943 height 861
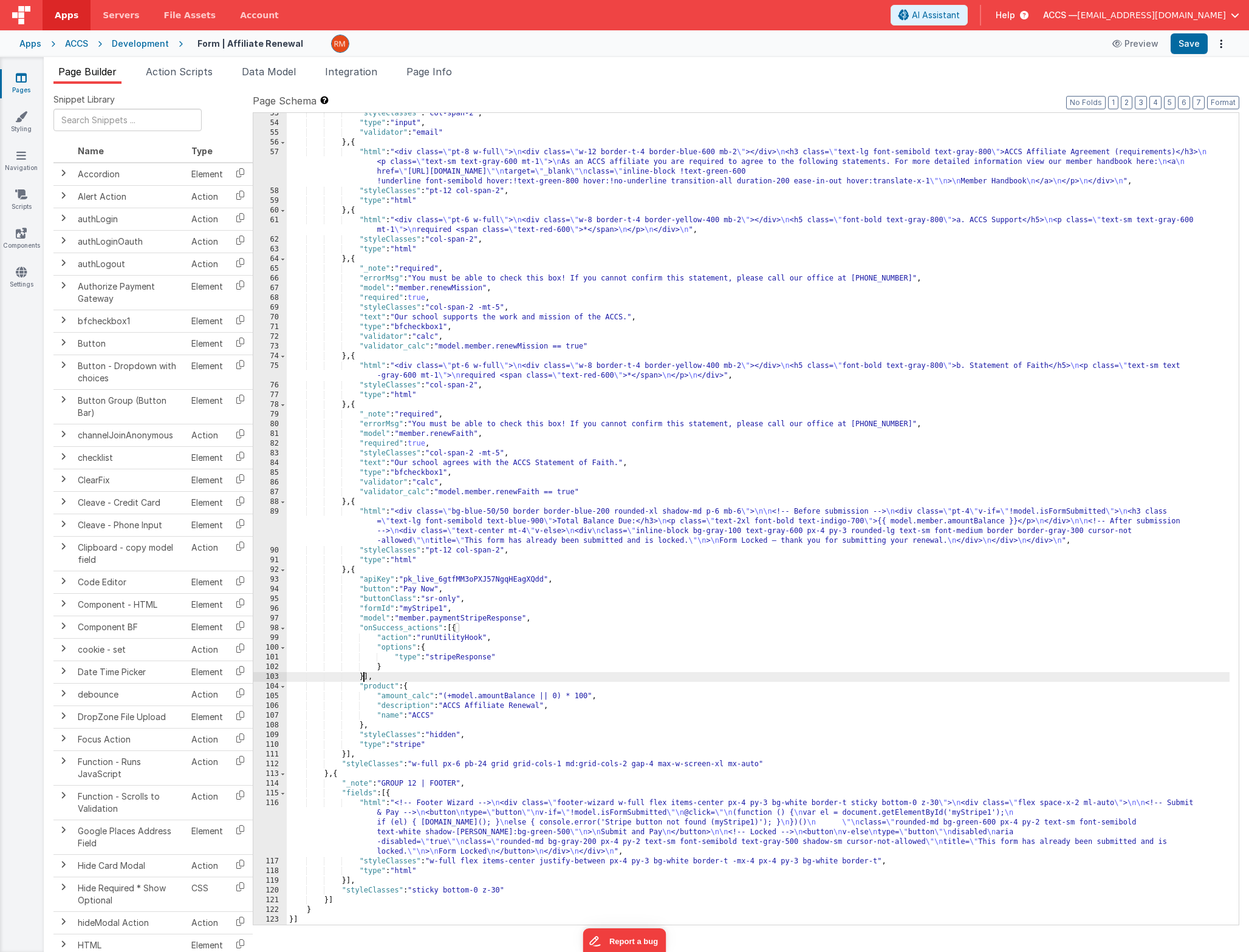
scroll to position [577, 0]
click at [1187, 46] on button "Save" at bounding box center [1189, 44] width 37 height 21
click at [421, 70] on span "Page Info" at bounding box center [428, 72] width 46 height 12
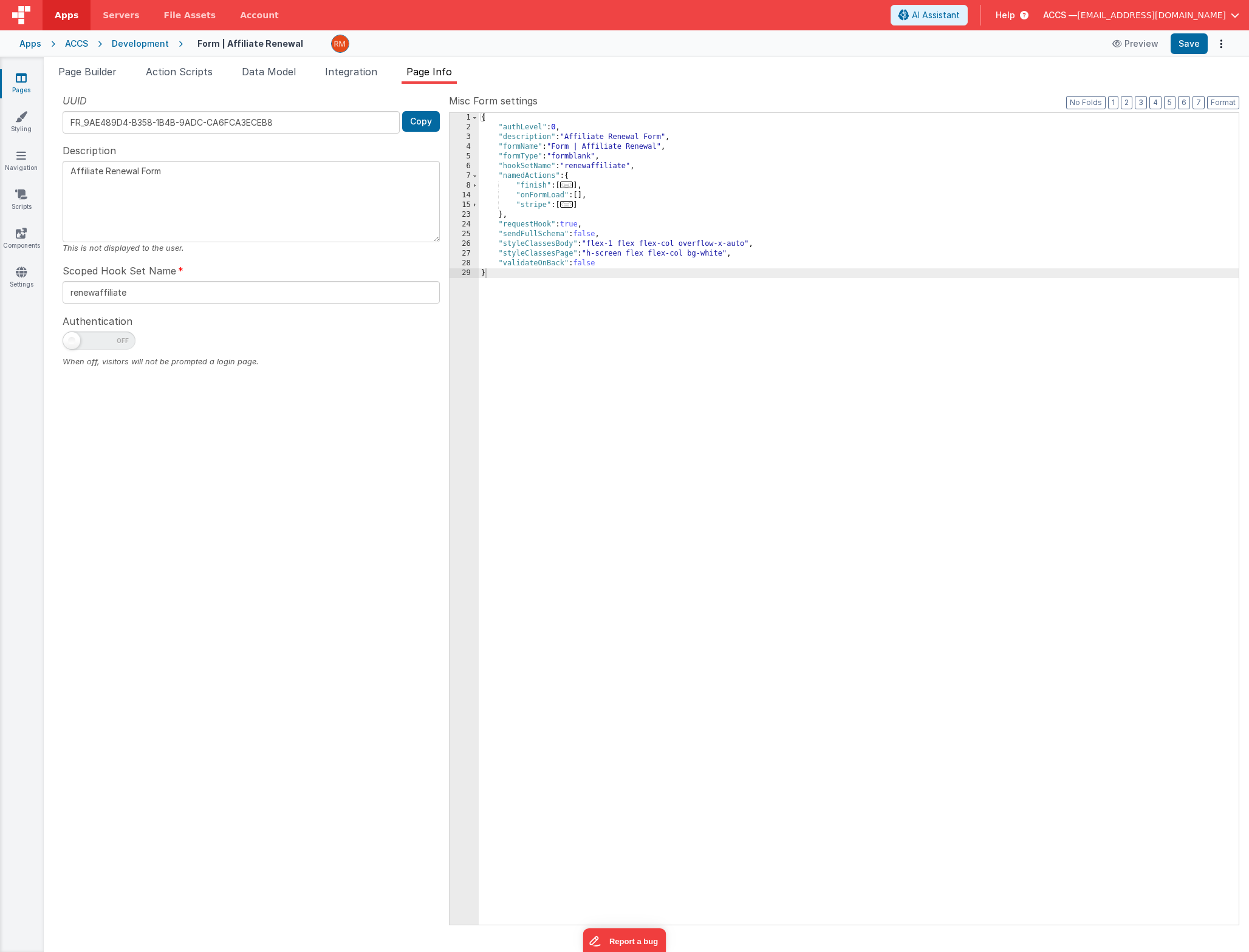
click at [571, 207] on span "..." at bounding box center [567, 204] width 14 height 7
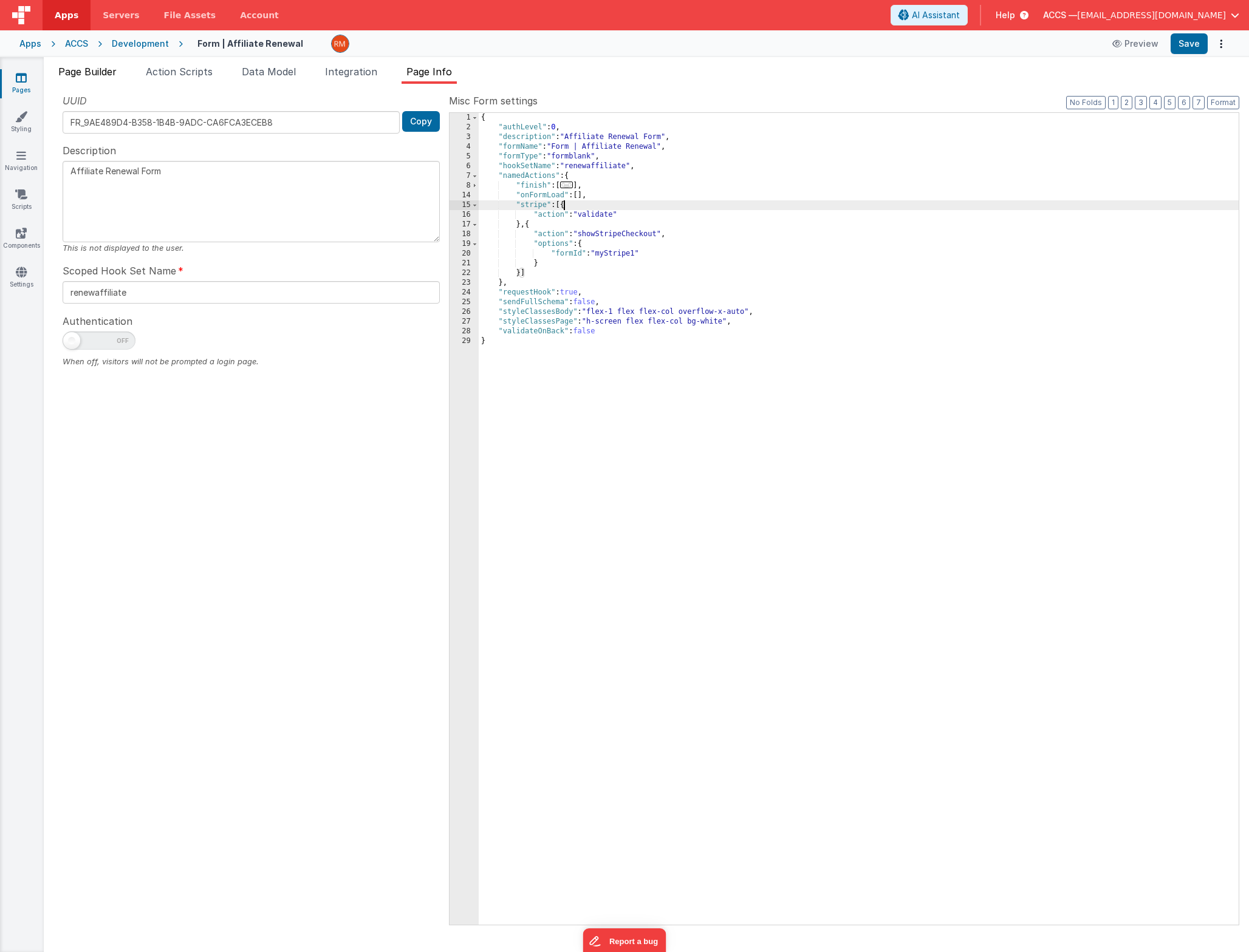
click at [76, 71] on span "Page Builder" at bounding box center [88, 72] width 59 height 12
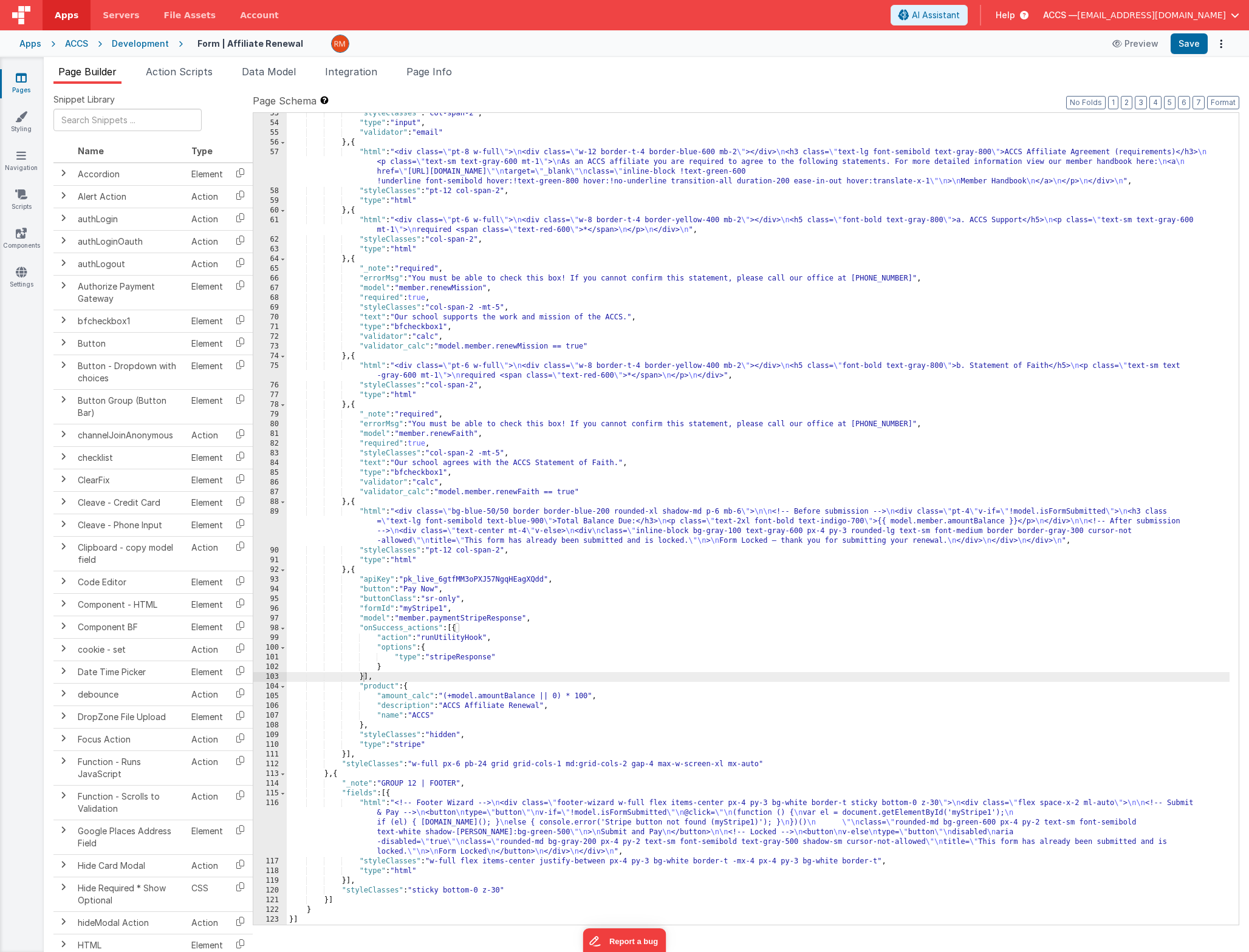
click at [464, 417] on div ""styleClasses" : "col-span-2" , "type" : "input" , "validator" : "email" } , { …" at bounding box center [759, 524] width 943 height 831
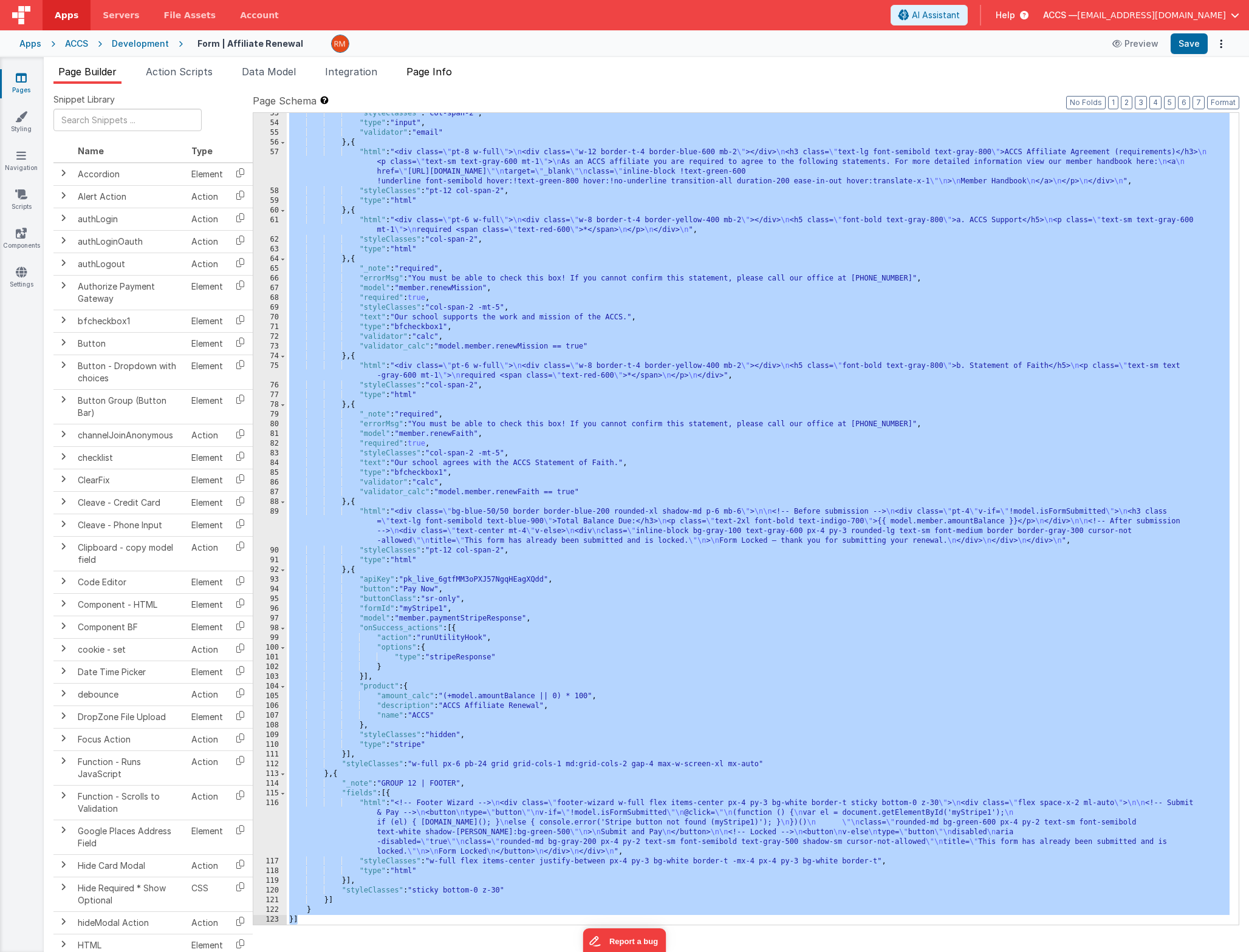
click at [446, 73] on span "Page Info" at bounding box center [428, 72] width 46 height 12
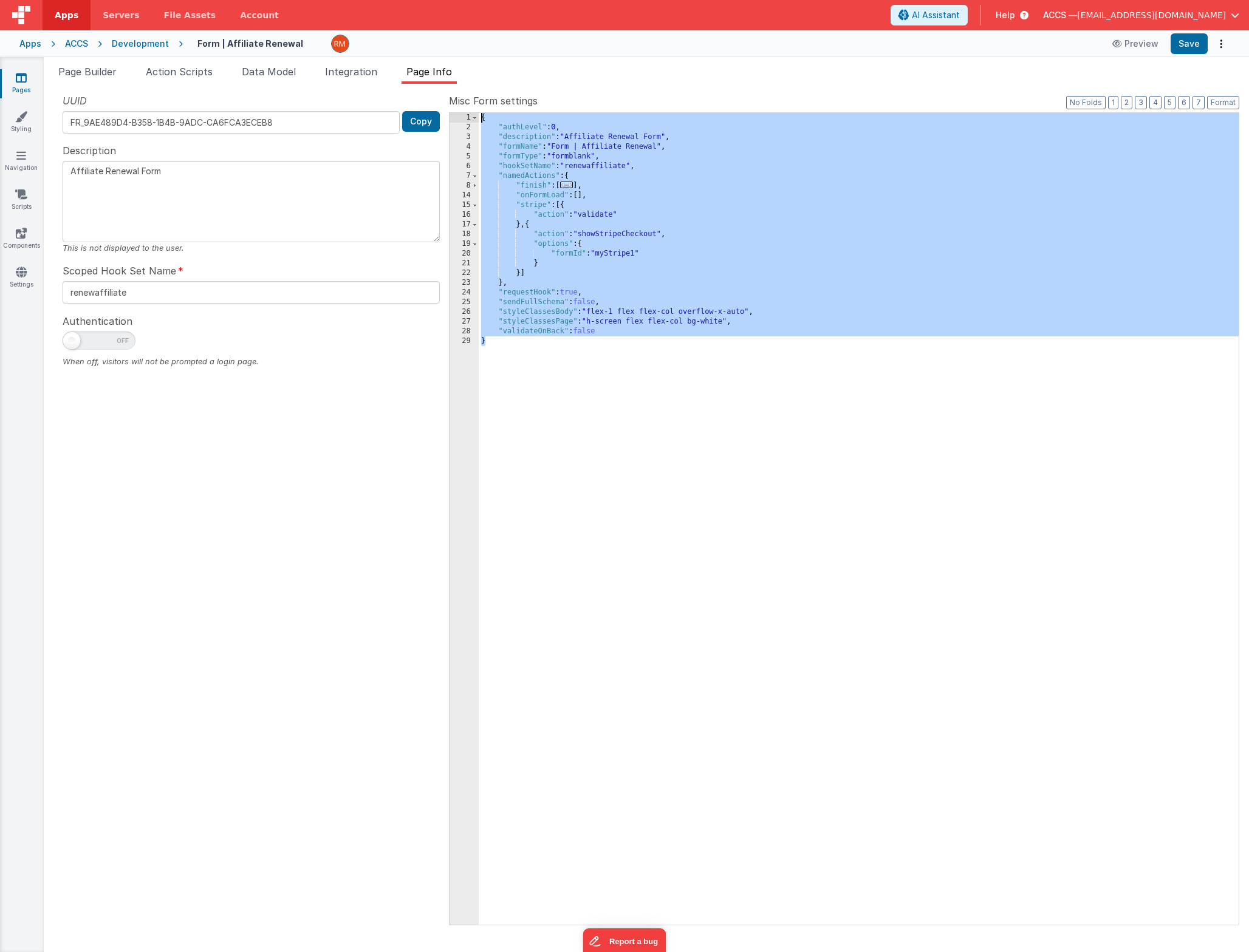
drag, startPoint x: 509, startPoint y: 388, endPoint x: 406, endPoint y: 59, distance: 344.7
click at [406, 59] on div "Page Builder Action Scripts Data Model Integration Page Info Snippet Library Na…" at bounding box center [646, 504] width 1205 height 895
click at [567, 187] on span "..." at bounding box center [567, 185] width 14 height 7
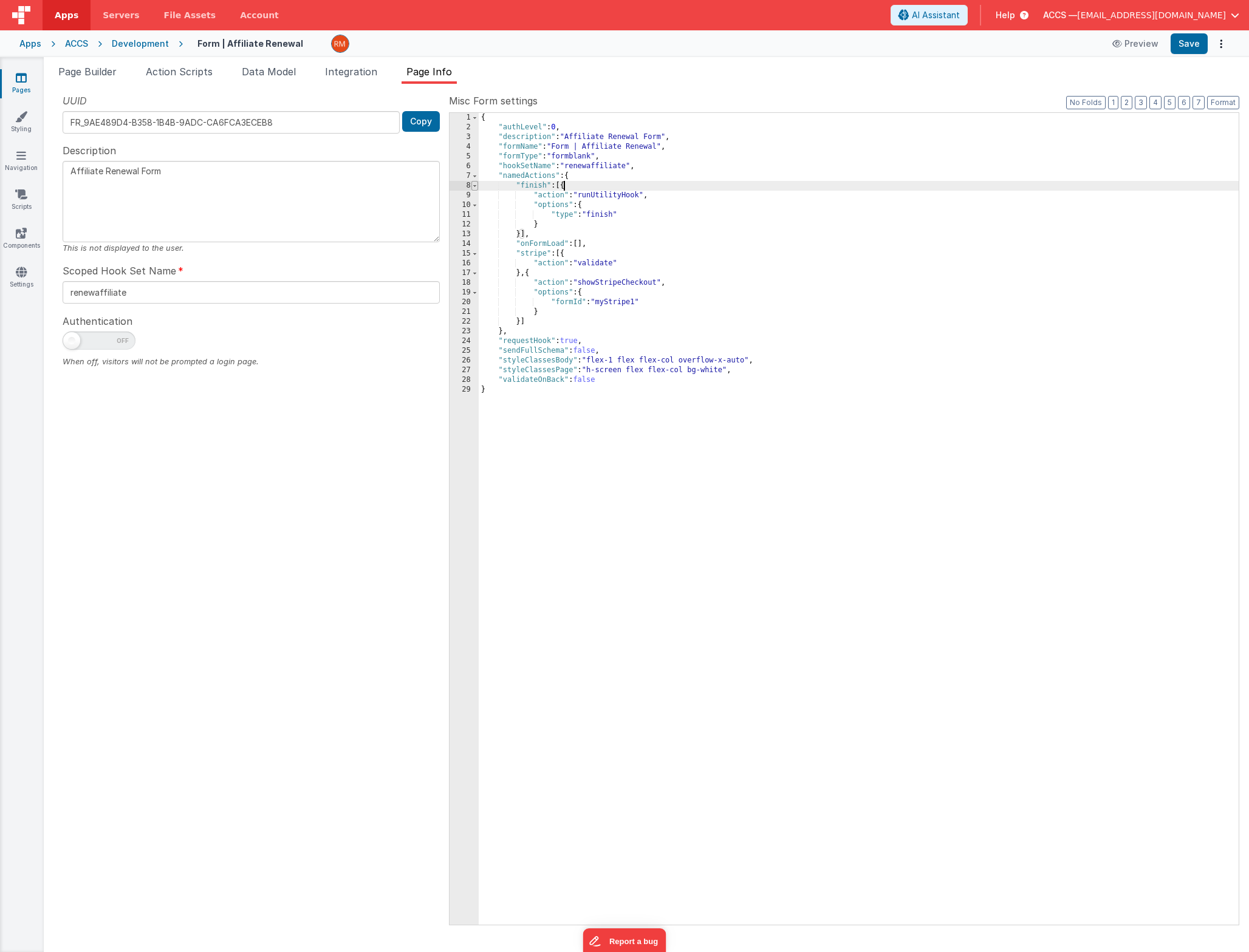
click at [474, 186] on span at bounding box center [475, 185] width 7 height 9
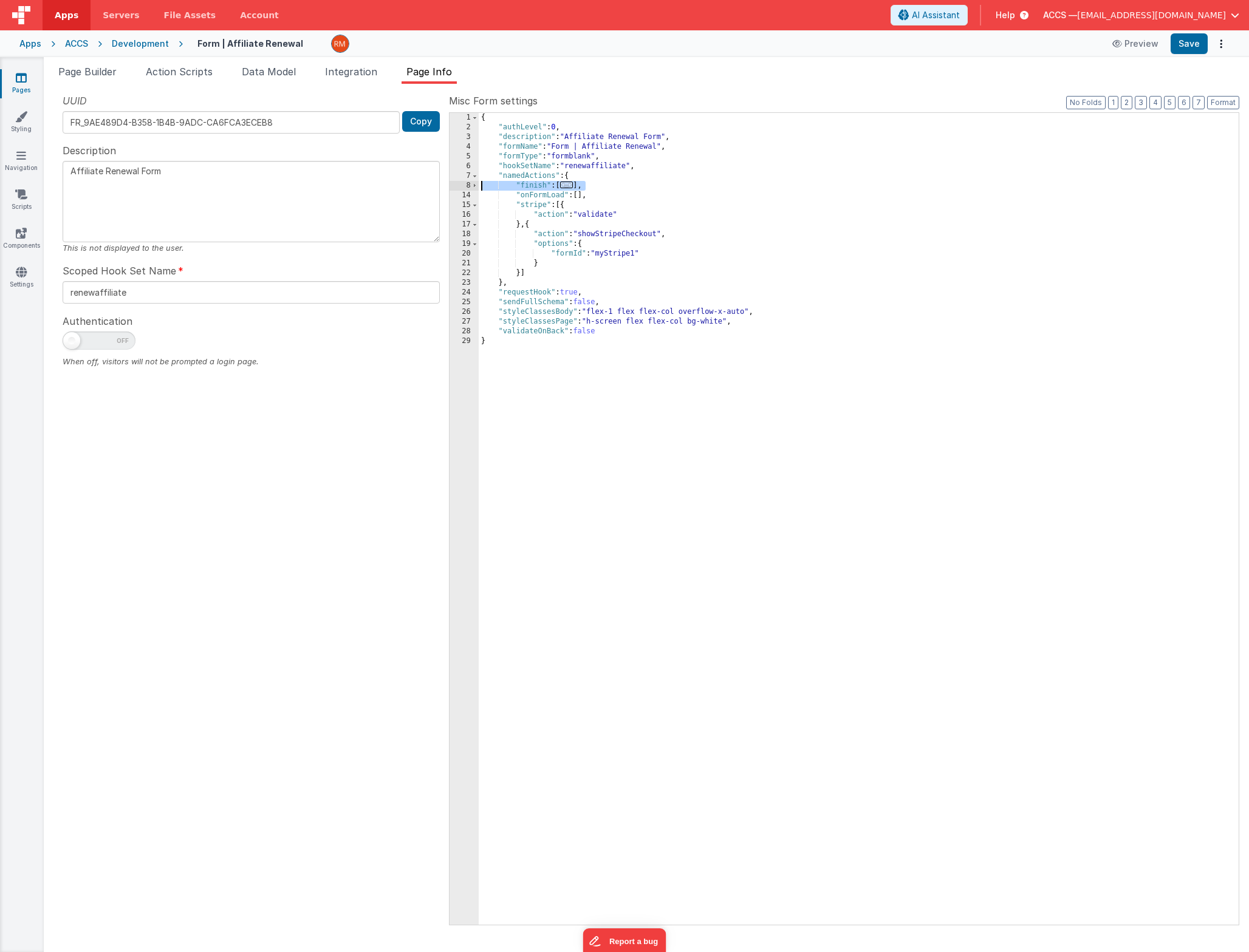
drag, startPoint x: 613, startPoint y: 184, endPoint x: 428, endPoint y: 190, distance: 185.1
click at [428, 190] on div "UUID FR_9AE489D4-B358-1B4B-9ADC-CA6FCA3ECEB8 Copy Description Affiliate Renewal…" at bounding box center [646, 509] width 1186 height 831
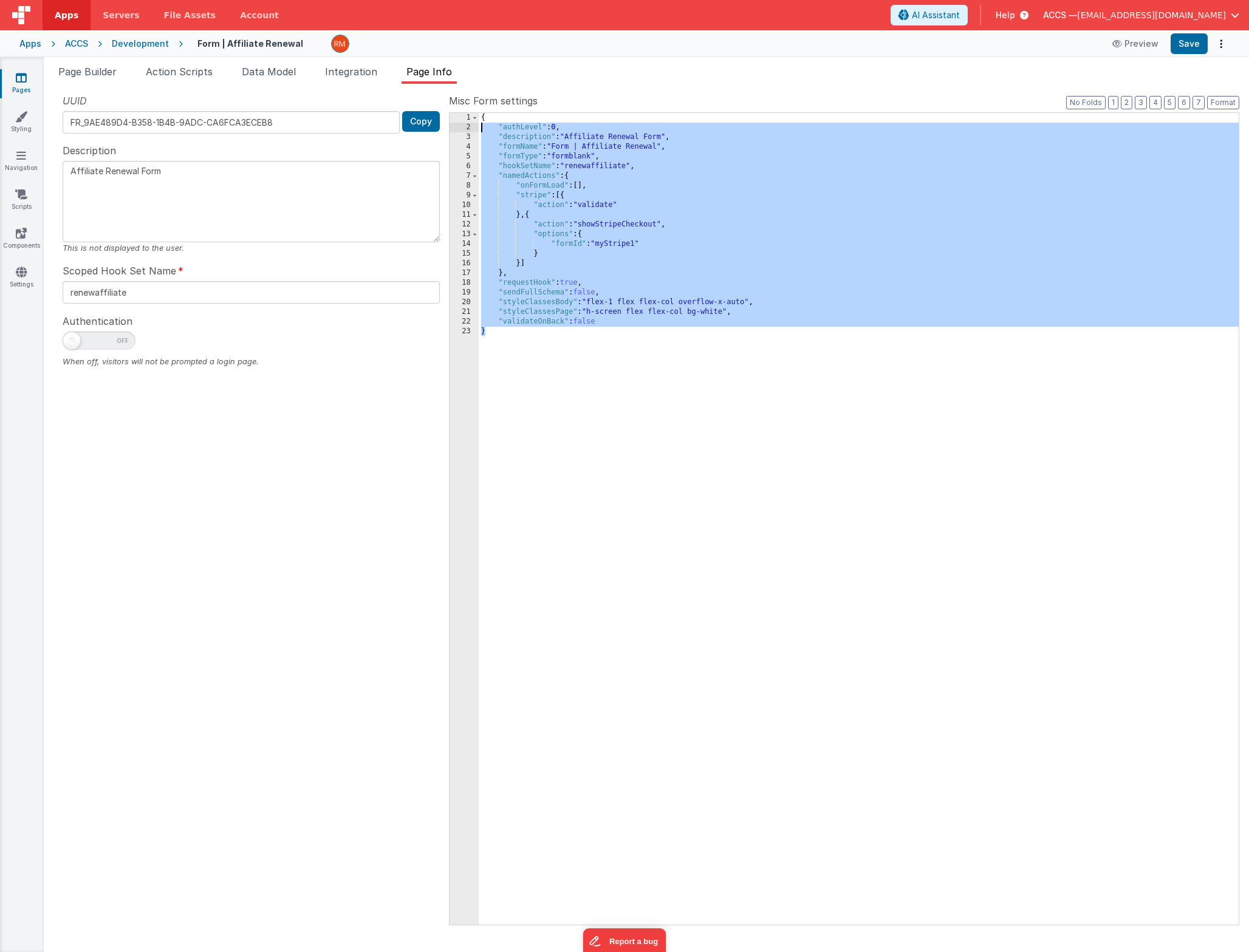
drag, startPoint x: 654, startPoint y: 338, endPoint x: 423, endPoint y: 108, distance: 326.0
click at [423, 108] on div "UUID FR_9AE489D4-B358-1B4B-9ADC-CA6FCA3ECEB8 Copy Description Affiliate Renewal…" at bounding box center [646, 509] width 1186 height 831
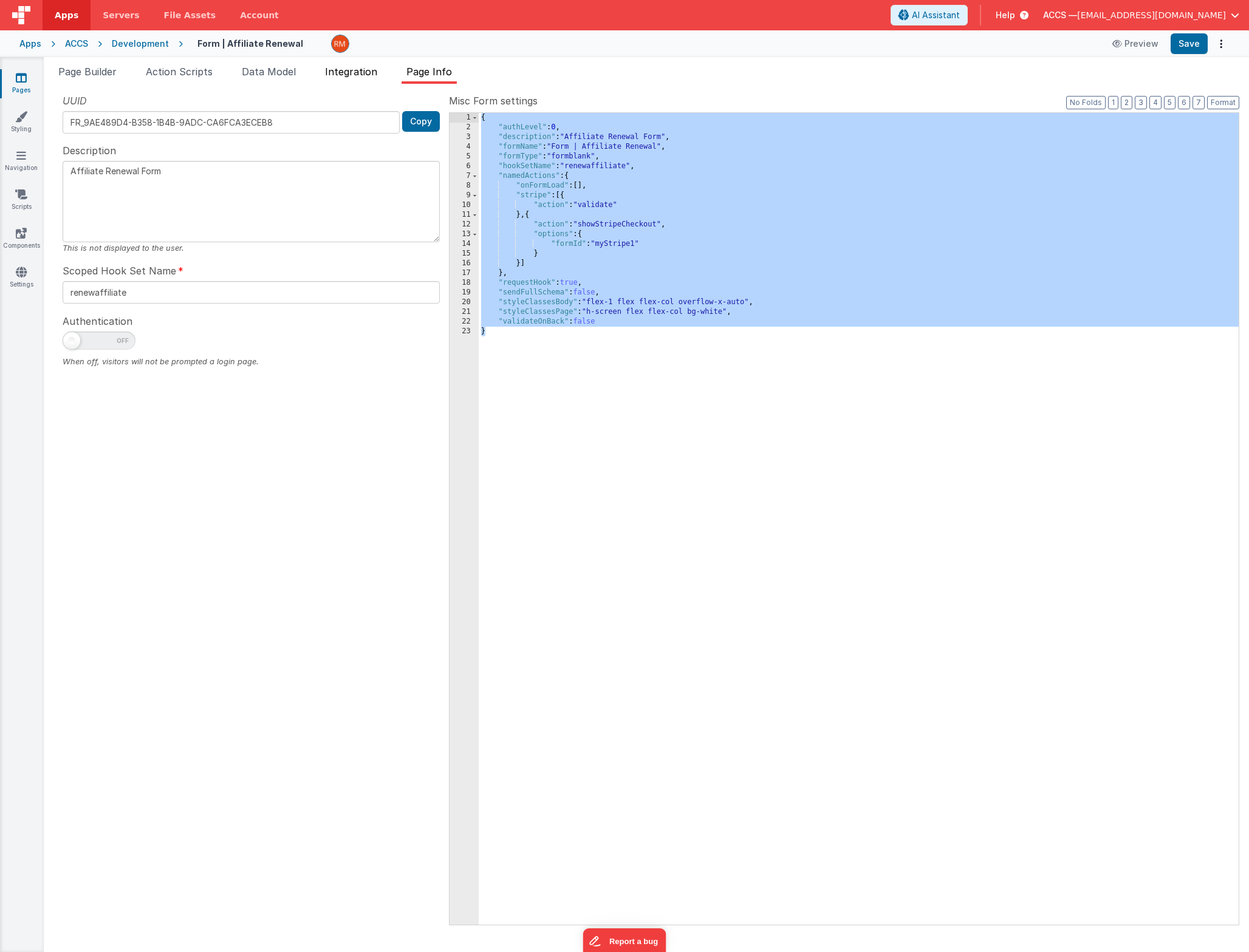
click at [342, 76] on span "Integration" at bounding box center [351, 72] width 53 height 12
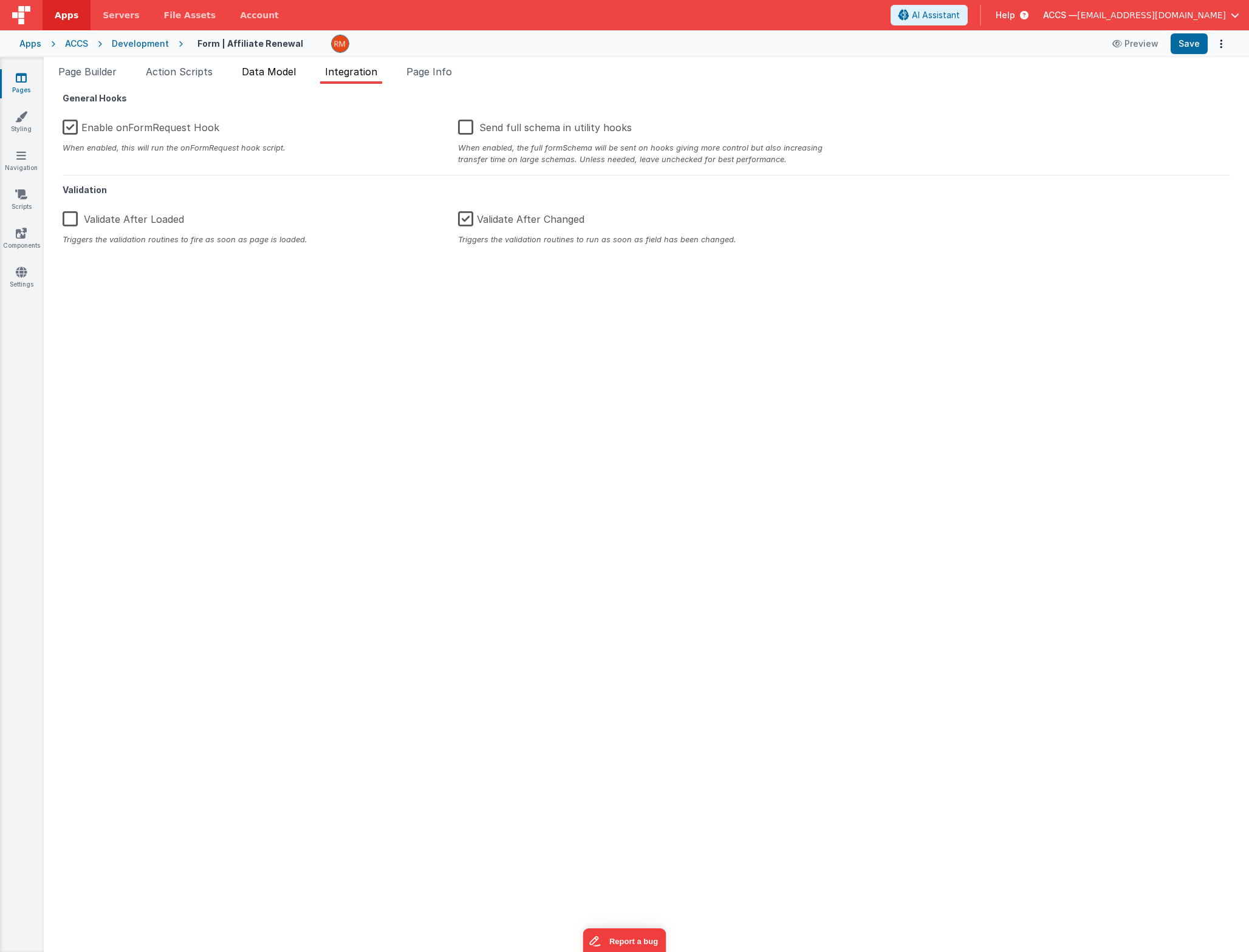
click at [289, 78] on li "Data Model" at bounding box center [269, 74] width 64 height 20
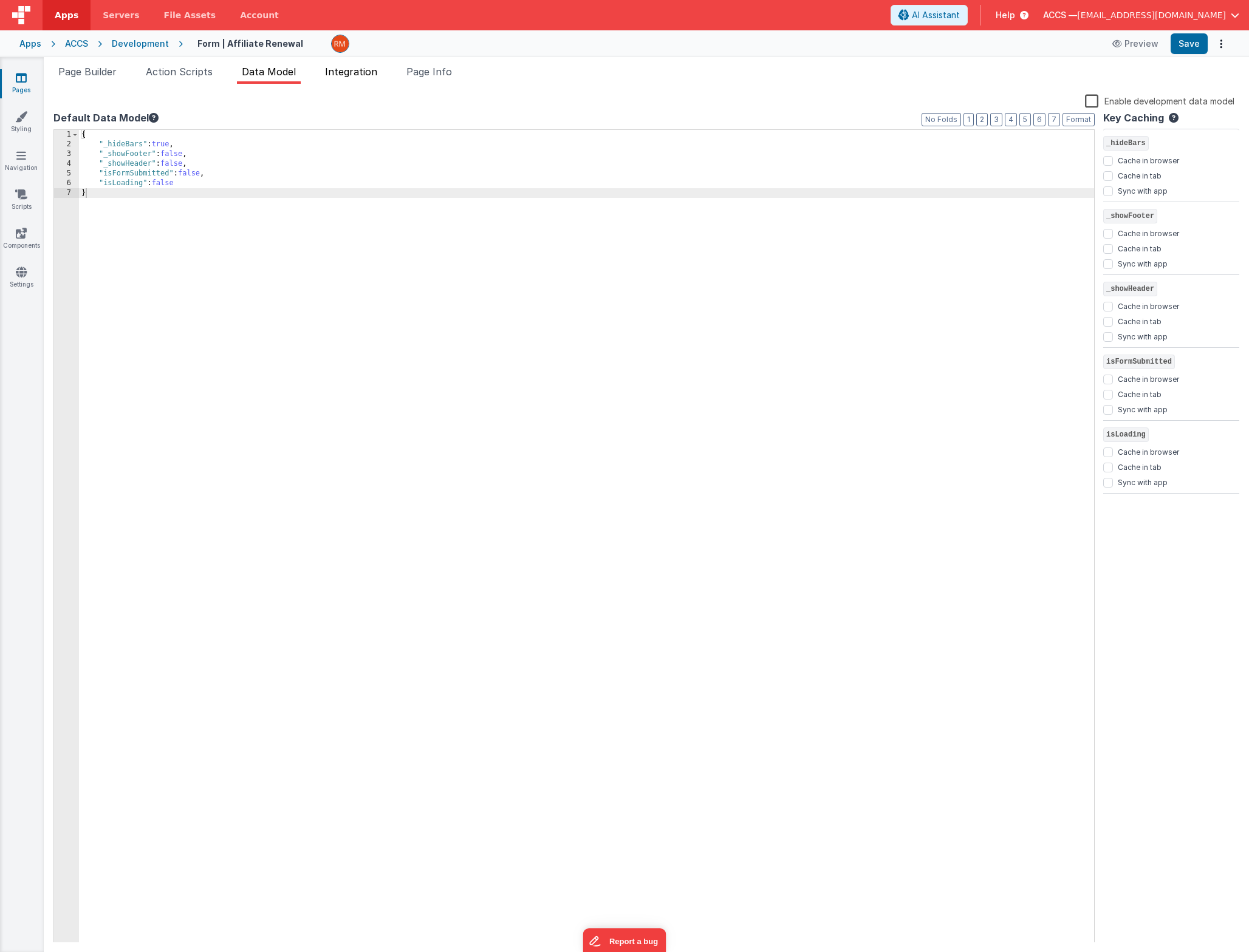
click at [346, 73] on span "Integration" at bounding box center [351, 72] width 53 height 12
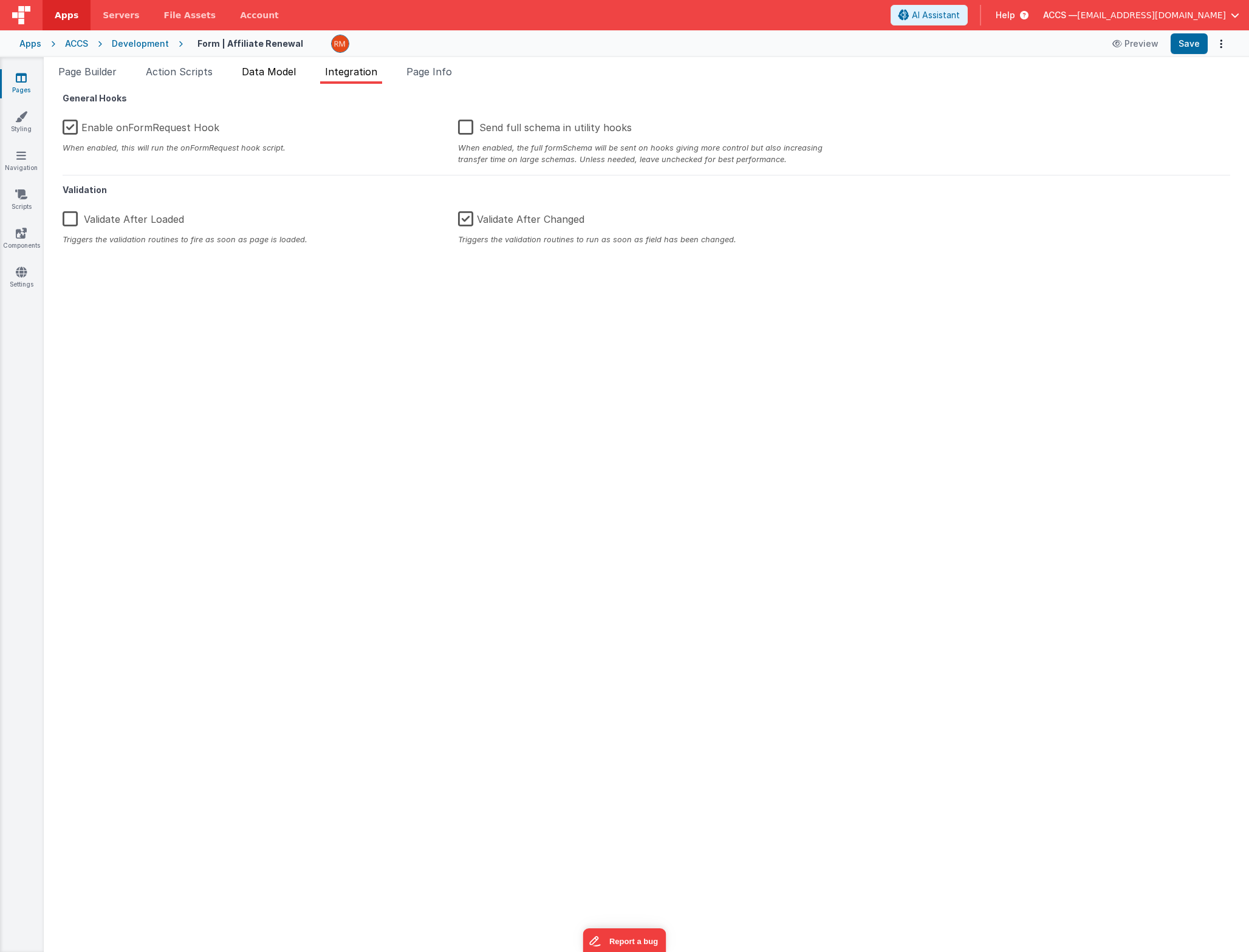
click at [265, 77] on span "Data Model" at bounding box center [268, 72] width 54 height 12
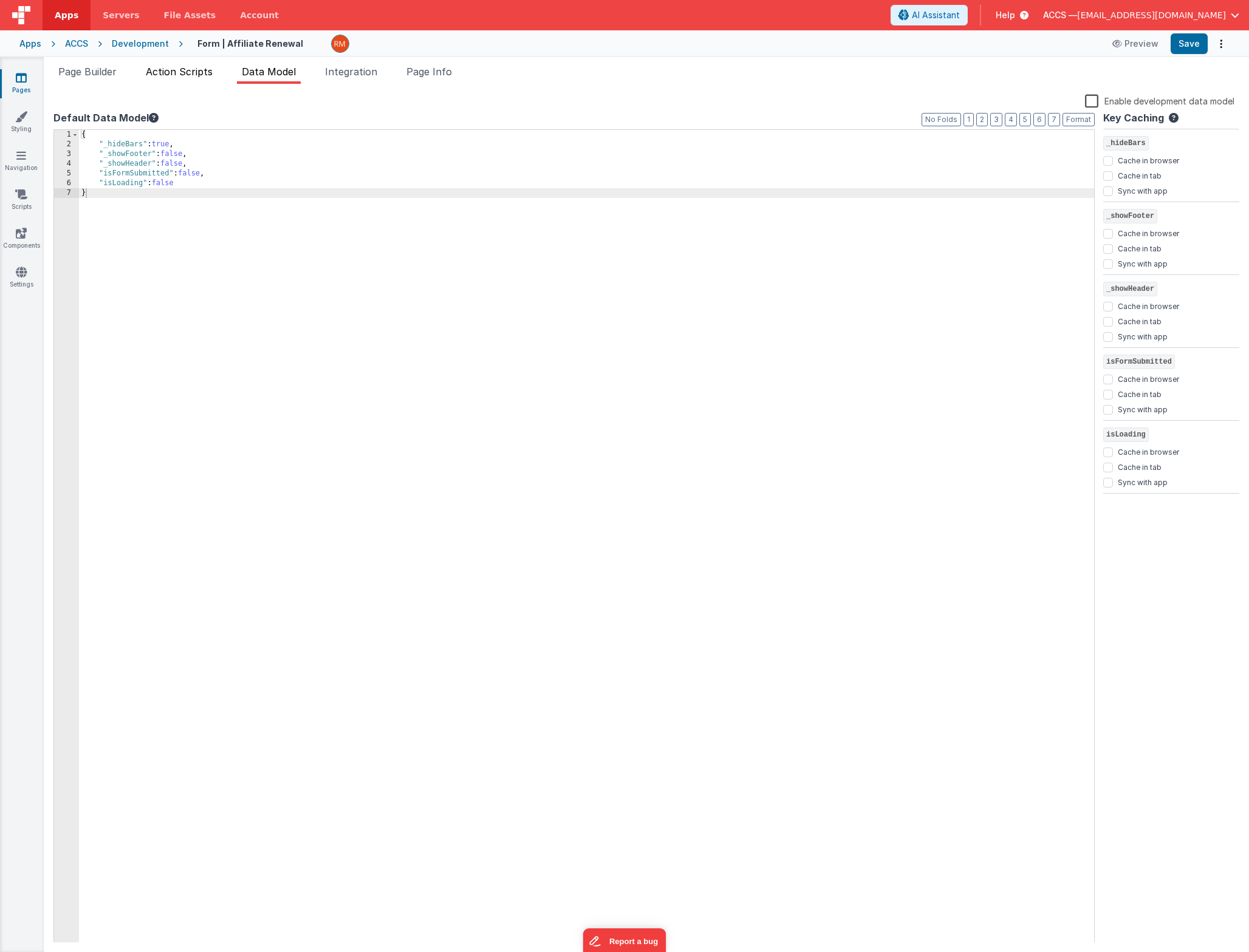
click at [186, 77] on li "Action Scripts" at bounding box center [178, 74] width 77 height 20
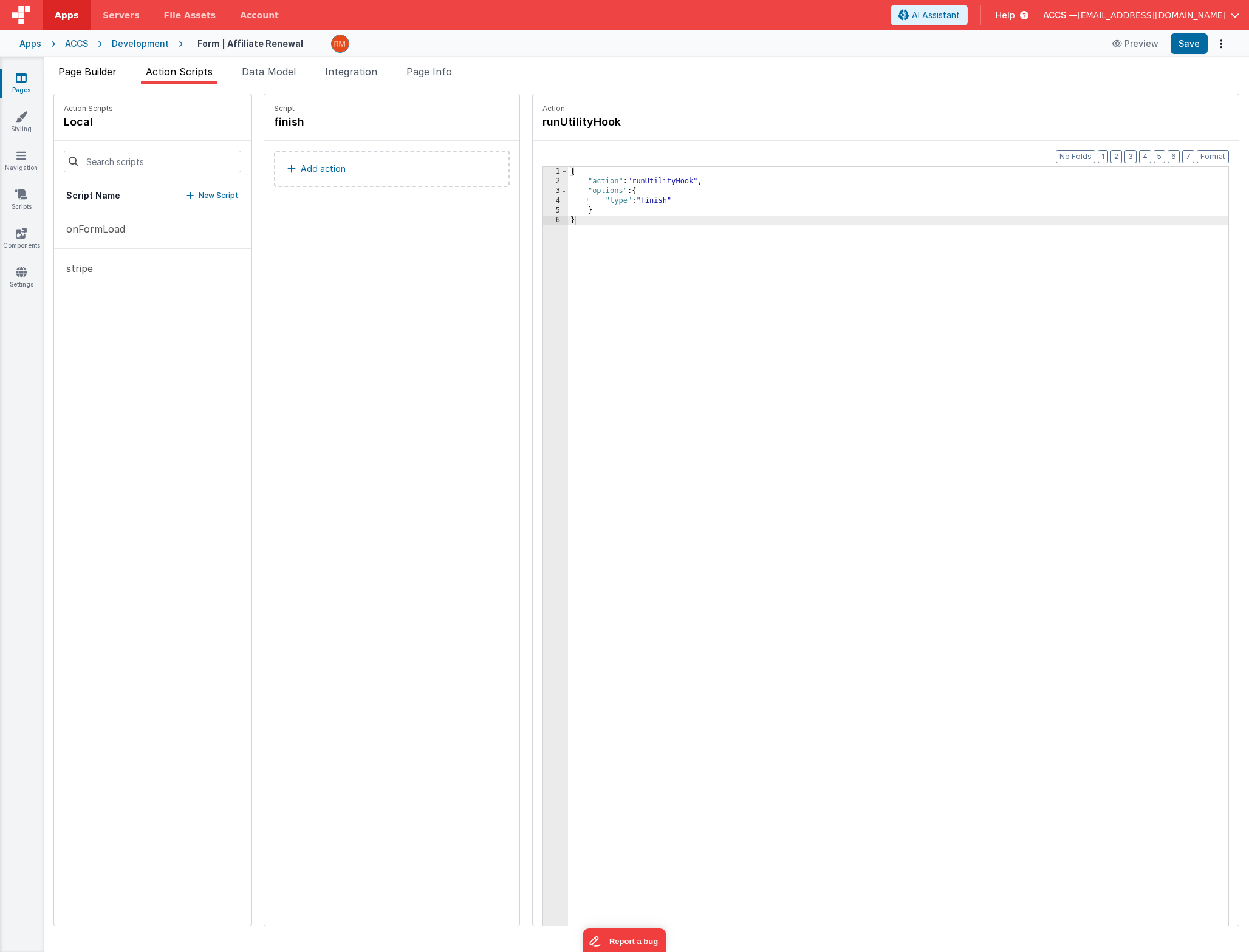
click at [103, 73] on span "Page Builder" at bounding box center [88, 72] width 59 height 12
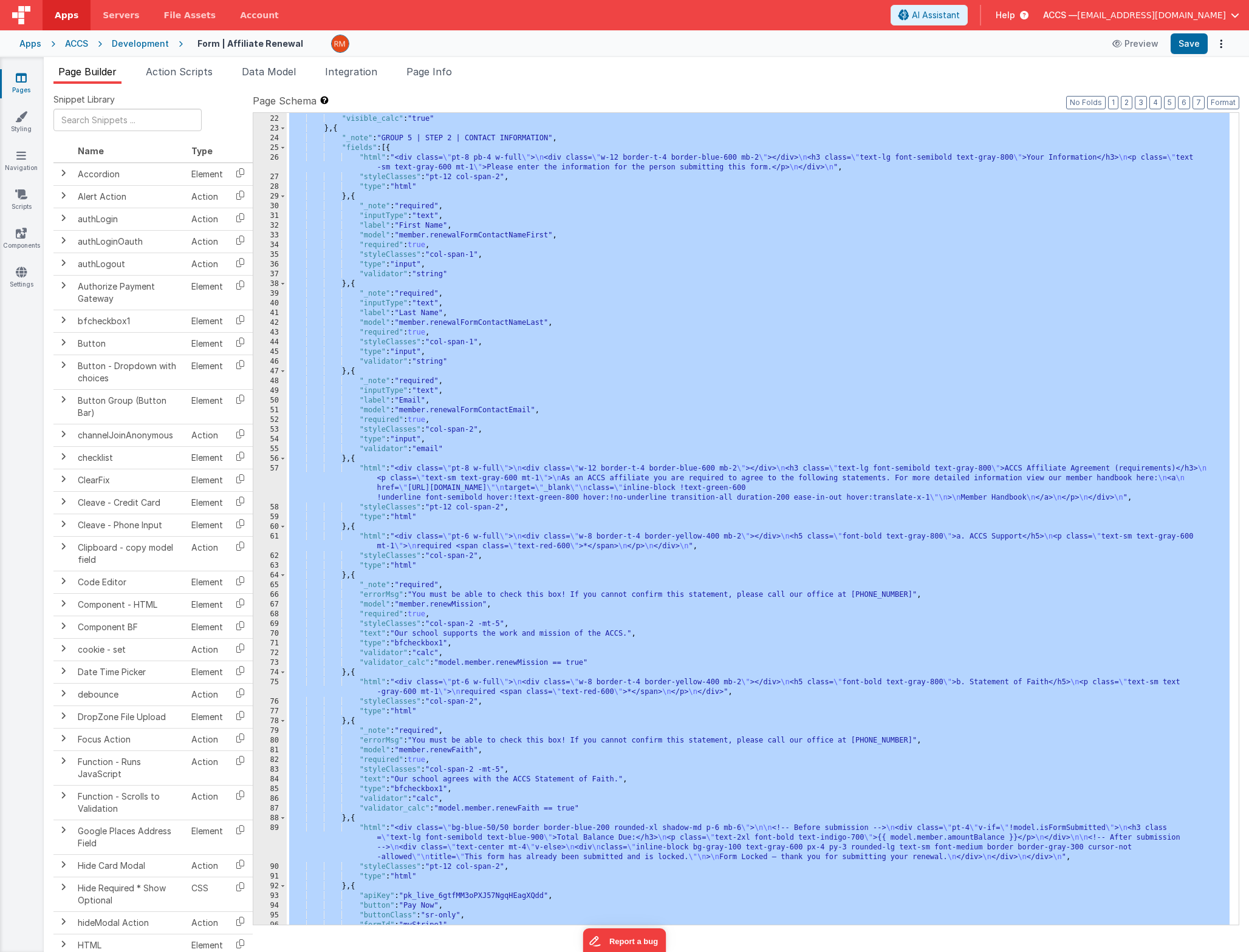
scroll to position [0, 0]
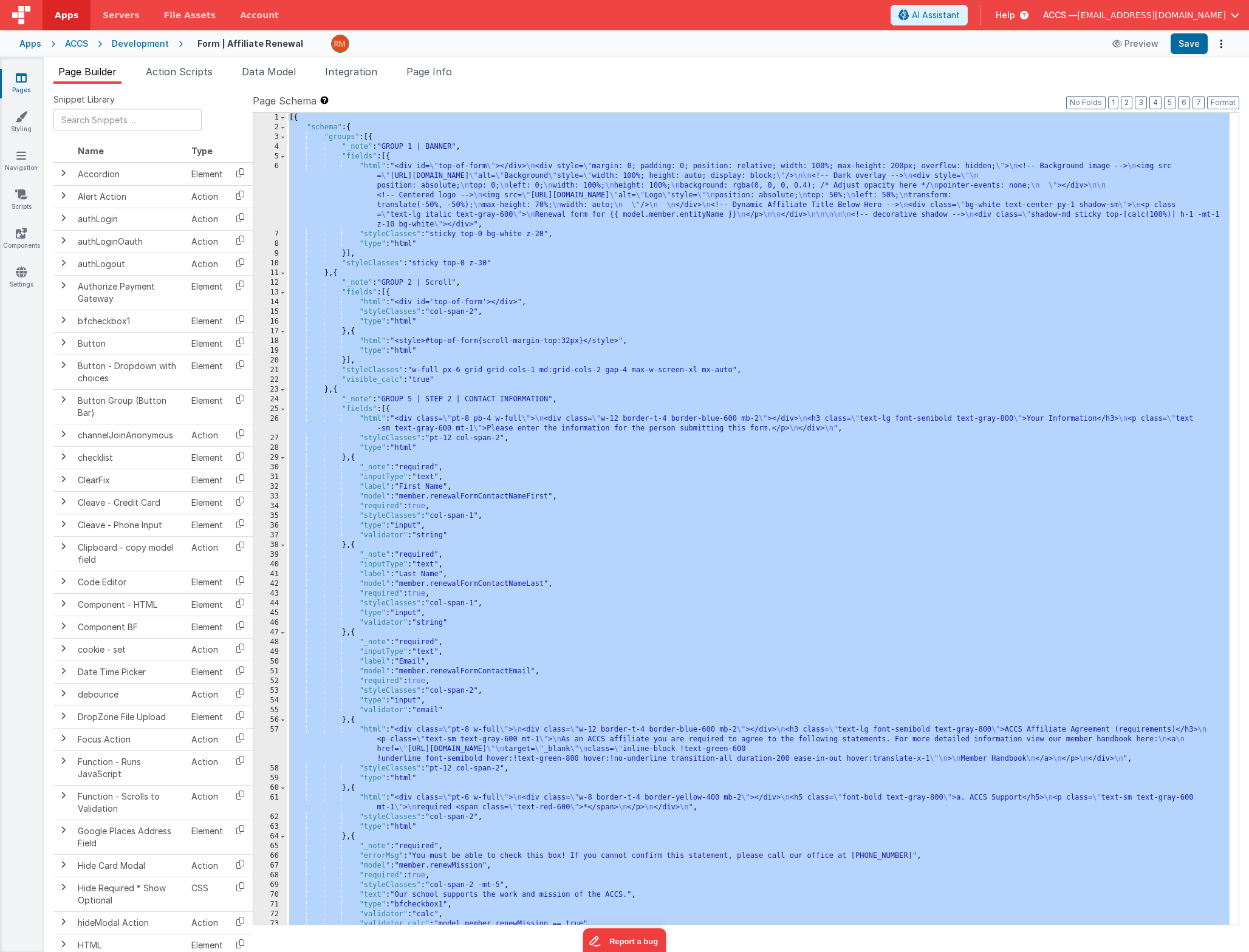
click at [570, 525] on div "[{ "schema" : { "groups" : [{ "_note" : "GROUP 1 | BANNER" , "fields" : [{ "htm…" at bounding box center [759, 528] width 943 height 831
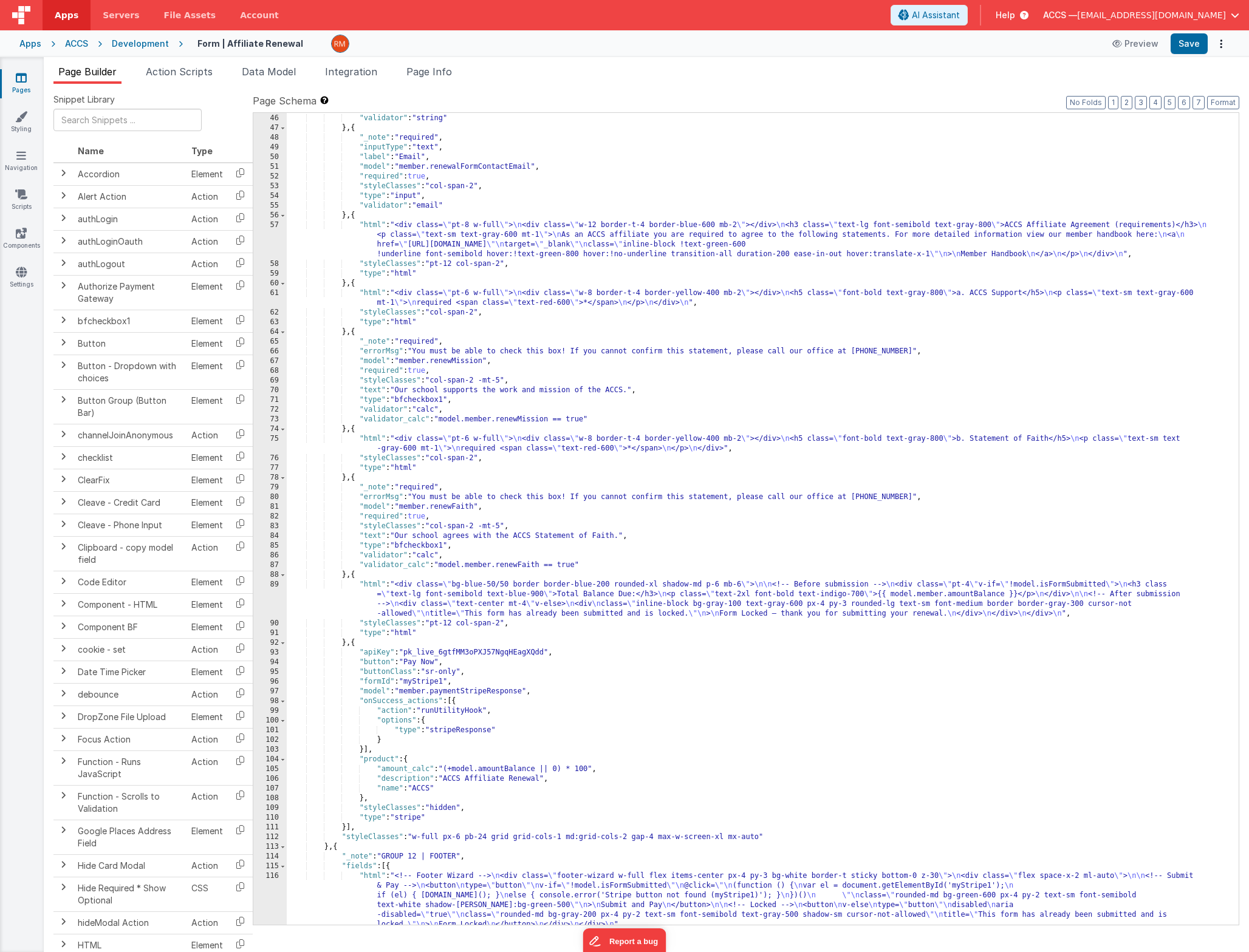
scroll to position [576, 0]
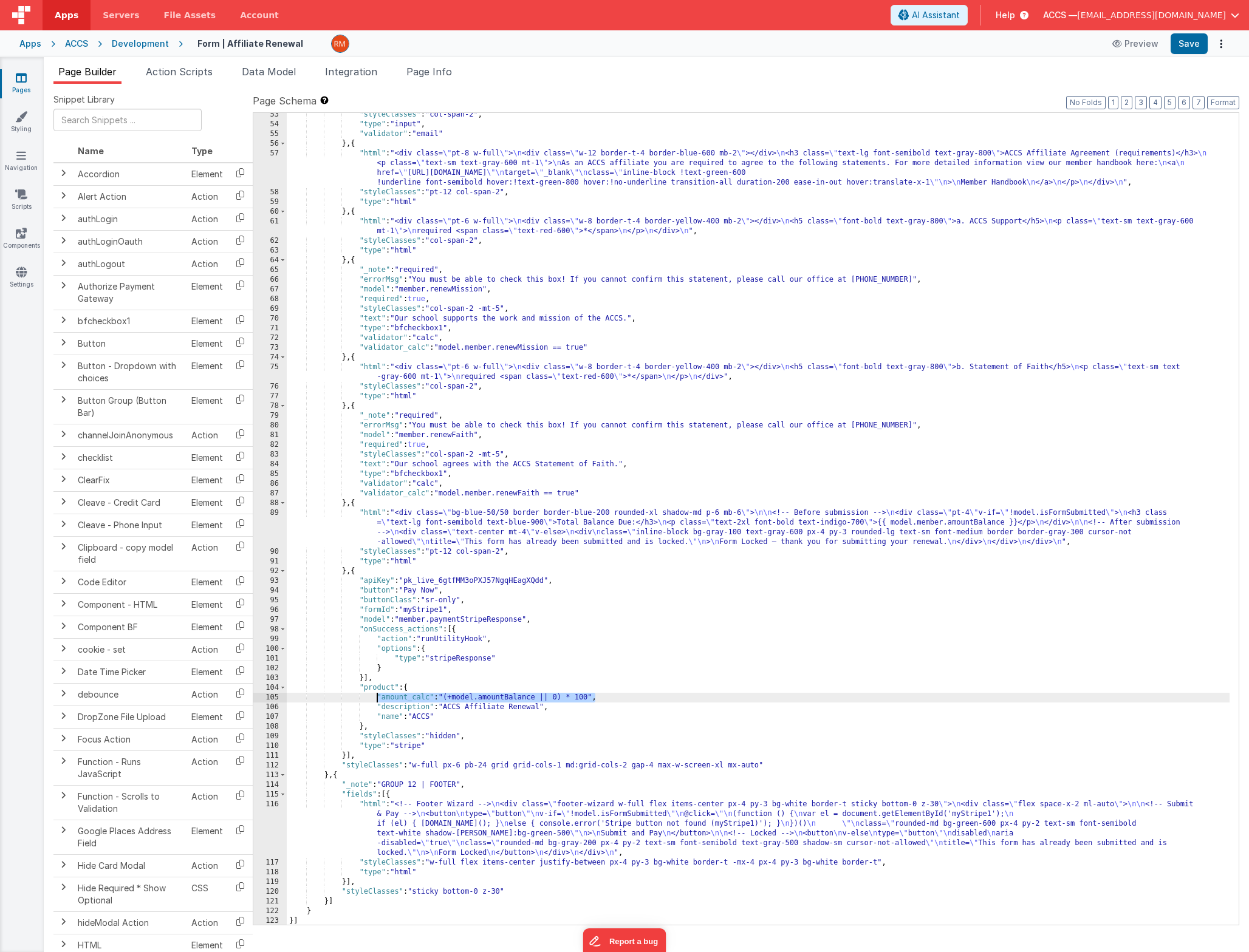
drag, startPoint x: 596, startPoint y: 698, endPoint x: 377, endPoint y: 694, distance: 219.0
click at [377, 694] on div ""styleClasses" : "col-span-2" , "type" : "input" , "validator" : "email" } , { …" at bounding box center [759, 526] width 943 height 831
click at [1188, 51] on button "Save" at bounding box center [1189, 44] width 37 height 21
click at [451, 72] on span "Page Info" at bounding box center [428, 72] width 46 height 12
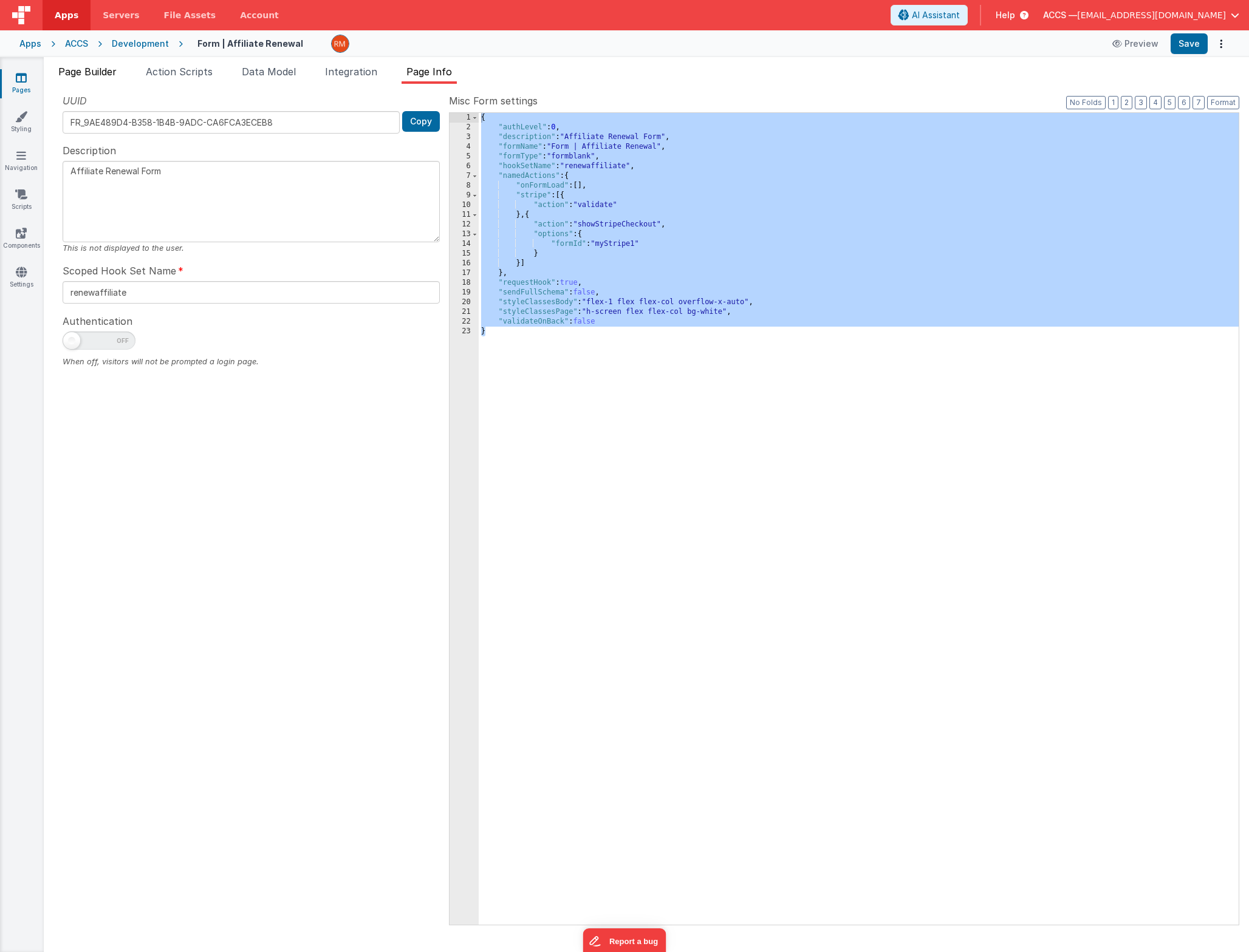
click at [104, 75] on span "Page Builder" at bounding box center [88, 72] width 59 height 12
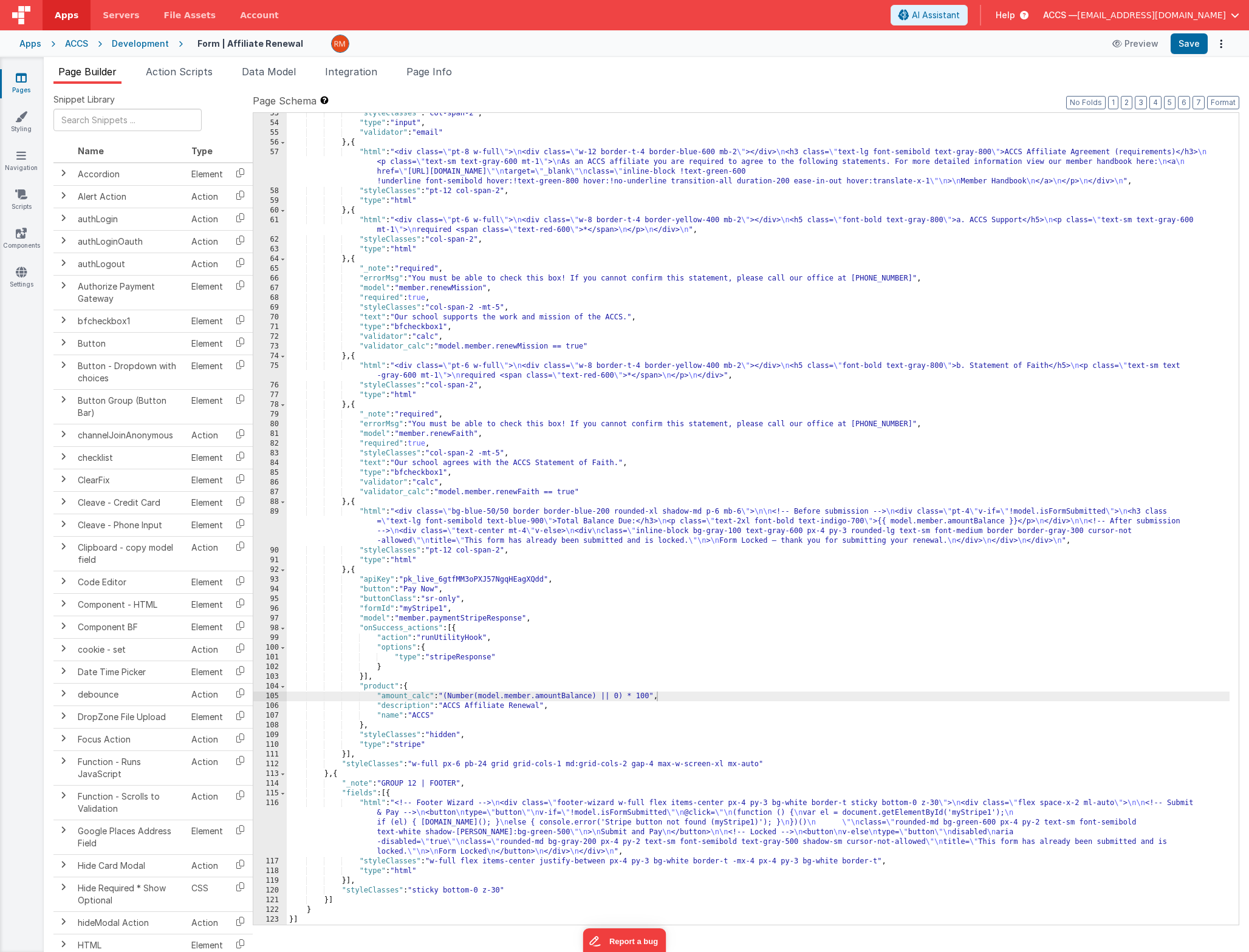
click at [368, 805] on div ""styleClasses" : "col-span-2" , "type" : "input" , "validator" : "email" } , { …" at bounding box center [759, 524] width 943 height 831
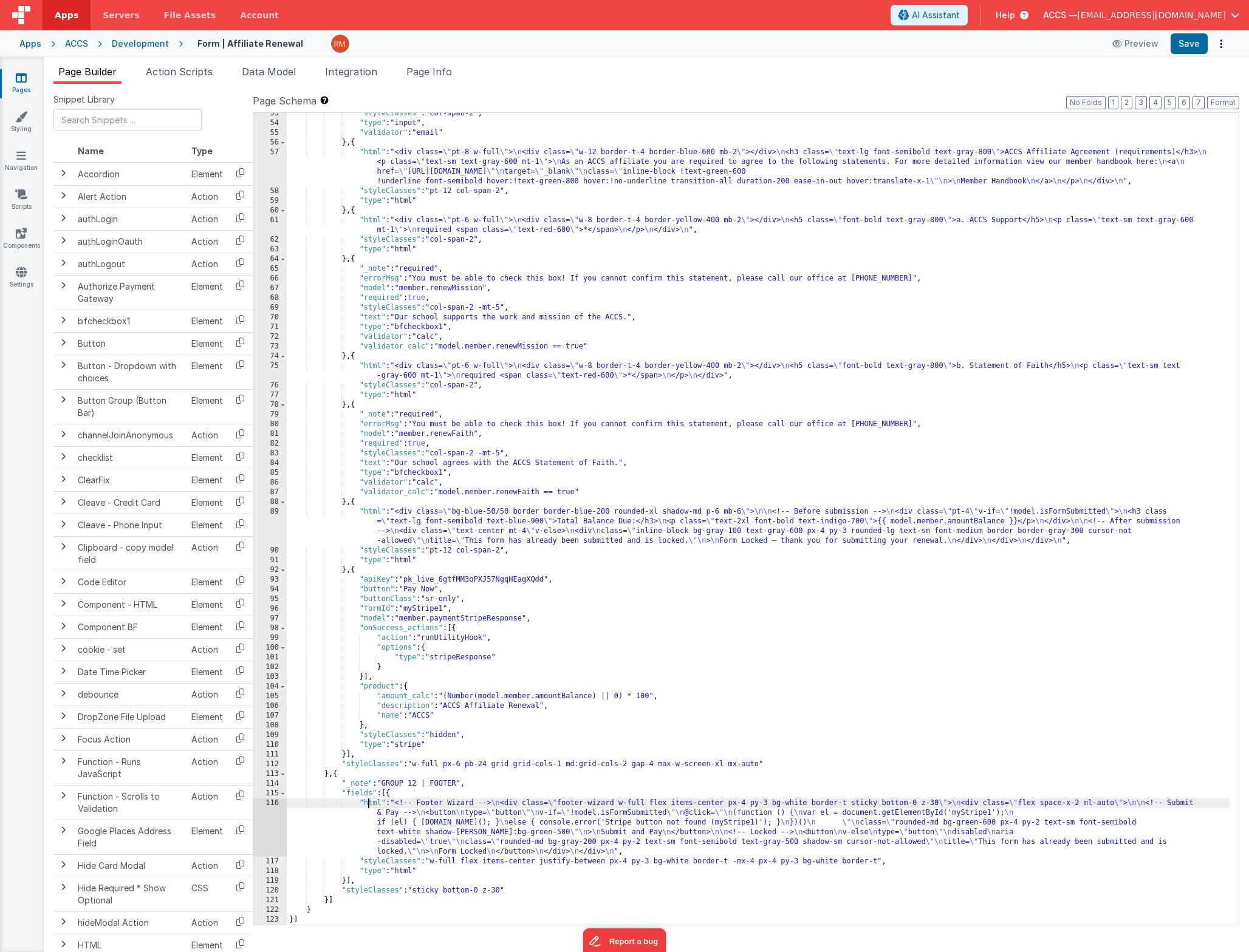
click at [271, 802] on div "116" at bounding box center [270, 828] width 34 height 59
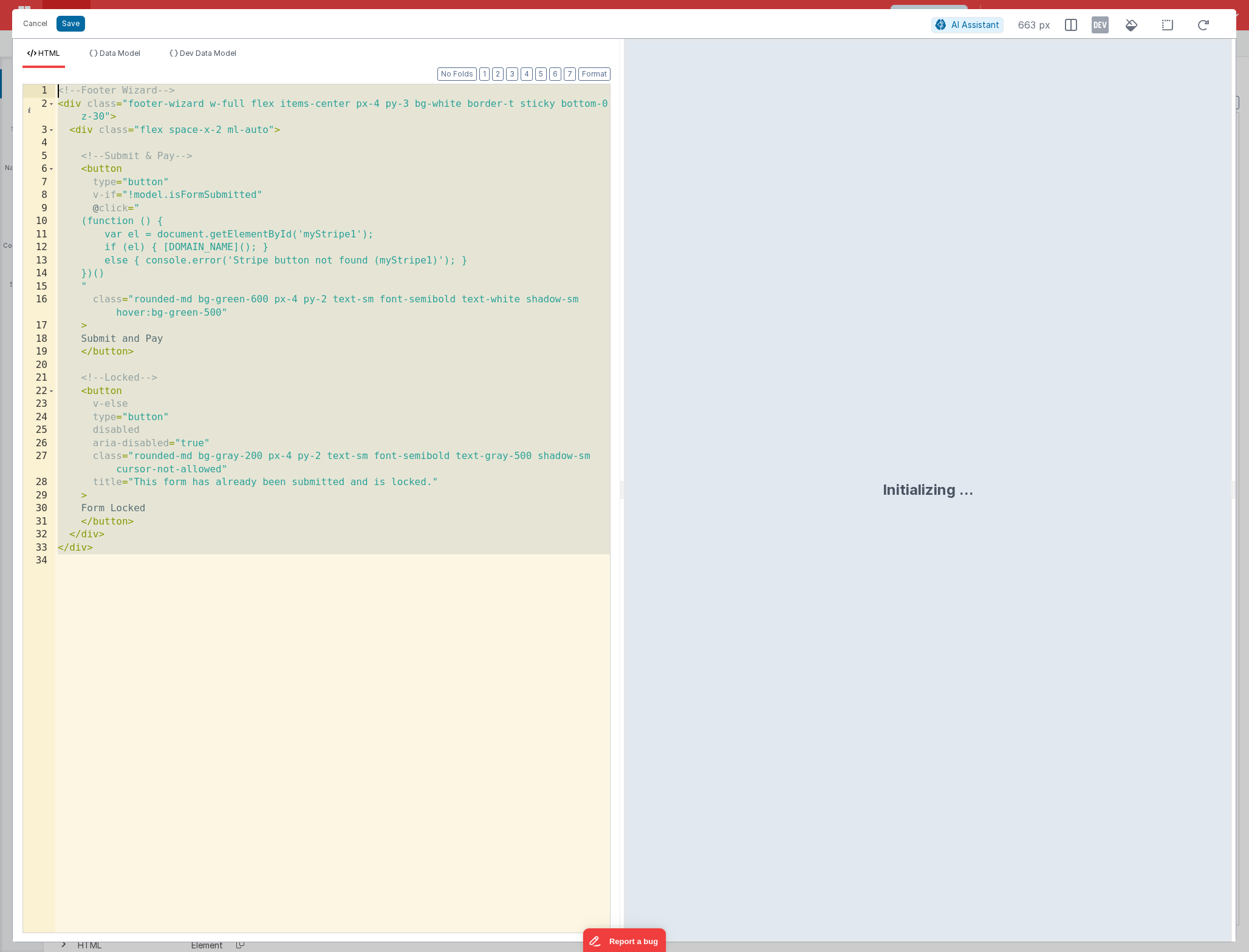
drag, startPoint x: 173, startPoint y: 606, endPoint x: 58, endPoint y: -47, distance: 663.0
click at [58, 0] on html "Cancel Save AI Assistant 663 px HTML Data Model Dev Data Model Format 7 6 5 4 3…" at bounding box center [624, 476] width 1249 height 952
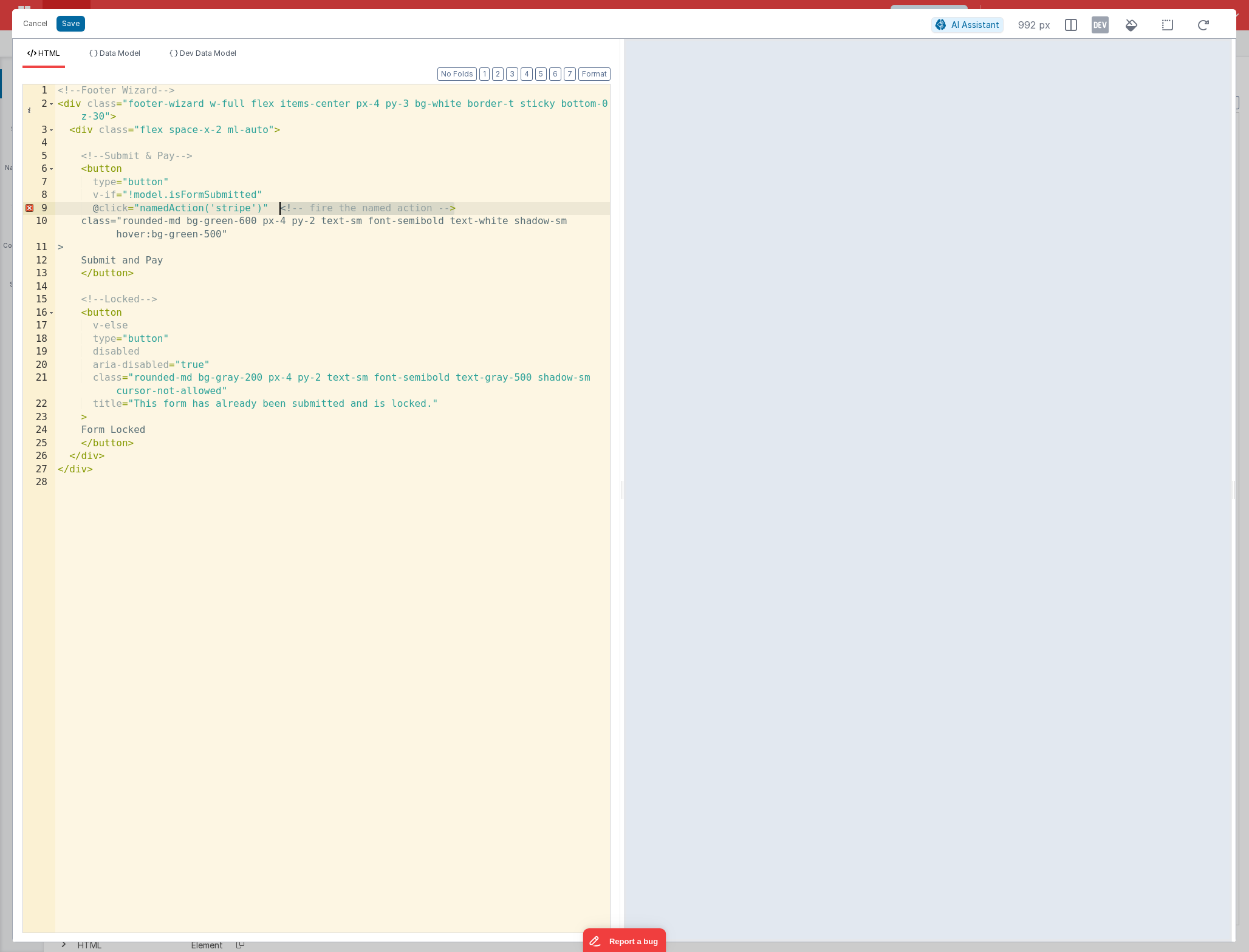
drag, startPoint x: 466, startPoint y: 210, endPoint x: 278, endPoint y: 210, distance: 188.0
click at [278, 210] on div "<!-- Footer Wizard --> < div class = "footer-wizard w-full flex items-center px…" at bounding box center [332, 521] width 554 height 874
click at [71, 24] on button "Save" at bounding box center [71, 23] width 28 height 16
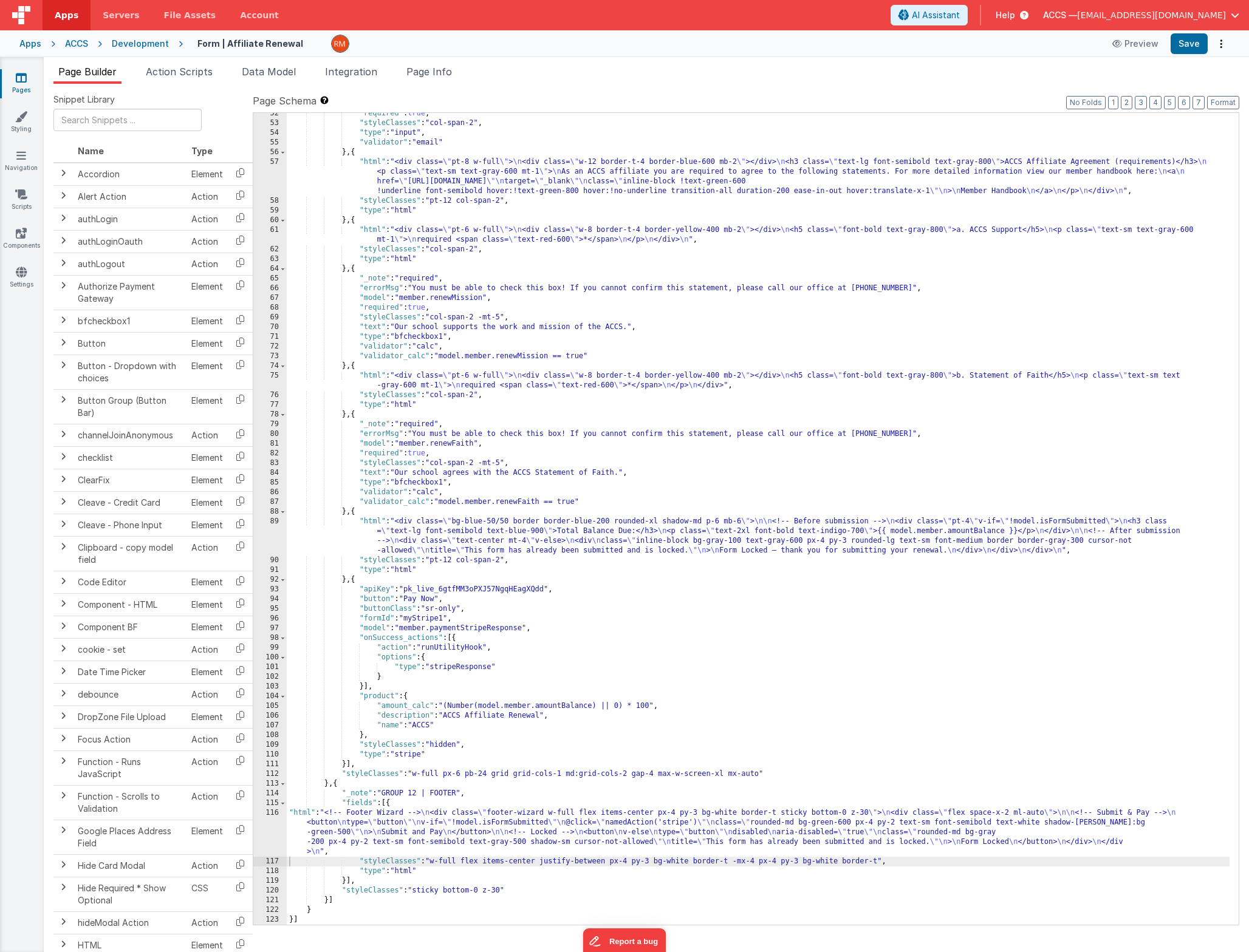
scroll to position [568, 0]
click at [1225, 99] on button "Format" at bounding box center [1222, 103] width 32 height 14
click at [1187, 42] on button "Save" at bounding box center [1189, 44] width 37 height 21
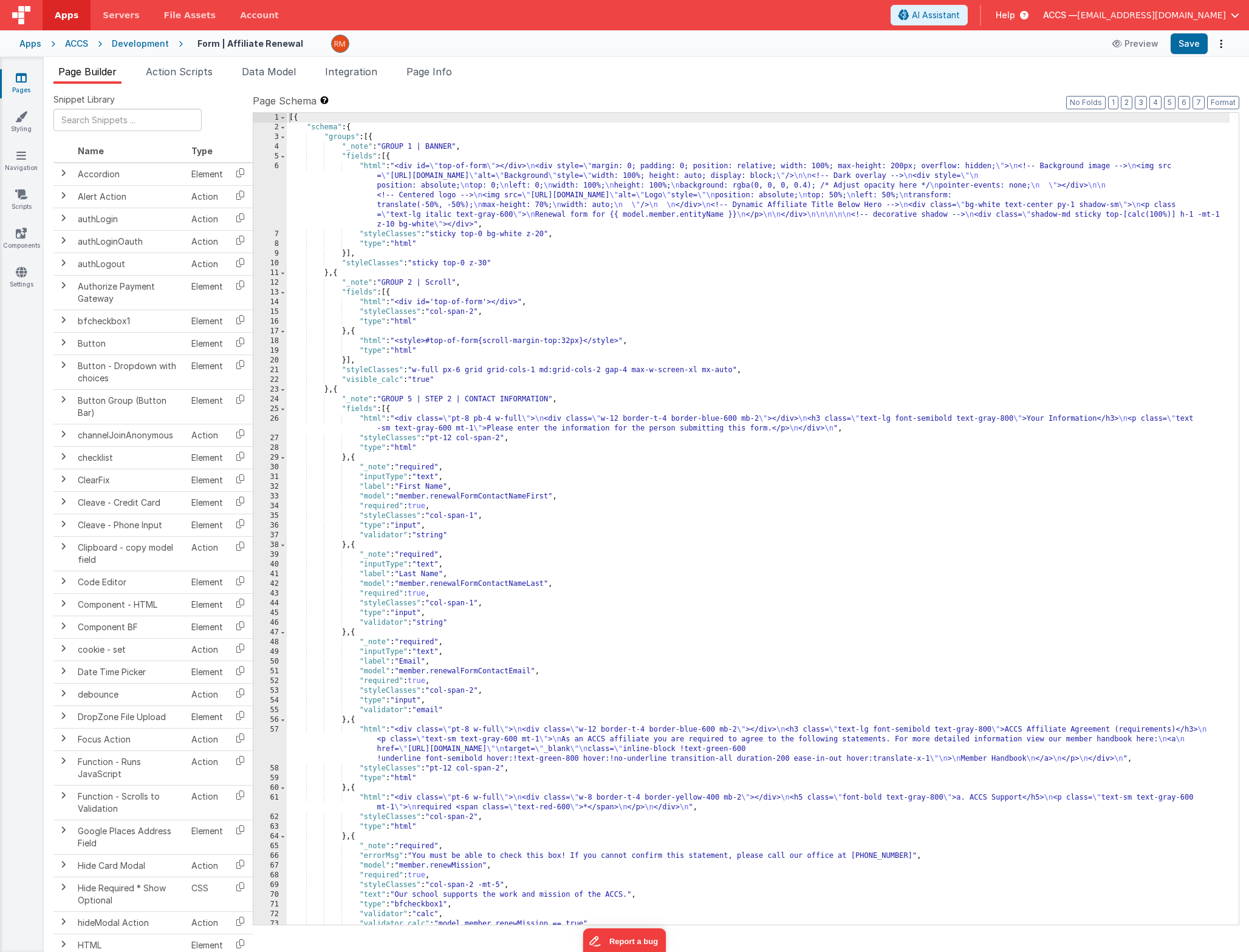
click at [787, 244] on div "[{ "schema" : { "groups" : [{ "_note" : "GROUP 1 | BANNER" , "fields" : [{ "htm…" at bounding box center [759, 528] width 943 height 831
click at [1194, 47] on button "Save" at bounding box center [1189, 44] width 37 height 21
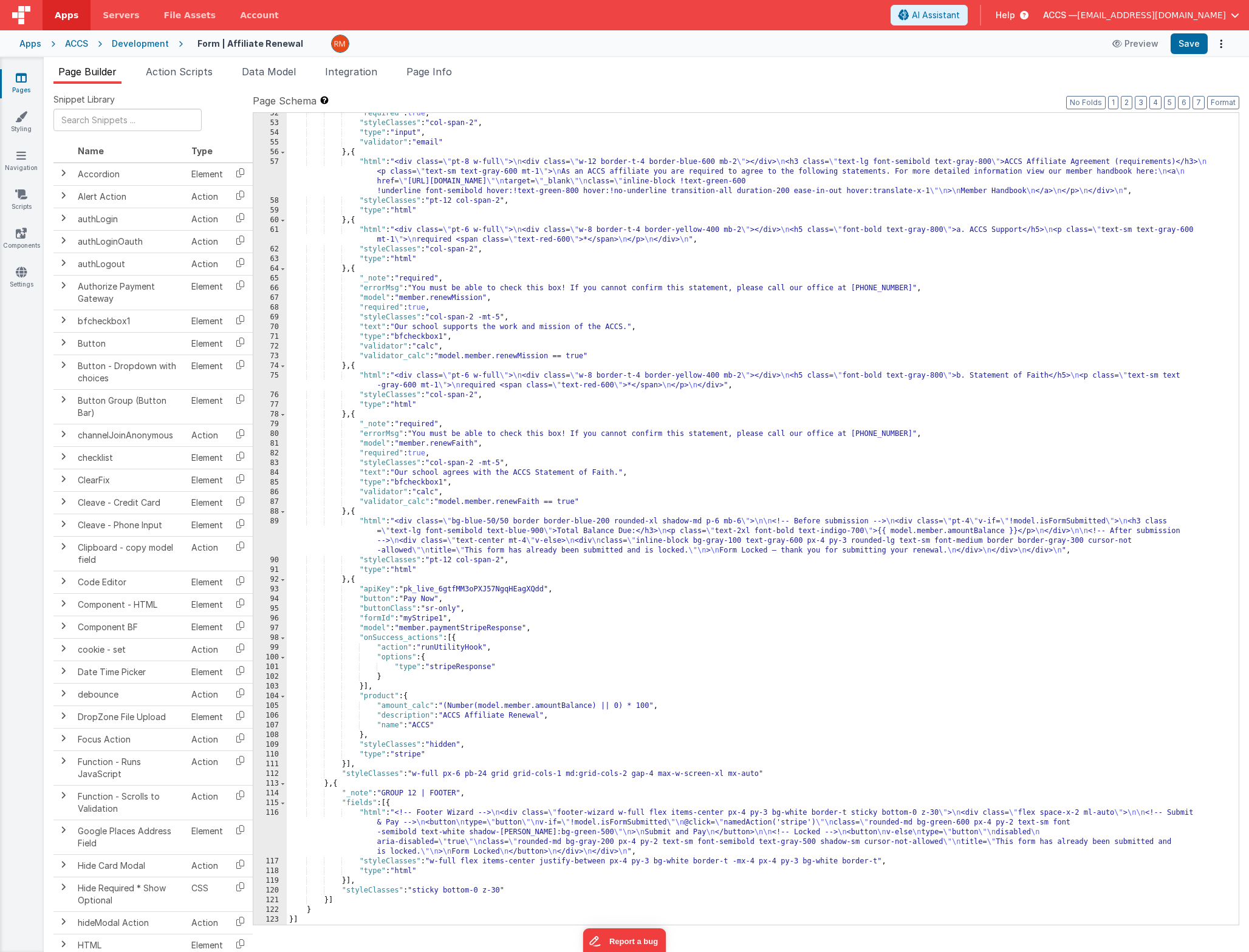
scroll to position [159, 0]
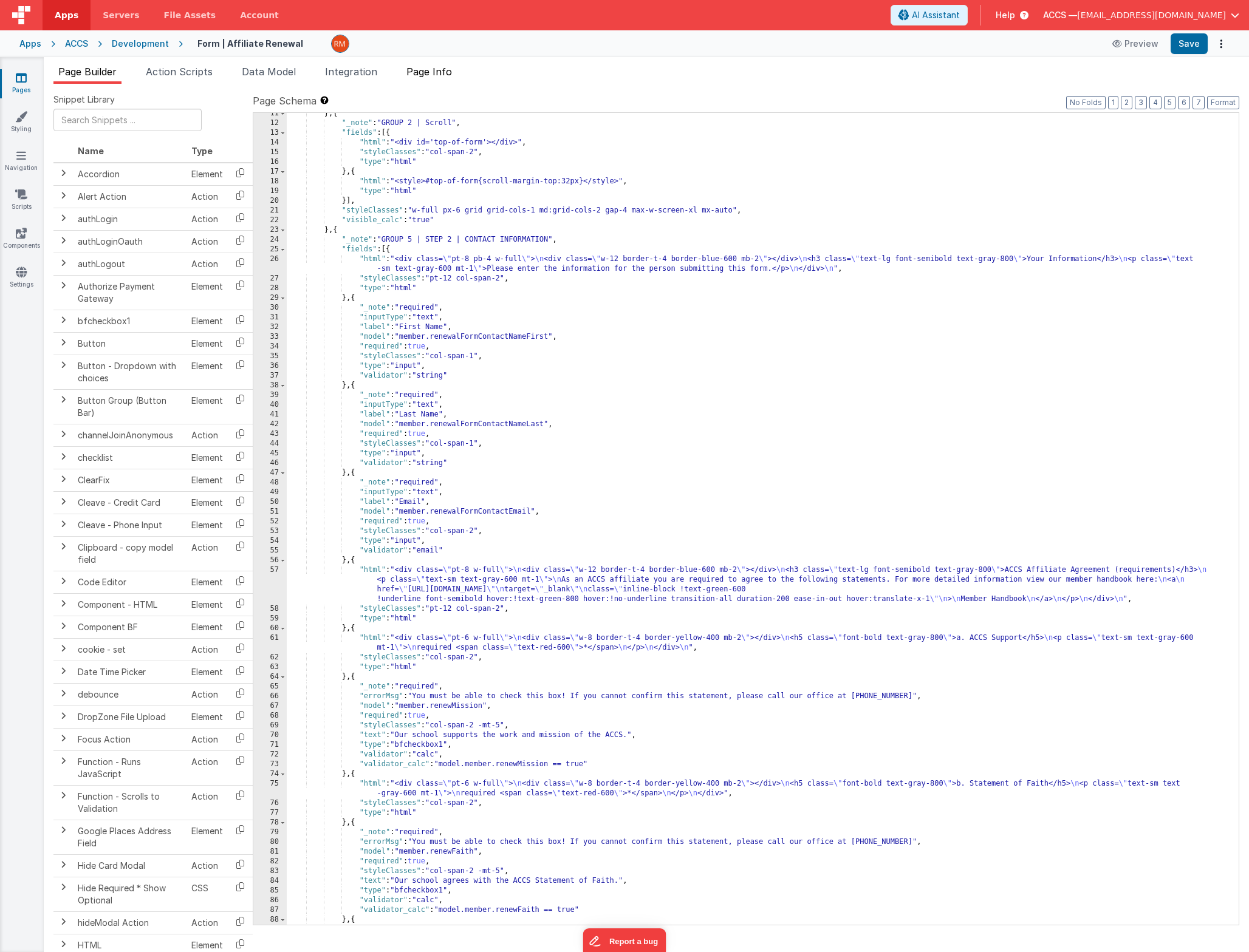
click at [435, 74] on span "Page Info" at bounding box center [428, 72] width 46 height 12
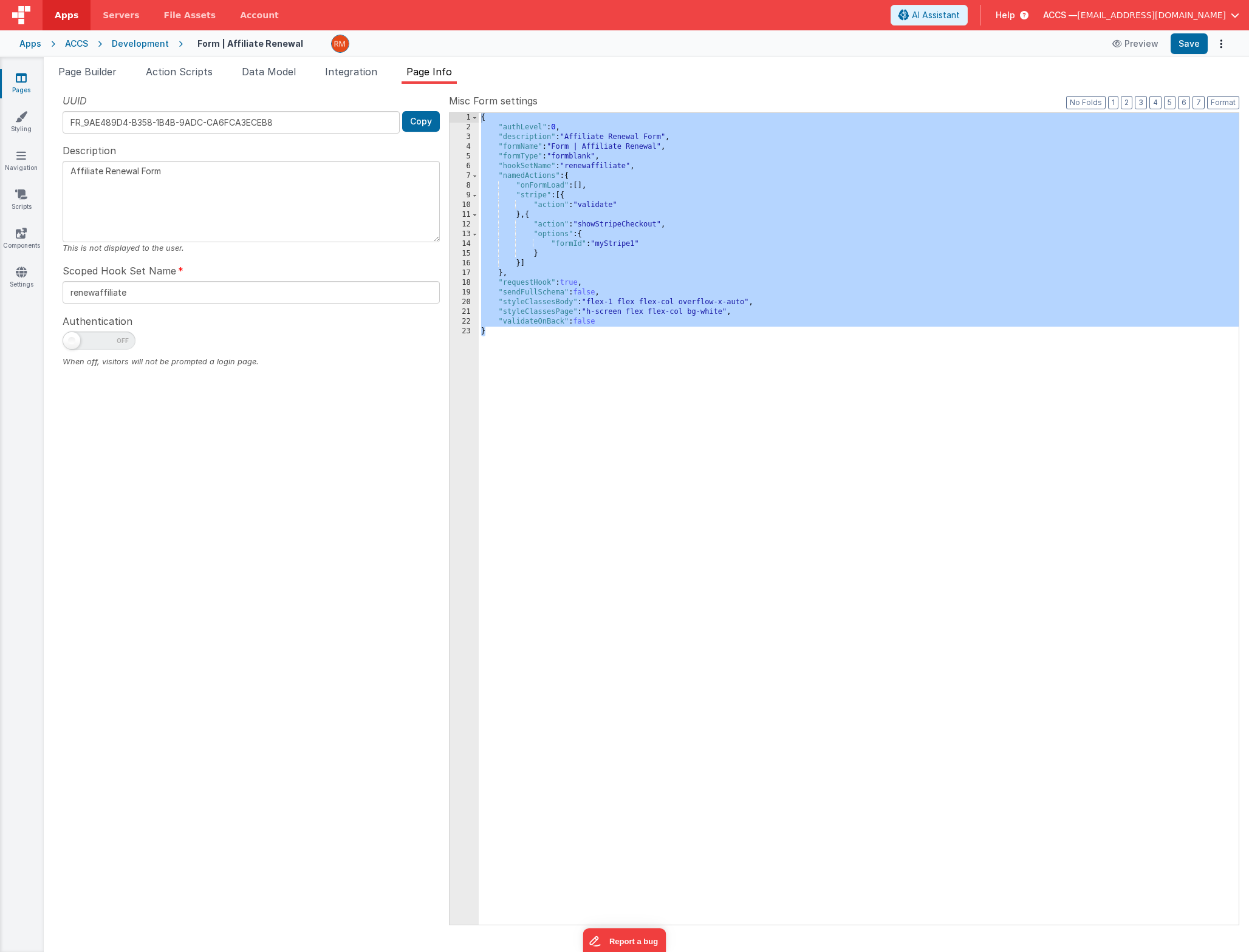
click at [26, 81] on icon at bounding box center [21, 78] width 11 height 12
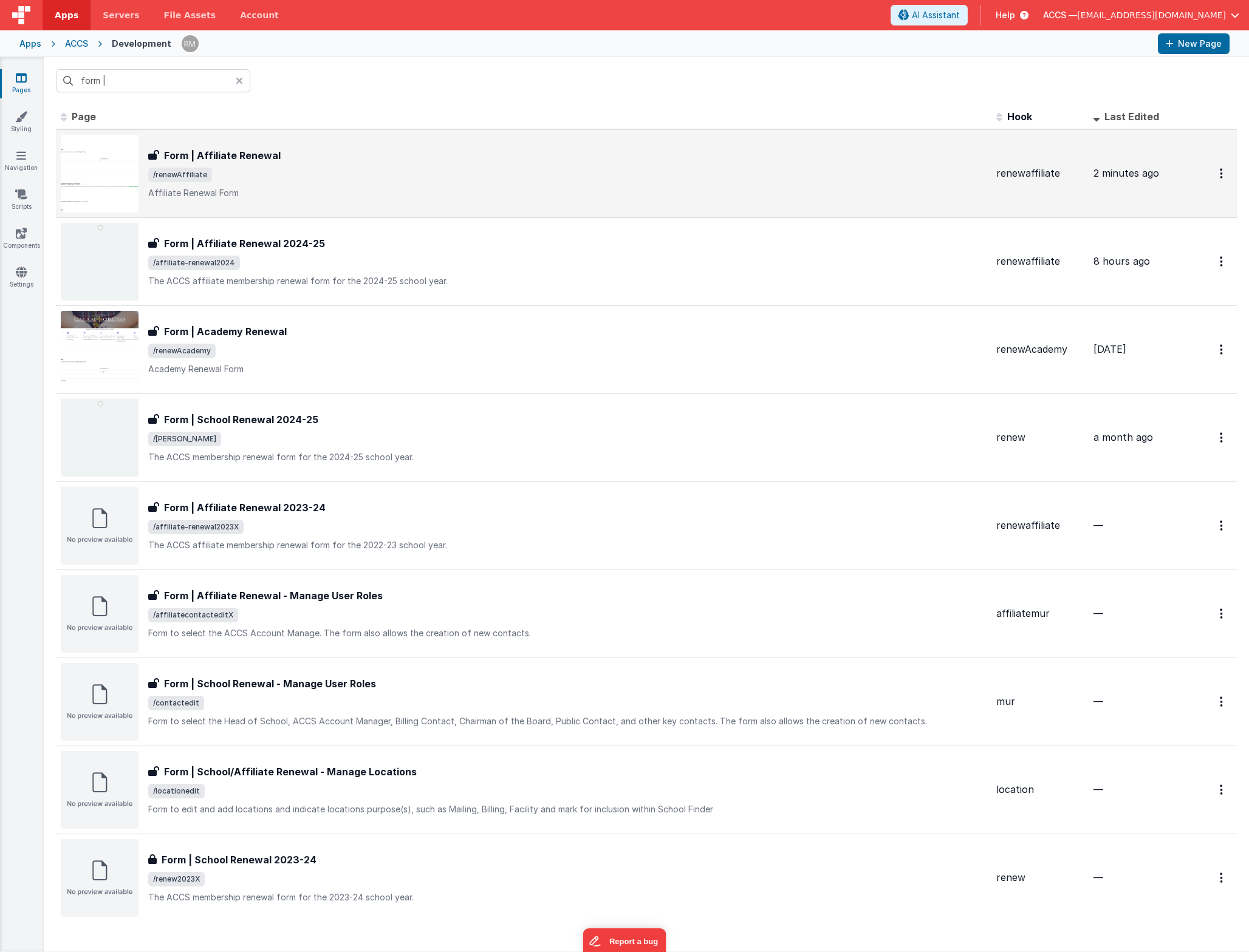
click at [277, 159] on div "Form | Affiliate Renewal" at bounding box center [567, 155] width 839 height 15
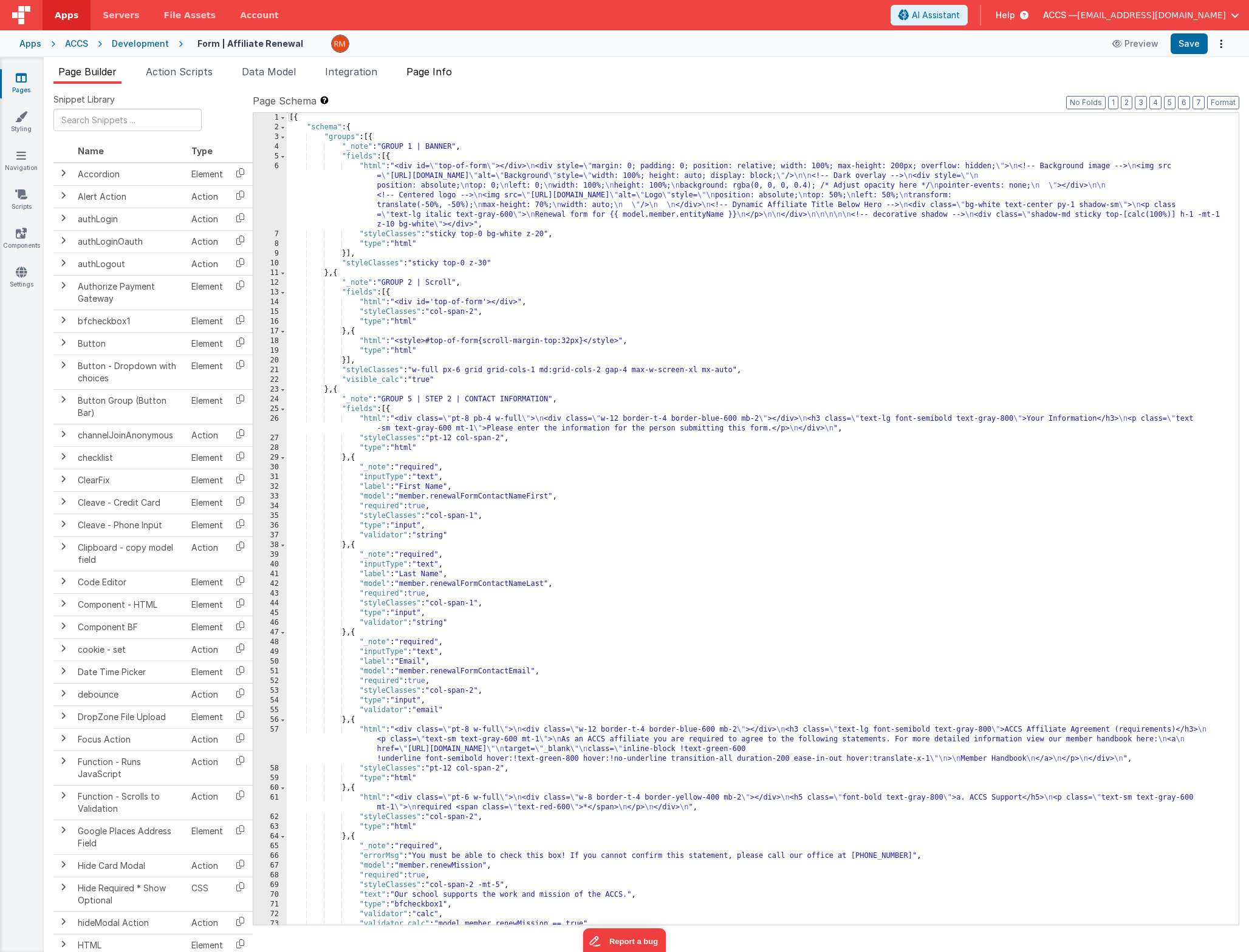
click at [443, 75] on span "Page Info" at bounding box center [428, 72] width 46 height 12
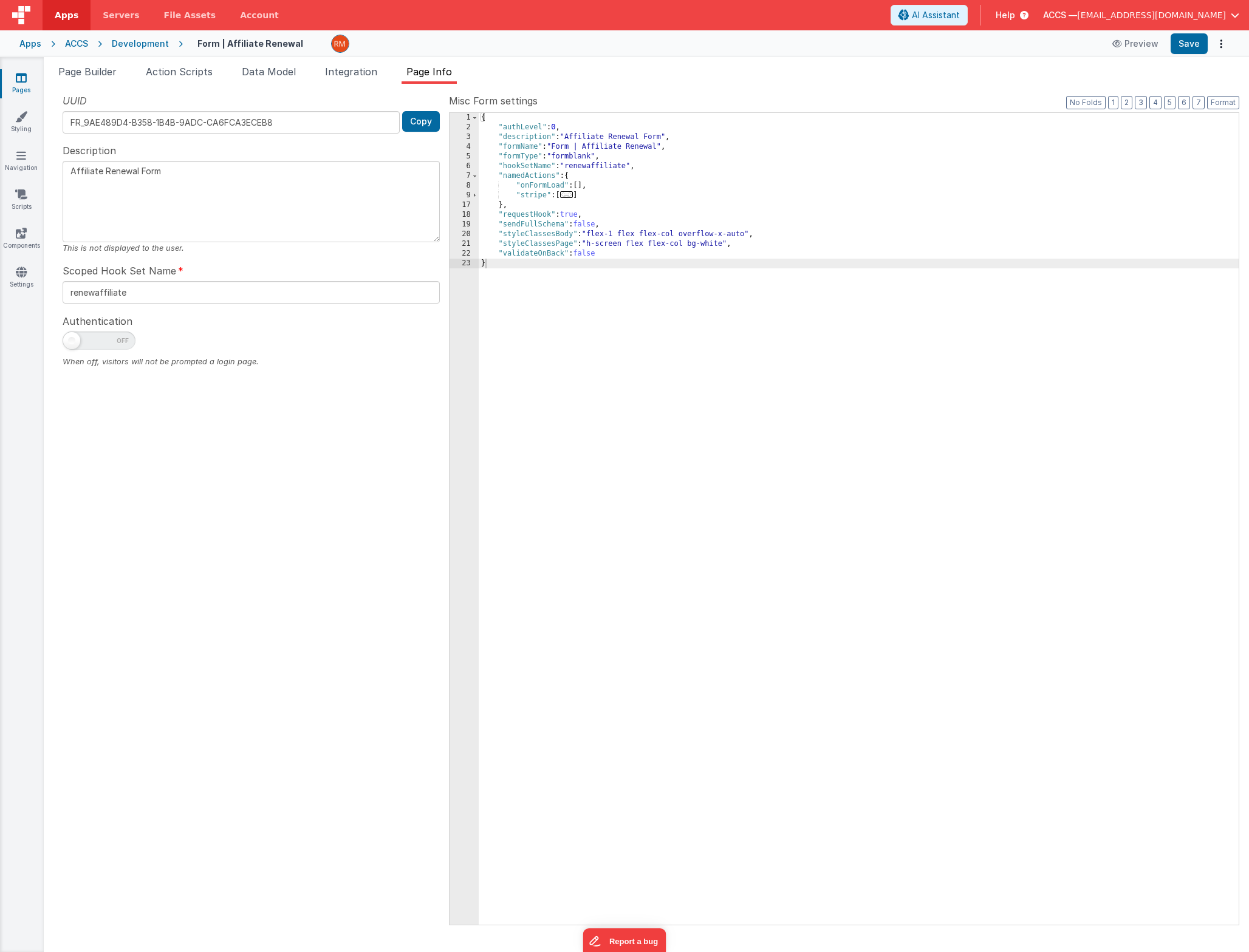
click at [571, 195] on span "..." at bounding box center [567, 195] width 14 height 7
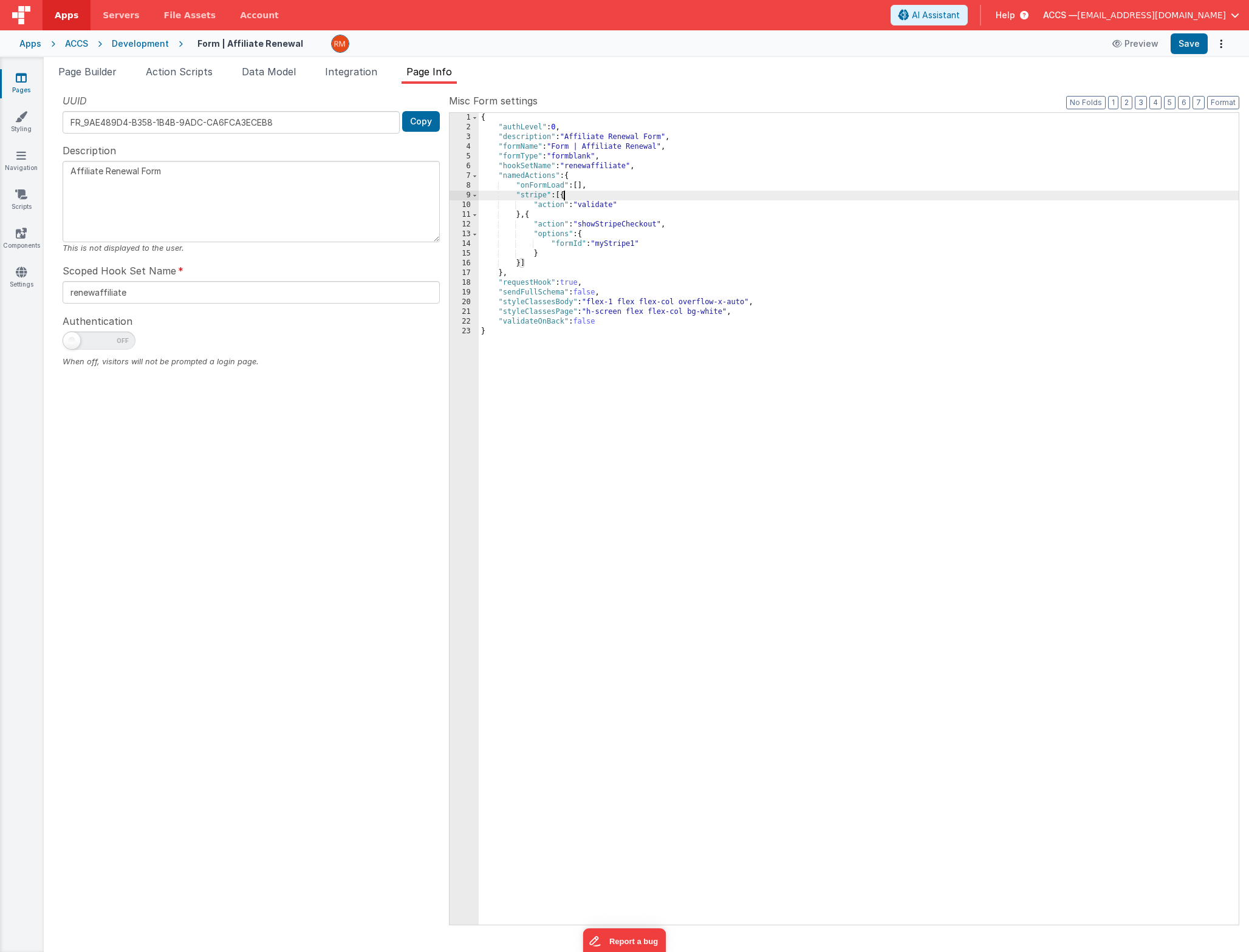
click at [26, 84] on icon at bounding box center [21, 78] width 11 height 12
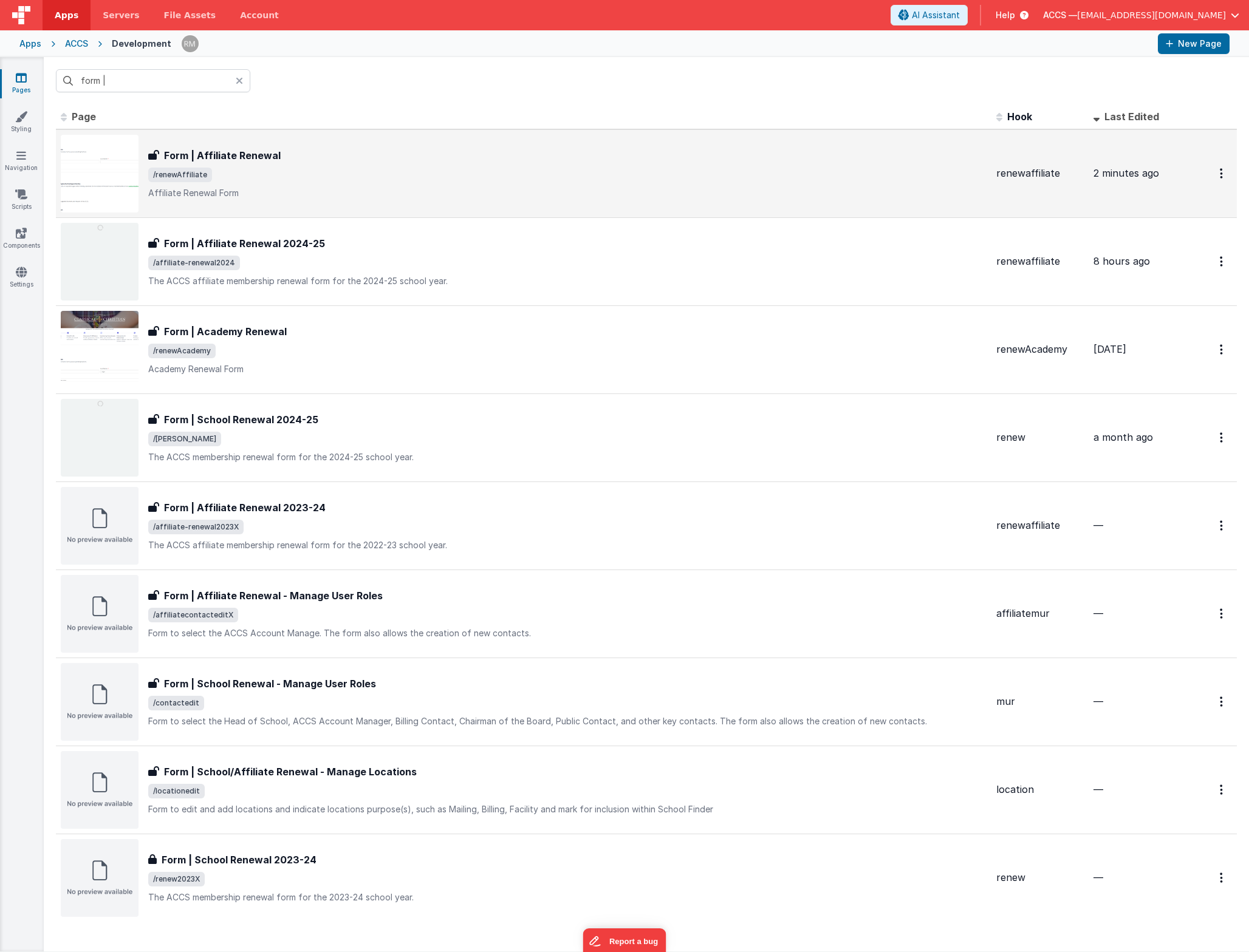
click at [213, 180] on span "/renewAffiliate" at bounding box center [567, 175] width 839 height 15
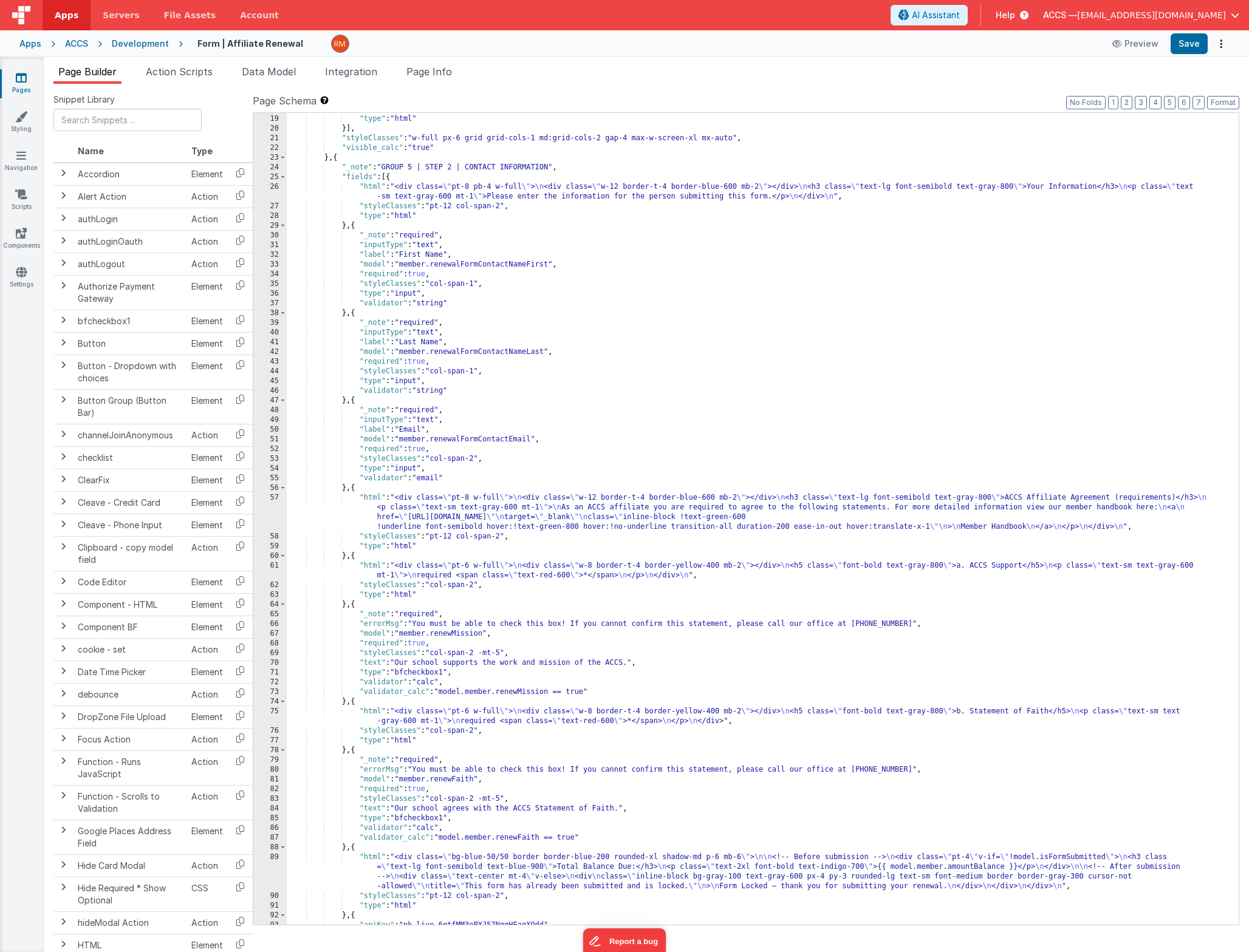
scroll to position [568, 0]
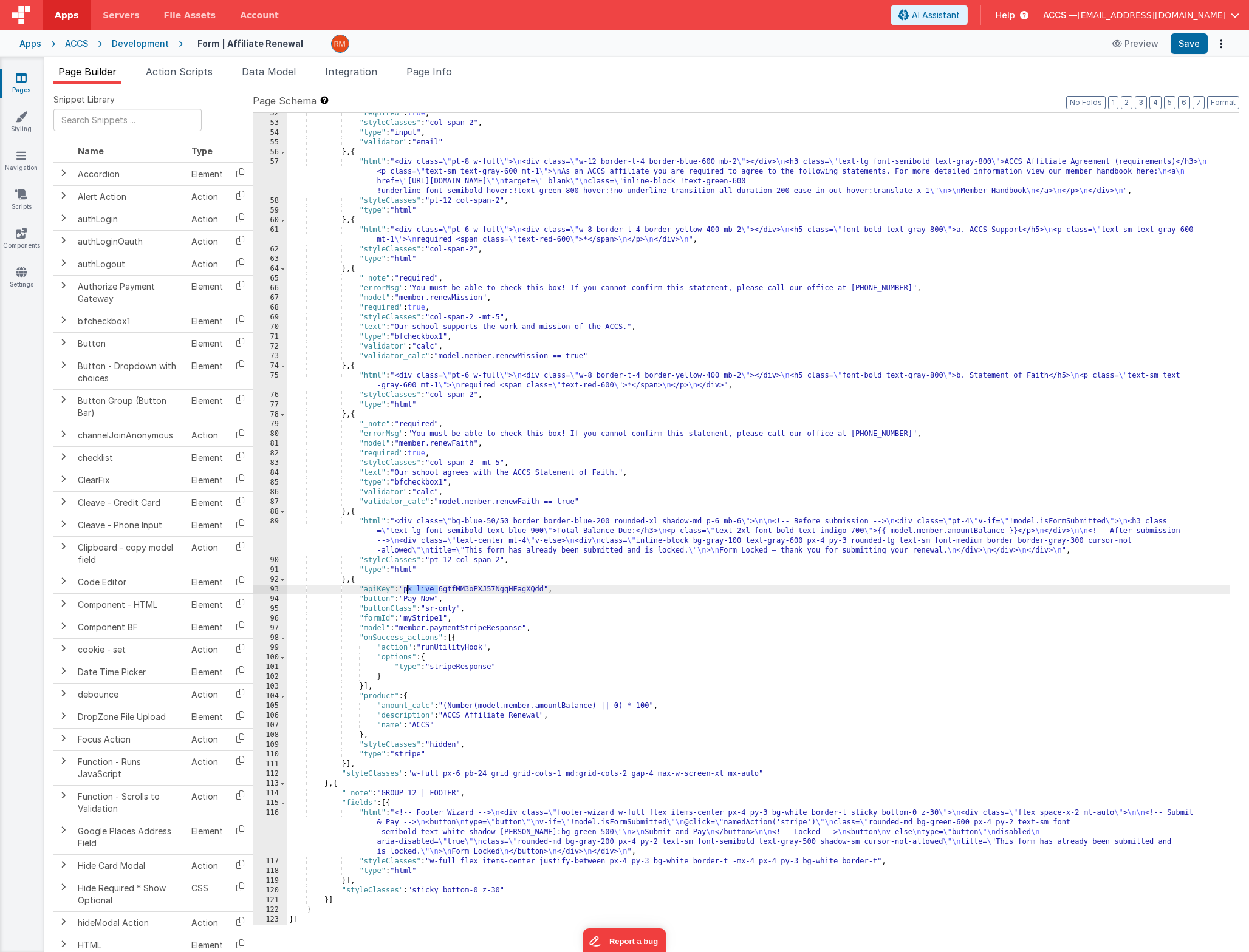
drag, startPoint x: 438, startPoint y: 591, endPoint x: 407, endPoint y: 590, distance: 31.0
click at [407, 590] on div ""required" : true , "styleClasses" : "col-span-2" , "type" : "input" , "validat…" at bounding box center [759, 524] width 943 height 831
click at [26, 87] on link "Pages" at bounding box center [21, 84] width 44 height 24
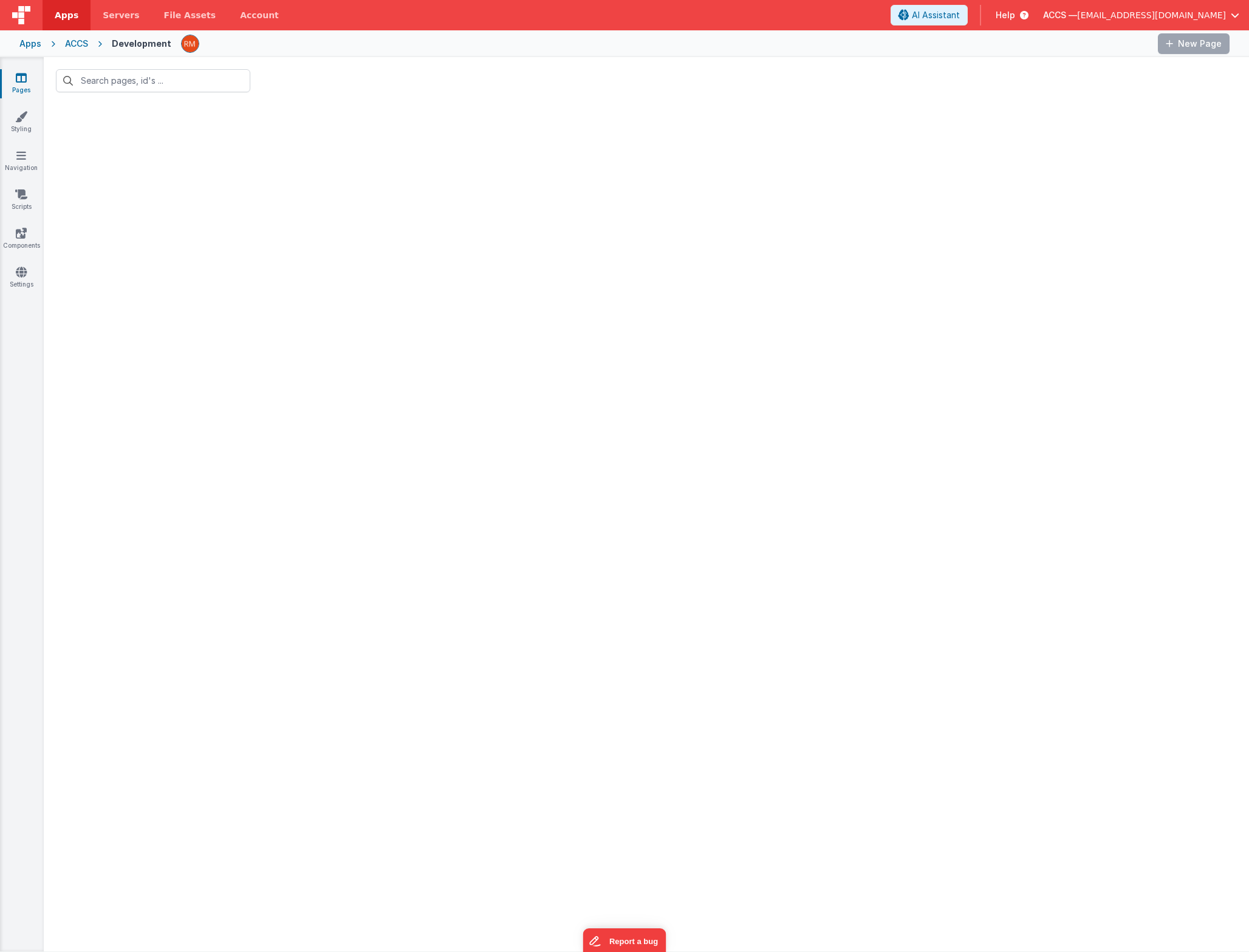
type input "form |"
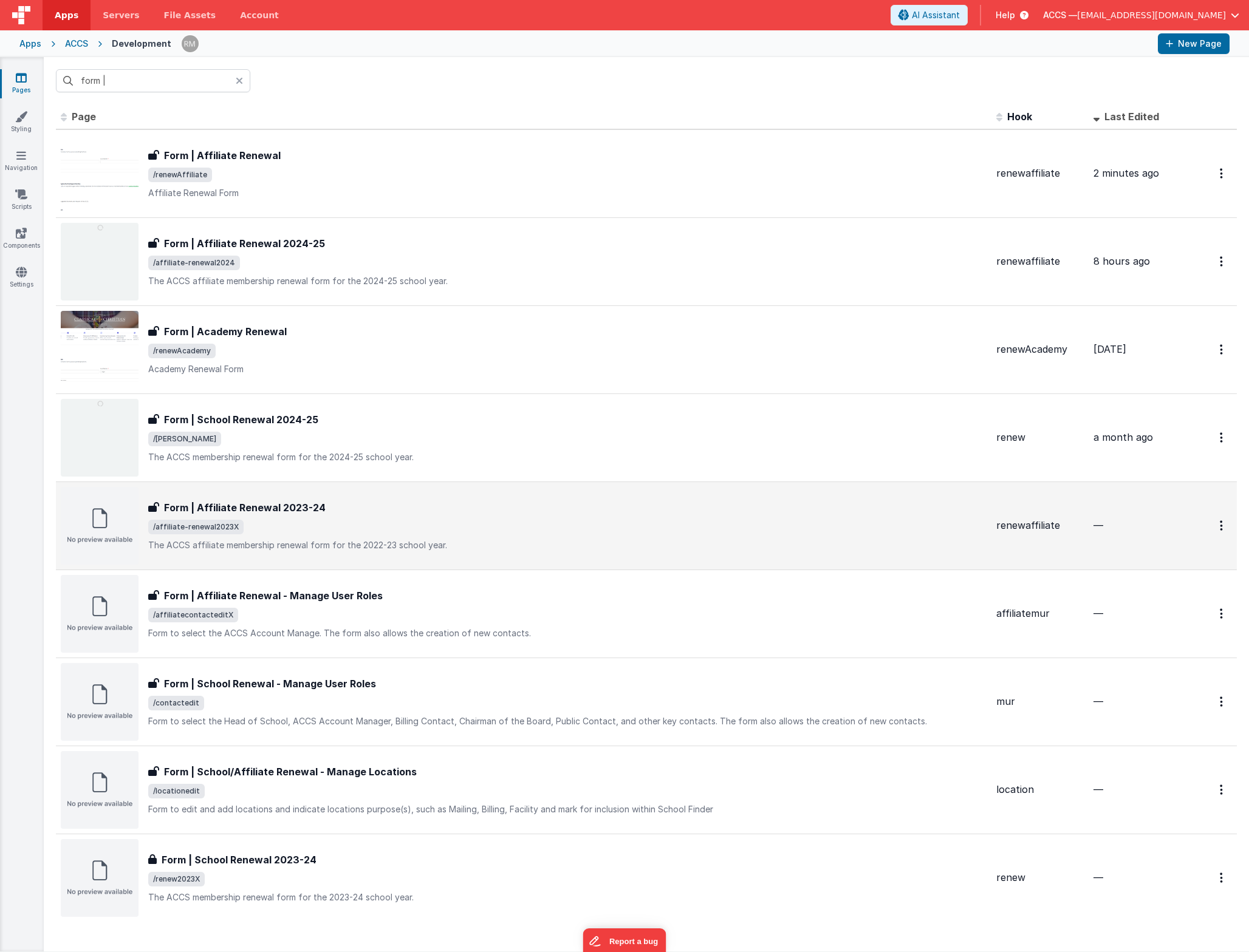
click at [289, 517] on div "Form | Affiliate Renewal 2023-24 Form | Affiliate Renewal 2023-24 /affiliate-re…" at bounding box center [567, 526] width 839 height 51
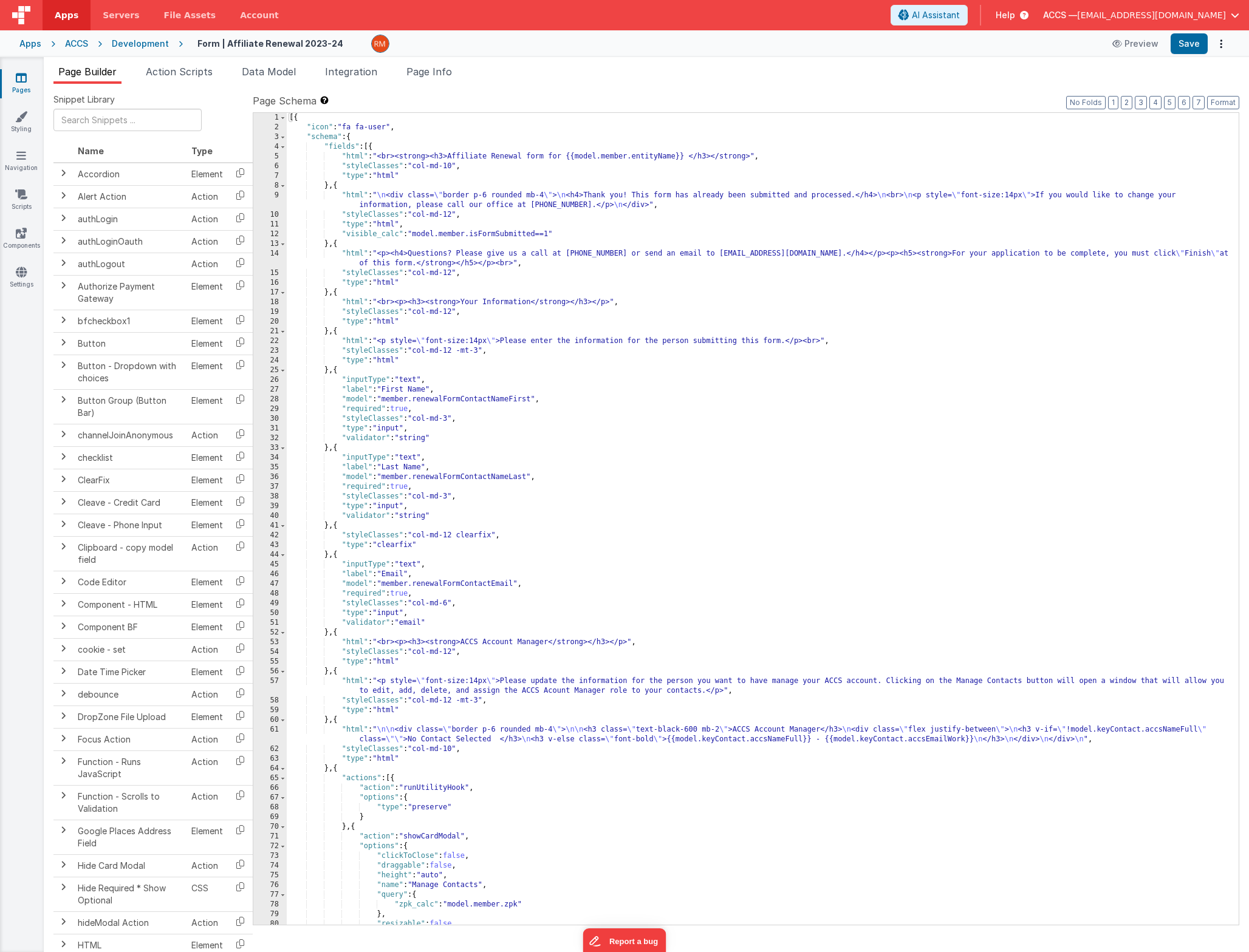
click at [528, 276] on div "[{ "icon" : "fa fa-user" , "schema" : { "fields" : [{ "html" : "<br><strong><h3…" at bounding box center [759, 528] width 943 height 831
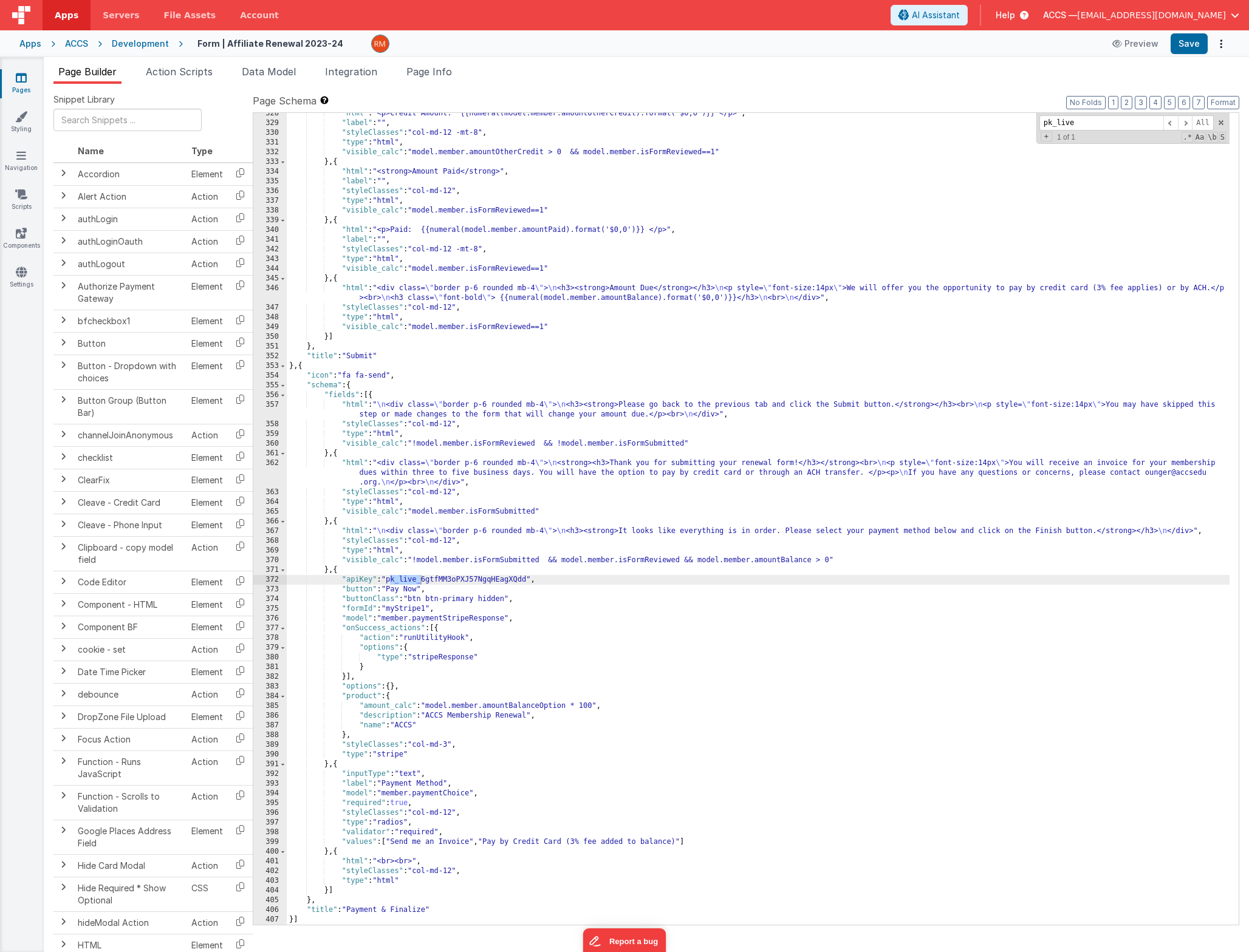
scroll to position [3239, 0]
click at [1095, 122] on input "pk_live" at bounding box center [1102, 123] width 124 height 16
type input "pk_"
click at [1180, 120] on span at bounding box center [1184, 123] width 15 height 16
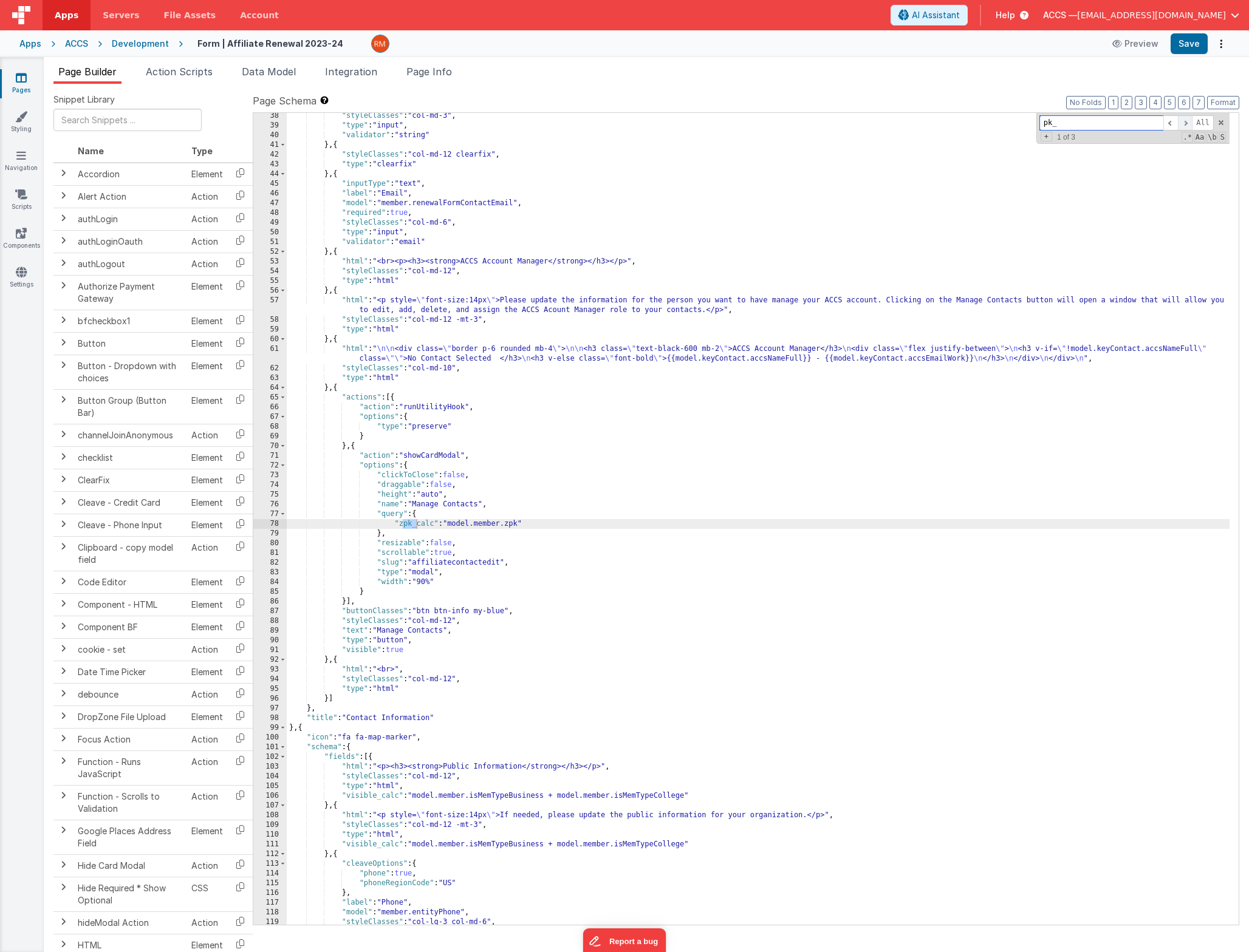
click at [1180, 120] on span at bounding box center [1184, 123] width 15 height 16
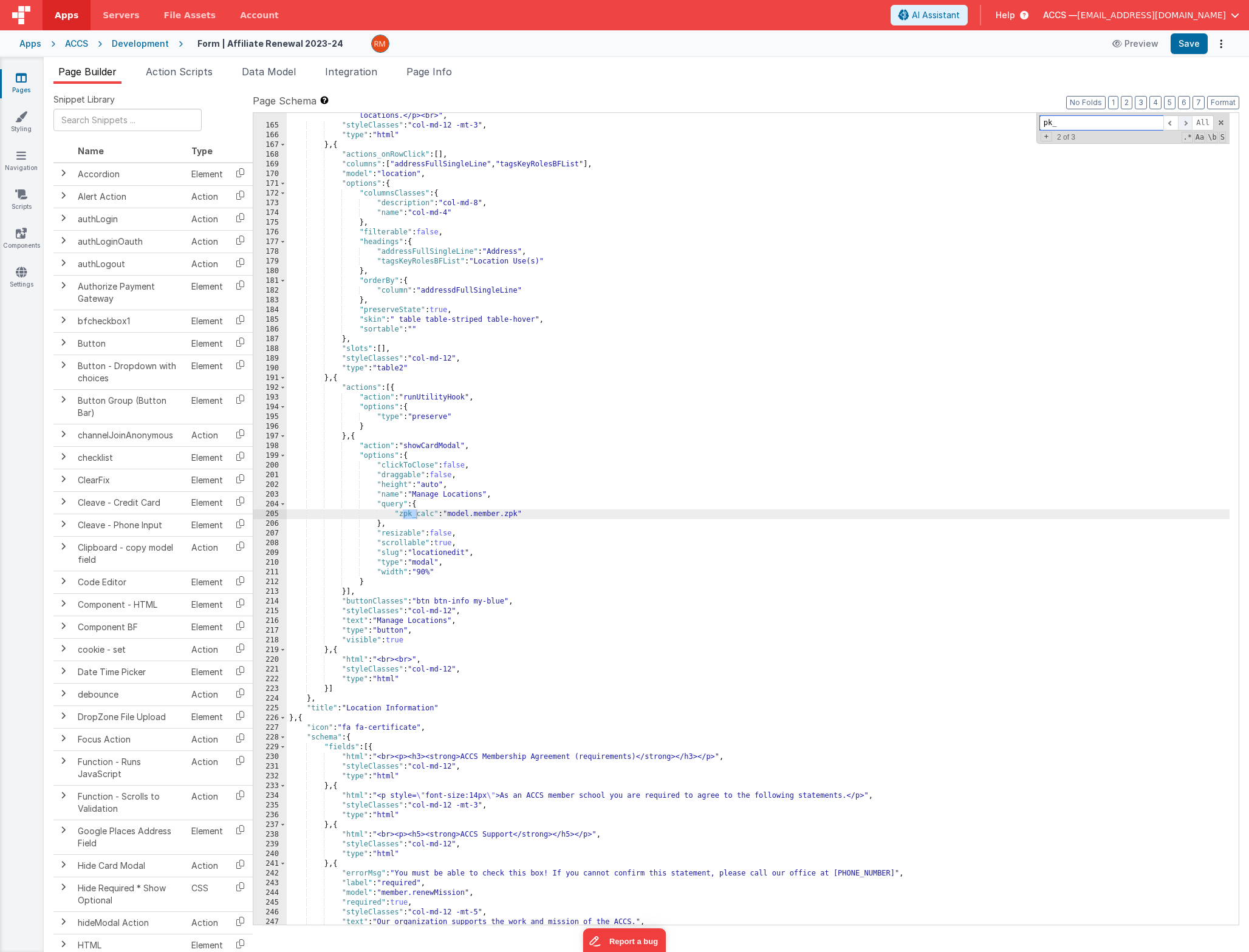
click at [1180, 121] on span at bounding box center [1184, 123] width 15 height 16
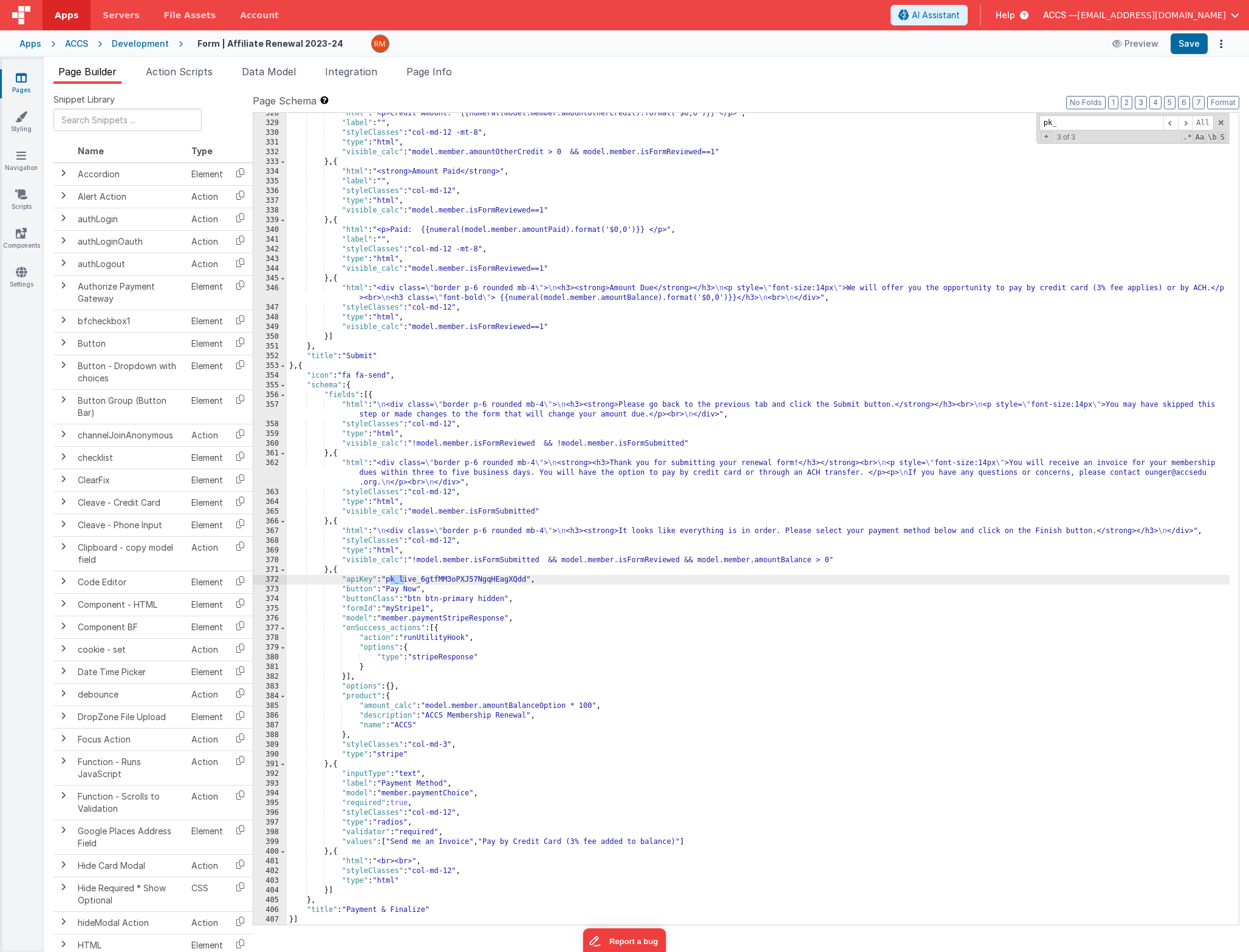
click at [19, 78] on icon at bounding box center [21, 78] width 11 height 12
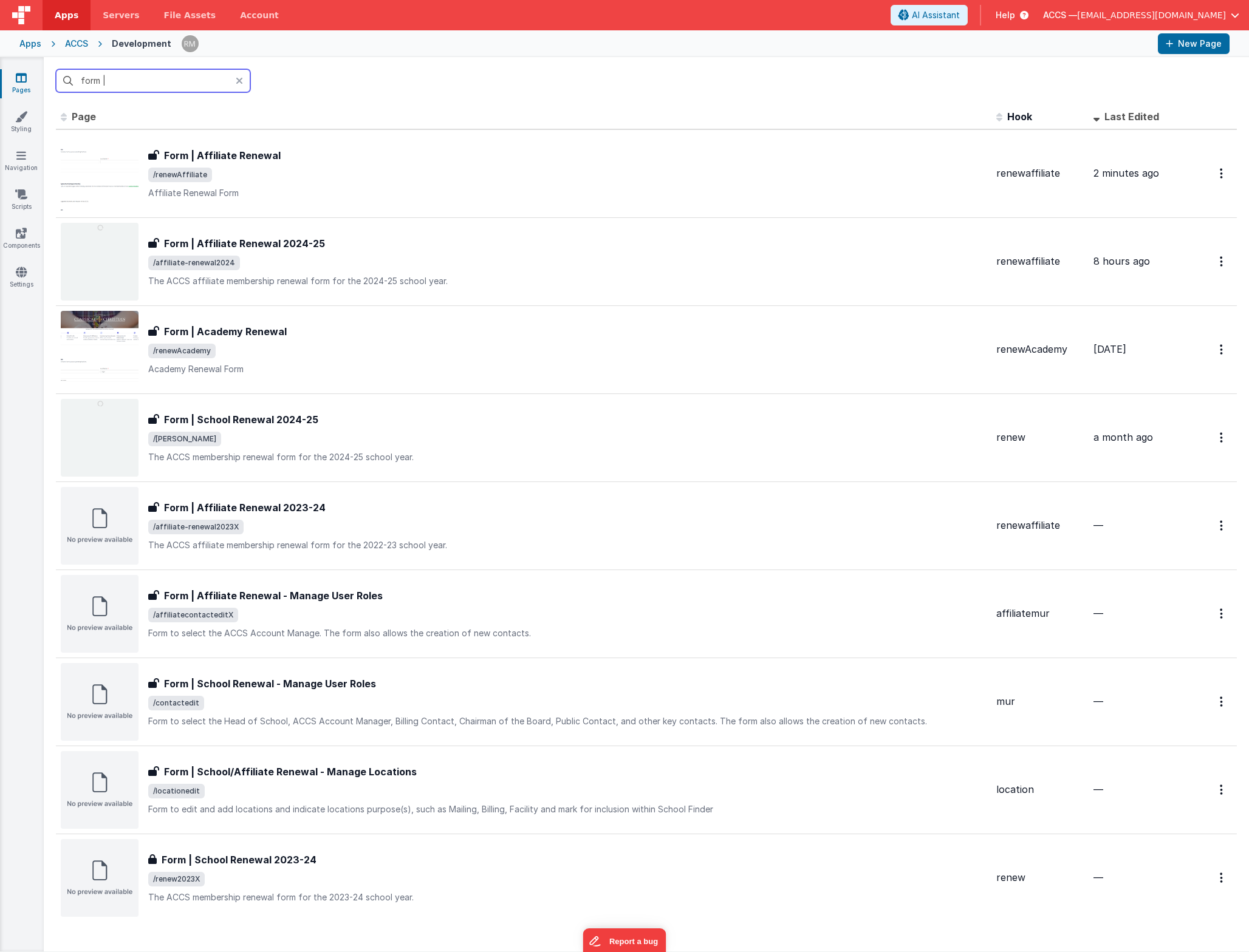
click at [126, 75] on input "form |" at bounding box center [153, 80] width 195 height 23
drag, startPoint x: 132, startPoint y: 79, endPoint x: 6, endPoint y: 67, distance: 126.6
click at [6, 67] on section "Pages Styling Navigation Scripts Components Settings form | Id Page Description…" at bounding box center [624, 504] width 1249 height 894
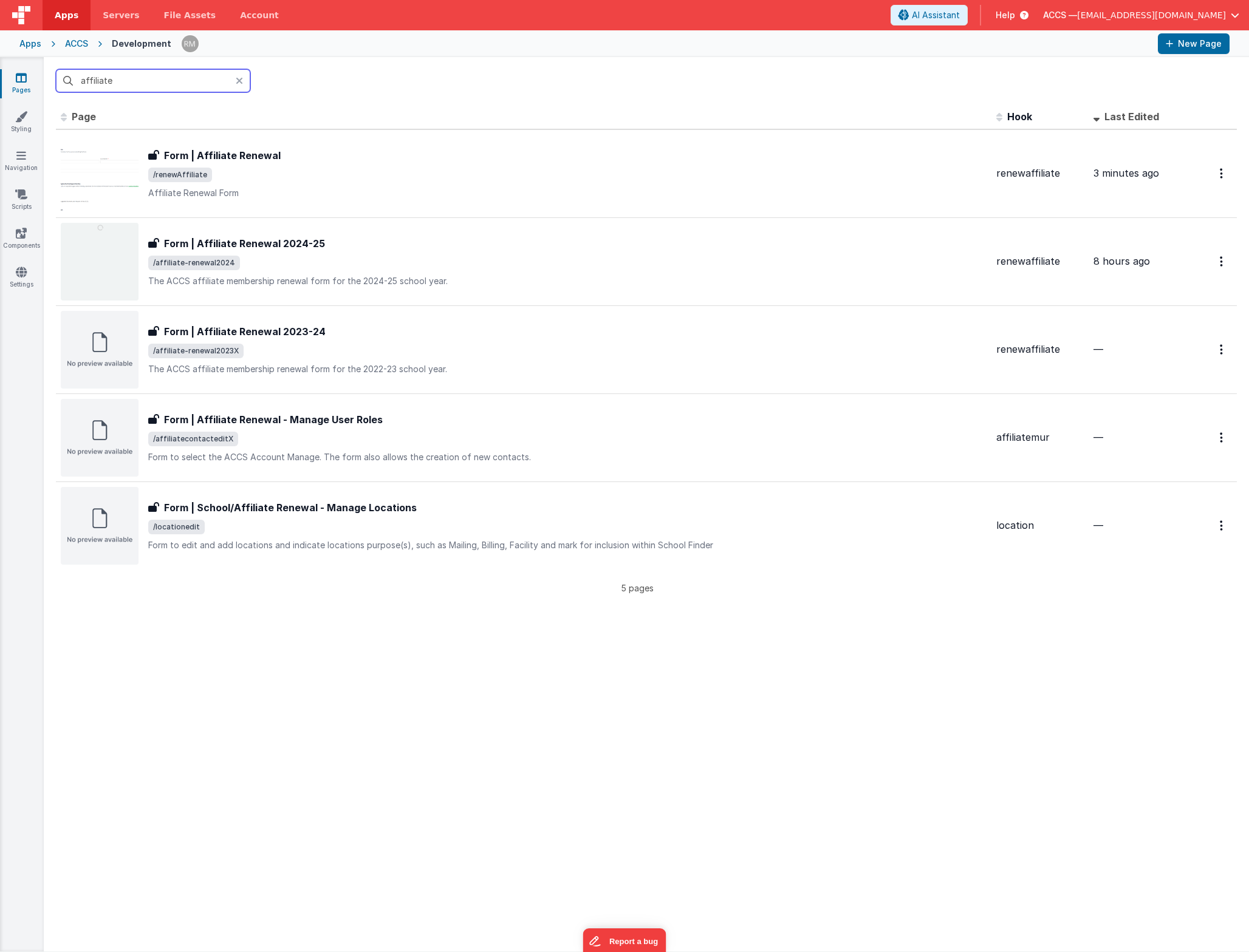
type input "affiliate"
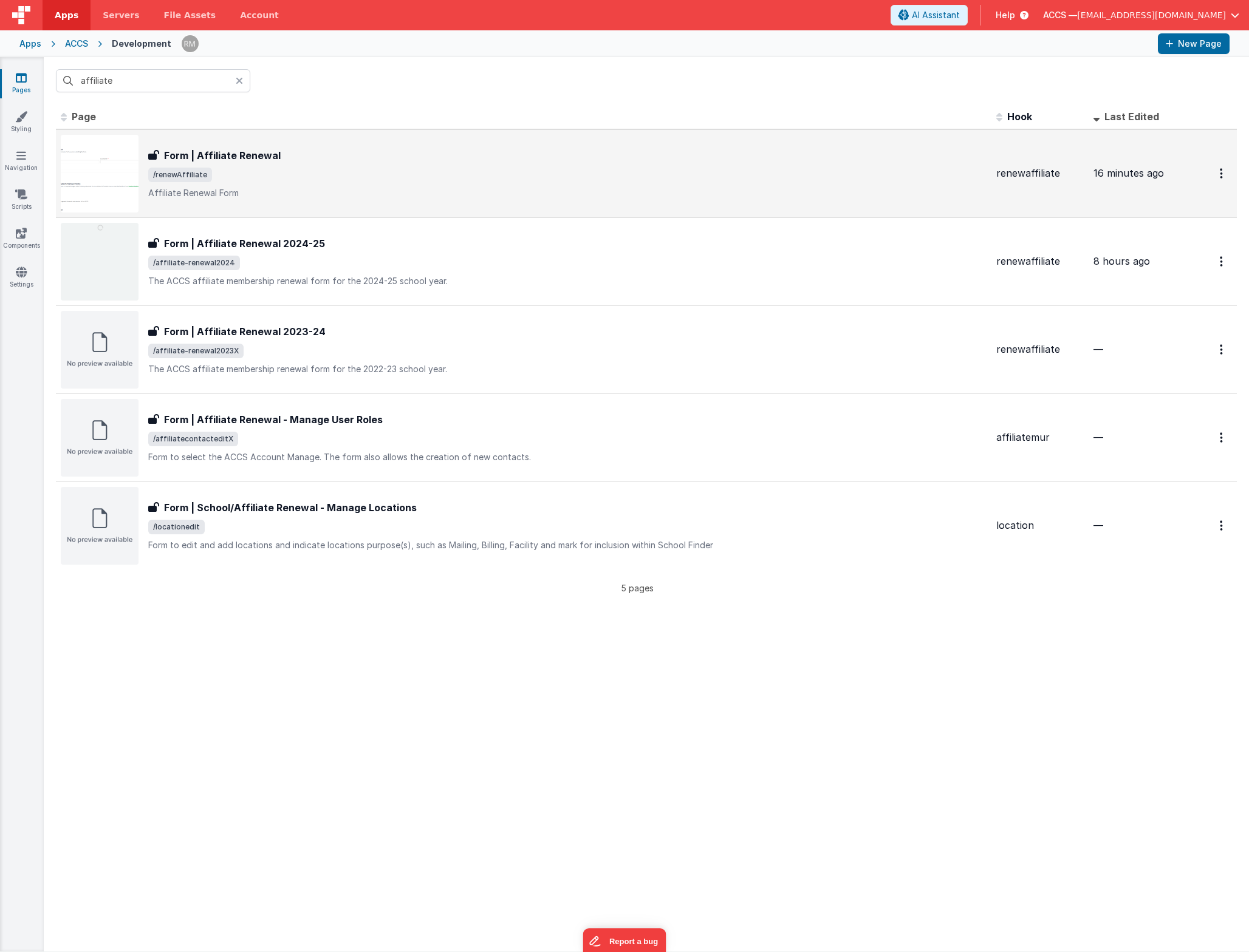
click at [246, 188] on p "Affiliate Renewal Form" at bounding box center [567, 193] width 839 height 12
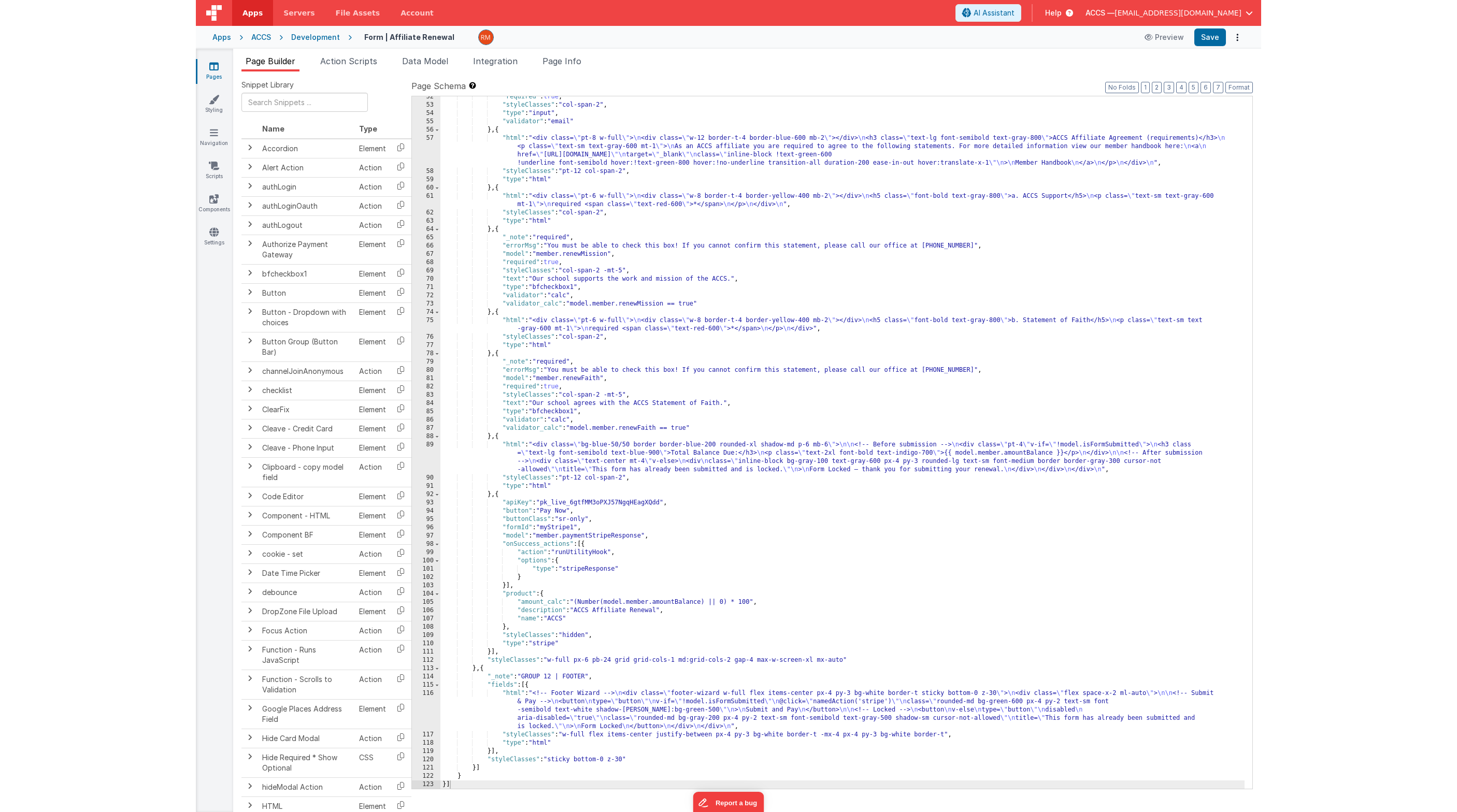
scroll to position [484, 0]
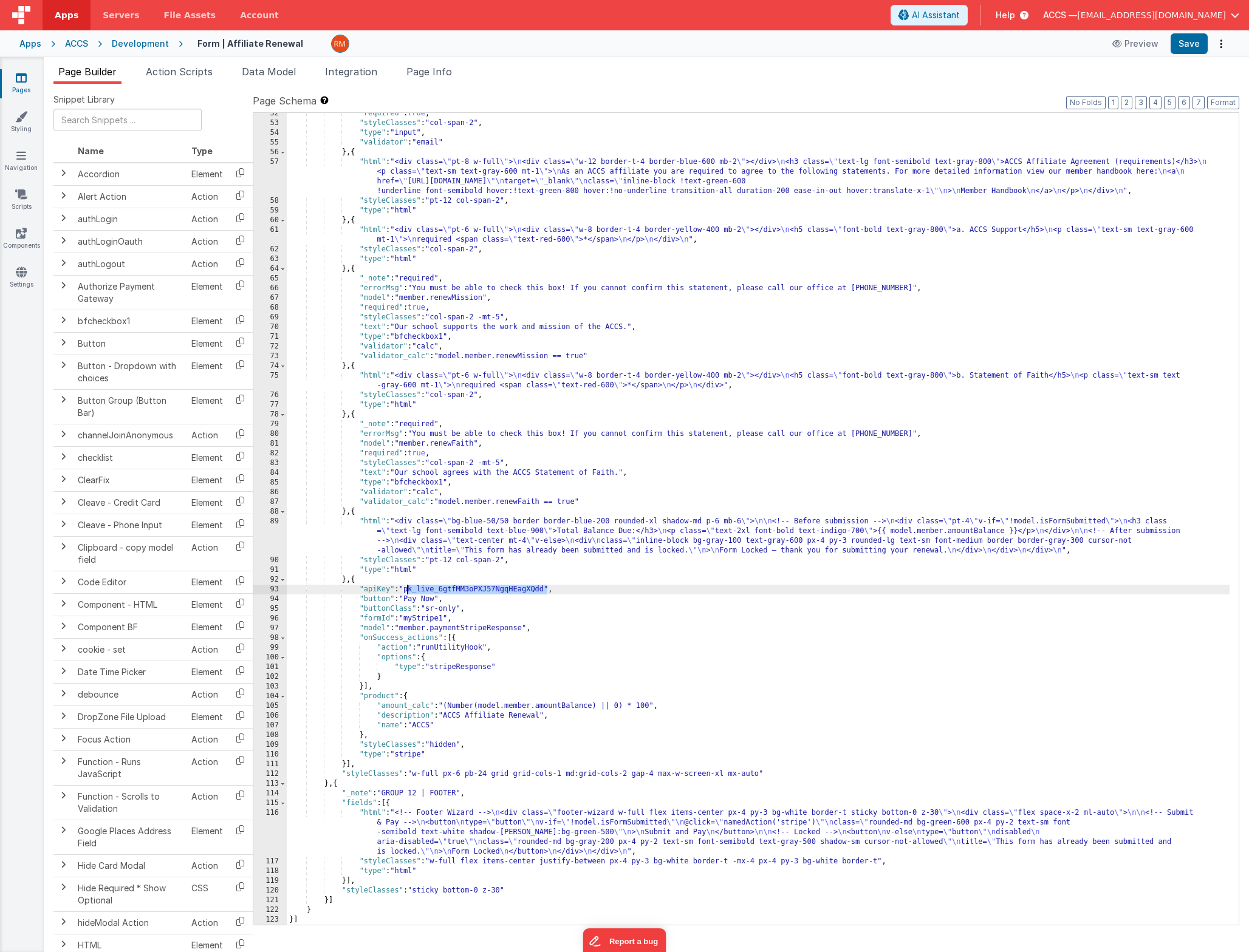
drag, startPoint x: 548, startPoint y: 590, endPoint x: 406, endPoint y: 589, distance: 142.0
click at [406, 589] on div ""required" : true , "styleClasses" : "col-span-2" , "type" : "input" , "validat…" at bounding box center [759, 524] width 943 height 831
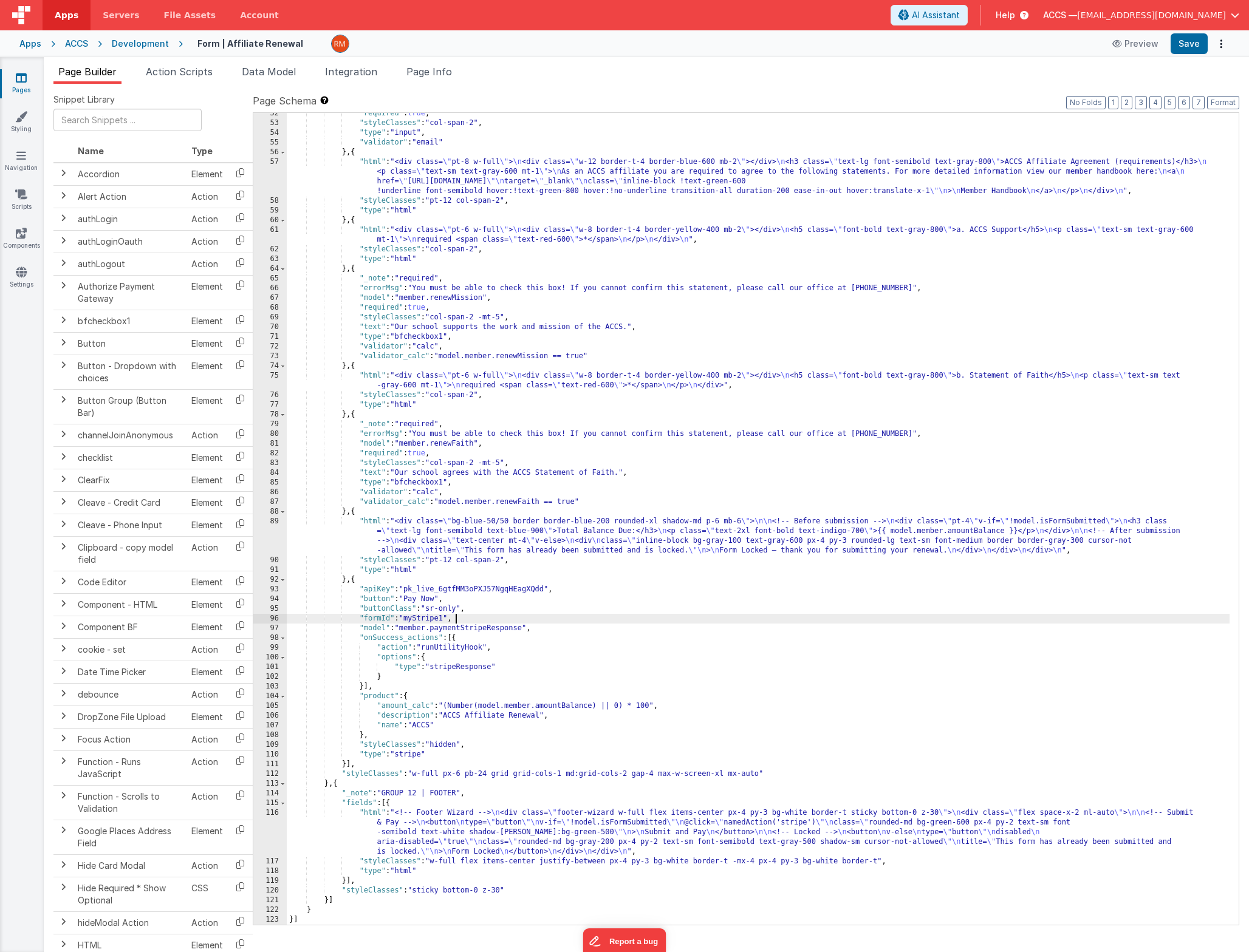
click at [502, 617] on div ""required" : true , "styleClasses" : "col-span-2" , "type" : "input" , "validat…" at bounding box center [759, 524] width 943 height 831
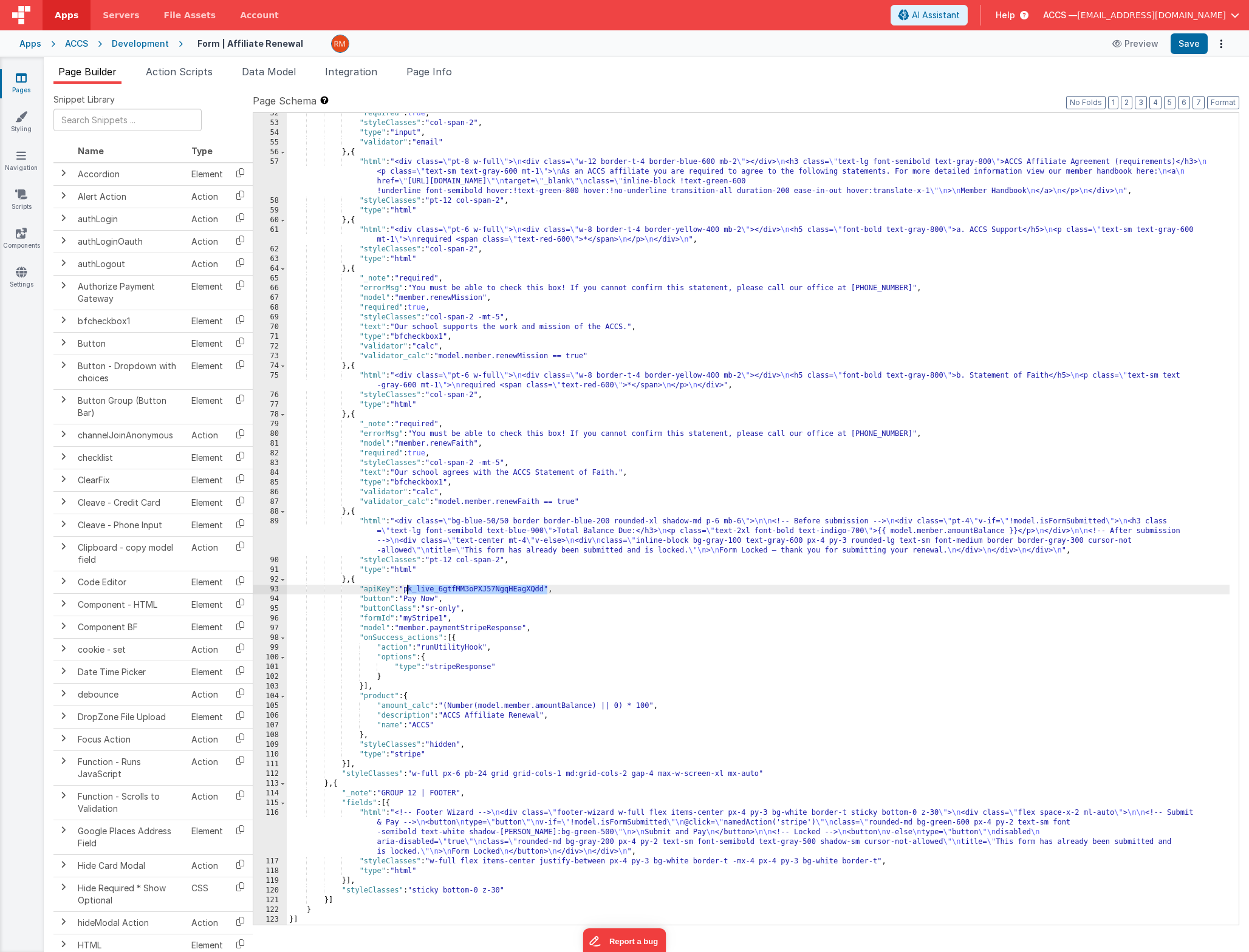
drag, startPoint x: 547, startPoint y: 591, endPoint x: 409, endPoint y: 591, distance: 138.0
click at [409, 591] on div ""required" : true , "styleClasses" : "col-span-2" , "type" : "input" , "validat…" at bounding box center [759, 524] width 943 height 831
click at [1189, 50] on button "Save" at bounding box center [1189, 44] width 37 height 21
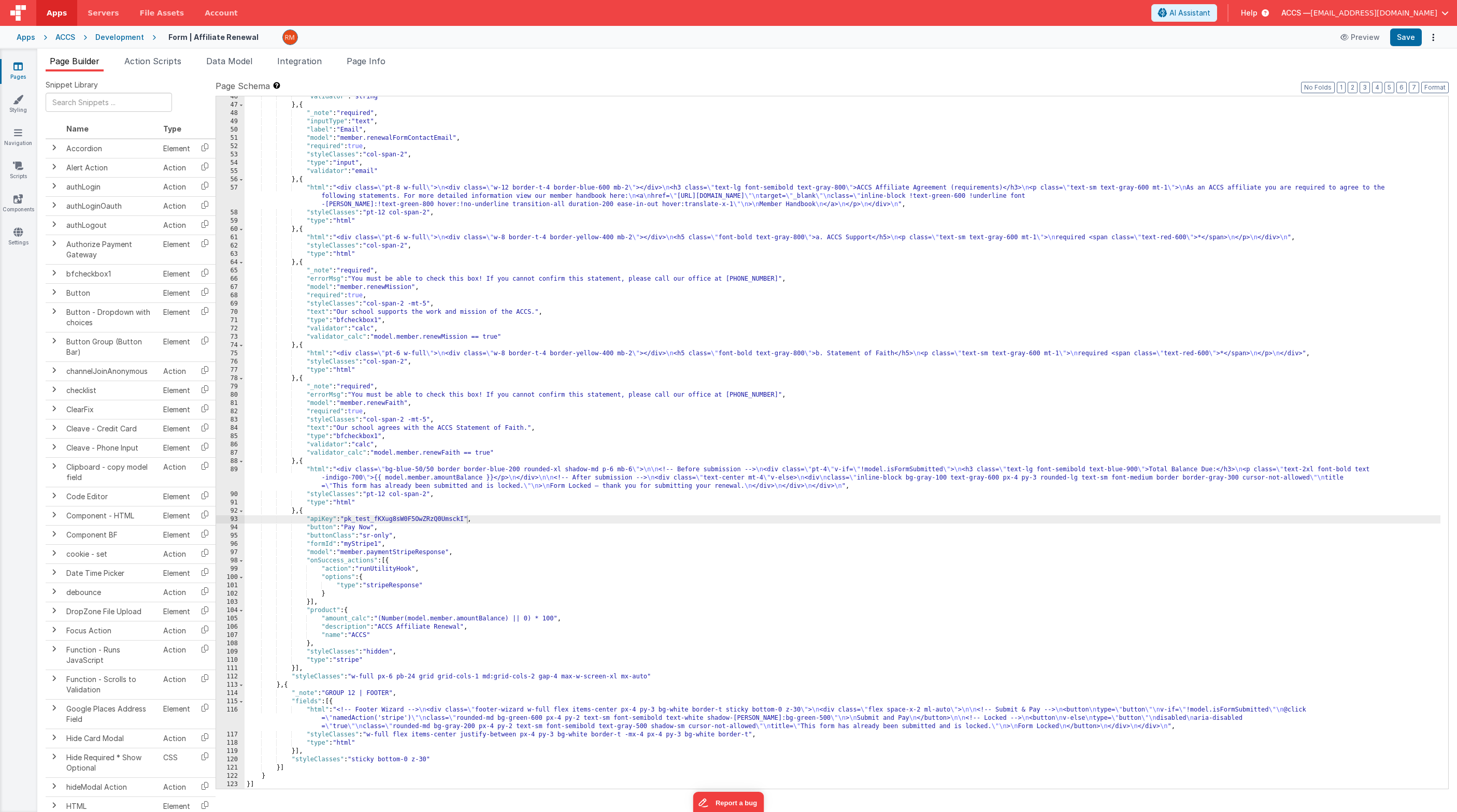
scroll to position [401, 0]
click at [317, 710] on div ""validator" : "string" } , { "_note" : "required" , "inputType" : "text" , "lab…" at bounding box center [842, 447] width 1195 height 709
click at [236, 710] on div "116" at bounding box center [230, 719] width 29 height 25
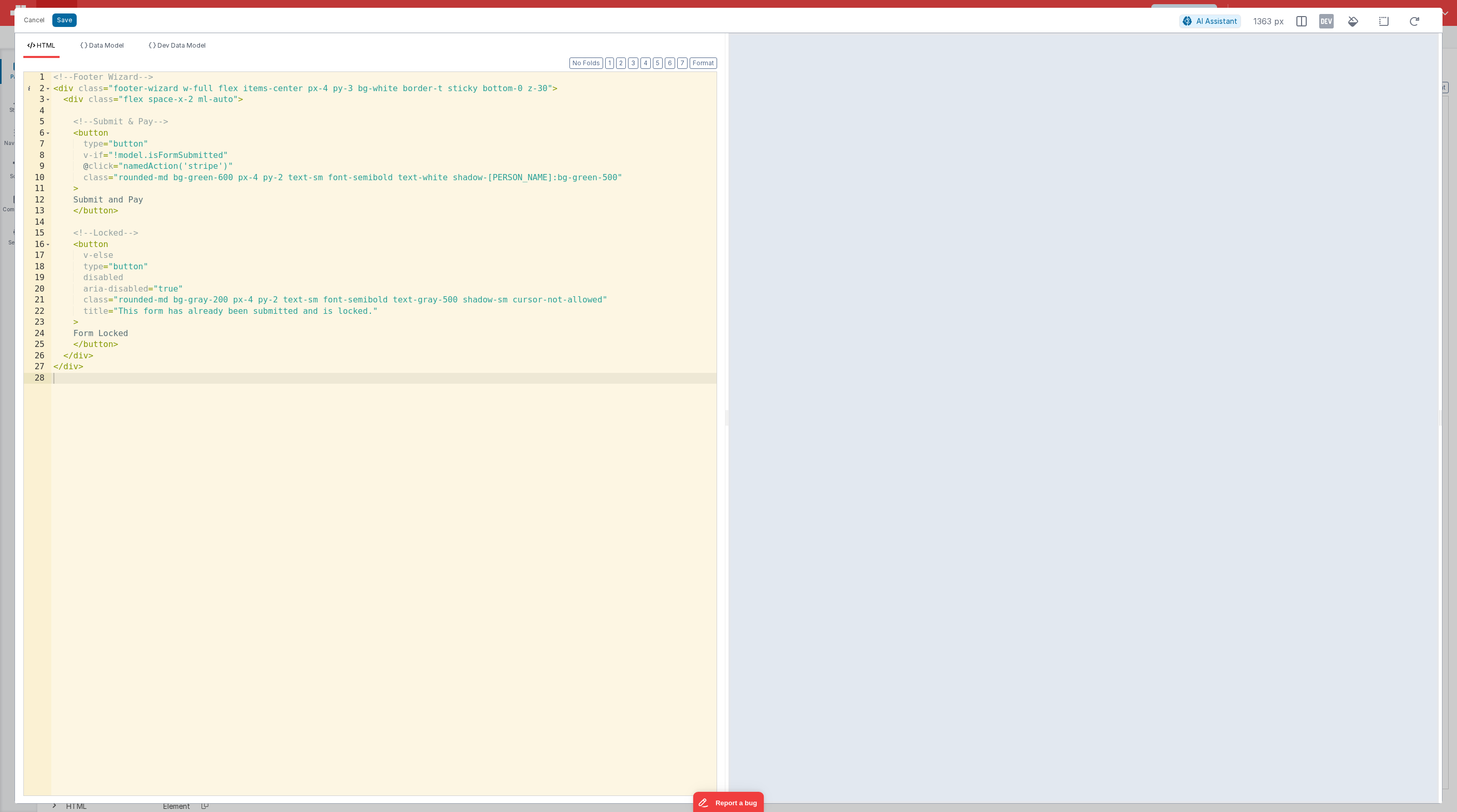
click at [148, 157] on div "<!-- Footer Wizard --> < div class = "footer-wizard w-full flex items-center px…" at bounding box center [384, 445] width 665 height 746
click at [68, 26] on button "Save" at bounding box center [64, 20] width 24 height 13
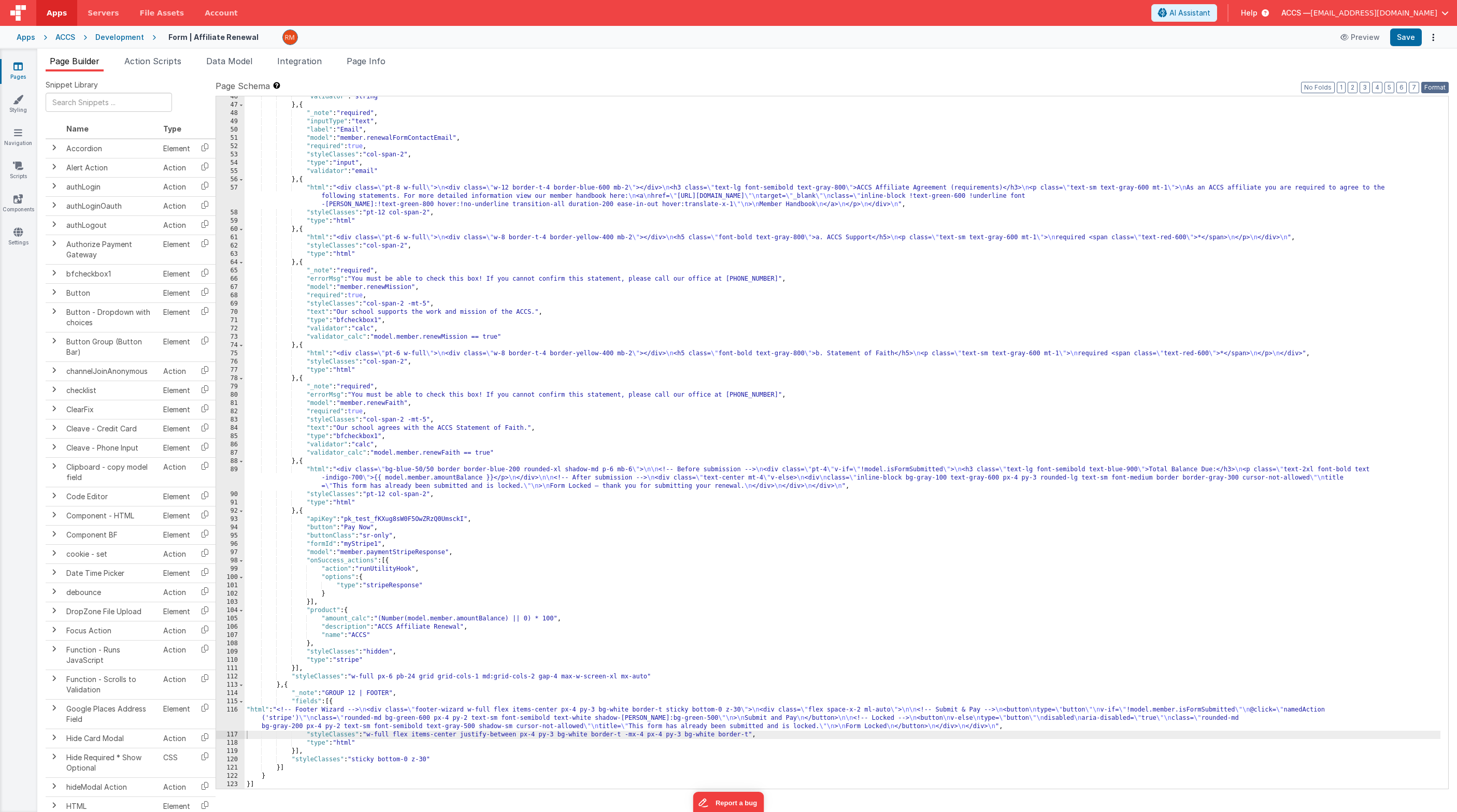
click at [1064, 87] on button "Format" at bounding box center [1434, 87] width 27 height 12
click at [1064, 43] on button "Save" at bounding box center [1406, 37] width 32 height 18
click at [319, 467] on div ""validator" : "string" } , { "_note" : "required" , "inputType" : "text" , "lab…" at bounding box center [842, 447] width 1195 height 709
click at [234, 469] on div "89" at bounding box center [230, 478] width 29 height 25
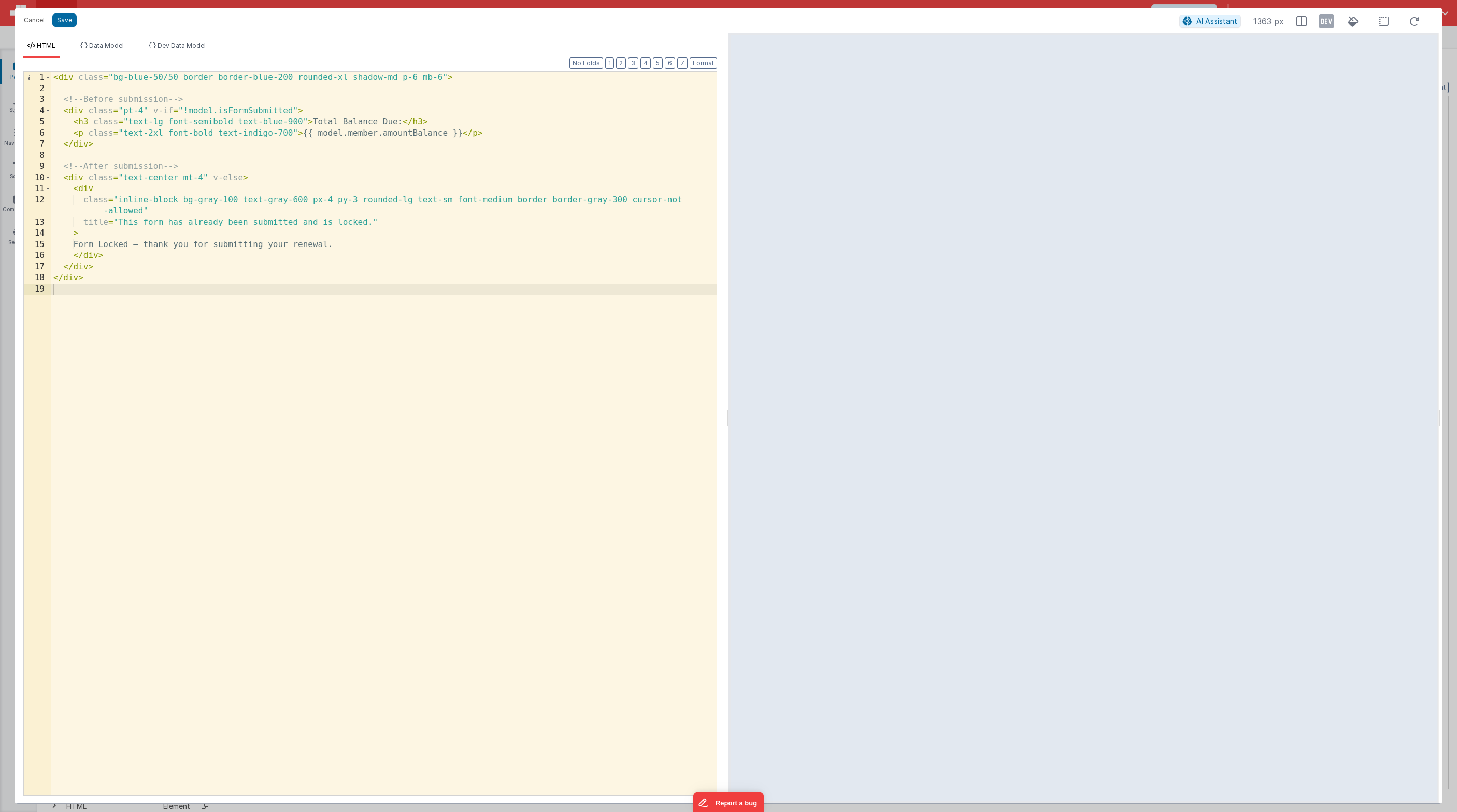
click at [218, 112] on div "< div class = "bg-blue-50/50 border border-blue-200 rounded-xl shadow-md p-6 mb…" at bounding box center [384, 445] width 665 height 746
click at [62, 24] on button "Save" at bounding box center [64, 20] width 24 height 13
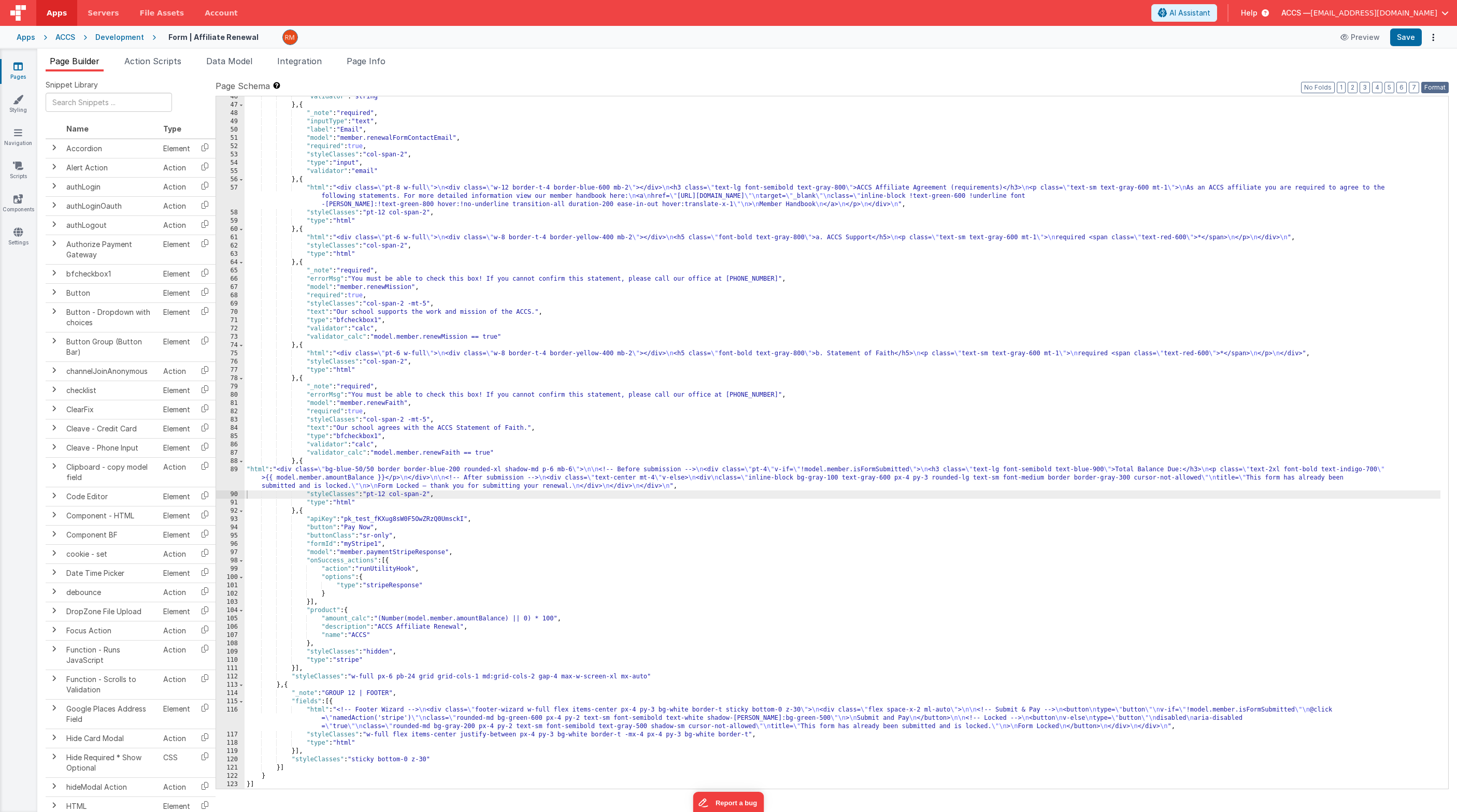
click at [1064, 92] on button "Format" at bounding box center [1434, 87] width 27 height 12
click at [1064, 41] on button "Save" at bounding box center [1406, 37] width 32 height 18
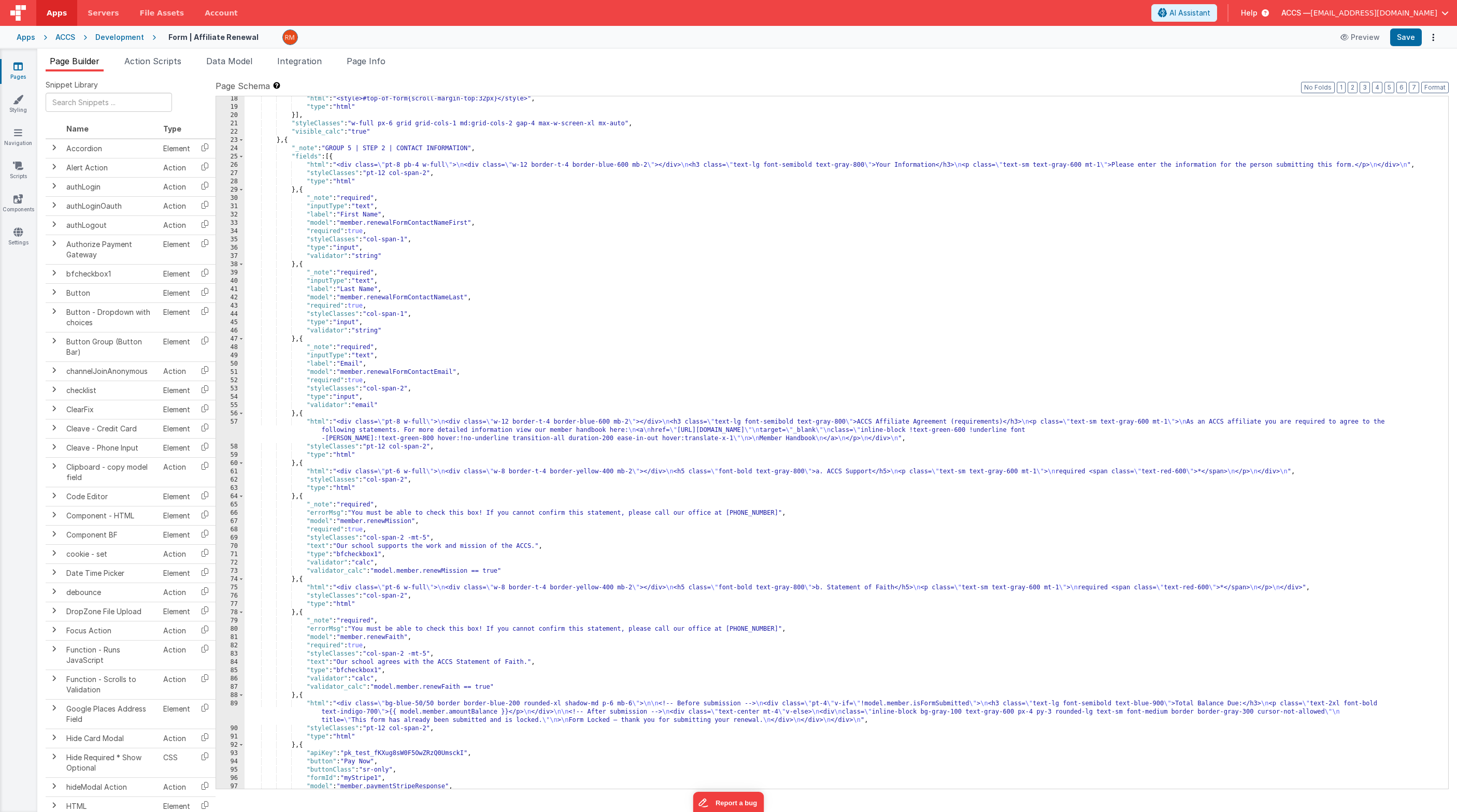
scroll to position [168, 0]
click at [222, 62] on span "Data Model" at bounding box center [229, 61] width 46 height 10
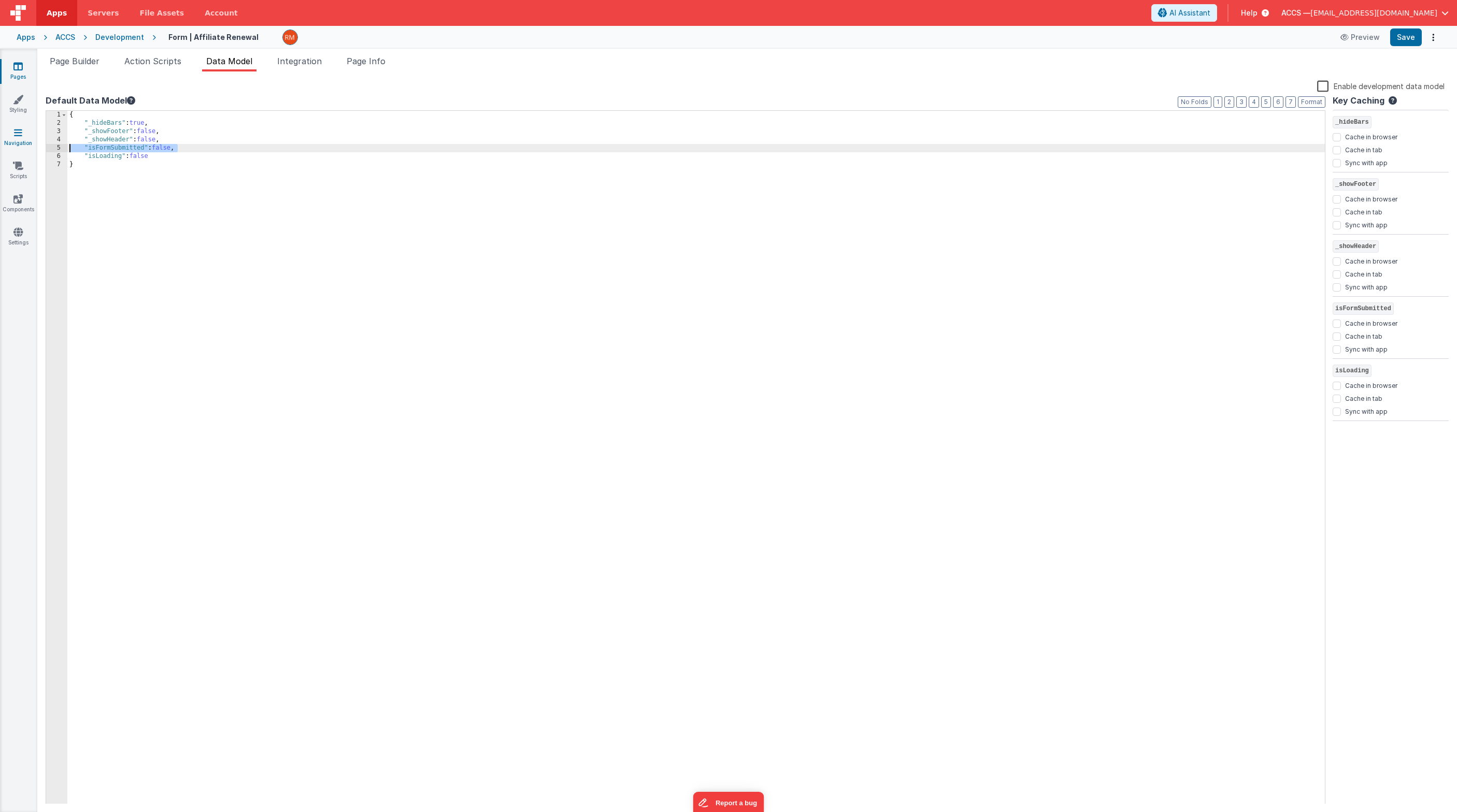
drag, startPoint x: 198, startPoint y: 148, endPoint x: 32, endPoint y: 145, distance: 166.0
click at [32, 145] on section "Pages Styling Navigation Scripts Components Settings Page Builder Action Script…" at bounding box center [728, 430] width 1457 height 764
click at [1064, 41] on button "Save" at bounding box center [1406, 37] width 32 height 18
click at [87, 61] on span "Page Builder" at bounding box center [75, 61] width 50 height 10
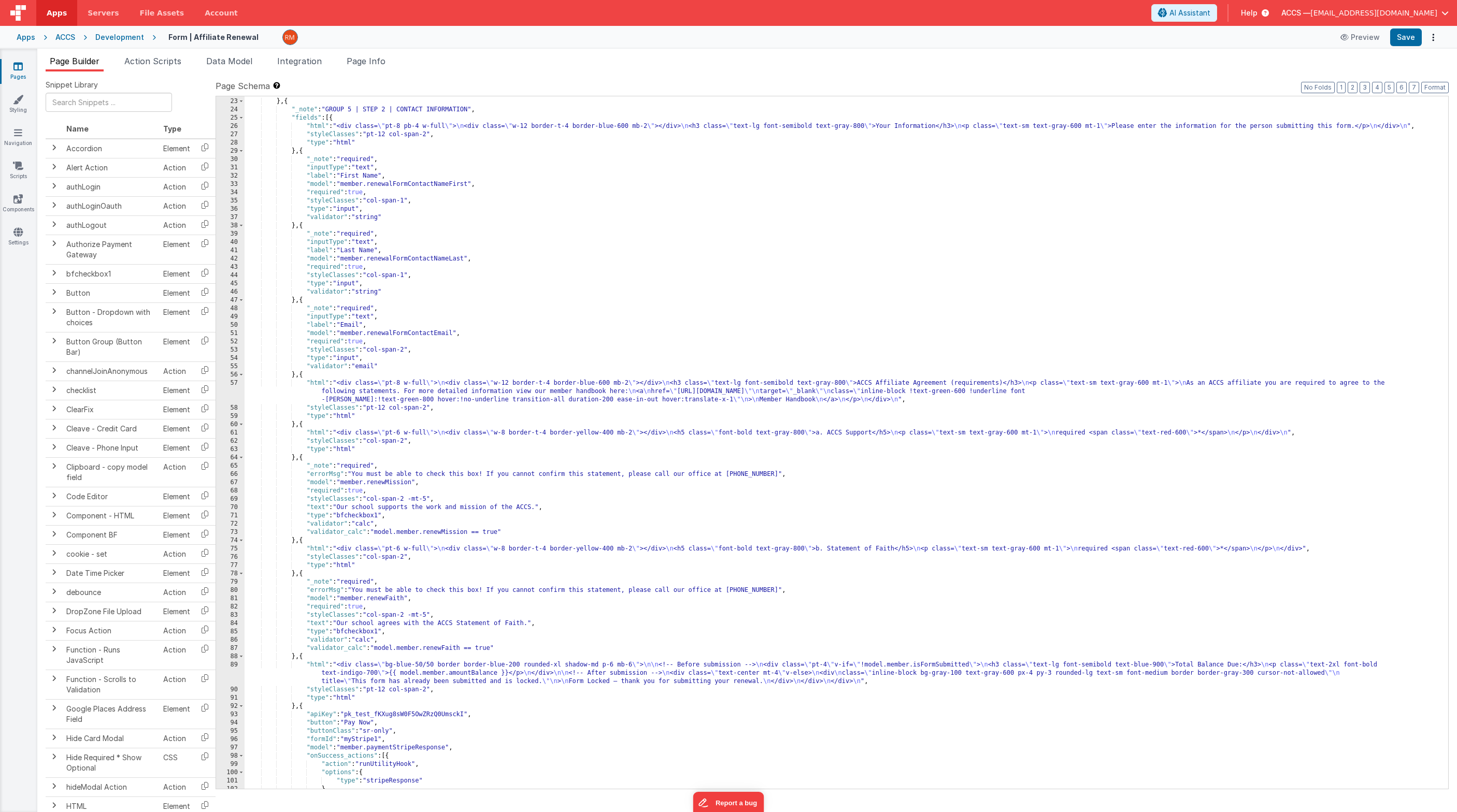
scroll to position [271, 0]
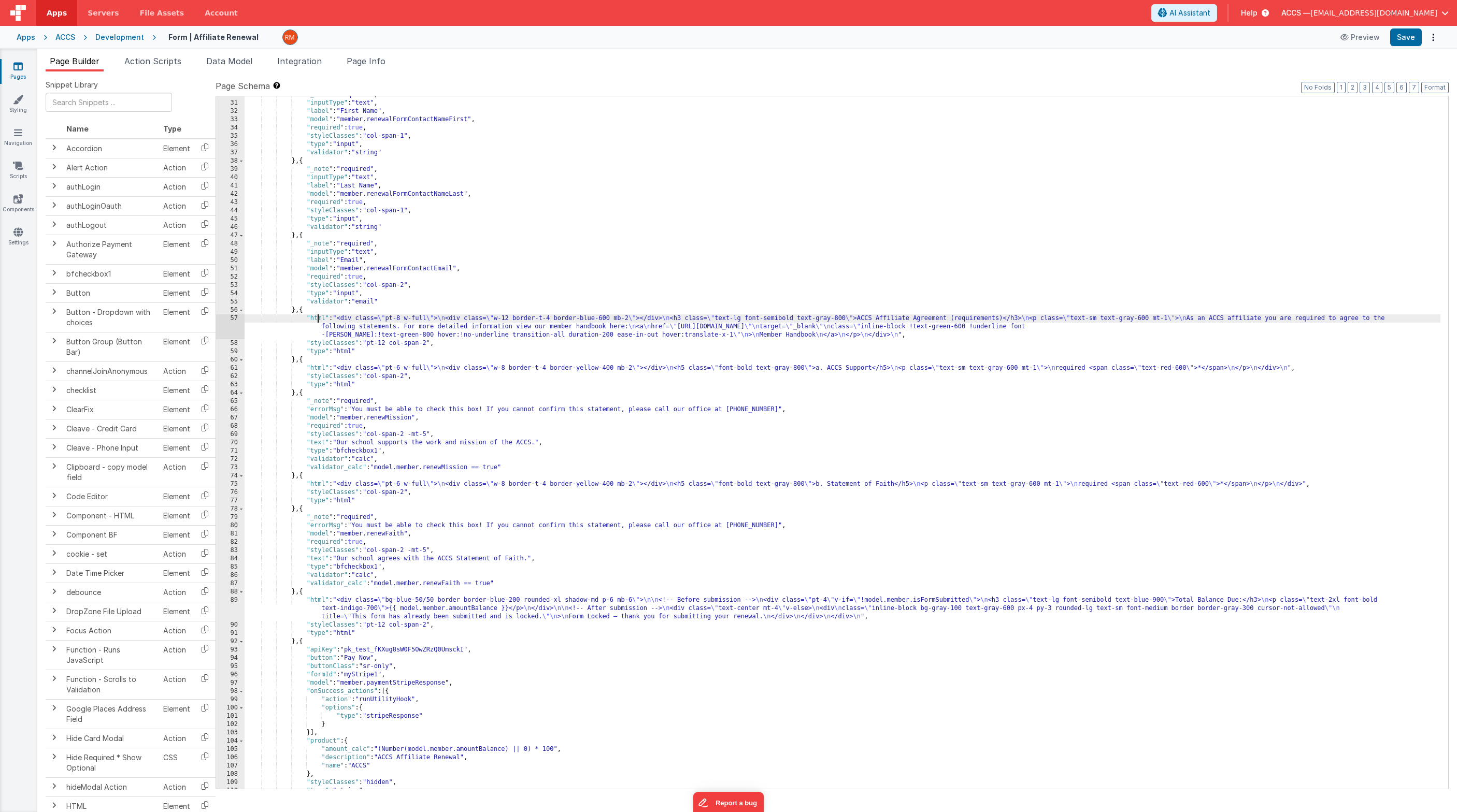
click at [318, 319] on div ""_note" : "required" , "inputType" : "text" , "label" : "First Name" , "model" …" at bounding box center [842, 445] width 1195 height 709
click at [236, 317] on div "57" at bounding box center [230, 327] width 29 height 25
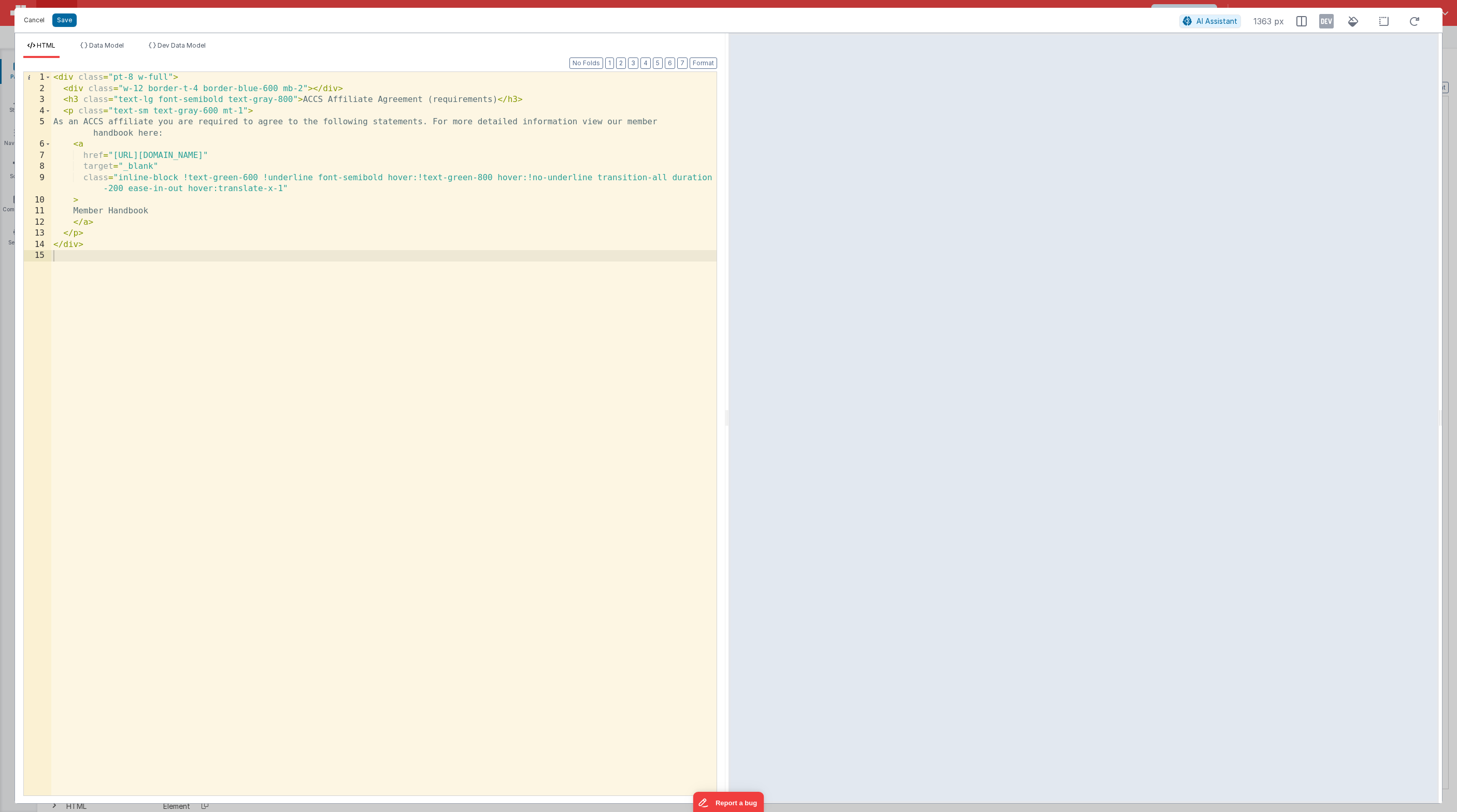
click at [39, 20] on button "Cancel" at bounding box center [34, 21] width 31 height 15
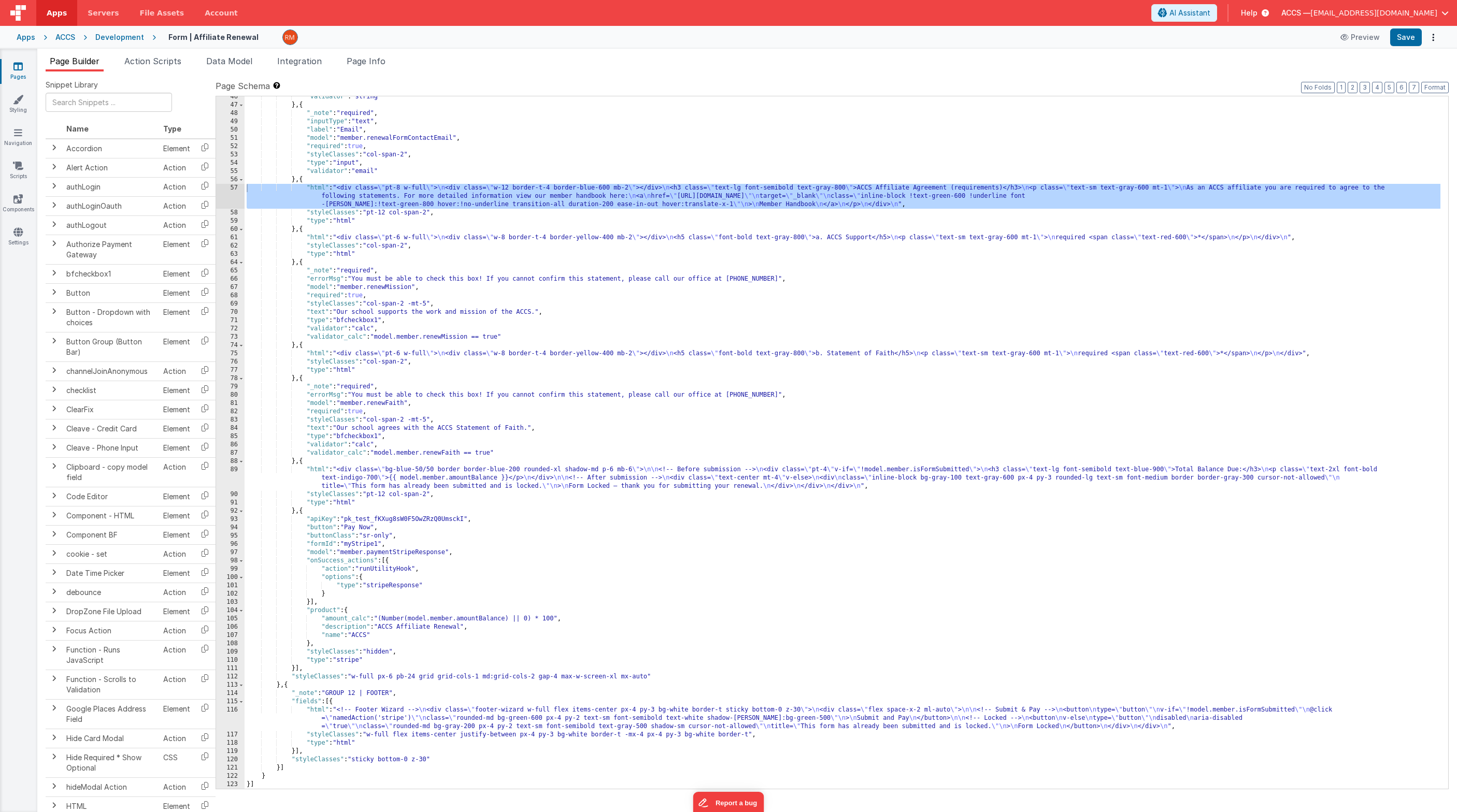
scroll to position [401, 0]
click at [318, 471] on div ""validator" : "string" } , { "_note" : "required" , "inputType" : "text" , "lab…" at bounding box center [842, 447] width 1195 height 709
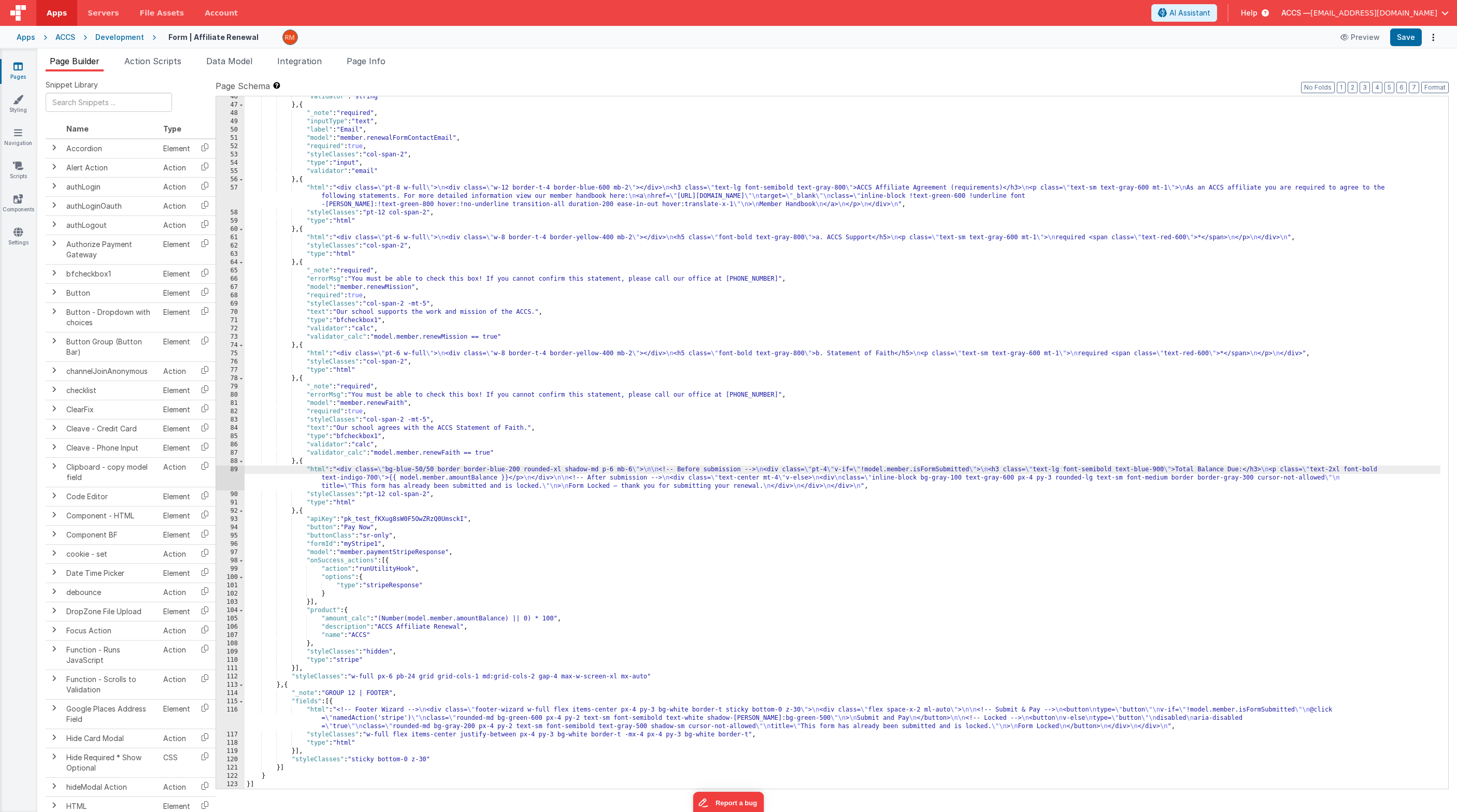
click at [232, 467] on div "89" at bounding box center [230, 478] width 29 height 25
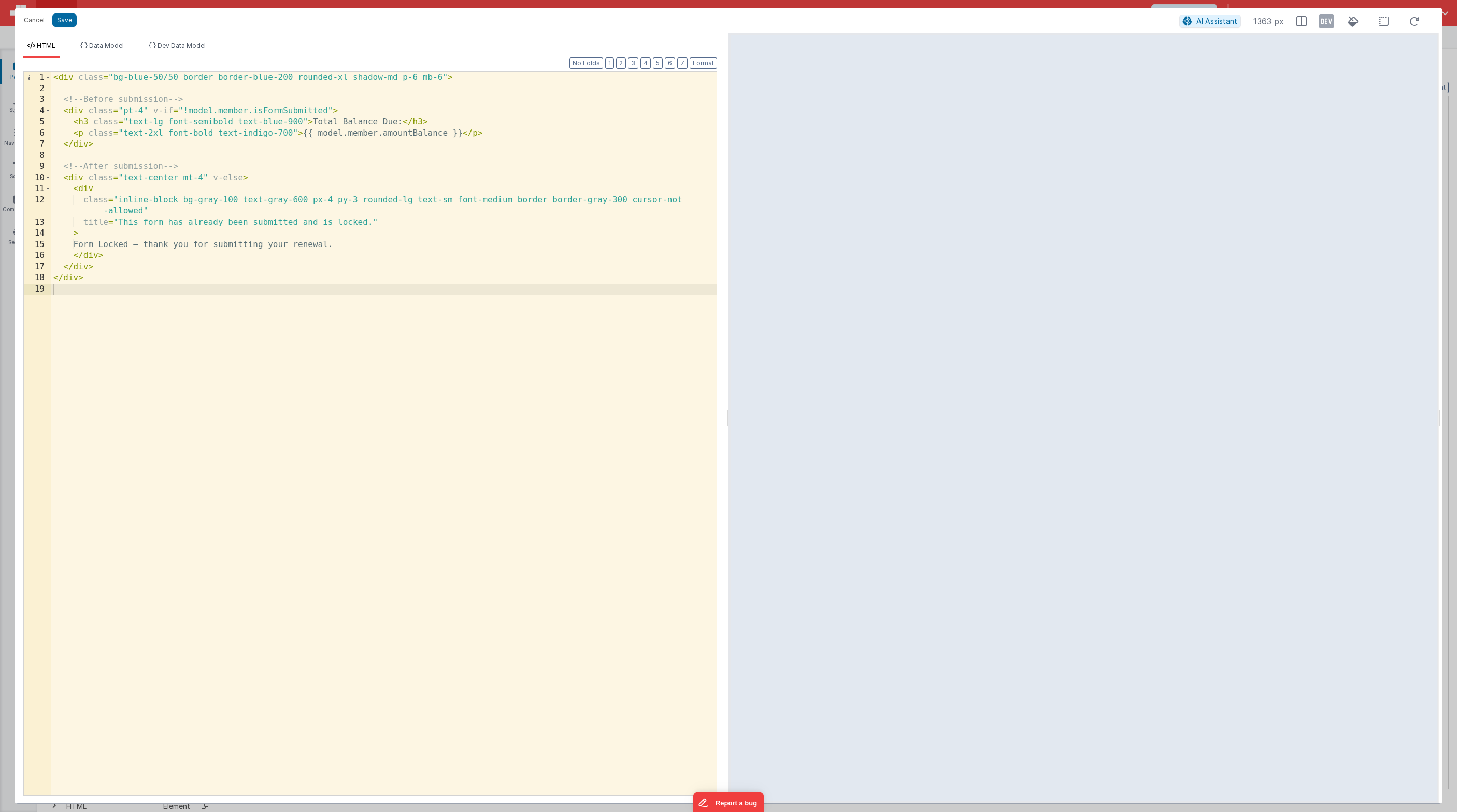
click at [304, 133] on div "< div class = "bg-blue-50/50 border border-blue-200 rounded-xl shadow-md p-6 mb…" at bounding box center [384, 445] width 665 height 746
click at [303, 132] on div "< div class = "bg-blue-50/50 border border-blue-200 rounded-xl shadow-md p-6 mb…" at bounding box center [384, 445] width 665 height 746
click at [464, 134] on div "< div class = "bg-blue-50/50 border border-blue-200 rounded-xl shadow-md p-6 mb…" at bounding box center [384, 445] width 665 height 746
click at [64, 19] on button "Save" at bounding box center [64, 20] width 24 height 13
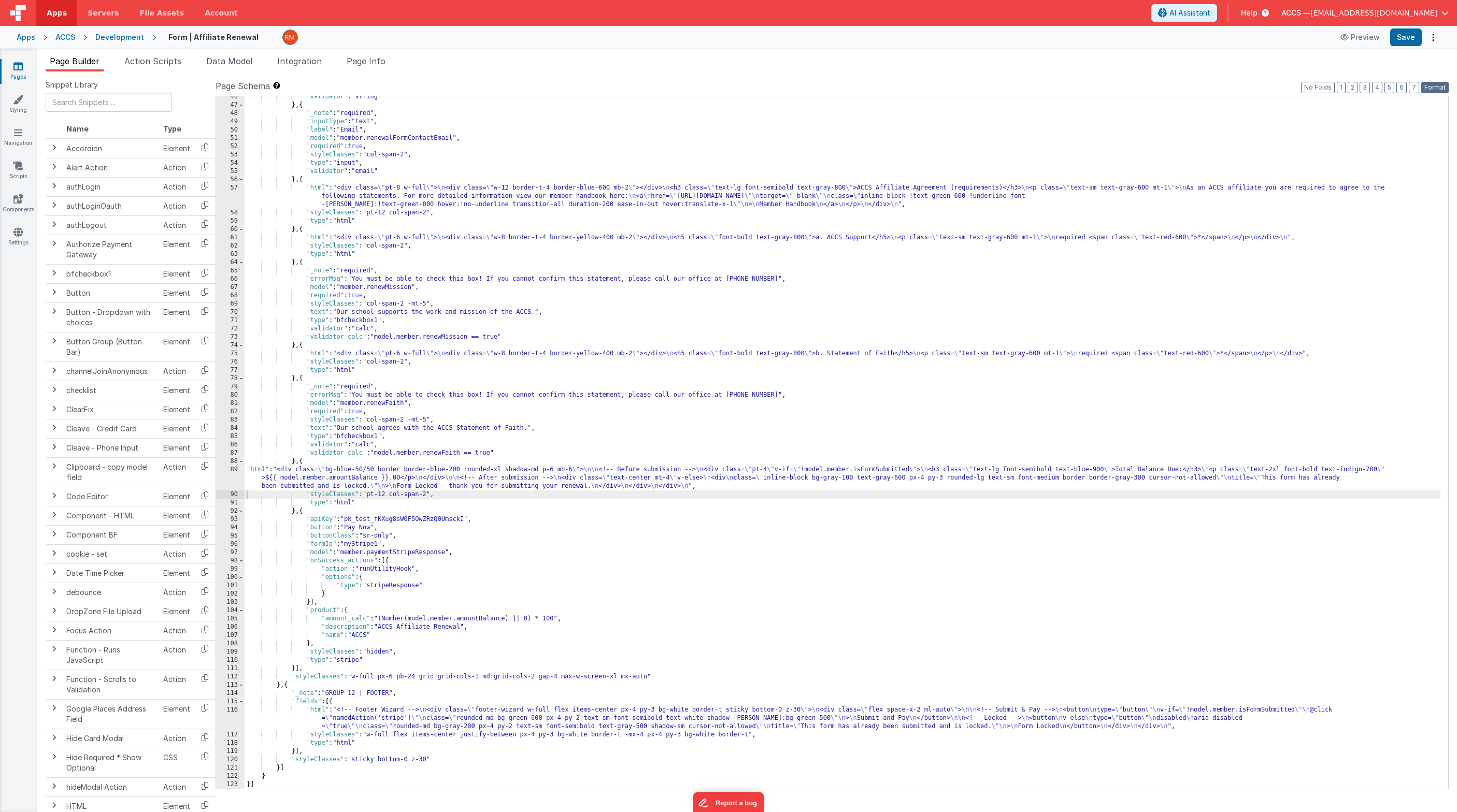
click at [1064, 88] on button "Format" at bounding box center [1434, 87] width 27 height 12
click at [1064, 39] on button "Save" at bounding box center [1406, 37] width 32 height 18
click at [20, 74] on link "Pages" at bounding box center [18, 71] width 37 height 21
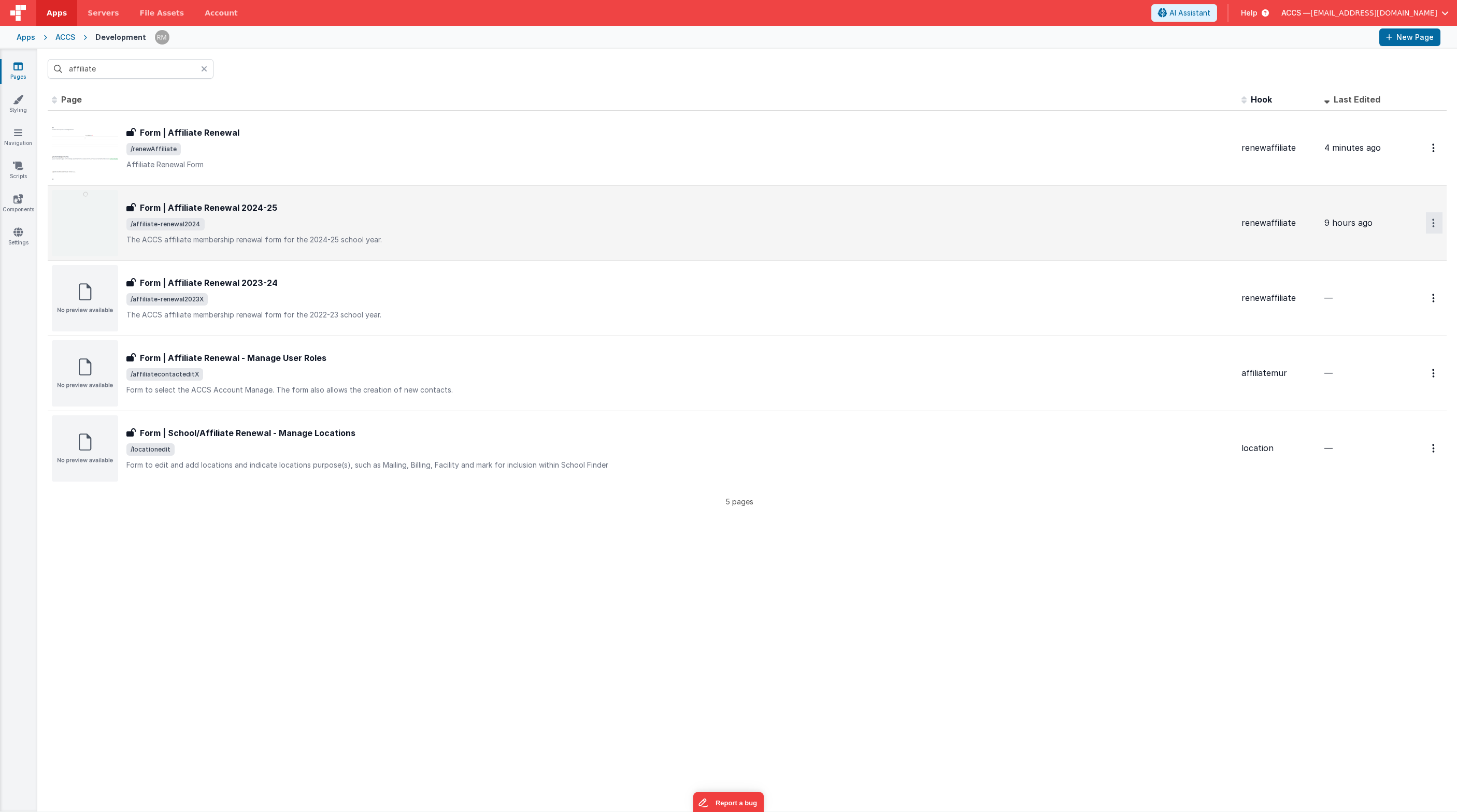
click at [1064, 224] on button "Options" at bounding box center [1433, 223] width 17 height 21
click at [1064, 283] on link "Delete" at bounding box center [1397, 285] width 91 height 18
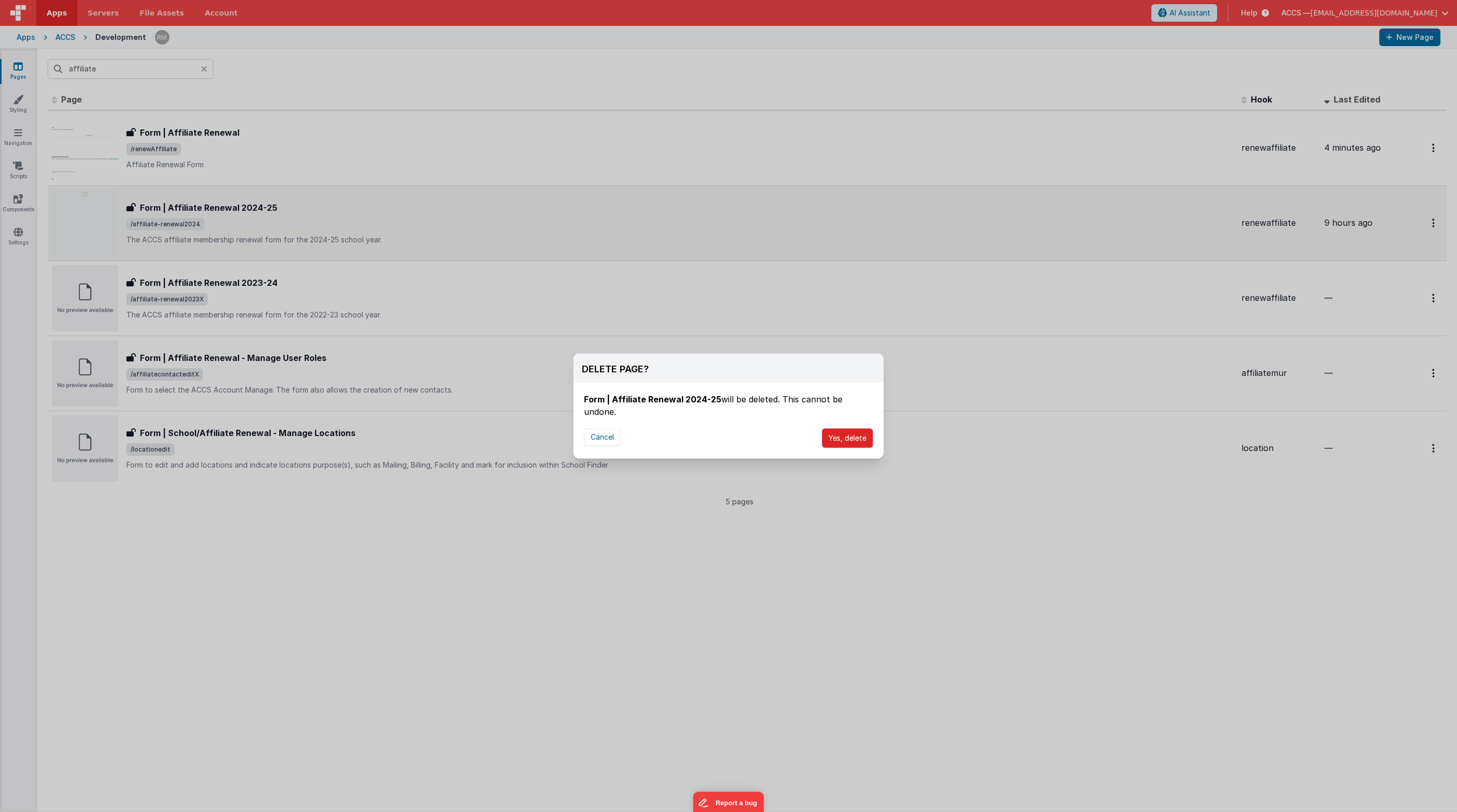
click at [860, 439] on button "Yes, delete" at bounding box center [848, 438] width 51 height 20
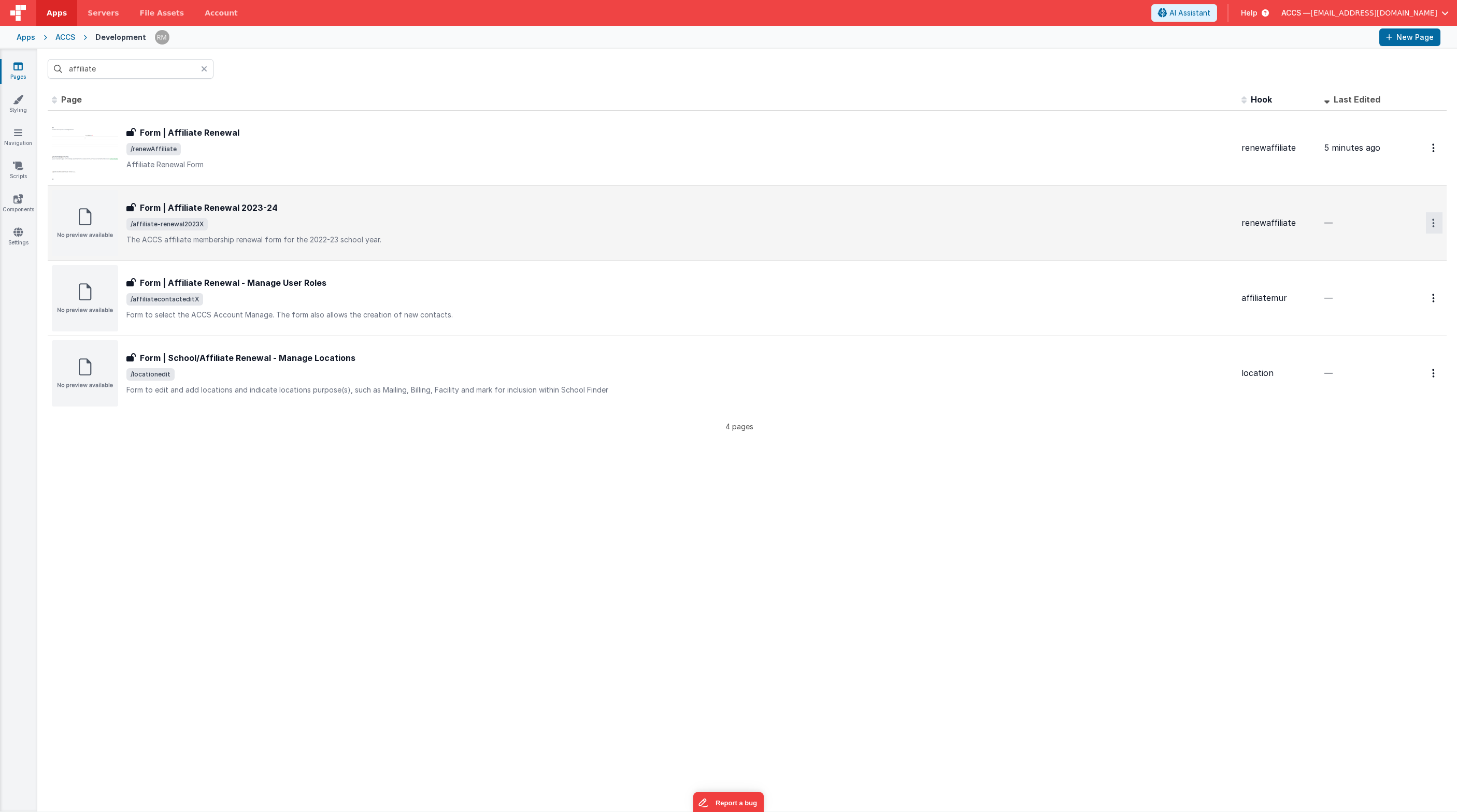
click at [1064, 223] on button "Options" at bounding box center [1433, 223] width 17 height 21
click at [1064, 283] on link "Delete" at bounding box center [1397, 285] width 91 height 18
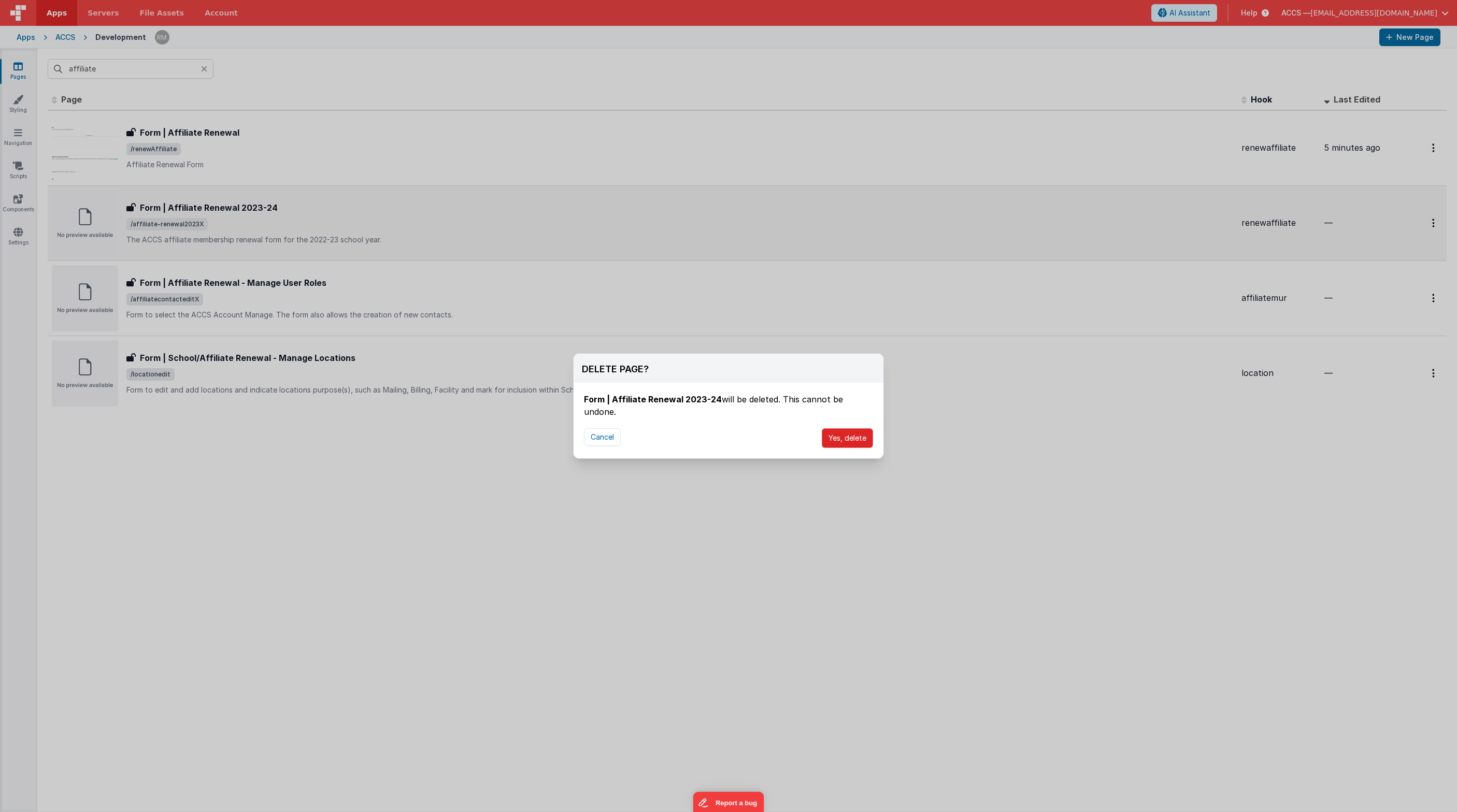
click at [862, 436] on button "Yes, delete" at bounding box center [848, 438] width 51 height 20
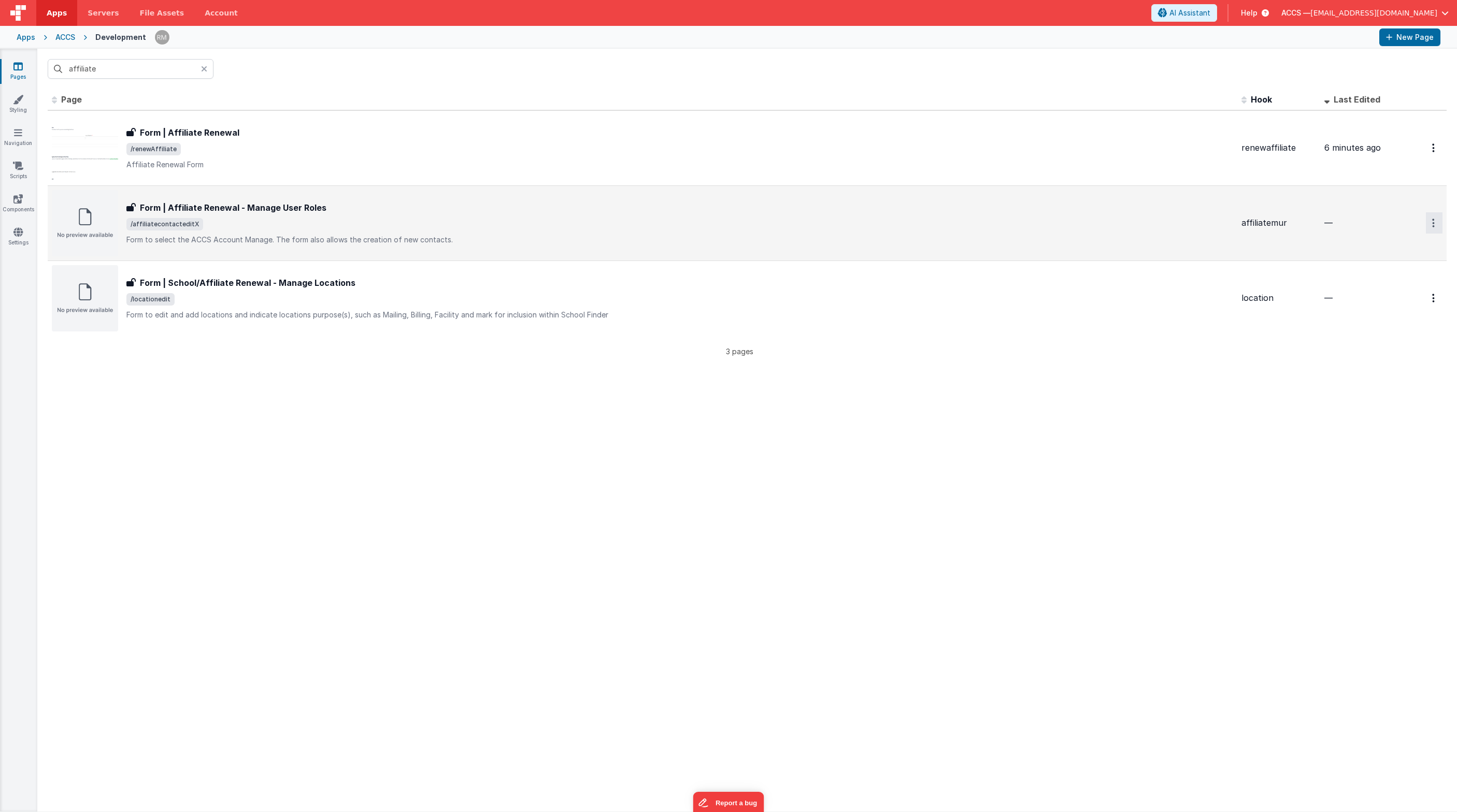
click at [1064, 225] on button "Options" at bounding box center [1433, 223] width 17 height 21
click at [1064, 284] on link "Delete" at bounding box center [1397, 285] width 91 height 18
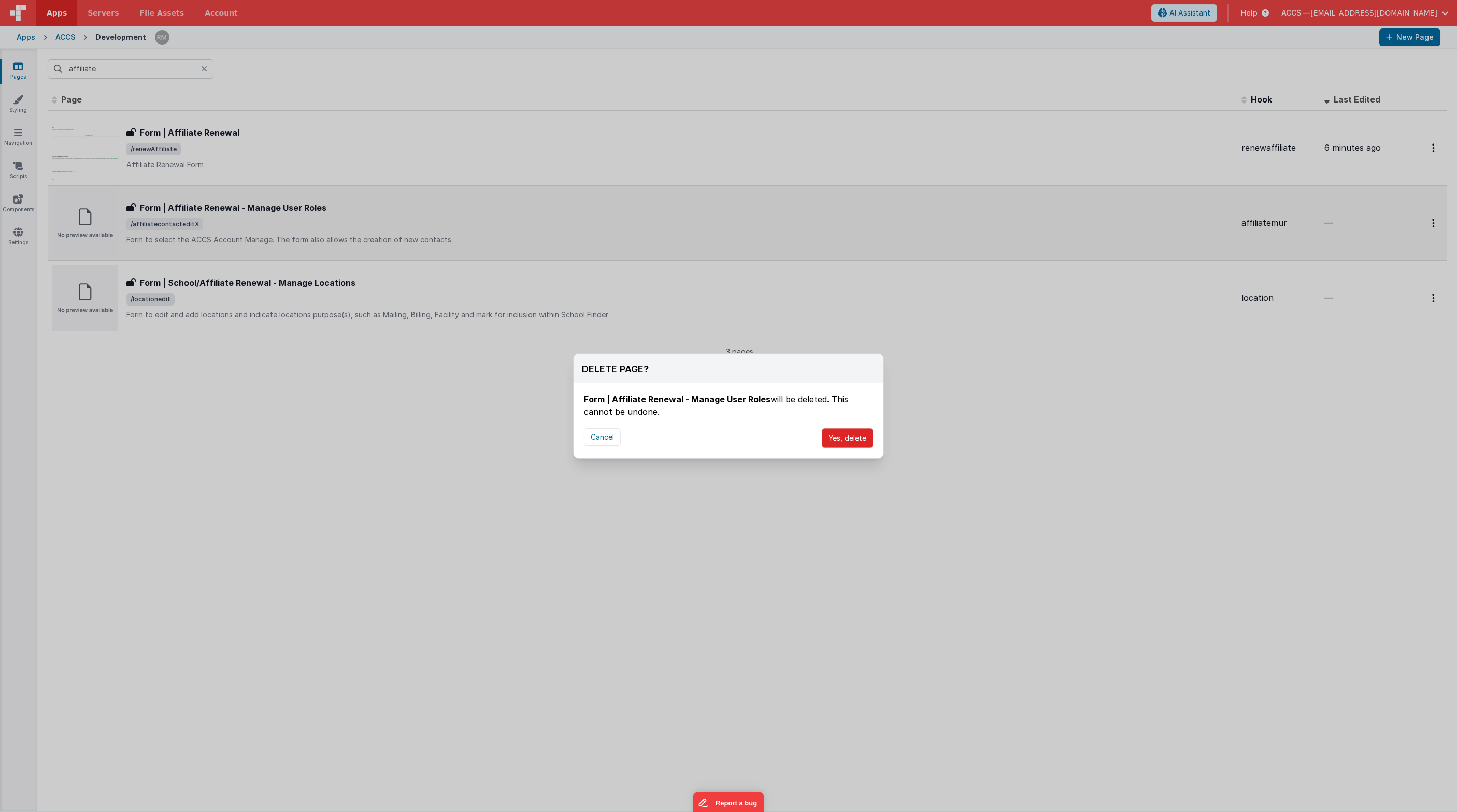
click at [857, 443] on button "Yes, delete" at bounding box center [848, 438] width 51 height 20
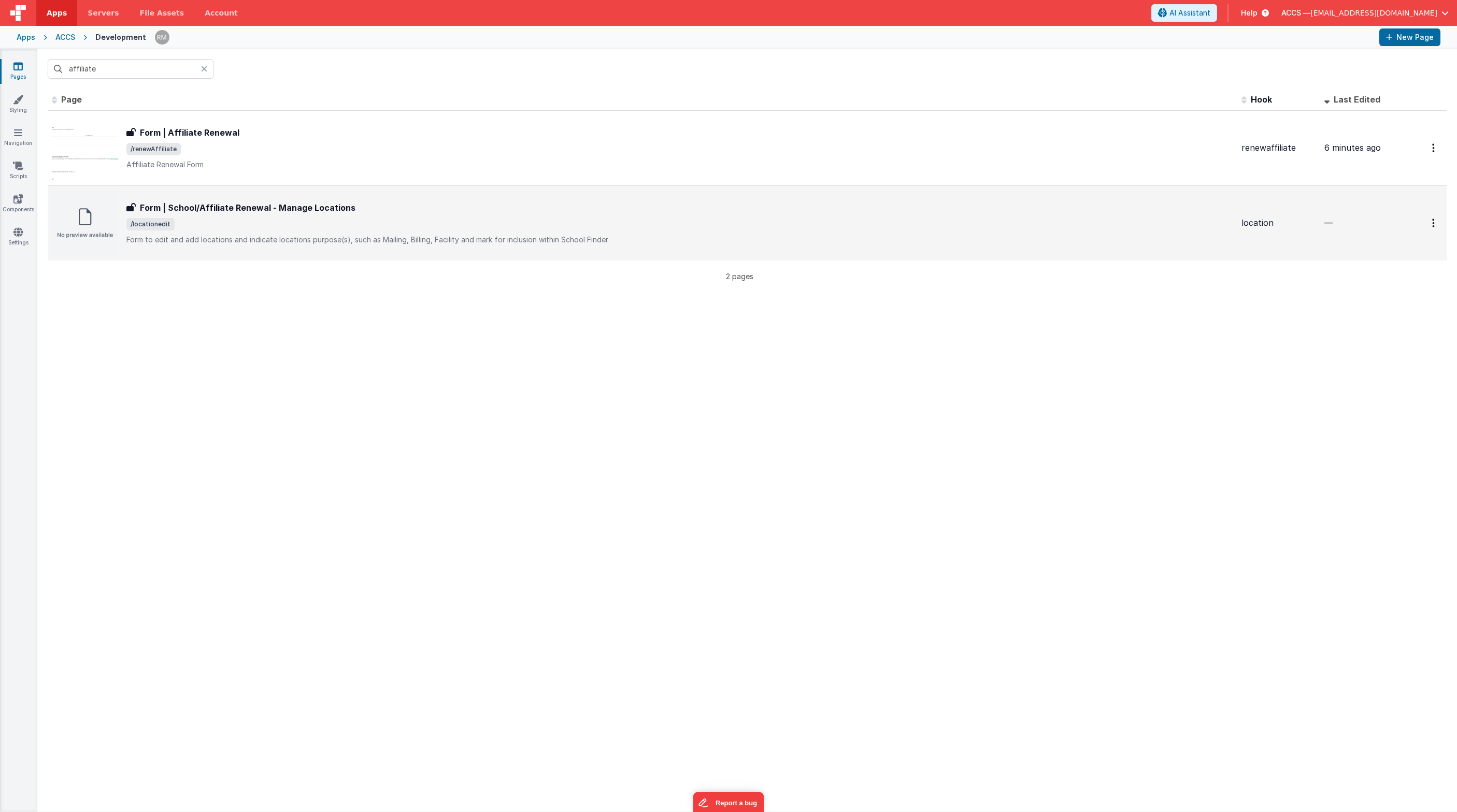
click at [207, 68] on div at bounding box center [207, 68] width 12 height 20
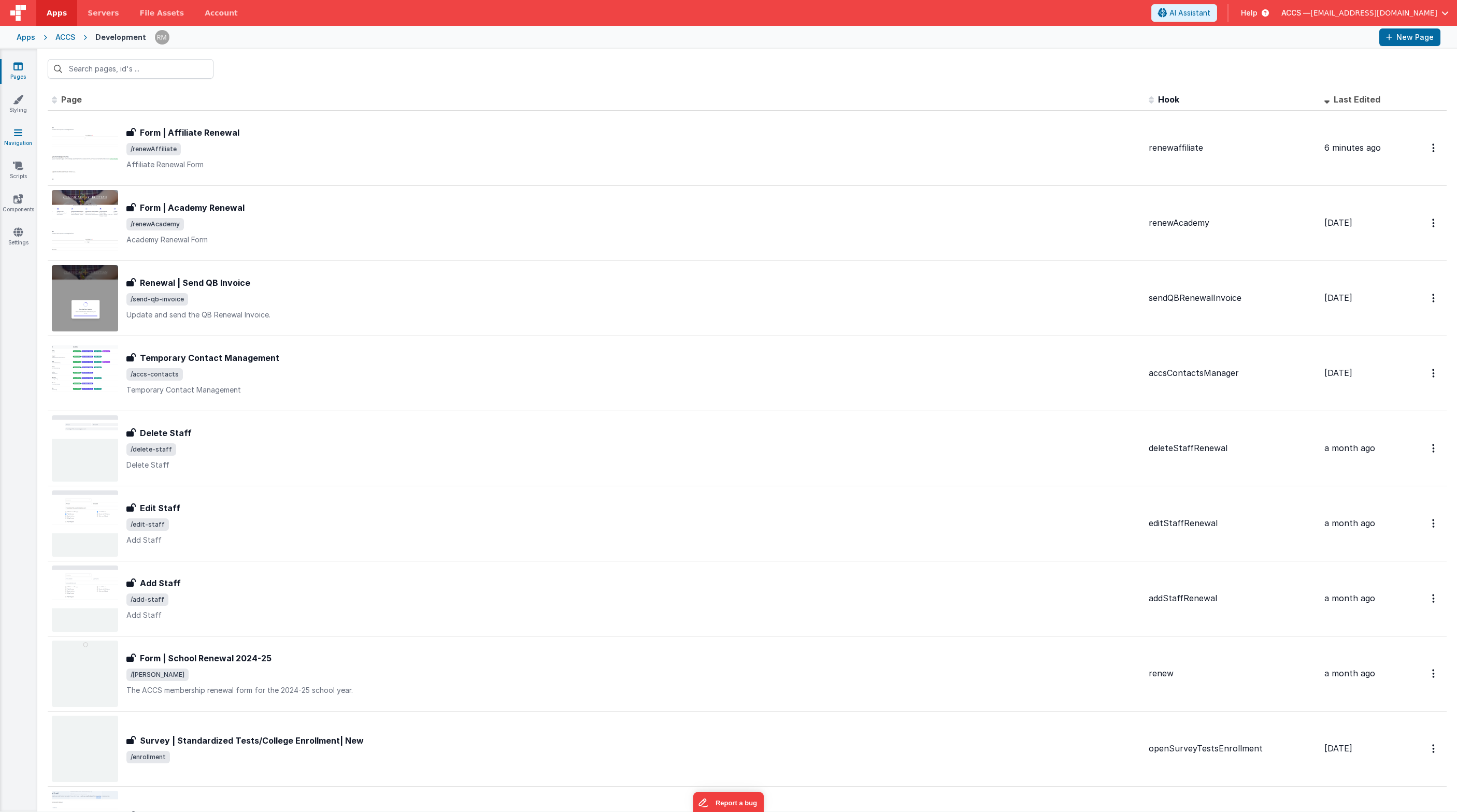
click at [18, 140] on link "Navigation" at bounding box center [18, 137] width 37 height 21
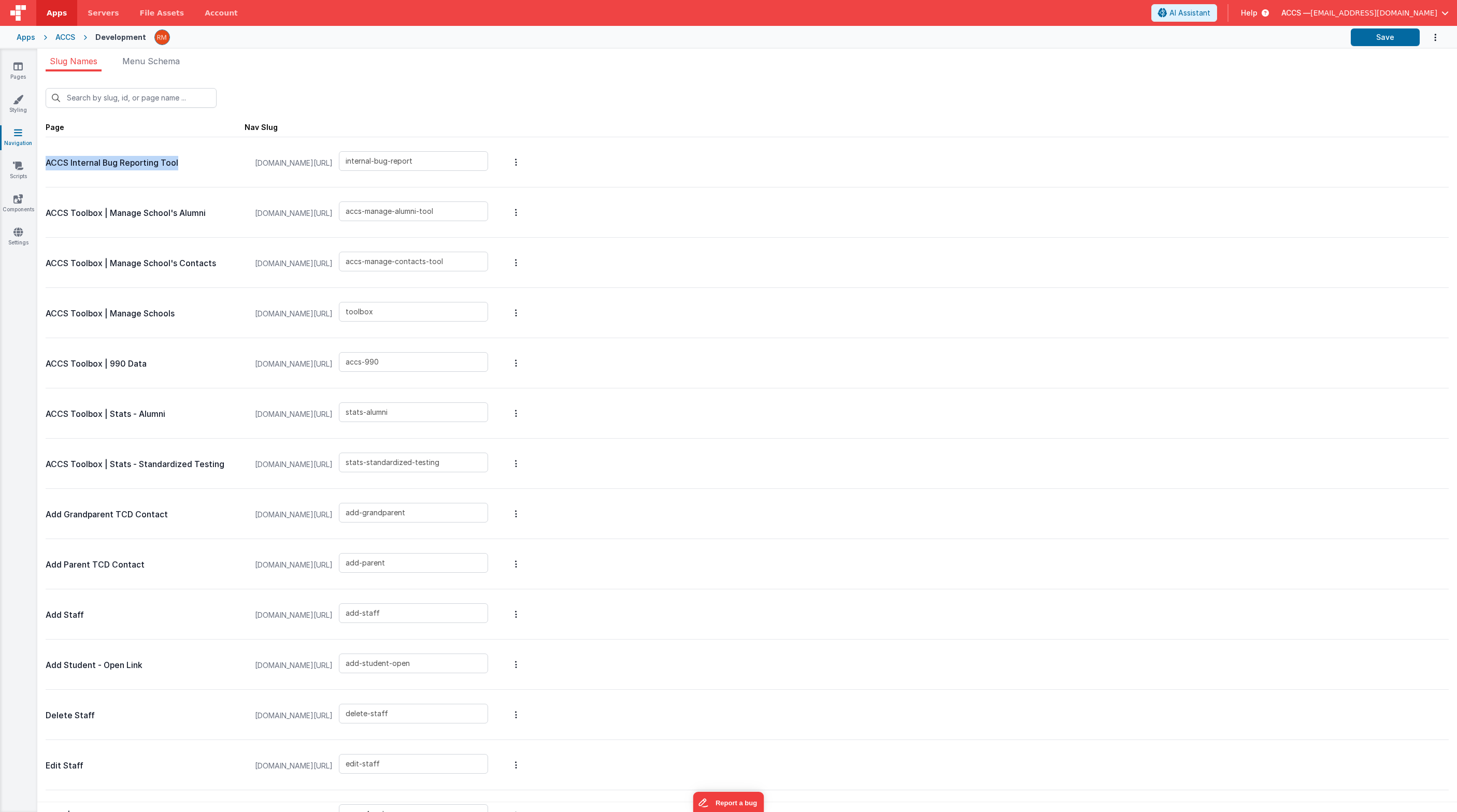
drag, startPoint x: 179, startPoint y: 164, endPoint x: 45, endPoint y: 168, distance: 134.1
click at [45, 168] on div "New Slug Page Nav Slug ACCS Internal Bug Reporting Tool myschooldev.classicalch…" at bounding box center [747, 445] width 1420 height 747
copy p "ACCS Internal Bug Reporting Tool"
click at [19, 71] on icon at bounding box center [18, 66] width 10 height 10
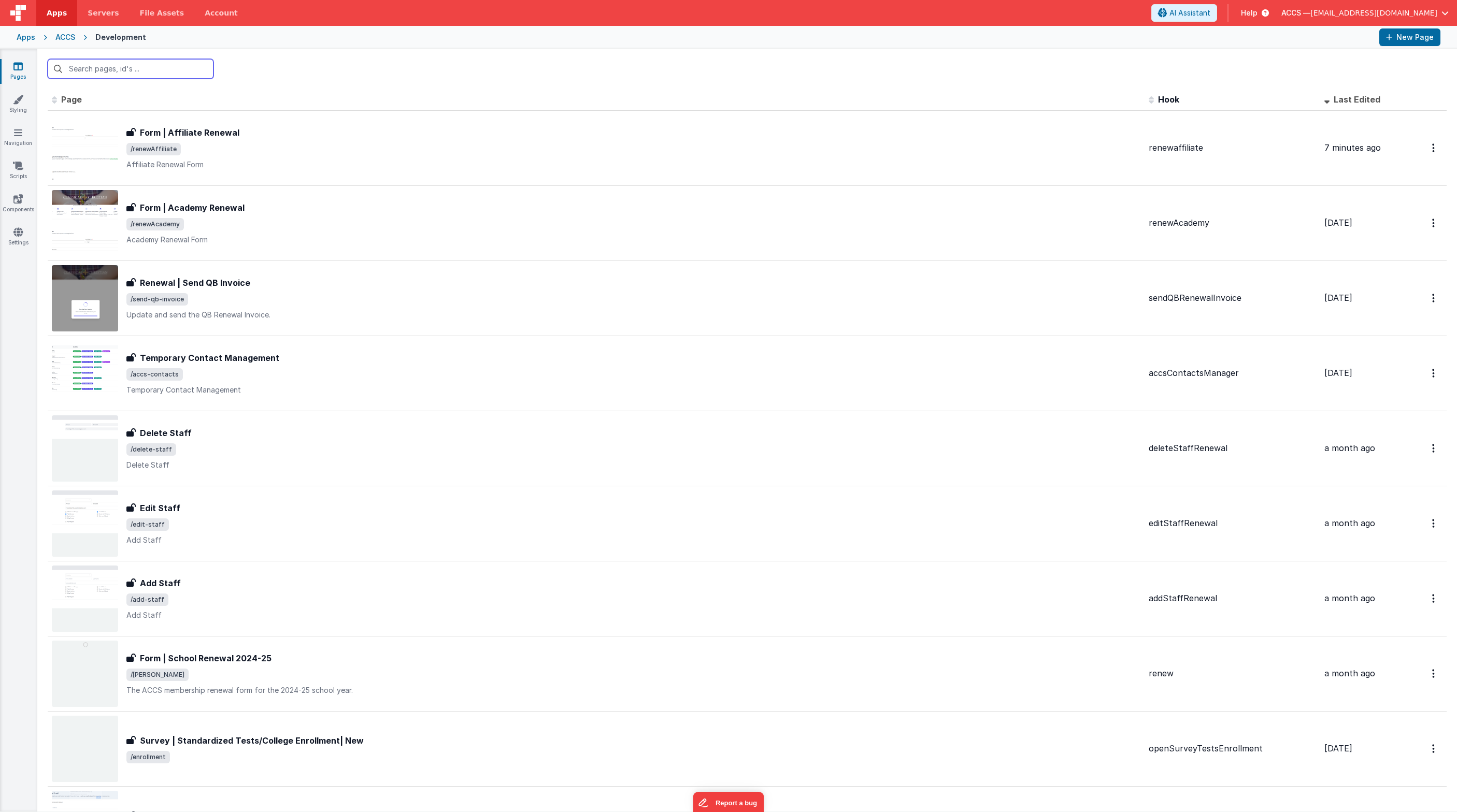
click at [97, 73] on input "text" at bounding box center [131, 68] width 166 height 20
paste input "ACCS Internal Bug Reporting Tool"
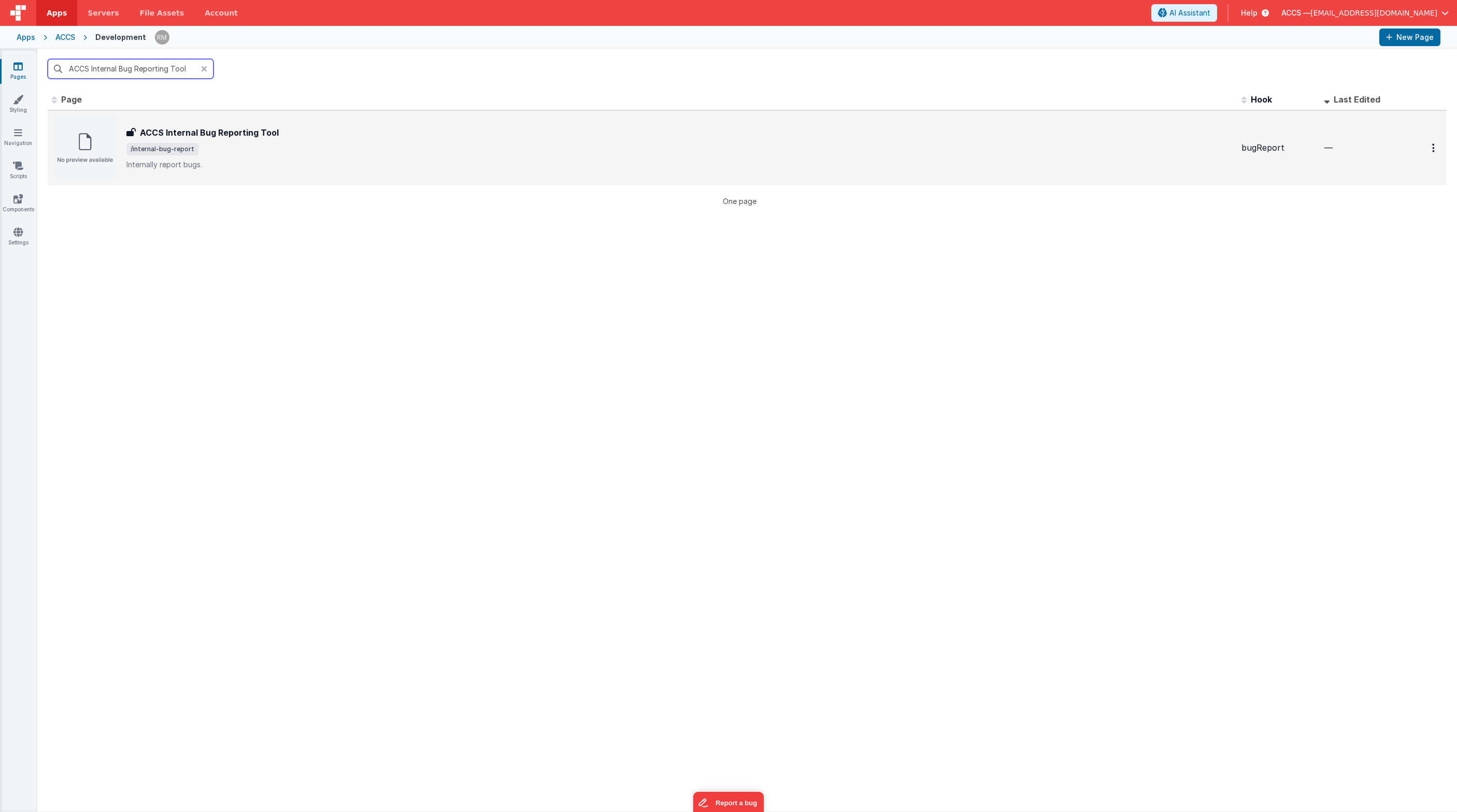
type input "ACCS Internal Bug Reporting Tool"
click at [154, 129] on h3 "ACCS Internal Bug Reporting Tool" at bounding box center [209, 132] width 139 height 12
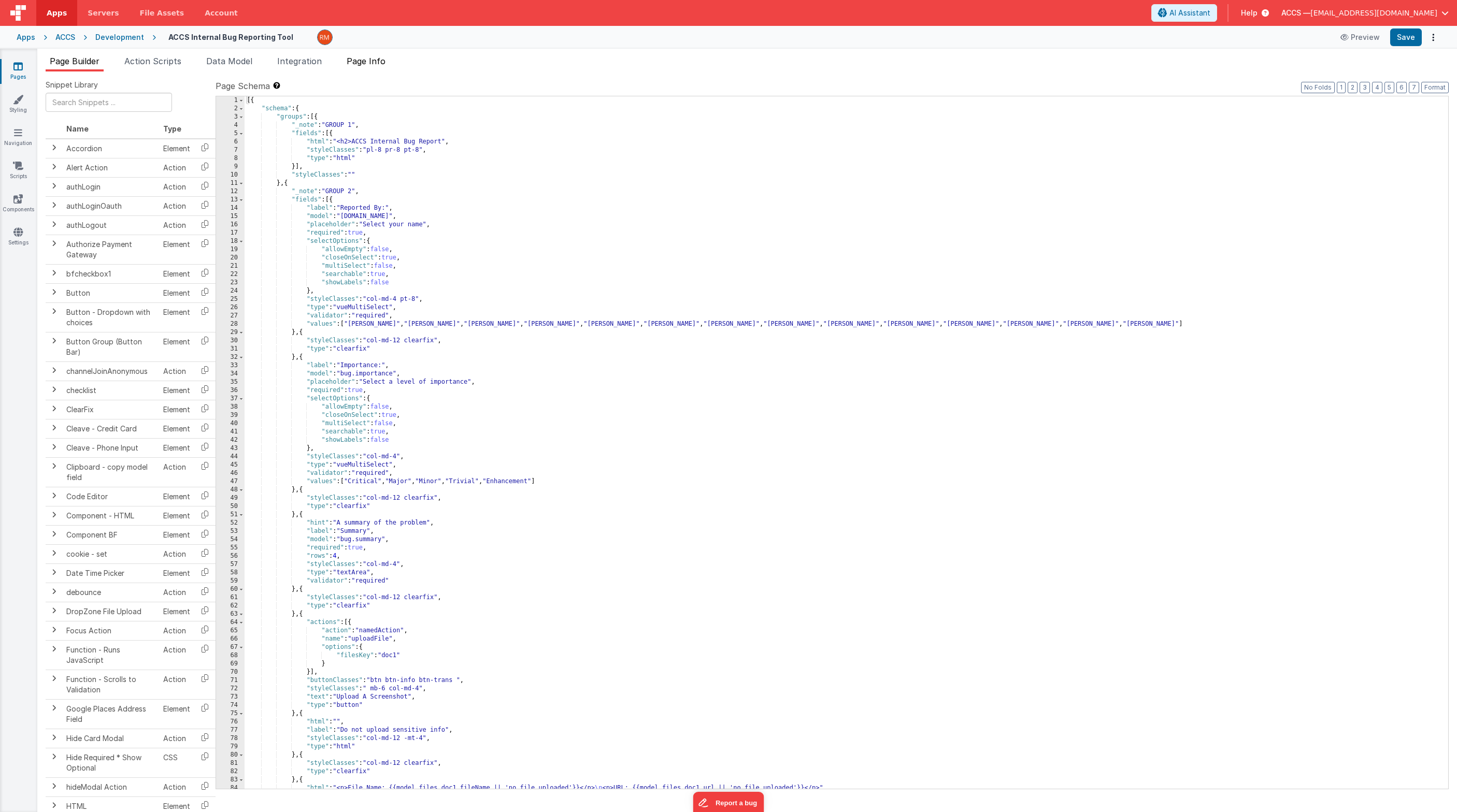
click at [376, 66] on li "Page Info" at bounding box center [366, 63] width 47 height 17
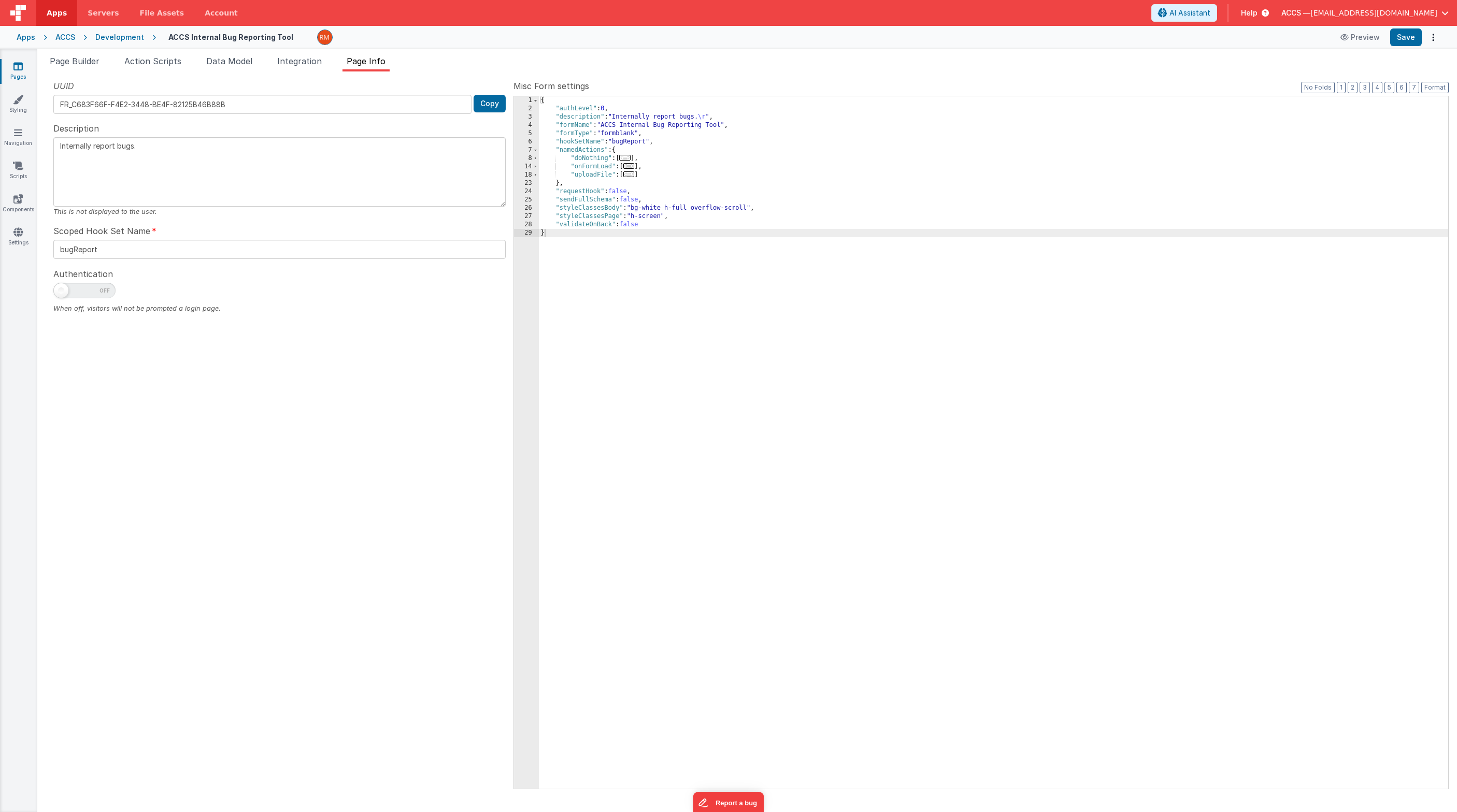
click at [18, 76] on link "Pages" at bounding box center [18, 71] width 37 height 21
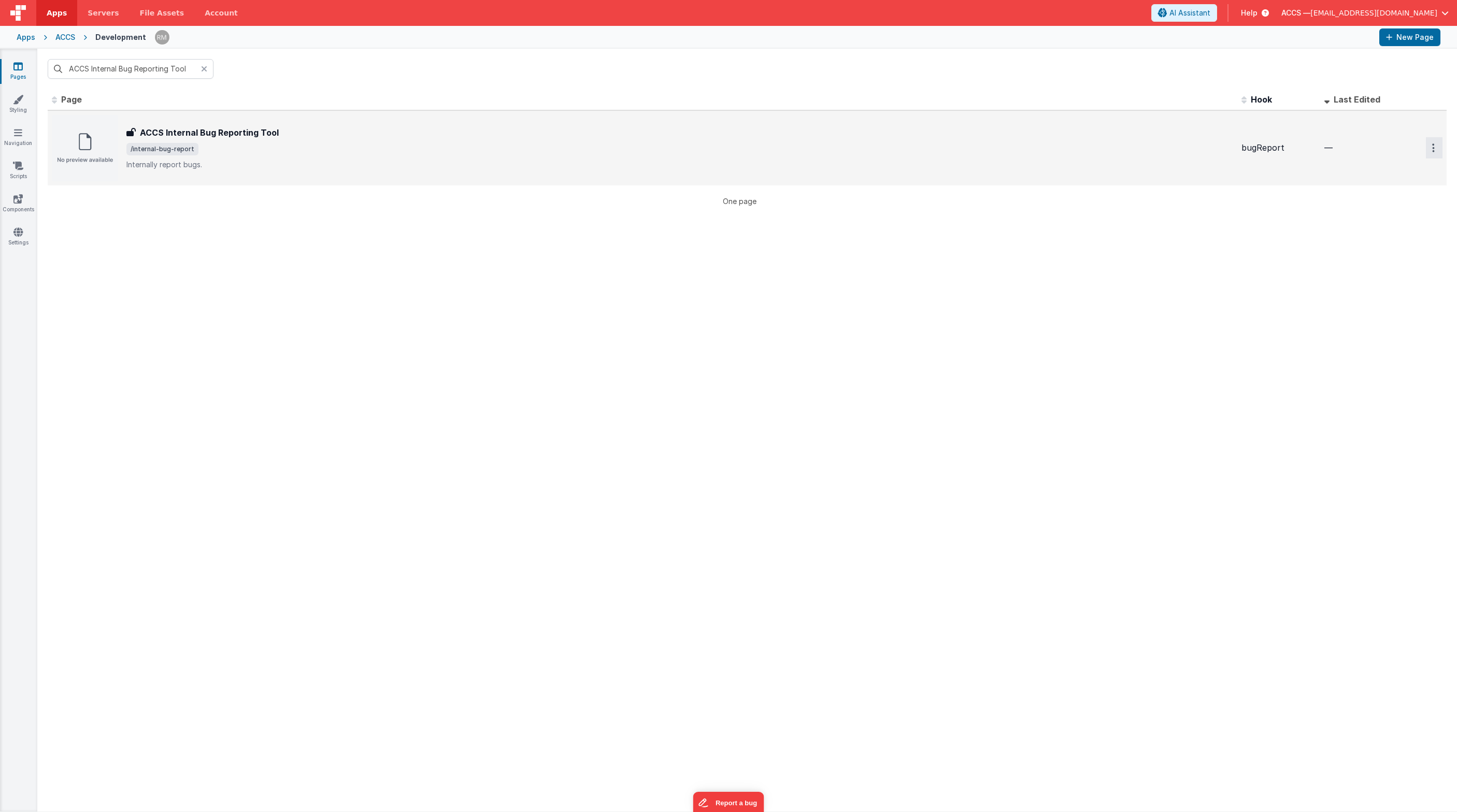
click at [1064, 150] on button "Options" at bounding box center [1433, 148] width 17 height 21
click at [1064, 211] on link "Delete" at bounding box center [1397, 209] width 91 height 18
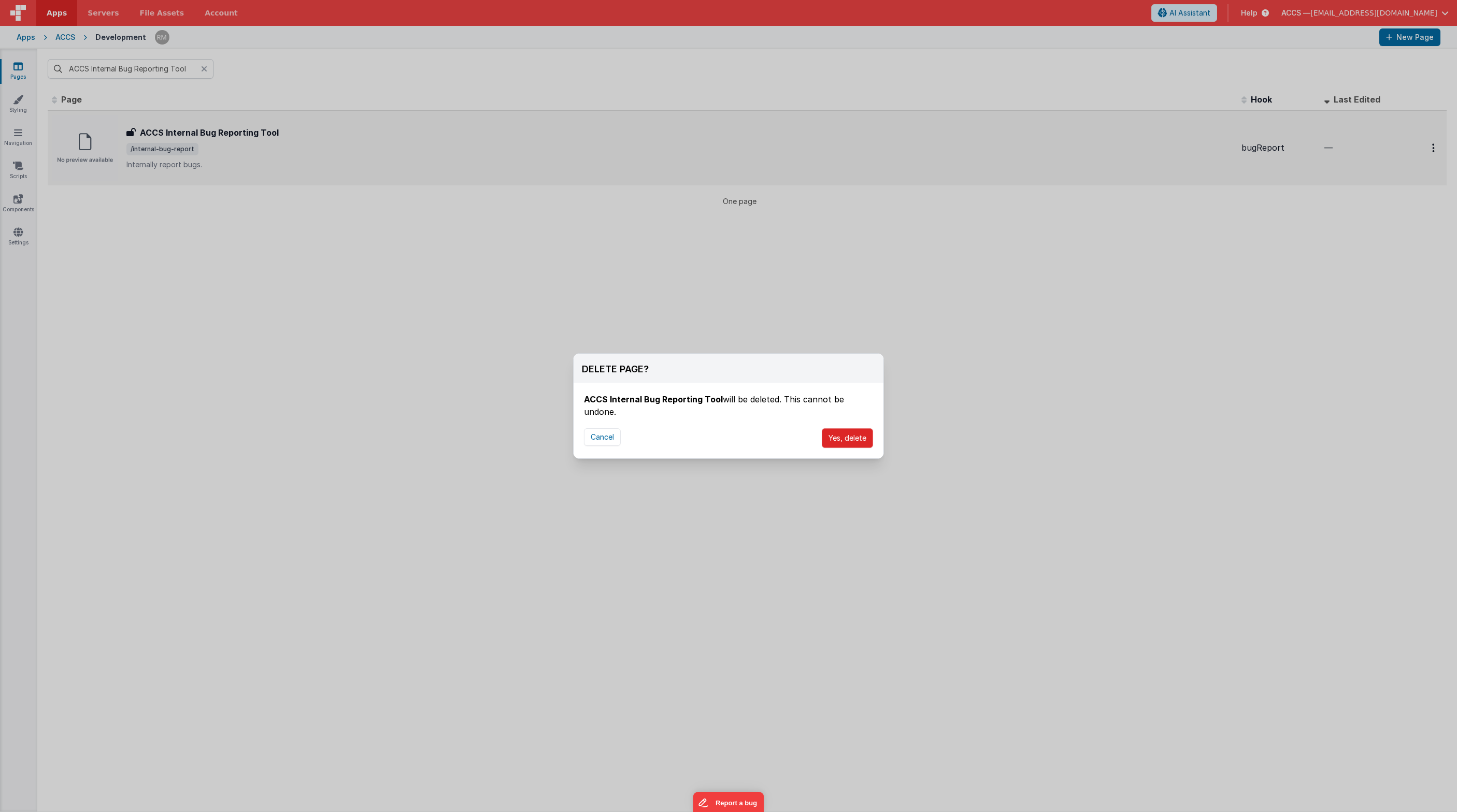
click at [850, 440] on button "Yes, delete" at bounding box center [848, 438] width 51 height 20
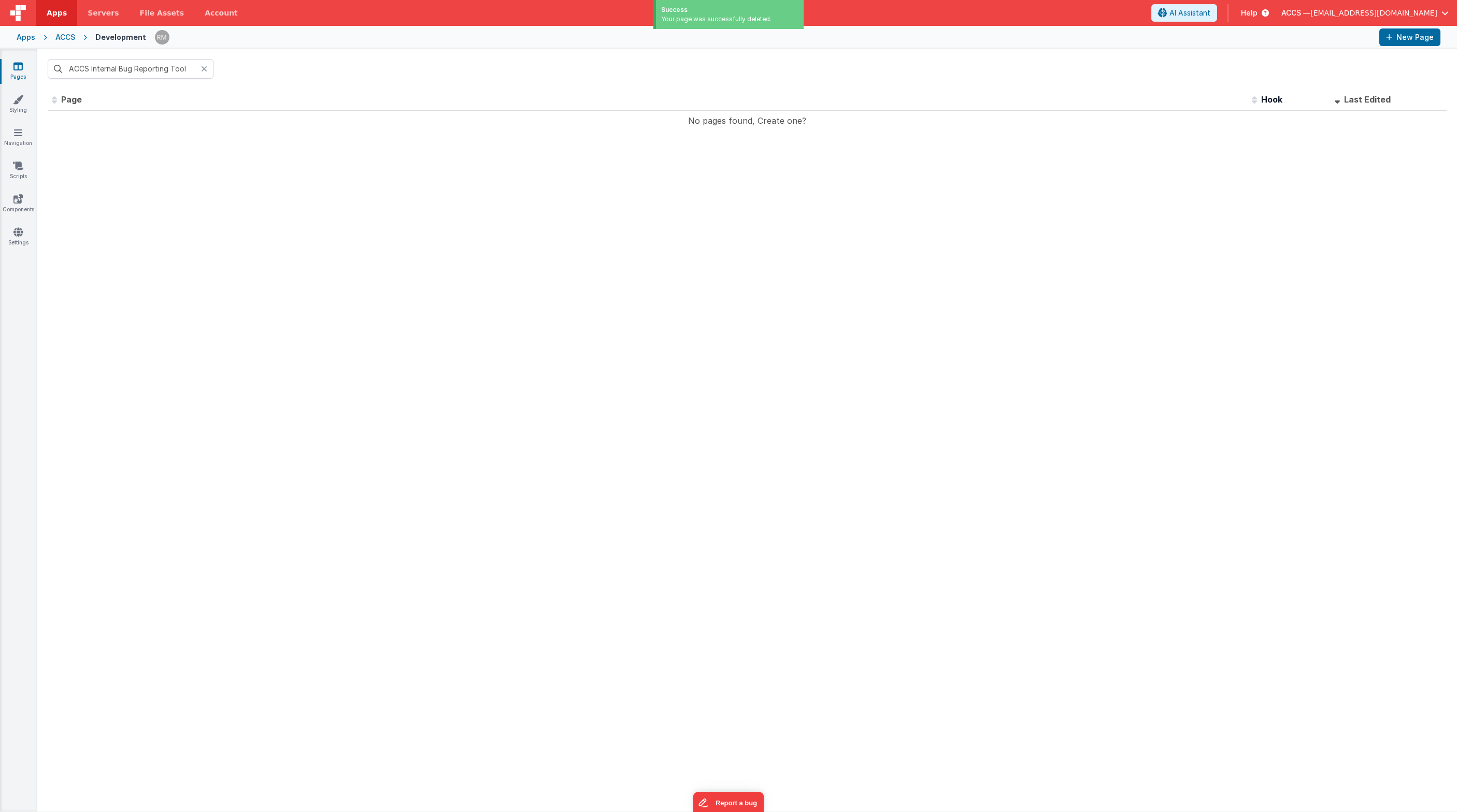
click at [202, 72] on icon at bounding box center [204, 68] width 6 height 8
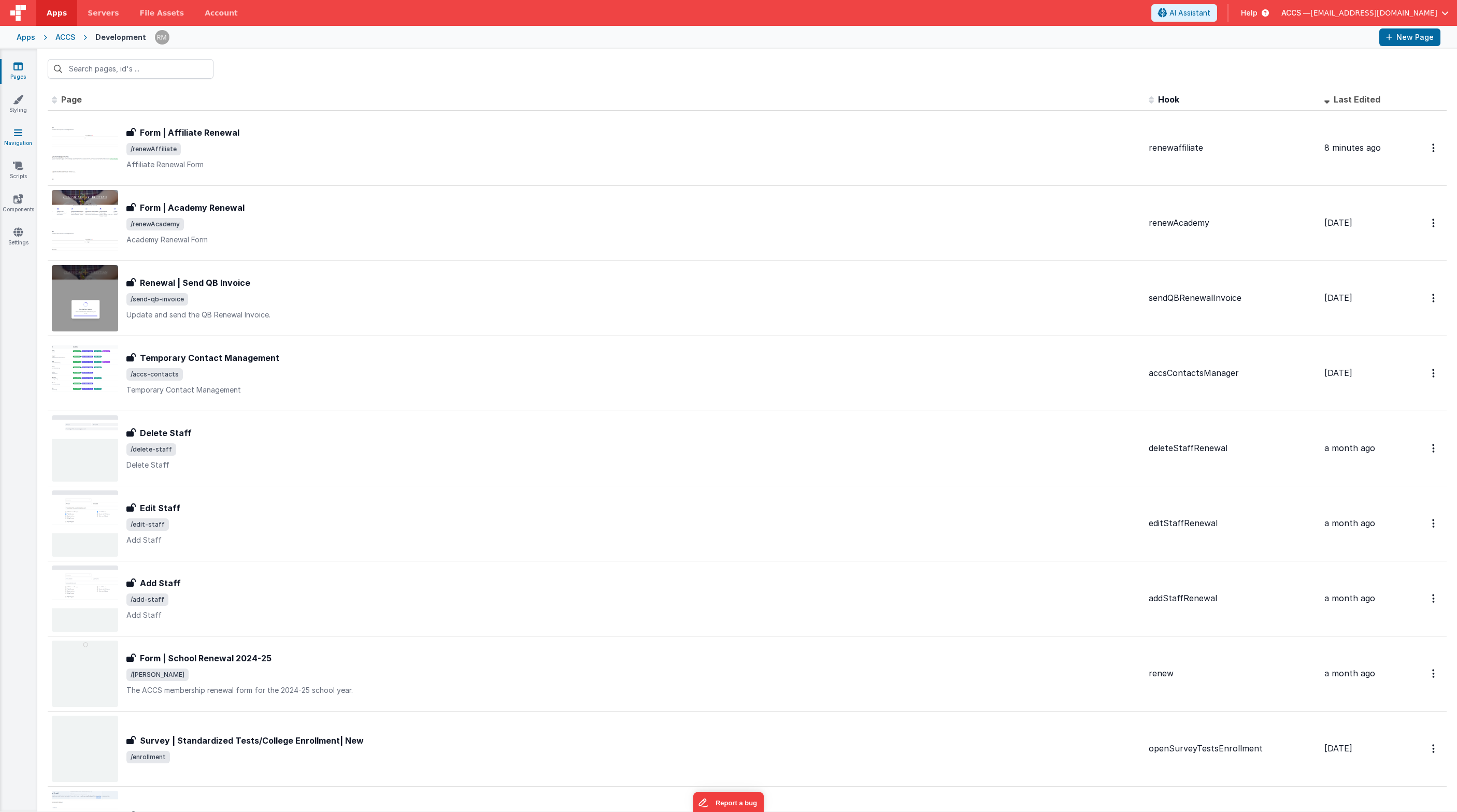
click at [15, 136] on icon at bounding box center [18, 132] width 8 height 10
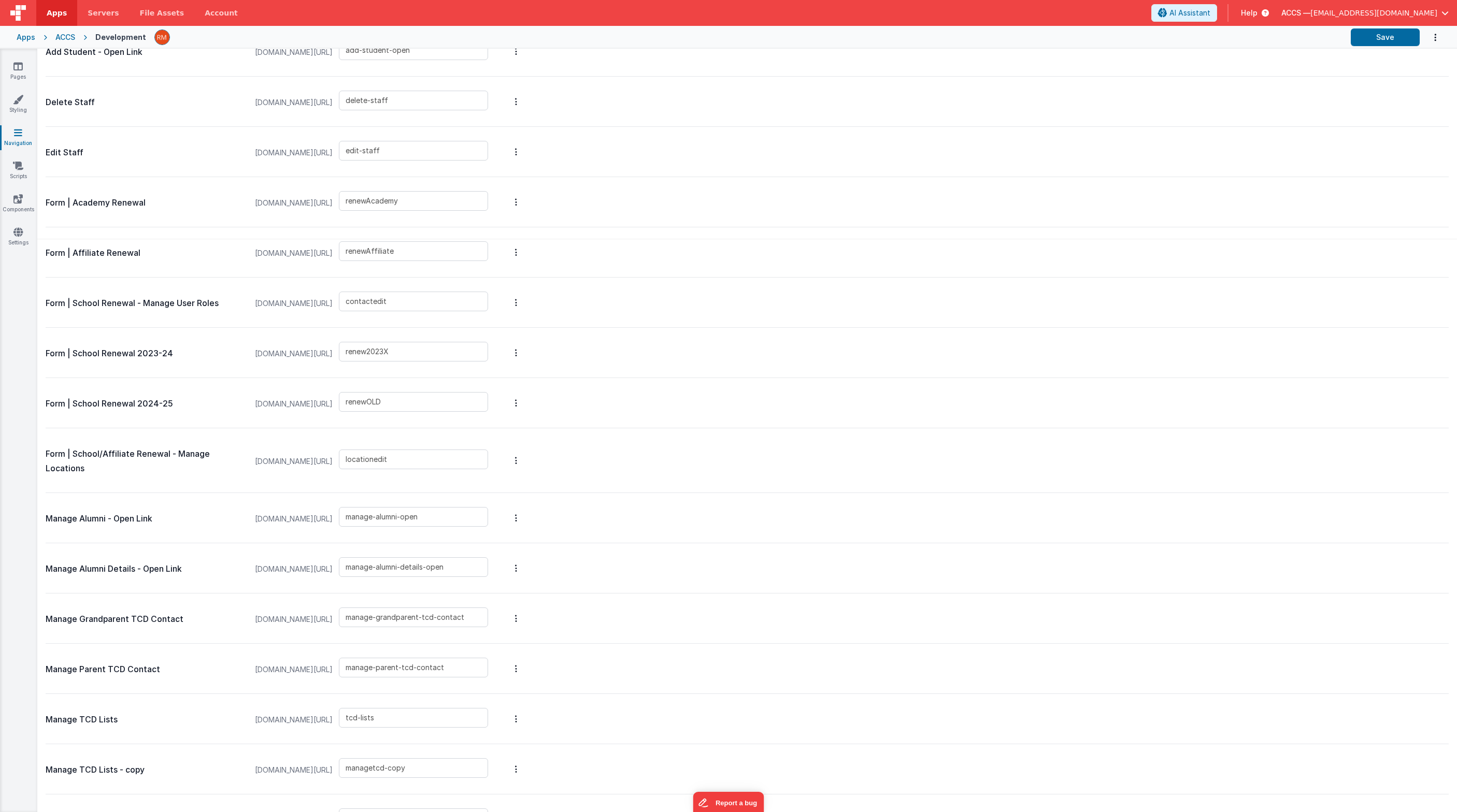
scroll to position [570, 0]
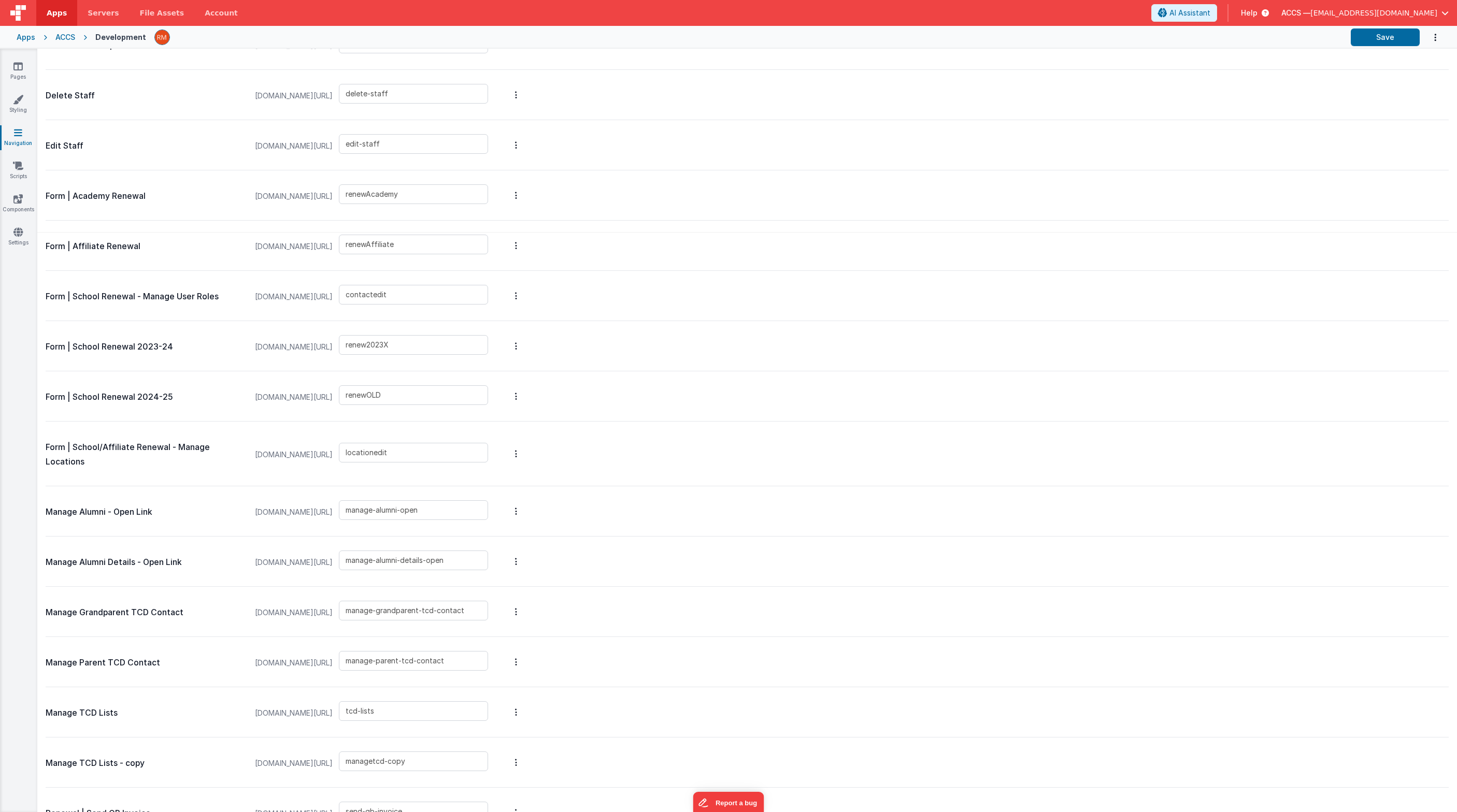
drag, startPoint x: 223, startPoint y: 346, endPoint x: 21, endPoint y: 345, distance: 202.0
click at [21, 345] on section "Pages Styling Navigation Scripts Components Settings Slug Names Menu Schema New…" at bounding box center [728, 430] width 1457 height 764
click at [192, 375] on div "Form | School Renewal 2024-25 myschooldev.classicalchristian.org/#/ renewOLD" at bounding box center [747, 396] width 1403 height 50
drag, startPoint x: 194, startPoint y: 399, endPoint x: 46, endPoint y: 402, distance: 148.0
click at [46, 402] on p "Form | School Renewal 2024-25" at bounding box center [145, 398] width 199 height 15
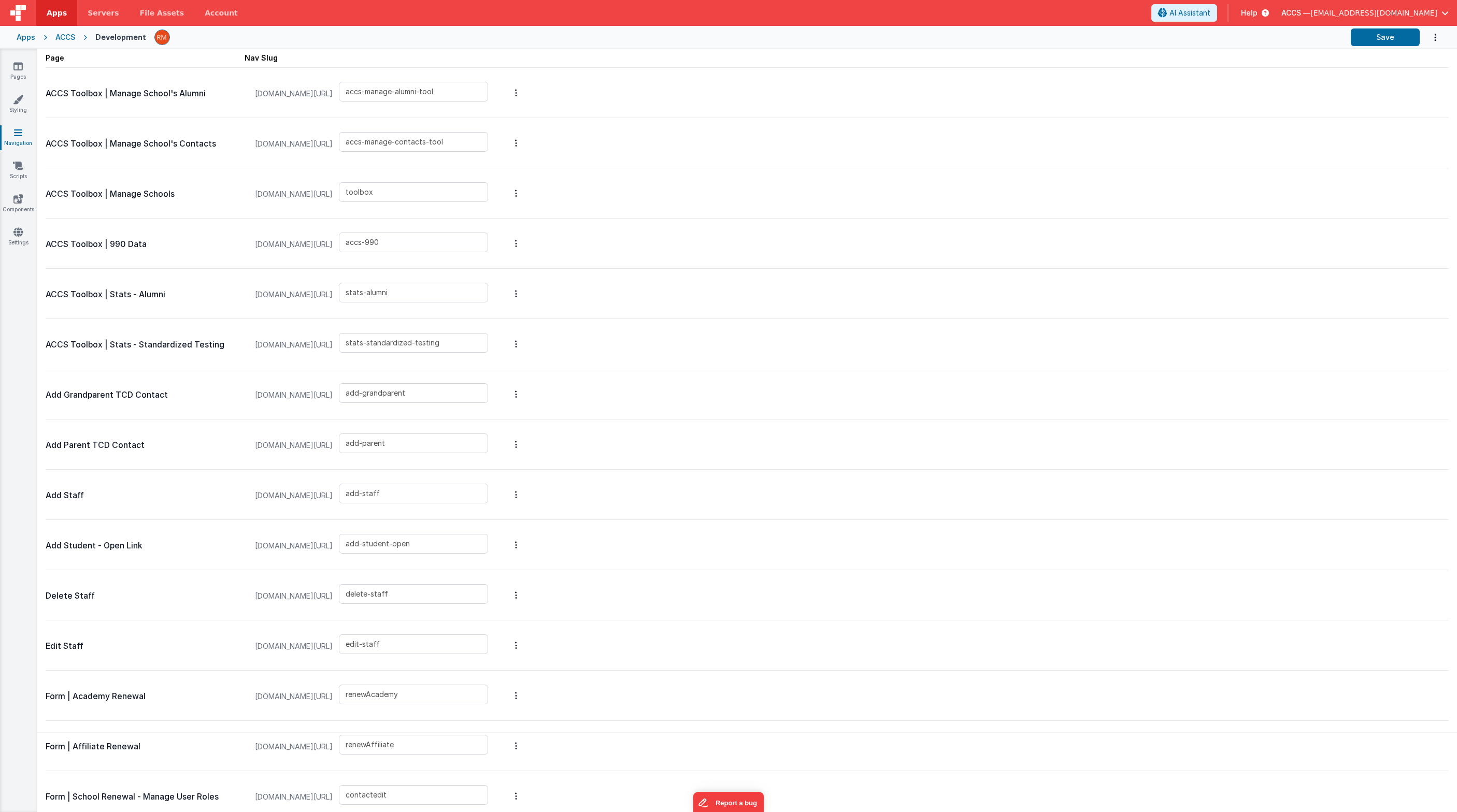
scroll to position [0, 0]
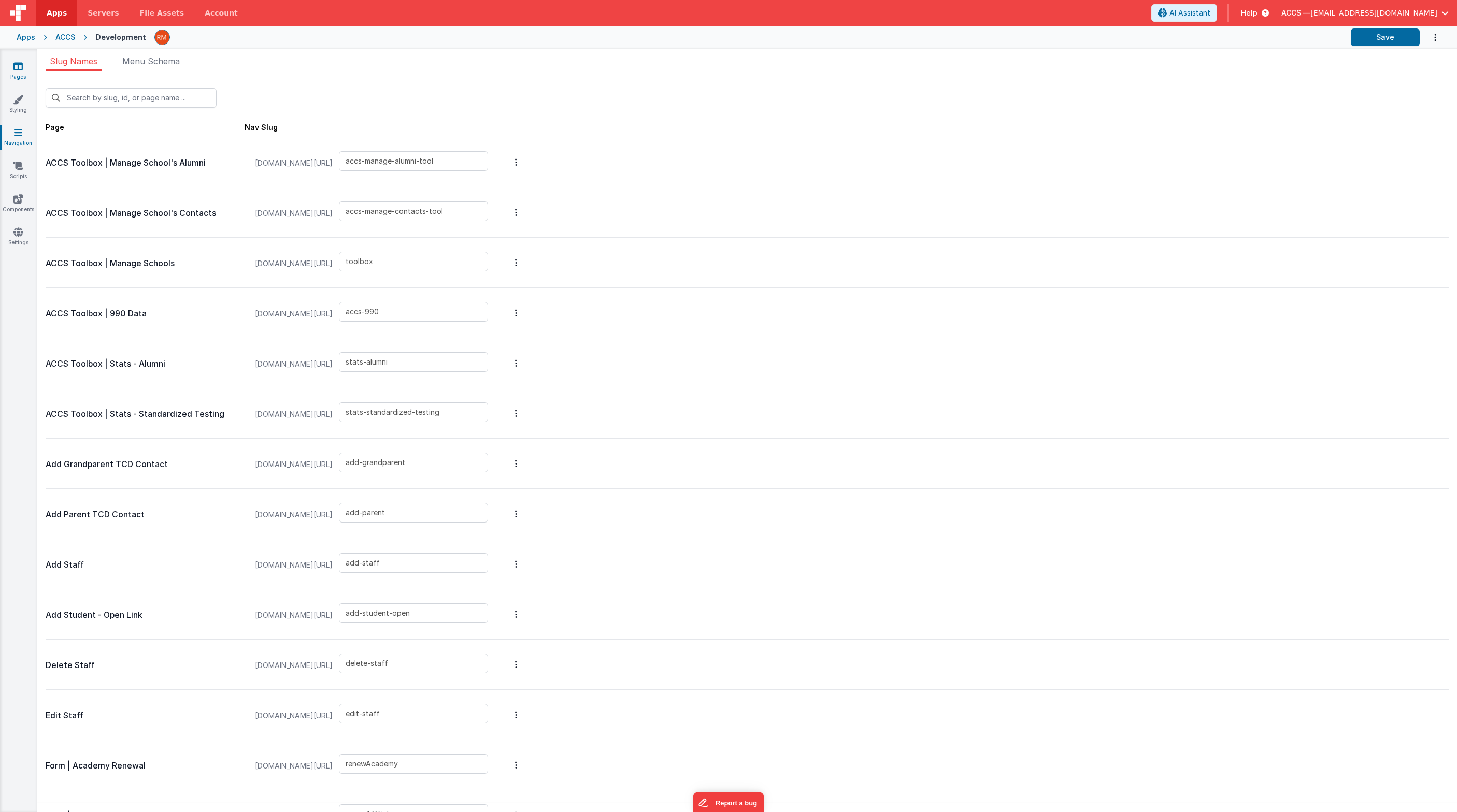
click at [26, 76] on link "Pages" at bounding box center [18, 71] width 37 height 21
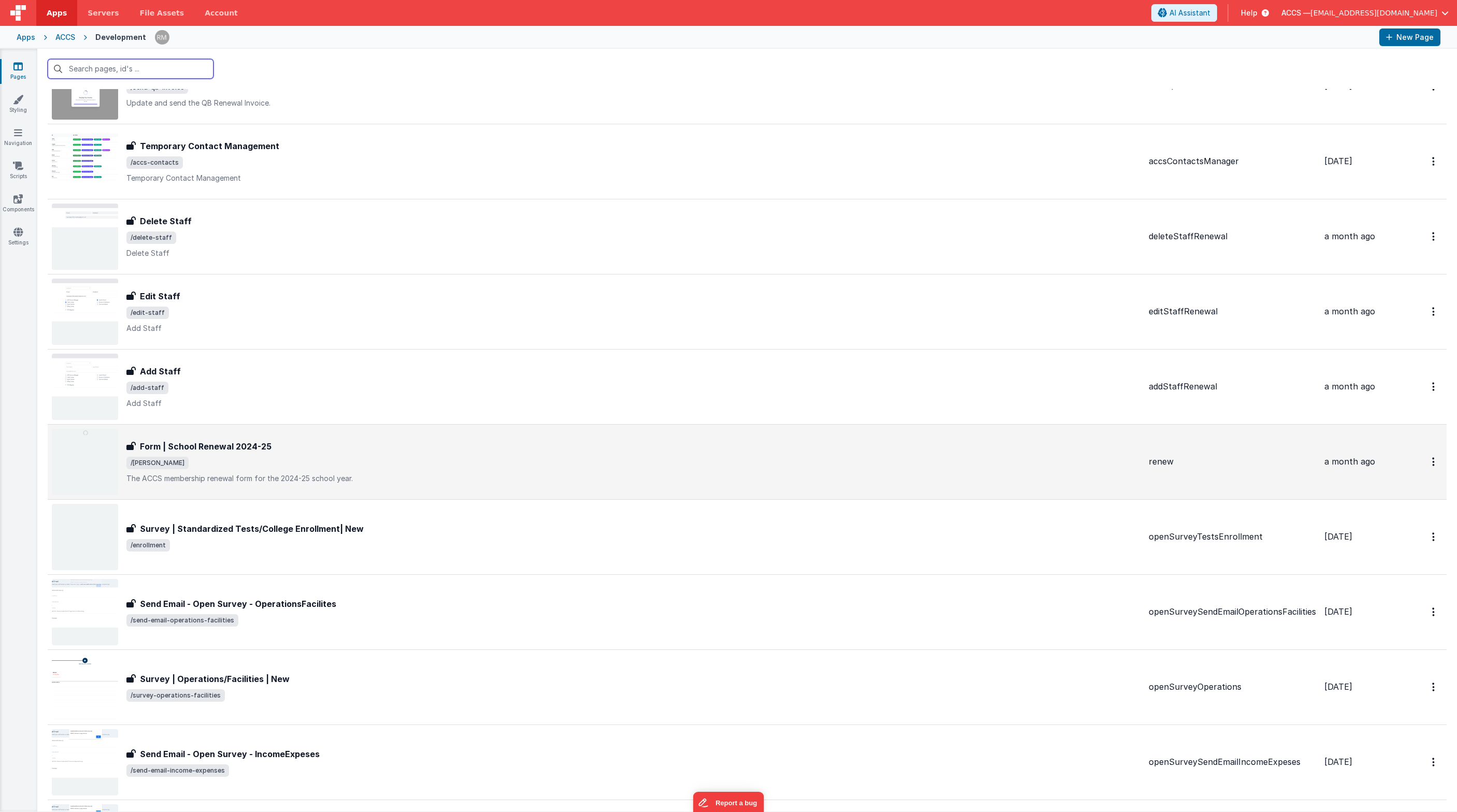
scroll to position [234, 0]
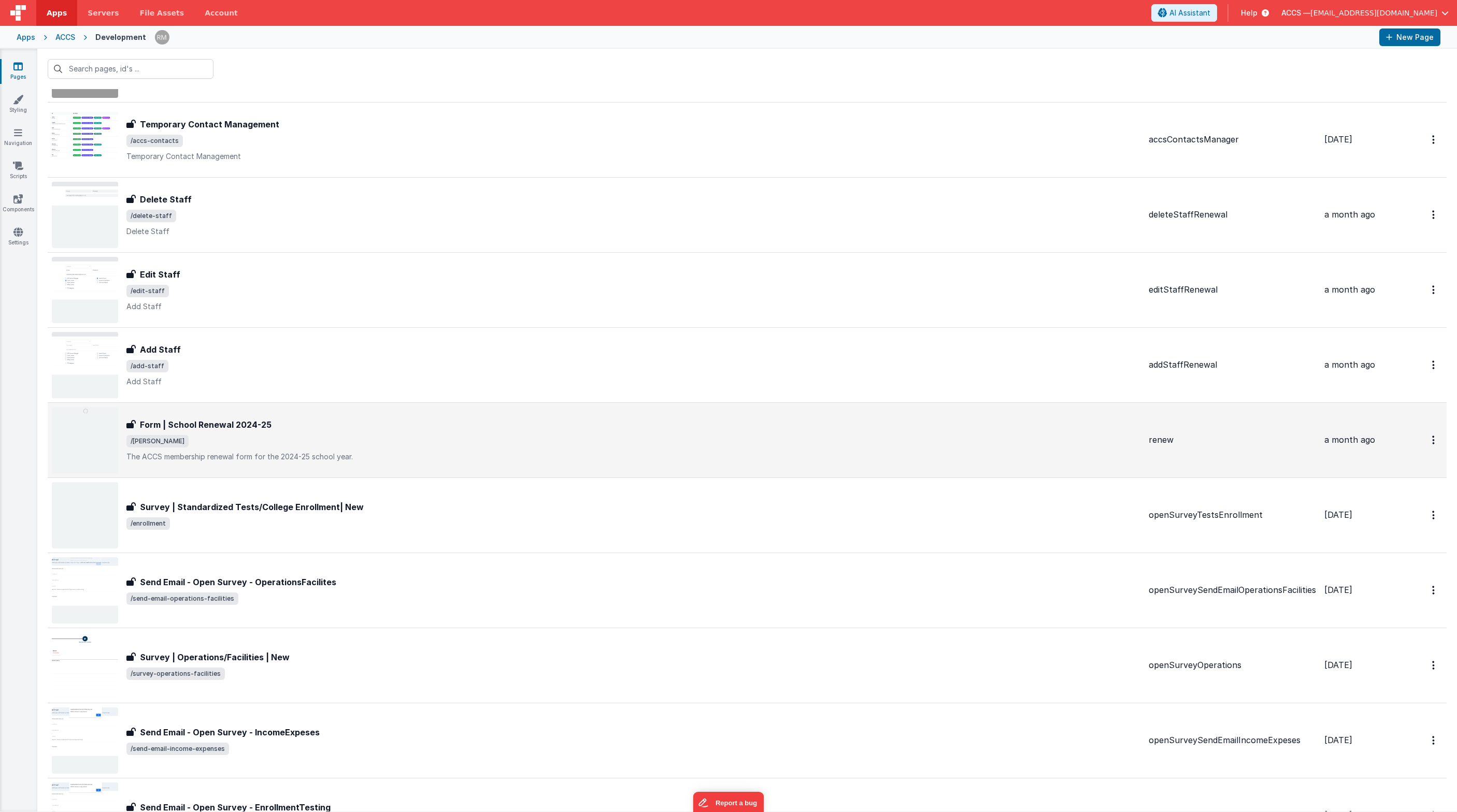
click at [265, 441] on span "/renewOLD" at bounding box center [633, 441] width 1014 height 12
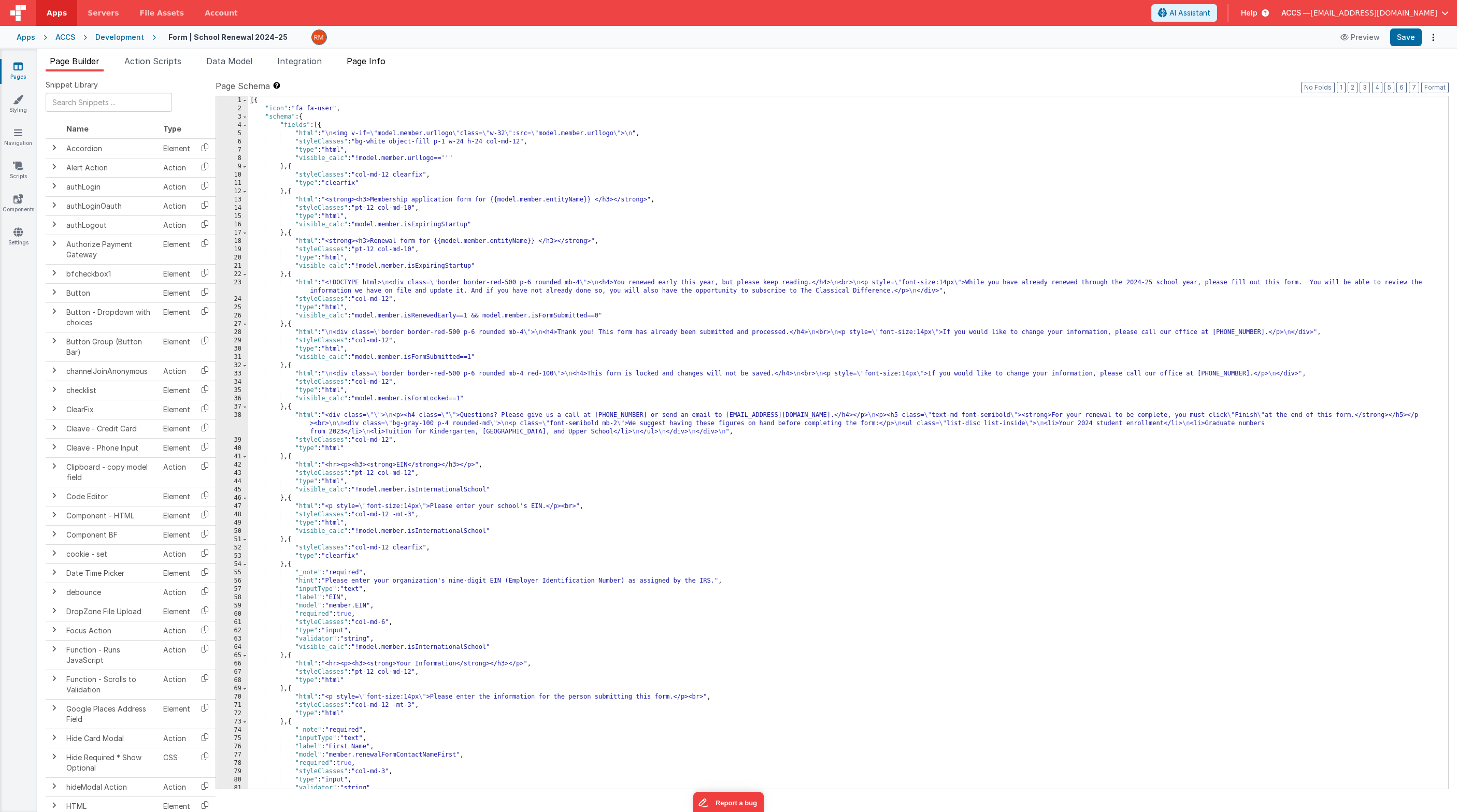
click at [382, 57] on span "Page Info" at bounding box center [365, 61] width 39 height 10
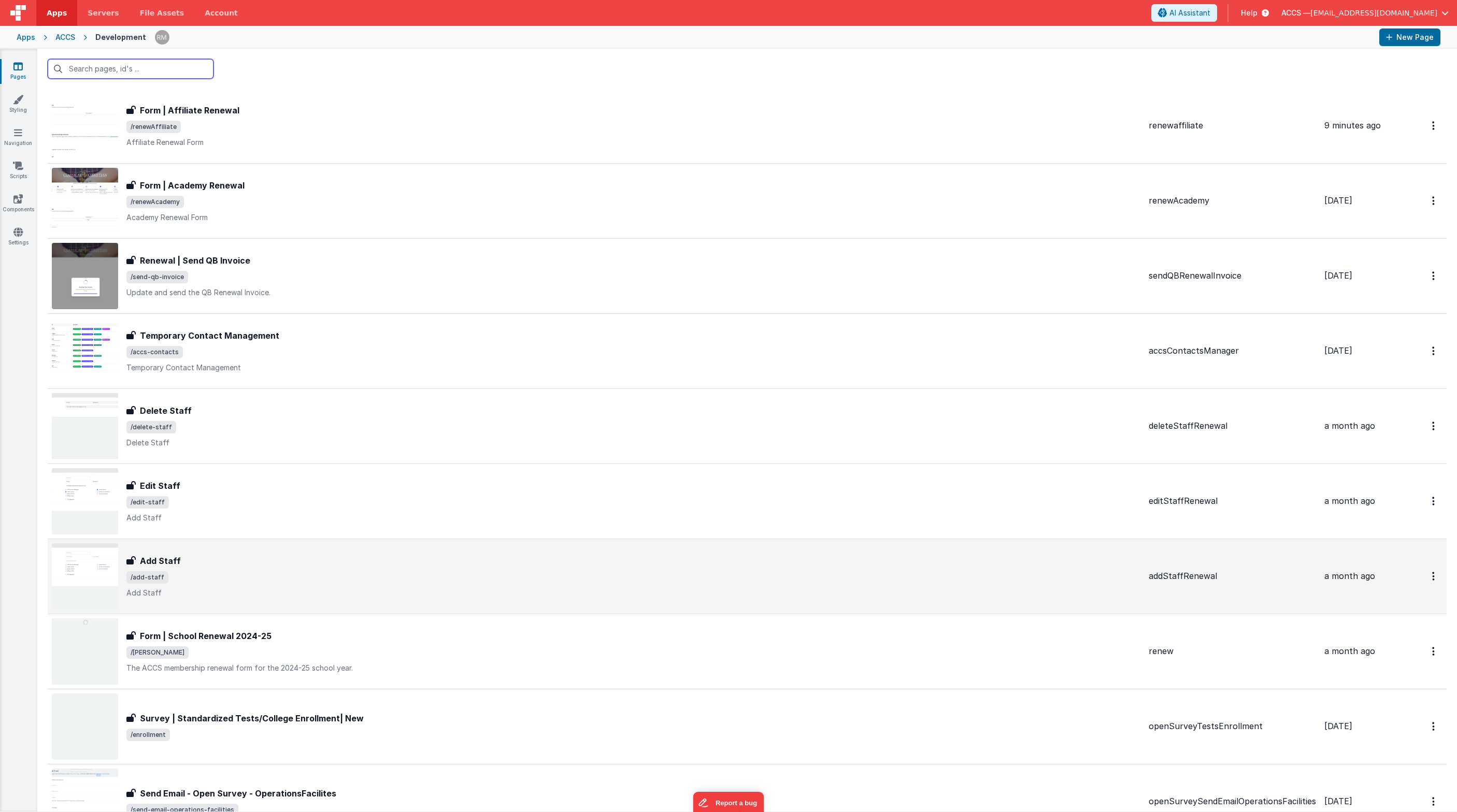
scroll to position [46, 0]
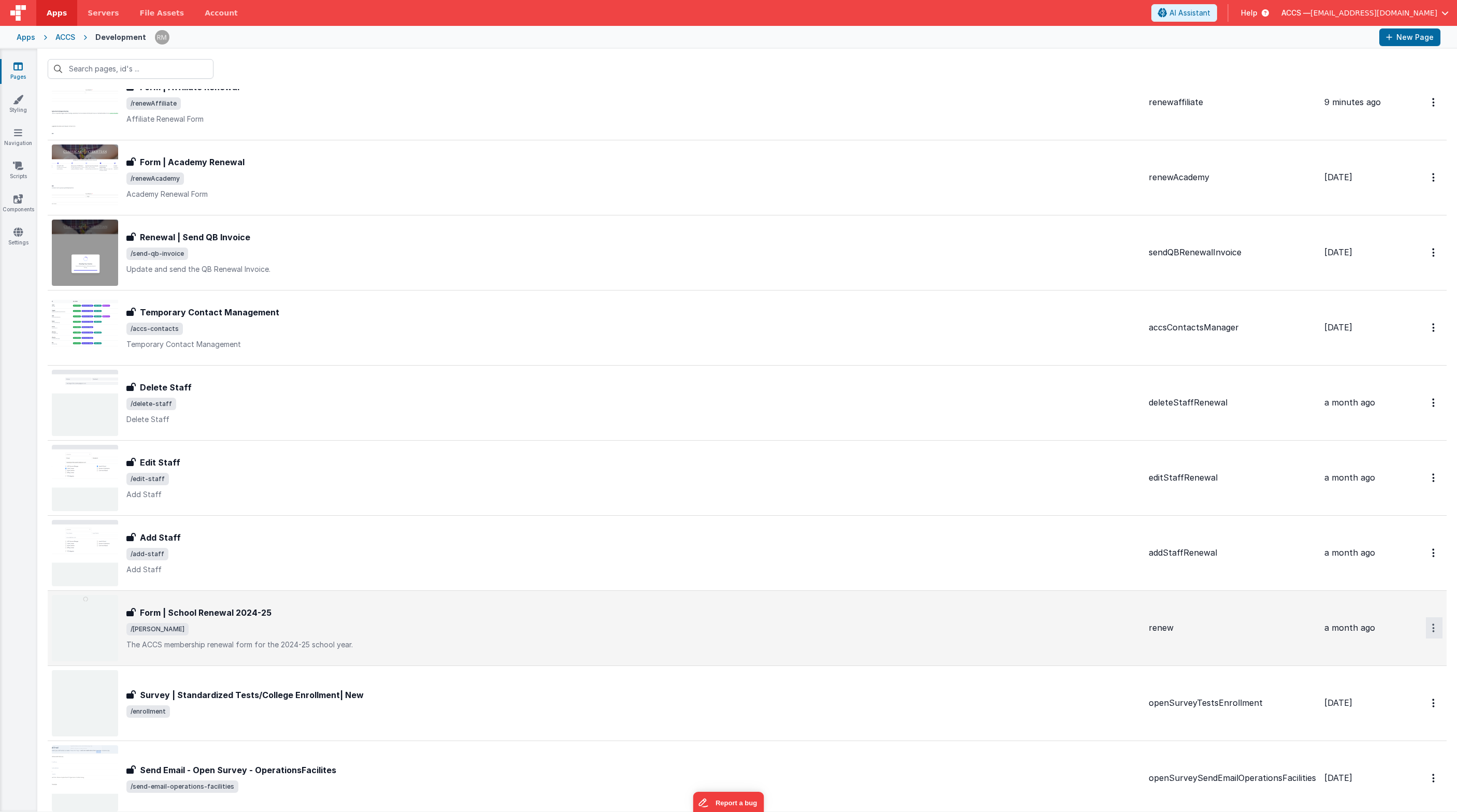
click at [1064, 628] on icon "Options" at bounding box center [1433, 628] width 3 height 9
click at [1064, 689] on link "Delete" at bounding box center [1397, 690] width 91 height 18
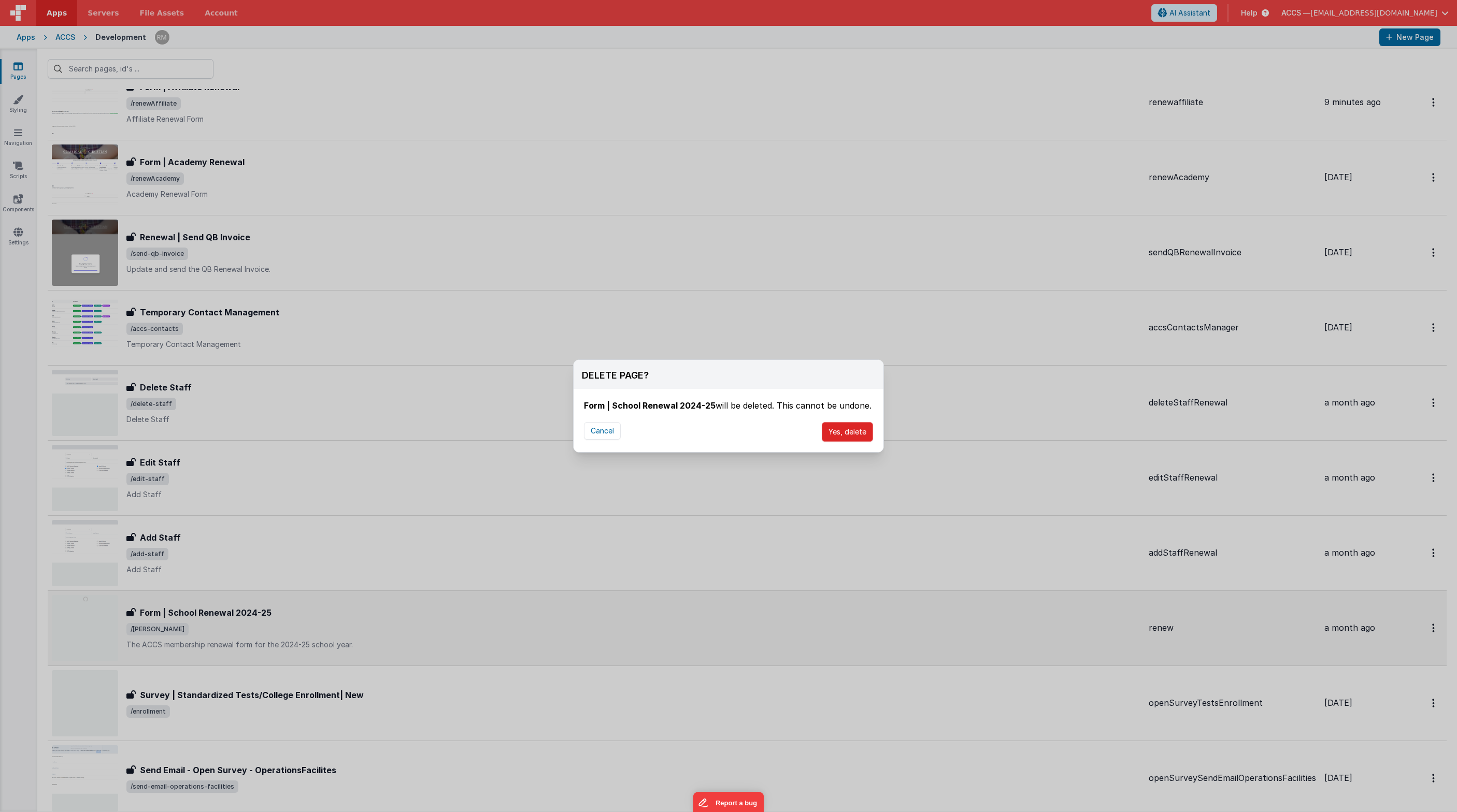
click at [841, 432] on button "Yes, delete" at bounding box center [848, 431] width 51 height 20
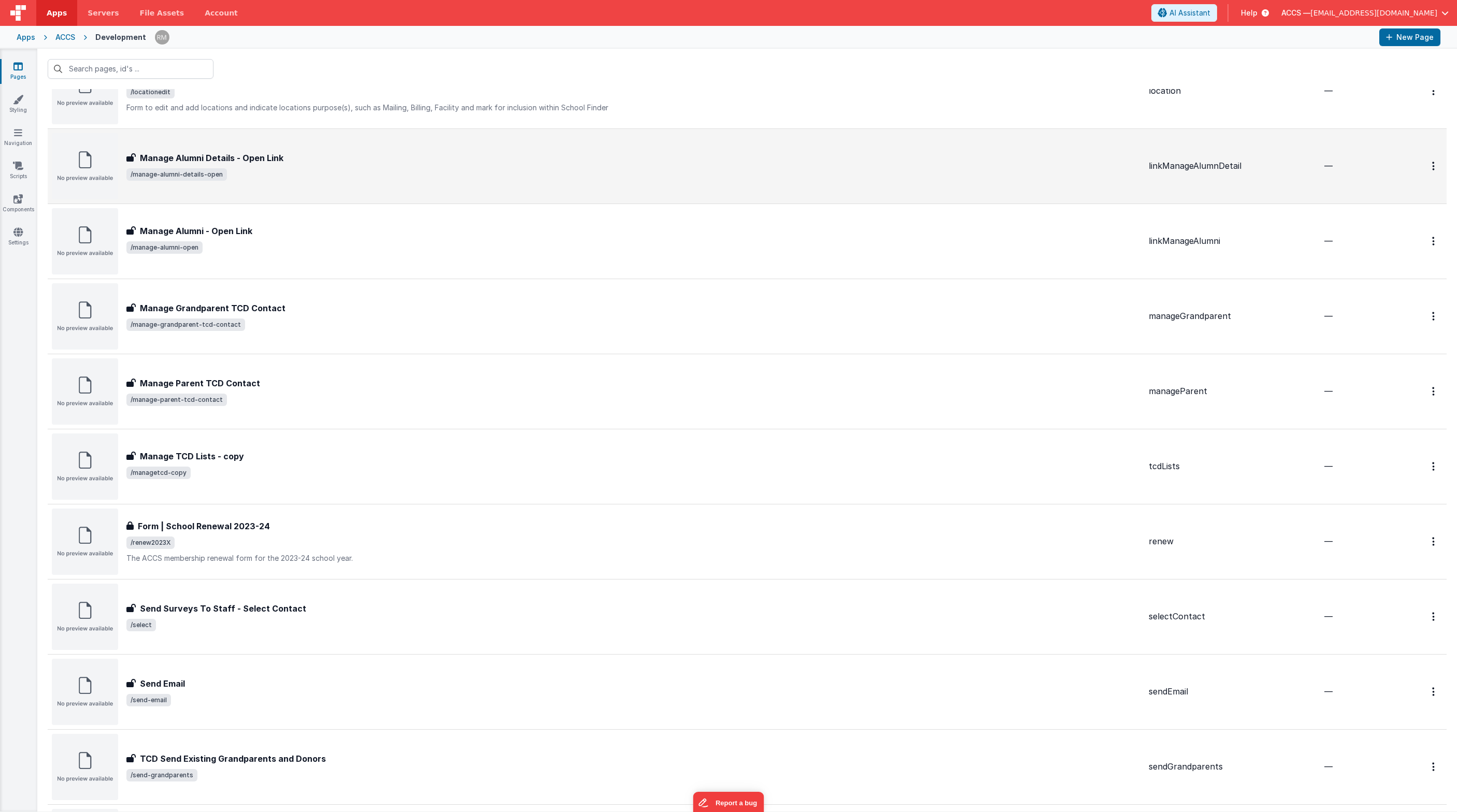
scroll to position [1831, 0]
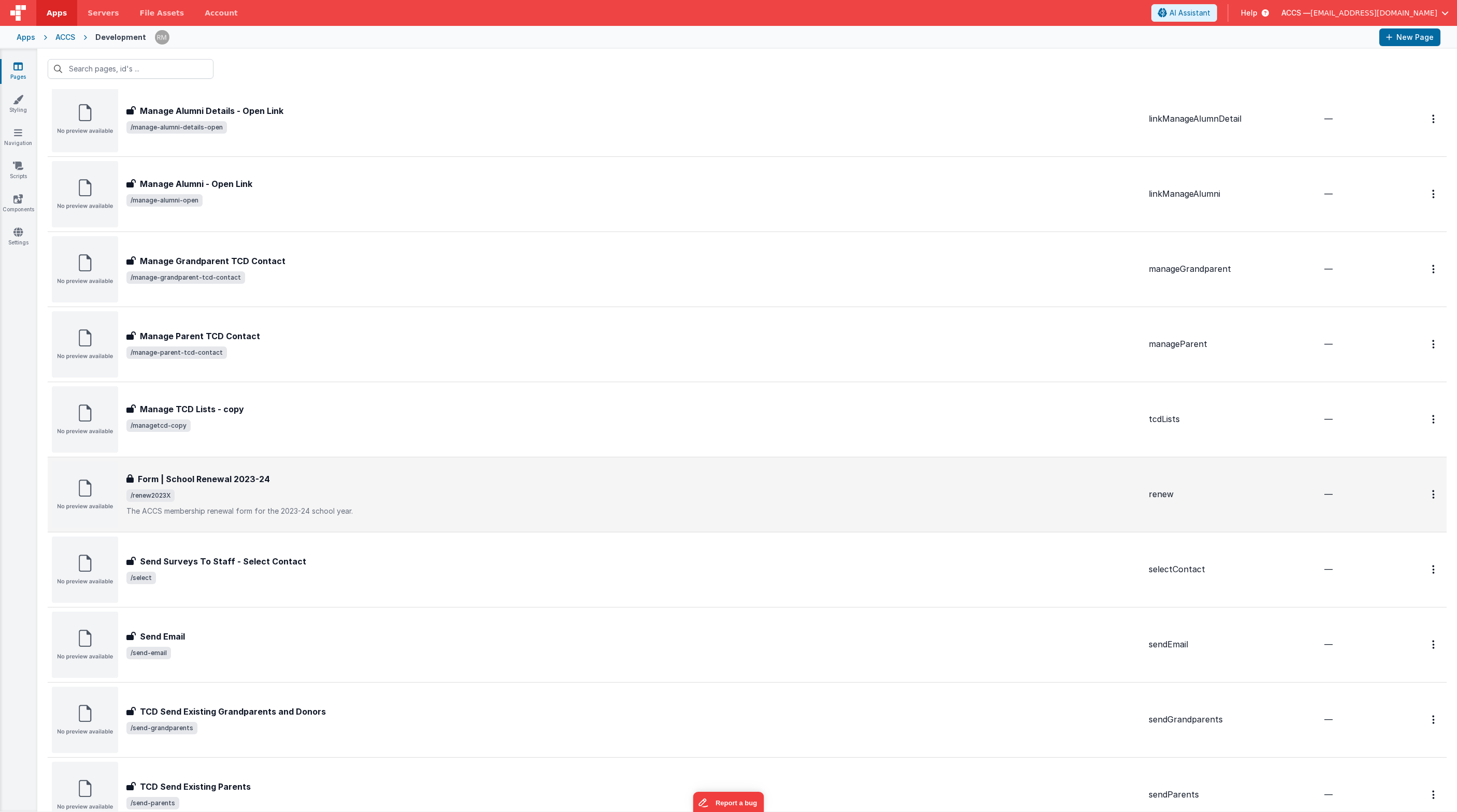
click at [402, 504] on div "Form | School Renewal 2023-24 Form | School Renewal 2023-24 /renew2023X The ACC…" at bounding box center [633, 494] width 1014 height 43
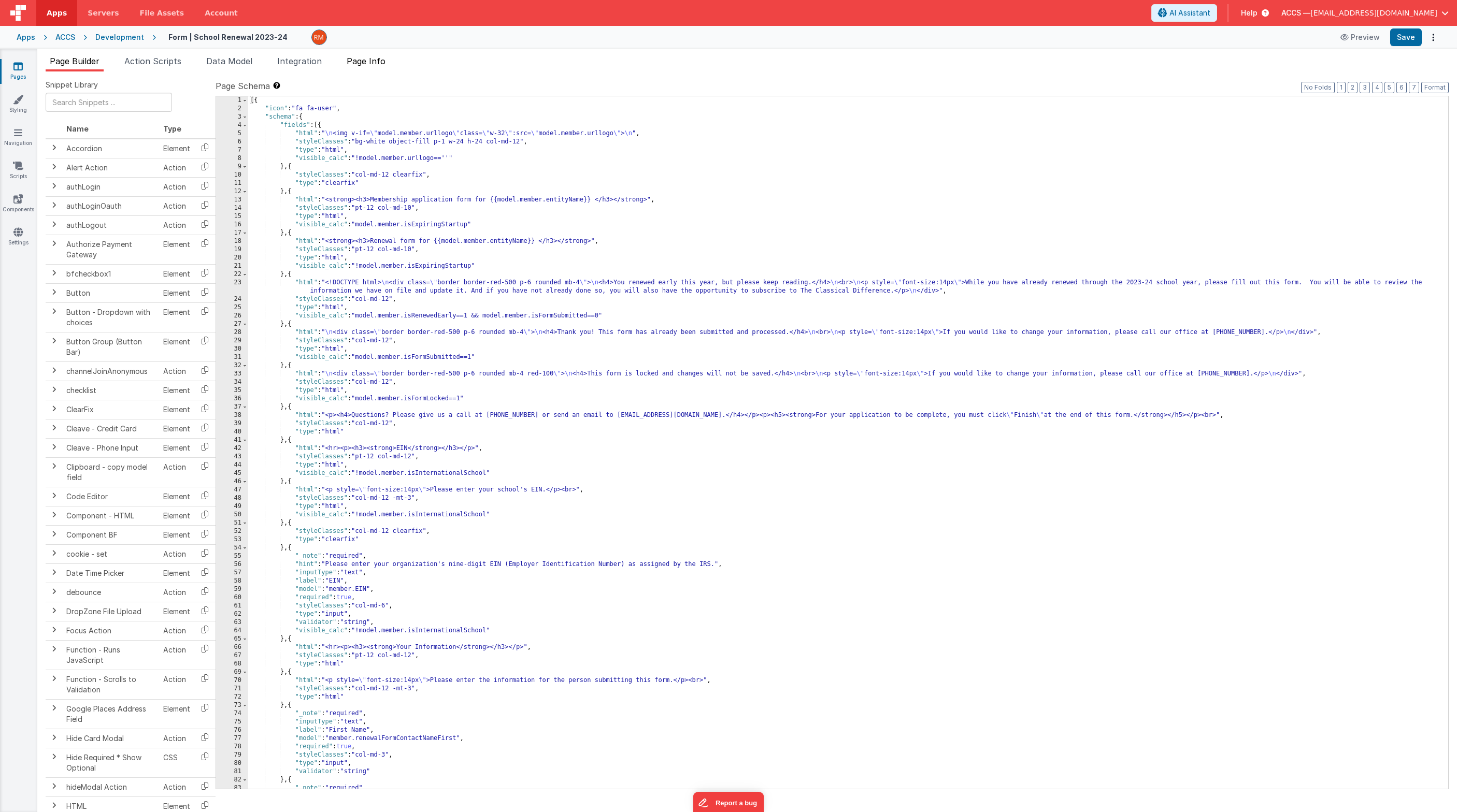
click at [376, 61] on span "Page Info" at bounding box center [365, 61] width 39 height 10
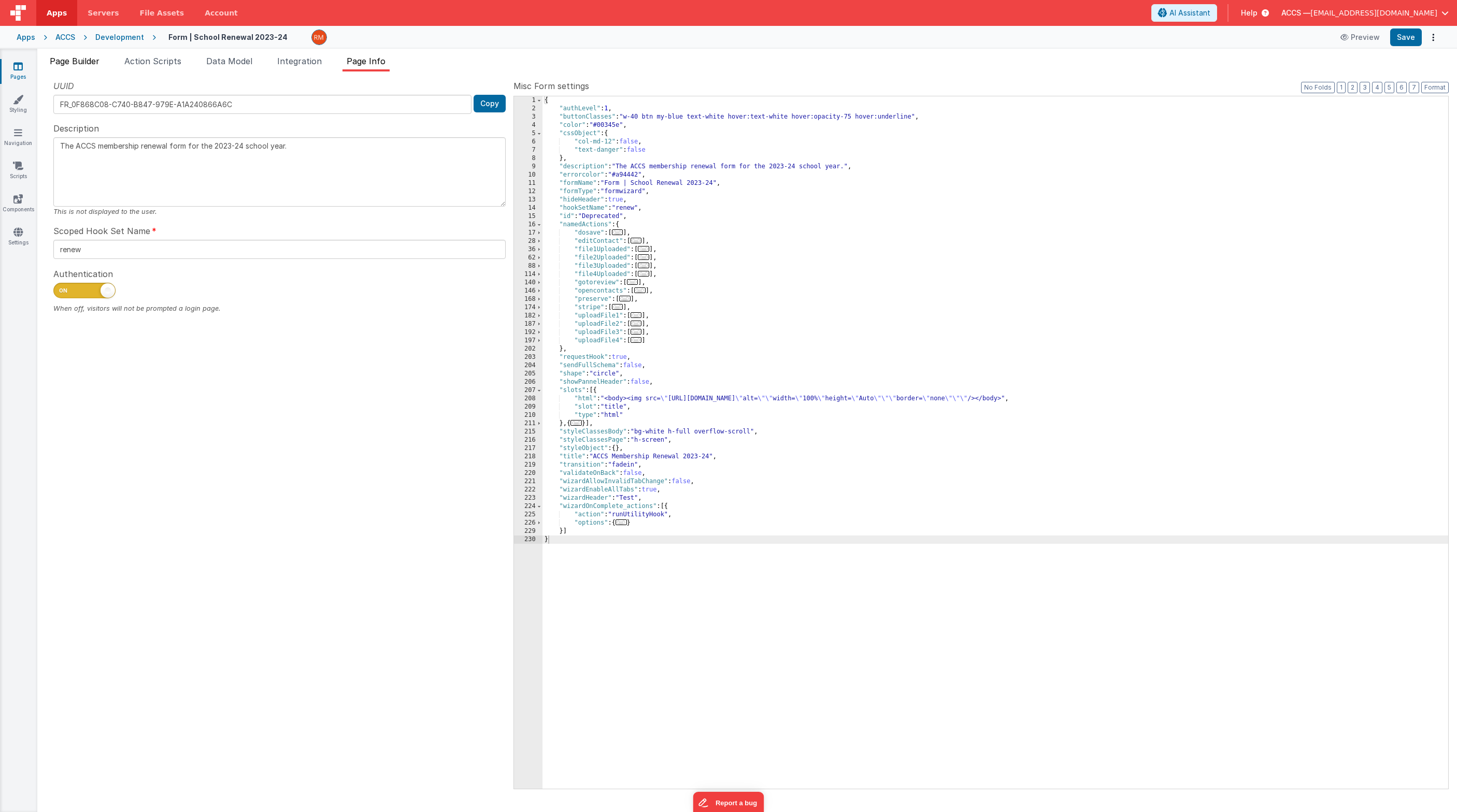
click at [68, 62] on span "Page Builder" at bounding box center [75, 61] width 50 height 10
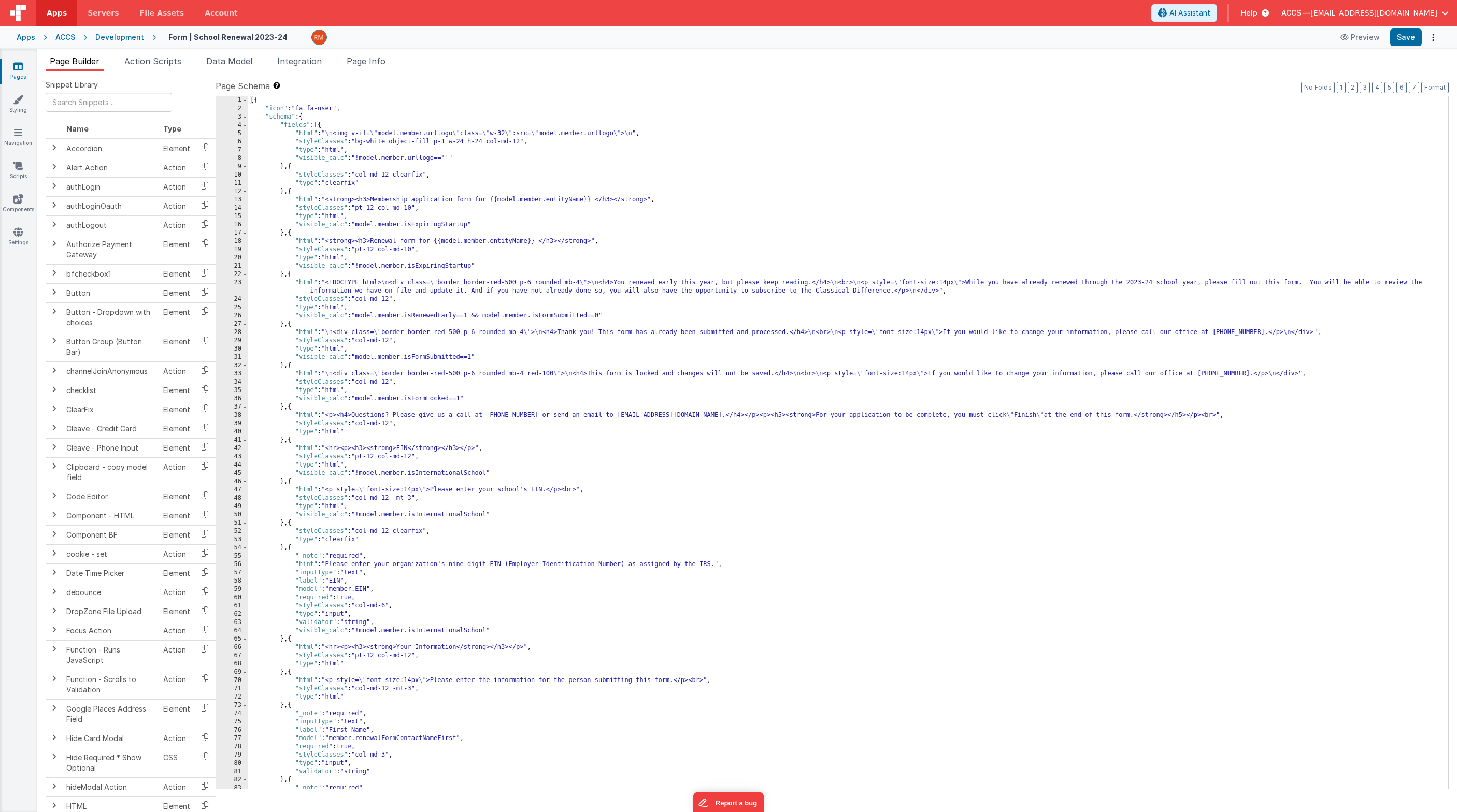
click at [18, 71] on link "Pages" at bounding box center [18, 71] width 37 height 21
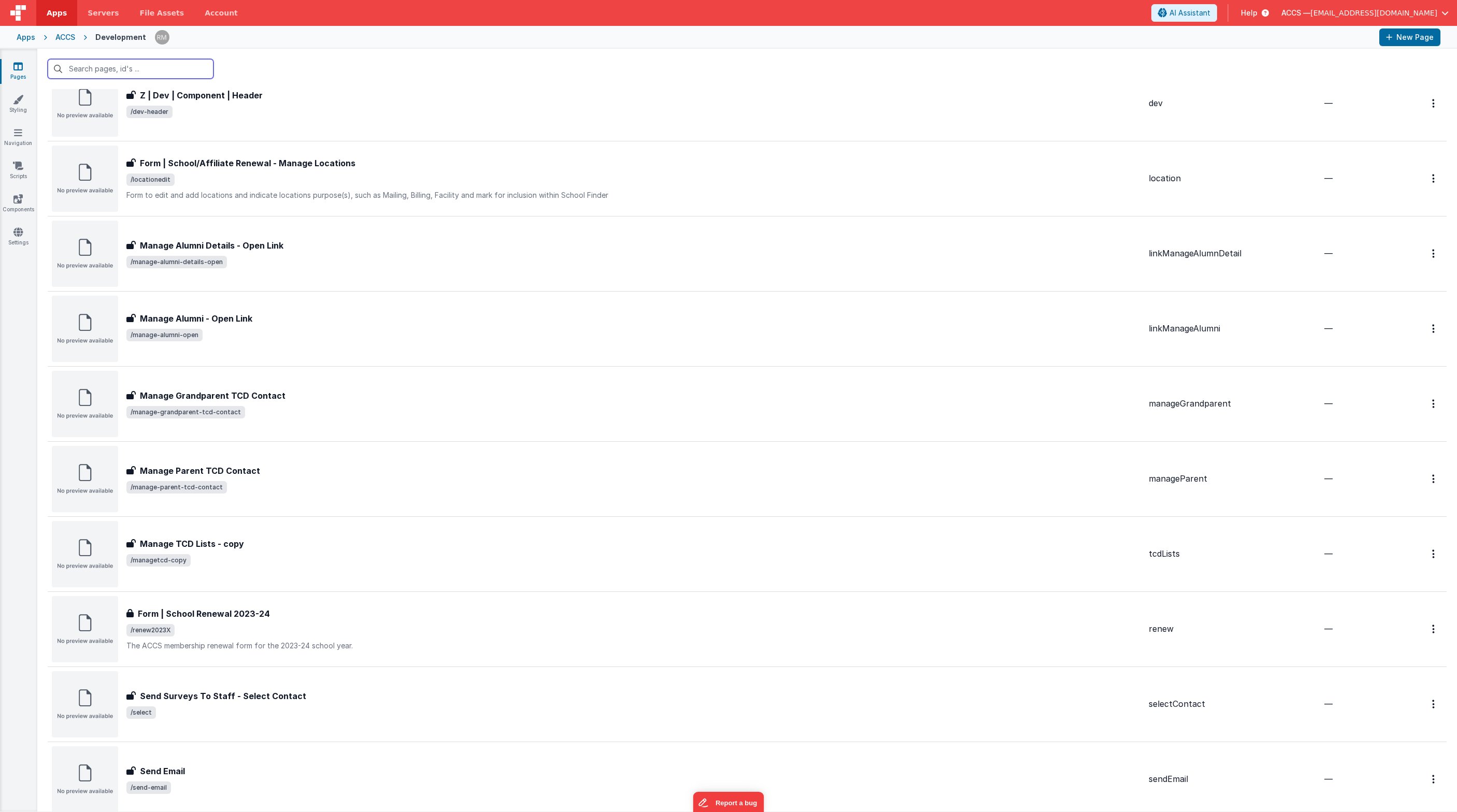
scroll to position [1783, 0]
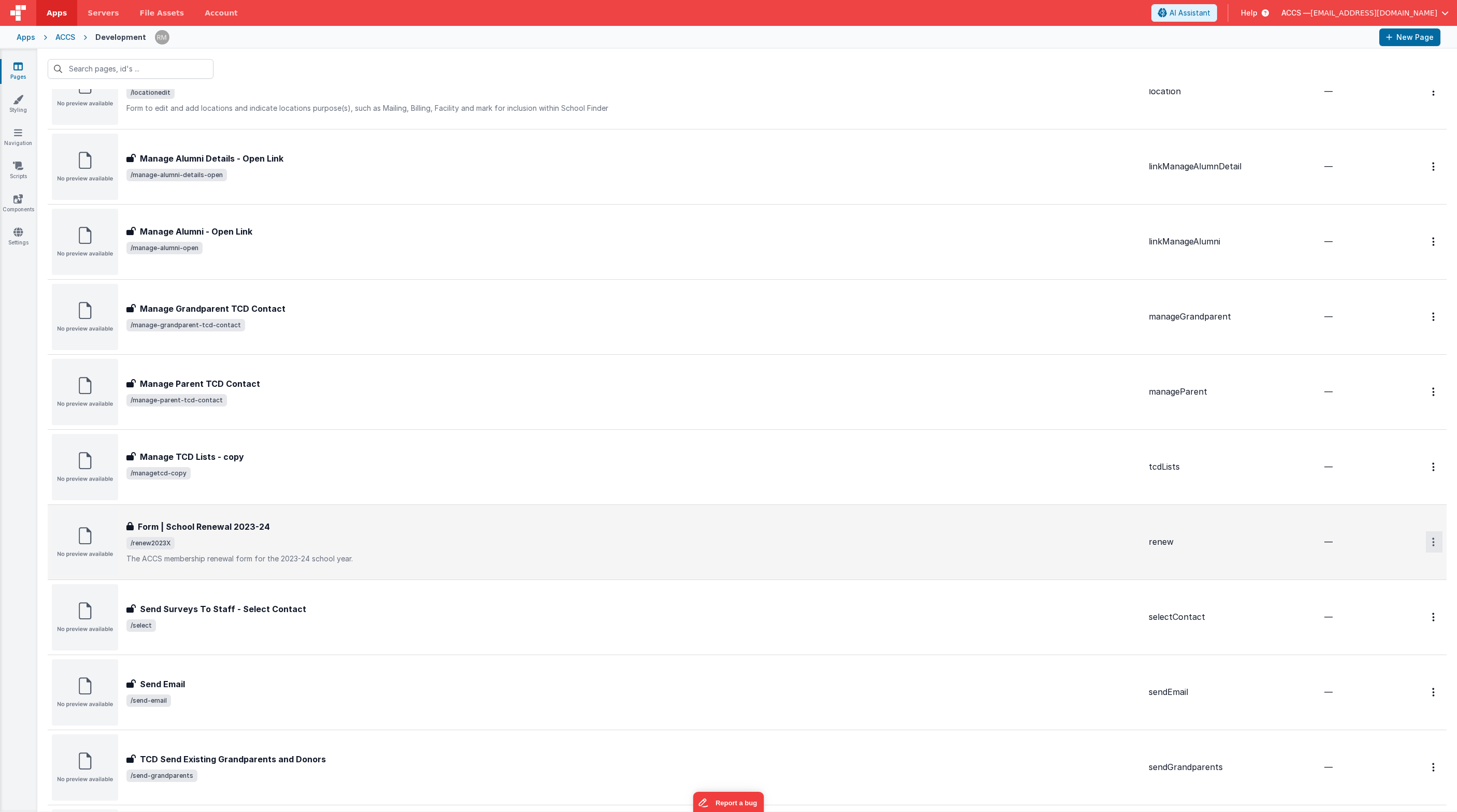
click at [1064, 543] on icon "Options" at bounding box center [1433, 542] width 3 height 9
click at [1064, 603] on link "Delete" at bounding box center [1397, 604] width 91 height 18
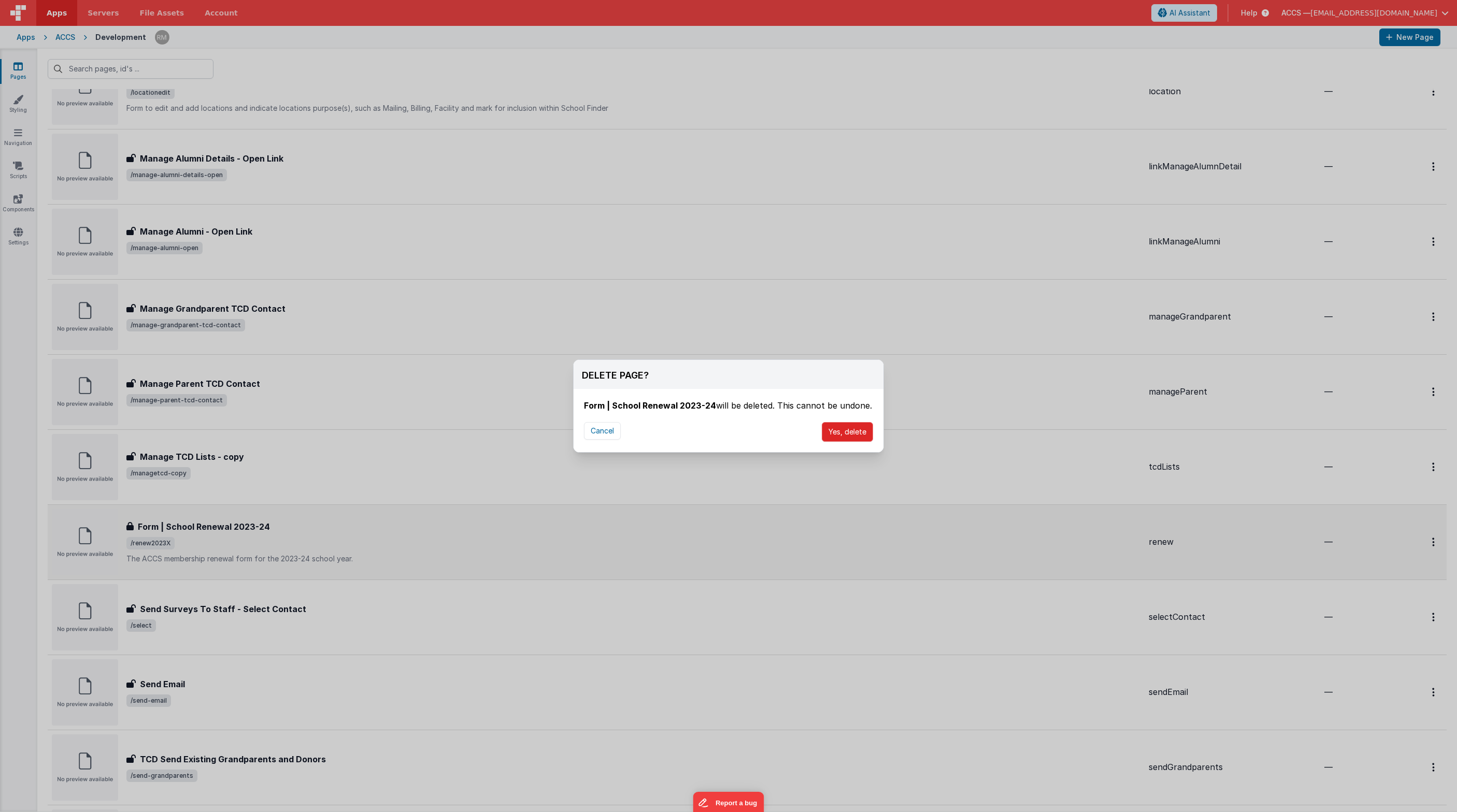
click at [847, 433] on button "Yes, delete" at bounding box center [848, 431] width 51 height 20
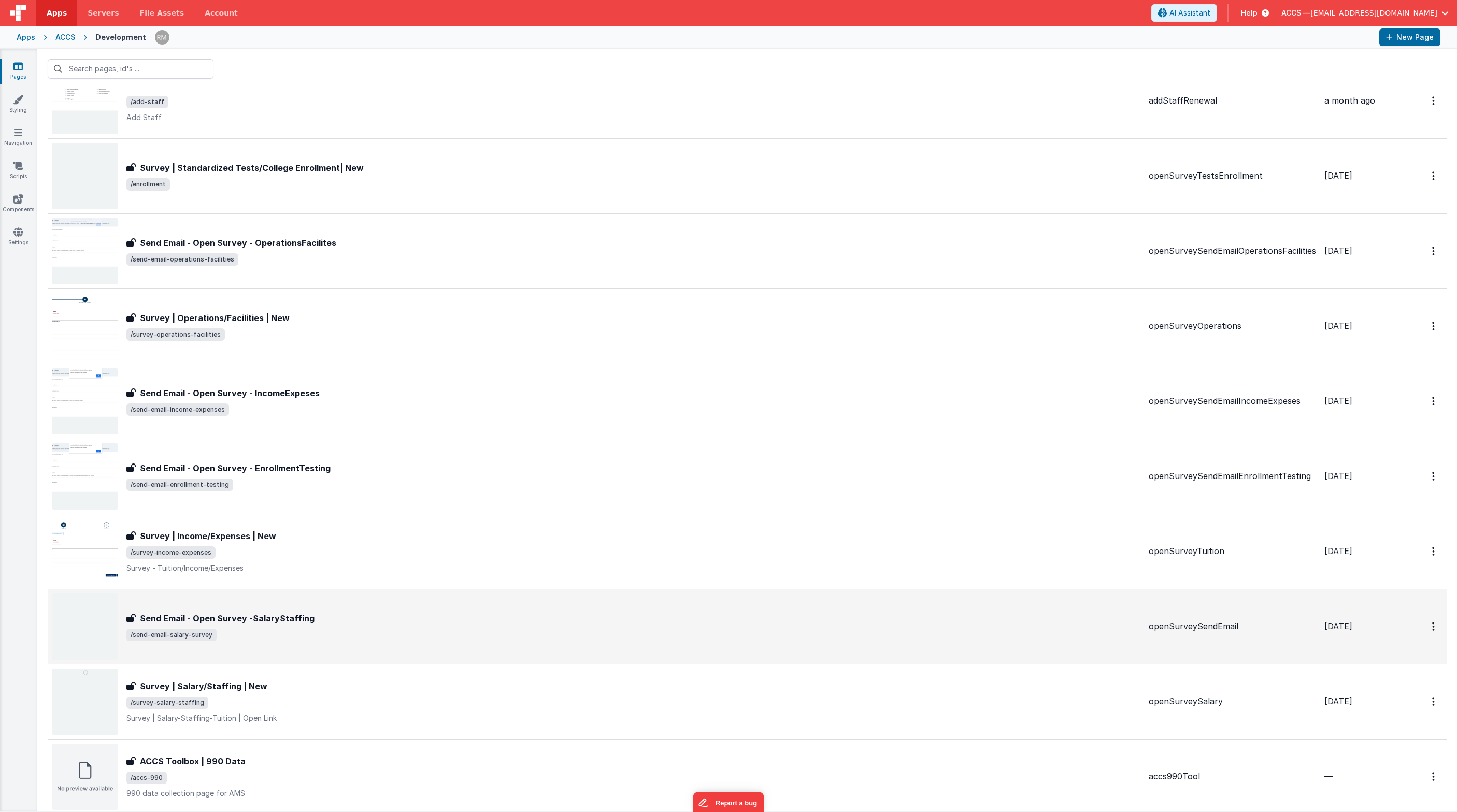
scroll to position [0, 0]
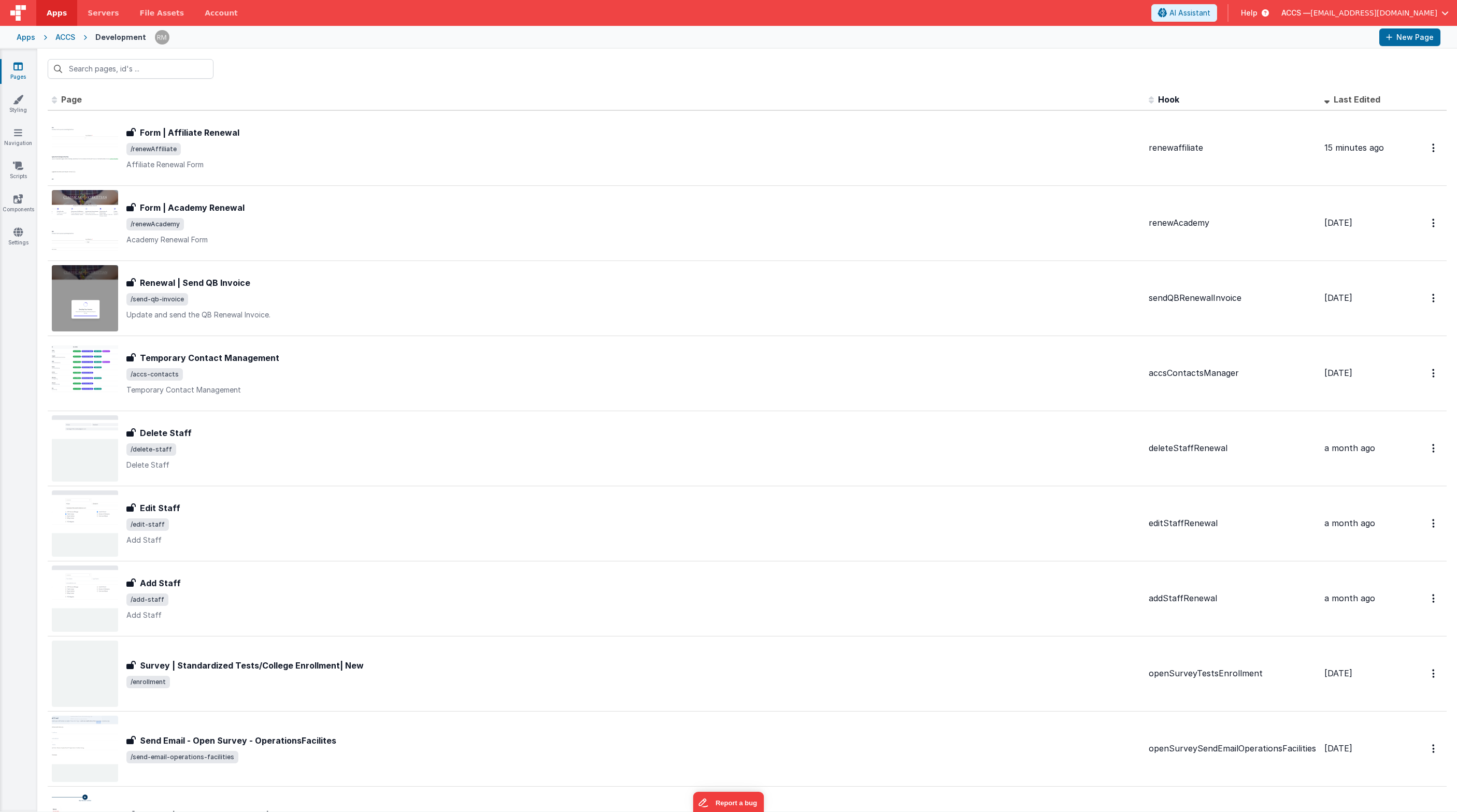
click at [69, 40] on div "ACCS" at bounding box center [65, 37] width 20 height 10
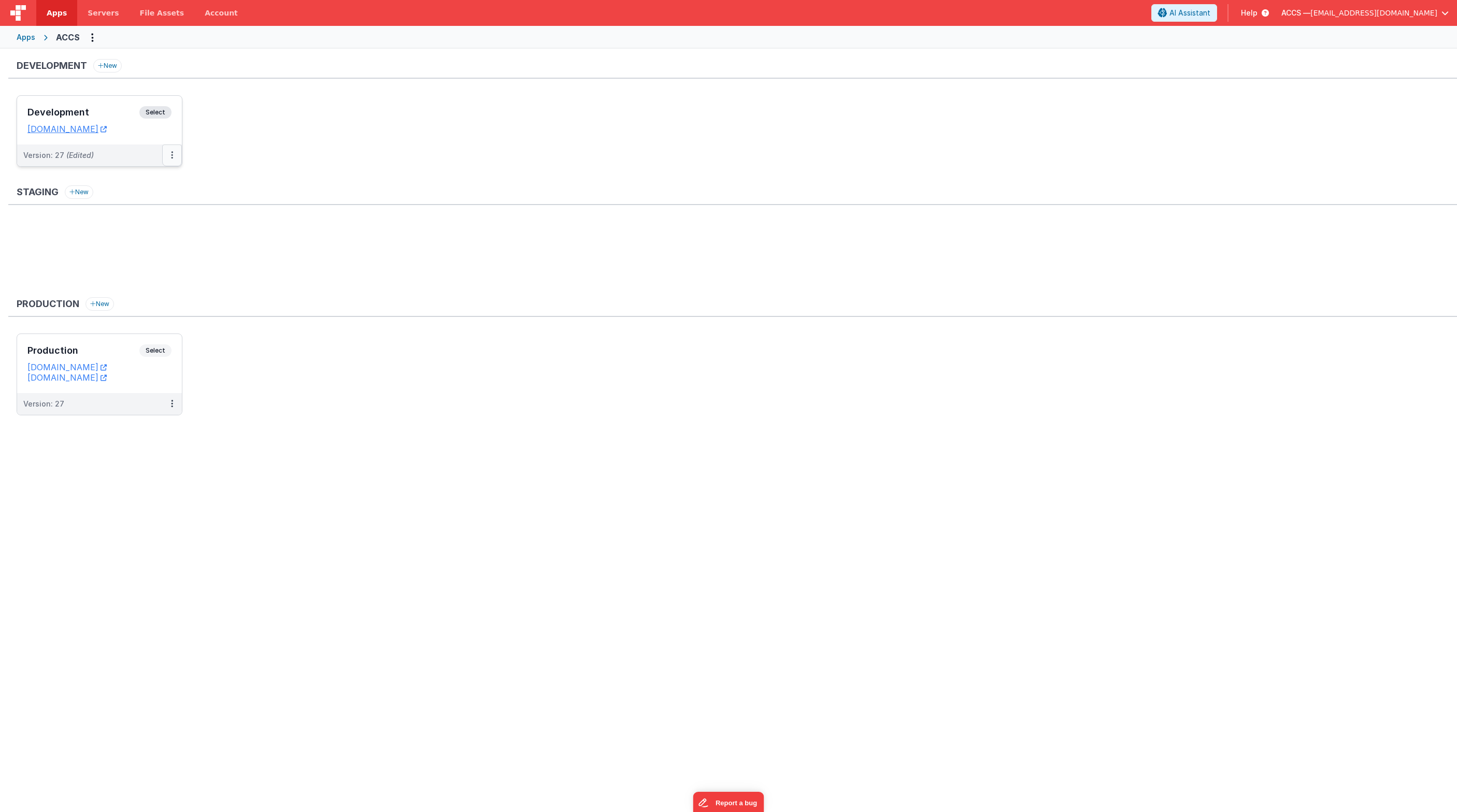
click at [169, 158] on button at bounding box center [172, 156] width 20 height 22
click at [146, 215] on link "Deploy..." at bounding box center [136, 215] width 91 height 18
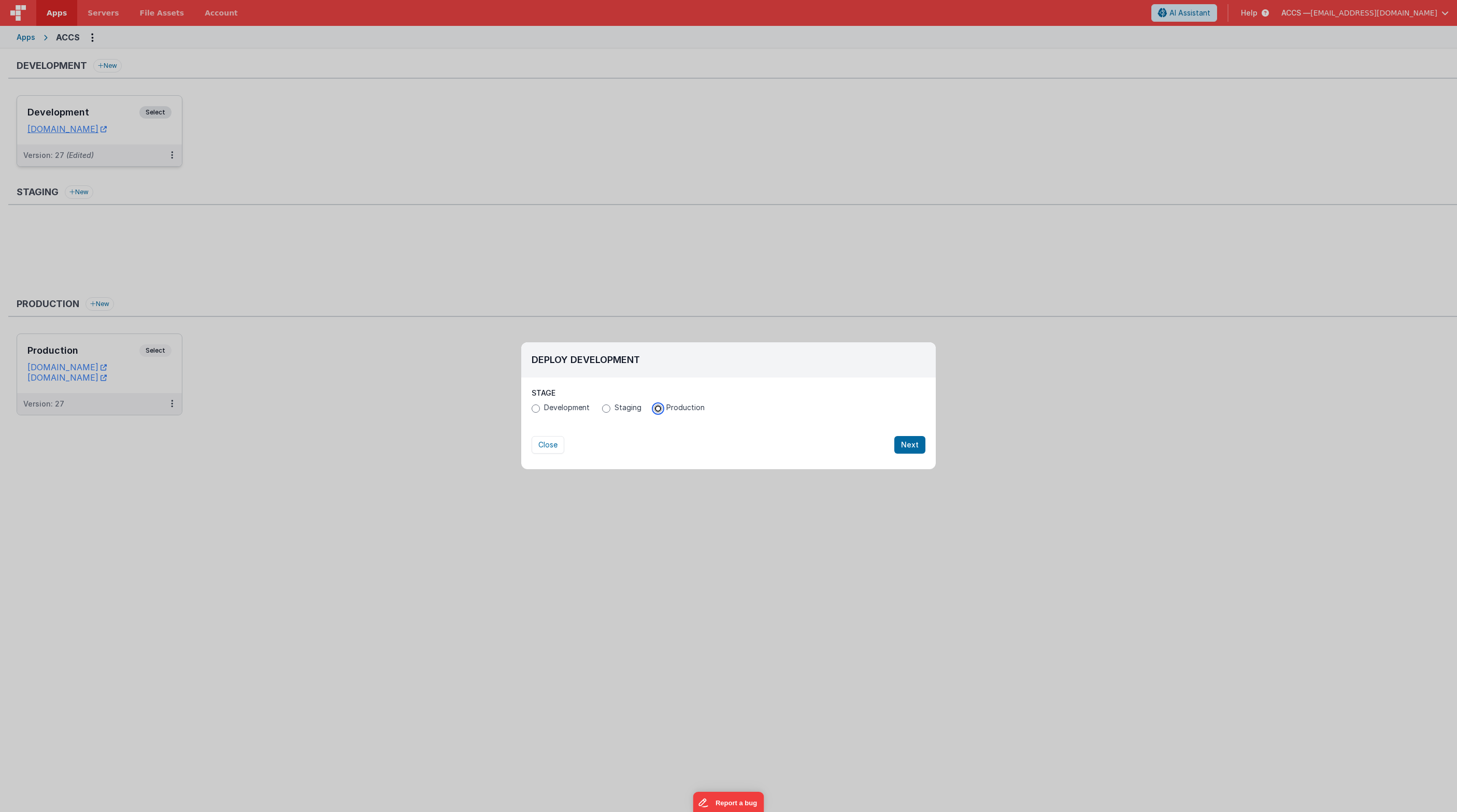
click at [657, 408] on input "Production" at bounding box center [657, 408] width 8 height 8
radio input "true"
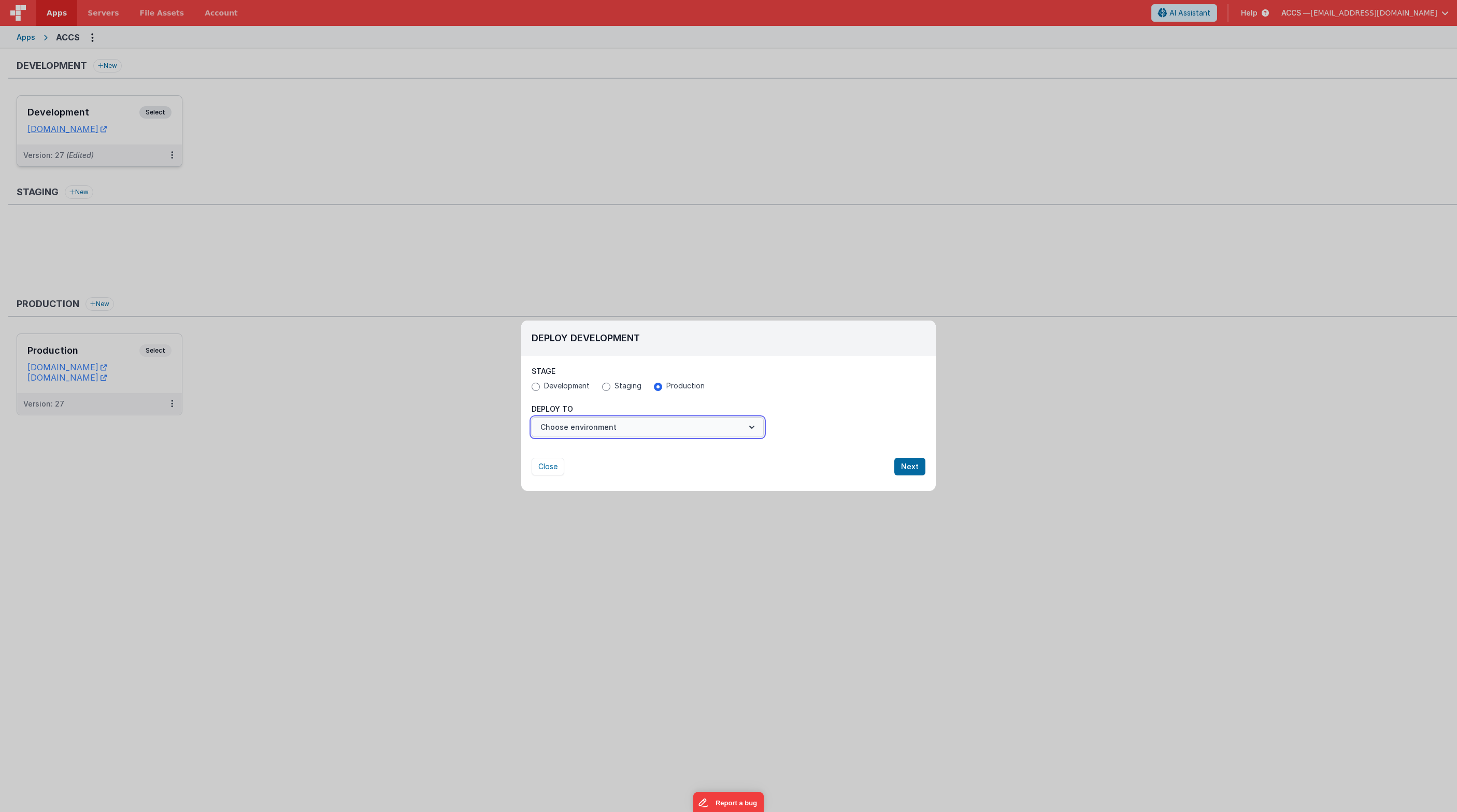
click at [729, 434] on button "Choose environment" at bounding box center [648, 427] width 232 height 20
click at [720, 452] on link "Production" at bounding box center [648, 452] width 232 height 18
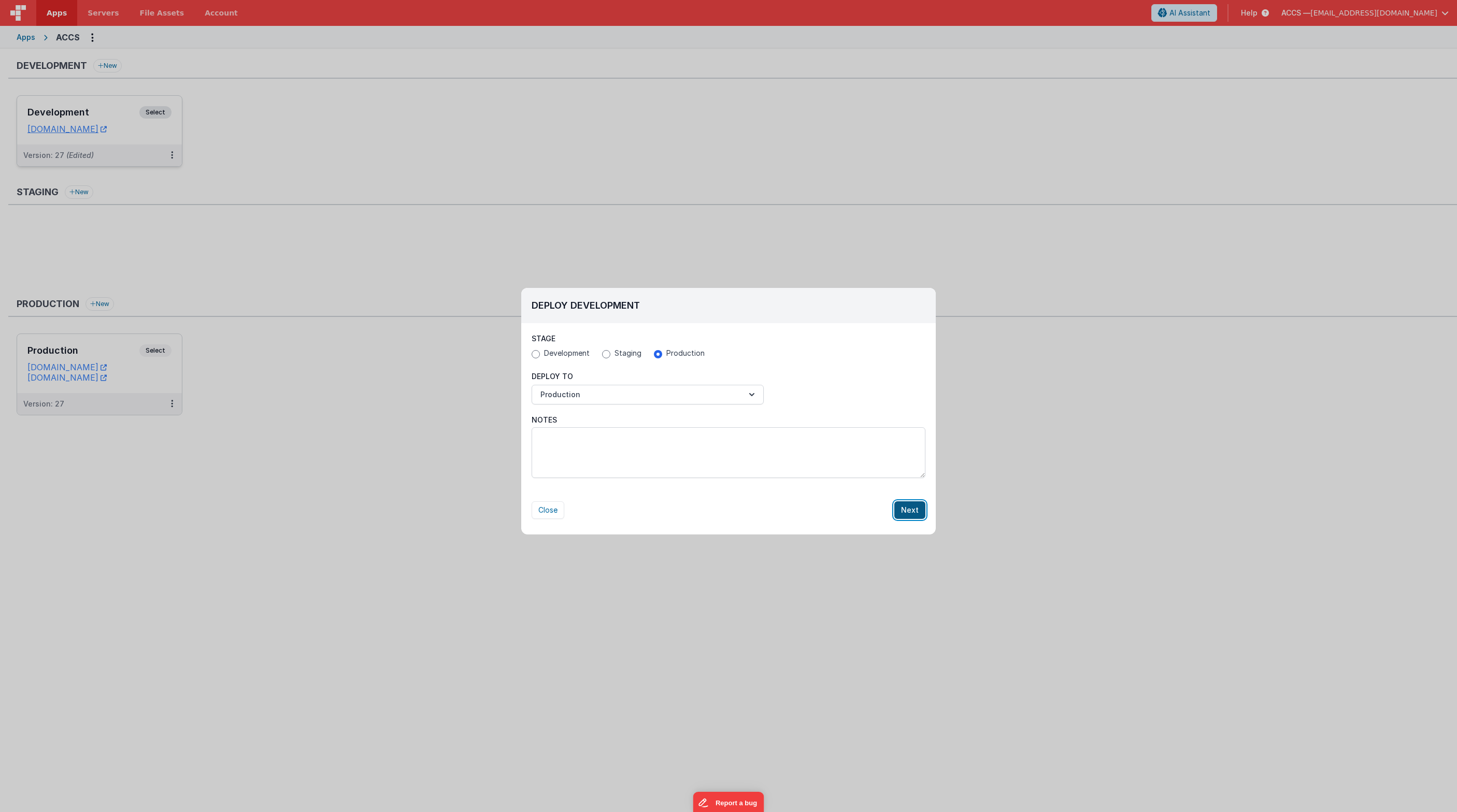
click at [913, 509] on button "Next" at bounding box center [909, 510] width 31 height 18
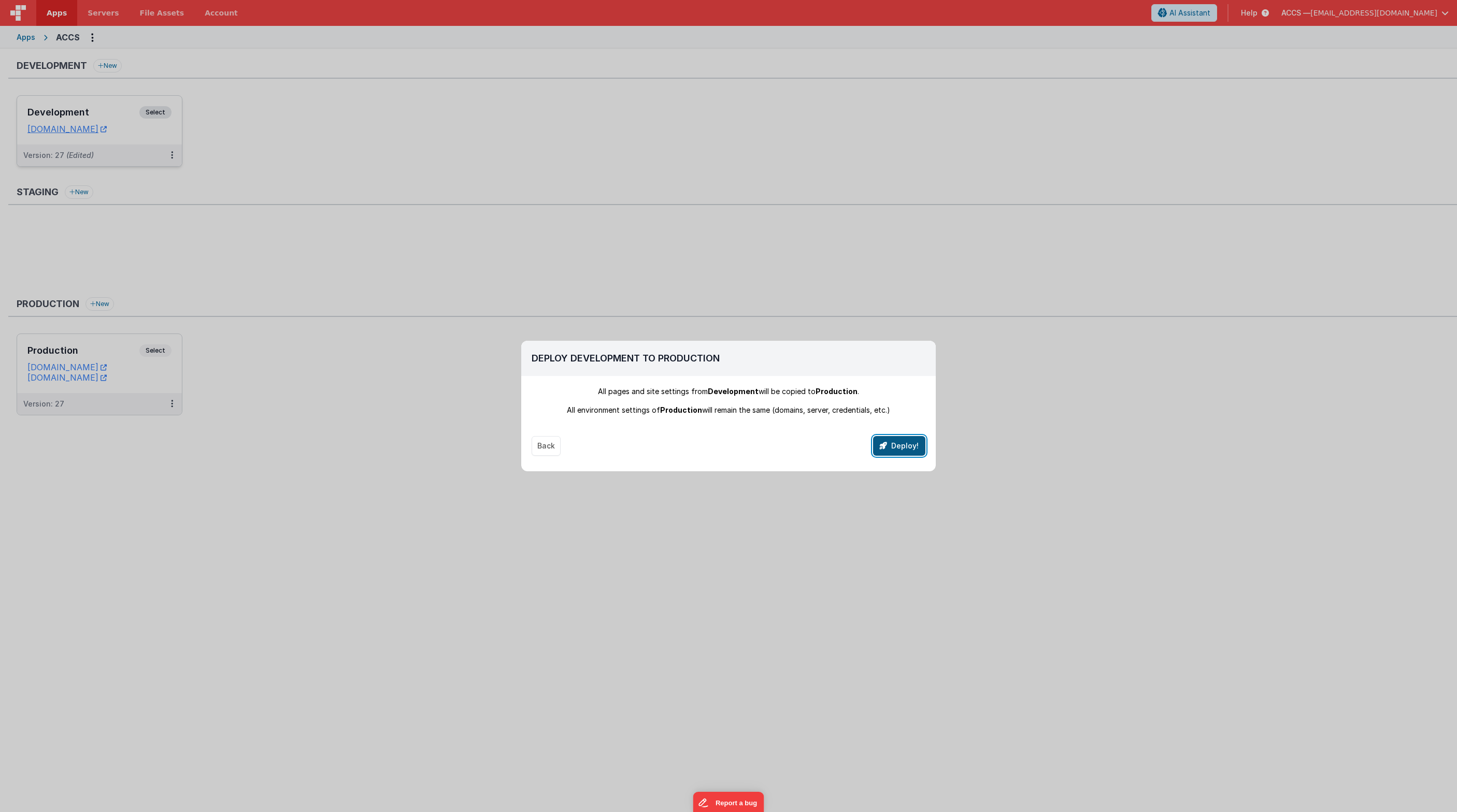
click at [901, 445] on button "Deploy!" at bounding box center [898, 445] width 52 height 20
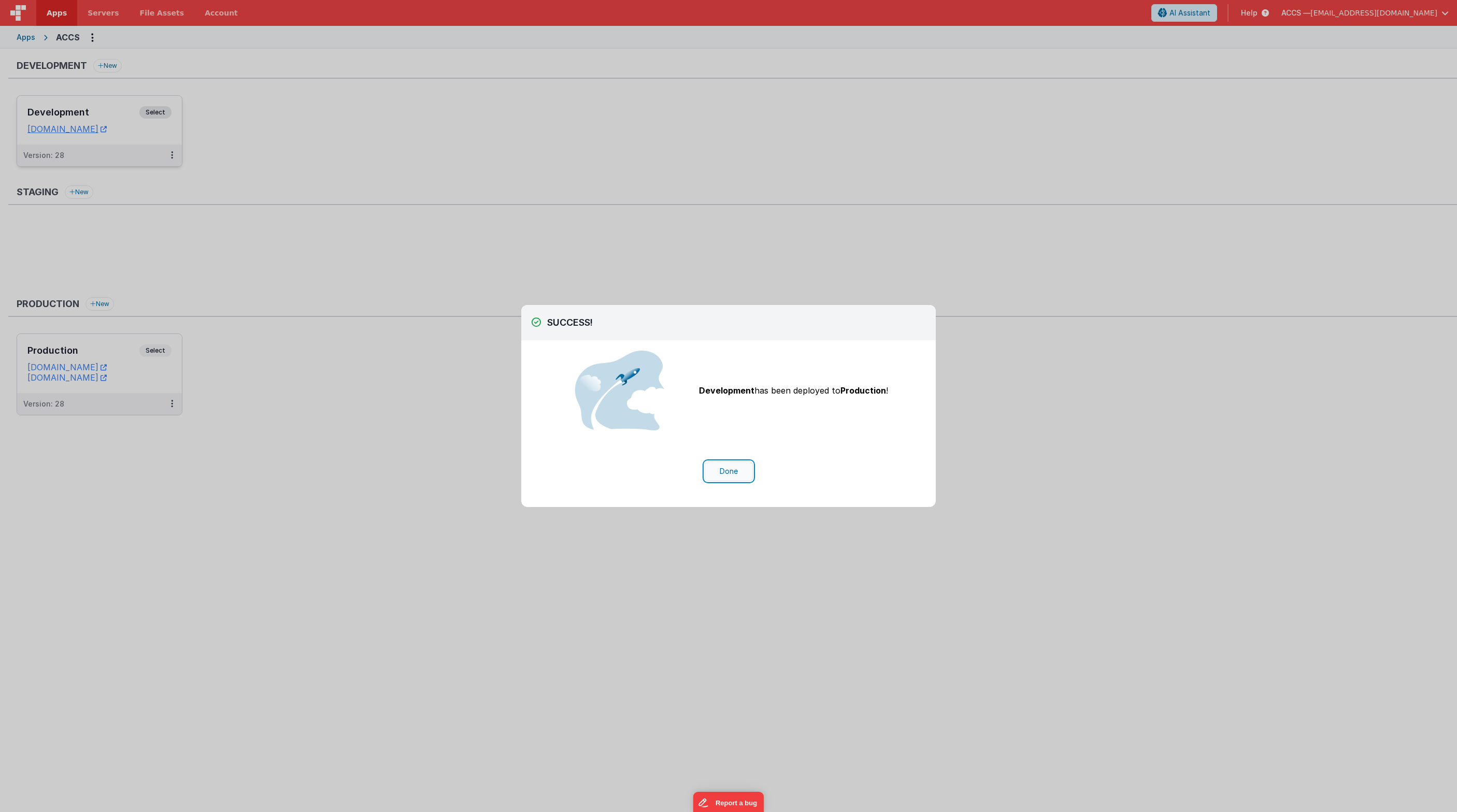
click at [720, 476] on button "Done" at bounding box center [728, 471] width 49 height 20
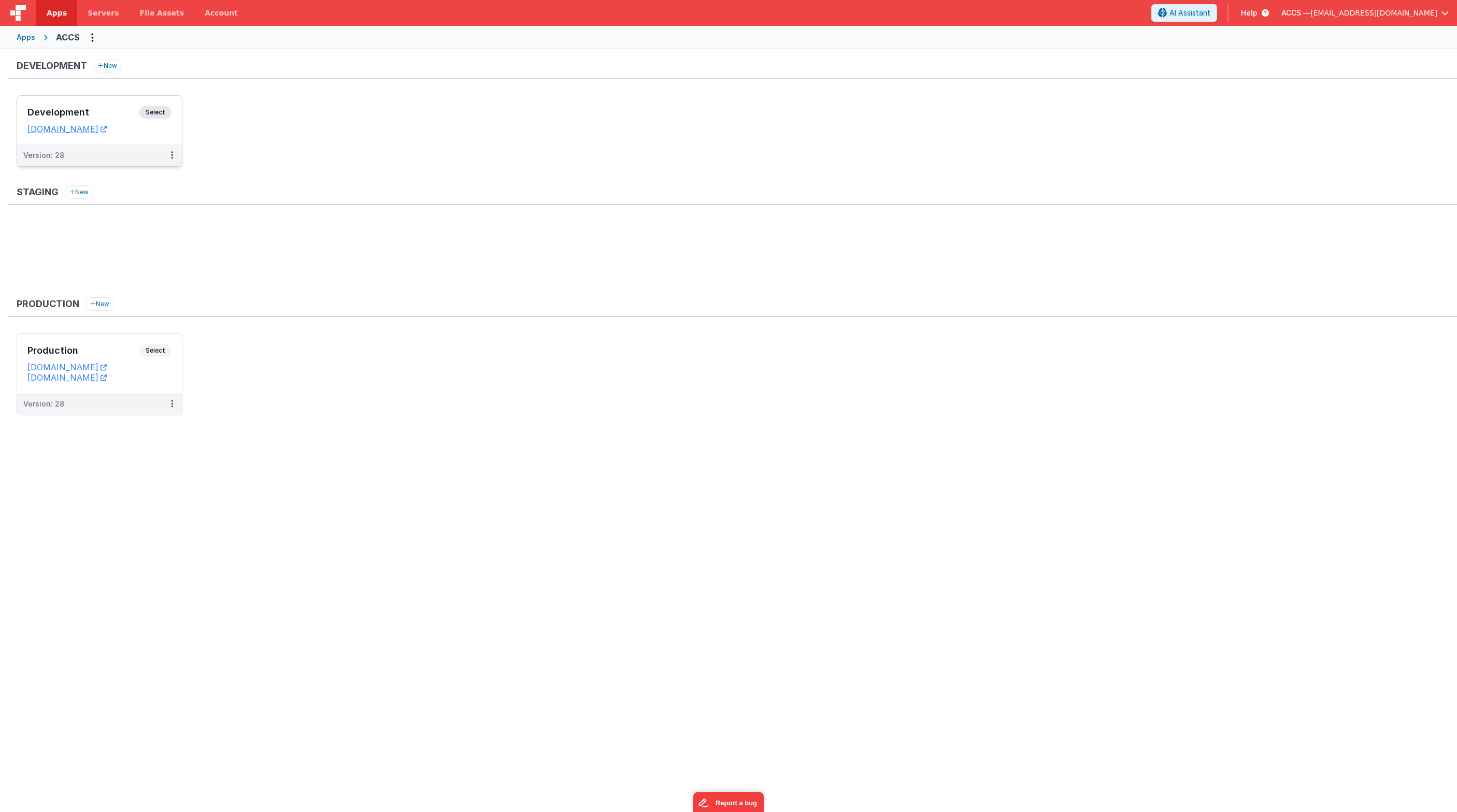
click at [24, 42] on div "Apps" at bounding box center [26, 37] width 18 height 10
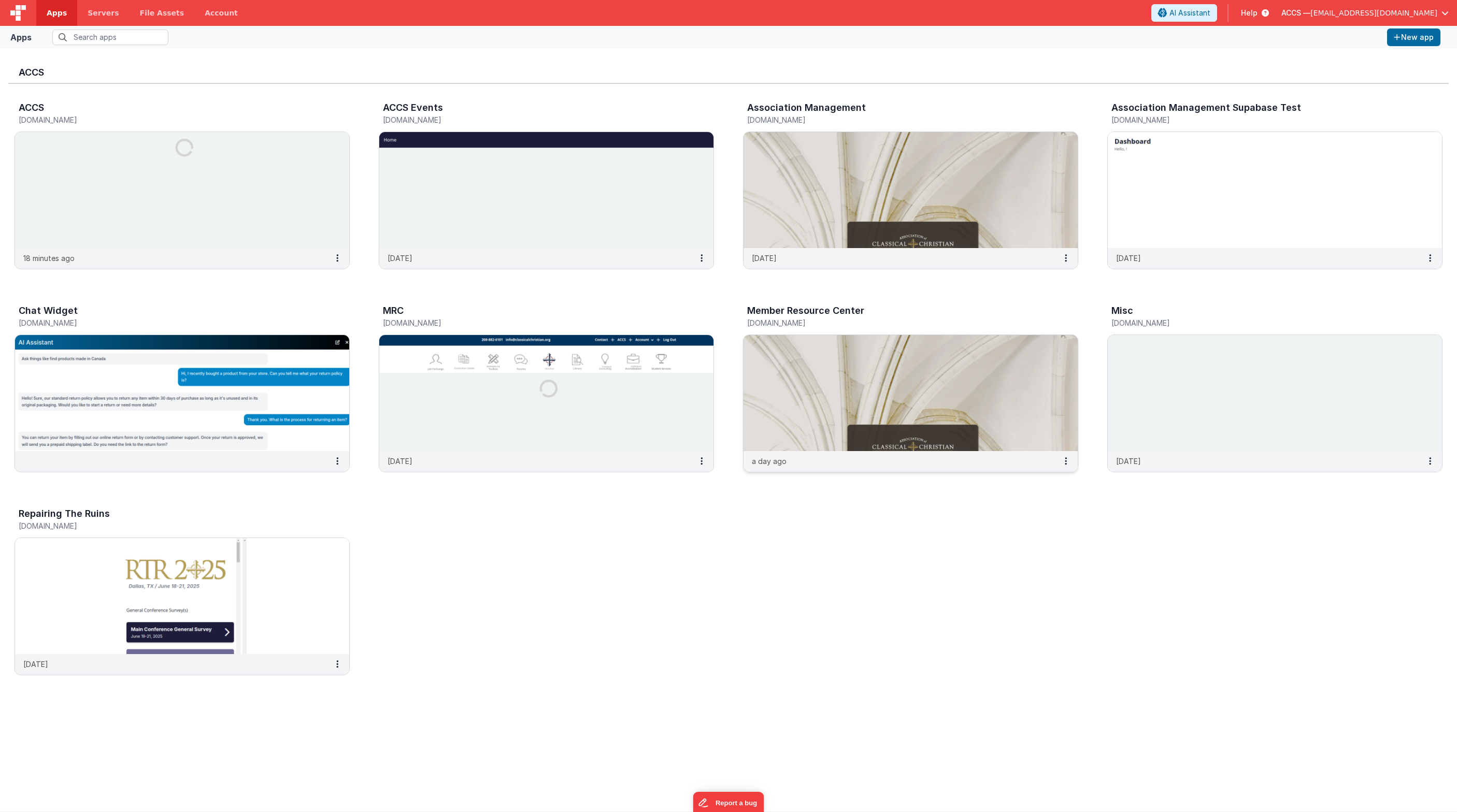
click at [831, 367] on img at bounding box center [910, 393] width 334 height 116
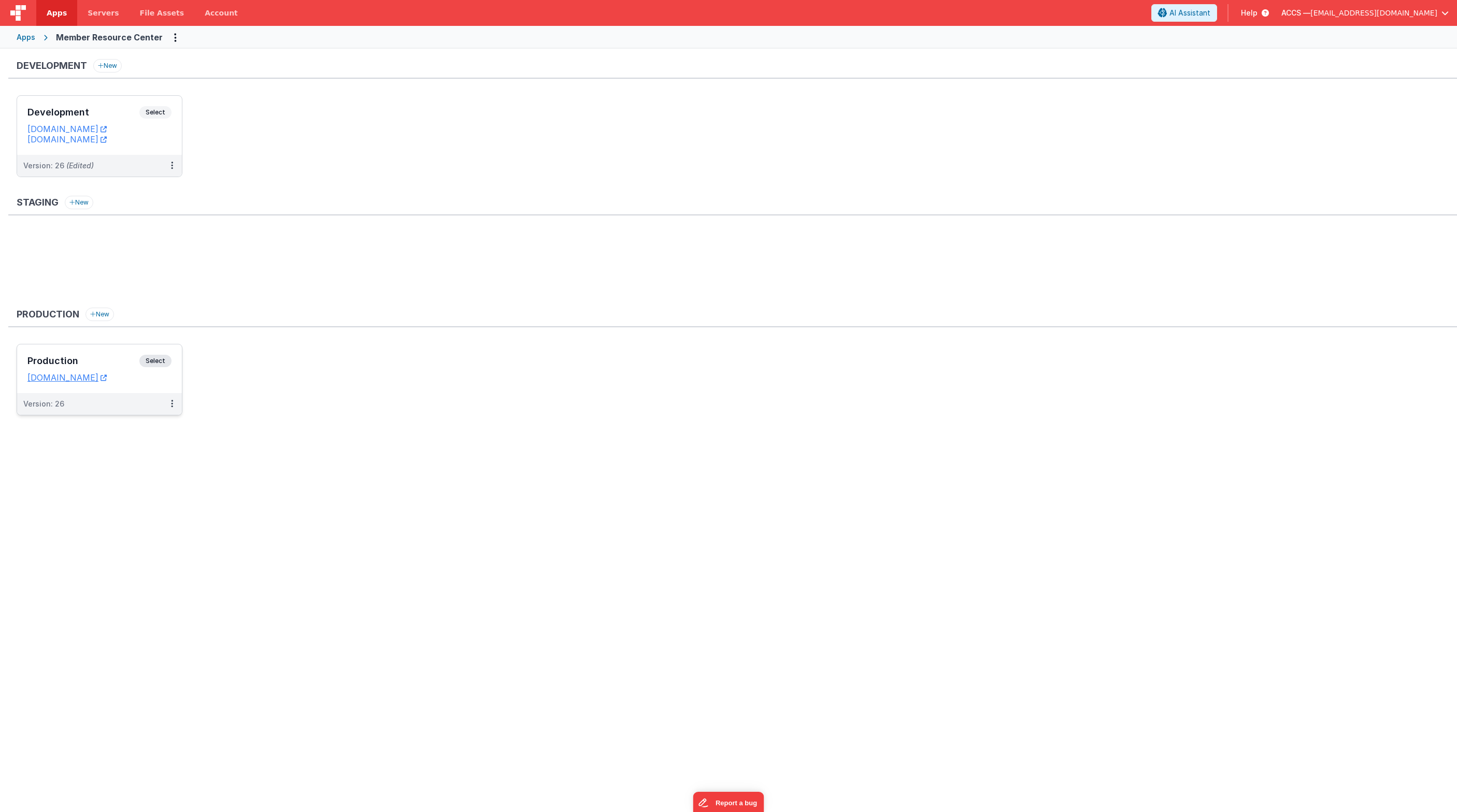
click at [120, 356] on div "Production Select" at bounding box center [99, 364] width 144 height 18
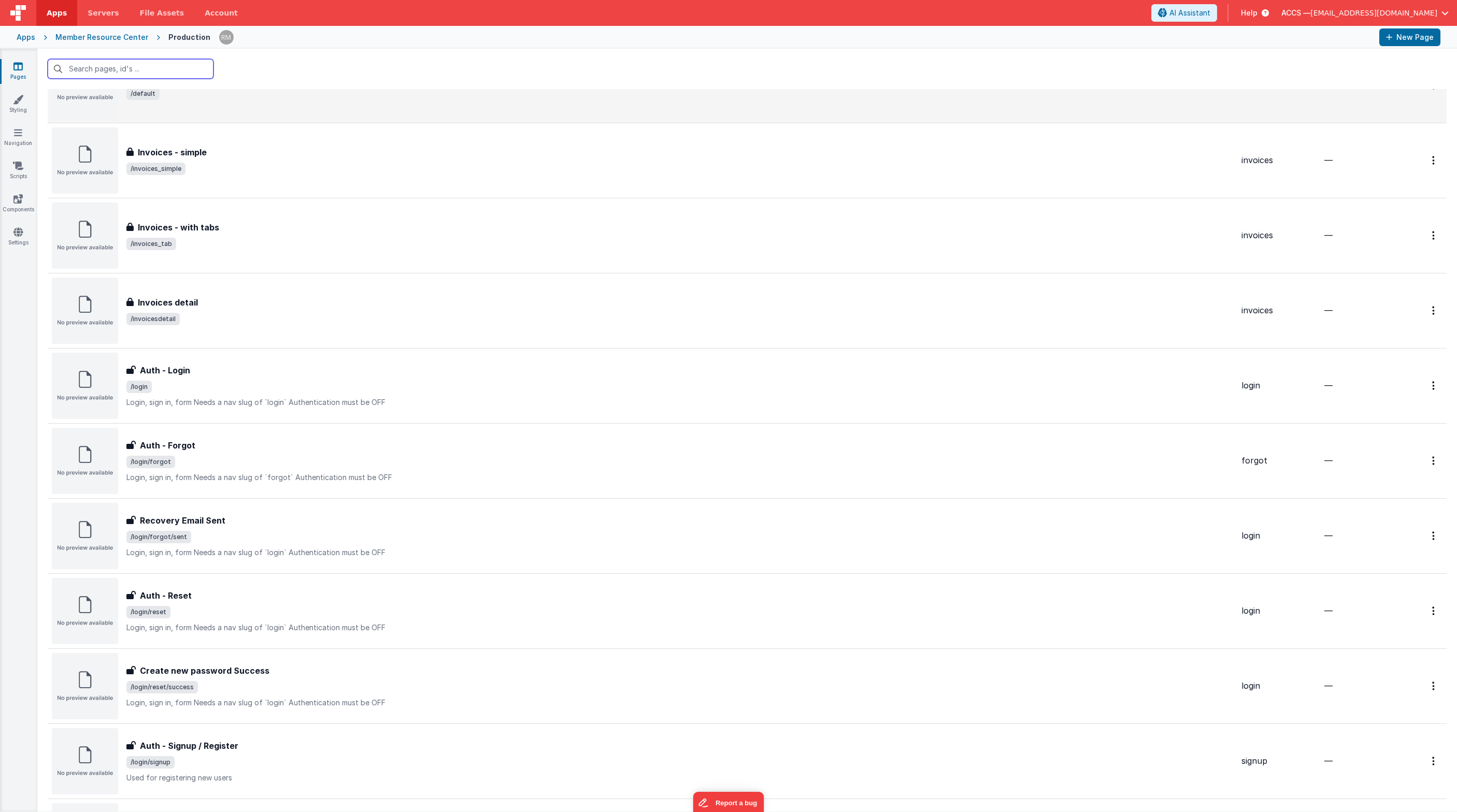
scroll to position [470, 0]
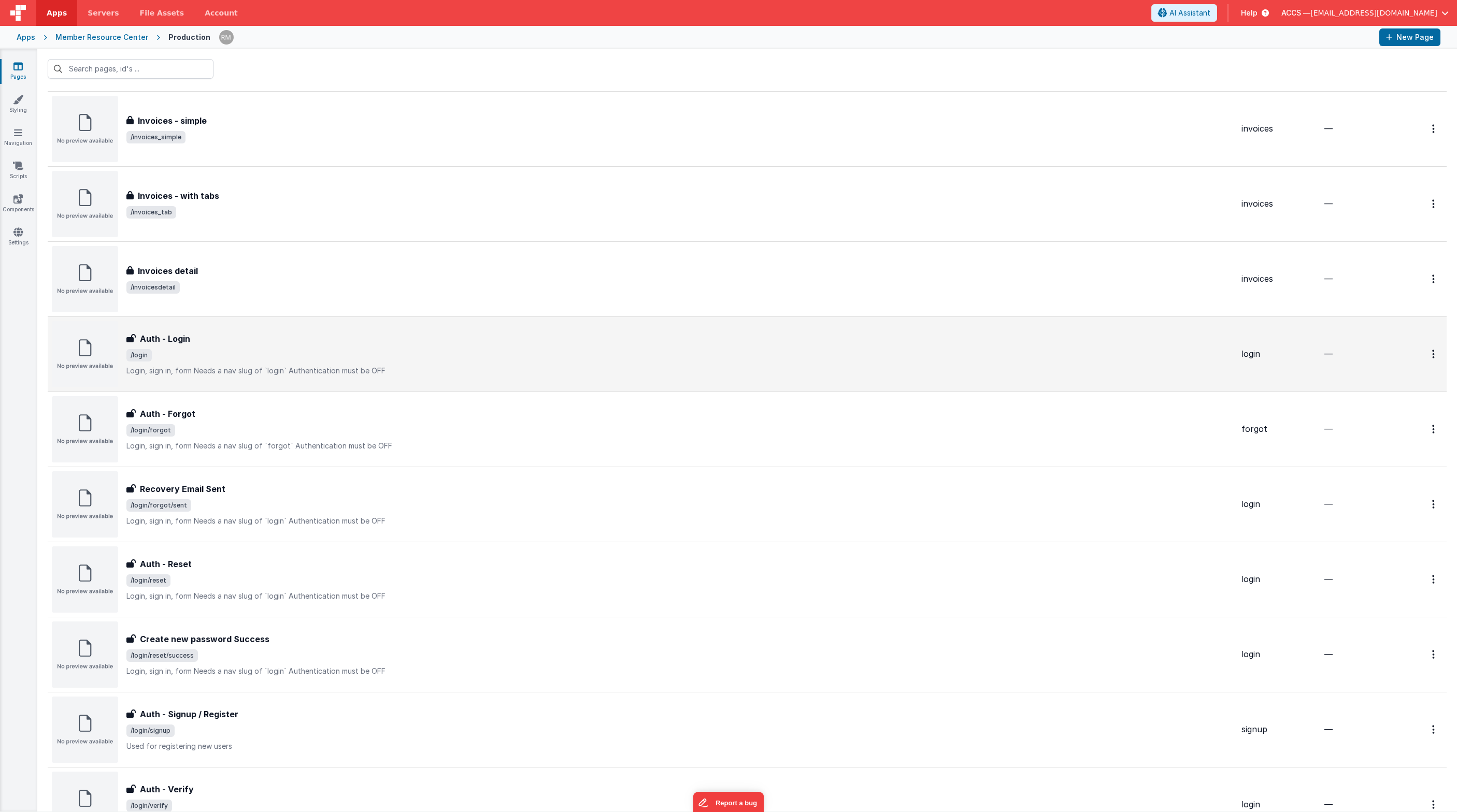
click at [326, 343] on div "Auth - Login" at bounding box center [679, 338] width 1106 height 12
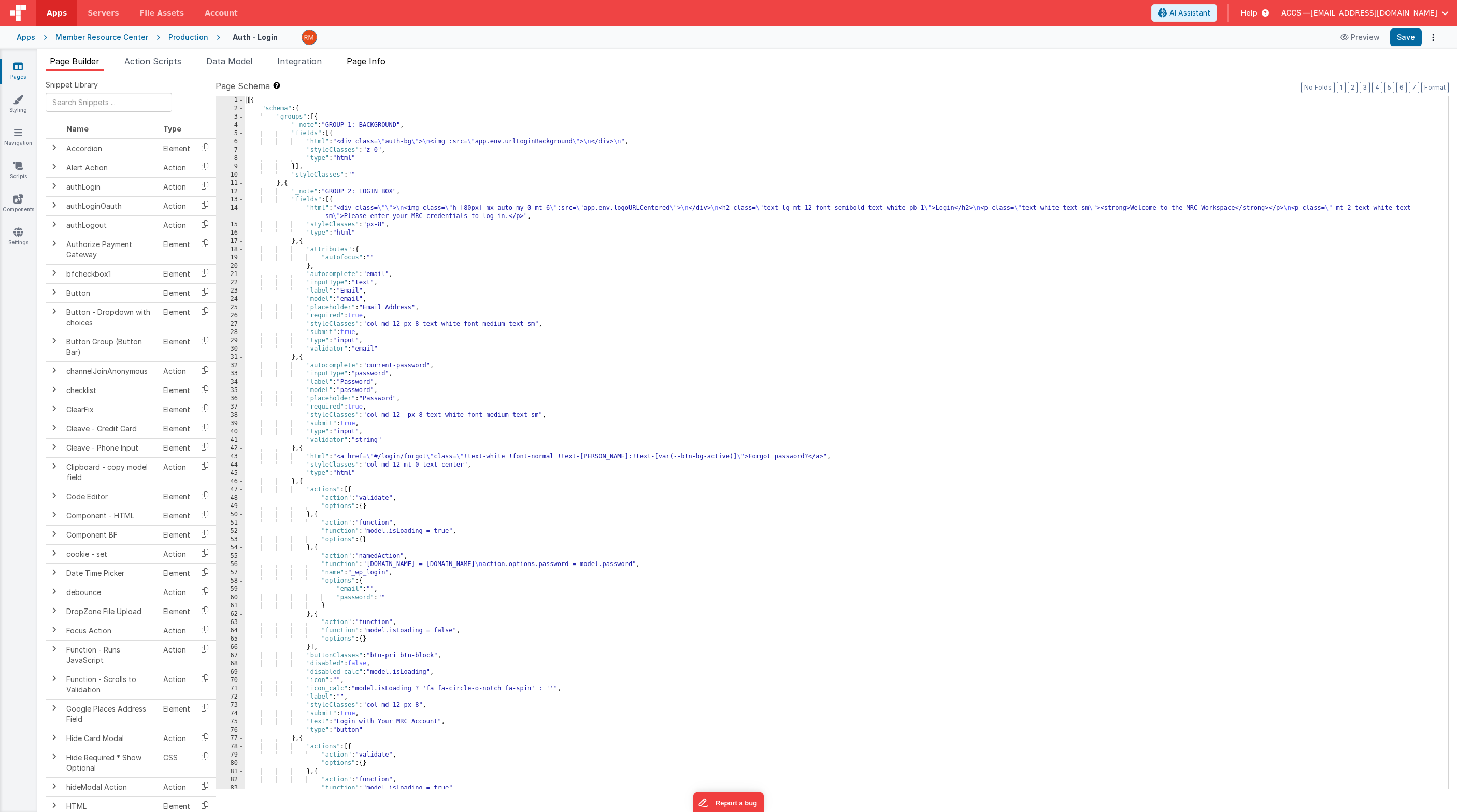
click at [386, 66] on li "Page Info" at bounding box center [366, 63] width 47 height 17
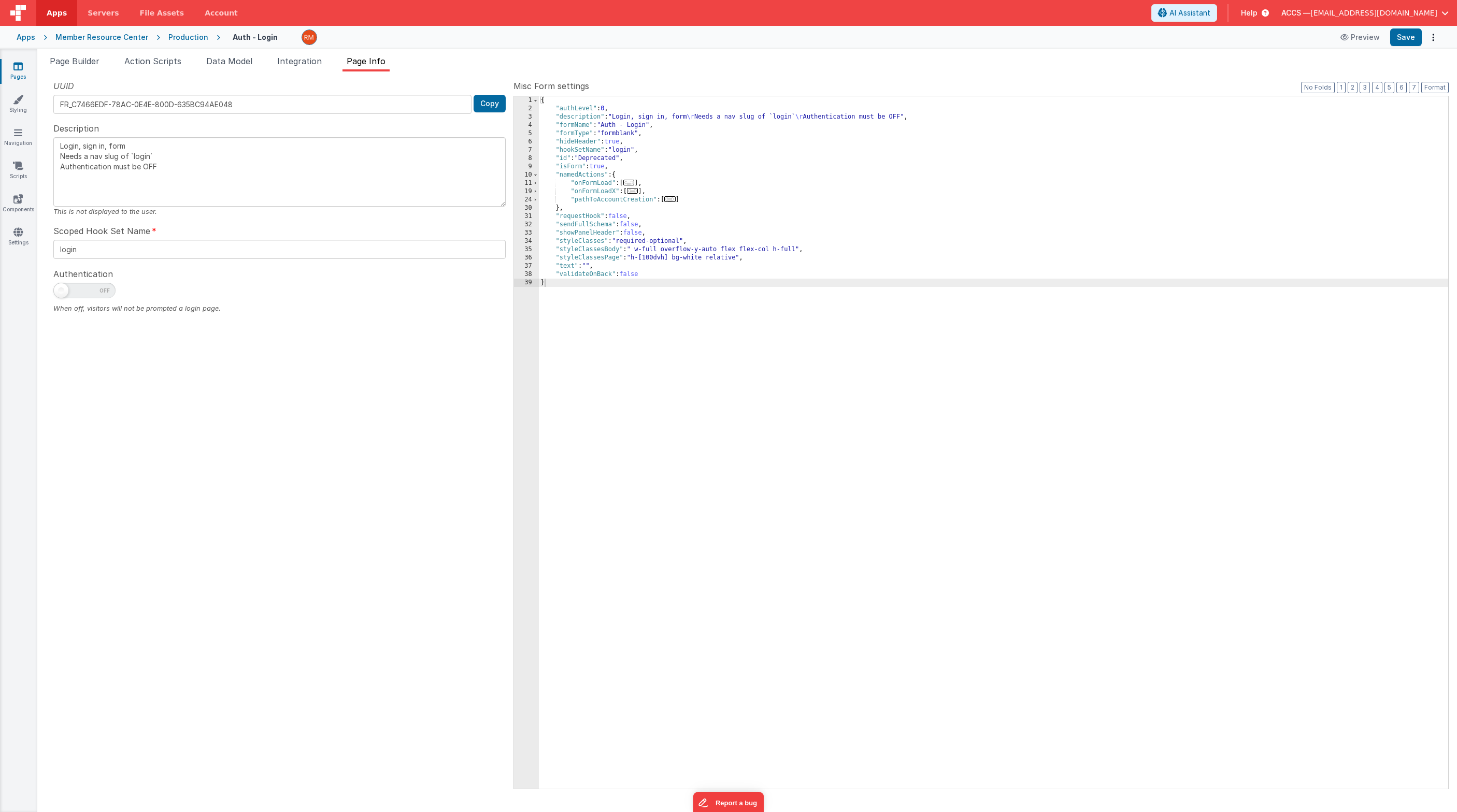
click at [633, 183] on span "..." at bounding box center [629, 183] width 12 height 6
click at [83, 64] on span "Page Builder" at bounding box center [75, 61] width 50 height 10
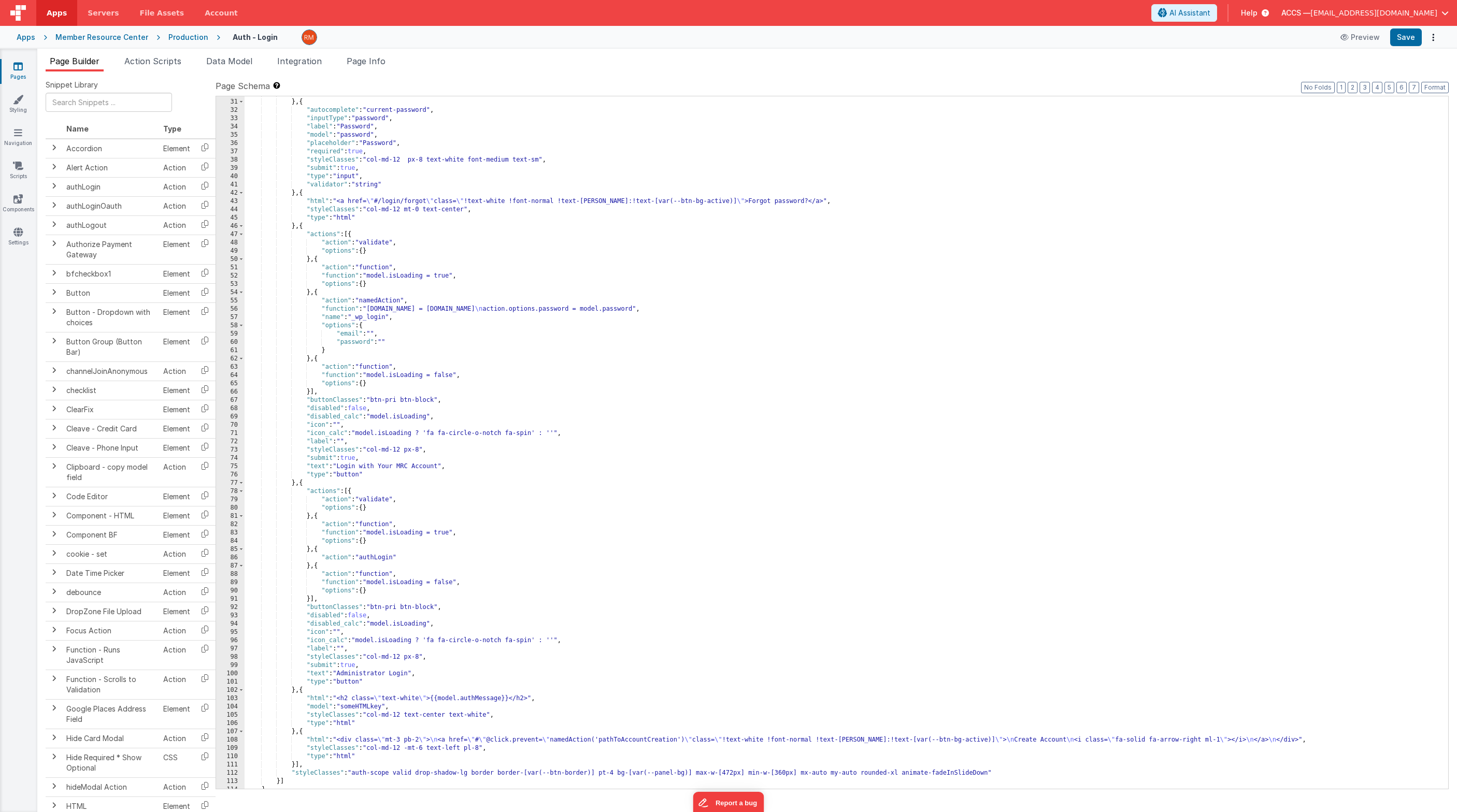
scroll to position [269, 0]
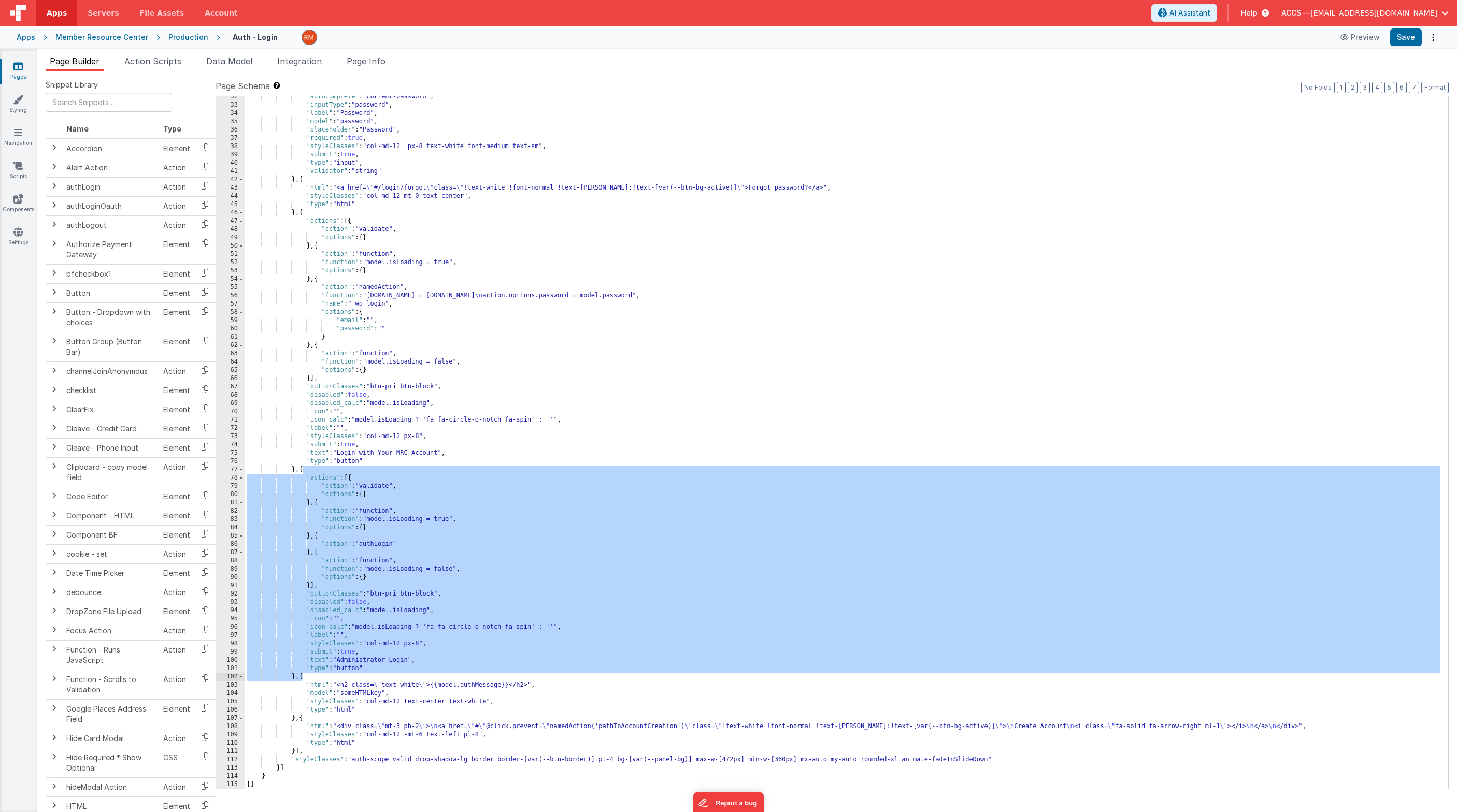
drag, startPoint x: 302, startPoint y: 469, endPoint x: 303, endPoint y: 675, distance: 206.0
click at [303, 675] on div ""autocomplete" : "current-password" , "inputType" : "password" , "label" : "Pas…" at bounding box center [842, 447] width 1195 height 709
click at [104, 35] on div "Member Resource Center" at bounding box center [101, 37] width 93 height 10
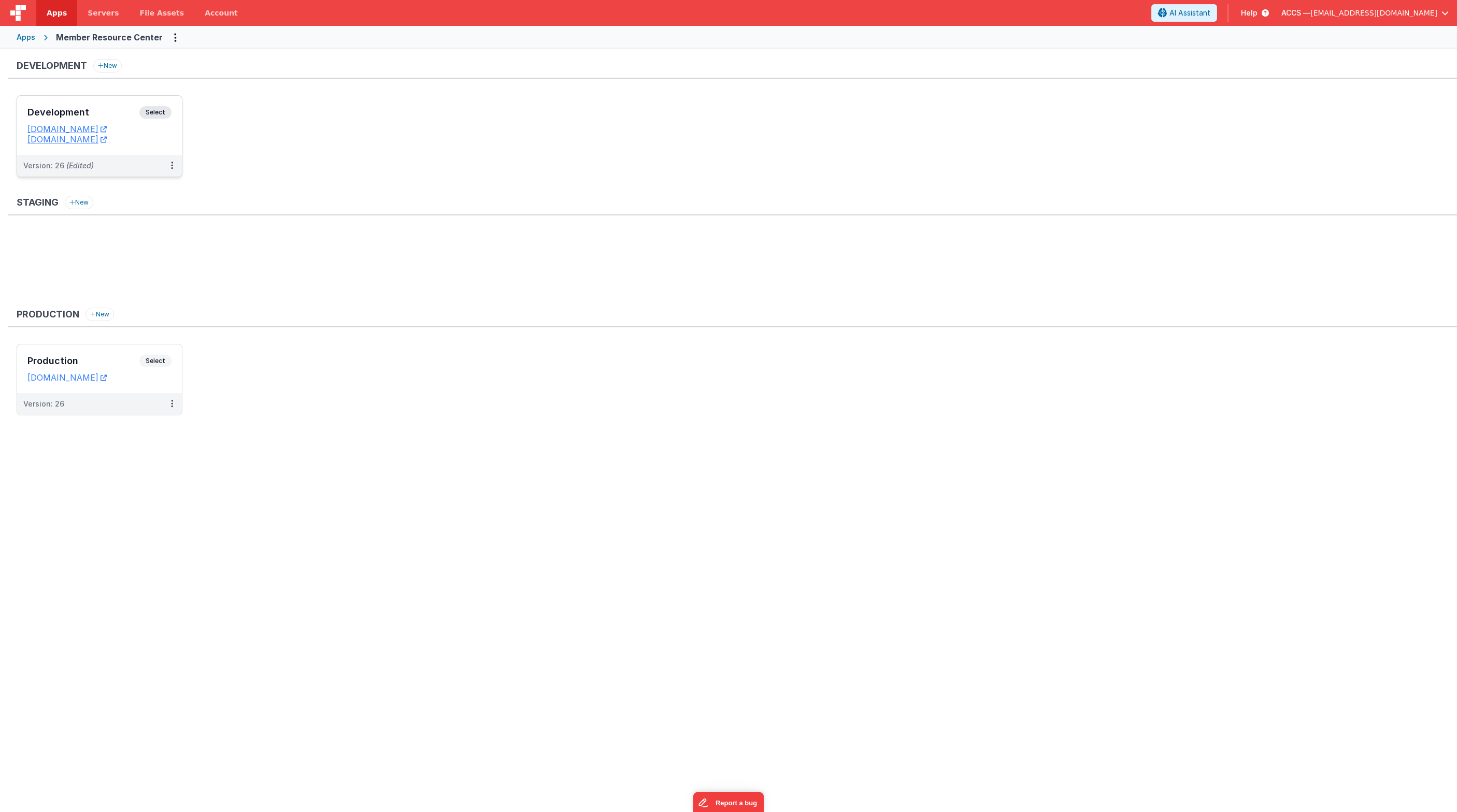
click at [122, 101] on div "Development Select URLs membersdev.classicalchristian.org membersdev.clientport…" at bounding box center [99, 125] width 165 height 59
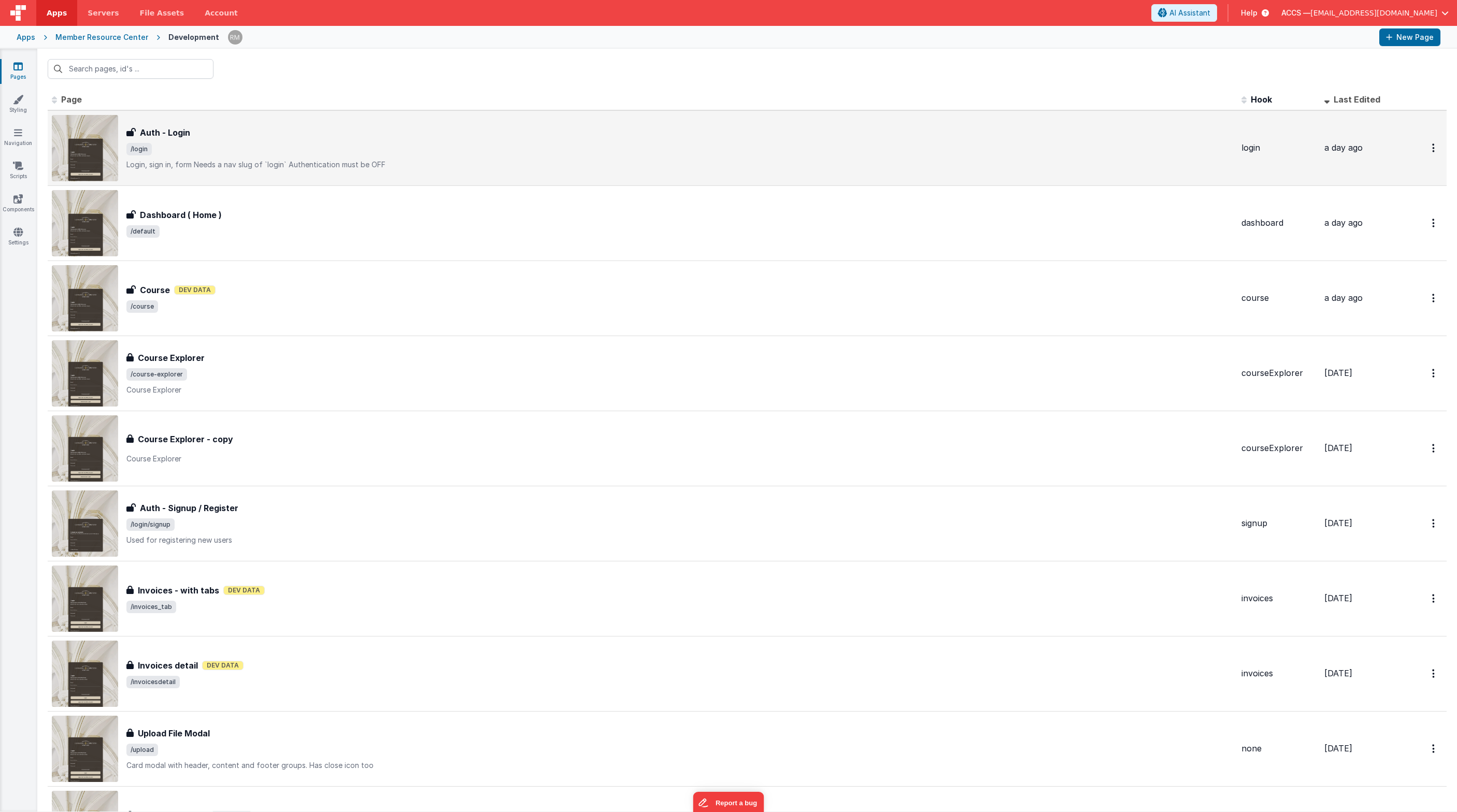
click at [223, 165] on p "Login, sign in, formNeeds a nav slug of `login`Authentication must be OFF" at bounding box center [679, 165] width 1106 height 10
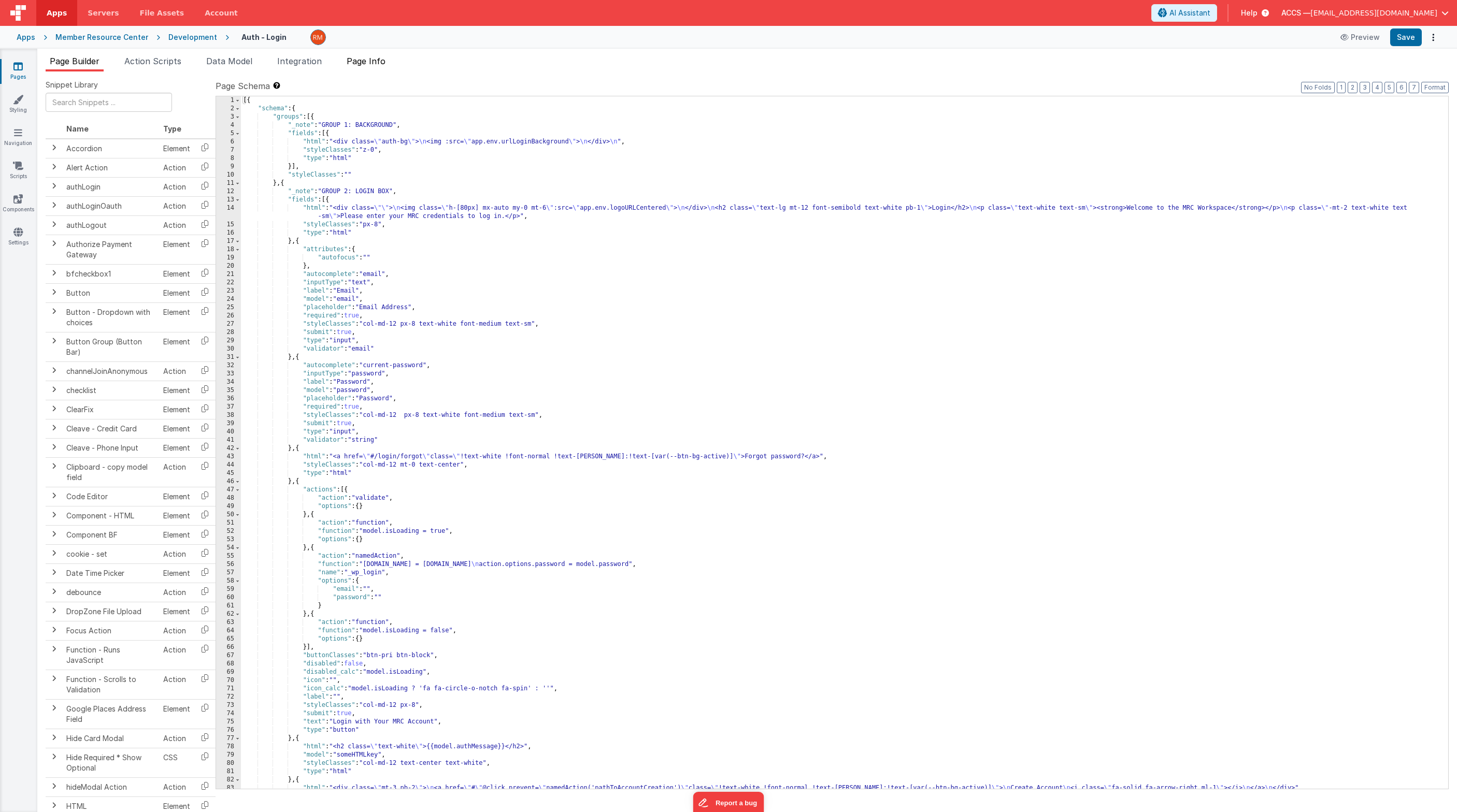
click at [379, 60] on span "Page Info" at bounding box center [365, 61] width 39 height 10
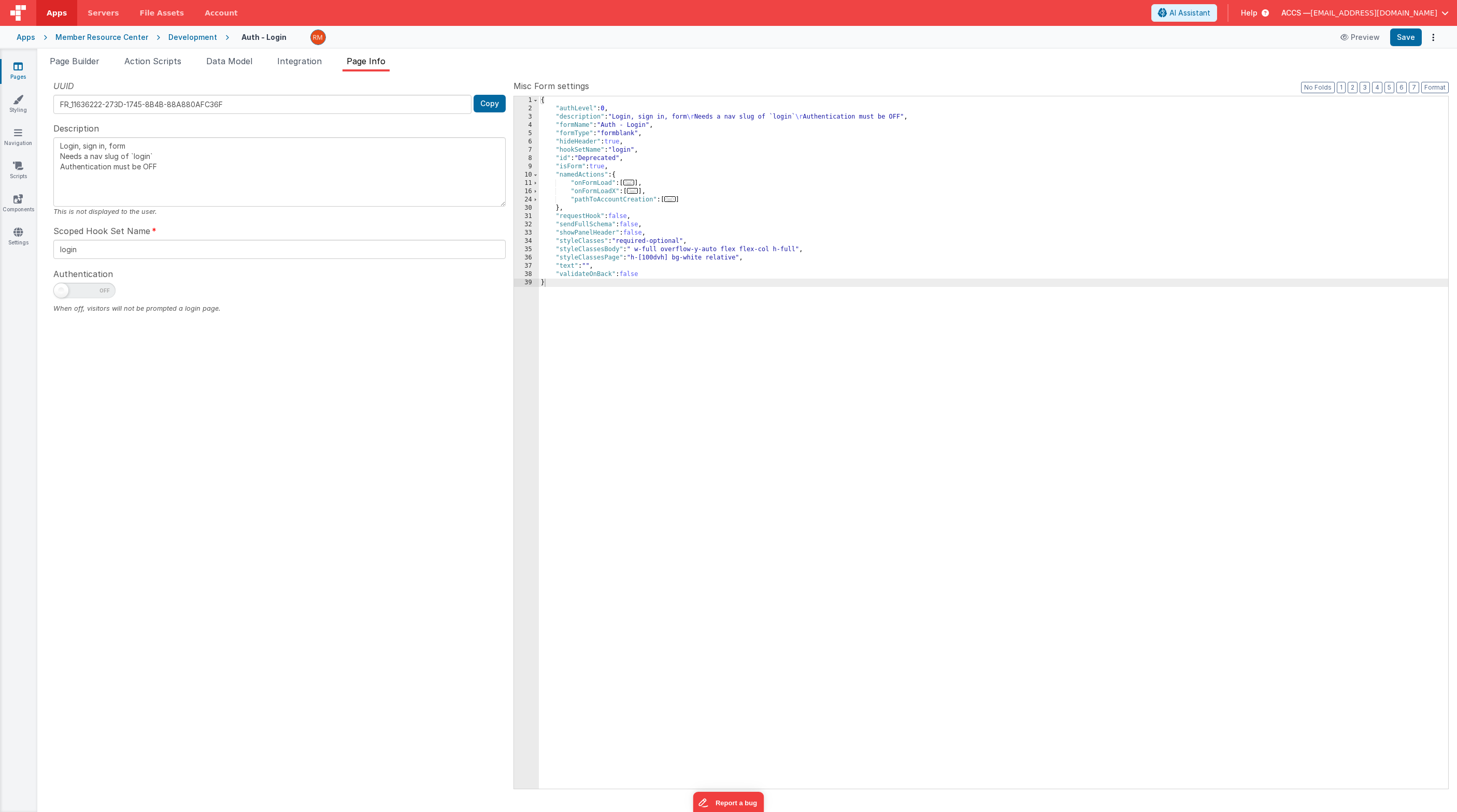
drag, startPoint x: 179, startPoint y: 172, endPoint x: 42, endPoint y: 137, distance: 141.4
click at [42, 137] on div "Snippet Library Name Type Accordion Element Alert Action Action authLogin Actio…" at bounding box center [747, 442] width 1420 height 741
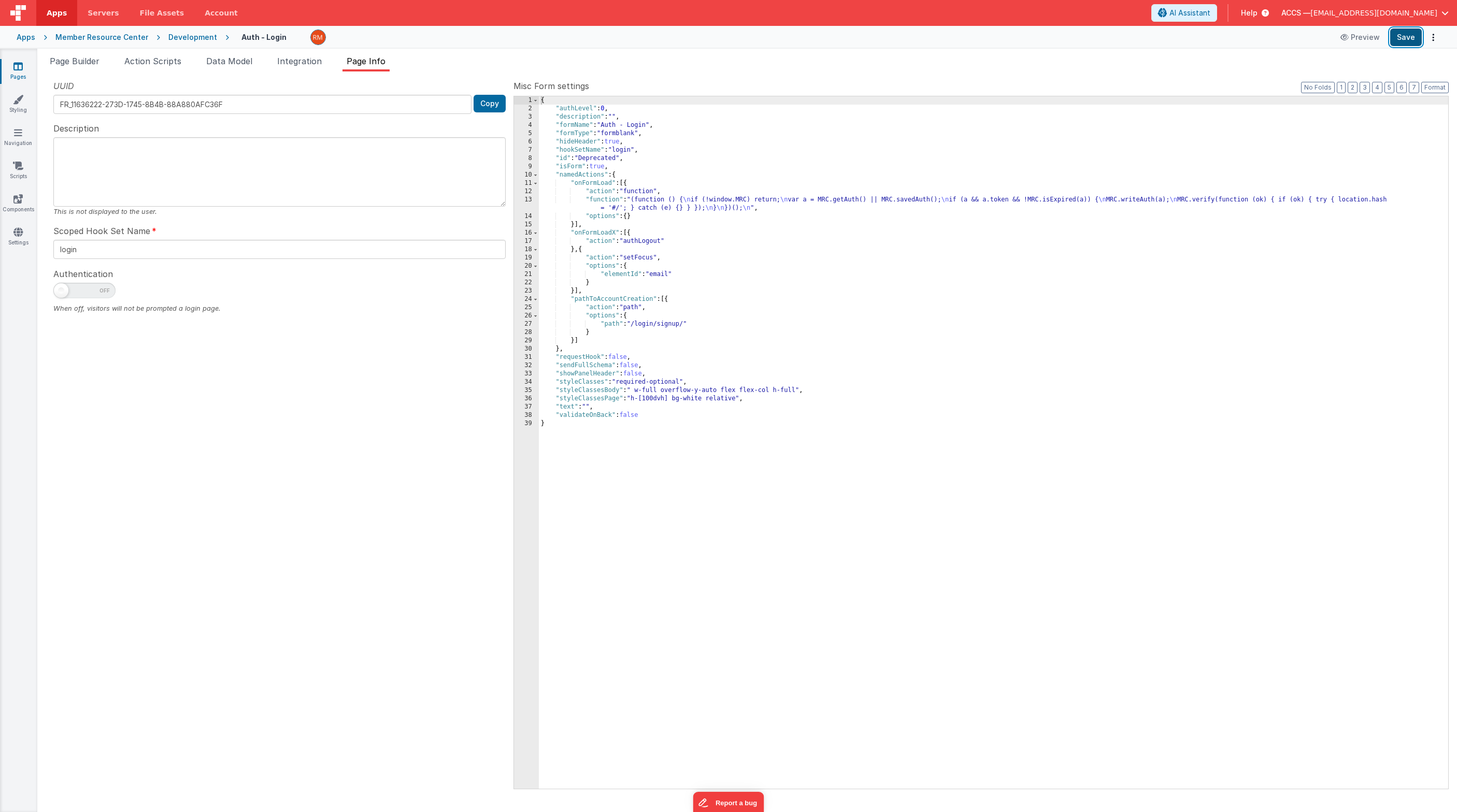
click at [1064, 35] on button "Save" at bounding box center [1406, 37] width 32 height 18
click at [96, 60] on span "Page Builder" at bounding box center [75, 61] width 50 height 10
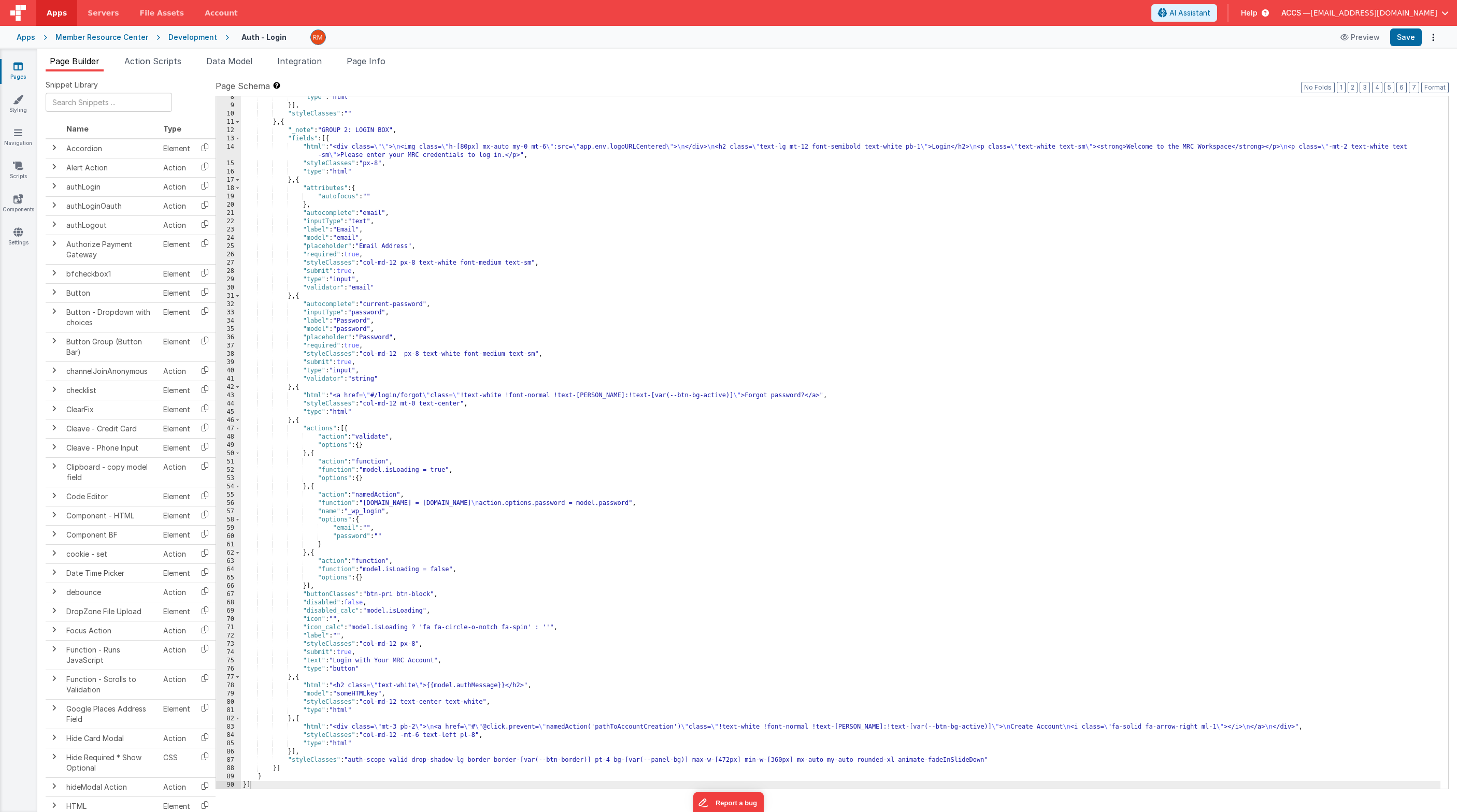
scroll to position [61, 0]
click at [299, 678] on div ""type" : "html" }] , "styleClasses" : "" } , { "_note" : "GROUP 2: LOGIN BOX" ,…" at bounding box center [840, 448] width 1199 height 709
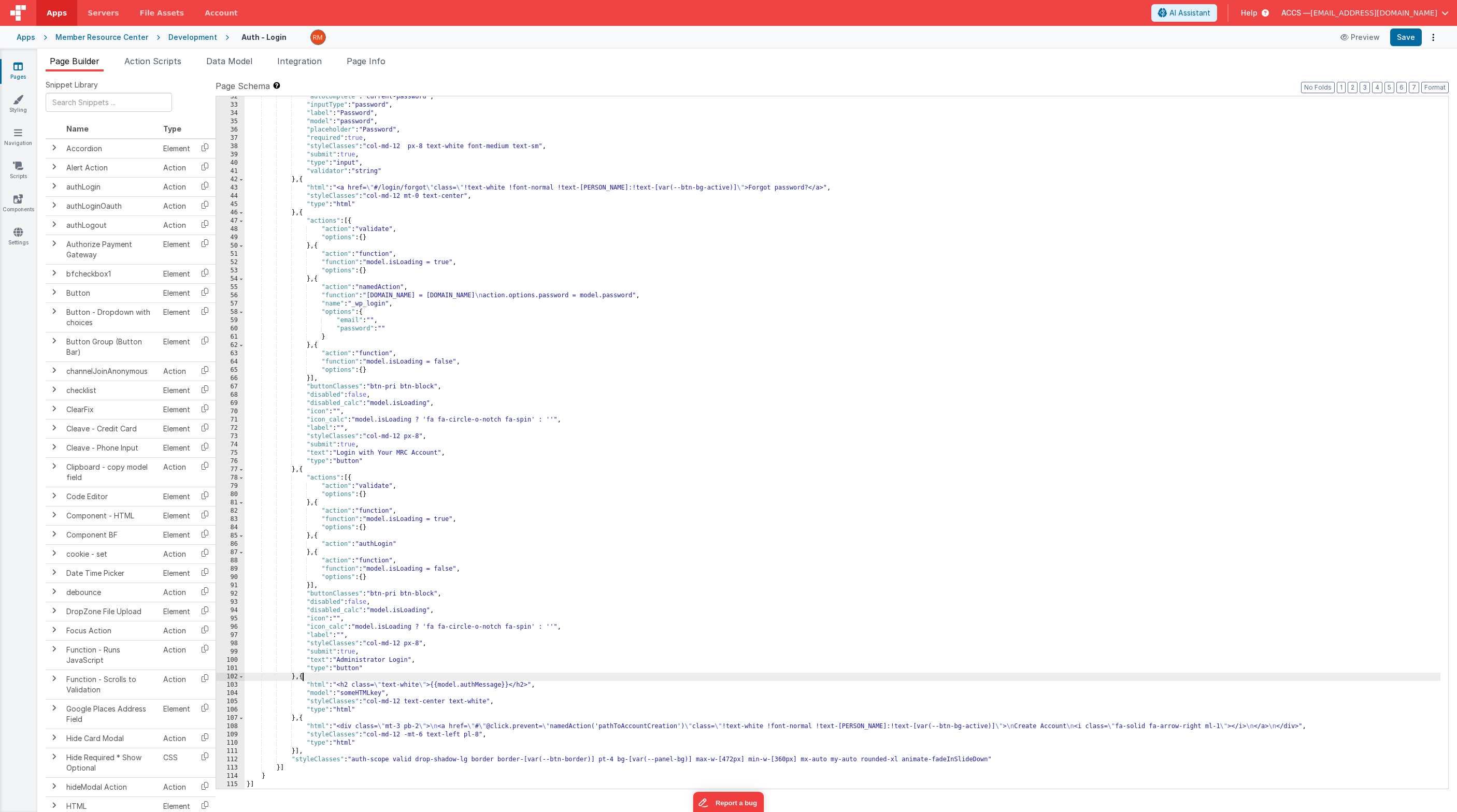
scroll to position [269, 0]
click at [1064, 42] on button "Save" at bounding box center [1406, 37] width 32 height 18
click at [382, 63] on span "Page Info" at bounding box center [365, 61] width 39 height 10
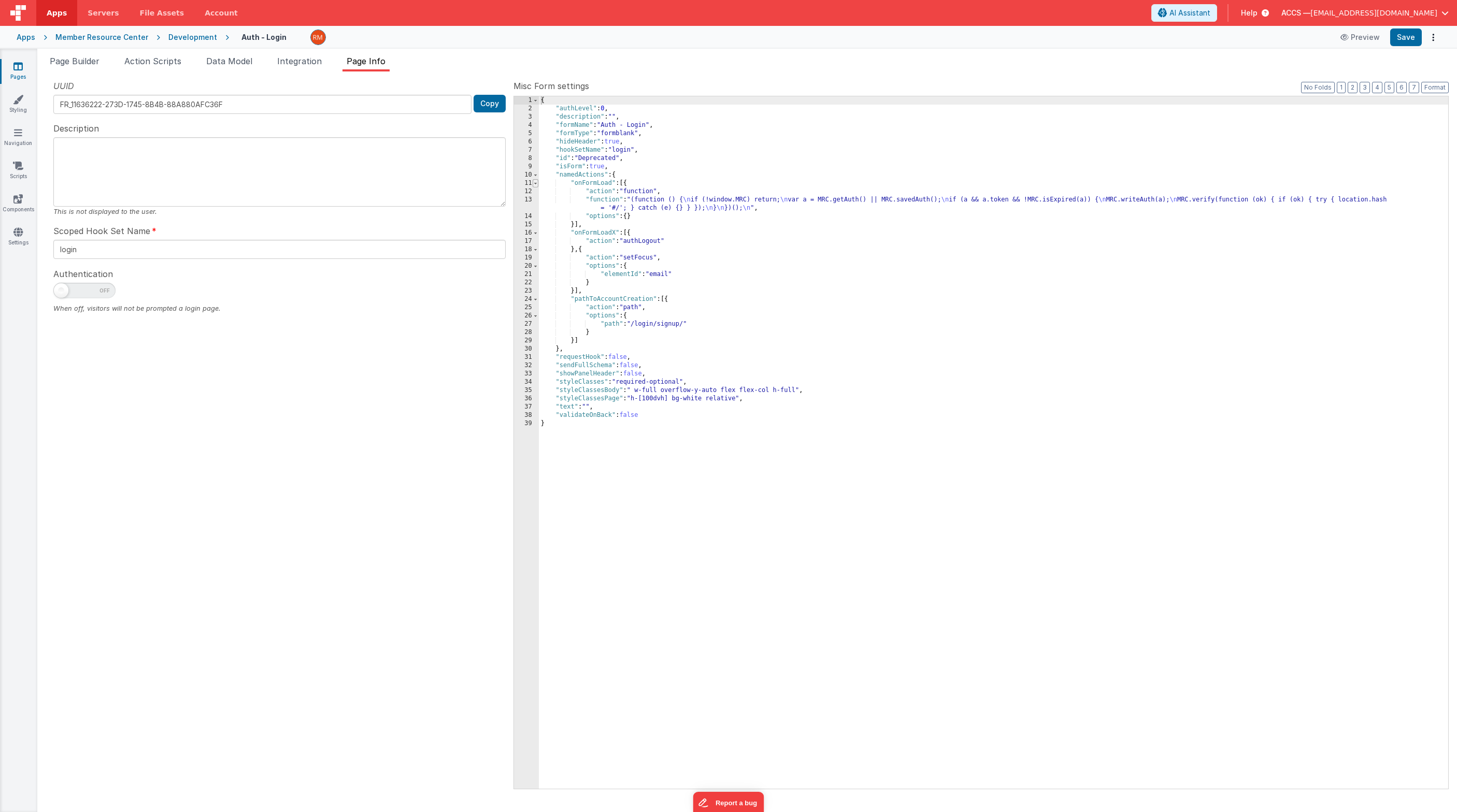
click at [537, 184] on span at bounding box center [535, 183] width 6 height 8
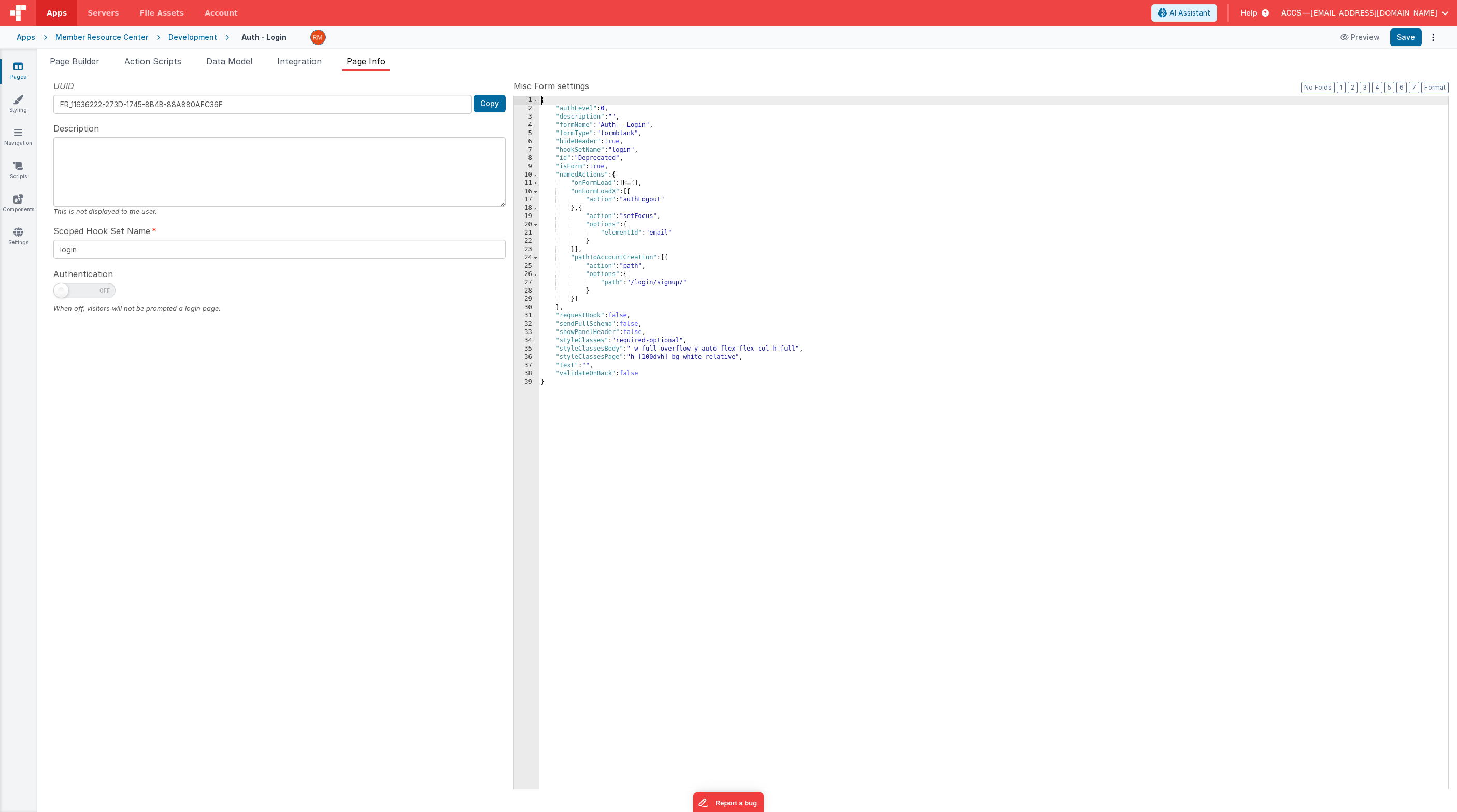
click at [612, 184] on div "{ "authLevel" : 0 , "description" : "" , "formName" : "Auth - Login" , "formTyp…" at bounding box center [993, 450] width 909 height 709
click at [614, 194] on div "{ "authLevel" : 0 , "description" : "" , "formName" : "Auth - Login" , "formTyp…" at bounding box center [993, 450] width 909 height 709
click at [1064, 40] on button "Save" at bounding box center [1406, 37] width 32 height 18
click at [13, 174] on link "Scripts" at bounding box center [18, 170] width 37 height 21
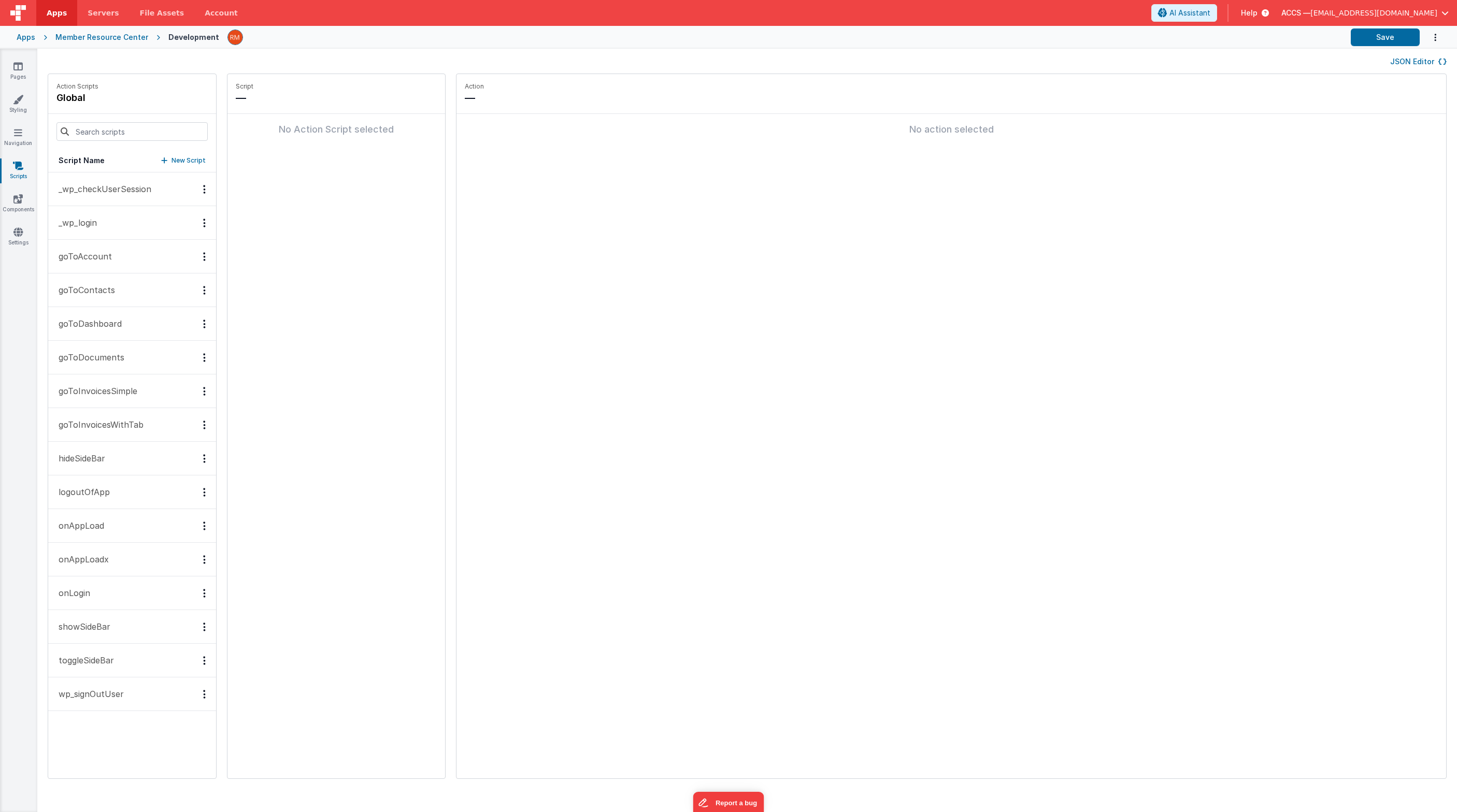
click at [129, 529] on button "onAppLoad" at bounding box center [132, 526] width 168 height 34
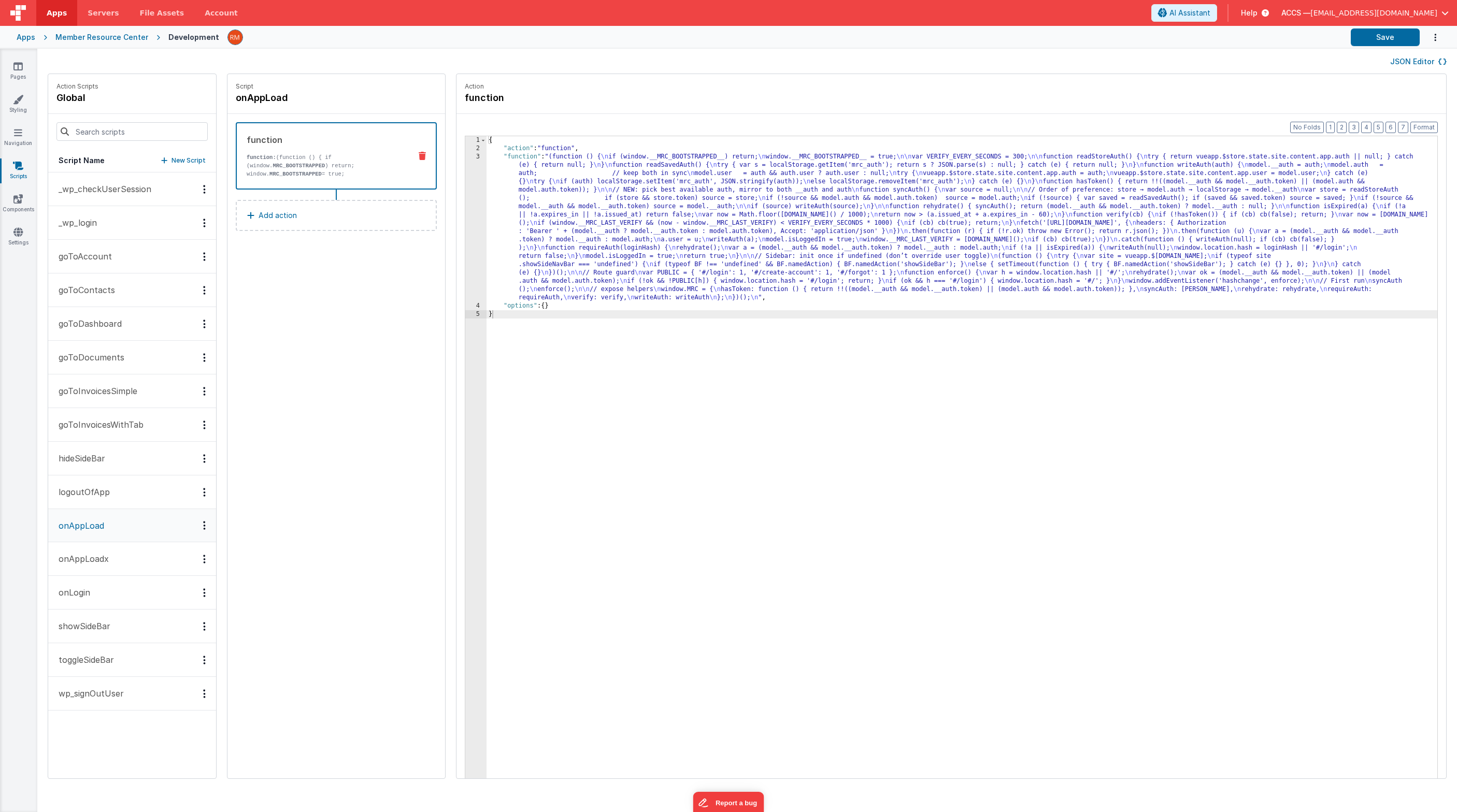
click at [112, 555] on button "onAppLoadx" at bounding box center [132, 559] width 168 height 34
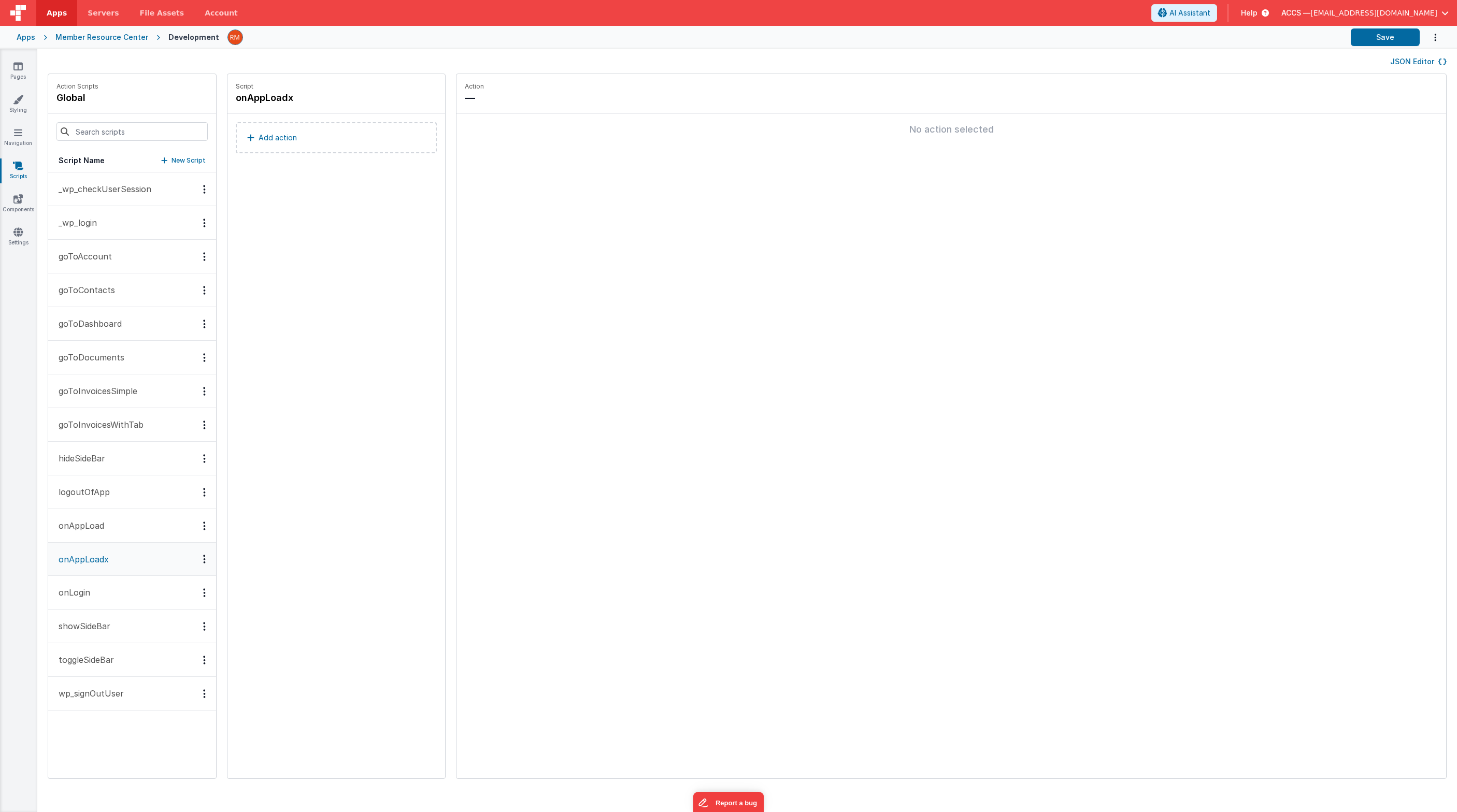
click at [113, 530] on button "onAppLoad" at bounding box center [132, 526] width 168 height 34
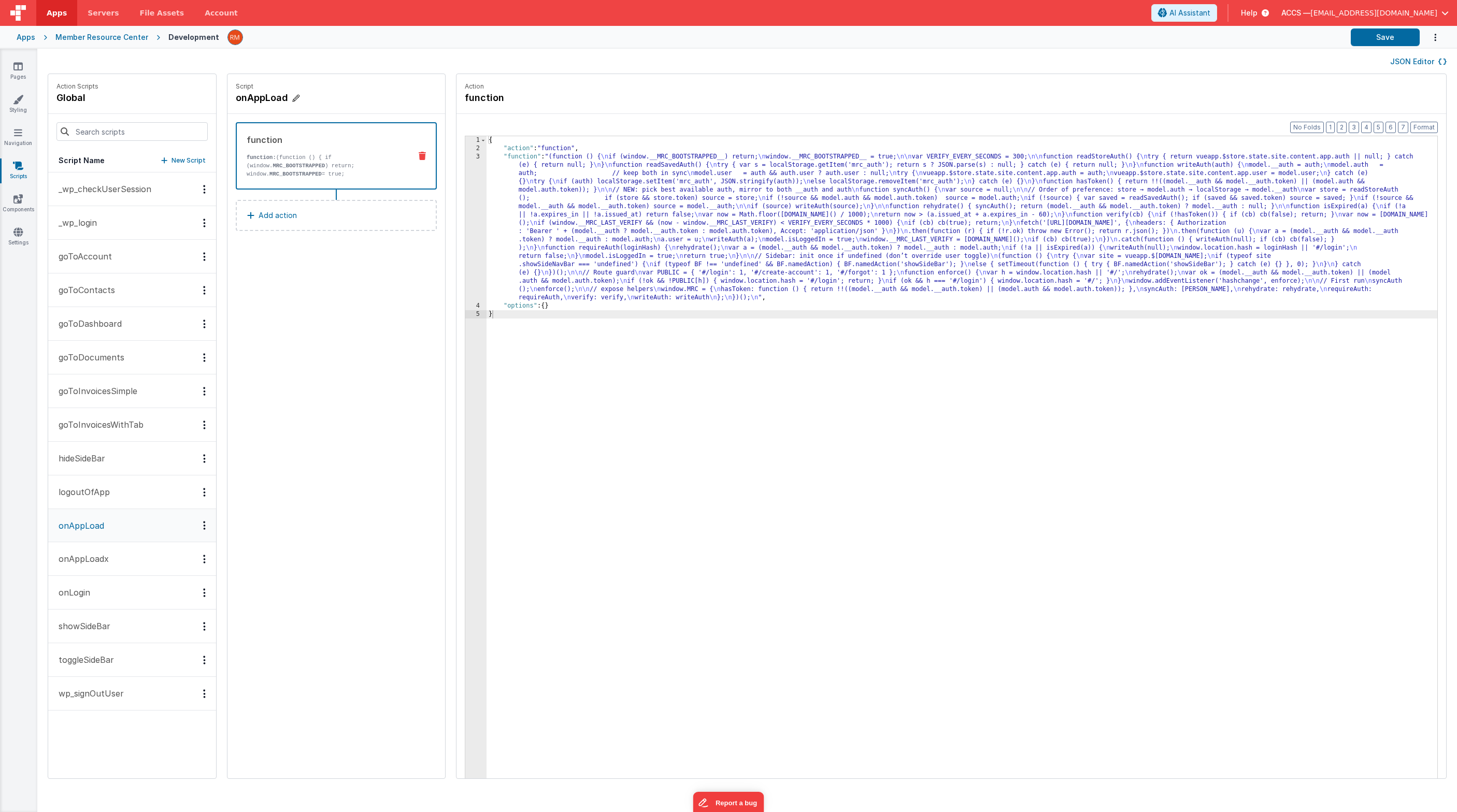
click at [292, 98] on icon at bounding box center [296, 98] width 7 height 10
click at [269, 99] on input "onAppLoad" at bounding box center [287, 98] width 104 height 15
type input "onAppLoadXX"
click at [346, 97] on icon at bounding box center [349, 98] width 7 height 12
click at [107, 555] on p "onAppLoadx" at bounding box center [80, 558] width 57 height 12
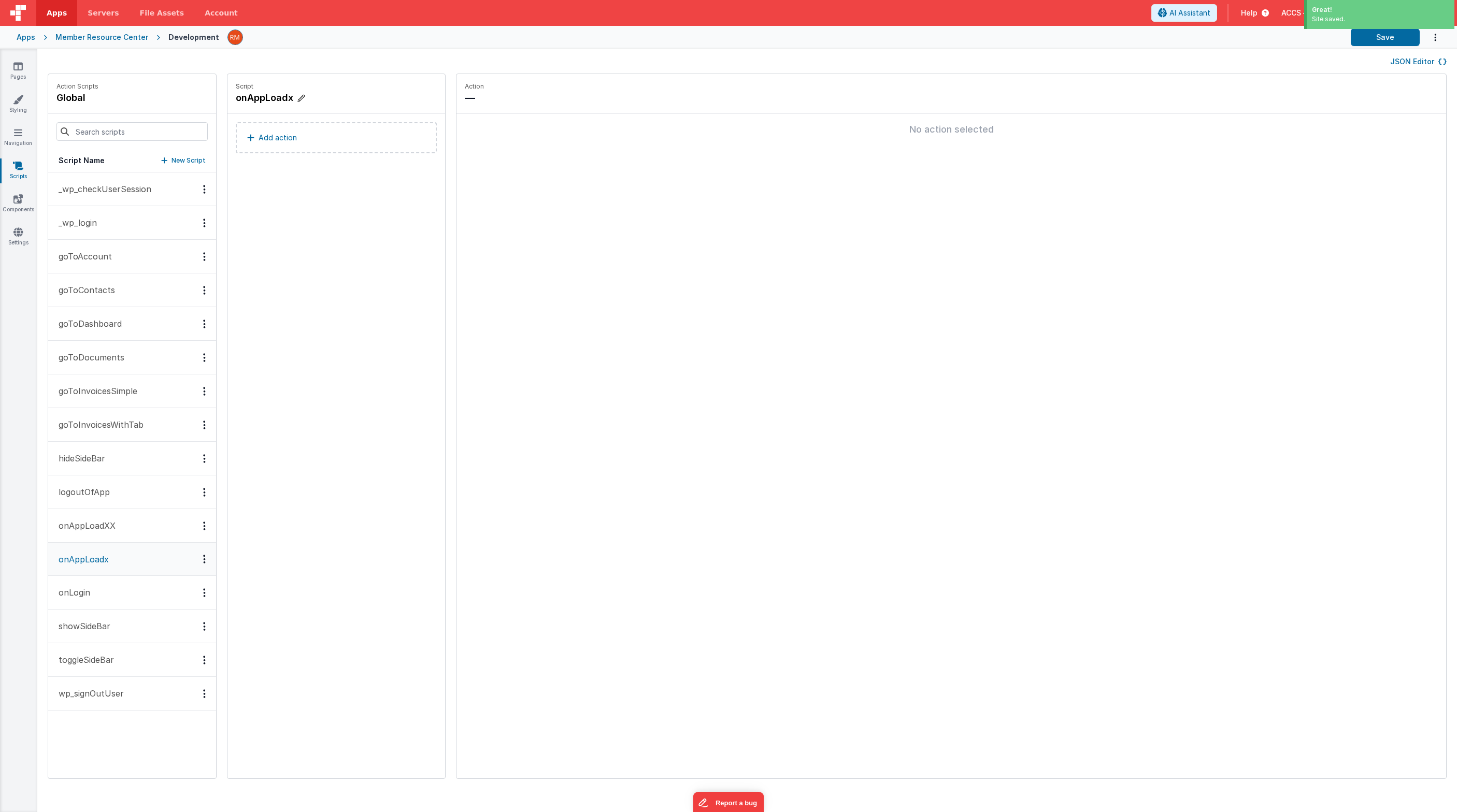
click at [285, 96] on h4 "onAppLoadx" at bounding box center [313, 98] width 155 height 15
click at [282, 96] on input "onAppLoadx" at bounding box center [287, 98] width 104 height 15
type input "onAppLoad"
click at [1064, 40] on button "Save" at bounding box center [1385, 37] width 69 height 18
click at [17, 67] on icon at bounding box center [18, 66] width 10 height 10
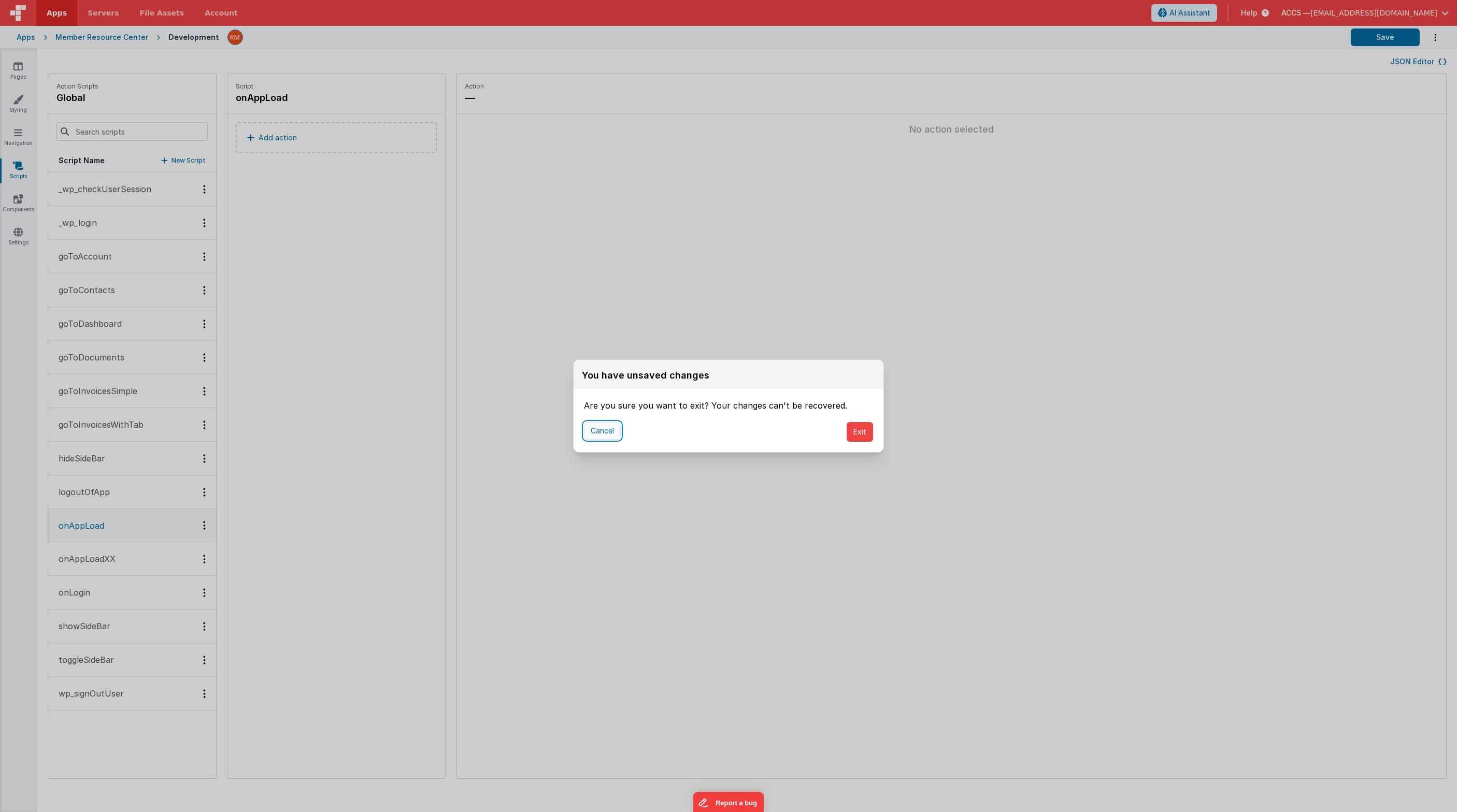
click at [603, 439] on button "Cancel" at bounding box center [602, 431] width 37 height 18
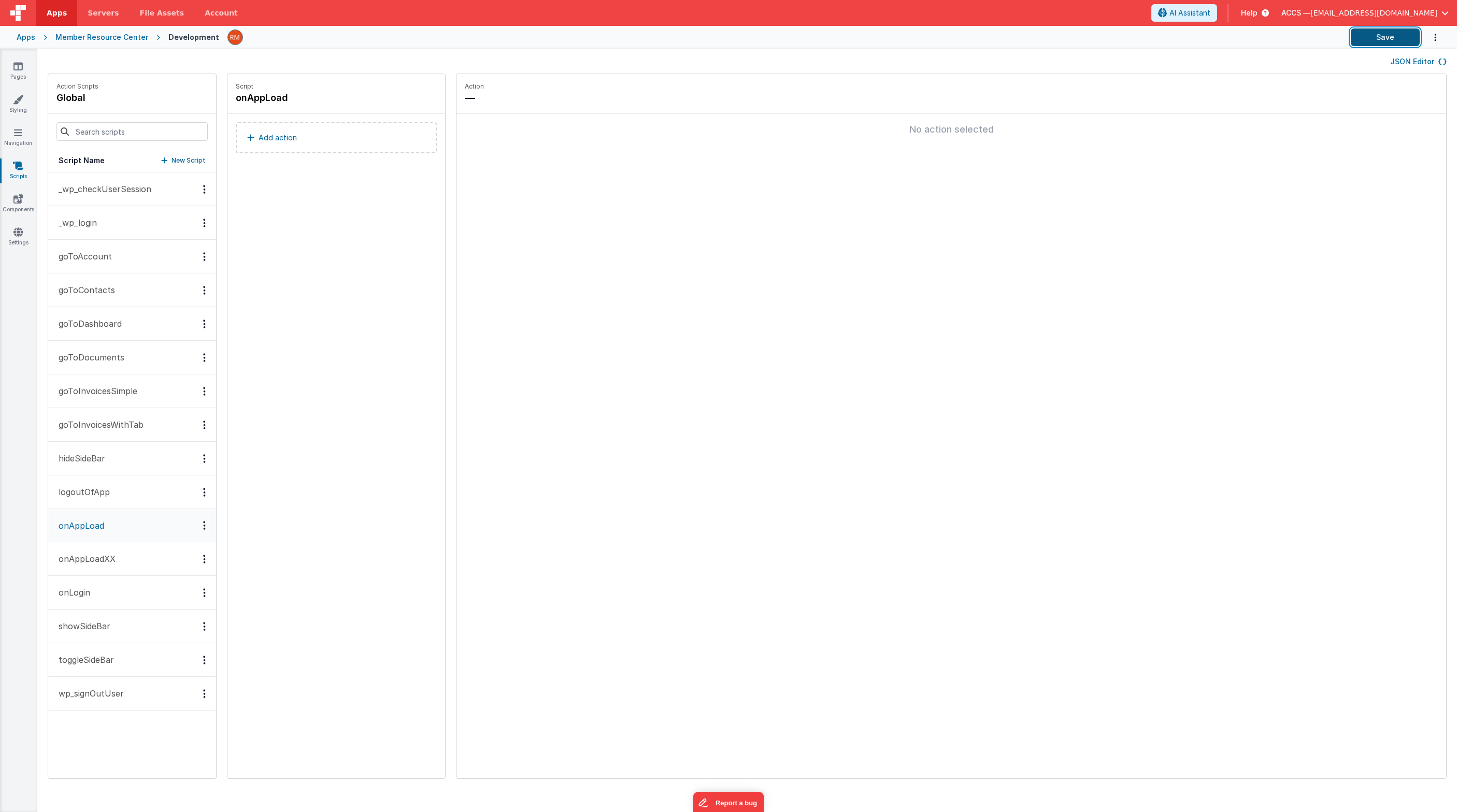
click at [1064, 37] on button "Save" at bounding box center [1385, 37] width 69 height 18
click at [21, 67] on icon at bounding box center [18, 66] width 10 height 10
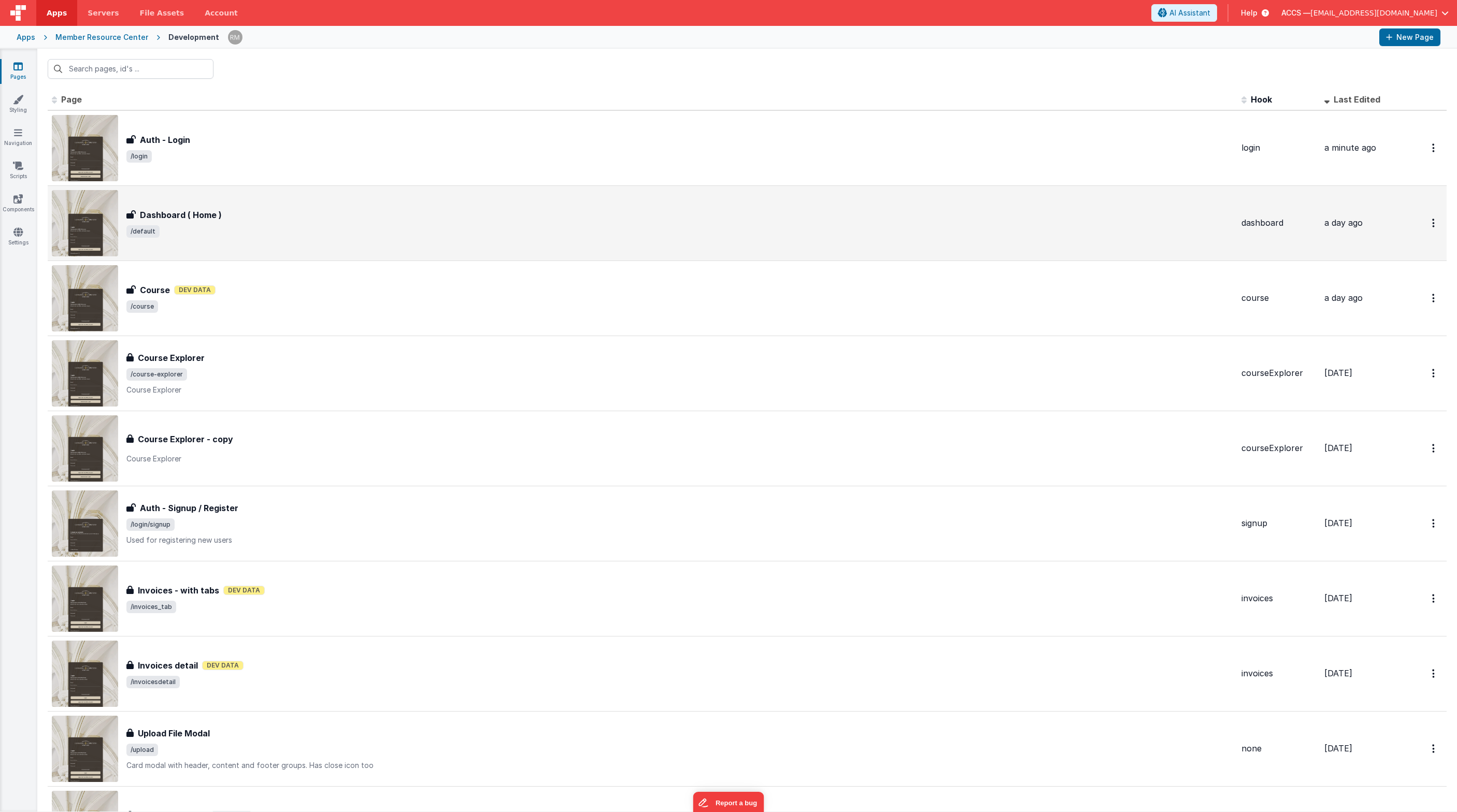
click at [301, 222] on div "Dashboard ( Home ) Dashboard ( Home ) /default" at bounding box center [679, 223] width 1106 height 29
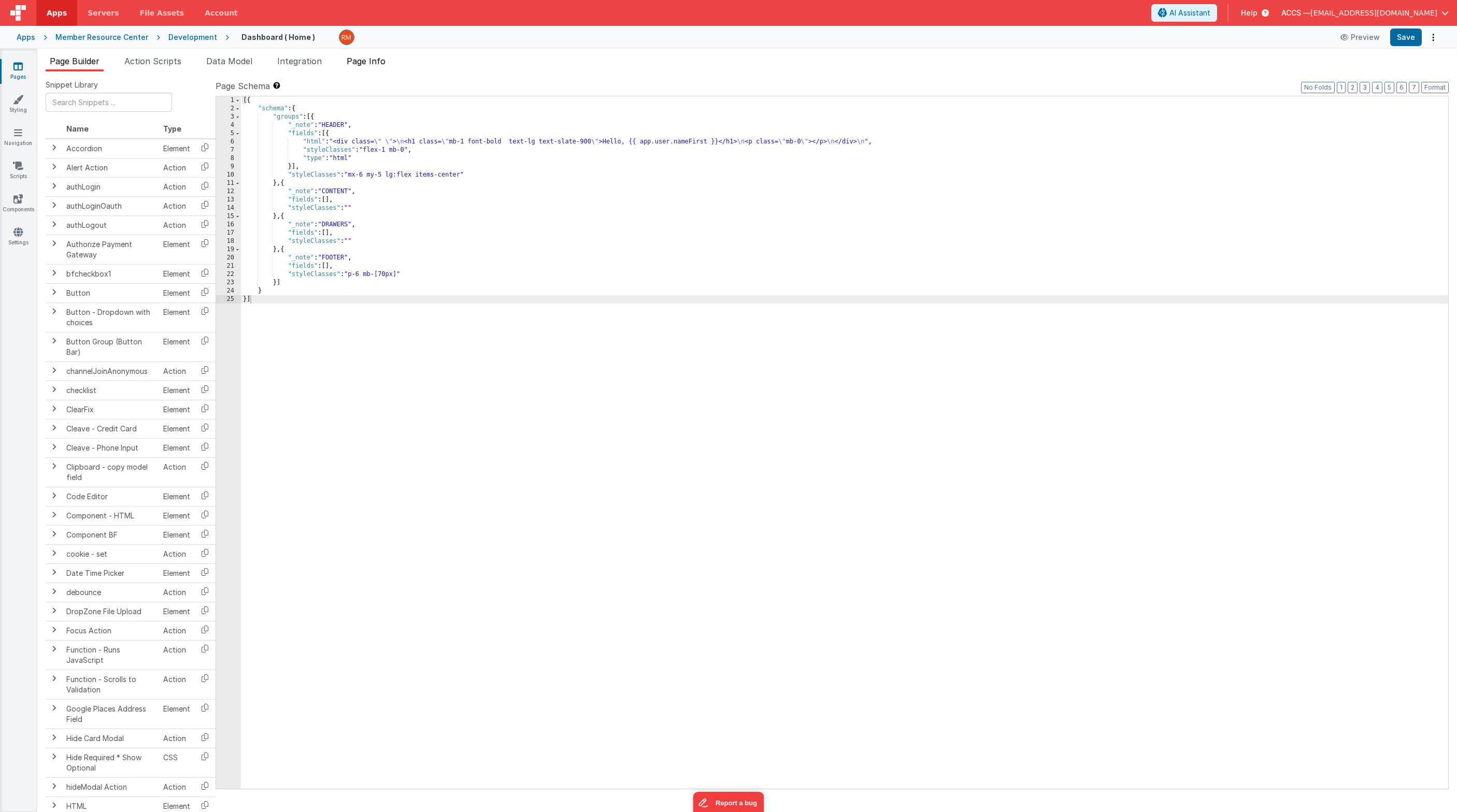
click at [376, 65] on span "Page Info" at bounding box center [365, 61] width 39 height 10
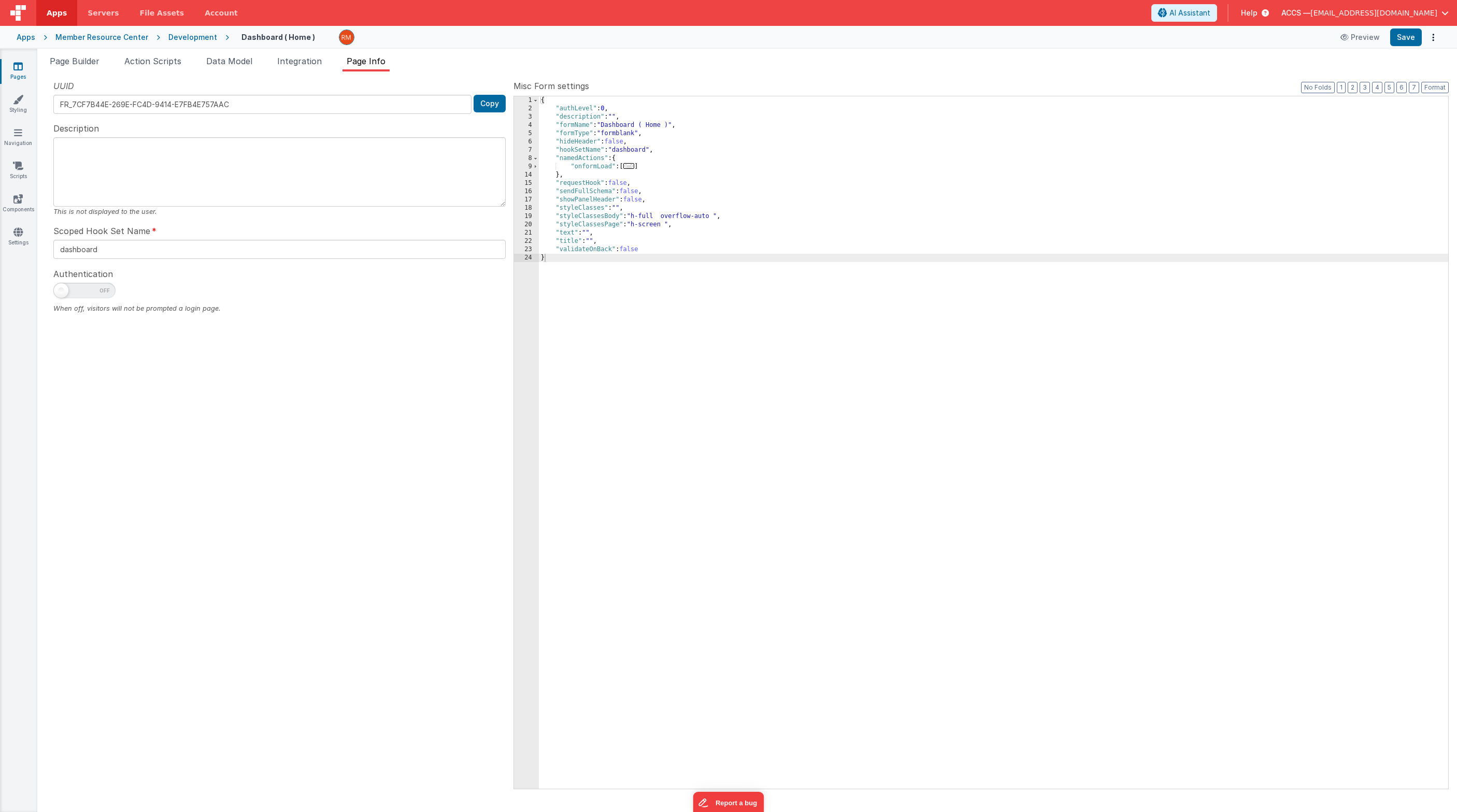
click at [629, 169] on span "..." at bounding box center [629, 166] width 12 height 6
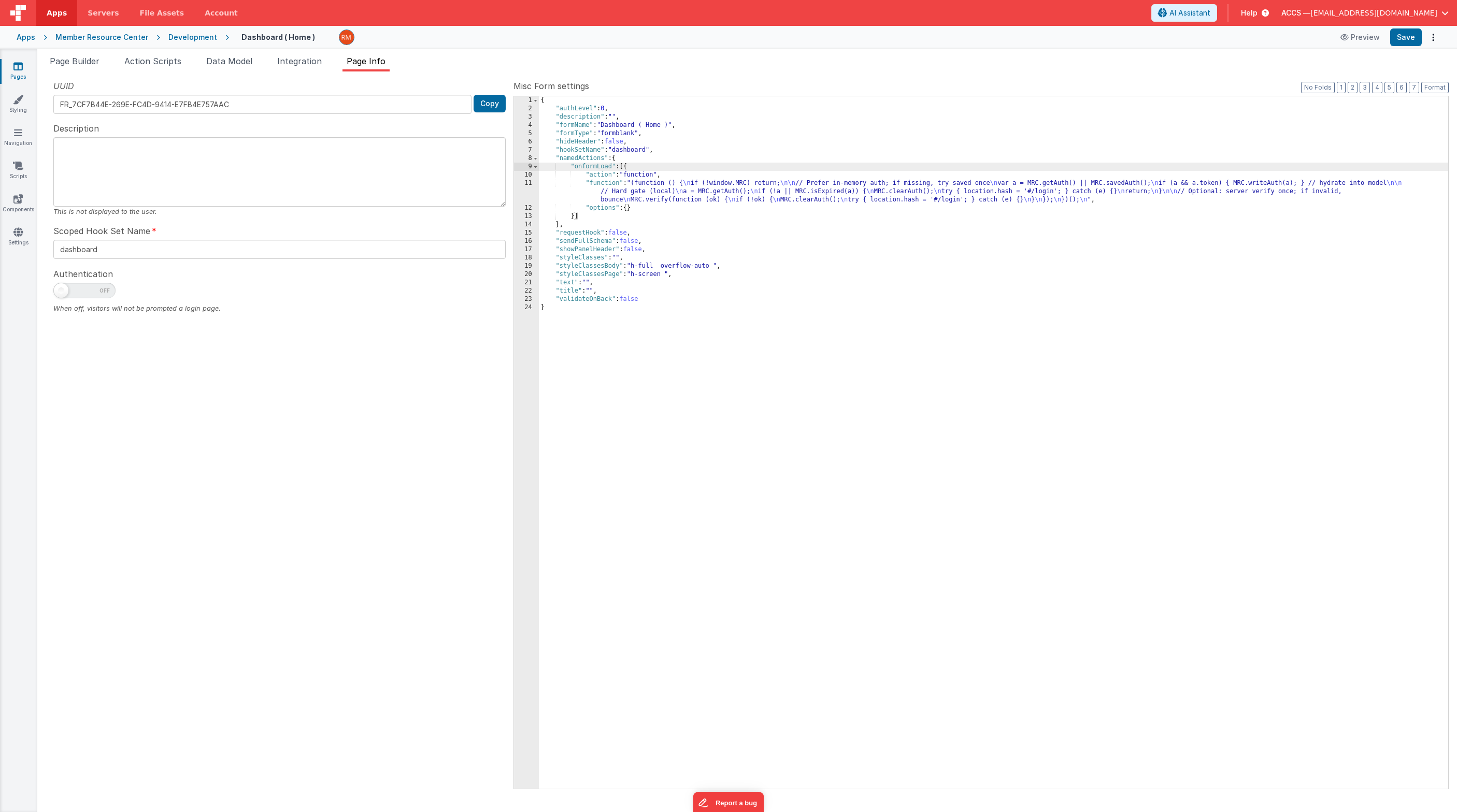
click at [612, 168] on div "{ "authLevel" : 0 , "description" : "" , "formName" : "Dashboard ( Home )" , "f…" at bounding box center [993, 450] width 909 height 709
click at [1064, 41] on button "Save" at bounding box center [1406, 37] width 32 height 18
click at [90, 291] on span at bounding box center [85, 290] width 62 height 15
click at [62, 291] on input "checkbox" at bounding box center [57, 289] width 8 height 8
checkbox input "true"
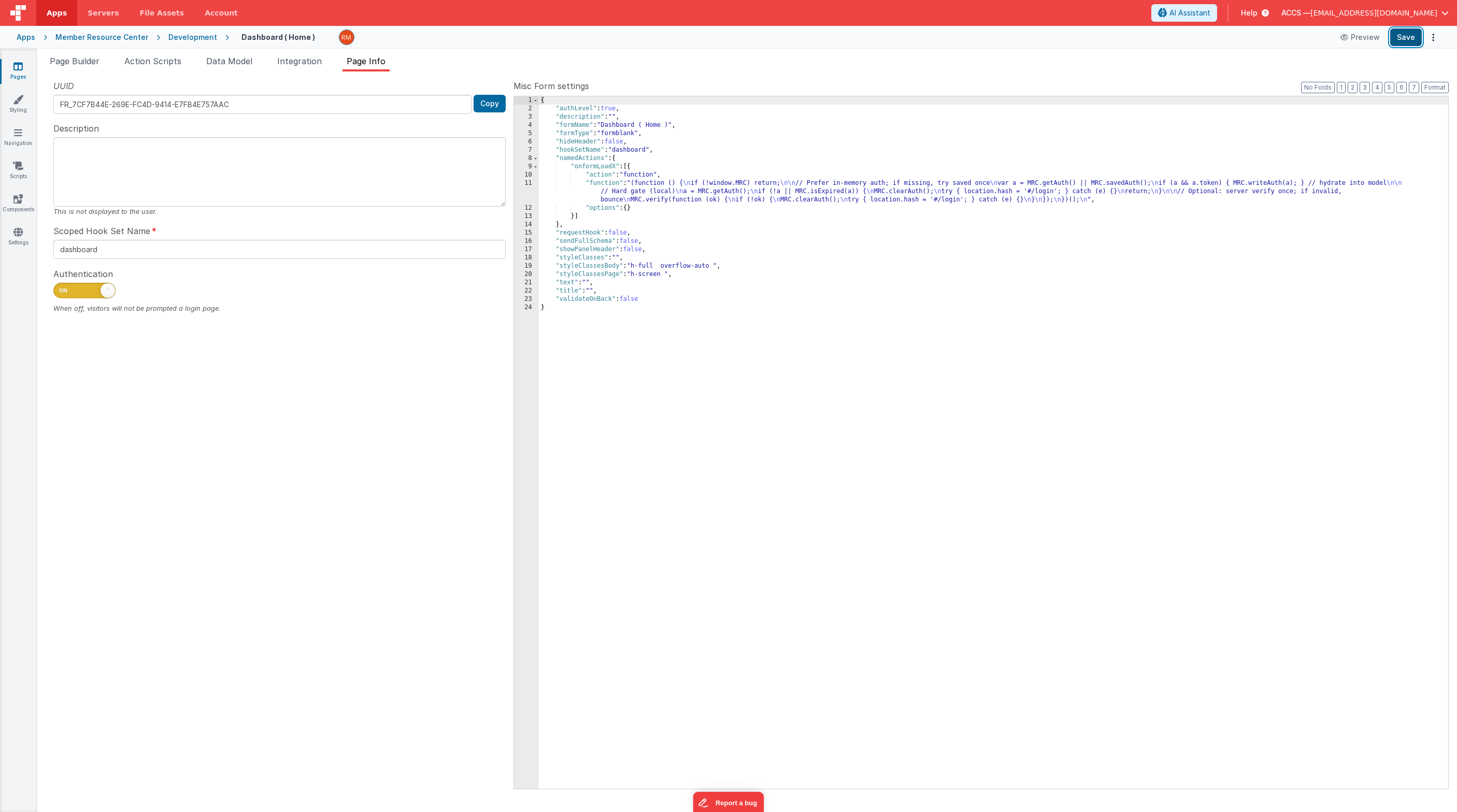
click at [1064, 40] on button "Save" at bounding box center [1406, 37] width 32 height 18
click at [19, 79] on link "Pages" at bounding box center [18, 71] width 37 height 21
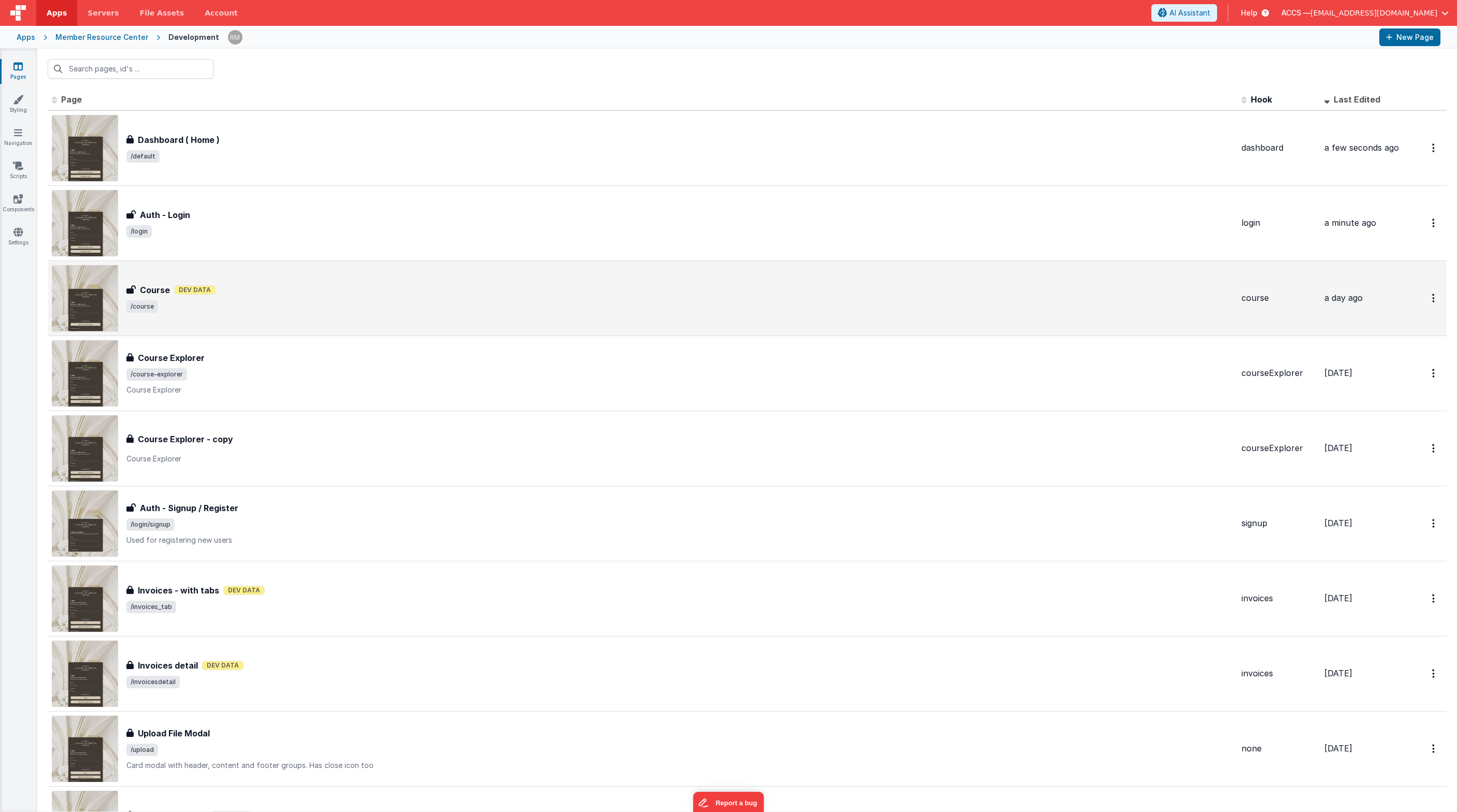
click at [208, 306] on span "/course" at bounding box center [679, 306] width 1106 height 12
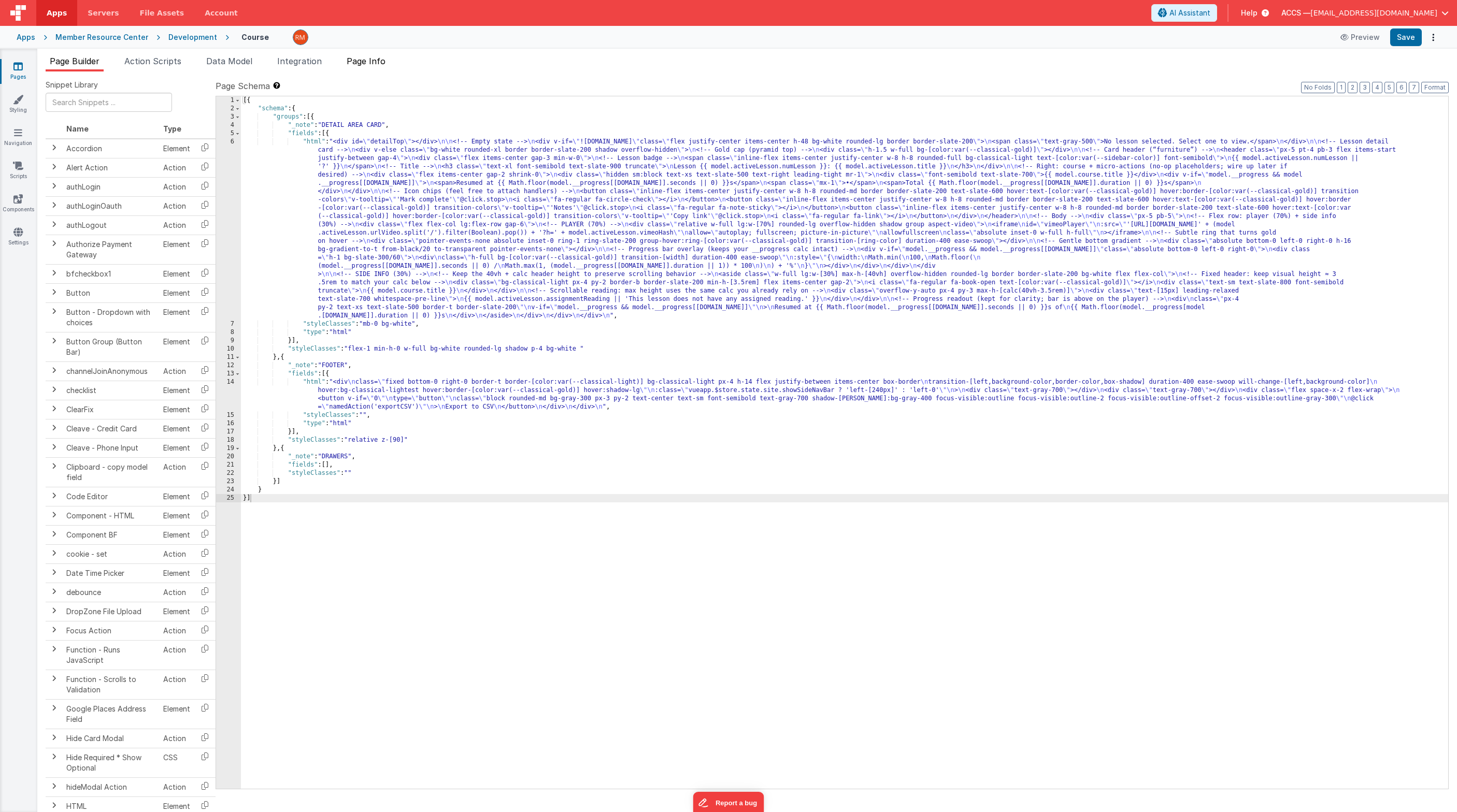
click at [378, 62] on span "Page Info" at bounding box center [365, 61] width 39 height 10
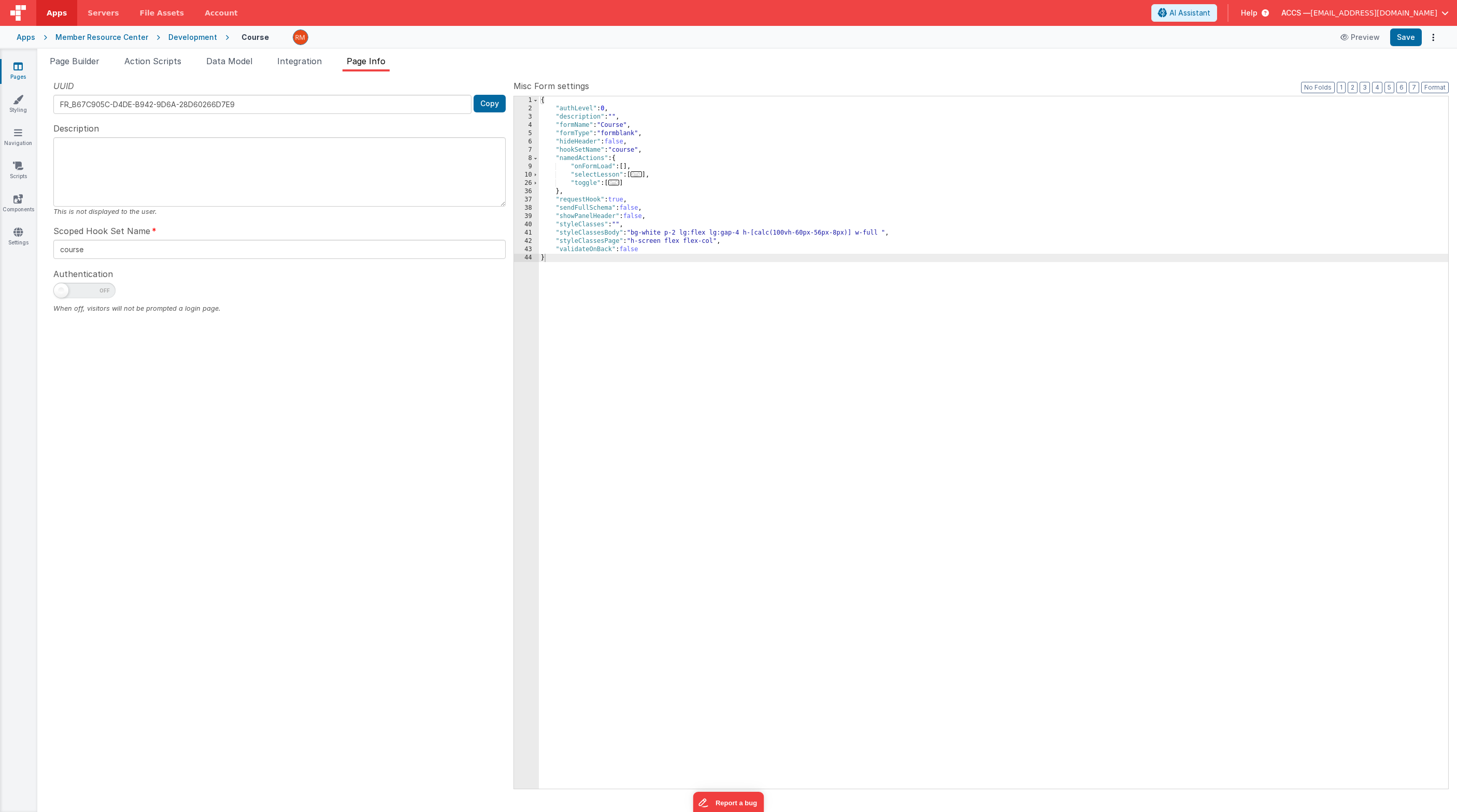
click at [83, 293] on span at bounding box center [85, 290] width 62 height 15
click at [62, 293] on input "checkbox" at bounding box center [57, 289] width 8 height 8
checkbox input "true"
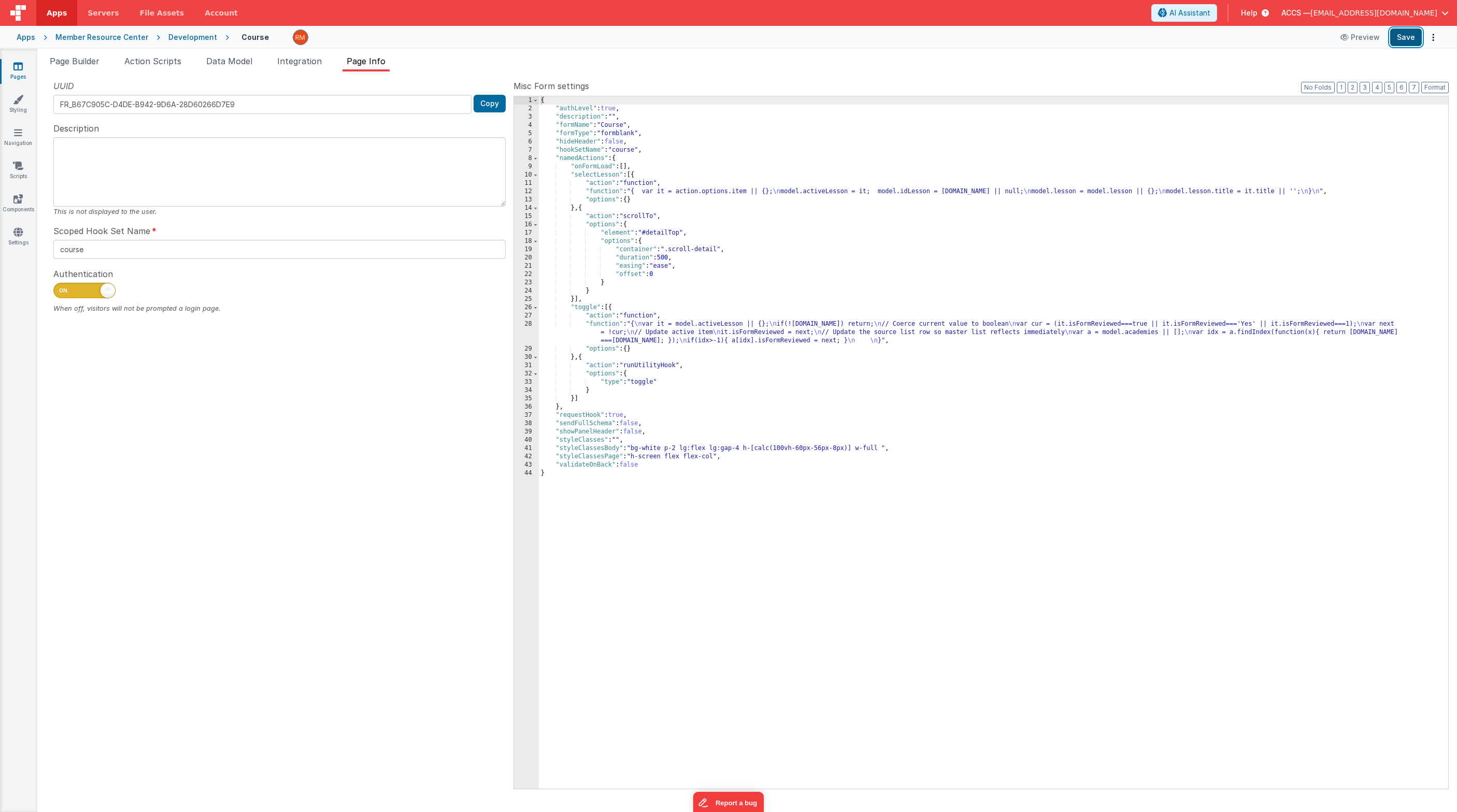
click at [1064, 40] on button "Save" at bounding box center [1406, 37] width 32 height 18
click at [65, 64] on span "Page Builder" at bounding box center [75, 61] width 50 height 10
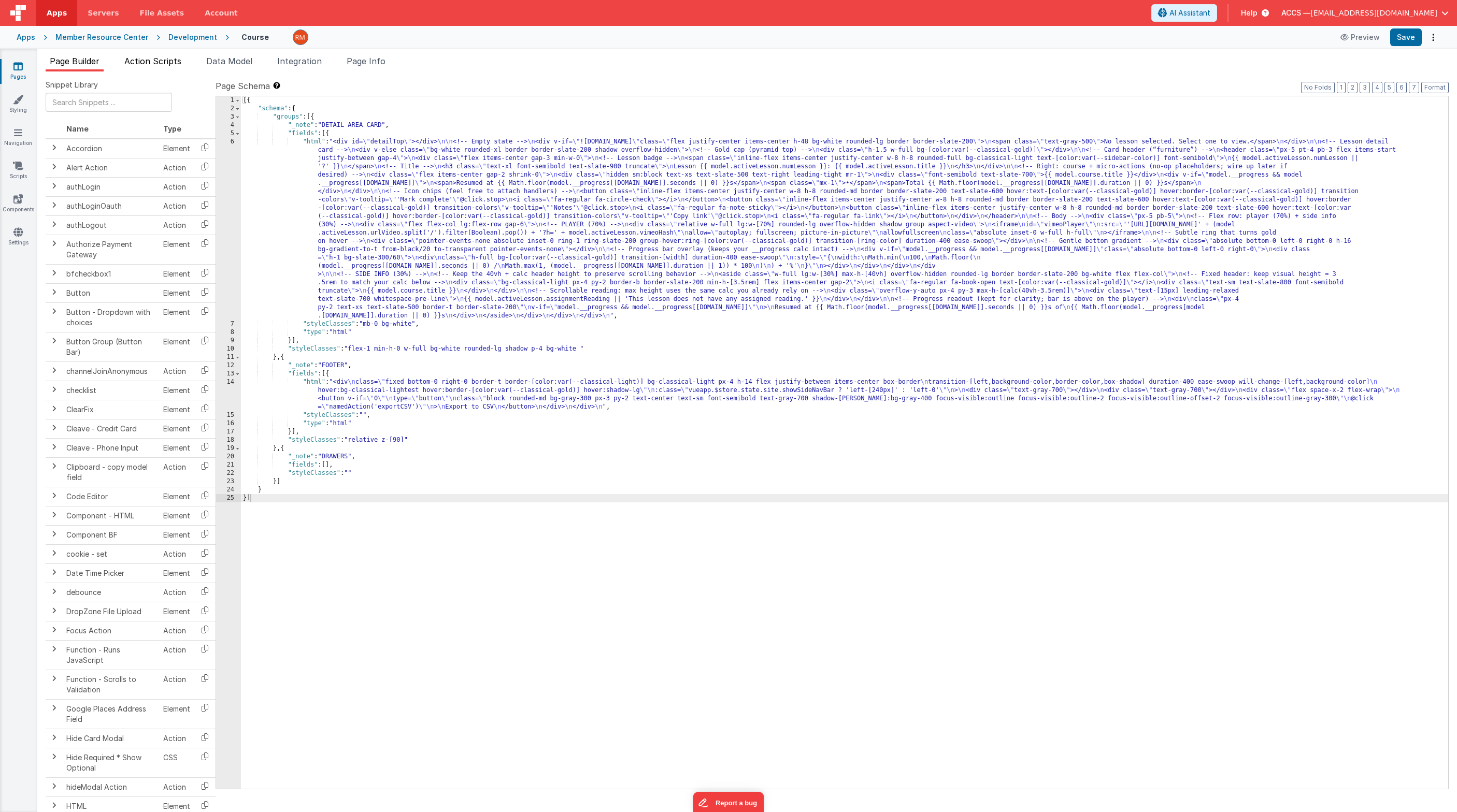
click at [160, 62] on span "Action Scripts" at bounding box center [153, 61] width 57 height 10
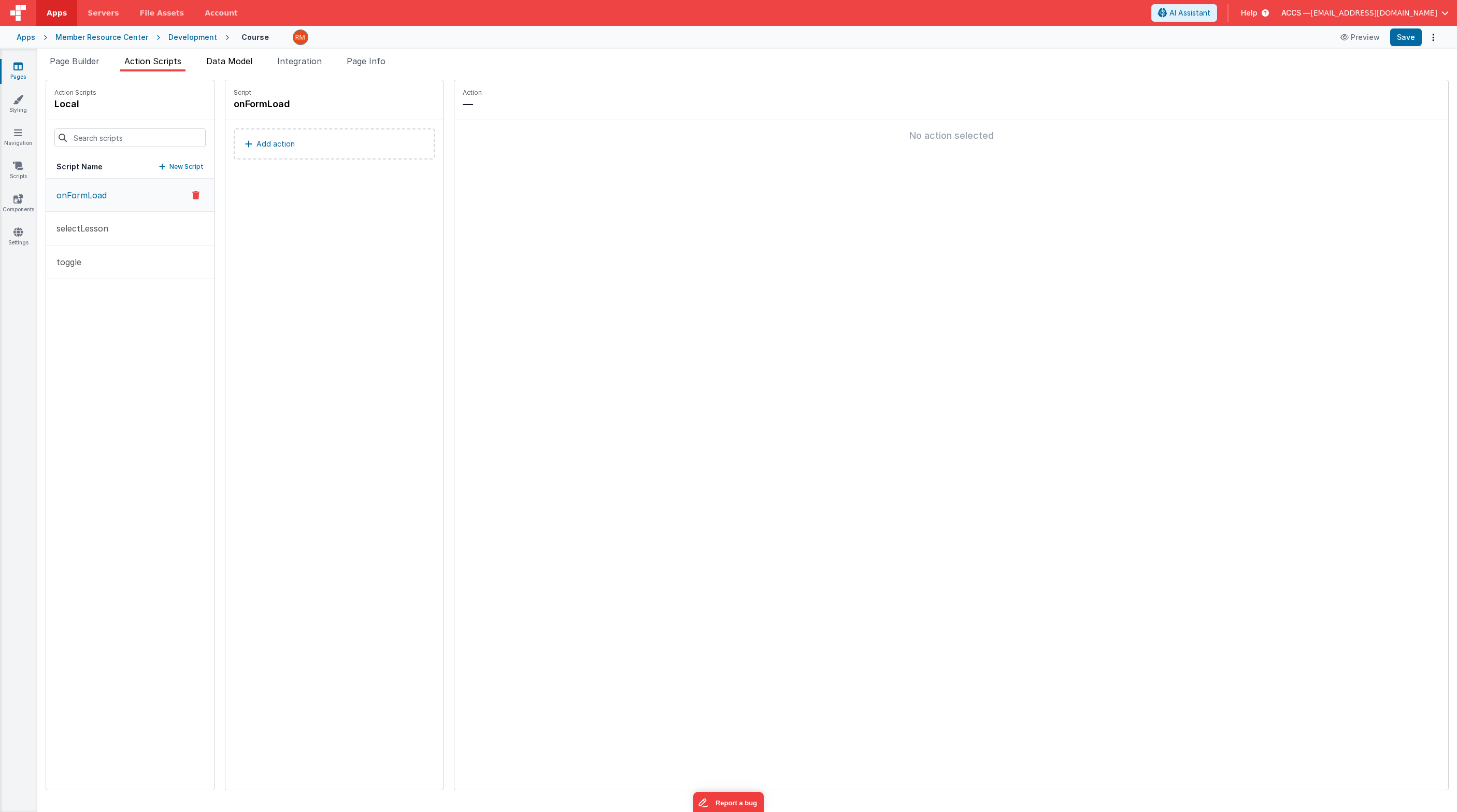
click at [215, 60] on span "Data Model" at bounding box center [229, 61] width 46 height 10
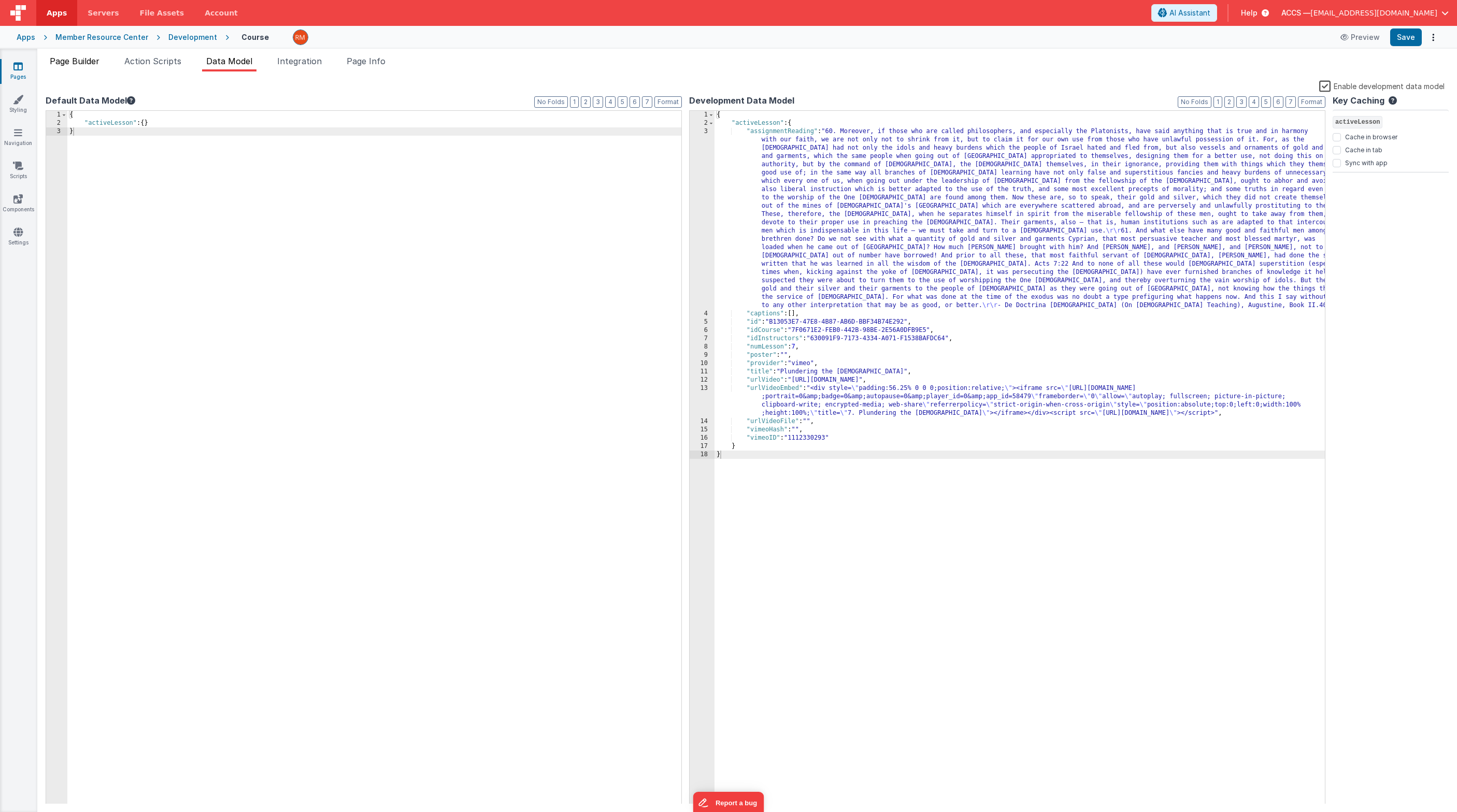
click at [55, 64] on span "Page Builder" at bounding box center [75, 61] width 50 height 10
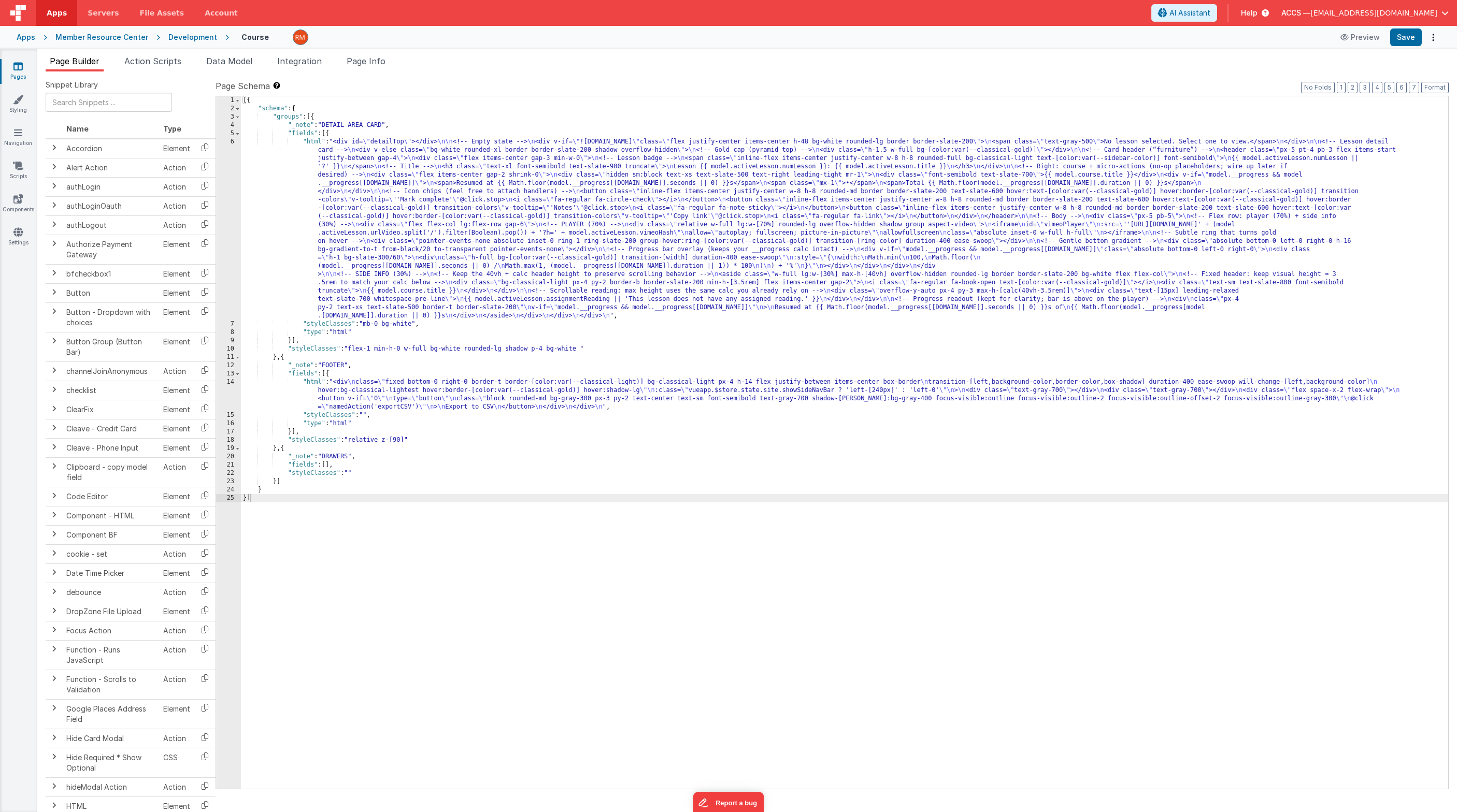
click at [24, 69] on link "Pages" at bounding box center [18, 71] width 37 height 21
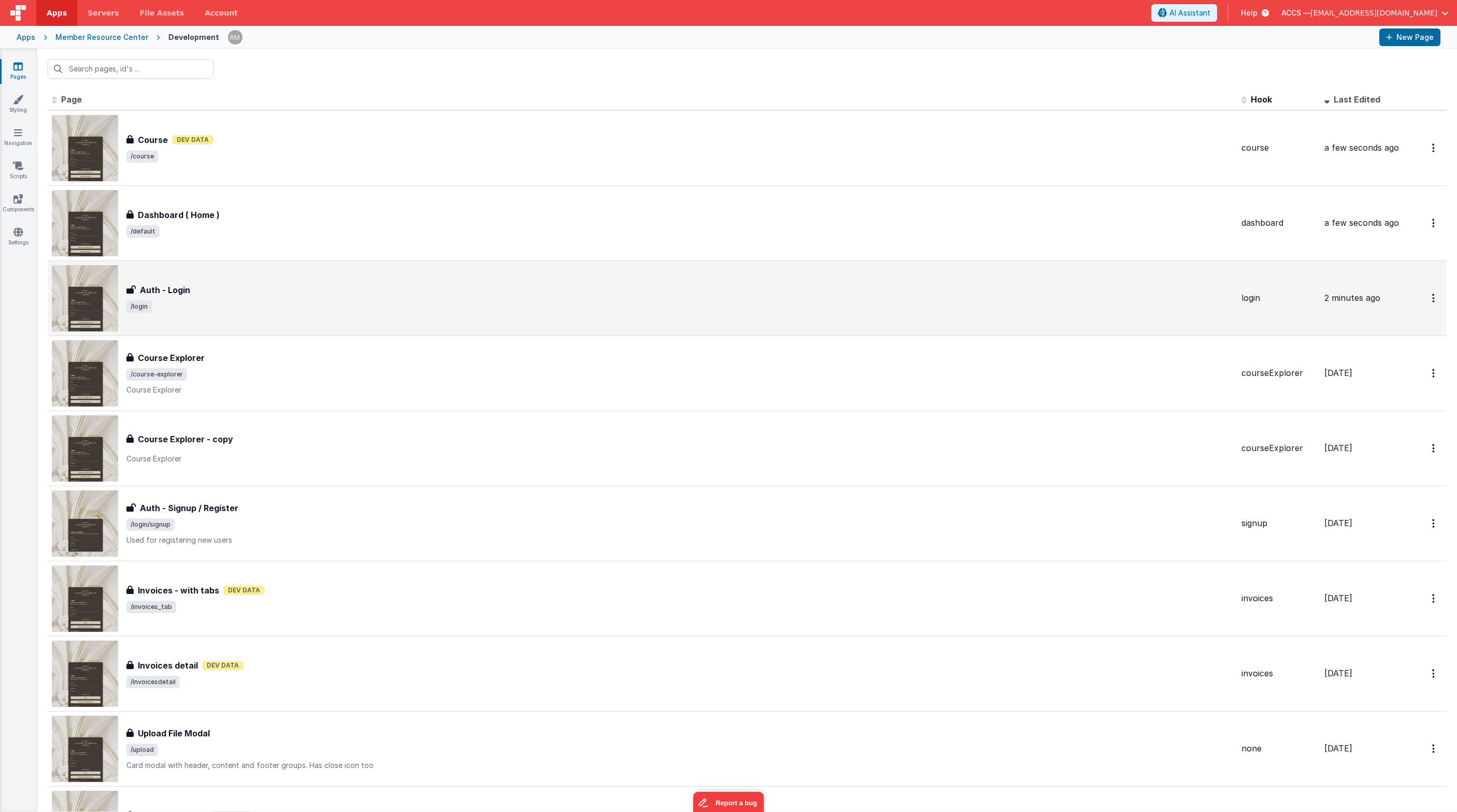
click at [189, 307] on span "/login" at bounding box center [679, 306] width 1106 height 12
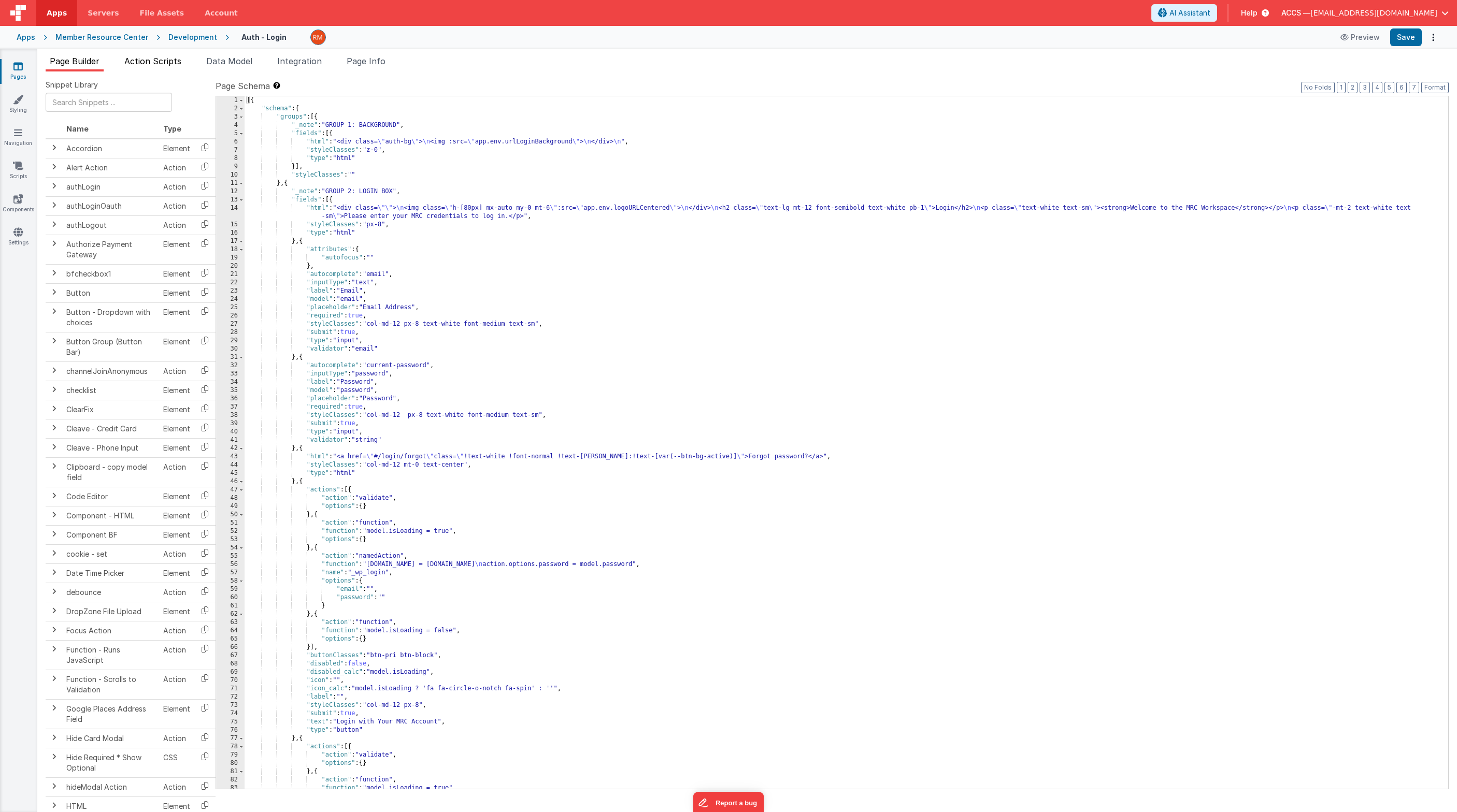
click at [174, 67] on li "Action Scripts" at bounding box center [152, 63] width 65 height 17
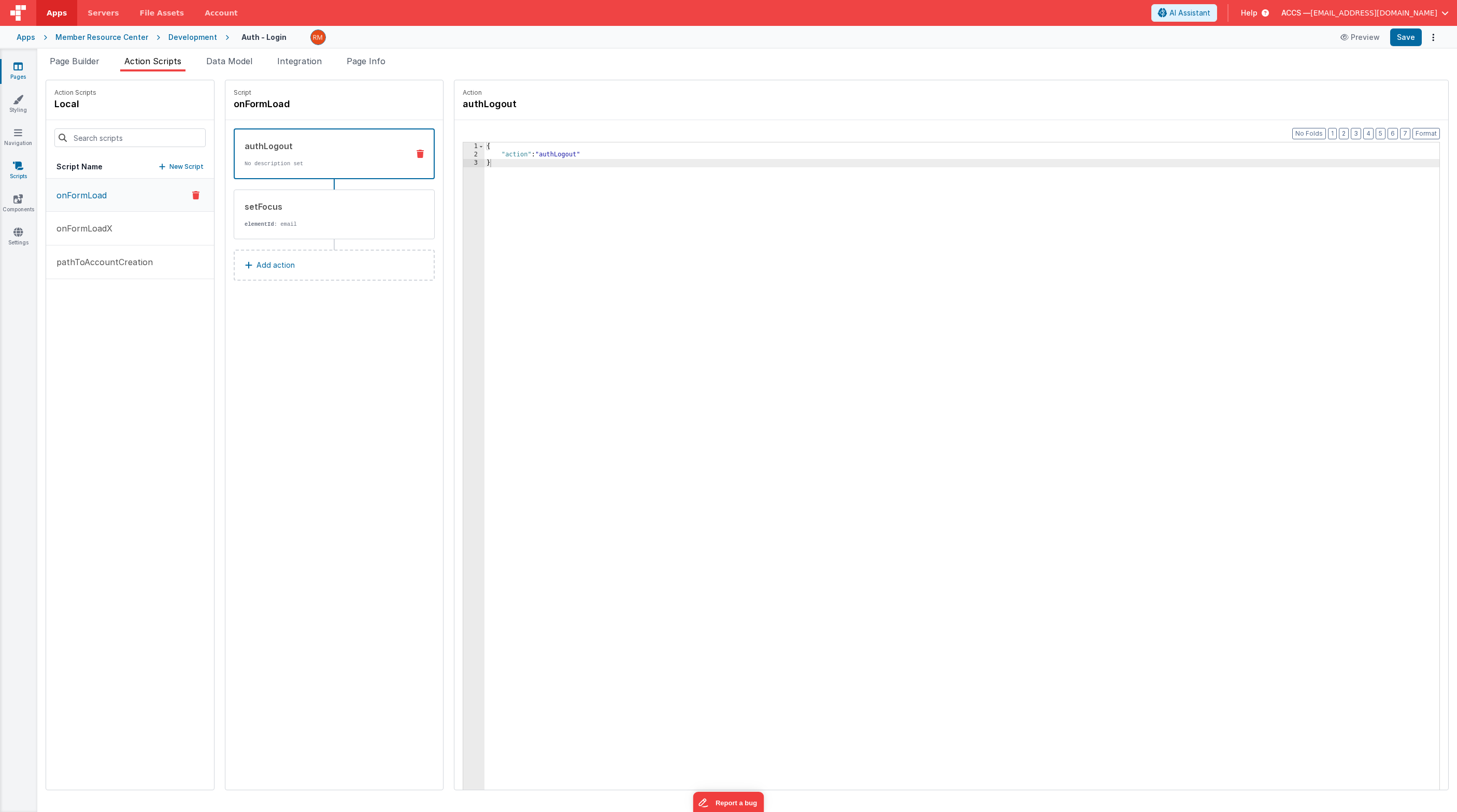
click at [13, 171] on link "Scripts" at bounding box center [18, 170] width 37 height 21
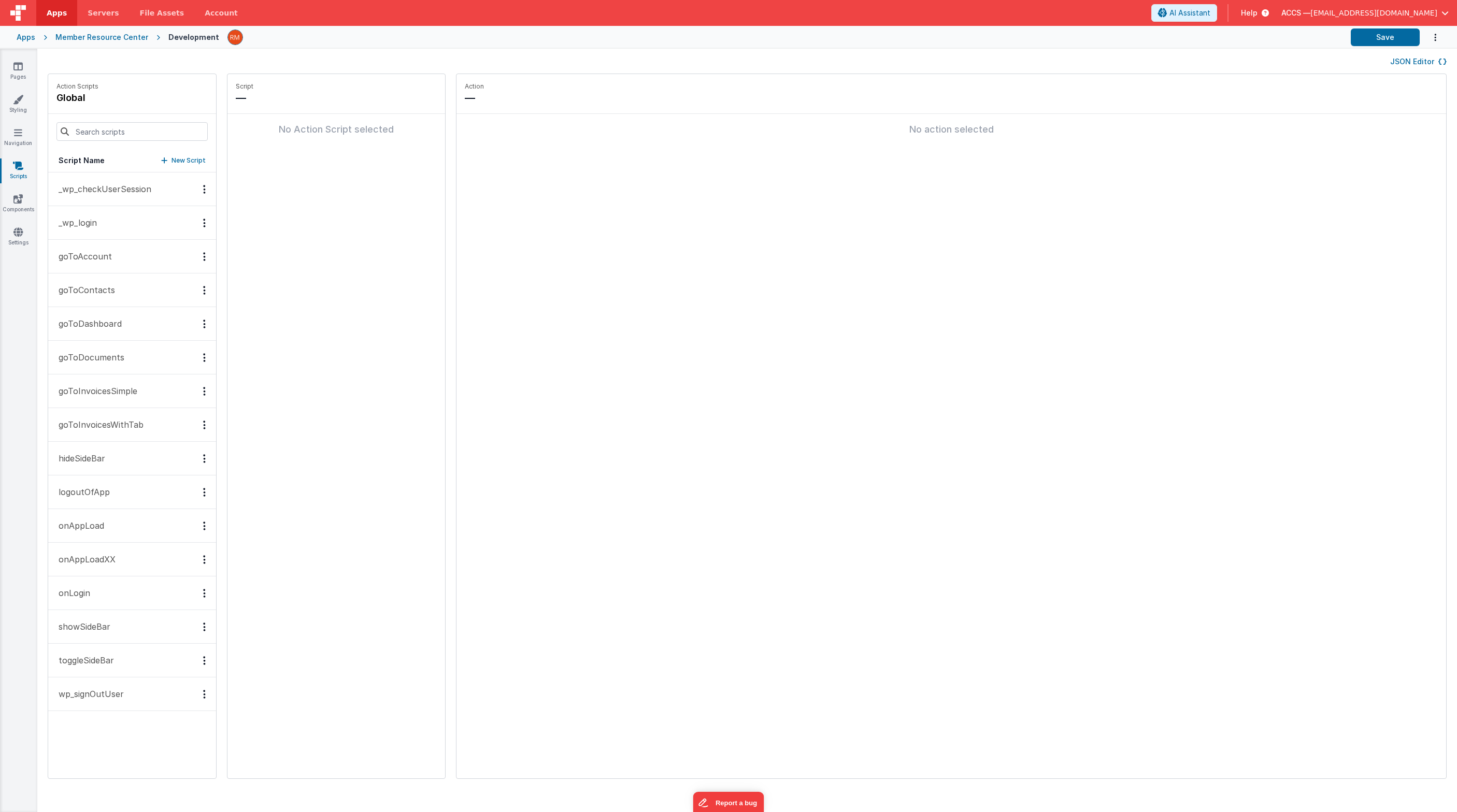
click at [24, 169] on link "Scripts" at bounding box center [18, 170] width 37 height 21
click at [82, 493] on p "logoutOfApp" at bounding box center [81, 492] width 57 height 12
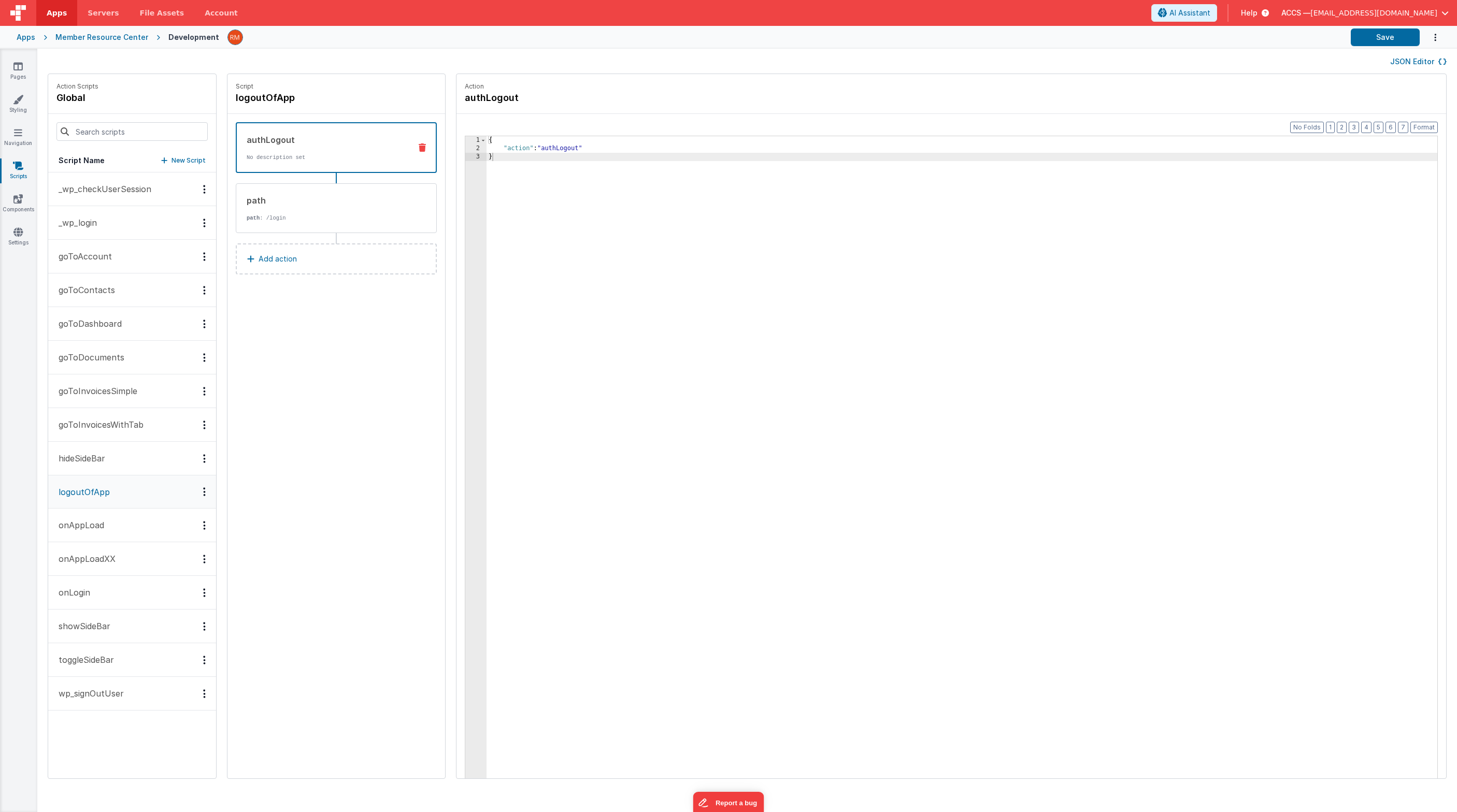
click at [17, 57] on div "Pages Styling Navigation Scripts Components Settings" at bounding box center [18, 430] width 37 height 764
click at [19, 65] on icon at bounding box center [18, 66] width 10 height 10
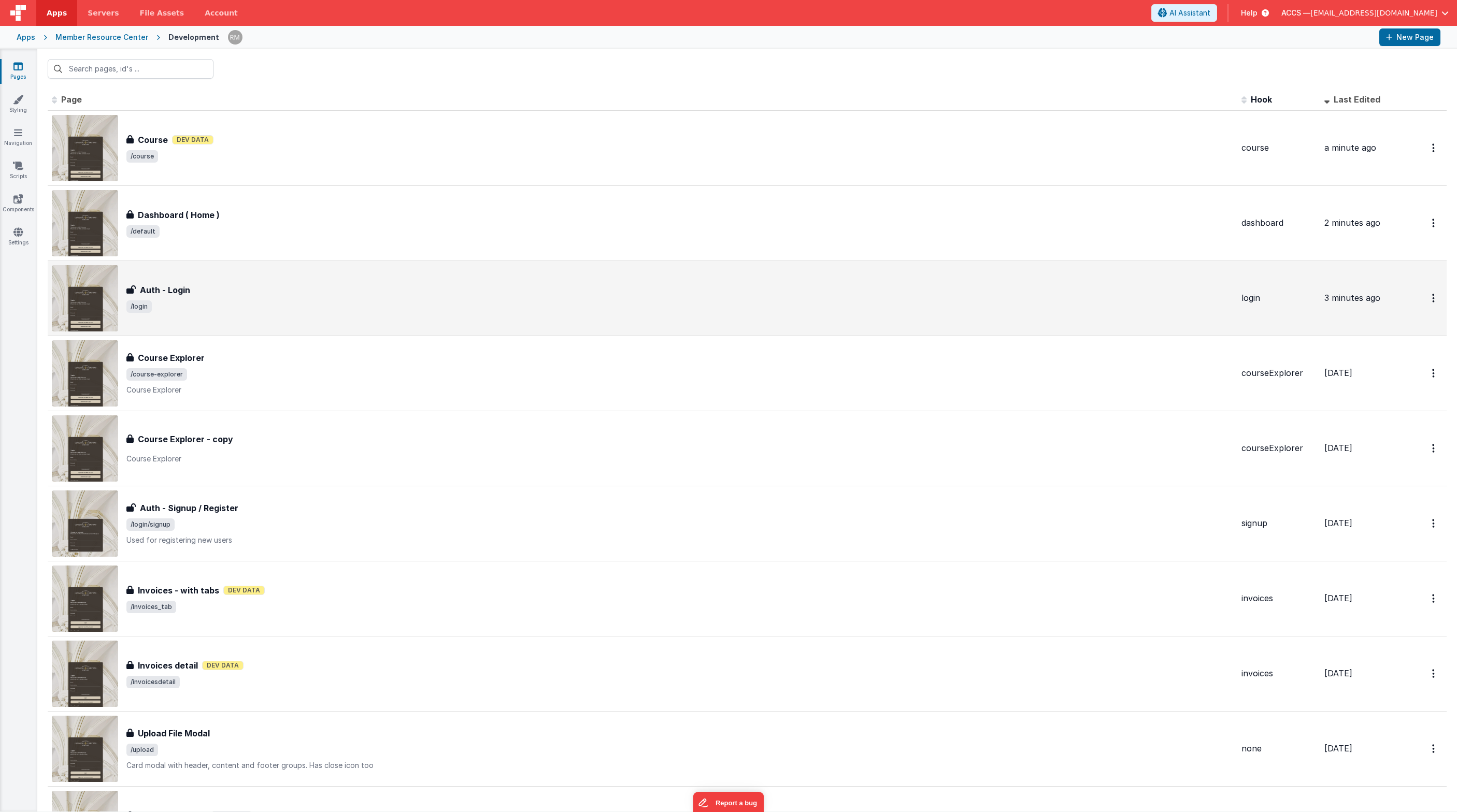
click at [206, 295] on div "Auth - Login" at bounding box center [679, 290] width 1106 height 12
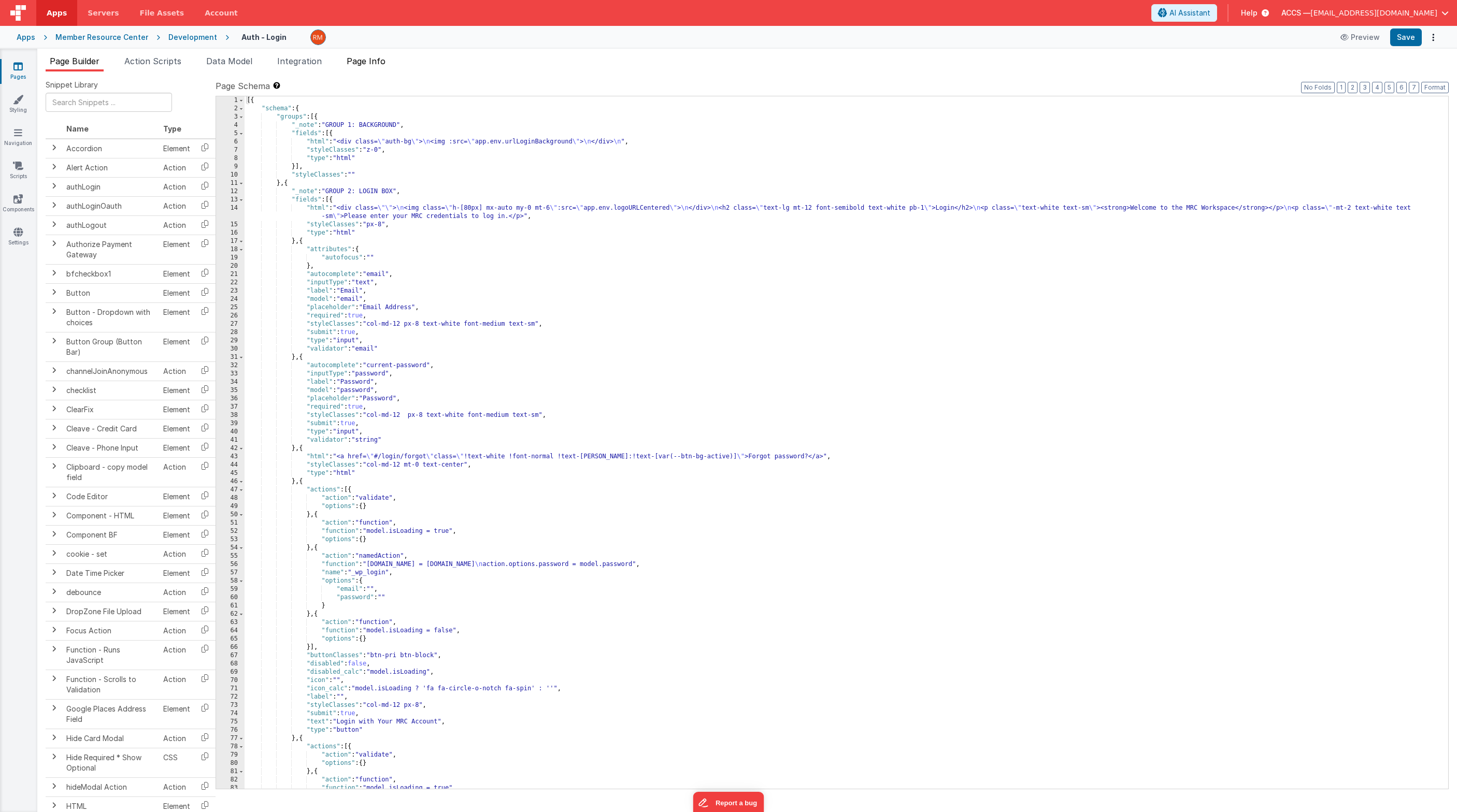
click at [368, 65] on span "Page Info" at bounding box center [365, 61] width 39 height 10
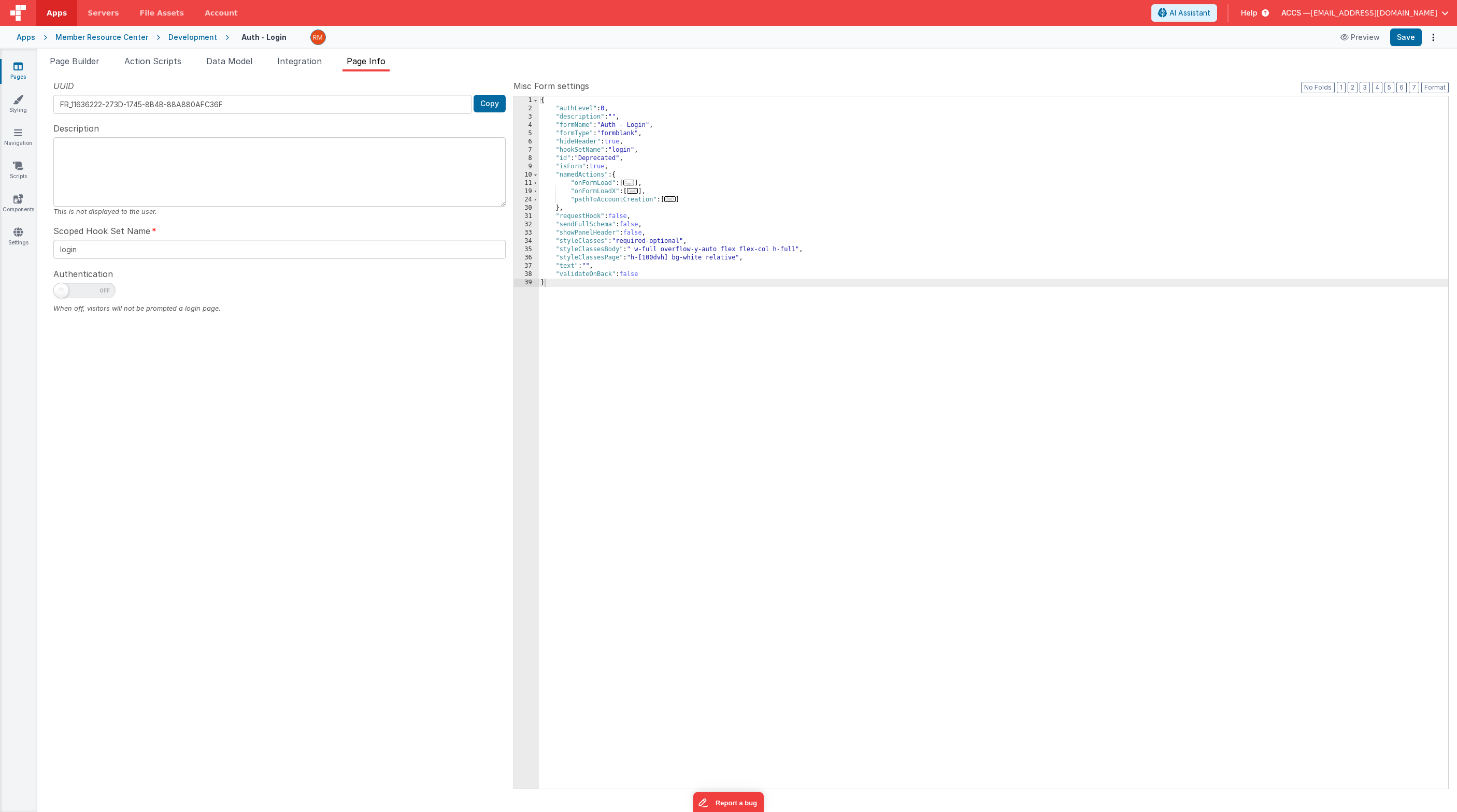
click at [629, 184] on span "..." at bounding box center [629, 183] width 12 height 6
click at [24, 45] on div "Apps Member Resource Center Development Auth - Login Preview Save" at bounding box center [728, 37] width 1457 height 23
click at [81, 43] on div "Apps Member Resource Center Development Auth - Login Preview Save" at bounding box center [728, 37] width 1457 height 23
click at [82, 37] on div "Member Resource Center" at bounding box center [101, 37] width 93 height 10
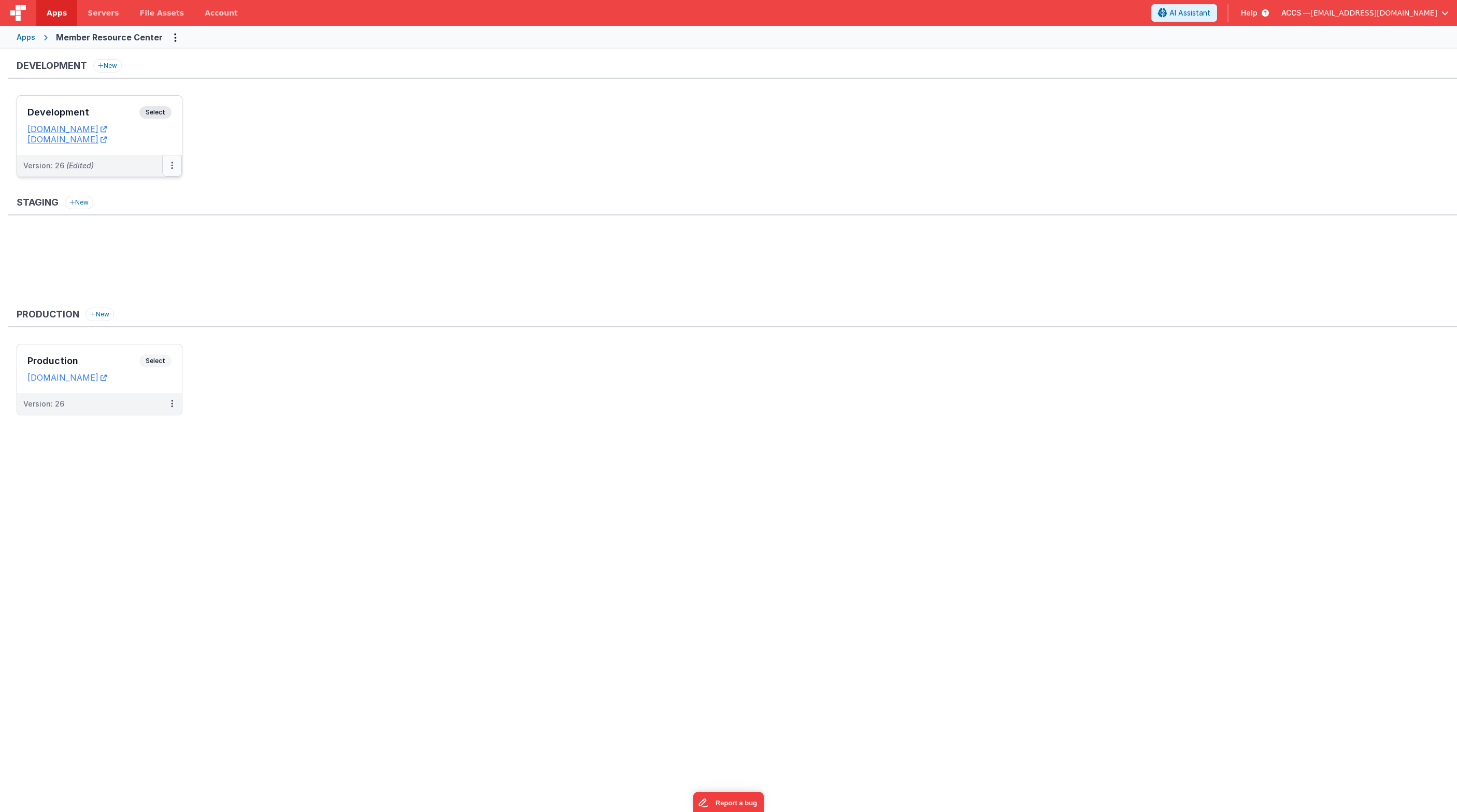
click at [171, 166] on icon at bounding box center [172, 165] width 2 height 1
click at [143, 227] on link "Deploy..." at bounding box center [136, 226] width 91 height 18
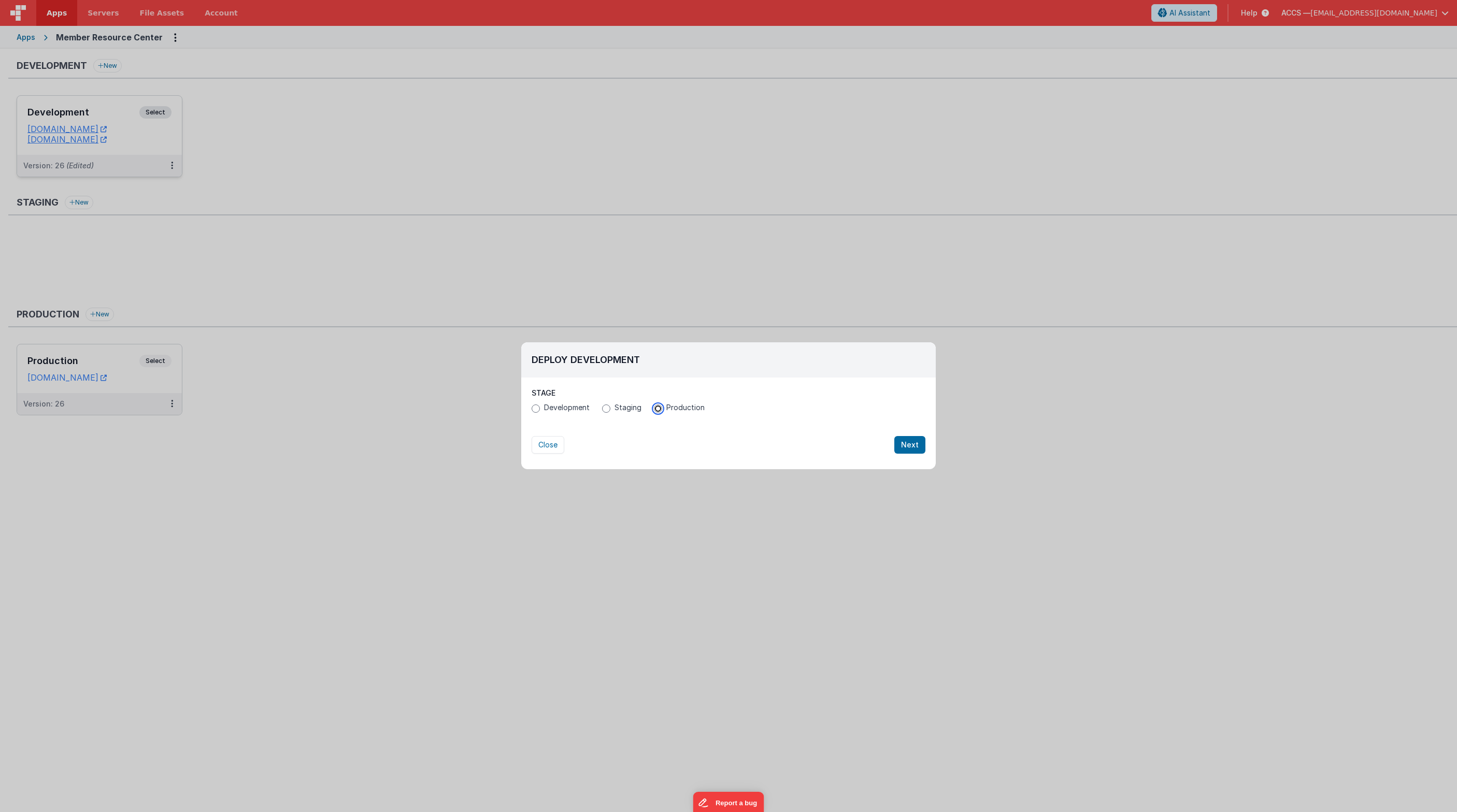
click at [659, 411] on input "Production" at bounding box center [657, 408] width 8 height 8
radio input "true"
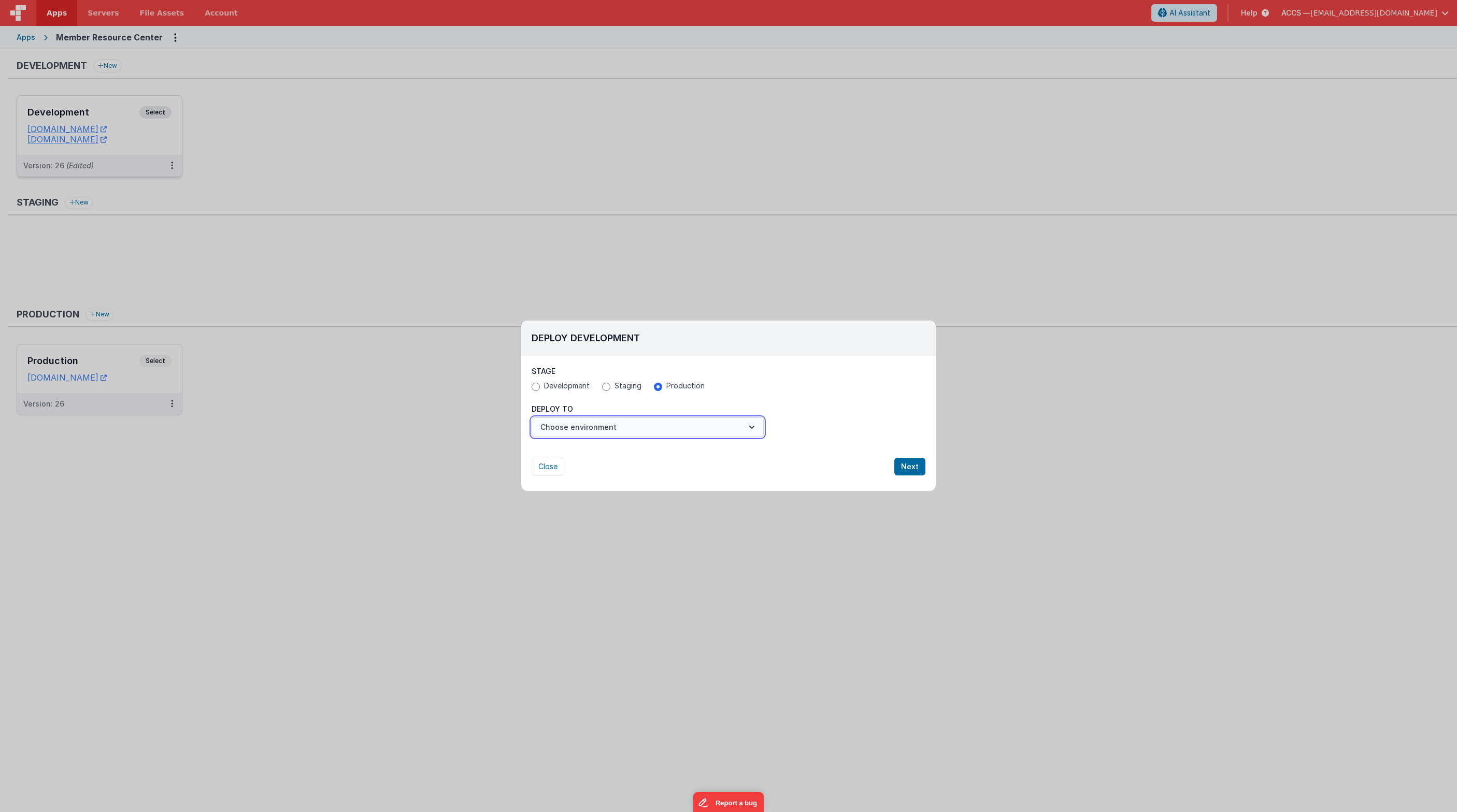
click at [747, 433] on button "Choose environment" at bounding box center [648, 427] width 232 height 20
click at [706, 460] on link "Production" at bounding box center [648, 452] width 232 height 18
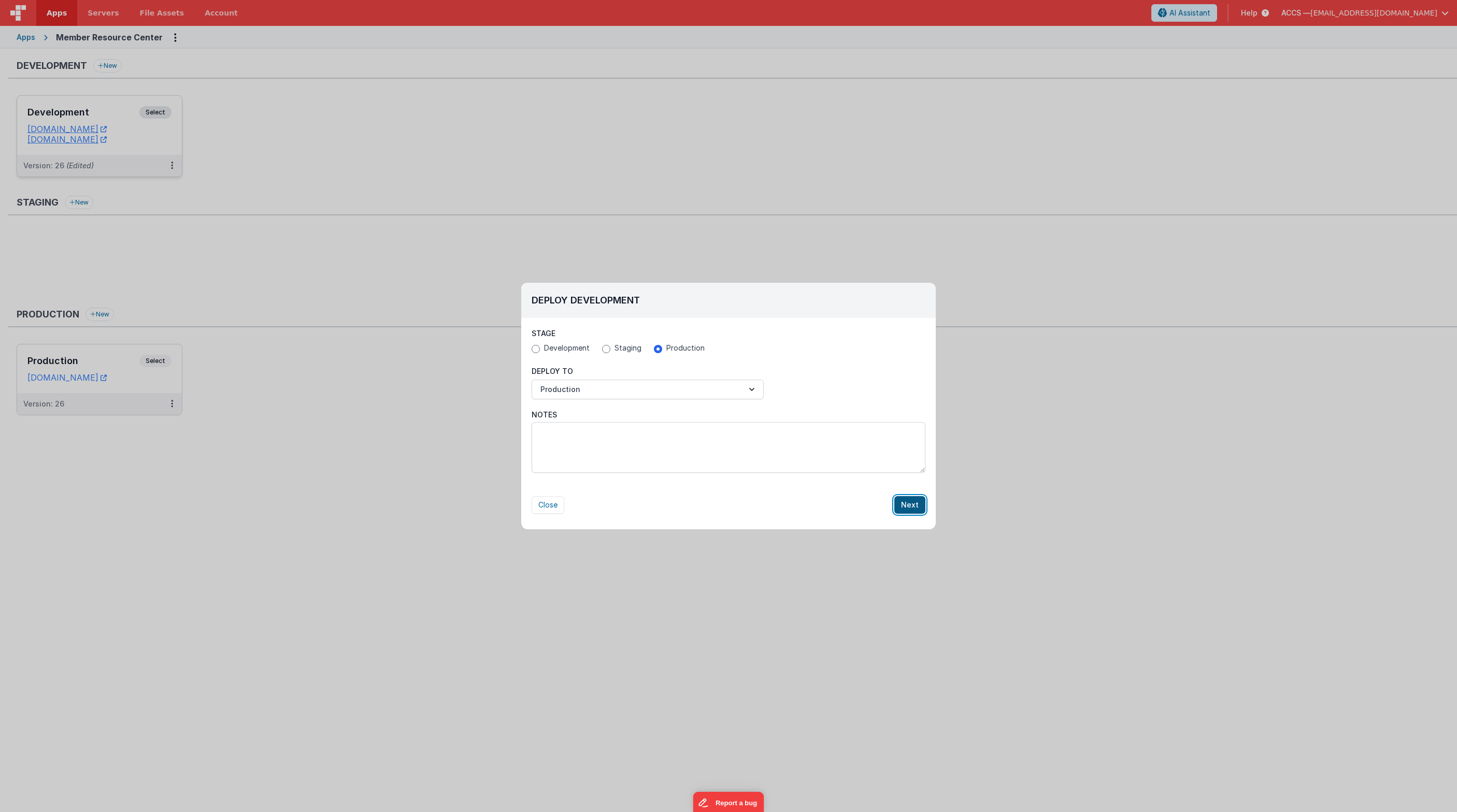
click at [909, 506] on button "Next" at bounding box center [909, 505] width 31 height 18
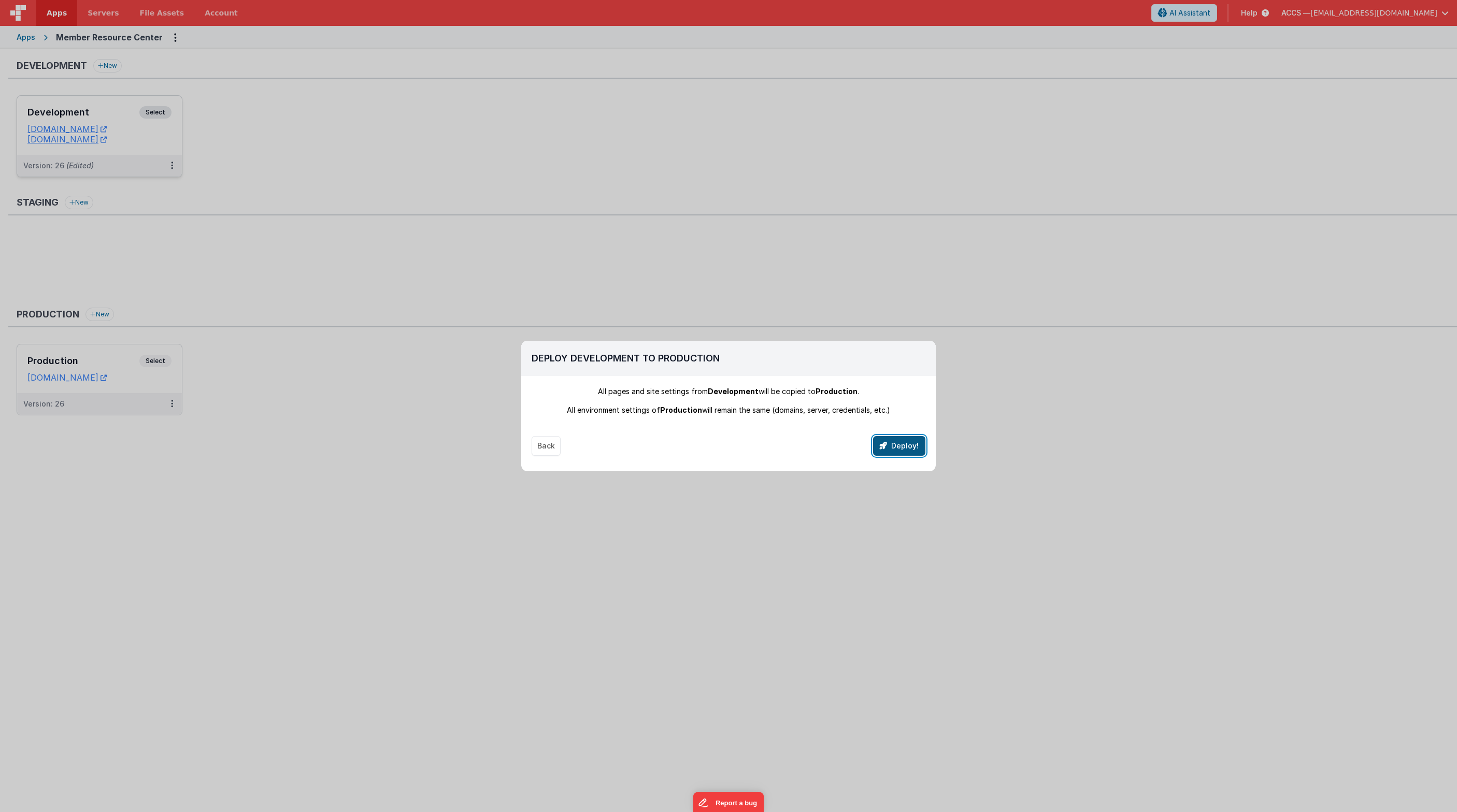
click at [903, 444] on button "Deploy!" at bounding box center [898, 445] width 52 height 20
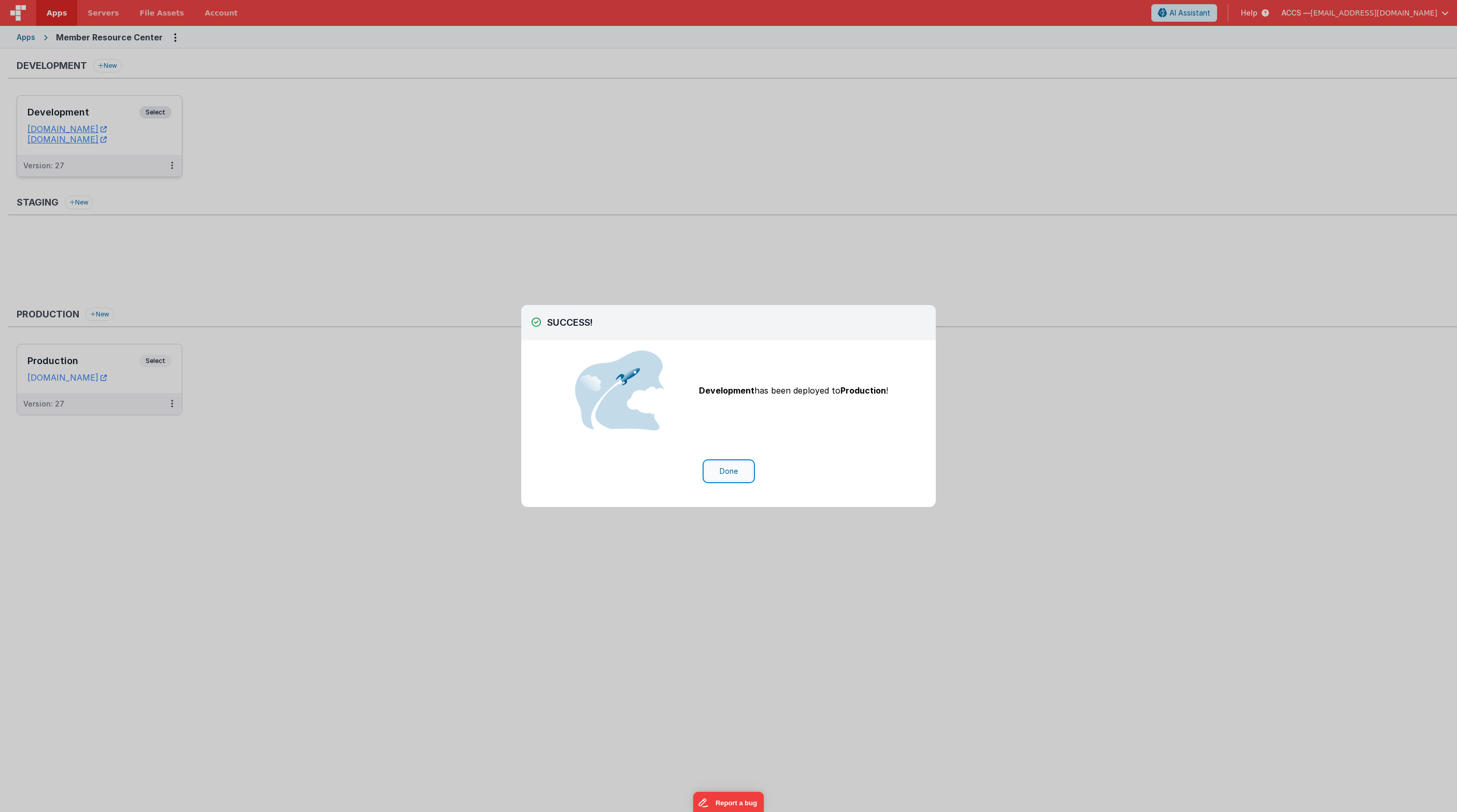
click at [730, 473] on button "Done" at bounding box center [728, 471] width 49 height 20
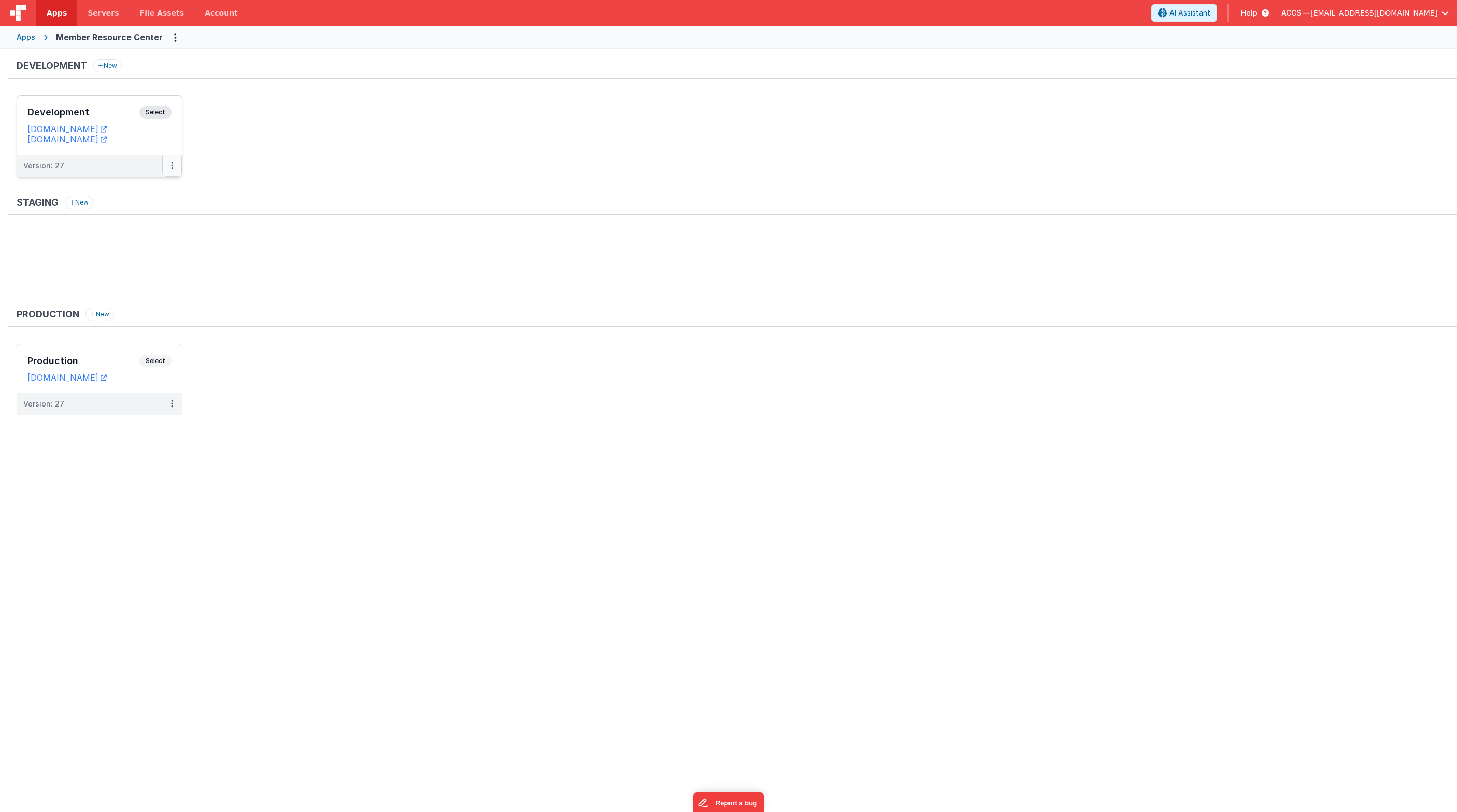
click at [173, 166] on icon at bounding box center [172, 165] width 2 height 1
click at [115, 120] on div at bounding box center [728, 406] width 1457 height 812
click at [113, 118] on div "Development Select" at bounding box center [99, 115] width 144 height 18
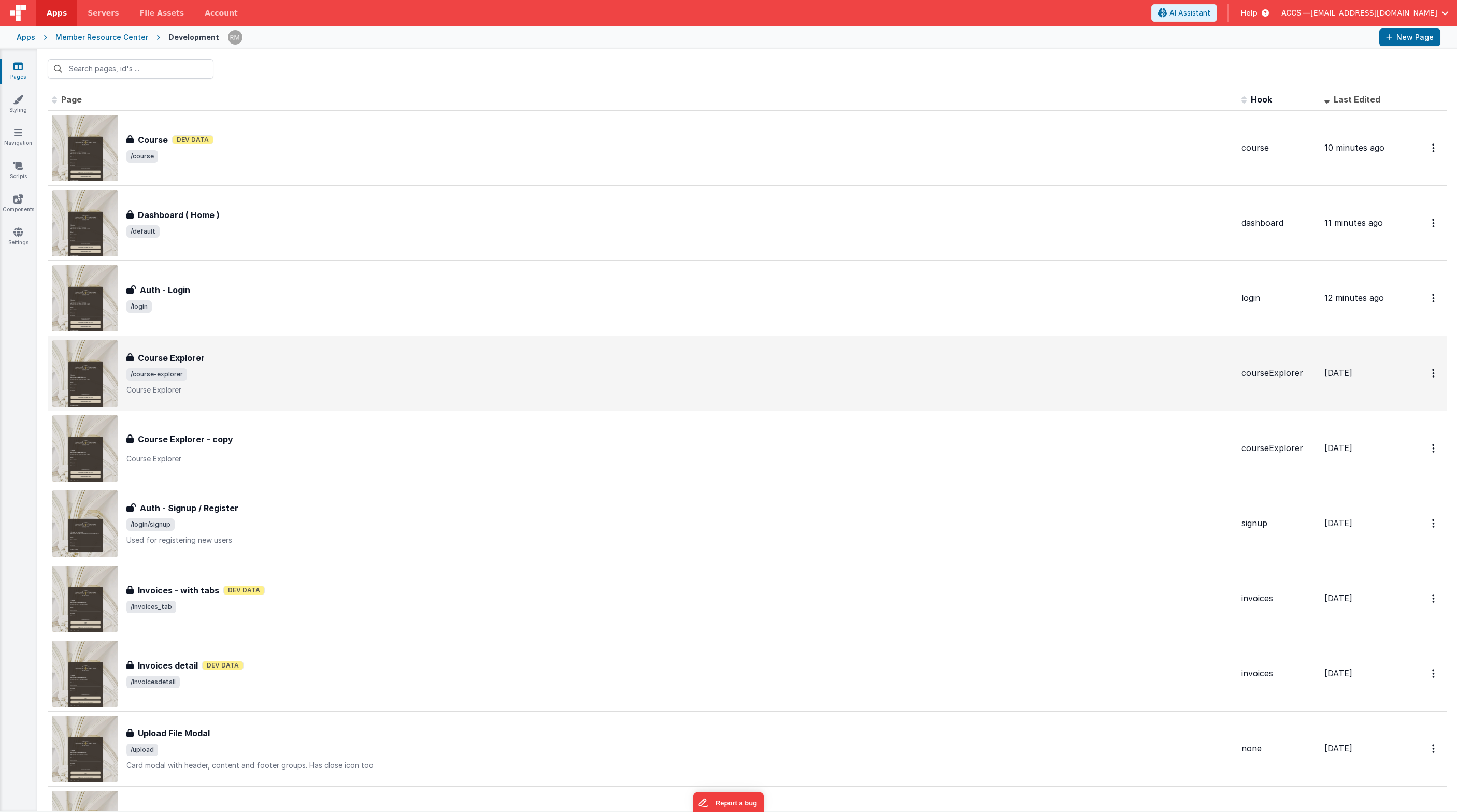
click at [323, 356] on div "Course Explorer" at bounding box center [679, 358] width 1106 height 12
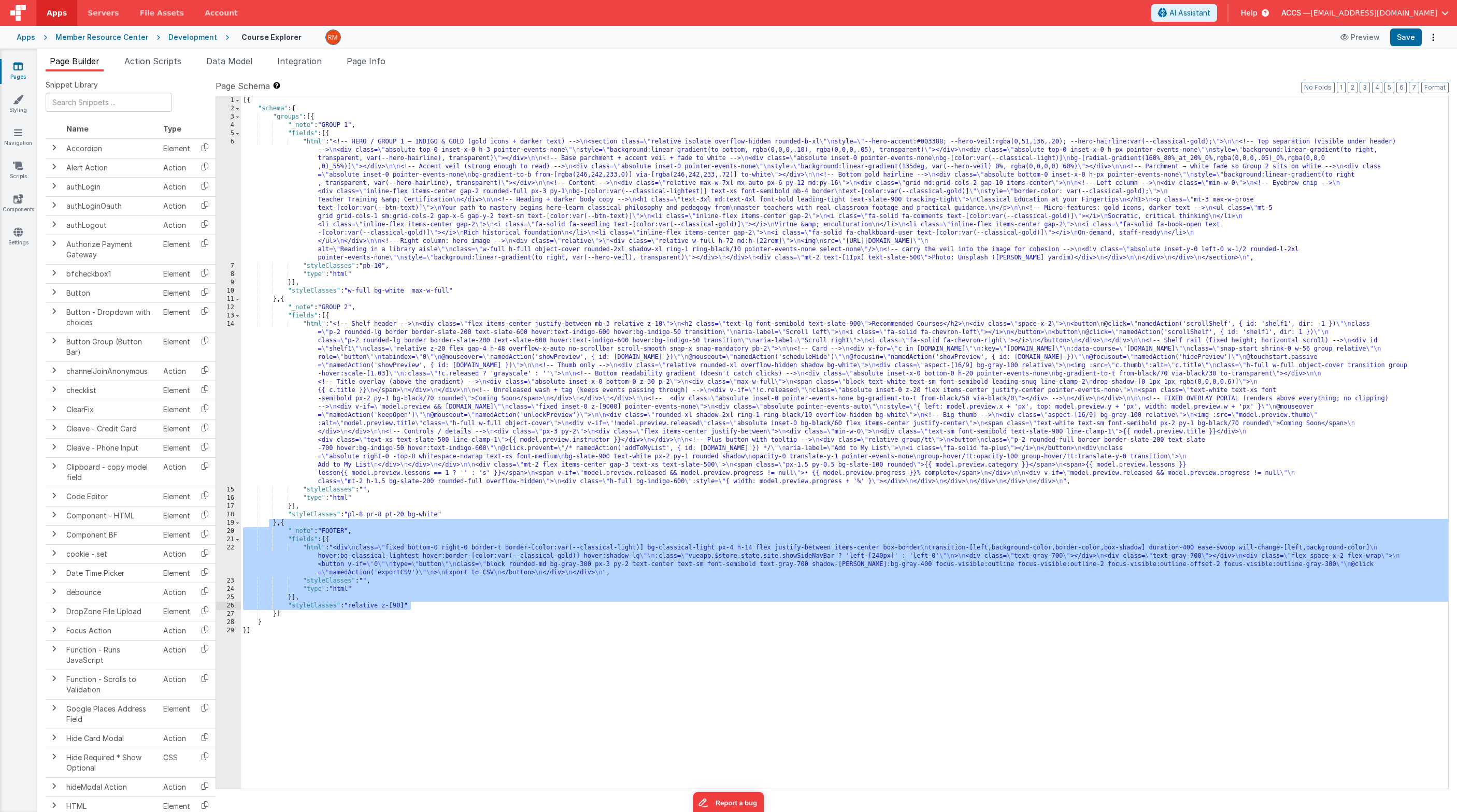
drag, startPoint x: 268, startPoint y: 522, endPoint x: 432, endPoint y: 606, distance: 184.3
click at [432, 606] on div "[{ "schema" : { "groups" : [{ "_note" : "GROUP 1" , "fields" : [{ "html" : "<!-…" at bounding box center [845, 450] width 1207 height 709
click at [17, 71] on link "Pages" at bounding box center [18, 71] width 37 height 21
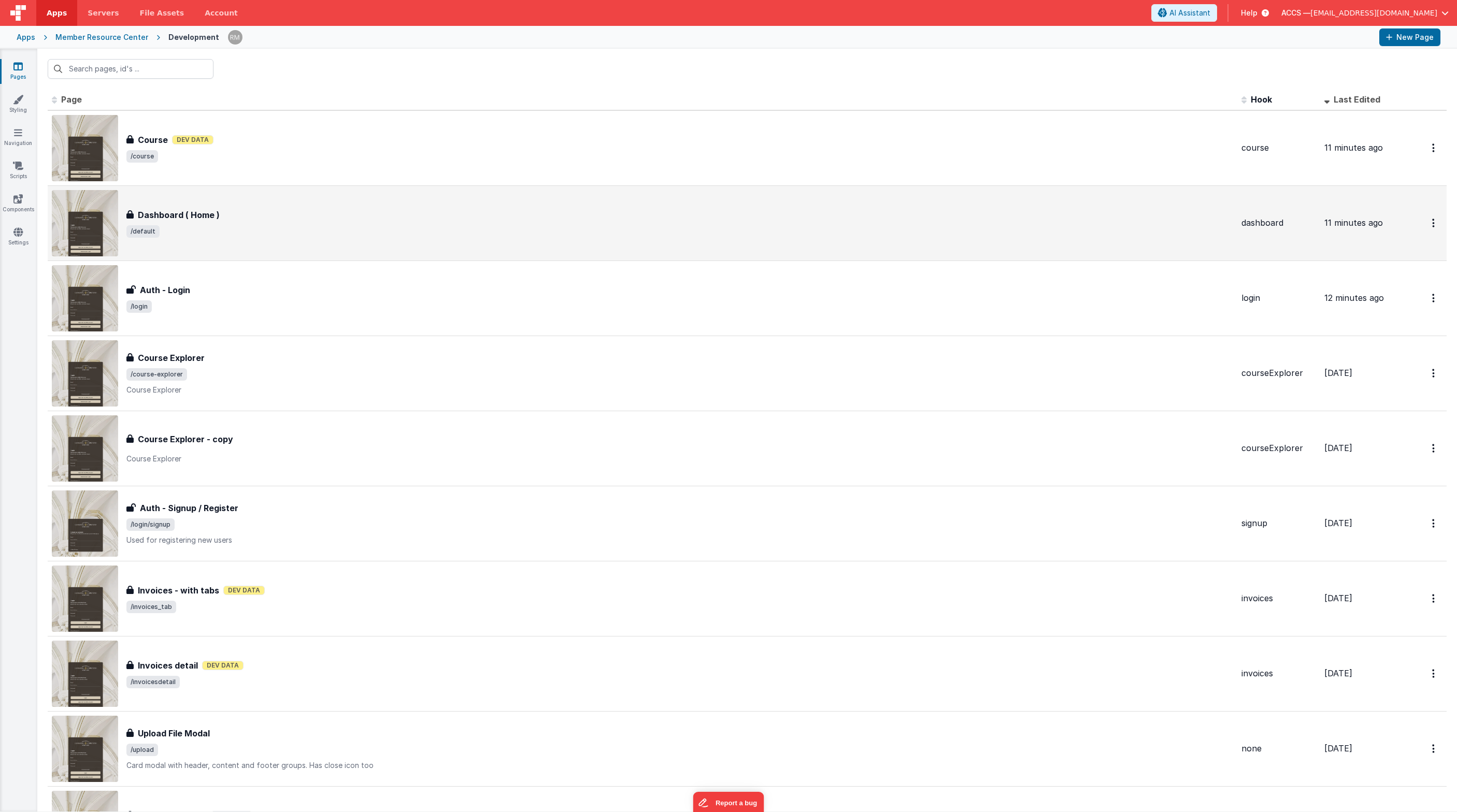
click at [195, 237] on span "/default" at bounding box center [679, 231] width 1106 height 12
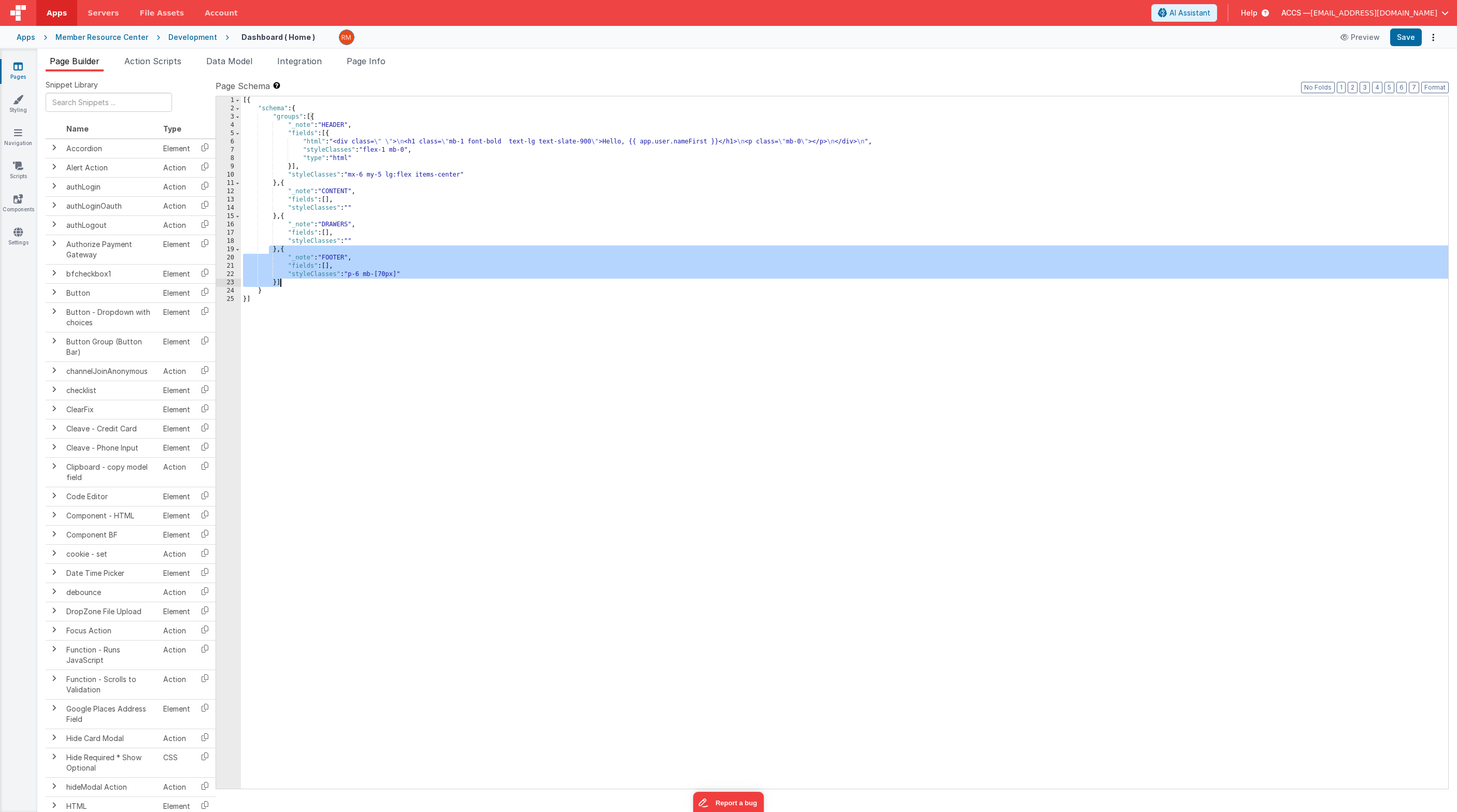
drag, startPoint x: 268, startPoint y: 248, endPoint x: 322, endPoint y: 285, distance: 65.5
click at [322, 285] on div "[{ "schema" : { "groups" : [{ "_note" : "HEADER" , "fields" : [{ "html" : "<div…" at bounding box center [845, 450] width 1207 height 709
click at [322, 275] on div "[{ "schema" : { "groups" : [{ "_note" : "HEADER" , "fields" : [{ "html" : "<div…" at bounding box center [845, 450] width 1207 height 709
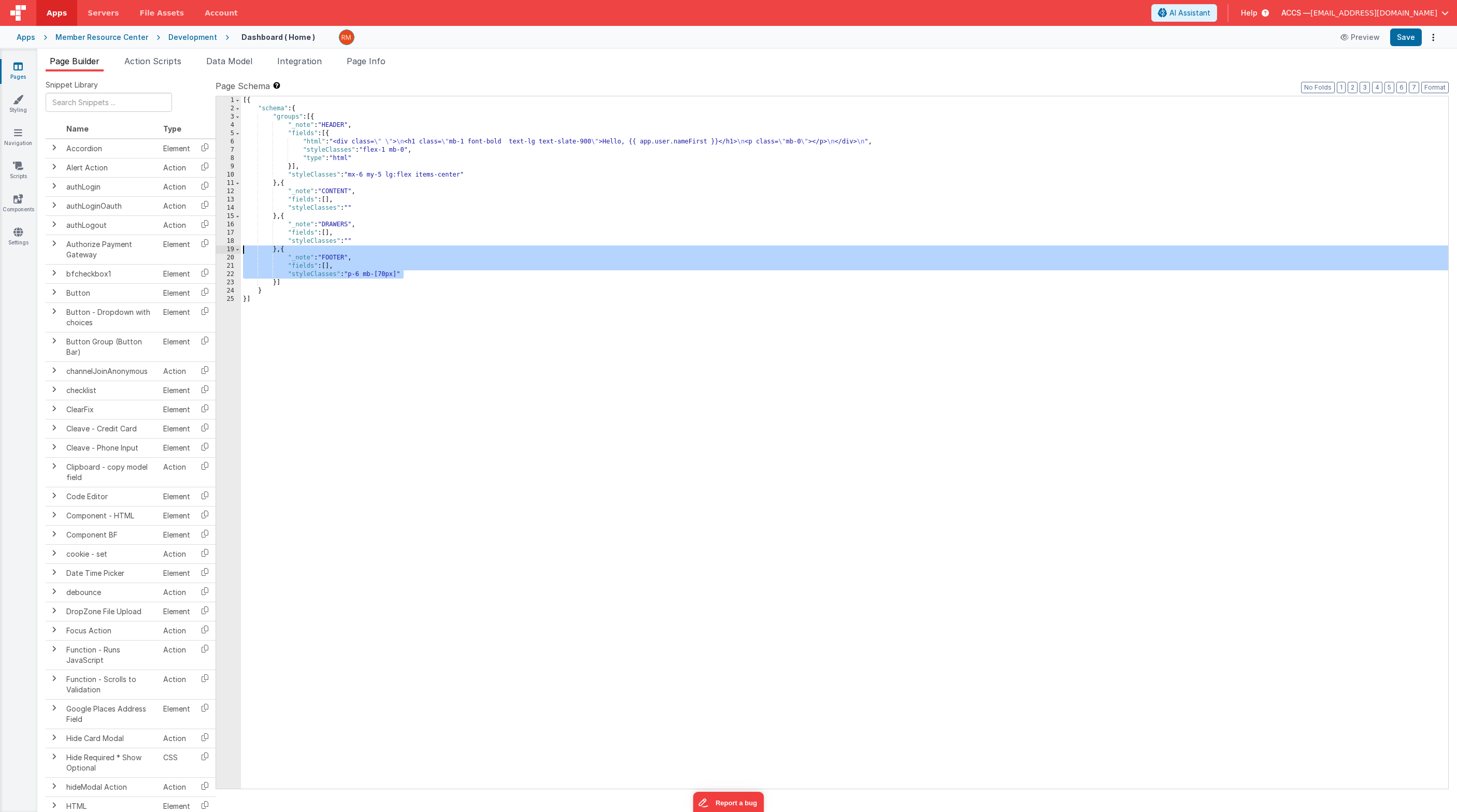
drag, startPoint x: 426, startPoint y: 274, endPoint x: 213, endPoint y: 251, distance: 214.2
click at [215, 251] on div "1 2 3 4 5 6 7 8 9 10 11 12 13 14 15 16 17 18 19 20 21 22 23 24 25 [{ "schema" :…" at bounding box center [831, 442] width 1233 height 694
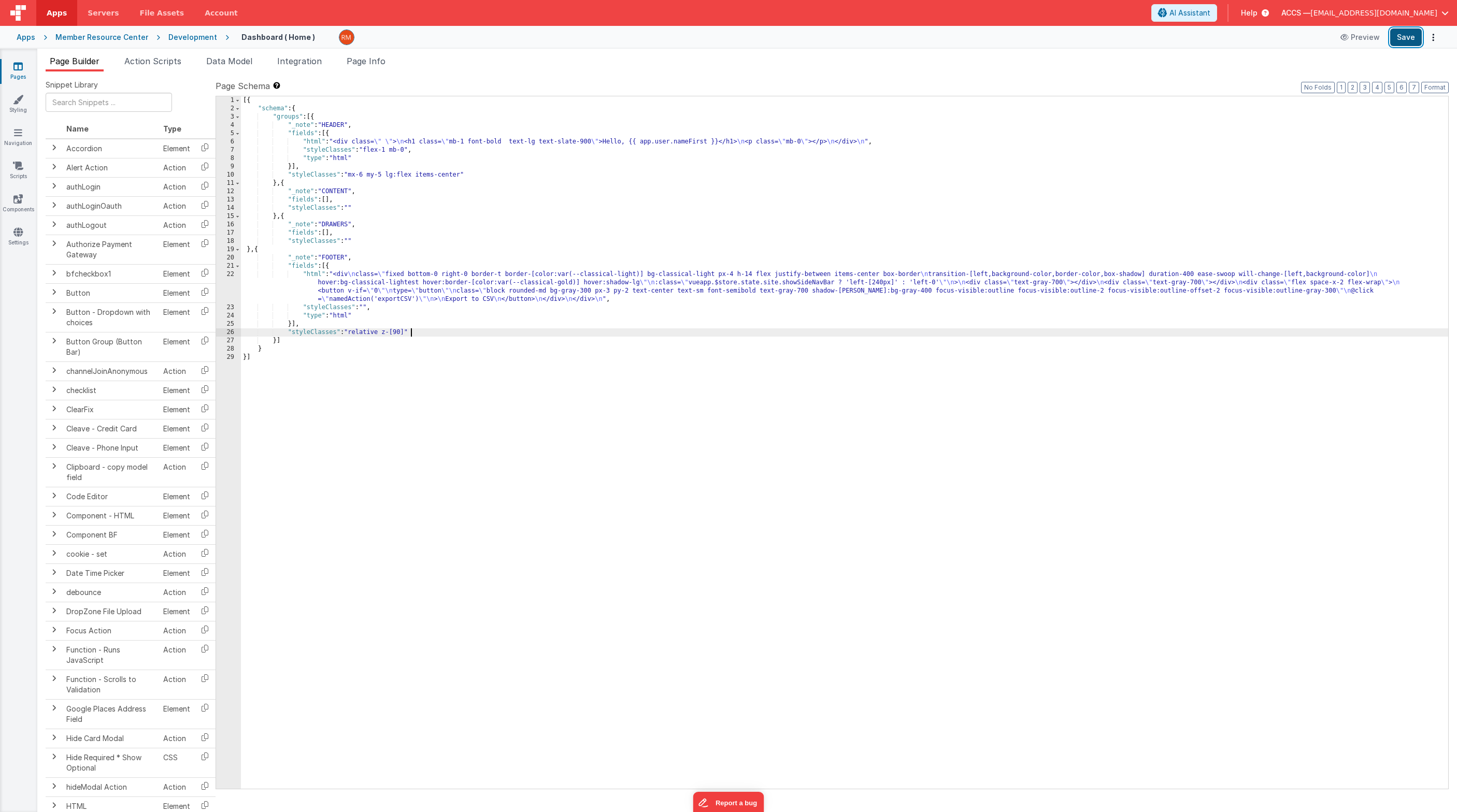
click at [1064, 37] on button "Save" at bounding box center [1406, 37] width 32 height 18
click at [1064, 88] on button "Format" at bounding box center [1434, 87] width 27 height 12
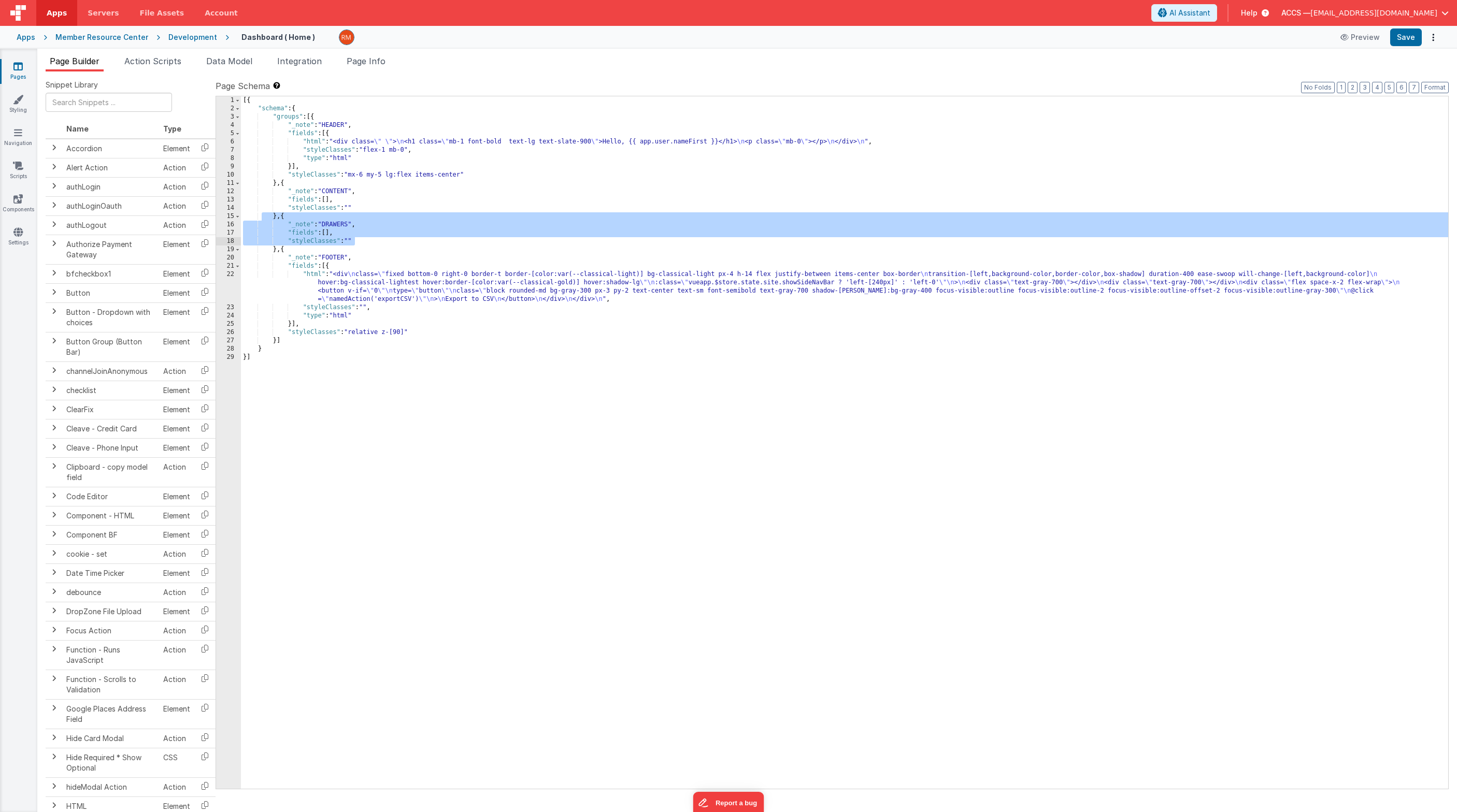
drag, startPoint x: 262, startPoint y: 215, endPoint x: 382, endPoint y: 241, distance: 122.8
click at [382, 241] on div "[{ "schema" : { "groups" : [{ "_note" : "HEADER" , "fields" : [{ "html" : "<div…" at bounding box center [845, 450] width 1207 height 709
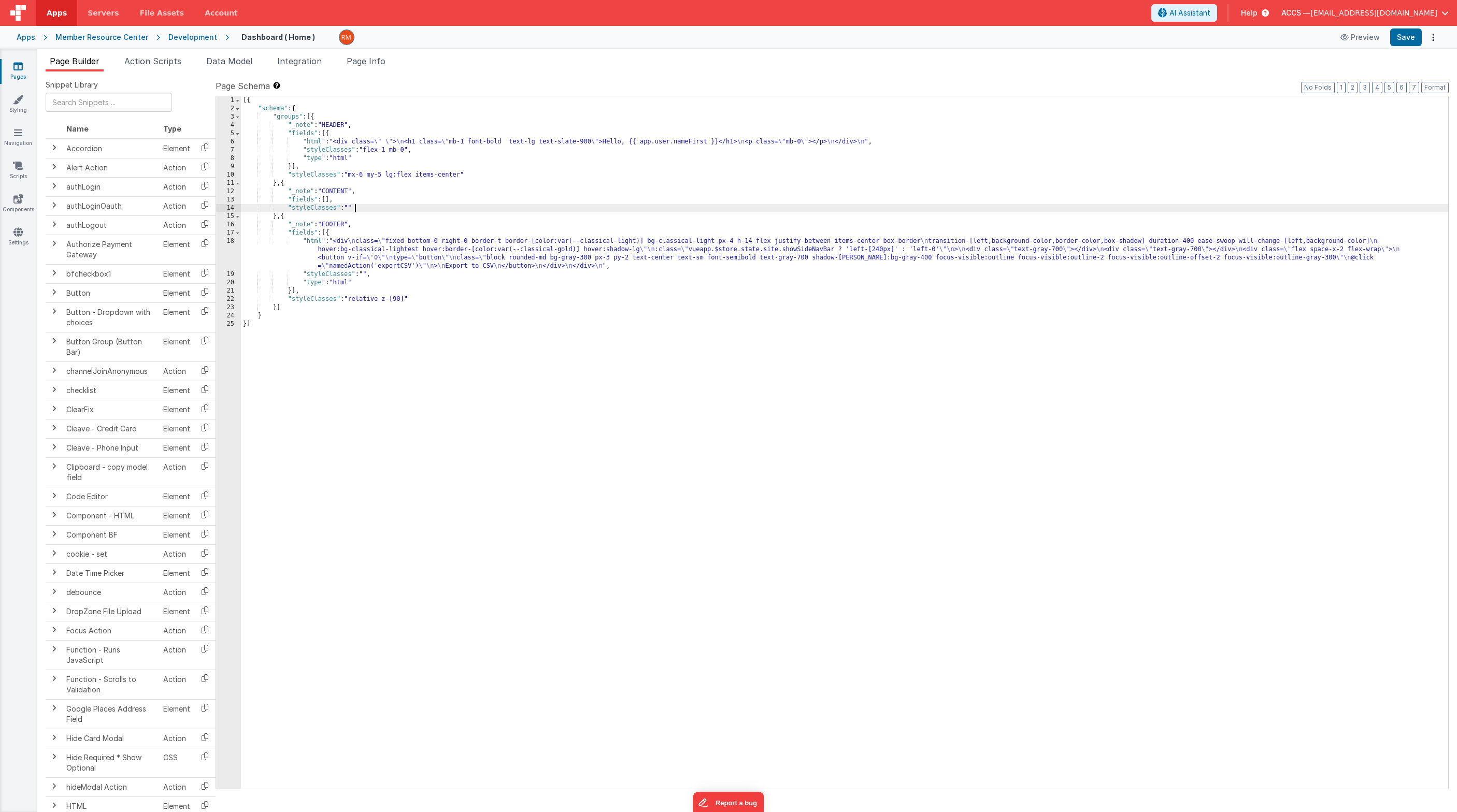
click at [440, 301] on div "[{ "schema" : { "groups" : [{ "_note" : "HEADER" , "fields" : [{ "html" : "<div…" at bounding box center [845, 450] width 1207 height 709
click at [1064, 39] on button "Save" at bounding box center [1406, 37] width 32 height 18
click at [17, 71] on link "Pages" at bounding box center [18, 71] width 37 height 21
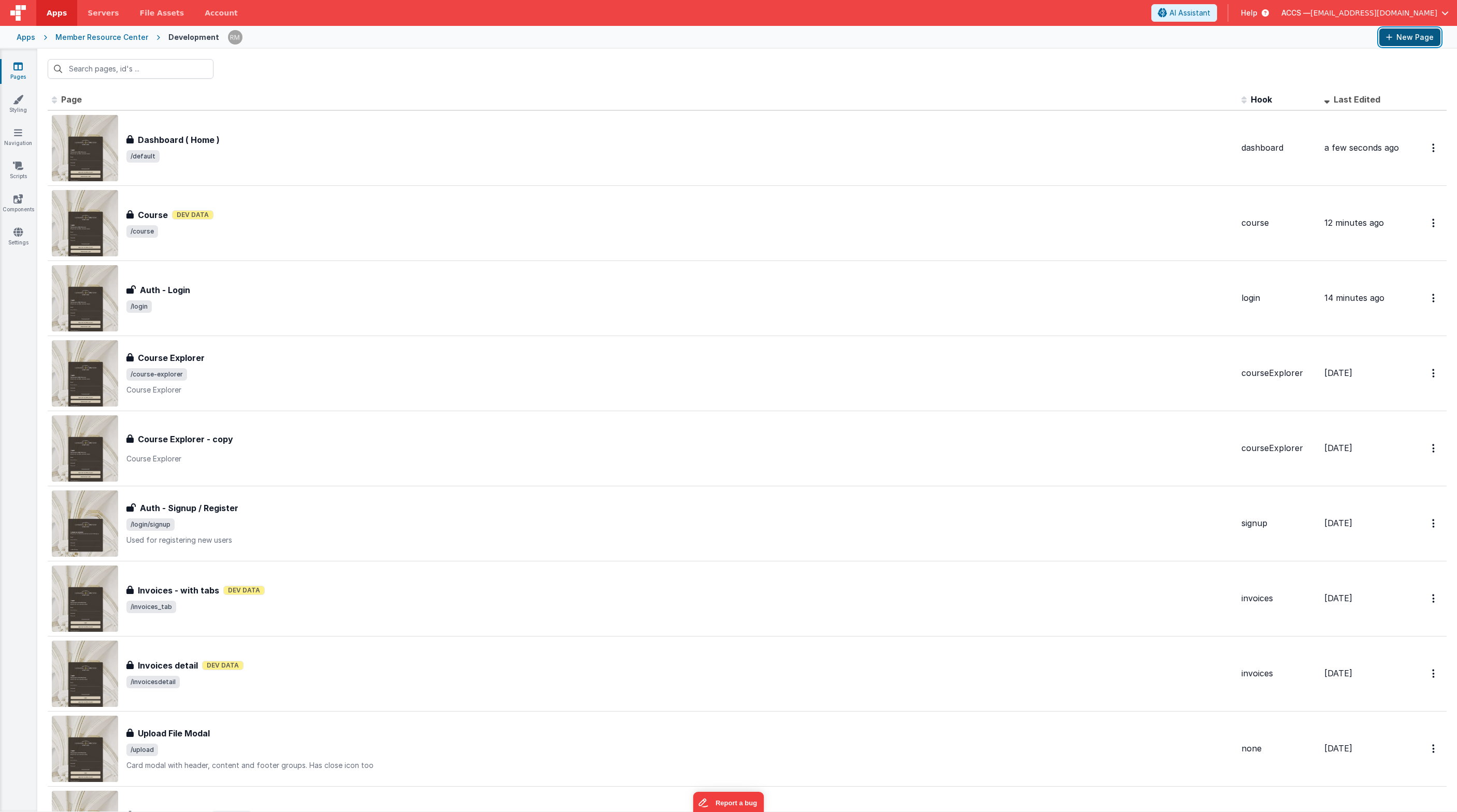
click at [1064, 41] on button "New Page" at bounding box center [1409, 37] width 61 height 18
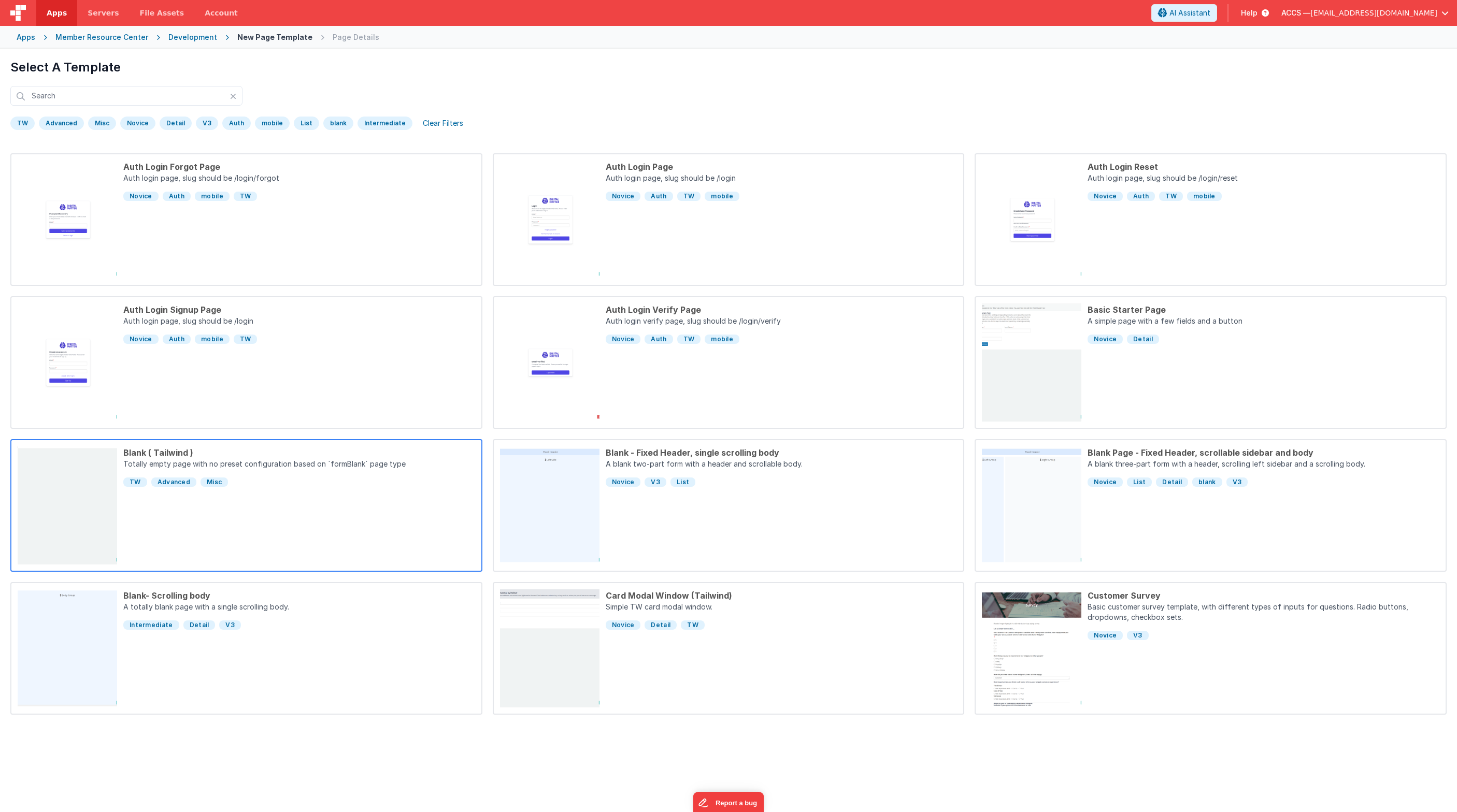
click at [241, 495] on div "Blank ( Tailwind ) Totally empty page with no preset configuration based on `fo…" at bounding box center [296, 505] width 358 height 118
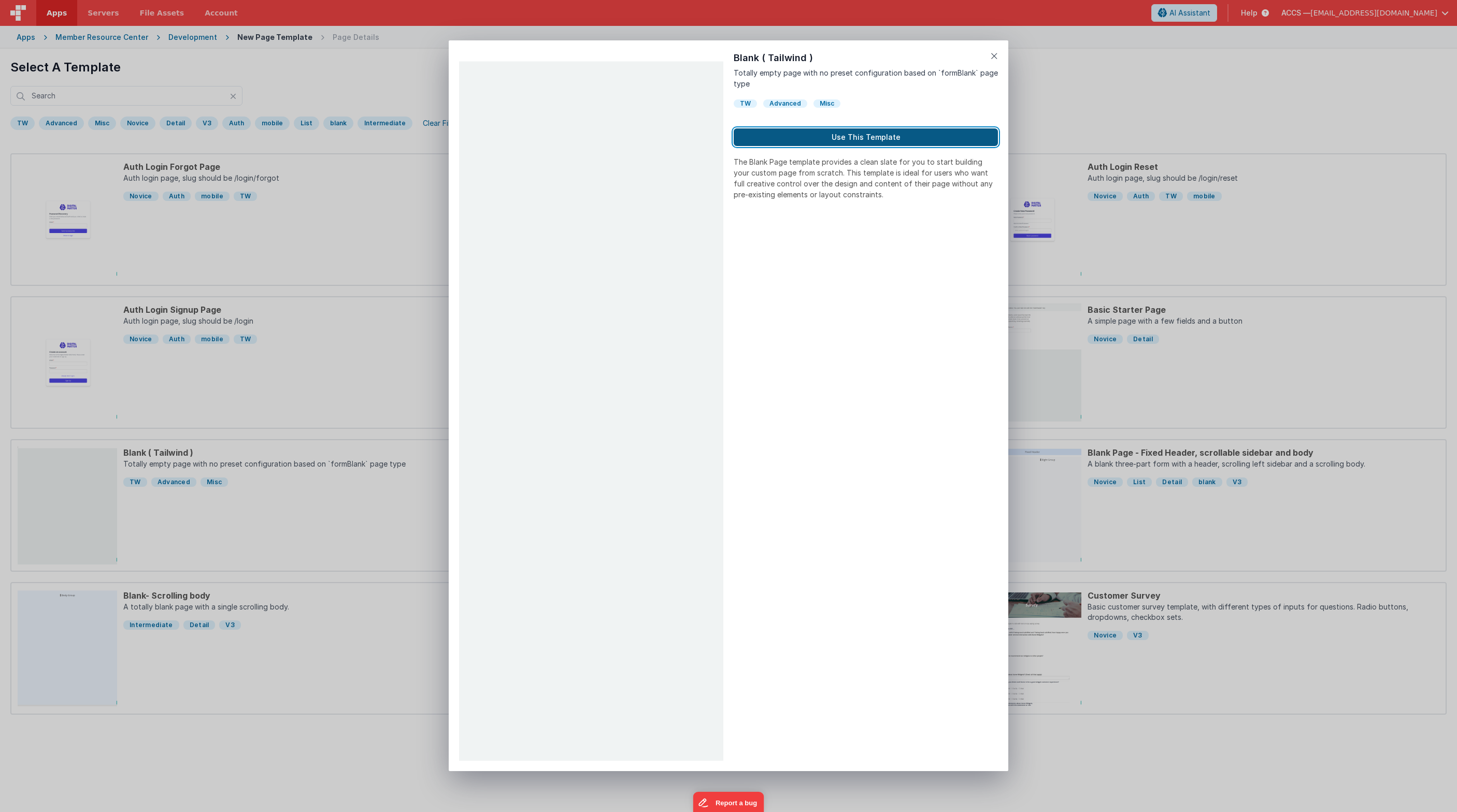
click at [791, 140] on button "Use This Template" at bounding box center [865, 137] width 264 height 18
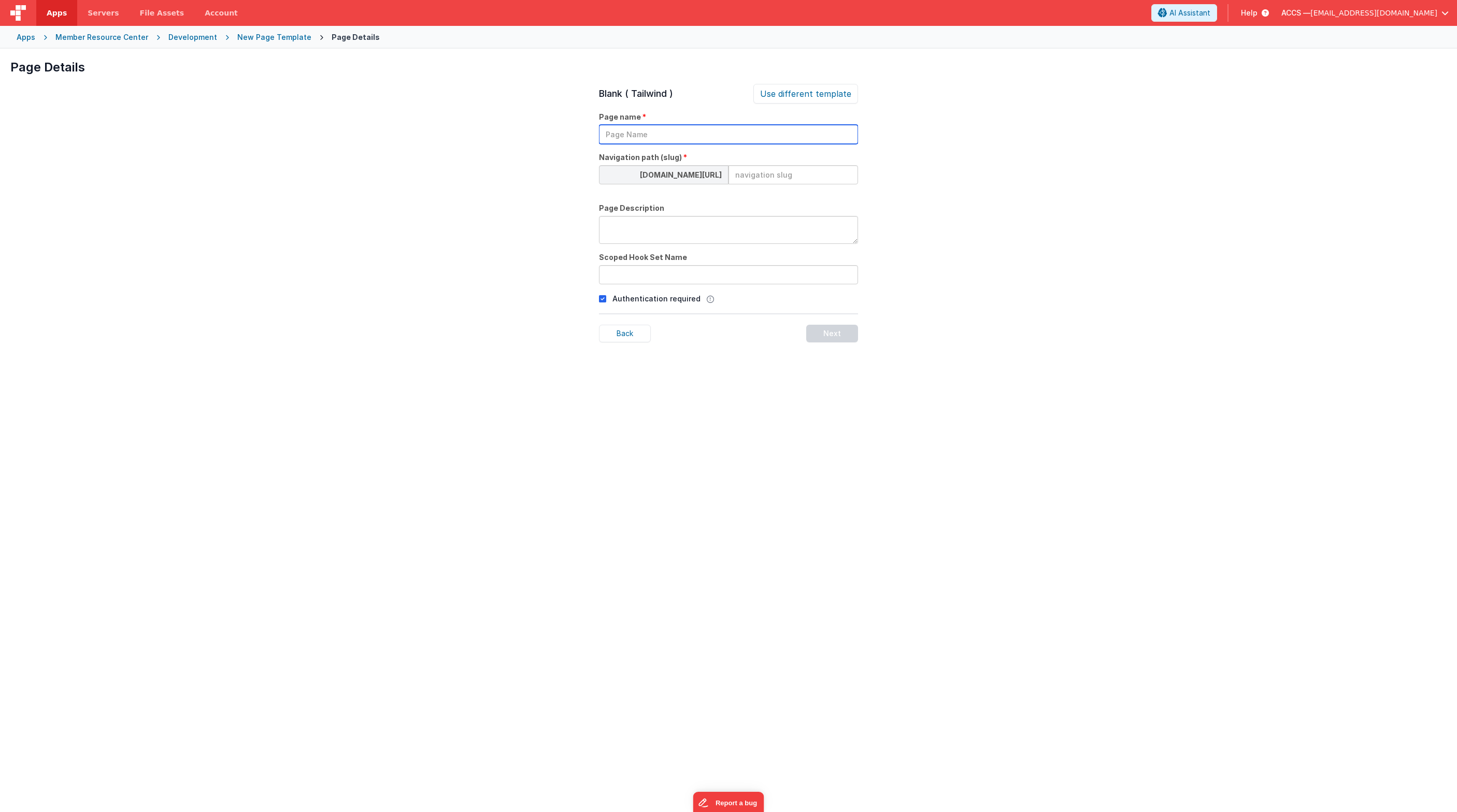
click at [659, 137] on input "text" at bounding box center [728, 134] width 259 height 19
type input "Directory"
click at [770, 170] on input at bounding box center [793, 175] width 129 height 19
type input "directory"
click at [698, 229] on textarea at bounding box center [728, 230] width 259 height 28
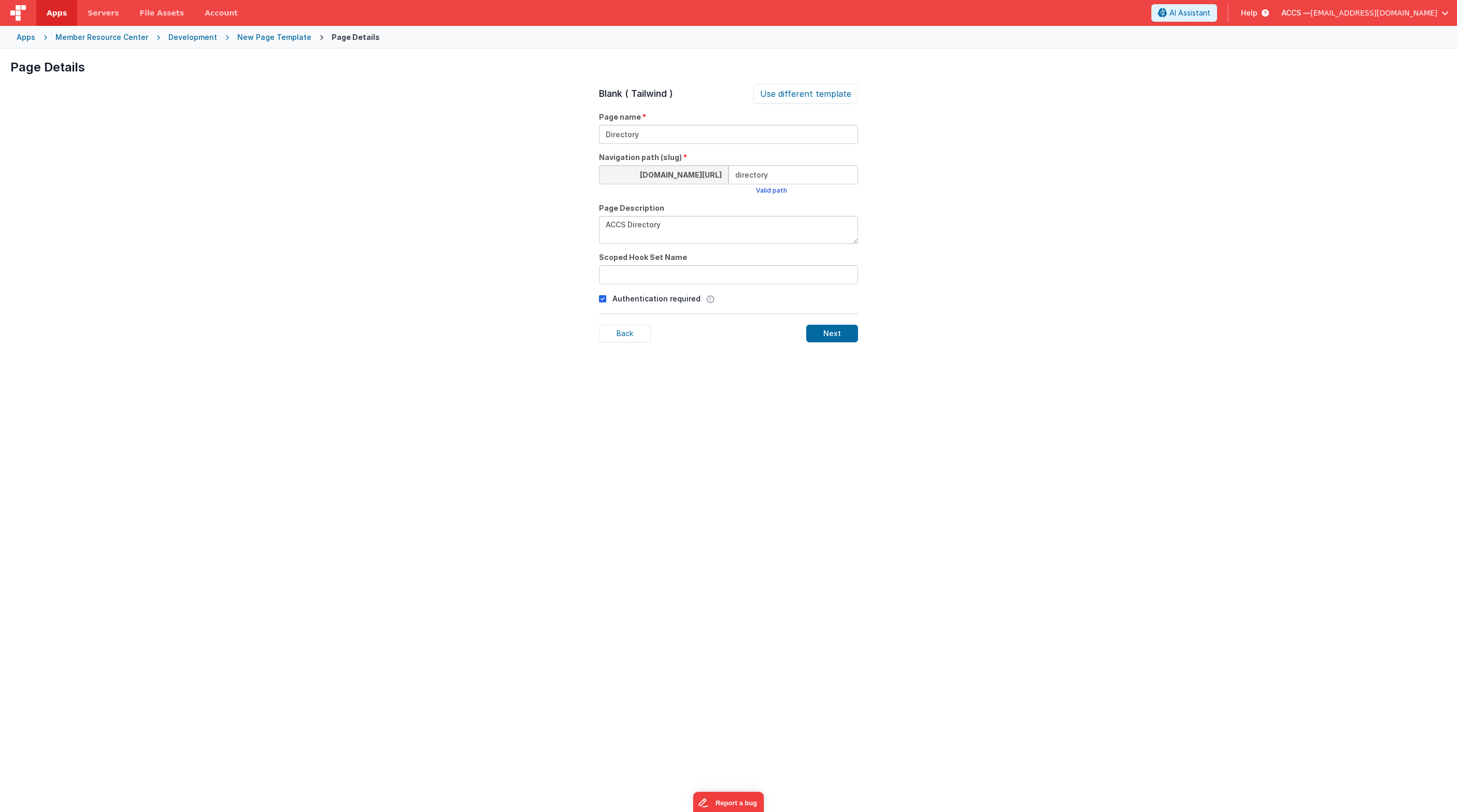
type textarea "ACCS Directory"
click at [690, 281] on input "text" at bounding box center [728, 275] width 259 height 19
type input "directory"
click at [832, 336] on div "Next" at bounding box center [832, 334] width 51 height 18
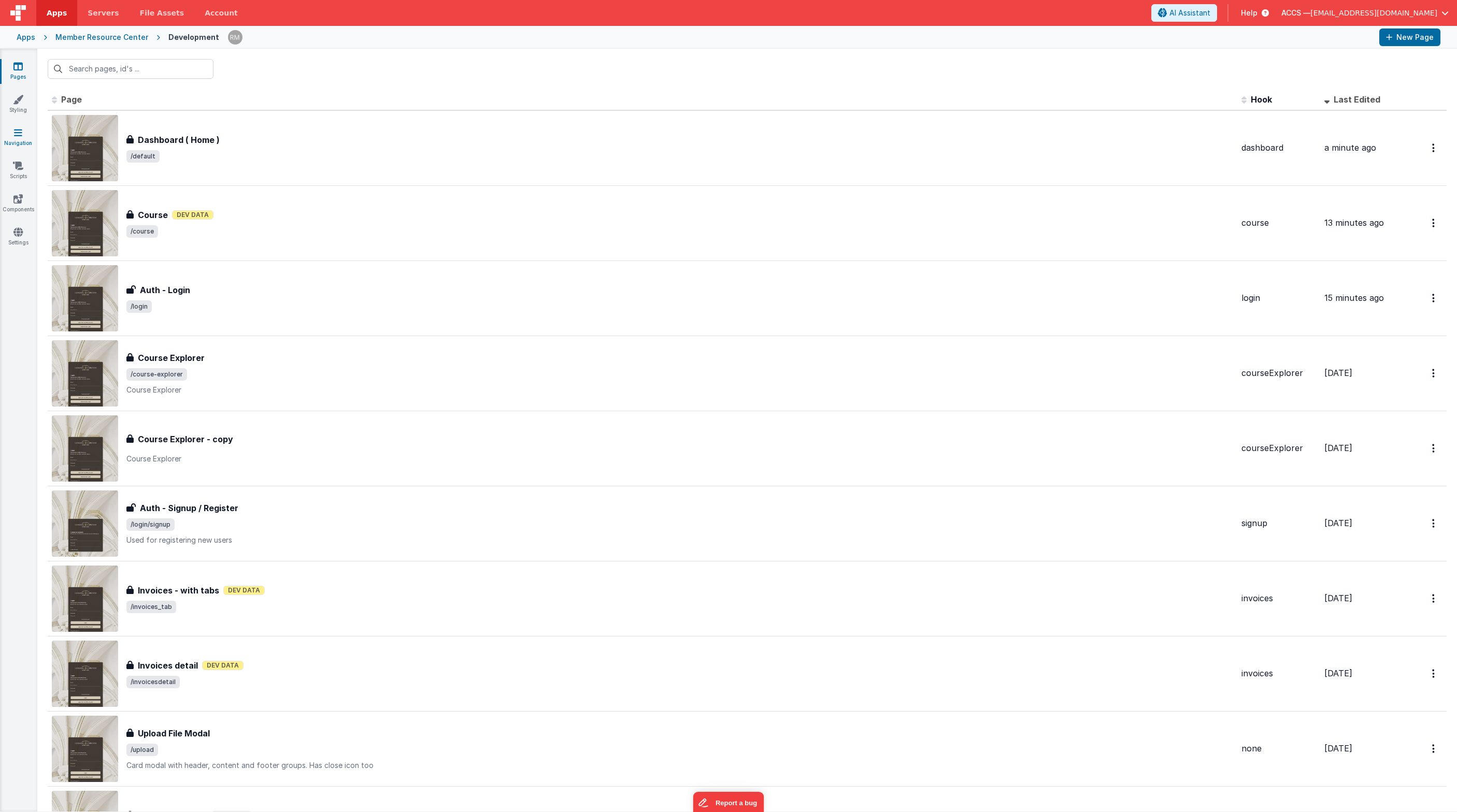
click at [17, 132] on icon at bounding box center [18, 132] width 8 height 10
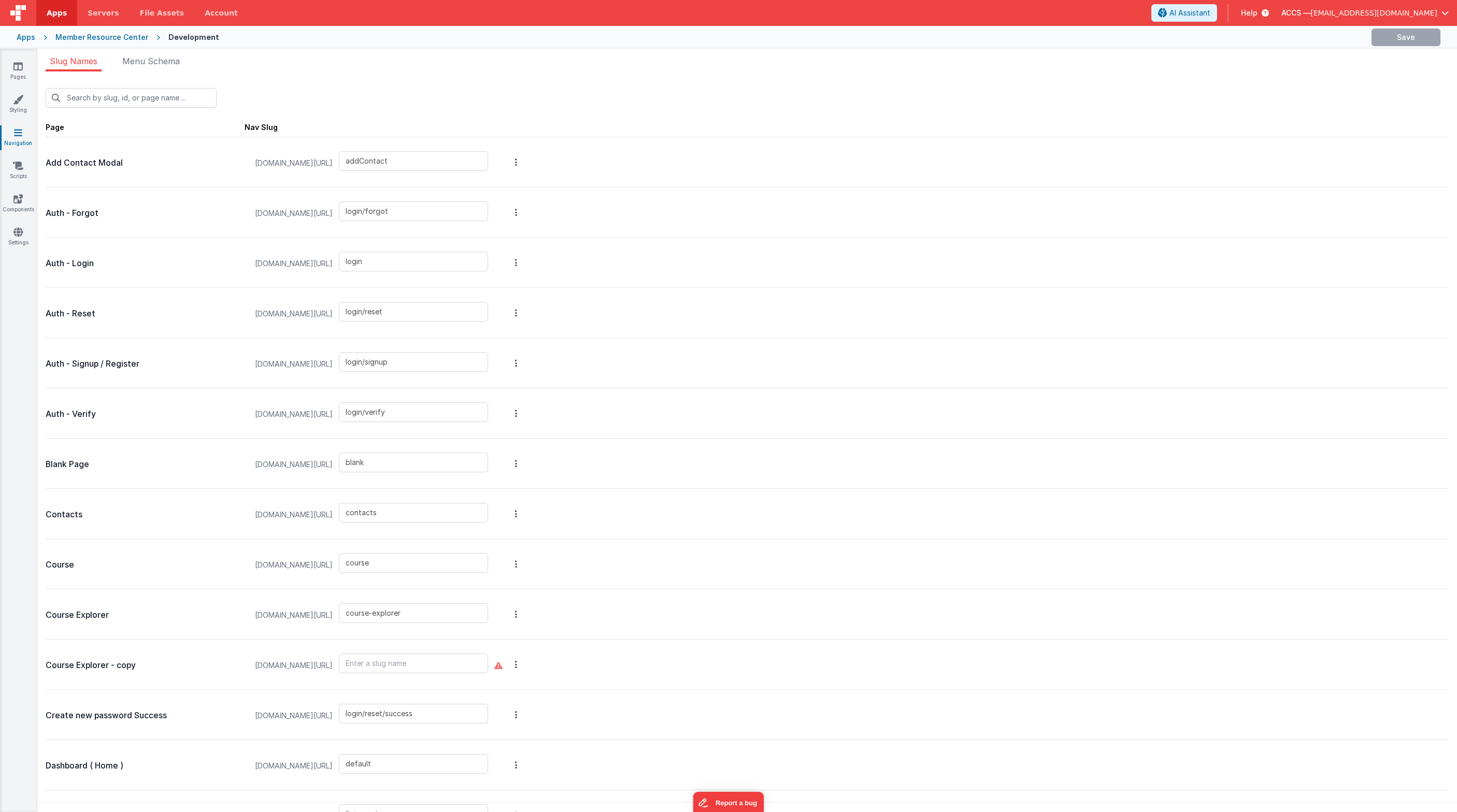
type input "directory"
click at [159, 57] on span "Menu Schema" at bounding box center [151, 61] width 57 height 10
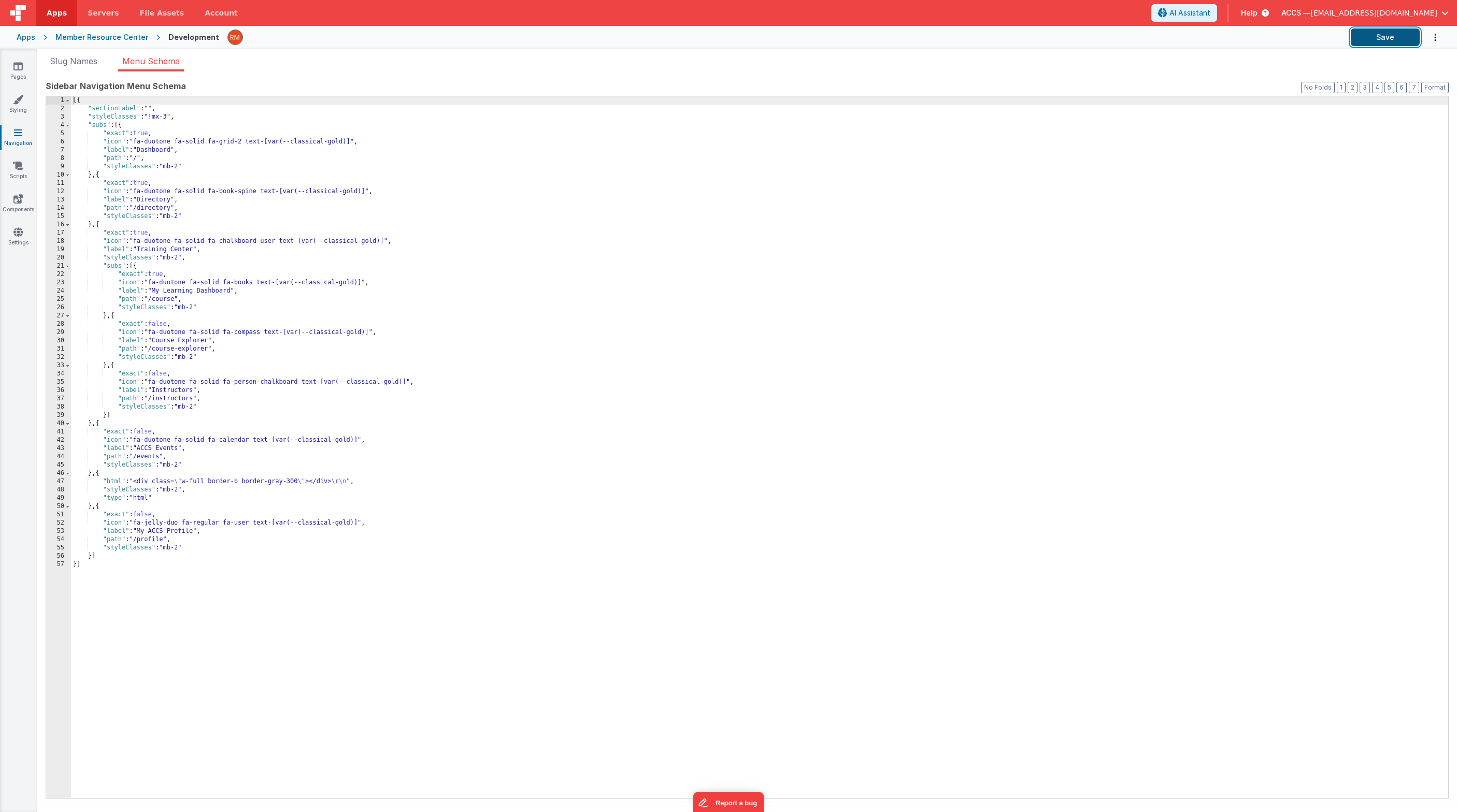
click at [1064, 40] on button "Save" at bounding box center [1385, 37] width 69 height 18
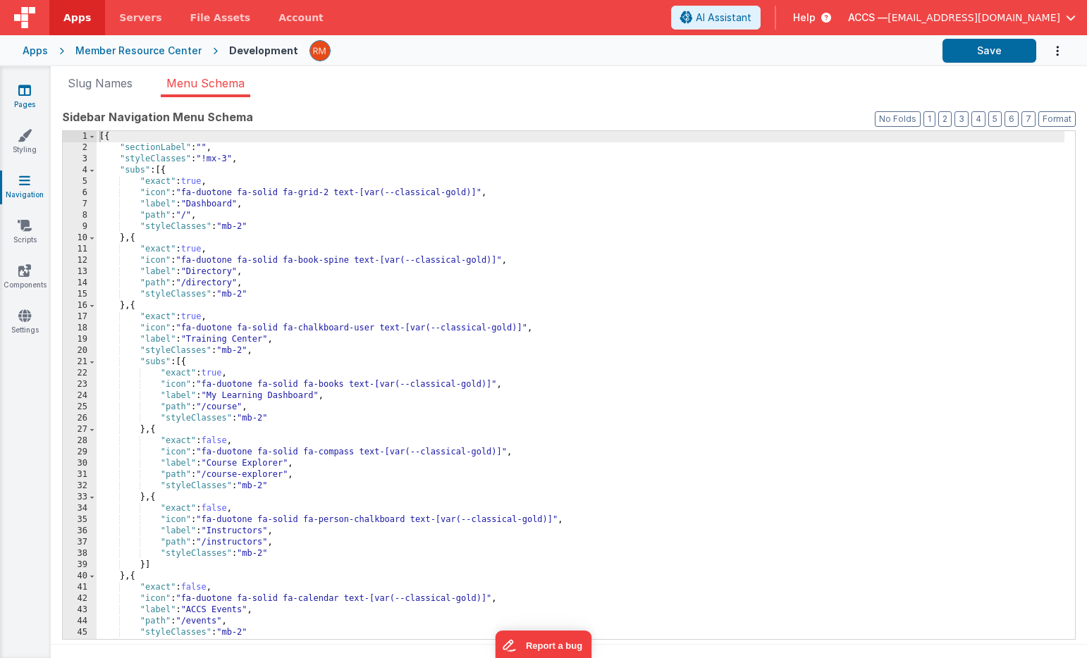
click at [34, 86] on link "Pages" at bounding box center [24, 97] width 51 height 28
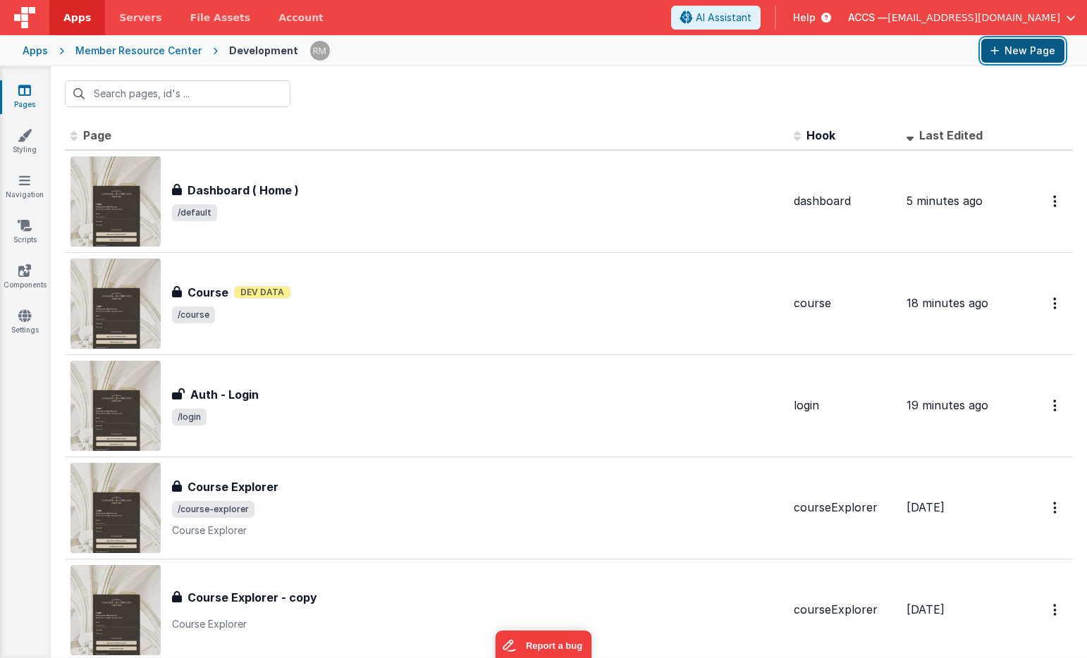
click at [1030, 44] on button "New Page" at bounding box center [1022, 51] width 83 height 24
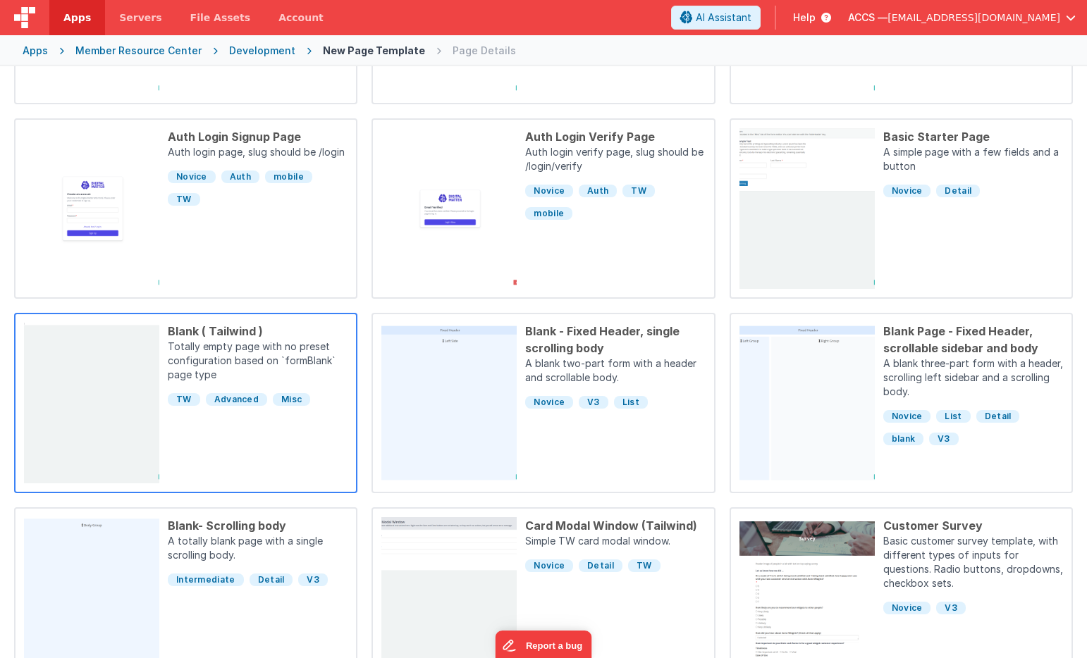
scroll to position [308, 0]
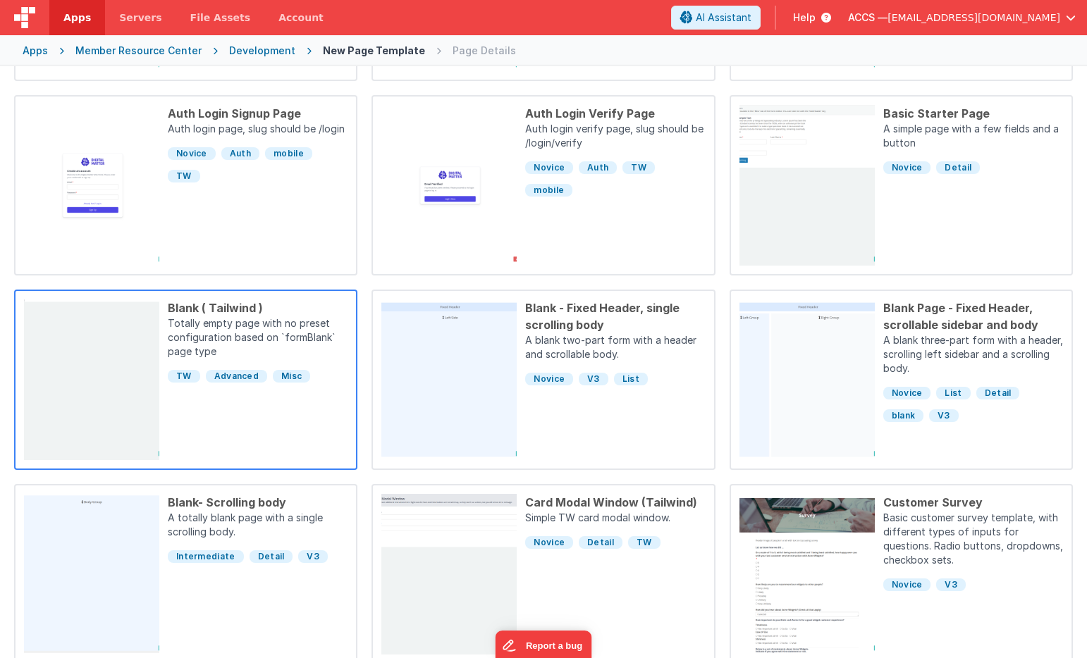
click at [280, 395] on div "Blank ( Tailwind ) Totally empty page with no preset configuration based on `fo…" at bounding box center [253, 380] width 188 height 161
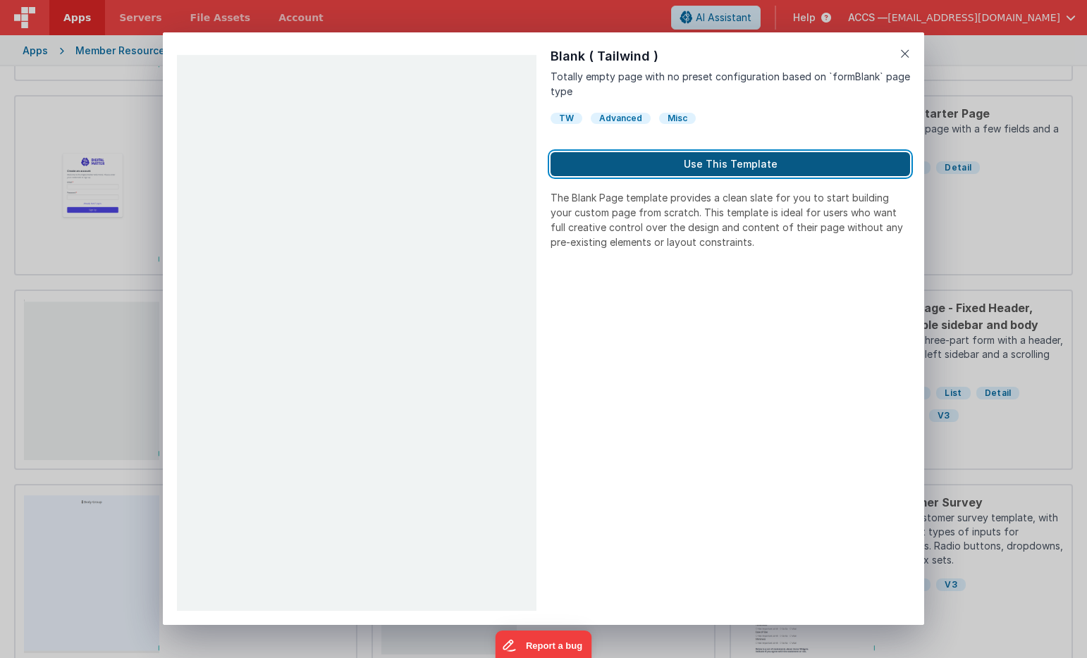
click at [677, 162] on button "Use This Template" at bounding box center [729, 164] width 359 height 24
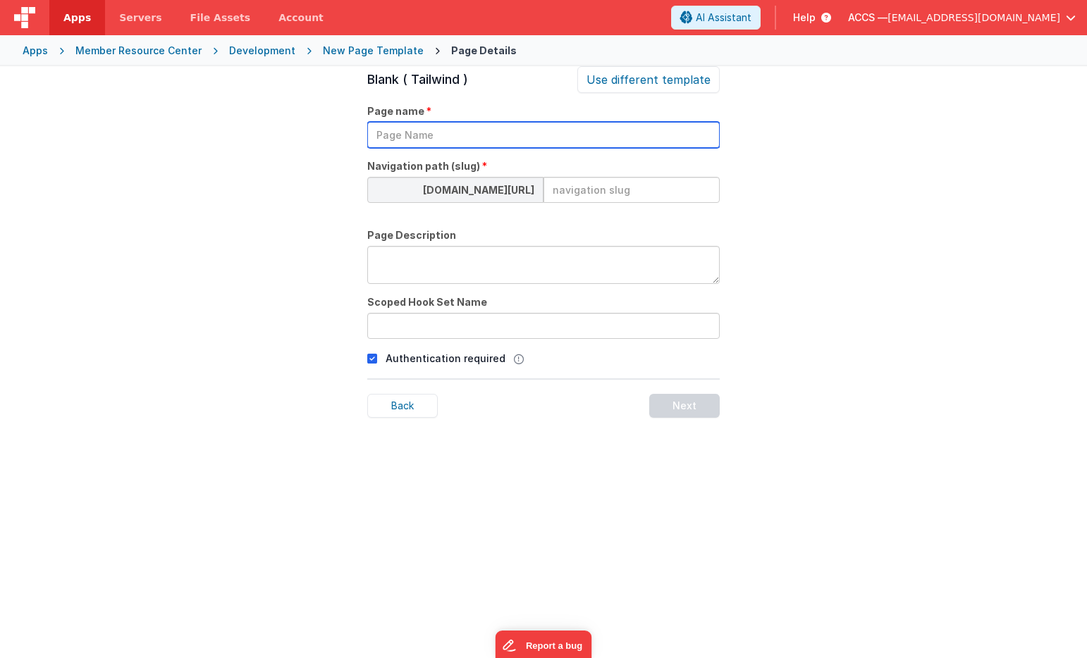
click at [455, 140] on input "text" at bounding box center [543, 135] width 352 height 26
type input "Profile"
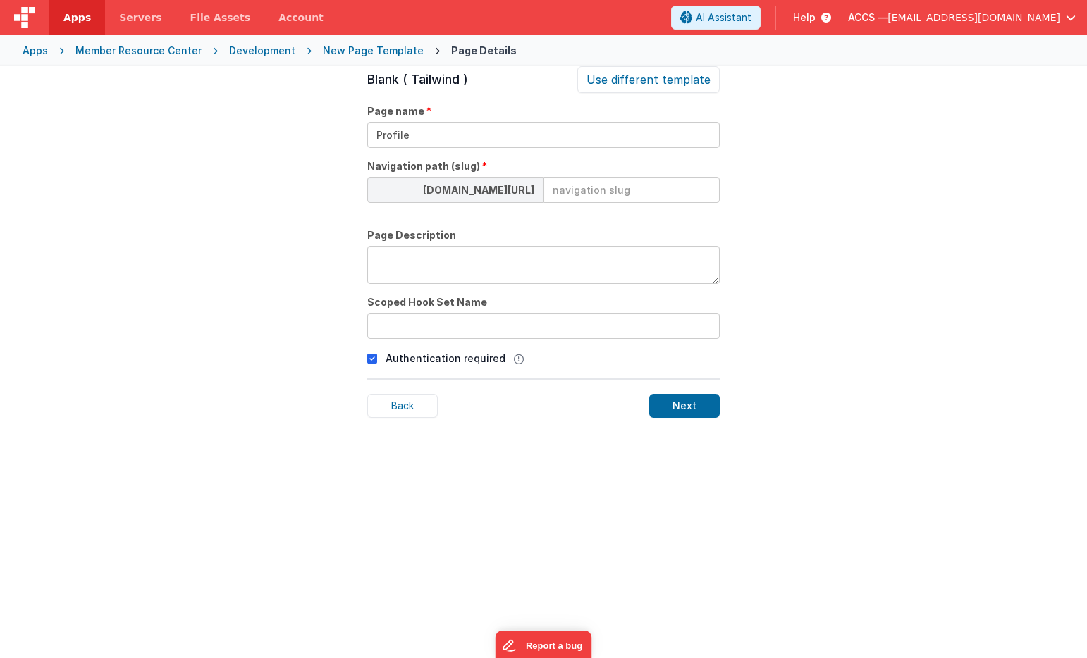
click at [588, 187] on input at bounding box center [631, 190] width 176 height 26
type input "profile"
click at [489, 273] on textarea at bounding box center [543, 265] width 352 height 38
type textarea "ACCS Member Profile"
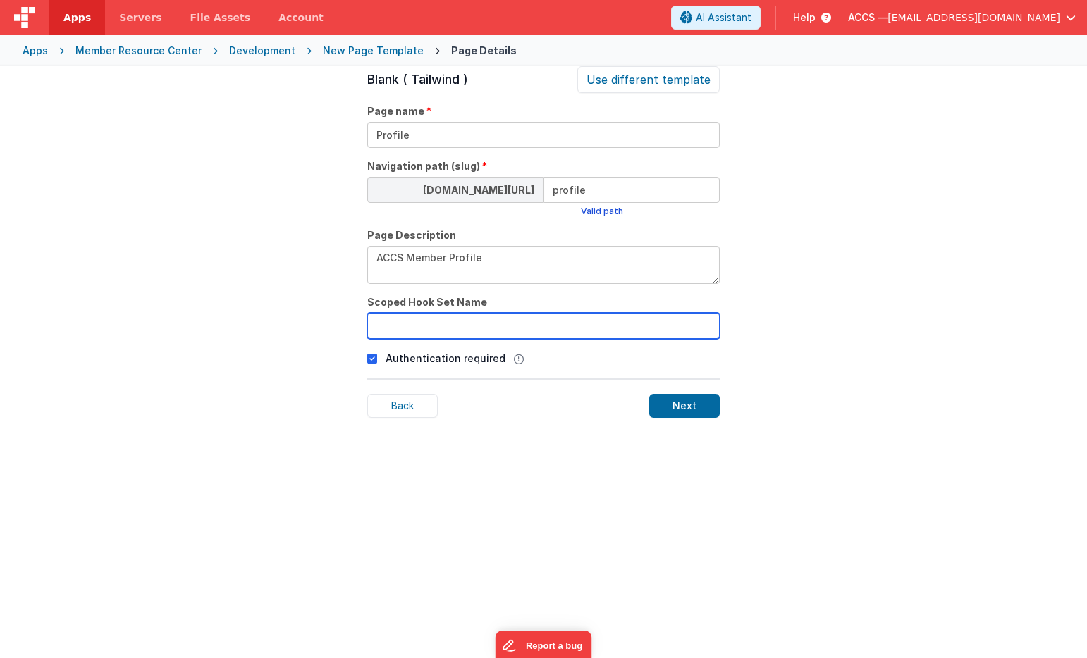
click at [442, 331] on input "text" at bounding box center [543, 326] width 352 height 26
type input "profile"
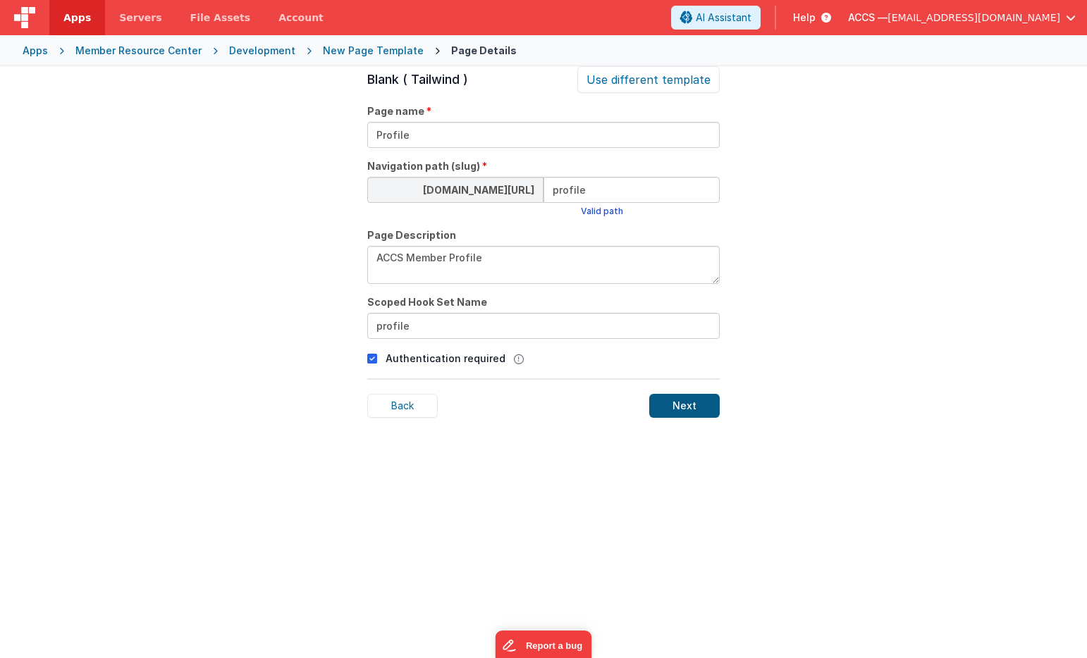
click at [677, 405] on div "Next" at bounding box center [684, 406] width 70 height 24
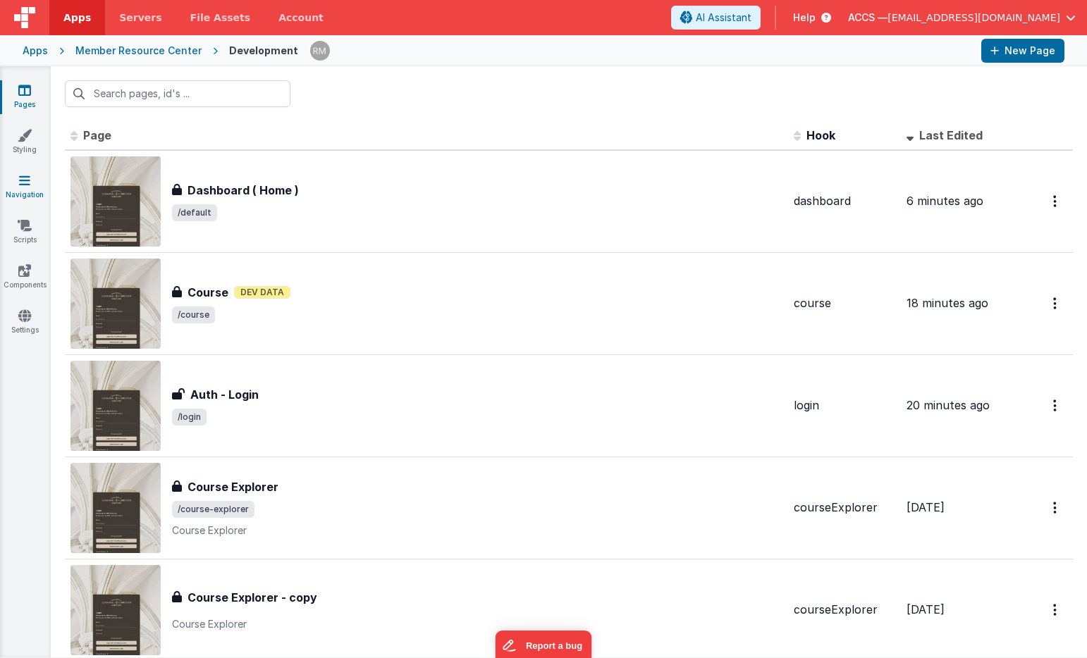
click at [31, 185] on link "Navigation" at bounding box center [24, 187] width 51 height 28
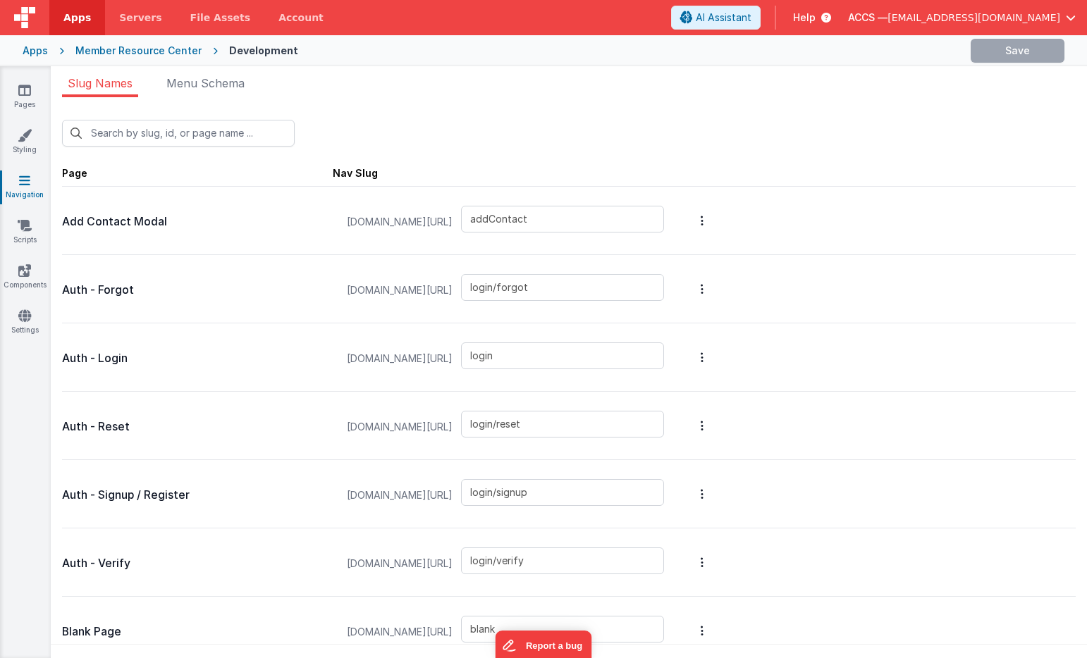
type input "profile"
click at [191, 83] on span "Menu Schema" at bounding box center [205, 83] width 78 height 14
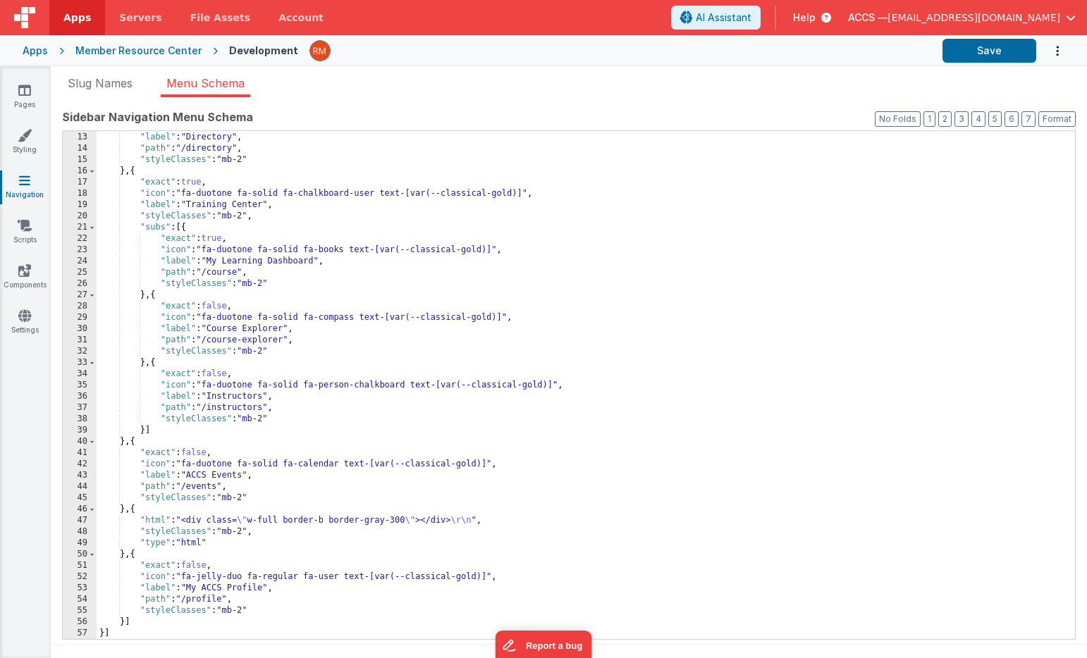
scroll to position [11, 0]
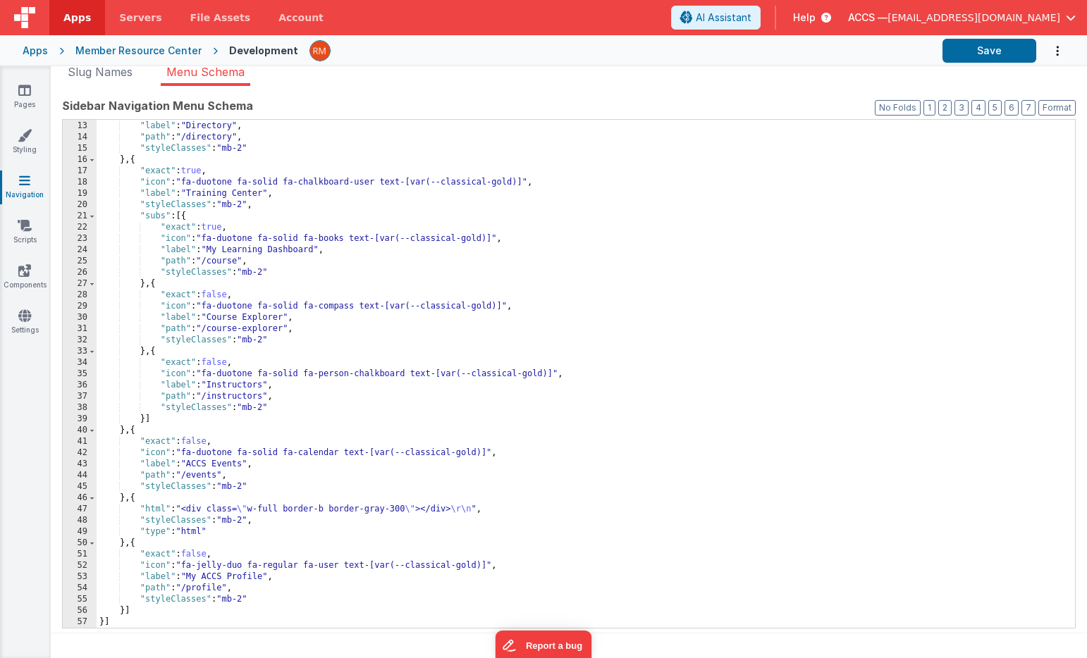
click at [37, 50] on div "Apps" at bounding box center [35, 51] width 25 height 14
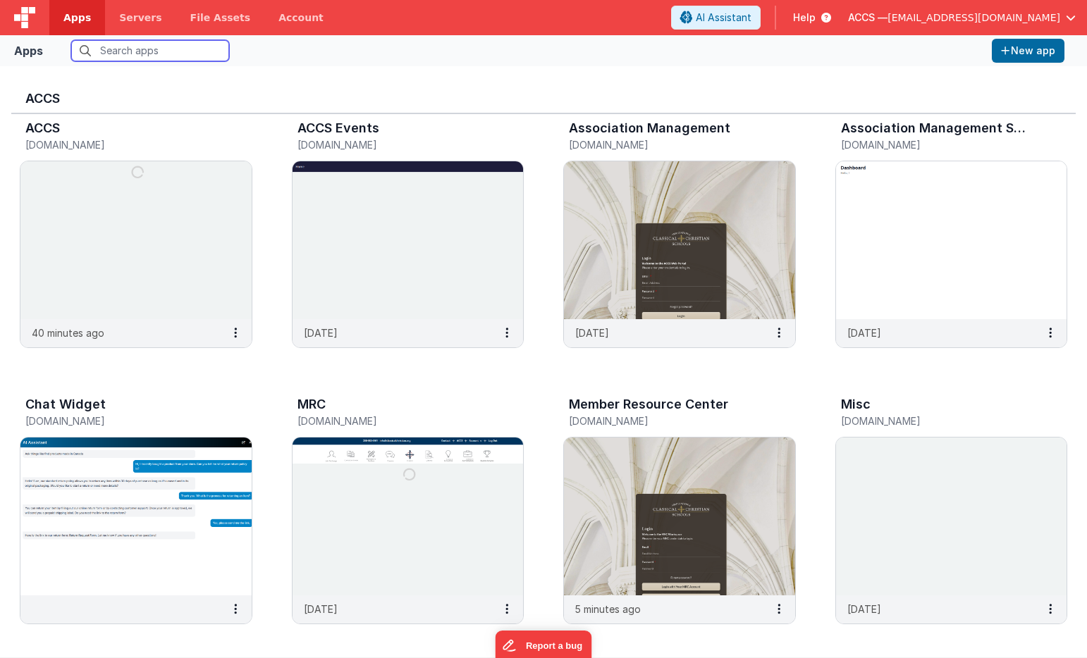
scroll to position [7, 0]
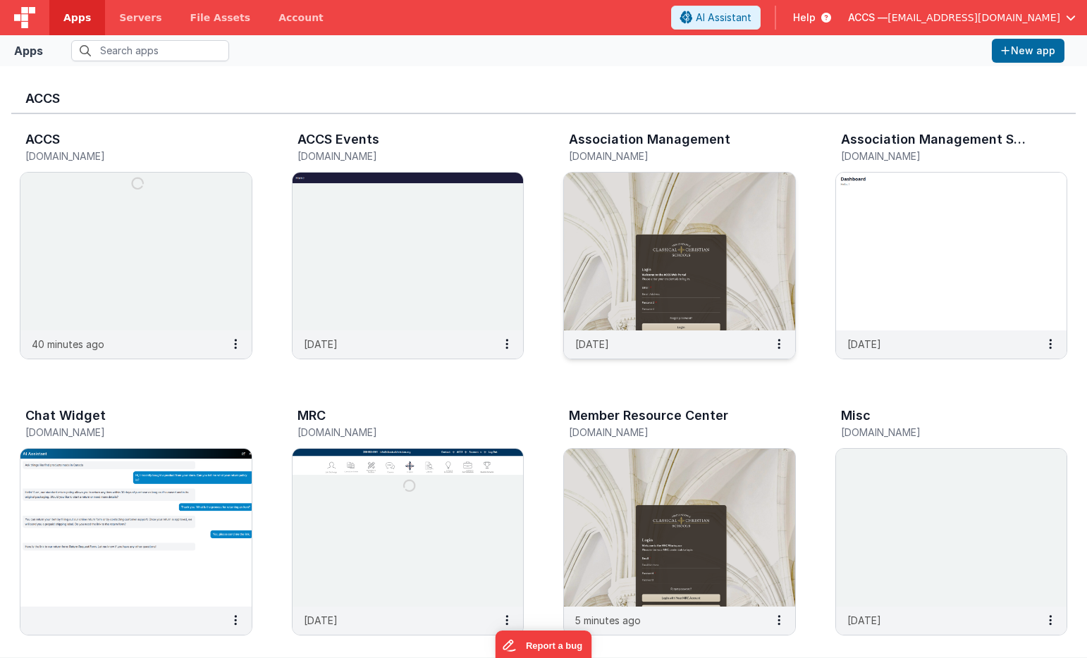
click at [635, 219] on img at bounding box center [679, 252] width 231 height 158
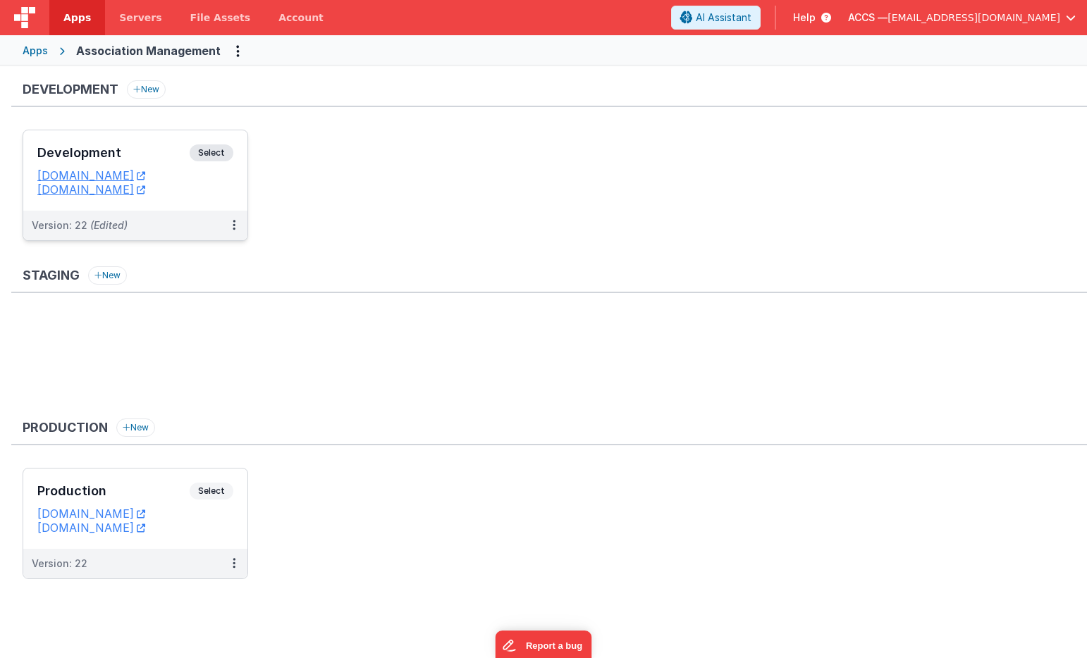
click at [143, 158] on h3 "Development" at bounding box center [113, 153] width 152 height 14
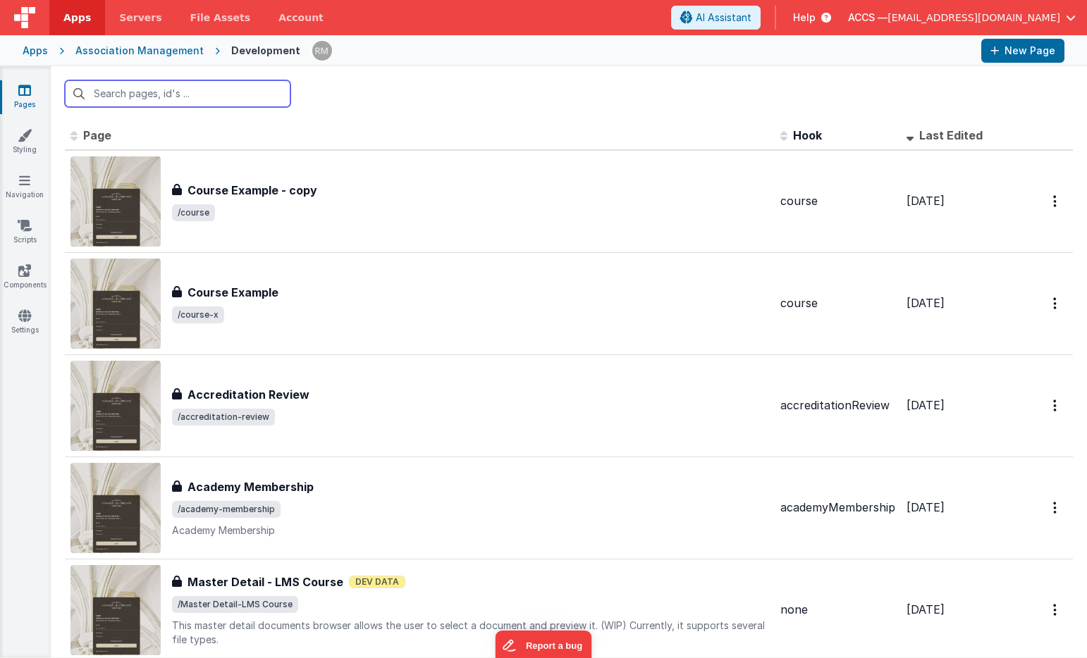
click at [172, 96] on input "text" at bounding box center [178, 93] width 226 height 27
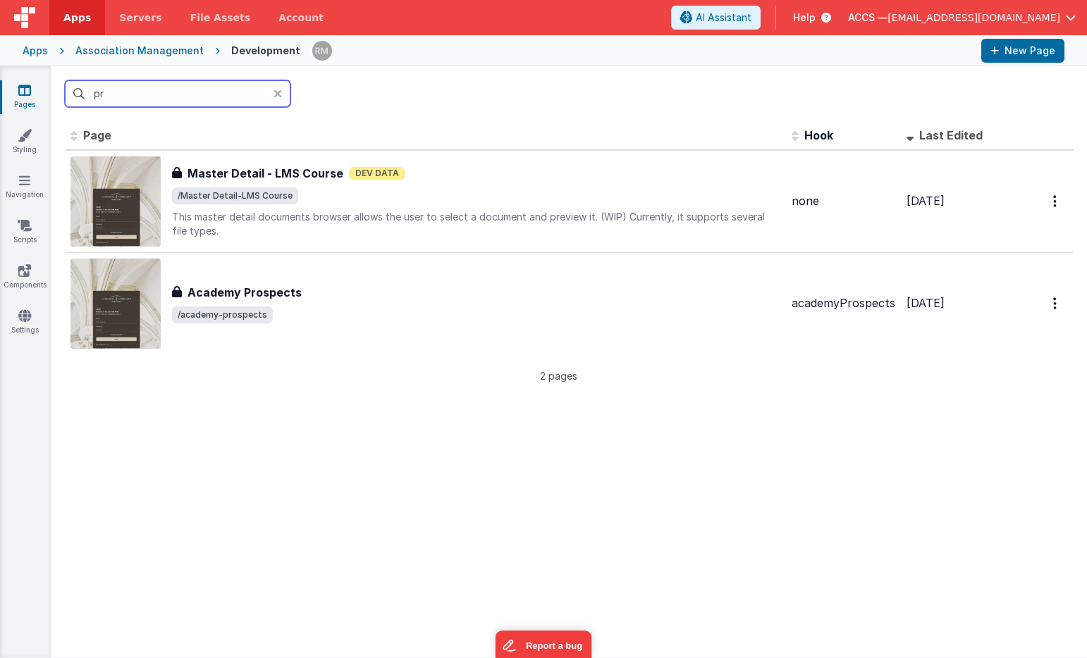
type input "p"
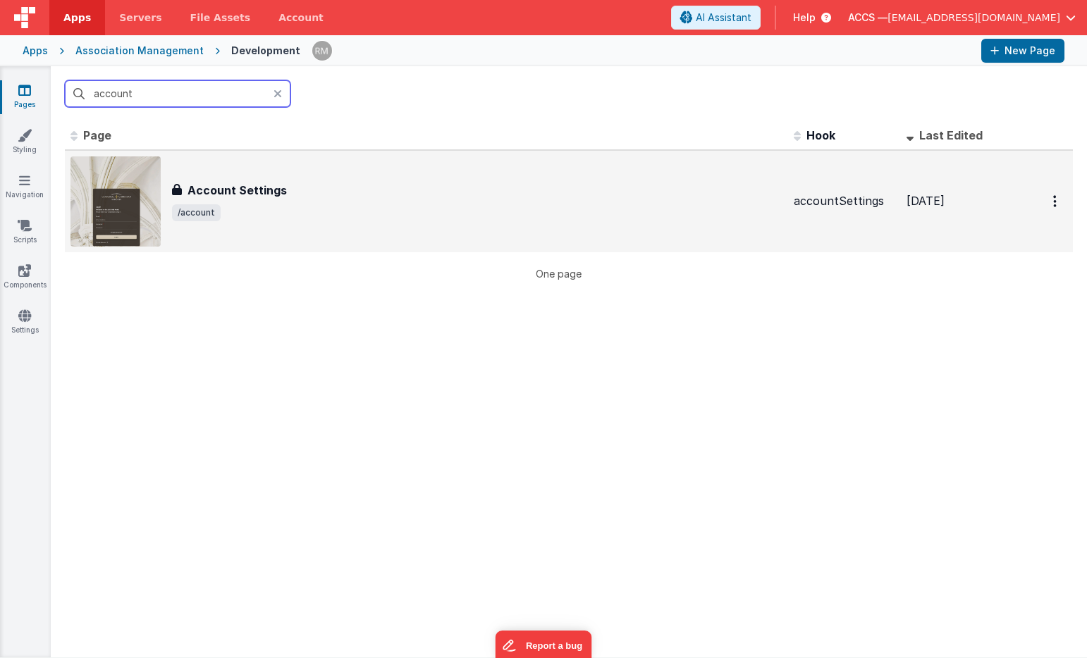
type input "account"
click at [220, 230] on div "Account Settings Account Settings /account" at bounding box center [426, 201] width 712 height 90
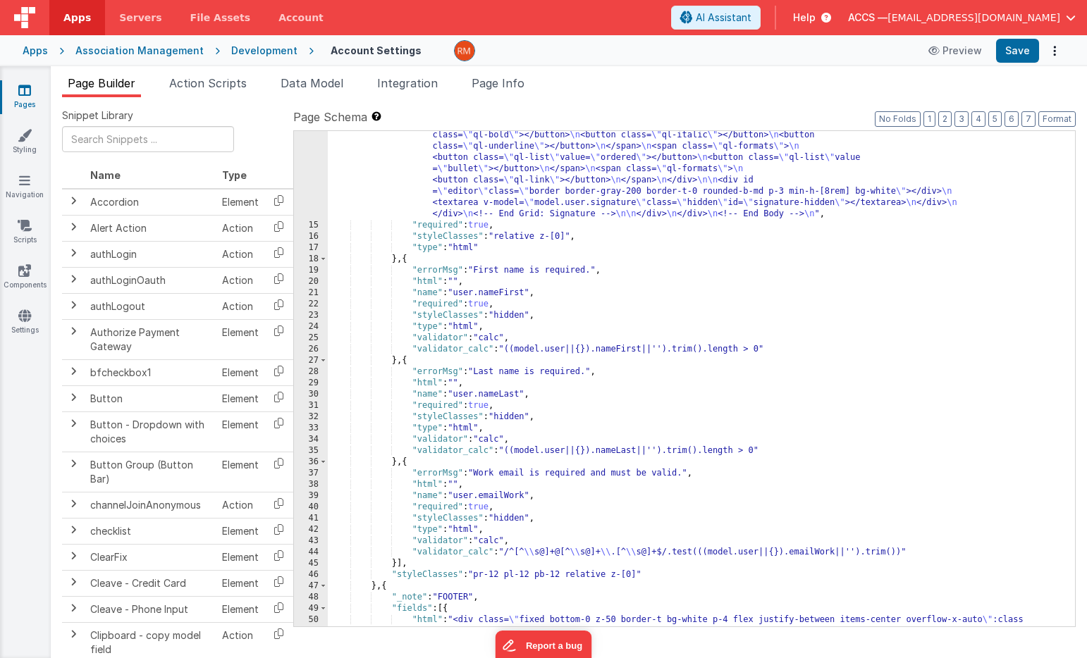
scroll to position [1715, 0]
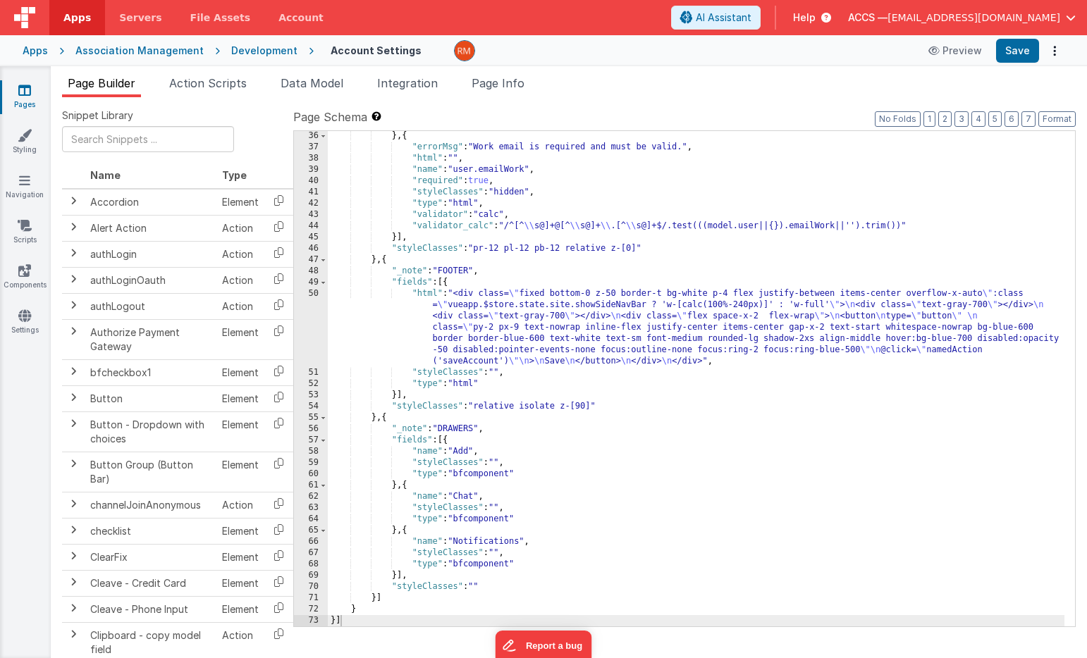
click at [601, 408] on div "} , { "errorMsg" : "Work email is required and must be valid." , "html" : "" , …" at bounding box center [696, 389] width 736 height 518
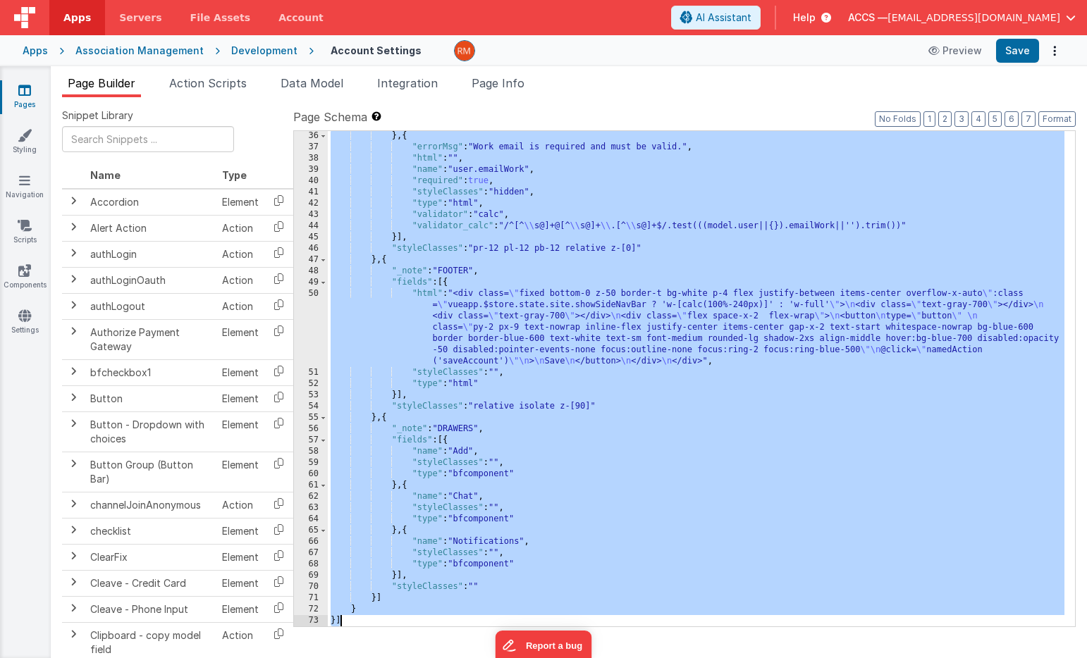
click at [41, 50] on div "Apps" at bounding box center [35, 51] width 25 height 14
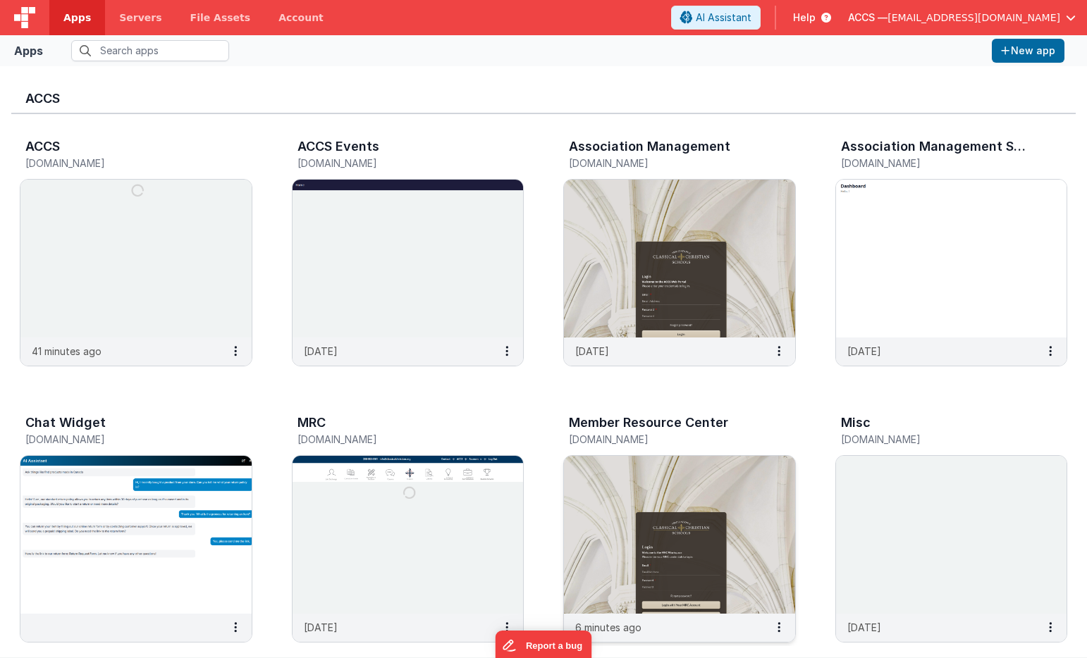
click at [633, 485] on img at bounding box center [679, 535] width 231 height 158
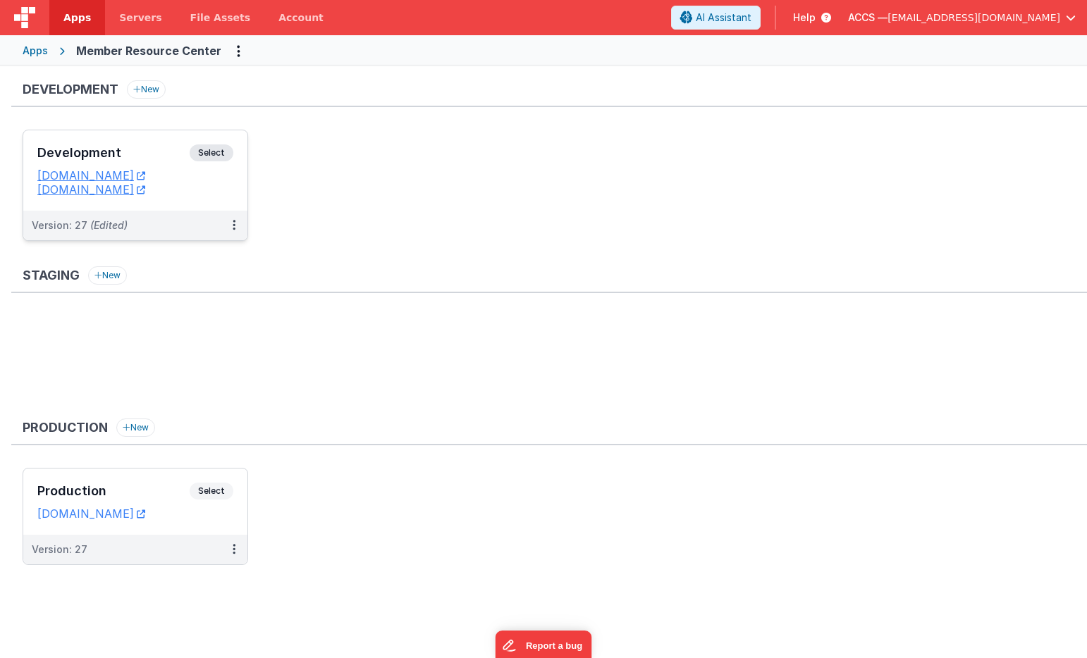
click at [160, 158] on h3 "Development" at bounding box center [113, 153] width 152 height 14
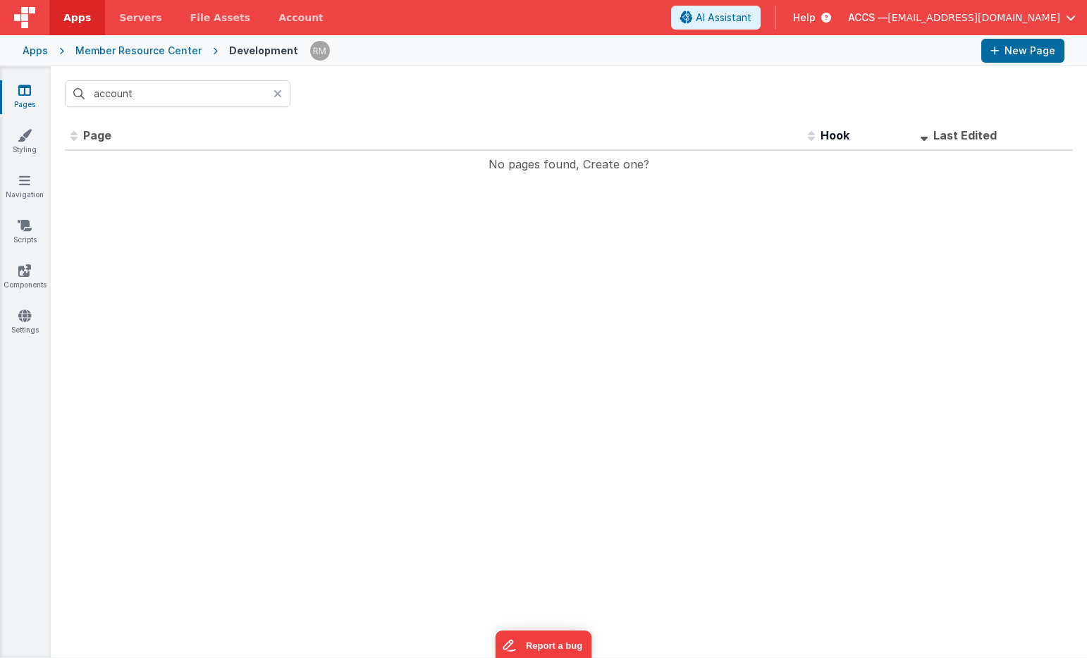
click at [275, 95] on icon at bounding box center [277, 93] width 8 height 11
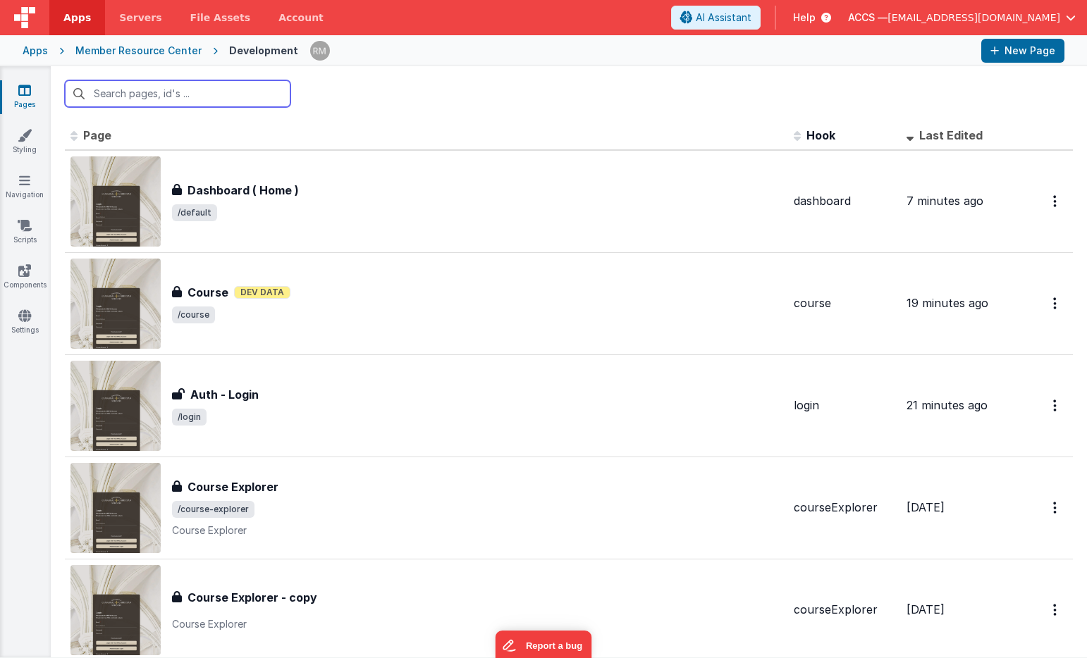
click at [202, 100] on input "text" at bounding box center [178, 93] width 226 height 27
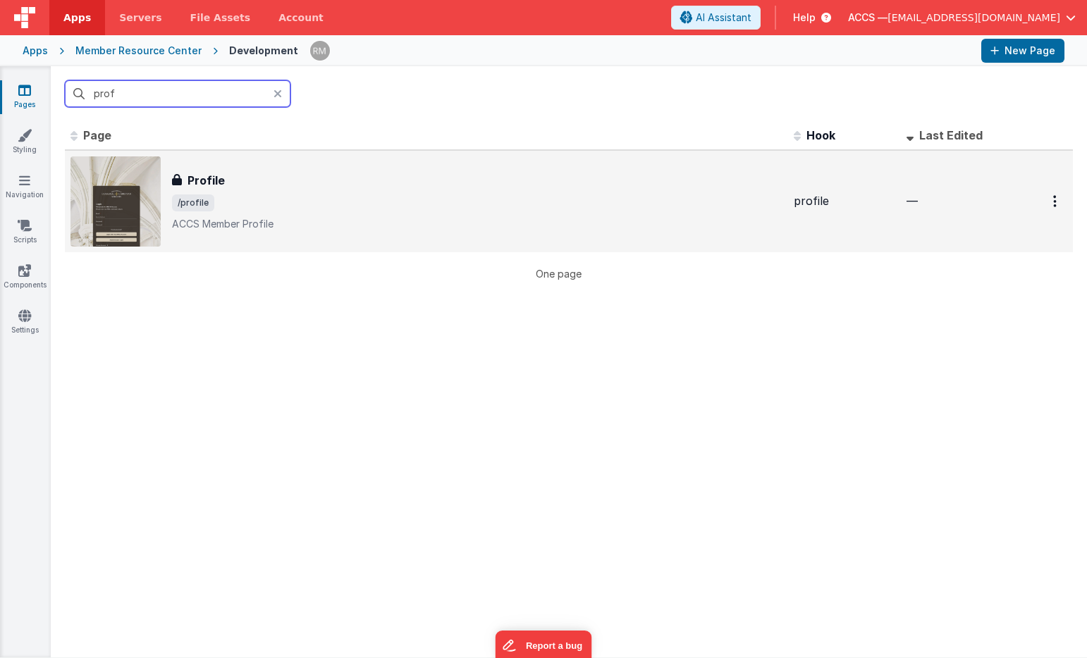
type input "prof"
click at [145, 192] on img at bounding box center [115, 201] width 90 height 90
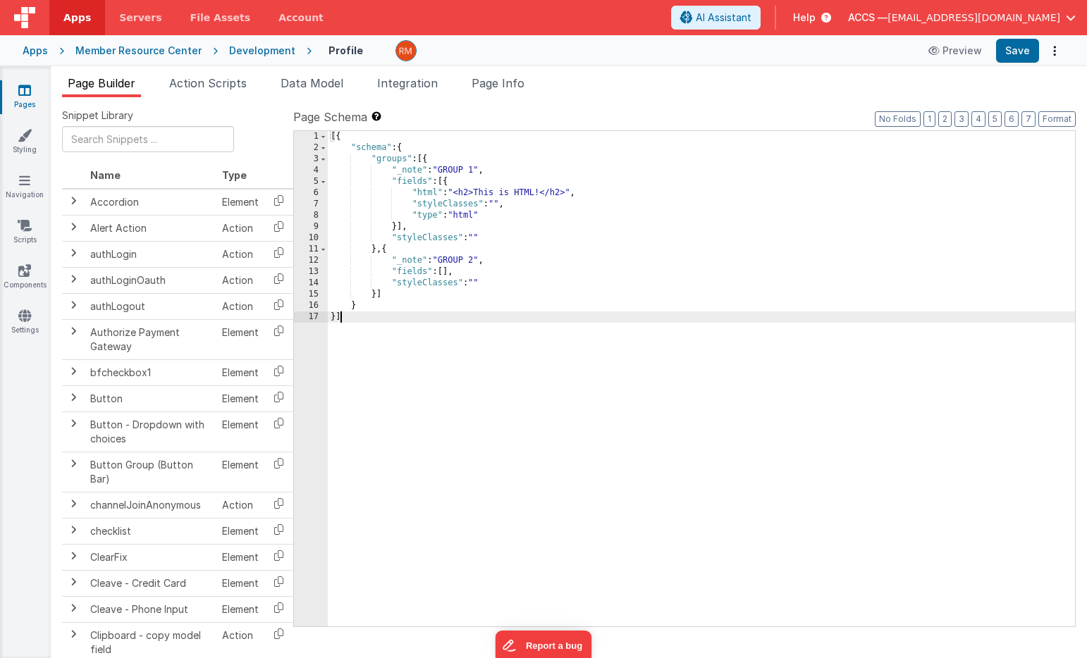
drag, startPoint x: 361, startPoint y: 366, endPoint x: 295, endPoint y: -1, distance: 373.8
click at [295, 0] on html "Apps Servers File Assets Account Some FUTURE Slot AI Assistant Help ACCS — rmer…" at bounding box center [543, 329] width 1087 height 658
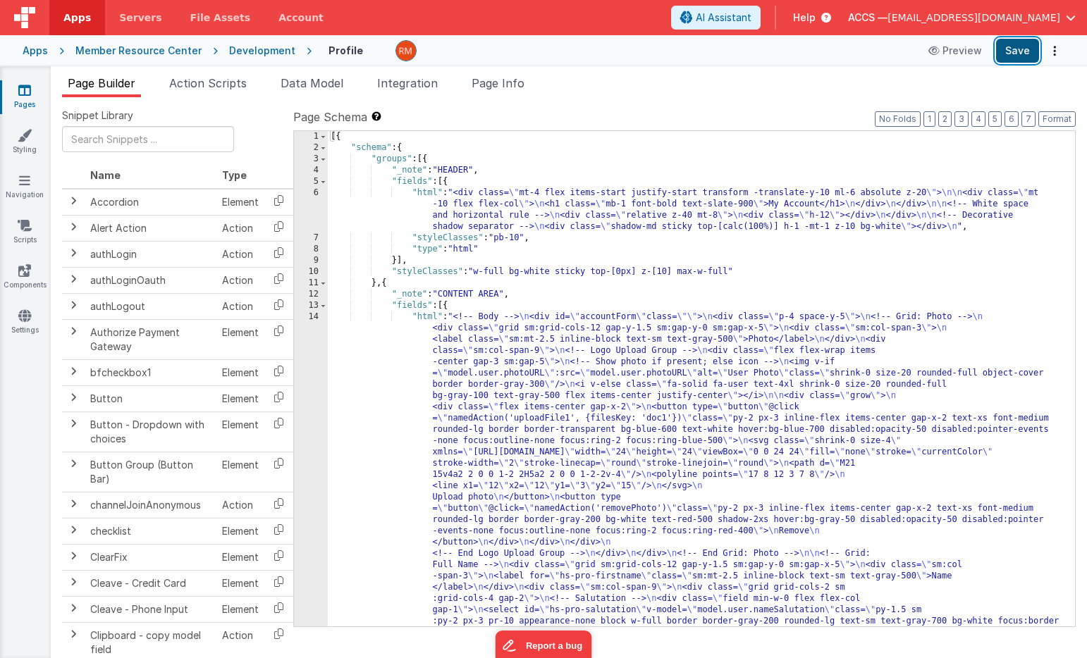
click at [1010, 54] on button "Save" at bounding box center [1017, 51] width 43 height 24
click at [45, 52] on div "Apps" at bounding box center [35, 51] width 25 height 14
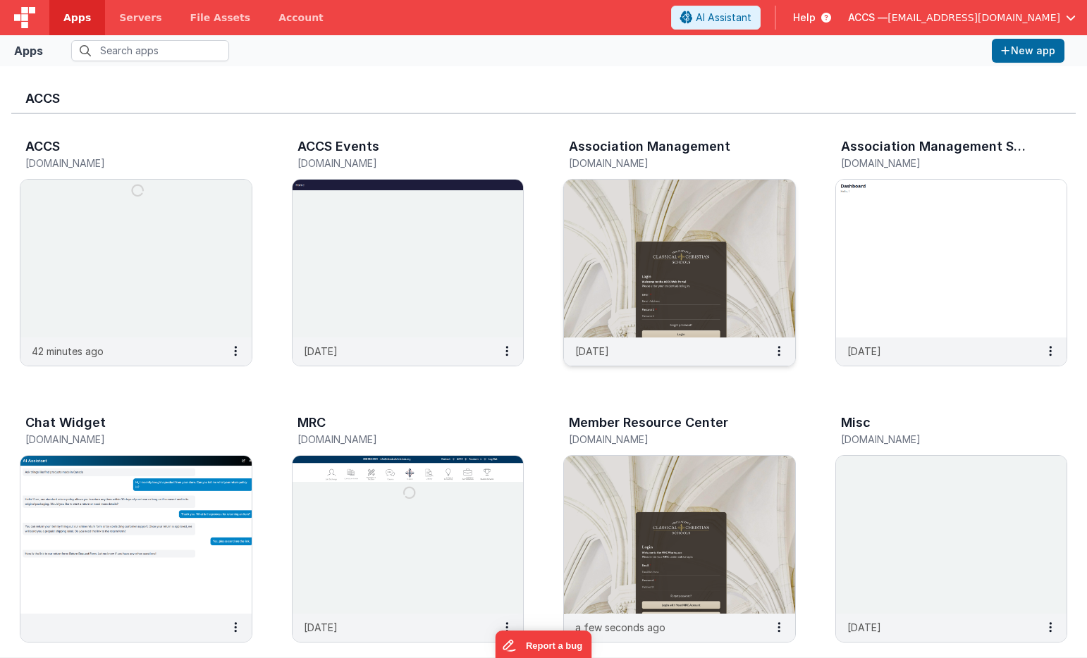
click at [599, 205] on img at bounding box center [679, 259] width 231 height 158
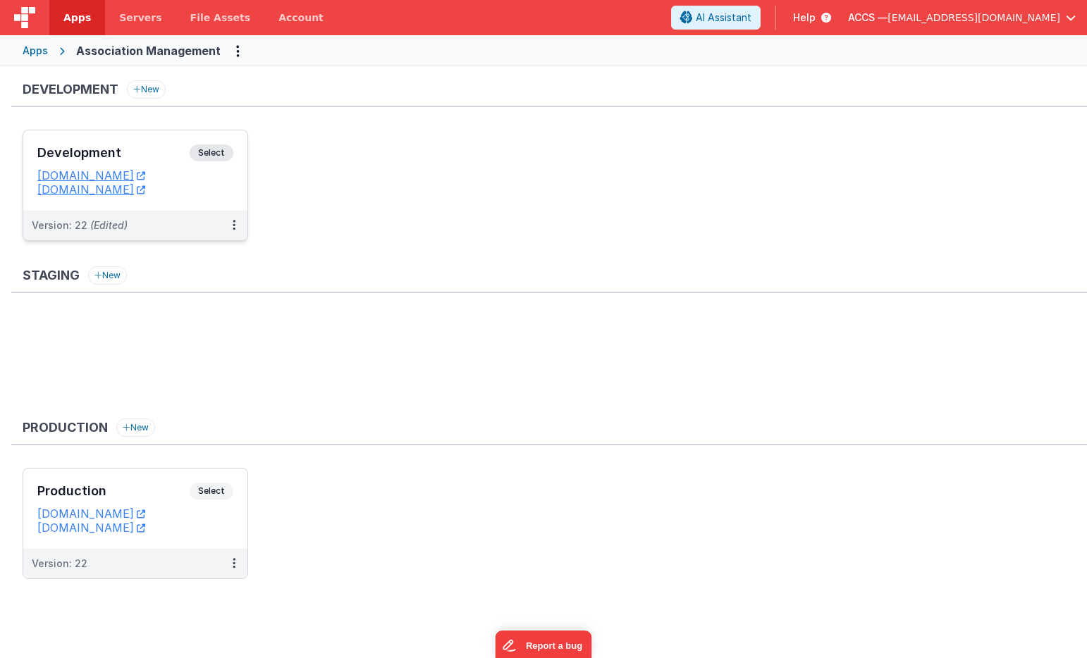
click at [167, 158] on h3 "Development" at bounding box center [113, 153] width 152 height 14
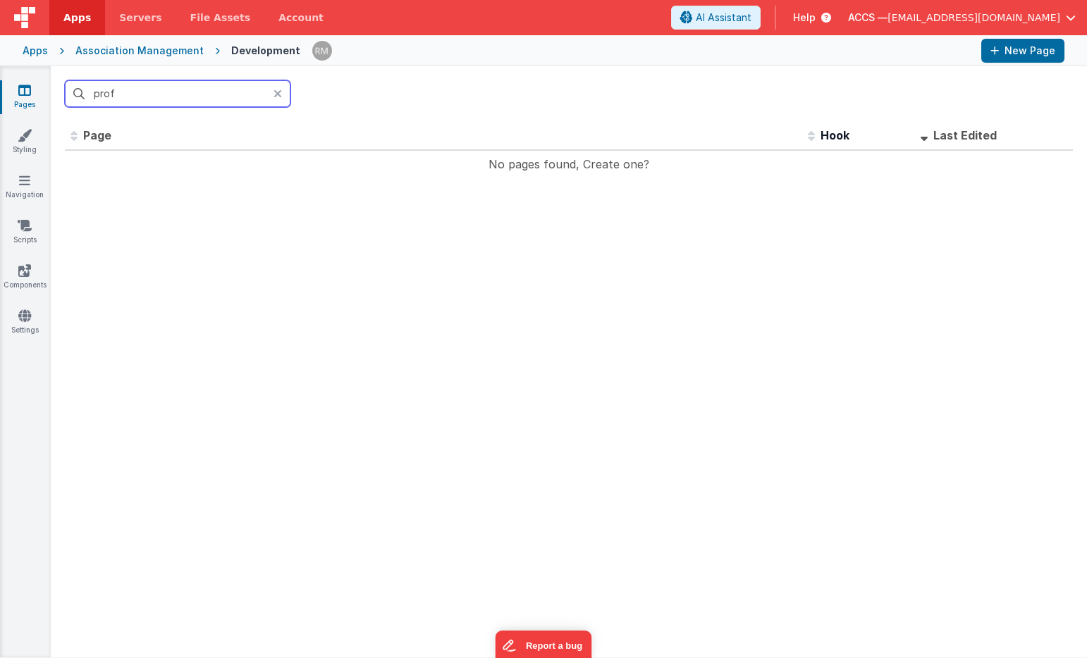
click at [172, 97] on input "prof" at bounding box center [178, 93] width 226 height 27
drag, startPoint x: 172, startPoint y: 97, endPoint x: 59, endPoint y: 87, distance: 113.2
click at [59, 87] on div "prof" at bounding box center [569, 93] width 1036 height 55
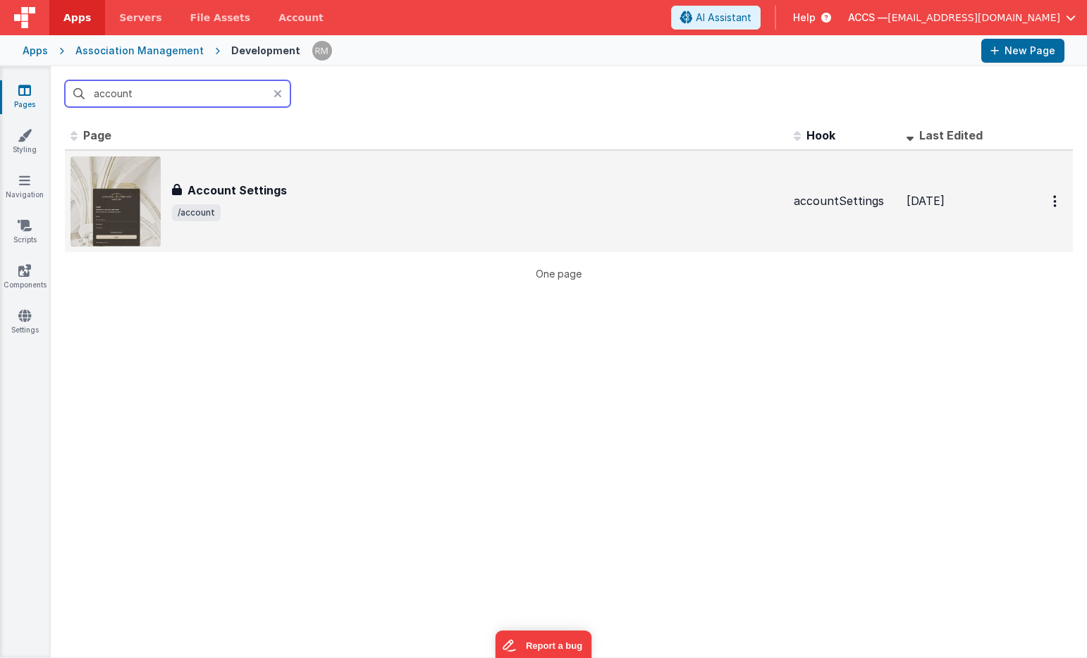
type input "account"
click at [170, 190] on div "Account Settings Account Settings /account" at bounding box center [426, 201] width 712 height 90
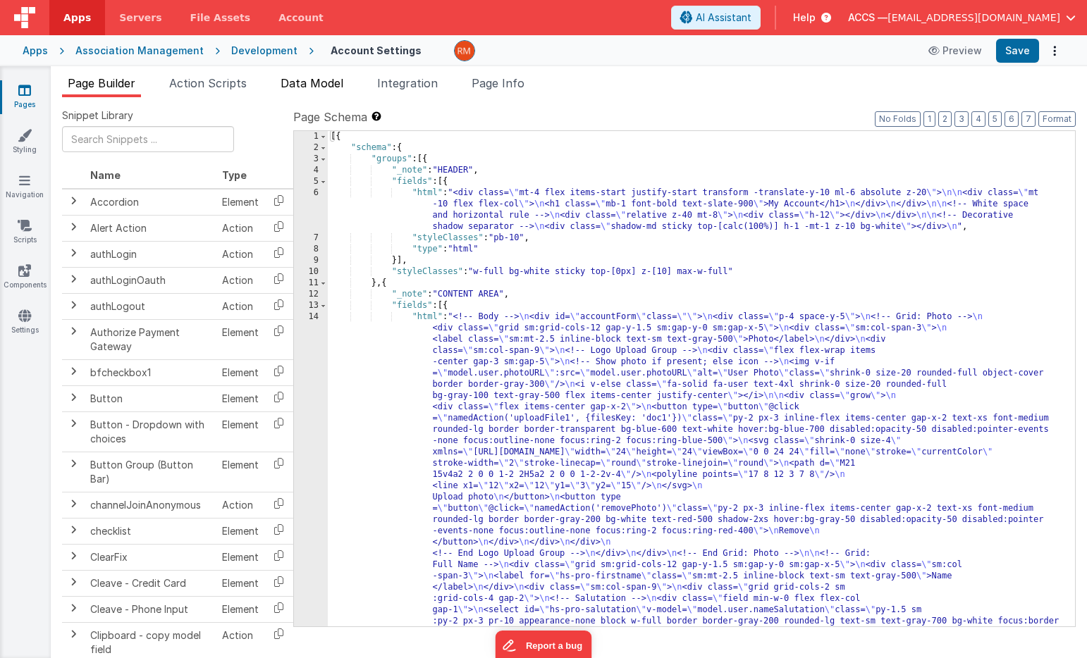
click at [328, 84] on span "Data Model" at bounding box center [311, 83] width 63 height 14
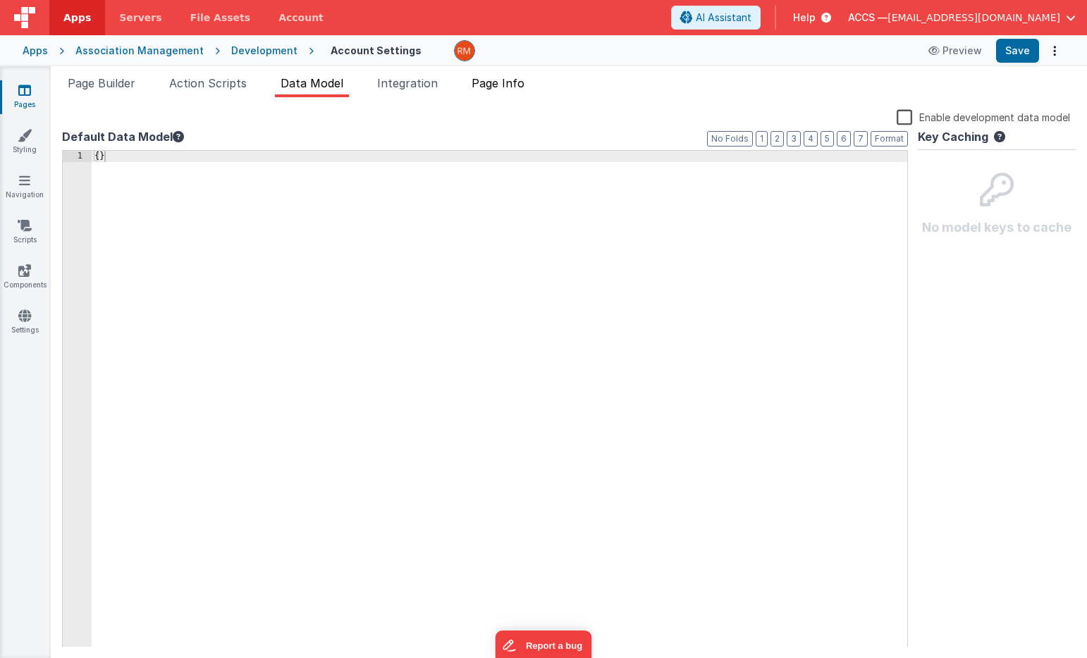
click at [498, 85] on span "Page Info" at bounding box center [497, 83] width 53 height 14
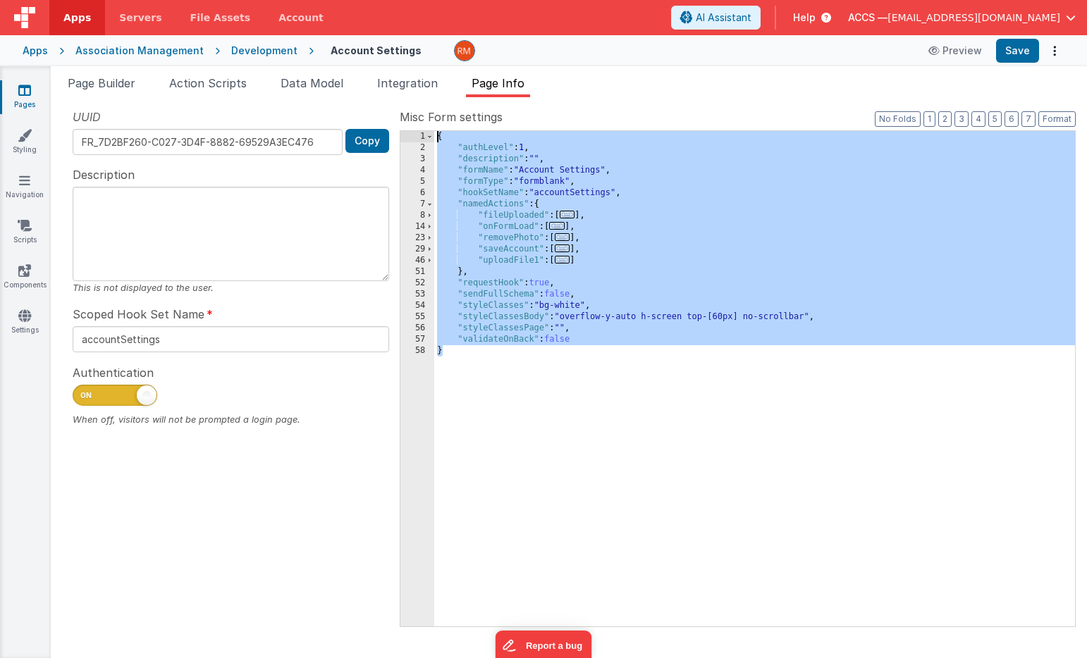
drag, startPoint x: 471, startPoint y: 374, endPoint x: 432, endPoint y: 103, distance: 273.4
click at [432, 103] on div "Snippet Library Name Type Accordion Element Alert Action Action authLogin Actio…" at bounding box center [569, 377] width 1036 height 561
click at [42, 58] on div "Apps Association Management Development Account Settings Preview Save" at bounding box center [543, 50] width 1087 height 31
click at [35, 51] on div "Apps" at bounding box center [35, 51] width 25 height 14
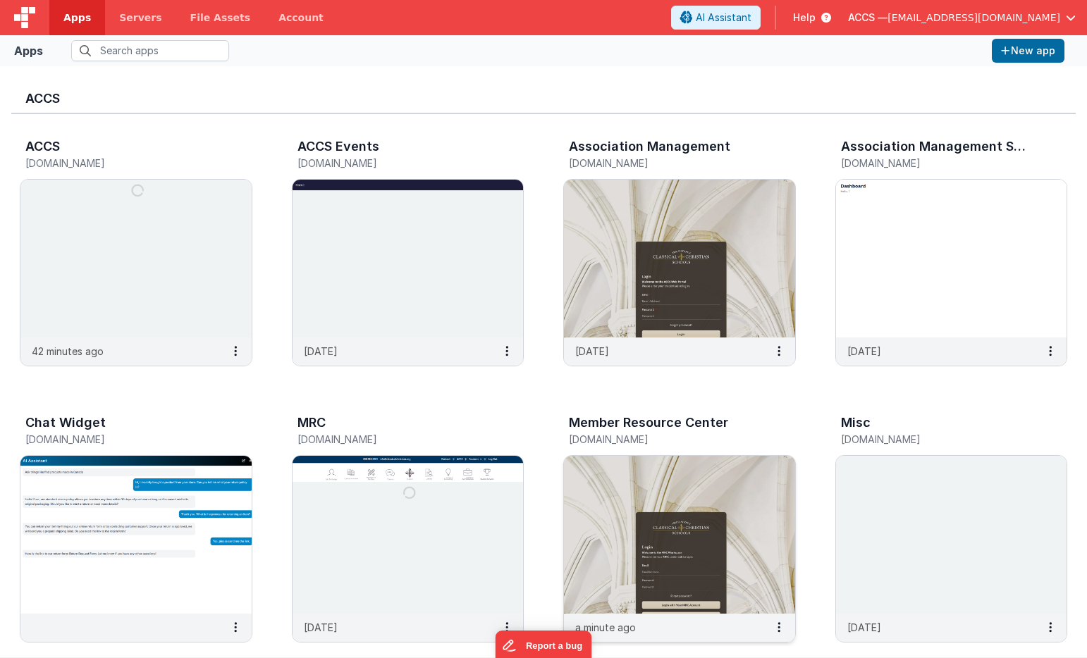
click at [633, 472] on img at bounding box center [679, 535] width 231 height 158
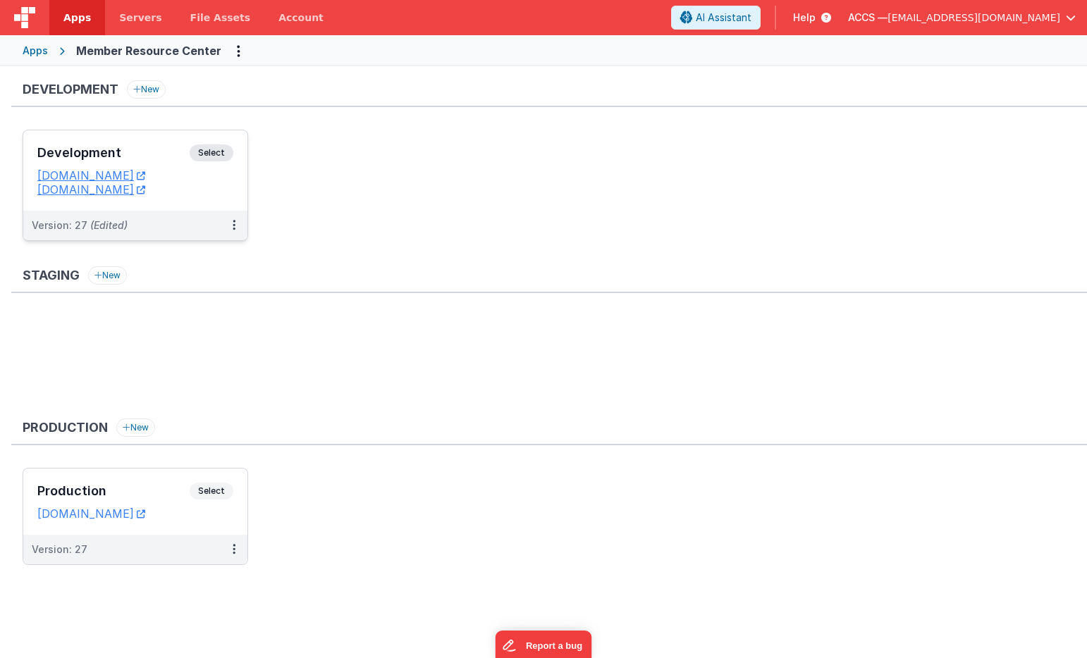
click at [161, 158] on h3 "Development" at bounding box center [113, 153] width 152 height 14
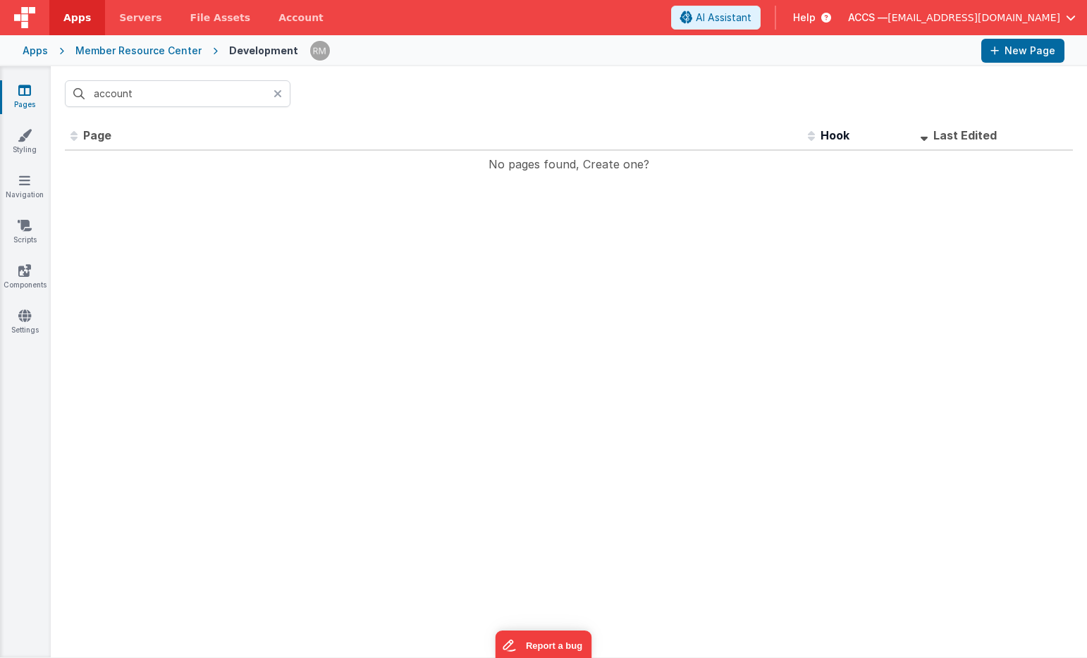
click at [274, 95] on icon at bounding box center [277, 93] width 8 height 11
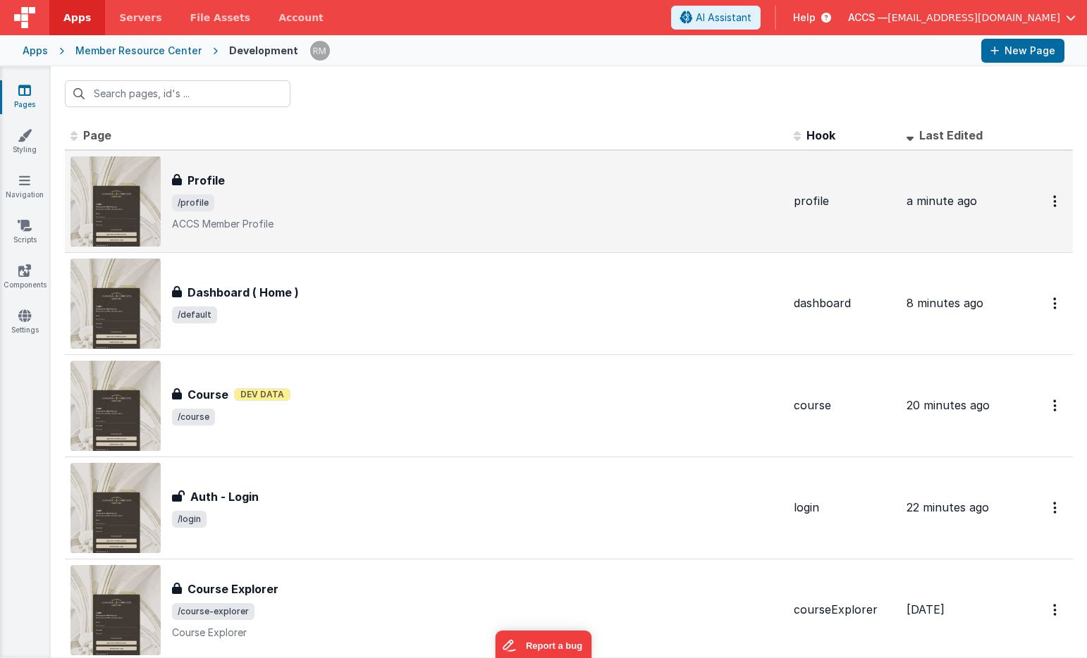
click at [319, 181] on div "Profile" at bounding box center [477, 180] width 610 height 17
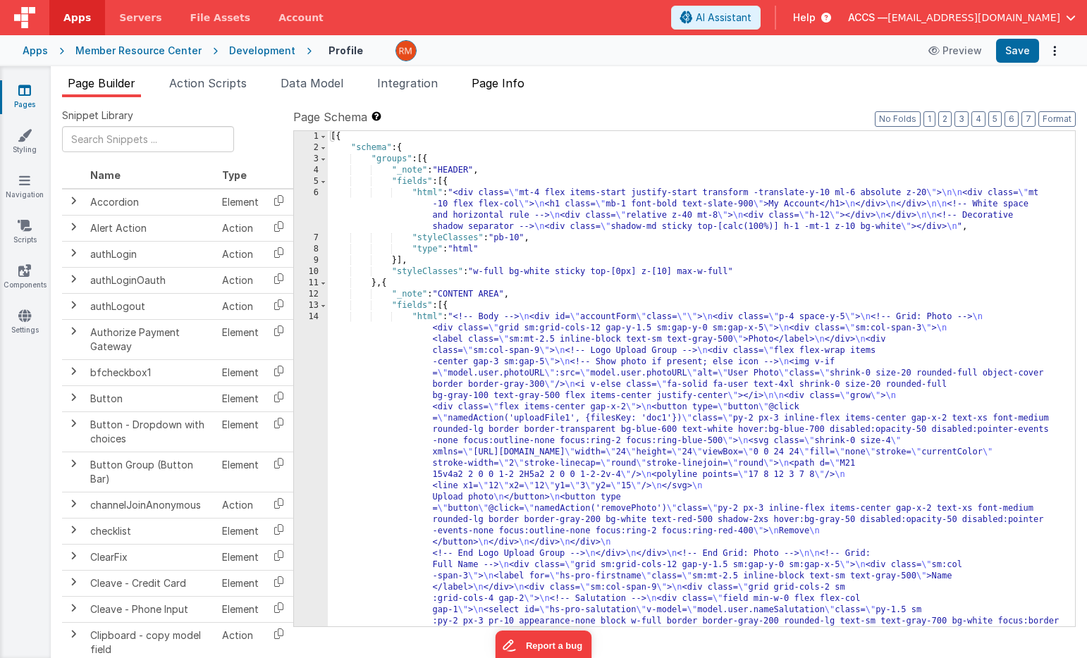
click at [500, 85] on span "Page Info" at bounding box center [497, 83] width 53 height 14
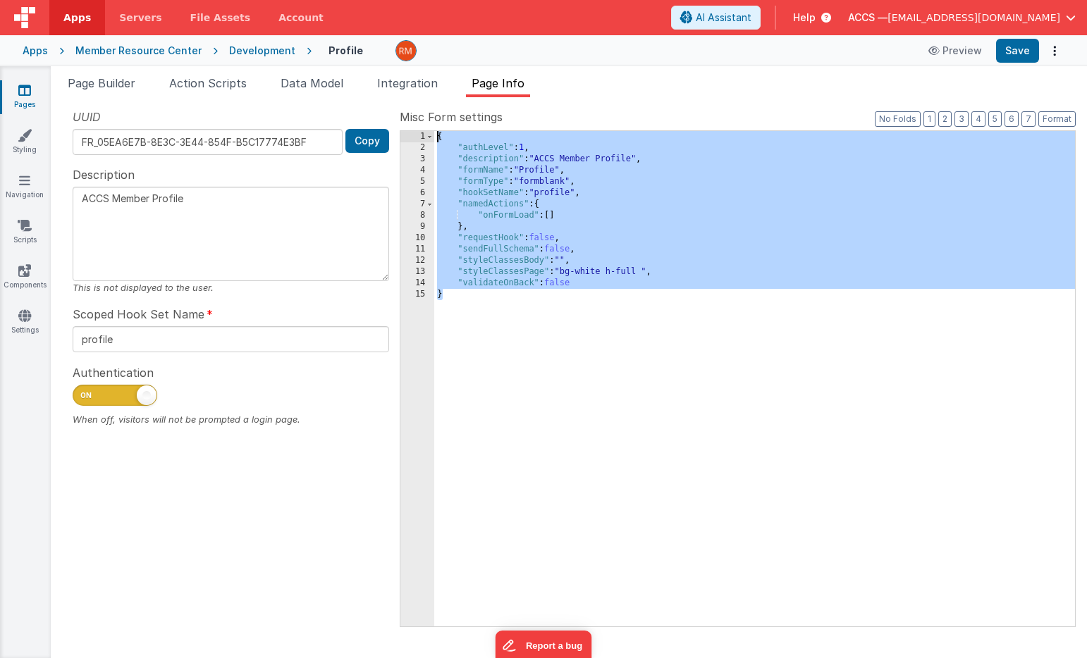
drag, startPoint x: 471, startPoint y: 409, endPoint x: 433, endPoint y: 54, distance: 358.0
click at [433, 54] on div "Apps Servers File Assets Account Some FUTURE Slot AI Assistant Help ACCS — rmer…" at bounding box center [543, 329] width 1087 height 658
type input "accountSettings"
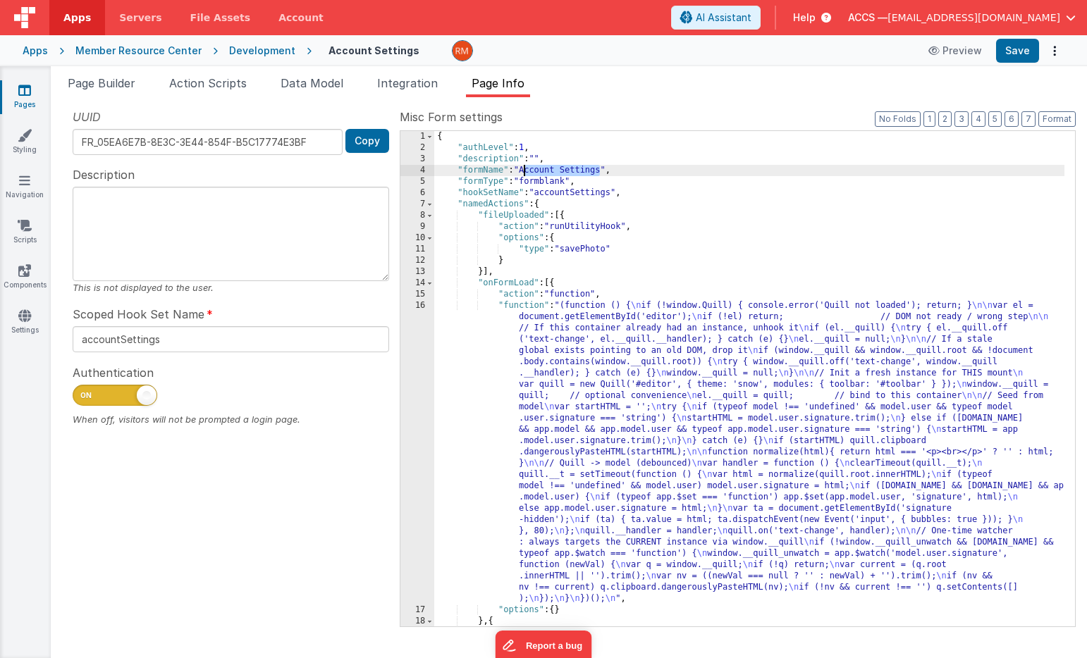
drag, startPoint x: 602, startPoint y: 172, endPoint x: 524, endPoint y: 171, distance: 77.5
click at [524, 171] on div "{ "authLevel" : 1 , "description" : "" , "formName" : "Account Settings" , "for…" at bounding box center [749, 390] width 630 height 518
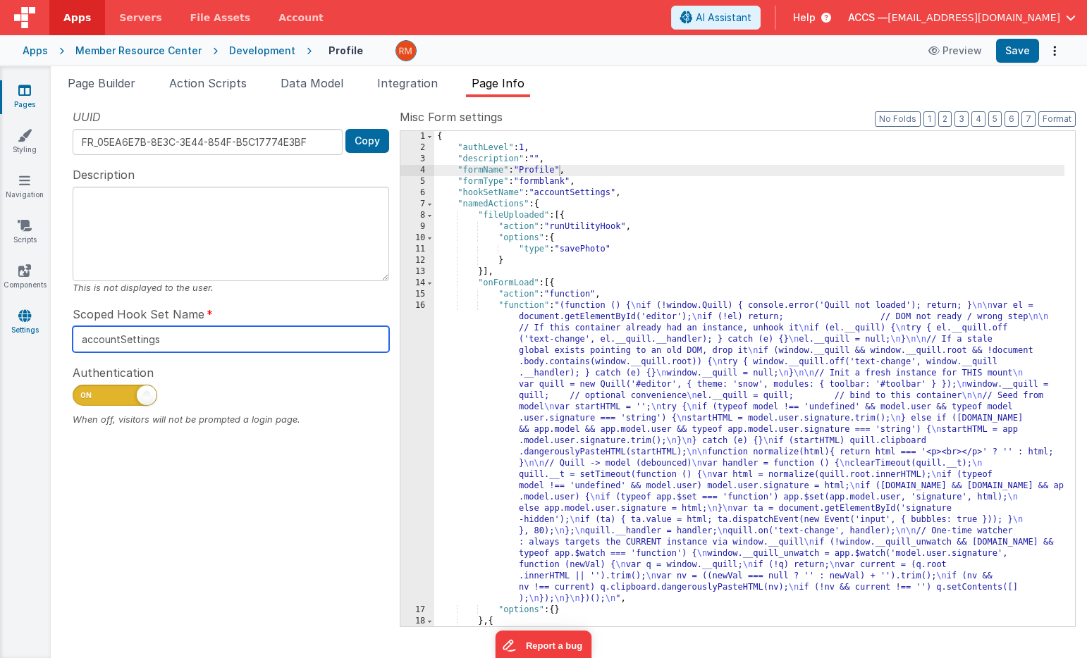
drag, startPoint x: 236, startPoint y: 338, endPoint x: 6, endPoint y: 330, distance: 229.9
click at [6, 330] on section "Pages Styling Navigation Scripts Components Settings Page Builder Action Script…" at bounding box center [543, 362] width 1087 height 592
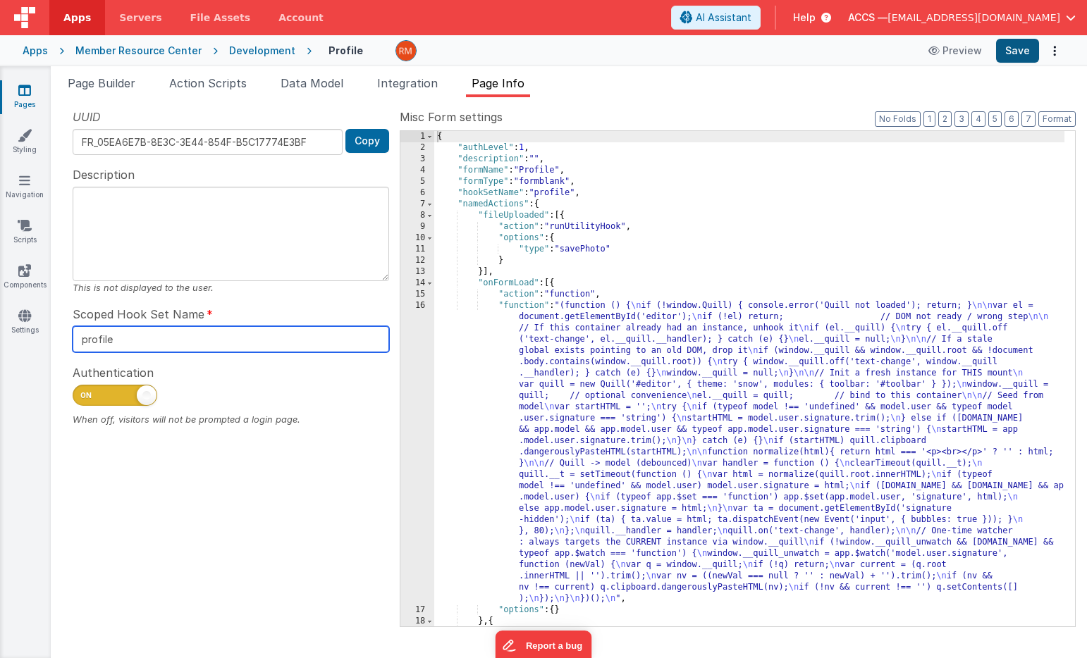
type input "profile"
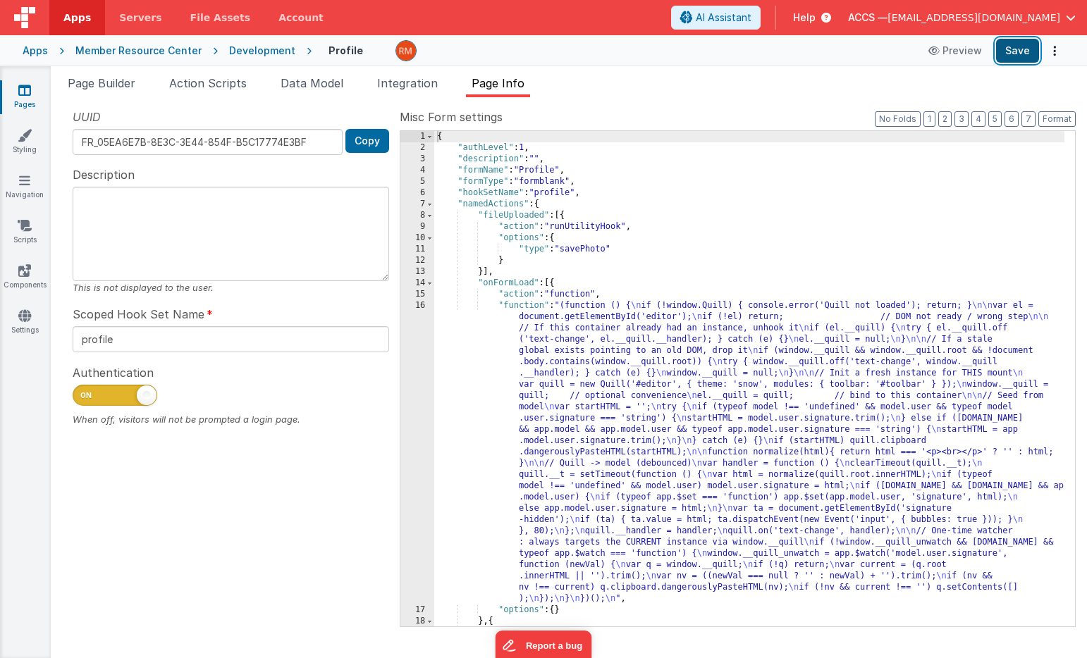
click at [1033, 45] on button "Save" at bounding box center [1017, 51] width 43 height 24
click at [1014, 51] on button "Save" at bounding box center [1017, 51] width 43 height 24
click at [32, 101] on link "Pages" at bounding box center [24, 97] width 51 height 28
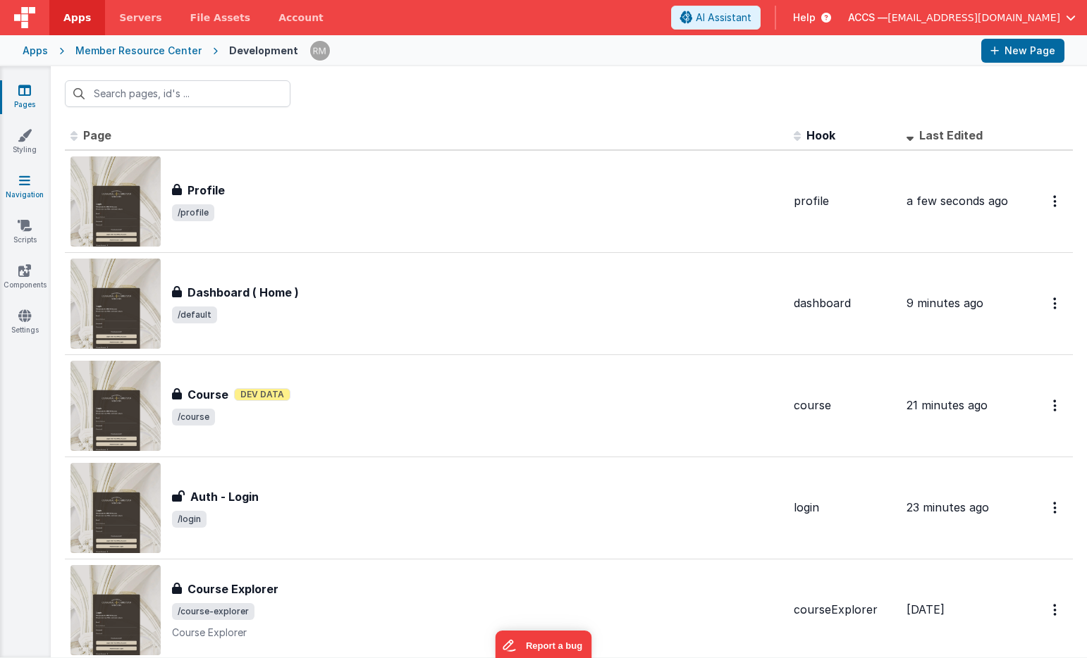
click at [38, 183] on link "Navigation" at bounding box center [24, 187] width 51 height 28
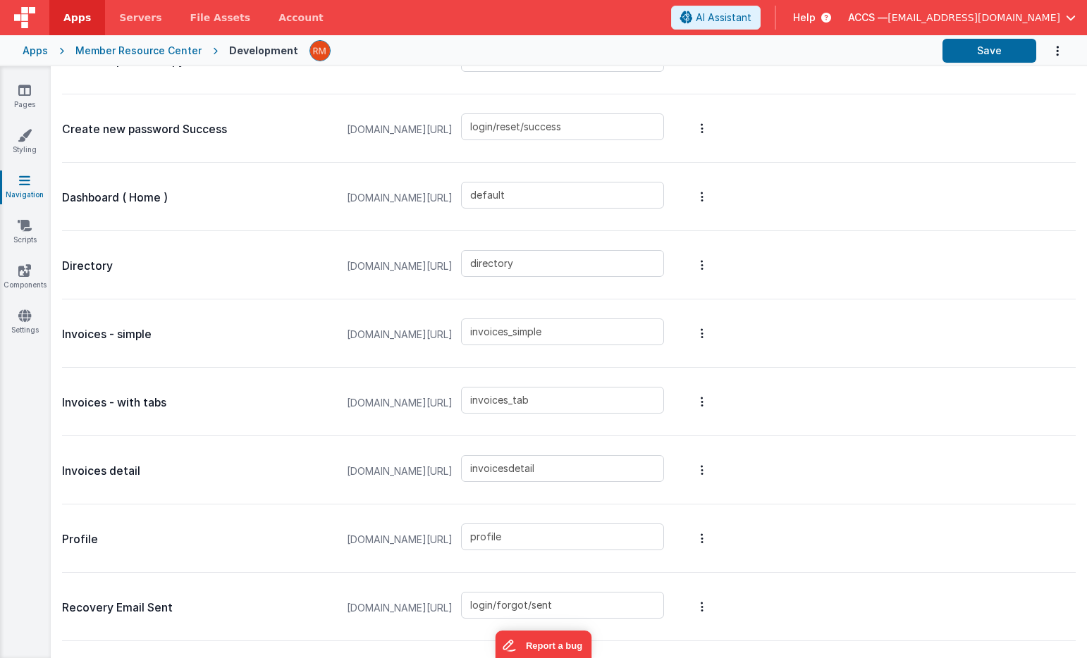
scroll to position [907, 0]
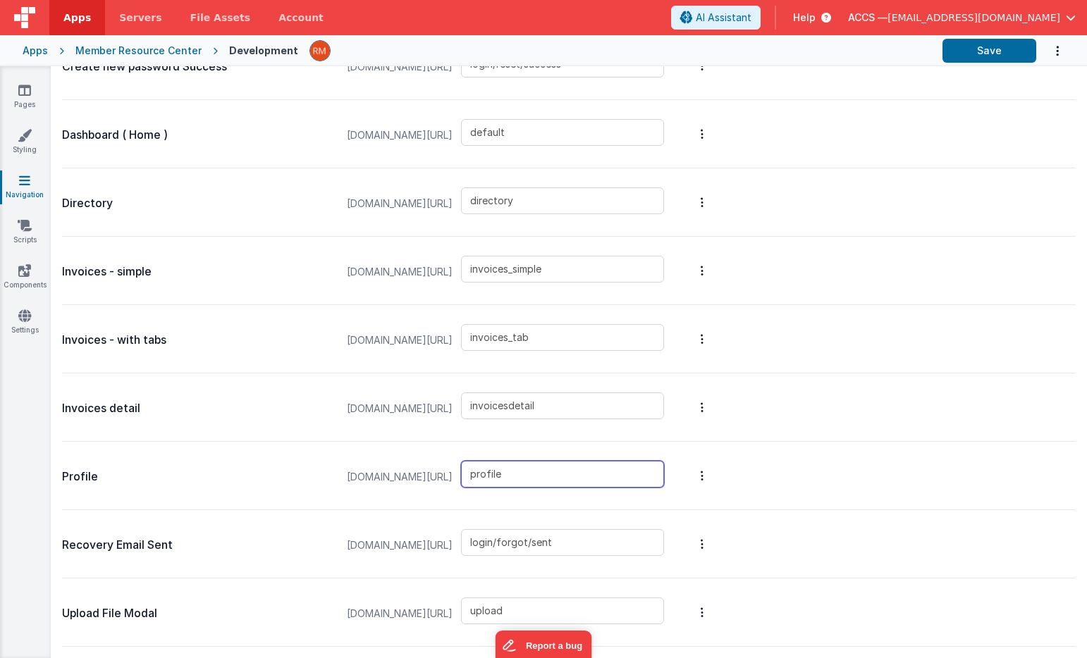
click at [648, 471] on input "profile" at bounding box center [562, 474] width 203 height 27
click at [984, 47] on button "Save" at bounding box center [989, 51] width 94 height 24
click at [24, 98] on link "Pages" at bounding box center [24, 97] width 51 height 28
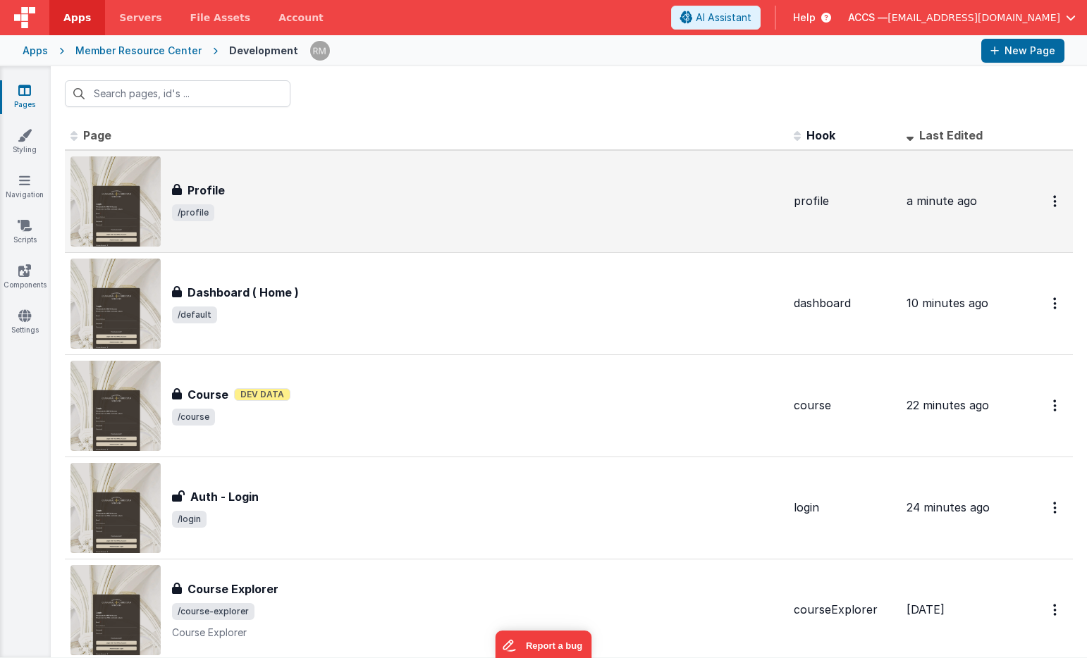
click at [231, 188] on div "Profile" at bounding box center [477, 190] width 610 height 17
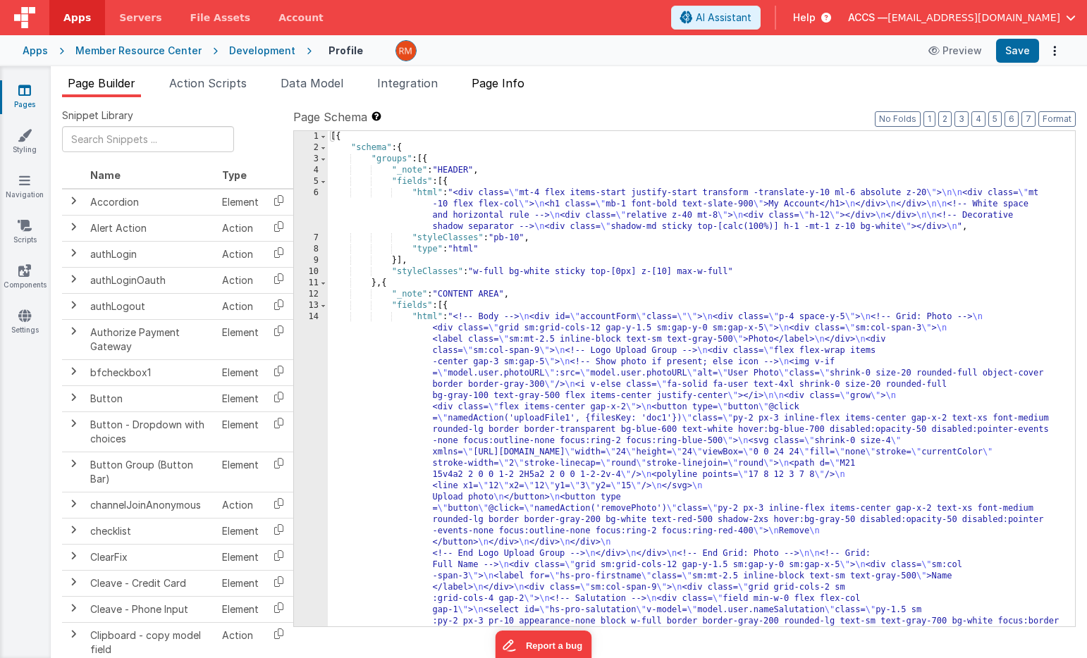
click at [497, 94] on li "Page Info" at bounding box center [498, 86] width 64 height 23
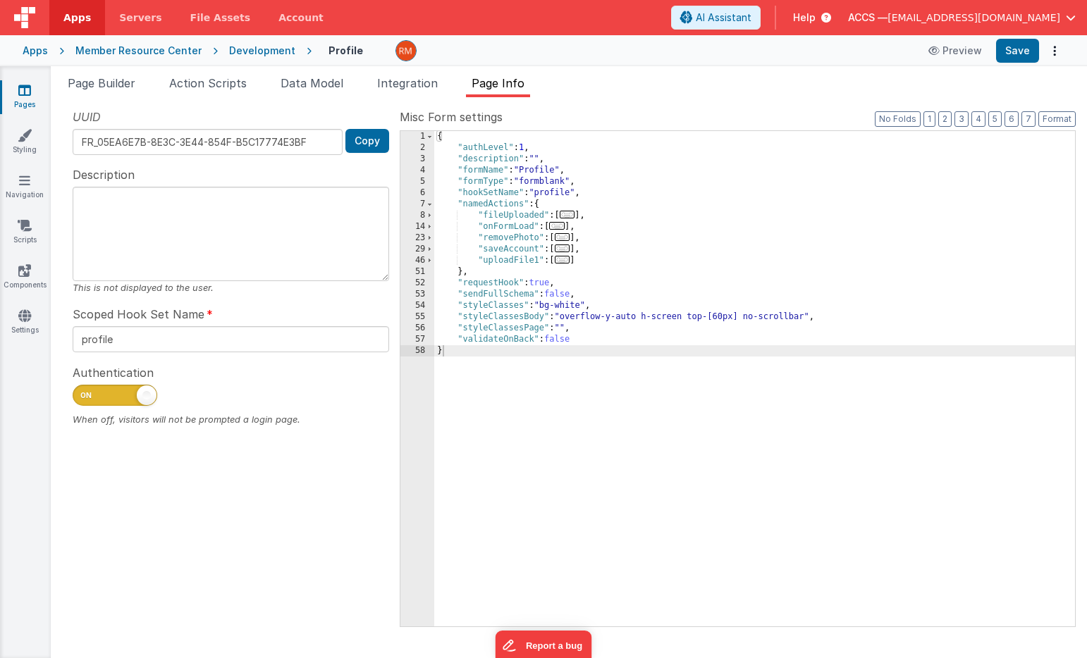
click at [105, 409] on div at bounding box center [231, 399] width 316 height 28
click at [110, 393] on span at bounding box center [115, 395] width 85 height 21
click at [84, 393] on input "checkbox" at bounding box center [78, 393] width 11 height 11
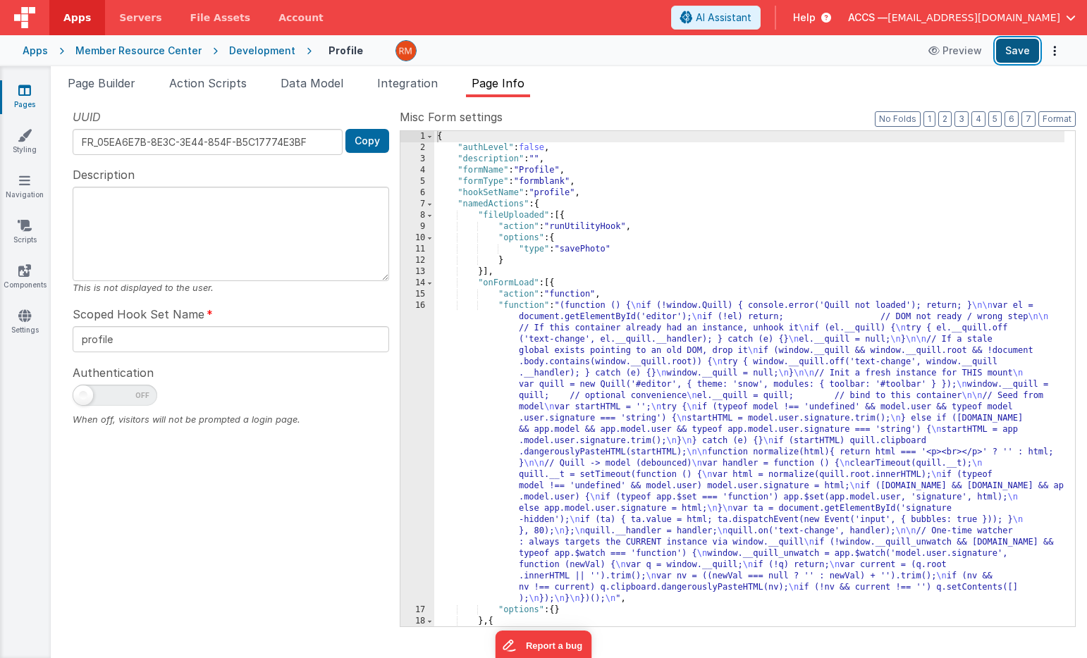
click at [1015, 57] on button "Save" at bounding box center [1017, 51] width 43 height 24
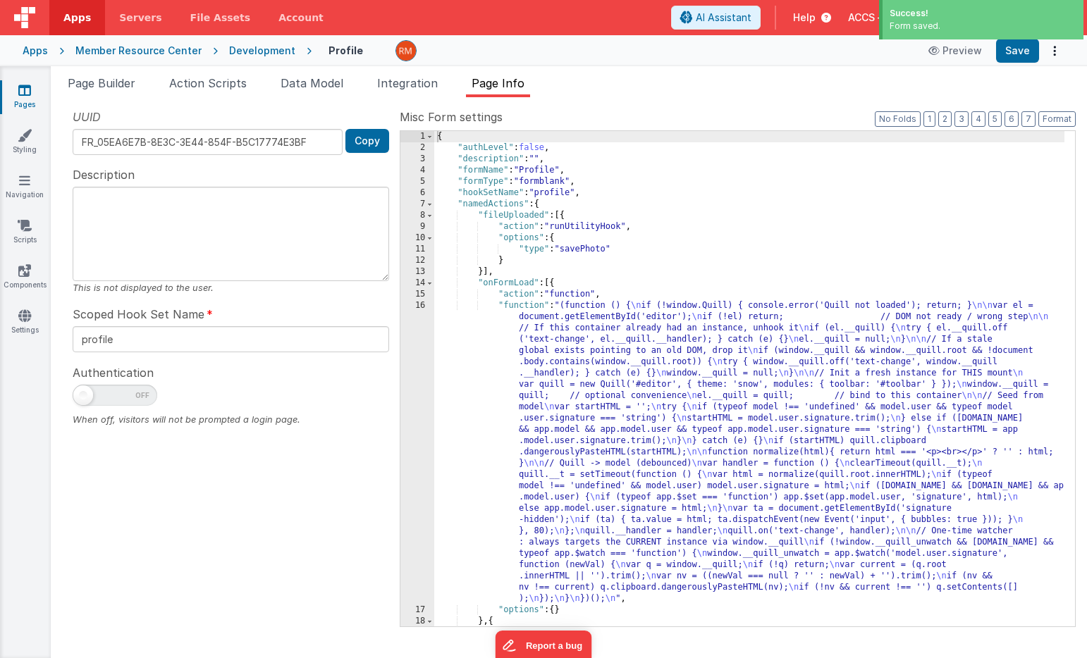
click at [109, 399] on span at bounding box center [115, 395] width 85 height 21
click at [84, 399] on input "checkbox" at bounding box center [78, 393] width 11 height 11
checkbox input "true"
click at [416, 91] on li "Integration" at bounding box center [407, 86] width 72 height 23
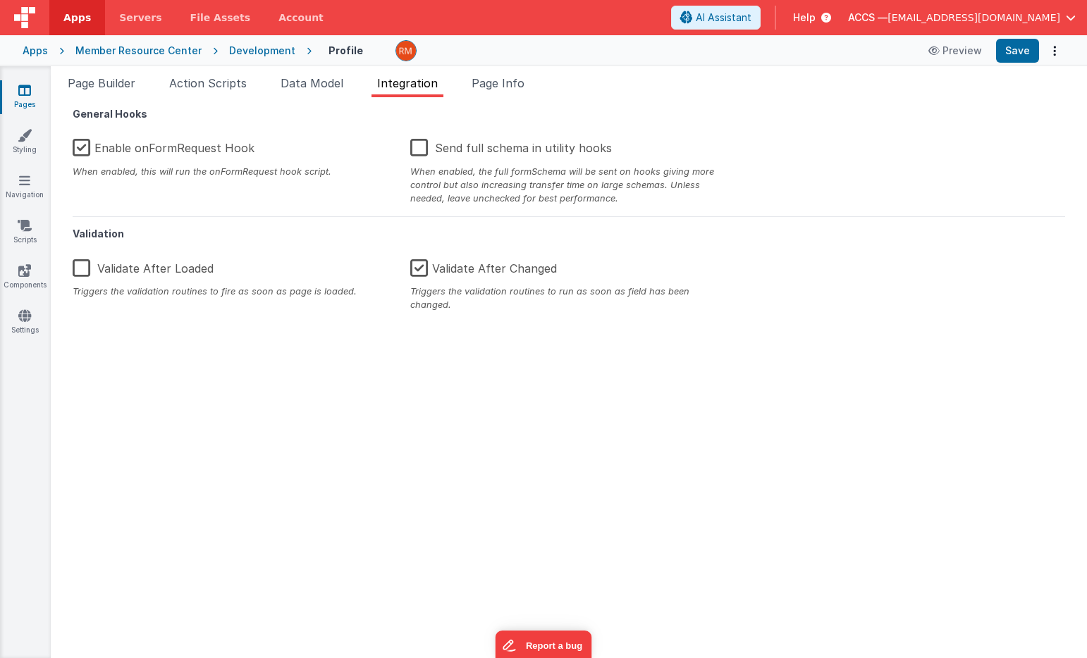
click at [86, 152] on label "Enable onFormRequest Hook" at bounding box center [164, 145] width 182 height 30
click at [0, 0] on input "Enable onFormRequest Hook" at bounding box center [0, 0] width 0 height 0
click at [1018, 62] on button "Save" at bounding box center [1017, 51] width 43 height 24
click at [32, 93] on link "Pages" at bounding box center [24, 97] width 51 height 28
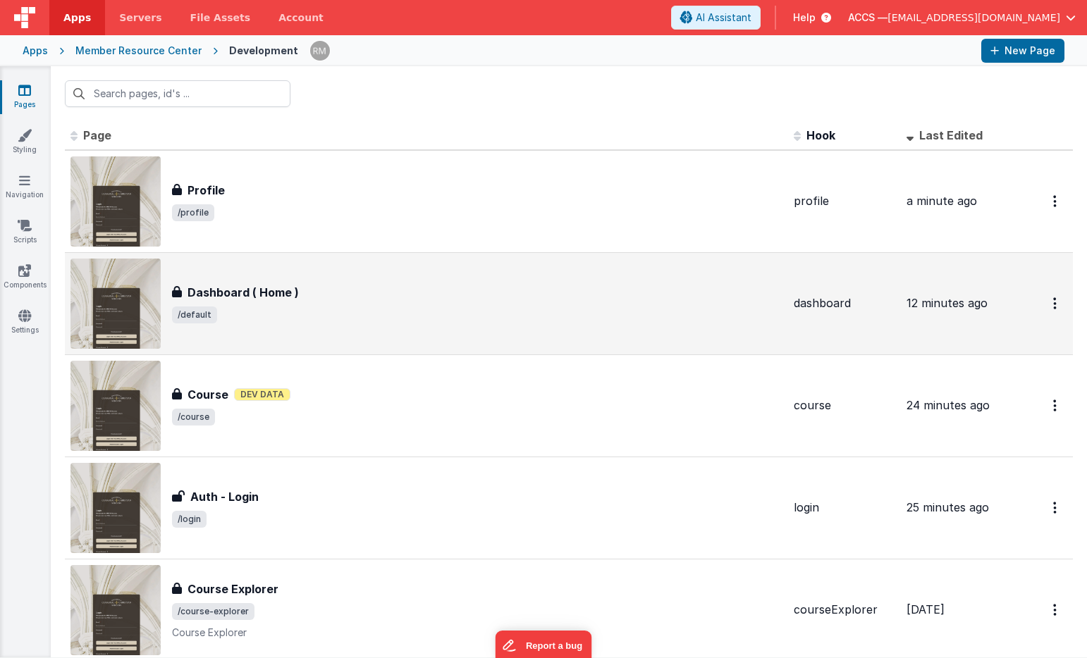
click at [278, 309] on span "/default" at bounding box center [477, 315] width 610 height 17
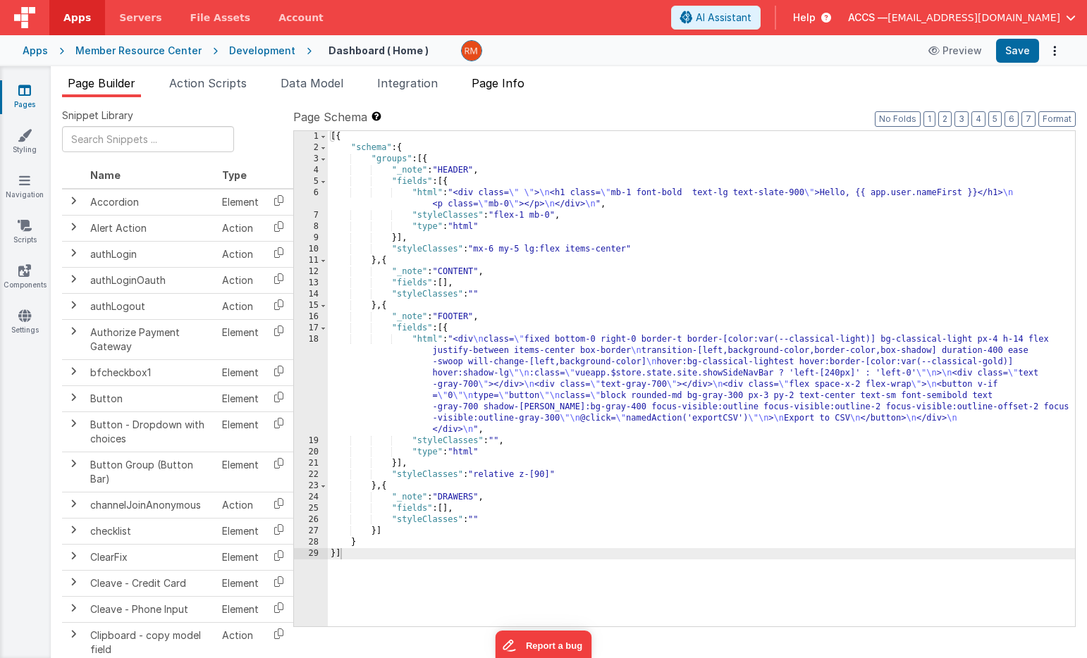
click at [510, 82] on span "Page Info" at bounding box center [497, 83] width 53 height 14
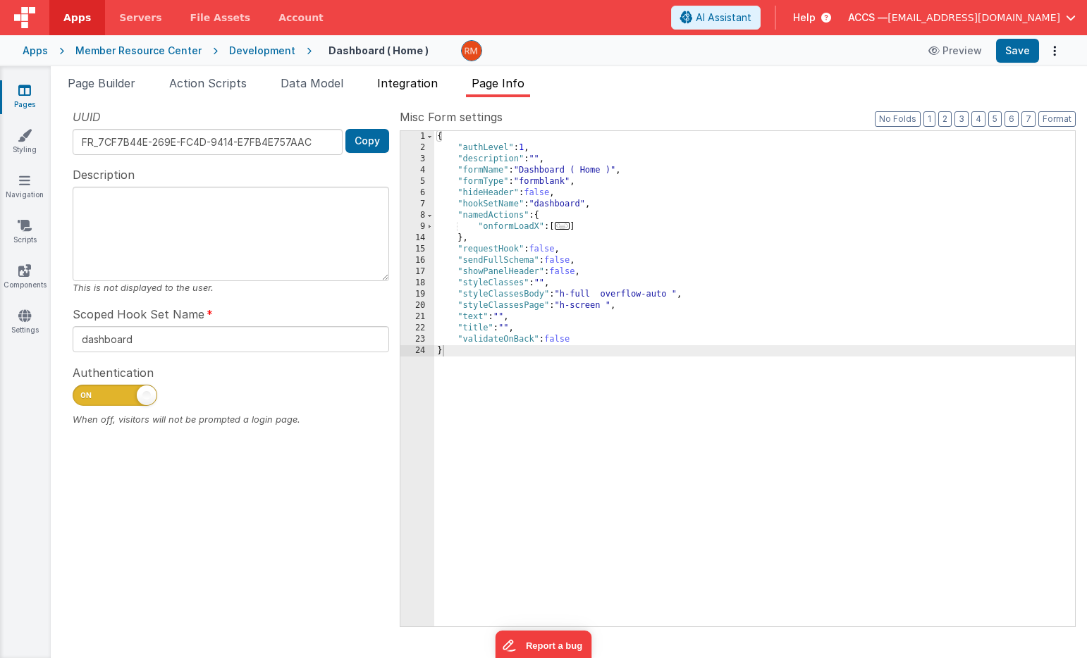
click at [424, 85] on span "Integration" at bounding box center [407, 83] width 61 height 14
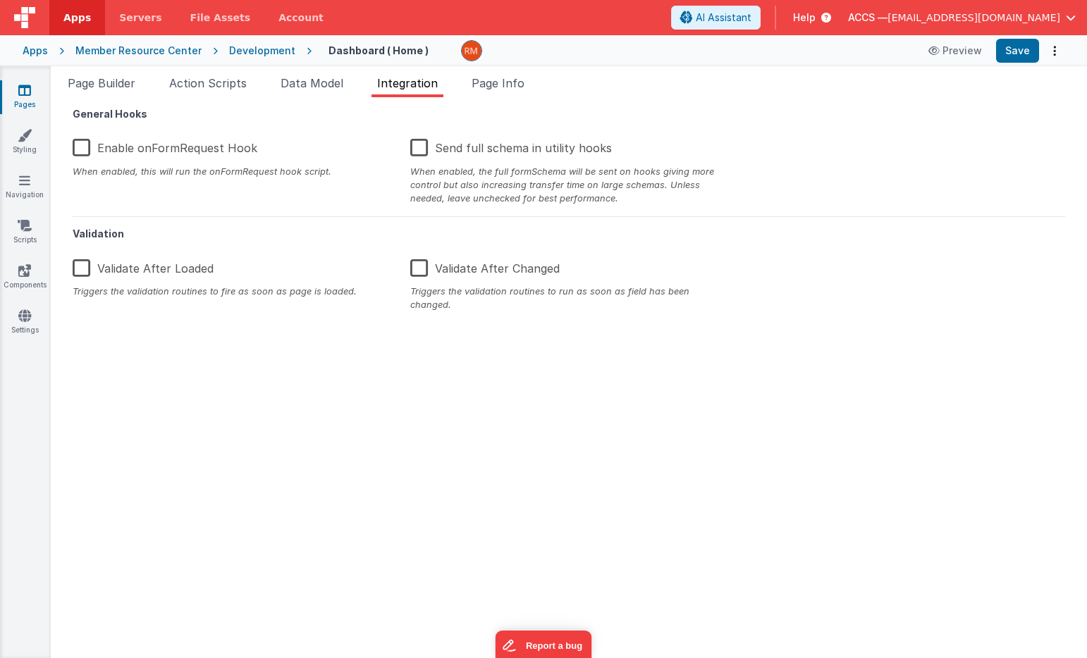
click at [27, 89] on icon at bounding box center [24, 90] width 13 height 14
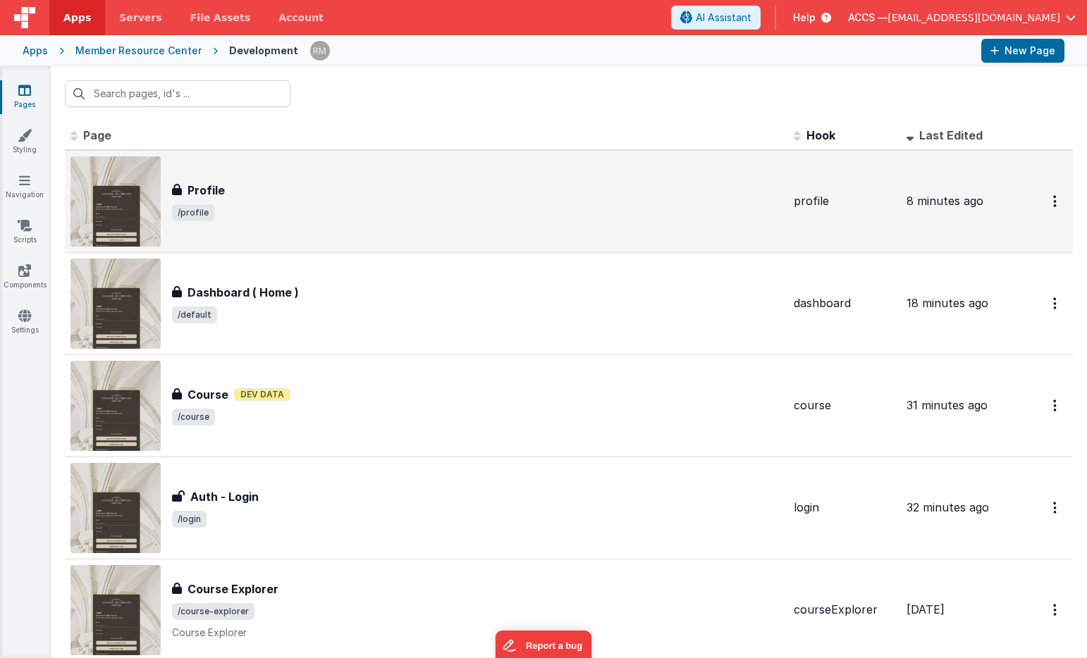
click at [221, 197] on h3 "Profile" at bounding box center [205, 190] width 37 height 17
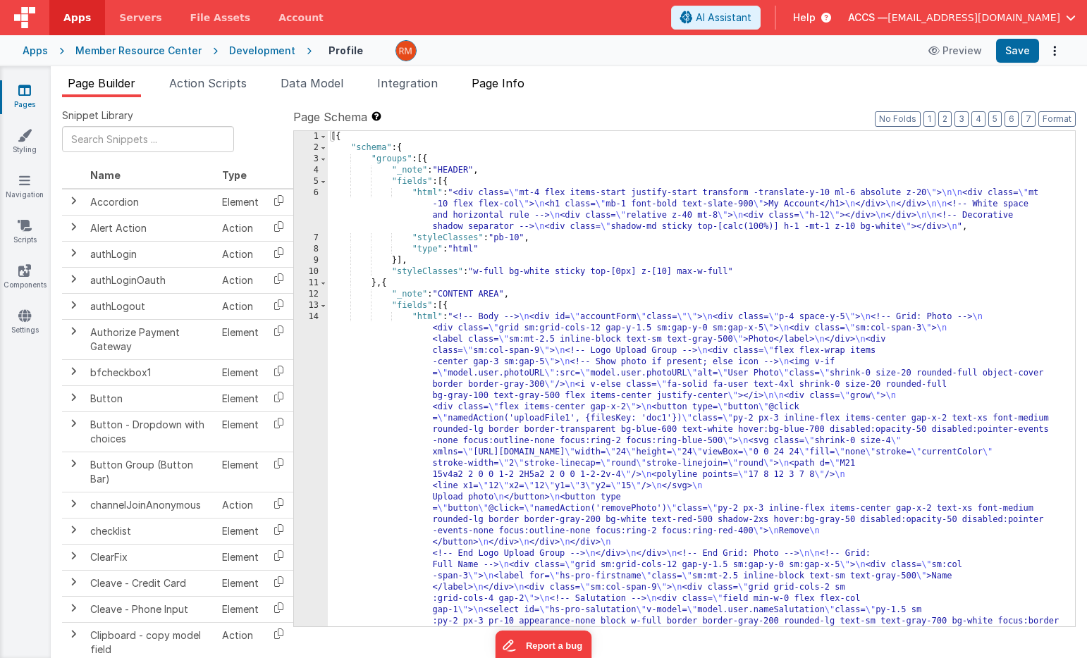
click at [509, 89] on li "Page Info" at bounding box center [498, 86] width 64 height 23
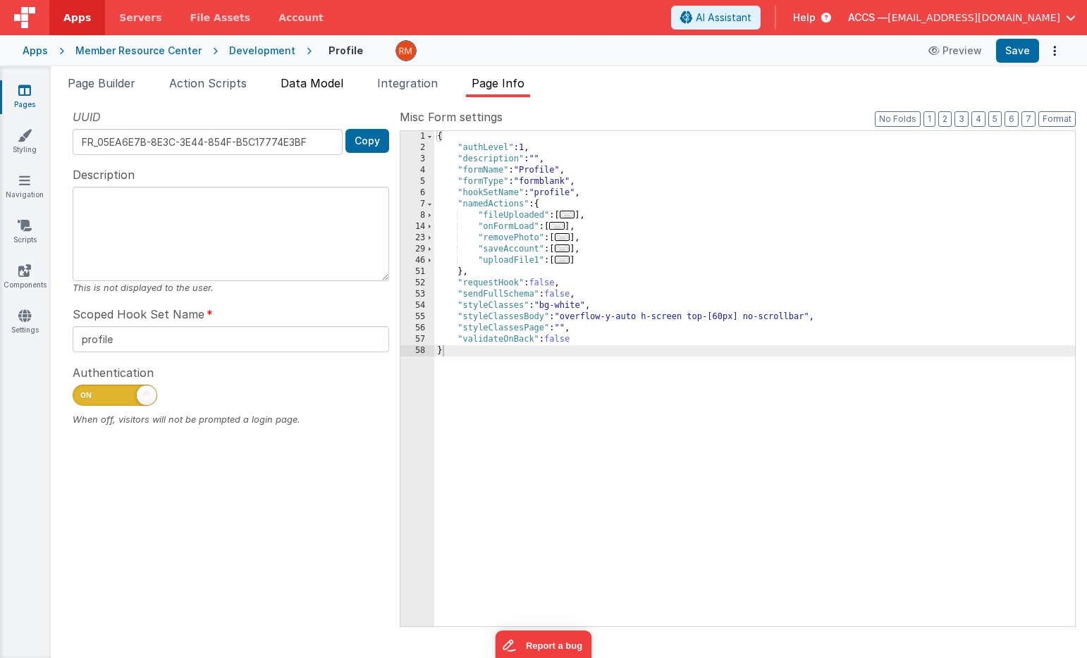
click at [294, 94] on li "Data Model" at bounding box center [312, 86] width 74 height 23
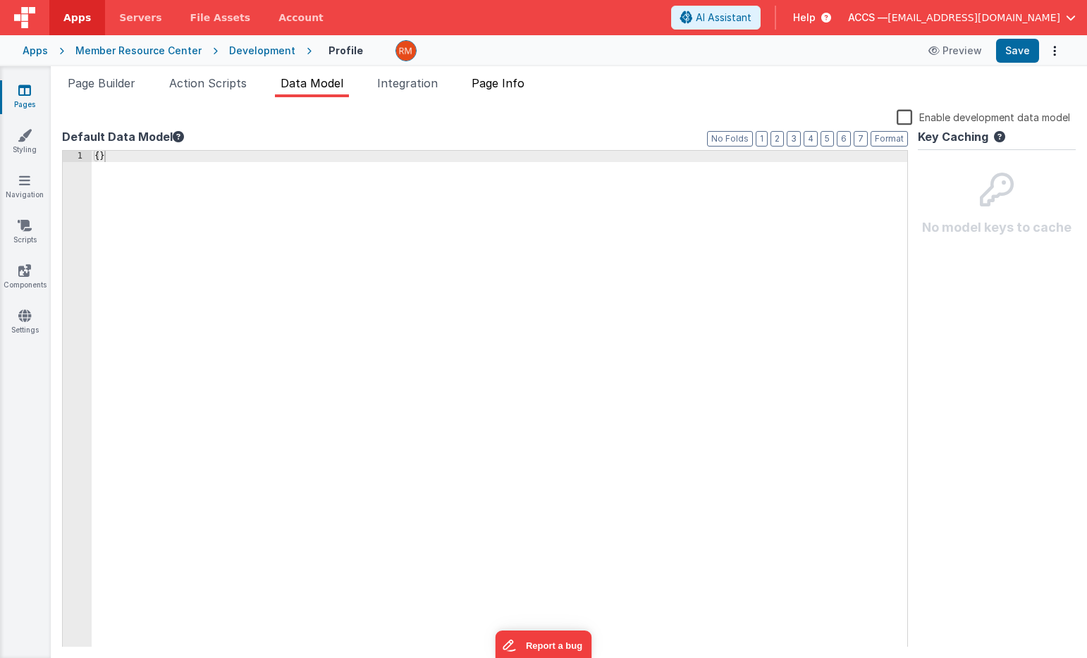
click at [499, 85] on span "Page Info" at bounding box center [497, 83] width 53 height 14
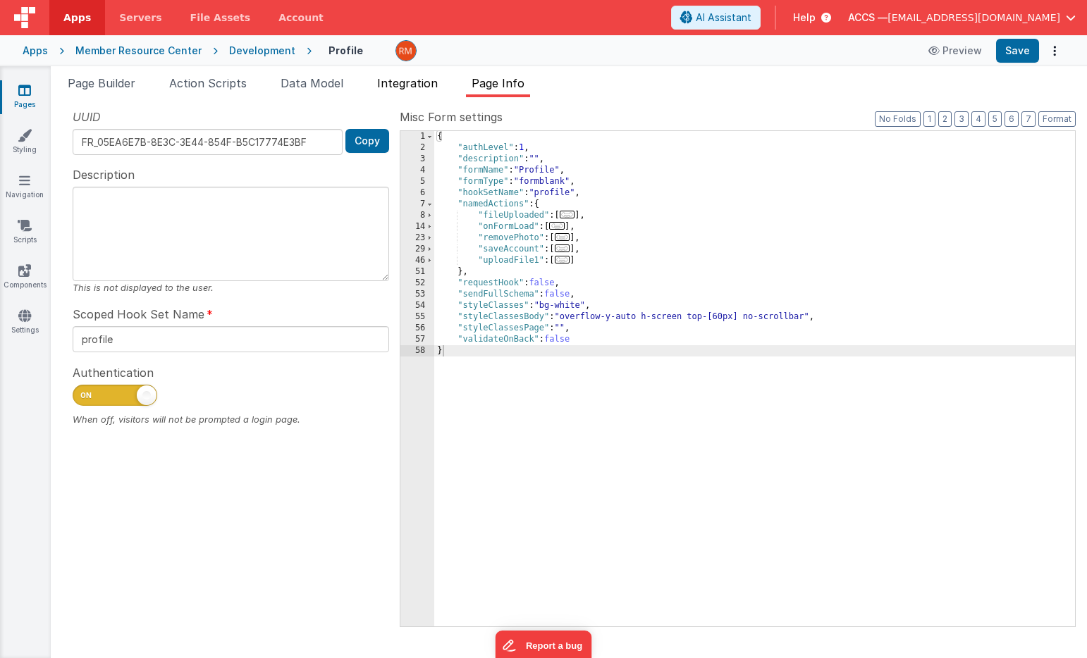
click at [411, 87] on span "Integration" at bounding box center [407, 83] width 61 height 14
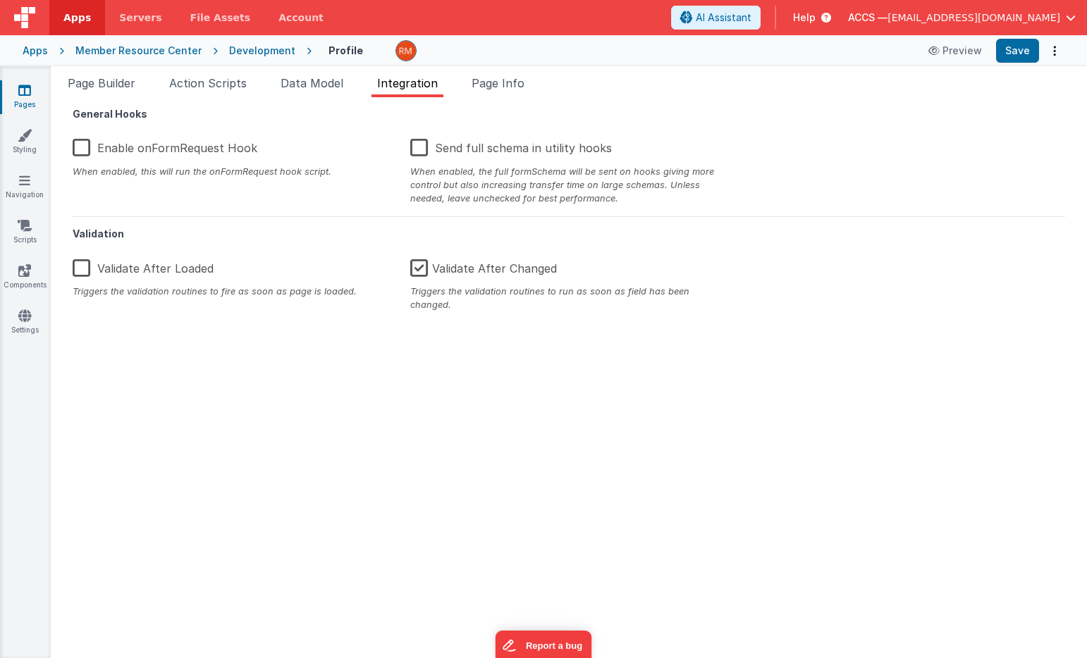
click at [79, 152] on label "Enable onFormRequest Hook" at bounding box center [165, 145] width 185 height 30
click at [0, 0] on input "Enable onFormRequest Hook" at bounding box center [0, 0] width 0 height 0
click at [1024, 47] on button "Save" at bounding box center [1017, 51] width 43 height 24
click at [332, 87] on span "Data Model" at bounding box center [311, 83] width 63 height 14
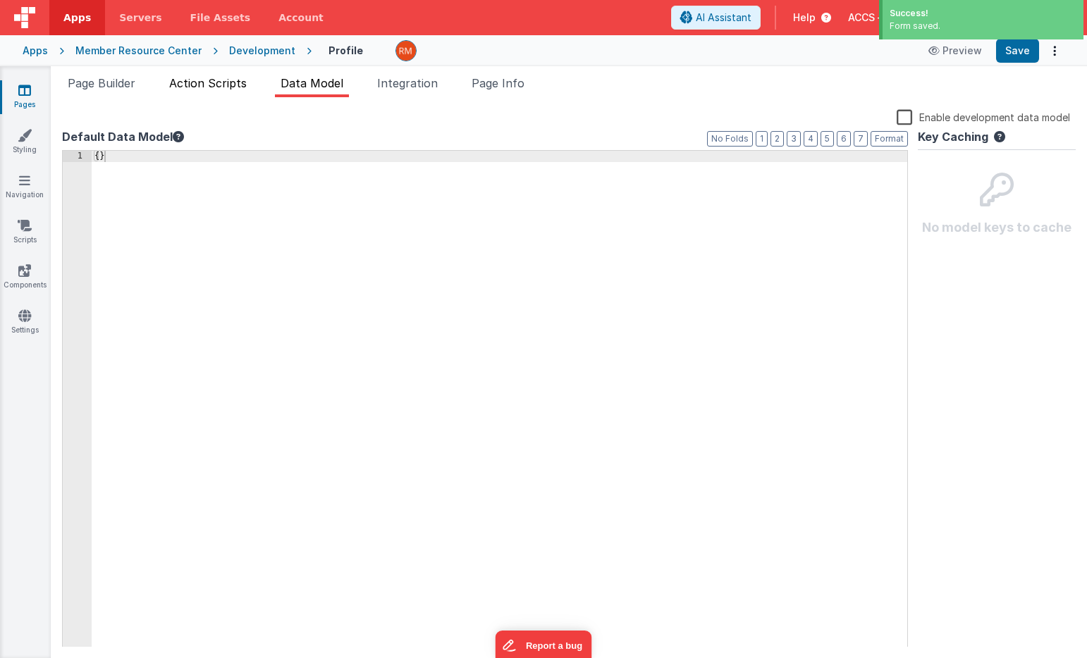
click at [223, 86] on span "Action Scripts" at bounding box center [208, 83] width 78 height 14
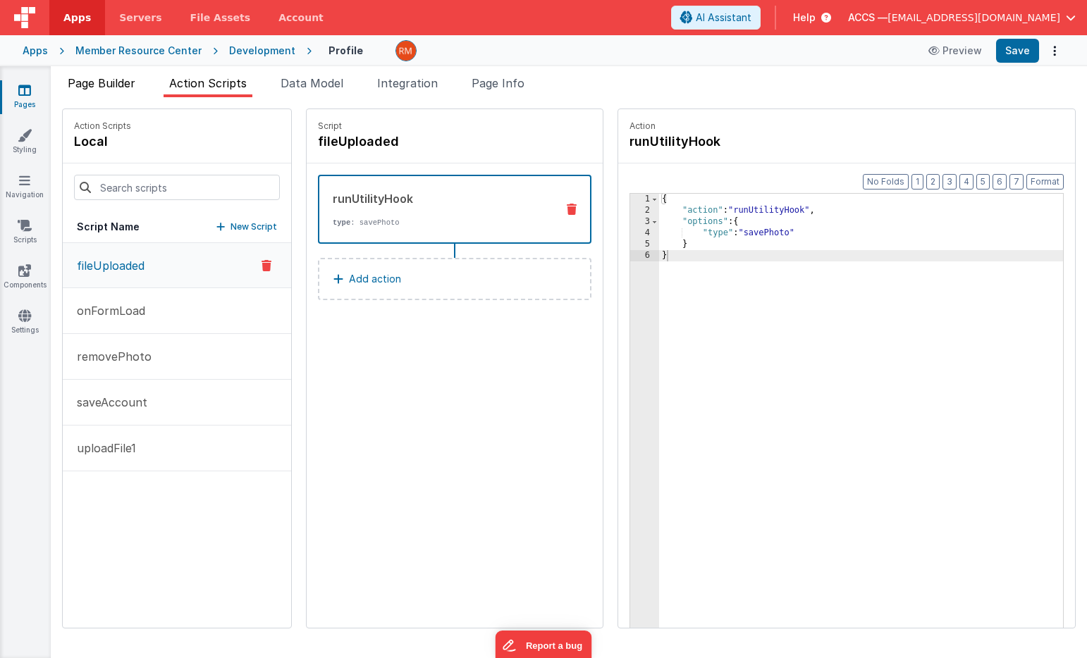
click at [105, 86] on span "Page Builder" at bounding box center [102, 83] width 68 height 14
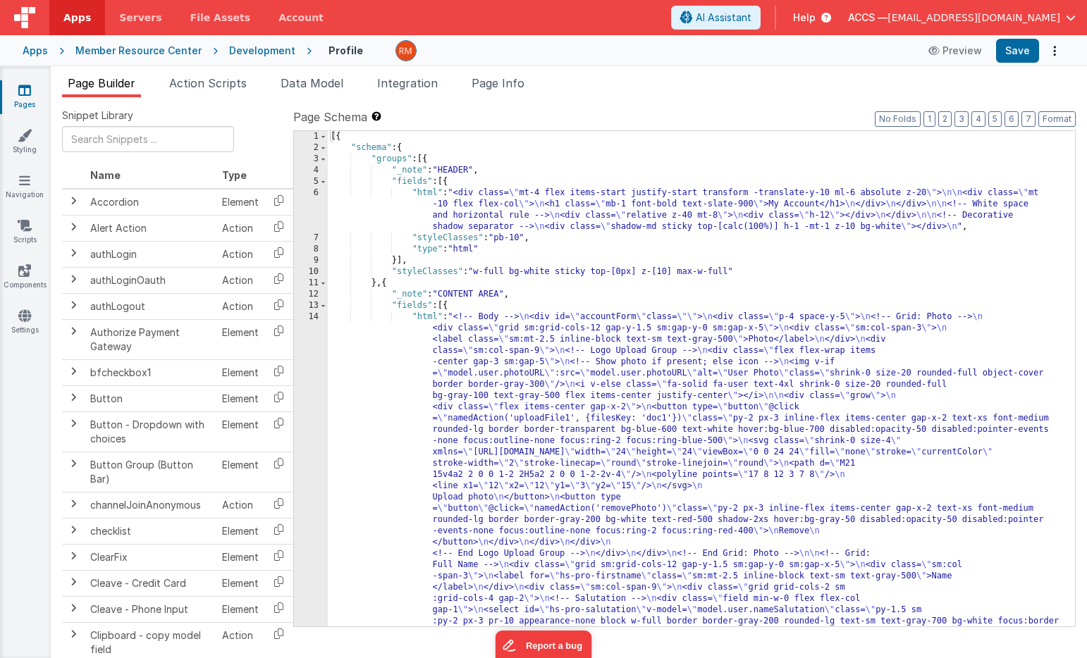
click at [37, 56] on div "Apps" at bounding box center [35, 51] width 25 height 14
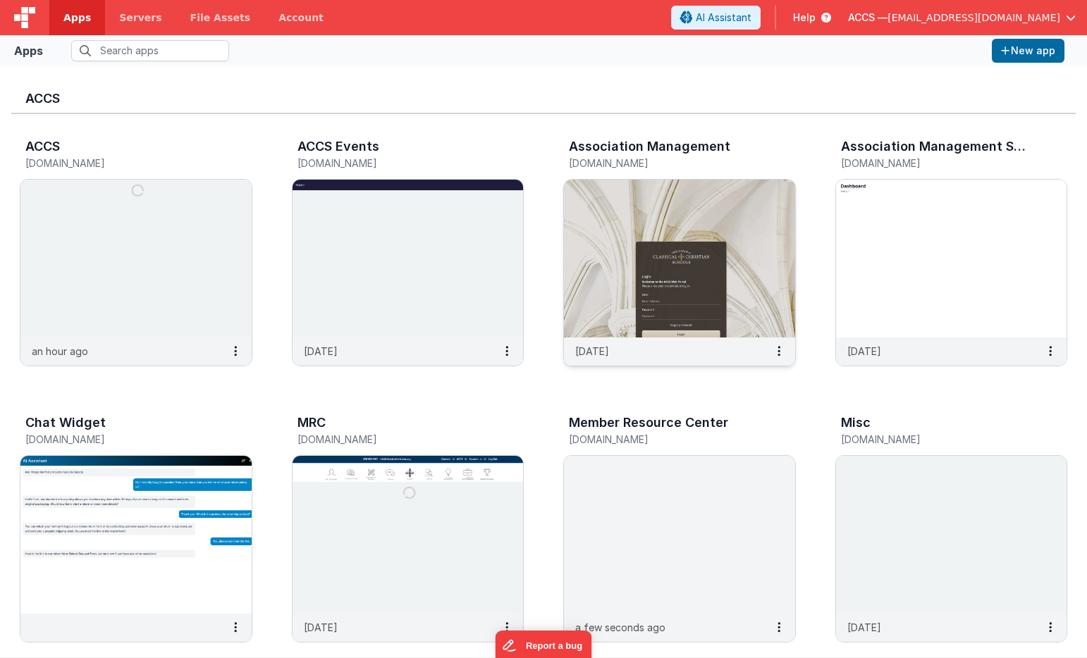
click at [607, 200] on img at bounding box center [679, 259] width 231 height 158
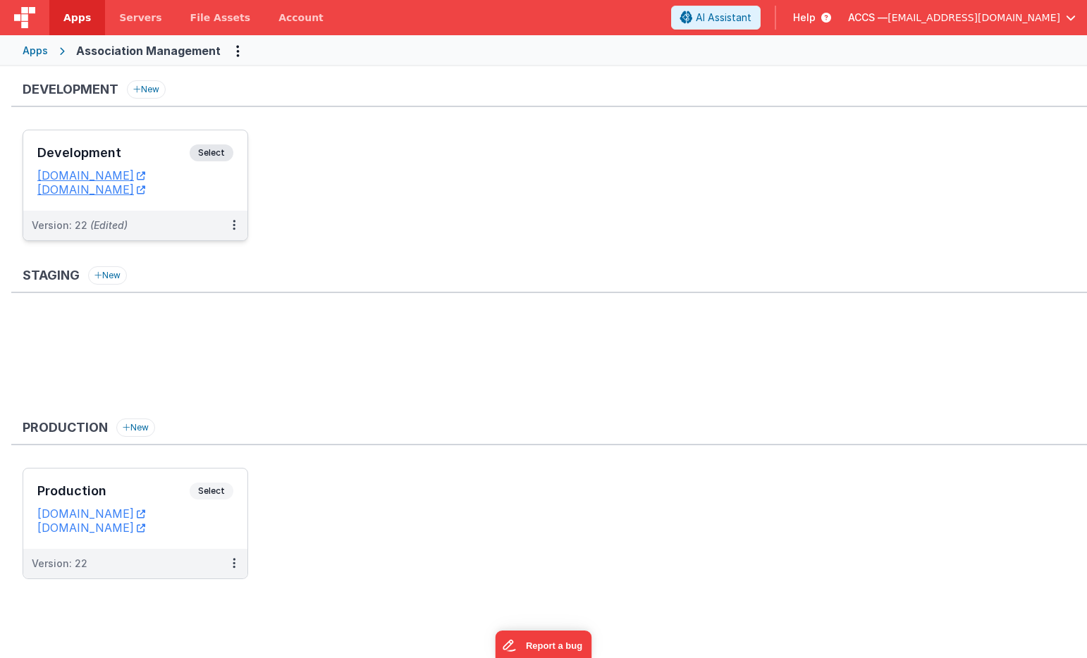
click at [155, 153] on h3 "Development" at bounding box center [113, 153] width 152 height 14
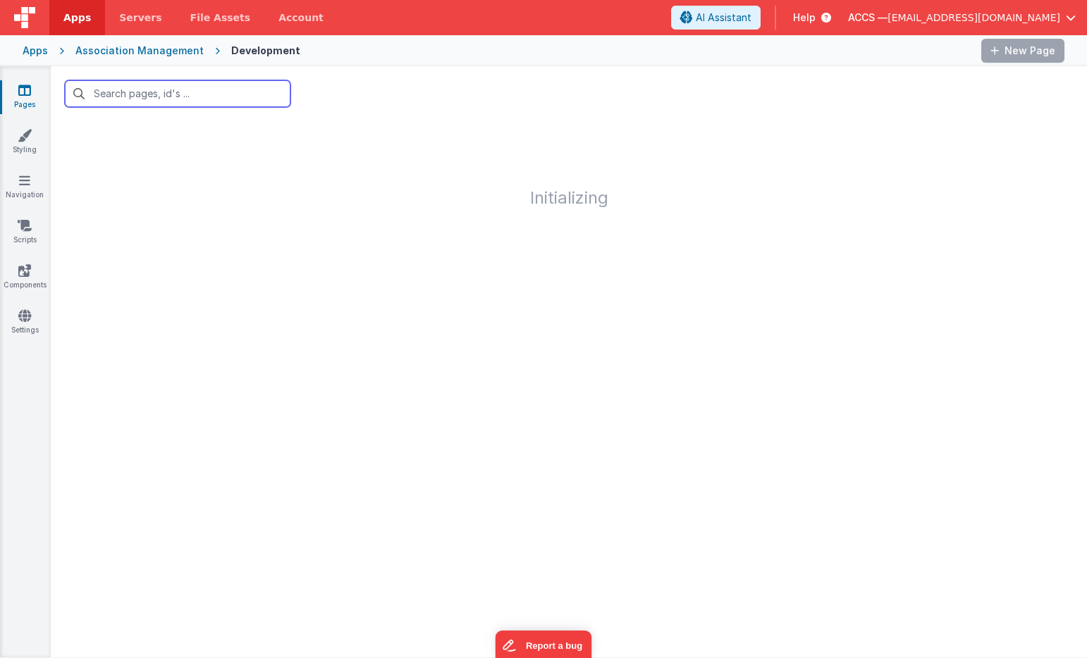
click at [152, 94] on input "text" at bounding box center [178, 93] width 226 height 27
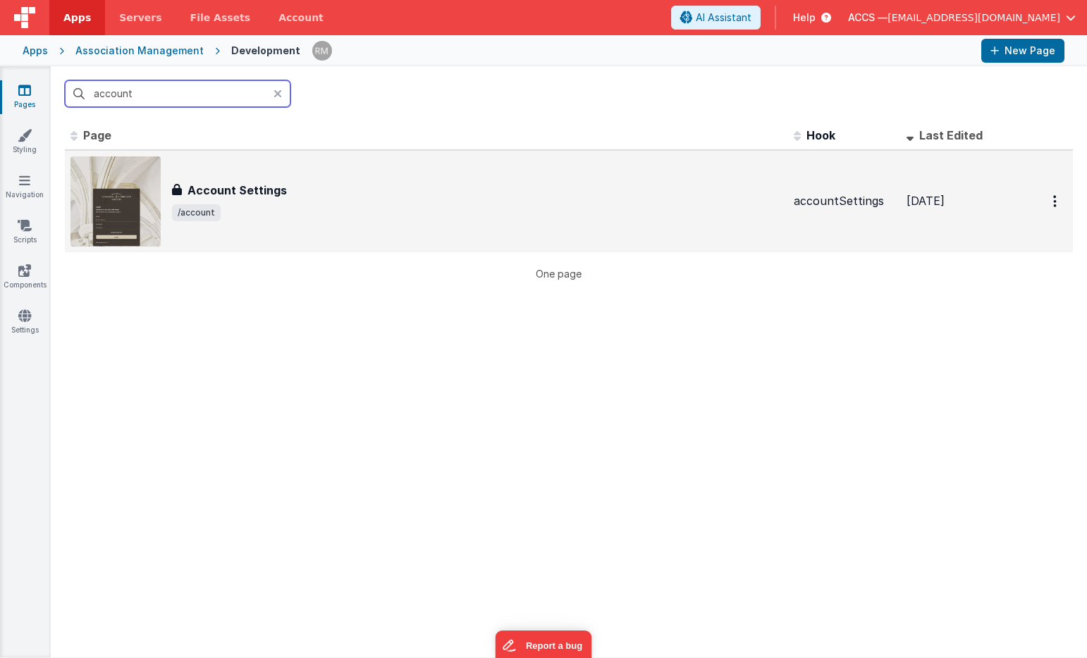
type input "account"
click at [229, 178] on div "Account Settings Account Settings /account" at bounding box center [426, 201] width 712 height 90
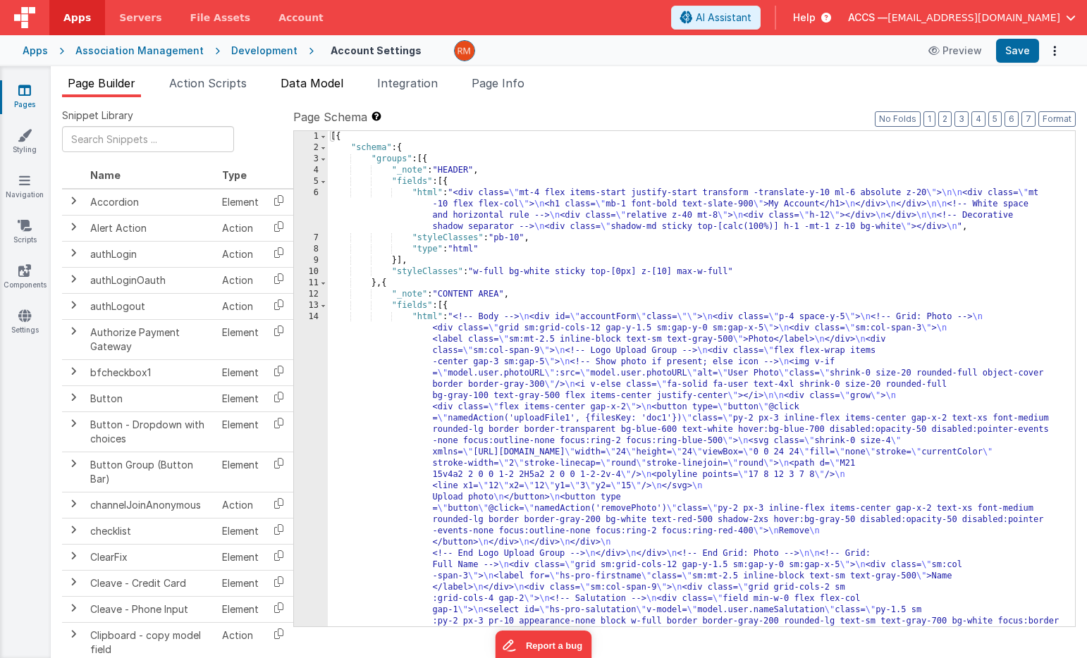
click at [321, 84] on span "Data Model" at bounding box center [311, 83] width 63 height 14
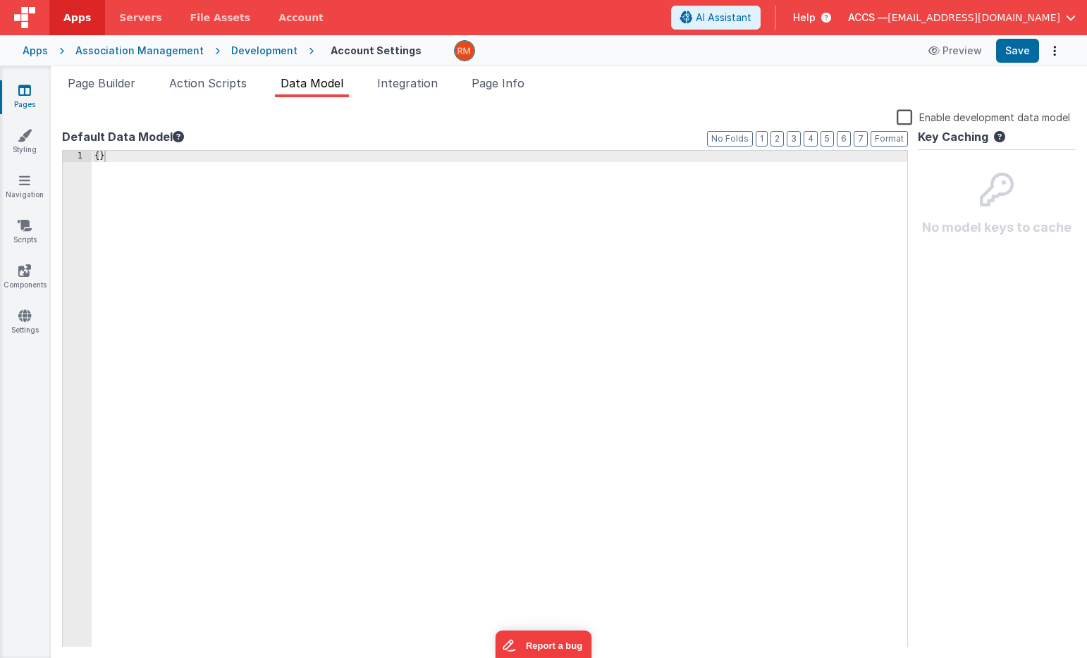
click at [25, 92] on icon at bounding box center [24, 90] width 13 height 14
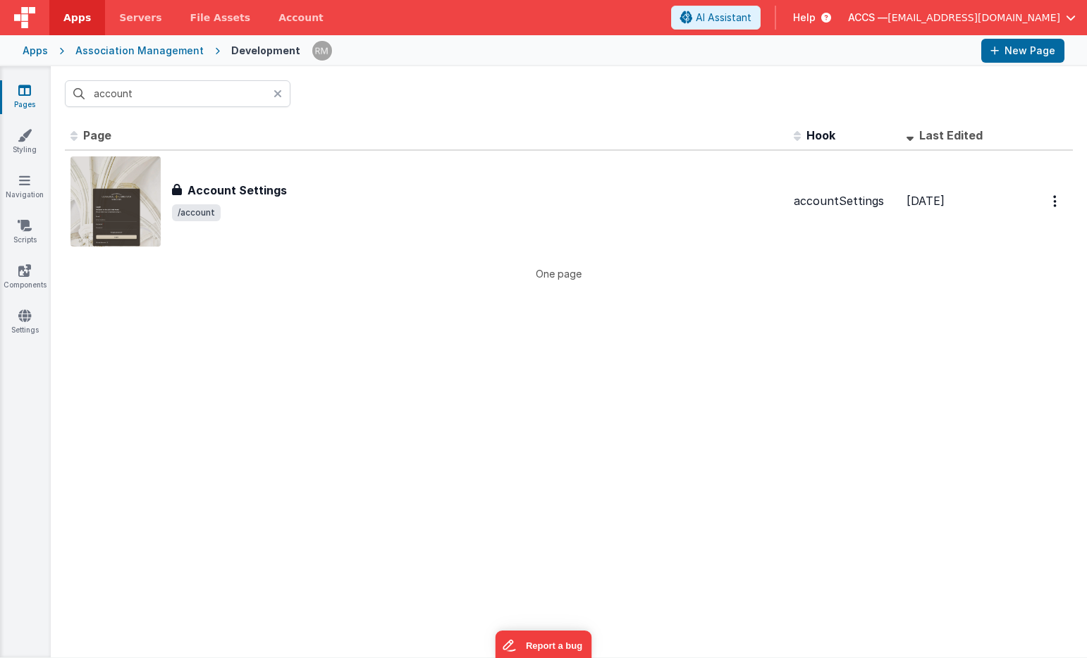
click at [279, 97] on icon at bounding box center [277, 93] width 8 height 11
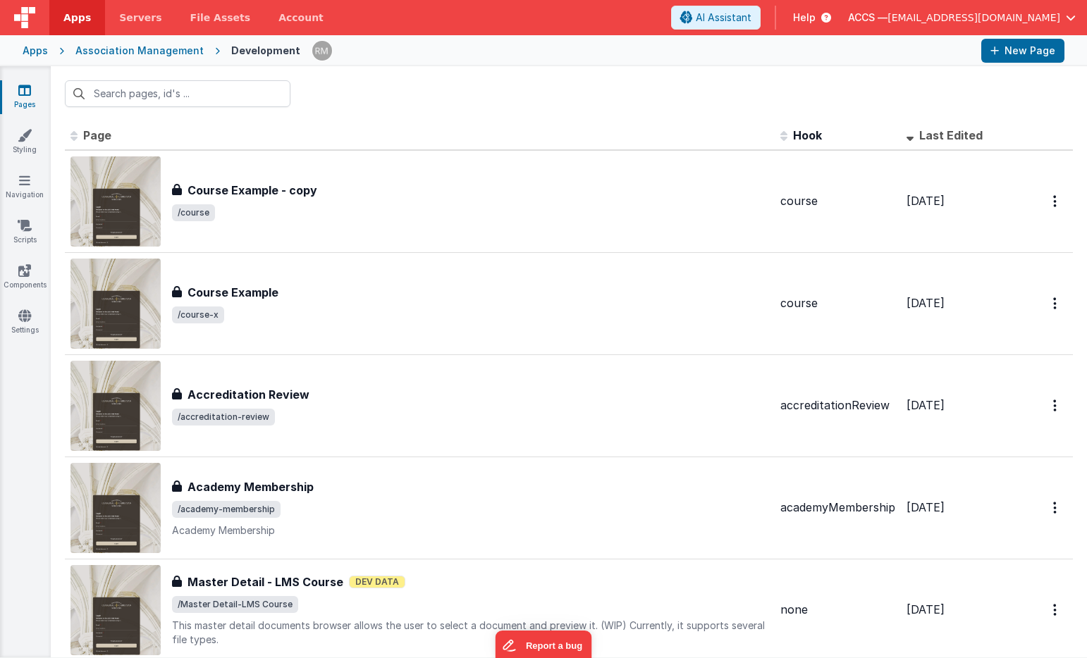
click at [30, 57] on div "Apps" at bounding box center [35, 51] width 25 height 14
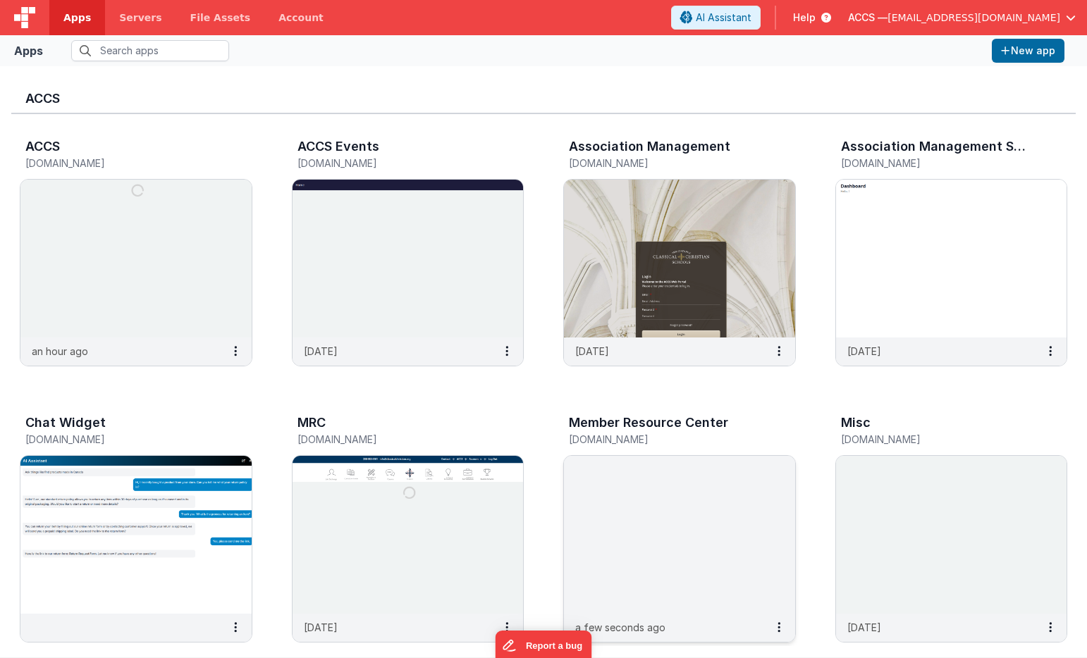
click at [647, 463] on img at bounding box center [679, 535] width 231 height 158
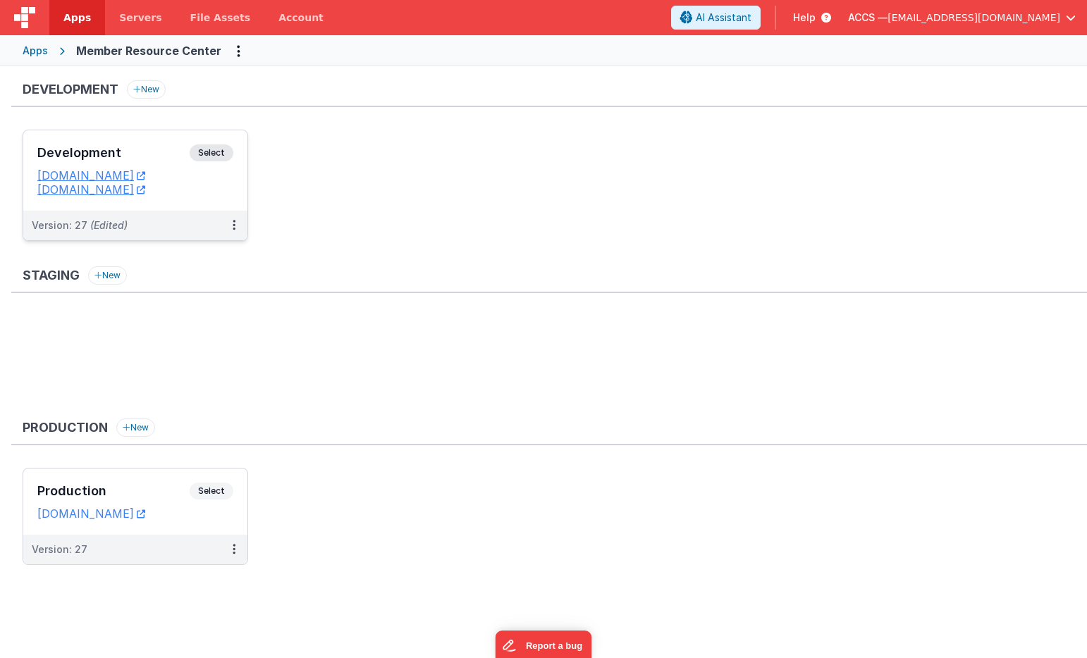
click at [173, 149] on h3 "Development" at bounding box center [113, 153] width 152 height 14
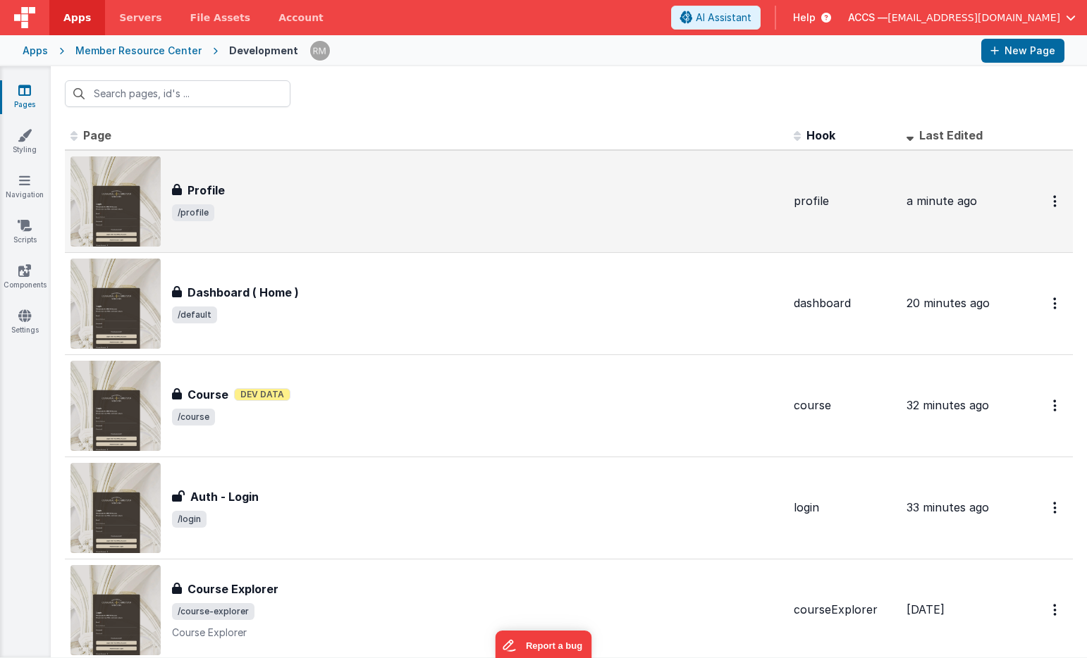
click at [295, 214] on span "/profile" at bounding box center [477, 212] width 610 height 17
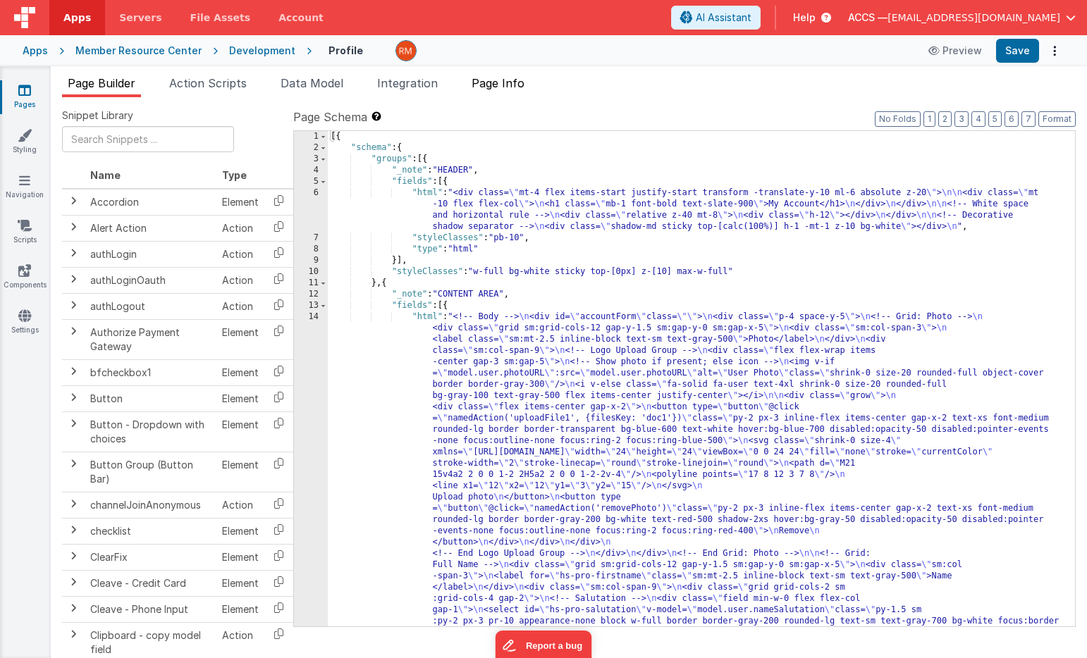
click at [520, 83] on span "Page Info" at bounding box center [497, 83] width 53 height 14
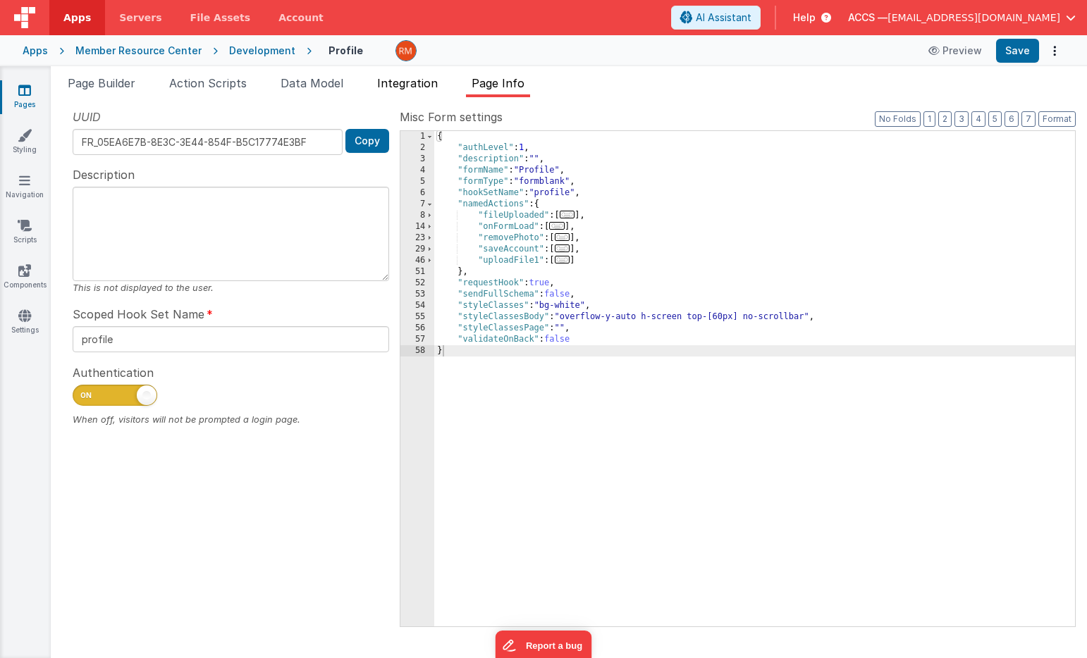
click at [416, 94] on li "Integration" at bounding box center [407, 86] width 72 height 23
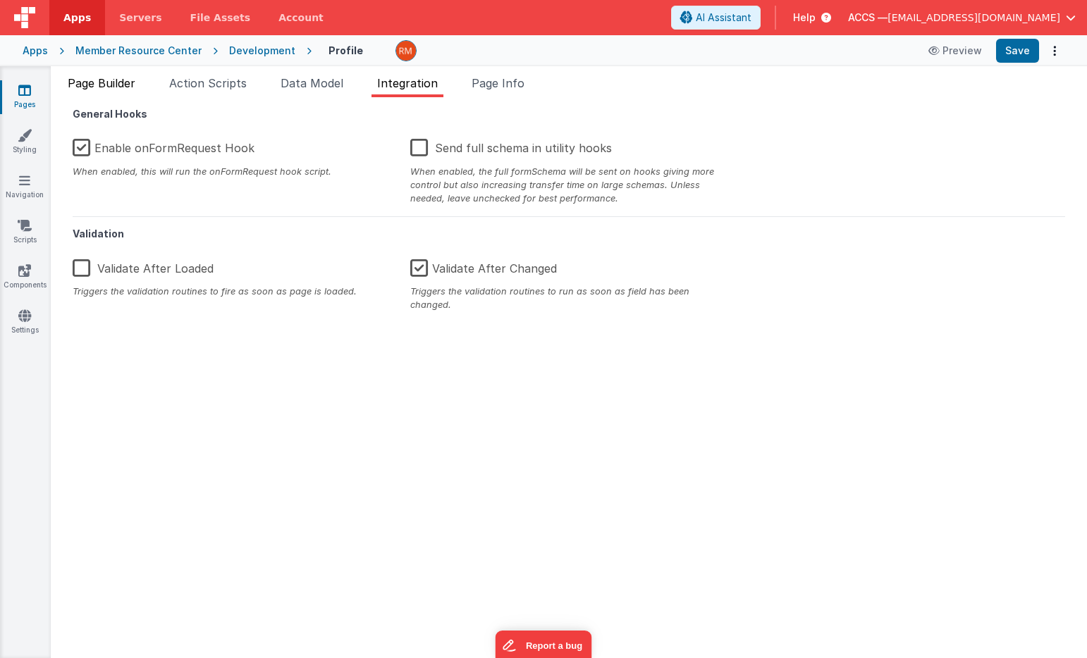
click at [113, 86] on span "Page Builder" at bounding box center [102, 83] width 68 height 14
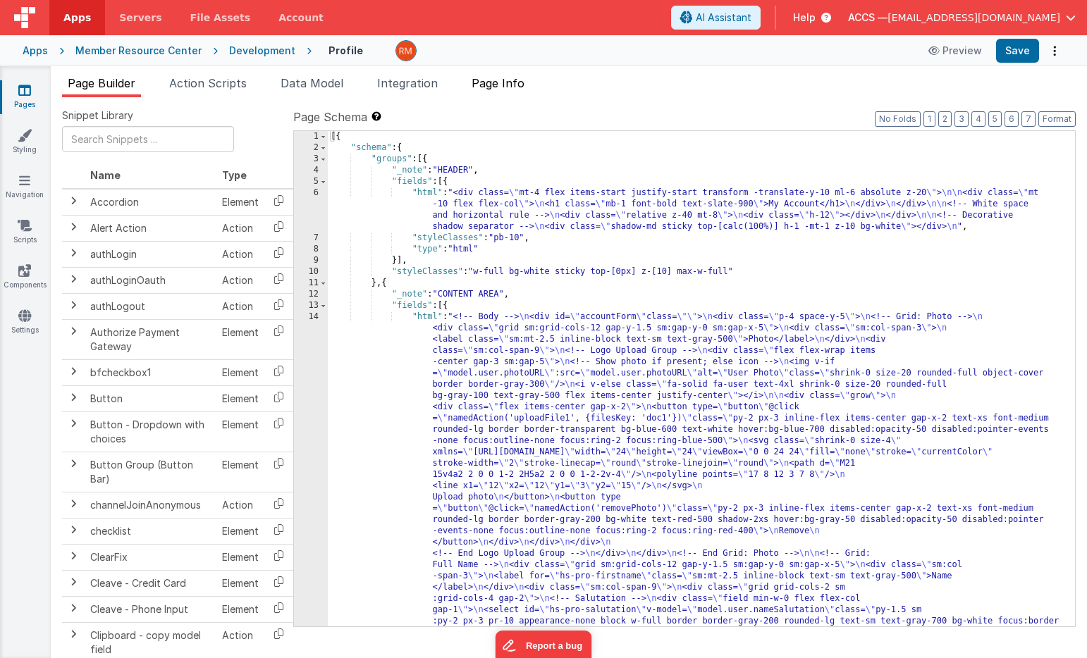
click at [498, 85] on span "Page Info" at bounding box center [497, 83] width 53 height 14
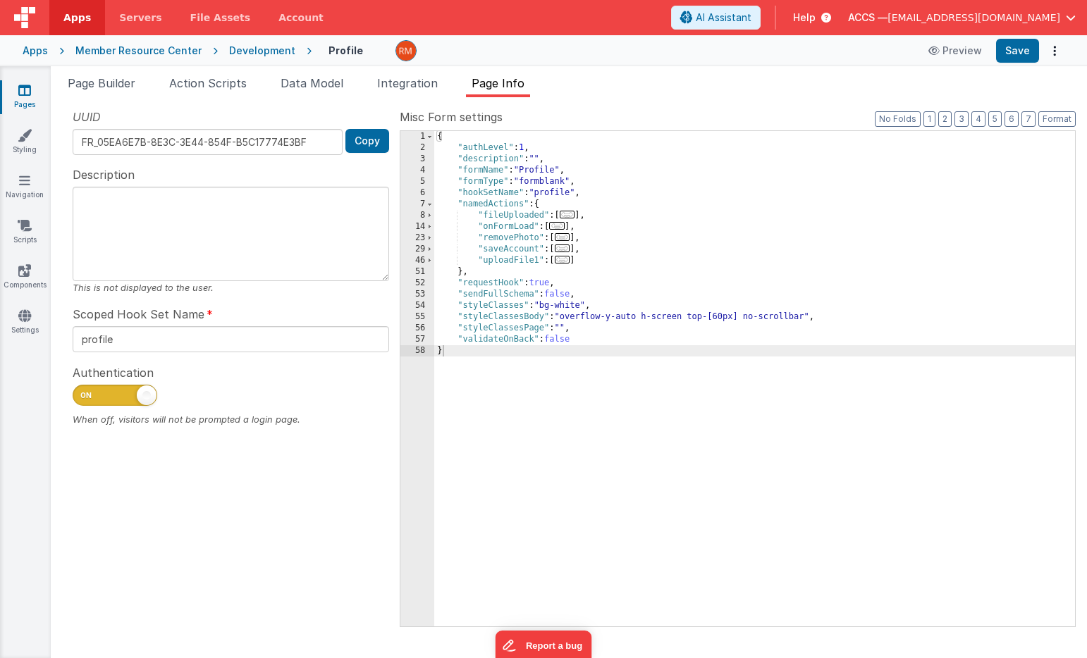
click at [559, 227] on span "..." at bounding box center [557, 226] width 16 height 8
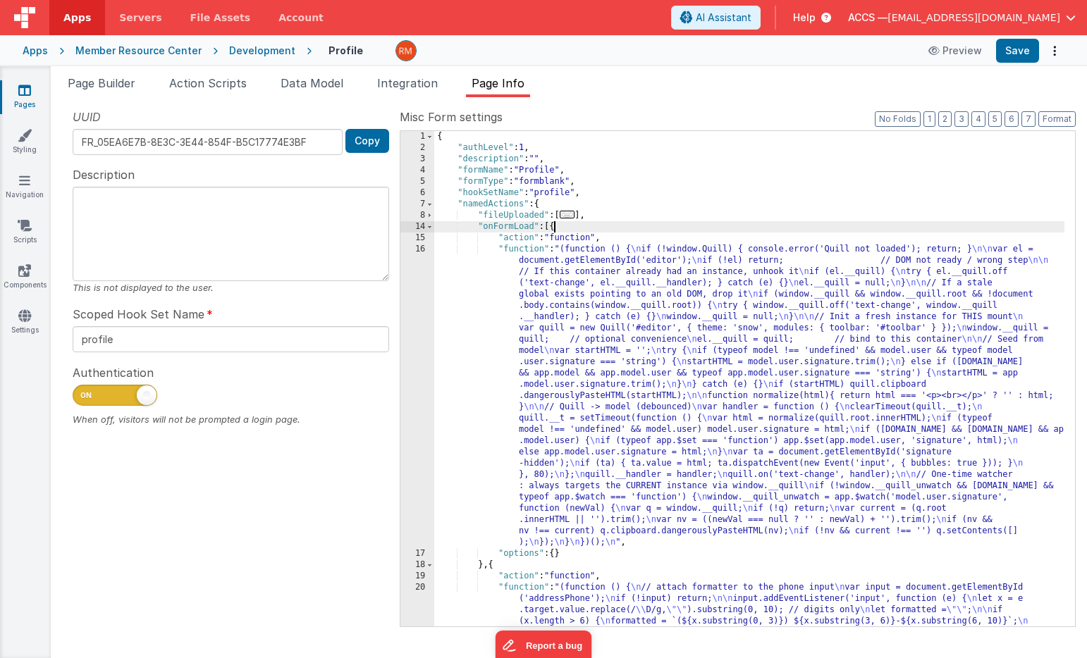
click at [524, 254] on div "{ "authLevel" : 1 , "description" : "" , "formName" : "Profile" , "formType" : …" at bounding box center [749, 424] width 630 height 586
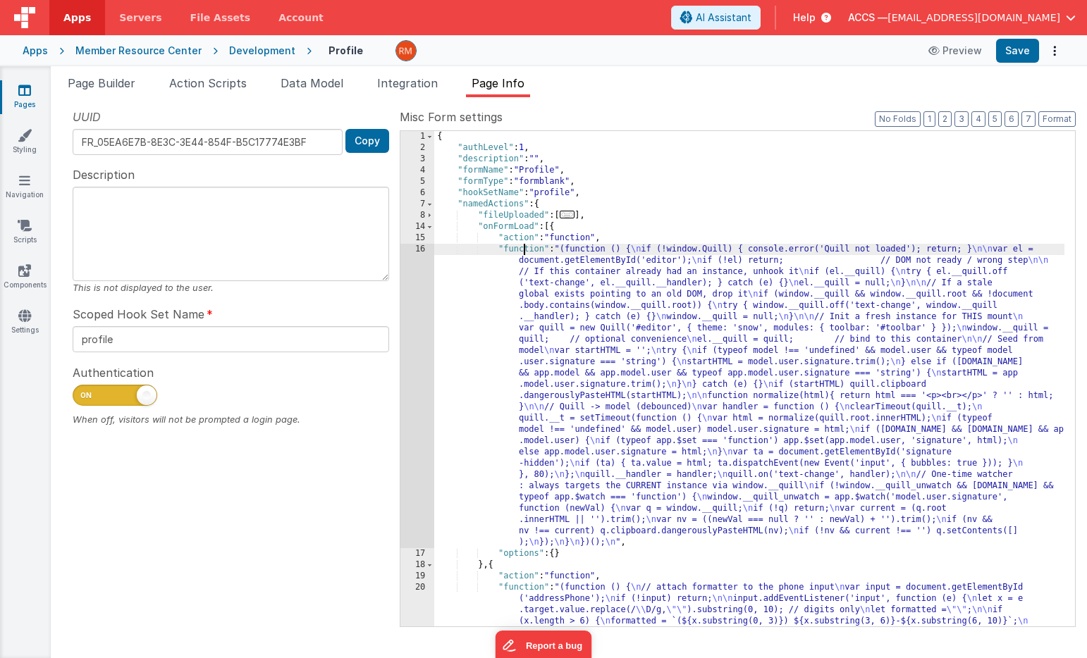
click at [23, 307] on div "Pages Styling Navigation Scripts Components Settings" at bounding box center [25, 362] width 51 height 592
click at [24, 317] on icon at bounding box center [24, 316] width 13 height 14
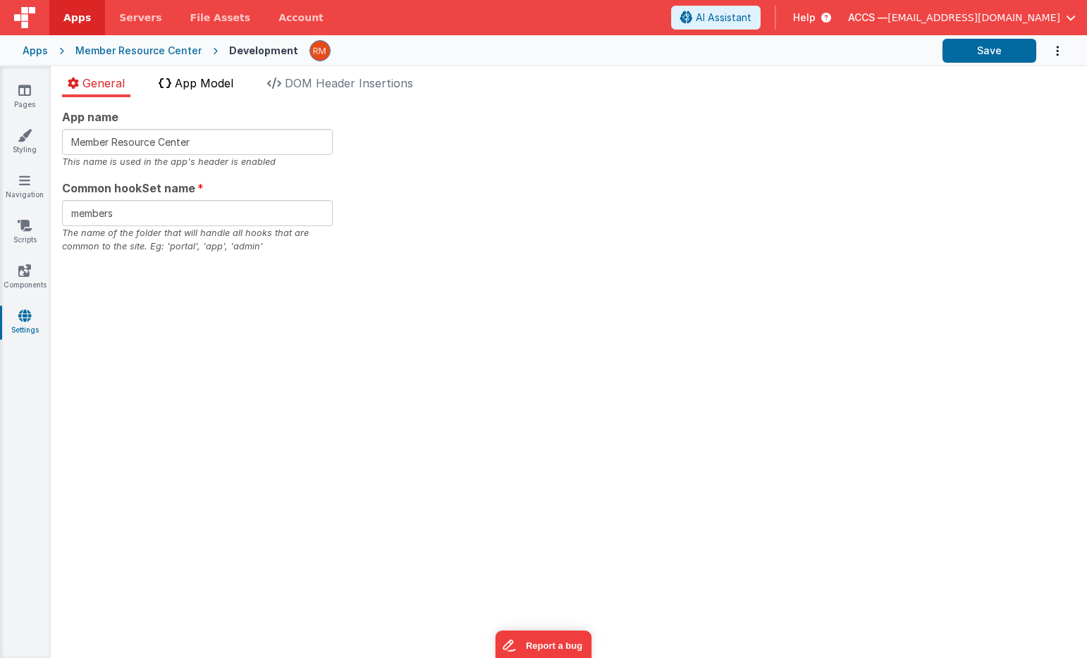
click at [206, 88] on span "App Model" at bounding box center [204, 83] width 58 height 14
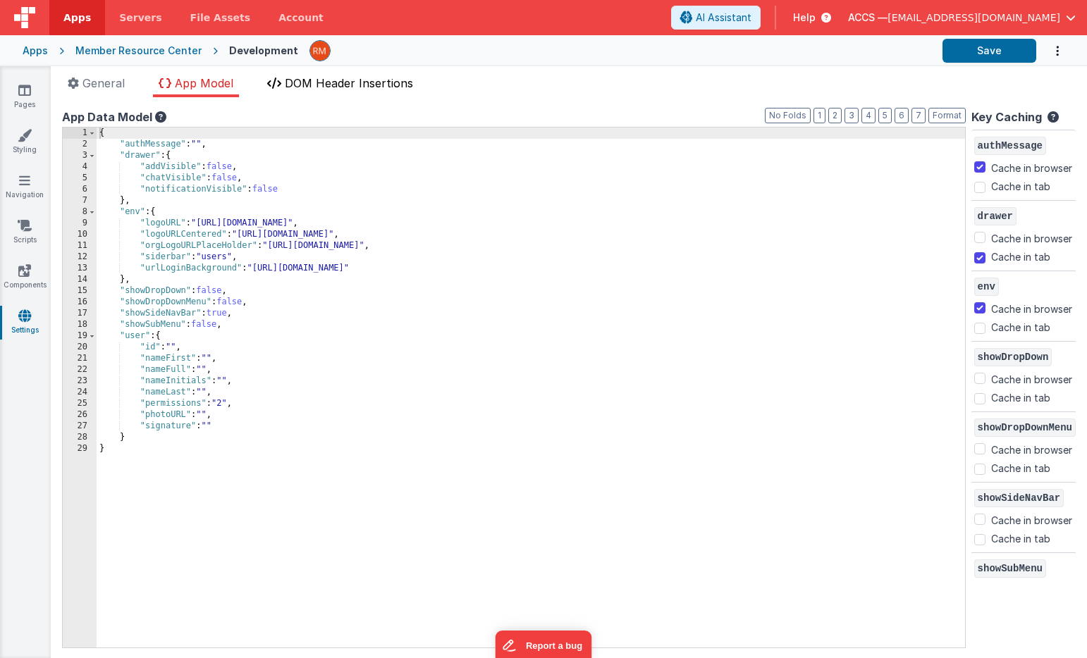
click at [344, 82] on span "DOM Header Insertions" at bounding box center [349, 83] width 128 height 14
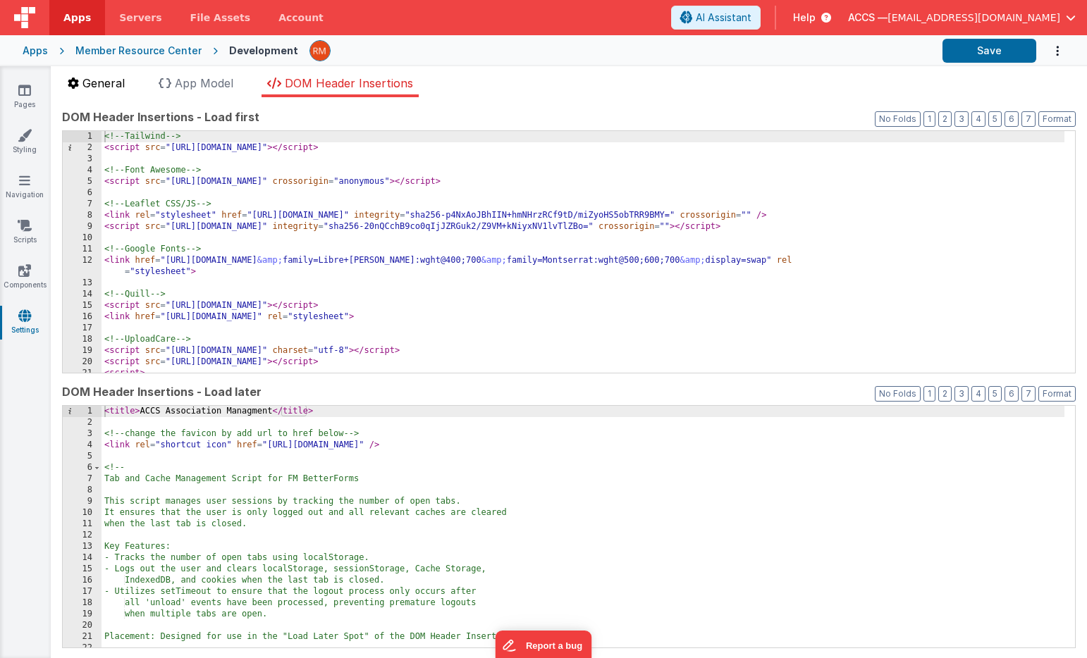
click at [113, 80] on span "General" at bounding box center [103, 83] width 42 height 14
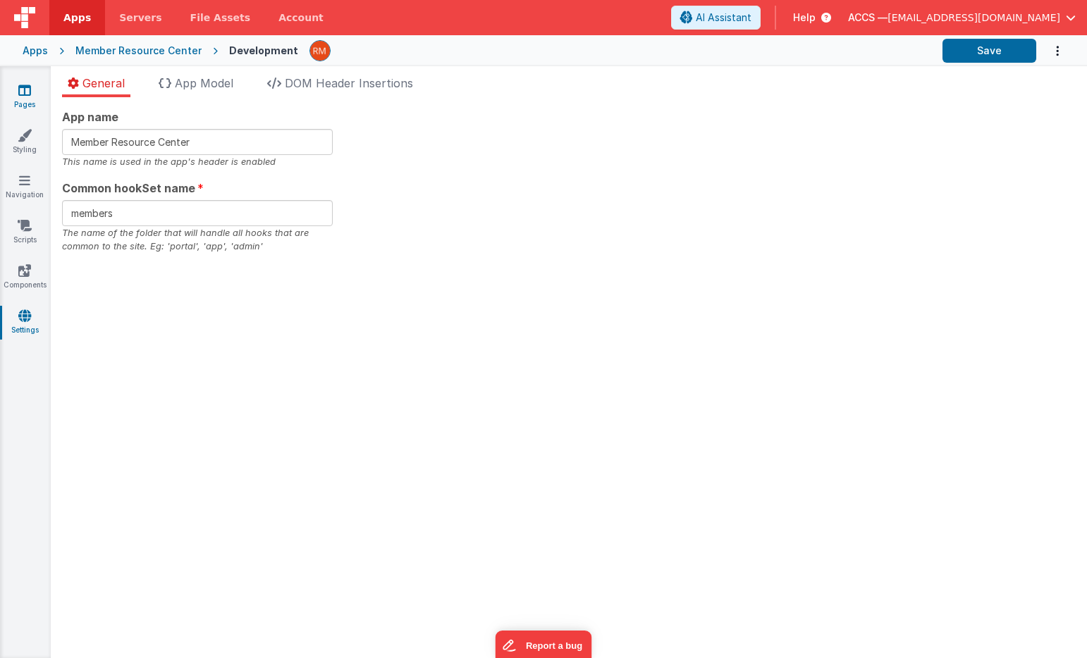
click at [32, 94] on link "Pages" at bounding box center [24, 97] width 51 height 28
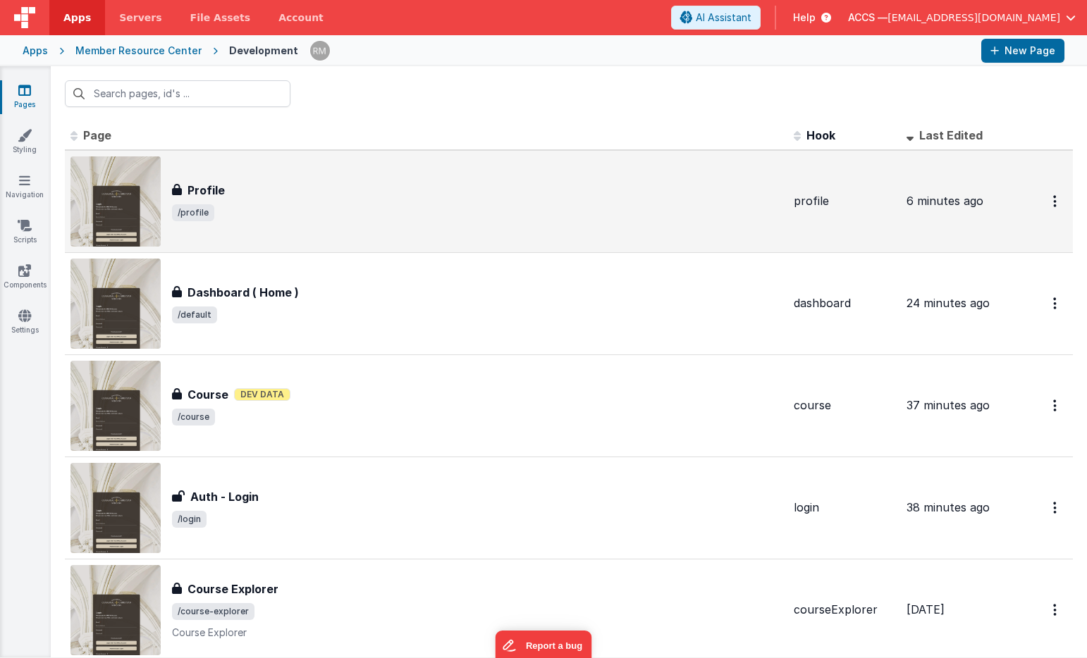
click at [234, 214] on span "/profile" at bounding box center [477, 212] width 610 height 17
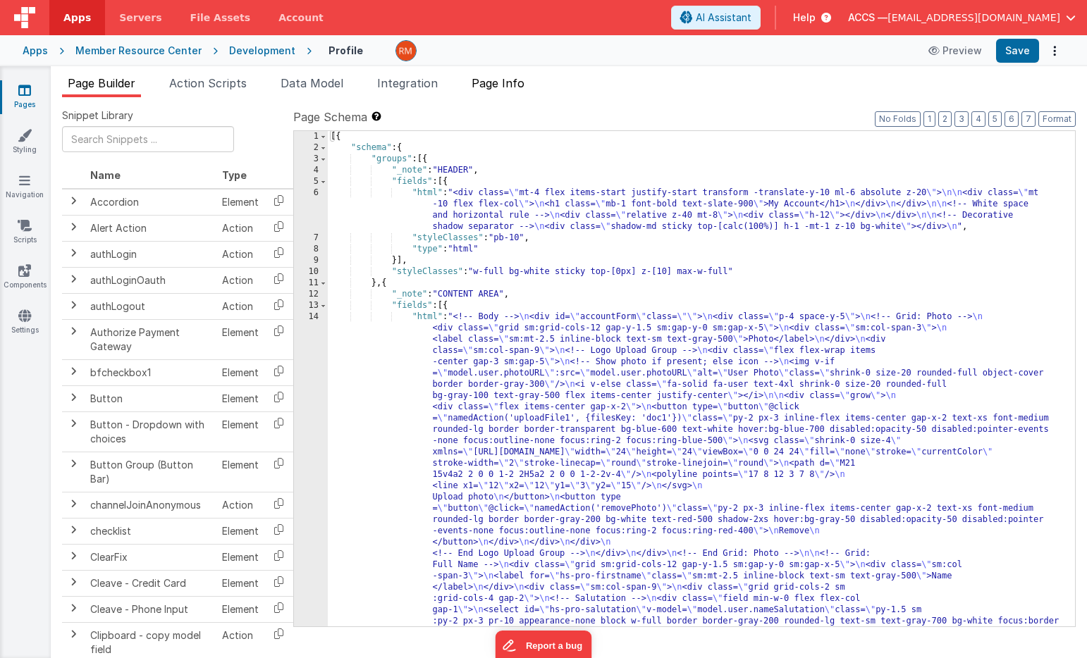
click at [510, 85] on span "Page Info" at bounding box center [497, 83] width 53 height 14
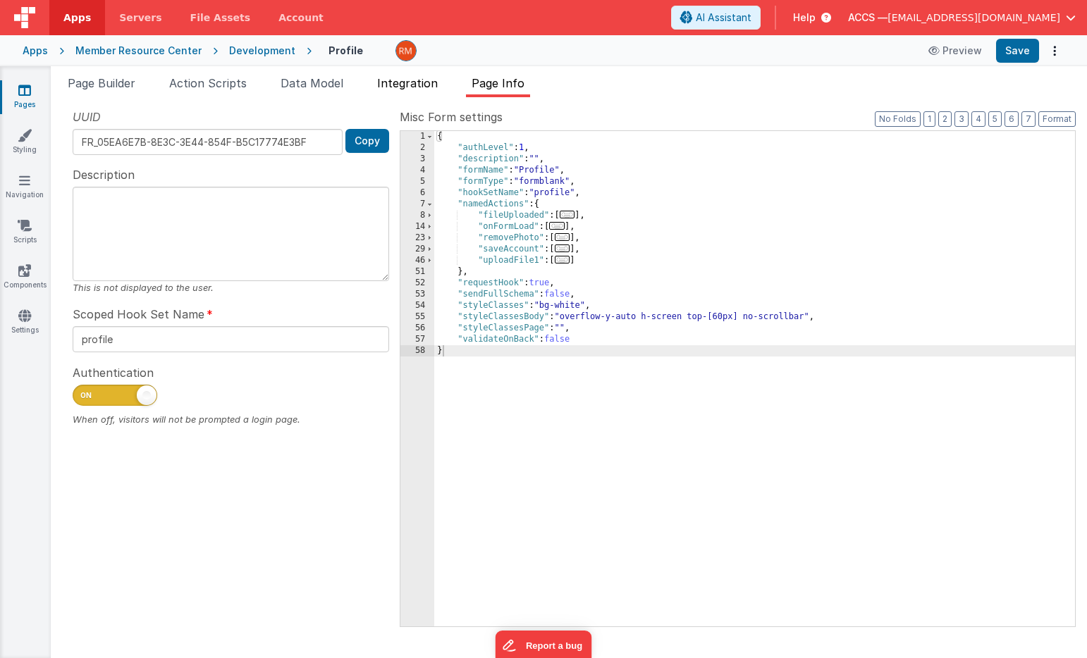
click at [433, 94] on li "Integration" at bounding box center [407, 86] width 72 height 23
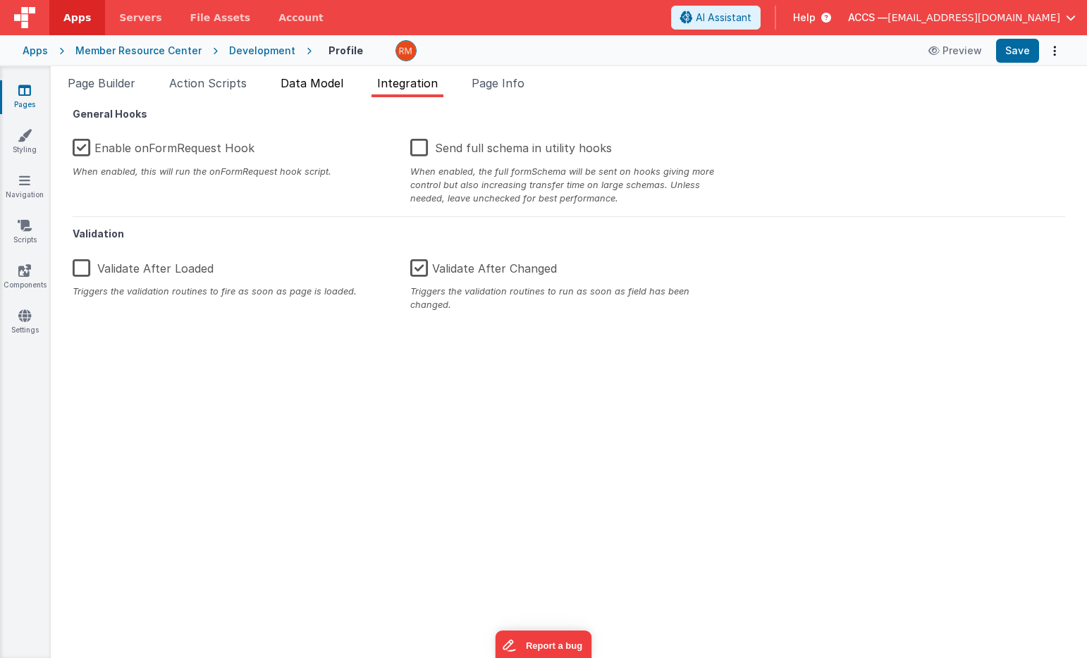
click at [319, 86] on span "Data Model" at bounding box center [311, 83] width 63 height 14
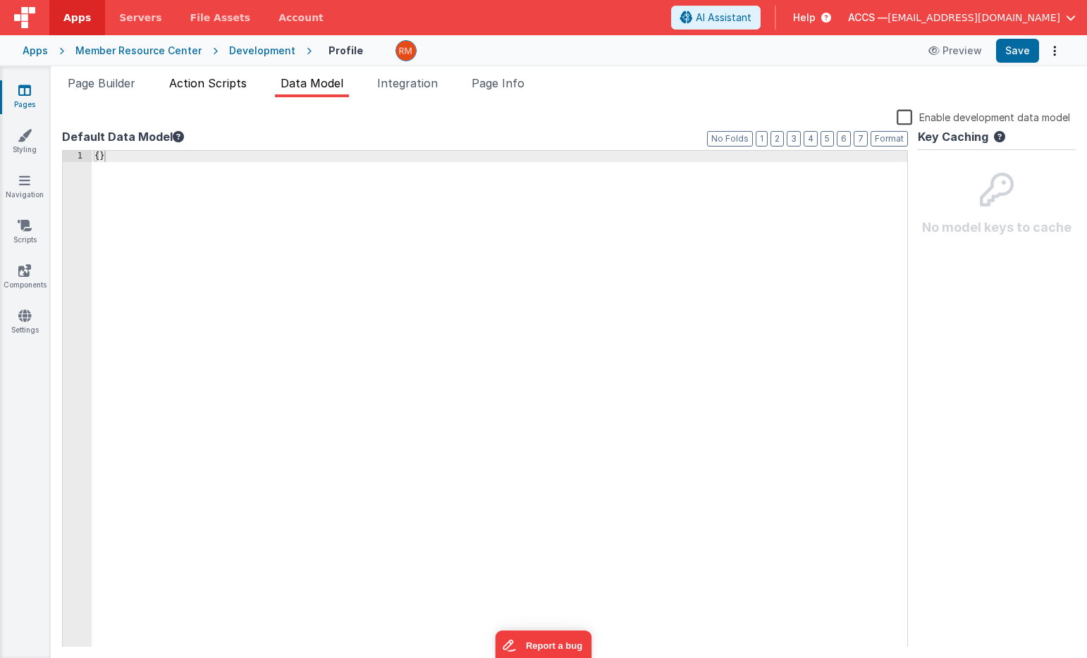
click at [220, 91] on li "Action Scripts" at bounding box center [207, 86] width 89 height 23
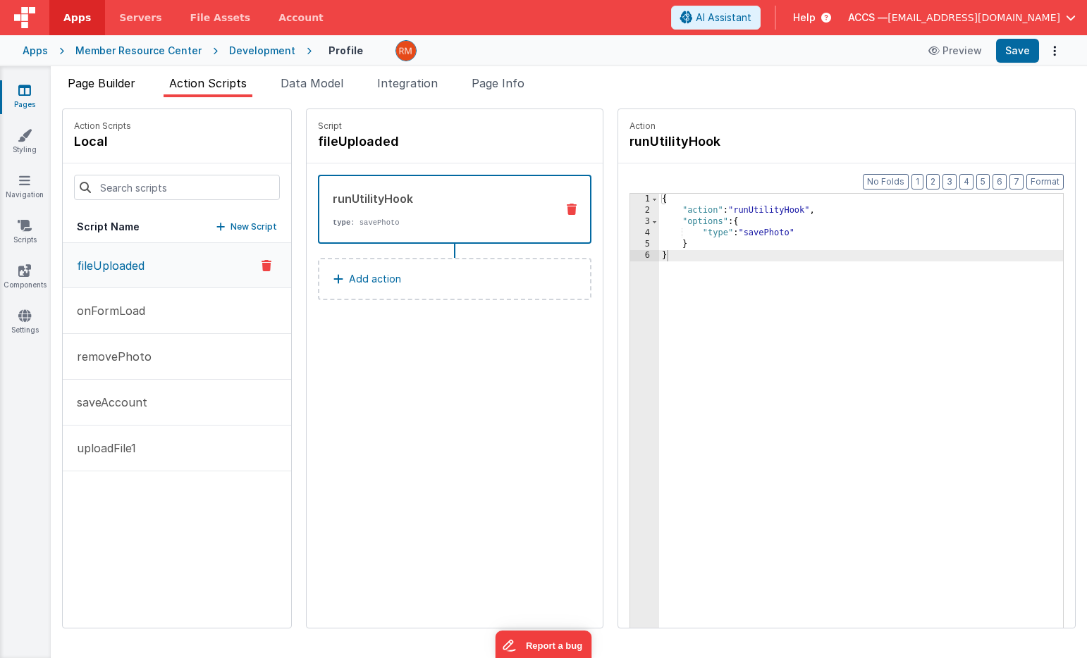
click at [125, 88] on span "Page Builder" at bounding box center [102, 83] width 68 height 14
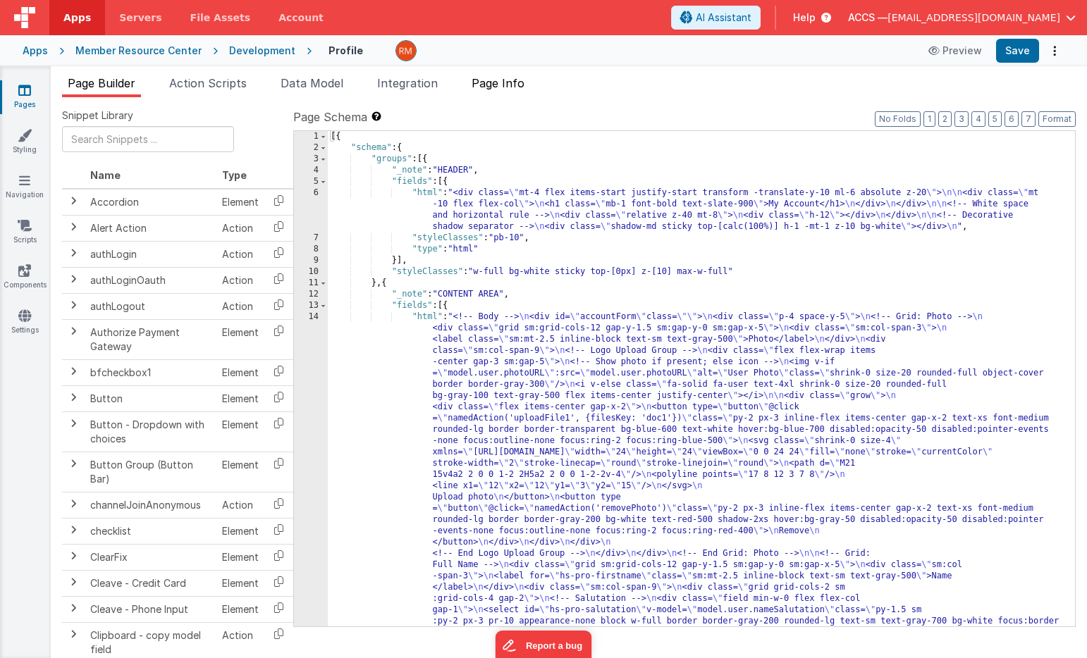
click at [493, 89] on span "Page Info" at bounding box center [497, 83] width 53 height 14
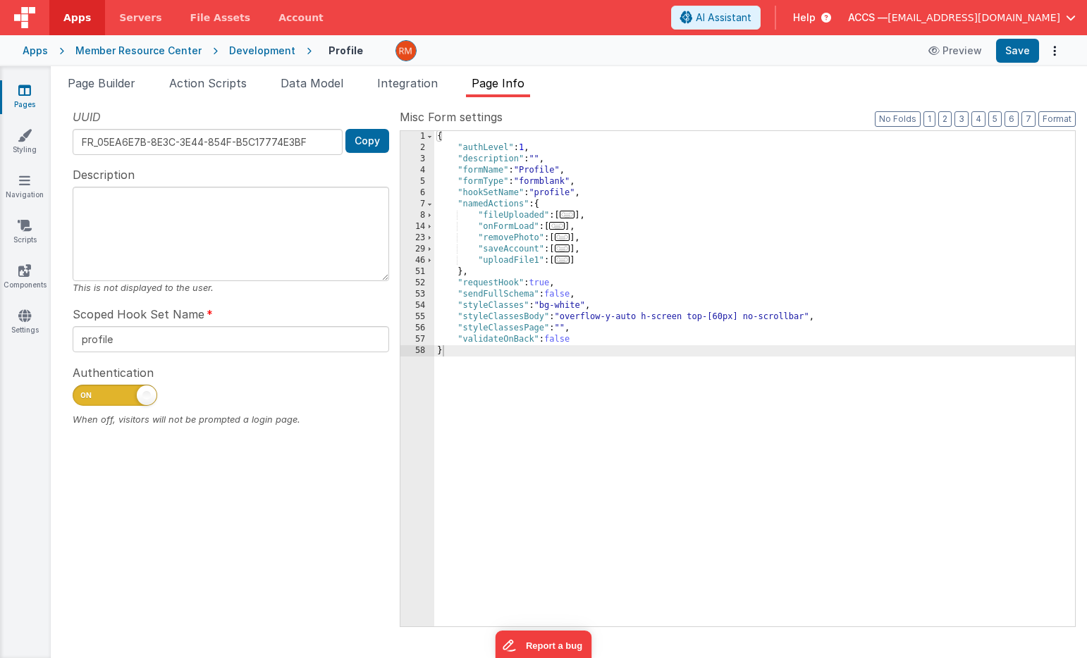
click at [560, 230] on span "..." at bounding box center [557, 226] width 16 height 8
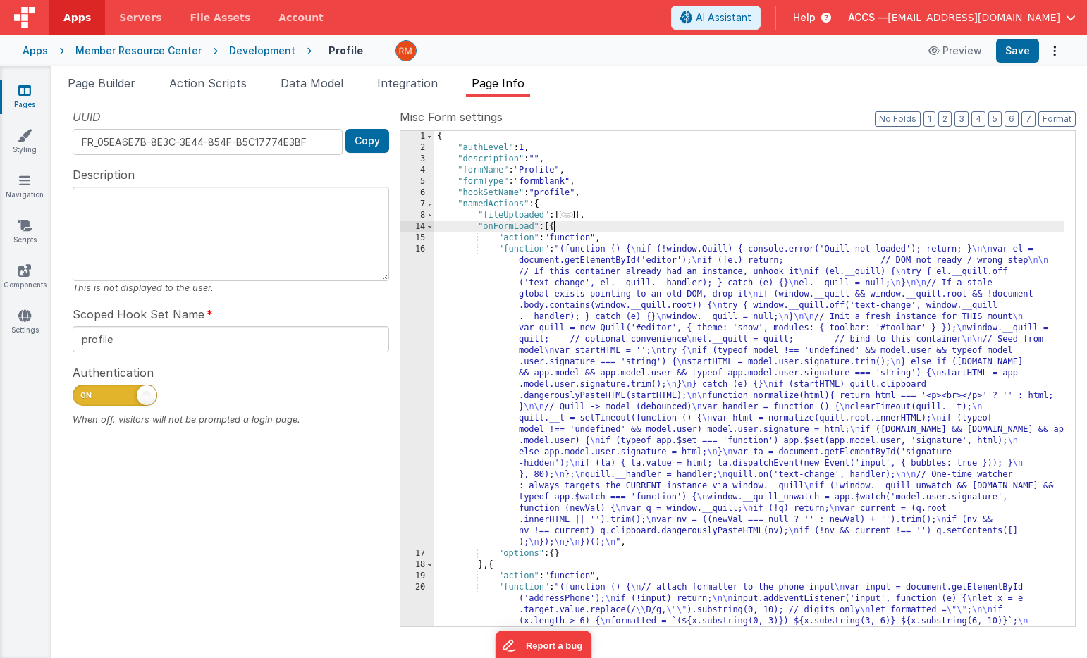
click at [519, 250] on div "{ "authLevel" : 1 , "description" : "" , "formName" : "Profile" , "formType" : …" at bounding box center [749, 424] width 630 height 586
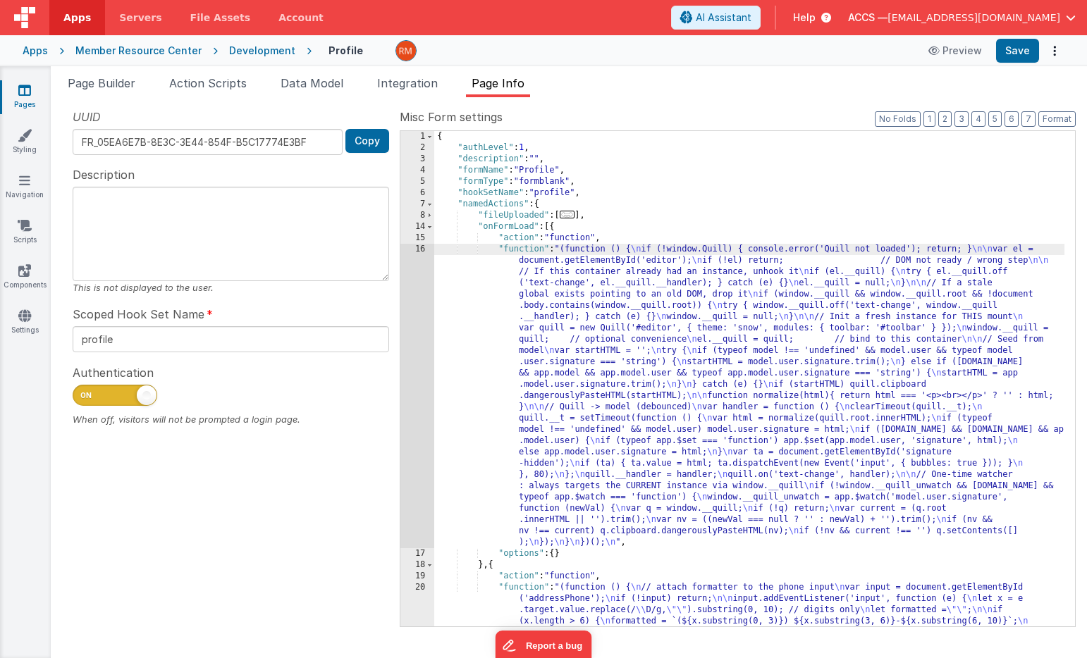
click at [420, 251] on div "16" at bounding box center [417, 396] width 34 height 304
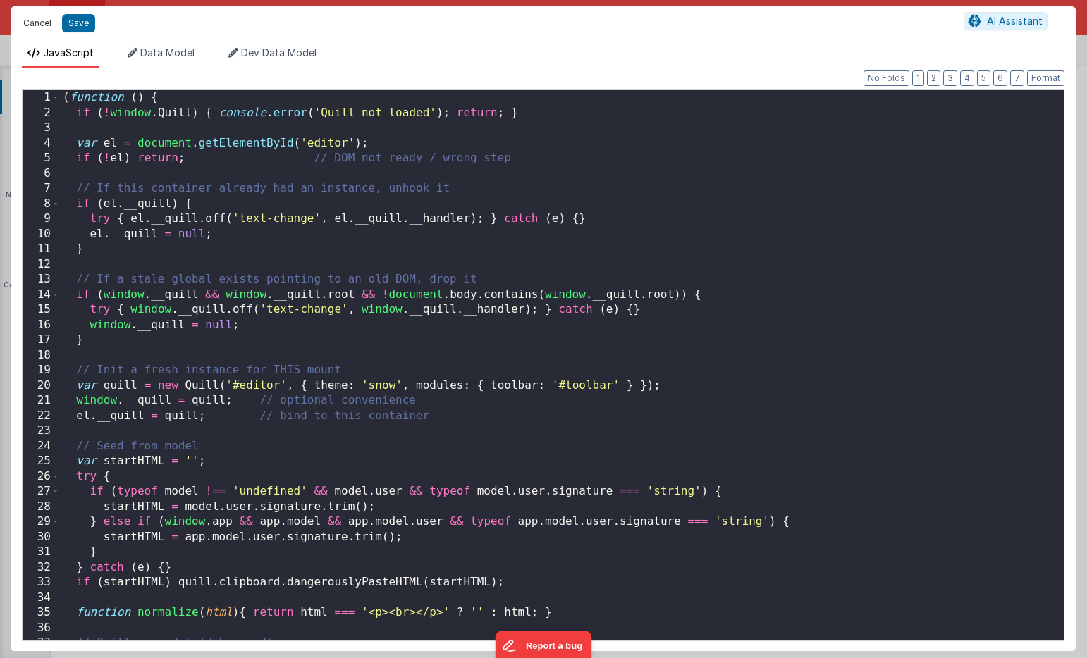
click at [45, 32] on button "Cancel" at bounding box center [37, 23] width 42 height 20
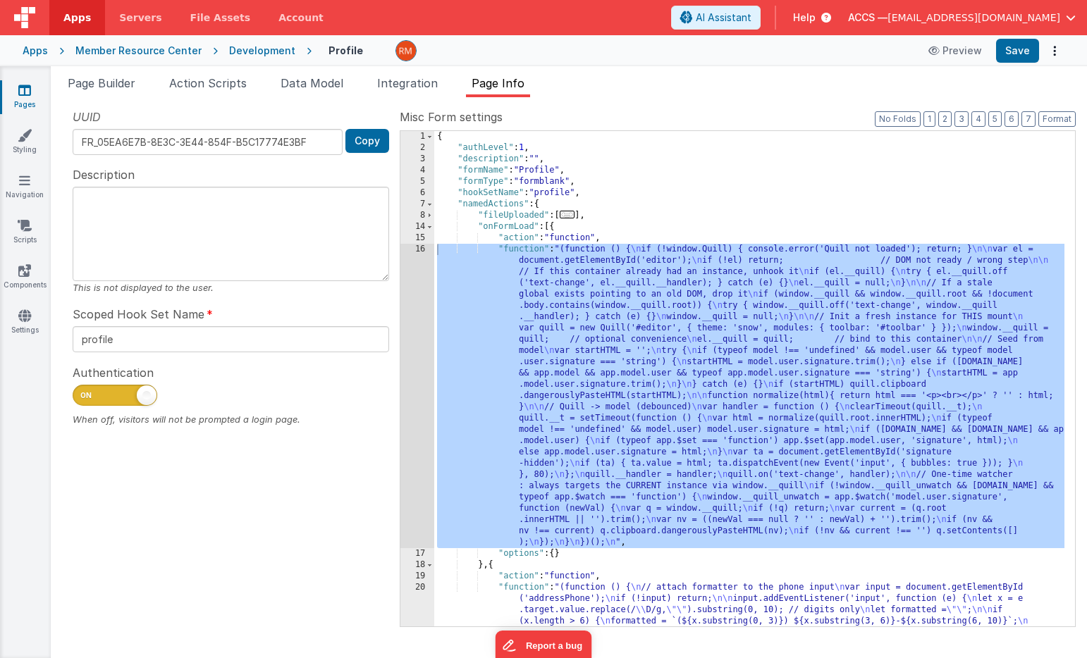
click at [541, 242] on div "{ "authLevel" : 1 , "description" : "" , "formName" : "Profile" , "formType" : …" at bounding box center [749, 424] width 630 height 586
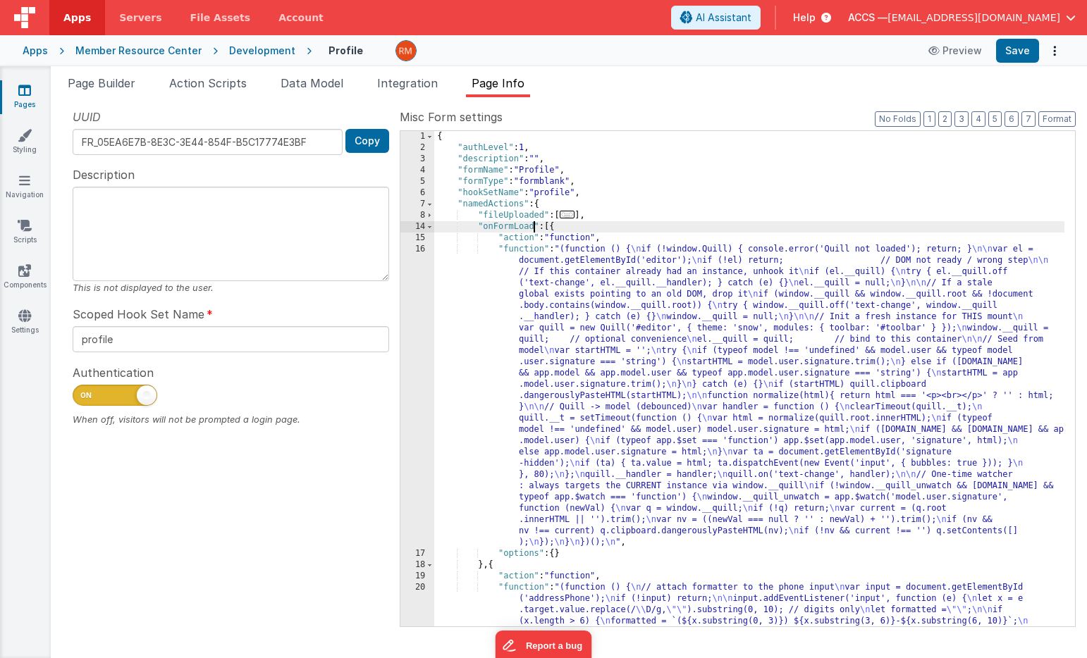
click at [534, 230] on div "{ "authLevel" : 1 , "description" : "" , "formName" : "Profile" , "formType" : …" at bounding box center [749, 424] width 630 height 586
click at [1008, 53] on button "Save" at bounding box center [1017, 51] width 43 height 24
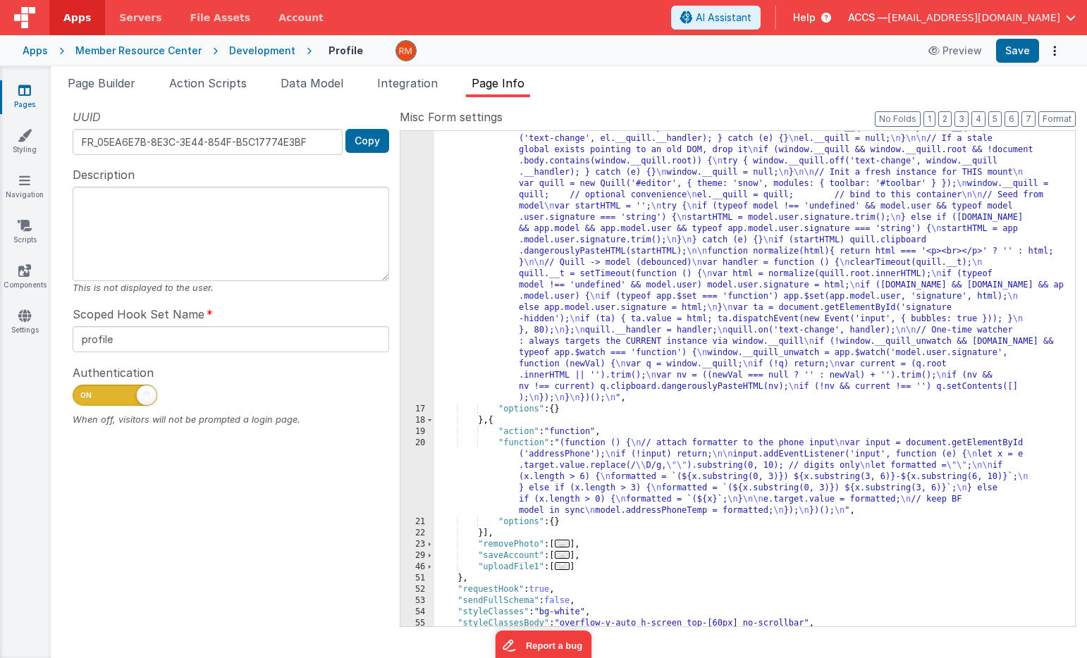
scroll to position [144, 0]
click at [525, 447] on div ""function" : "(function () { \n if (!window.Quill) { console.error('Quill not l…" at bounding box center [749, 504] width 630 height 811
click at [421, 441] on div "20" at bounding box center [417, 477] width 34 height 79
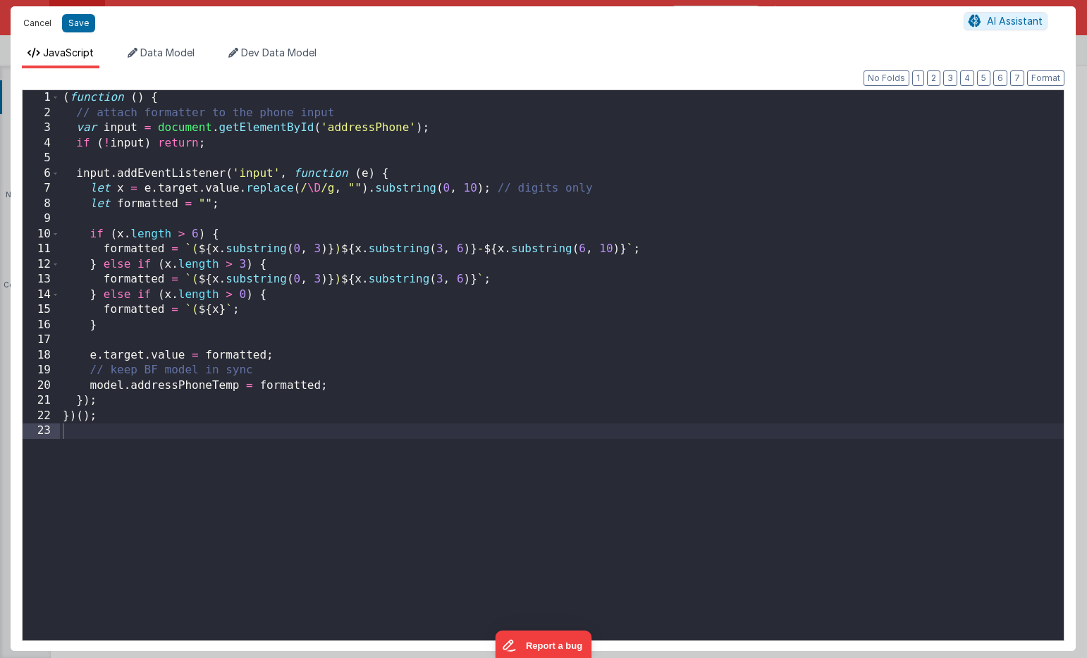
click at [41, 31] on button "Cancel" at bounding box center [37, 23] width 42 height 20
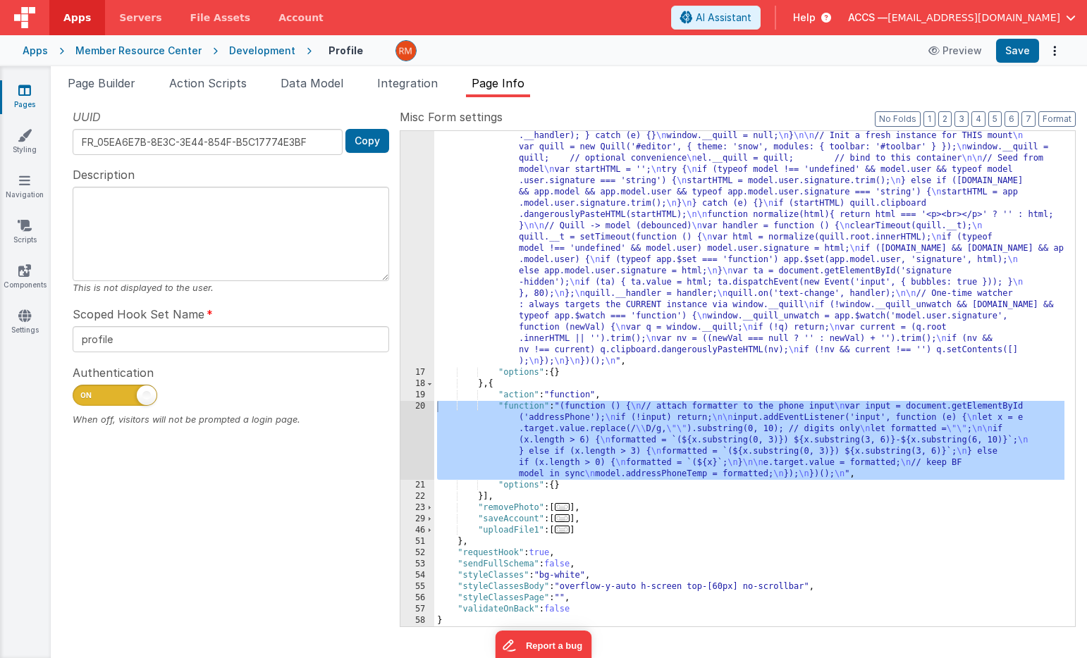
scroll to position [0, 0]
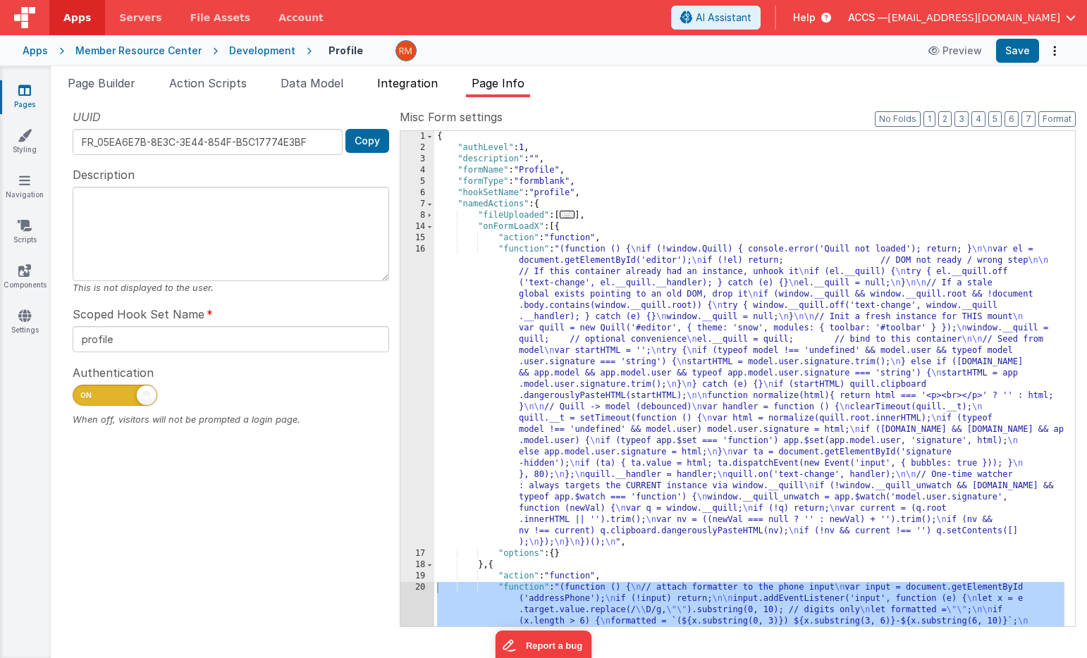
click at [424, 90] on li "Integration" at bounding box center [407, 86] width 72 height 23
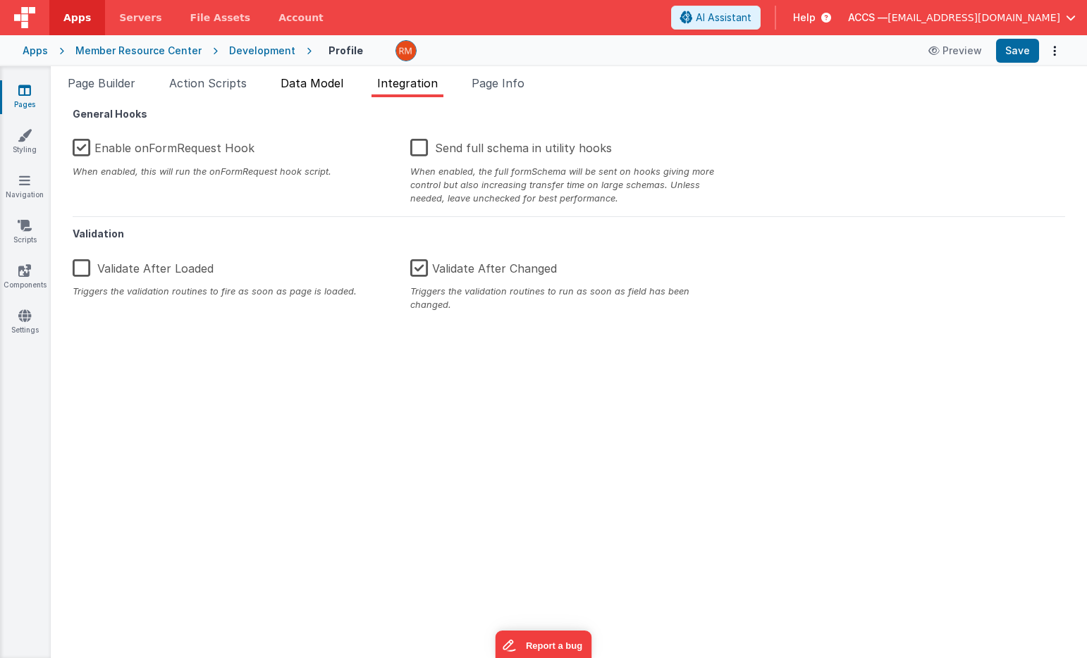
click at [332, 88] on span "Data Model" at bounding box center [311, 83] width 63 height 14
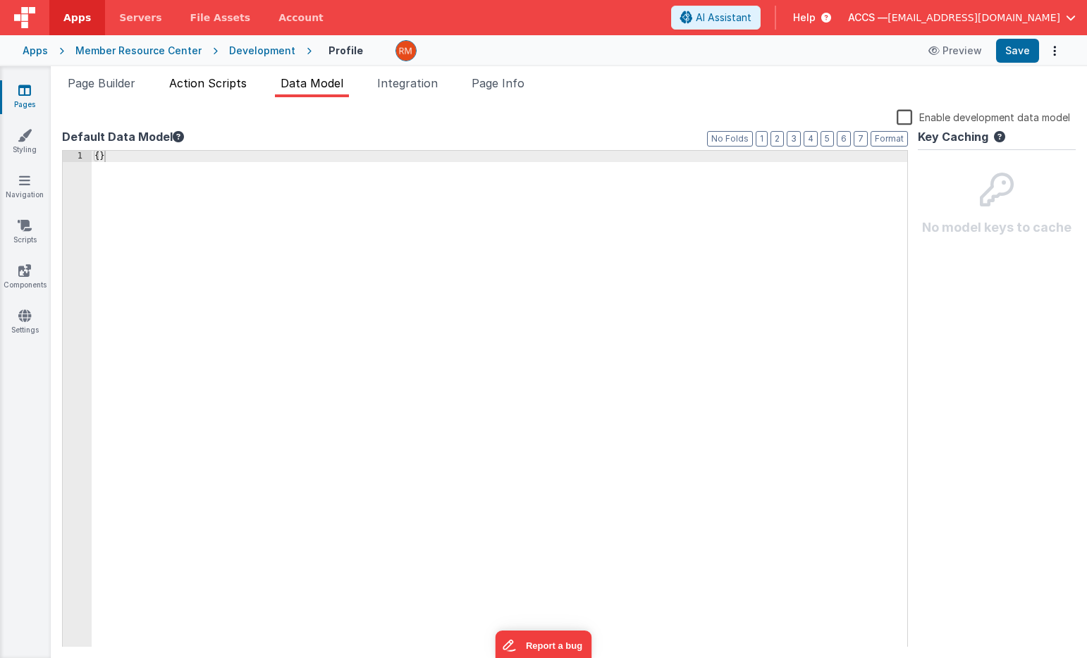
click at [223, 89] on span "Action Scripts" at bounding box center [208, 83] width 78 height 14
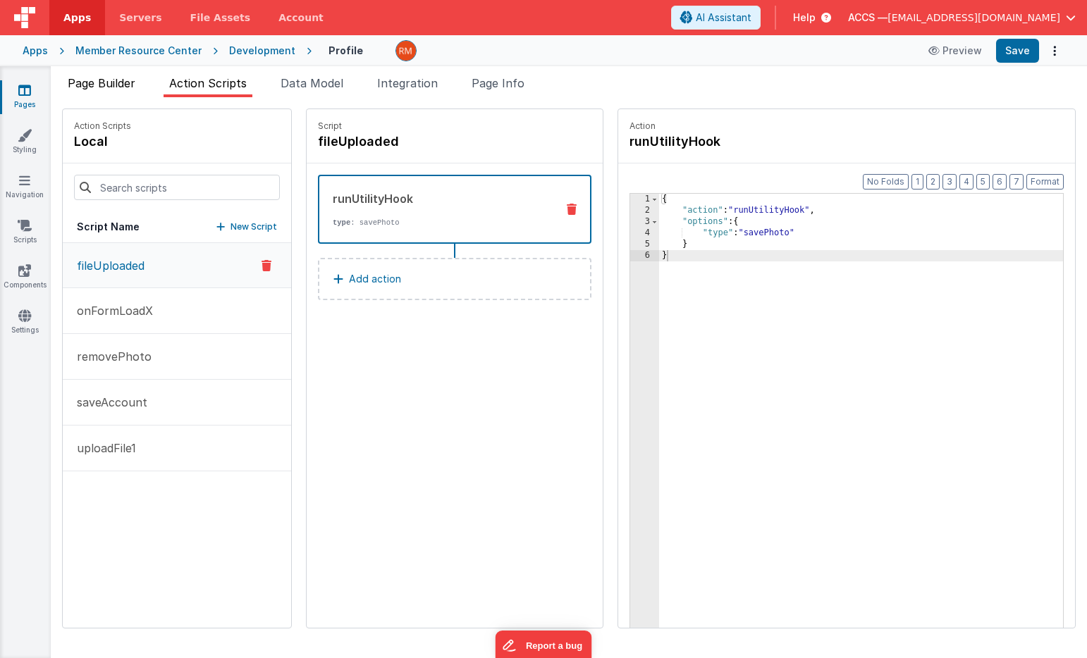
click at [118, 85] on span "Page Builder" at bounding box center [102, 83] width 68 height 14
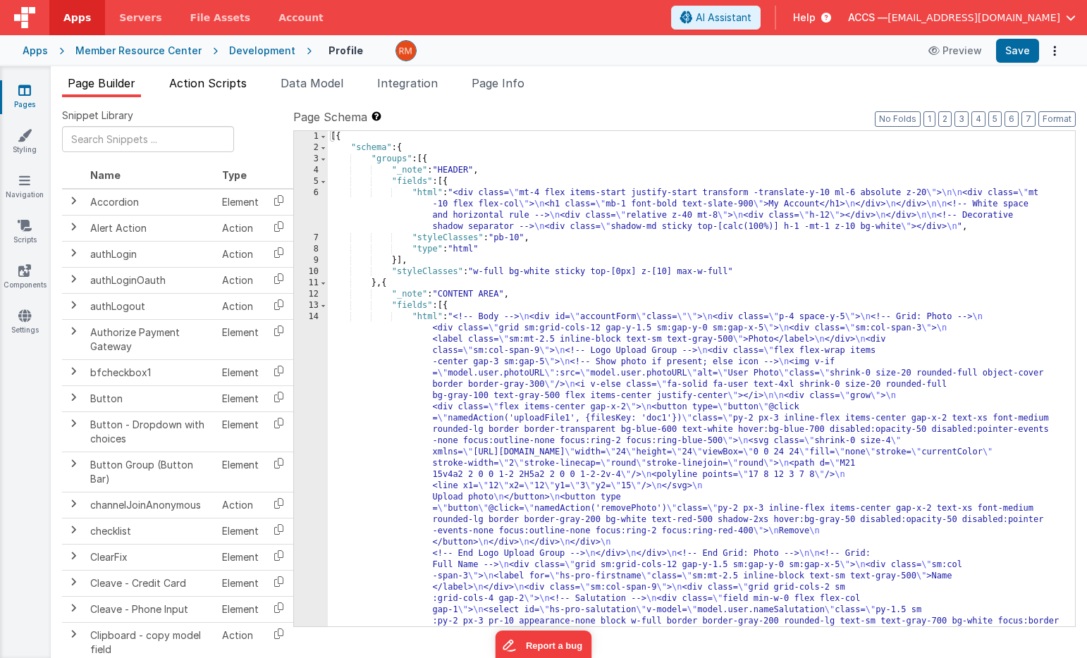
click at [235, 88] on span "Action Scripts" at bounding box center [208, 83] width 78 height 14
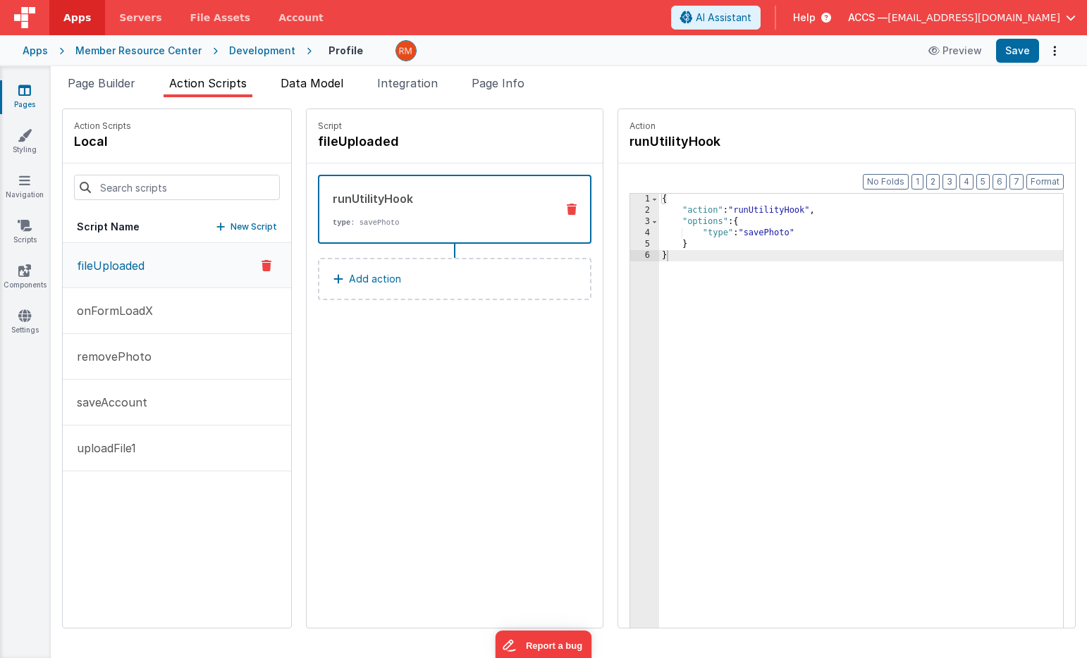
click at [307, 87] on span "Data Model" at bounding box center [311, 83] width 63 height 14
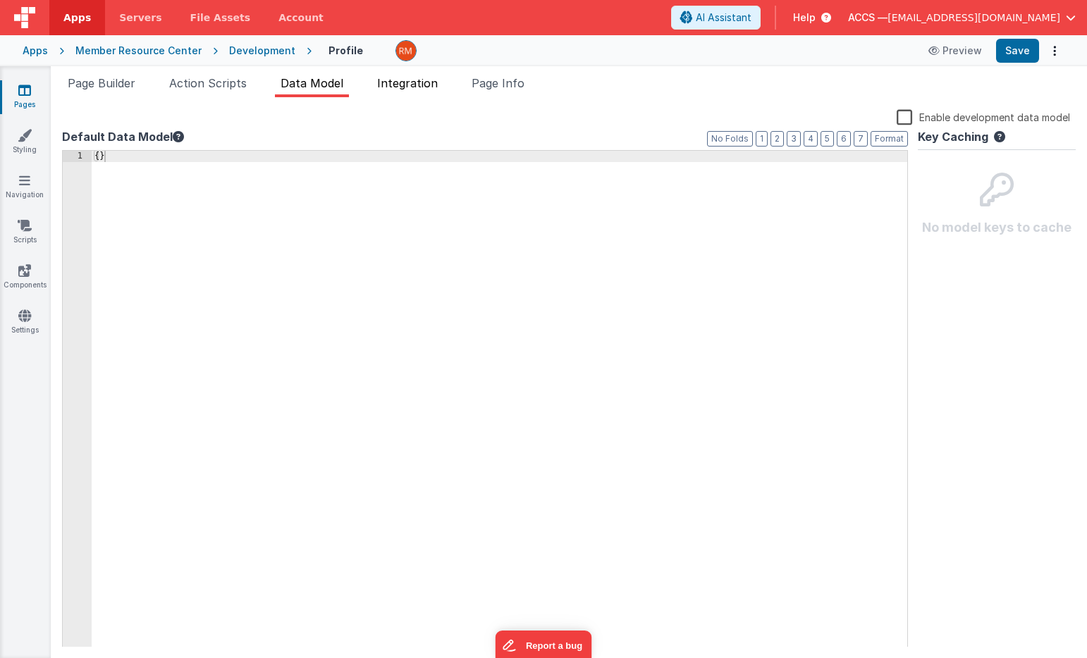
click at [399, 89] on li "Integration" at bounding box center [407, 86] width 72 height 23
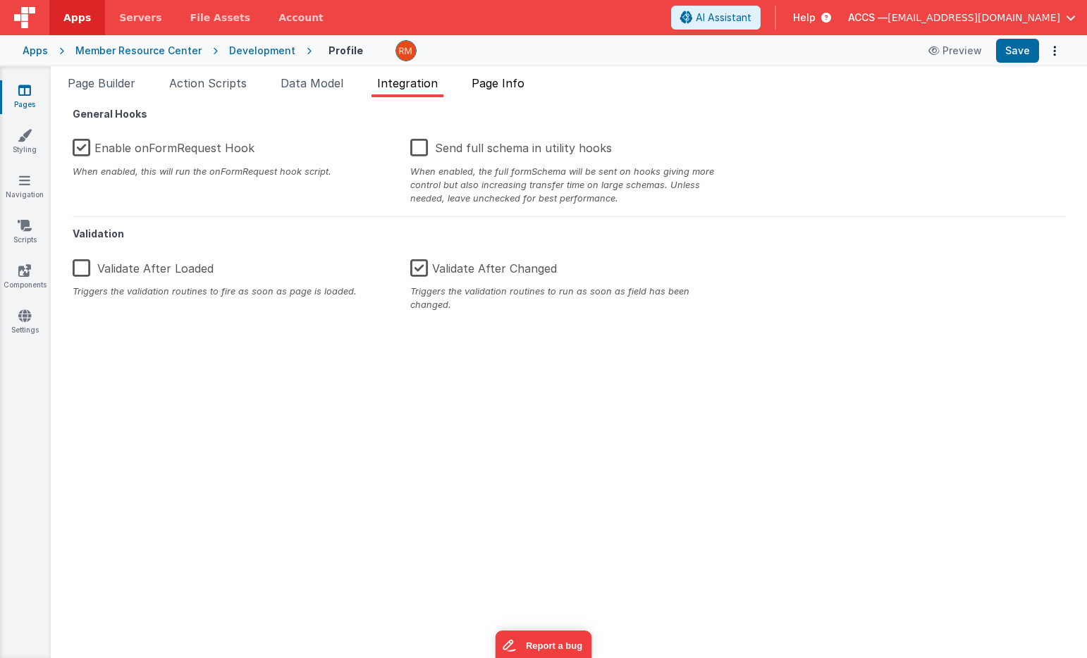
click at [500, 92] on li "Page Info" at bounding box center [498, 86] width 64 height 23
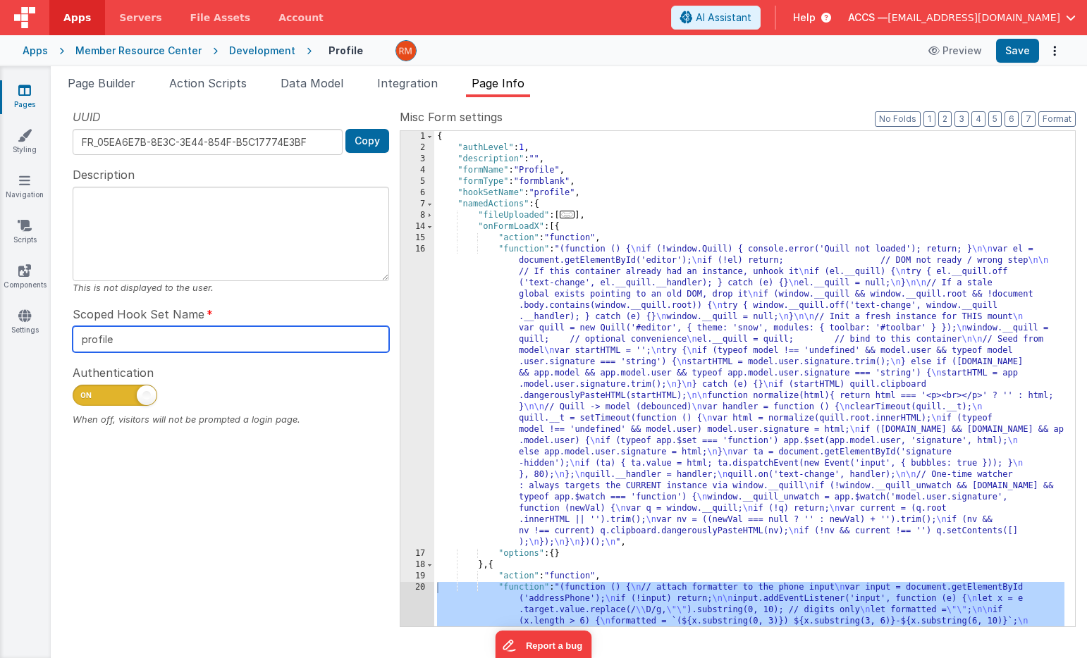
click at [314, 344] on input "profile" at bounding box center [231, 339] width 316 height 26
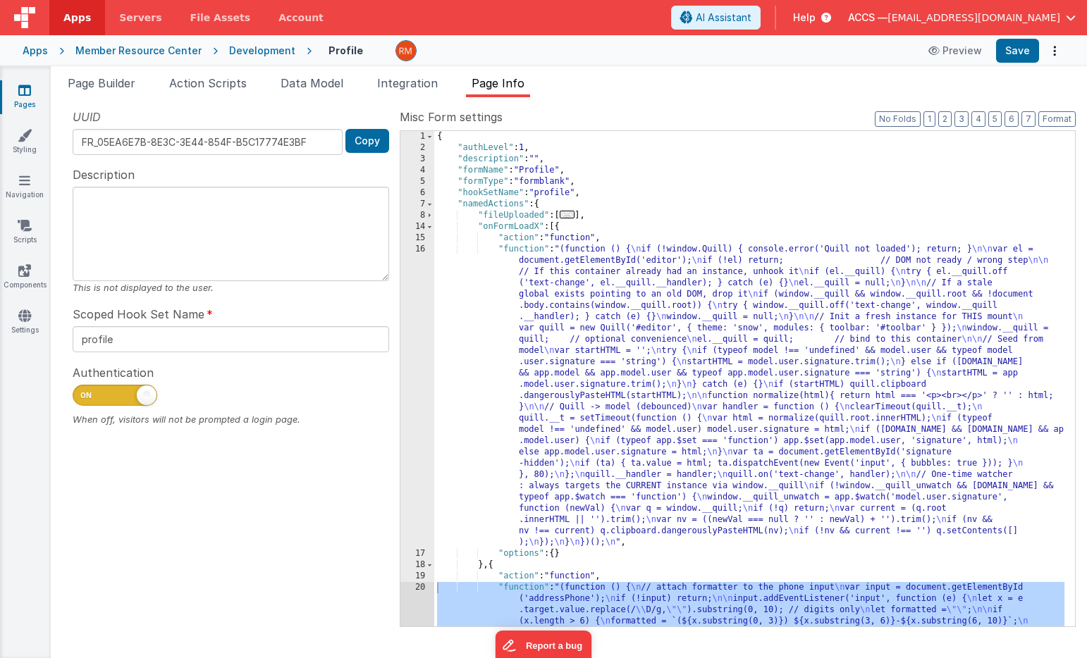
click at [574, 218] on span "..." at bounding box center [568, 215] width 16 height 8
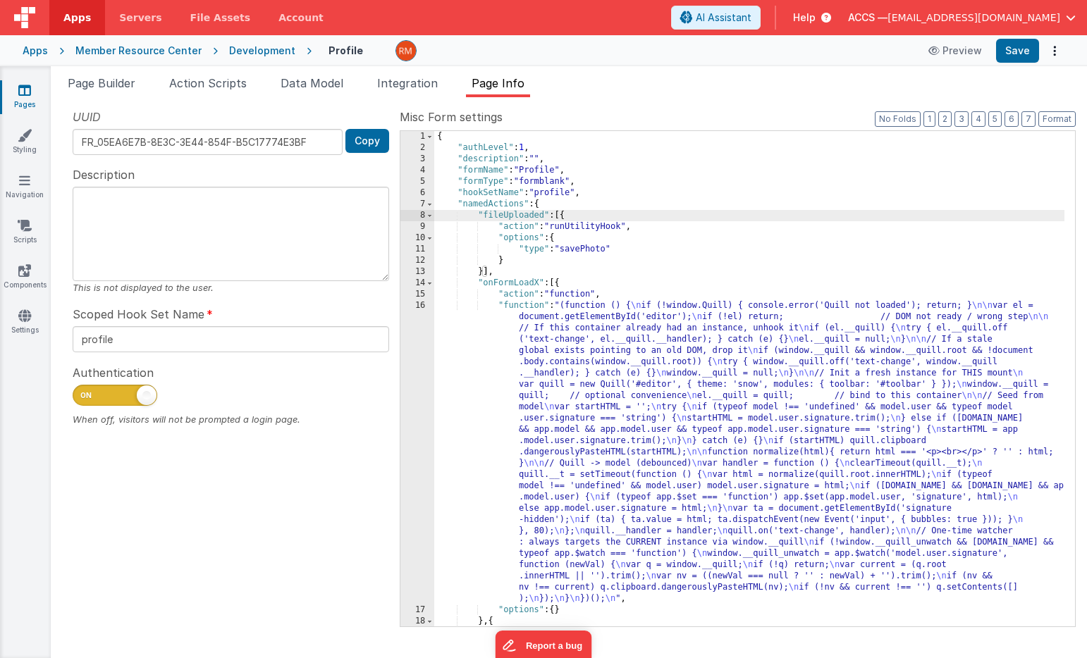
click at [37, 53] on div "Apps" at bounding box center [35, 51] width 25 height 14
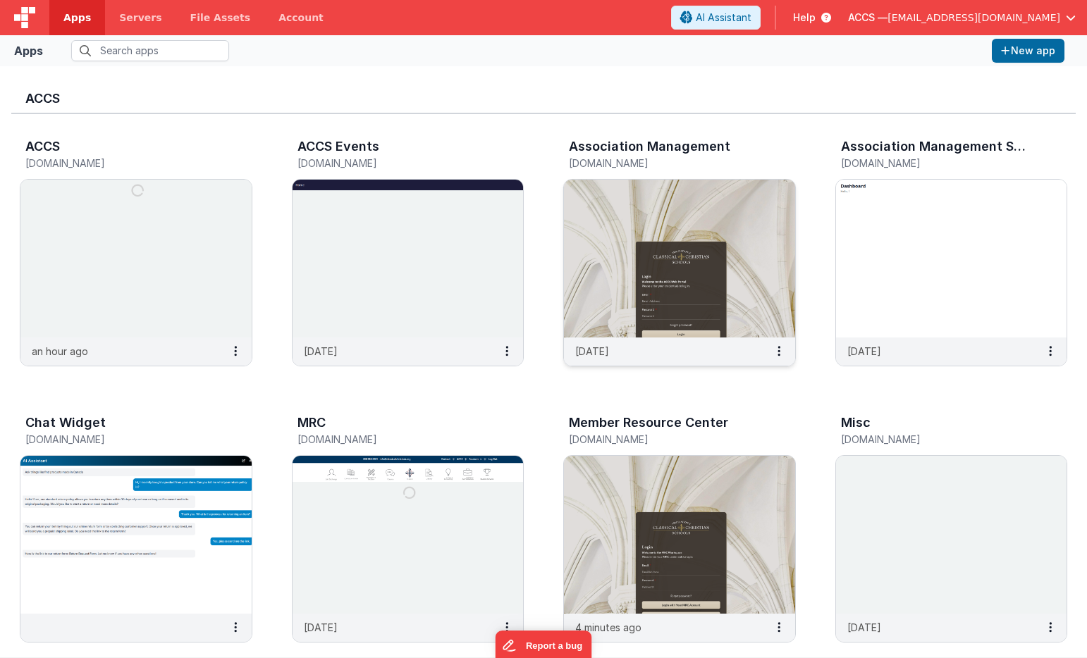
click at [595, 210] on img at bounding box center [679, 259] width 231 height 158
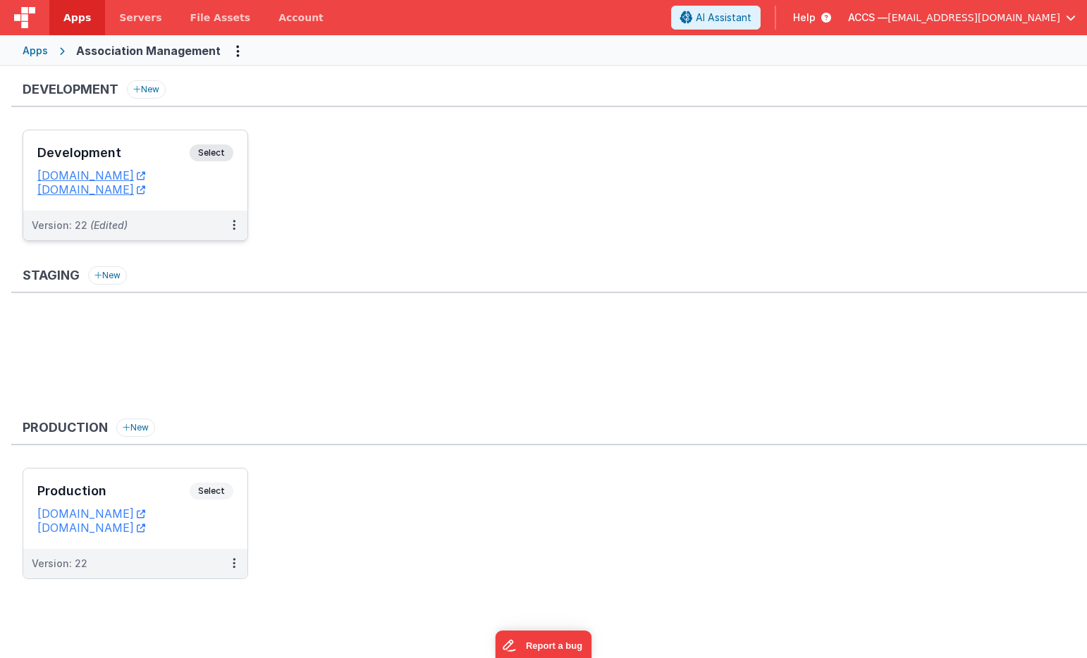
click at [131, 156] on h3 "Development" at bounding box center [113, 153] width 152 height 14
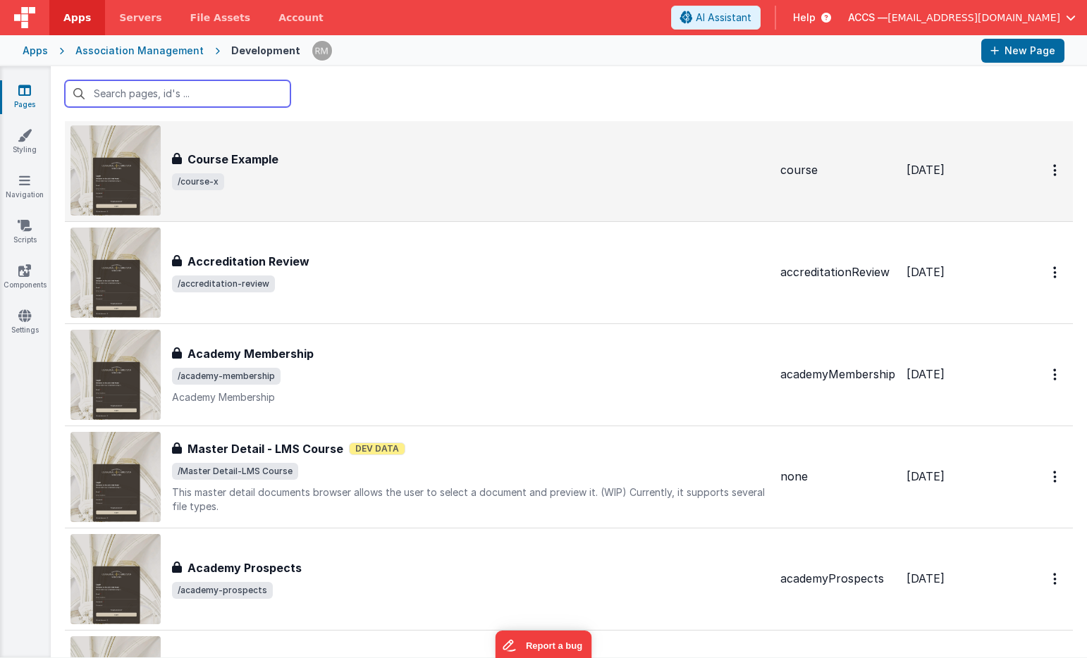
scroll to position [116, 0]
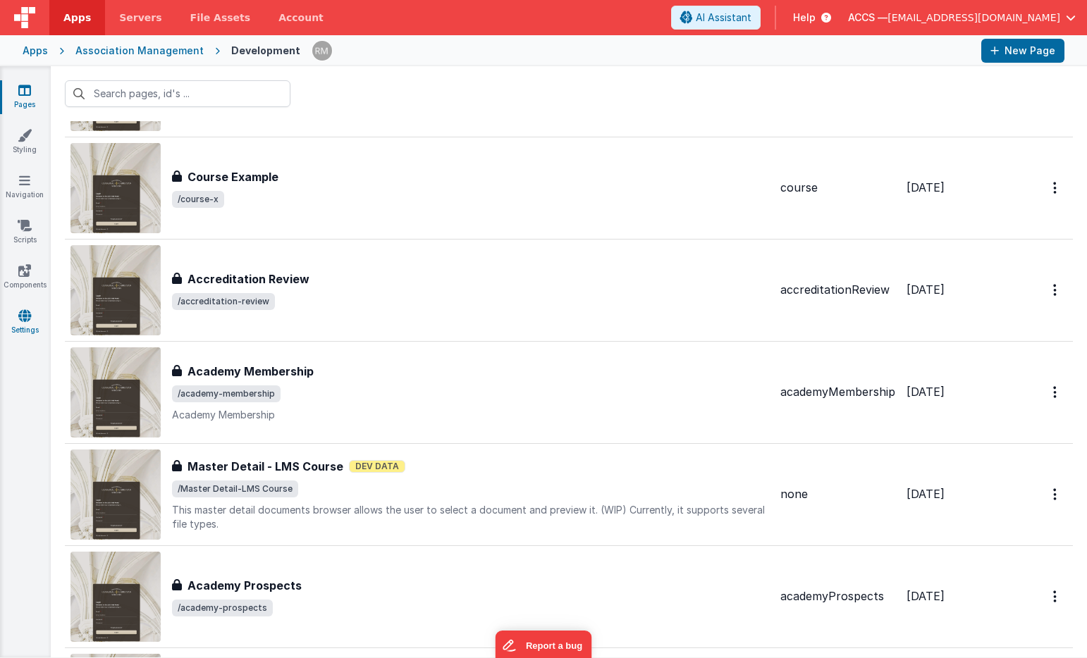
click at [20, 323] on link "Settings" at bounding box center [24, 323] width 51 height 28
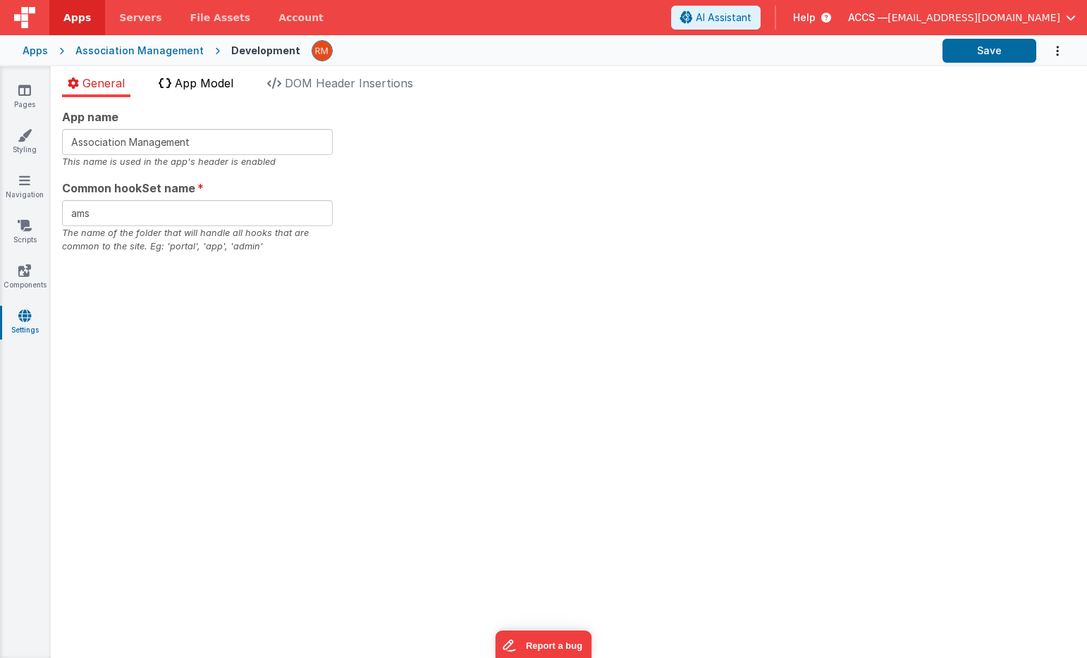
click at [216, 79] on span "App Model" at bounding box center [204, 83] width 58 height 14
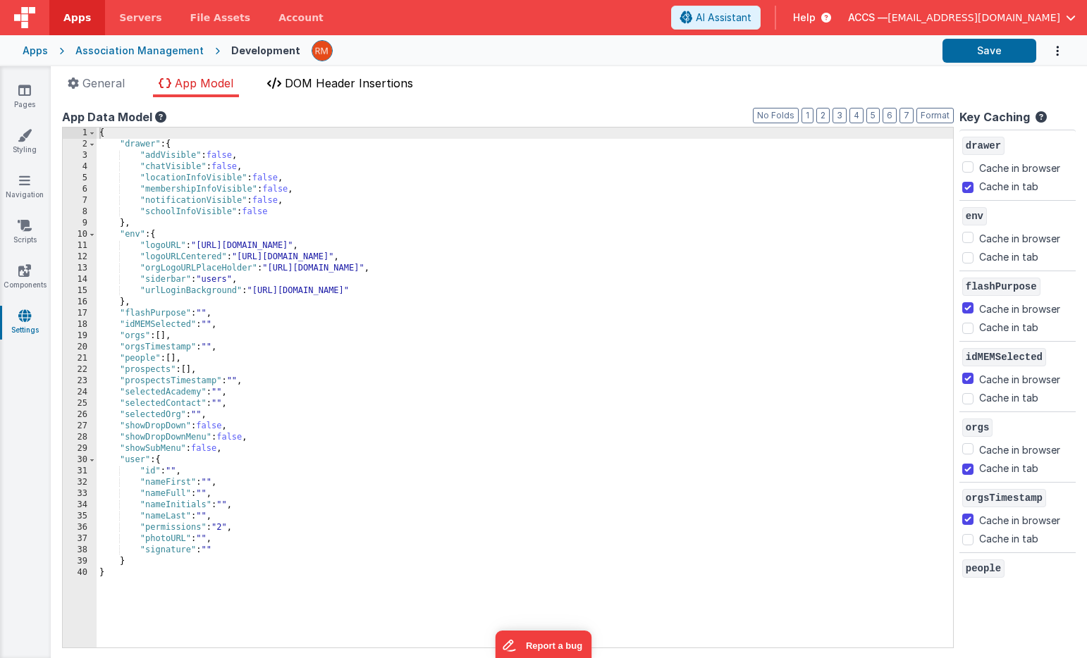
click at [358, 80] on span "DOM Header Insertions" at bounding box center [349, 83] width 128 height 14
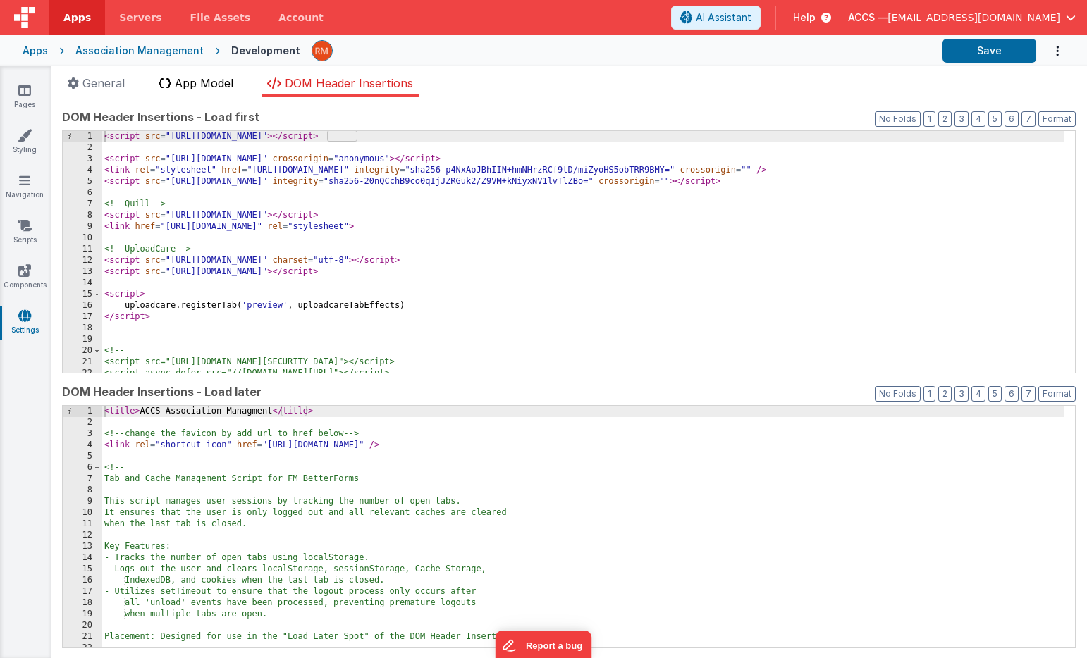
click at [218, 89] on span "App Model" at bounding box center [204, 83] width 58 height 14
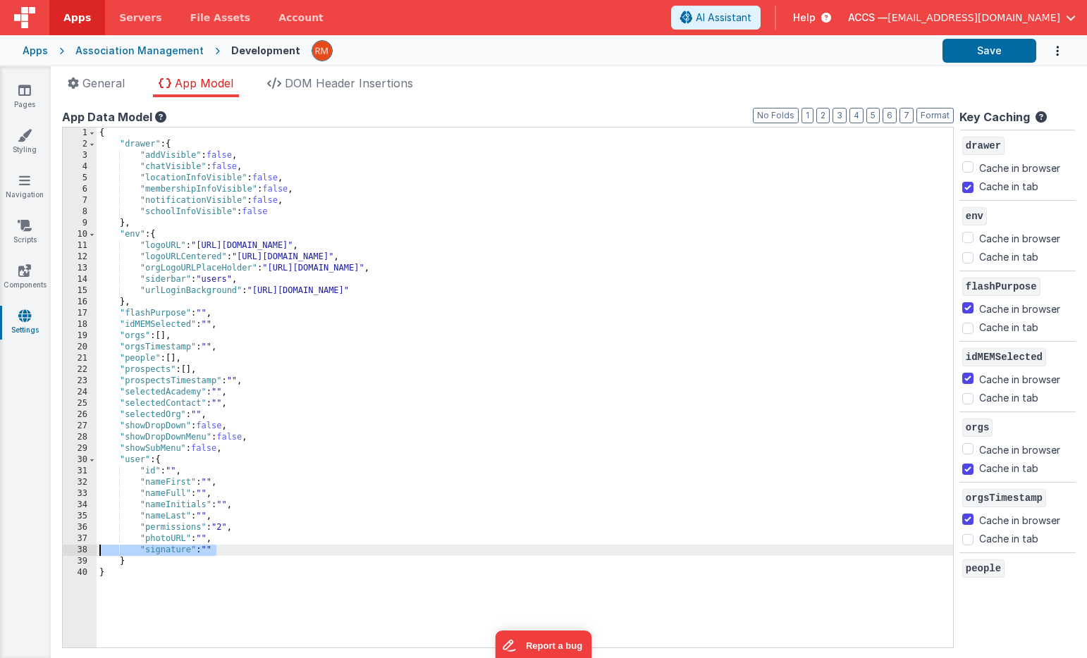
drag, startPoint x: 223, startPoint y: 548, endPoint x: 86, endPoint y: 551, distance: 137.4
click at [86, 551] on div "1 2 3 4 5 6 7 8 9 10 11 12 13 14 15 16 17 18 19 20 21 22 23 24 25 26 27 28 29 3…" at bounding box center [507, 387] width 891 height 521
click at [235, 553] on div "{ "drawer" : { "addVisible" : false , "chatVisible" : false , "locationInfoVisi…" at bounding box center [525, 399] width 856 height 543
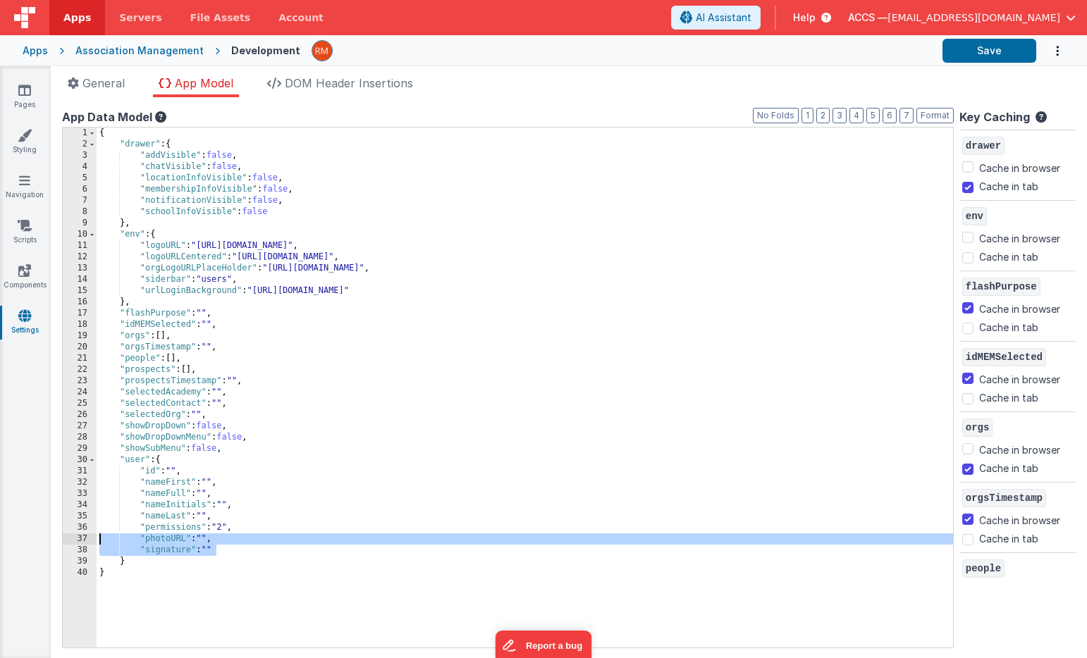
drag, startPoint x: 249, startPoint y: 550, endPoint x: 61, endPoint y: 543, distance: 188.3
click at [61, 543] on div "App name Association Management This name is used in the app's header is enable…" at bounding box center [569, 377] width 1036 height 561
click at [40, 54] on div "Apps" at bounding box center [35, 51] width 25 height 14
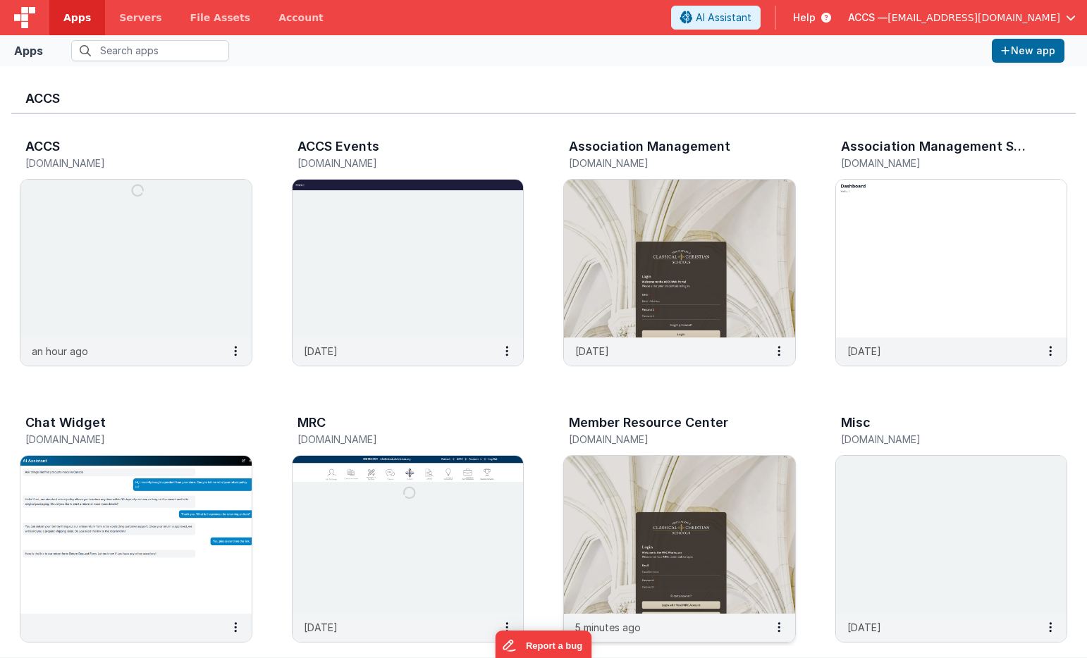
click at [594, 480] on img at bounding box center [679, 535] width 231 height 158
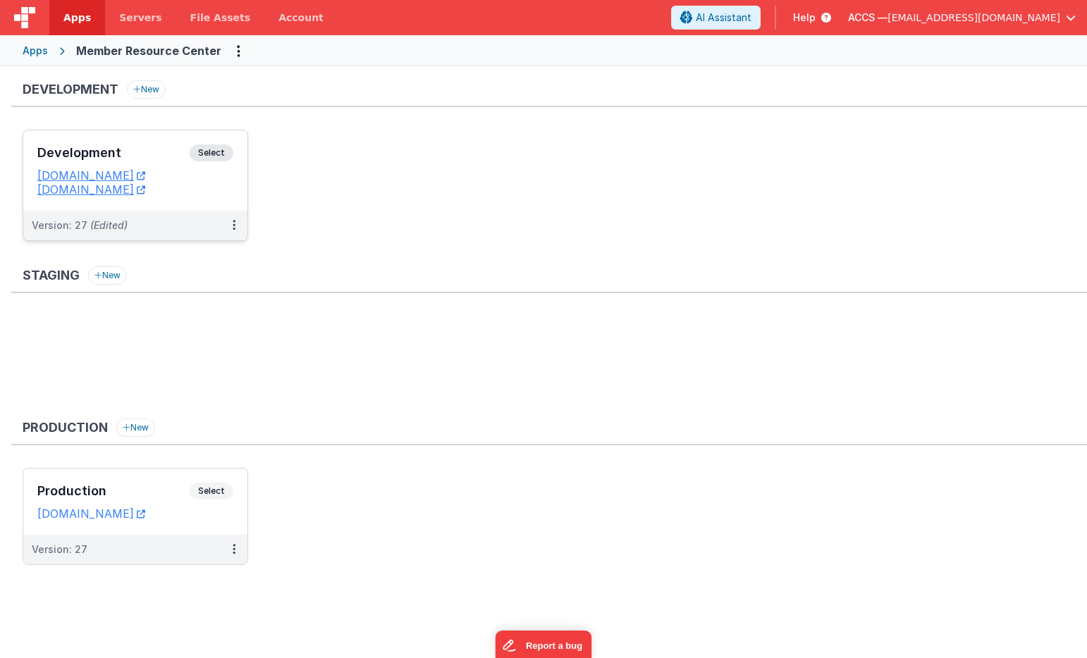
click at [166, 155] on h3 "Development" at bounding box center [113, 153] width 152 height 14
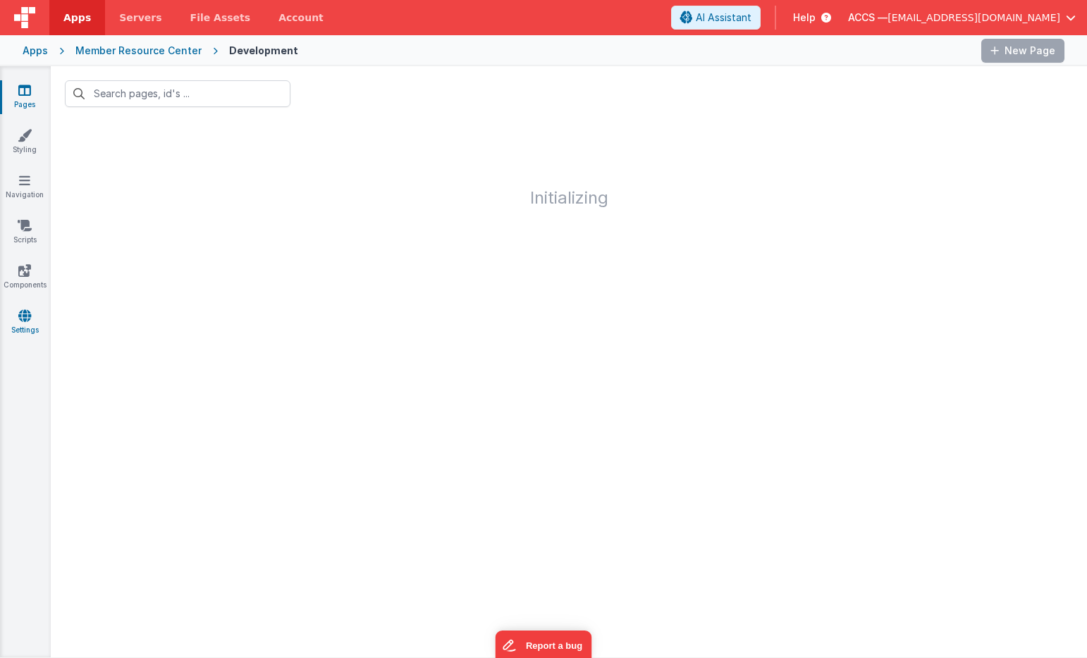
click at [29, 314] on icon at bounding box center [24, 316] width 13 height 14
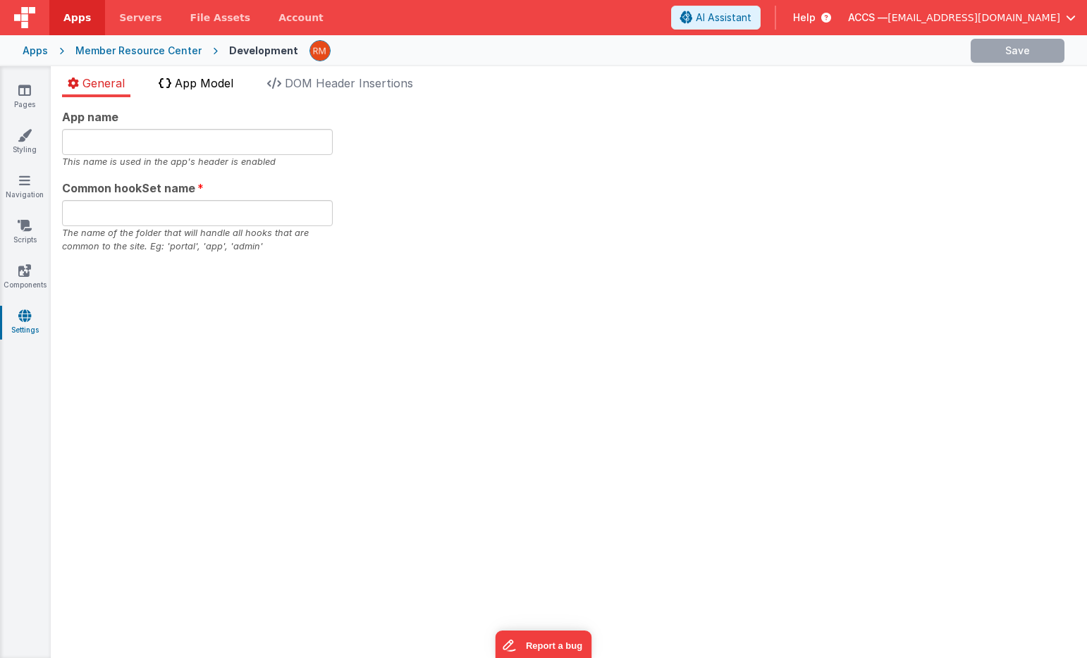
type input "Member Resource Center"
type input "members"
click at [219, 78] on span "App Model" at bounding box center [204, 83] width 58 height 14
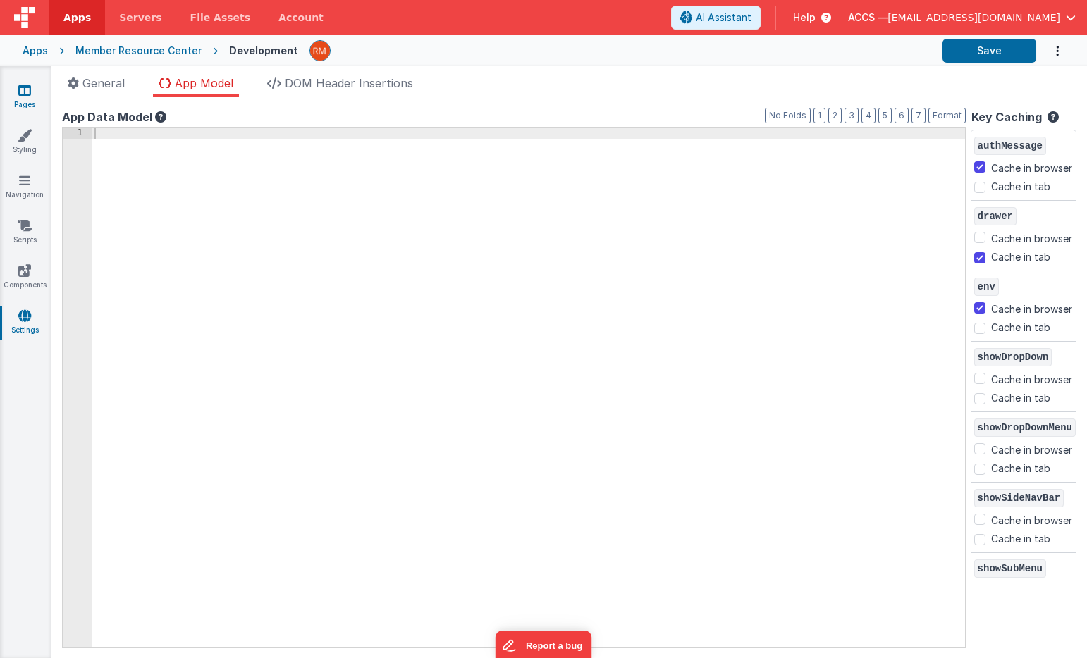
click at [26, 101] on link "Pages" at bounding box center [24, 97] width 51 height 28
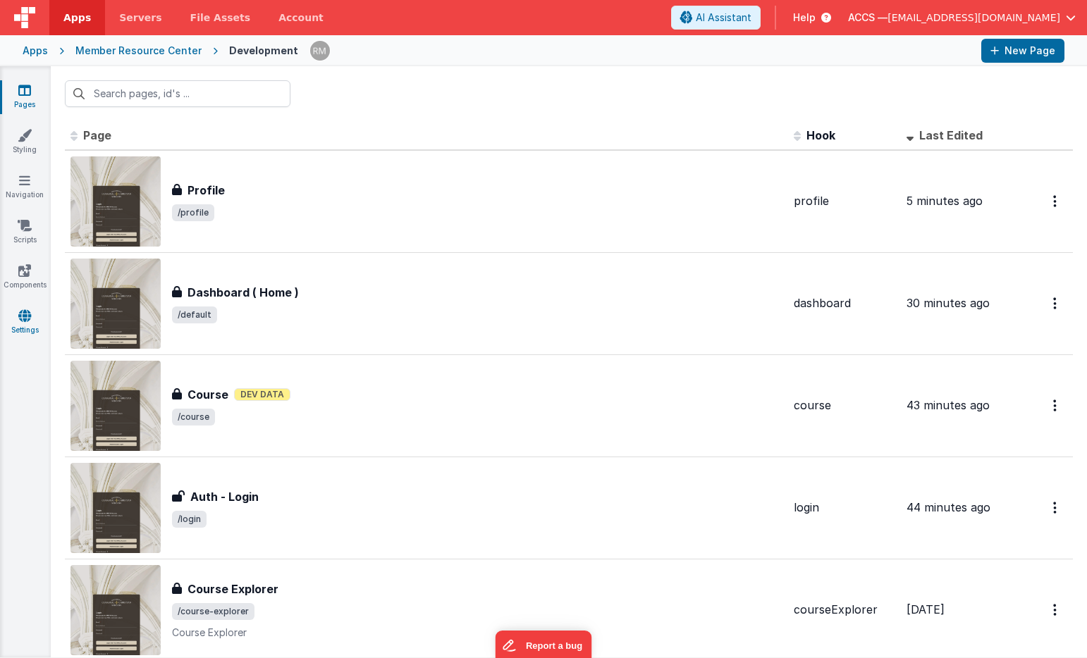
click at [25, 327] on link "Settings" at bounding box center [24, 323] width 51 height 28
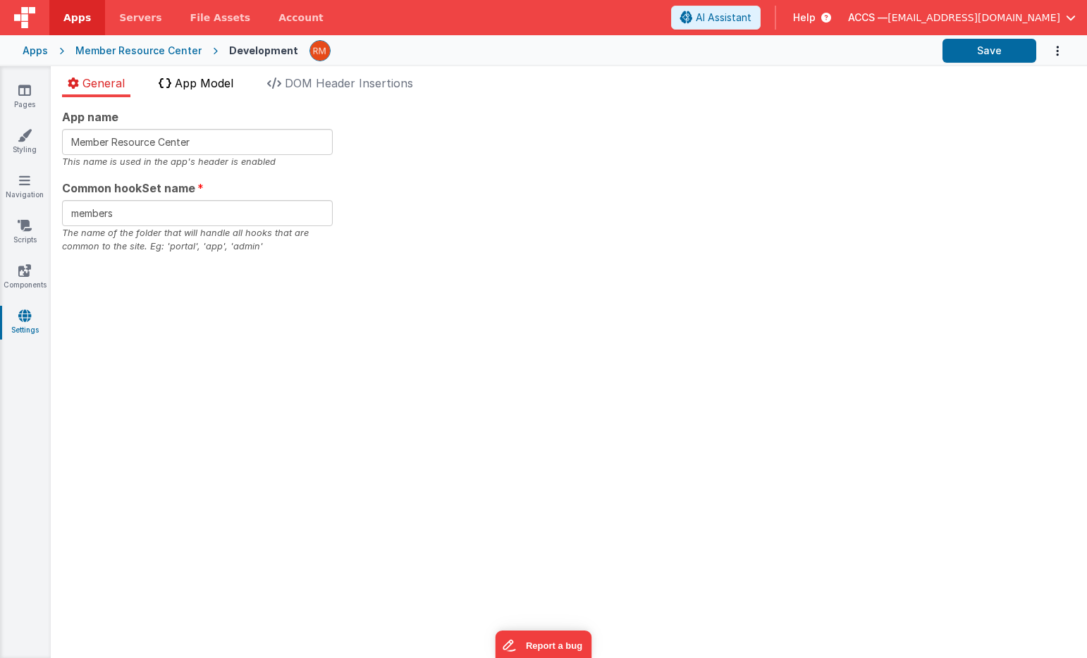
click at [216, 80] on span "App Model" at bounding box center [204, 83] width 58 height 14
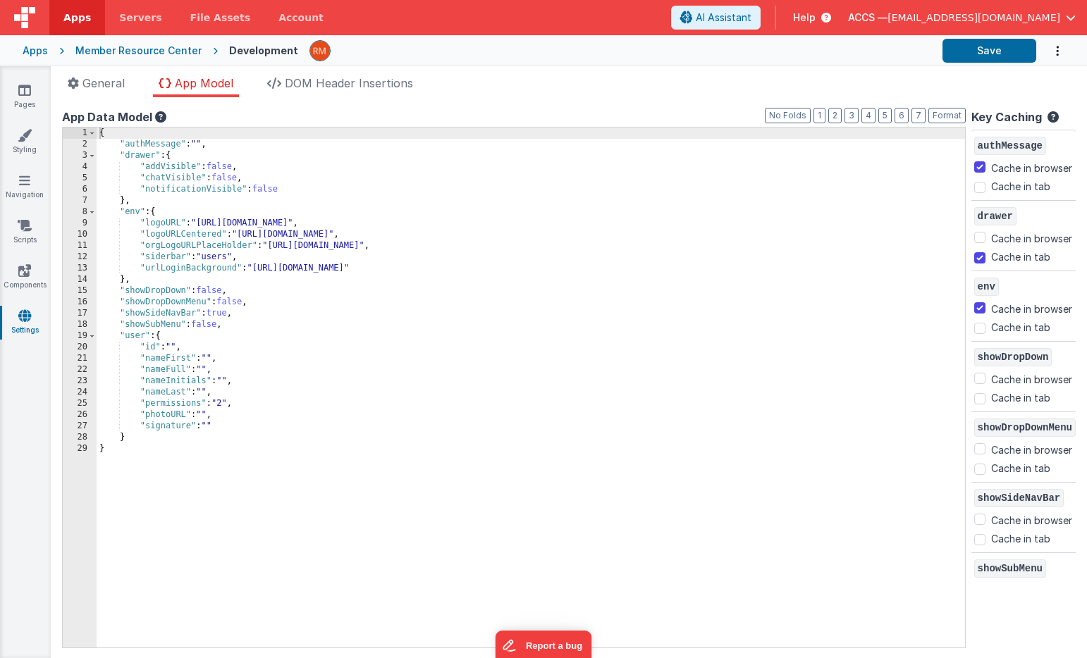
click at [32, 54] on div "Apps" at bounding box center [35, 51] width 25 height 14
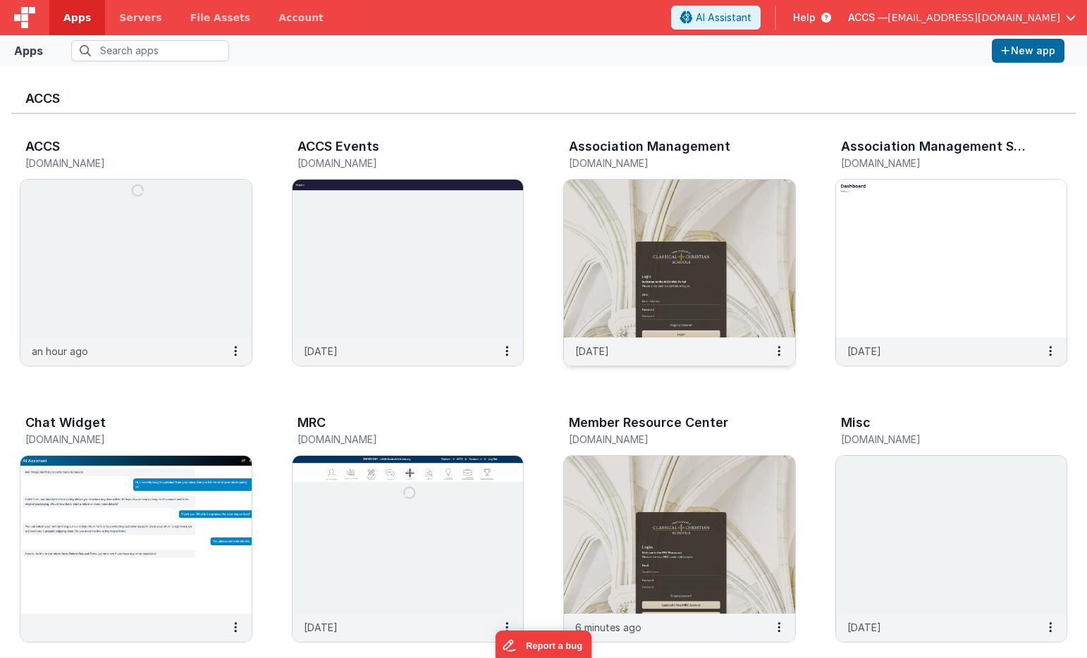
click at [593, 223] on img at bounding box center [679, 259] width 231 height 158
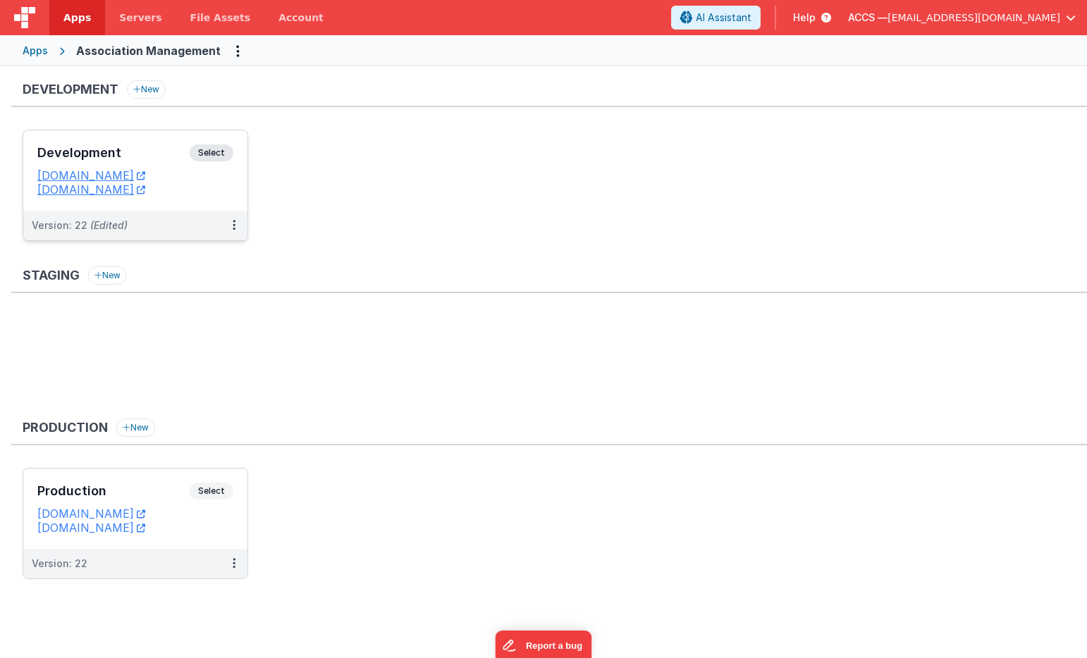
click at [148, 161] on div "Development Select" at bounding box center [135, 156] width 196 height 24
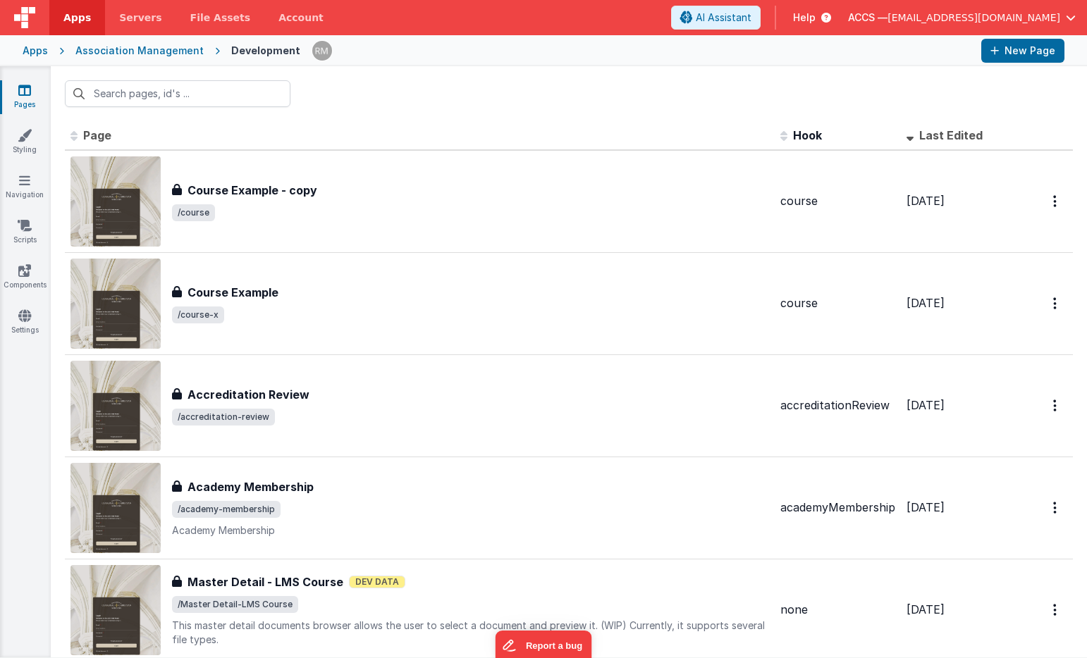
click at [25, 341] on div "Pages Styling Navigation Scripts Components Settings" at bounding box center [25, 361] width 51 height 591
click at [25, 326] on link "Settings" at bounding box center [24, 323] width 51 height 28
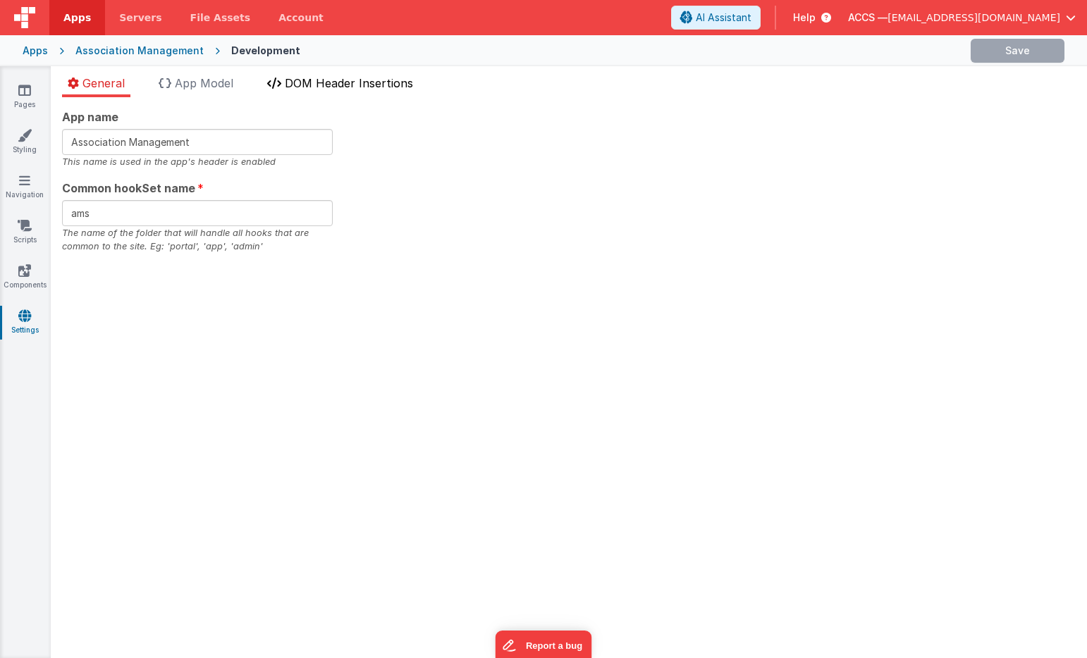
click at [367, 75] on li "DOM Header Insertions" at bounding box center [339, 86] width 157 height 23
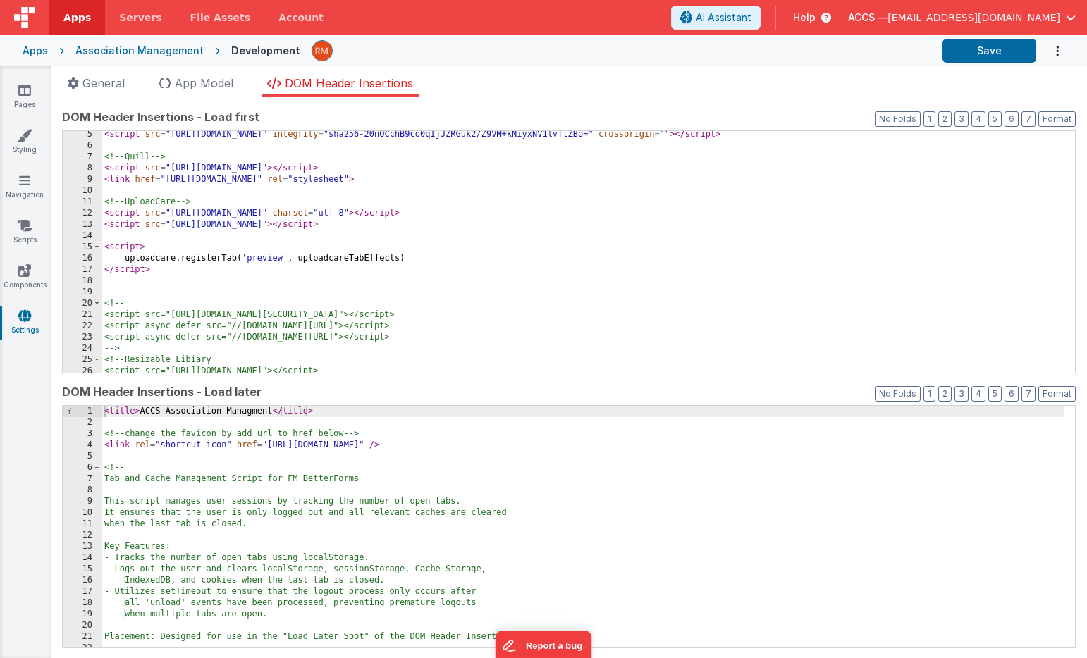
scroll to position [45, 0]
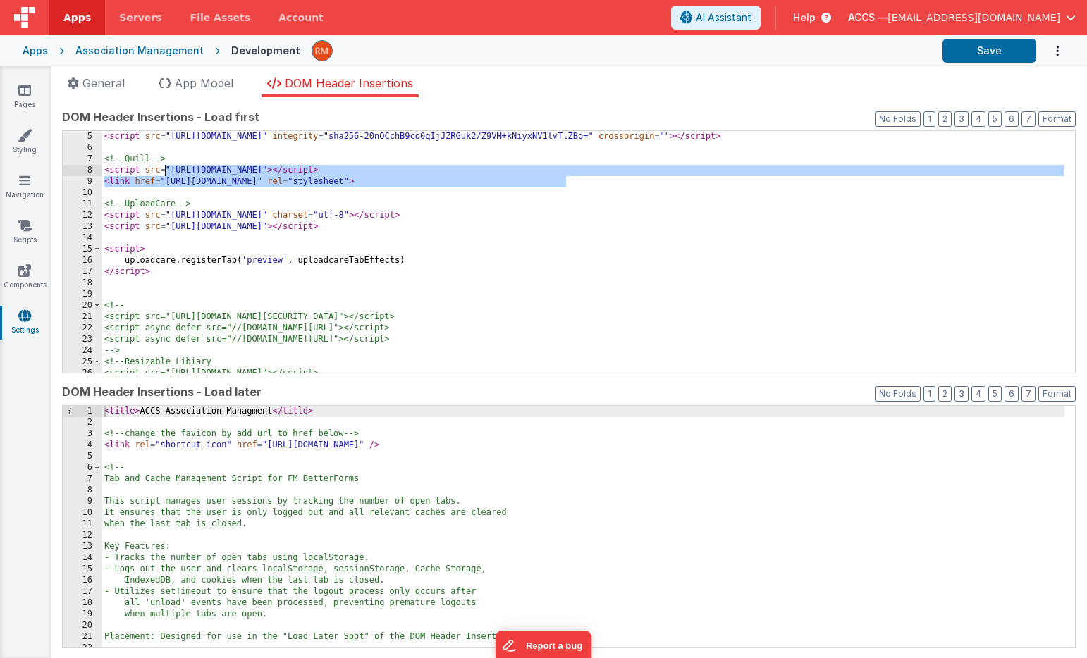
drag, startPoint x: 583, startPoint y: 182, endPoint x: 166, endPoint y: 170, distance: 416.7
click at [166, 170] on div "< script src = "https://unpkg.com/leaflet@1.9.4/dist/leaflet.js" integrity = "s…" at bounding box center [582, 263] width 963 height 264
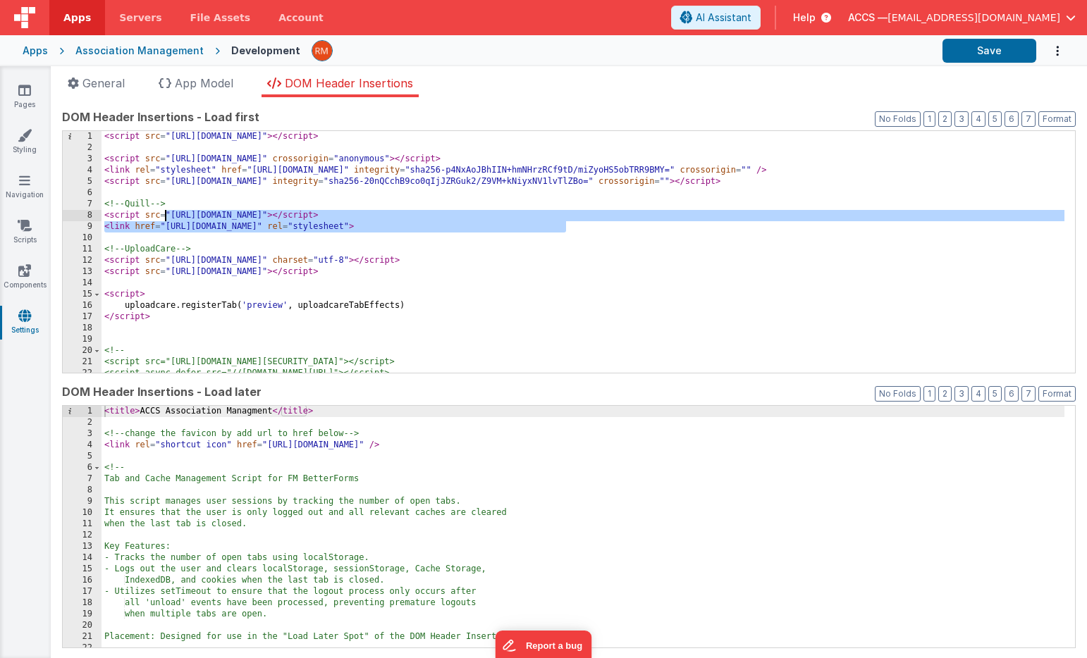
scroll to position [0, 0]
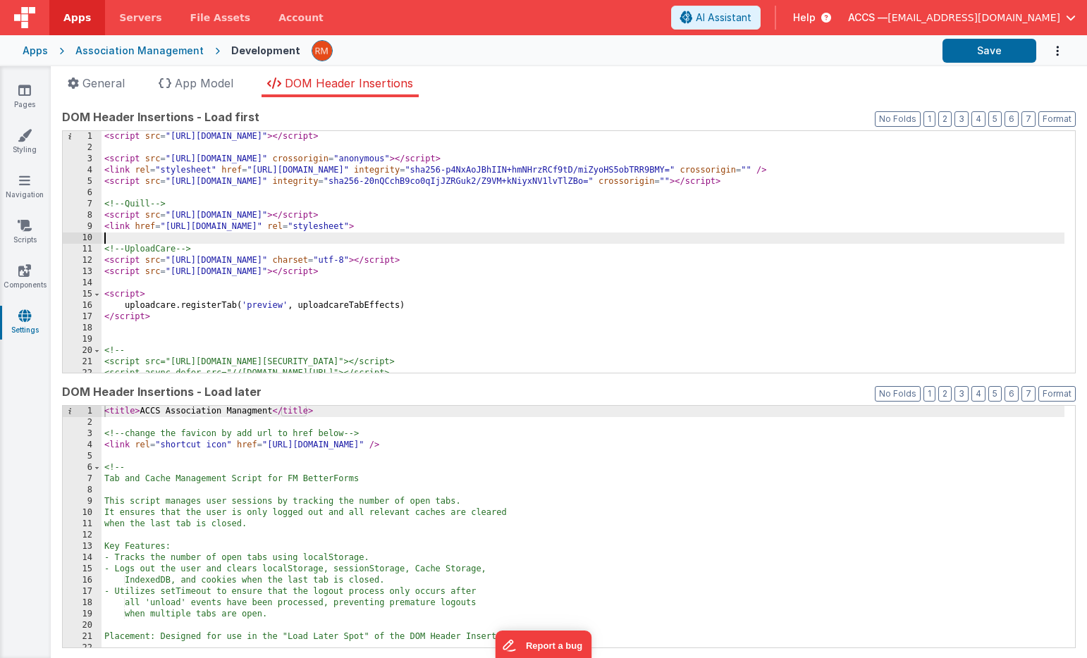
click at [202, 242] on div "< script src = "https://cdn.tailwindcss.com" > </ script > < script src = "http…" at bounding box center [582, 263] width 963 height 264
drag, startPoint x: 581, startPoint y: 226, endPoint x: 312, endPoint y: 229, distance: 268.5
click at [312, 229] on div "< script src = "https://cdn.tailwindcss.com" > </ script > < script src = "http…" at bounding box center [582, 263] width 963 height 264
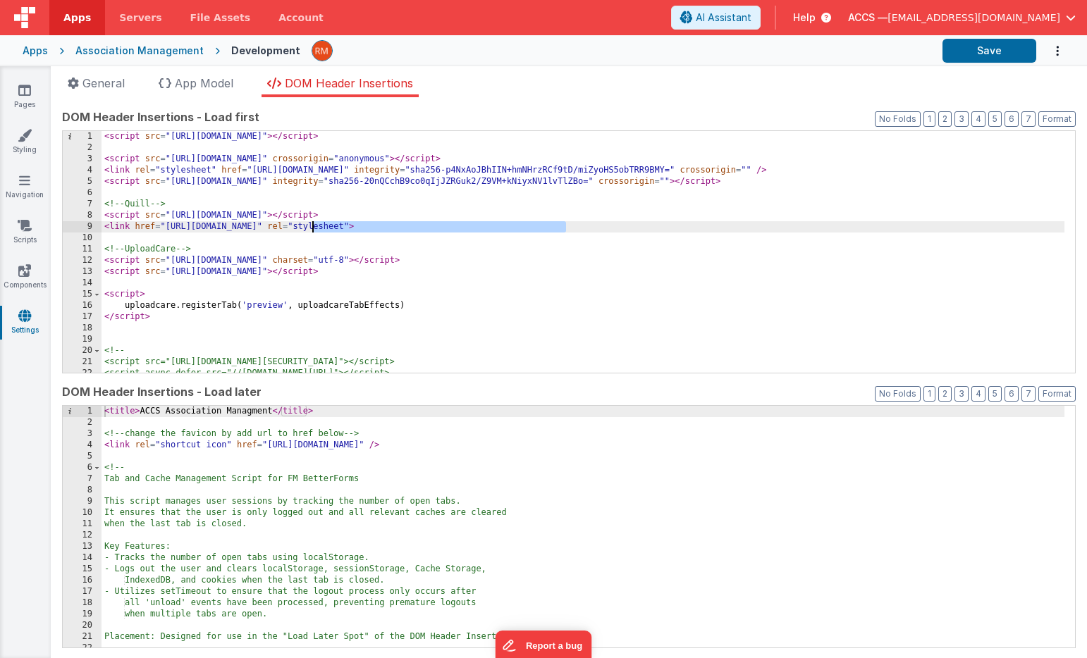
click at [502, 251] on div "< script src = "https://cdn.tailwindcss.com" > </ script > < script src = "http…" at bounding box center [582, 263] width 963 height 264
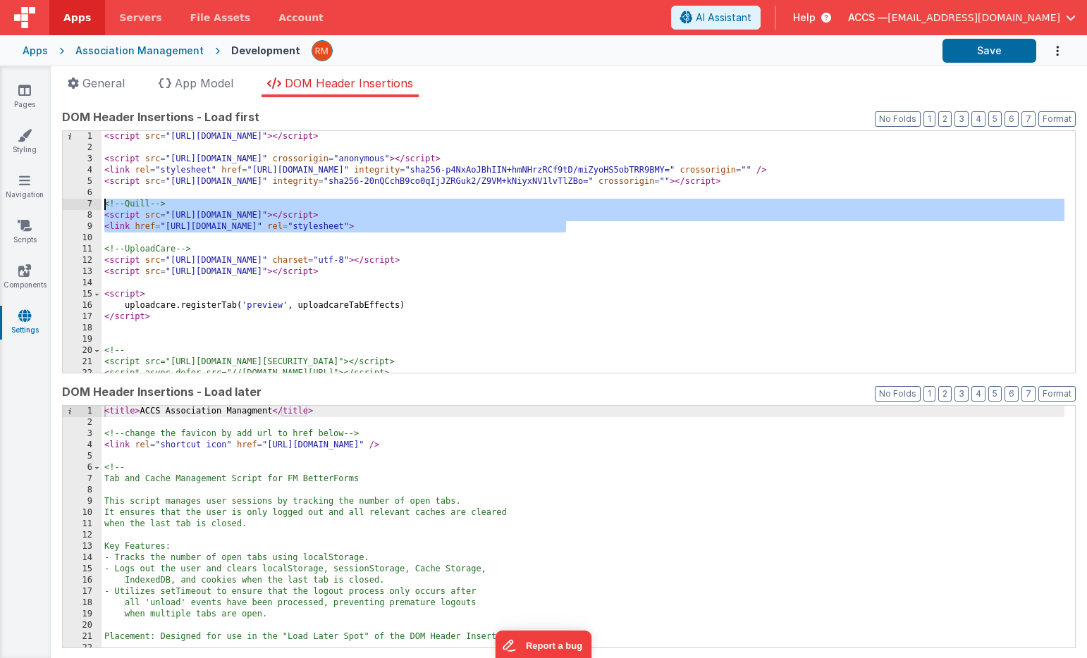
drag, startPoint x: 528, startPoint y: 230, endPoint x: 18, endPoint y: 202, distance: 510.3
click at [18, 202] on section "Pages Styling Navigation Scripts Components Settings General App Model DOM Head…" at bounding box center [543, 362] width 1087 height 592
click at [35, 54] on div "Apps" at bounding box center [35, 51] width 25 height 14
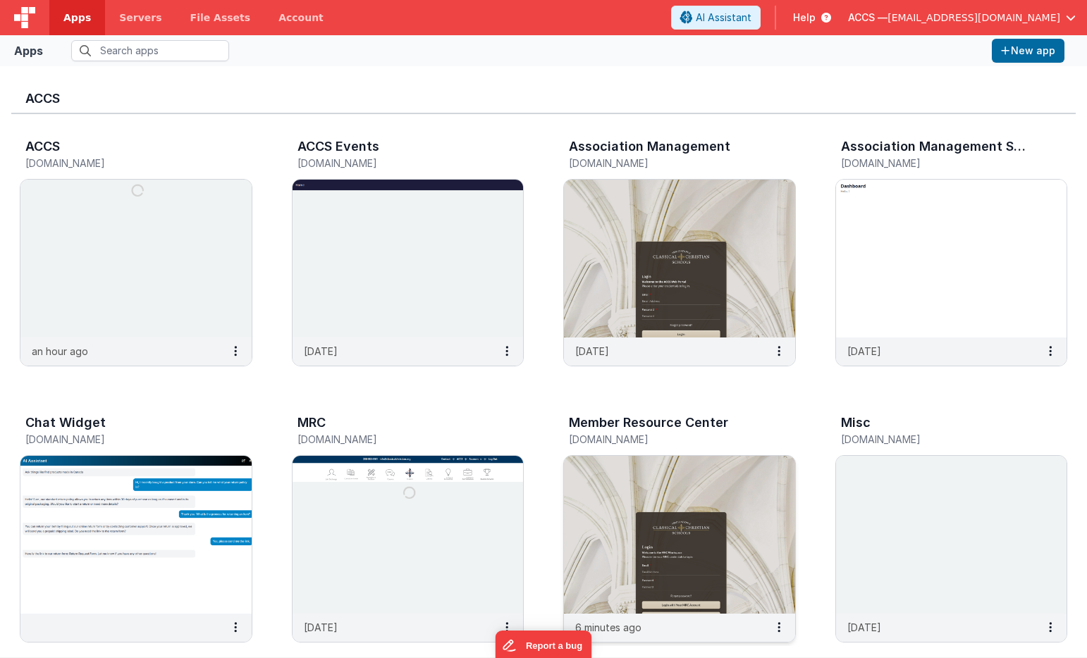
click at [623, 457] on img at bounding box center [679, 535] width 231 height 158
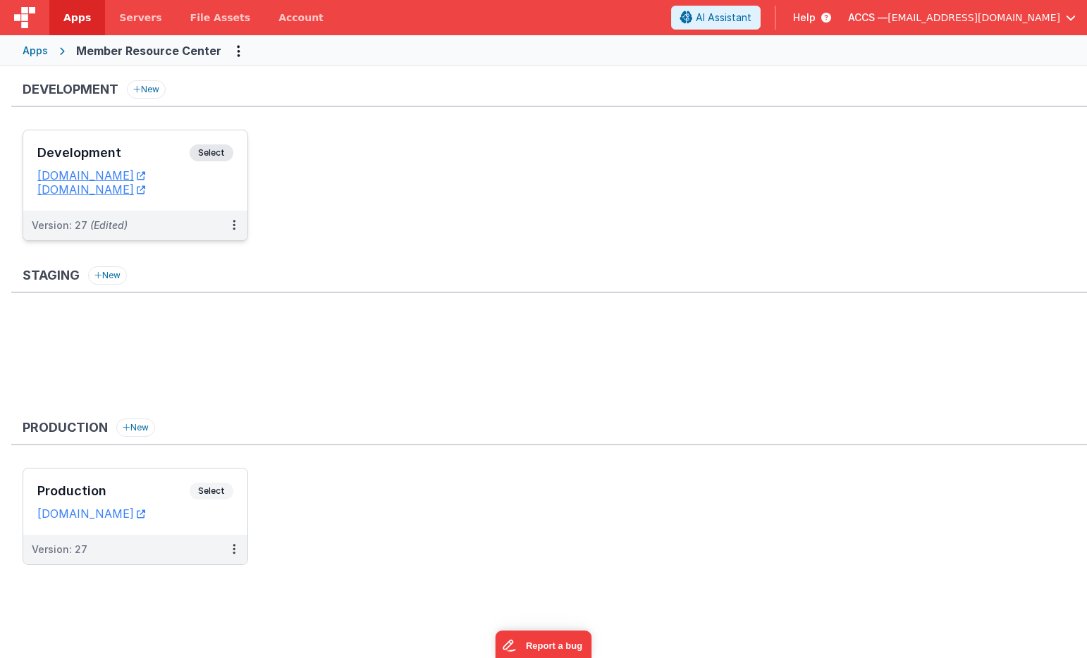
click at [157, 163] on div "Development Select" at bounding box center [135, 156] width 196 height 24
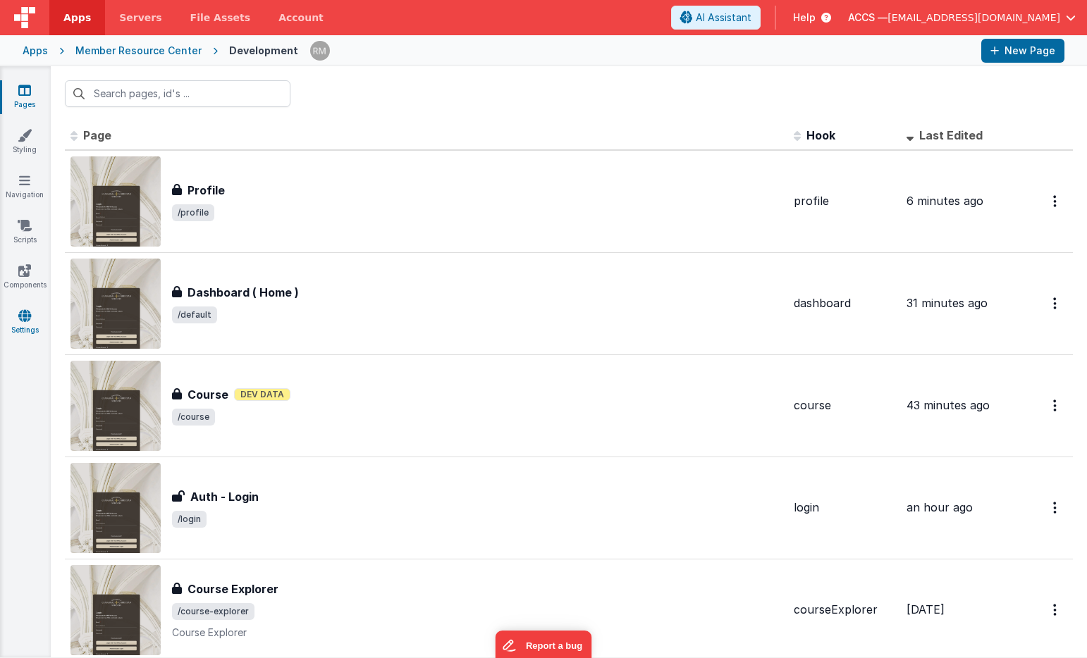
click at [24, 322] on icon at bounding box center [24, 316] width 13 height 14
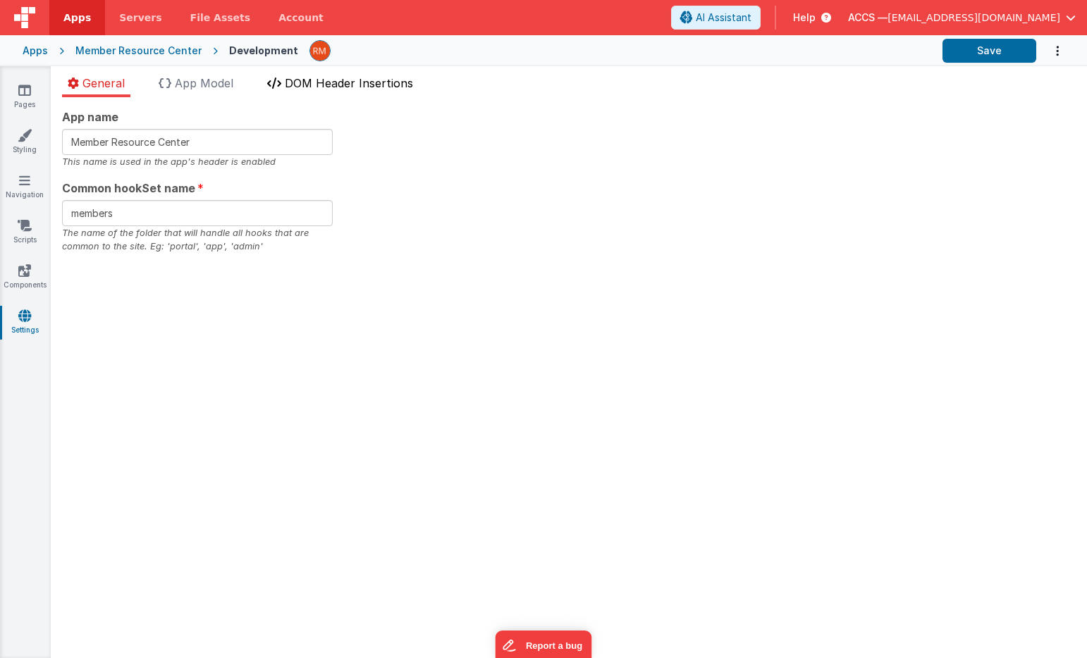
click at [314, 81] on span "DOM Header Insertions" at bounding box center [349, 83] width 128 height 14
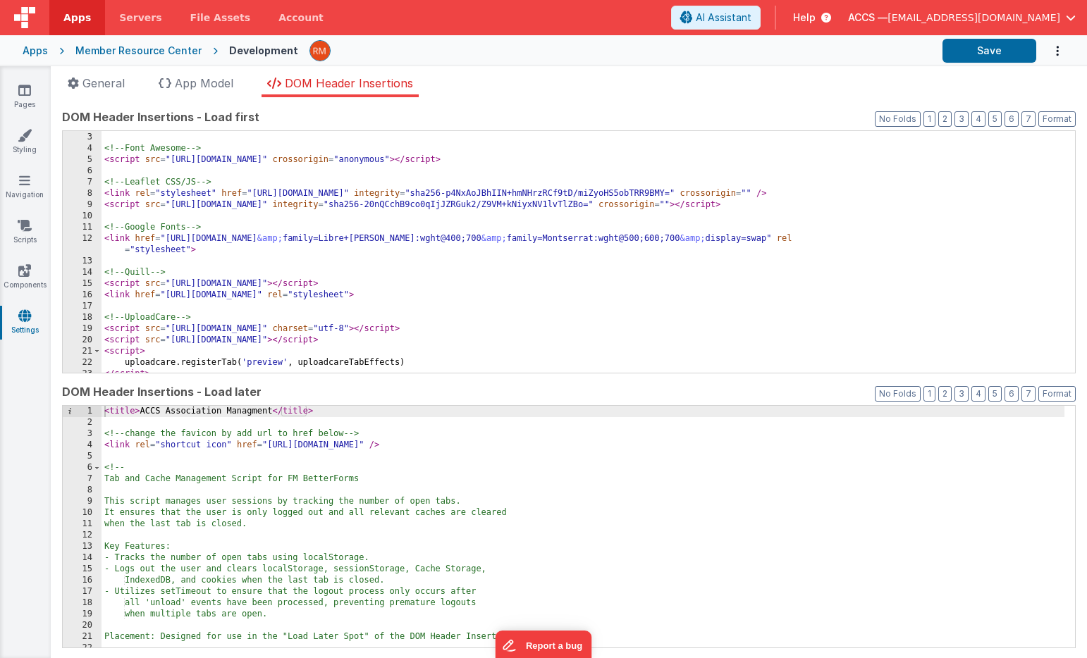
scroll to position [57, 0]
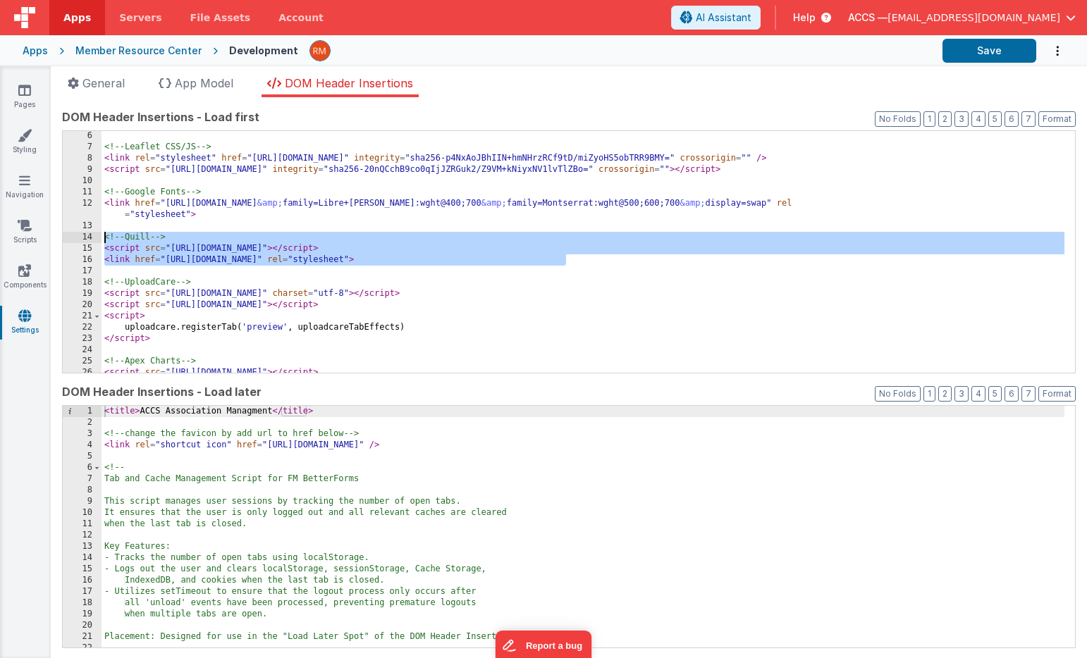
drag, startPoint x: 585, startPoint y: 262, endPoint x: 80, endPoint y: 236, distance: 505.3
click at [80, 236] on div "6 7 8 9 10 11 12 13 14 15 16 17 18 19 20 21 22 23 24 25 26 27 28 <!-- Leaflet C…" at bounding box center [568, 251] width 1013 height 243
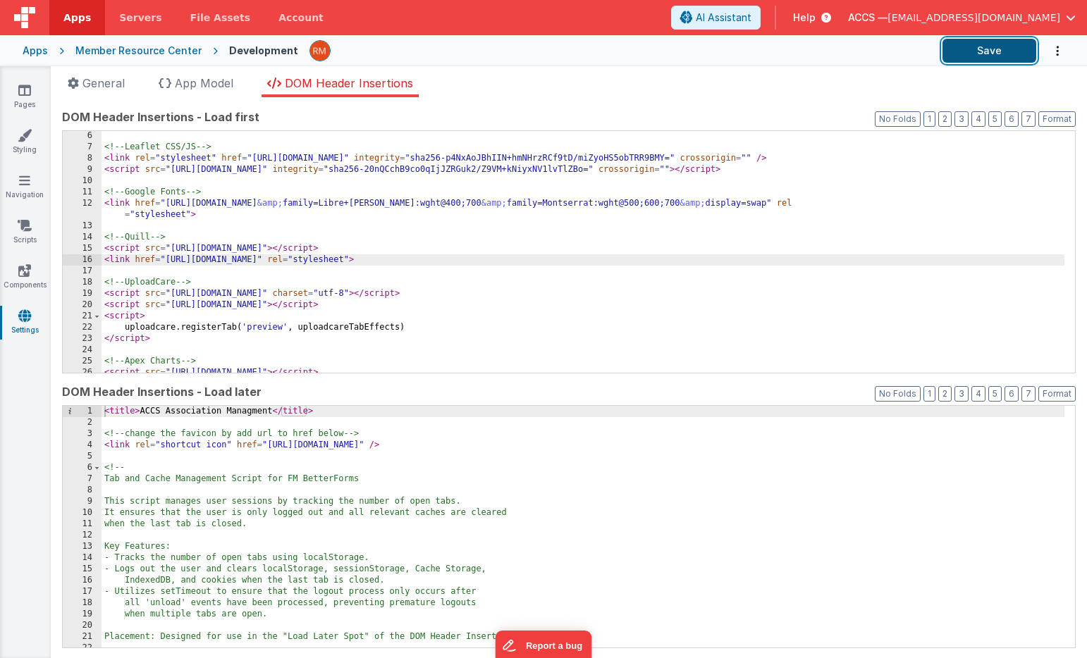
click at [996, 55] on button "Save" at bounding box center [989, 51] width 94 height 24
click at [30, 91] on icon at bounding box center [24, 90] width 13 height 14
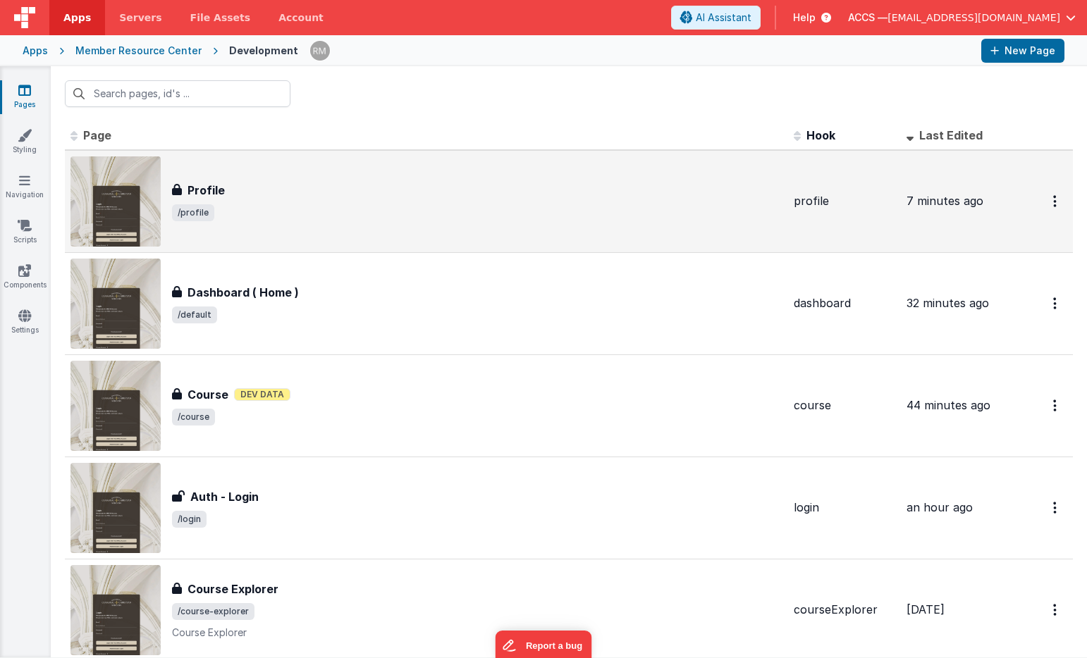
click at [234, 197] on div "Profile" at bounding box center [477, 190] width 610 height 17
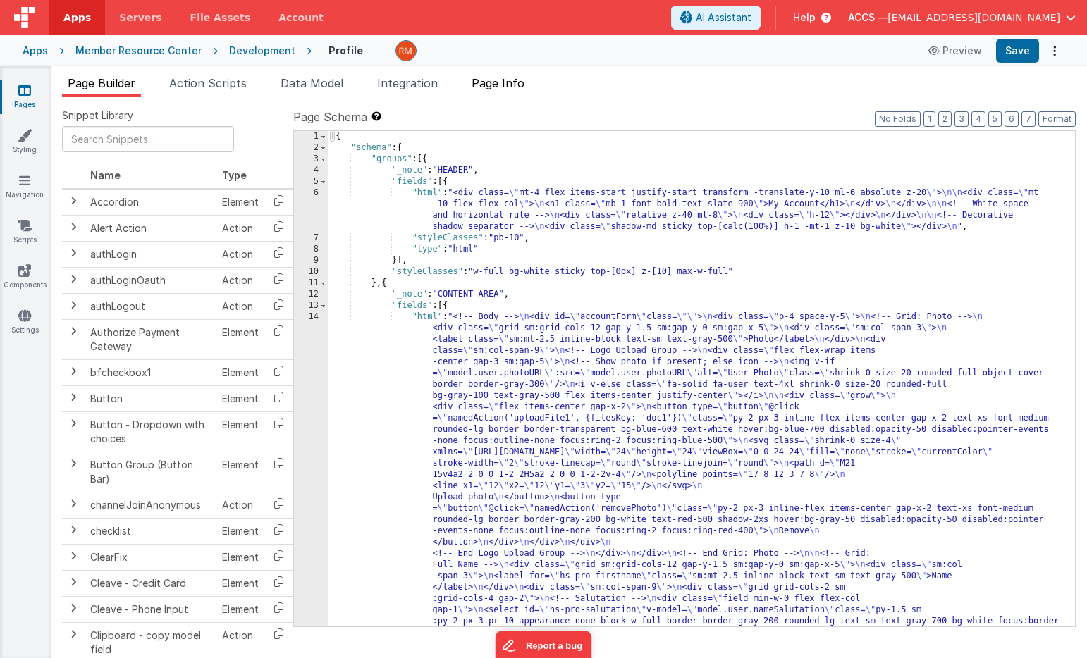
click at [501, 86] on span "Page Info" at bounding box center [497, 83] width 53 height 14
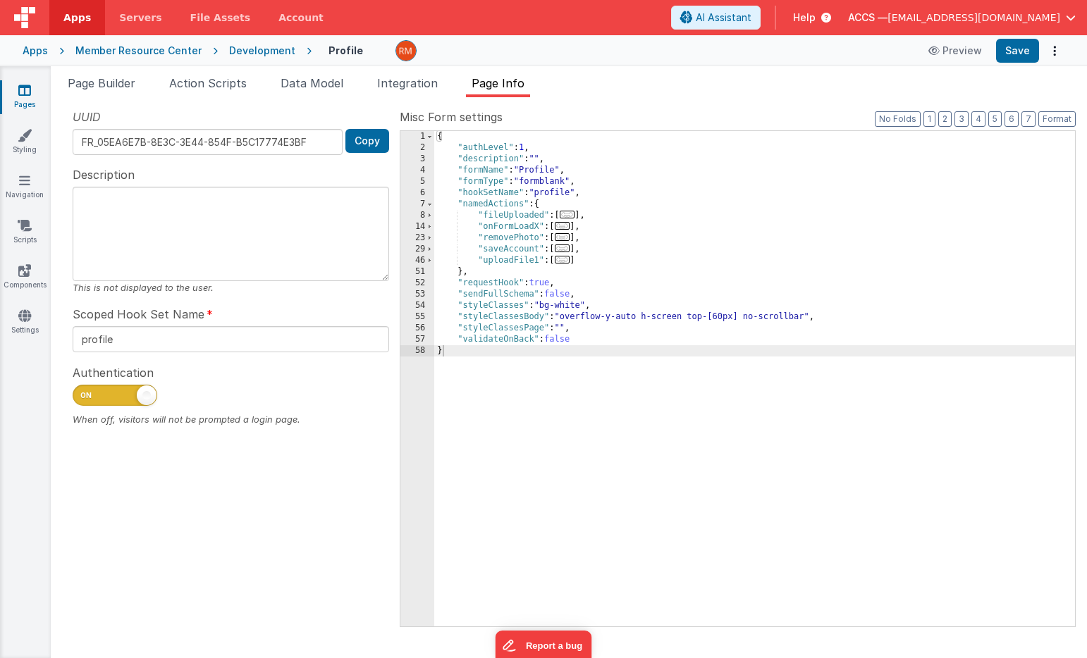
click at [562, 228] on span "..." at bounding box center [563, 226] width 16 height 8
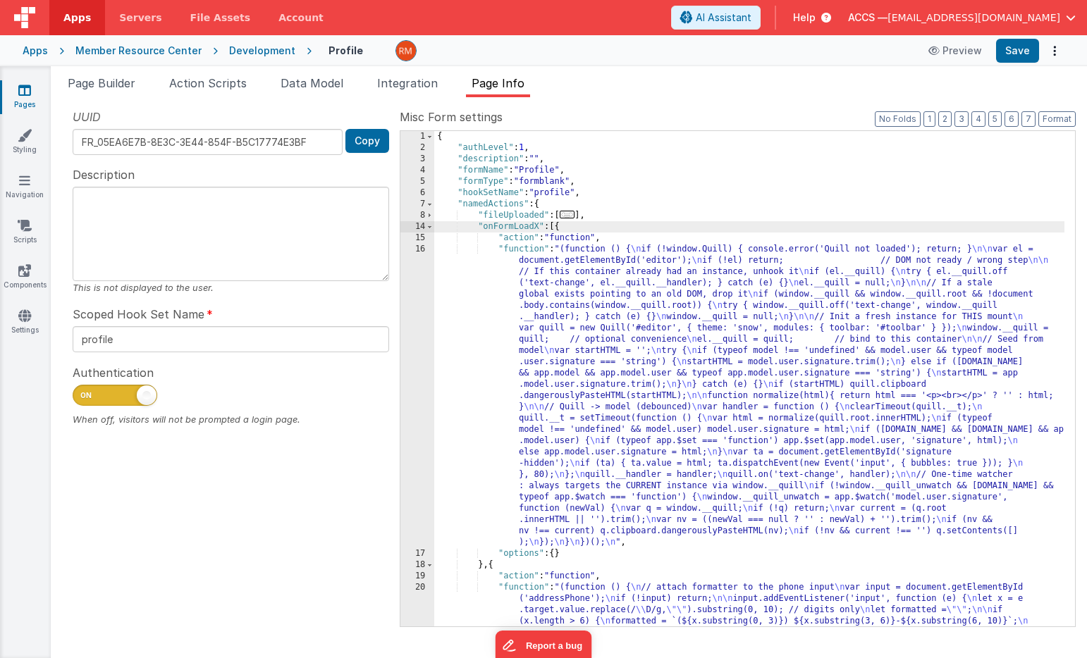
click at [514, 251] on div "{ "authLevel" : 1 , "description" : "" , "formName" : "Profile" , "formType" : …" at bounding box center [749, 424] width 630 height 586
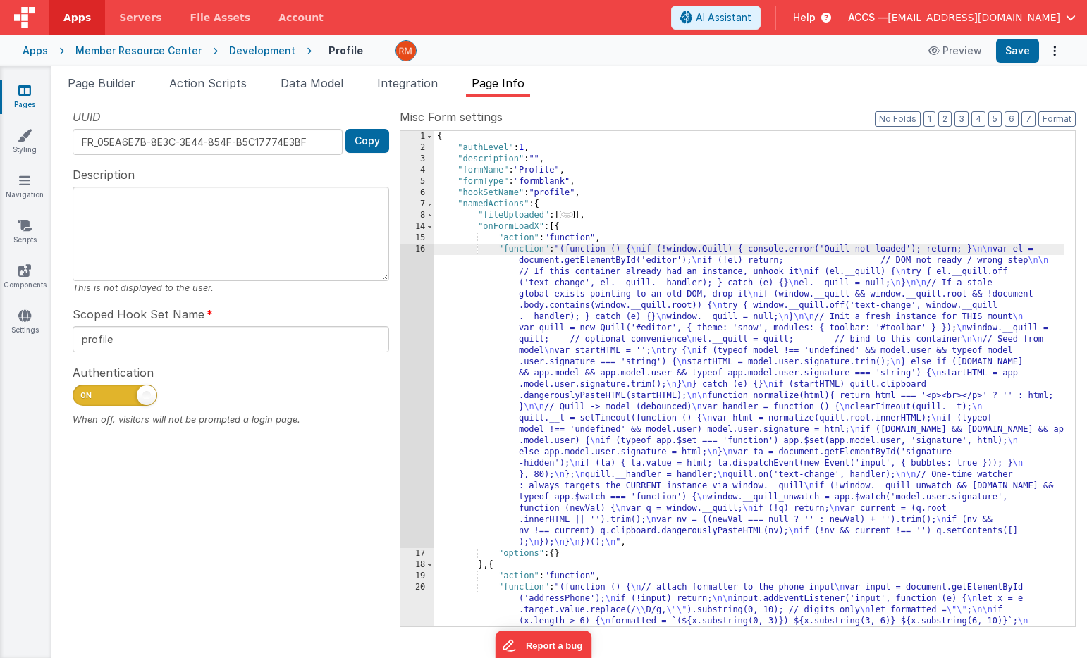
click at [422, 247] on div "16" at bounding box center [417, 396] width 34 height 304
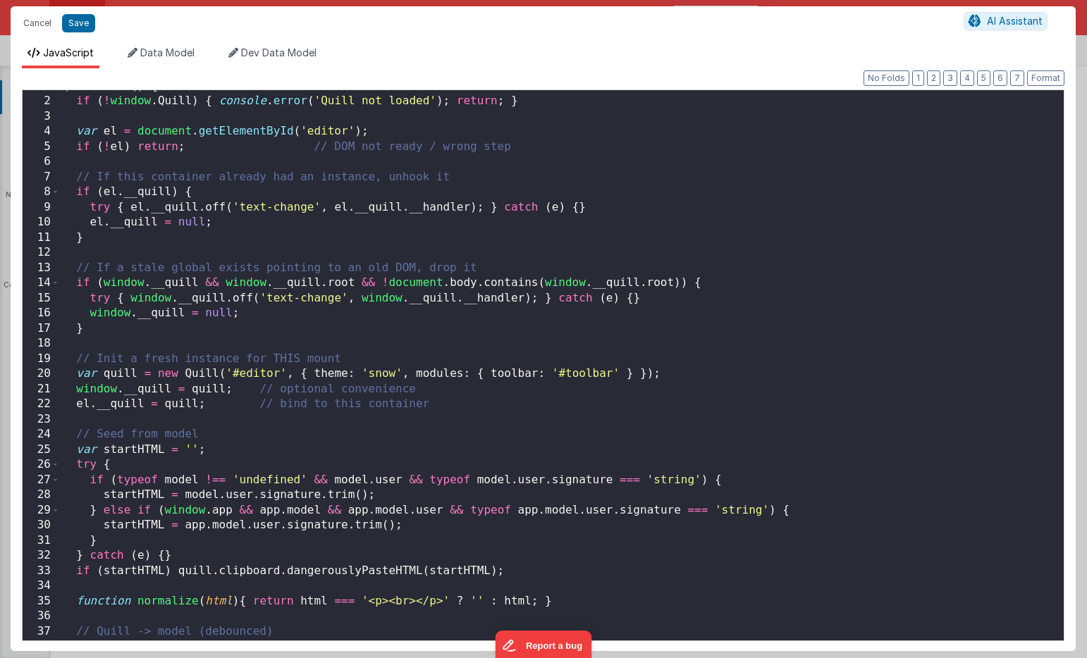
scroll to position [43, 0]
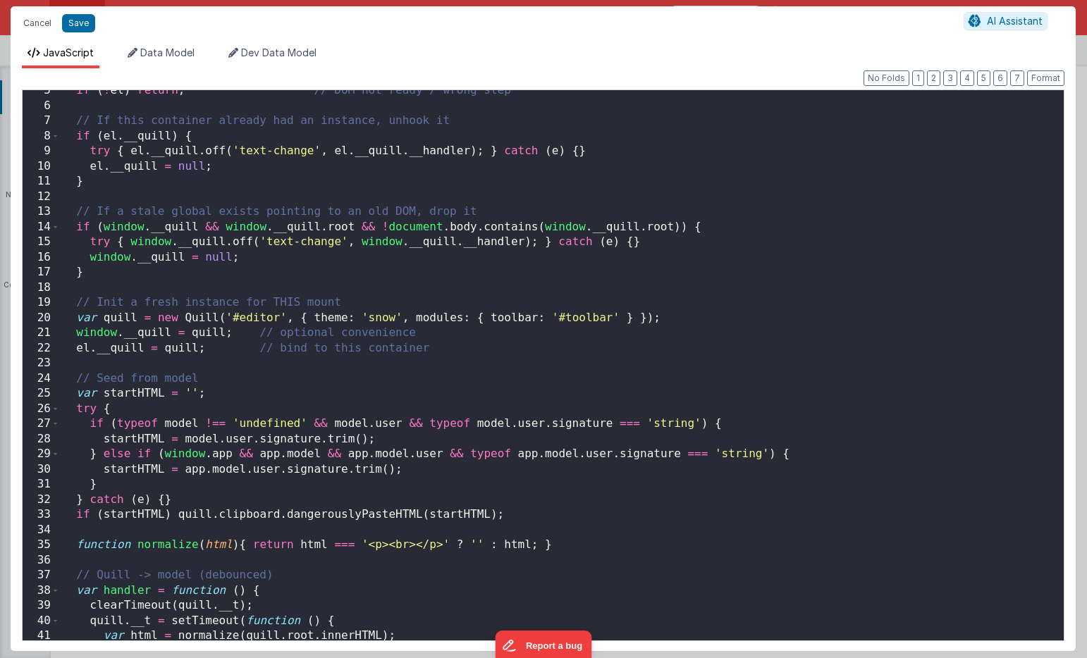
scroll to position [95, 0]
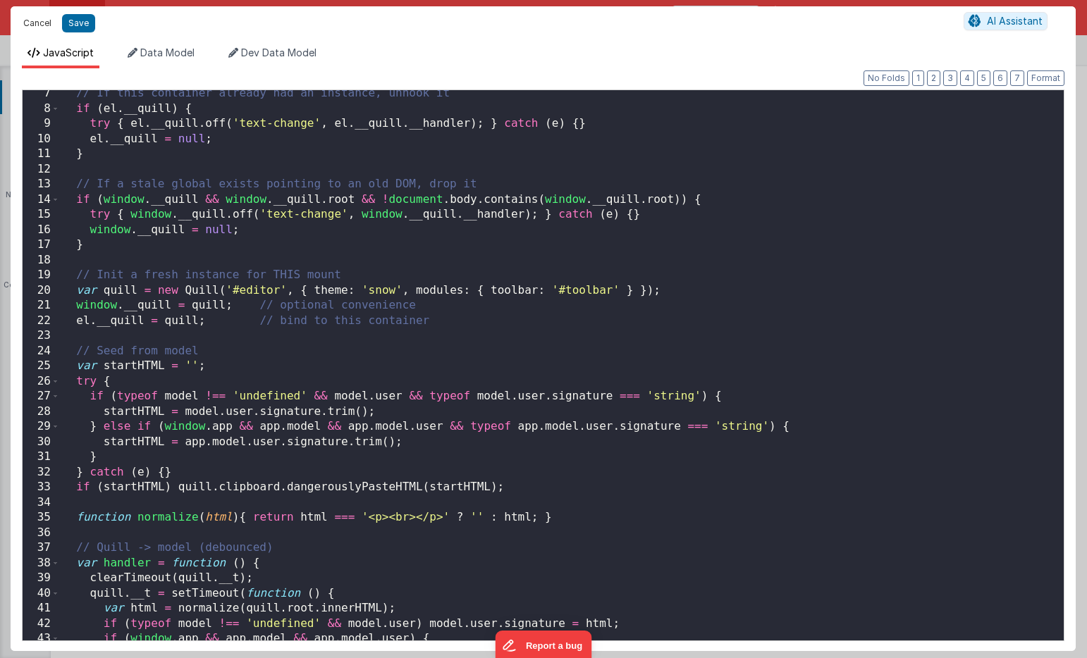
click at [38, 29] on button "Cancel" at bounding box center [37, 23] width 42 height 20
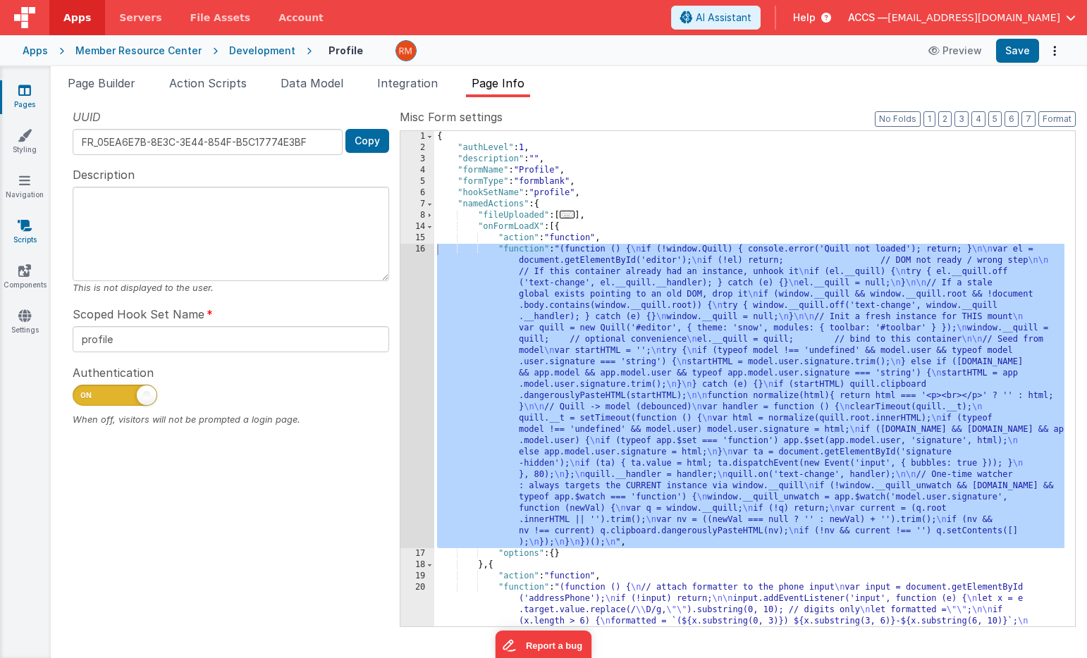
click at [25, 230] on icon at bounding box center [25, 225] width 14 height 14
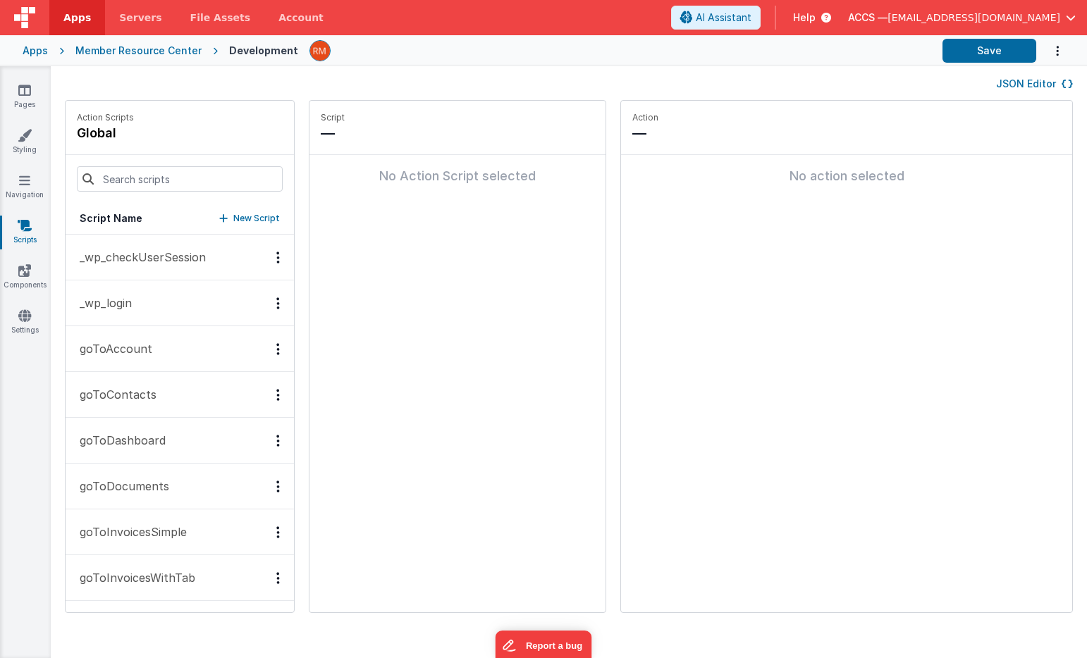
click at [155, 251] on p "_wp_checkUserSession" at bounding box center [138, 257] width 135 height 17
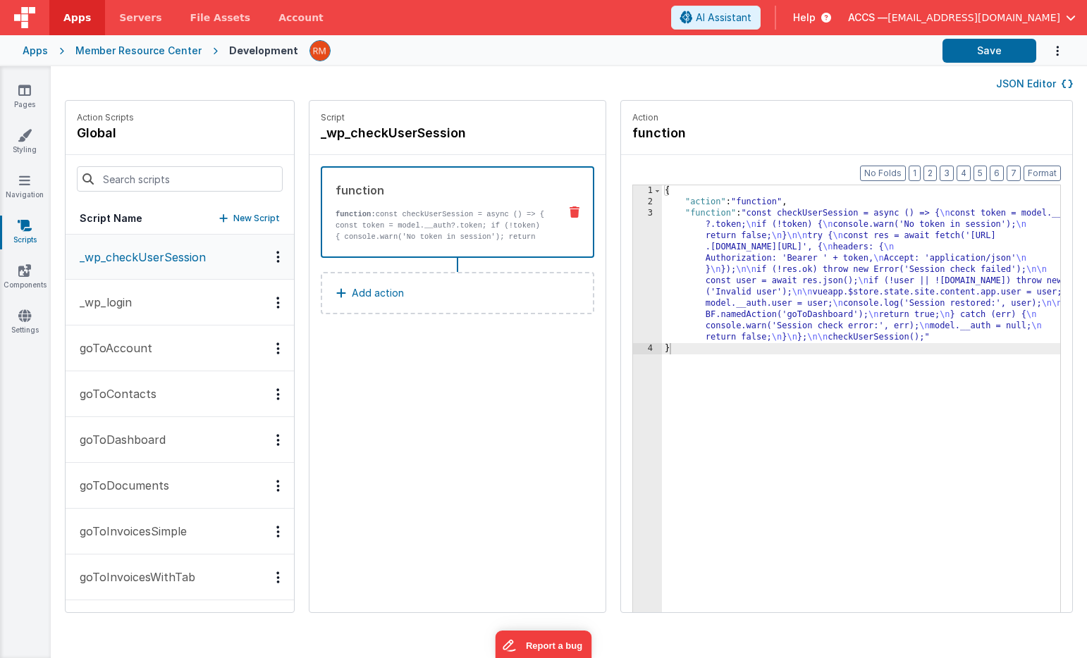
click at [149, 293] on button "_wp_login" at bounding box center [180, 303] width 228 height 46
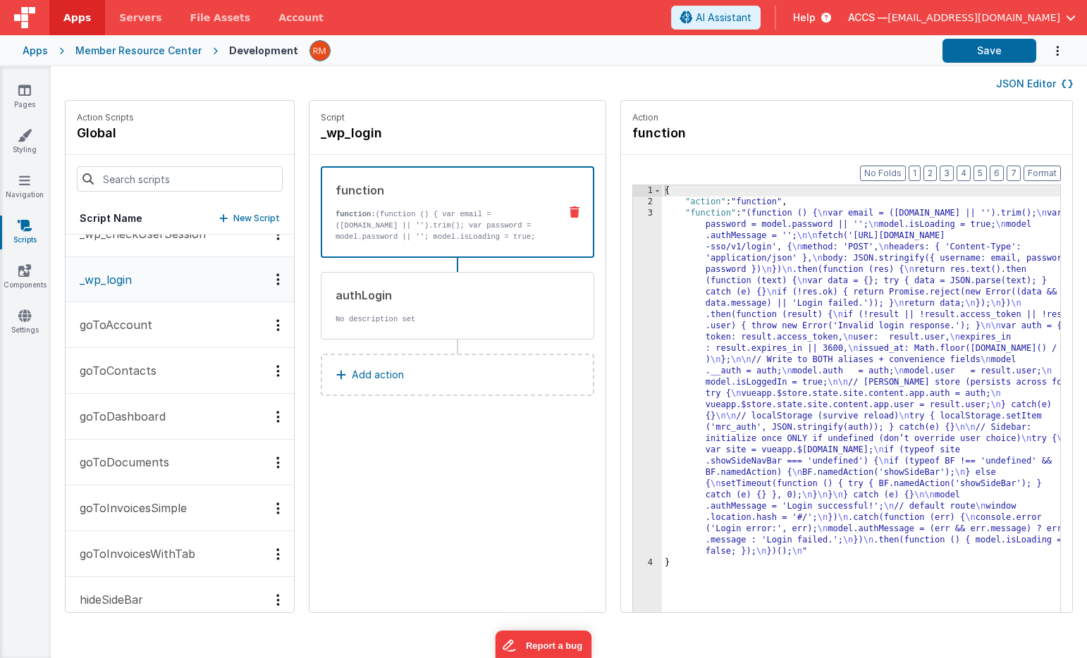
scroll to position [32, 0]
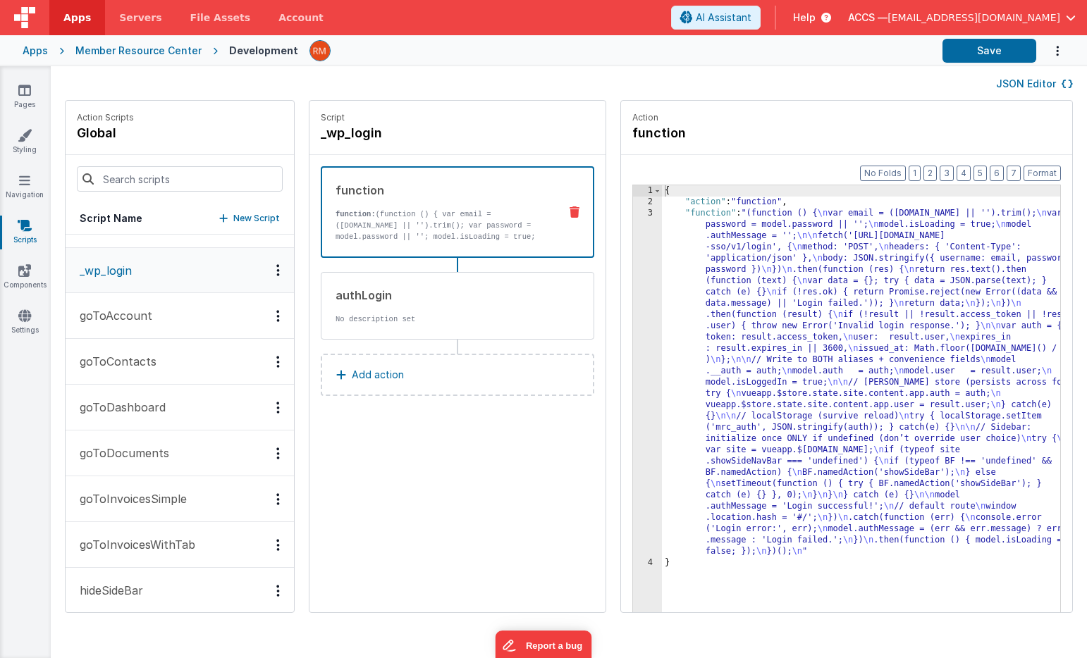
click at [149, 325] on button "goToAccount" at bounding box center [180, 316] width 228 height 46
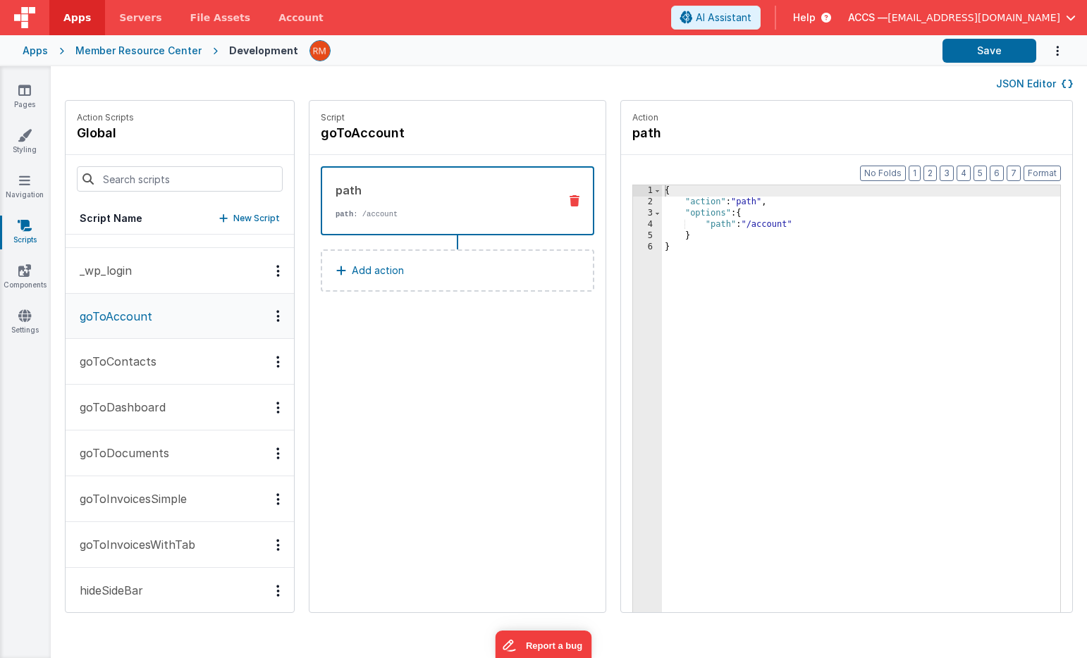
click at [153, 362] on button "goToContacts" at bounding box center [180, 362] width 228 height 46
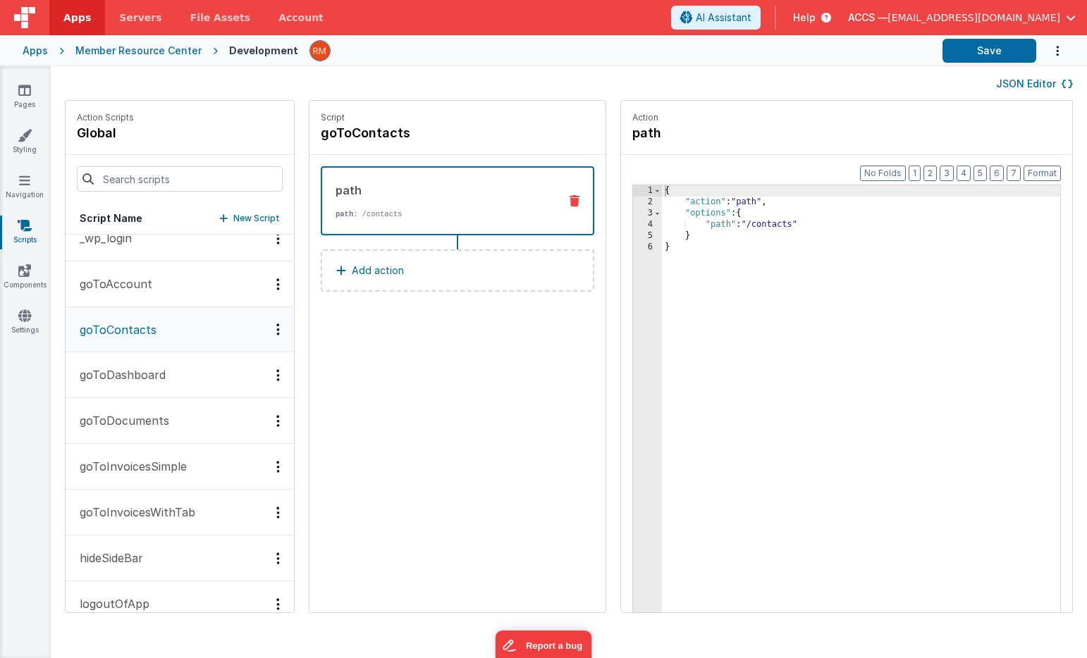
scroll to position [71, 0]
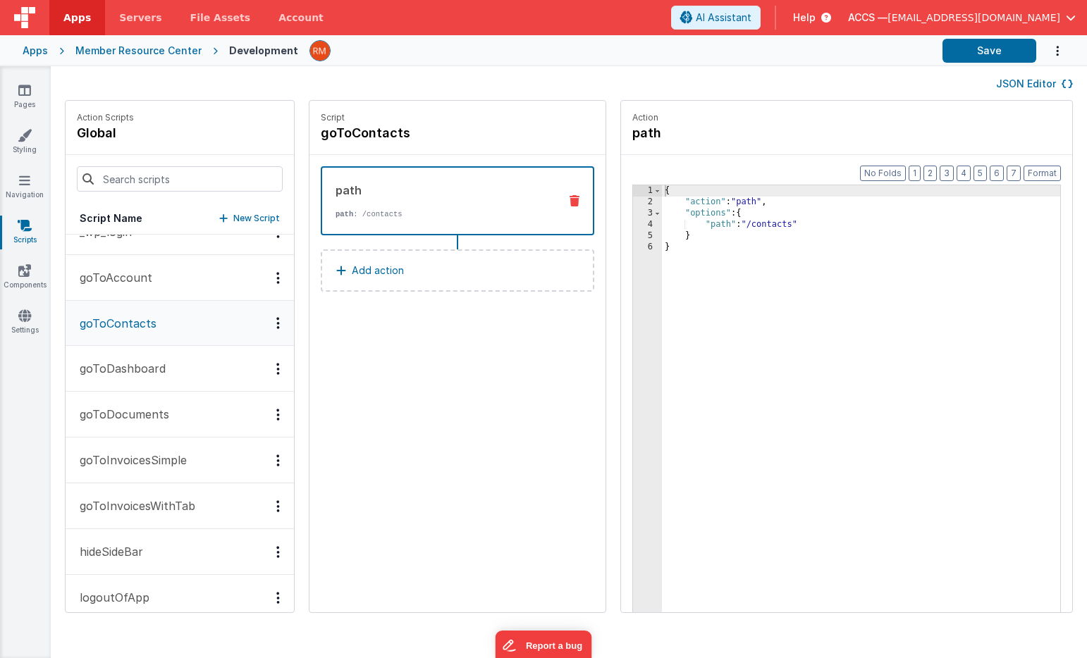
click at [172, 366] on button "goToDashboard" at bounding box center [180, 369] width 228 height 46
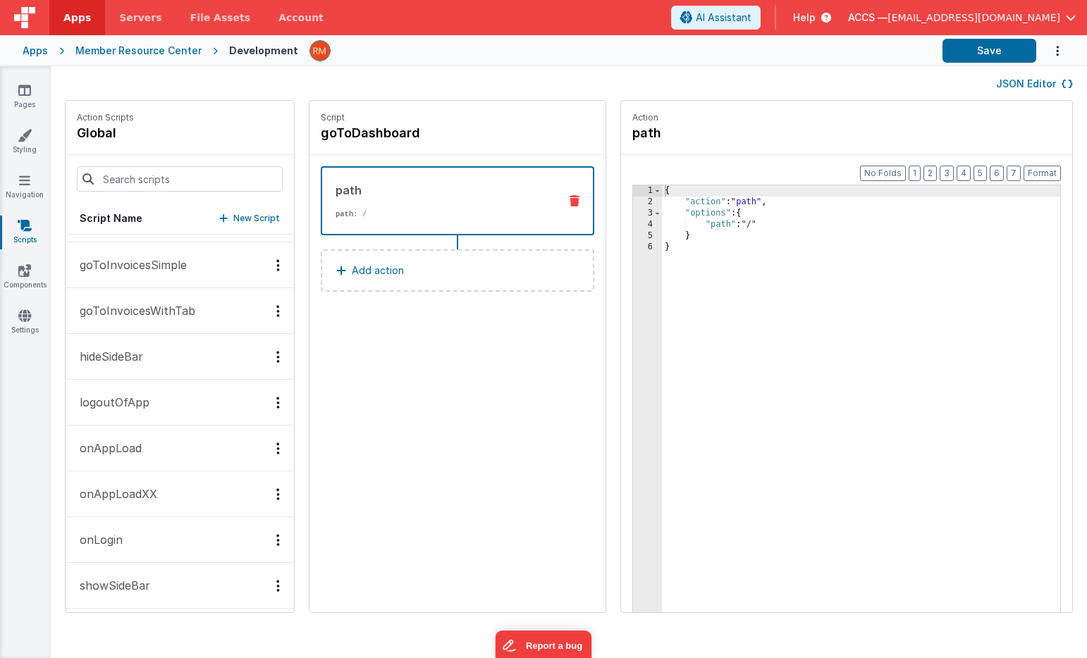
click at [160, 406] on button "logoutOfApp" at bounding box center [180, 403] width 228 height 46
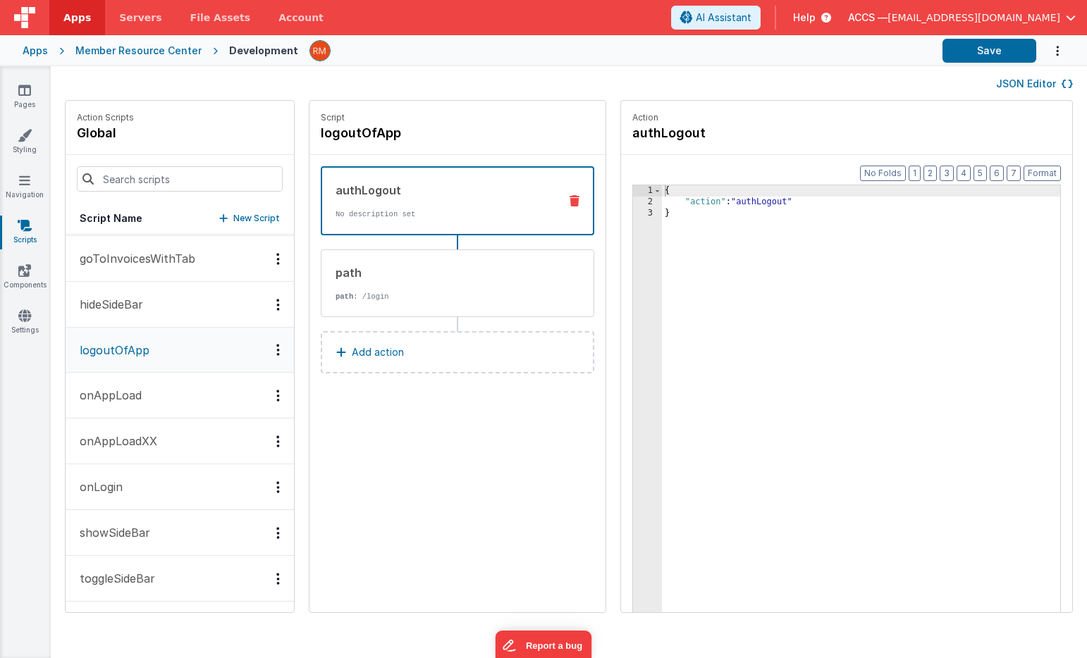
scroll to position [329, 0]
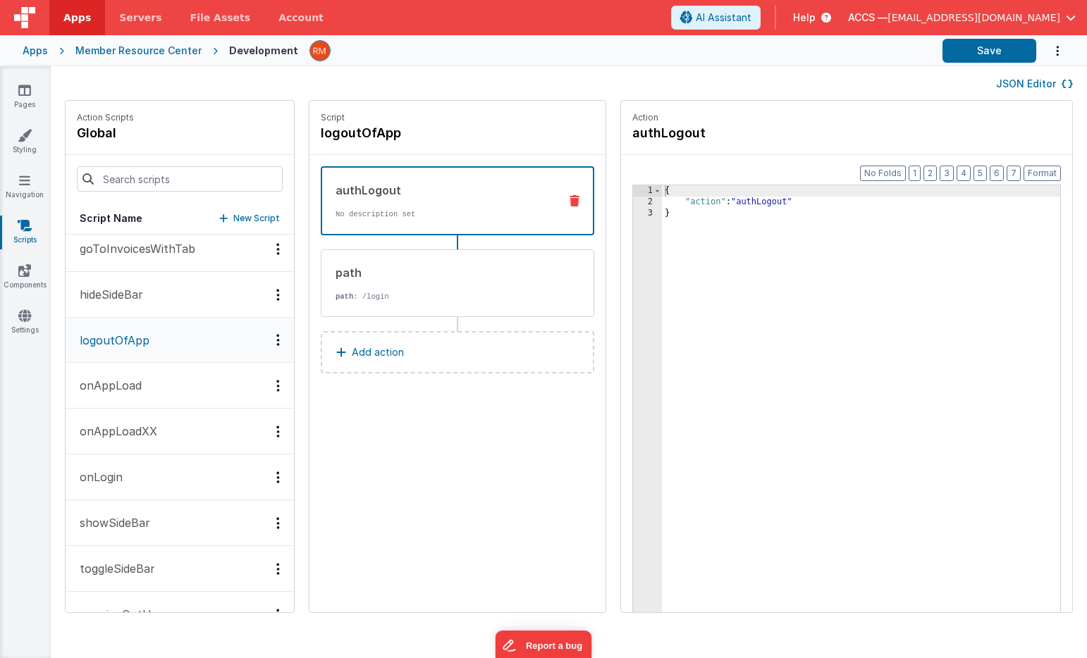
click at [159, 390] on button "onAppLoad" at bounding box center [180, 386] width 228 height 46
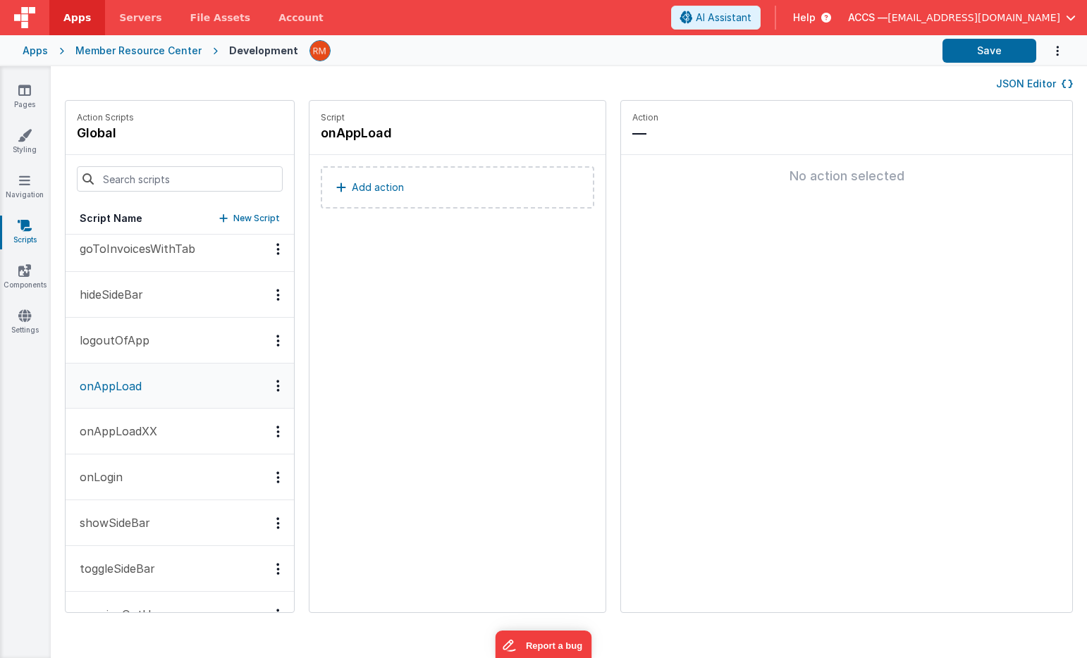
click at [159, 428] on button "onAppLoadXX" at bounding box center [180, 432] width 228 height 46
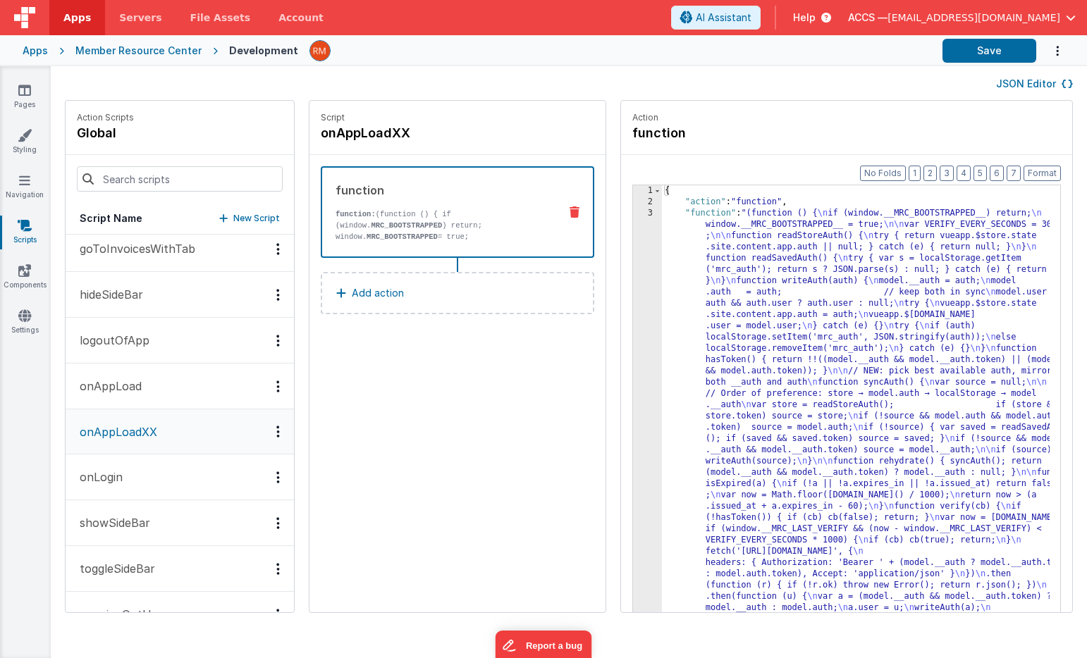
click at [157, 473] on button "onLogin" at bounding box center [180, 478] width 228 height 46
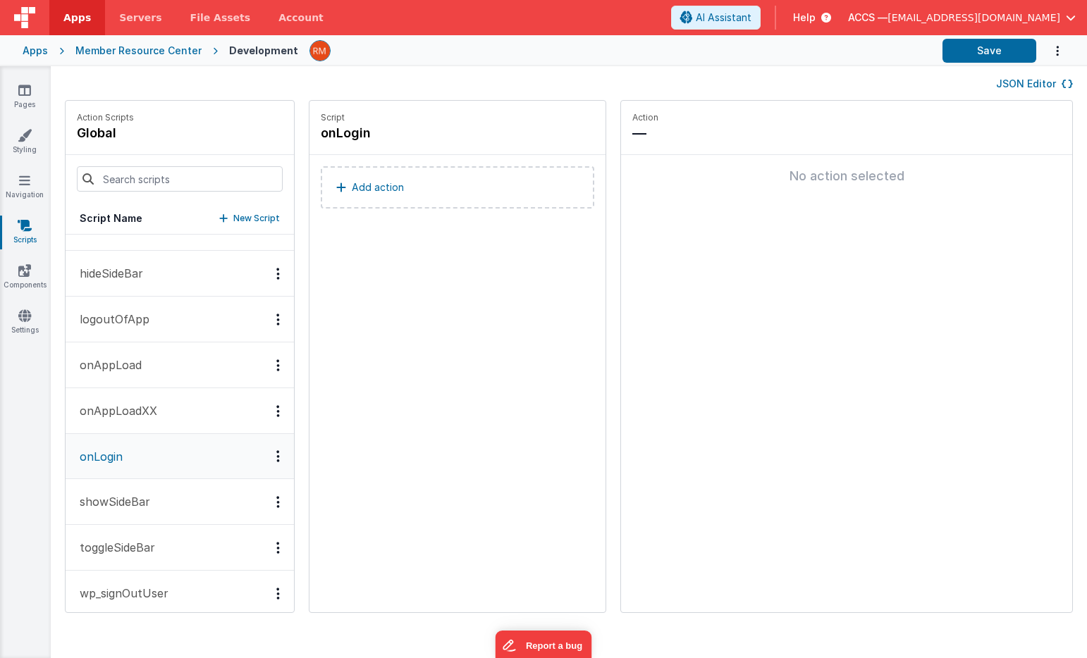
scroll to position [366, 0]
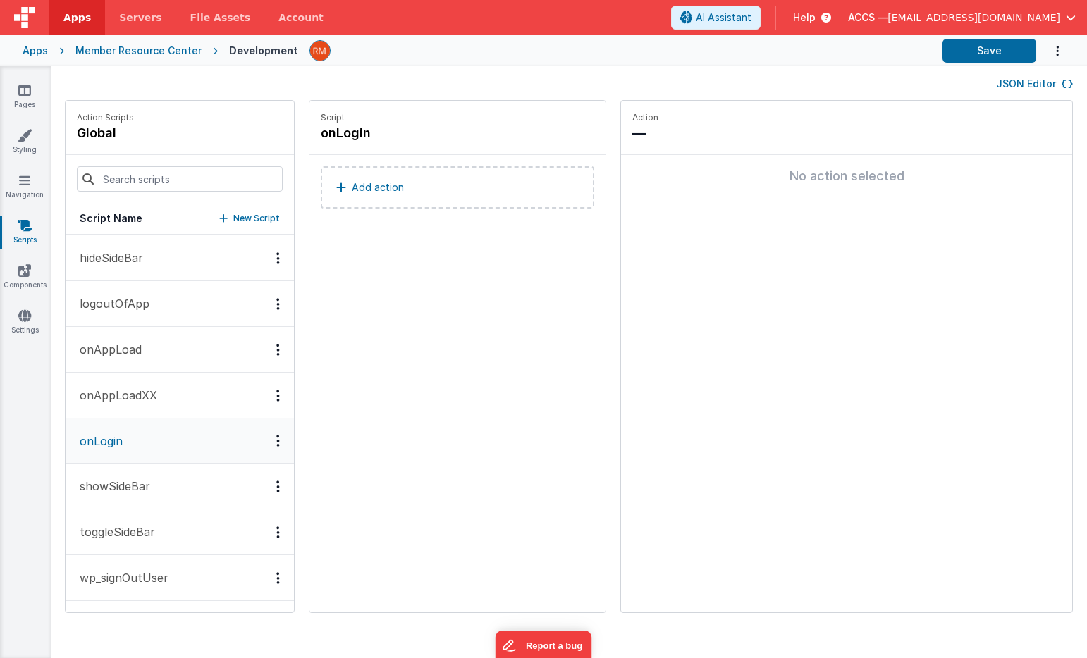
click at [164, 493] on button "showSideBar" at bounding box center [180, 487] width 228 height 46
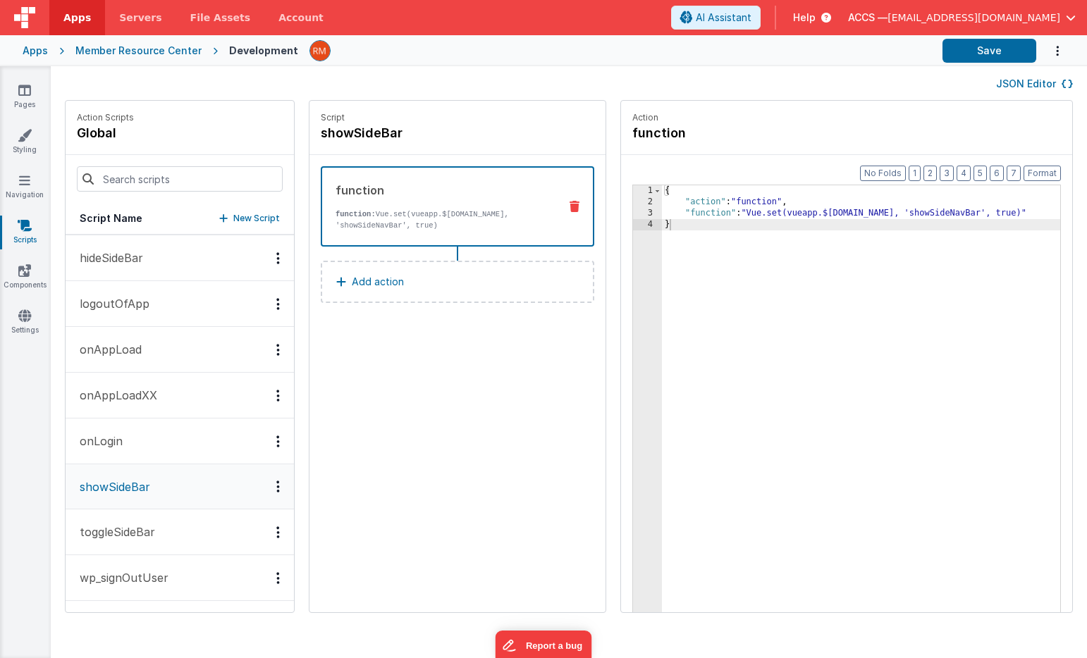
click at [163, 522] on button "toggleSideBar" at bounding box center [180, 533] width 228 height 46
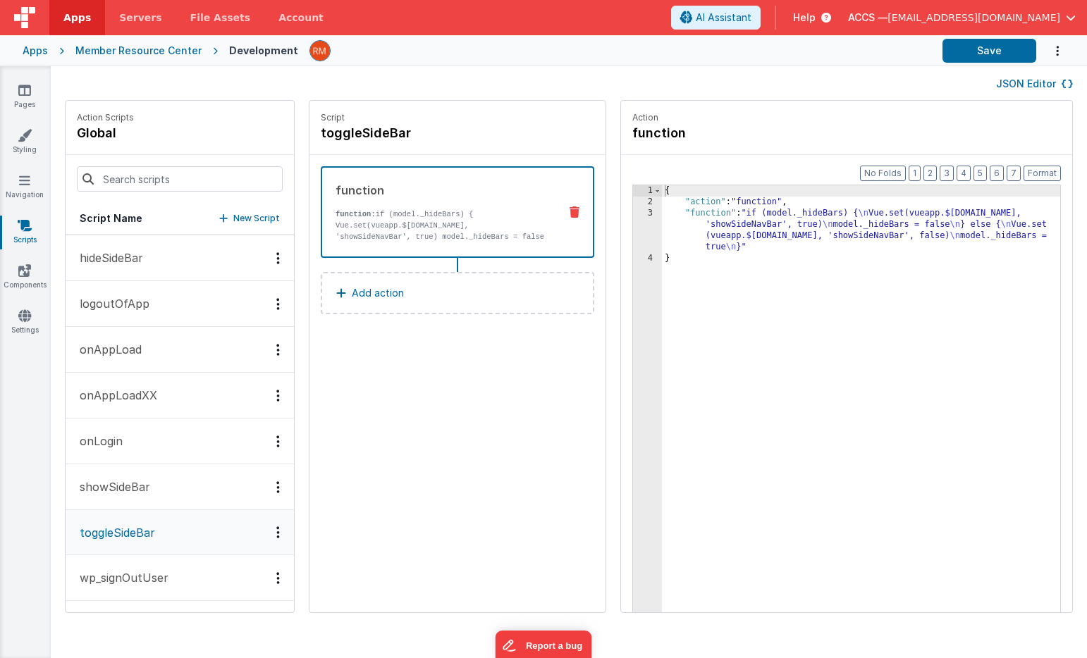
click at [165, 575] on p "wp_signOutUser" at bounding box center [119, 577] width 97 height 17
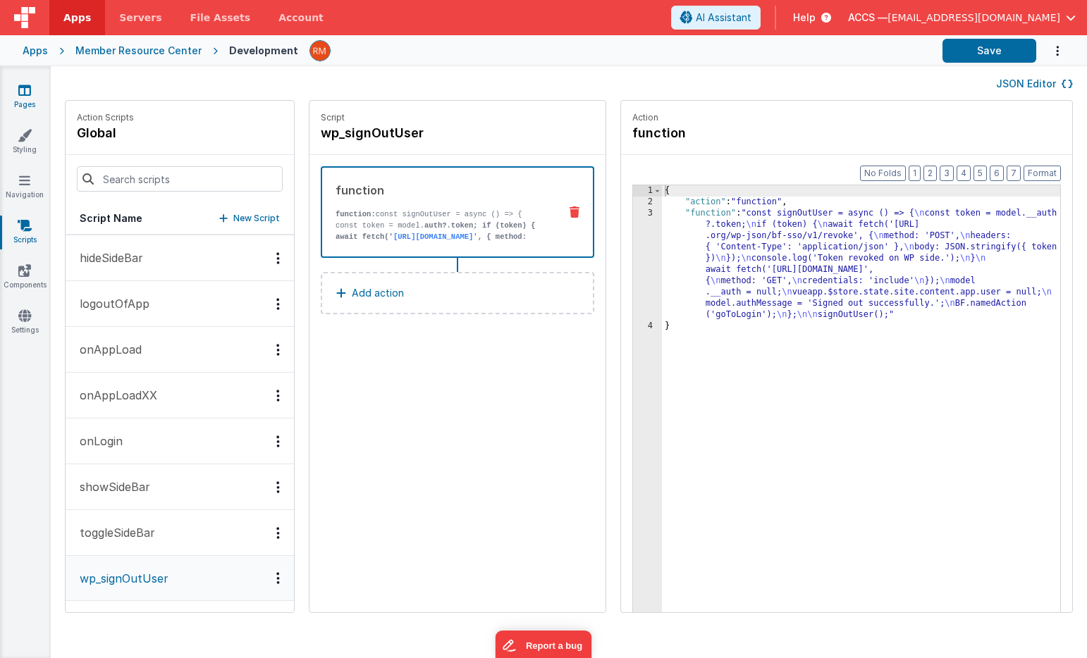
click at [24, 96] on icon at bounding box center [24, 90] width 13 height 14
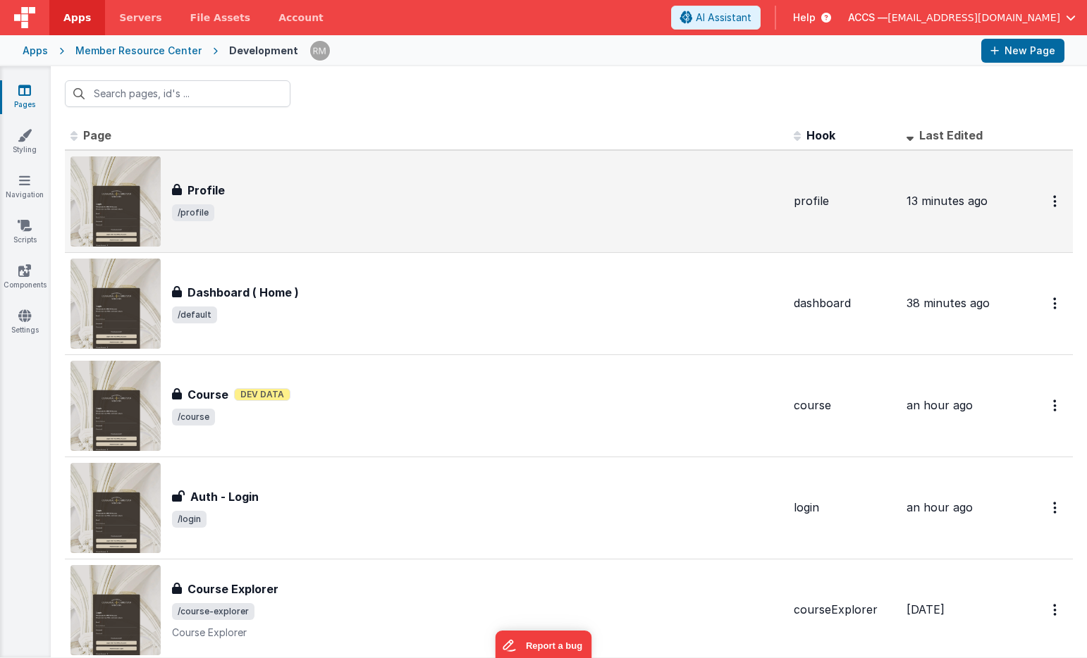
click at [309, 214] on span "/profile" at bounding box center [477, 212] width 610 height 17
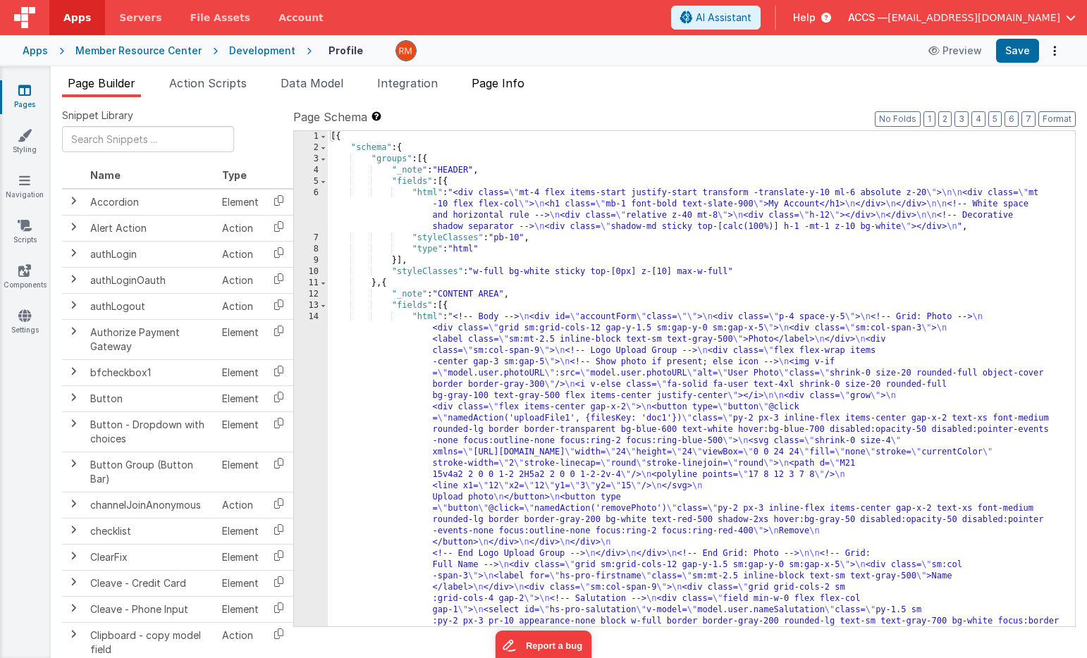
click at [509, 88] on span "Page Info" at bounding box center [497, 83] width 53 height 14
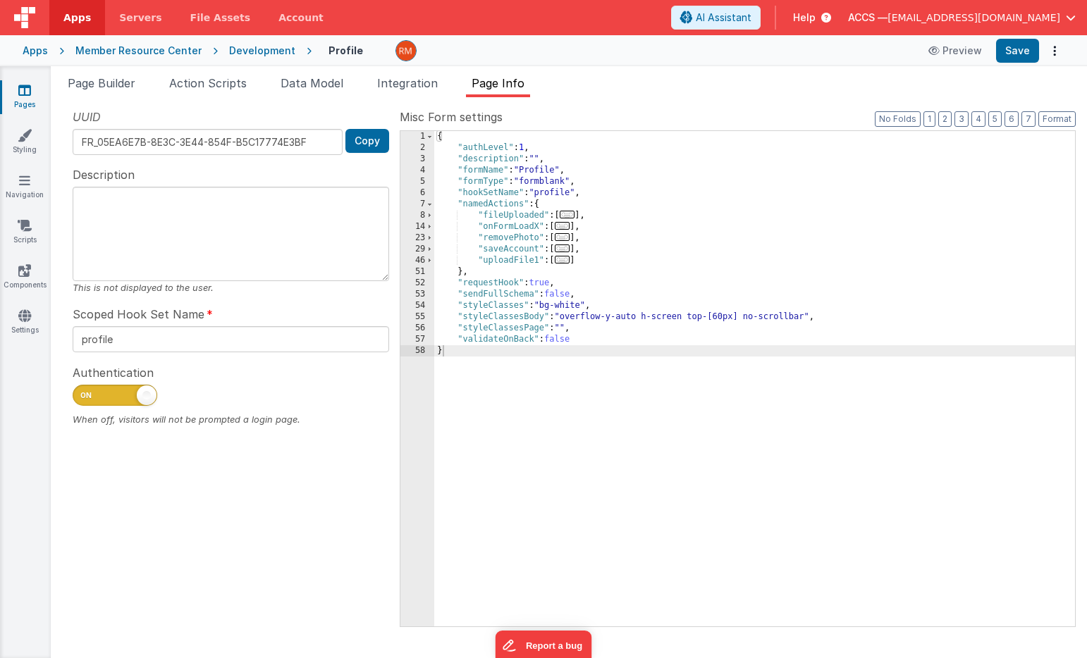
click at [539, 227] on div "{ "authLevel" : 1 , "description" : "" , "formName" : "Profile" , "formType" : …" at bounding box center [754, 390] width 641 height 518
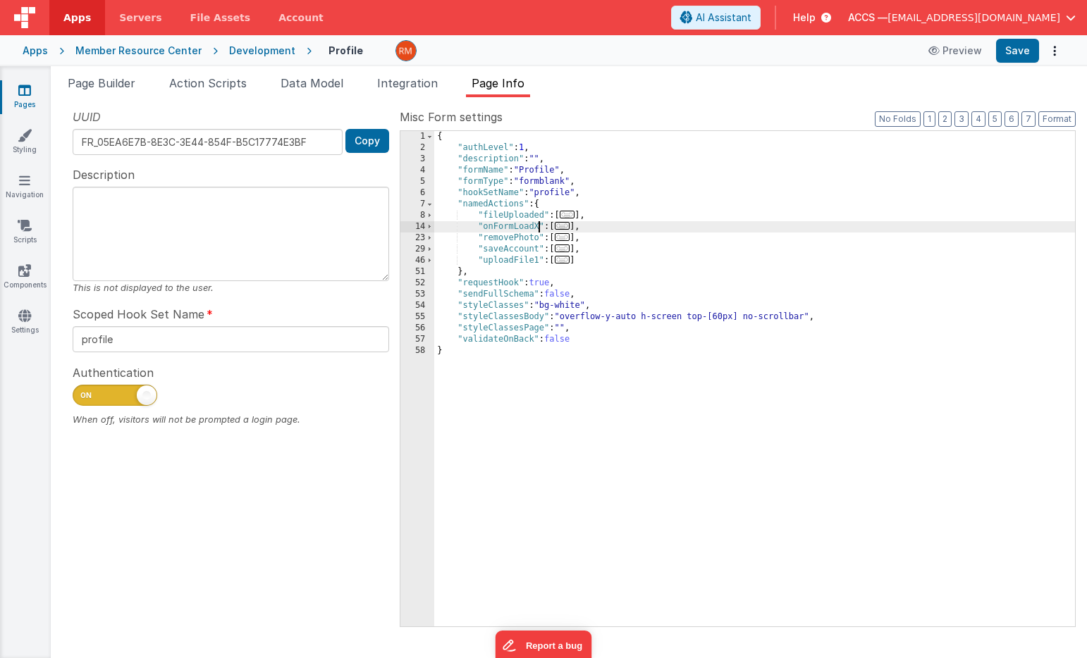
click at [537, 227] on div "{ "authLevel" : 1 , "description" : "" , "formName" : "Profile" , "formType" : …" at bounding box center [754, 390] width 641 height 518
click at [1013, 56] on button "Save" at bounding box center [1017, 51] width 43 height 24
click at [44, 51] on div "Apps" at bounding box center [35, 51] width 25 height 14
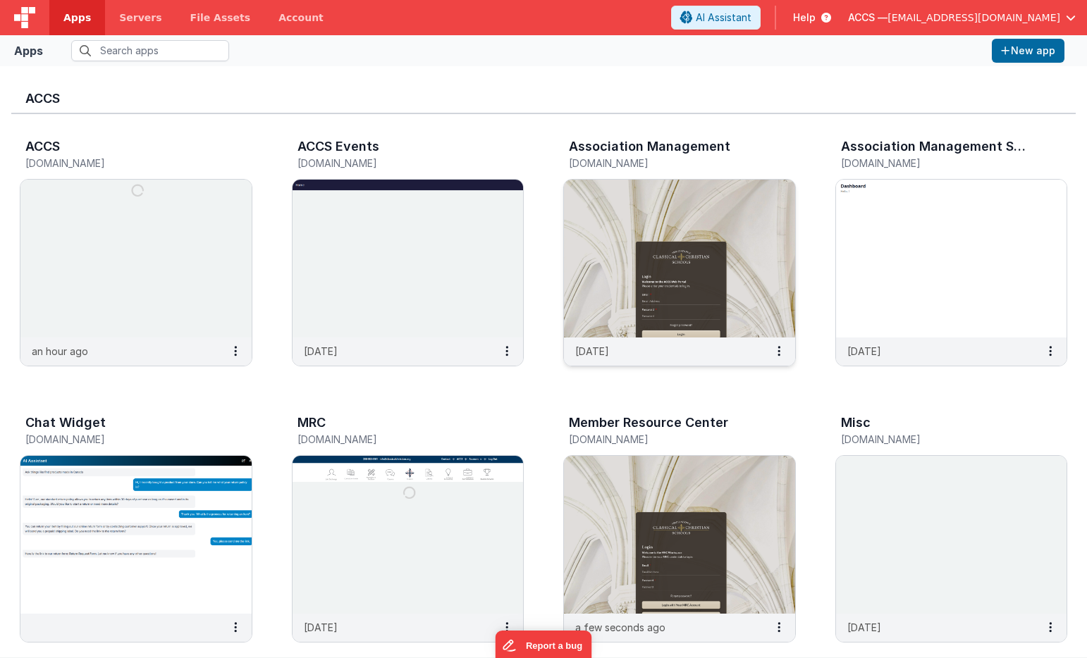
click at [594, 217] on img at bounding box center [679, 259] width 231 height 158
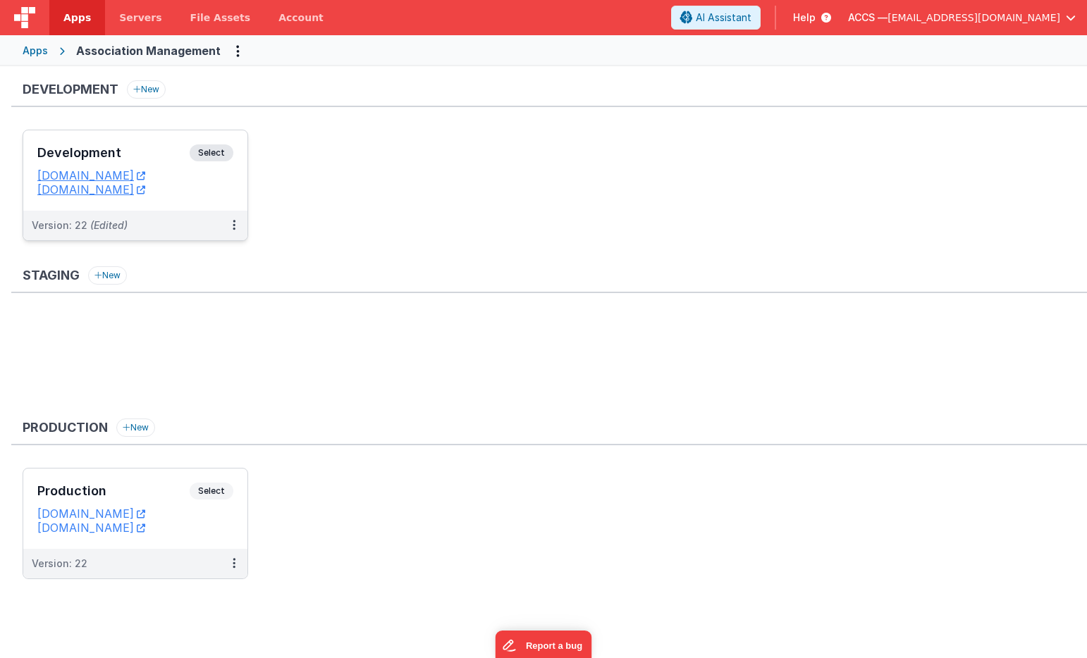
click at [157, 156] on h3 "Development" at bounding box center [113, 153] width 152 height 14
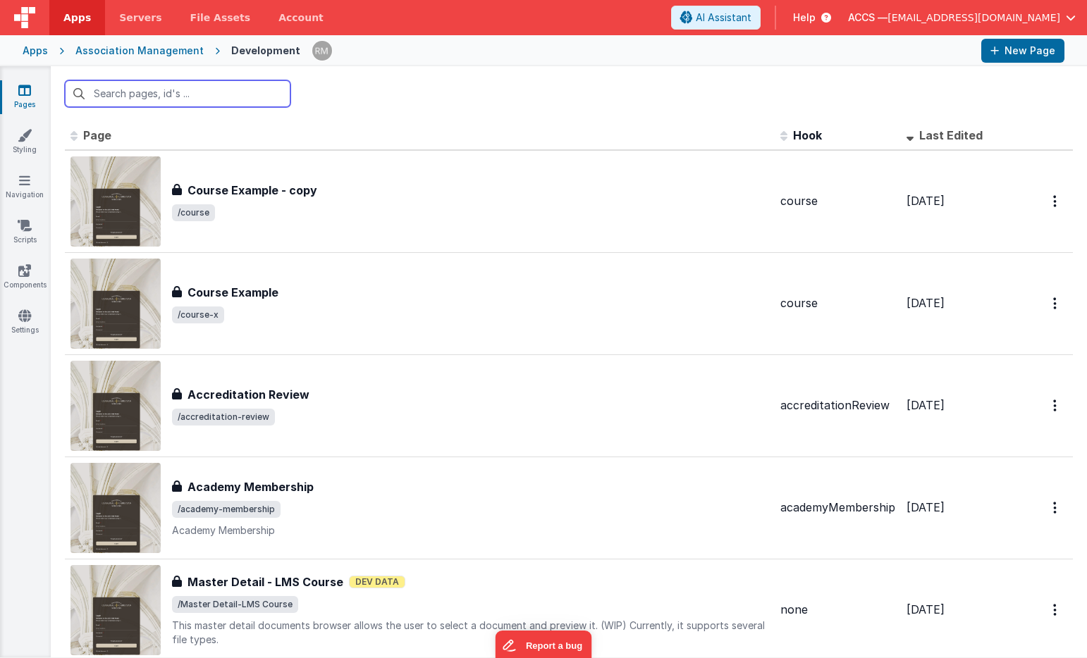
click at [187, 95] on input "text" at bounding box center [178, 93] width 226 height 27
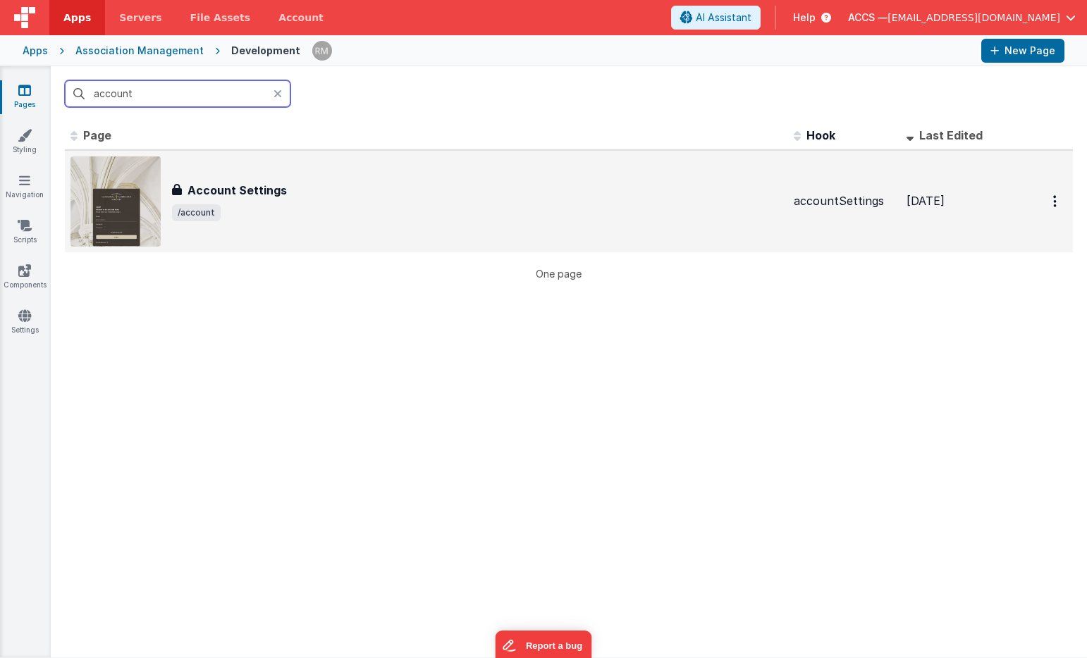
type input "account"
click at [268, 198] on h3 "Account Settings" at bounding box center [236, 190] width 99 height 17
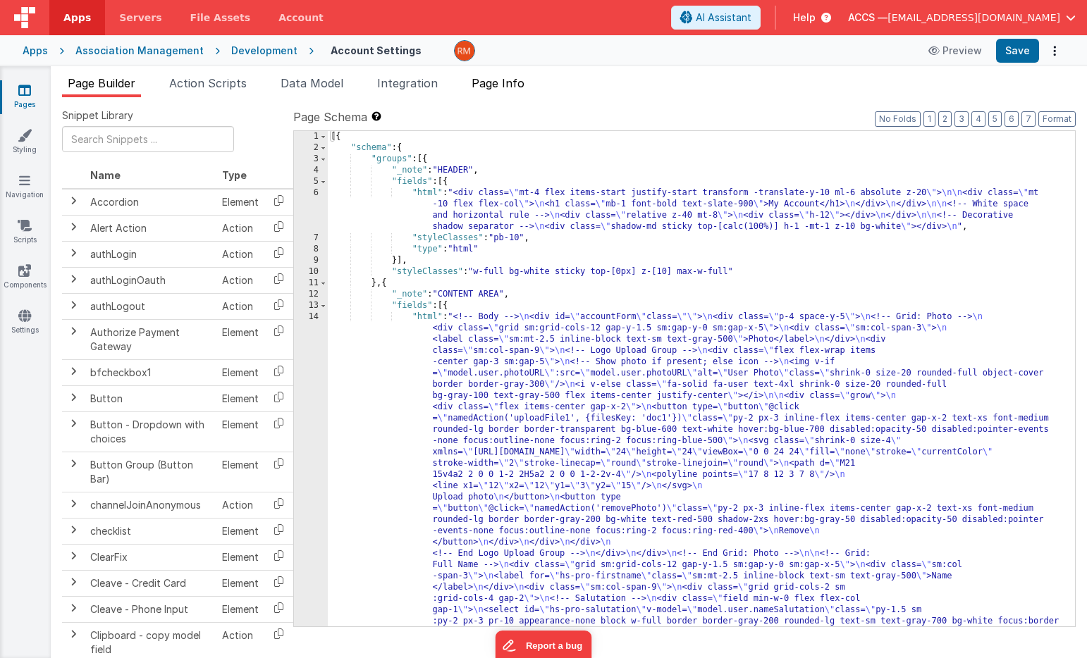
click at [512, 87] on span "Page Info" at bounding box center [497, 83] width 53 height 14
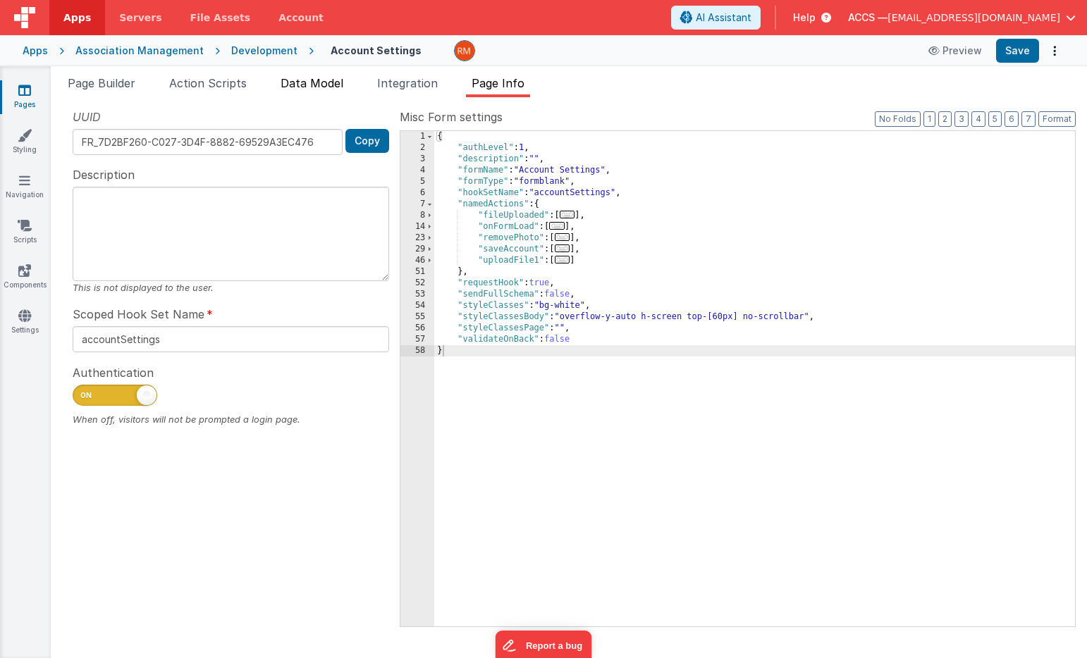
click at [328, 85] on span "Data Model" at bounding box center [311, 83] width 63 height 14
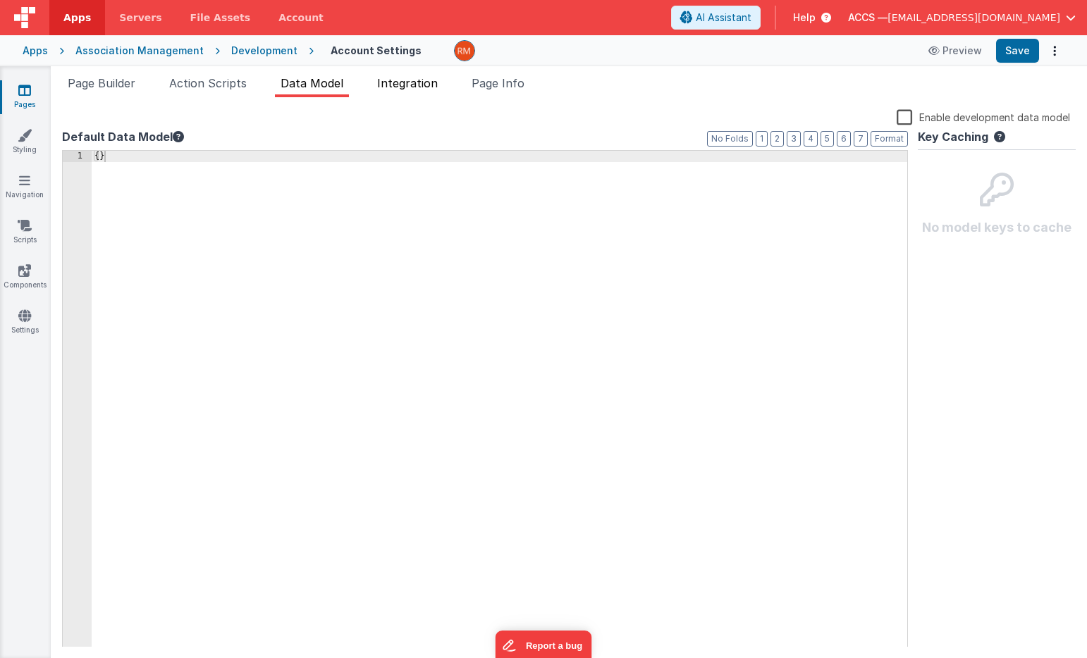
click at [414, 87] on span "Integration" at bounding box center [407, 83] width 61 height 14
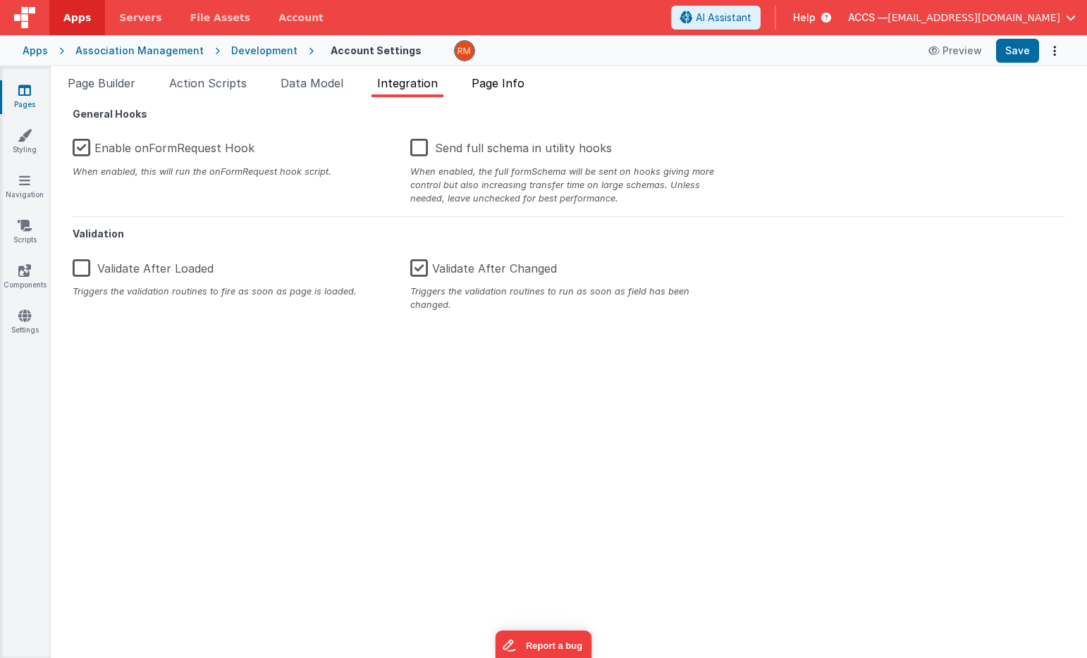
click at [514, 90] on li "Page Info" at bounding box center [498, 86] width 64 height 23
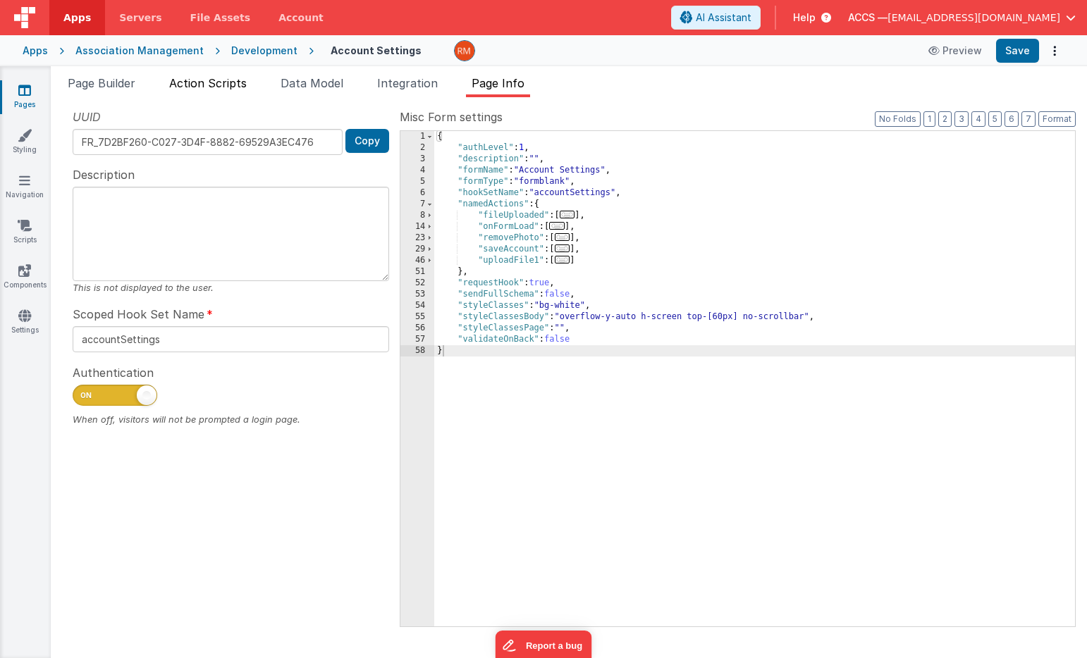
click at [237, 81] on span "Action Scripts" at bounding box center [208, 83] width 78 height 14
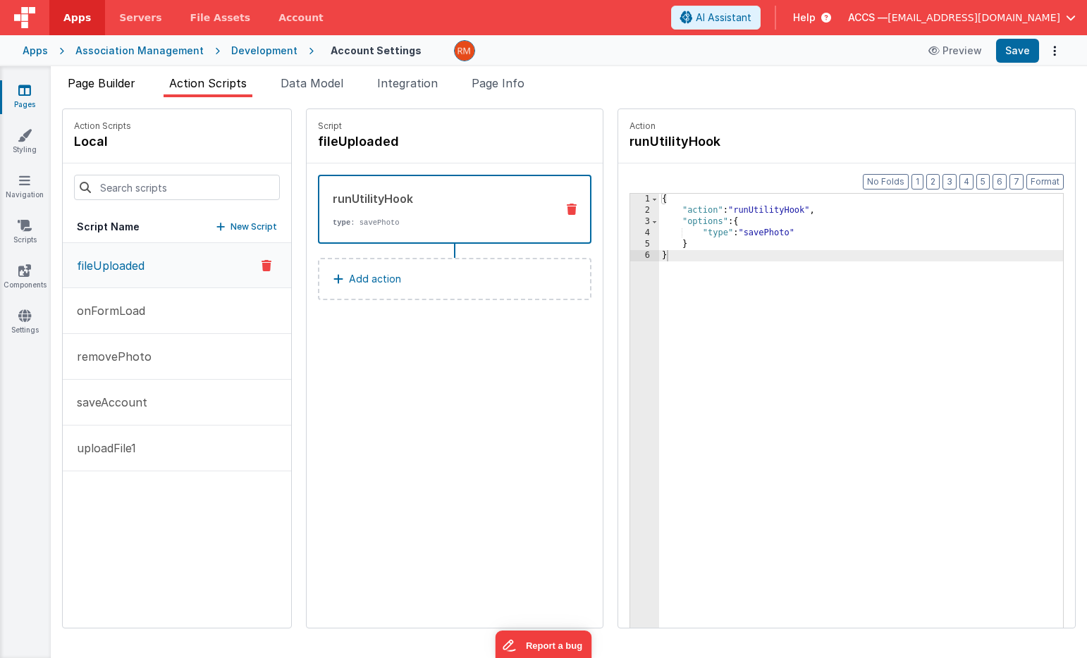
click at [132, 82] on span "Page Builder" at bounding box center [102, 83] width 68 height 14
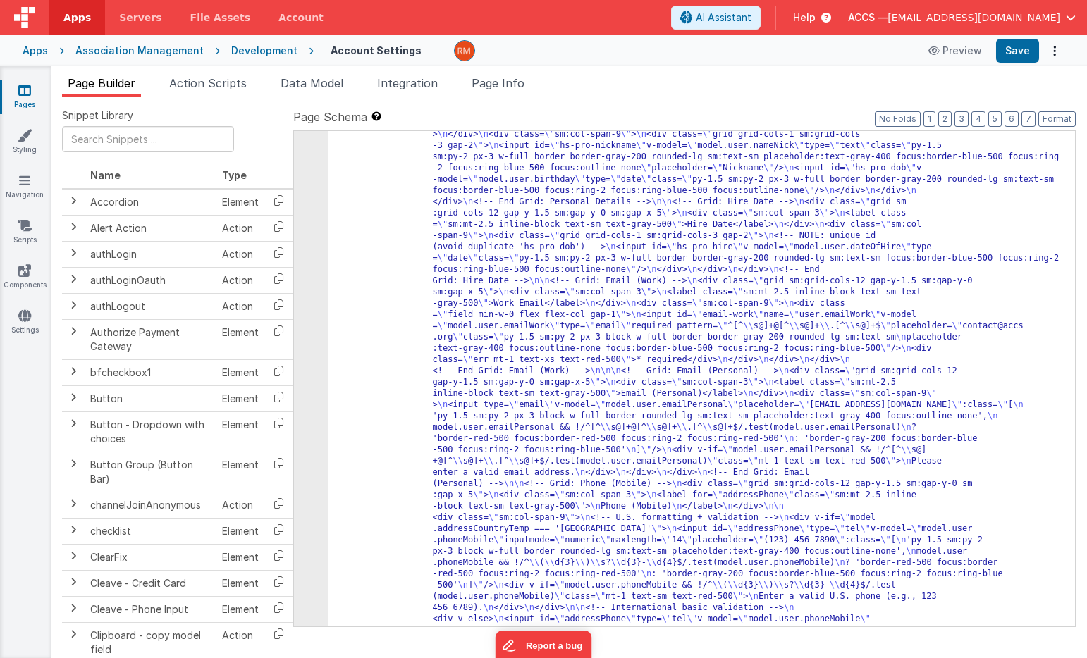
scroll to position [1715, 0]
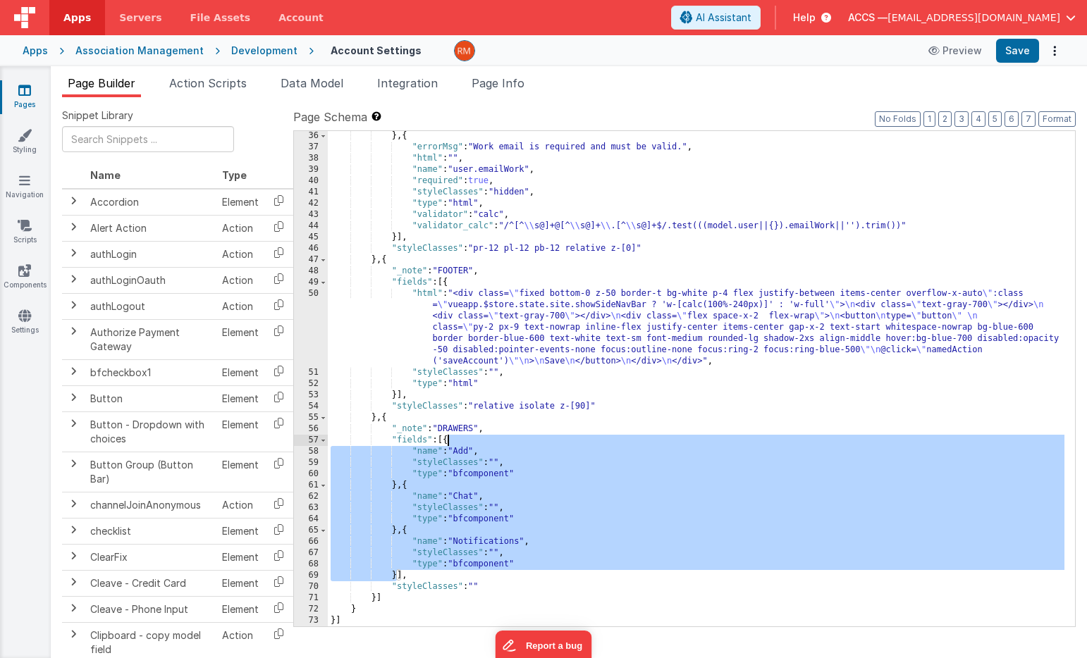
drag, startPoint x: 398, startPoint y: 574, endPoint x: 448, endPoint y: 442, distance: 141.0
click at [448, 442] on div "} , { "errorMsg" : "Work email is required and must be valid." , "html" : "" , …" at bounding box center [696, 389] width 736 height 518
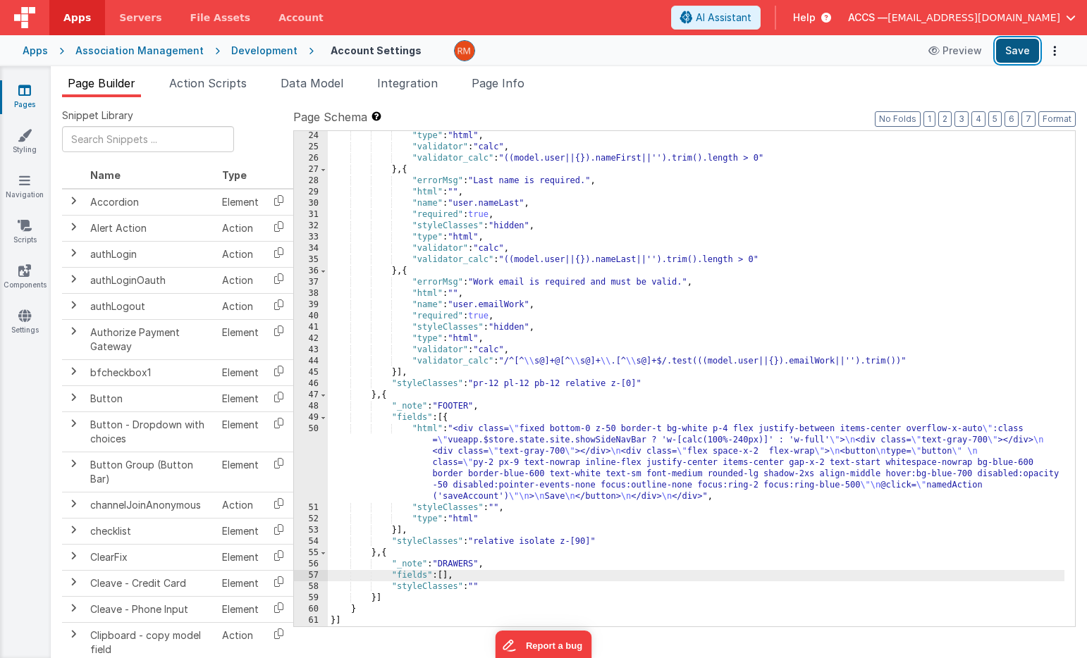
click at [1023, 56] on button "Save" at bounding box center [1017, 51] width 43 height 24
click at [1018, 55] on button "Save" at bounding box center [1017, 51] width 43 height 24
click at [511, 385] on div ""type" : "html" , "validator" : "calc" , "validator_calc" : "((model.user||{}).…" at bounding box center [696, 389] width 736 height 518
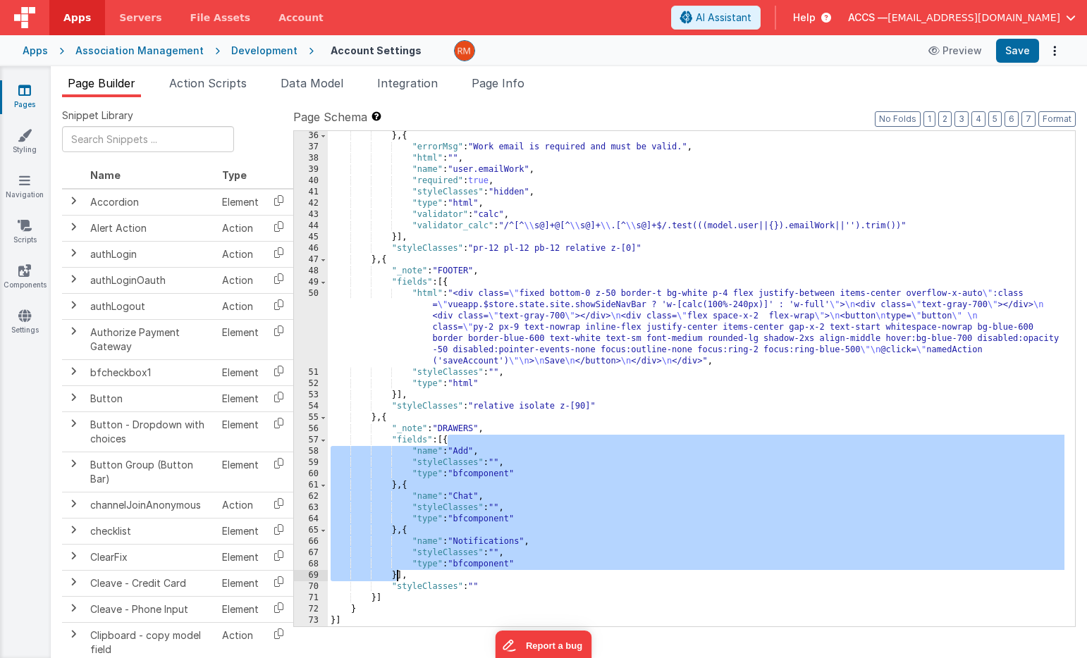
scroll to position [1715, 0]
click at [1032, 46] on button "Save" at bounding box center [1017, 51] width 43 height 24
click at [501, 80] on span "Page Info" at bounding box center [497, 83] width 53 height 14
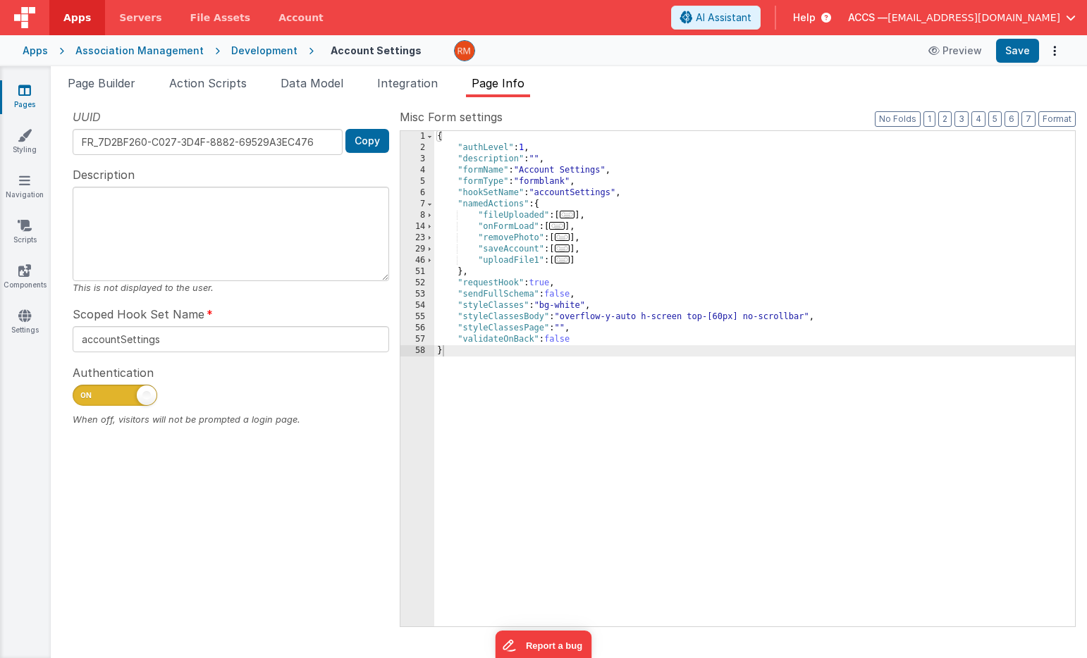
click at [41, 48] on div "Apps" at bounding box center [35, 51] width 25 height 14
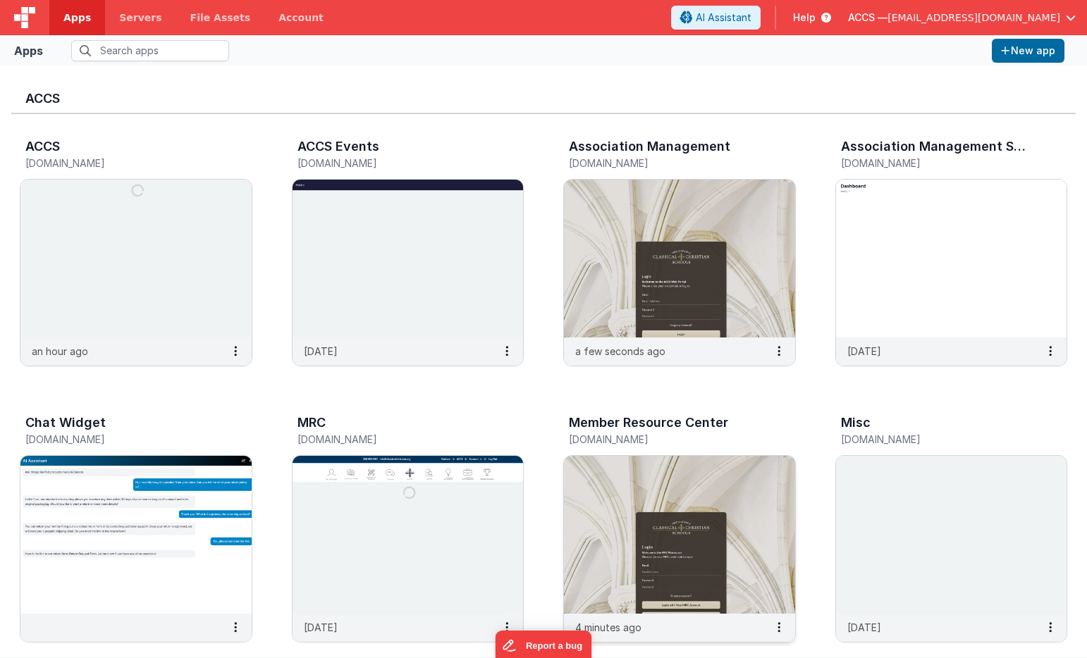
click at [603, 483] on img at bounding box center [679, 535] width 231 height 158
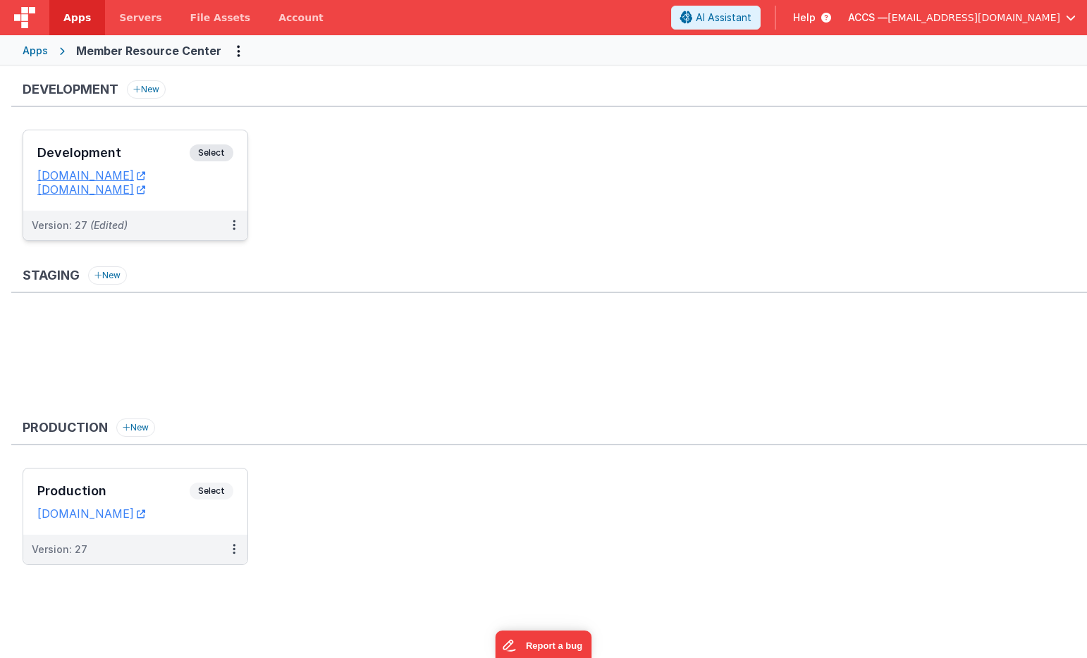
click at [176, 146] on h3 "Development" at bounding box center [113, 153] width 152 height 14
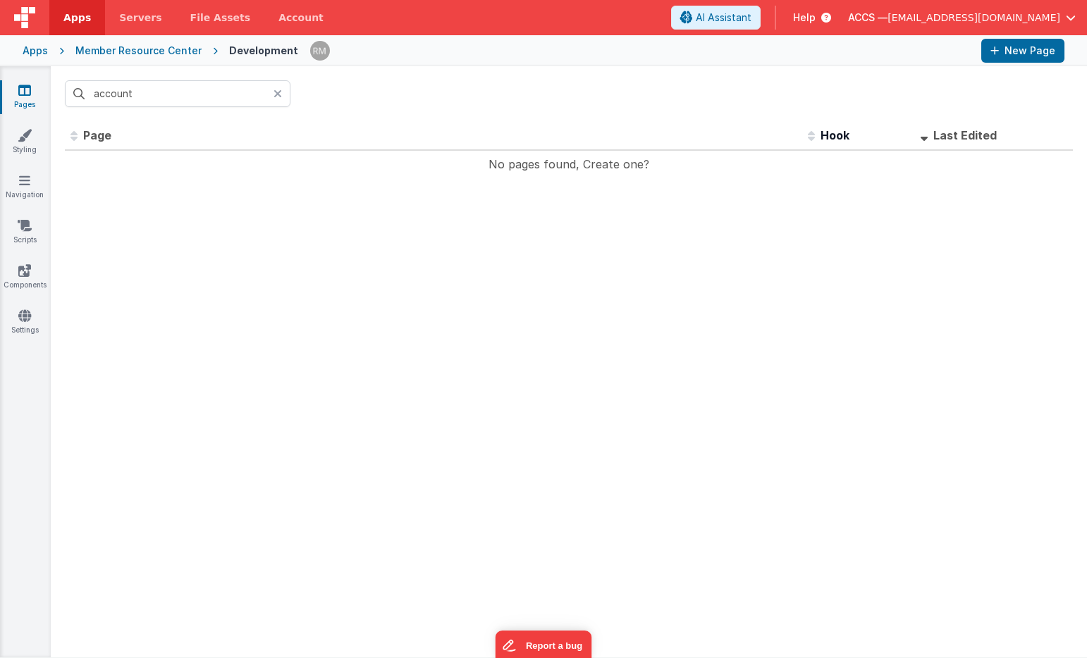
click at [277, 93] on icon at bounding box center [277, 93] width 8 height 11
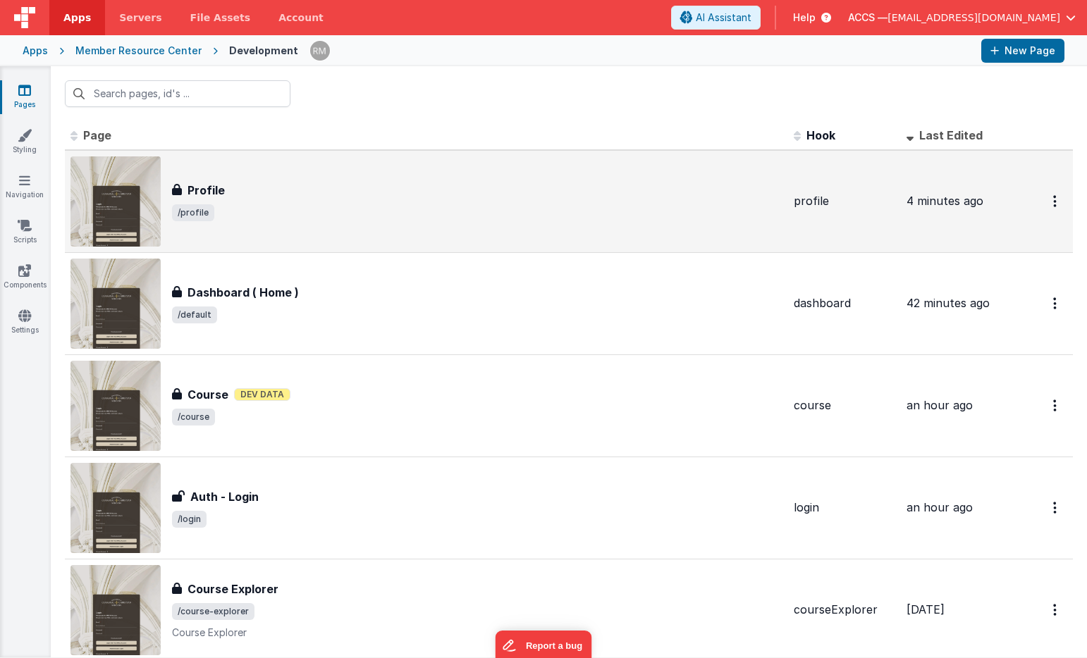
click at [289, 183] on div "Profile" at bounding box center [477, 190] width 610 height 17
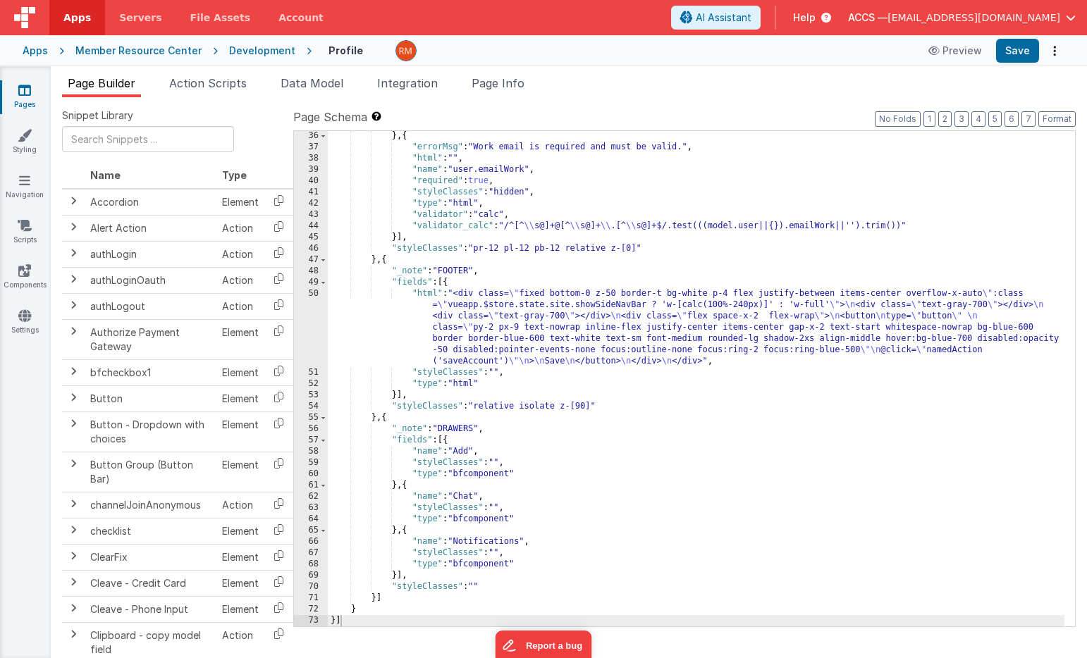
scroll to position [1715, 0]
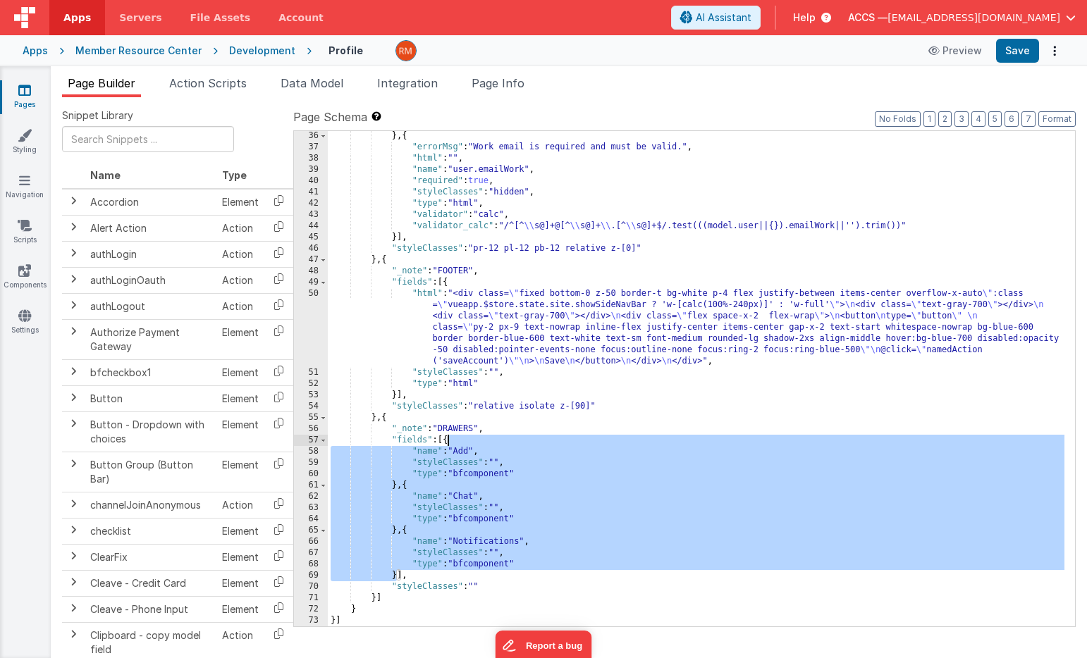
drag, startPoint x: 397, startPoint y: 576, endPoint x: 446, endPoint y: 444, distance: 140.7
click at [446, 444] on div "} , { "errorMsg" : "Work email is required and must be valid." , "html" : "" , …" at bounding box center [696, 389] width 736 height 518
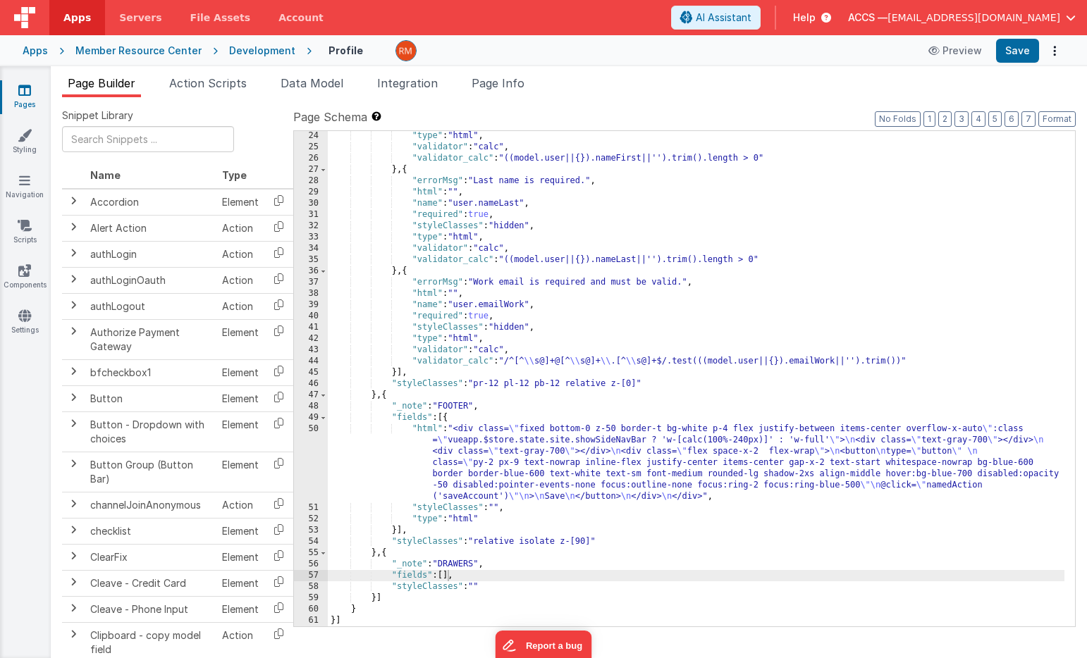
click at [993, 48] on div "Preview Save" at bounding box center [992, 51] width 144 height 24
click at [1012, 49] on button "Save" at bounding box center [1017, 51] width 43 height 24
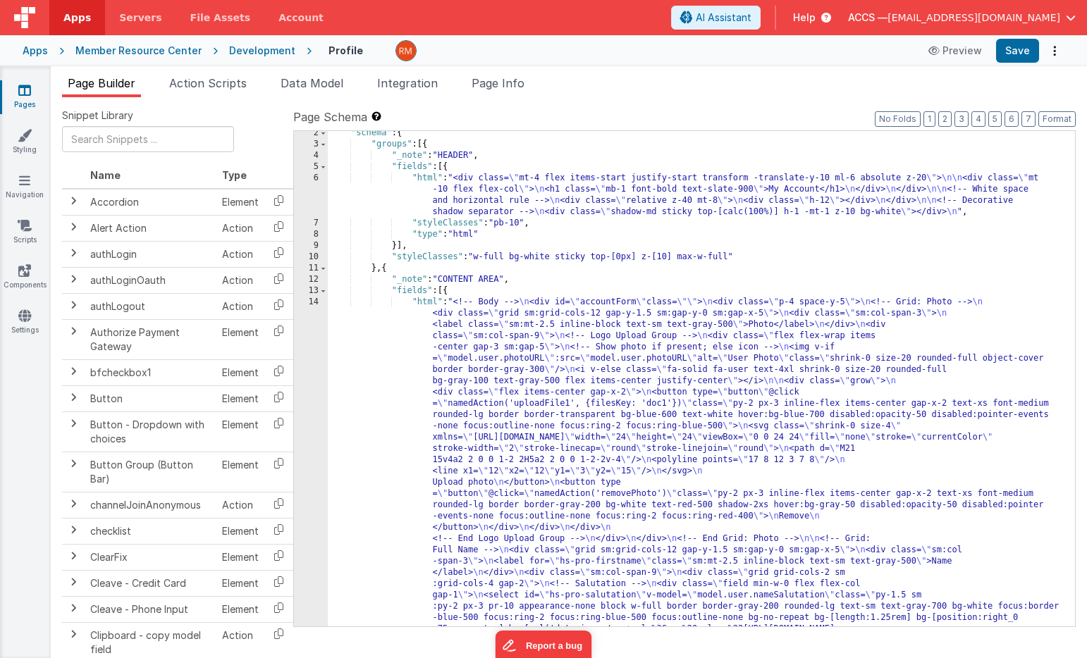
scroll to position [16, 0]
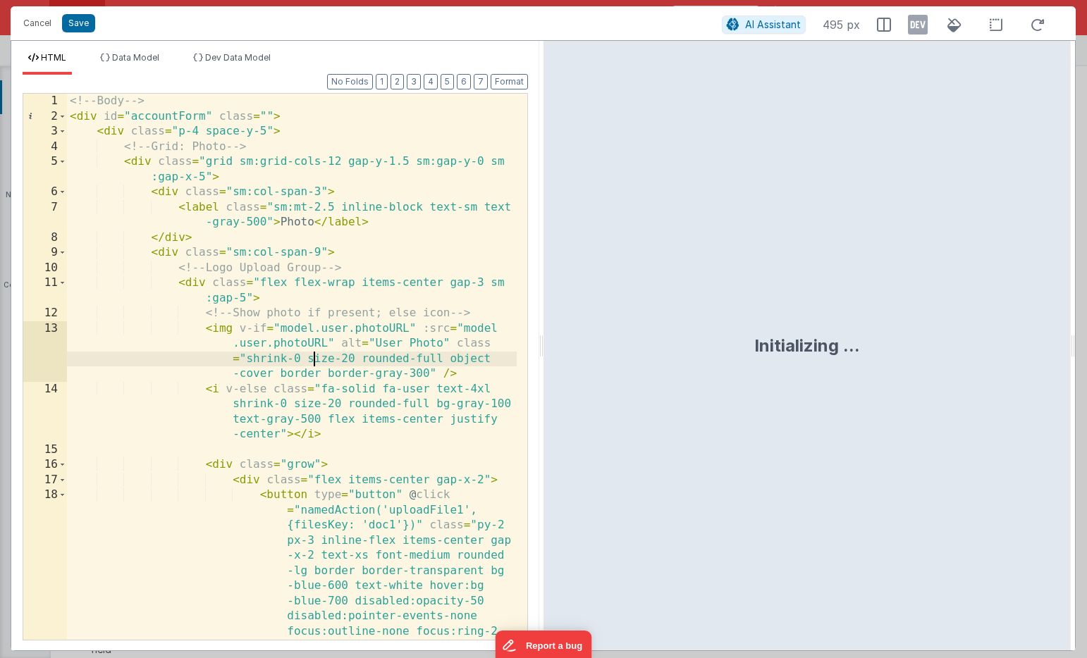
click at [316, 362] on div "<!-- Body --> < div id = "accountForm" class = "" > < div class = "p-4 space-y-…" at bounding box center [292, 427] width 450 height 667
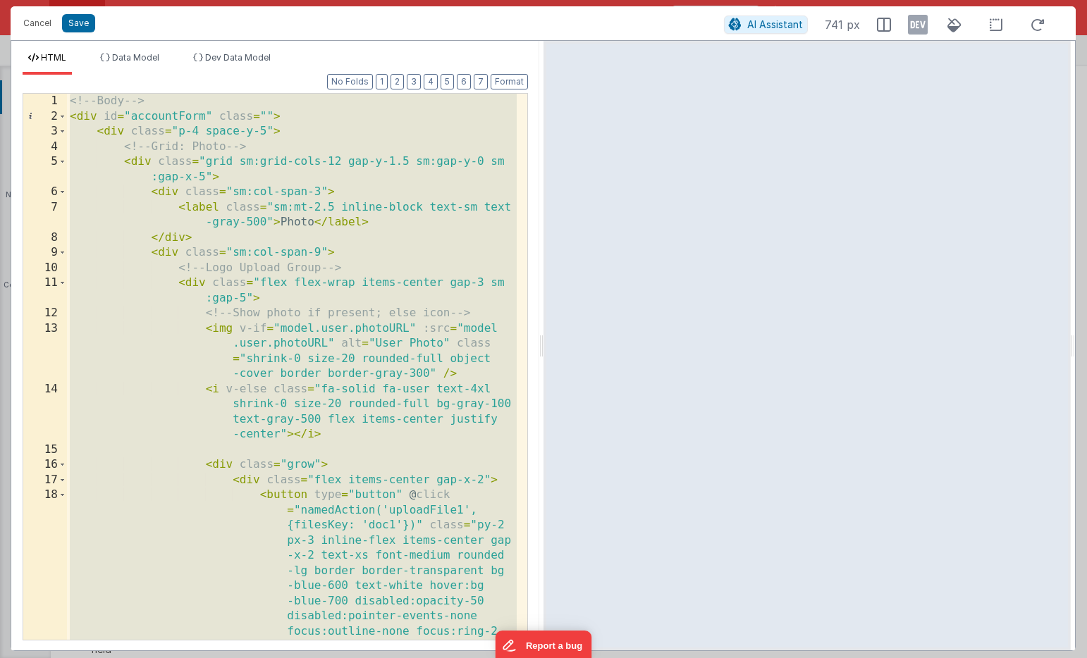
click at [302, 313] on div "<!-- Body --> < div id = "accountForm" class = "" > < div class = "p-4 space-y-…" at bounding box center [292, 427] width 450 height 667
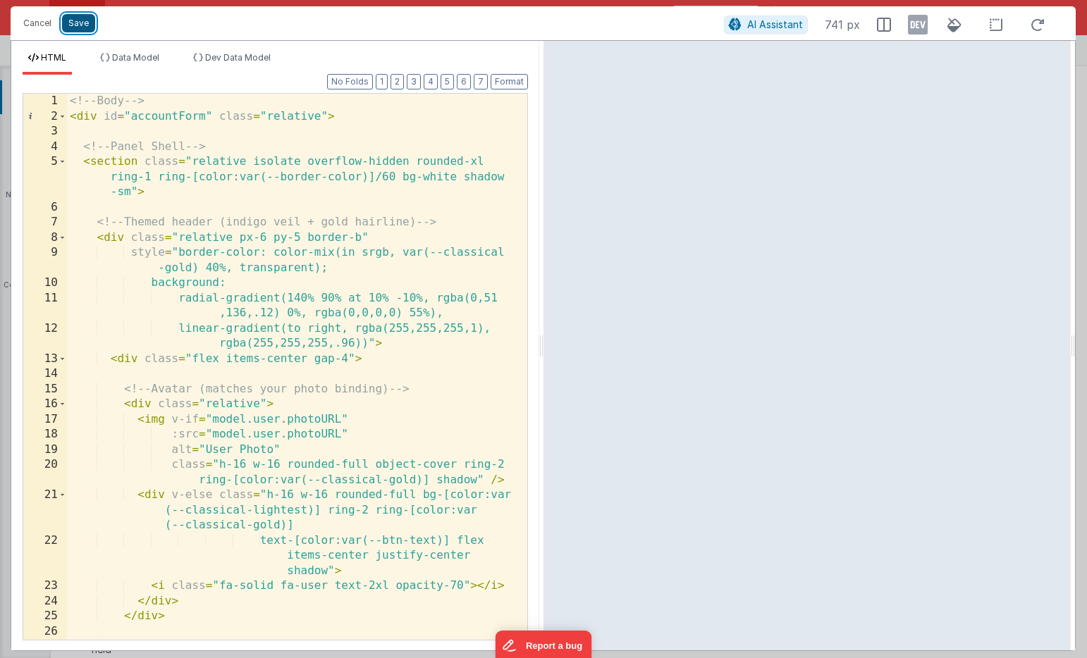
click at [80, 22] on button "Save" at bounding box center [78, 23] width 33 height 18
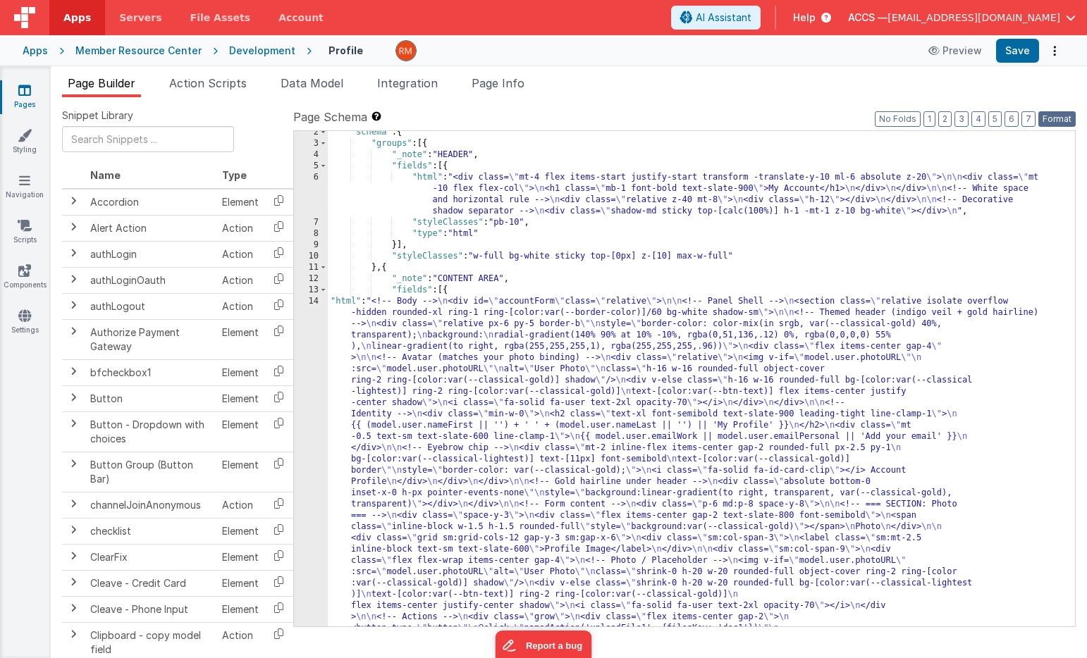
click at [1057, 116] on button "Format" at bounding box center [1056, 119] width 37 height 16
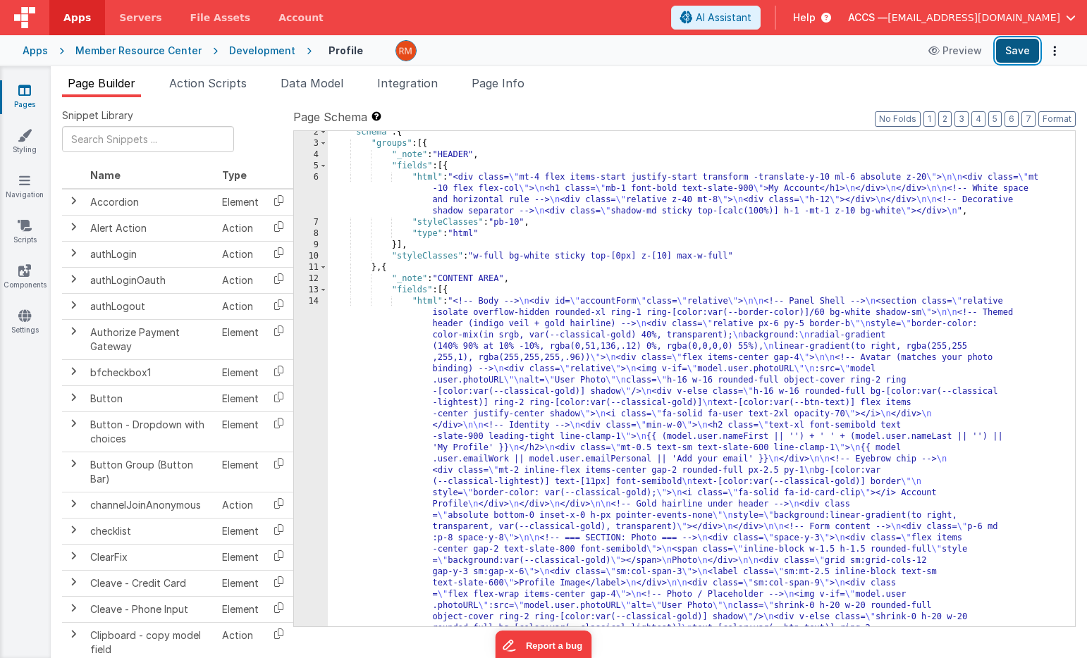
click at [1021, 48] on button "Save" at bounding box center [1017, 51] width 43 height 24
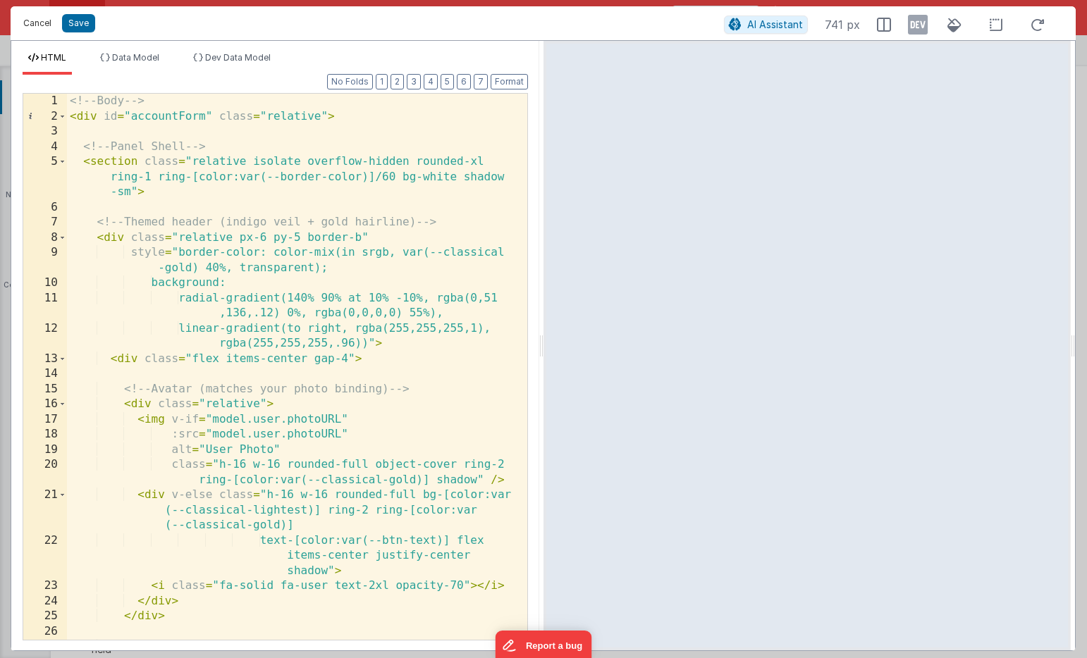
click at [37, 25] on button "Cancel" at bounding box center [37, 23] width 42 height 20
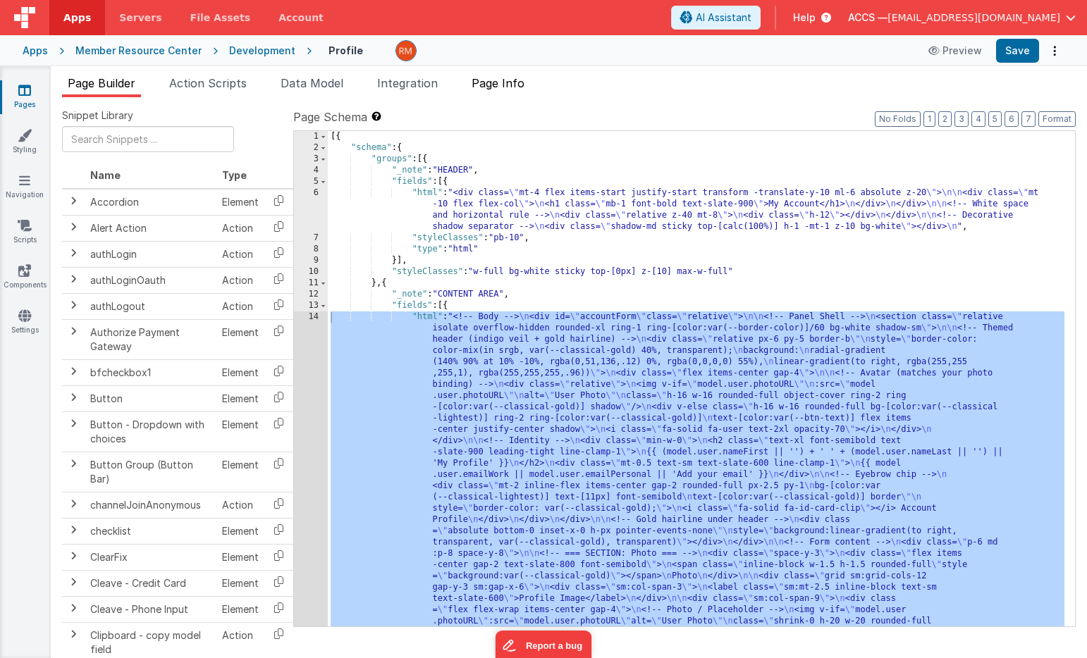
click at [507, 81] on span "Page Info" at bounding box center [497, 83] width 53 height 14
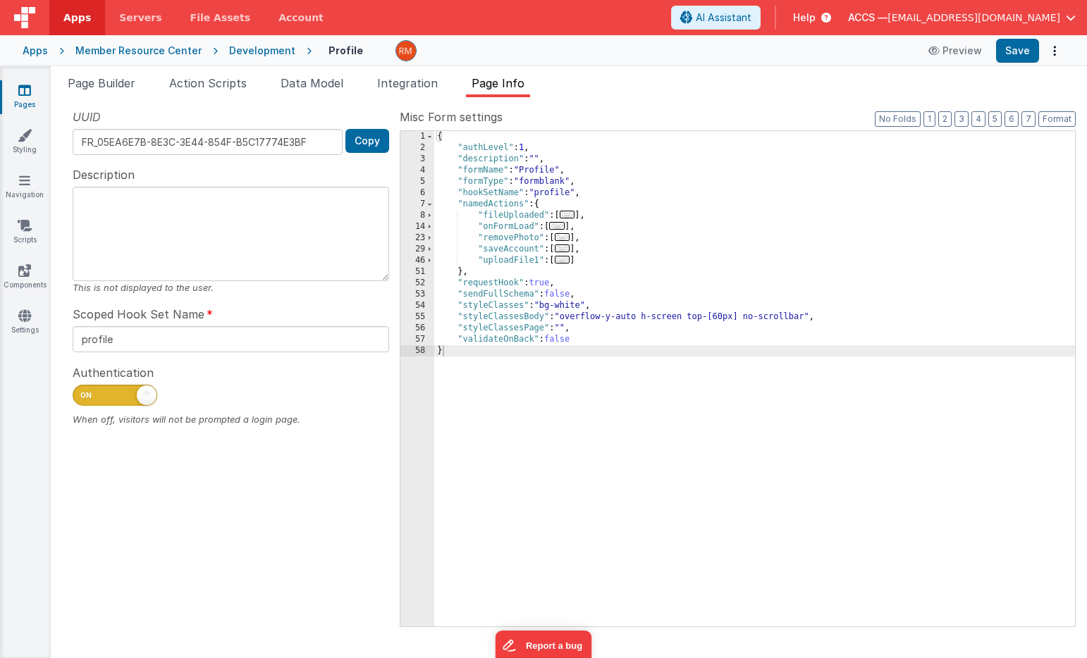
click at [31, 53] on div "Apps" at bounding box center [35, 51] width 25 height 14
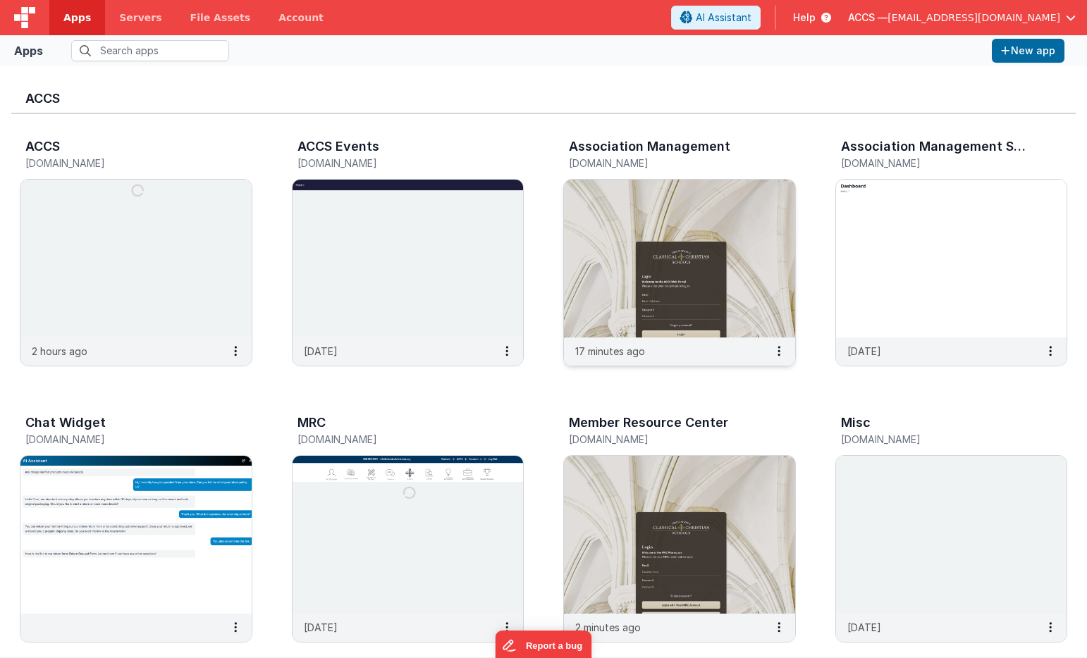
click at [621, 231] on img at bounding box center [679, 259] width 231 height 158
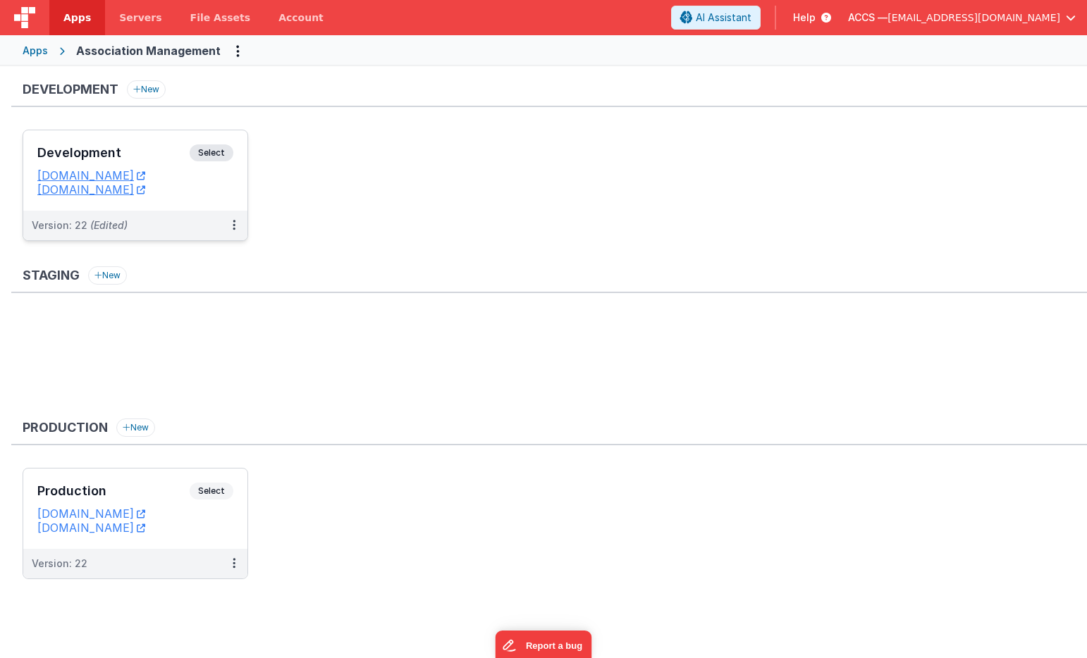
click at [168, 155] on h3 "Development" at bounding box center [113, 153] width 152 height 14
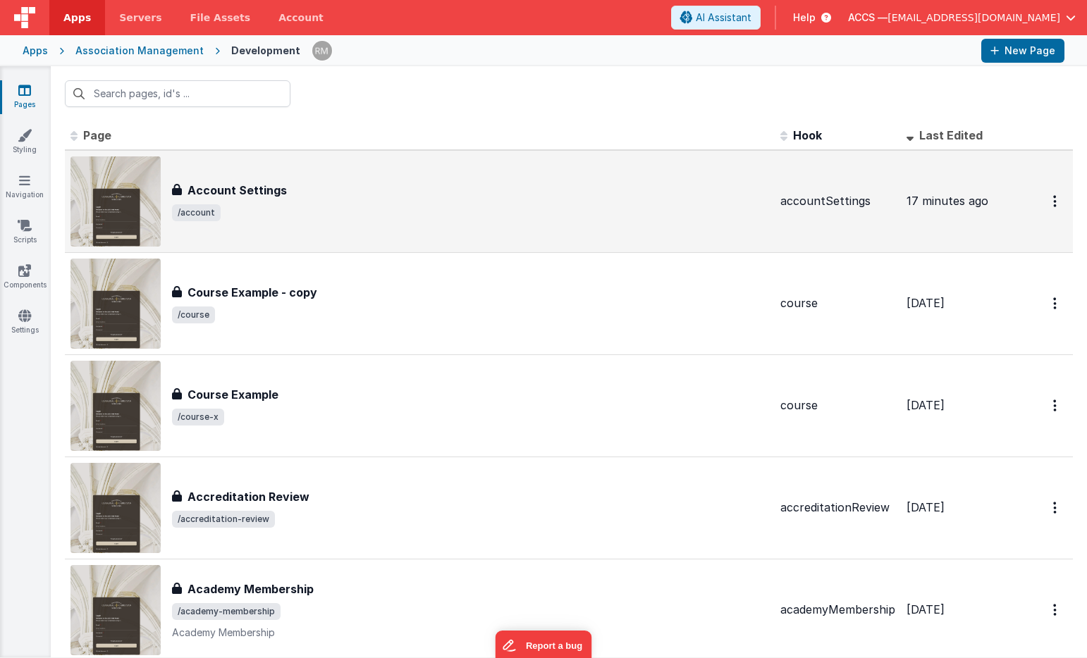
click at [412, 216] on span "/account" at bounding box center [470, 212] width 597 height 17
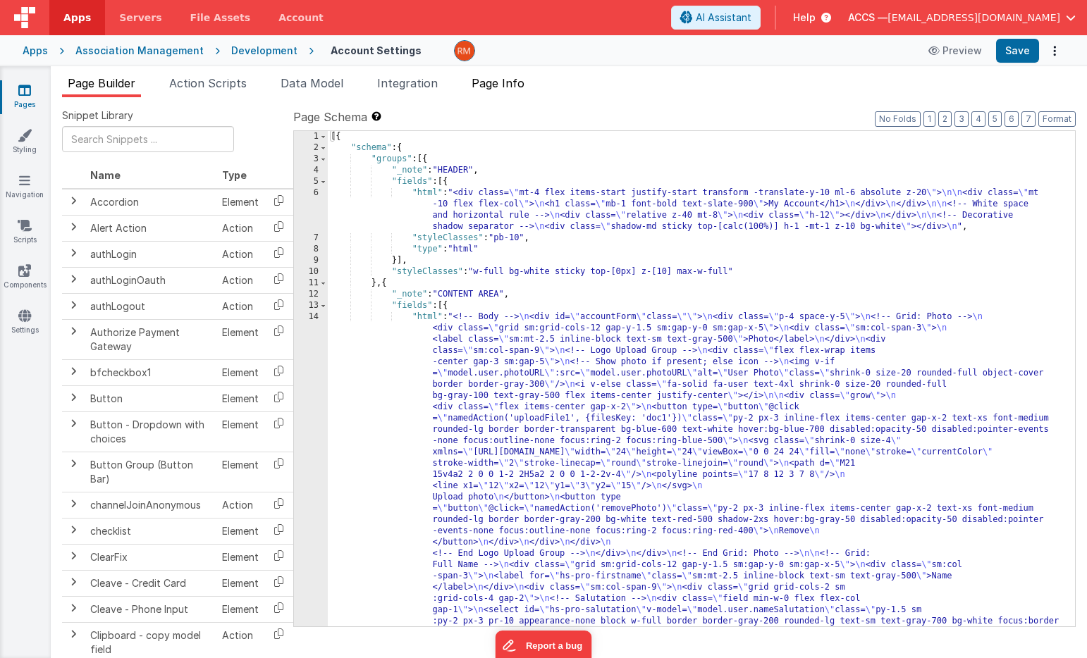
click at [503, 88] on span "Page Info" at bounding box center [497, 83] width 53 height 14
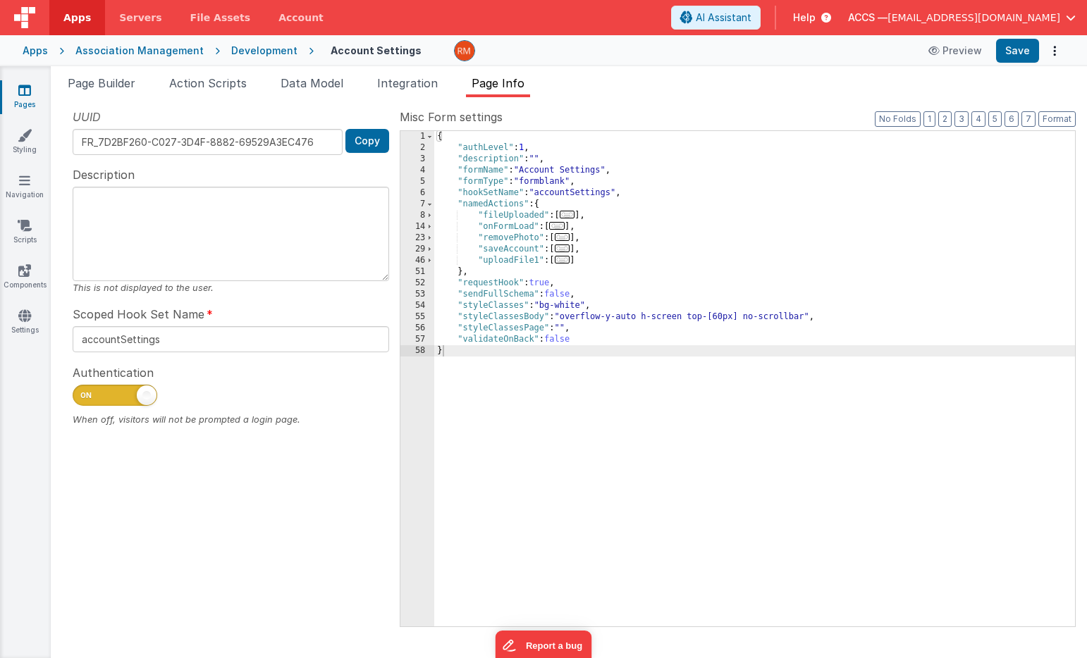
click at [25, 94] on icon at bounding box center [24, 90] width 13 height 14
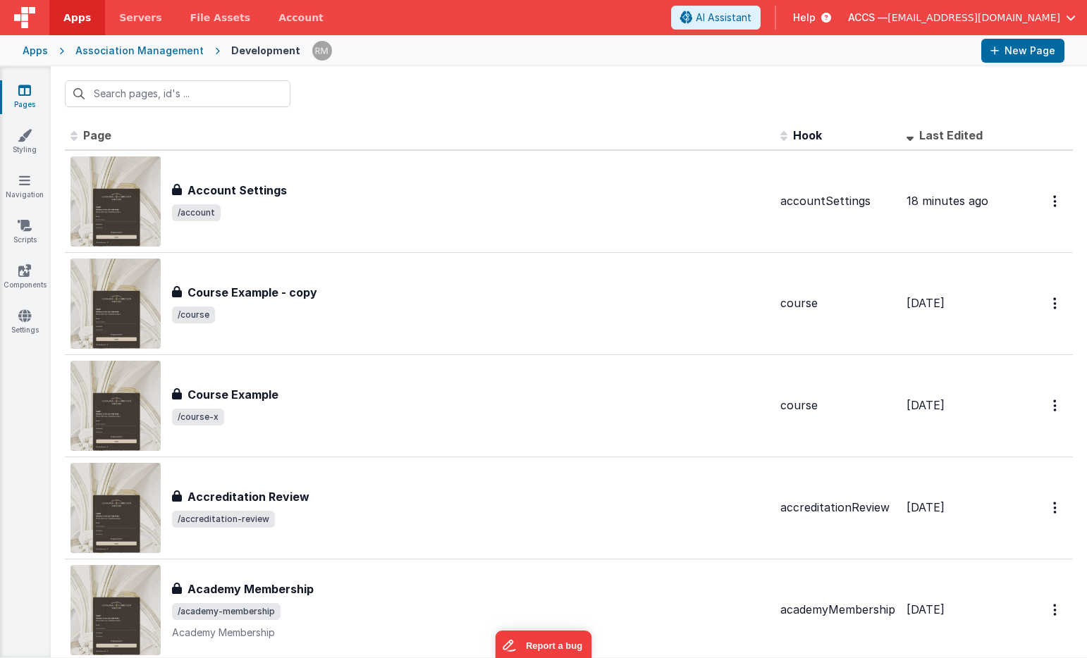
click at [33, 49] on div "Apps" at bounding box center [35, 51] width 25 height 14
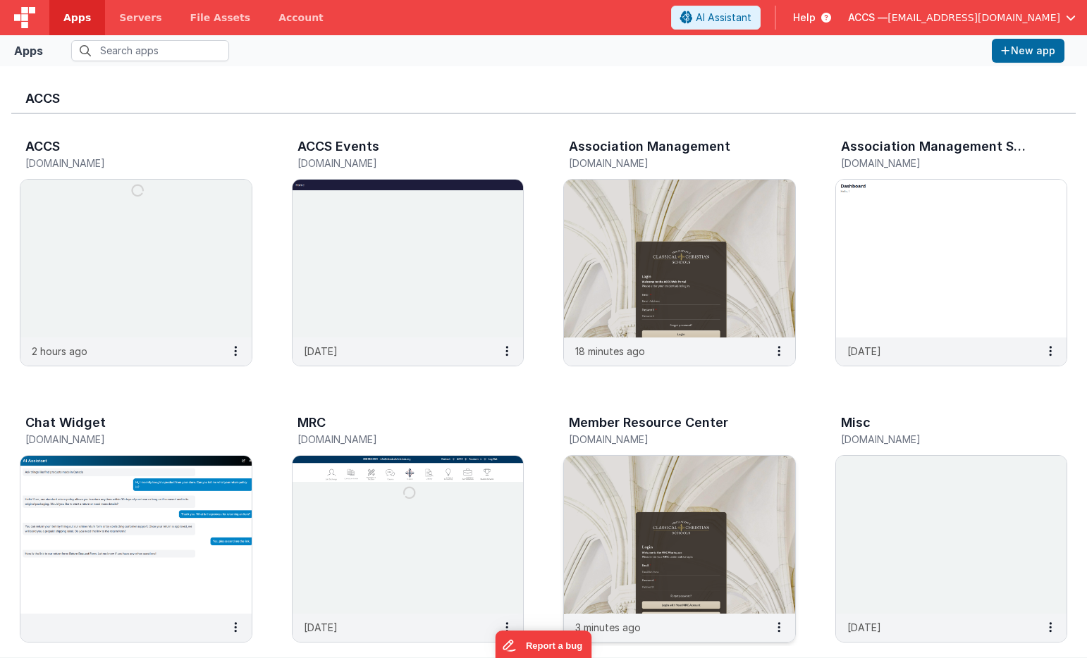
click at [613, 477] on img at bounding box center [679, 535] width 231 height 158
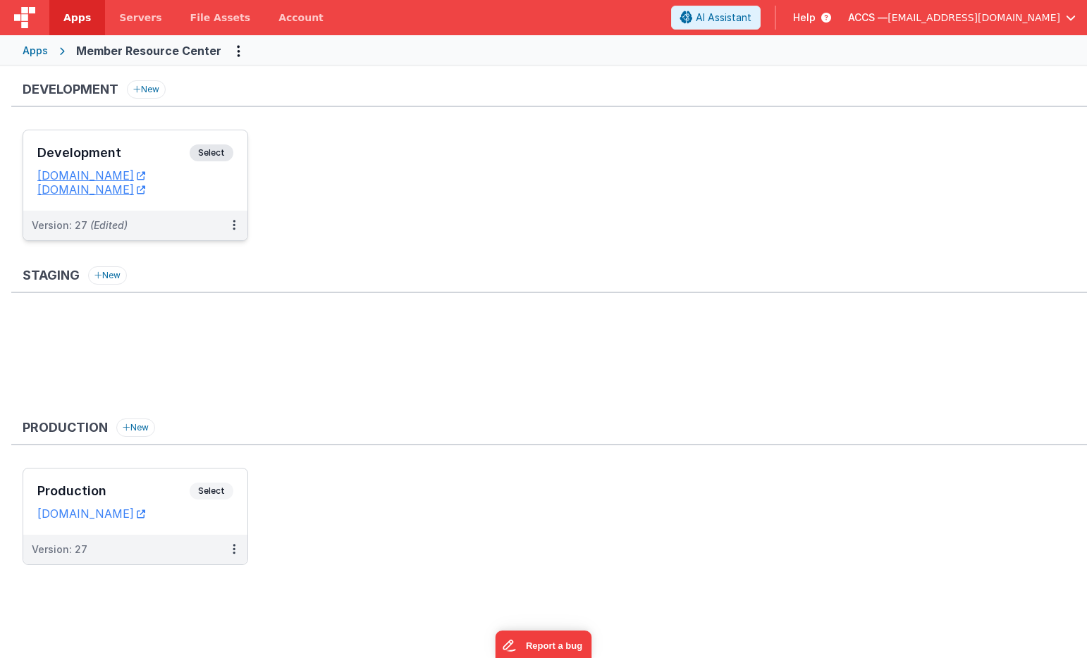
click at [156, 150] on h3 "Development" at bounding box center [113, 153] width 152 height 14
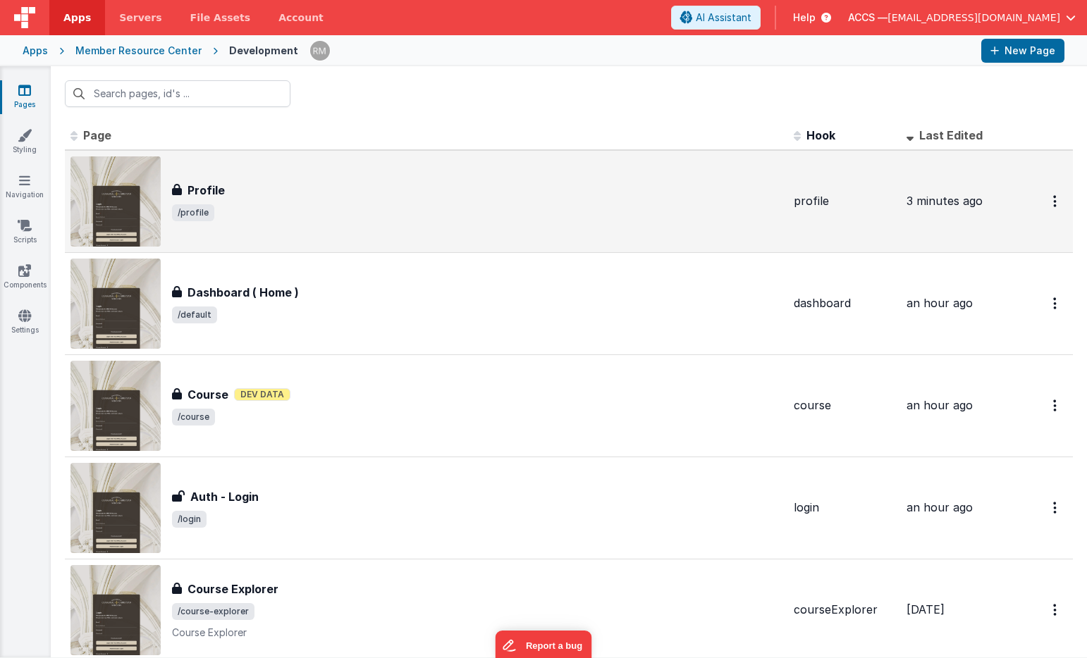
click at [283, 192] on div "Profile" at bounding box center [477, 190] width 610 height 17
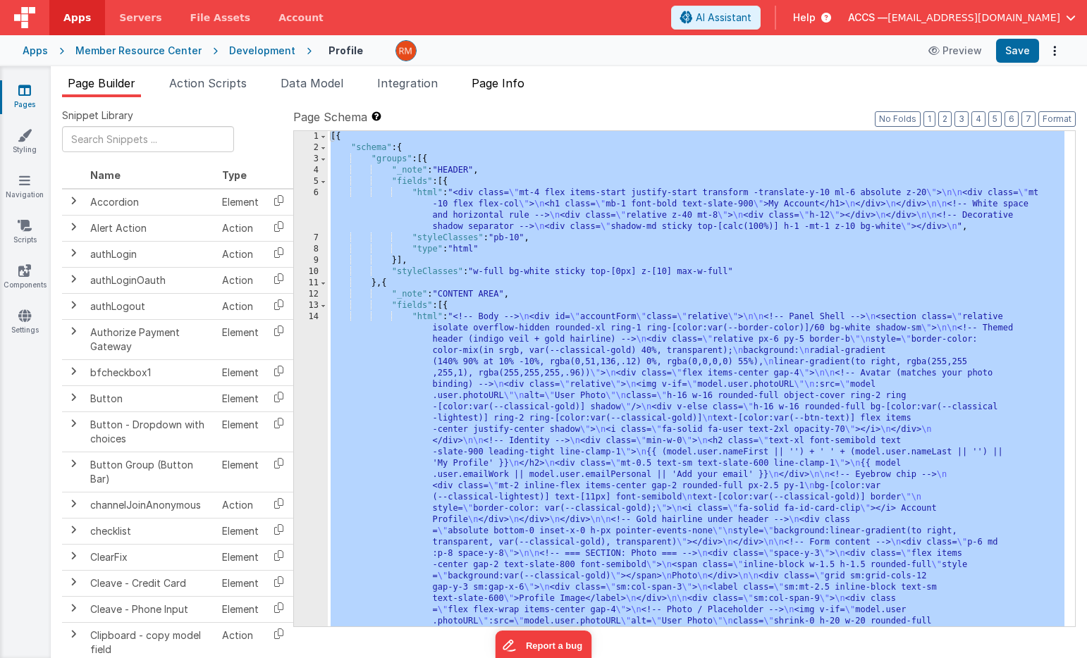
click at [510, 87] on span "Page Info" at bounding box center [497, 83] width 53 height 14
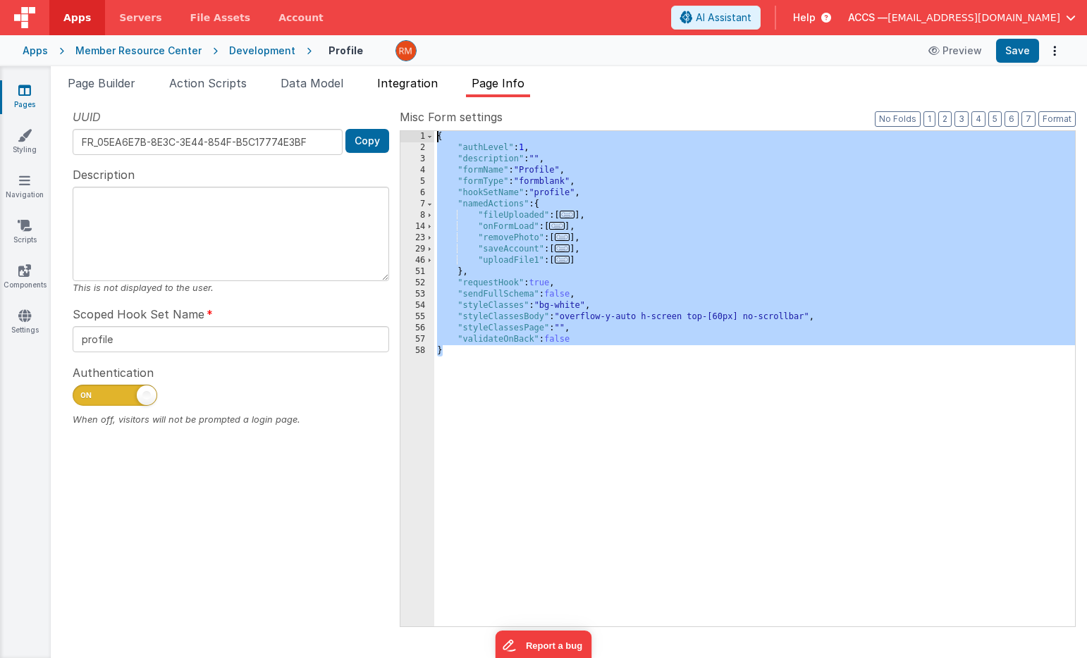
drag, startPoint x: 488, startPoint y: 407, endPoint x: 426, endPoint y: 74, distance: 338.4
click at [426, 75] on div "Page Builder Action Scripts Data Model Integration Page Info Snippet Library Na…" at bounding box center [569, 367] width 1036 height 584
click at [109, 86] on span "Page Builder" at bounding box center [102, 83] width 68 height 14
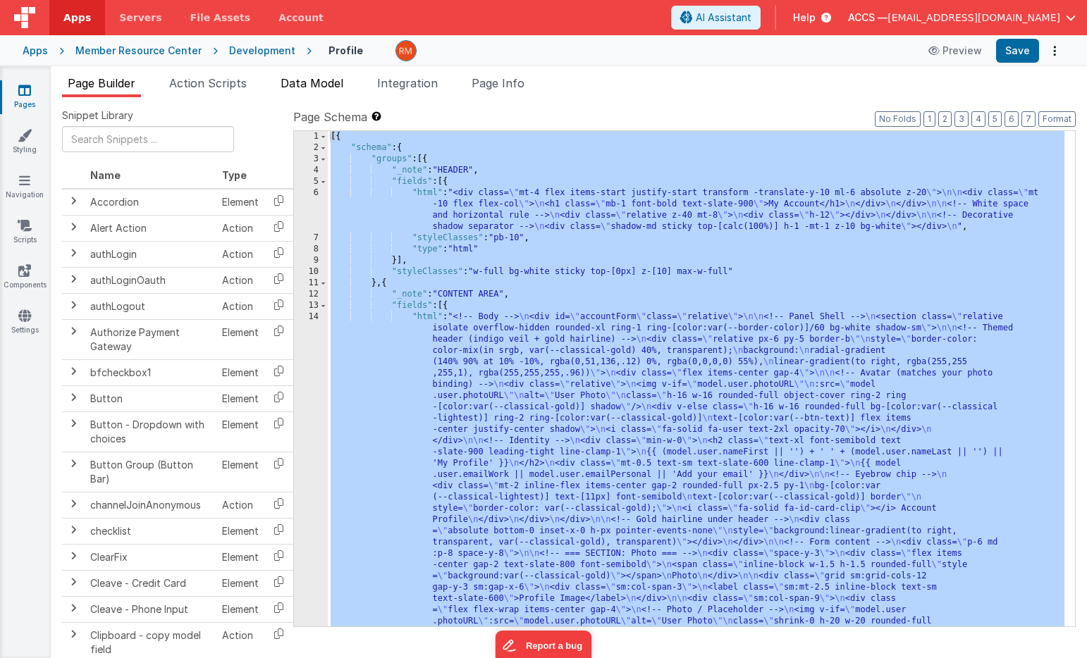
click at [321, 83] on span "Data Model" at bounding box center [311, 83] width 63 height 14
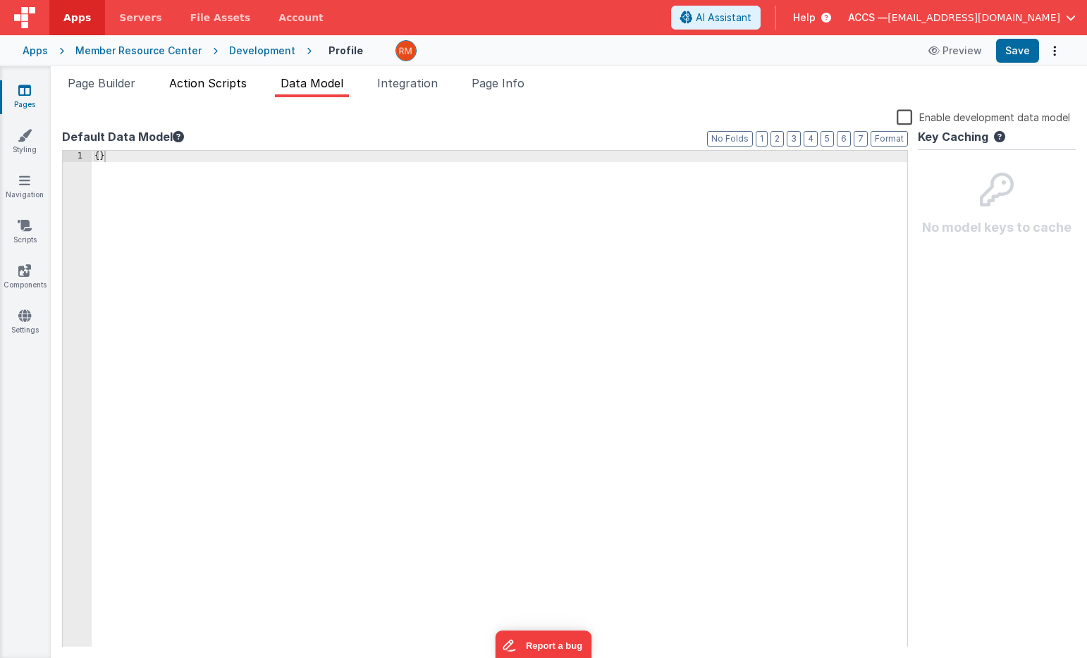
click at [224, 87] on span "Action Scripts" at bounding box center [208, 83] width 78 height 14
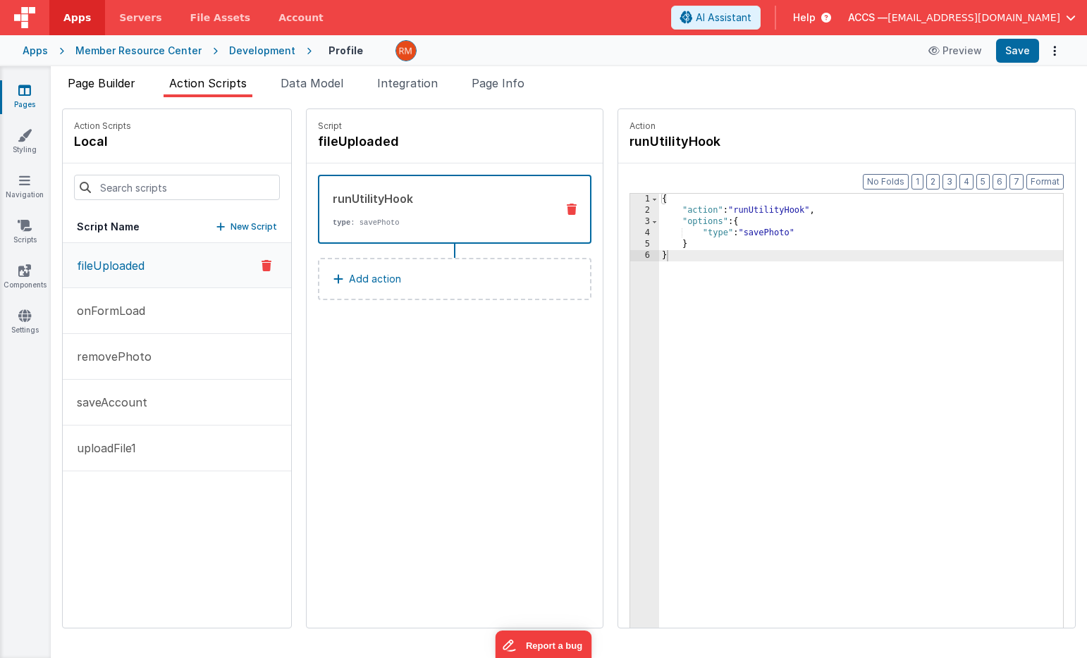
click at [130, 87] on span "Page Builder" at bounding box center [102, 83] width 68 height 14
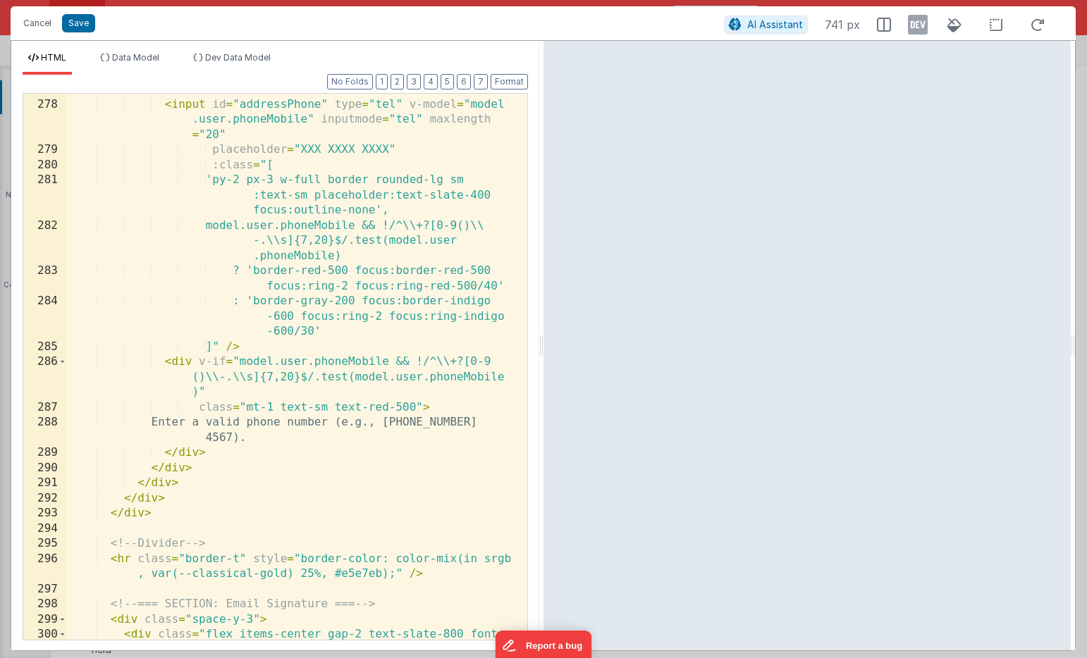
scroll to position [6101, 0]
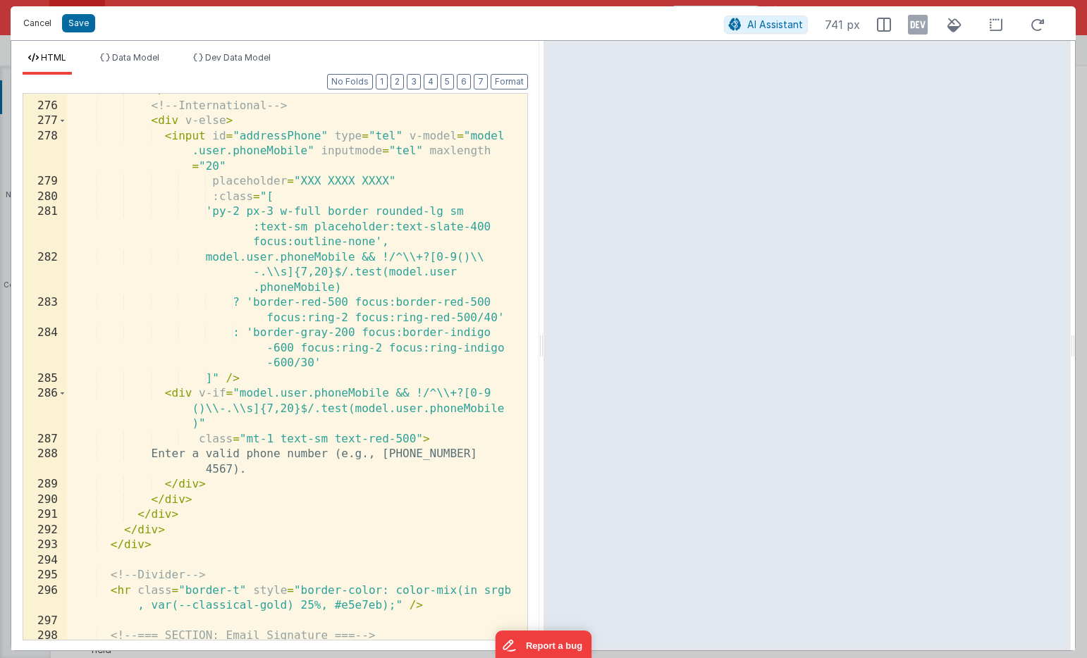
click at [39, 24] on button "Cancel" at bounding box center [37, 23] width 42 height 20
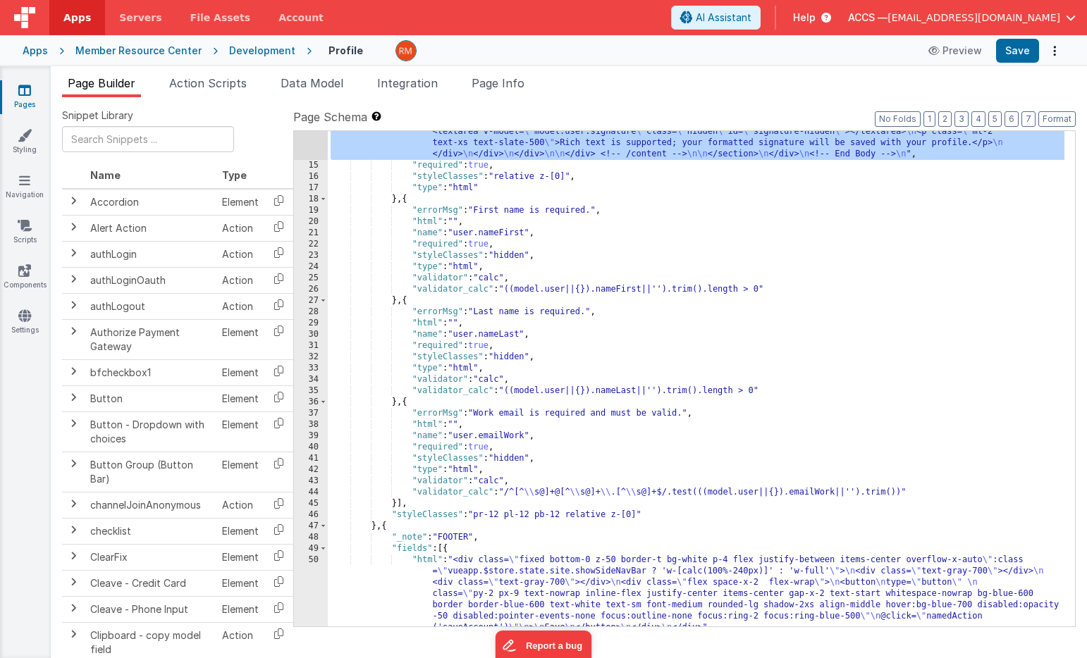
scroll to position [1951, 0]
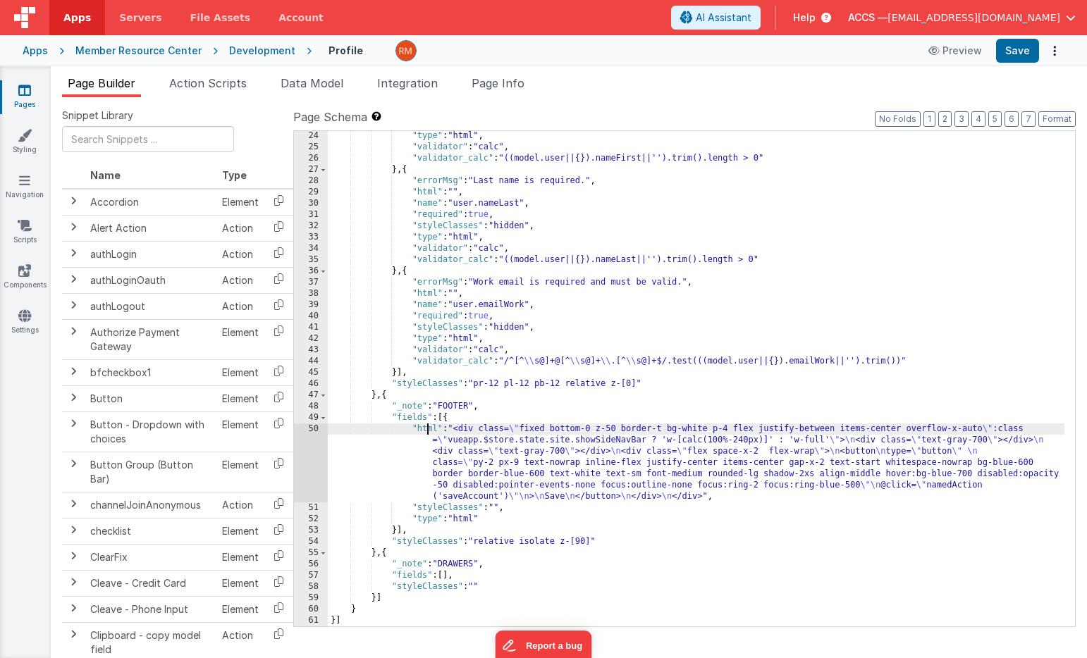
click at [427, 429] on div ""type" : "html" , "validator" : "calc" , "validator_calc" : "((model.user||{}).…" at bounding box center [696, 389] width 736 height 518
click at [316, 428] on div "50" at bounding box center [311, 463] width 34 height 79
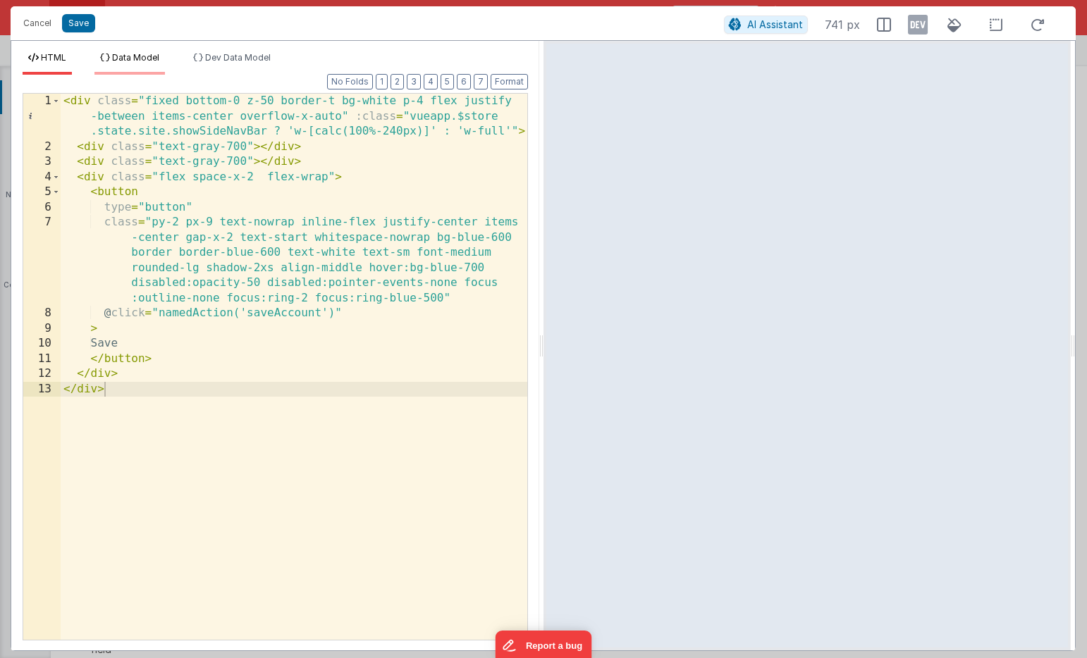
click at [143, 61] on span "Data Model" at bounding box center [135, 57] width 47 height 11
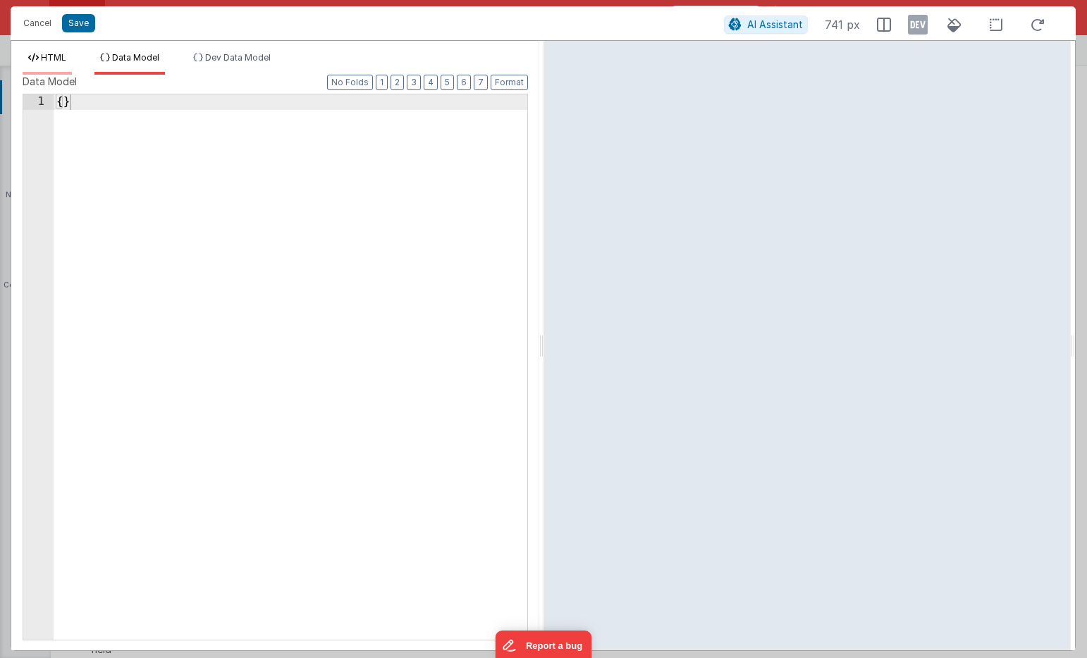
click at [66, 60] on span "HTML" at bounding box center [53, 57] width 25 height 11
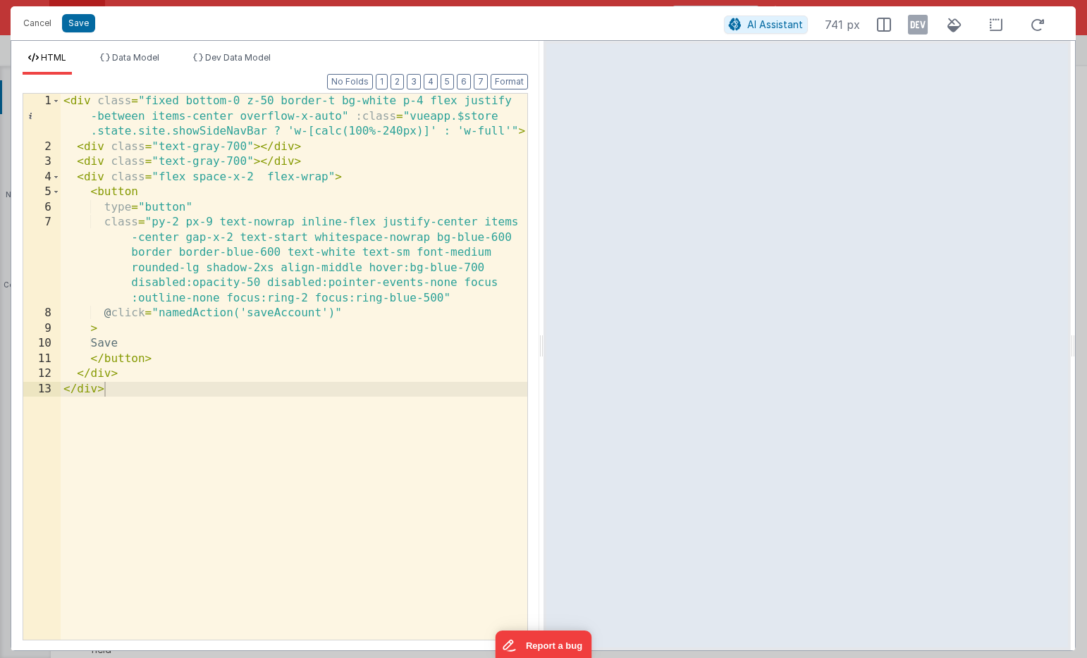
click at [44, 33] on div "Cancel Save AI Assistant 741 px" at bounding box center [543, 23] width 1065 height 34
click at [39, 23] on button "Cancel" at bounding box center [37, 23] width 42 height 20
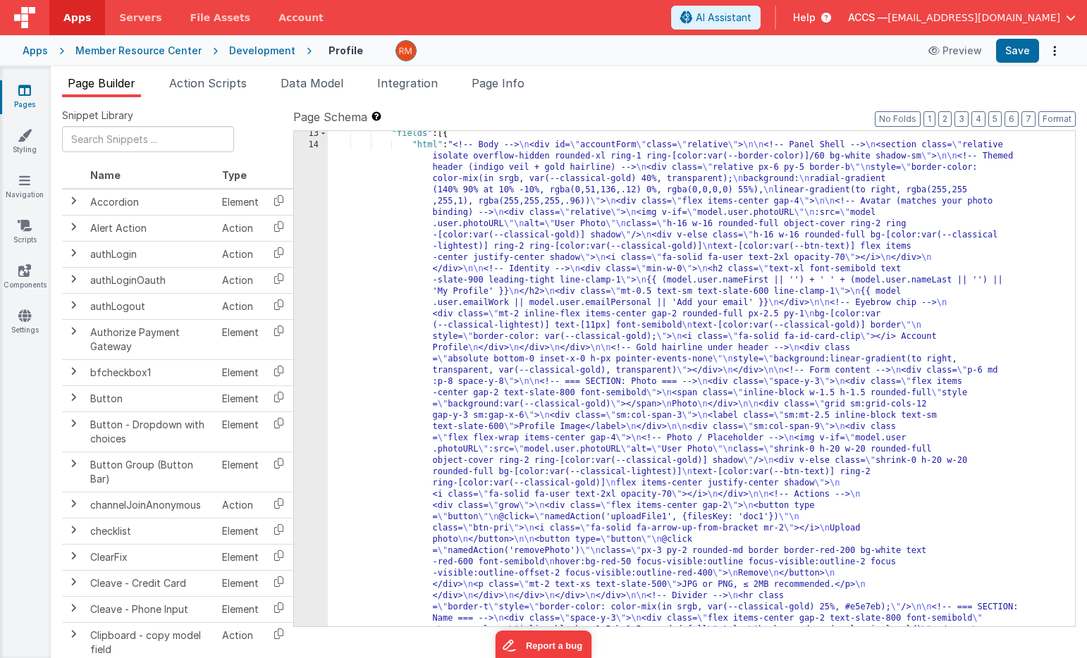
scroll to position [0, 0]
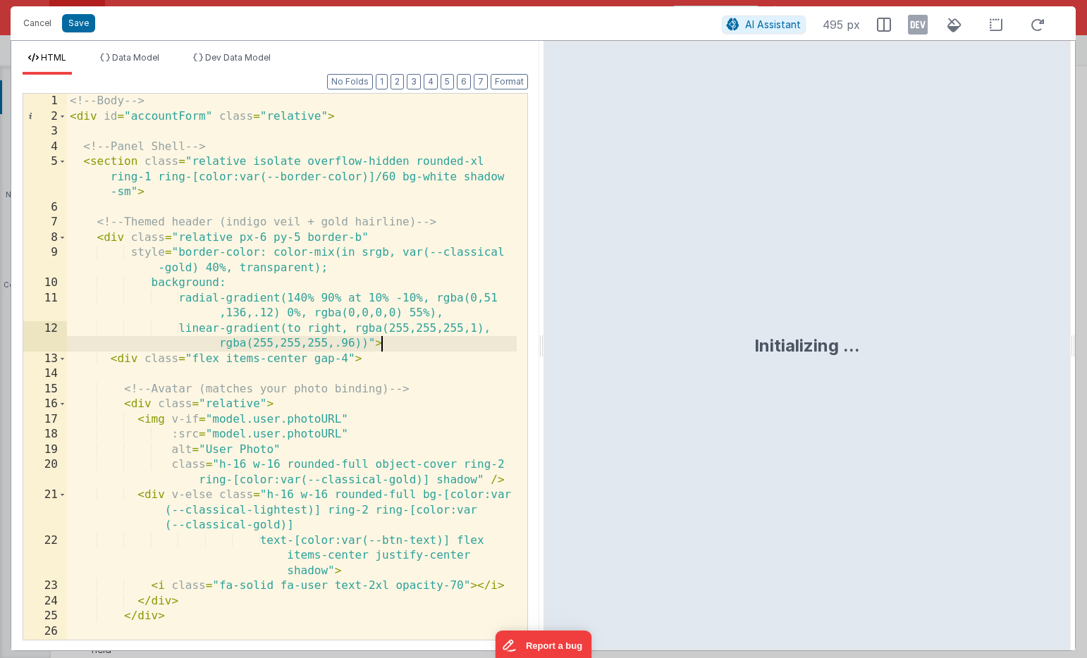
click at [381, 337] on div "<!-- Body --> < div id = "accountForm" class = "relative" > <!-- Panel Shell --…" at bounding box center [292, 382] width 450 height 576
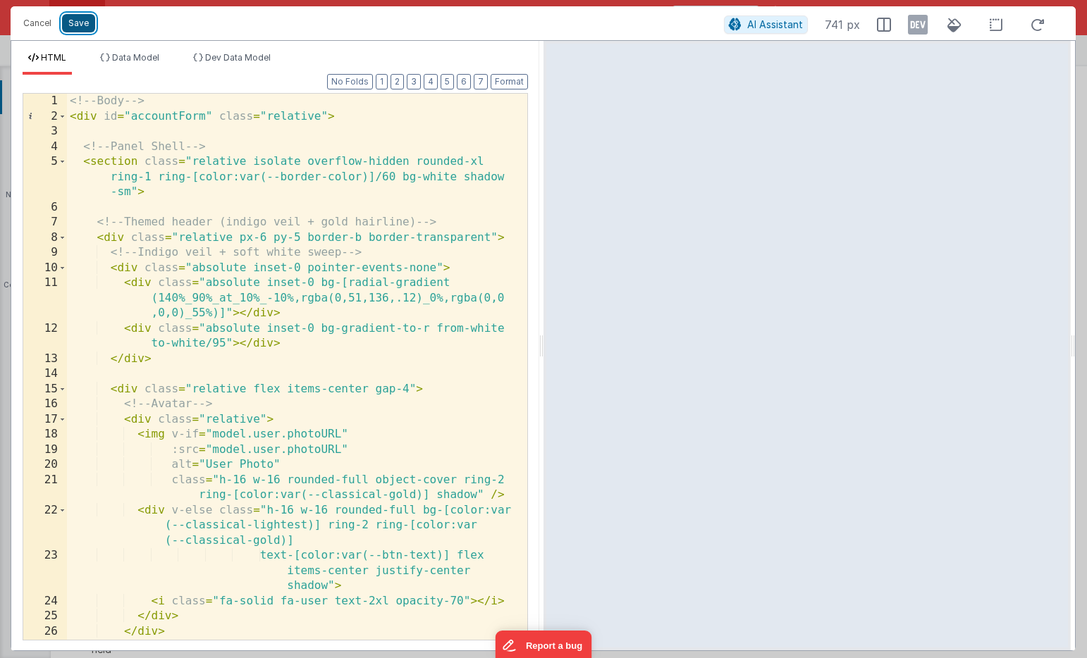
click at [85, 24] on button "Save" at bounding box center [78, 23] width 33 height 18
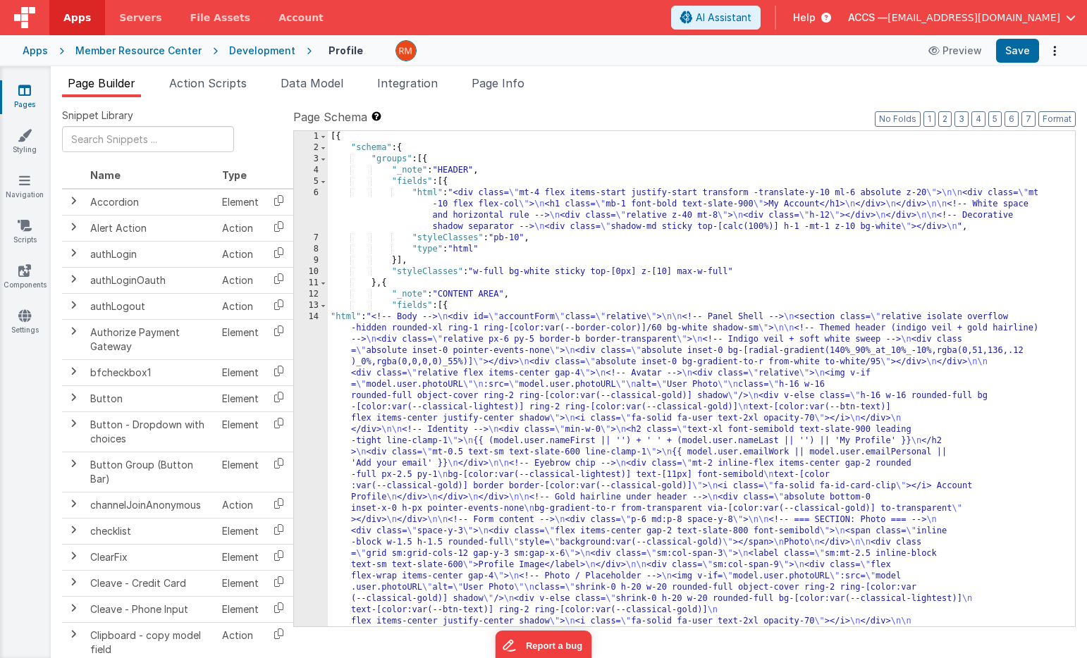
click at [1047, 128] on div "Page Schema Shortcuts: Find: command-f Fold: command-option-L Unfold: command-o…" at bounding box center [684, 367] width 782 height 517
click at [1050, 118] on button "Format" at bounding box center [1056, 119] width 37 height 16
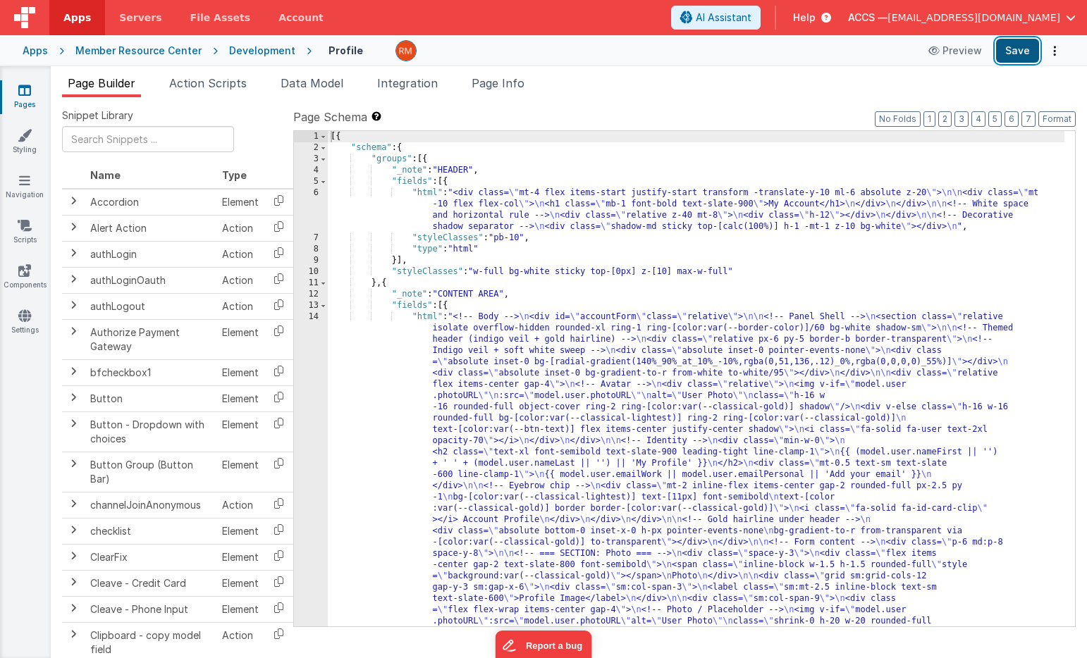
click at [1013, 55] on button "Save" at bounding box center [1017, 51] width 43 height 24
click at [20, 97] on icon at bounding box center [24, 90] width 13 height 14
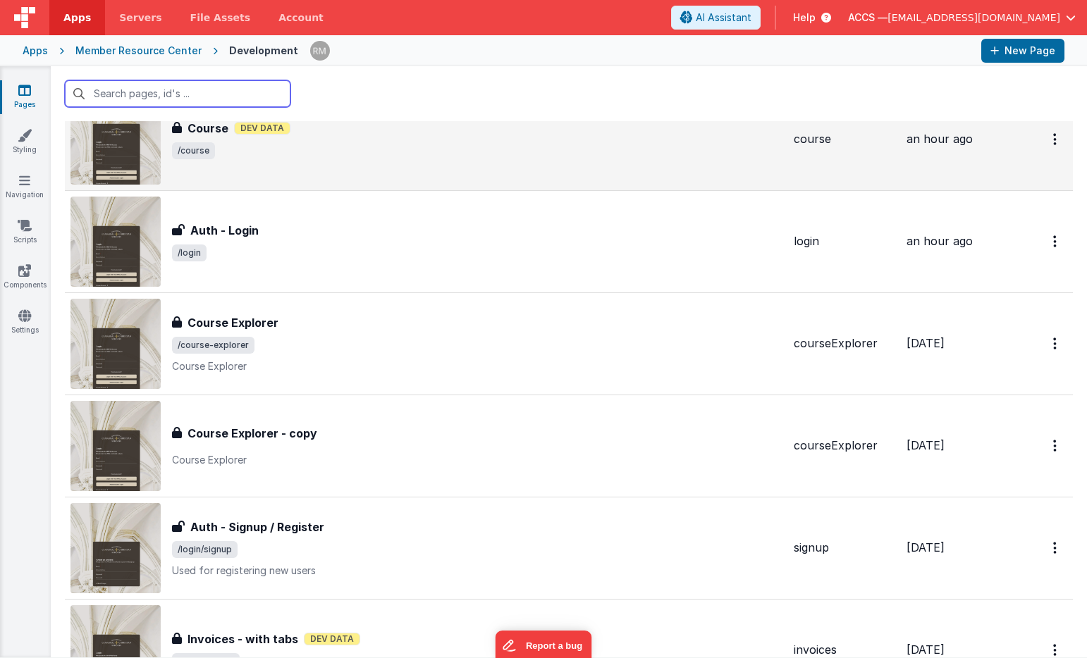
scroll to position [268, 0]
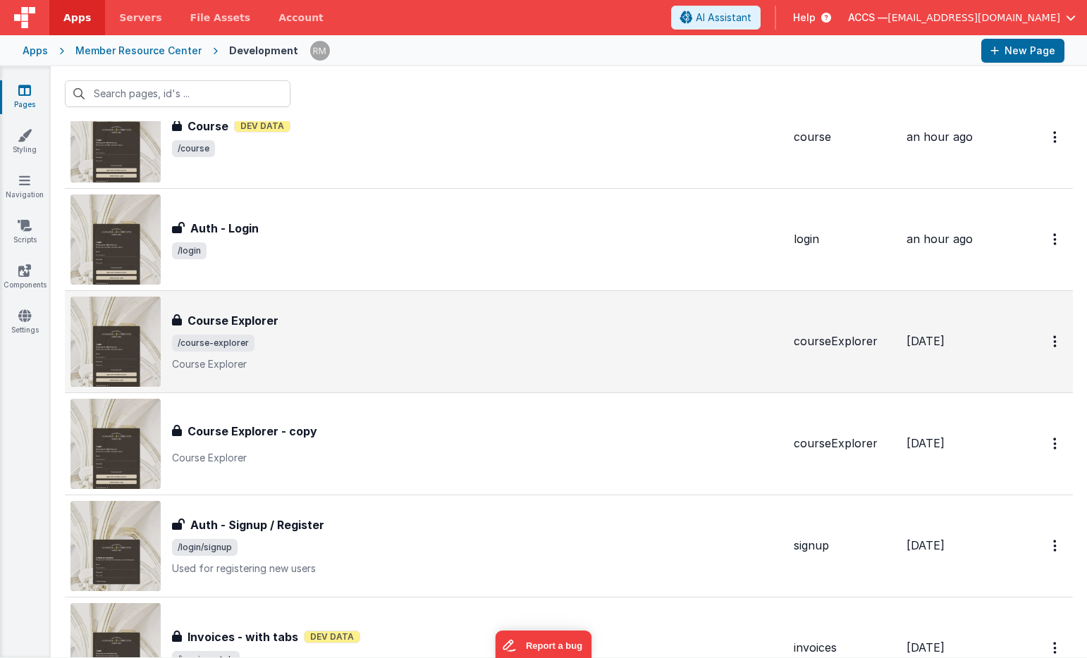
click at [315, 350] on span "/course-explorer" at bounding box center [477, 343] width 610 height 17
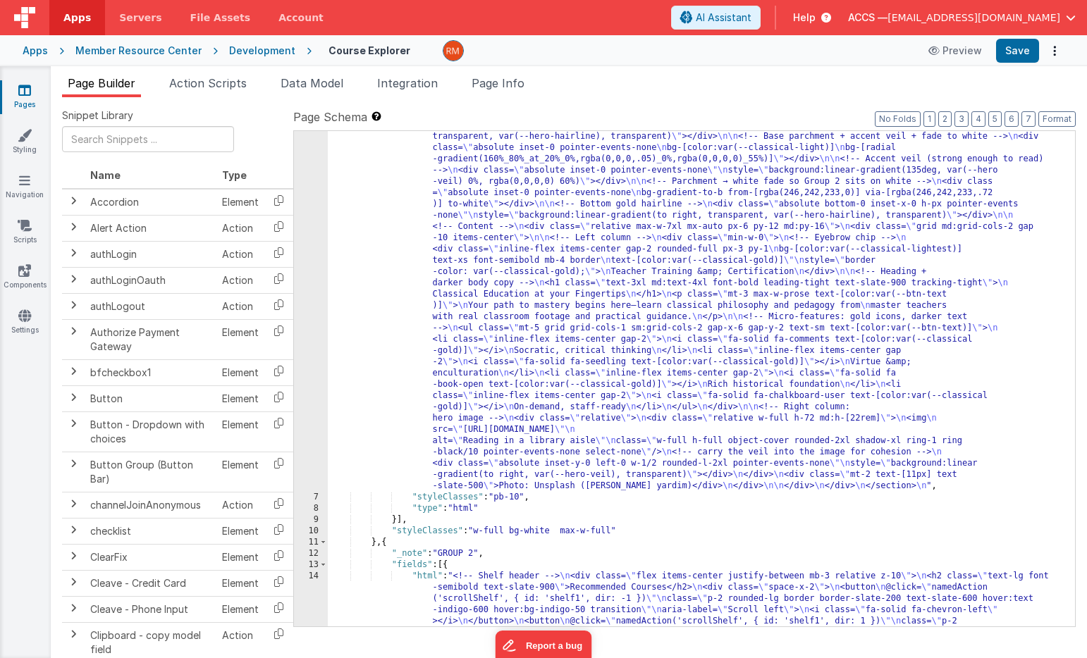
scroll to position [152, 0]
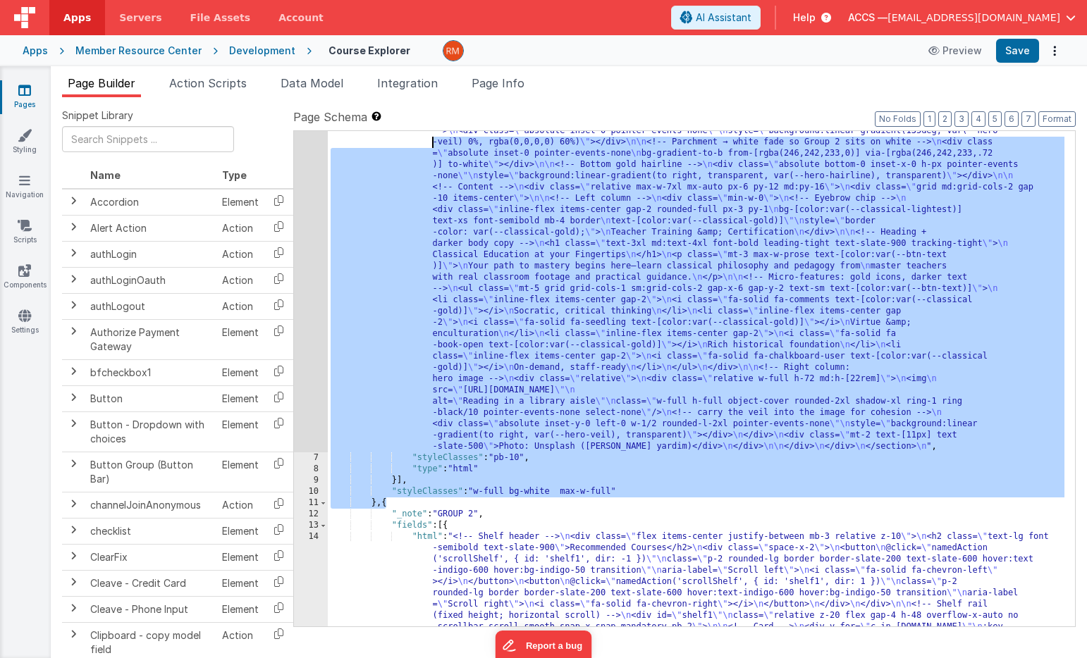
drag, startPoint x: 387, startPoint y: 505, endPoint x: 386, endPoint y: 146, distance: 358.7
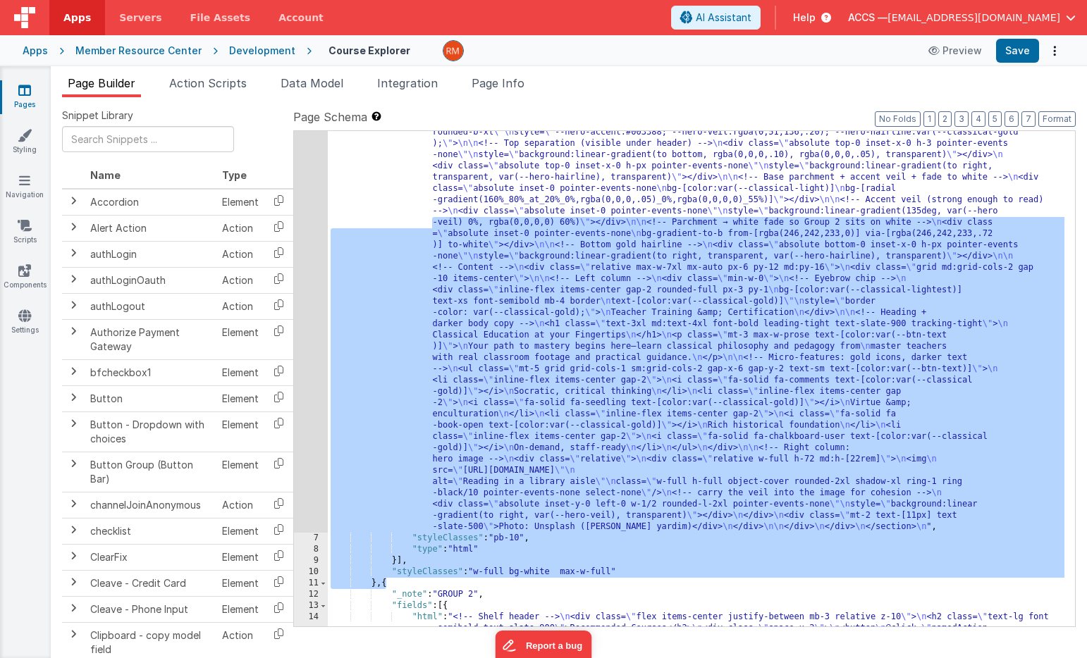
scroll to position [0, 0]
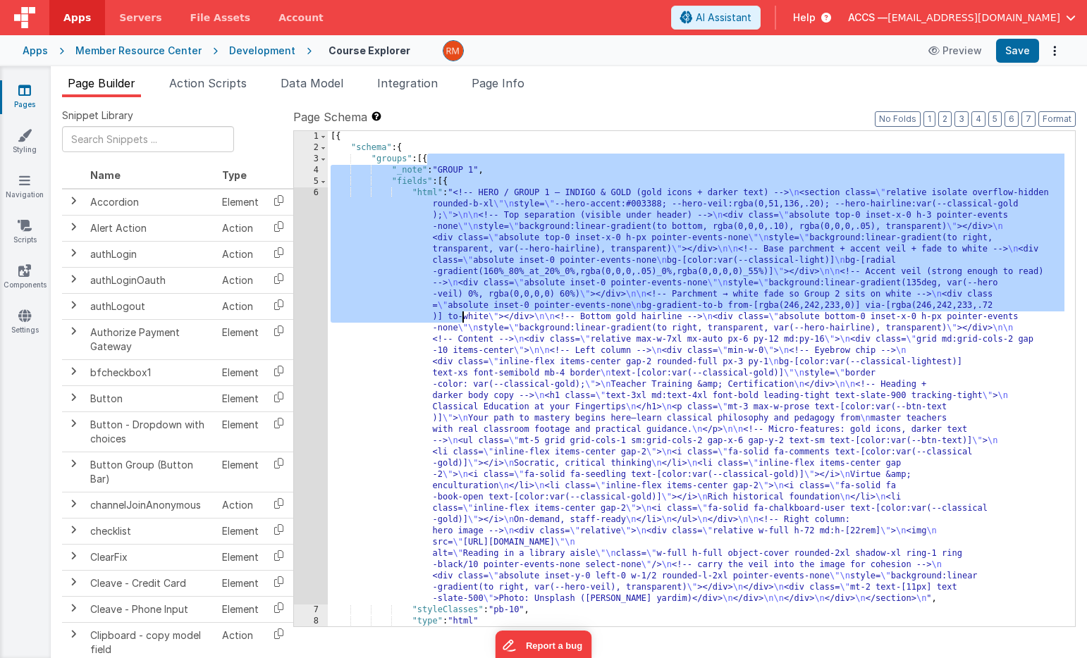
drag, startPoint x: 427, startPoint y: 161, endPoint x: 462, endPoint y: 323, distance: 165.7
click at [462, 323] on div "[{ "schema" : { "groups" : [{ "_note" : "GROUP 1" , "fields" : [{ "html" : "<!-…" at bounding box center [696, 390] width 736 height 518
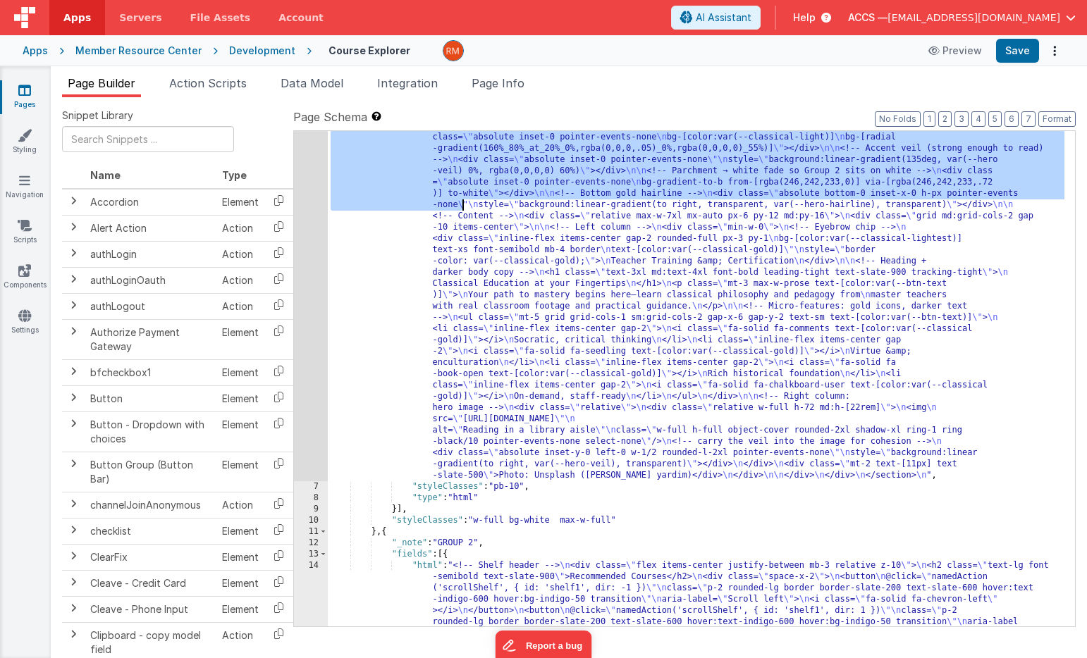
scroll to position [205, 0]
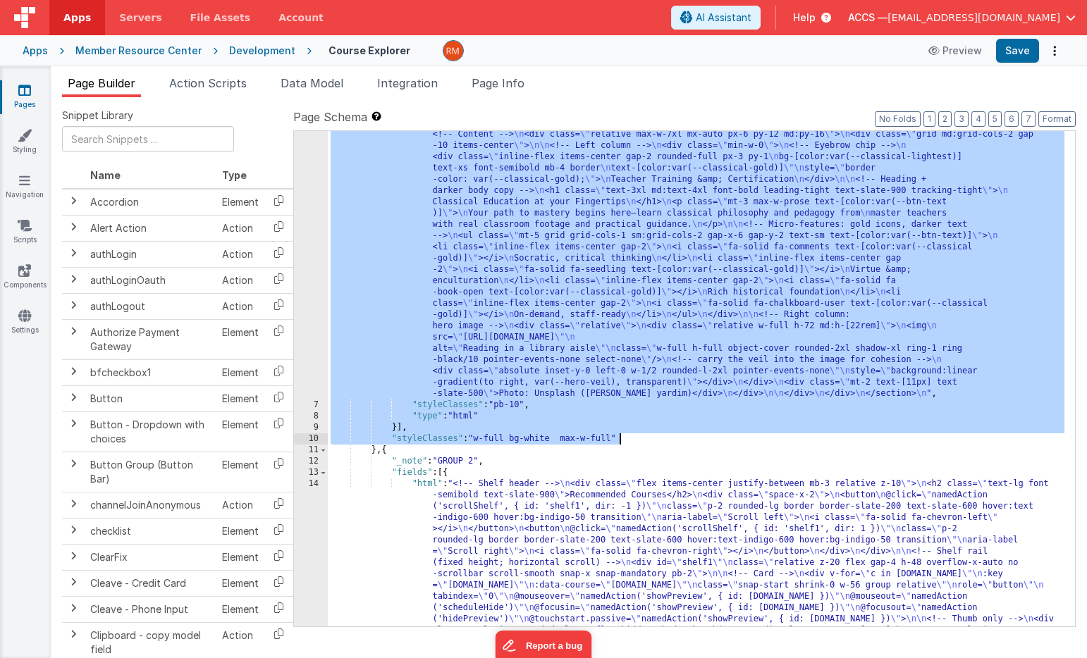
click at [25, 100] on link "Pages" at bounding box center [24, 97] width 51 height 28
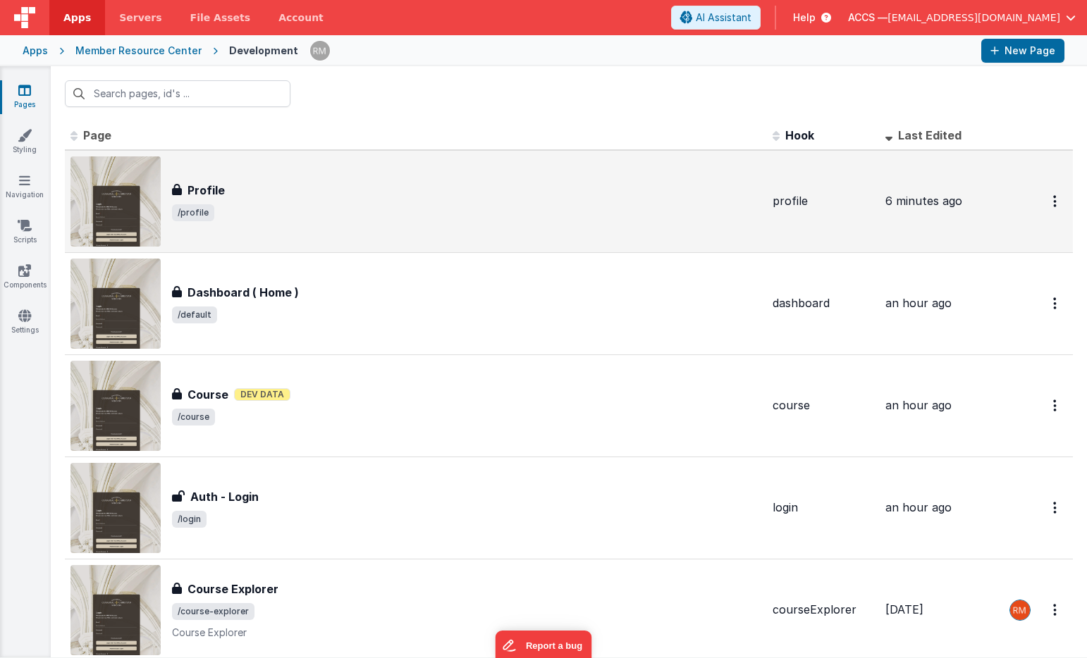
click at [297, 195] on div "Profile" at bounding box center [466, 190] width 589 height 17
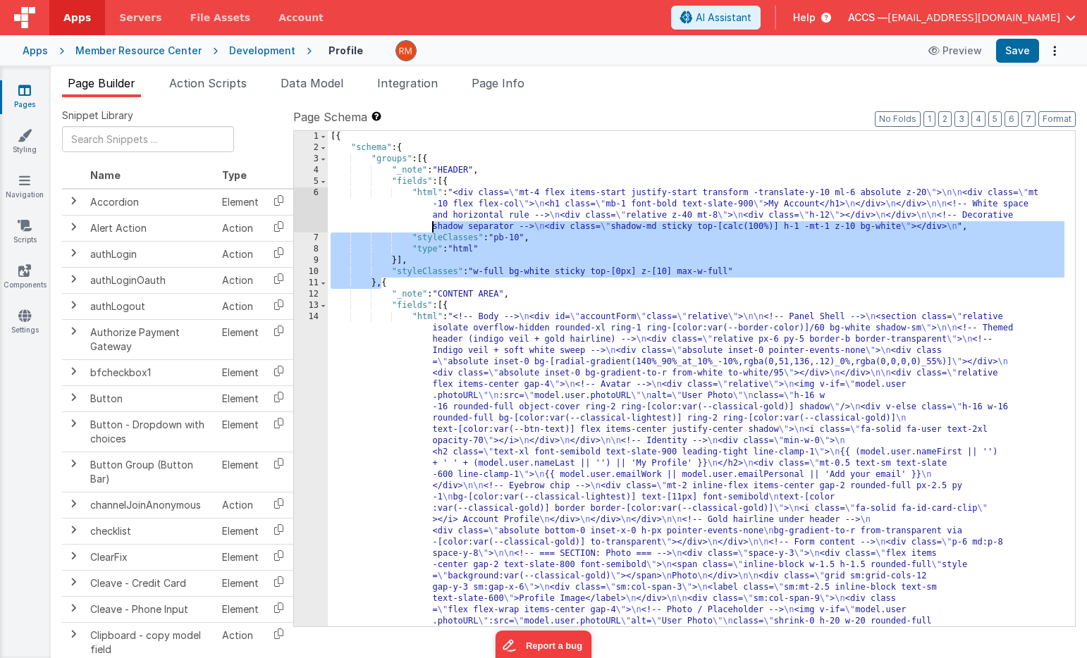
drag, startPoint x: 381, startPoint y: 285, endPoint x: 414, endPoint y: 221, distance: 71.6
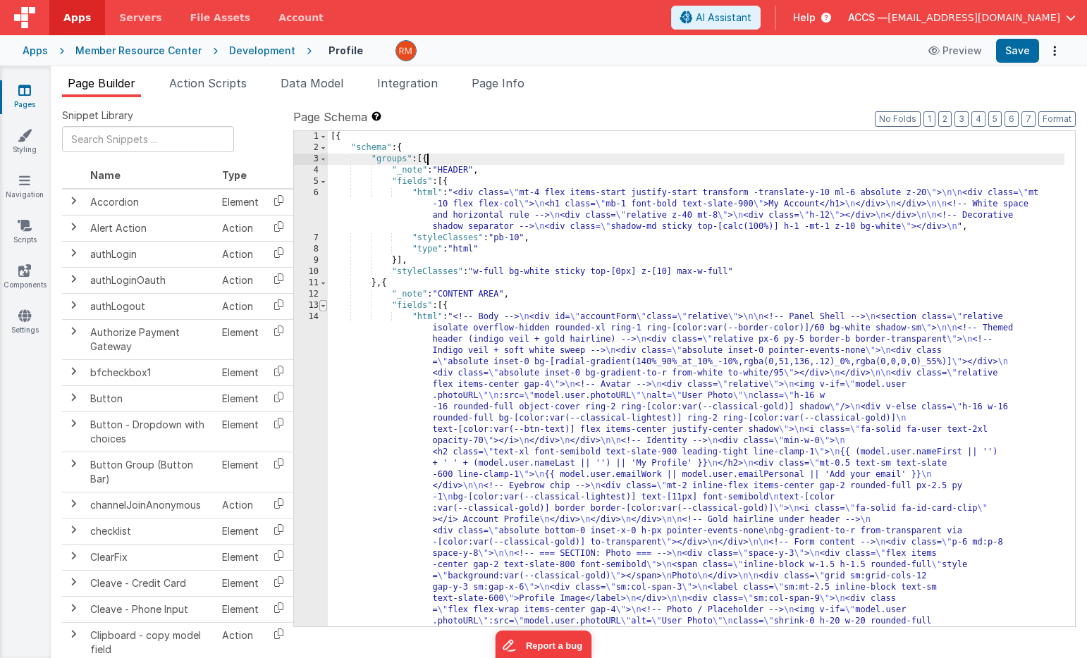
click at [325, 310] on span at bounding box center [323, 305] width 8 height 11
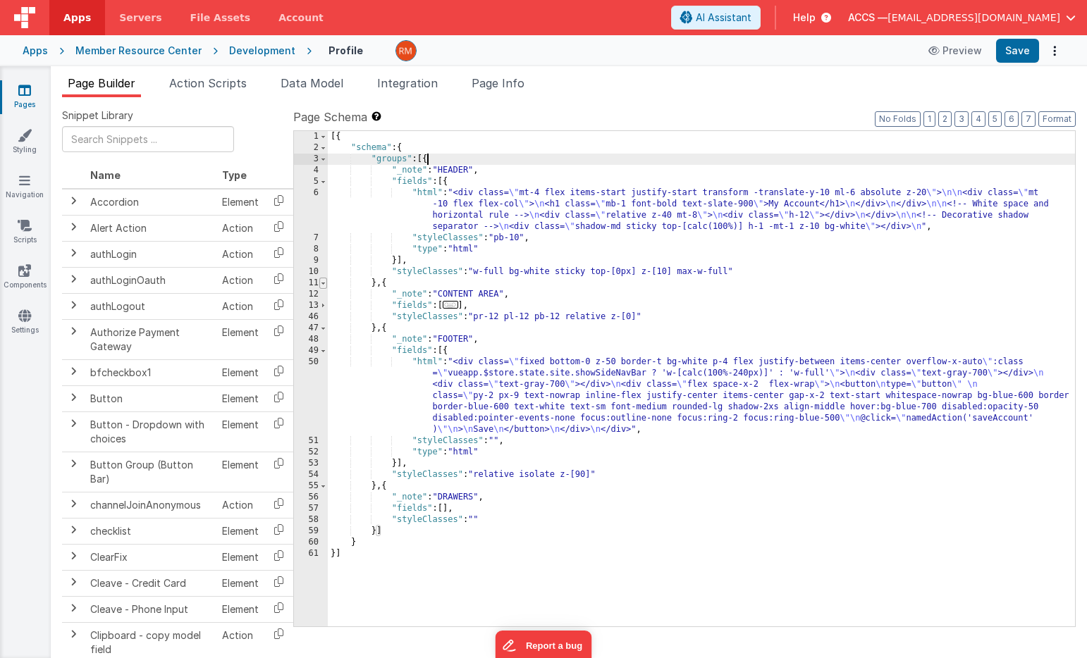
click at [323, 280] on span at bounding box center [323, 283] width 8 height 11
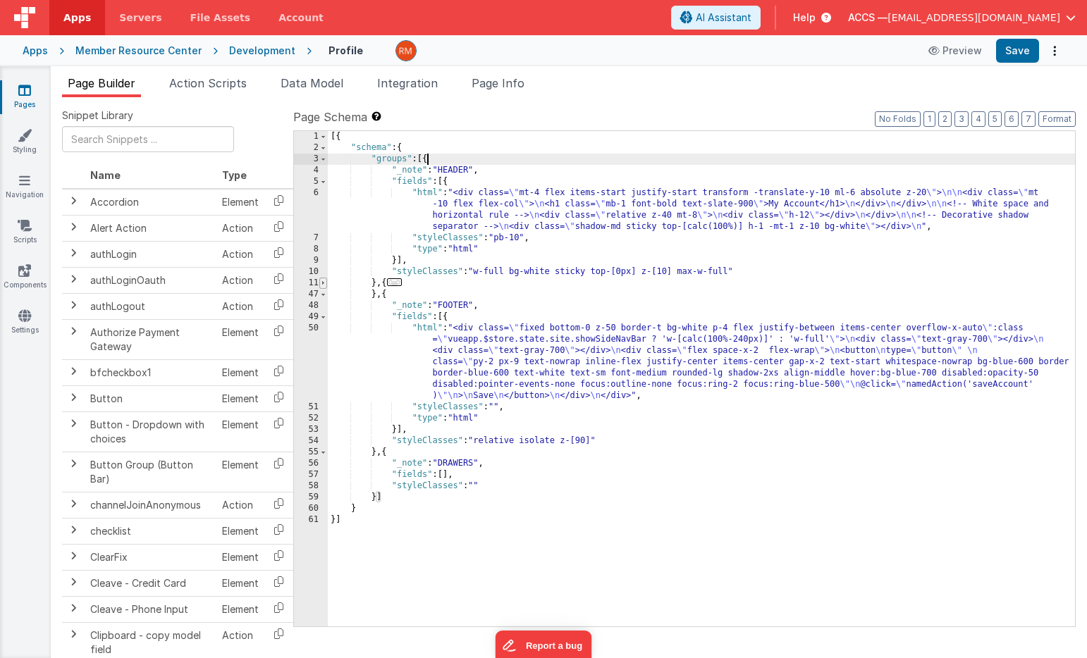
click at [323, 280] on span at bounding box center [323, 283] width 8 height 11
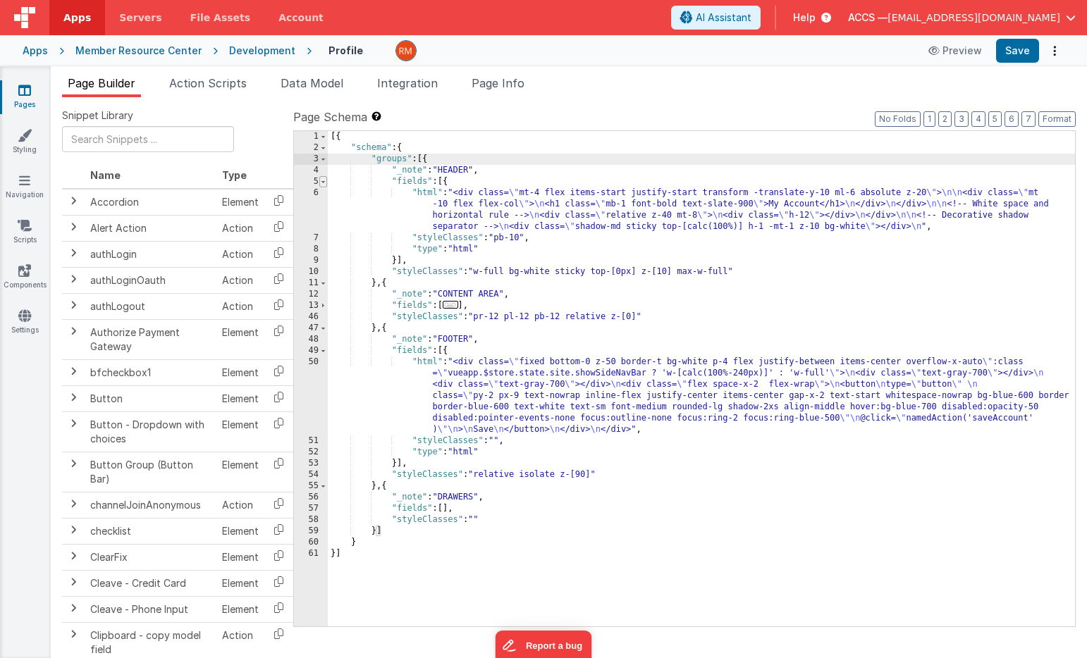
click at [322, 184] on span at bounding box center [323, 181] width 8 height 11
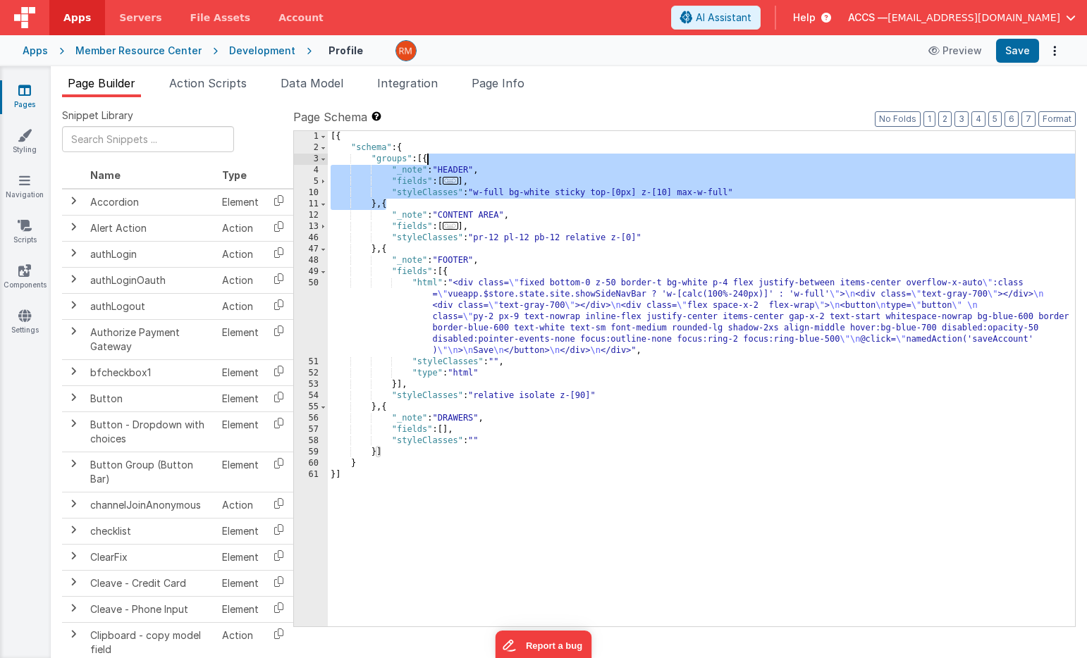
drag, startPoint x: 385, startPoint y: 206, endPoint x: 426, endPoint y: 163, distance: 59.8
click at [426, 163] on div "[{ "schema" : { "groups" : [{ "_note" : "HEADER" , "fields" : [ ... ] , "styleC…" at bounding box center [701, 390] width 747 height 518
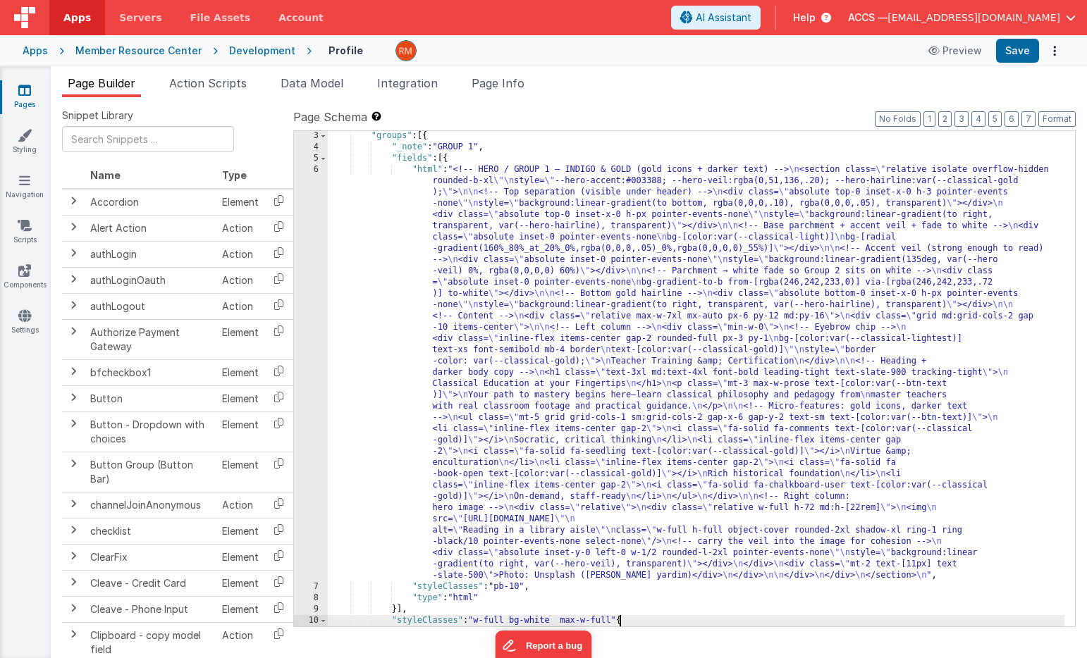
scroll to position [23, 0]
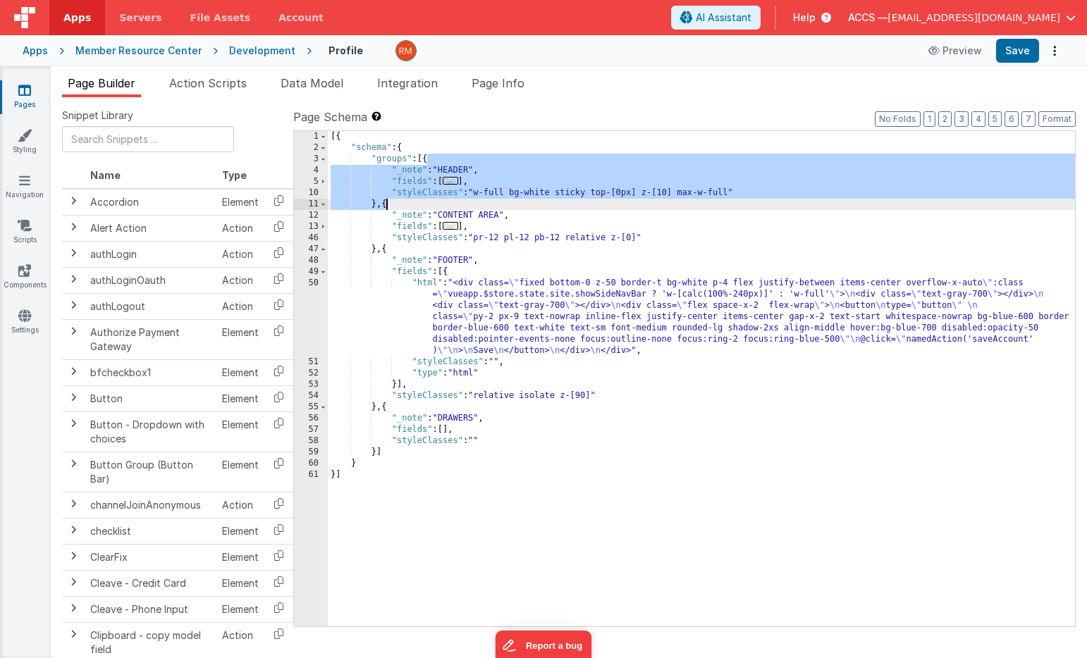
click at [26, 101] on link "Pages" at bounding box center [24, 97] width 51 height 28
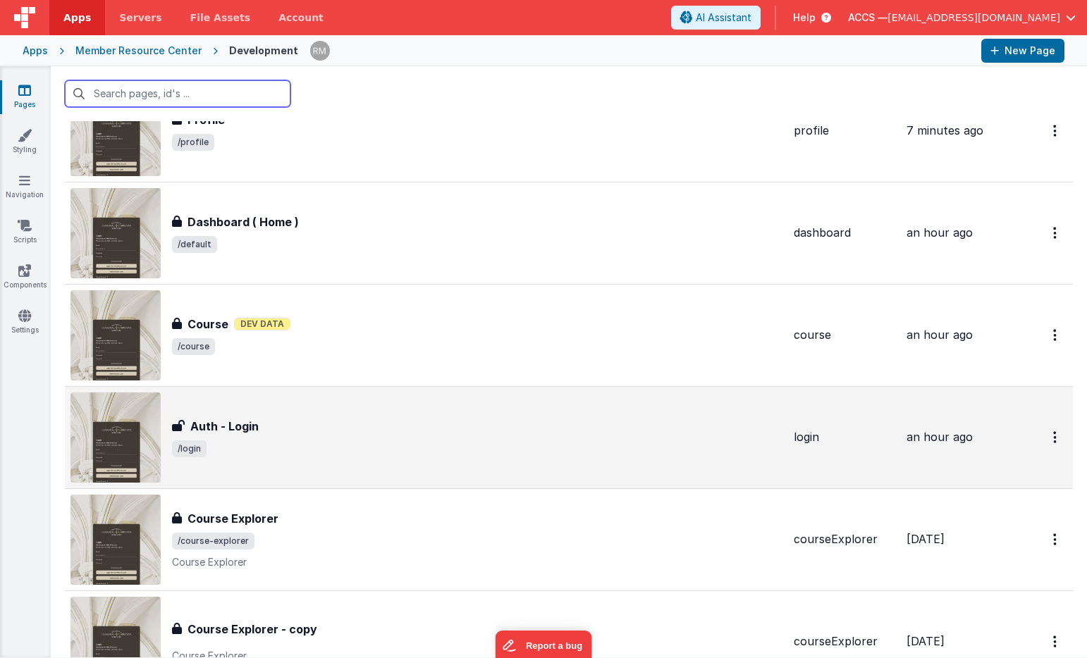
scroll to position [76, 0]
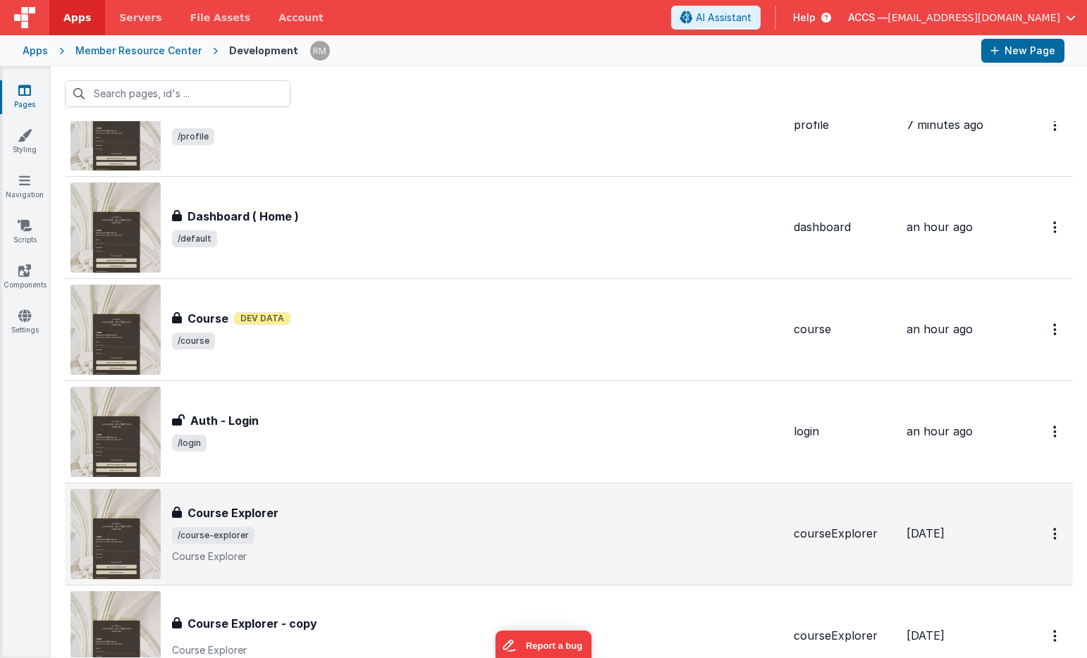
click at [301, 522] on div "Course Explorer Course Explorer /course-explorer Course Explorer" at bounding box center [477, 534] width 610 height 59
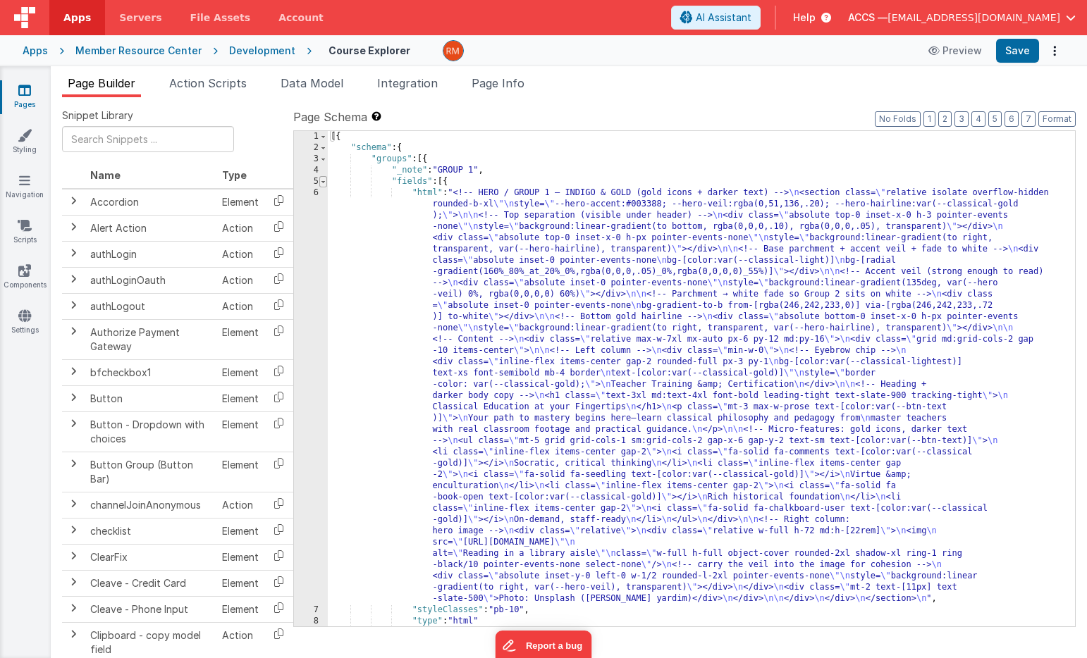
click at [323, 184] on span at bounding box center [323, 181] width 8 height 11
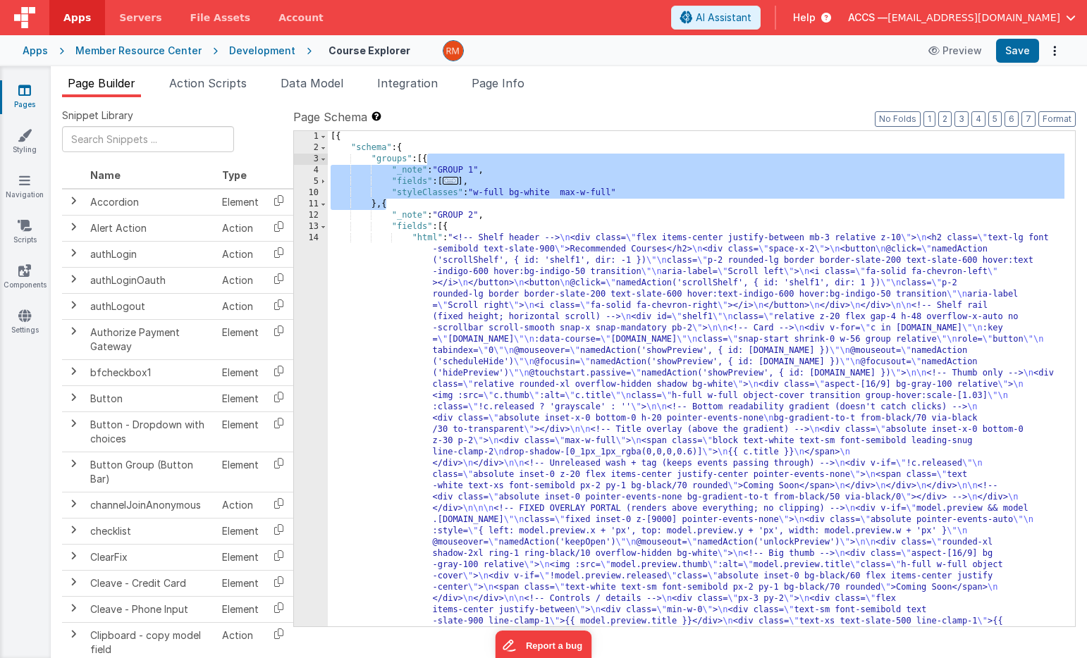
drag, startPoint x: 385, startPoint y: 207, endPoint x: 428, endPoint y: 163, distance: 61.8
click at [428, 163] on div "[{ "schema" : { "groups" : [{ "_note" : "GROUP 1" , "fields" : [ ... ] , "style…" at bounding box center [696, 660] width 736 height 1059
click at [29, 96] on icon at bounding box center [24, 90] width 13 height 14
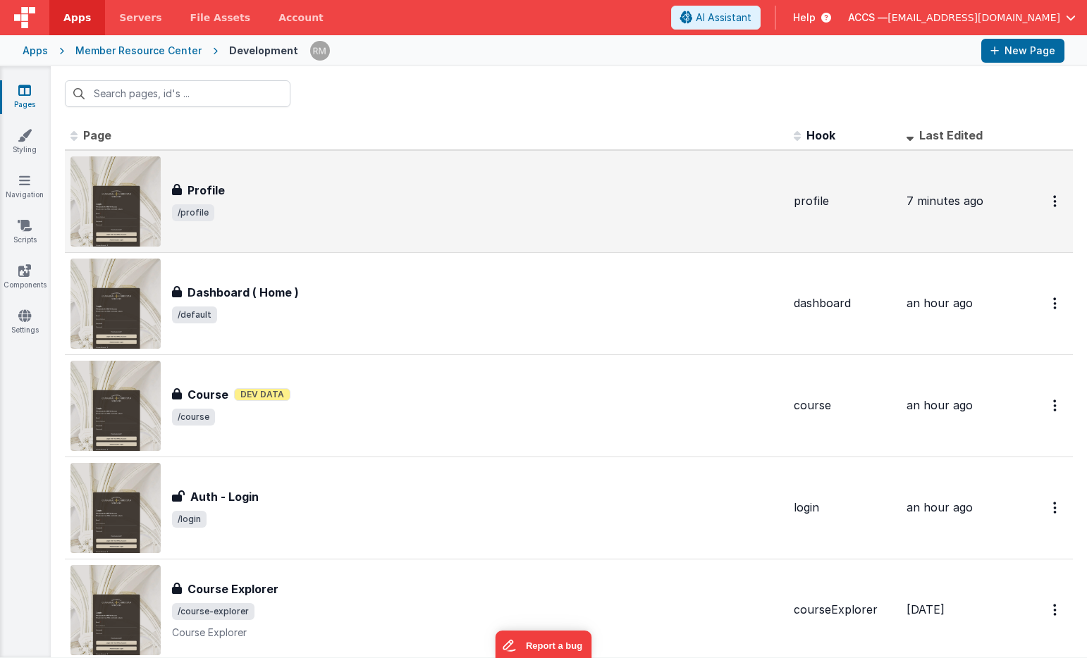
click at [260, 194] on div "Profile" at bounding box center [477, 190] width 610 height 17
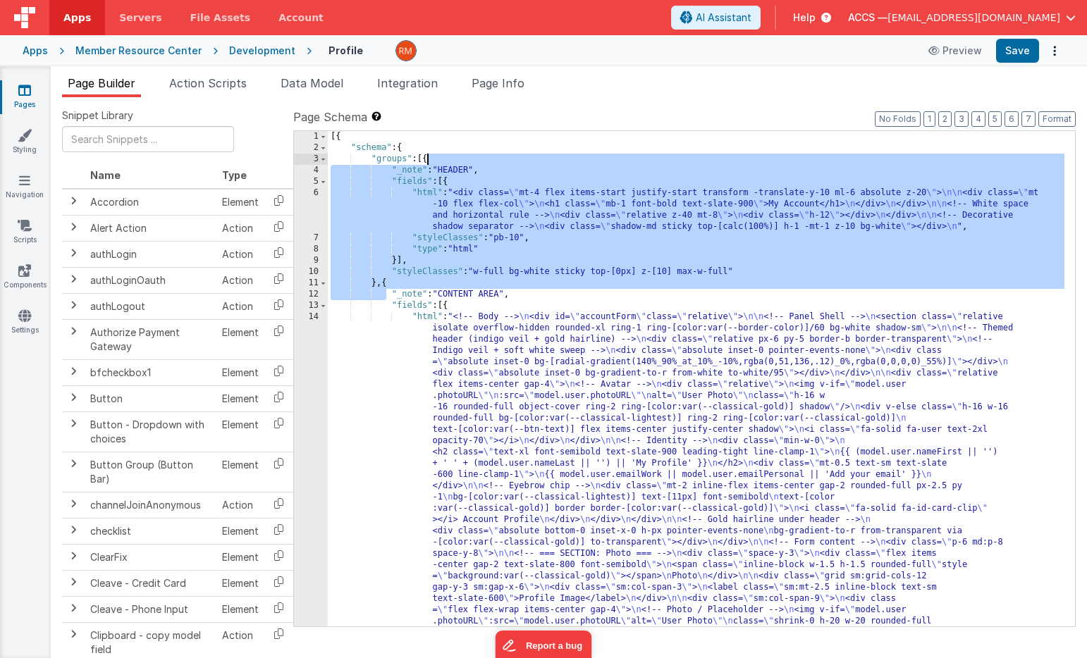
drag, startPoint x: 387, startPoint y: 289, endPoint x: 425, endPoint y: 163, distance: 131.1
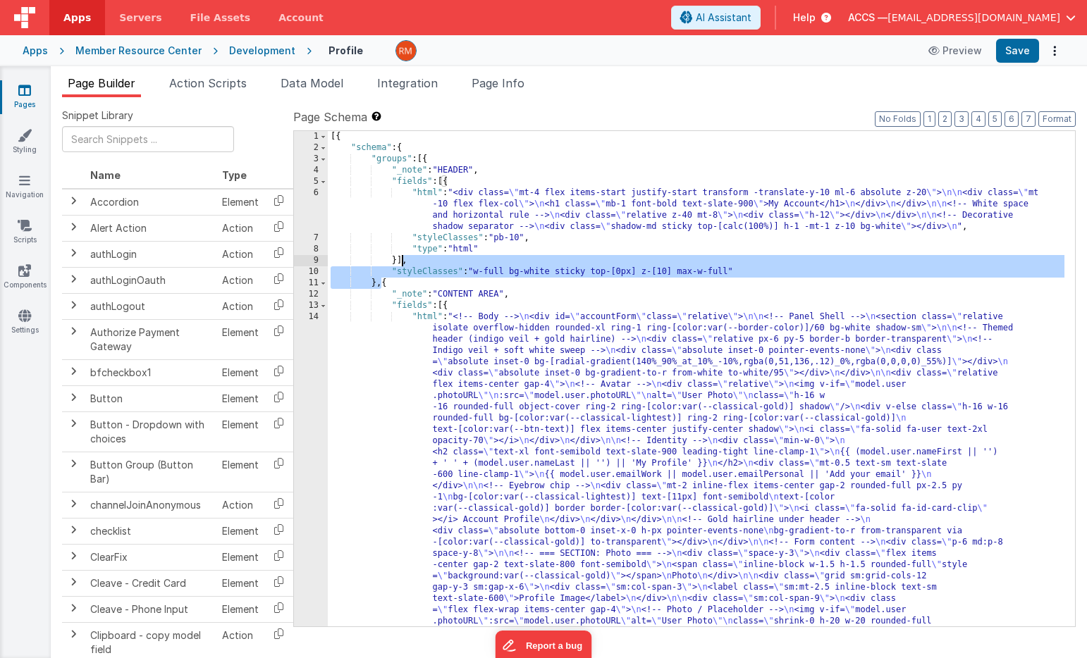
drag, startPoint x: 381, startPoint y: 285, endPoint x: 400, endPoint y: 266, distance: 27.9
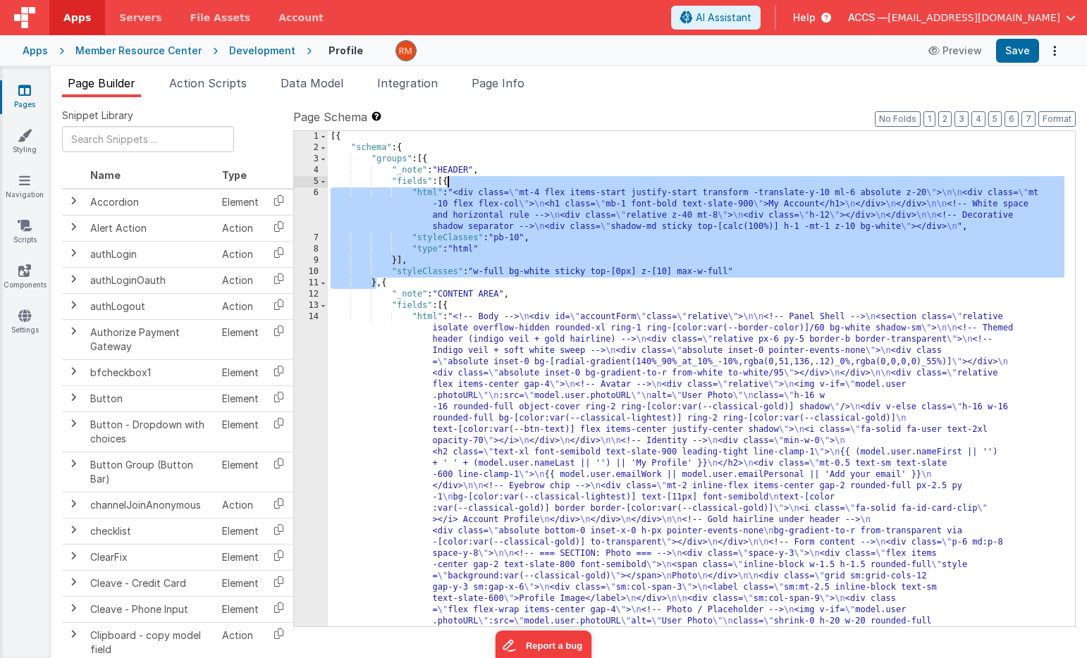
drag, startPoint x: 375, startPoint y: 286, endPoint x: 446, endPoint y: 185, distance: 123.4
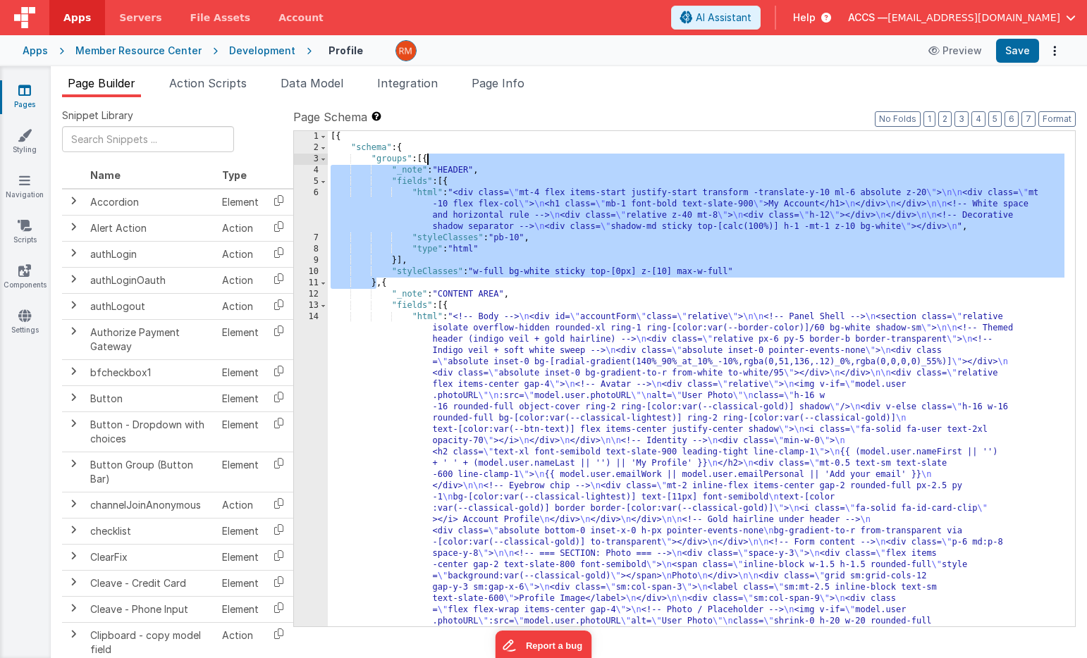
drag, startPoint x: 376, startPoint y: 286, endPoint x: 428, endPoint y: 162, distance: 134.5
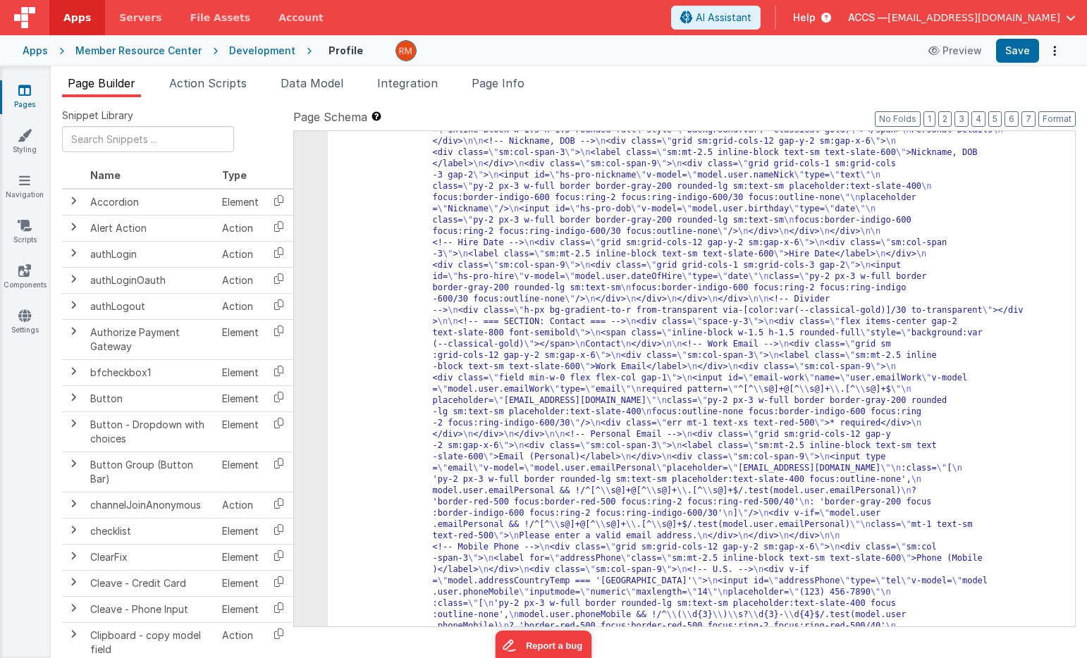
scroll to position [1511, 0]
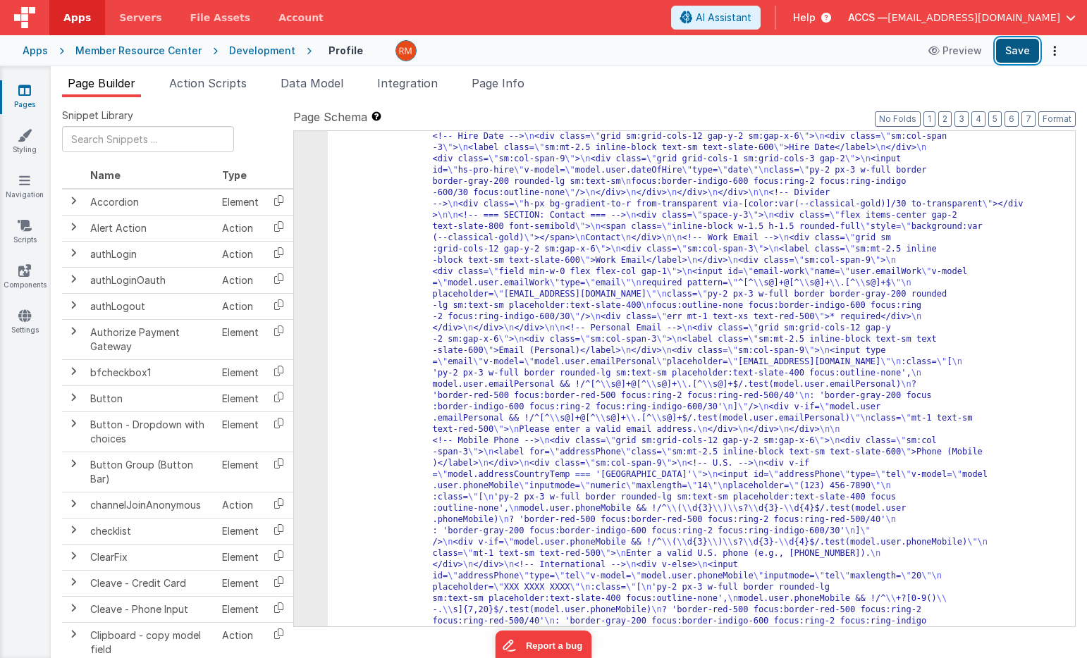
click at [1020, 54] on button "Save" at bounding box center [1017, 51] width 43 height 24
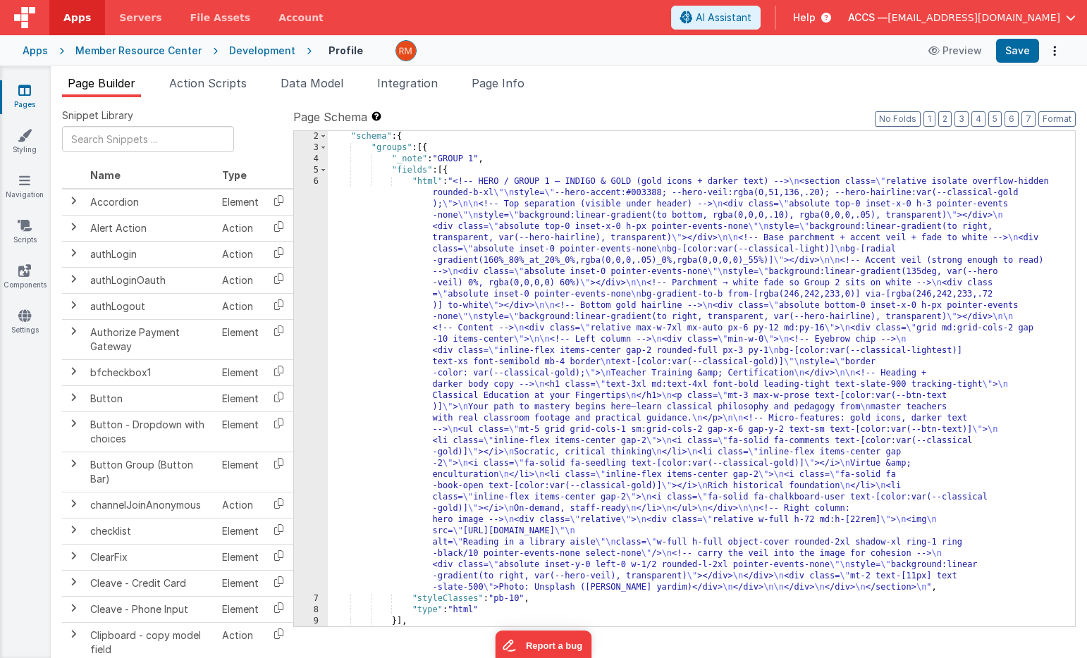
scroll to position [15, 0]
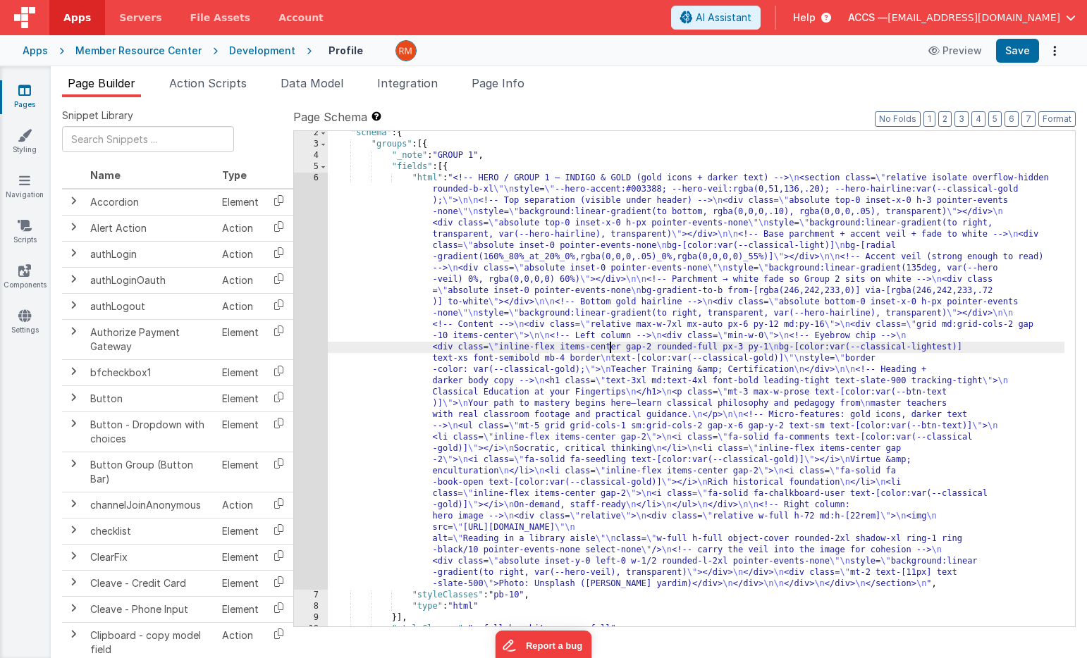
click at [612, 348] on div ""schema" : { "groups" : [{ "_note" : "GROUP 1" , "fields" : [{ "html" : "<!-- H…" at bounding box center [696, 387] width 736 height 518
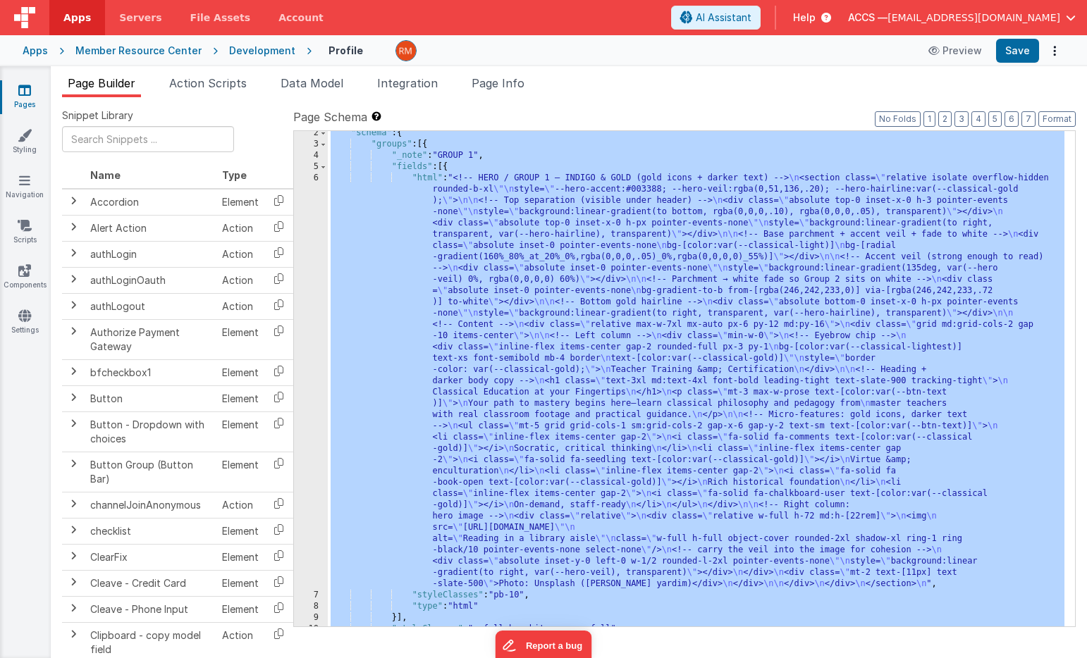
click at [432, 179] on div ""schema" : { "groups" : [{ "_note" : "GROUP 1" , "fields" : [{ "html" : "<!-- H…" at bounding box center [696, 387] width 736 height 518
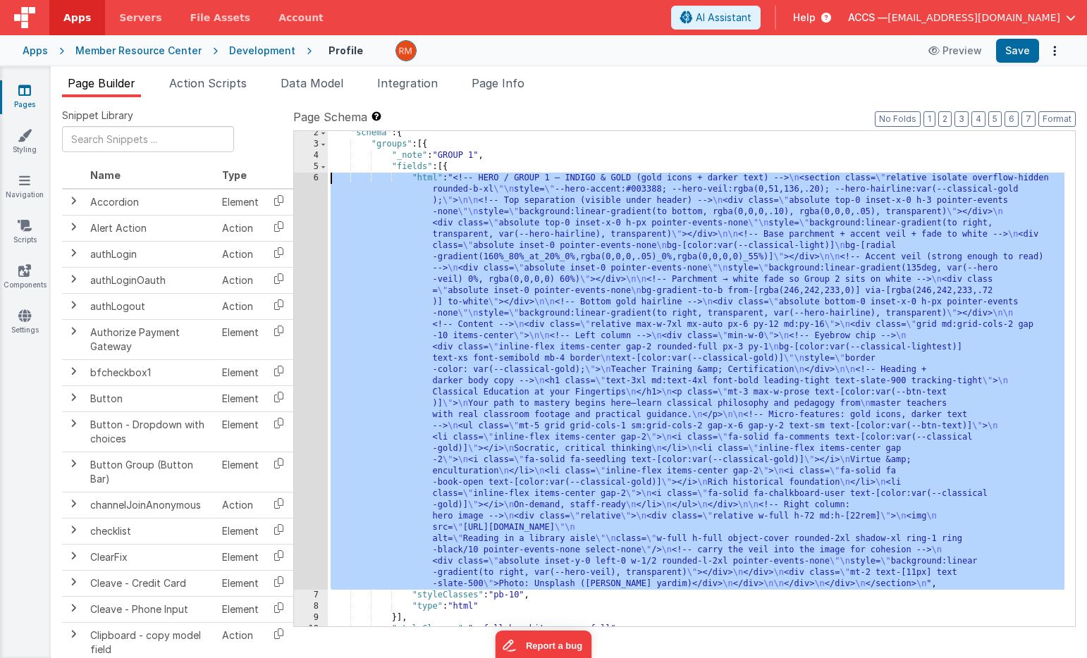
click at [313, 178] on div "6" at bounding box center [311, 381] width 34 height 417
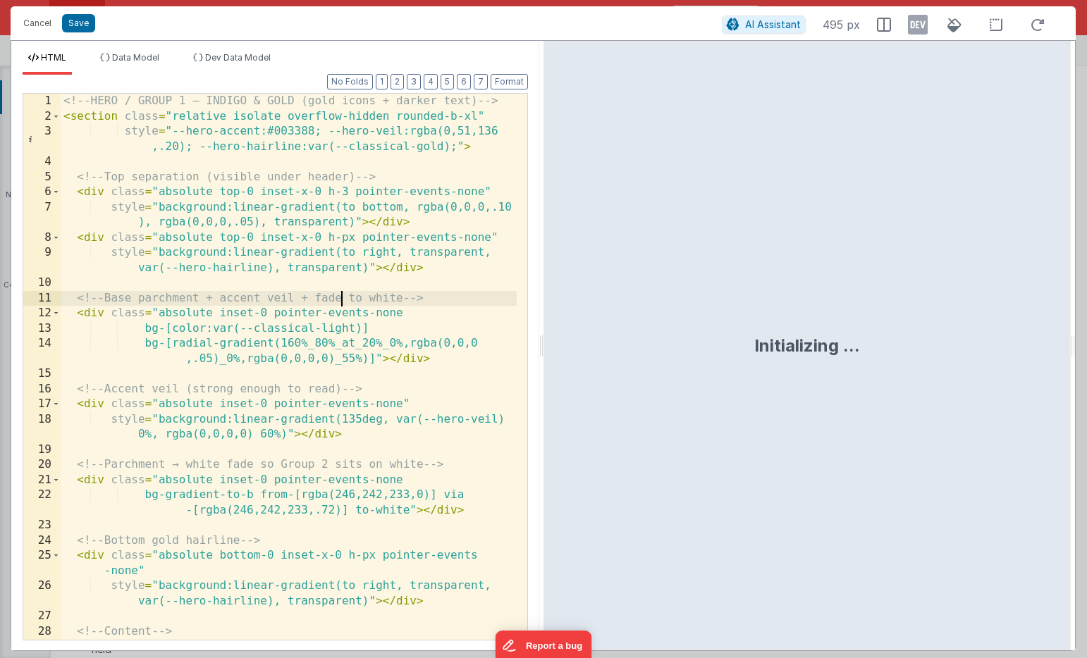
click at [340, 300] on div "<!-- HERO / GROUP 1 — INDIGO & GOLD (gold icons + darker text) --> < section cl…" at bounding box center [289, 382] width 456 height 576
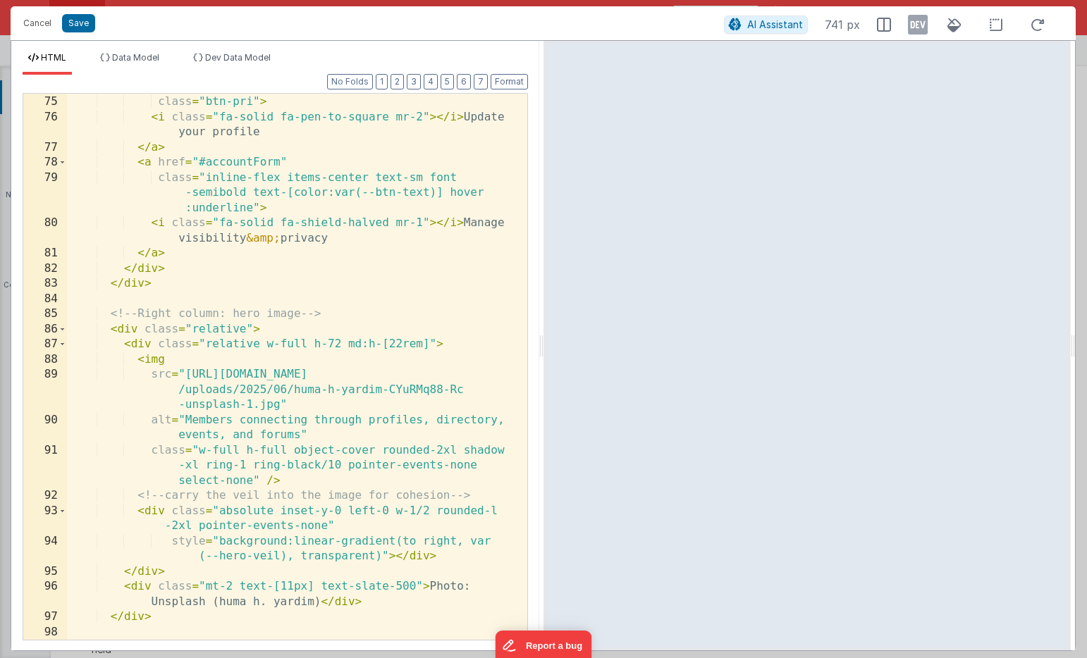
scroll to position [1424, 0]
click at [83, 30] on button "Save" at bounding box center [78, 23] width 33 height 18
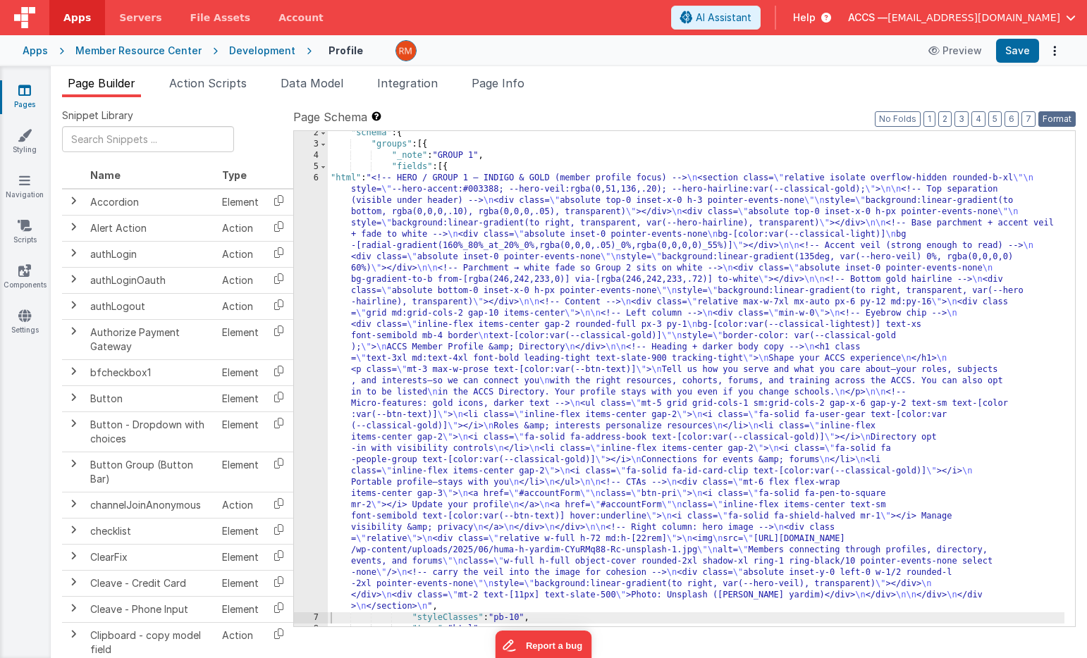
click at [1056, 118] on button "Format" at bounding box center [1056, 119] width 37 height 16
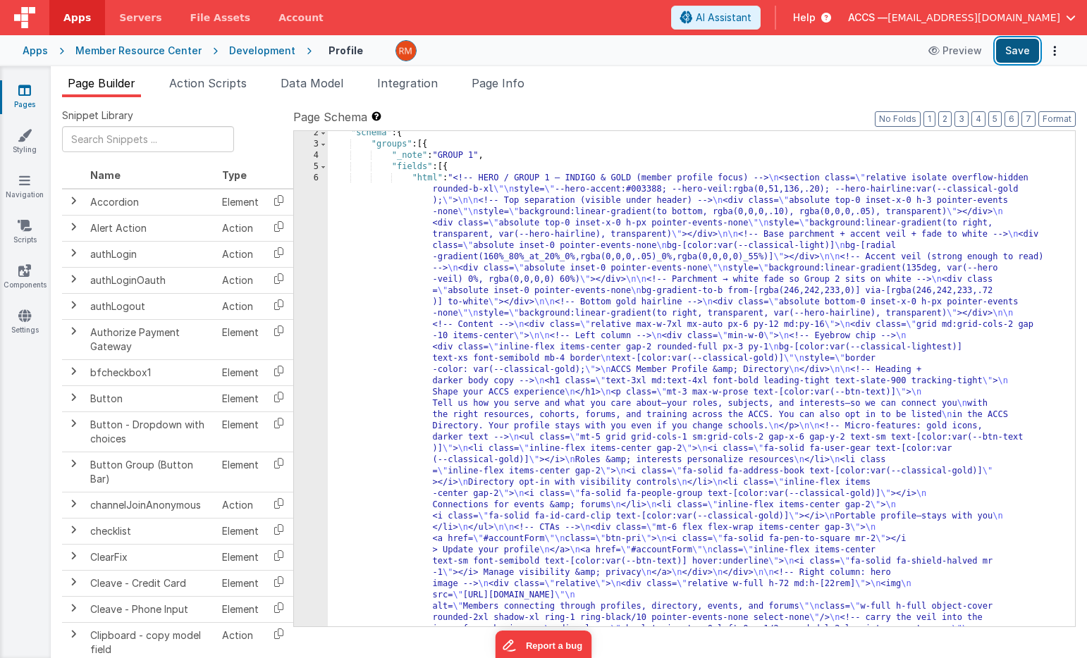
click at [1007, 52] on button "Save" at bounding box center [1017, 51] width 43 height 24
click at [428, 182] on div ""schema" : { "groups" : [{ "_note" : "GROUP 1" , "fields" : [{ "html" : "<!-- H…" at bounding box center [696, 629] width 736 height 1003
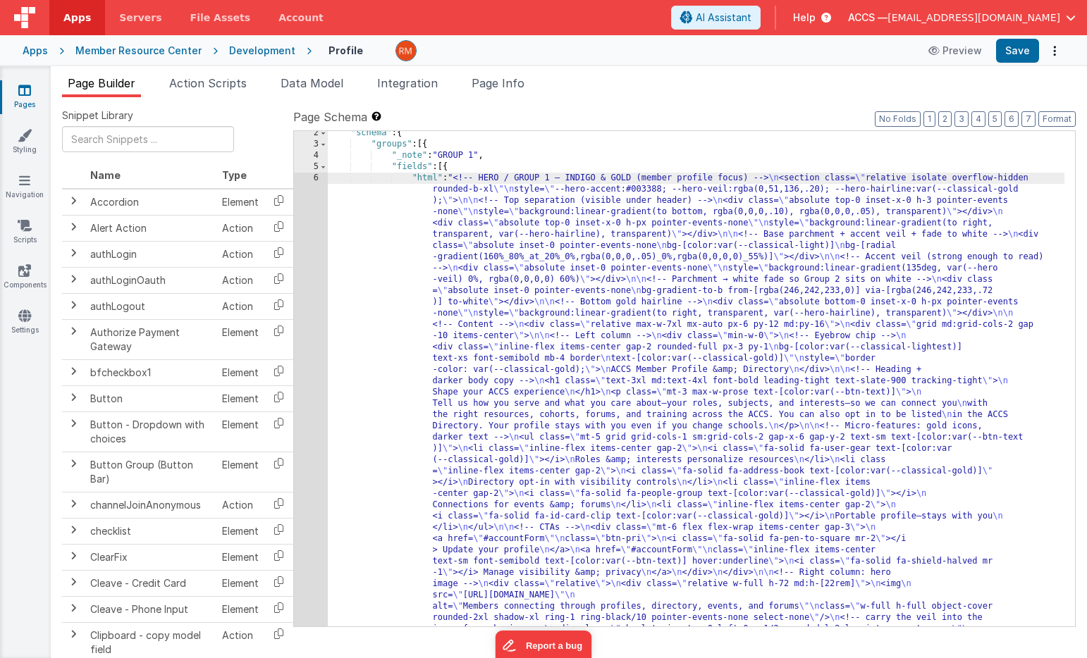
click at [314, 178] on div "6" at bounding box center [311, 421] width 34 height 496
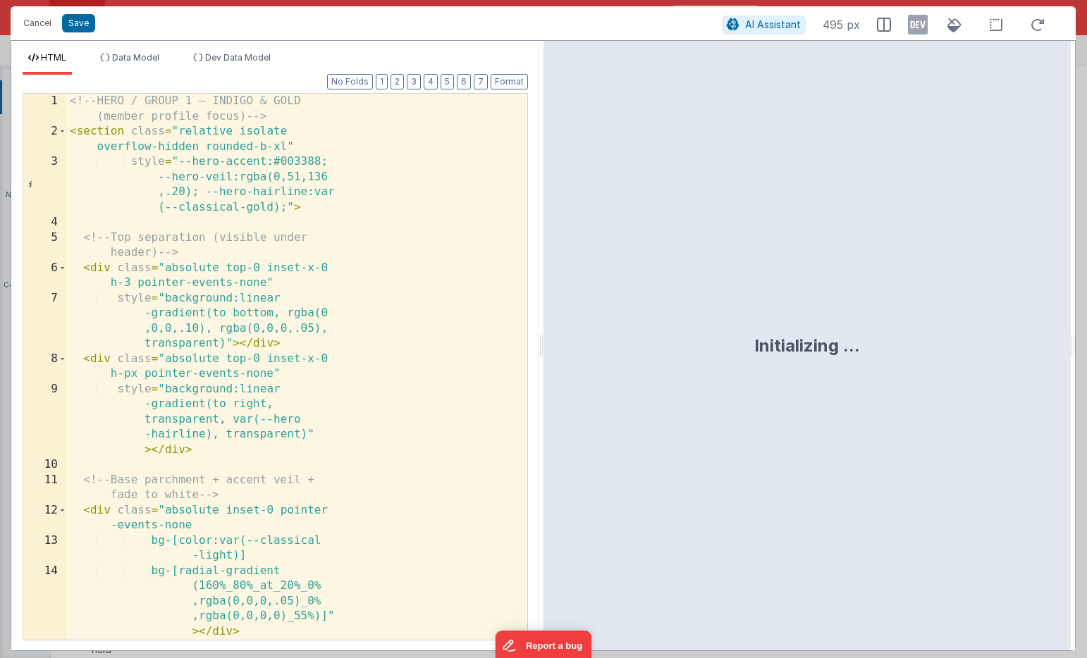
click at [369, 309] on div "<!-- HERO / GROUP 1 — INDIGO & GOLD (member profile focus) --> < section class …" at bounding box center [292, 397] width 450 height 607
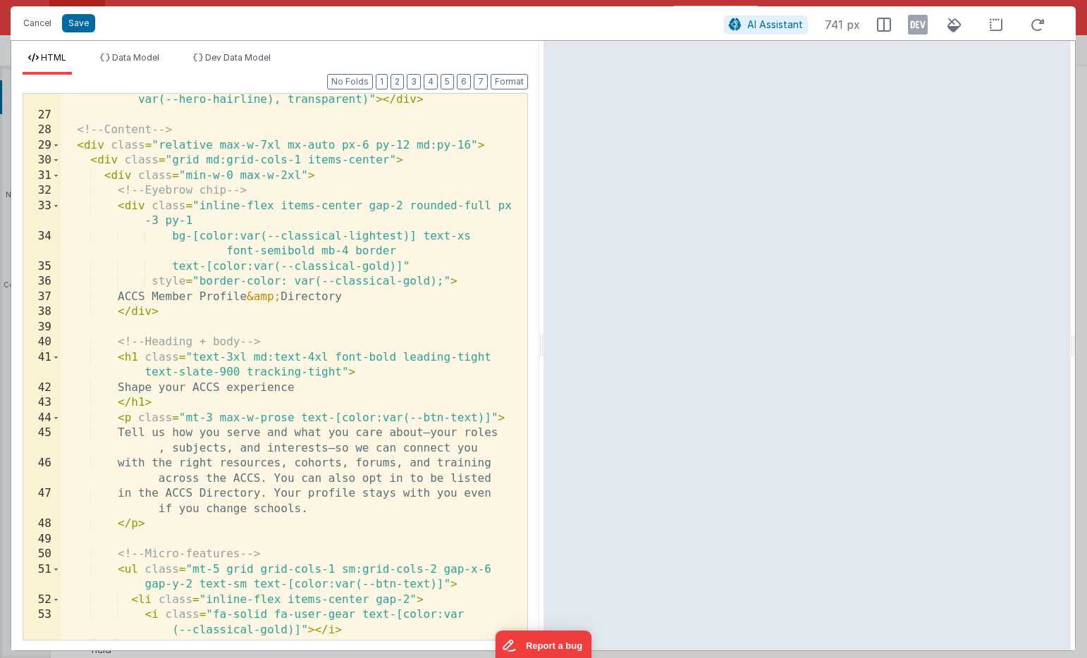
scroll to position [0, 0]
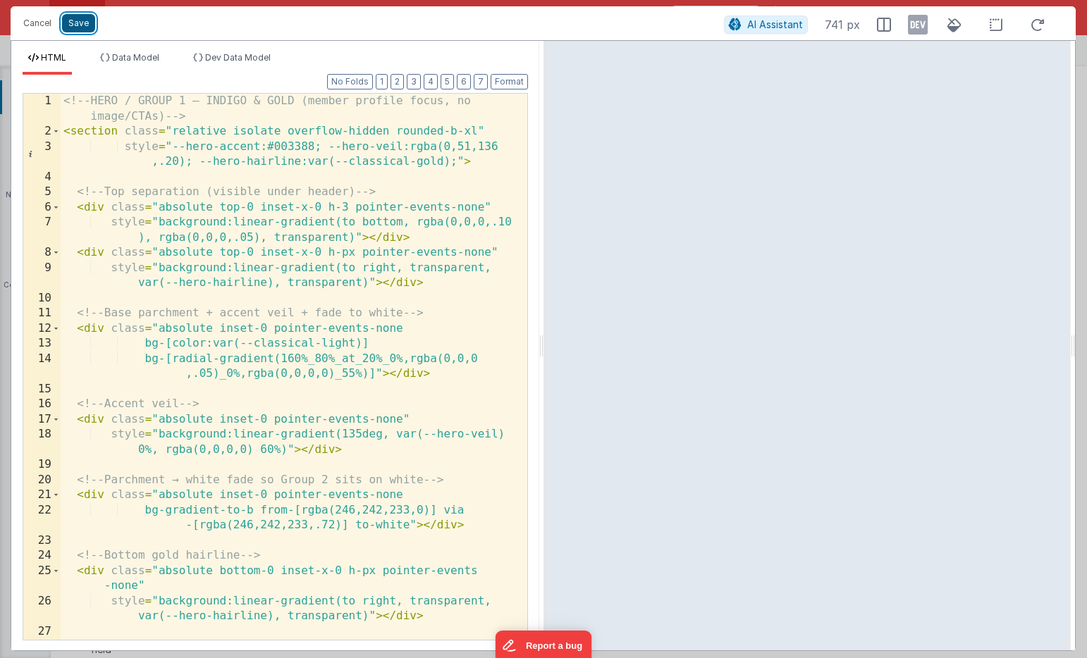
click at [86, 21] on button "Save" at bounding box center [78, 23] width 33 height 18
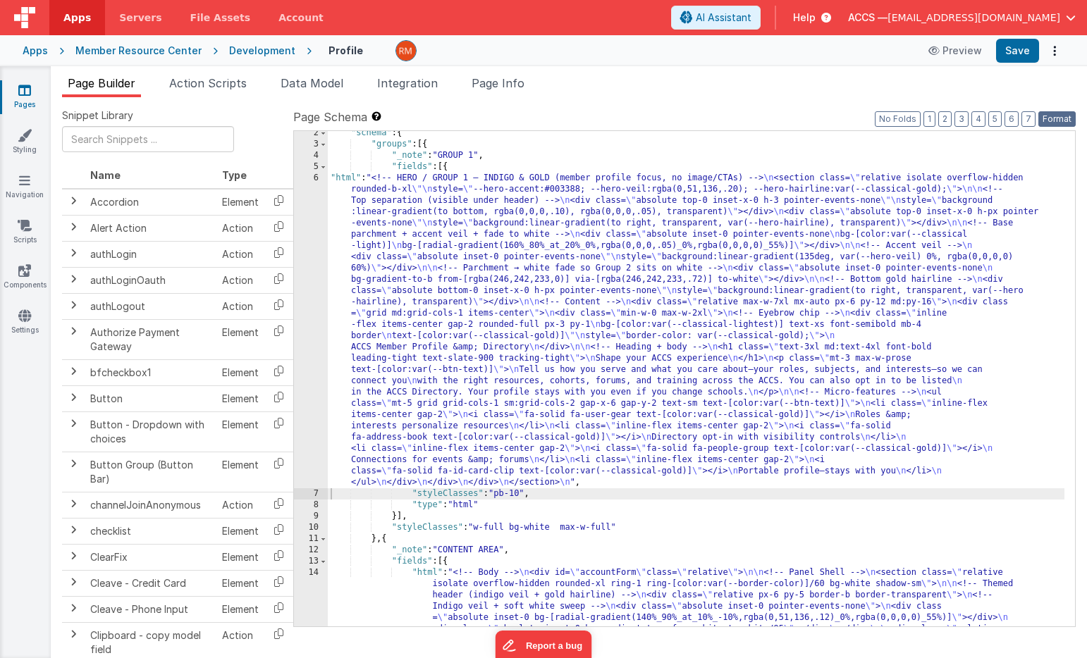
click at [1061, 121] on button "Format" at bounding box center [1056, 119] width 37 height 16
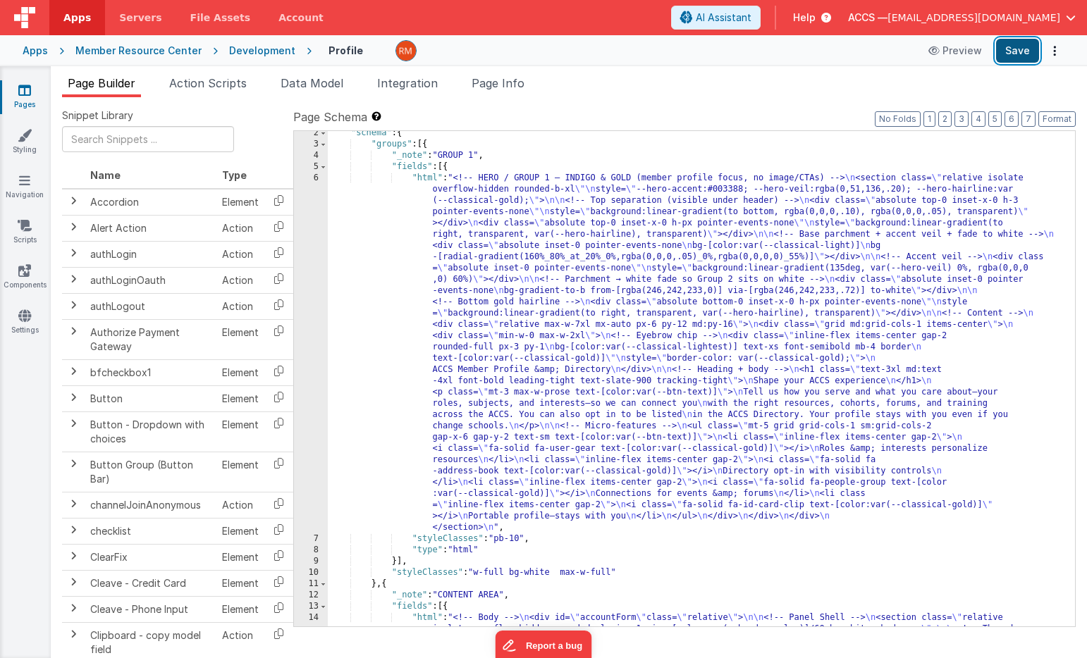
click at [1018, 49] on button "Save" at bounding box center [1017, 51] width 43 height 24
